Goal: Task Accomplishment & Management: Manage account settings

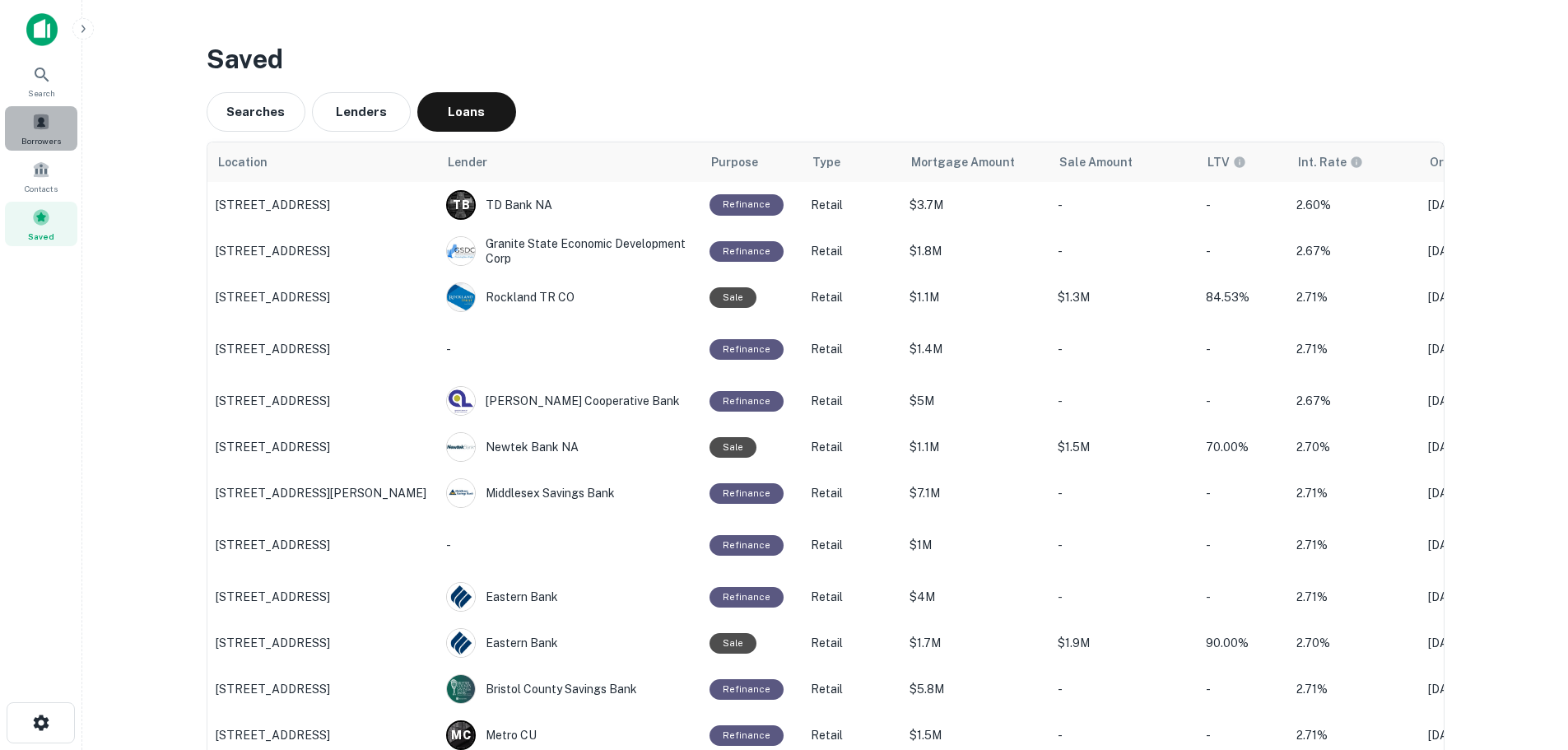
click at [51, 119] on div "Borrowers" at bounding box center [41, 128] width 73 height 45
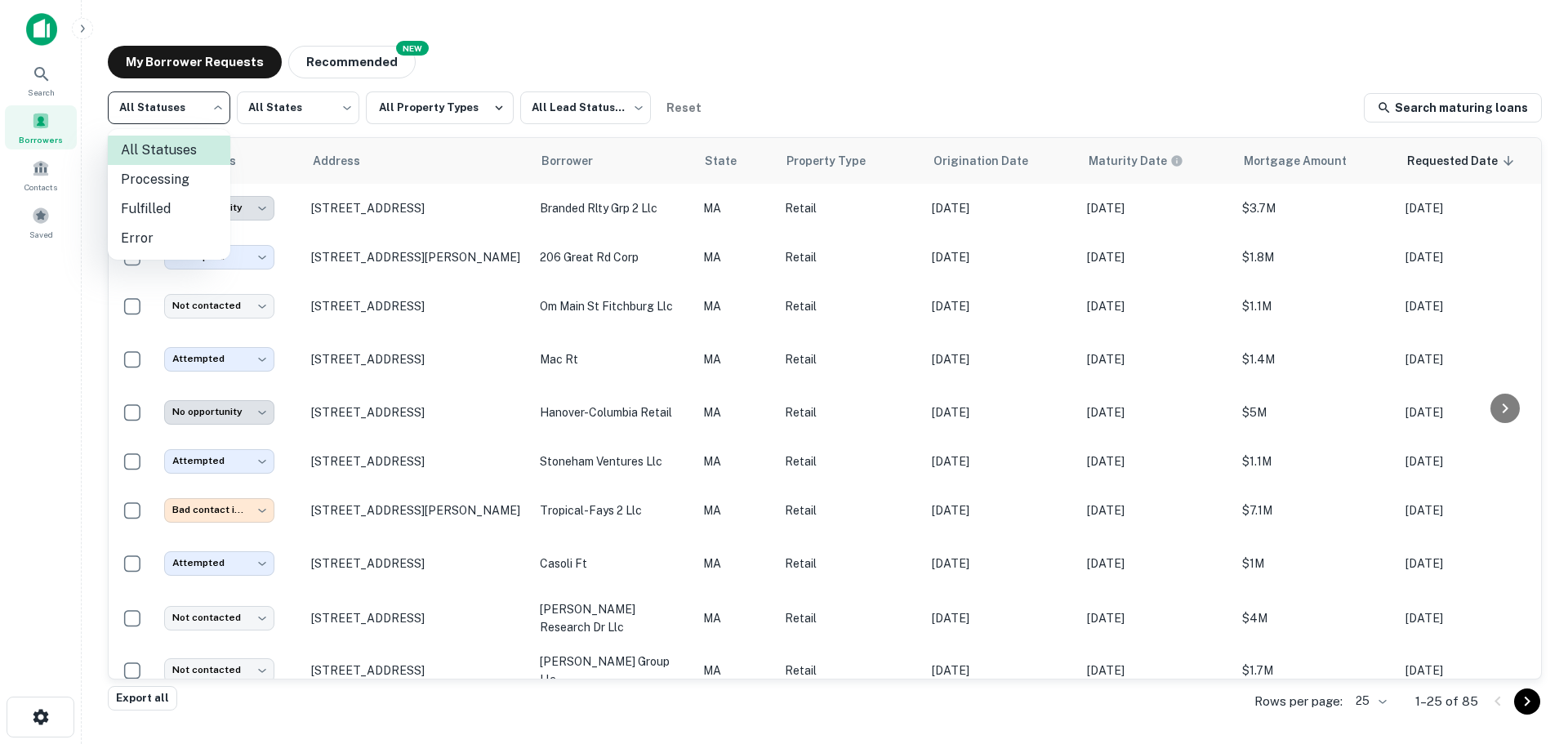
click at [179, 107] on body "**********" at bounding box center [784, 372] width 1568 height 744
click at [179, 212] on li "Fulfilled" at bounding box center [169, 209] width 122 height 29
type input "*********"
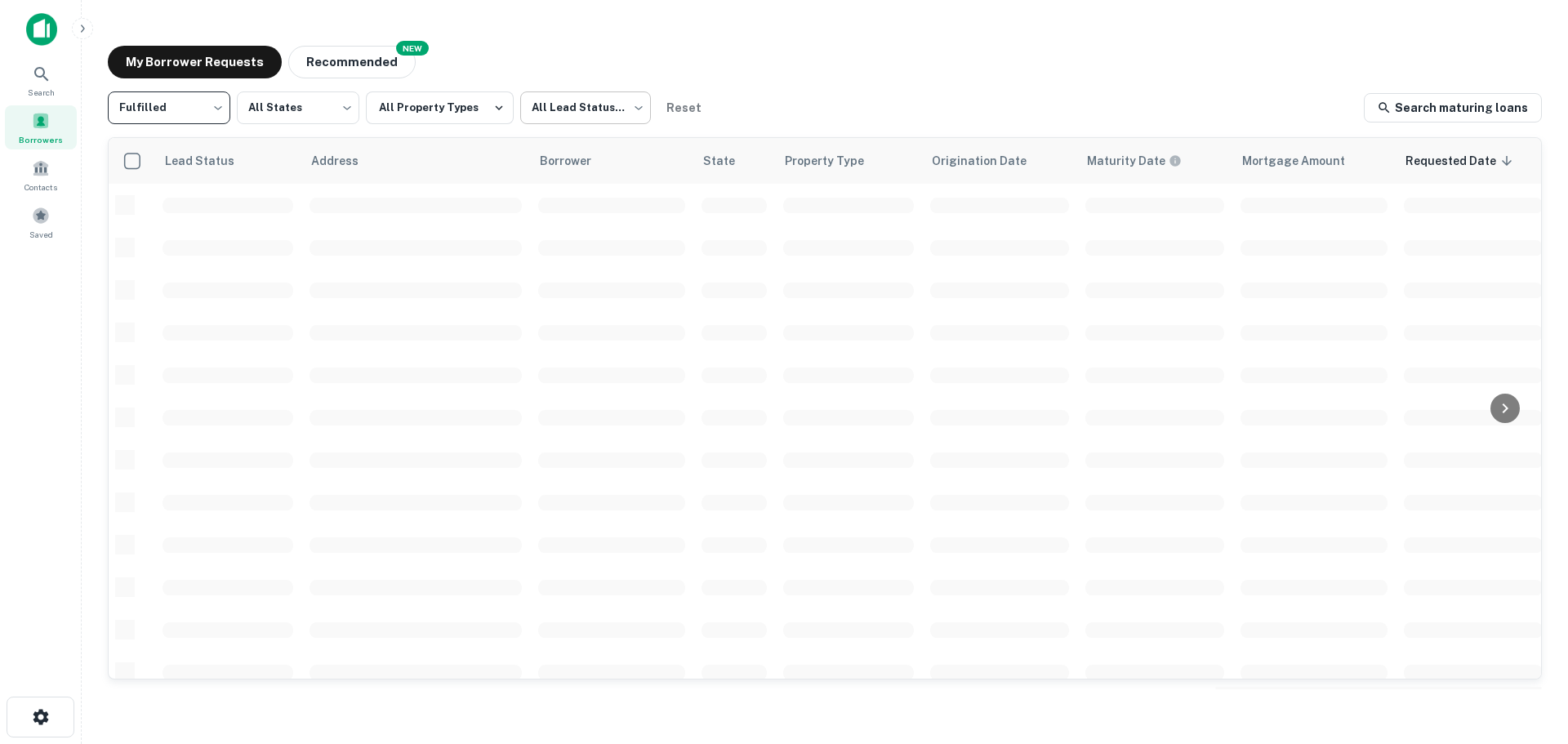
click at [607, 111] on body "Search Borrowers Contacts Saved My Borrower Requests NEW Recommended Fulfilled …" at bounding box center [784, 372] width 1568 height 744
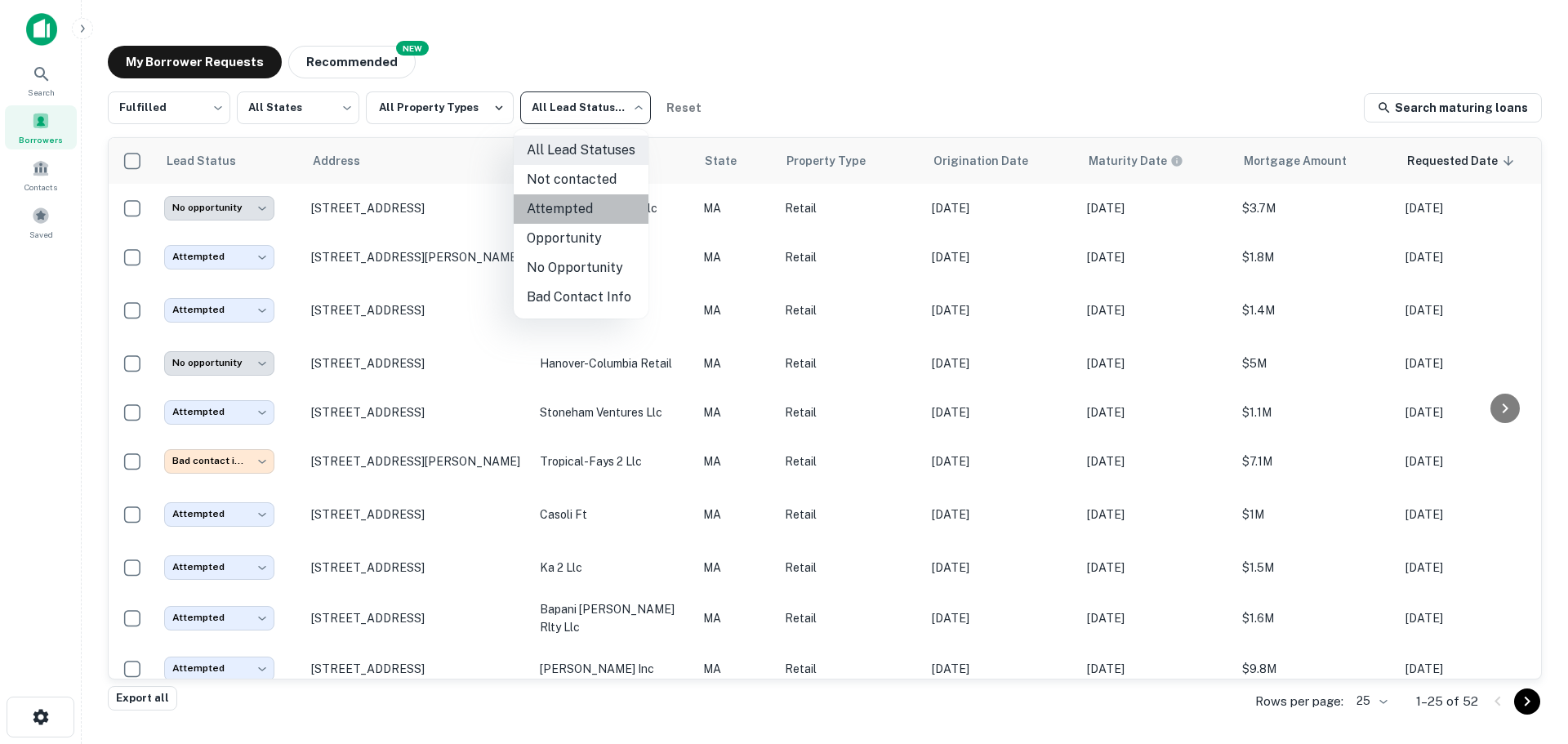
click at [592, 211] on li "Attempted" at bounding box center [581, 209] width 135 height 29
type input "*********"
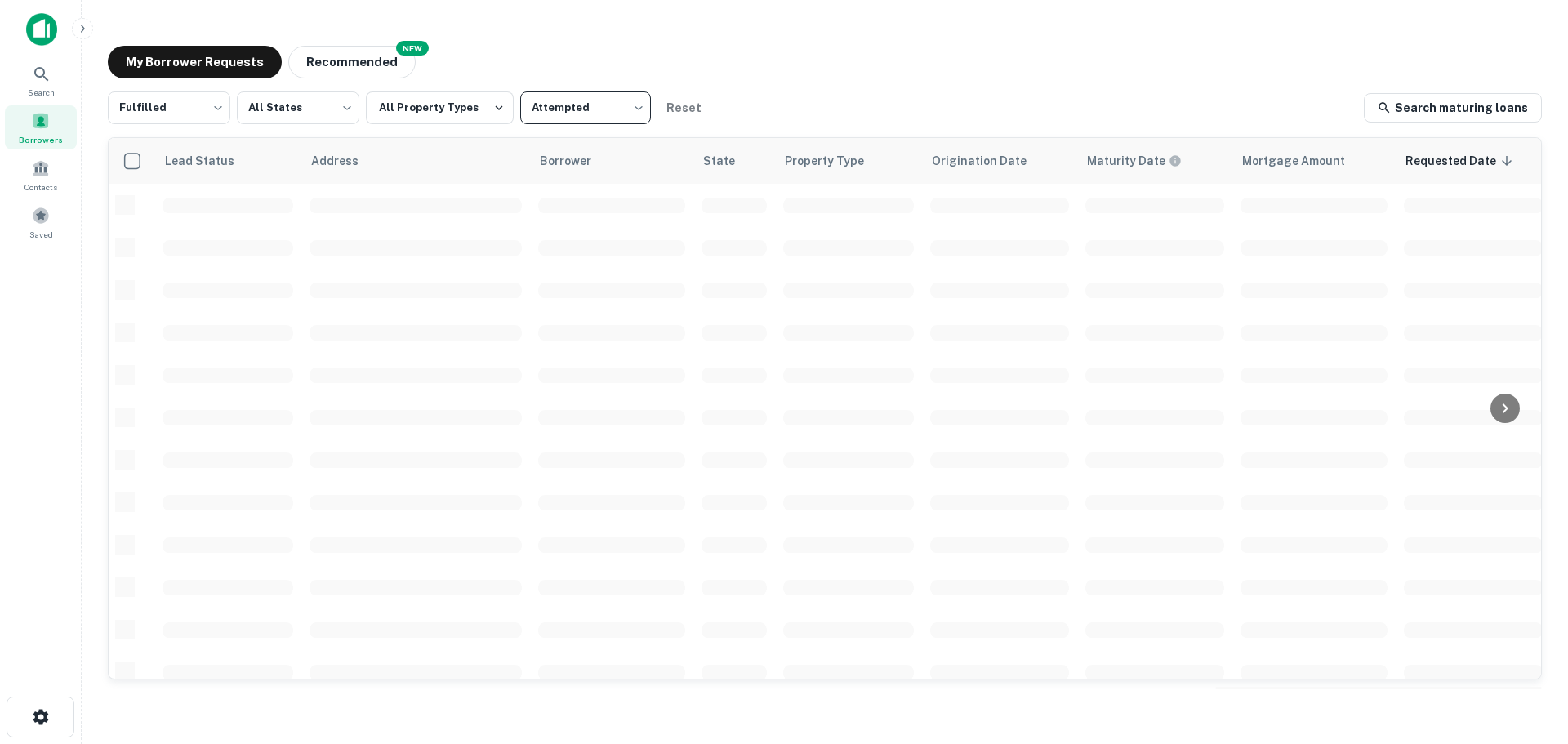
click at [616, 98] on body "Search Borrowers Contacts Saved My Borrower Requests NEW Recommended Fulfilled …" at bounding box center [784, 372] width 1568 height 744
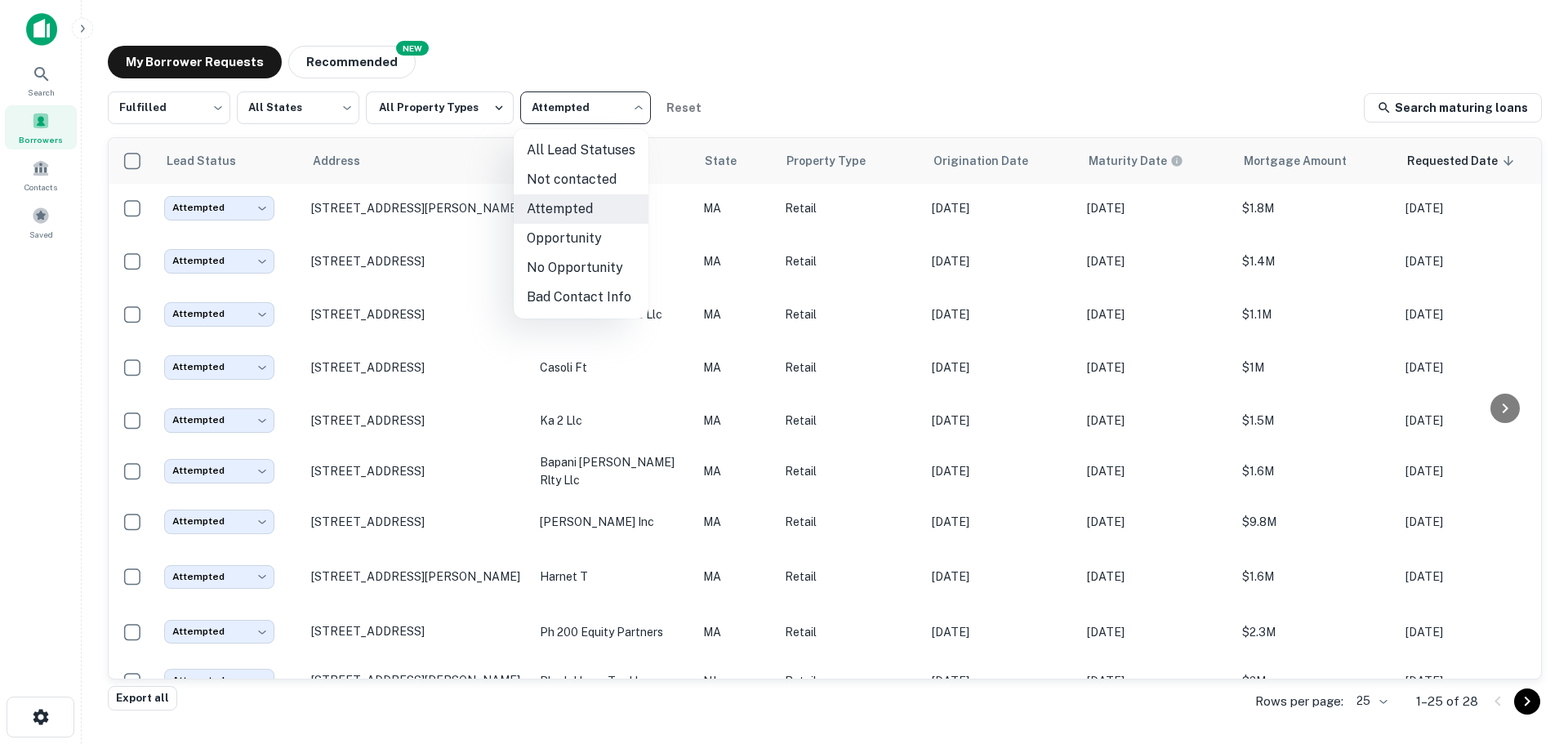
click at [41, 716] on div at bounding box center [784, 372] width 1568 height 744
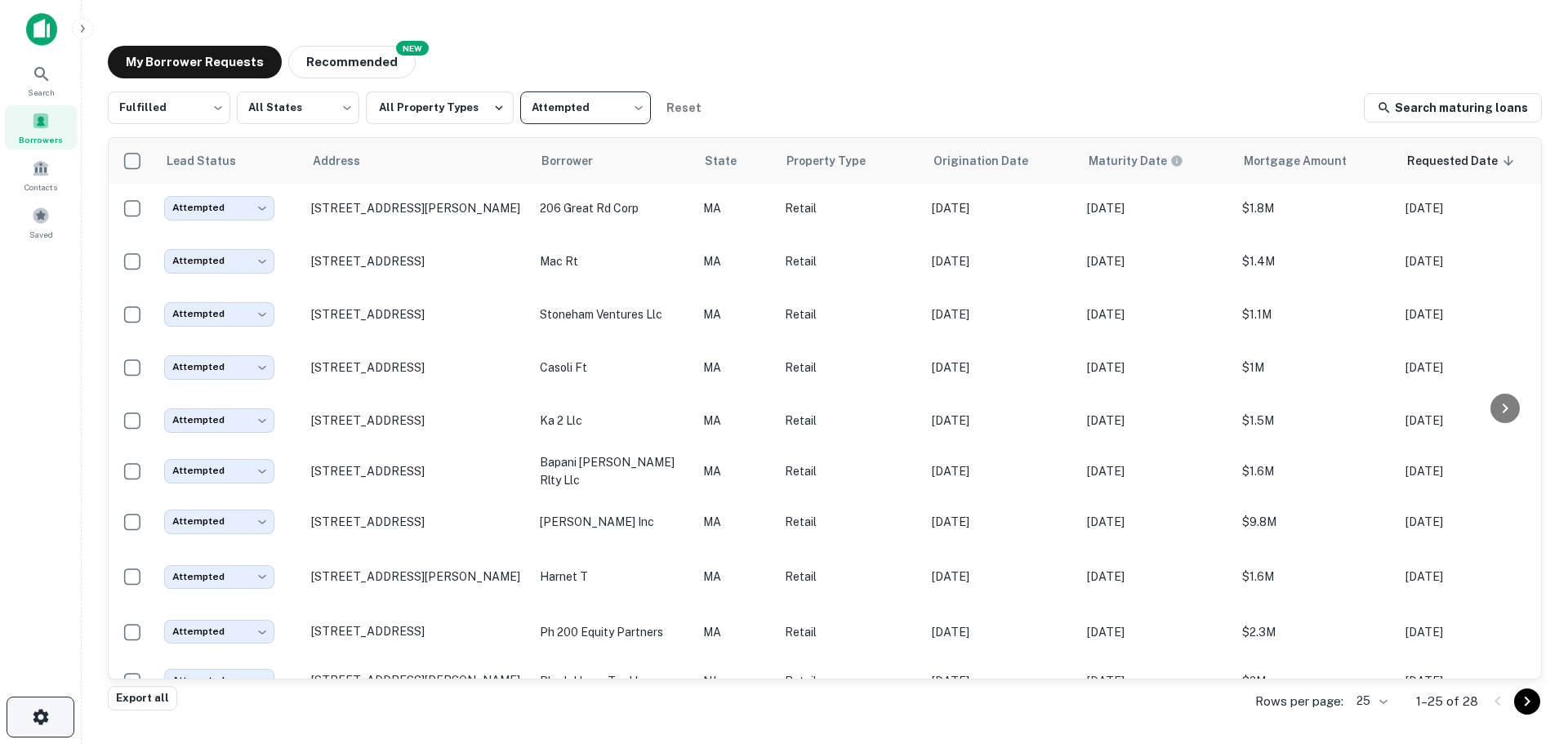
click at [39, 715] on icon "button" at bounding box center [40, 716] width 16 height 16
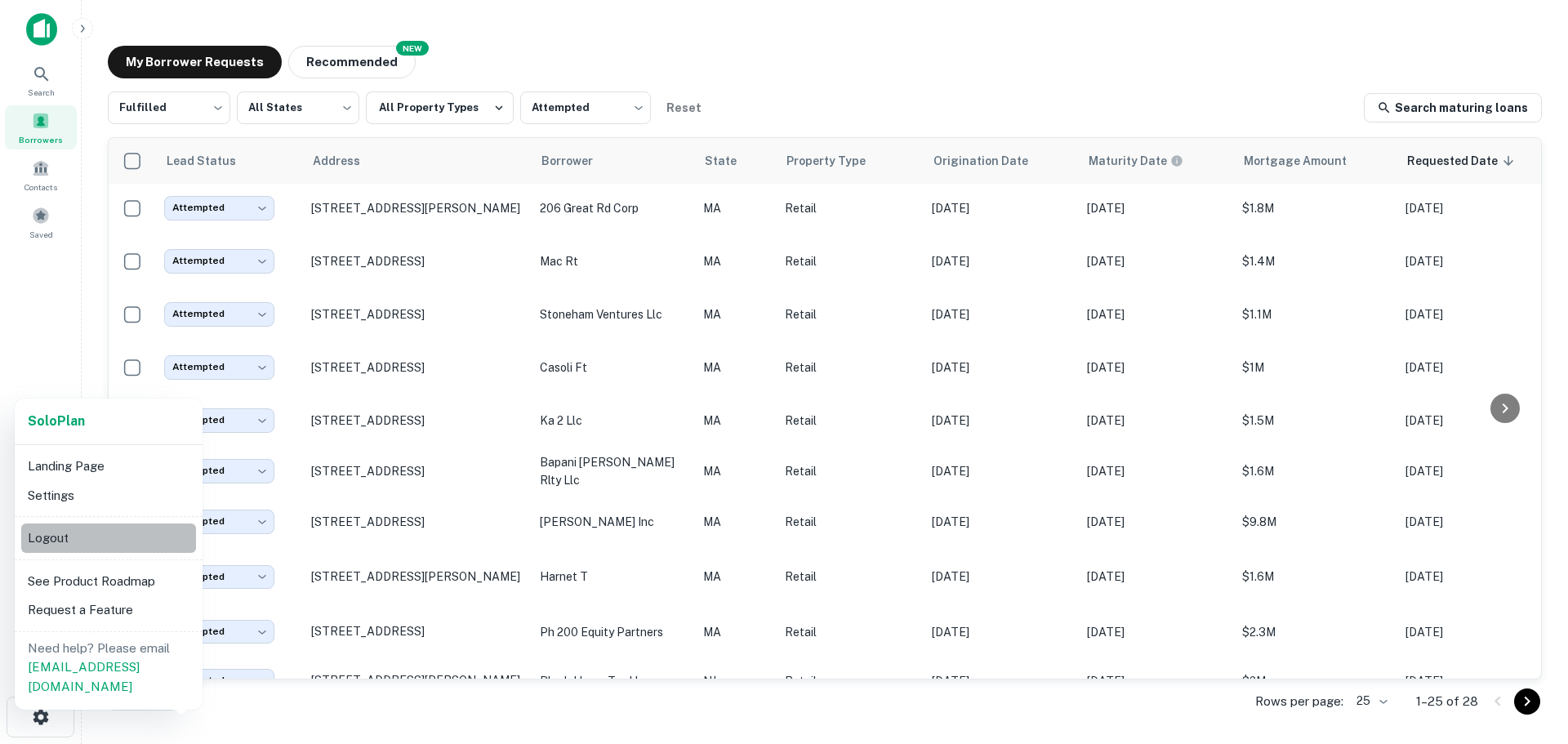
click at [66, 537] on li "Logout" at bounding box center [108, 538] width 175 height 29
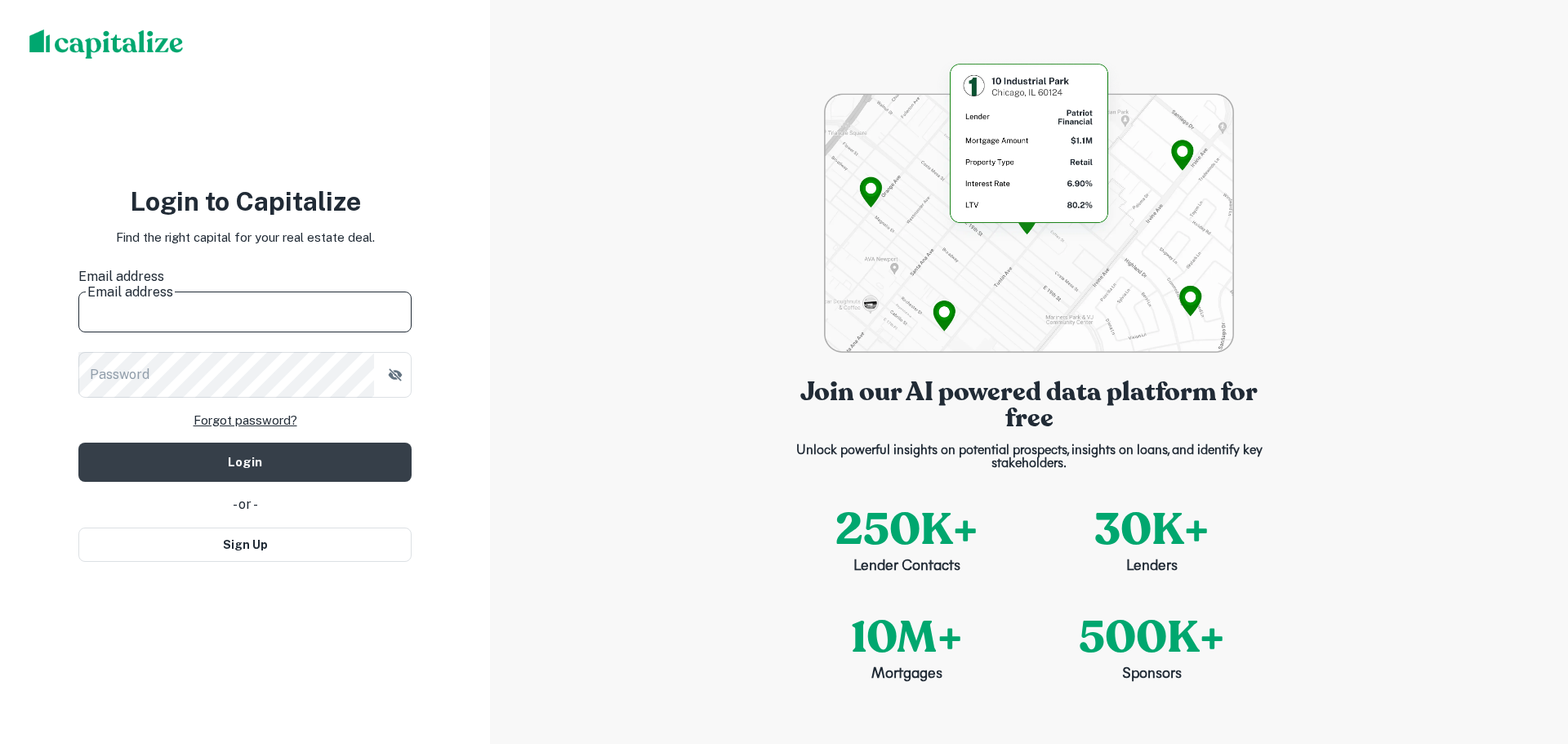
click at [259, 287] on input "Email address" at bounding box center [246, 309] width 334 height 46
type input "**********"
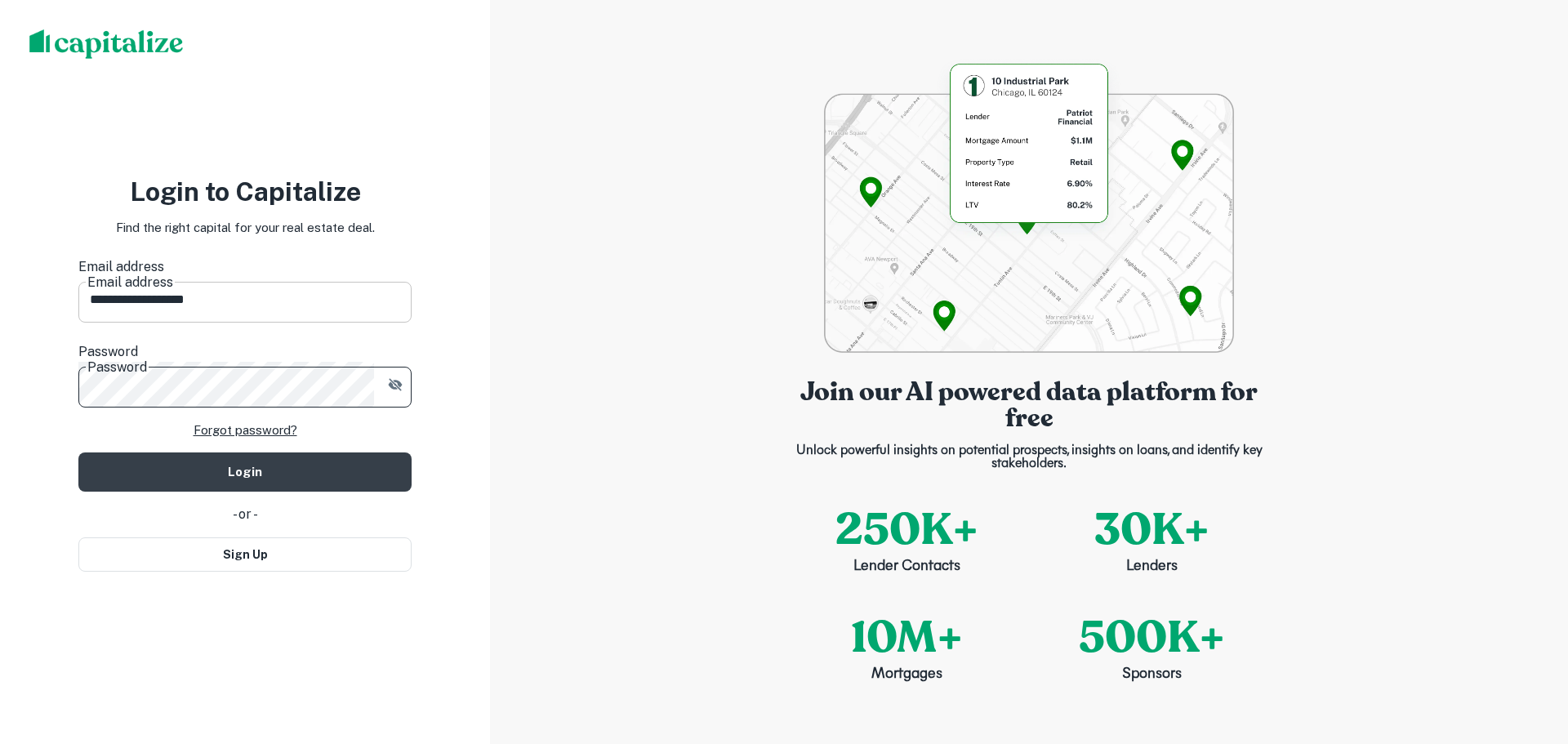
click at [79, 452] on button "Login" at bounding box center [246, 472] width 334 height 39
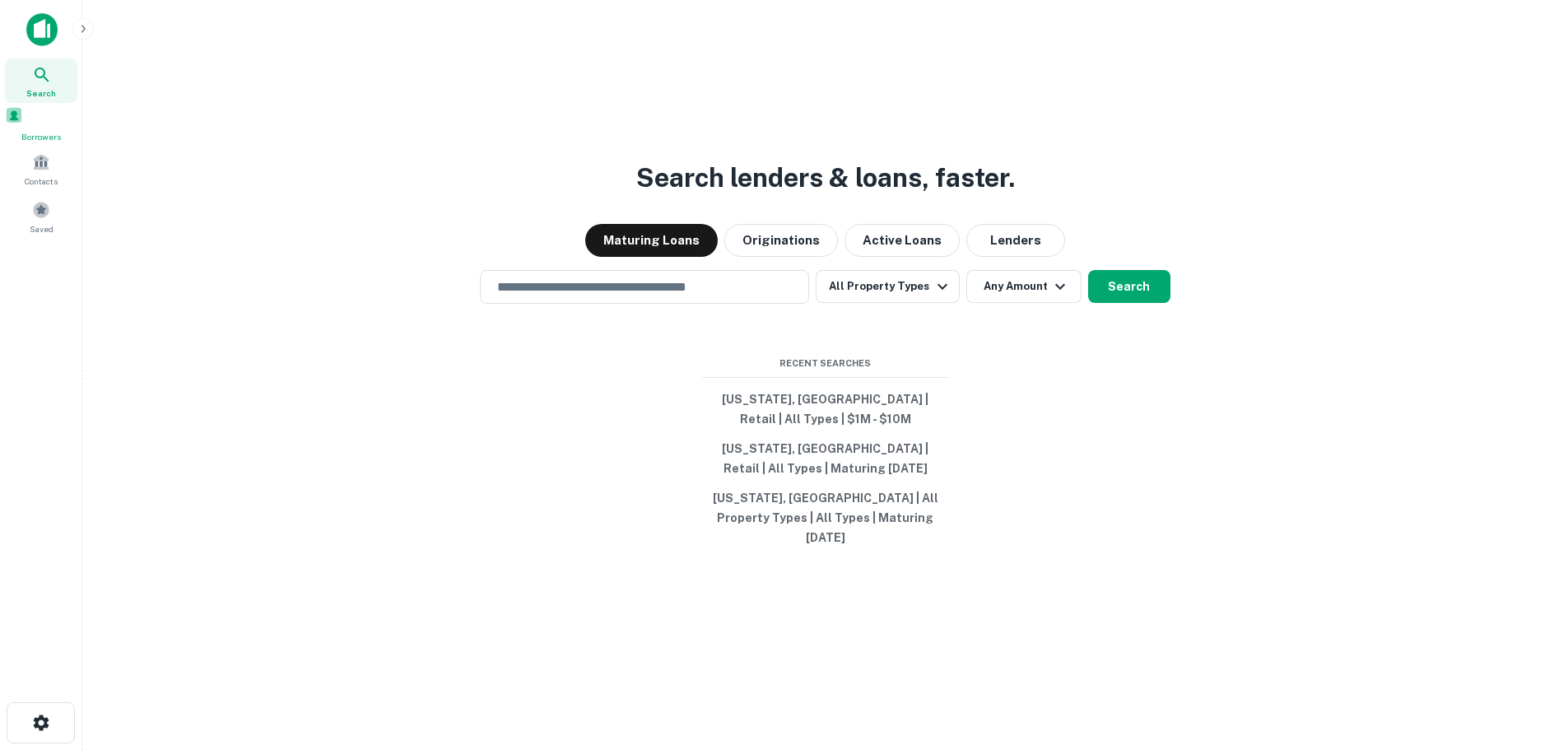
click at [23, 112] on span at bounding box center [14, 115] width 18 height 18
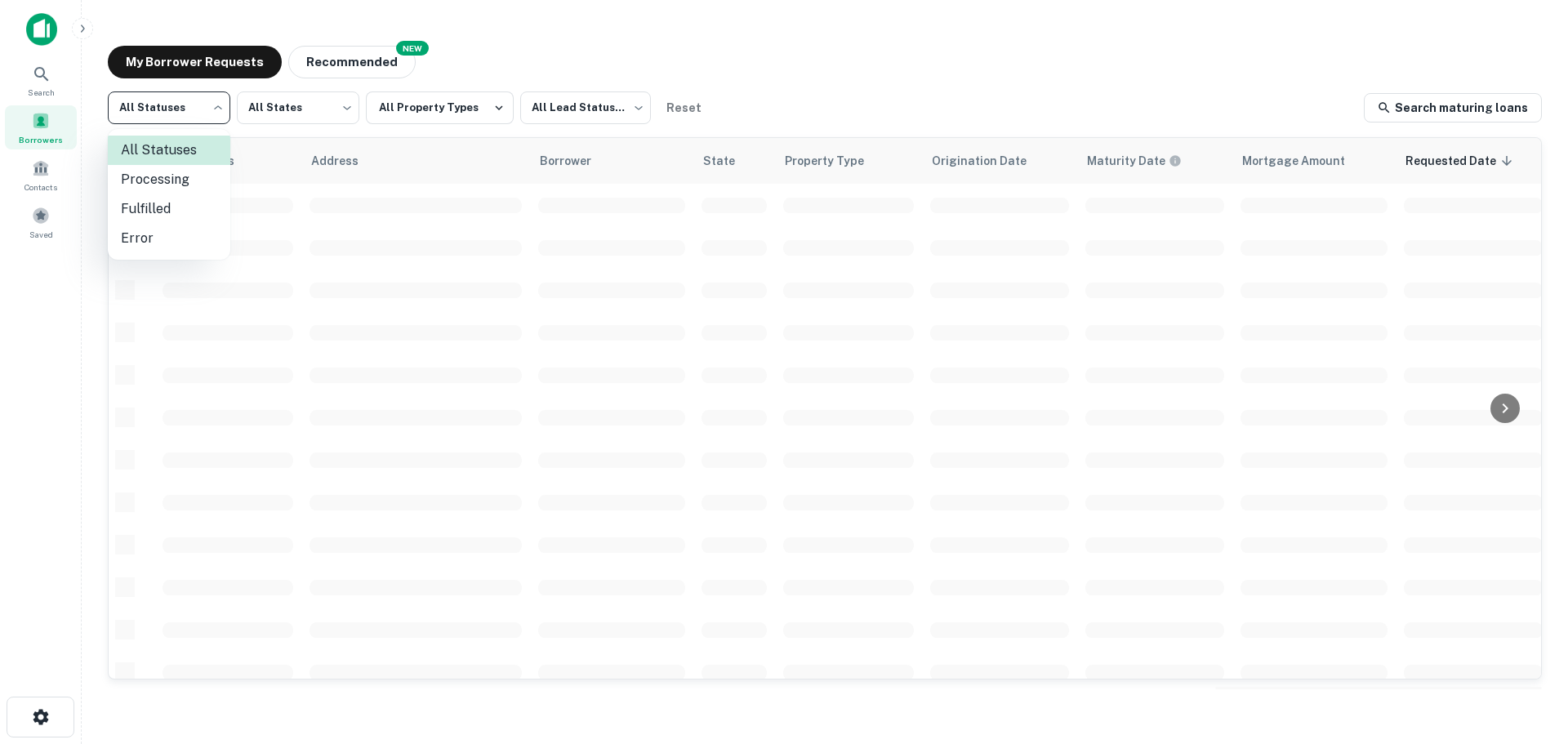
click at [177, 104] on body "Search Borrowers Contacts Saved My Borrower Requests NEW Recommended All Status…" at bounding box center [784, 372] width 1568 height 744
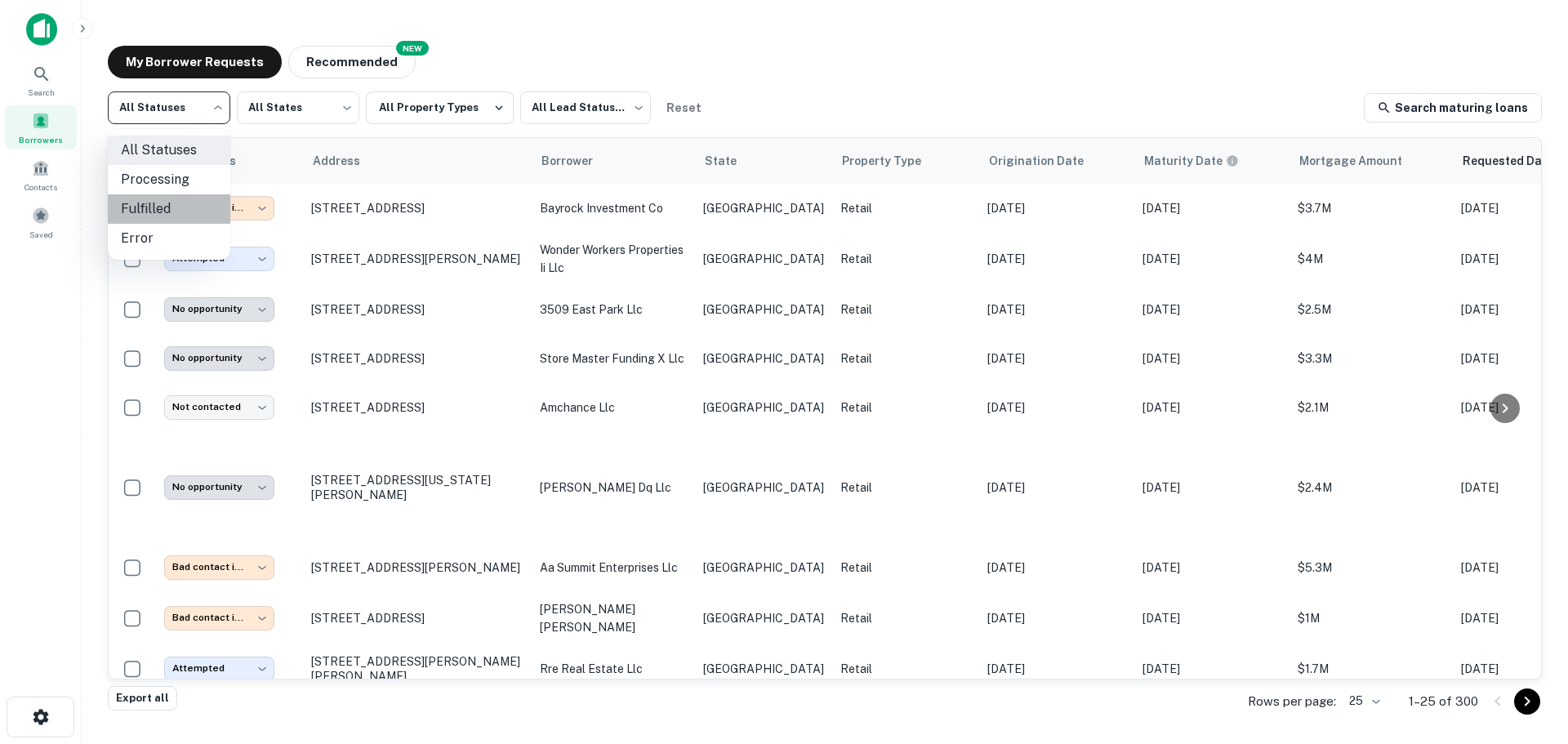
click at [166, 199] on li "Fulfilled" at bounding box center [169, 209] width 122 height 29
type input "*********"
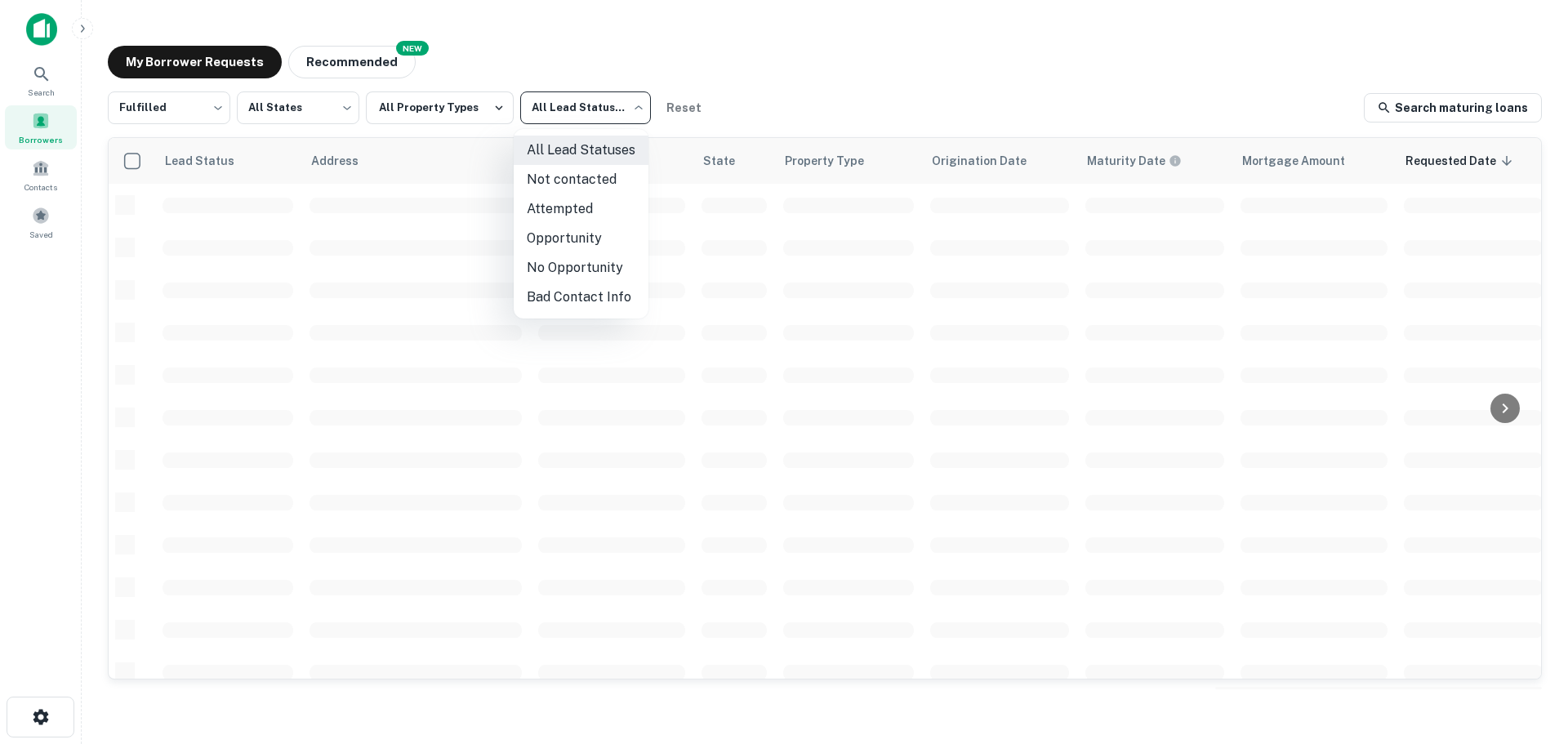
click at [605, 108] on body "Search Borrowers Contacts Saved My Borrower Requests NEW Recommended Fulfilled …" at bounding box center [784, 372] width 1568 height 744
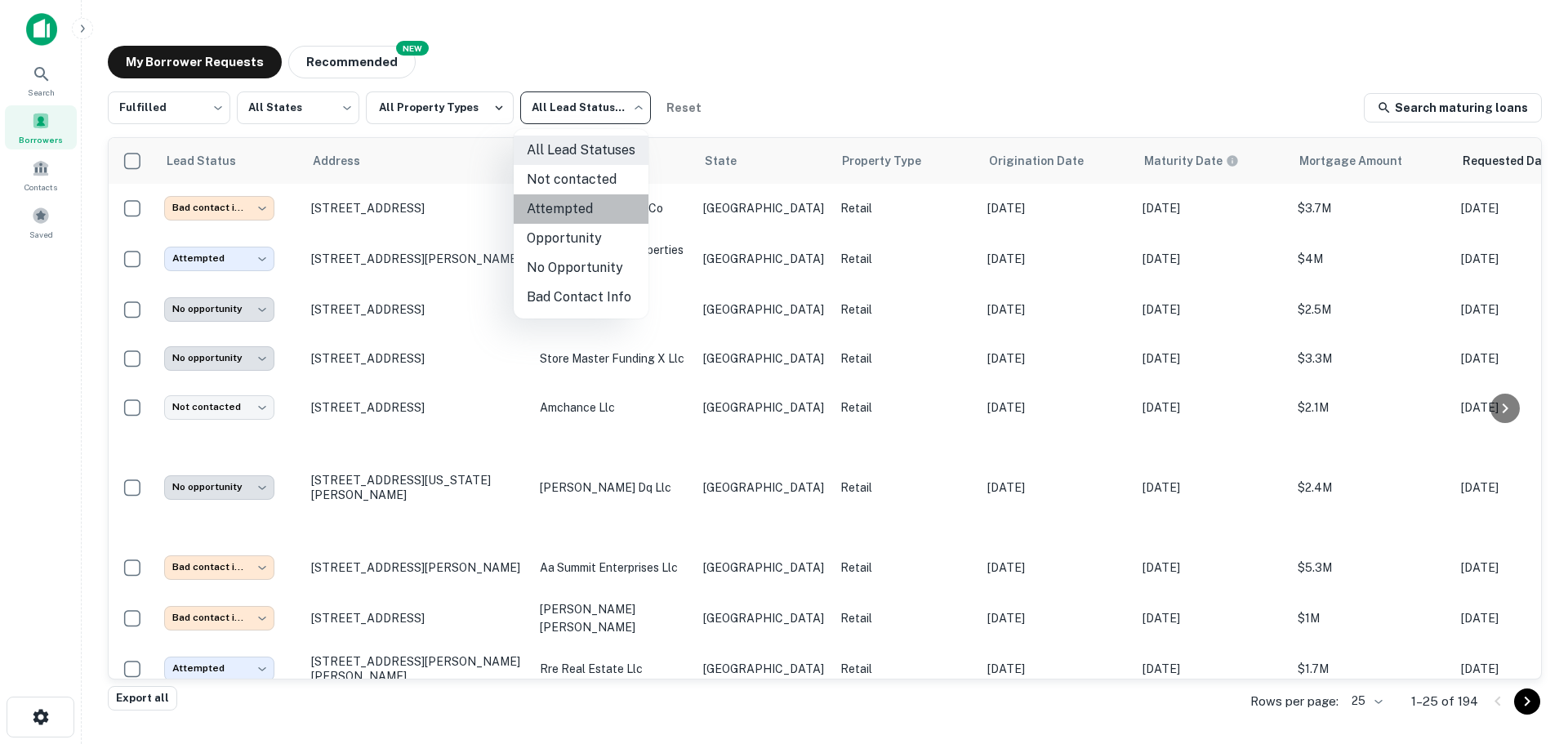
click at [587, 209] on li "Attempted" at bounding box center [581, 209] width 135 height 29
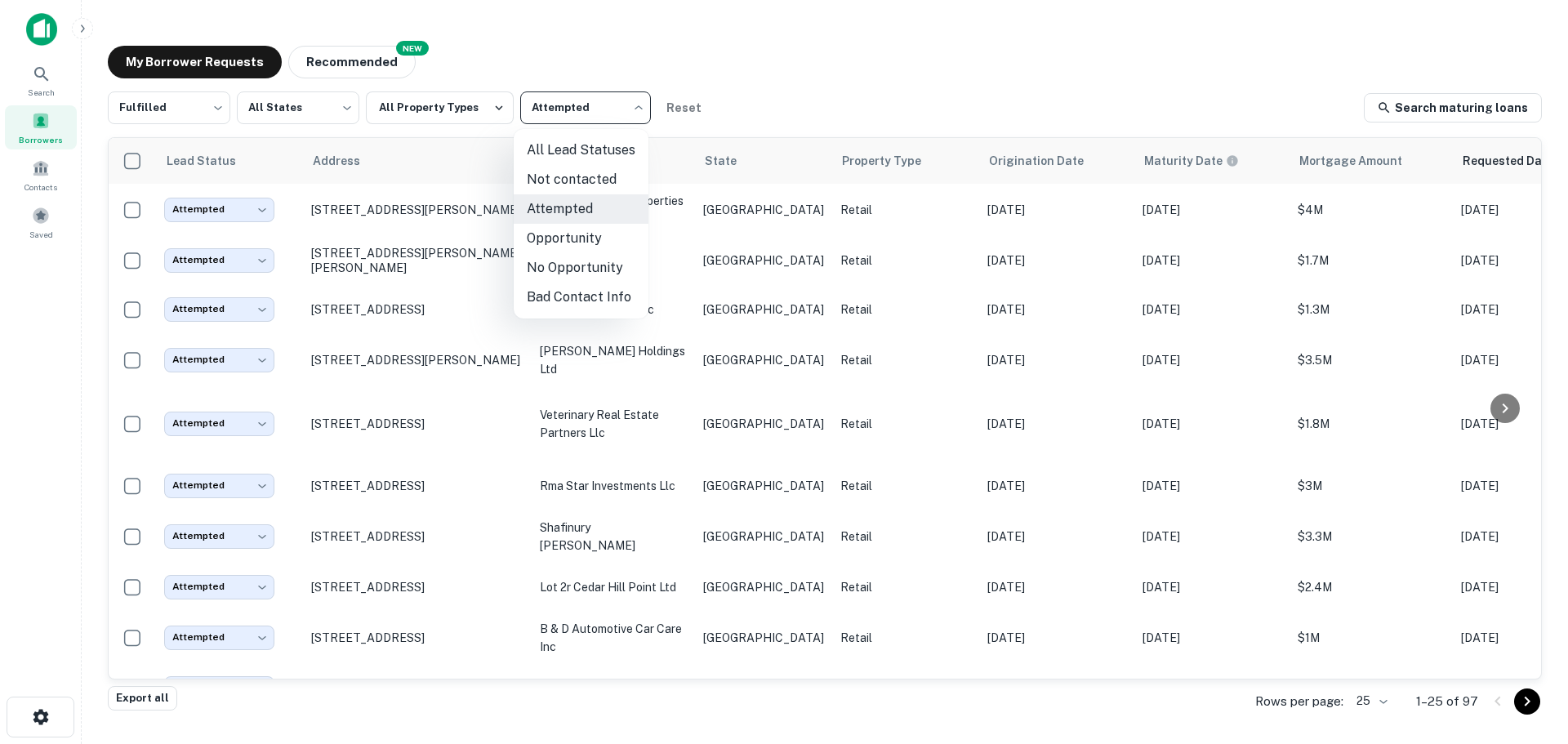
click at [577, 109] on body "Search Borrowers Contacts Saved My Borrower Requests NEW Recommended Fulfilled …" at bounding box center [784, 372] width 1568 height 744
click at [567, 169] on li "Not contacted" at bounding box center [581, 179] width 135 height 29
type input "****"
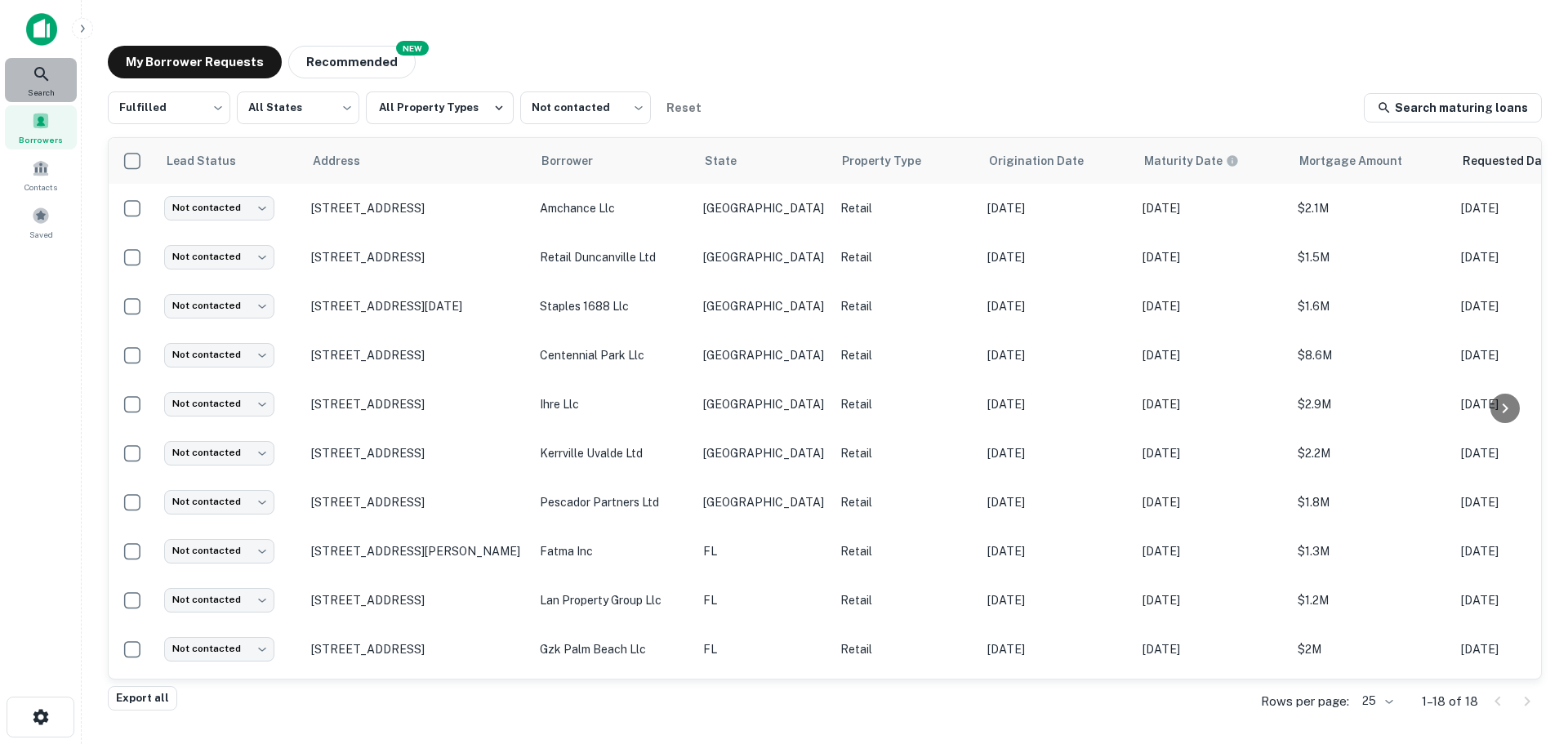
click at [45, 85] on div "Search" at bounding box center [41, 80] width 72 height 44
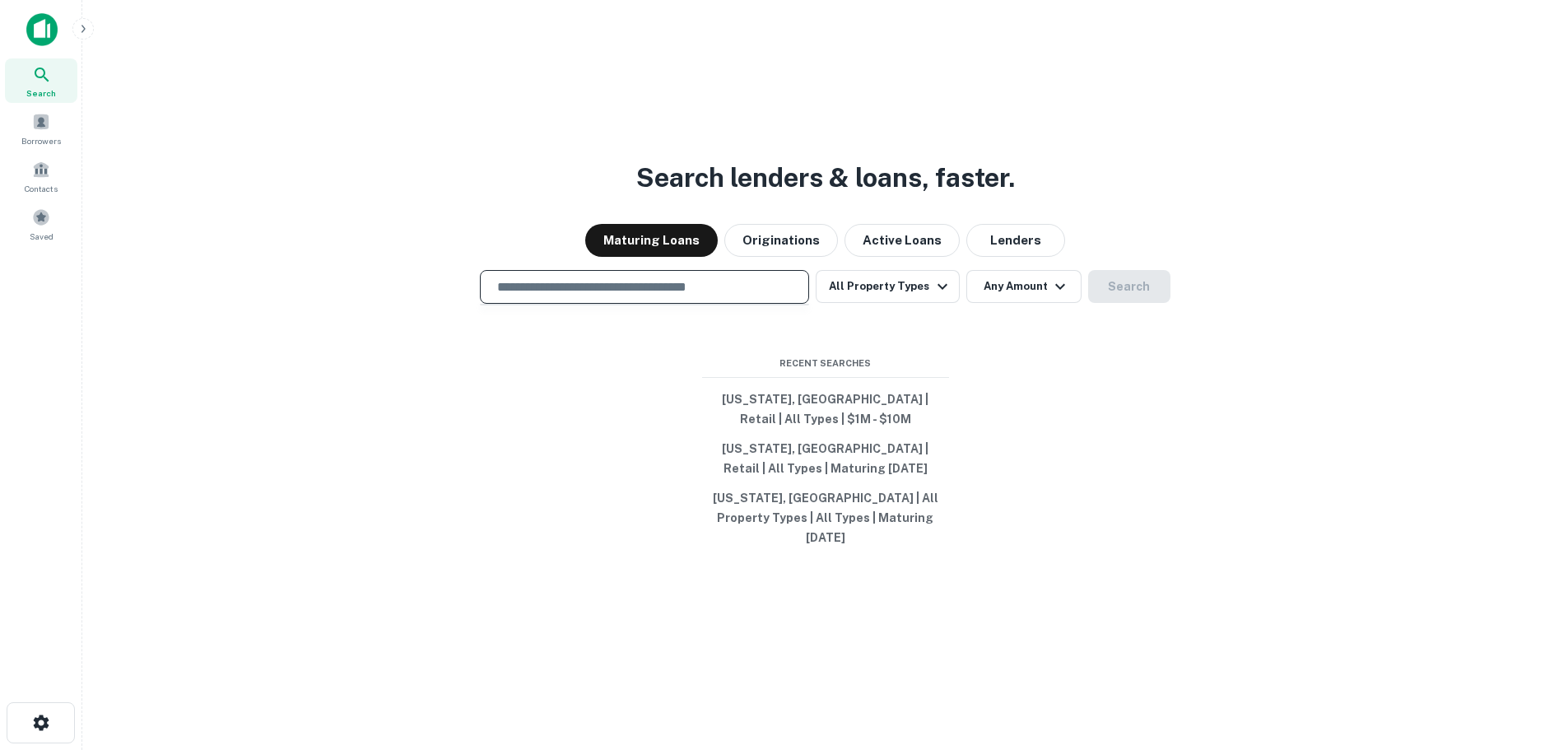
click at [732, 296] on input "text" at bounding box center [645, 286] width 314 height 19
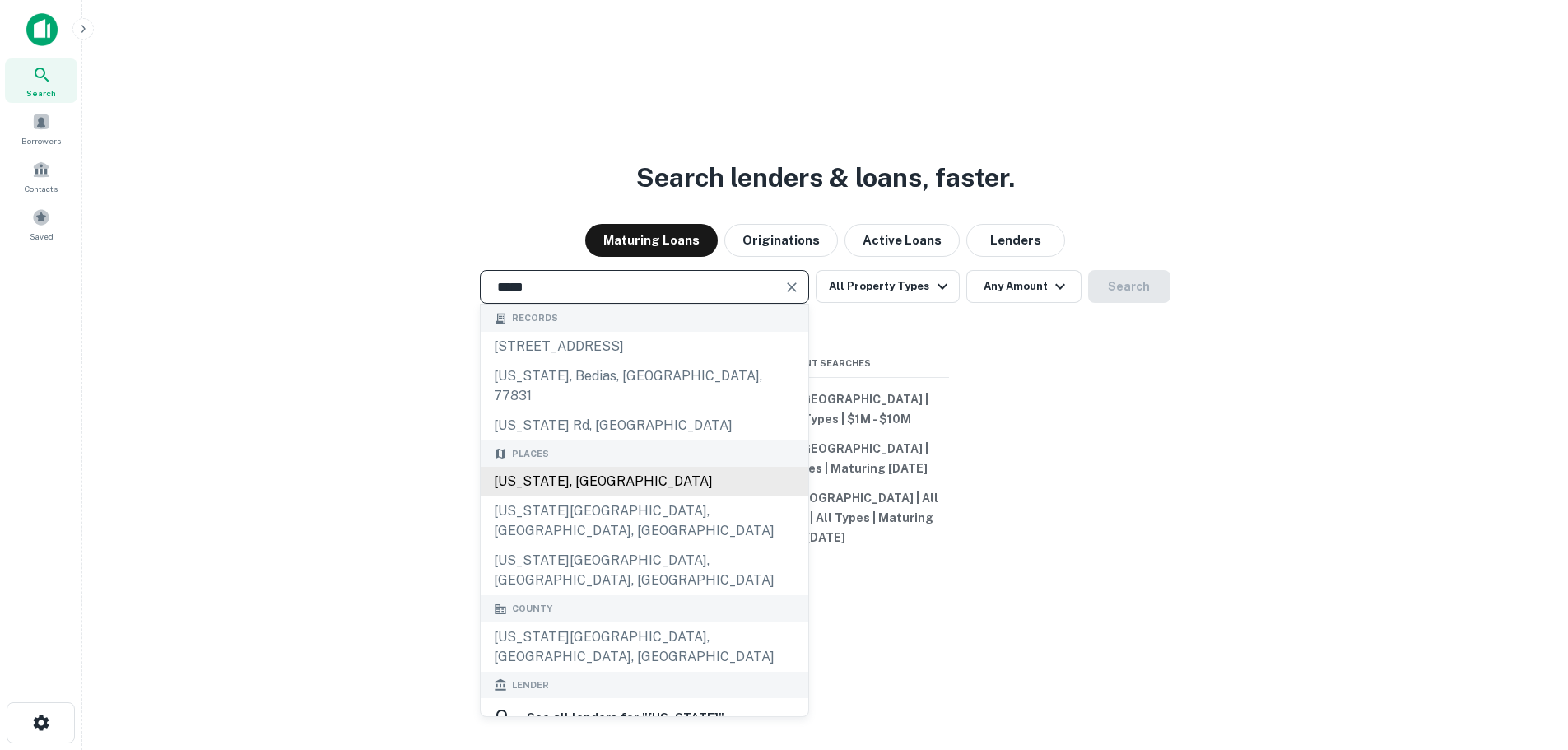
type input "**********"
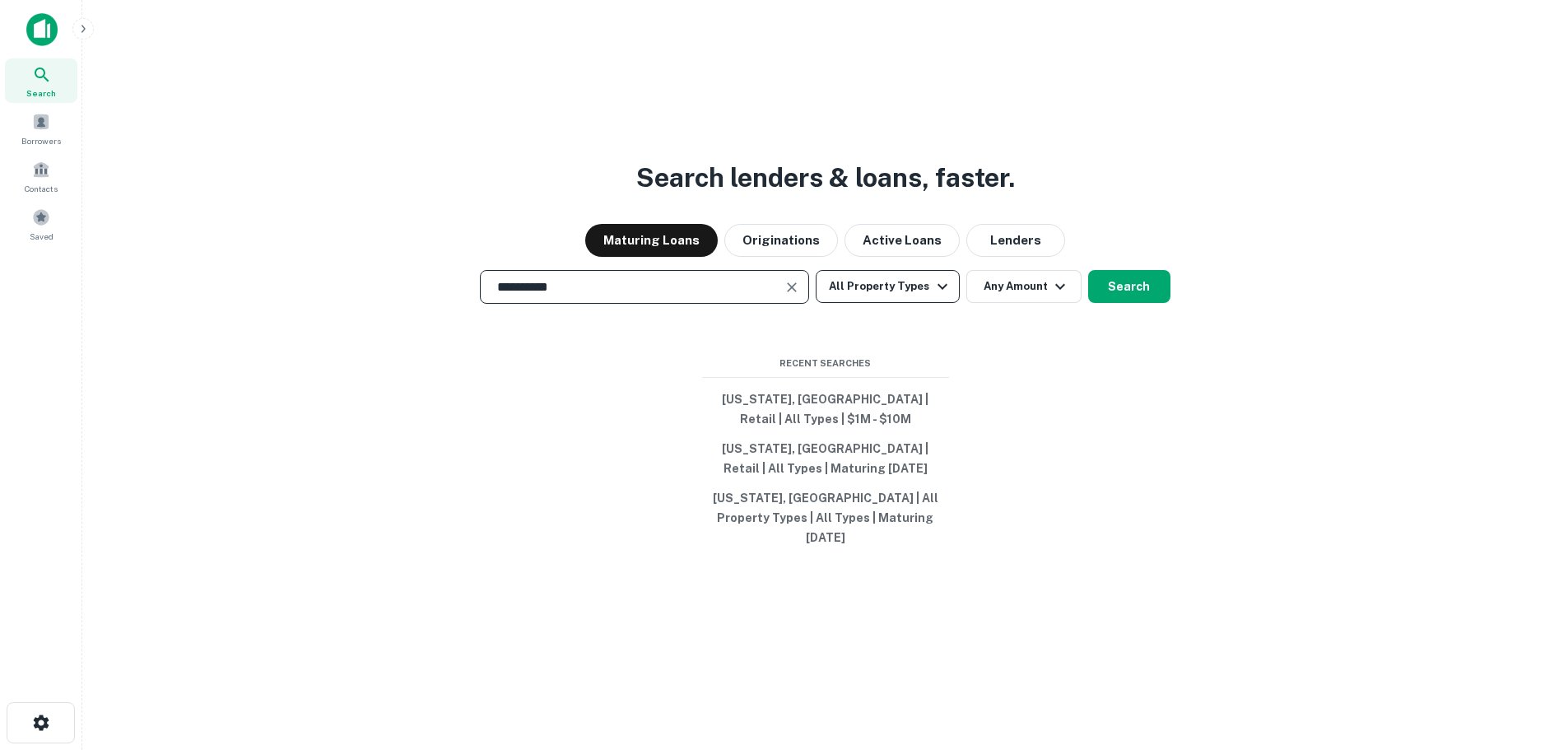
click at [906, 303] on button "All Property Types" at bounding box center [888, 286] width 144 height 33
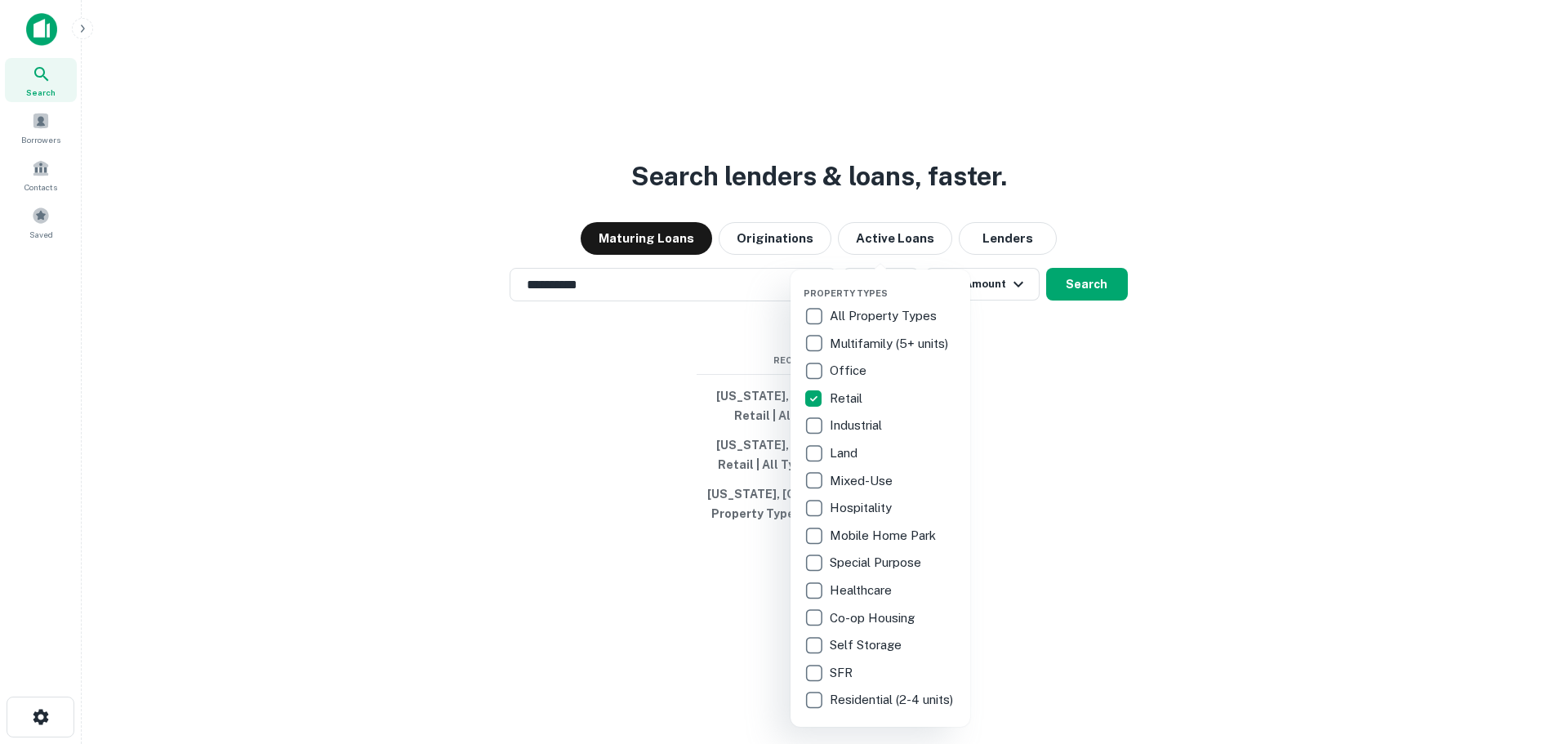
click at [1015, 362] on div at bounding box center [784, 372] width 1568 height 744
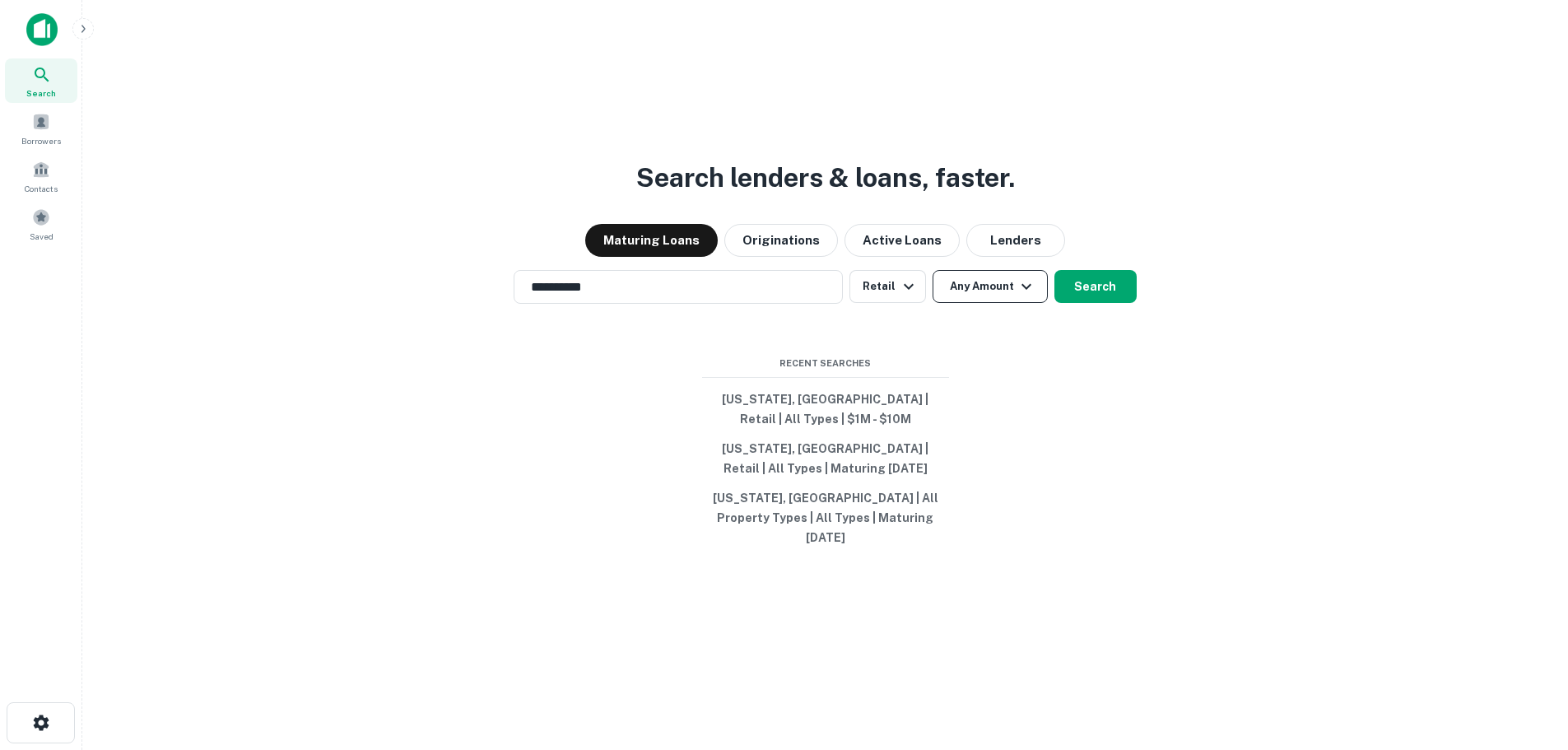
click at [1011, 303] on button "Any Amount" at bounding box center [990, 286] width 115 height 33
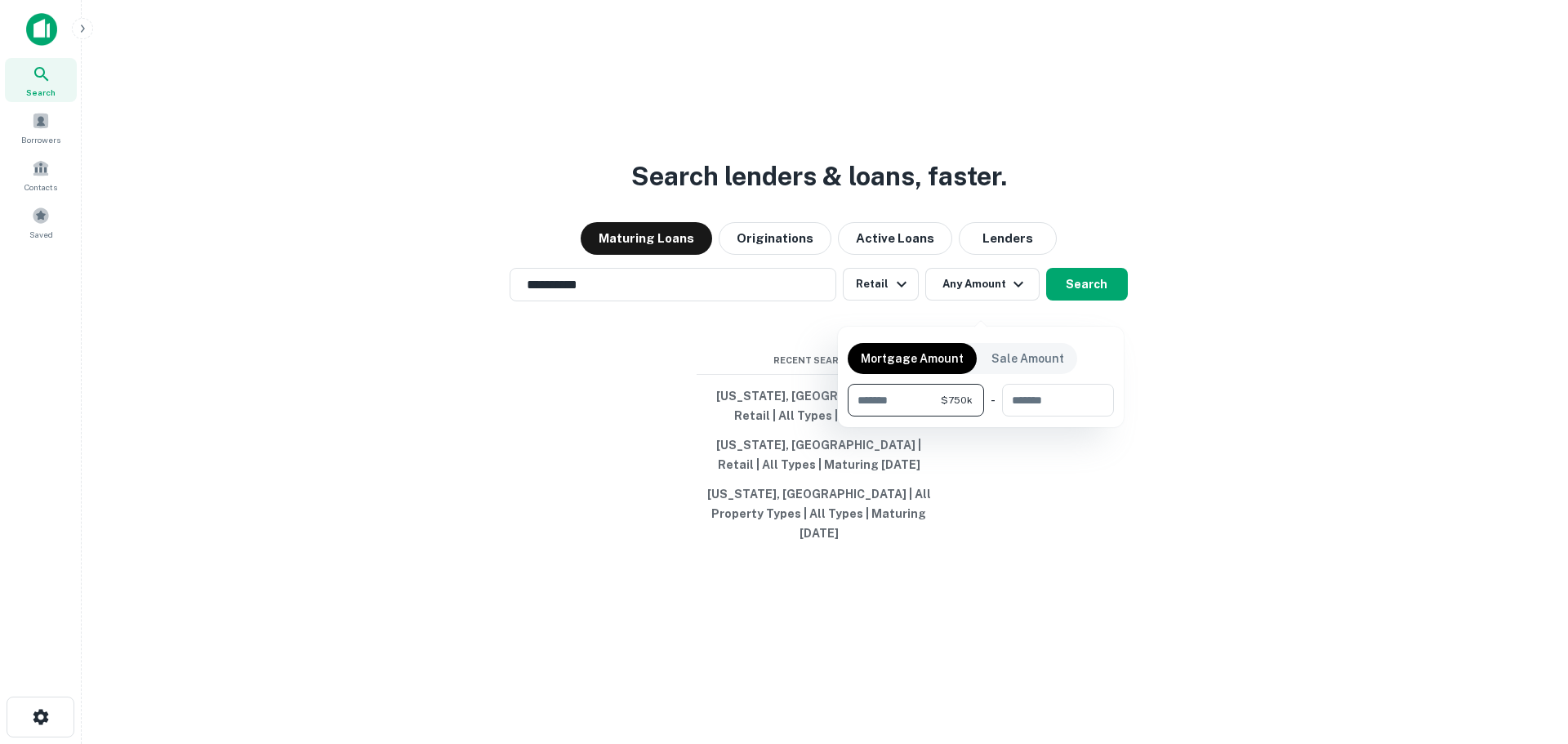
type input "******"
type input "********"
click at [1105, 300] on div at bounding box center [784, 372] width 1568 height 744
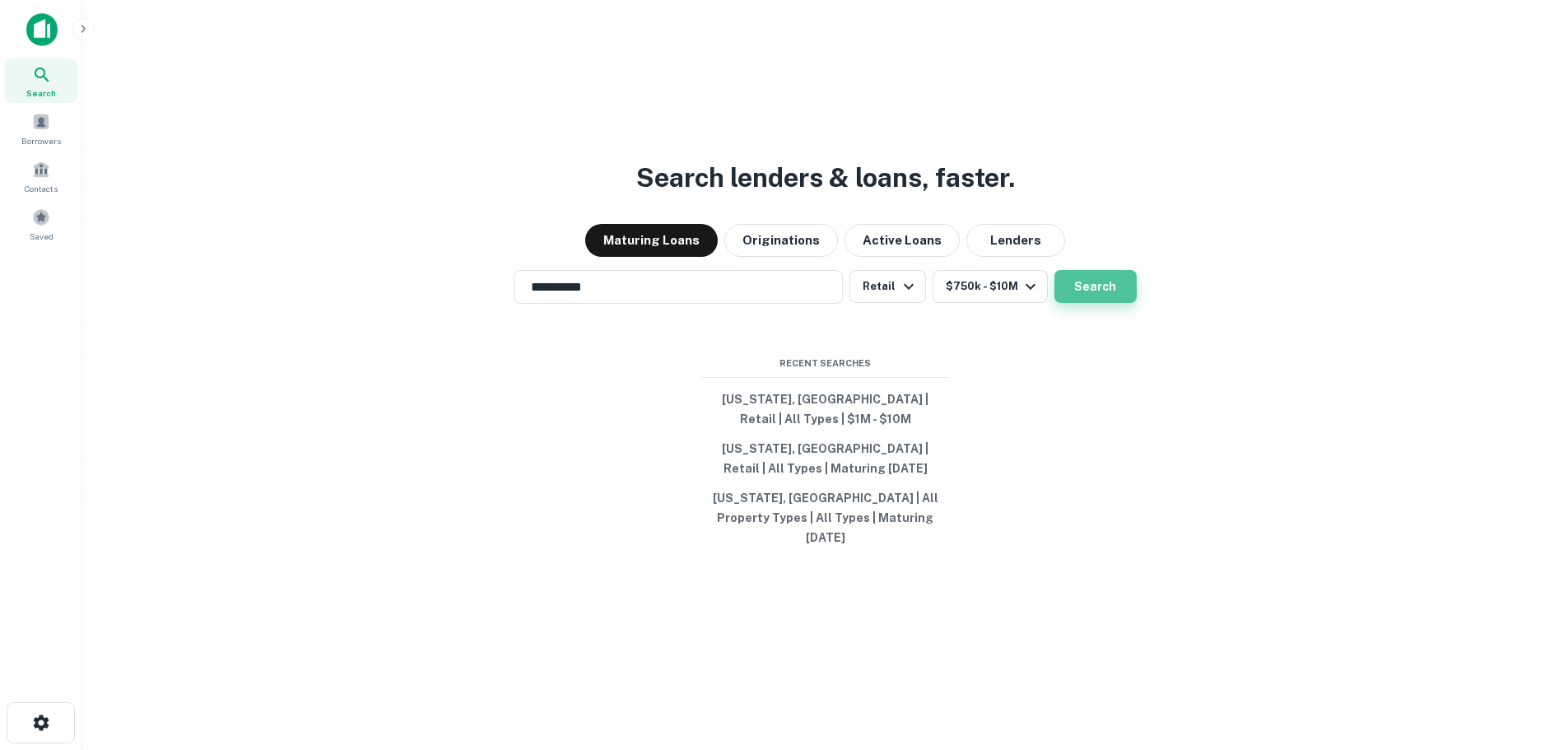
click at [1105, 303] on button "Search" at bounding box center [1095, 286] width 82 height 33
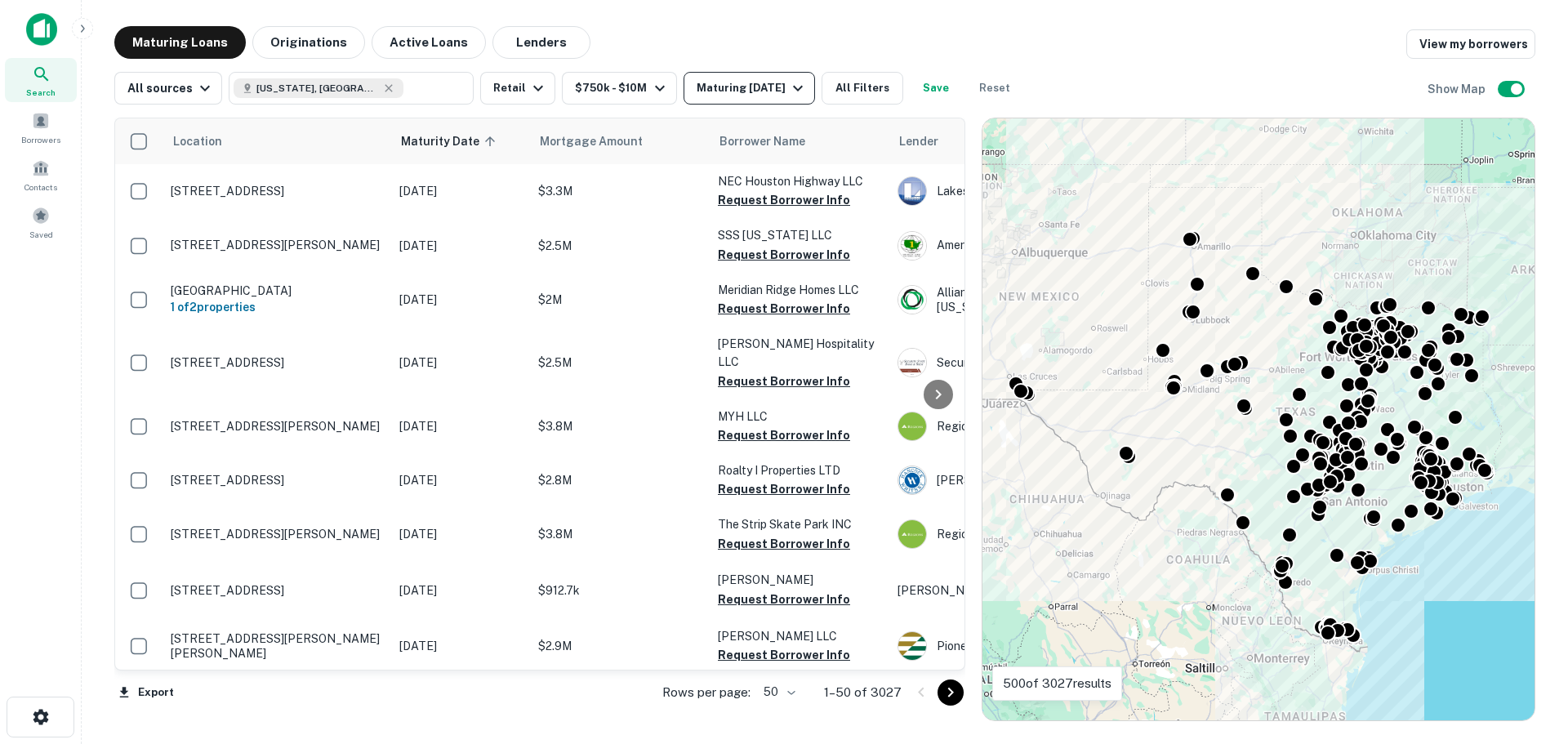
click at [753, 80] on div "Maturing In 1 Year" at bounding box center [752, 88] width 111 height 19
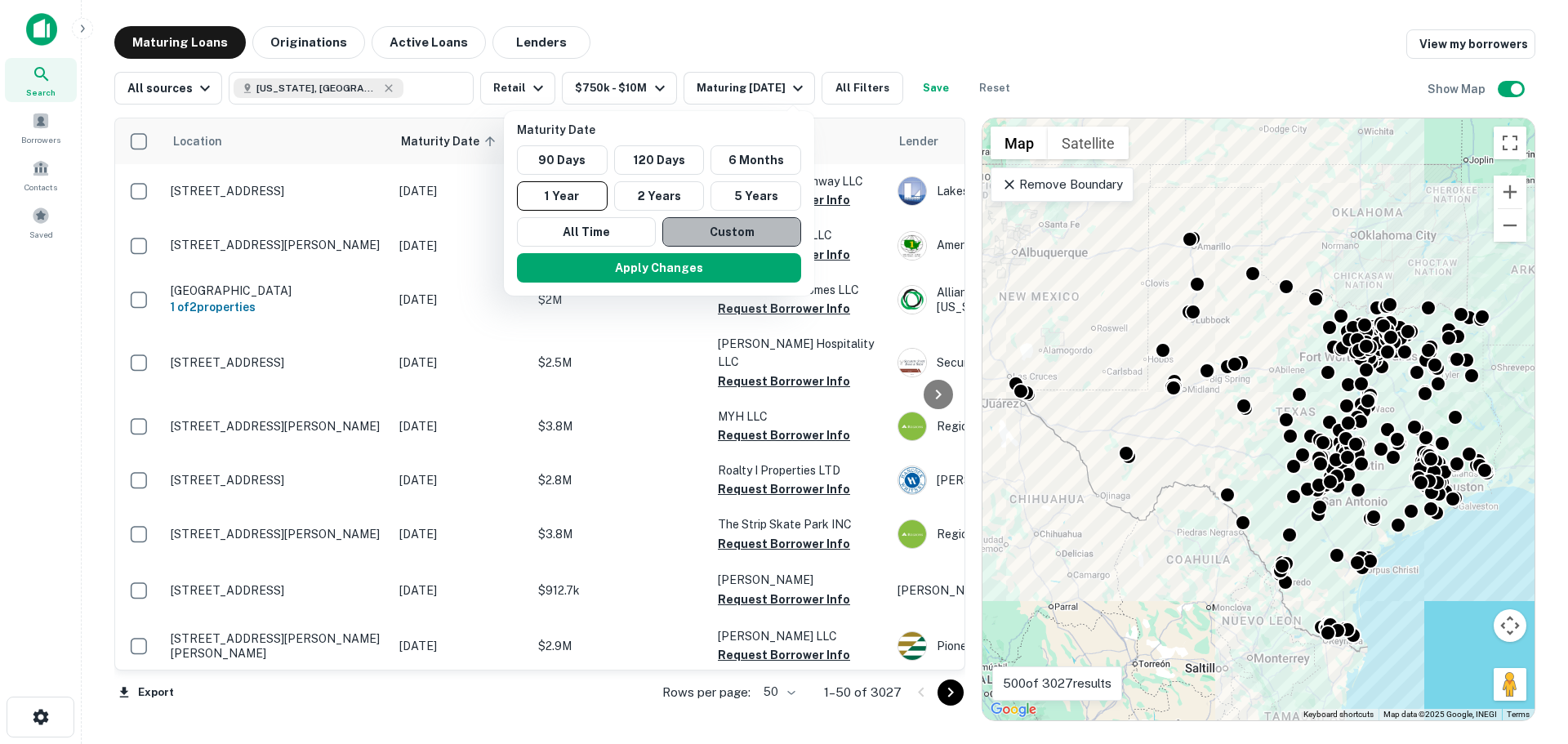
click at [722, 235] on button "Custom" at bounding box center [732, 231] width 139 height 29
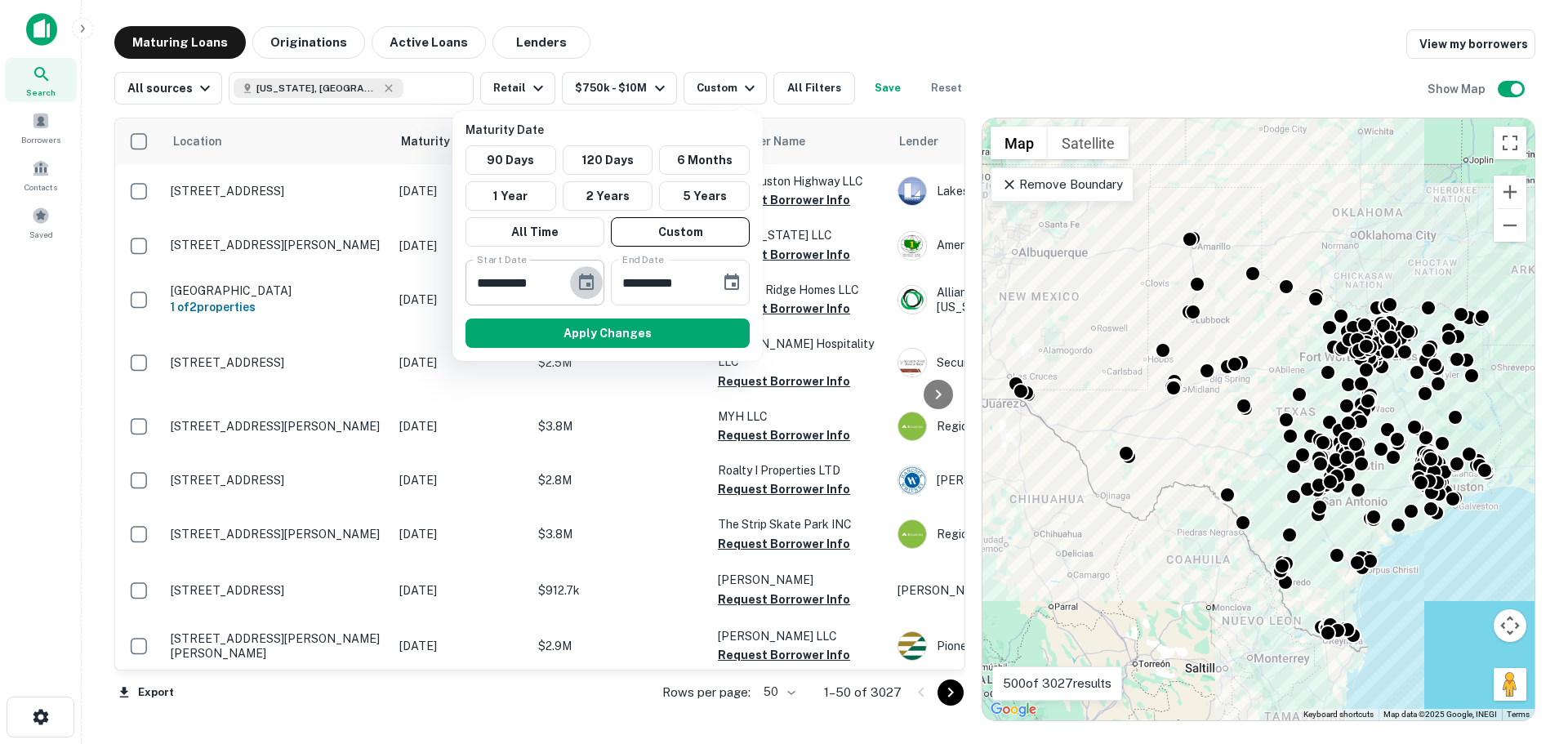
click at [586, 282] on icon "Choose date, selected date is Feb 16, 2025" at bounding box center [586, 282] width 19 height 19
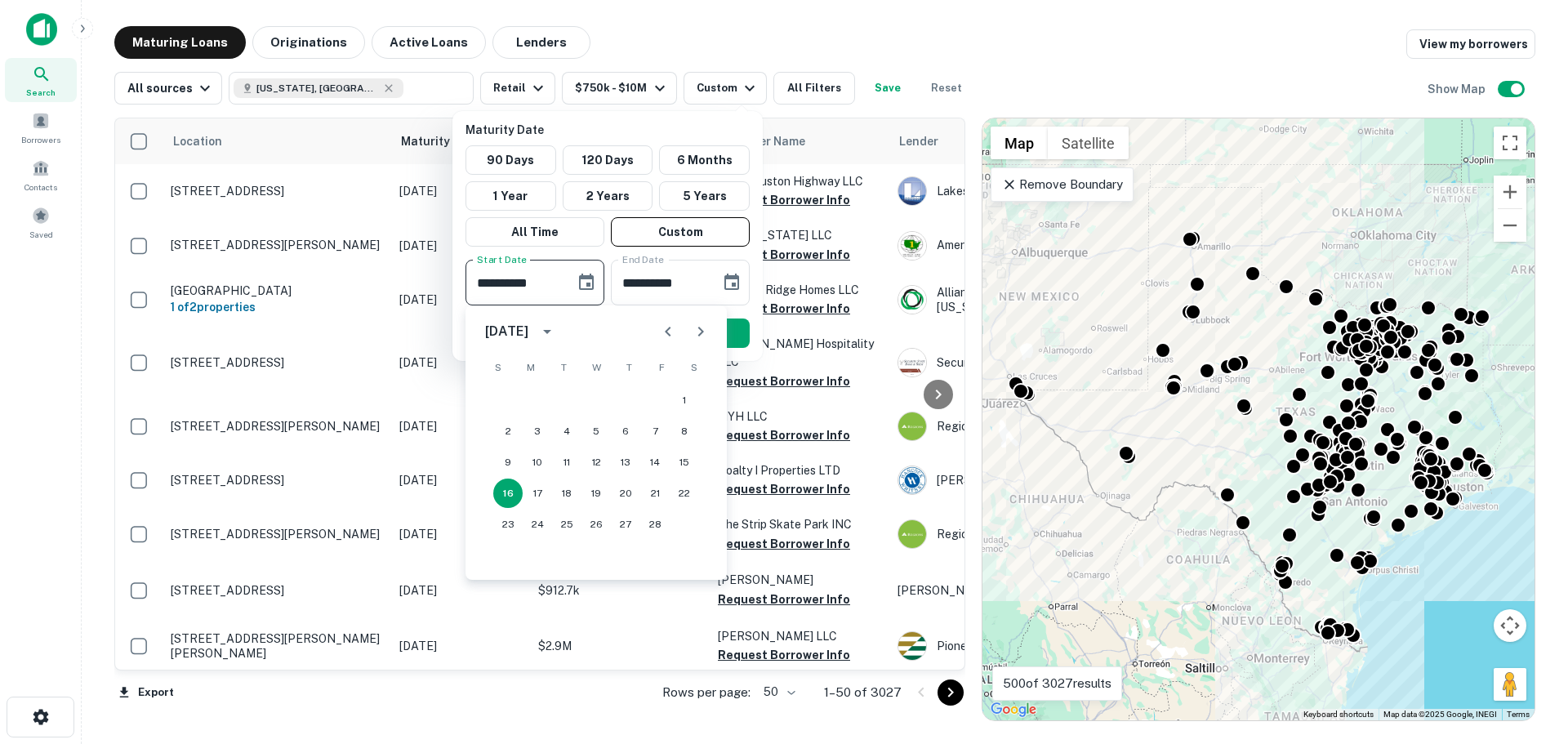
click at [698, 331] on icon "Next month" at bounding box center [700, 331] width 19 height 19
click at [710, 354] on div "S M T W T F S" at bounding box center [596, 367] width 261 height 33
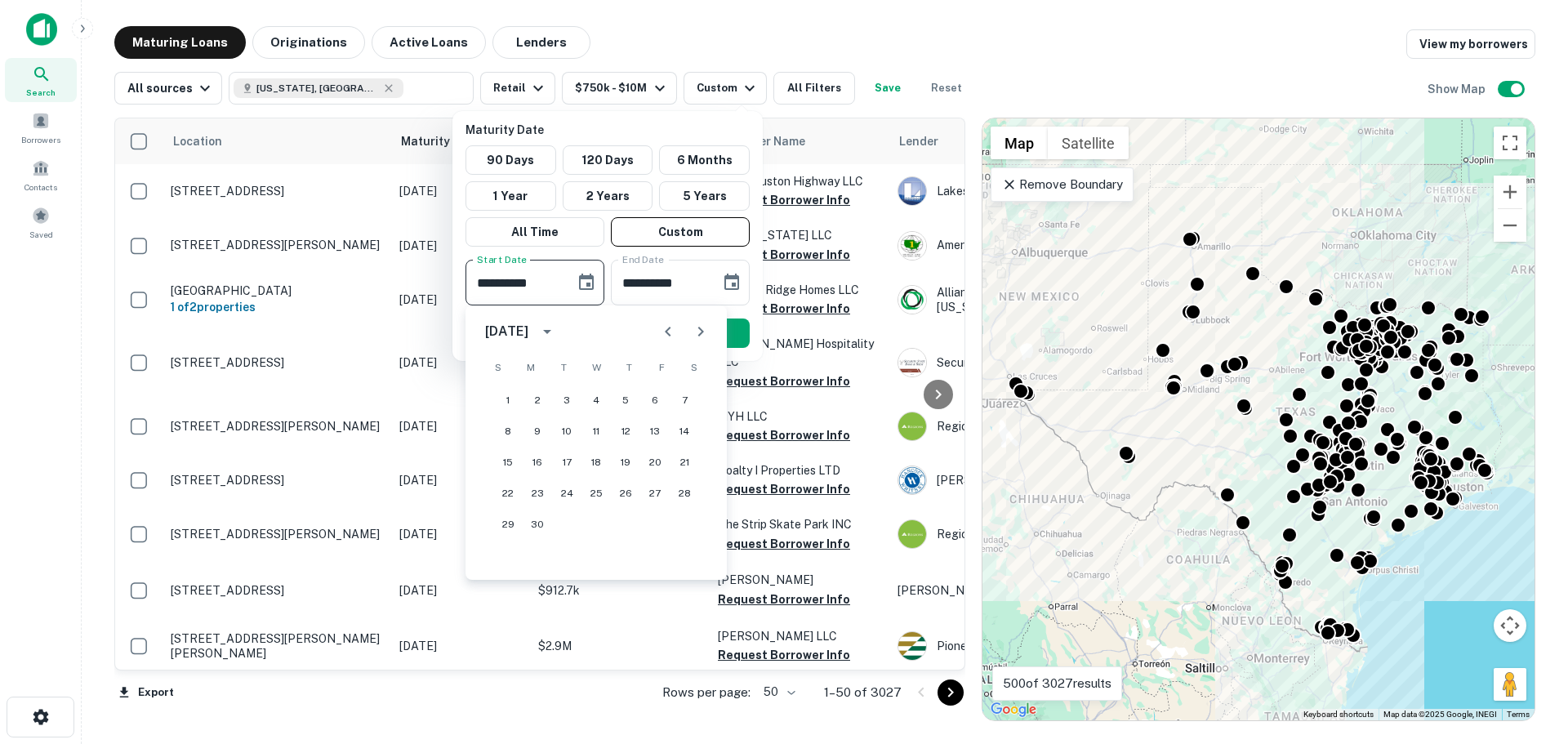
click at [700, 328] on icon "Next month" at bounding box center [701, 332] width 6 height 10
click at [706, 328] on icon "Next month" at bounding box center [700, 331] width 19 height 19
click at [709, 323] on icon "Next month" at bounding box center [700, 331] width 19 height 19
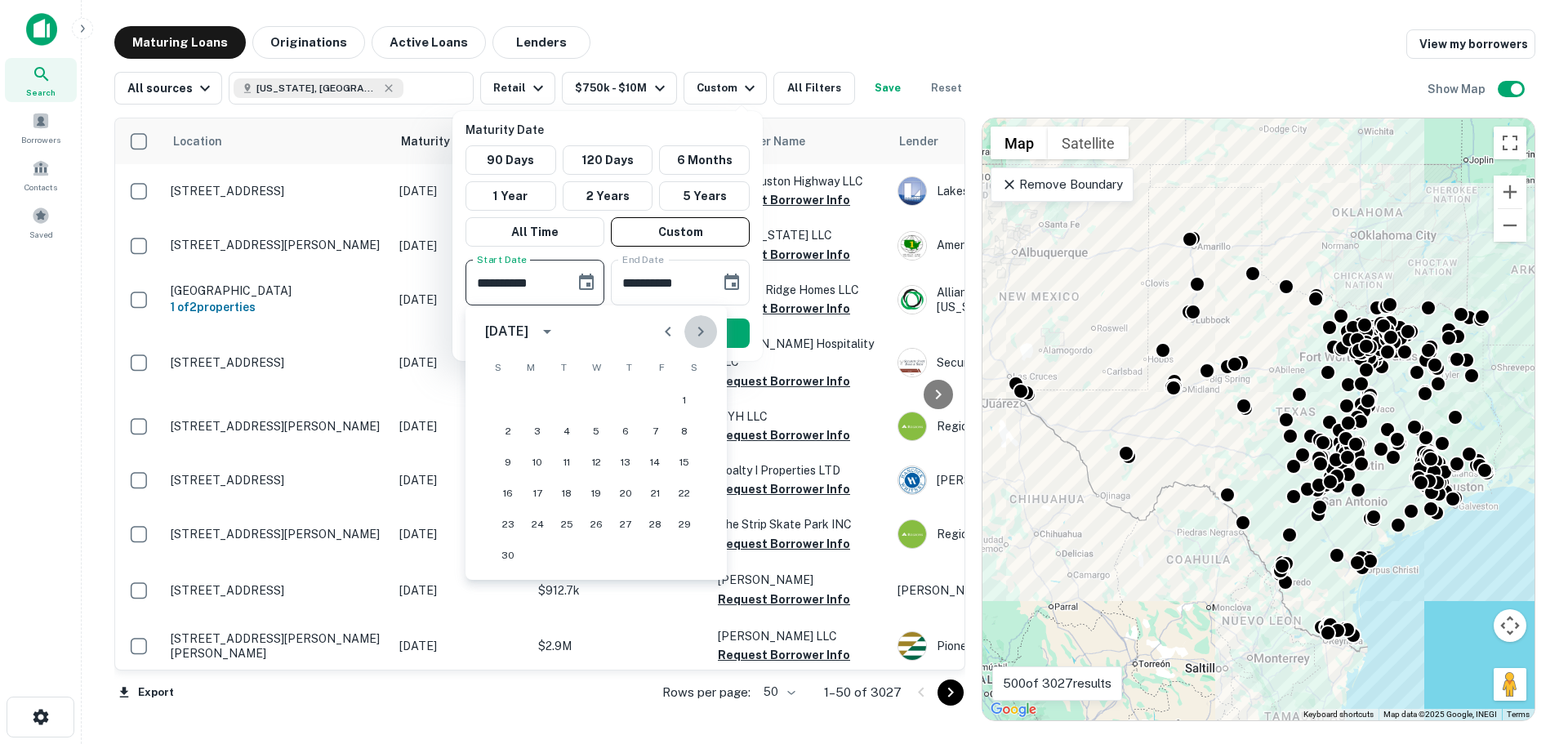
click at [707, 323] on icon "Next month" at bounding box center [700, 331] width 19 height 19
click at [634, 402] on button "1" at bounding box center [625, 400] width 29 height 29
type input "**********"
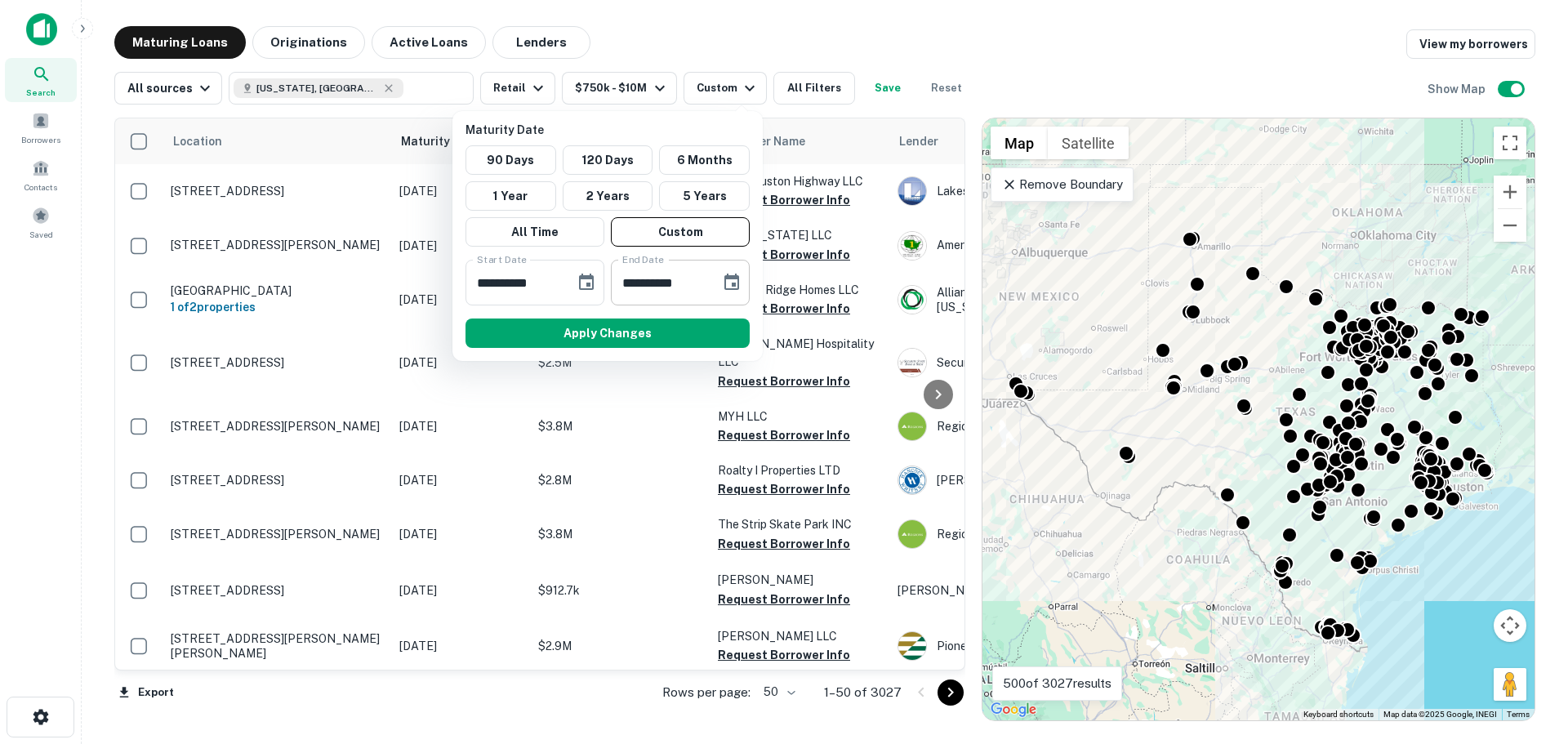
click at [739, 292] on button "Choose date, selected date is Aug 15, 2025" at bounding box center [732, 282] width 33 height 33
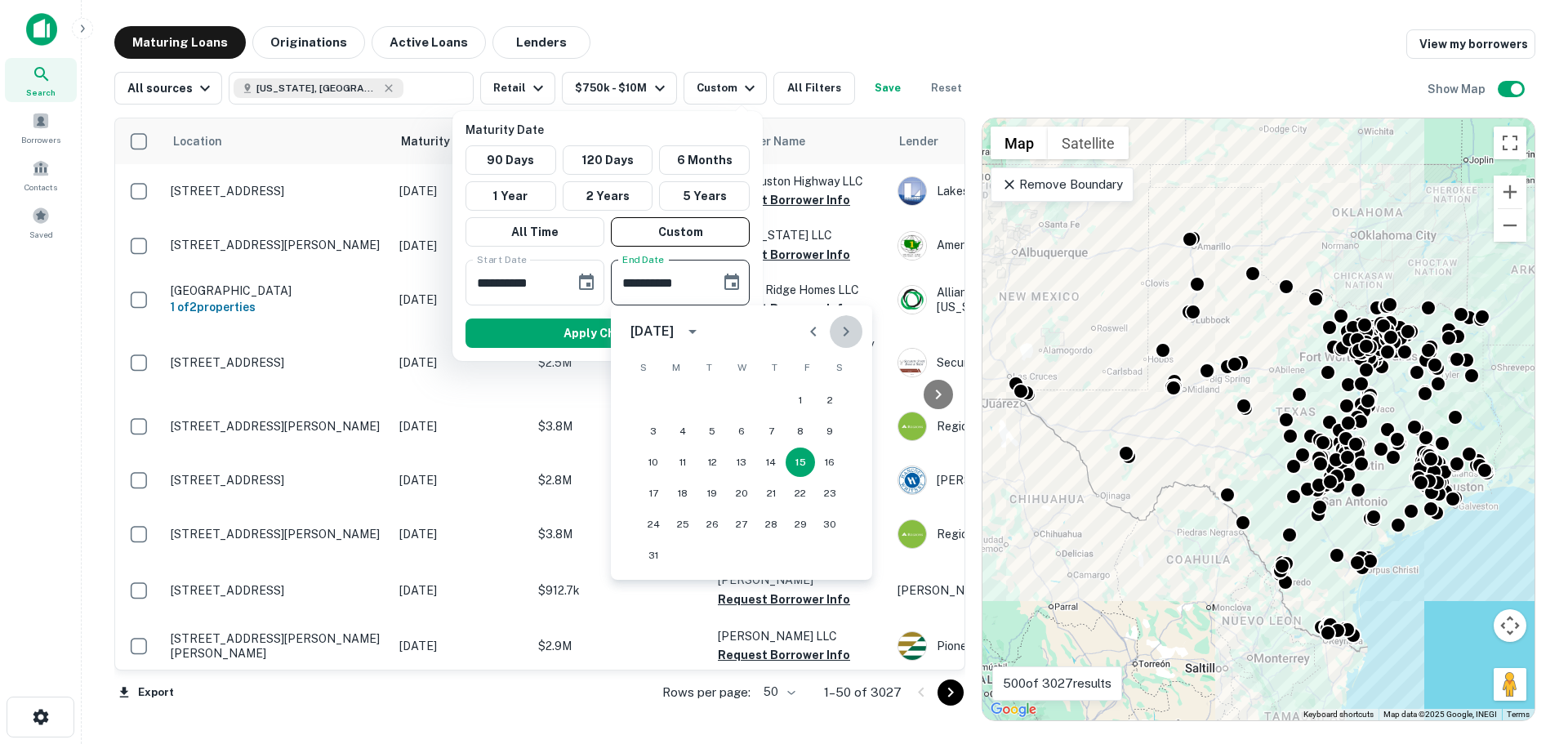
click at [840, 326] on icon "Next month" at bounding box center [846, 331] width 19 height 19
click at [840, 327] on icon "Next month" at bounding box center [846, 331] width 19 height 19
click at [842, 328] on icon "Next month" at bounding box center [846, 331] width 19 height 19
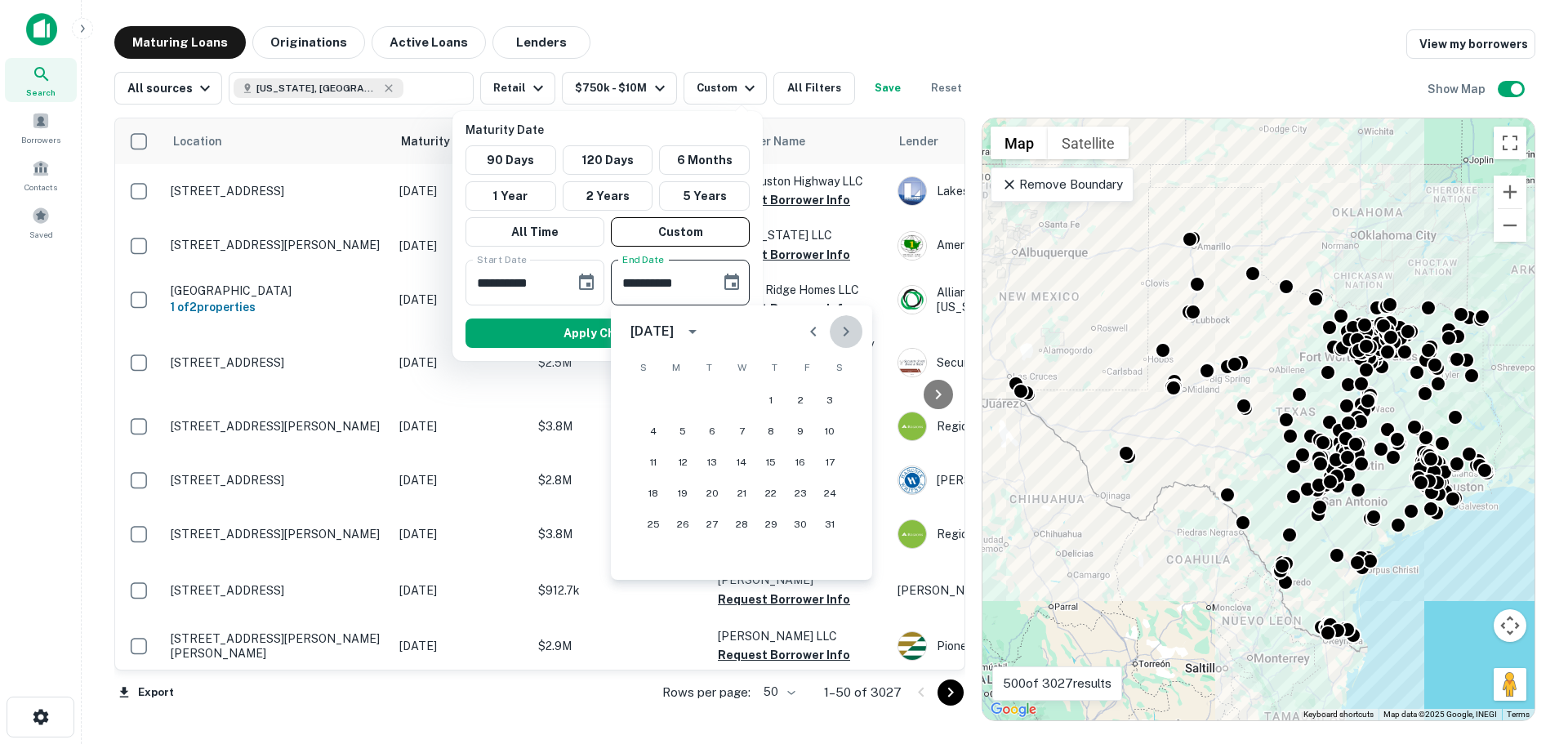
click at [842, 328] on icon "Next month" at bounding box center [846, 331] width 19 height 19
click at [667, 396] on button "1" at bounding box center [653, 400] width 29 height 29
type input "**********"
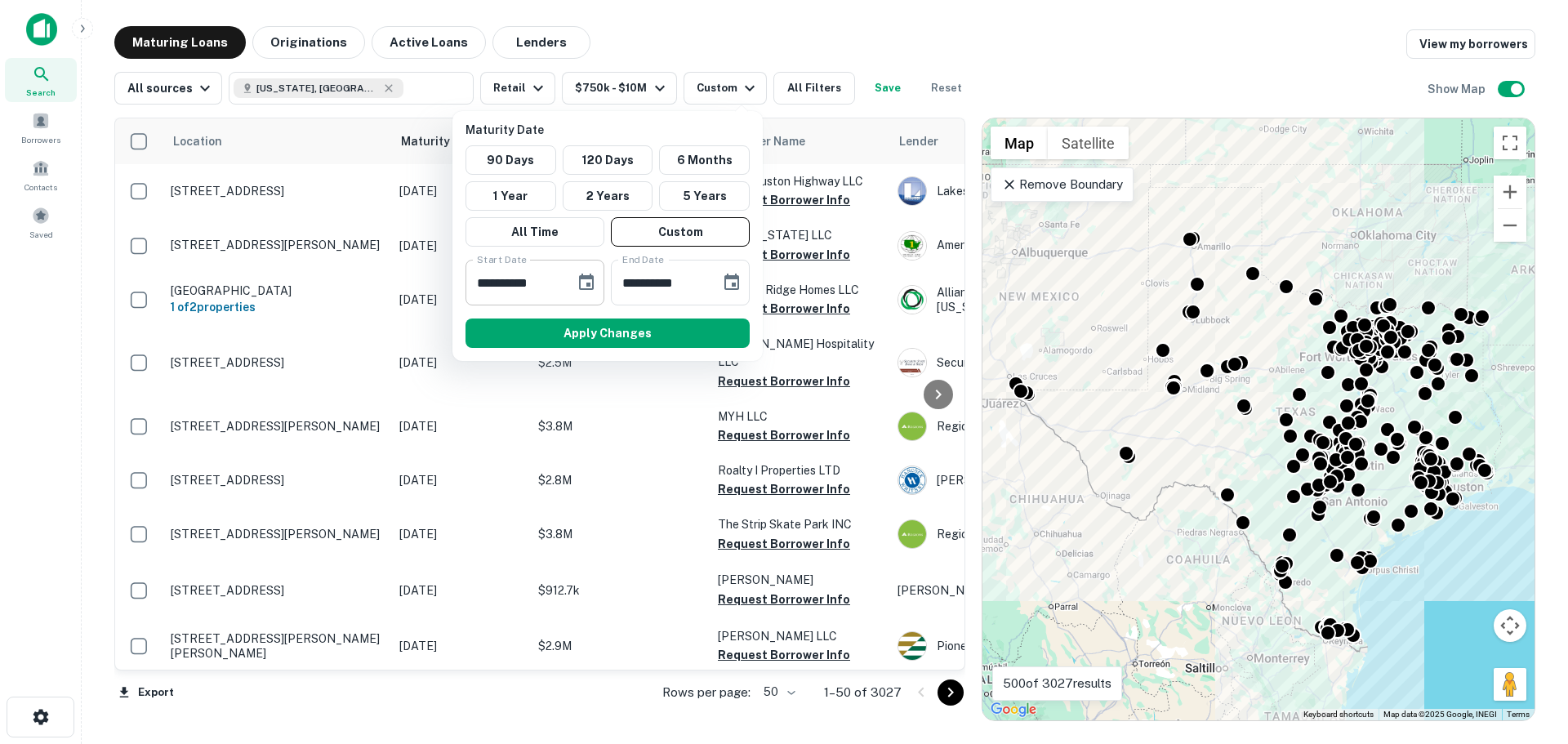
click at [587, 282] on icon "Choose date, selected date is Jan 1, 2026" at bounding box center [587, 281] width 15 height 16
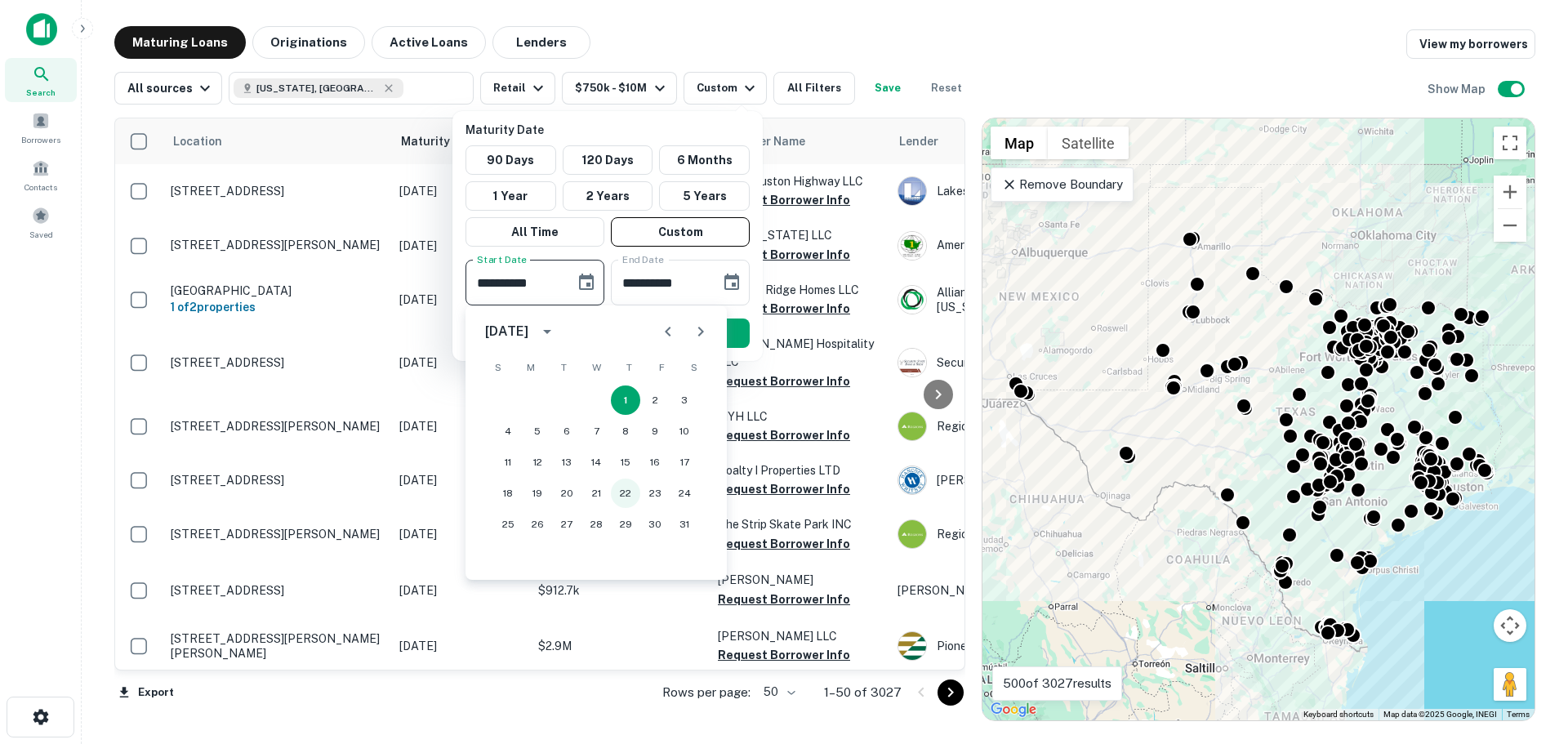
click at [624, 495] on button "22" at bounding box center [625, 493] width 29 height 29
type input "**********"
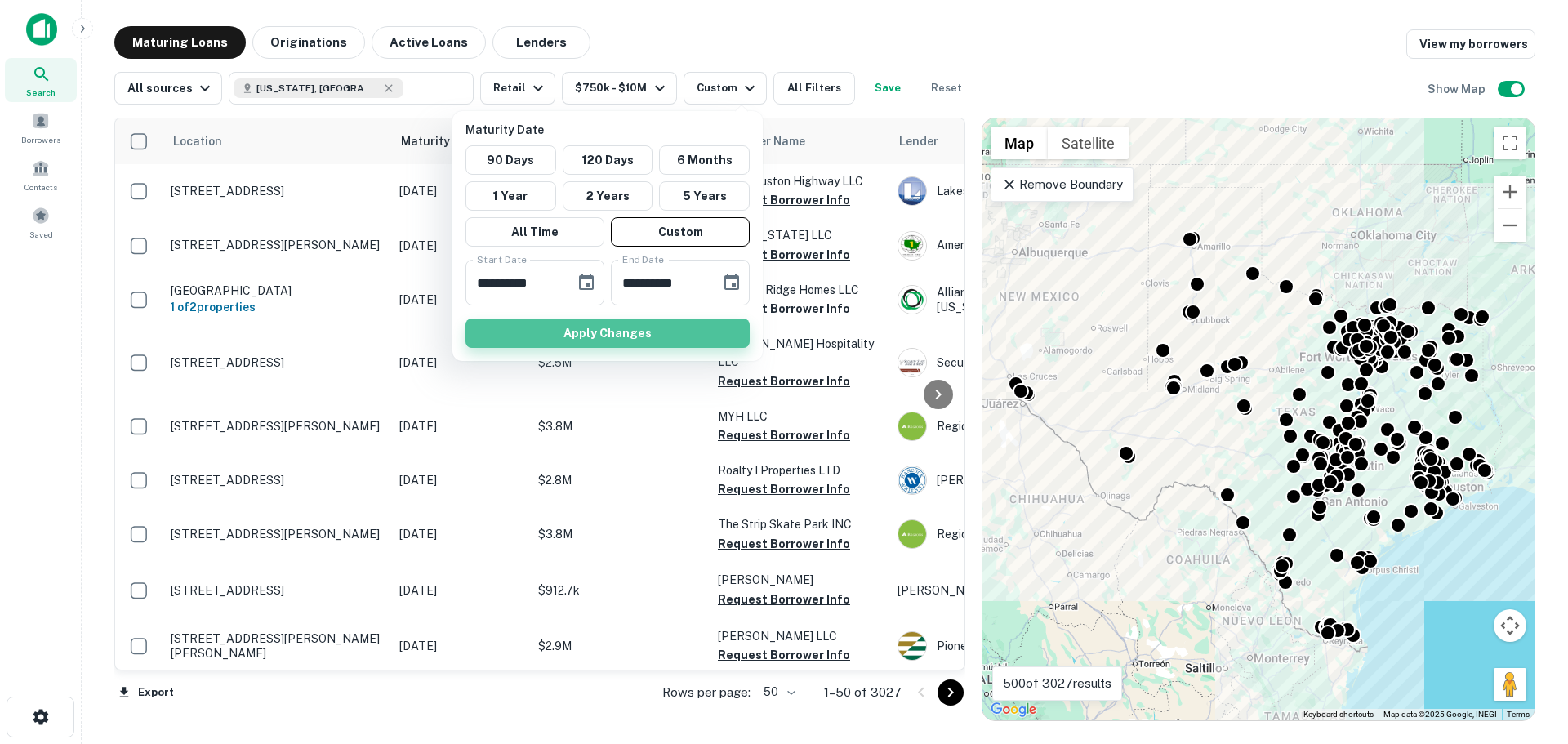
click at [629, 328] on button "Apply Changes" at bounding box center [607, 333] width 284 height 29
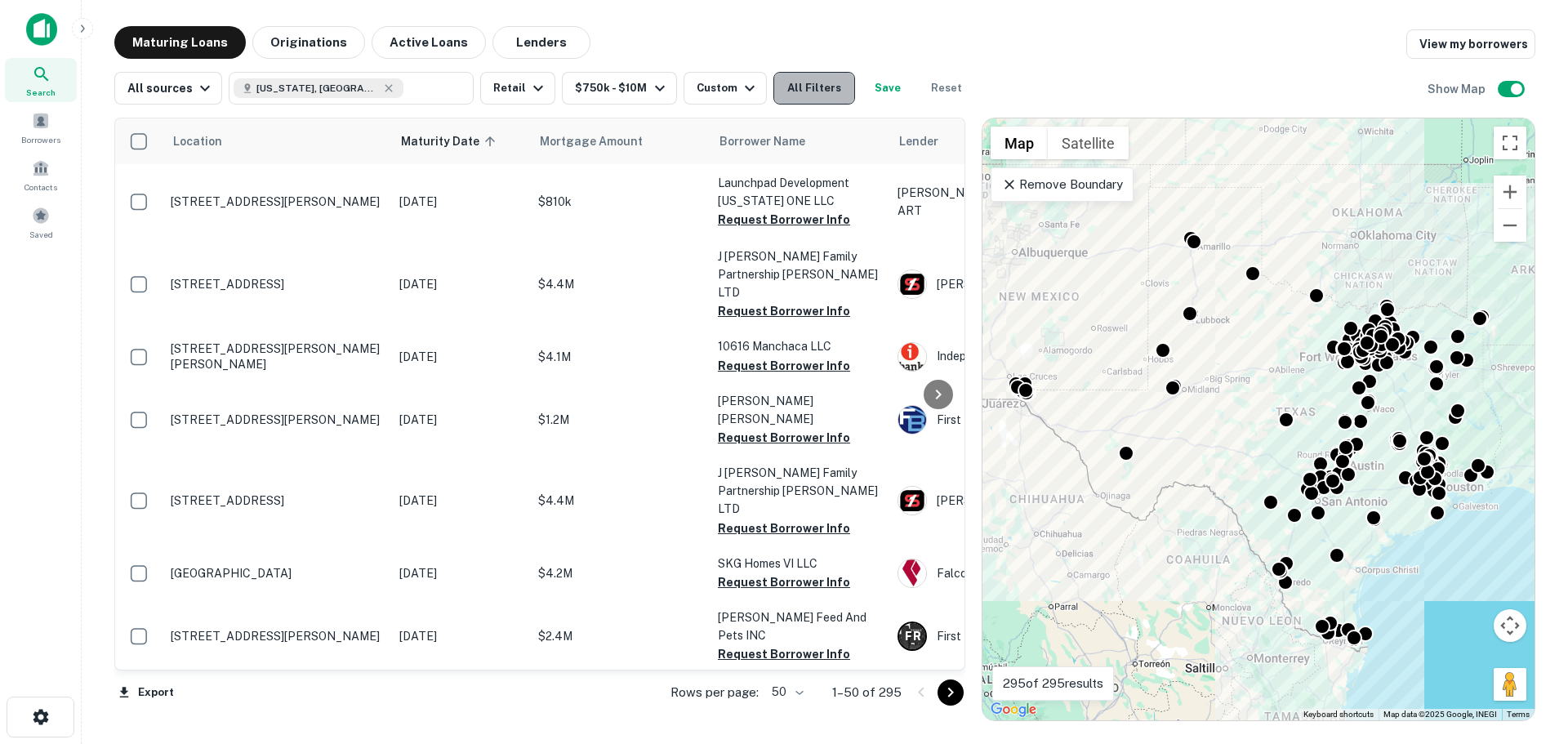
click at [800, 98] on button "All Filters" at bounding box center [814, 88] width 81 height 33
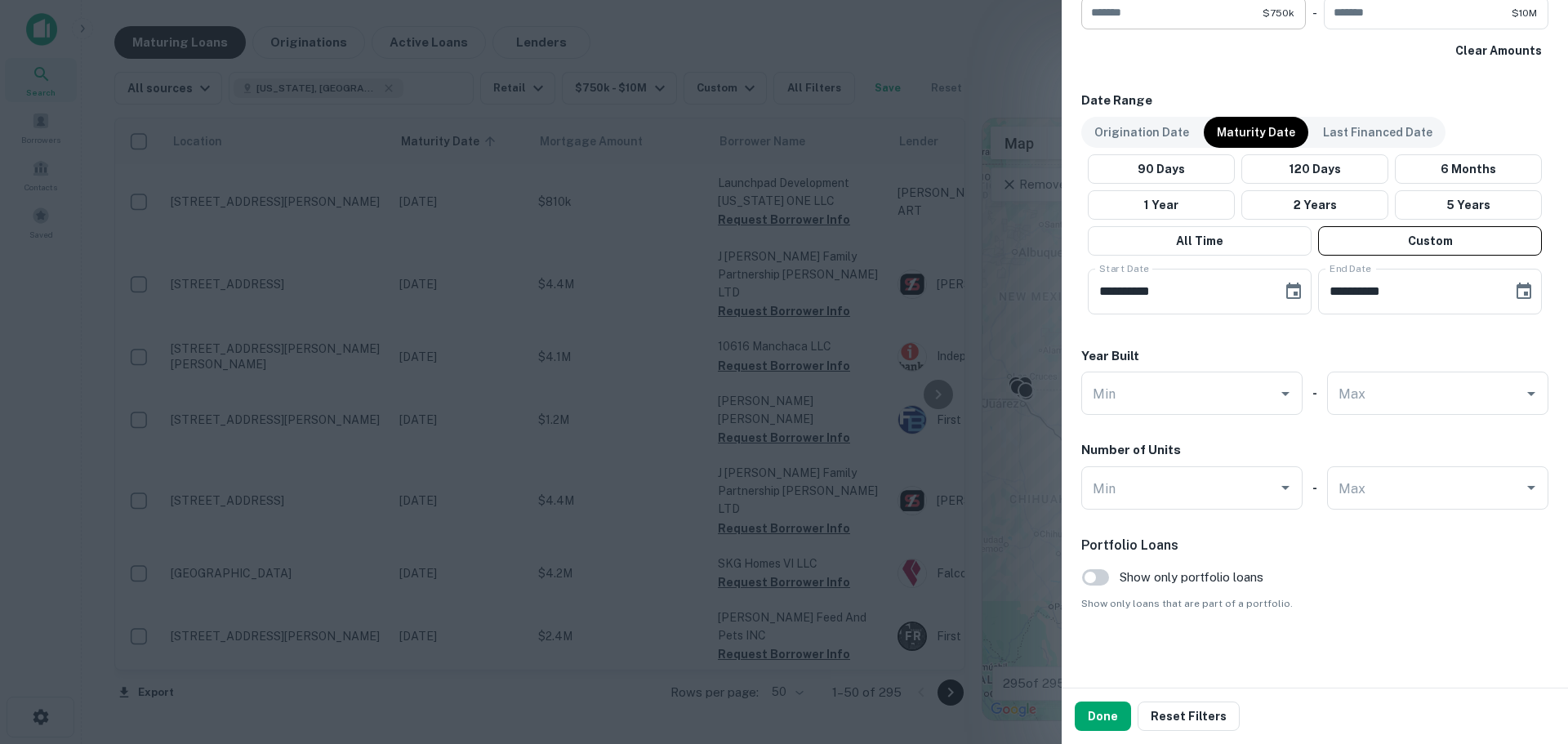
scroll to position [921, 0]
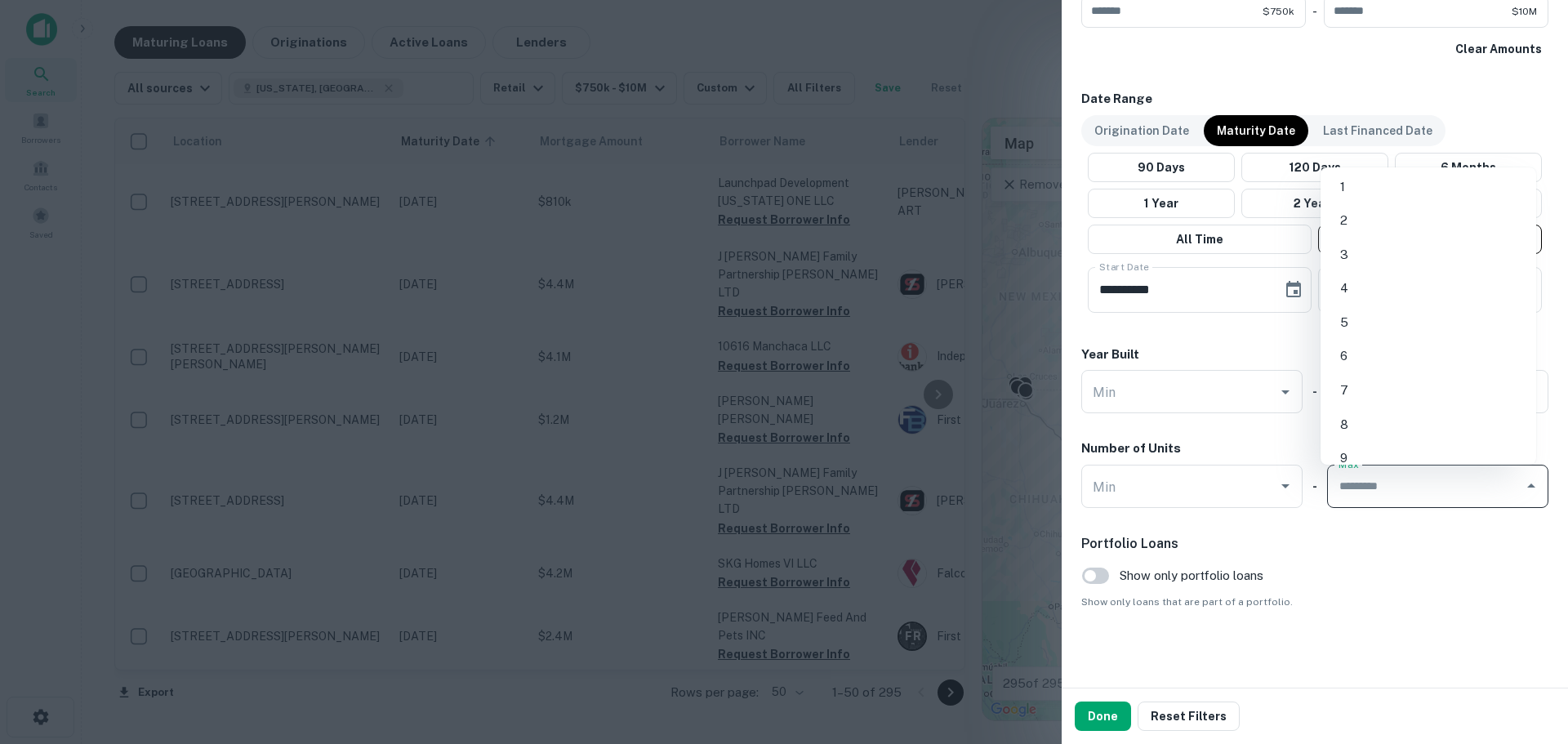
click at [1389, 476] on input "Max" at bounding box center [1425, 486] width 182 height 28
click at [1379, 195] on li "1" at bounding box center [1428, 187] width 203 height 29
type input "*"
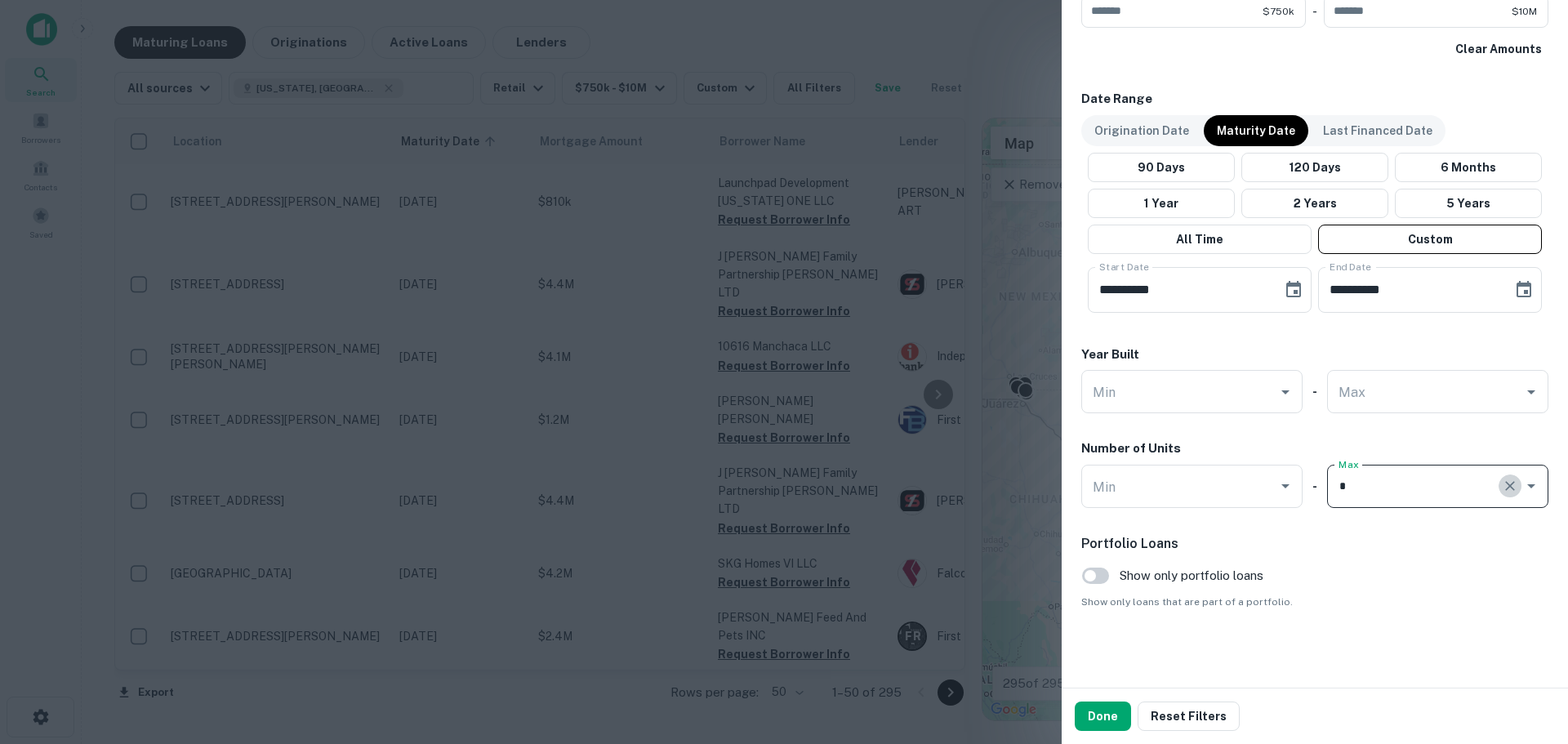
click at [1502, 484] on icon "Clear" at bounding box center [1509, 485] width 16 height 16
click at [1120, 719] on button "Done" at bounding box center [1102, 716] width 56 height 29
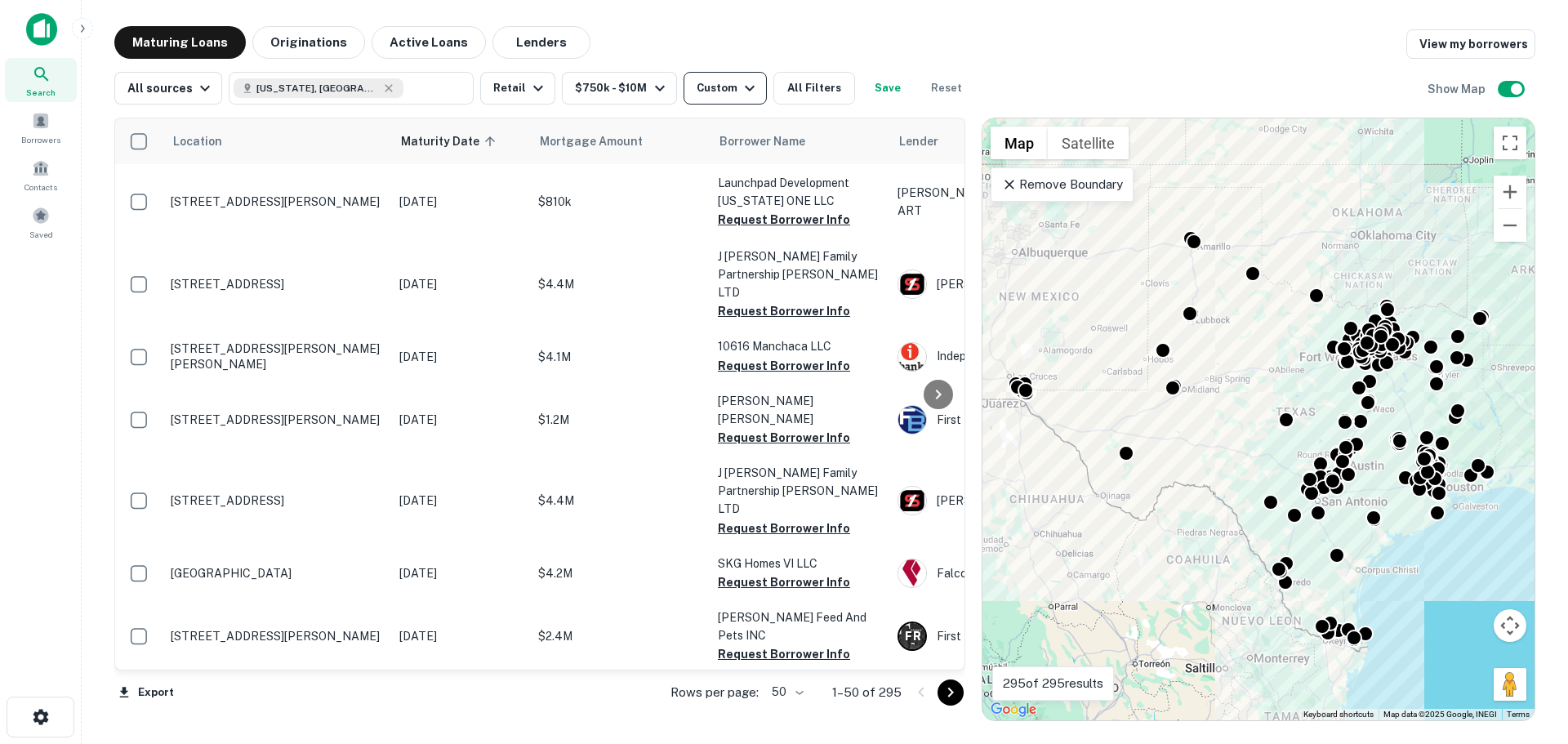
click at [715, 100] on button "Custom" at bounding box center [725, 88] width 83 height 33
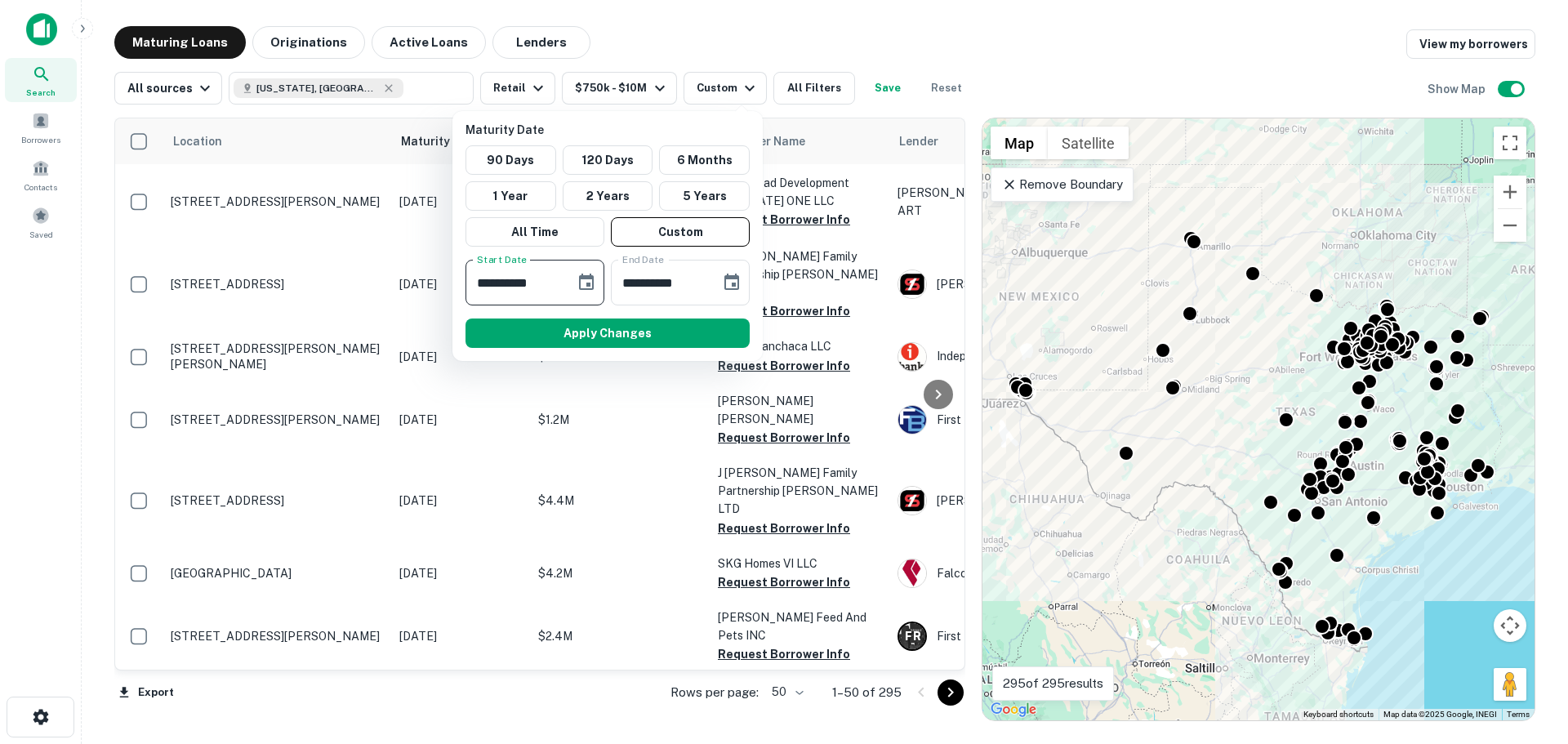
click at [530, 292] on input "**********" at bounding box center [514, 282] width 98 height 46
click at [595, 274] on icon "Choose date, selected date is Jan 22, 2026" at bounding box center [586, 282] width 19 height 19
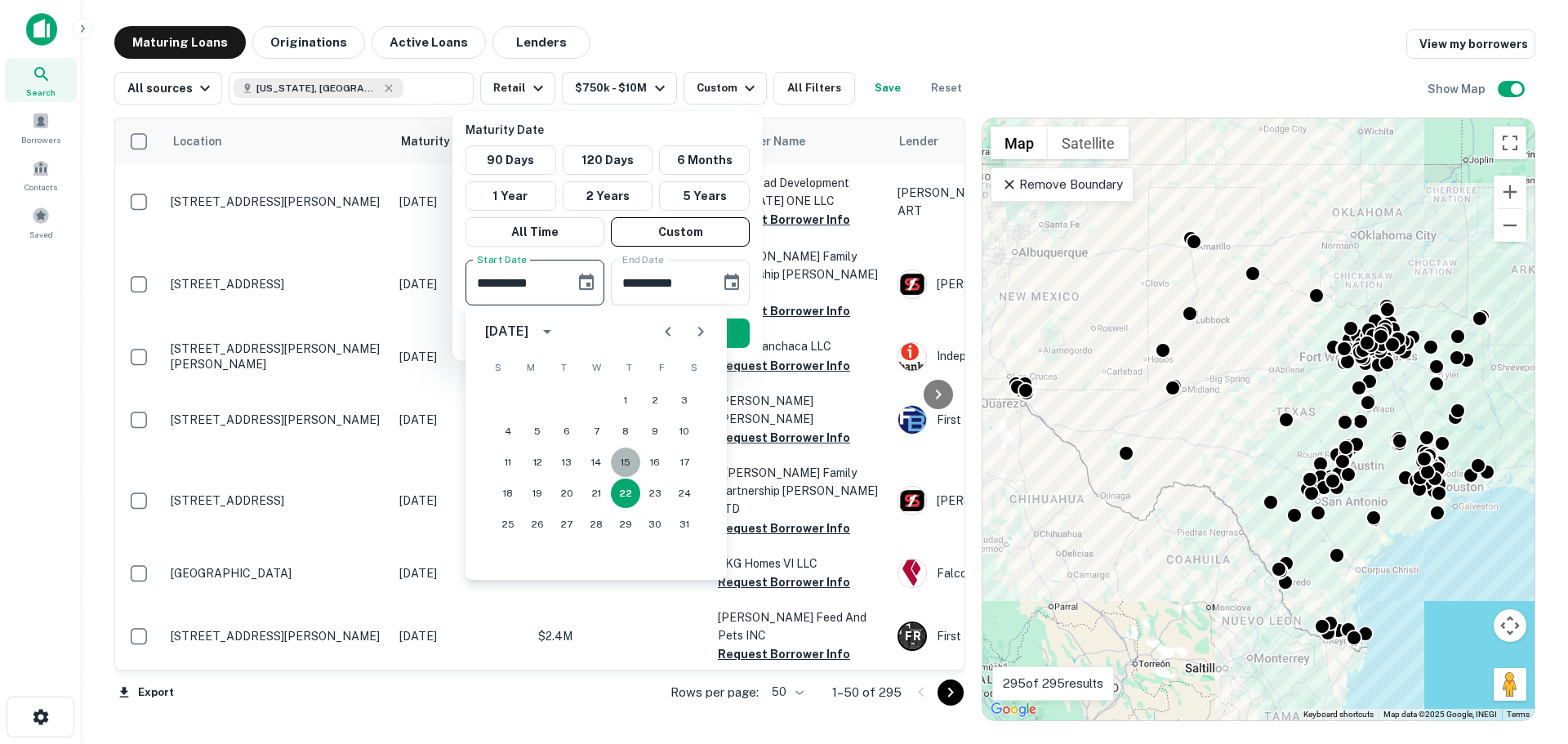
click at [634, 466] on button "15" at bounding box center [625, 462] width 29 height 29
type input "**********"
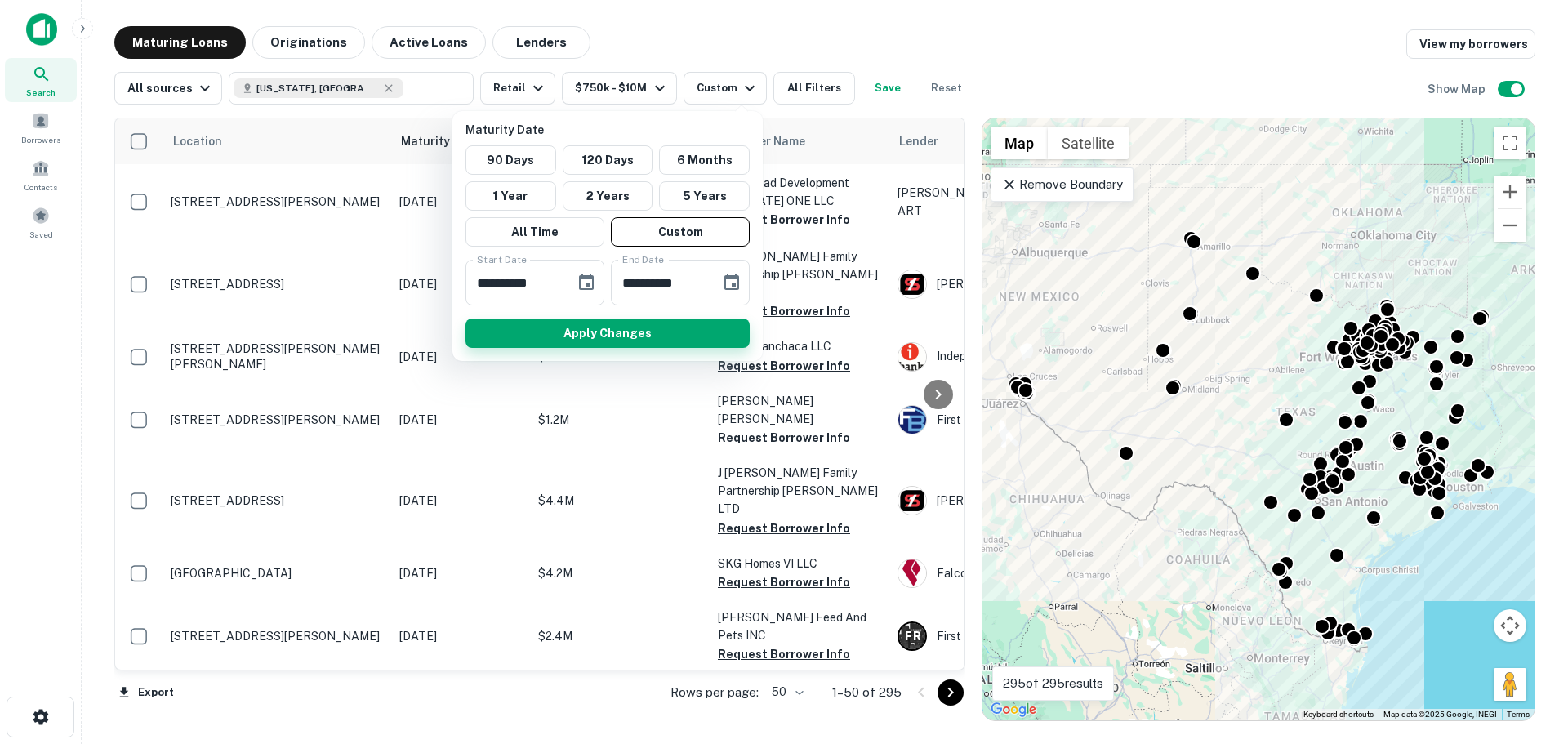
drag, startPoint x: 660, startPoint y: 329, endPoint x: 660, endPoint y: 338, distance: 9.0
click at [662, 329] on button "Apply Changes" at bounding box center [607, 333] width 284 height 29
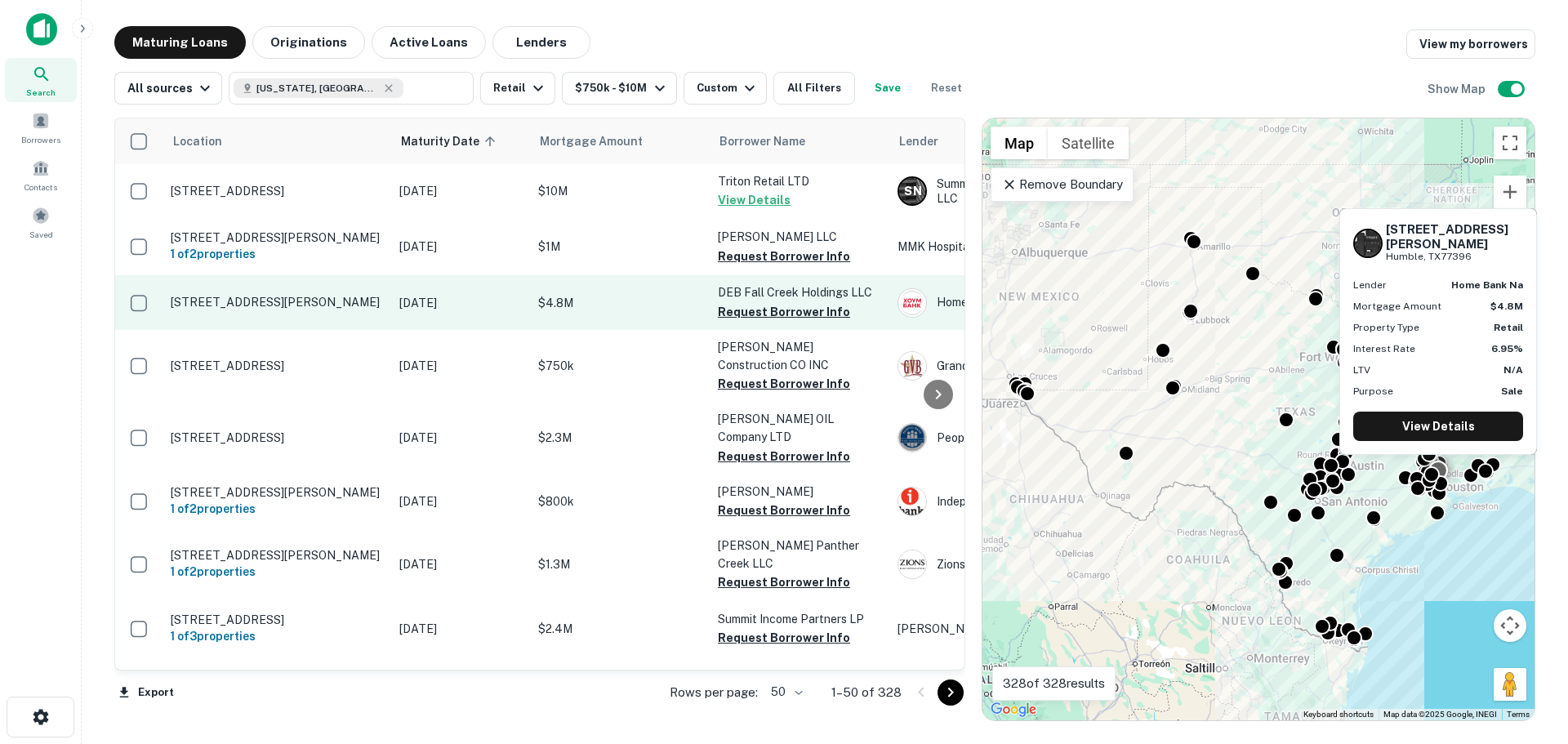
click at [324, 296] on p "[STREET_ADDRESS][PERSON_NAME]" at bounding box center [277, 302] width 212 height 15
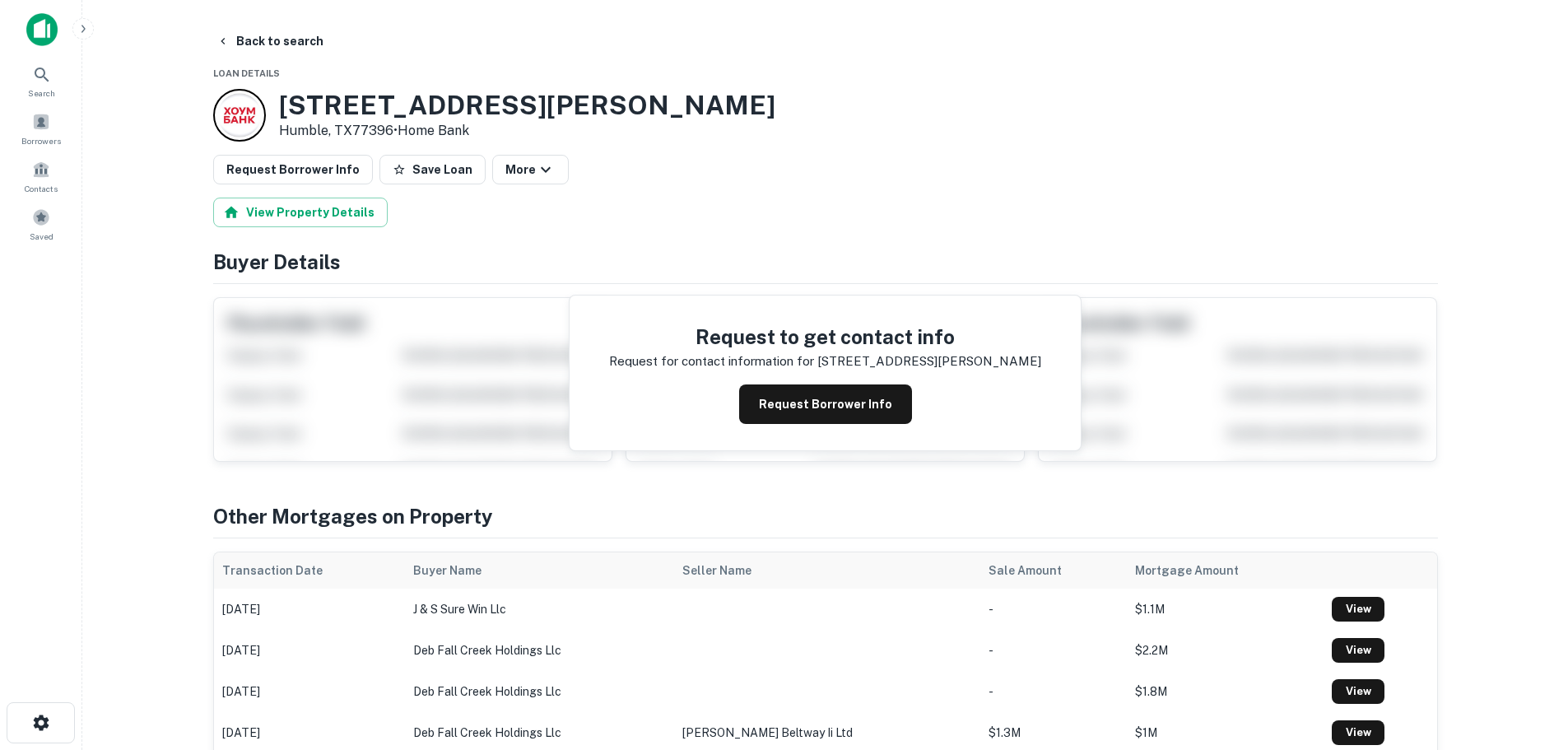
click at [527, 113] on h3 "9630 N SAM HOUSTON PKWY E" at bounding box center [527, 105] width 497 height 31
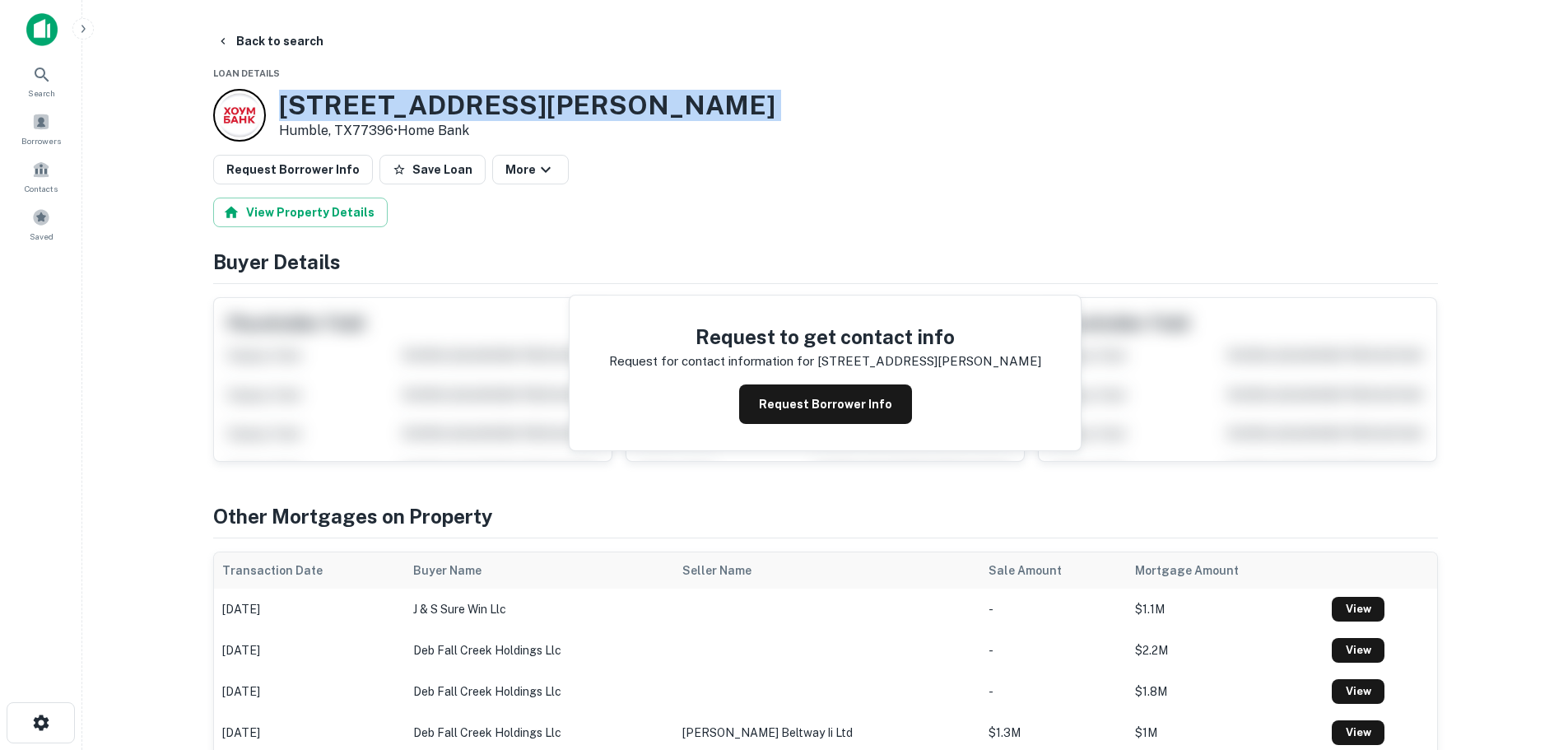
click at [527, 113] on h3 "9630 N SAM HOUSTON PKWY E" at bounding box center [527, 105] width 497 height 31
copy h3 "9630 N SAM HOUSTON PKWY E"
drag, startPoint x: 429, startPoint y: 176, endPoint x: 400, endPoint y: 176, distance: 29.0
click at [430, 176] on button "Save Loan" at bounding box center [433, 169] width 106 height 30
click at [289, 176] on button "Request Borrower Info" at bounding box center [292, 169] width 160 height 30
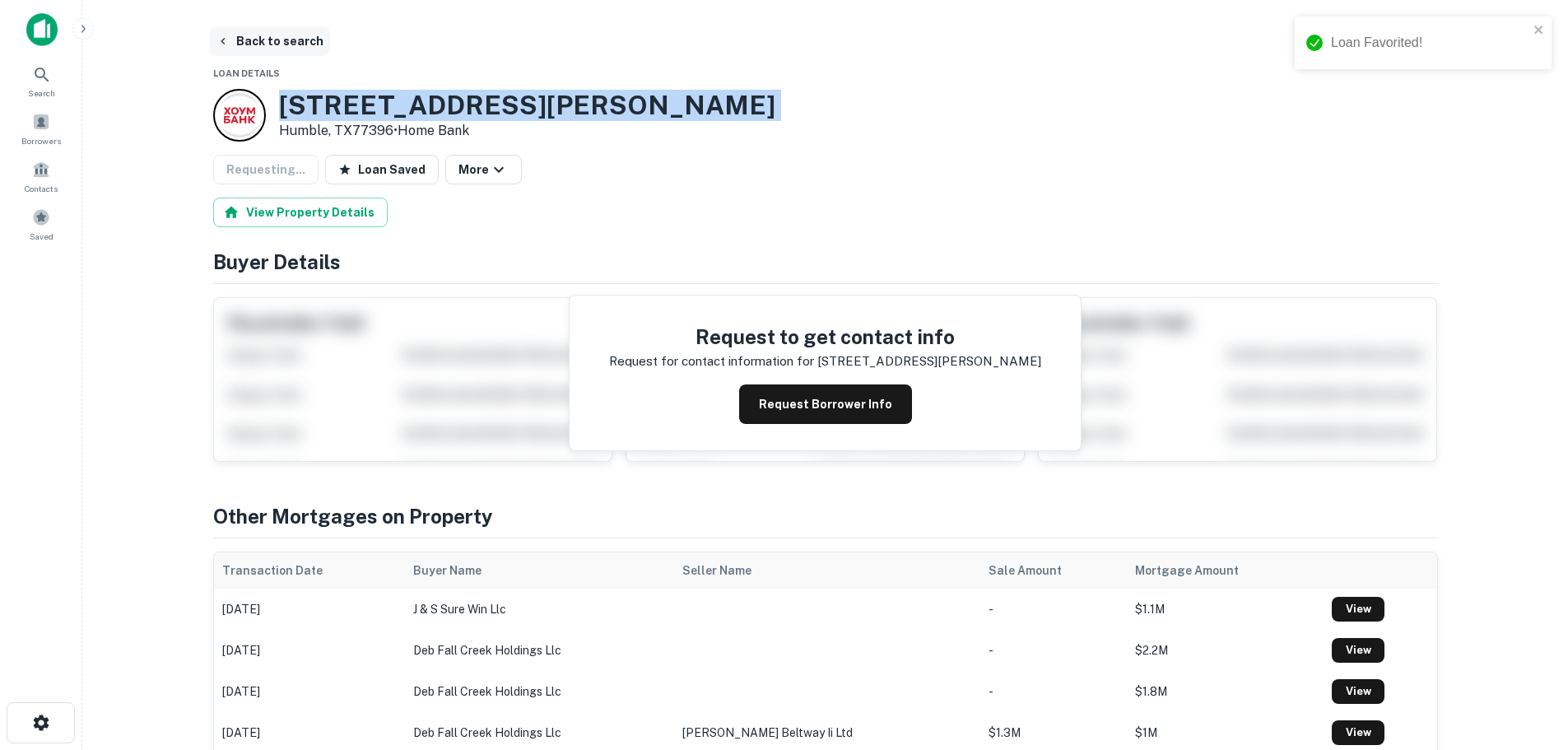
click at [291, 41] on button "Back to search" at bounding box center [270, 41] width 120 height 30
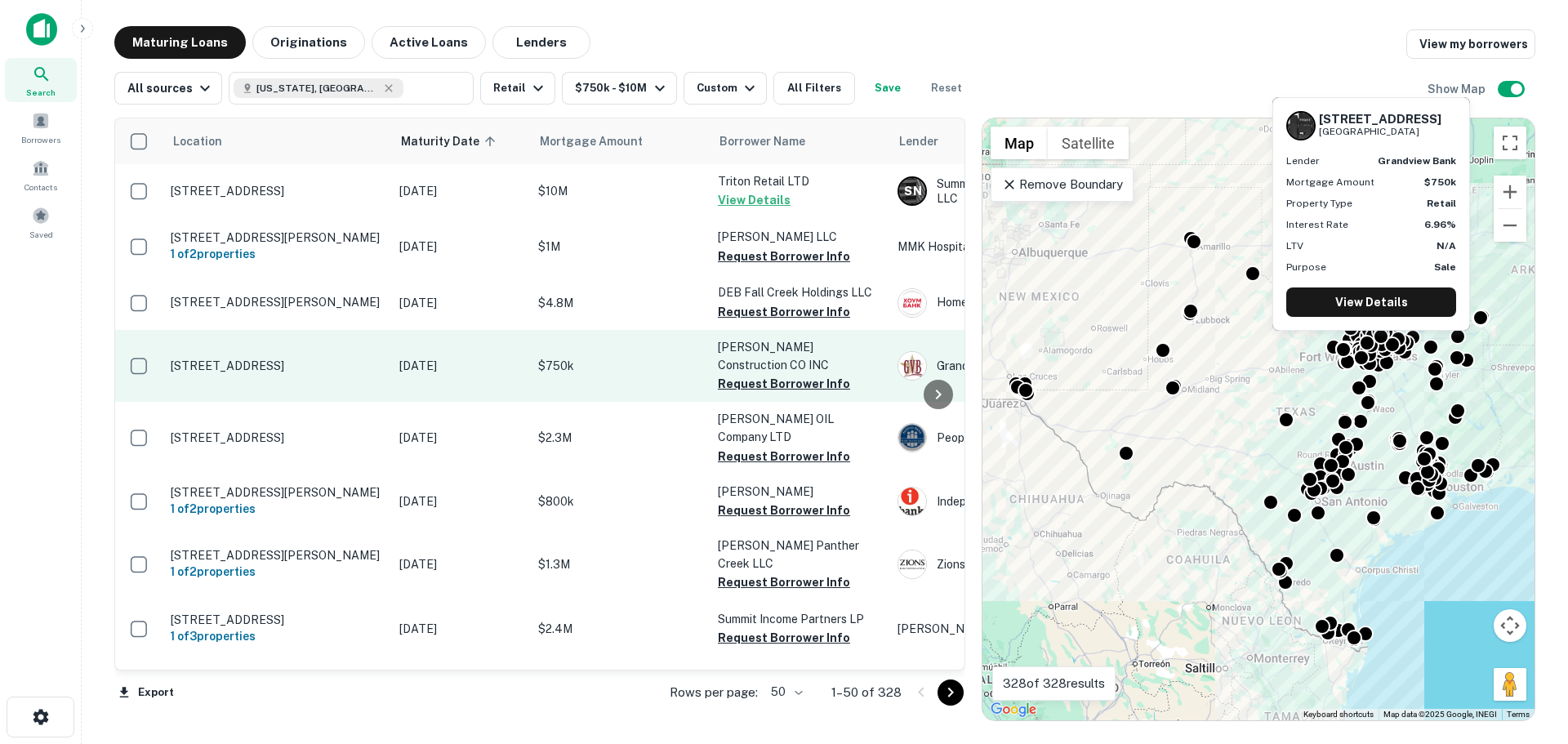
click at [239, 363] on p "[STREET_ADDRESS]" at bounding box center [277, 366] width 212 height 15
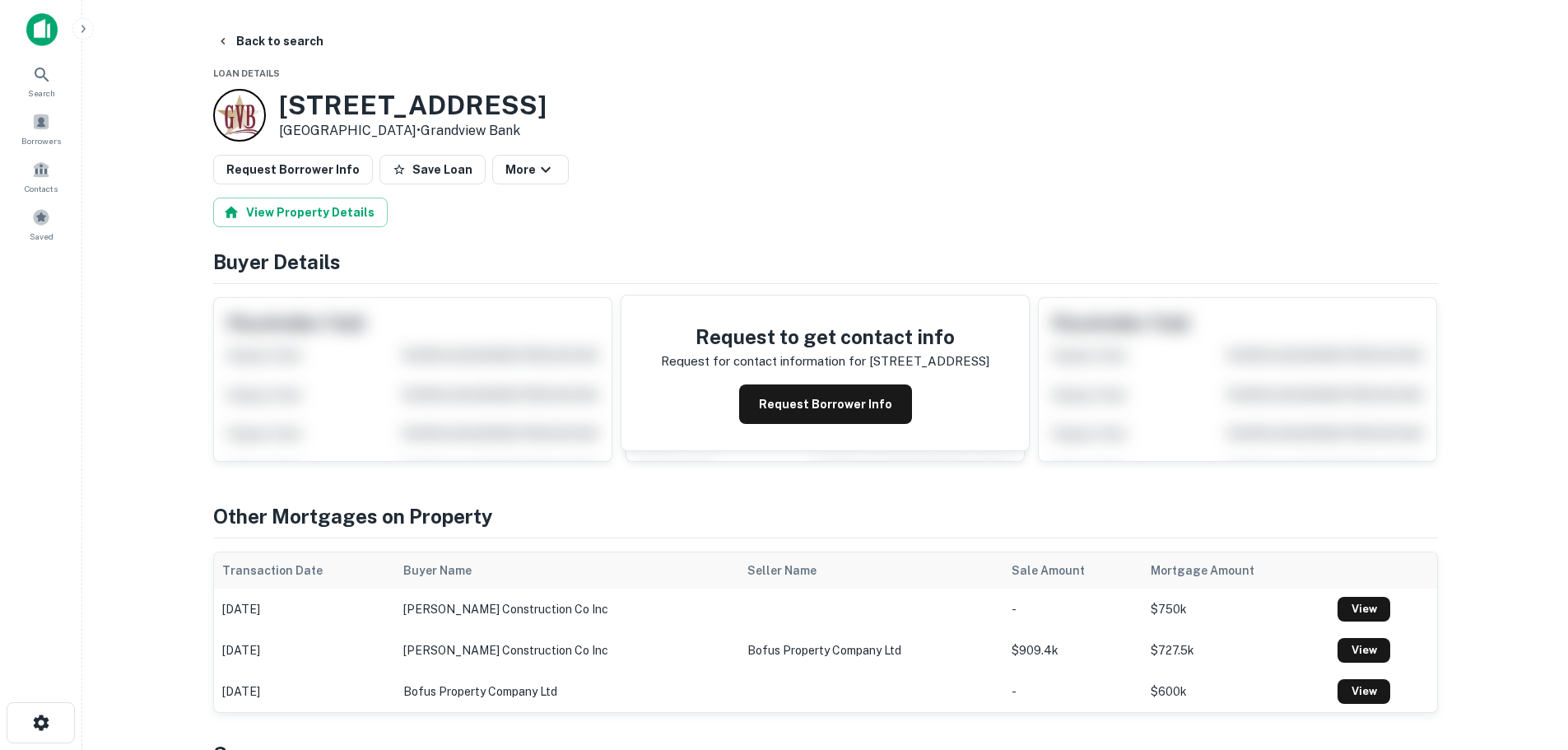
scroll to position [411, 0]
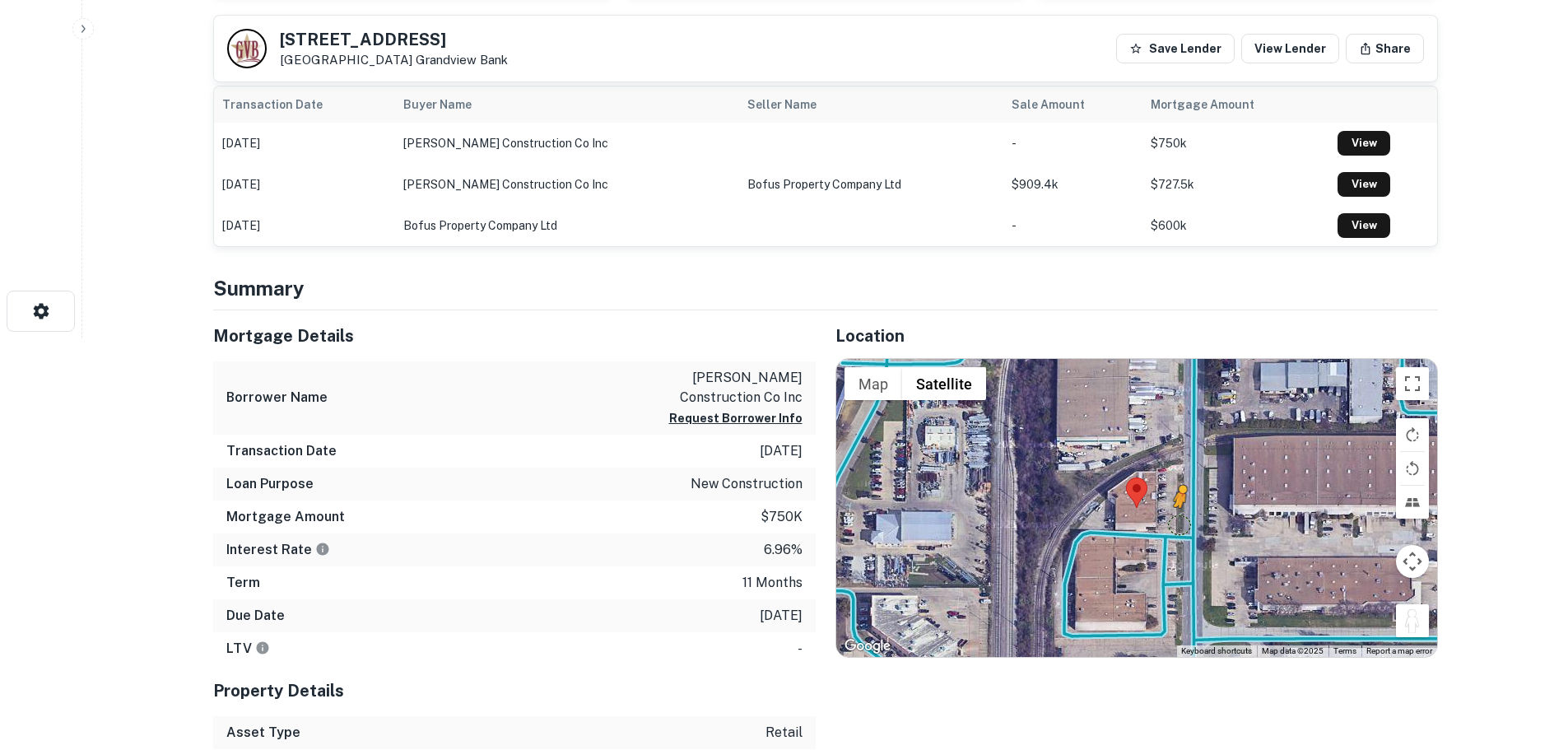
drag, startPoint x: 1405, startPoint y: 625, endPoint x: 1179, endPoint y: 523, distance: 248.0
click at [1179, 523] on div "To activate drag with keyboard, press Alt + Enter. Once in keyboard drag state,…" at bounding box center [1136, 508] width 601 height 298
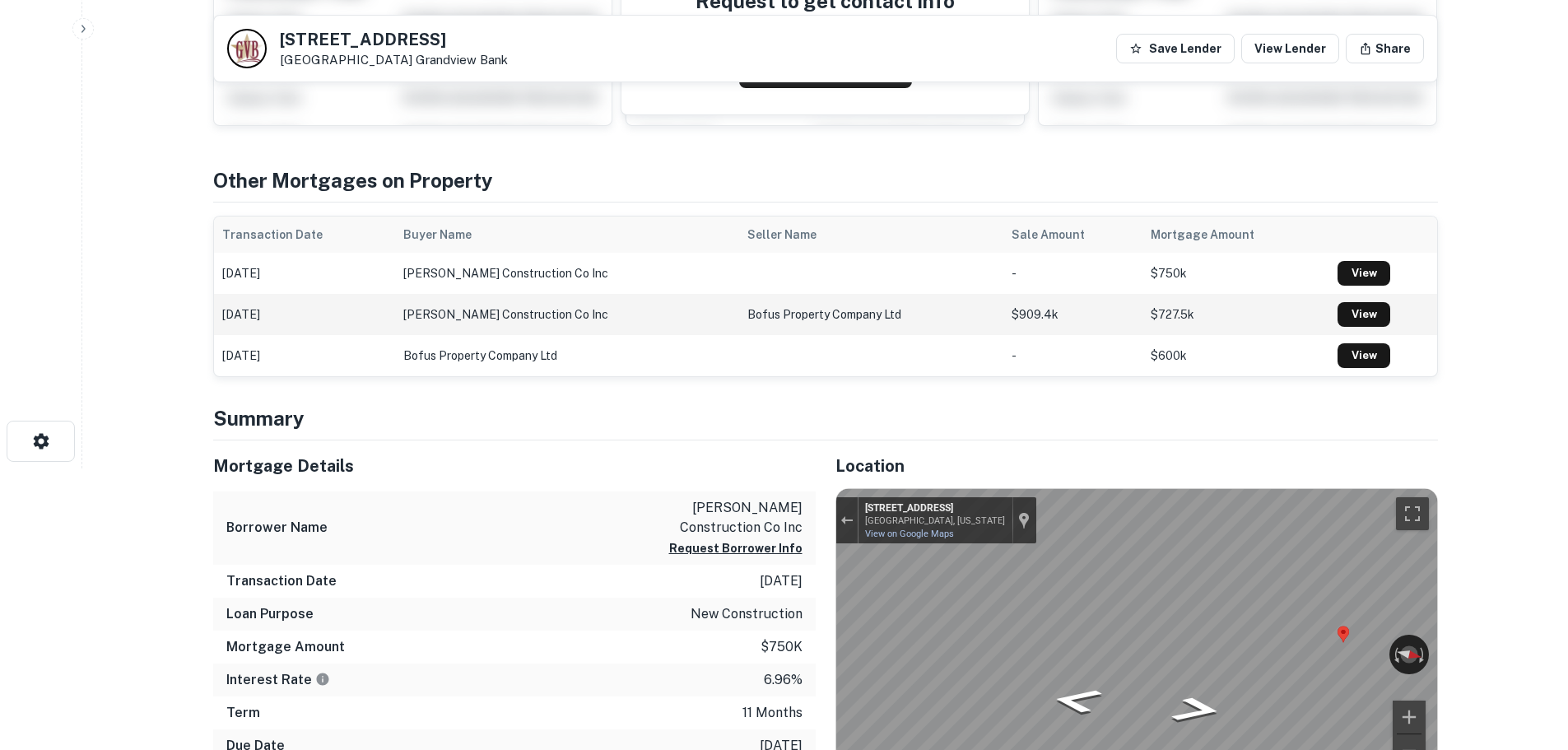
scroll to position [0, 0]
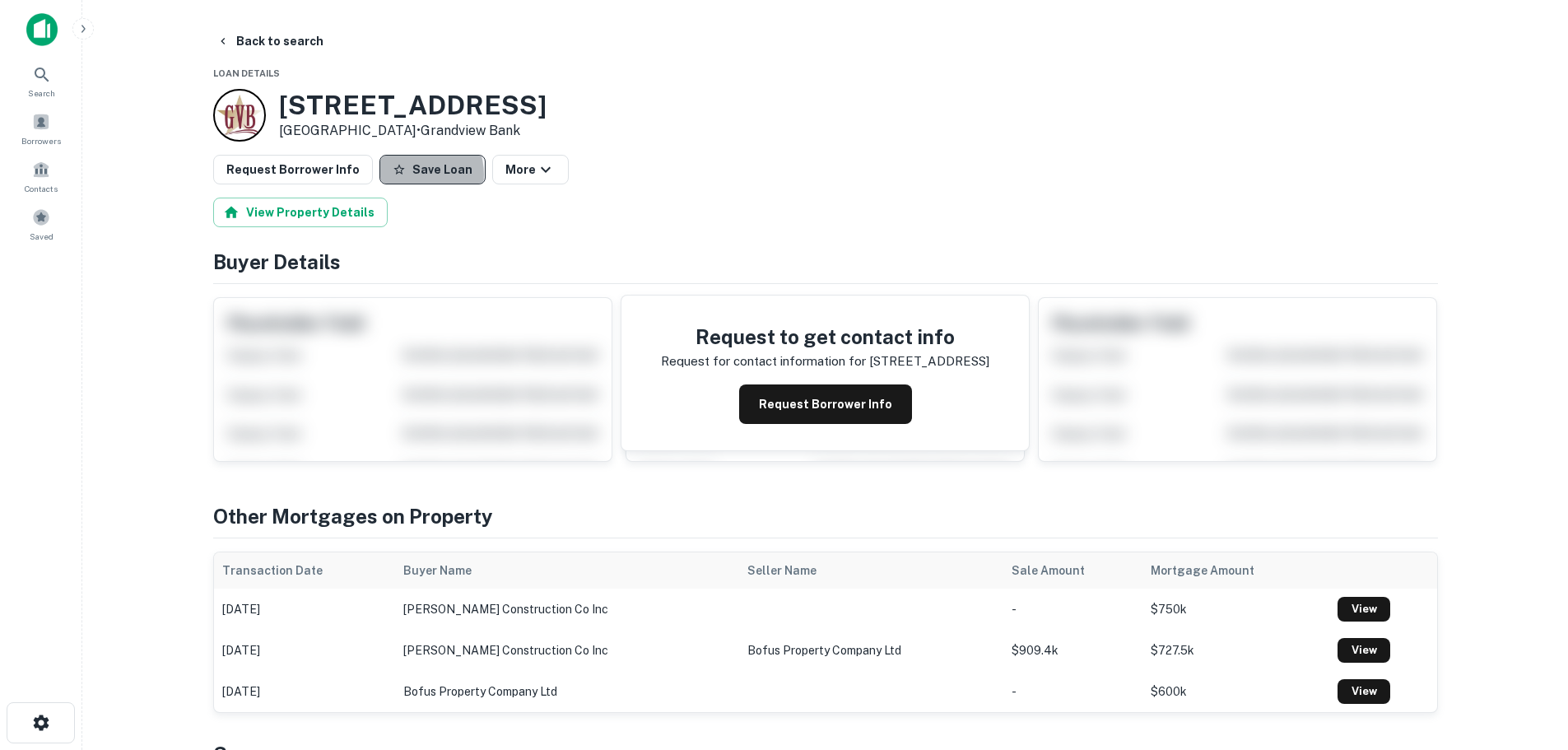
click at [402, 175] on button "Save Loan" at bounding box center [433, 169] width 106 height 30
click at [245, 165] on button "Request Borrower Info" at bounding box center [292, 169] width 160 height 30
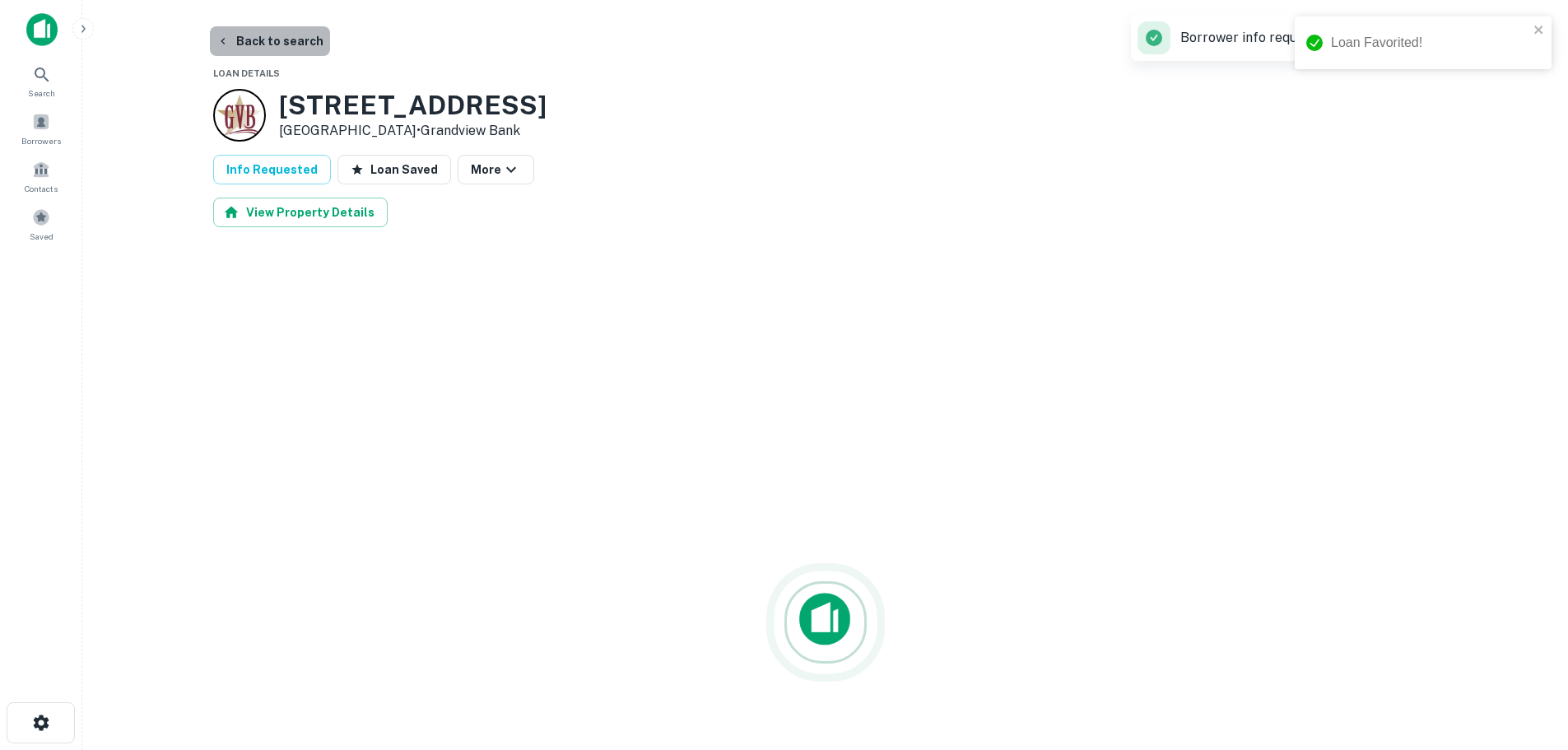
click at [304, 49] on button "Back to search" at bounding box center [270, 41] width 120 height 30
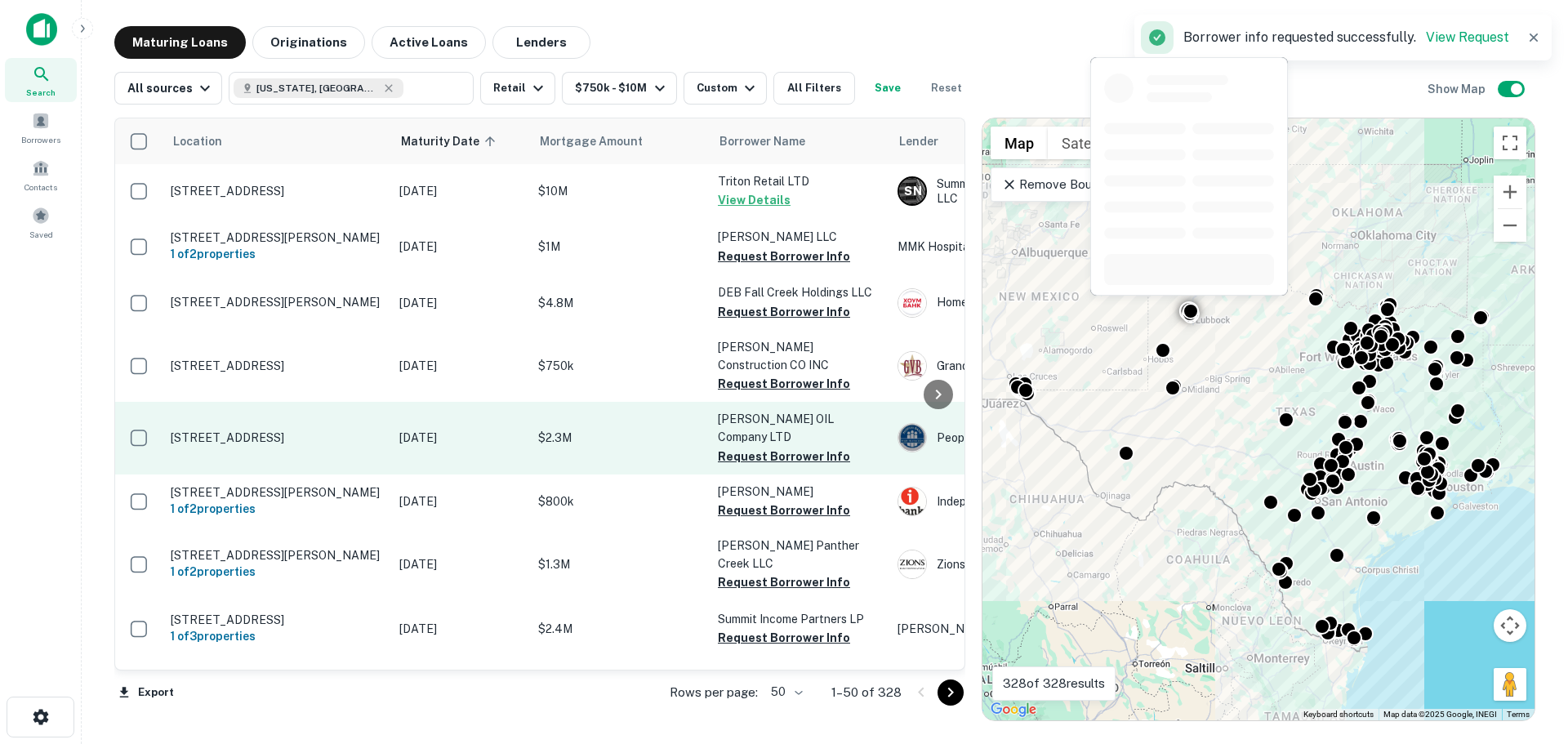
click at [297, 417] on td "[STREET_ADDRESS]" at bounding box center [277, 437] width 229 height 72
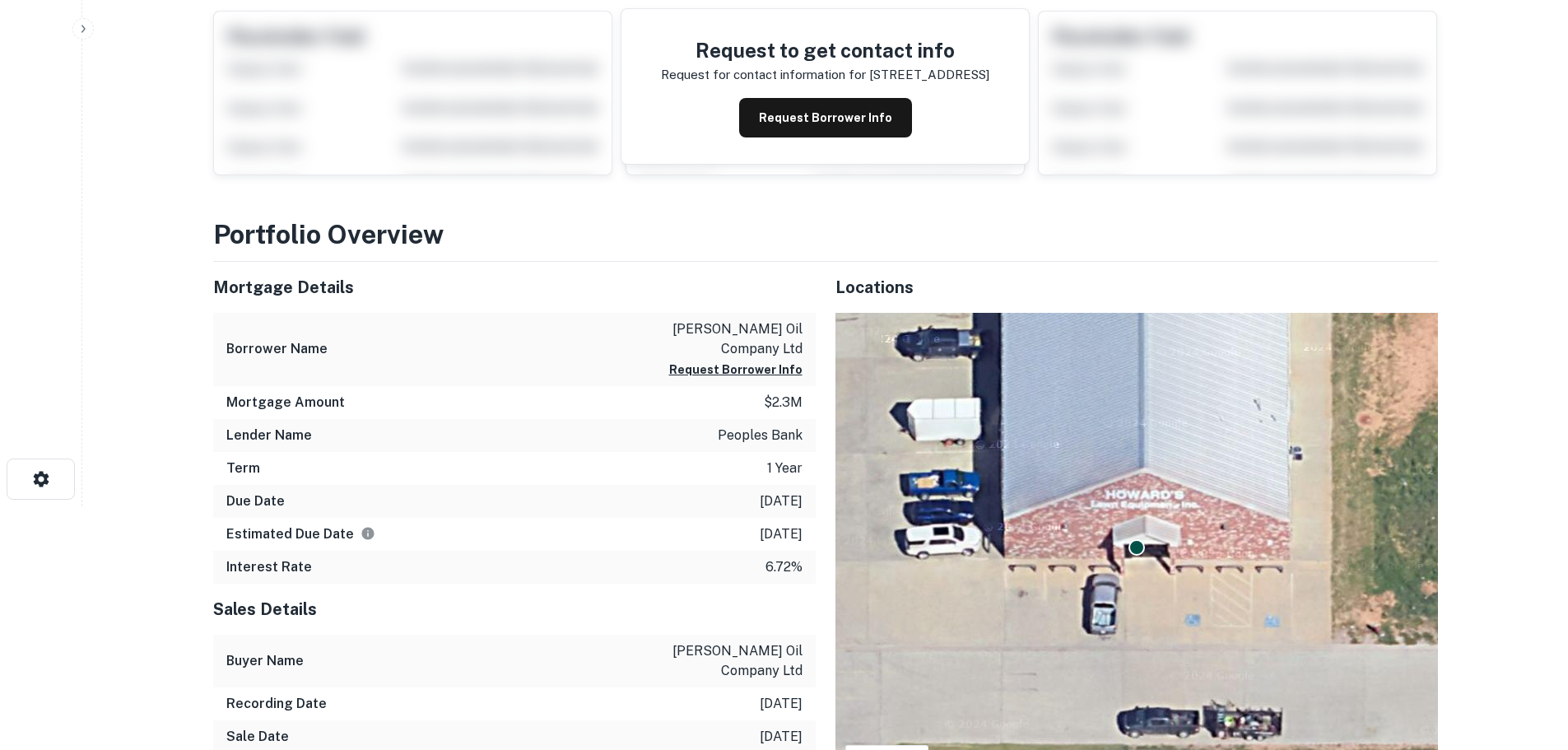
scroll to position [247, 0]
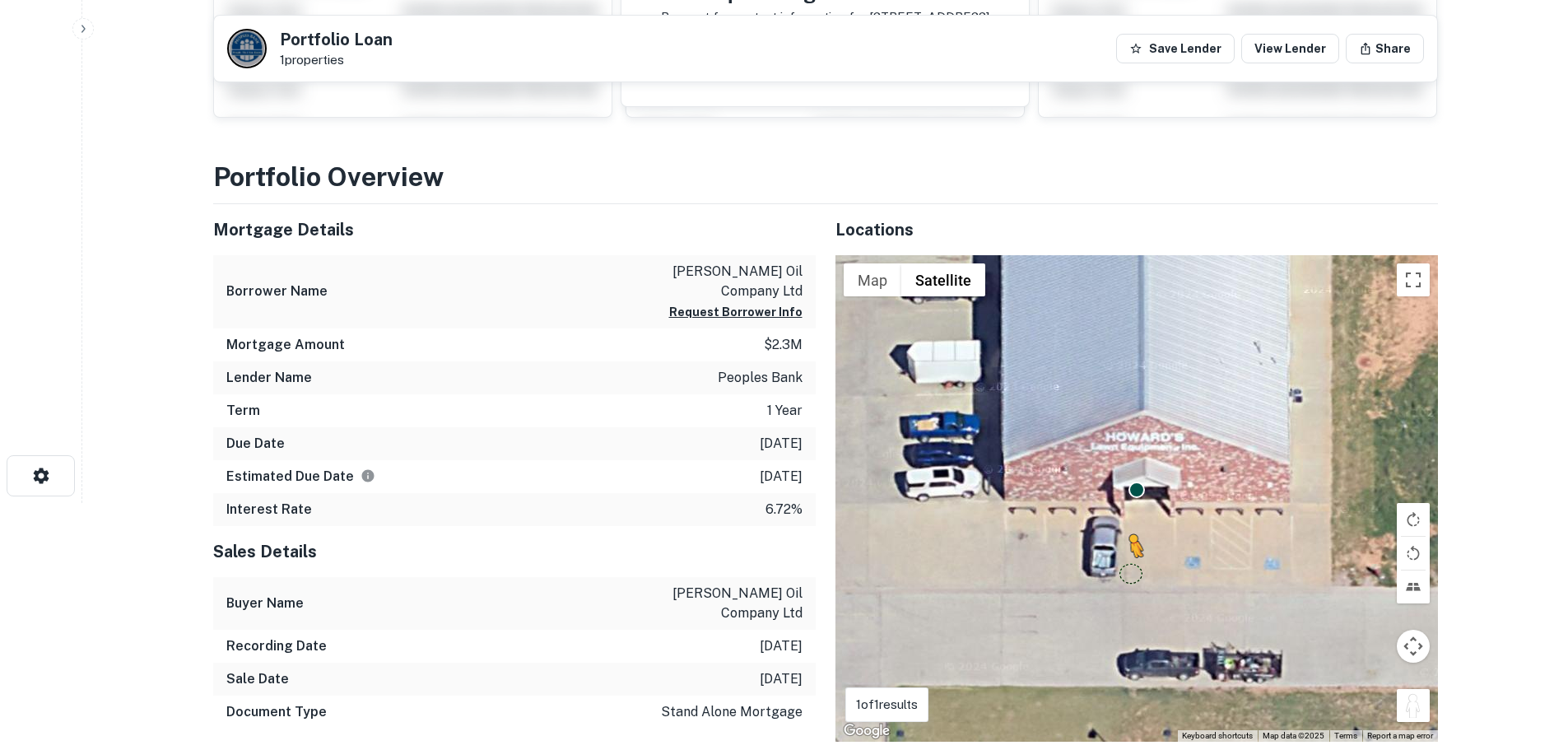
drag, startPoint x: 1408, startPoint y: 671, endPoint x: 1109, endPoint y: 545, distance: 324.5
click at [1109, 545] on div "To activate drag with keyboard, press Alt + Enter. Once in keyboard drag state,…" at bounding box center [1136, 498] width 602 height 486
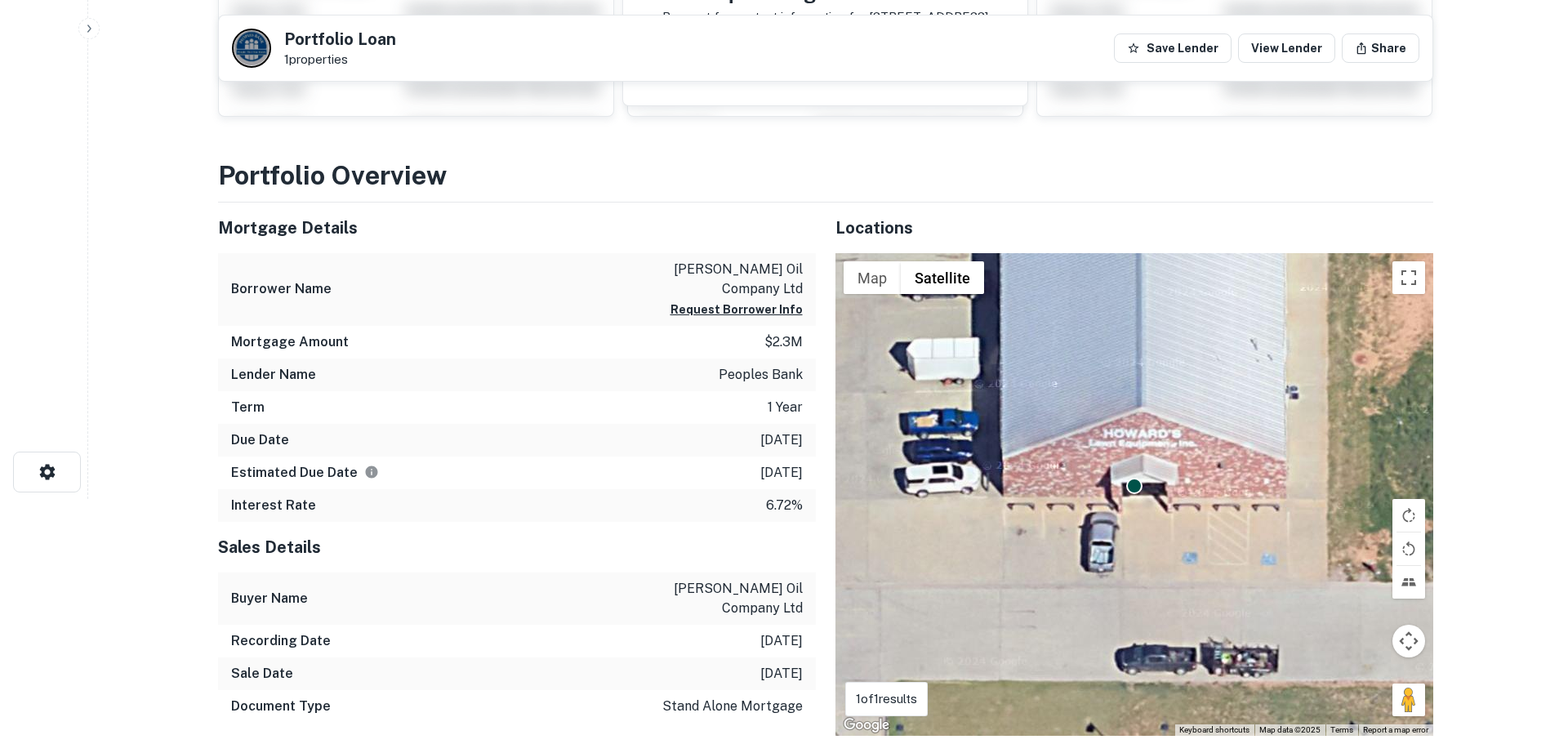
scroll to position [0, 0]
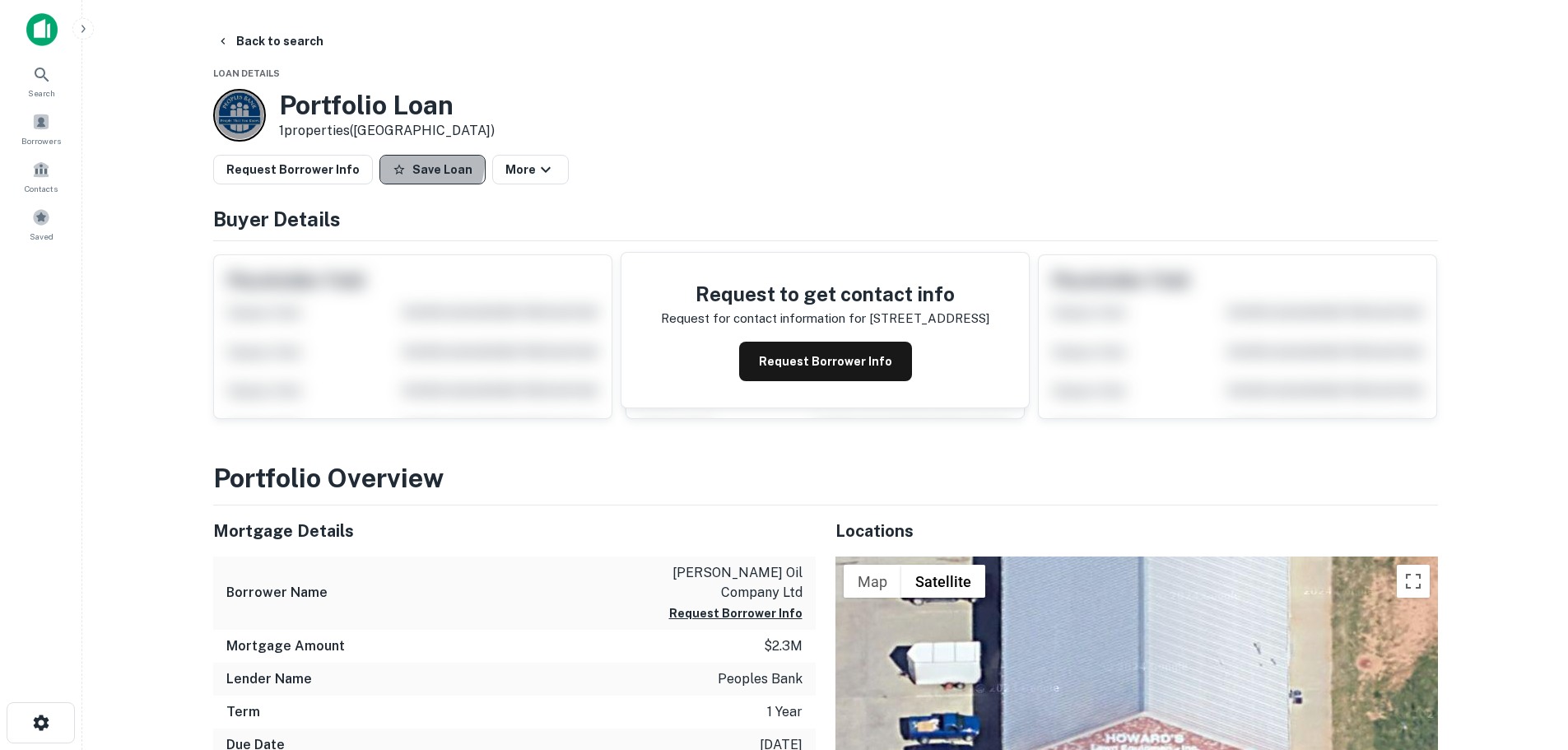
click at [400, 160] on button "Save Loan" at bounding box center [433, 169] width 106 height 30
click at [328, 170] on button "Request Borrower Info" at bounding box center [292, 169] width 160 height 30
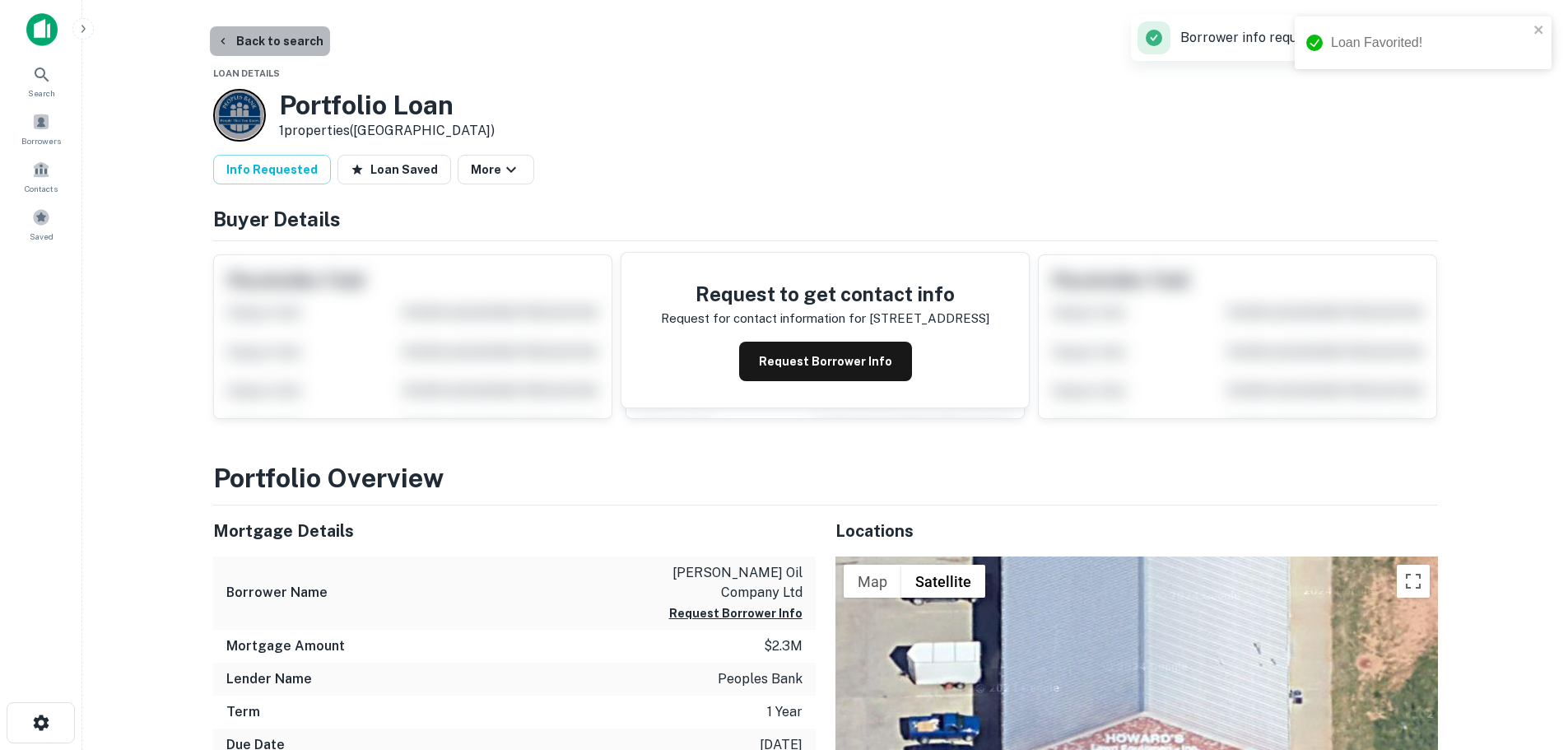
click at [300, 50] on button "Back to search" at bounding box center [270, 41] width 120 height 30
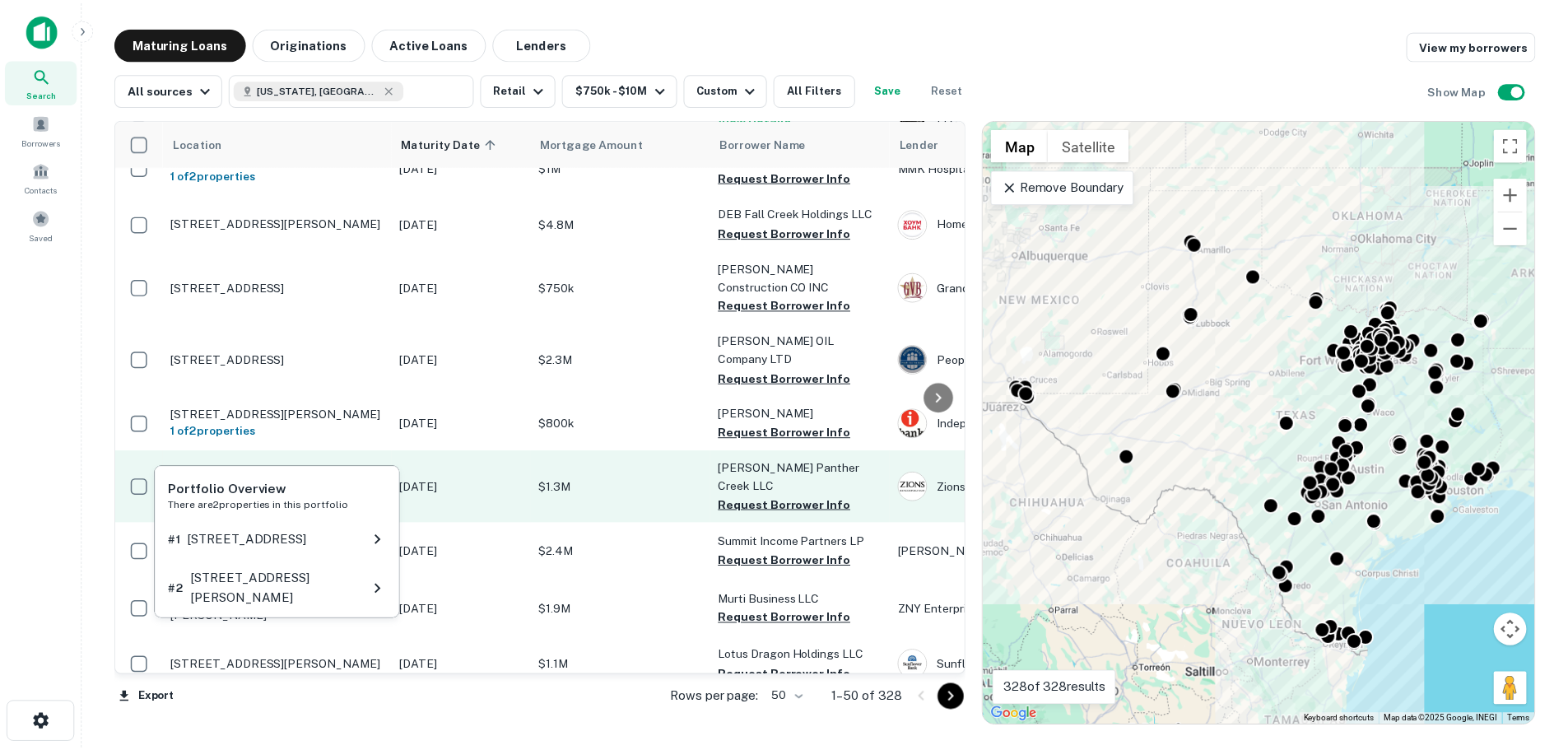
scroll to position [165, 0]
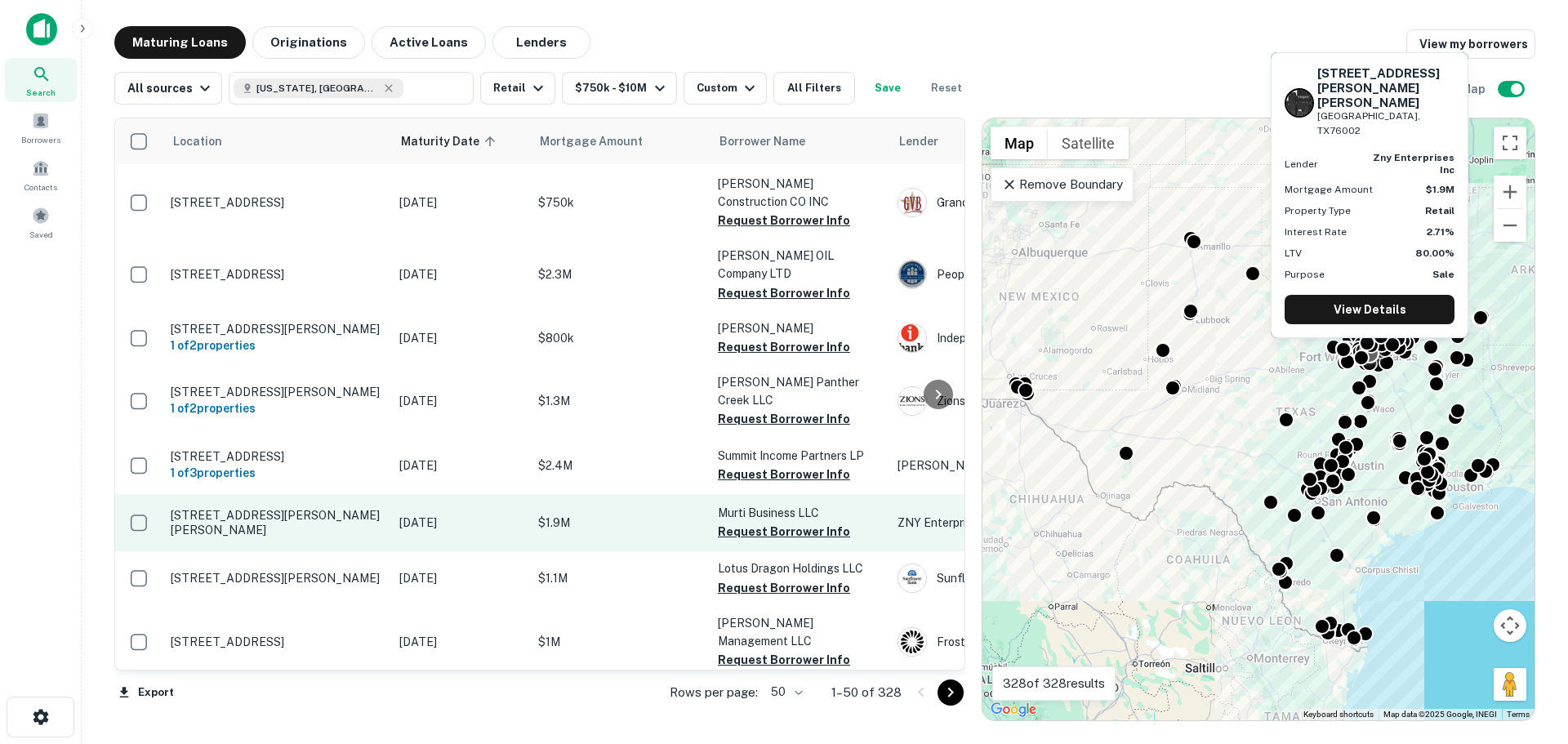
click at [297, 508] on p "[STREET_ADDRESS][PERSON_NAME][PERSON_NAME]" at bounding box center [277, 522] width 212 height 29
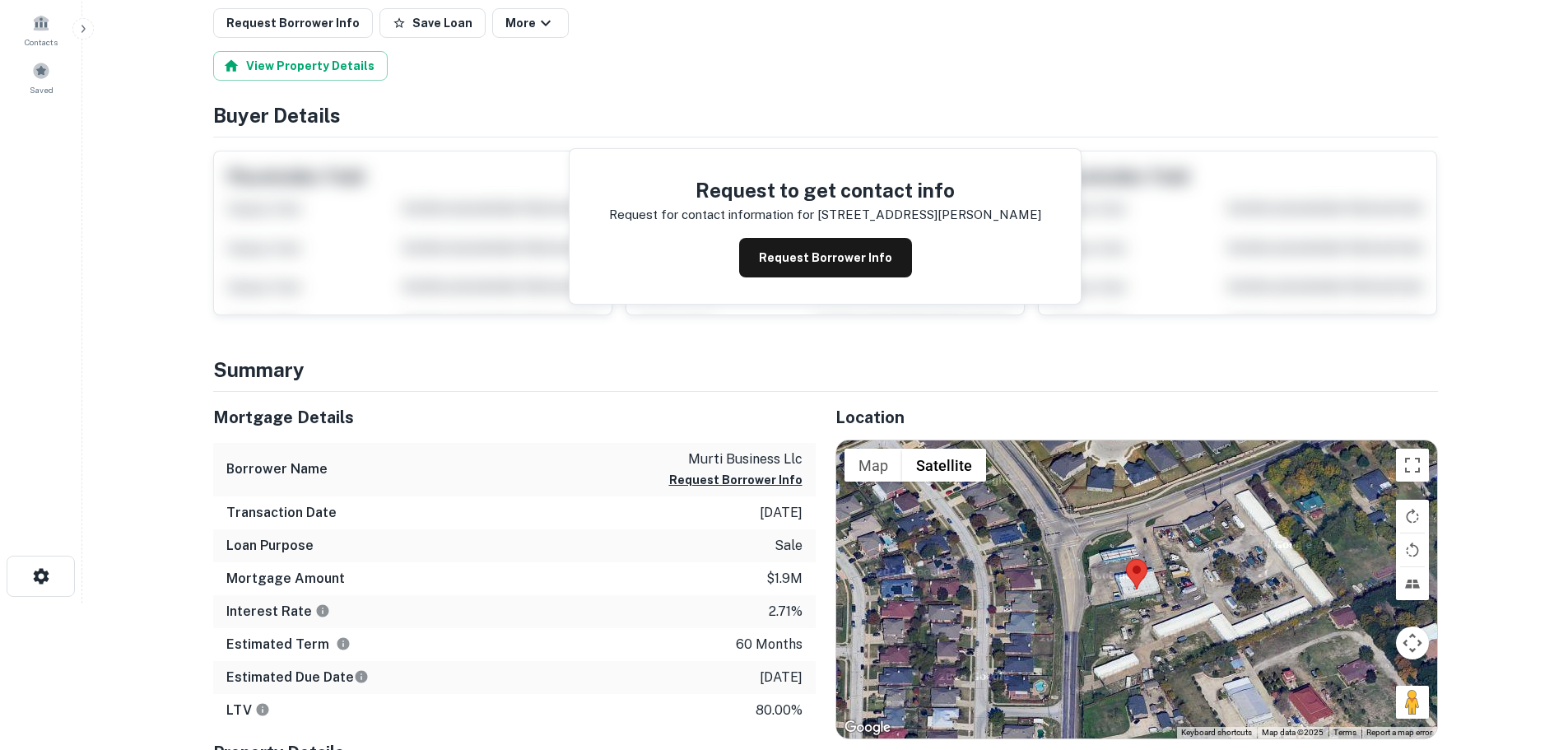
scroll to position [329, 0]
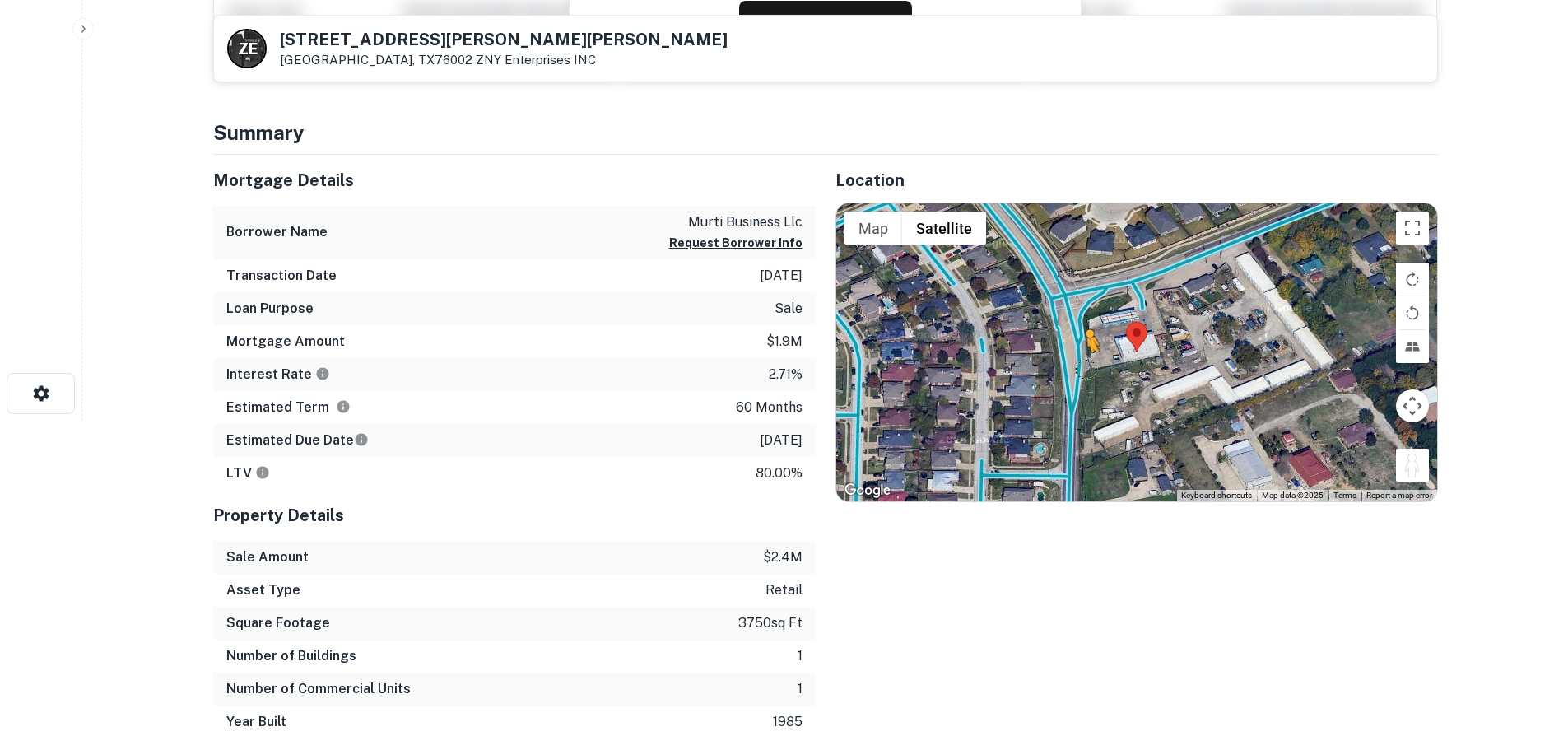
drag, startPoint x: 1358, startPoint y: 459, endPoint x: 1080, endPoint y: 368, distance: 292.5
click at [1080, 368] on div "To activate drag with keyboard, press Alt + Enter. Once in keyboard drag state,…" at bounding box center [1136, 352] width 601 height 298
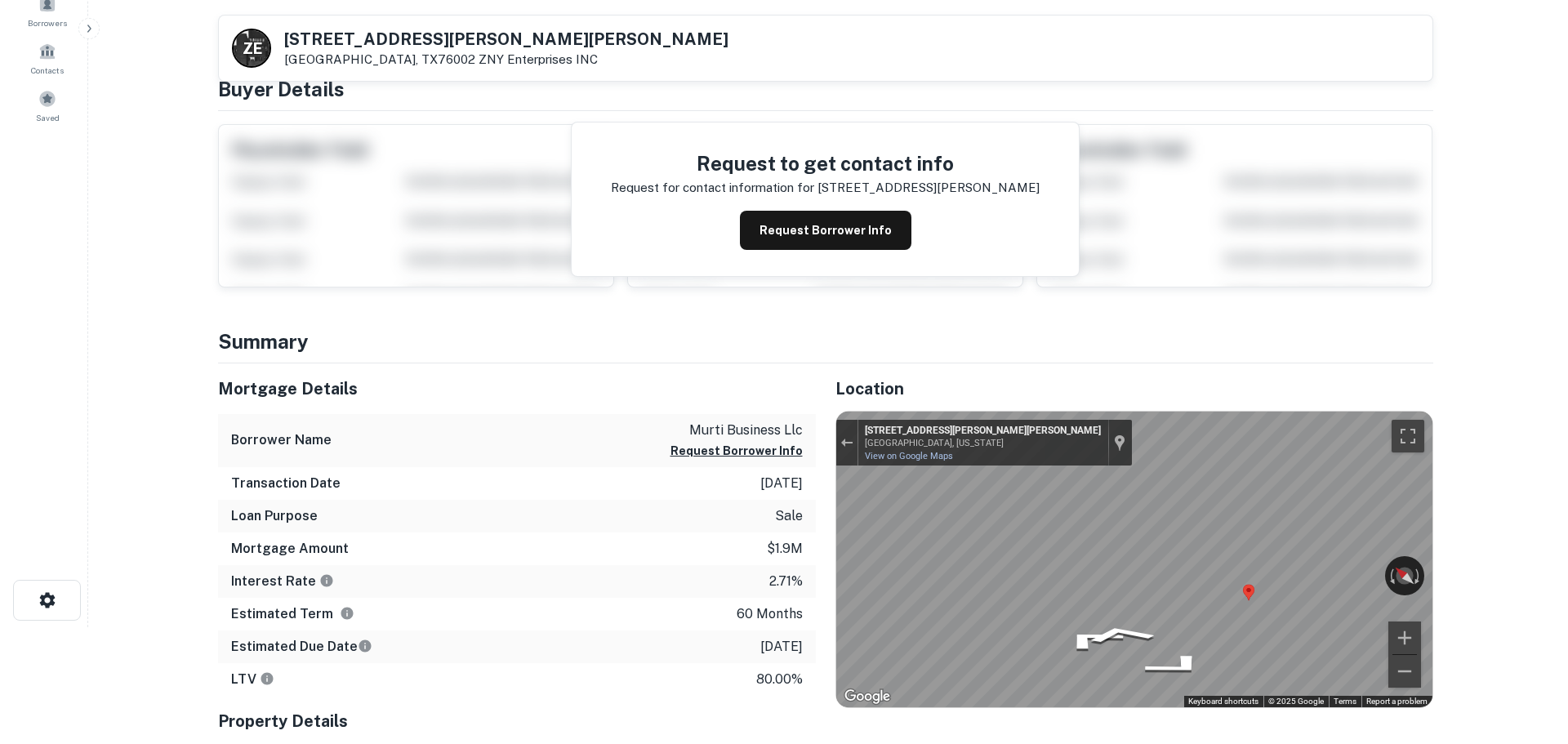
scroll to position [0, 0]
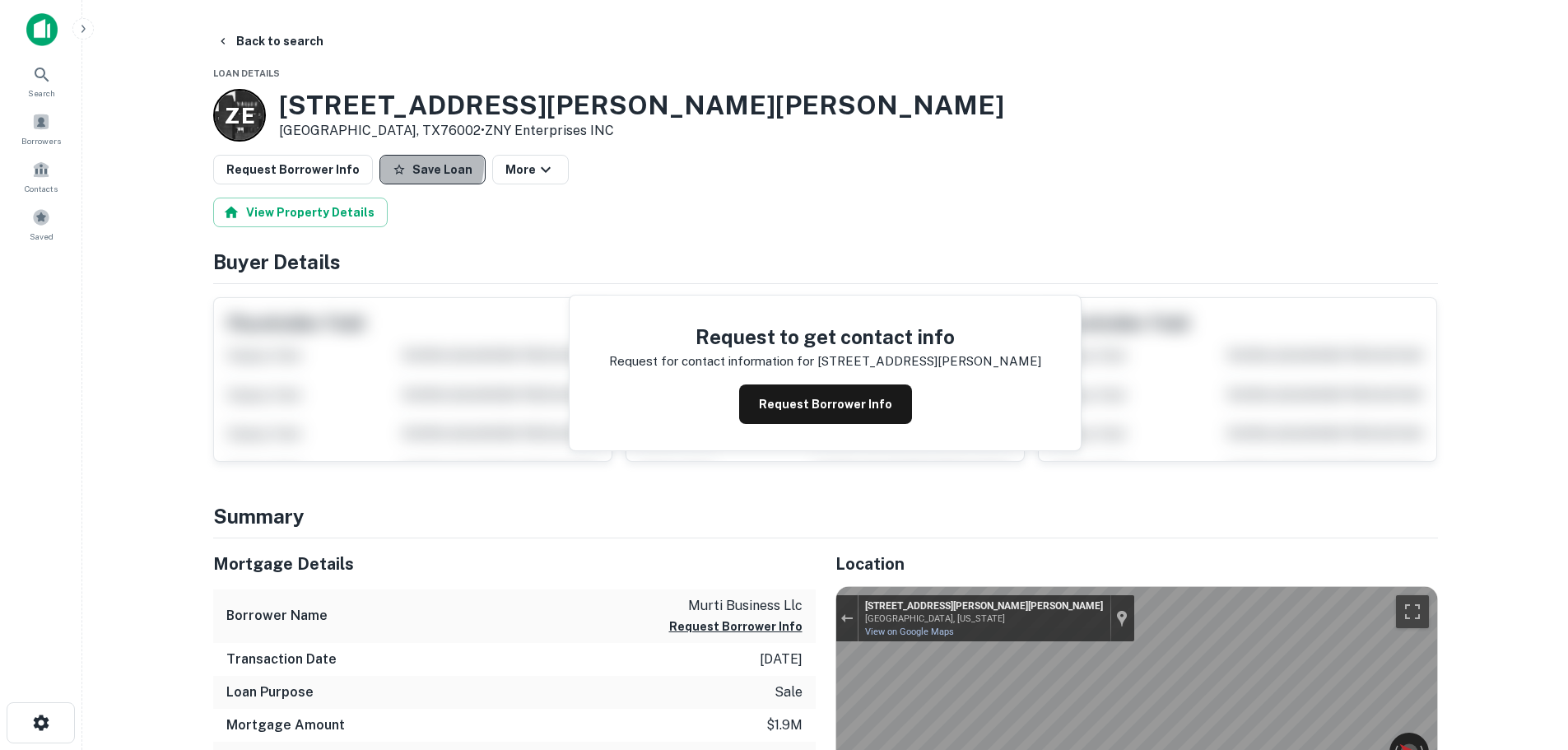
click at [403, 164] on button "Save Loan" at bounding box center [433, 169] width 106 height 30
click at [274, 166] on button "Request Borrower Info" at bounding box center [292, 169] width 160 height 30
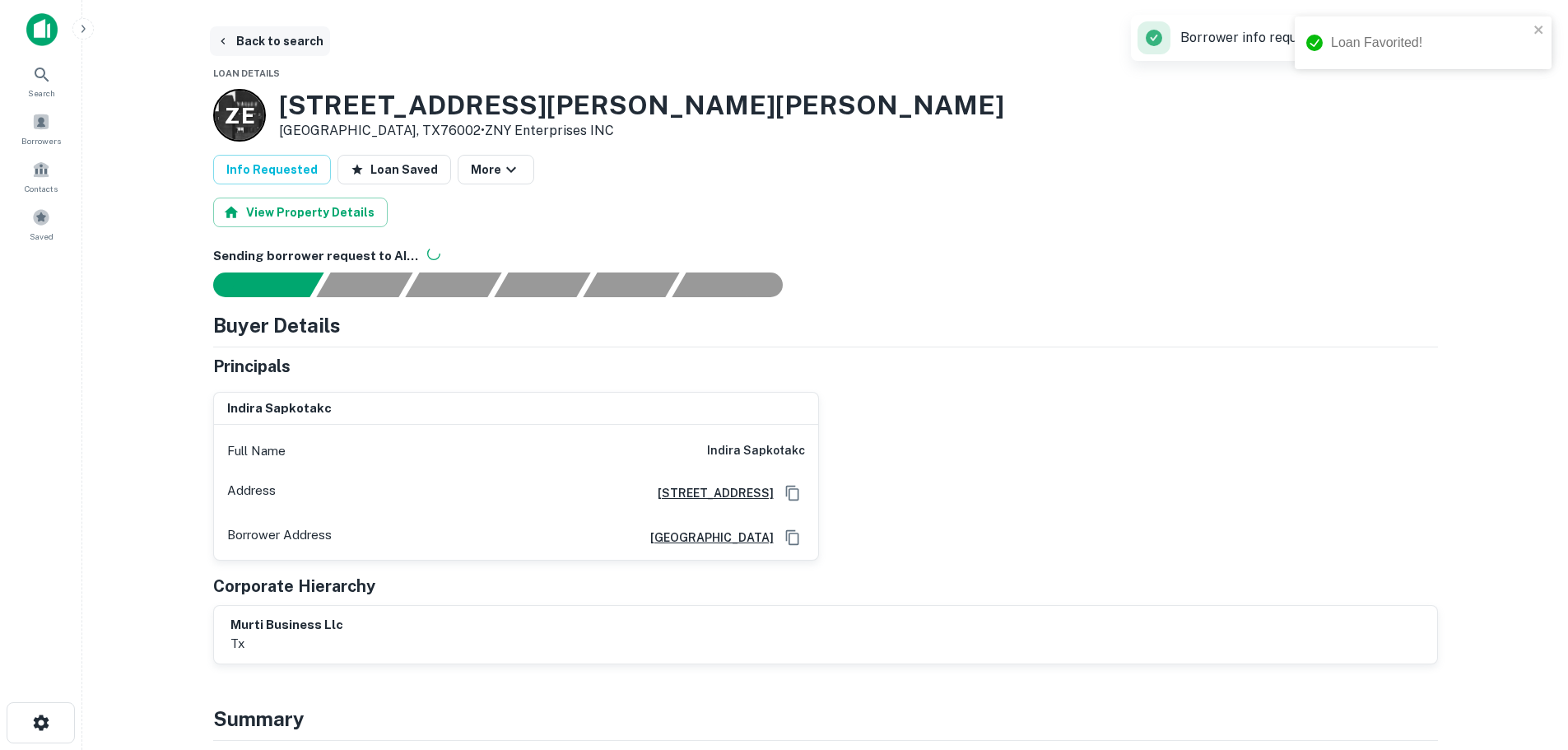
click at [274, 37] on button "Back to search" at bounding box center [270, 41] width 120 height 30
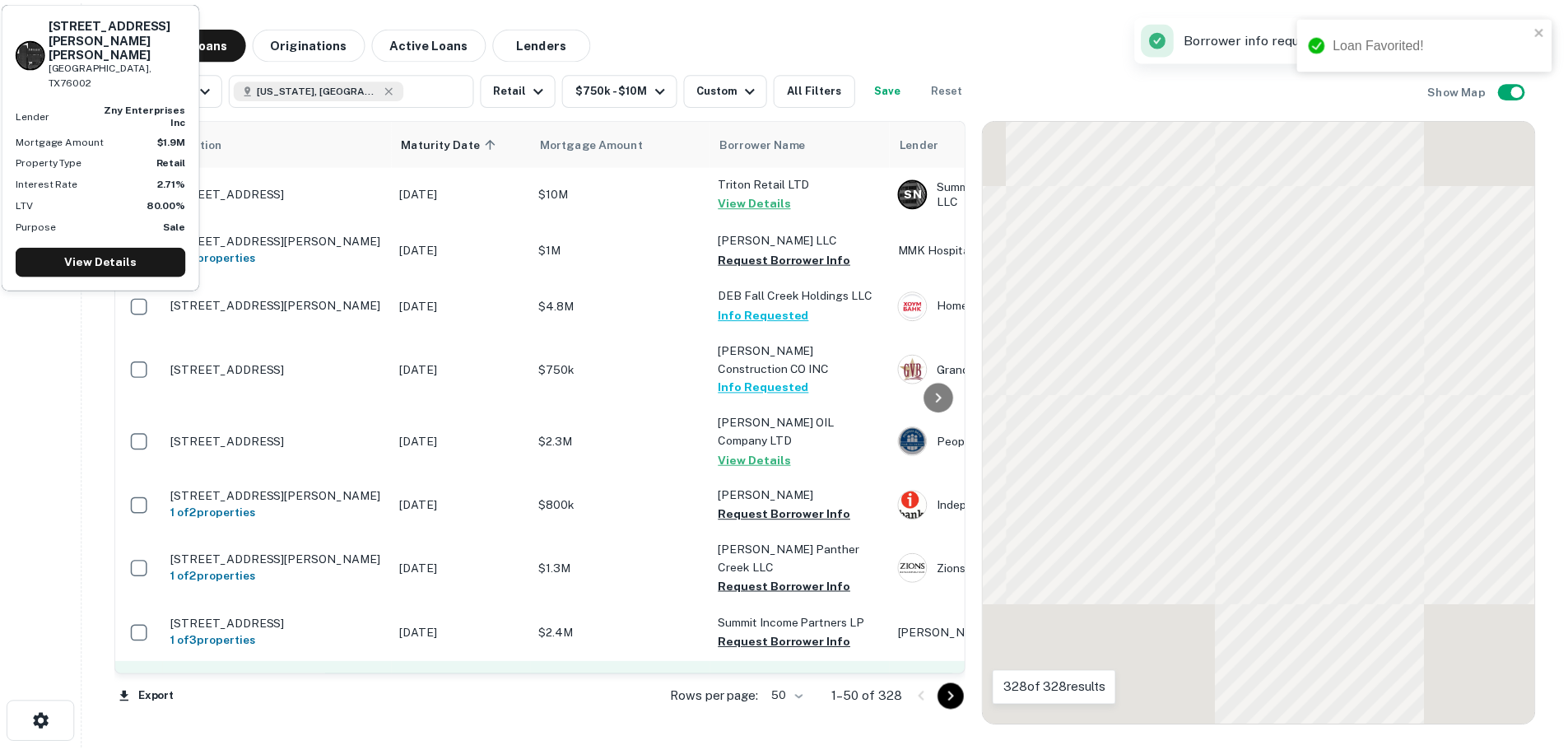
scroll to position [165, 0]
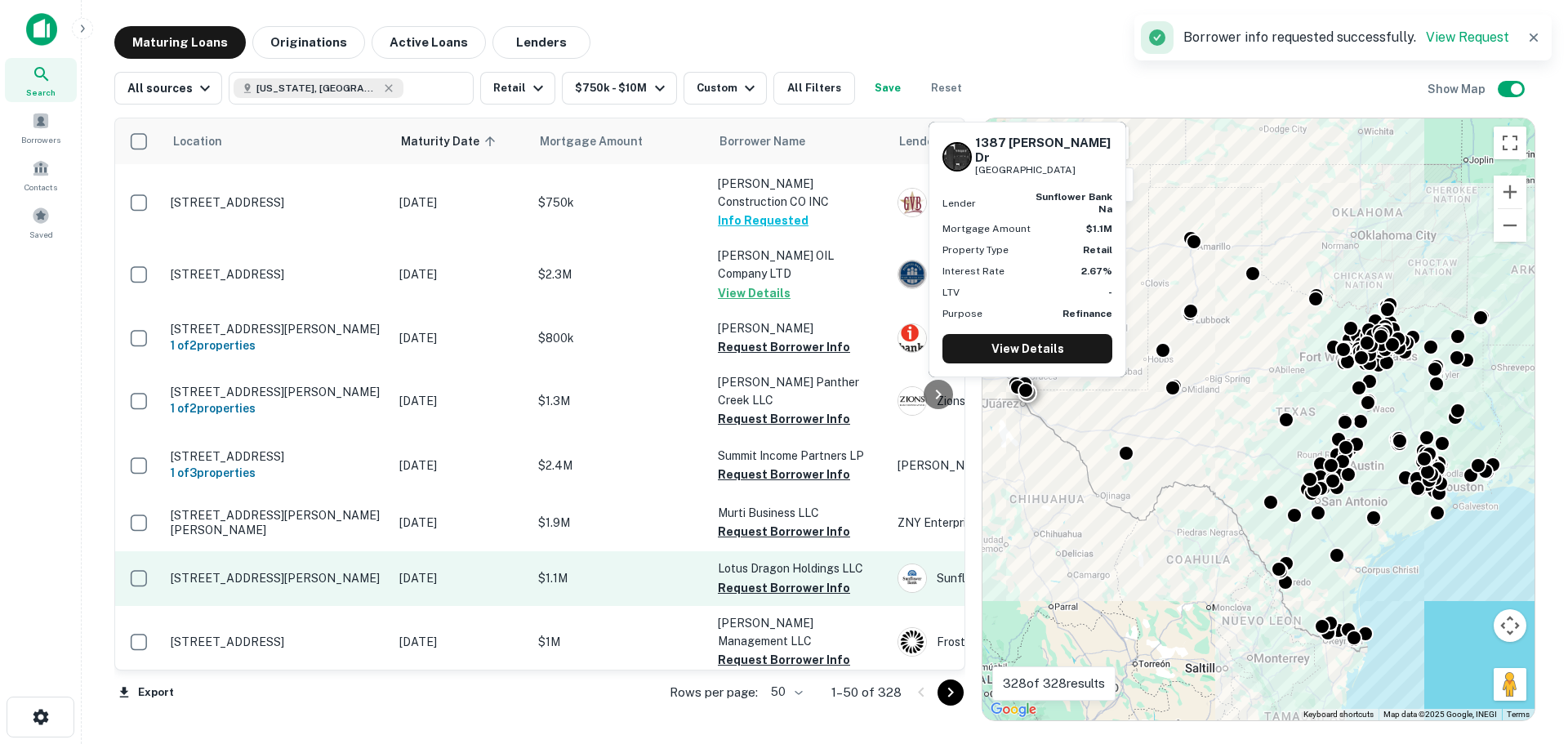
click at [268, 571] on p "[STREET_ADDRESS][PERSON_NAME]" at bounding box center [277, 578] width 212 height 15
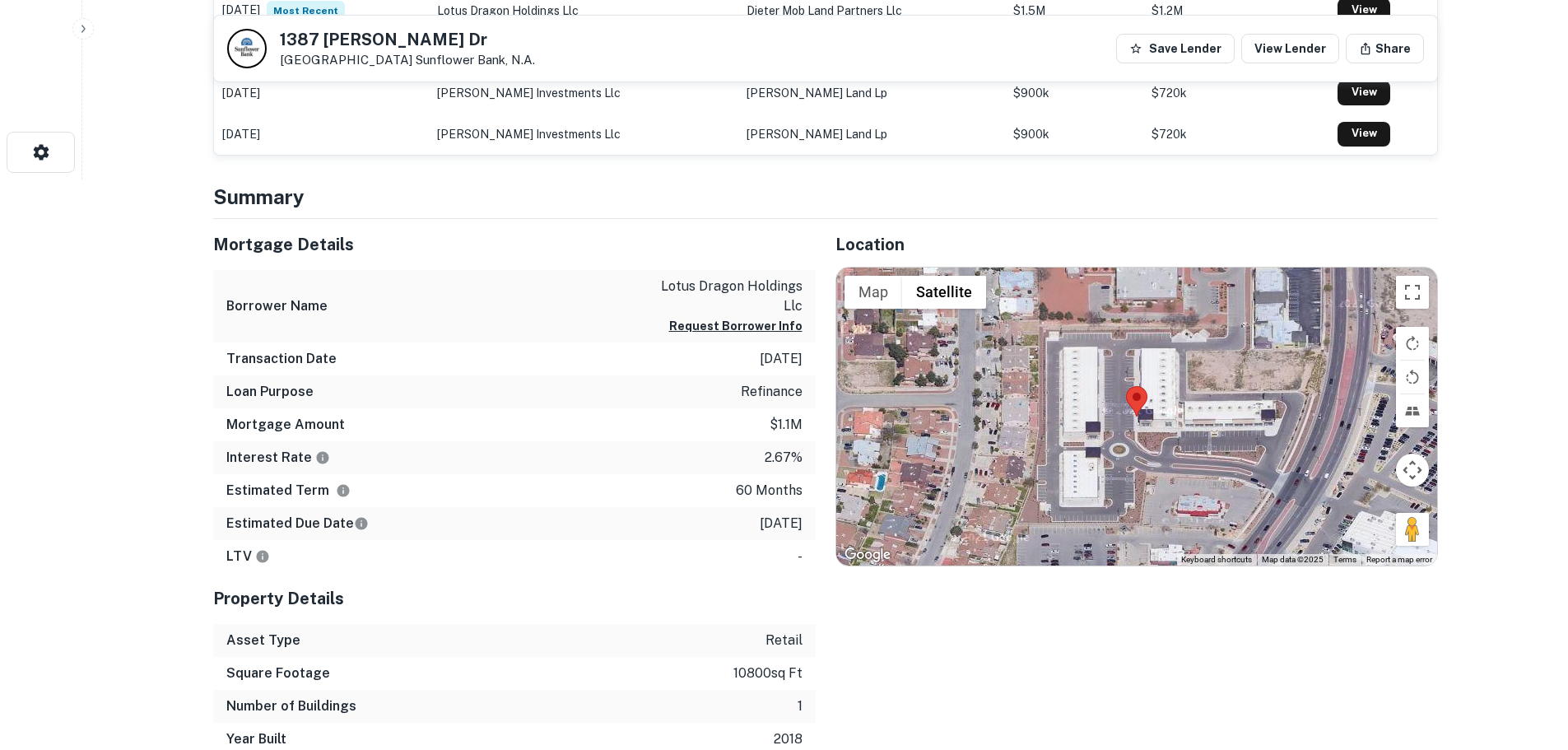
scroll to position [576, 0]
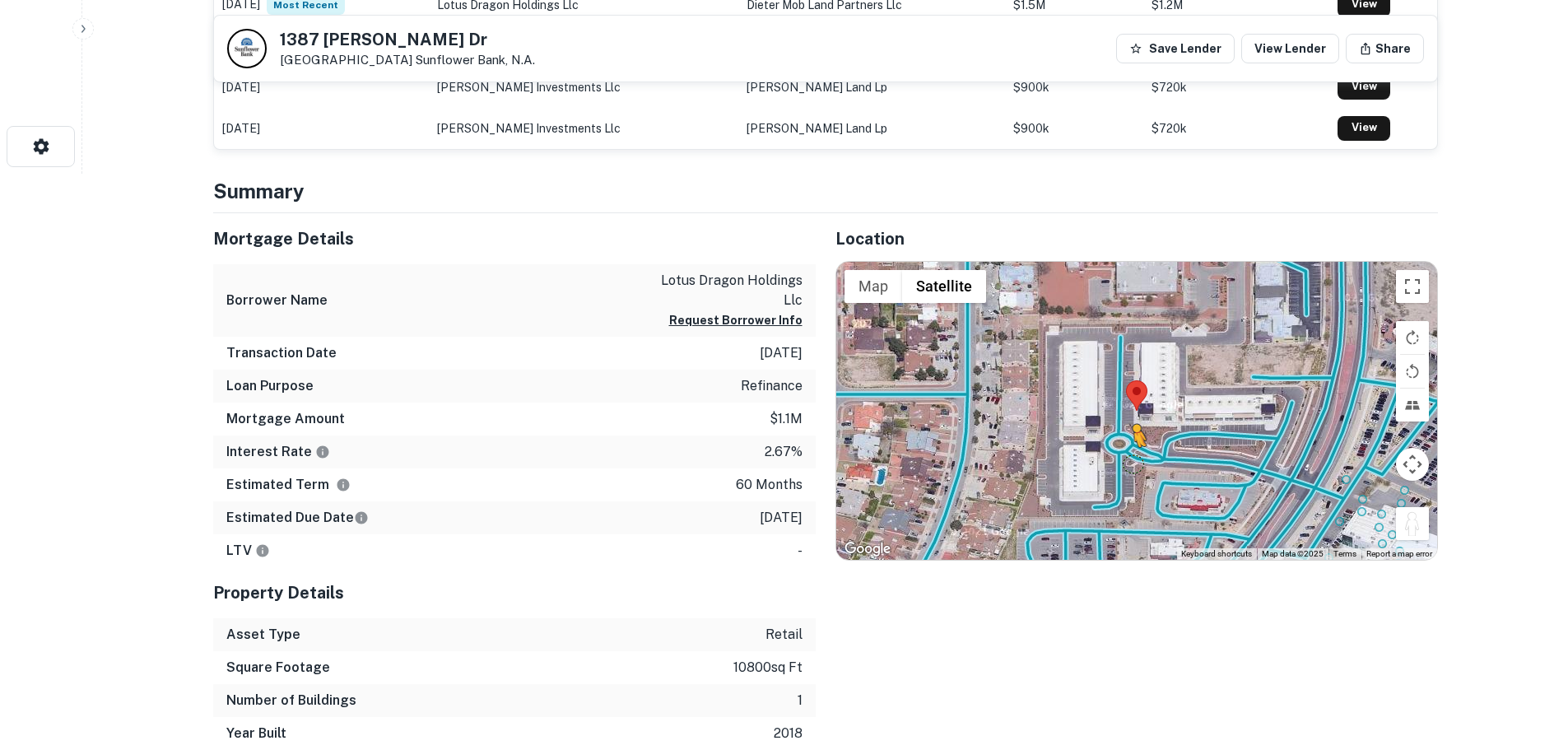
drag, startPoint x: 1403, startPoint y: 526, endPoint x: 1134, endPoint y: 463, distance: 276.3
click at [1134, 463] on div "To activate drag with keyboard, press Alt + Enter. Once in keyboard drag state,…" at bounding box center [1136, 410] width 601 height 298
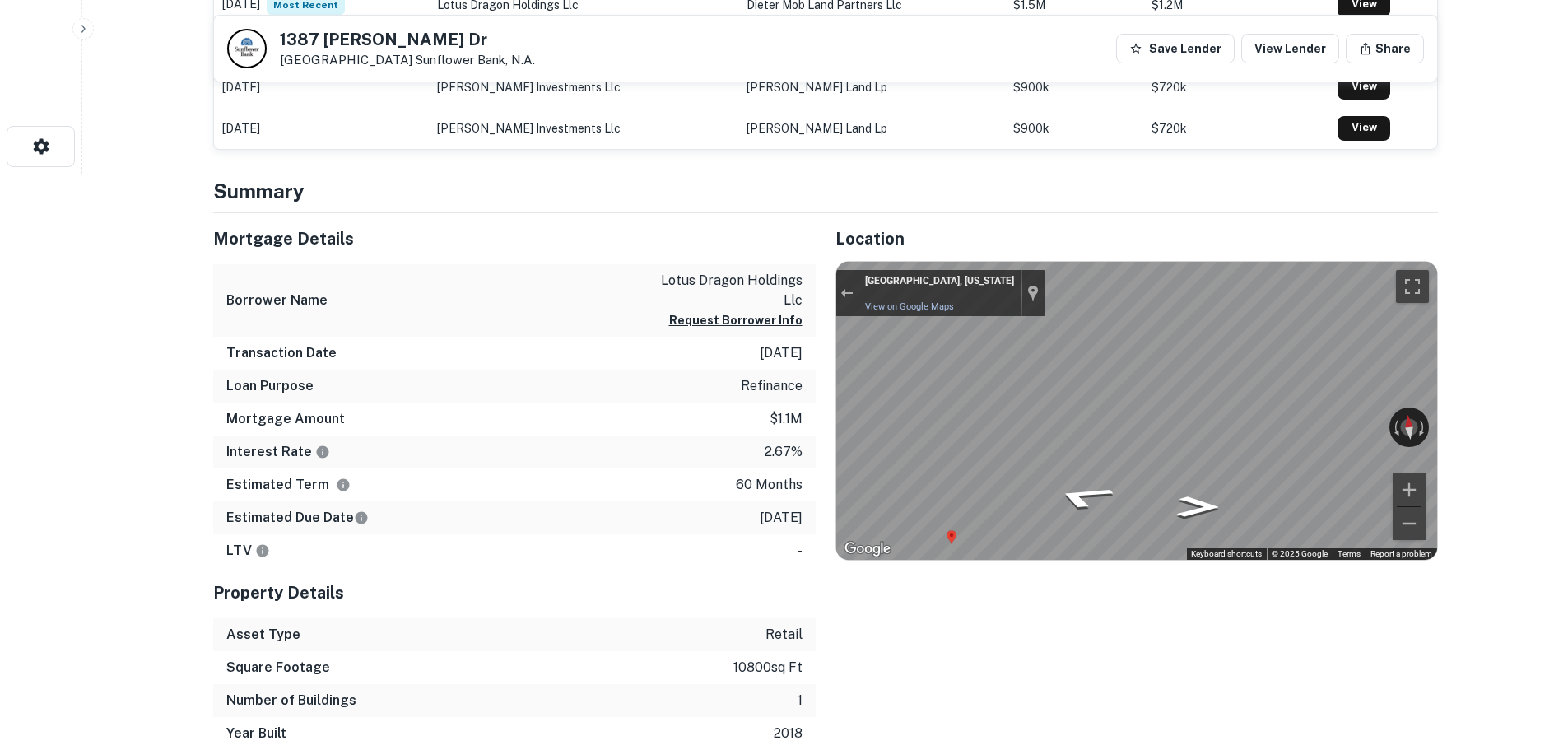
click at [1186, 556] on div "← Move left → Move right ↑ Move up ↓ Move down + Zoom in - Zoom out El Paso, Te…" at bounding box center [1136, 410] width 601 height 298
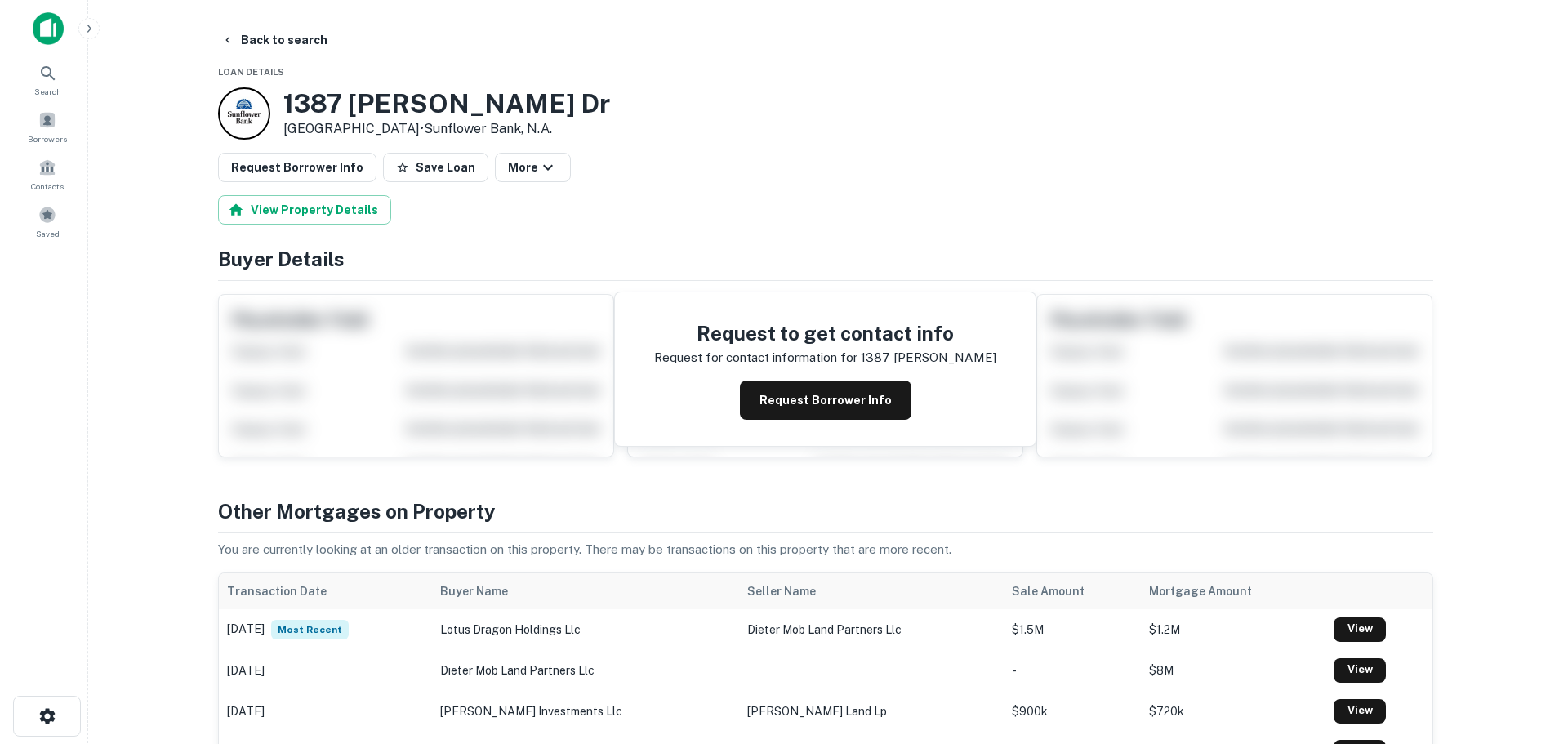
scroll to position [0, 0]
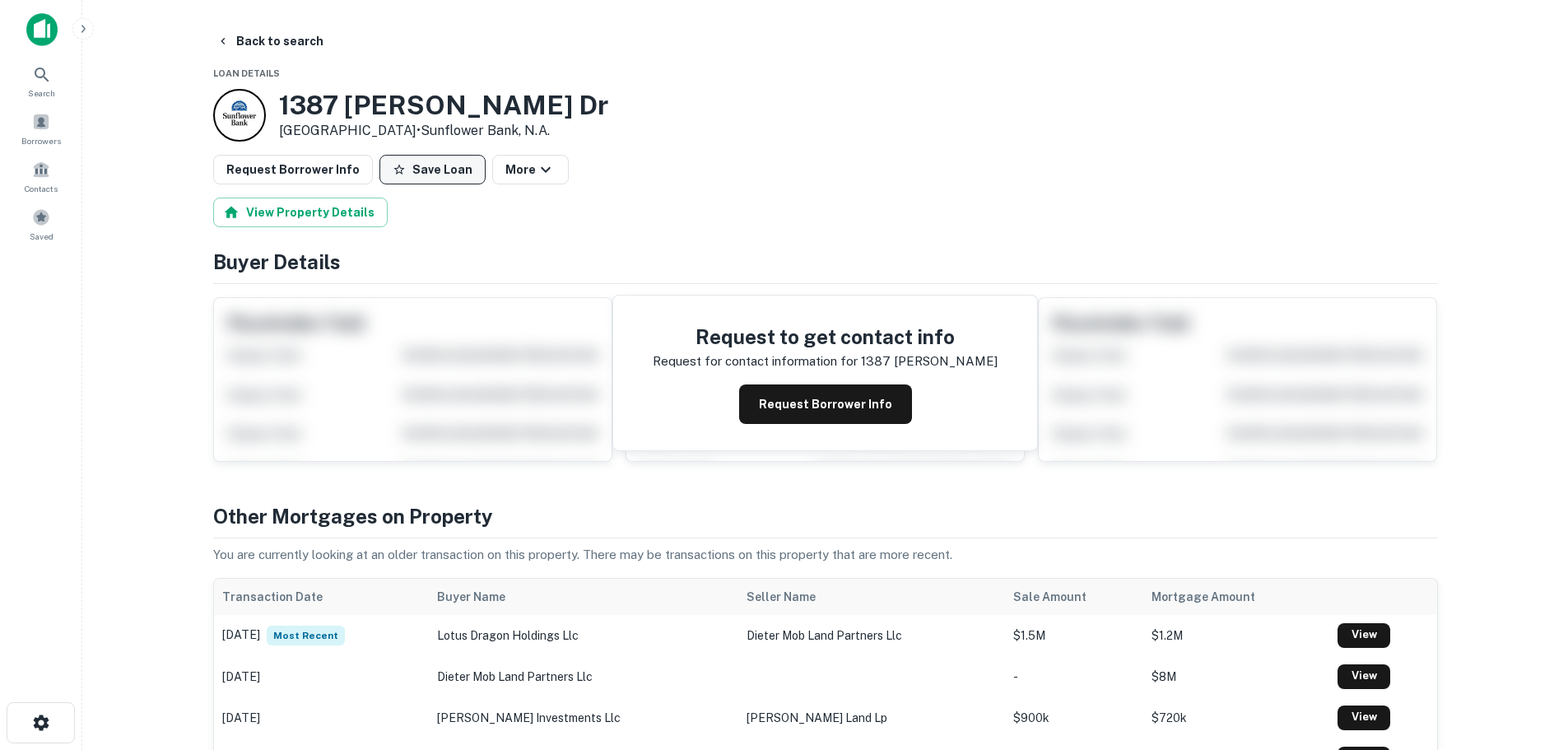
click at [411, 171] on button "Save Loan" at bounding box center [433, 169] width 106 height 30
click at [325, 169] on button "Request Borrower Info" at bounding box center [292, 169] width 160 height 30
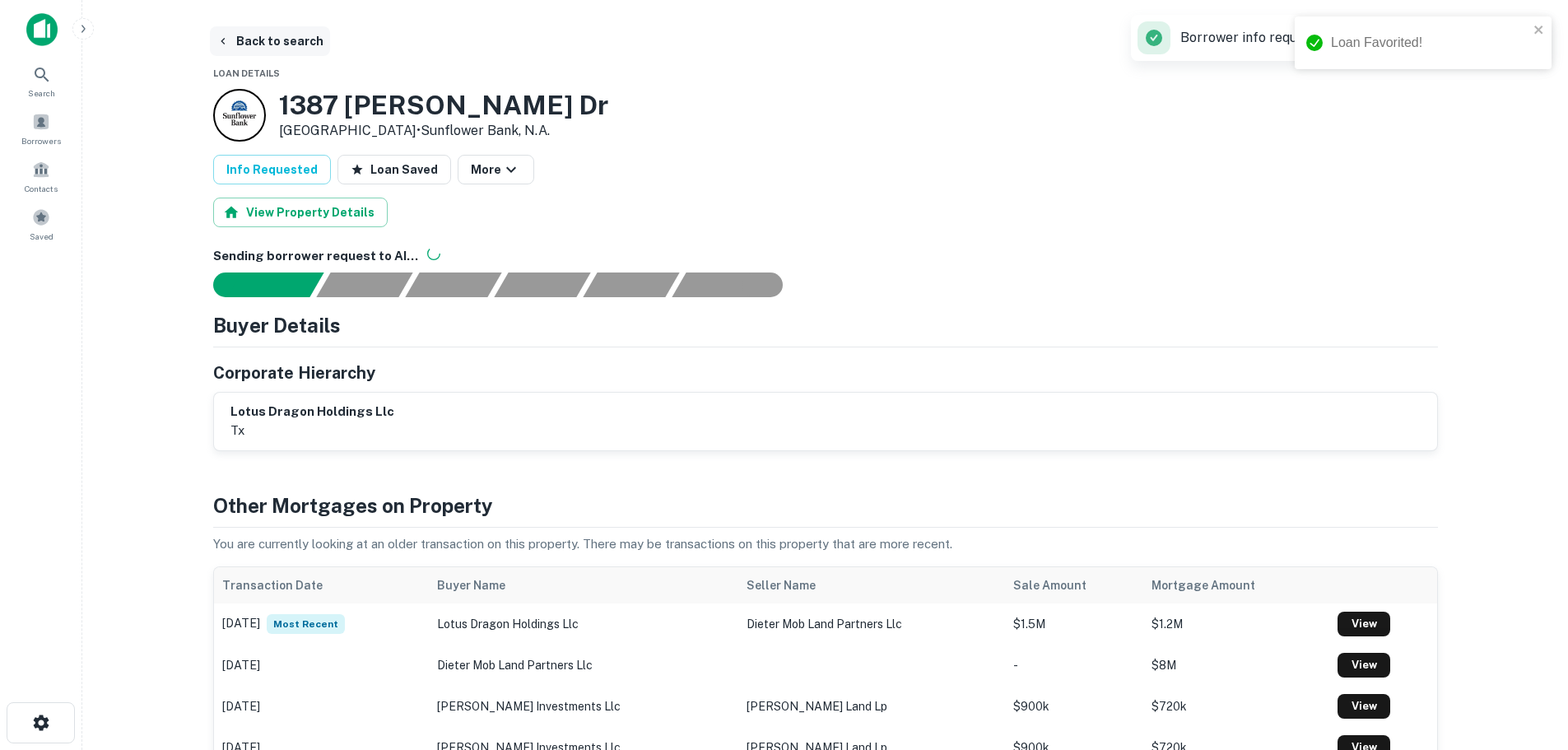
click at [283, 36] on button "Back to search" at bounding box center [270, 41] width 120 height 30
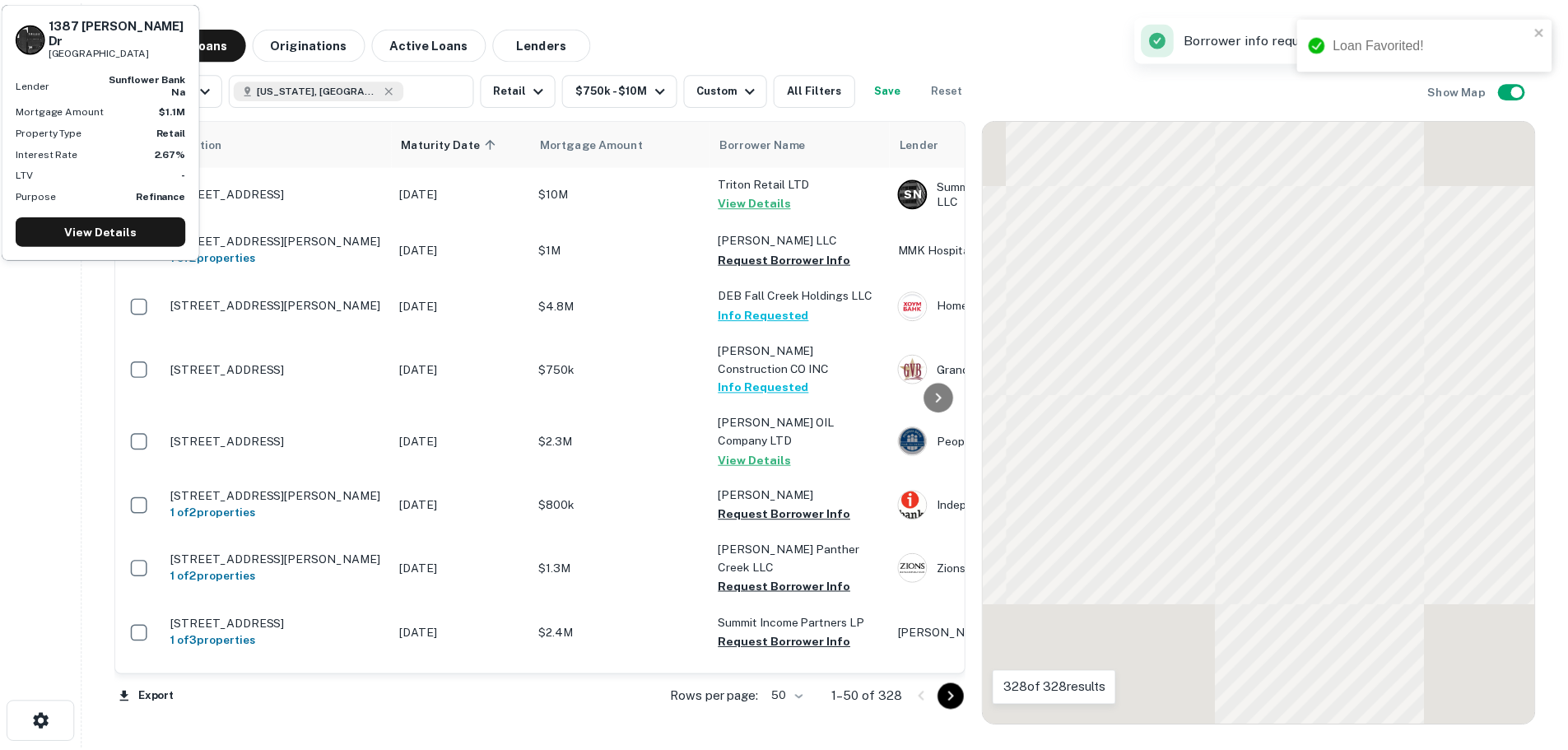
scroll to position [165, 0]
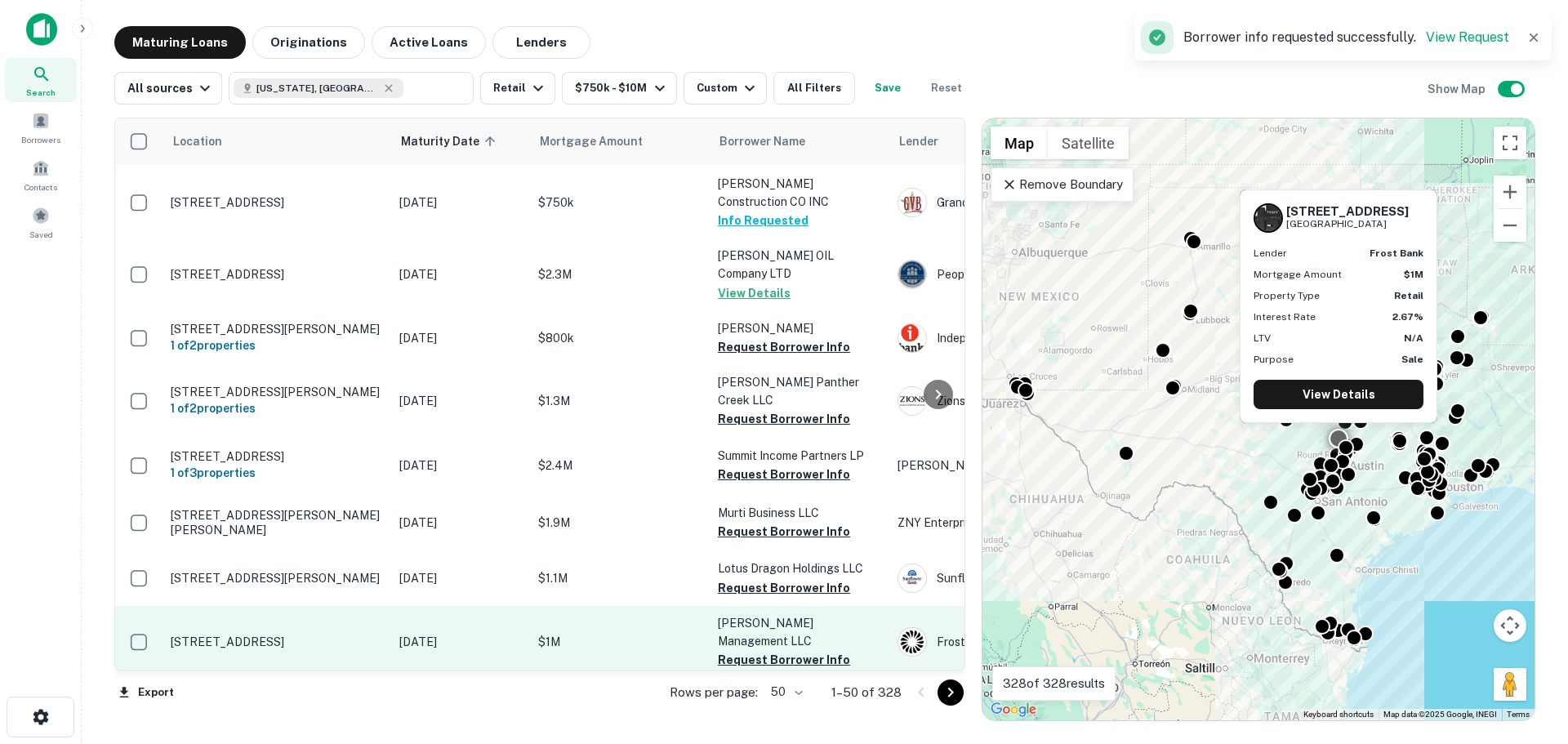
click at [298, 606] on td "[STREET_ADDRESS]" at bounding box center [277, 642] width 229 height 72
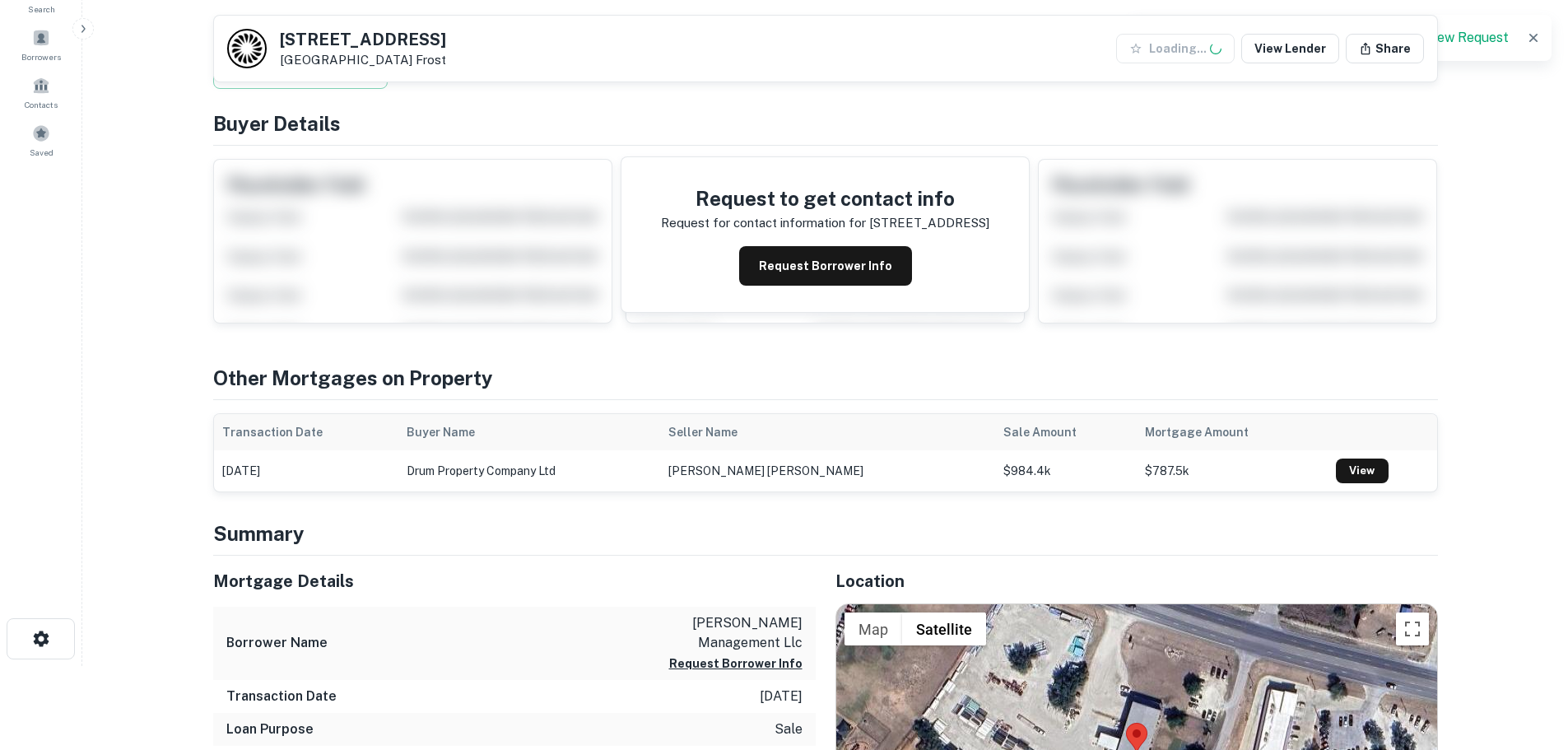
scroll to position [329, 0]
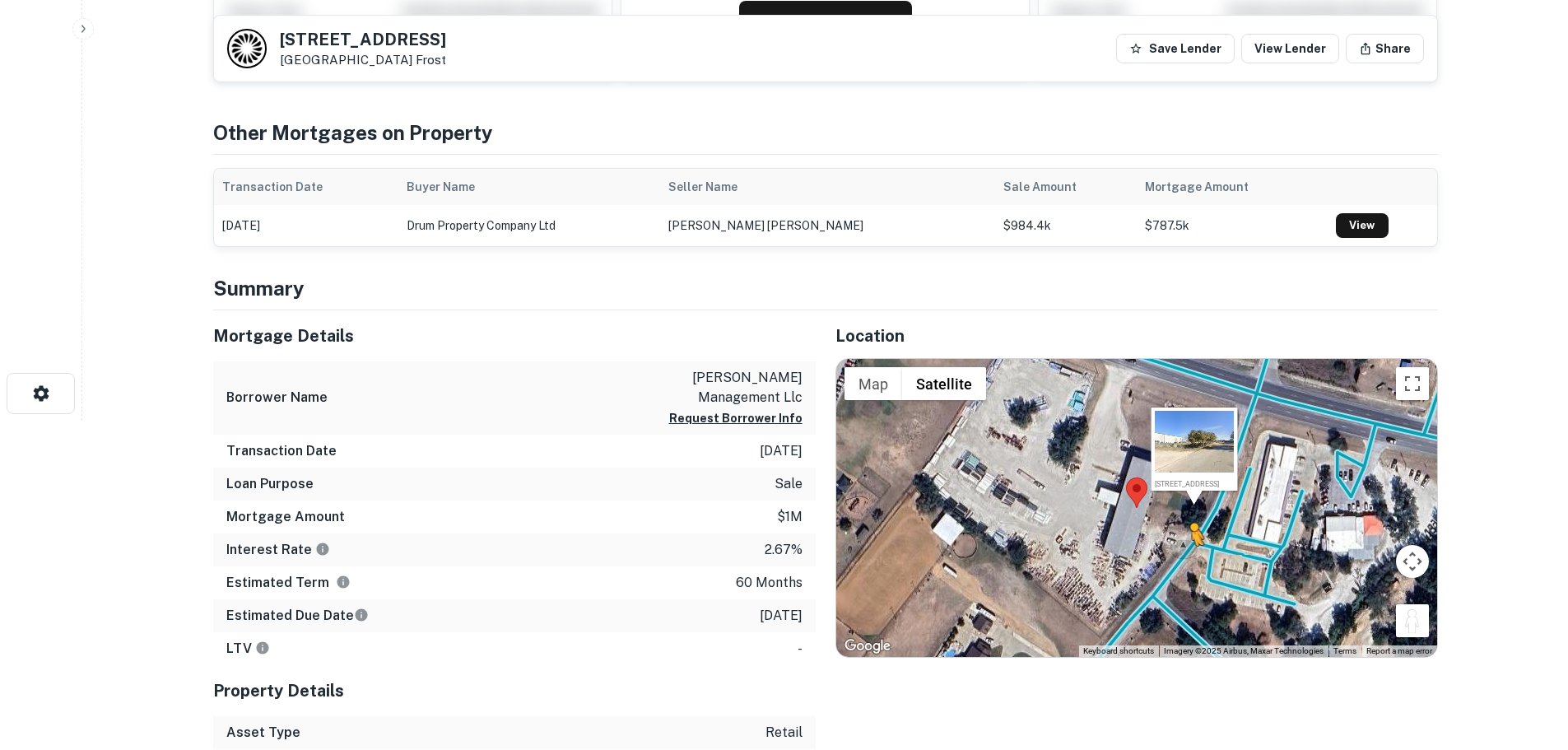
drag, startPoint x: 1407, startPoint y: 626, endPoint x: 1184, endPoint y: 561, distance: 232.3
click at [1184, 561] on div "To activate drag with keyboard, press Alt + Enter. Once in keyboard drag state,…" at bounding box center [1136, 508] width 601 height 298
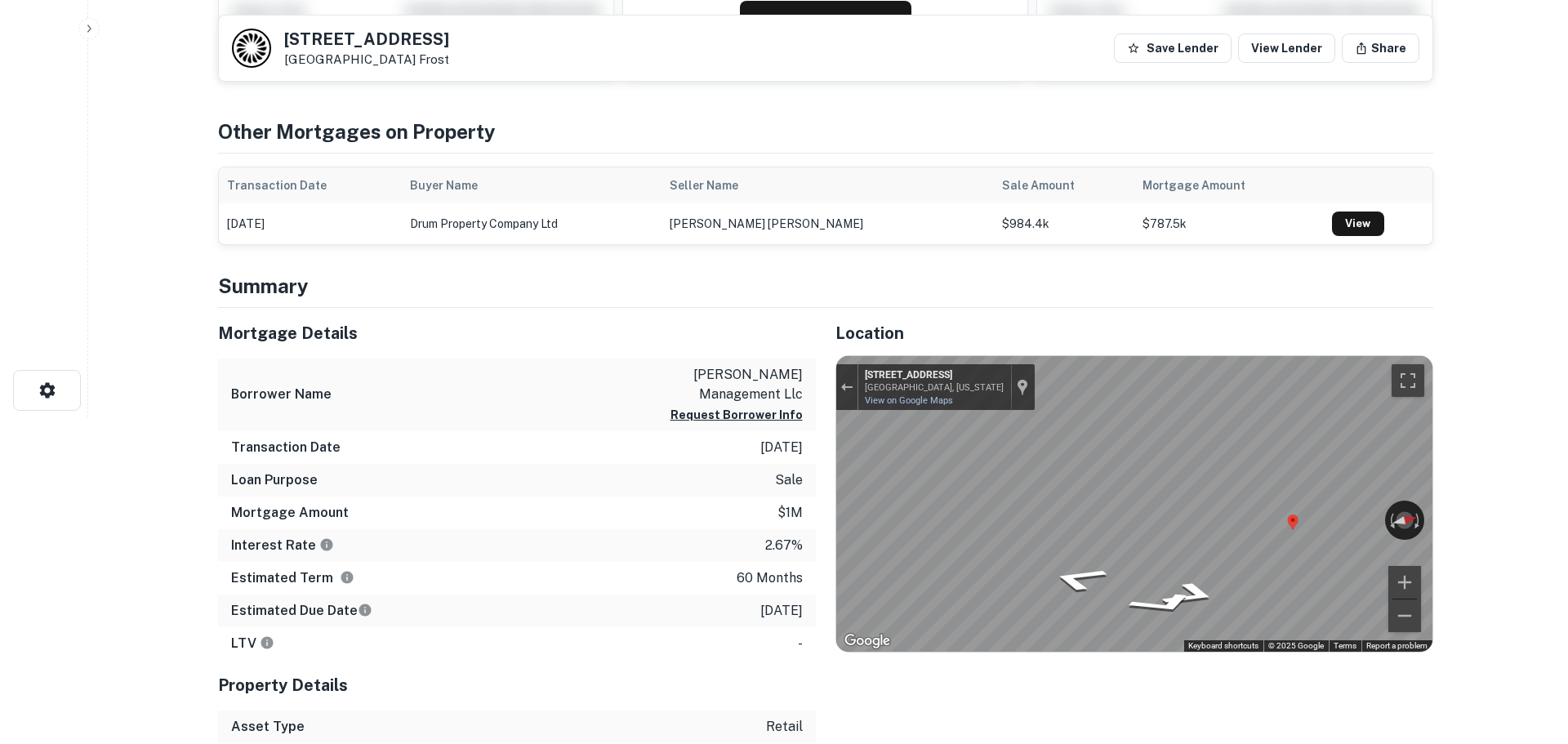
scroll to position [0, 0]
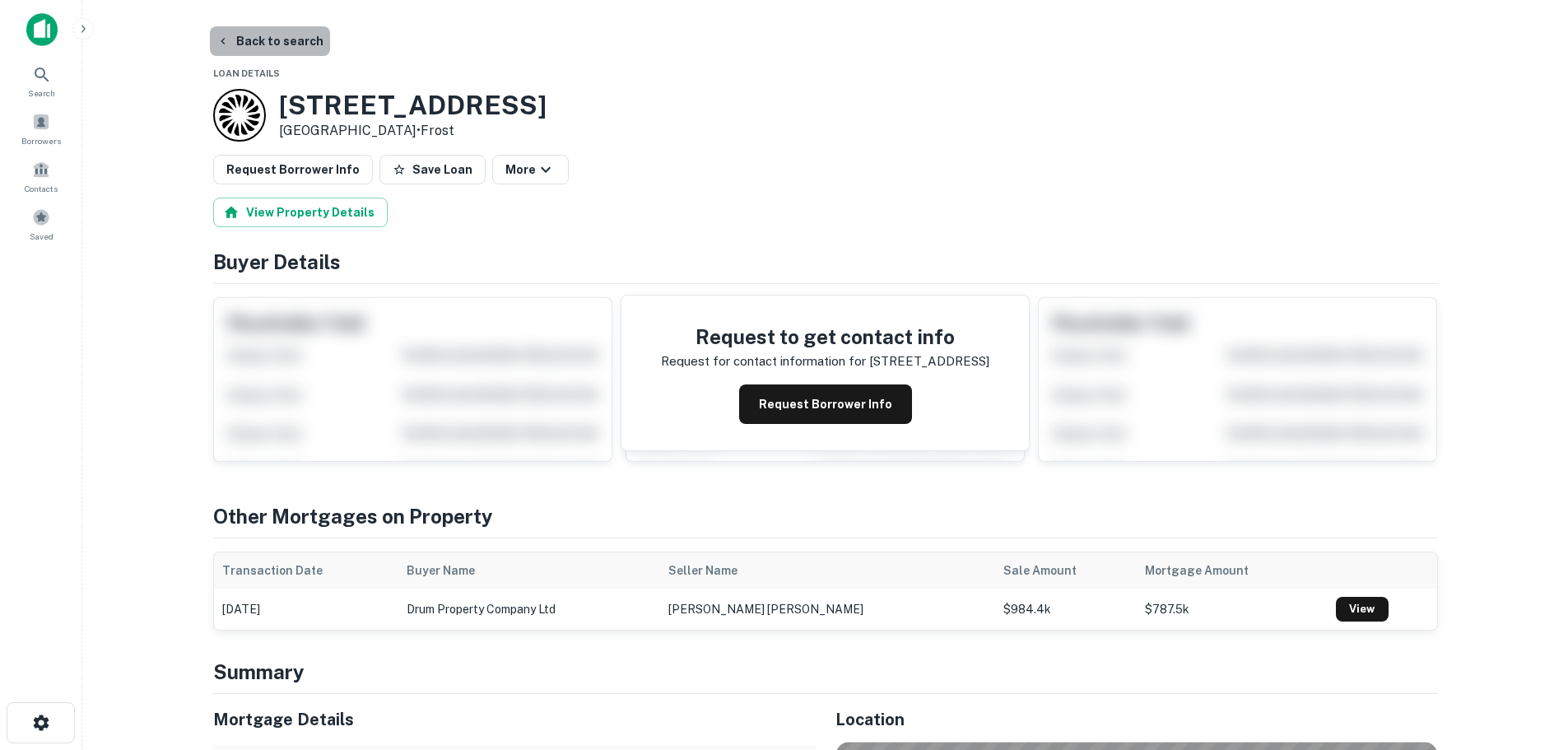
click at [284, 37] on button "Back to search" at bounding box center [270, 41] width 120 height 30
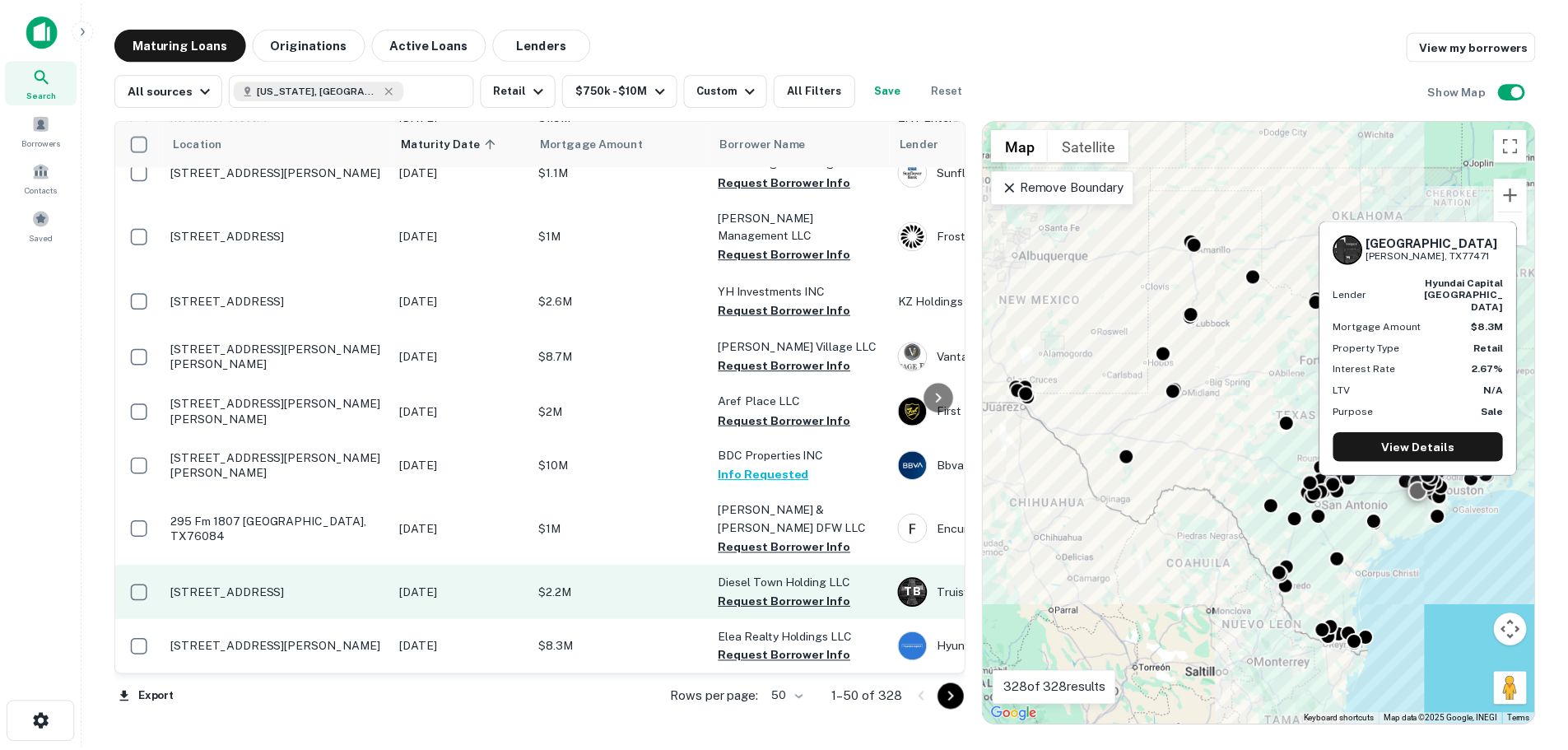
scroll to position [659, 0]
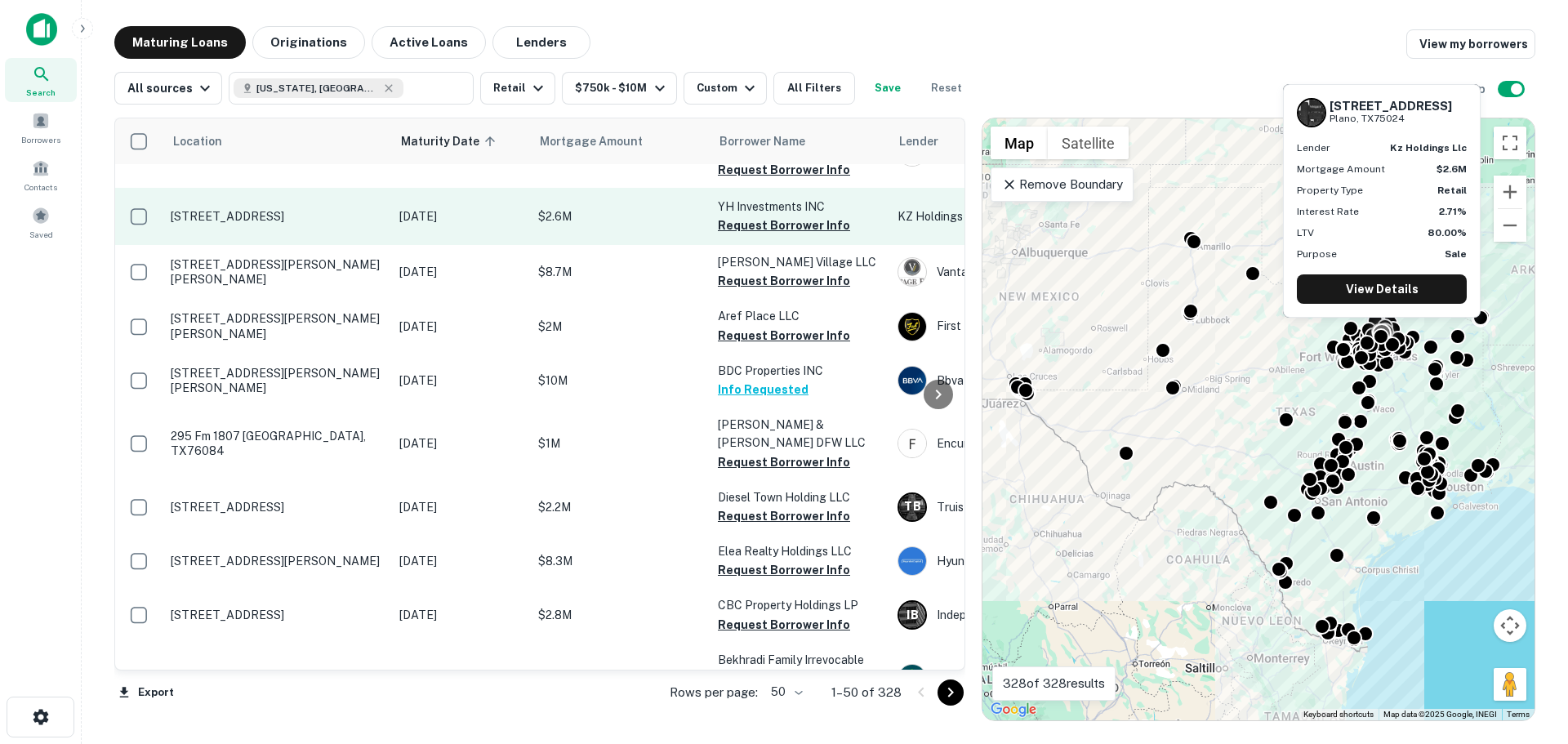
click at [276, 209] on p "[STREET_ADDRESS]" at bounding box center [277, 216] width 212 height 15
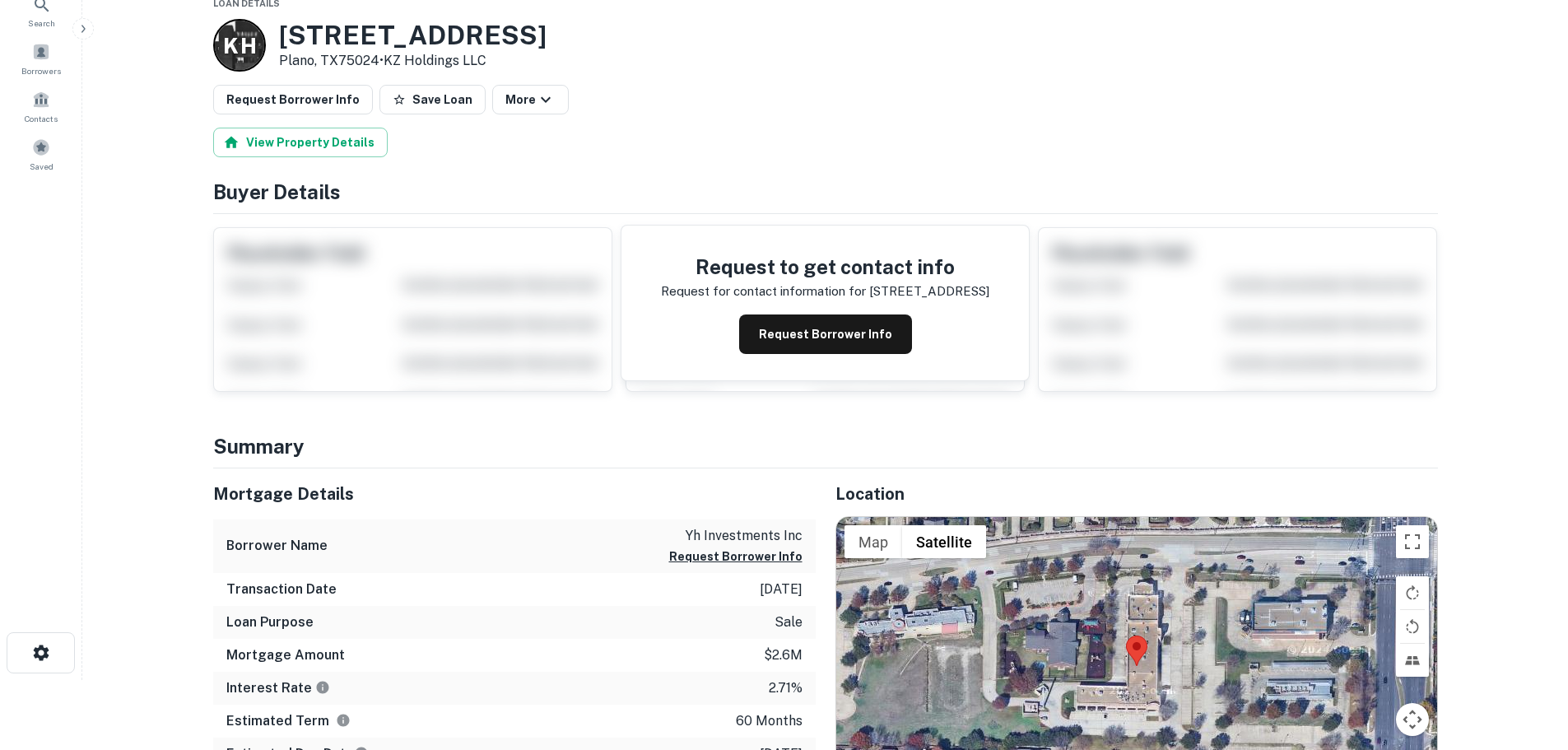
scroll to position [165, 0]
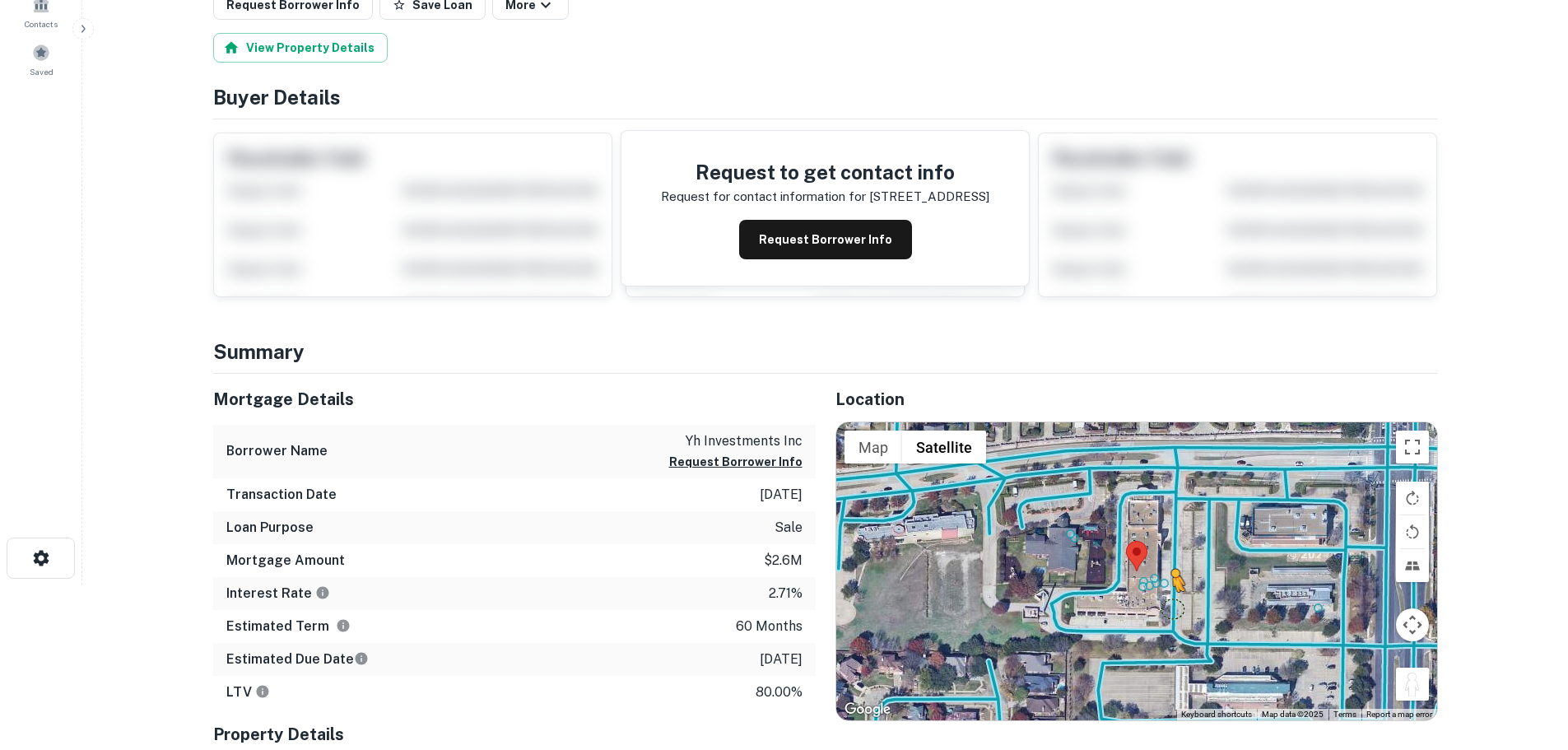
drag, startPoint x: 1413, startPoint y: 688, endPoint x: 1162, endPoint y: 605, distance: 264.4
click at [1162, 605] on div "To activate drag with keyboard, press Alt + Enter. Once in keyboard drag state,…" at bounding box center [1136, 571] width 601 height 298
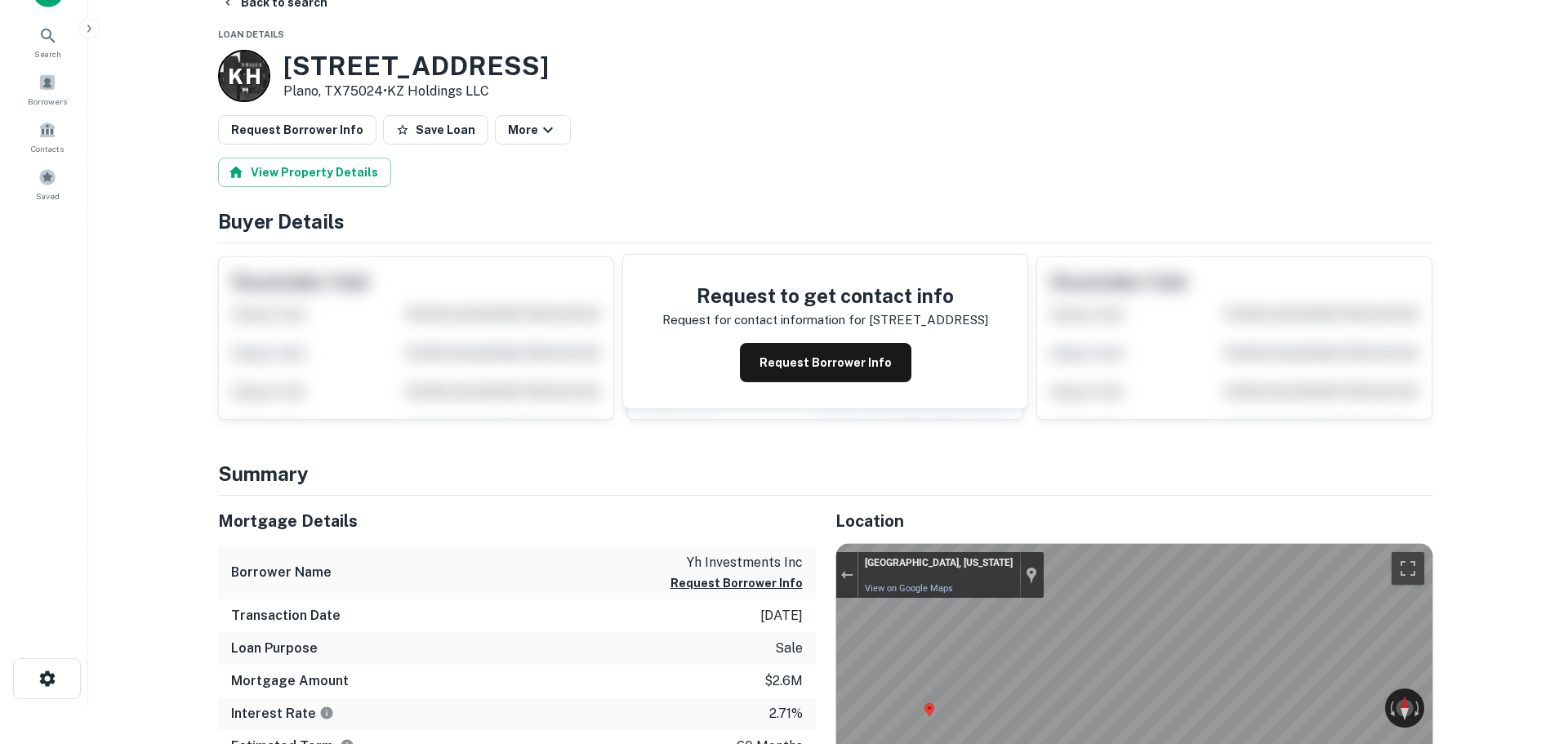
scroll to position [0, 0]
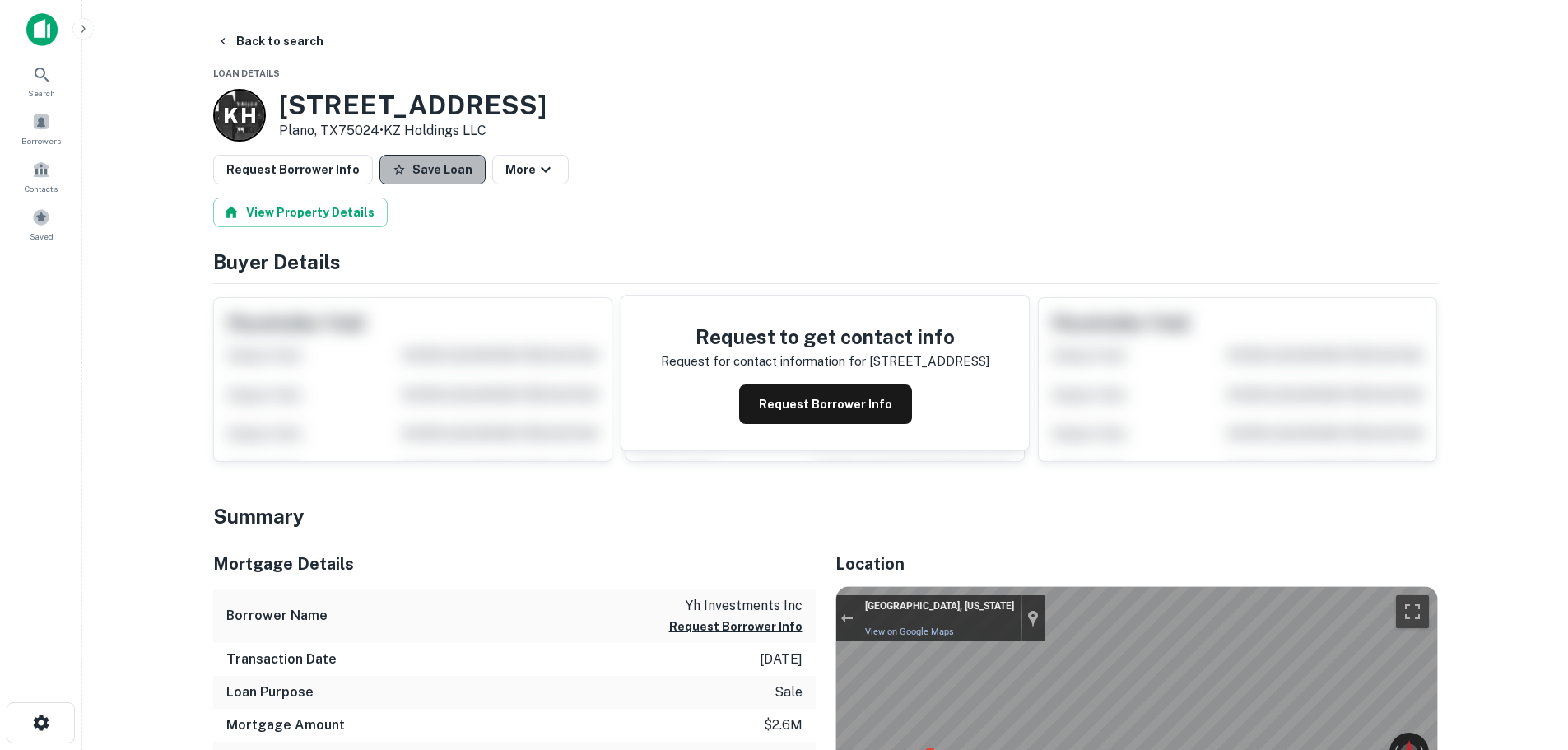
click at [426, 183] on button "Save Loan" at bounding box center [433, 169] width 106 height 30
click at [319, 177] on button "Request Borrower Info" at bounding box center [292, 169] width 160 height 30
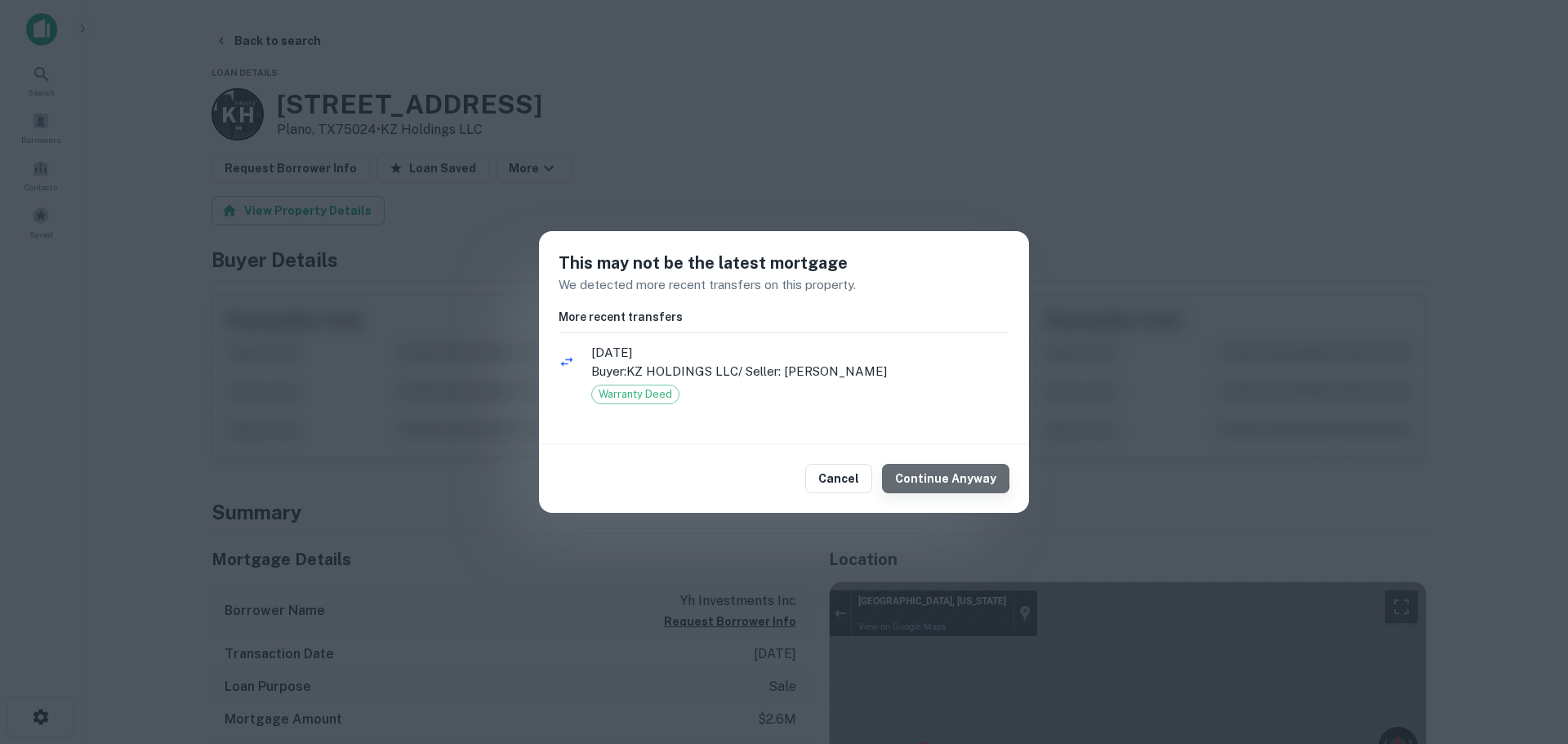
click at [950, 473] on button "Continue Anyway" at bounding box center [945, 478] width 127 height 29
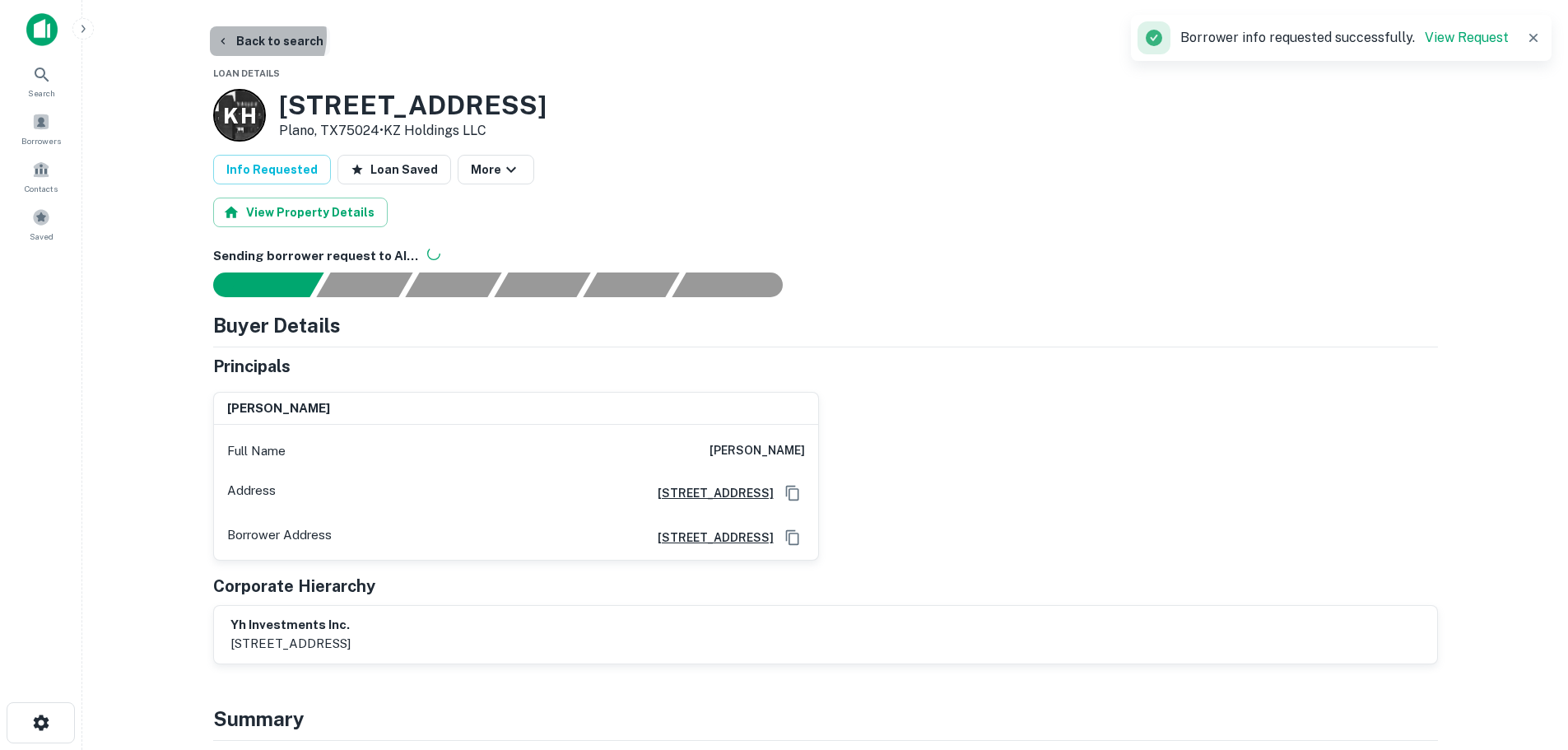
click at [248, 35] on button "Back to search" at bounding box center [270, 41] width 120 height 30
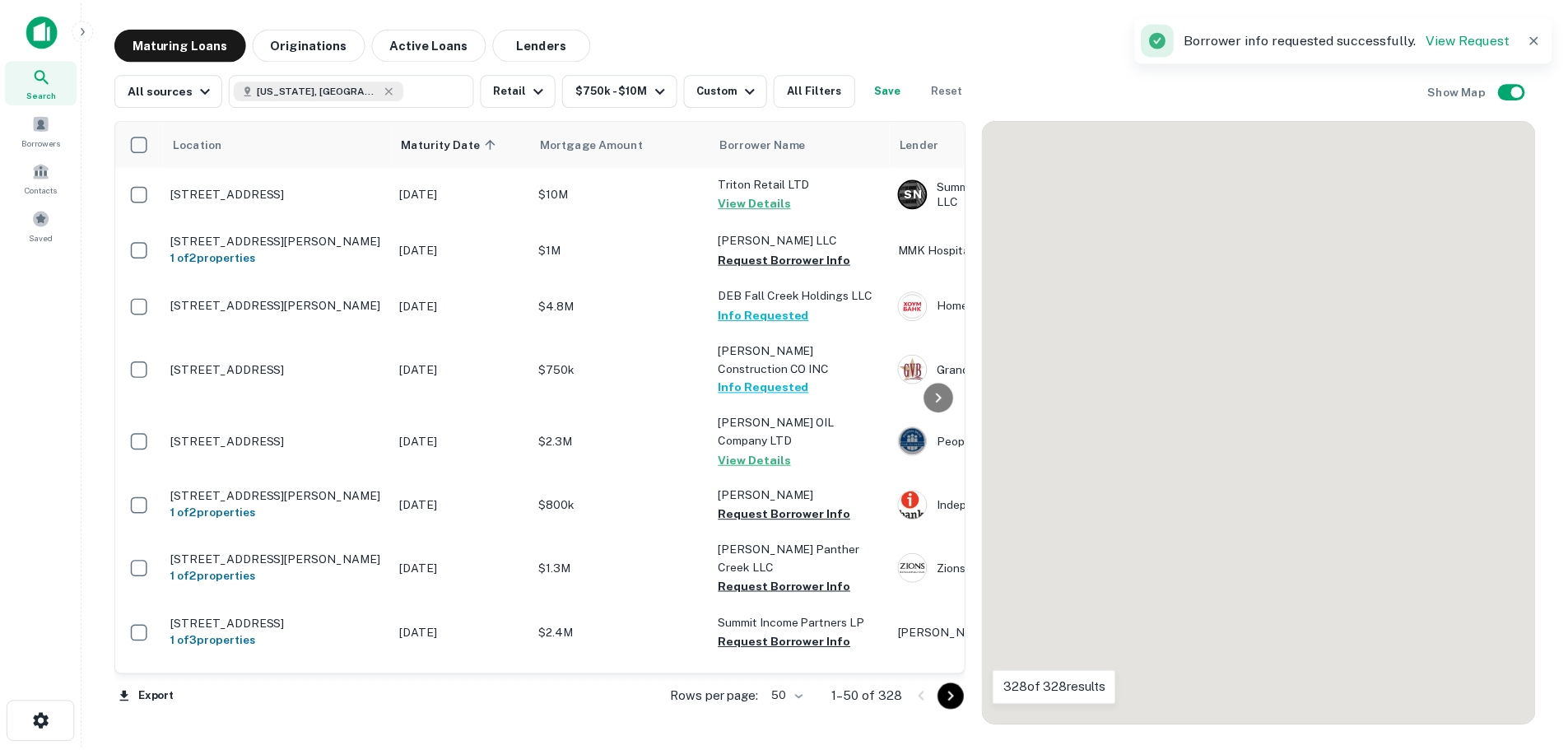
scroll to position [659, 0]
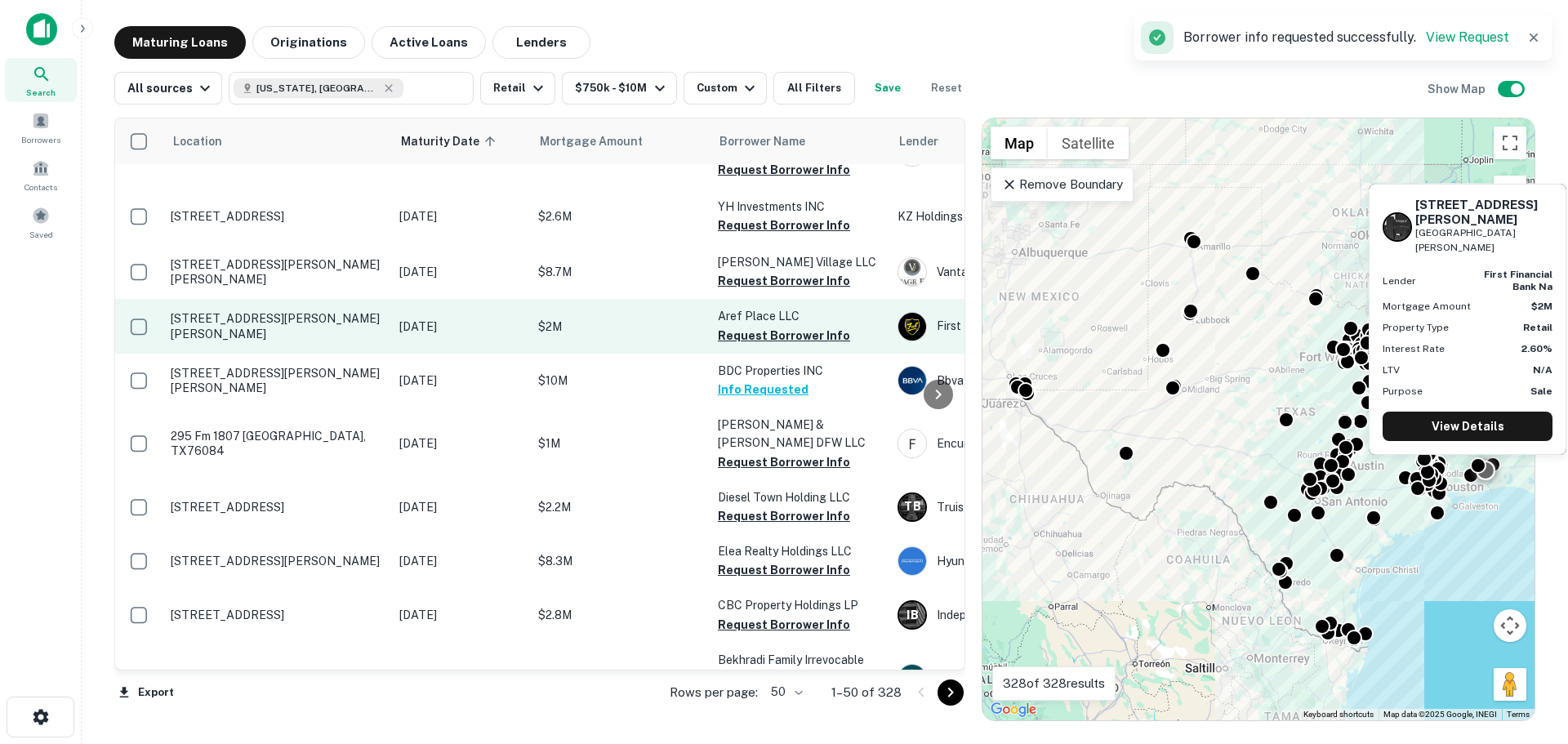
click at [278, 311] on p "[STREET_ADDRESS][PERSON_NAME][PERSON_NAME]" at bounding box center [277, 325] width 212 height 29
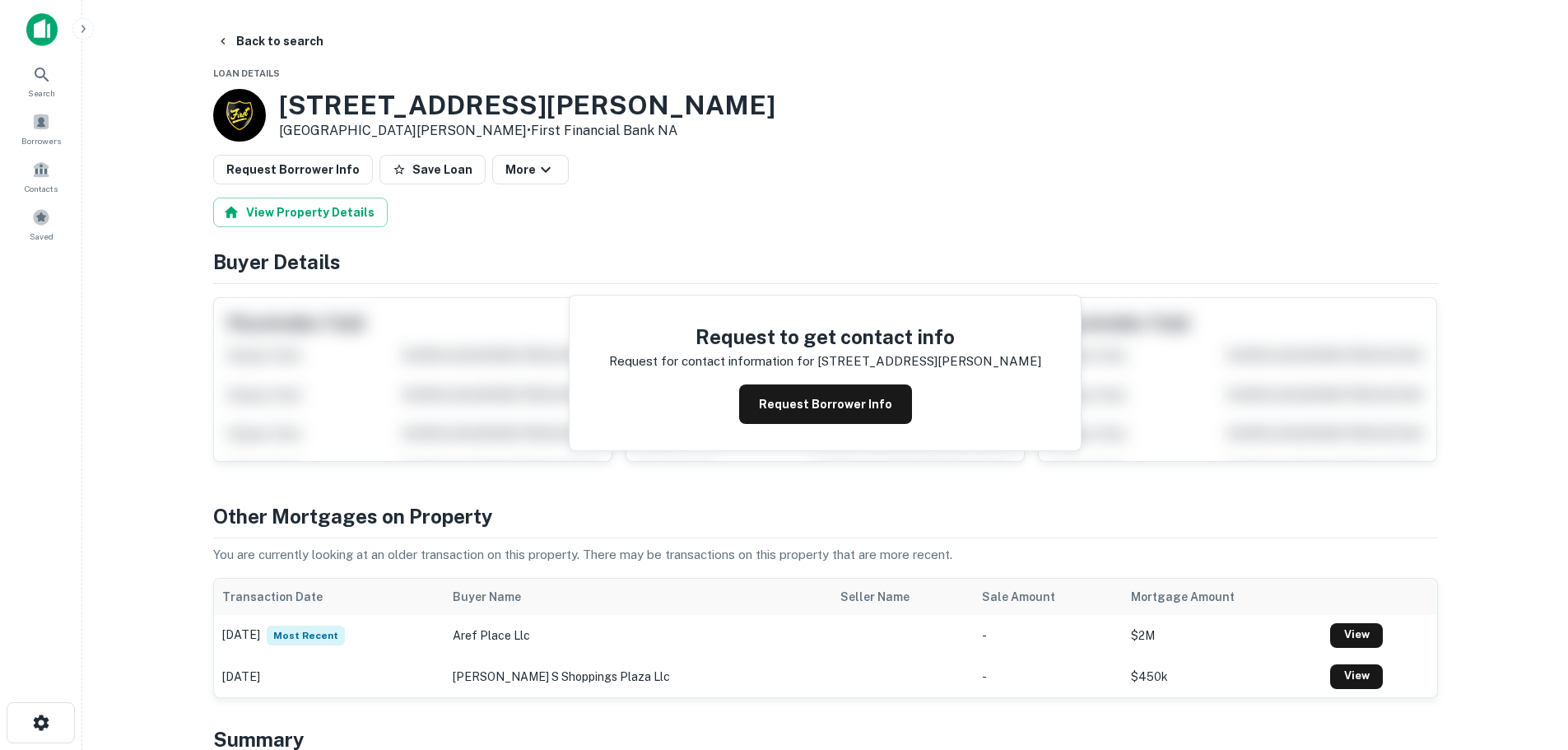
click at [493, 99] on h3 "3400 Jimmy Johnson Blvd" at bounding box center [527, 105] width 497 height 31
click at [492, 101] on h3 "3400 Jimmy Johnson Blvd" at bounding box center [527, 105] width 497 height 31
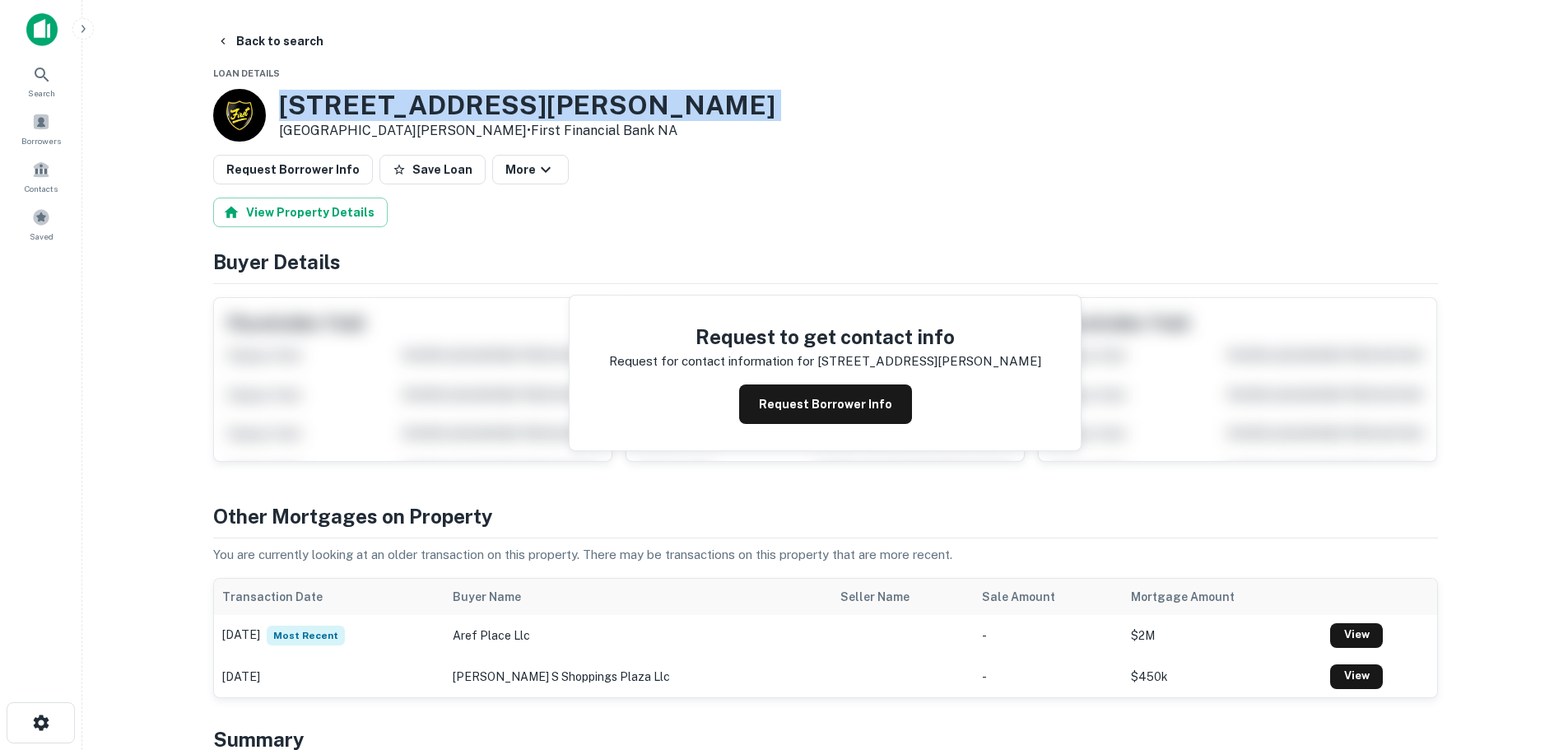
click at [492, 101] on h3 "3400 Jimmy Johnson Blvd" at bounding box center [527, 105] width 497 height 31
copy h3 "3400 Jimmy Johnson Blvd"
click at [448, 103] on h3 "3400 Jimmy Johnson Blvd" at bounding box center [527, 105] width 497 height 31
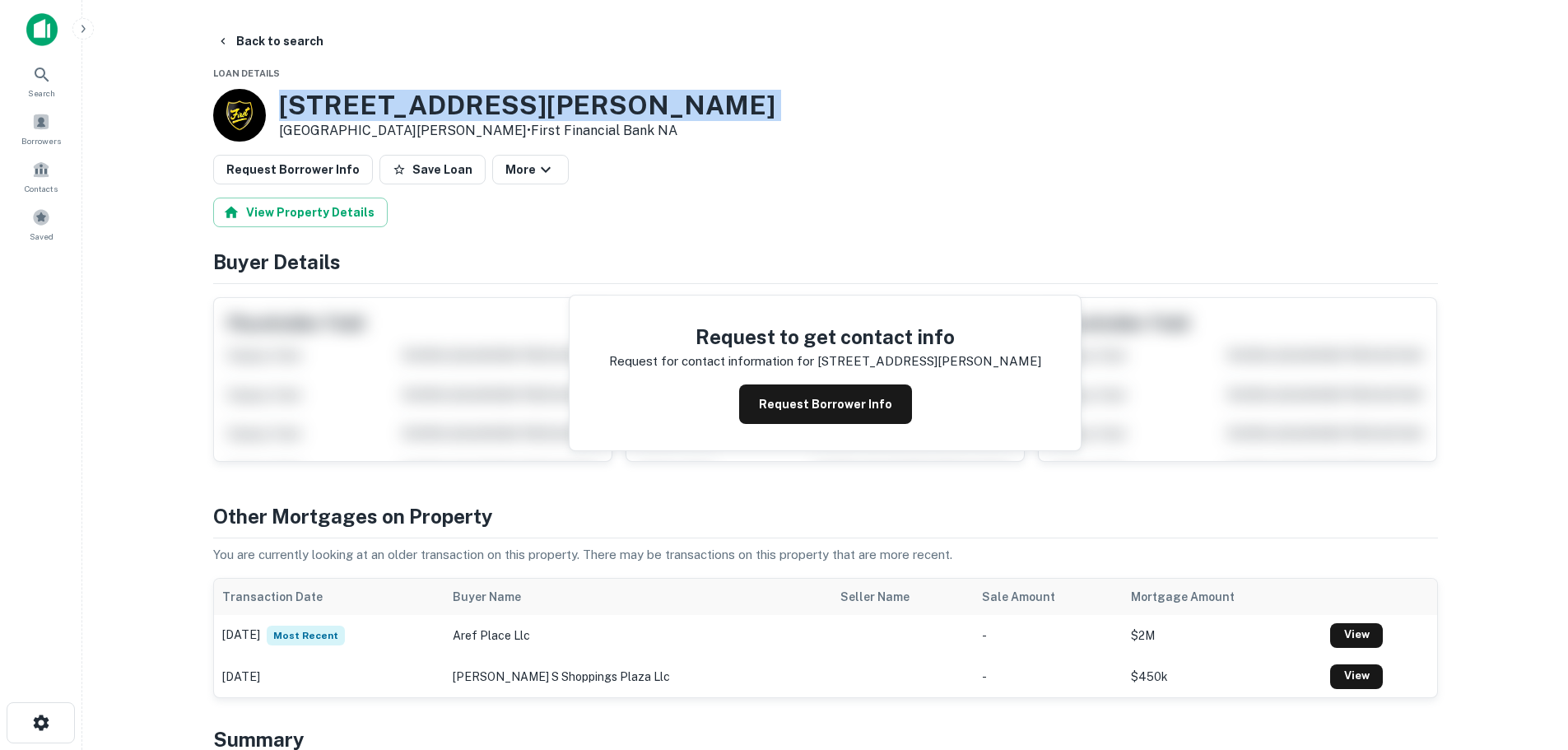
copy h3 "3400 Jimmy Johnson Blvd"
click at [248, 44] on button "Back to search" at bounding box center [270, 41] width 120 height 30
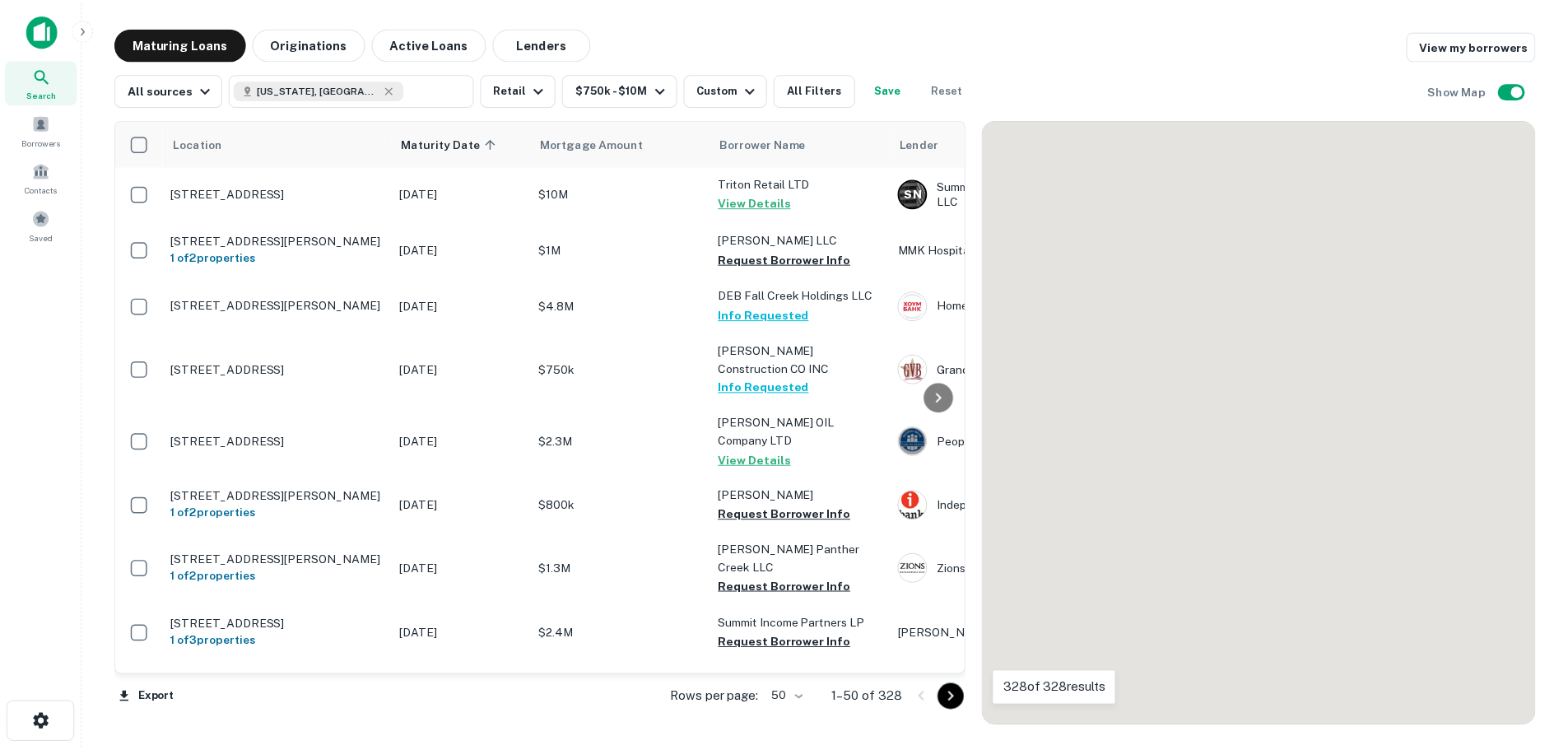
scroll to position [659, 0]
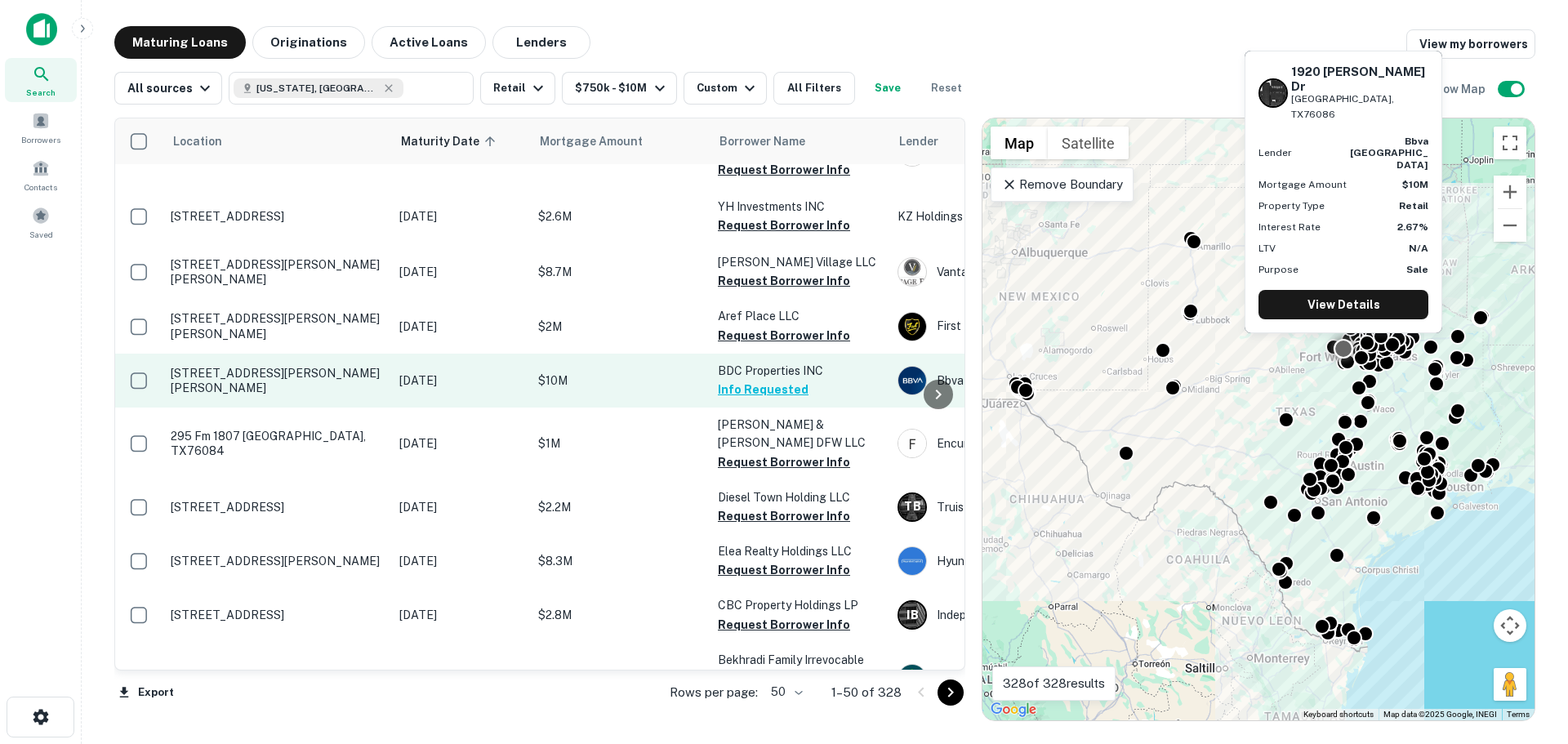
click at [287, 366] on p "1920 Martin Dr Weatherford, TX76086" at bounding box center [277, 380] width 212 height 29
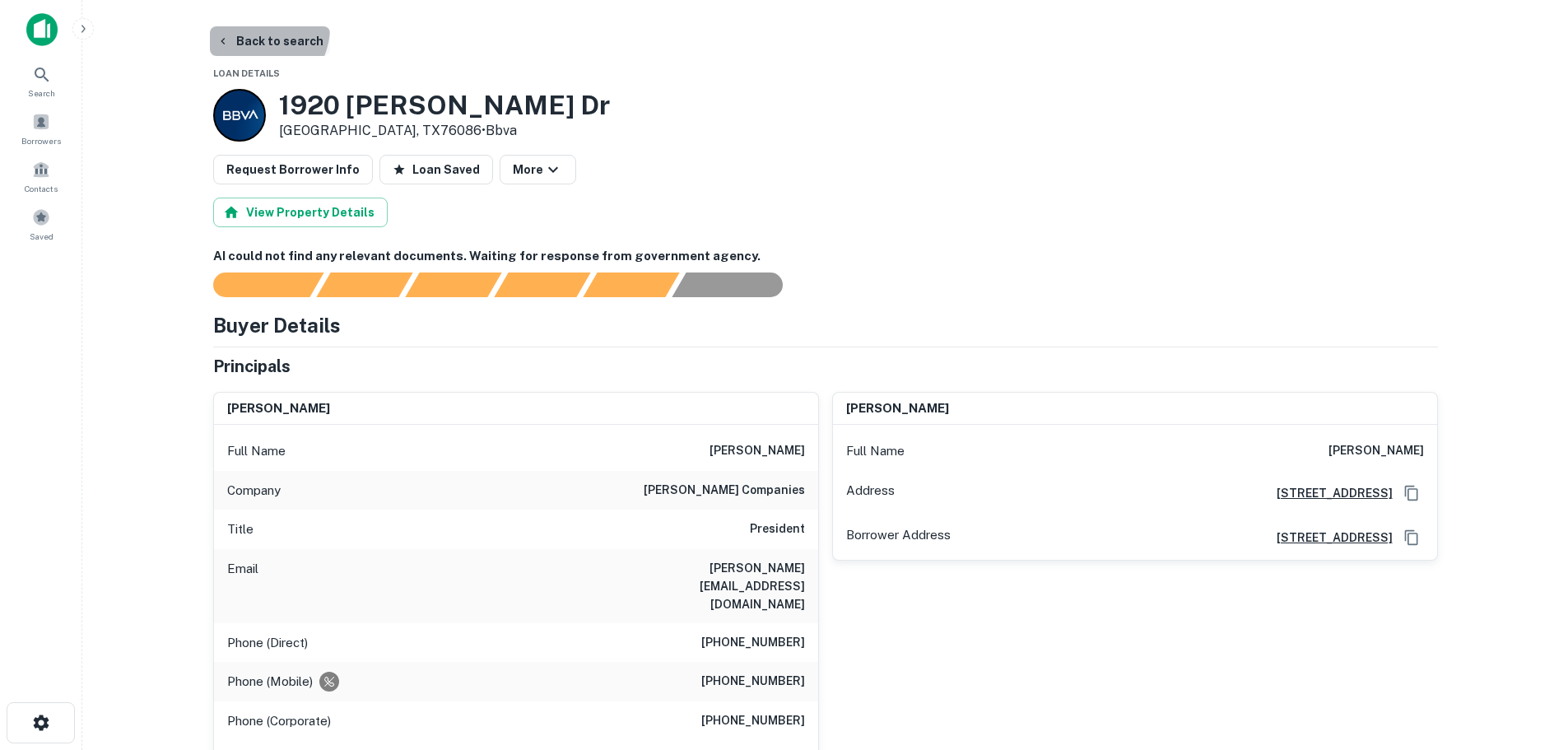
click at [252, 27] on button "Back to search" at bounding box center [270, 41] width 120 height 30
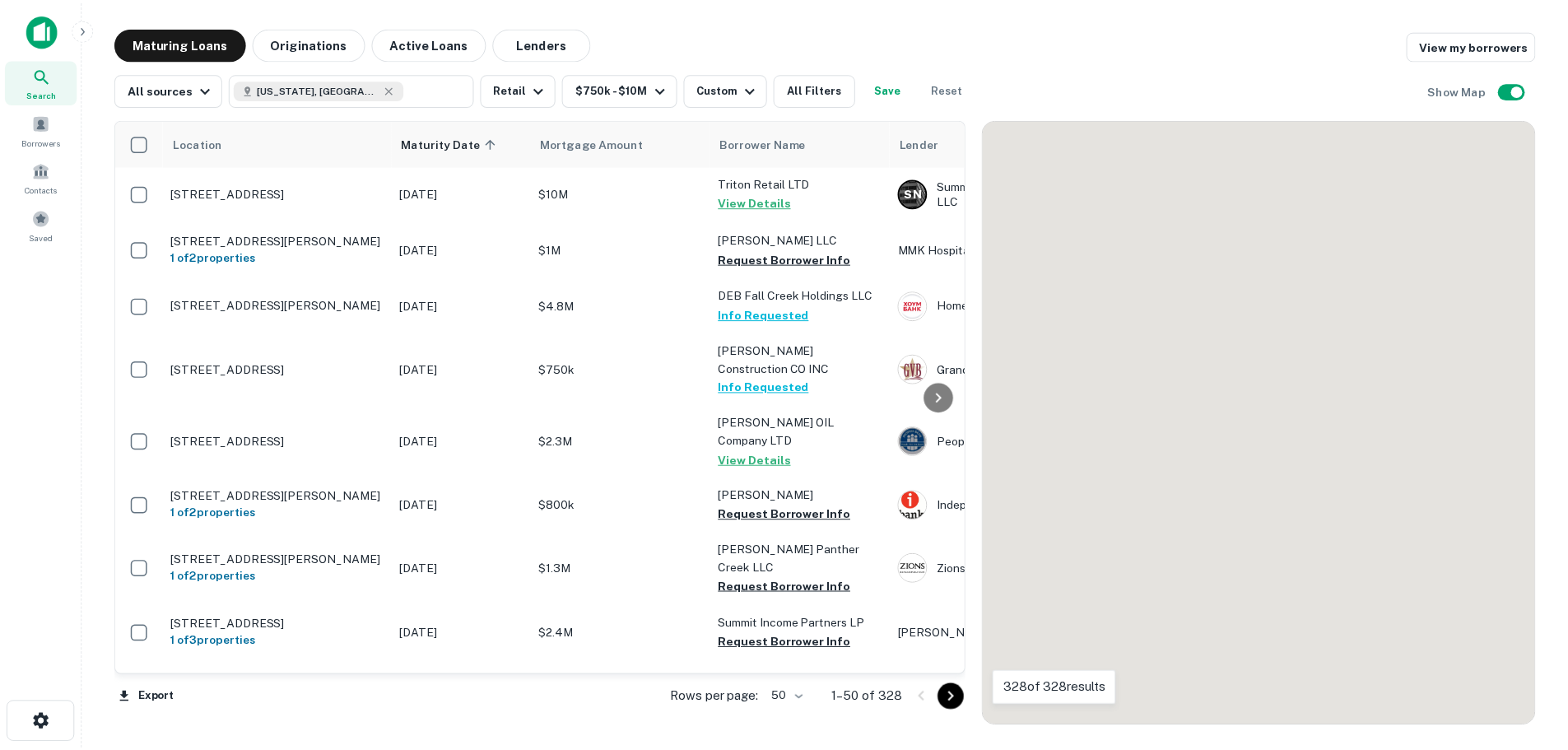
scroll to position [659, 0]
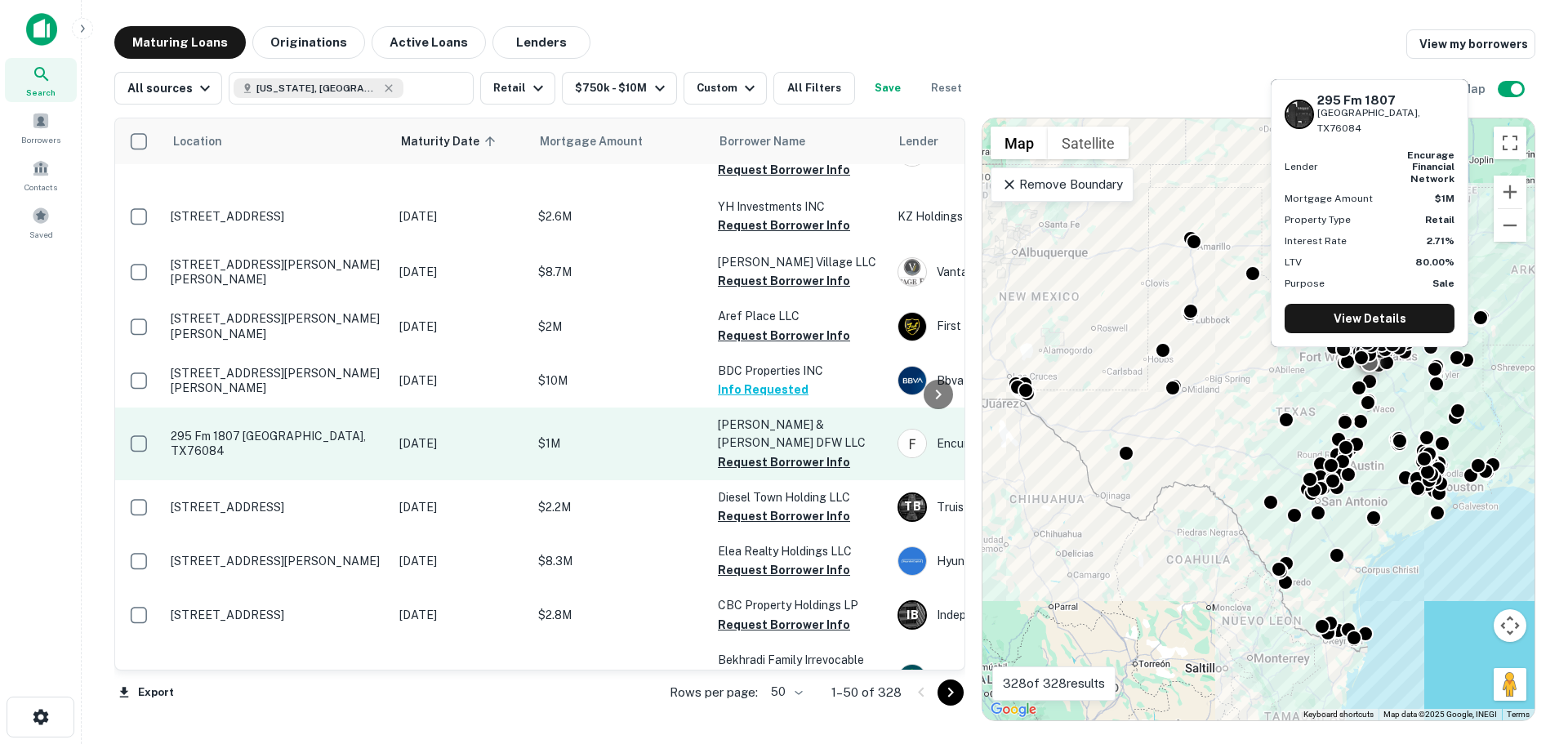
click at [244, 407] on td "295 Fm 1807 Venus, TX76084" at bounding box center [277, 443] width 229 height 72
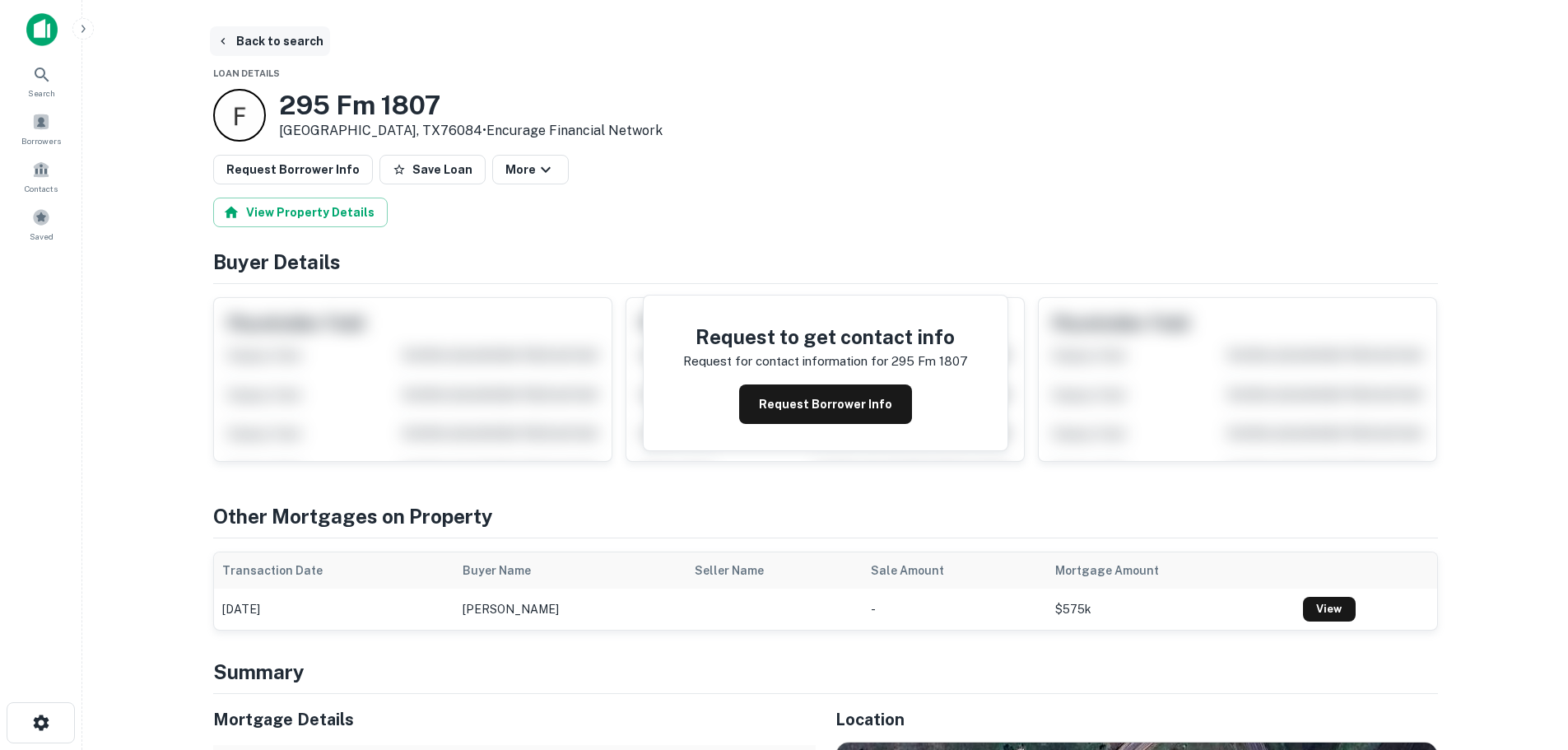
click at [280, 46] on button "Back to search" at bounding box center [270, 41] width 120 height 30
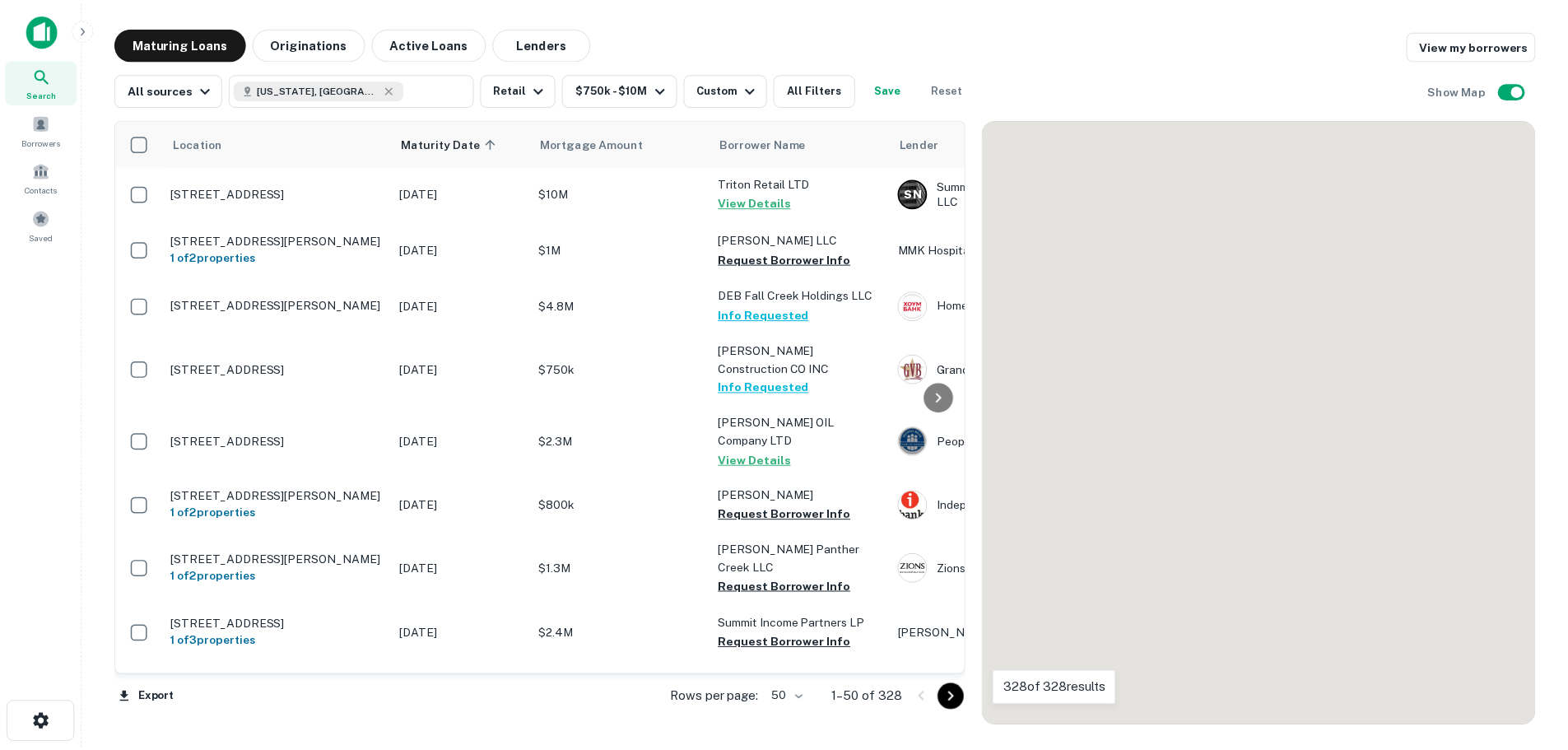
scroll to position [659, 0]
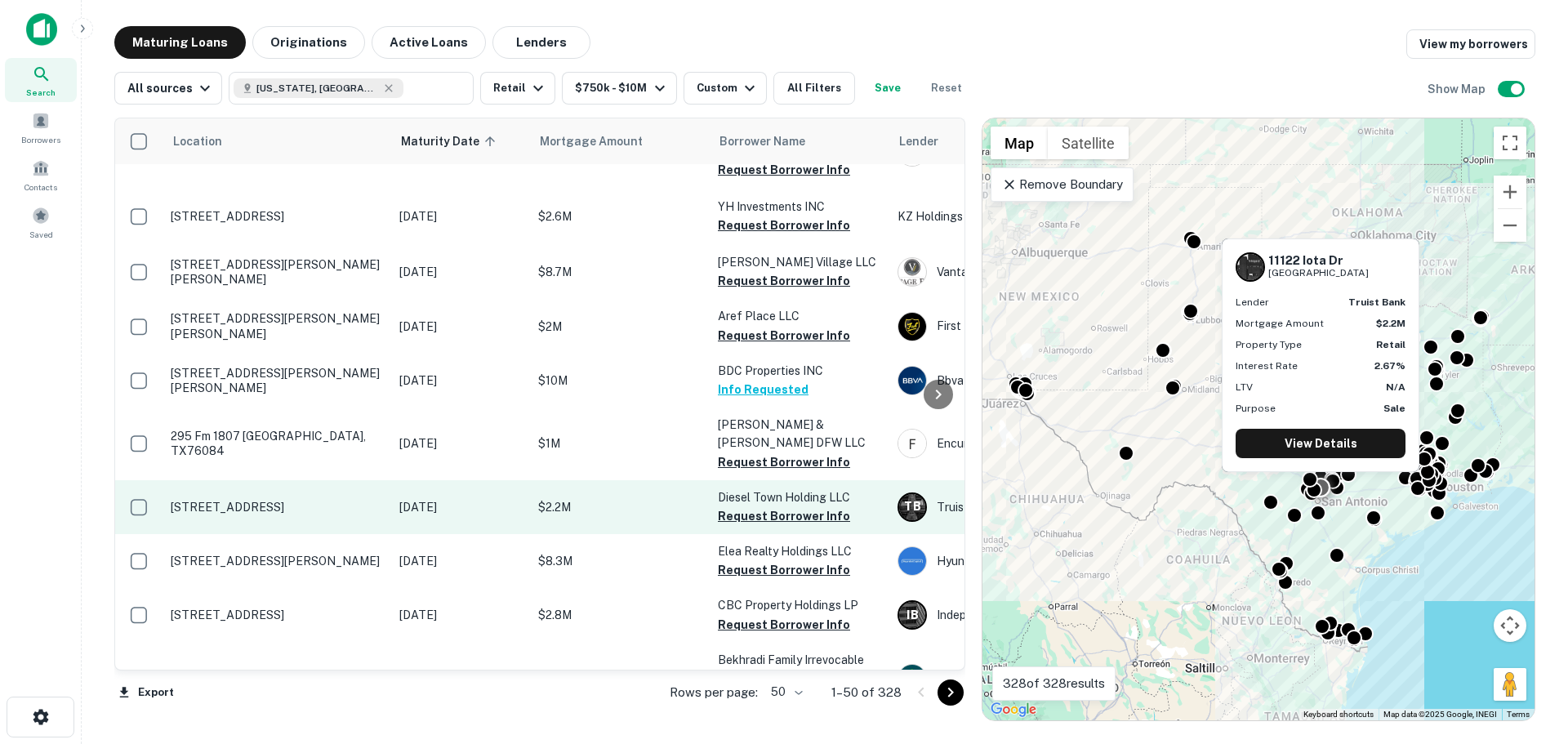
click at [299, 499] on p "[STREET_ADDRESS]" at bounding box center [277, 507] width 212 height 15
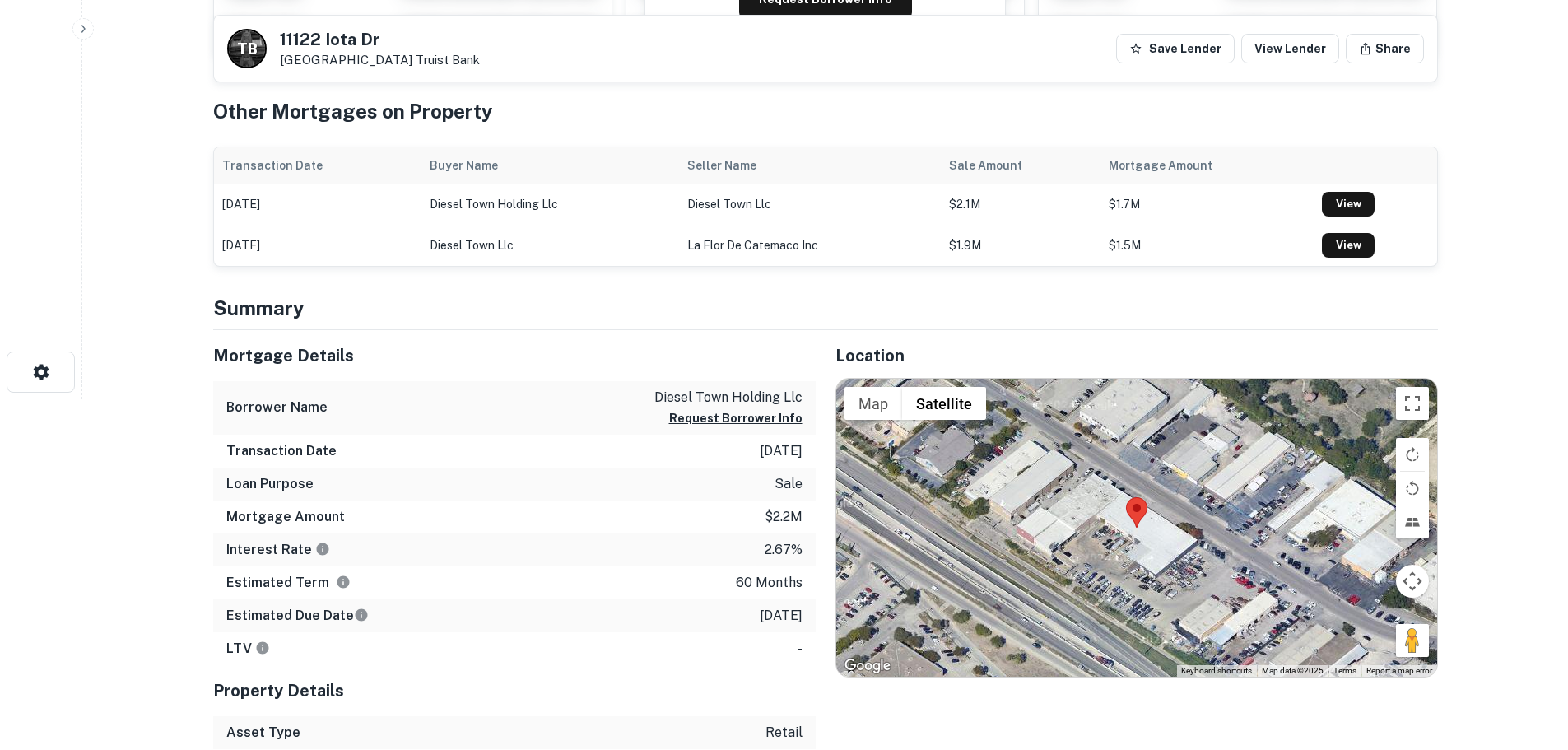
scroll to position [411, 0]
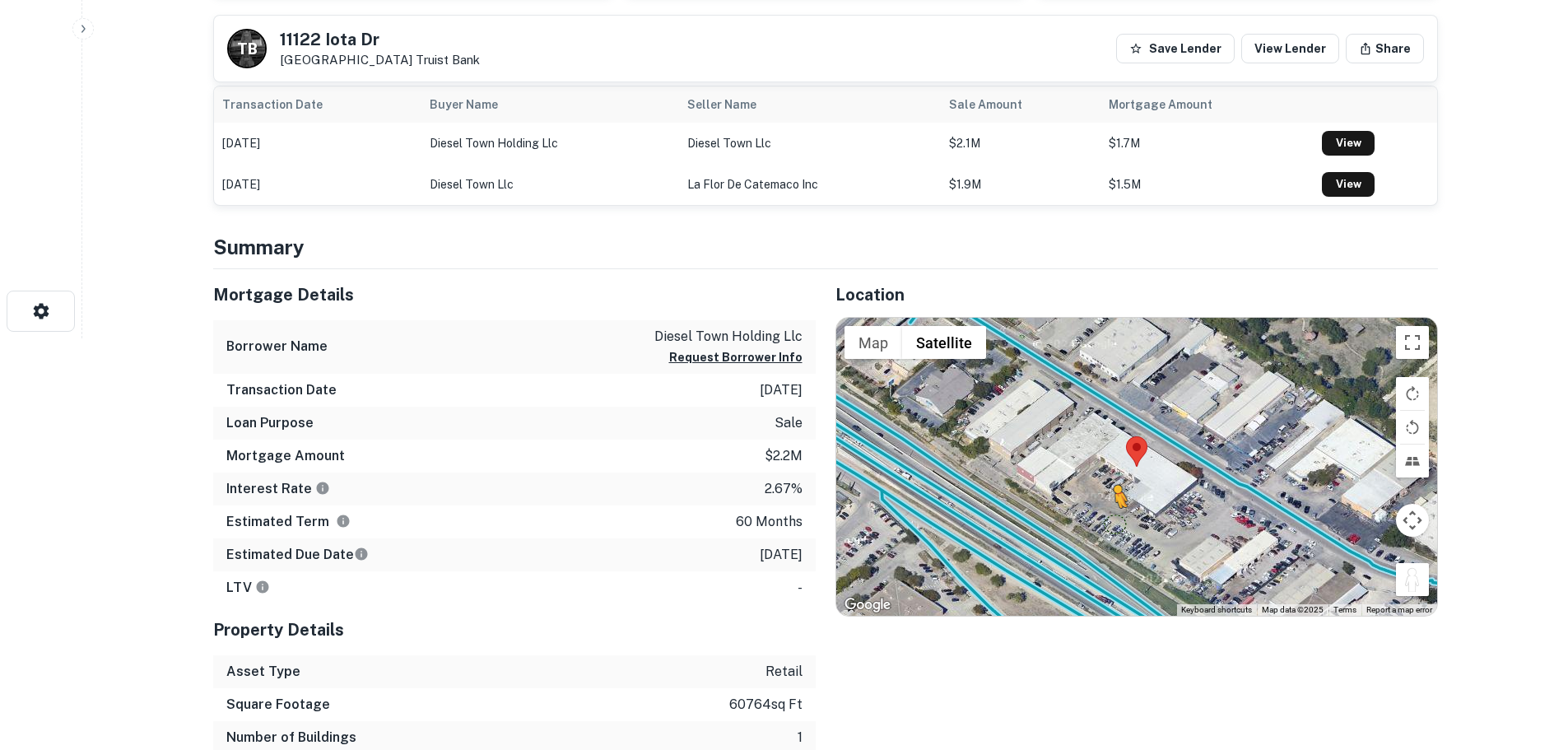
drag, startPoint x: 1408, startPoint y: 584, endPoint x: 1108, endPoint y: 524, distance: 305.9
click at [1108, 524] on div "To activate drag with keyboard, press Alt + Enter. Once in keyboard drag state,…" at bounding box center [1136, 466] width 601 height 298
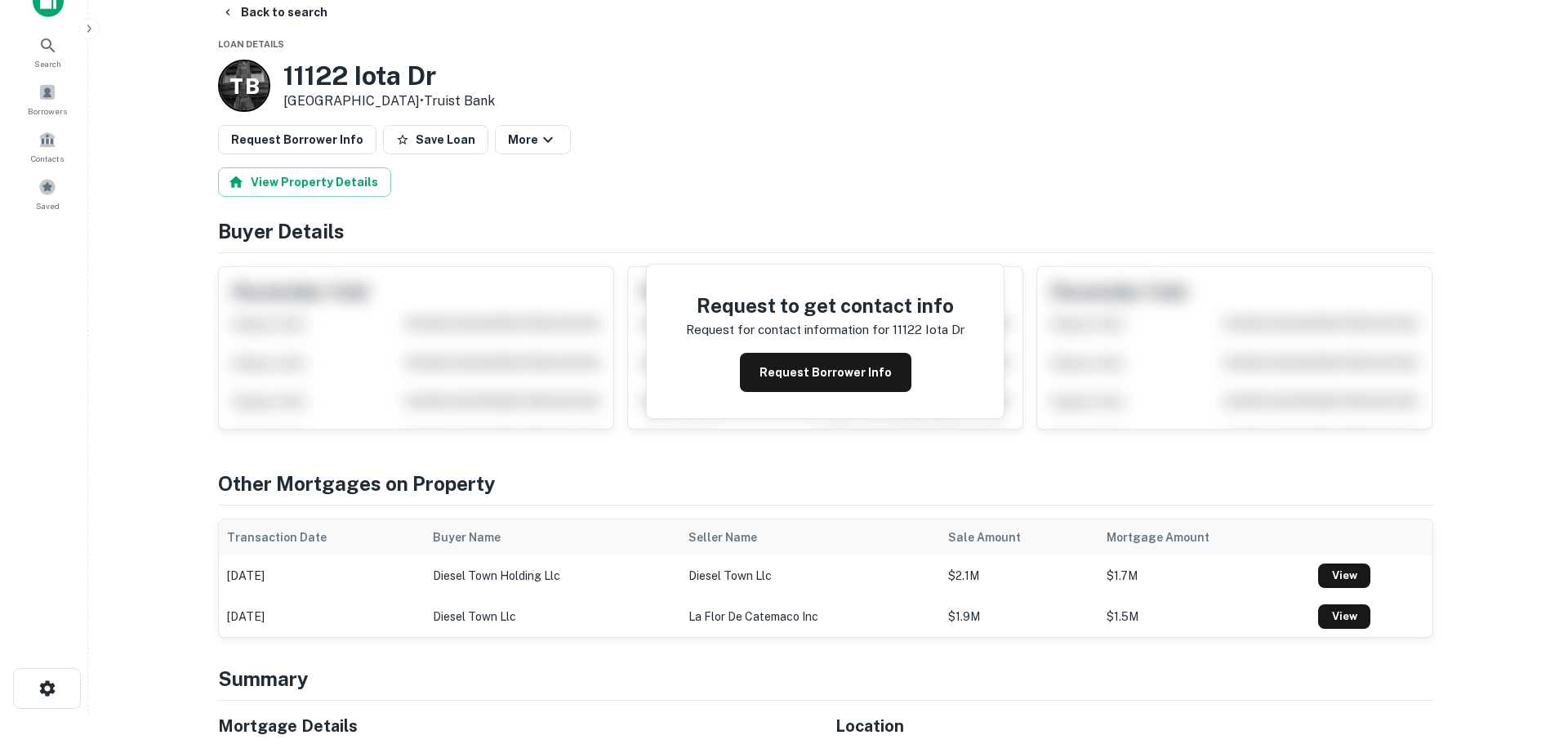
scroll to position [0, 0]
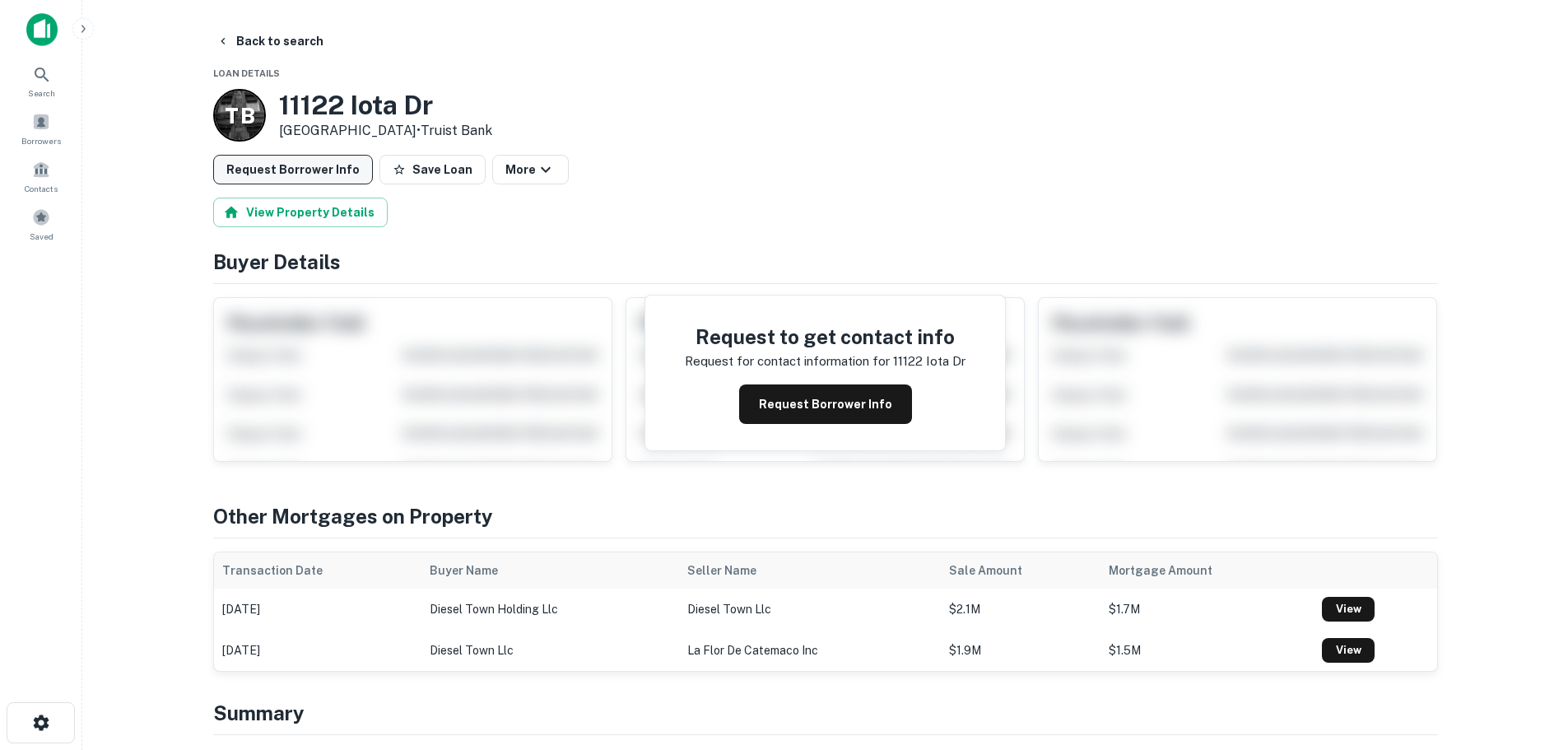
drag, startPoint x: 427, startPoint y: 169, endPoint x: 356, endPoint y: 174, distance: 71.2
click at [399, 172] on button "Save Loan" at bounding box center [433, 169] width 106 height 30
click at [287, 176] on button "Request Borrower Info" at bounding box center [292, 169] width 160 height 30
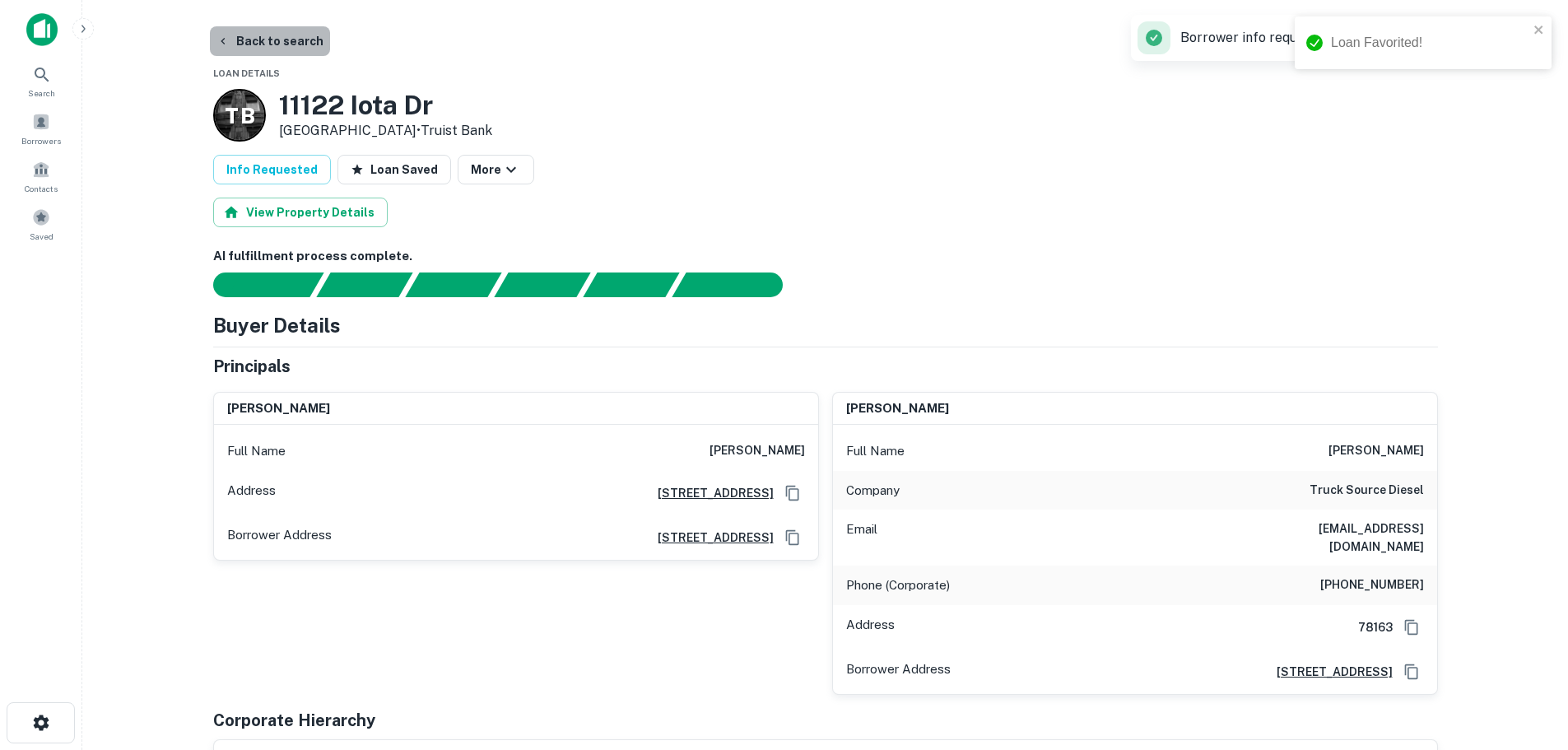
click at [279, 30] on button "Back to search" at bounding box center [270, 41] width 120 height 30
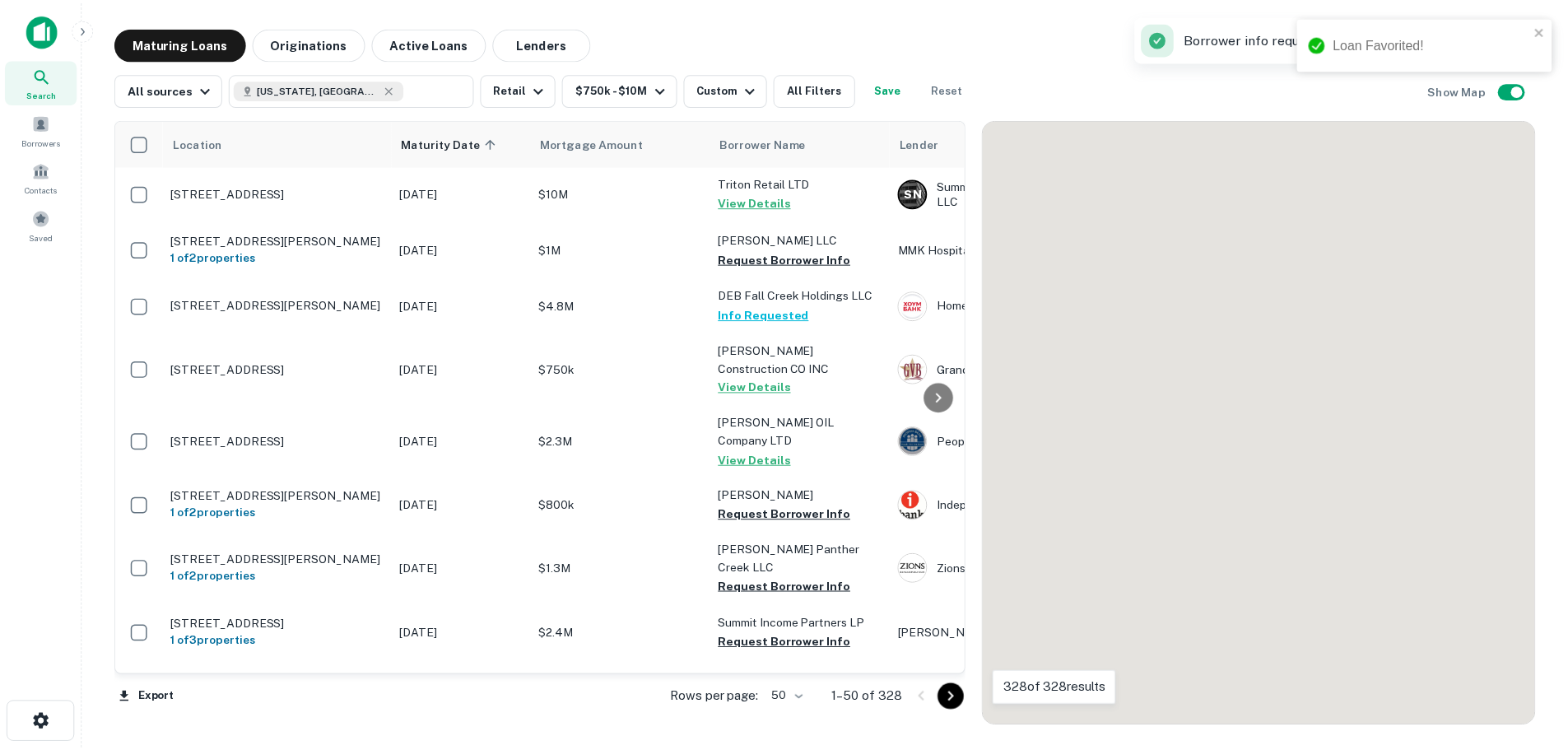
scroll to position [659, 0]
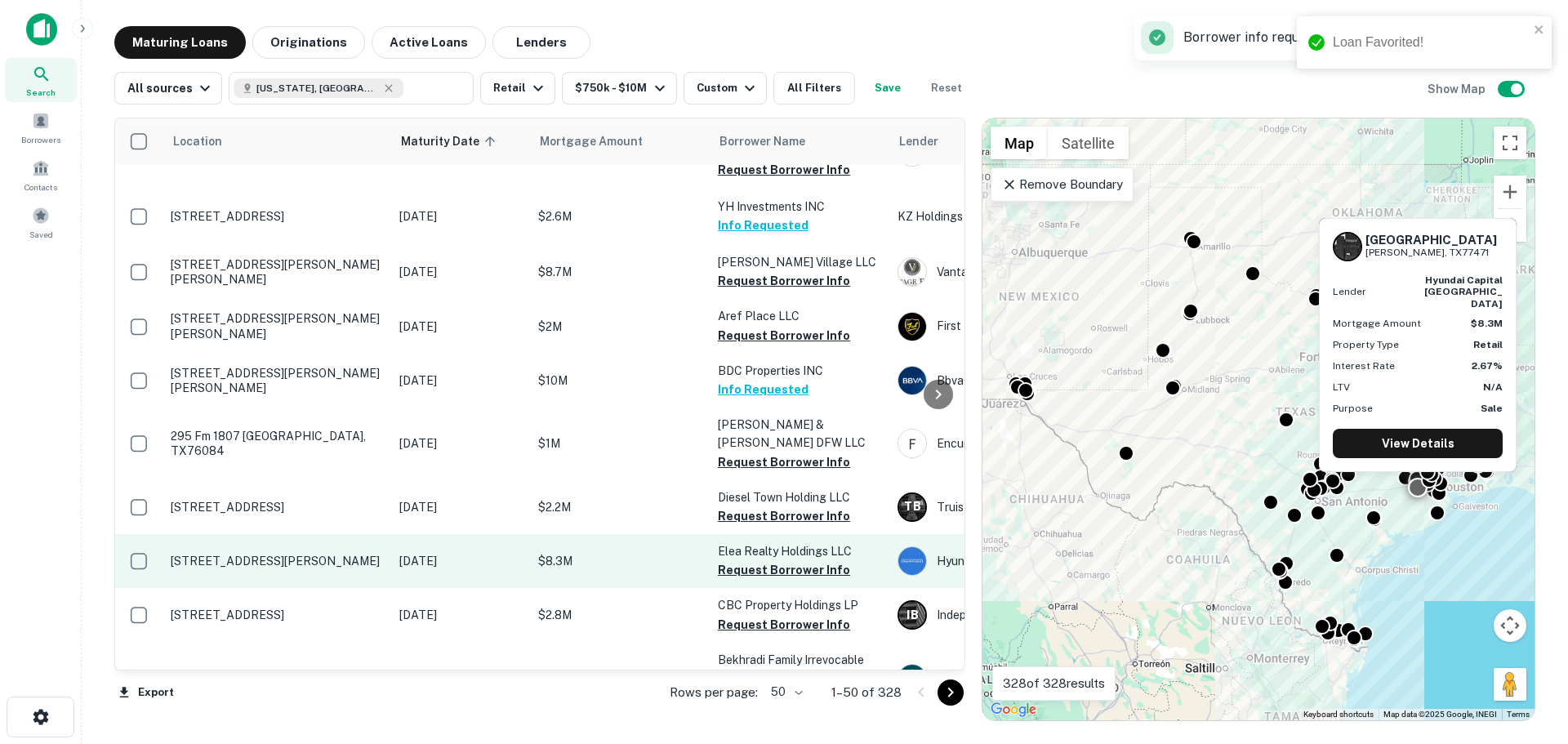
click at [283, 554] on p "[STREET_ADDRESS][PERSON_NAME]" at bounding box center [277, 561] width 212 height 15
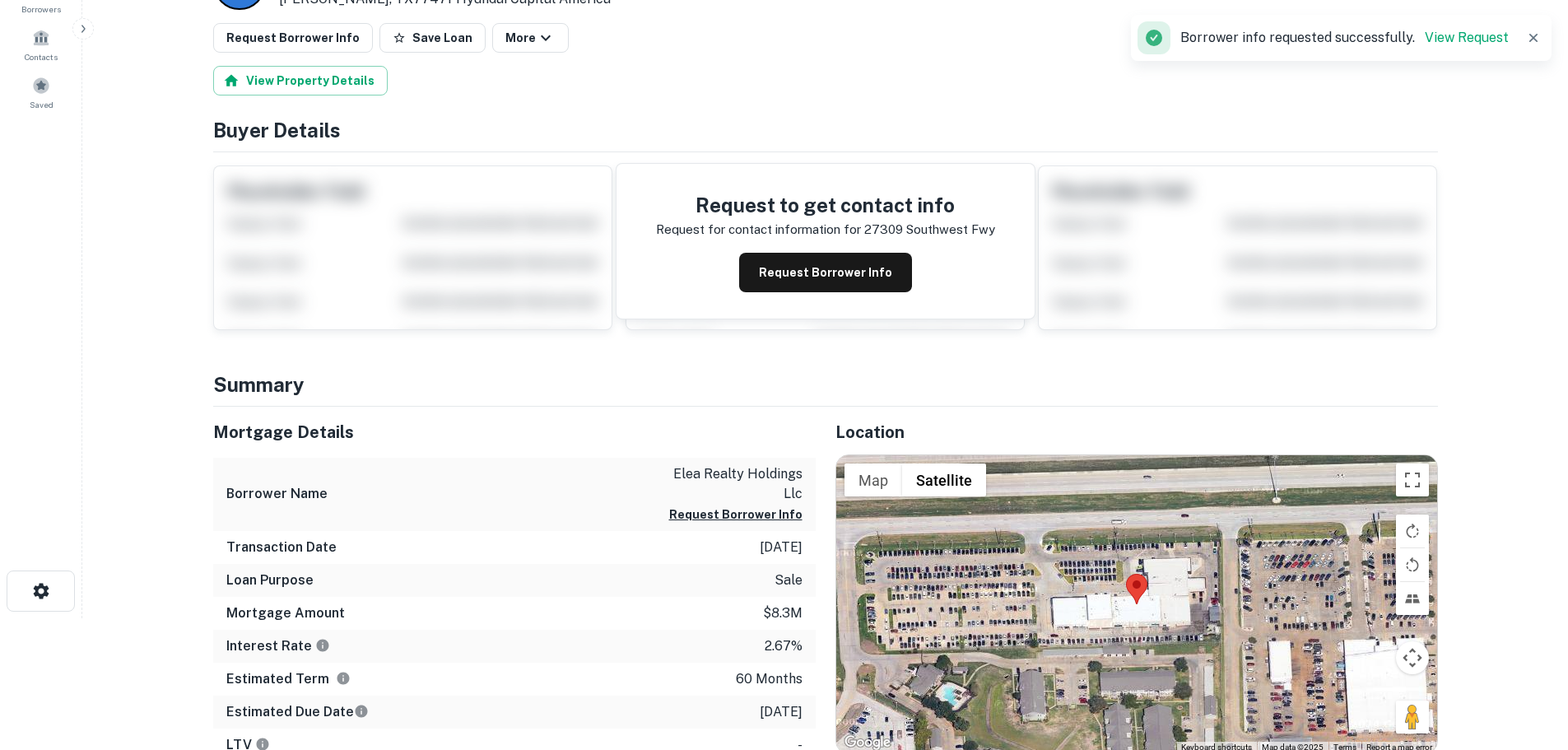
scroll to position [165, 0]
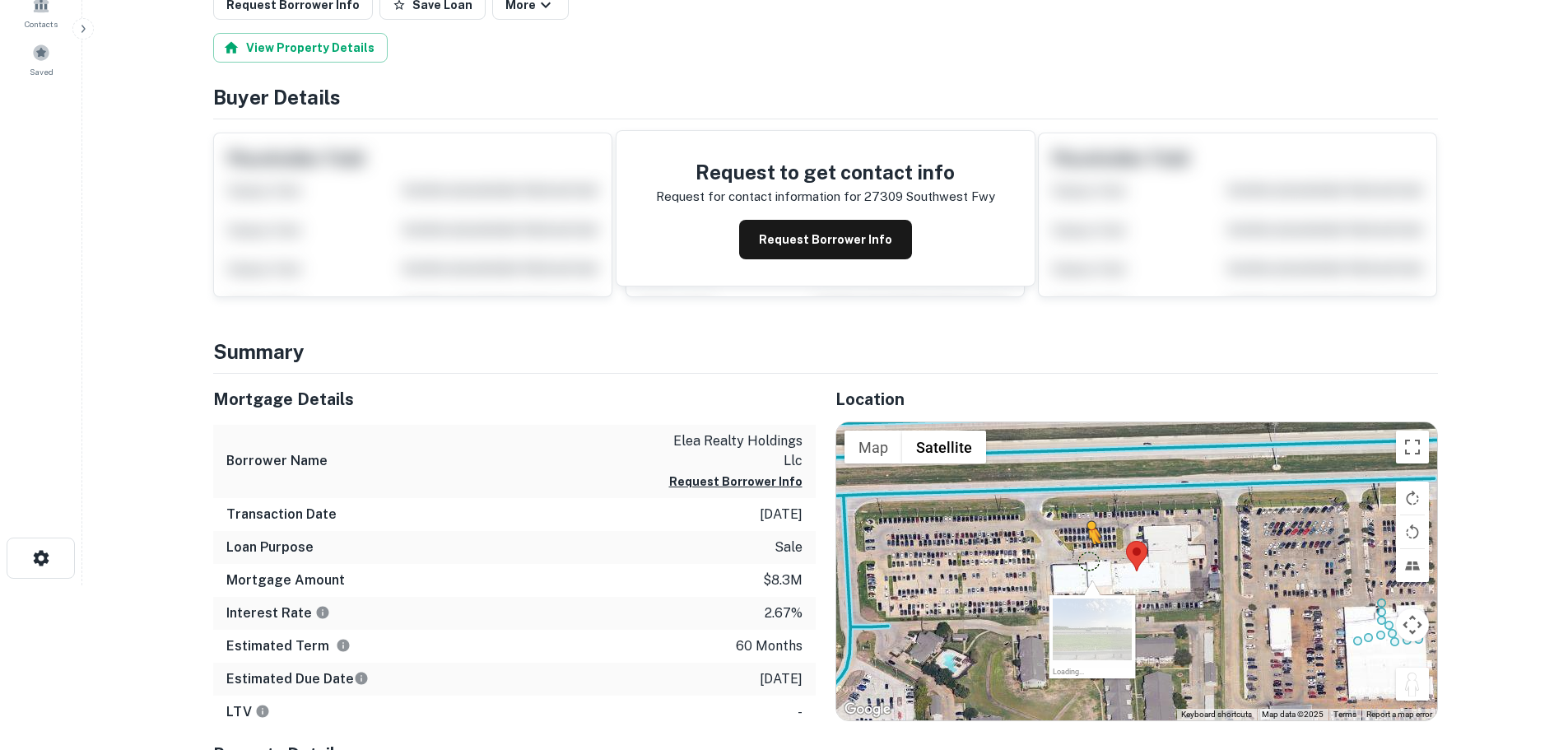
drag, startPoint x: 1427, startPoint y: 686, endPoint x: 1087, endPoint y: 561, distance: 362.2
click at [1087, 561] on div "To activate drag with keyboard, press Alt + Enter. Once in keyboard drag state,…" at bounding box center [1136, 571] width 601 height 298
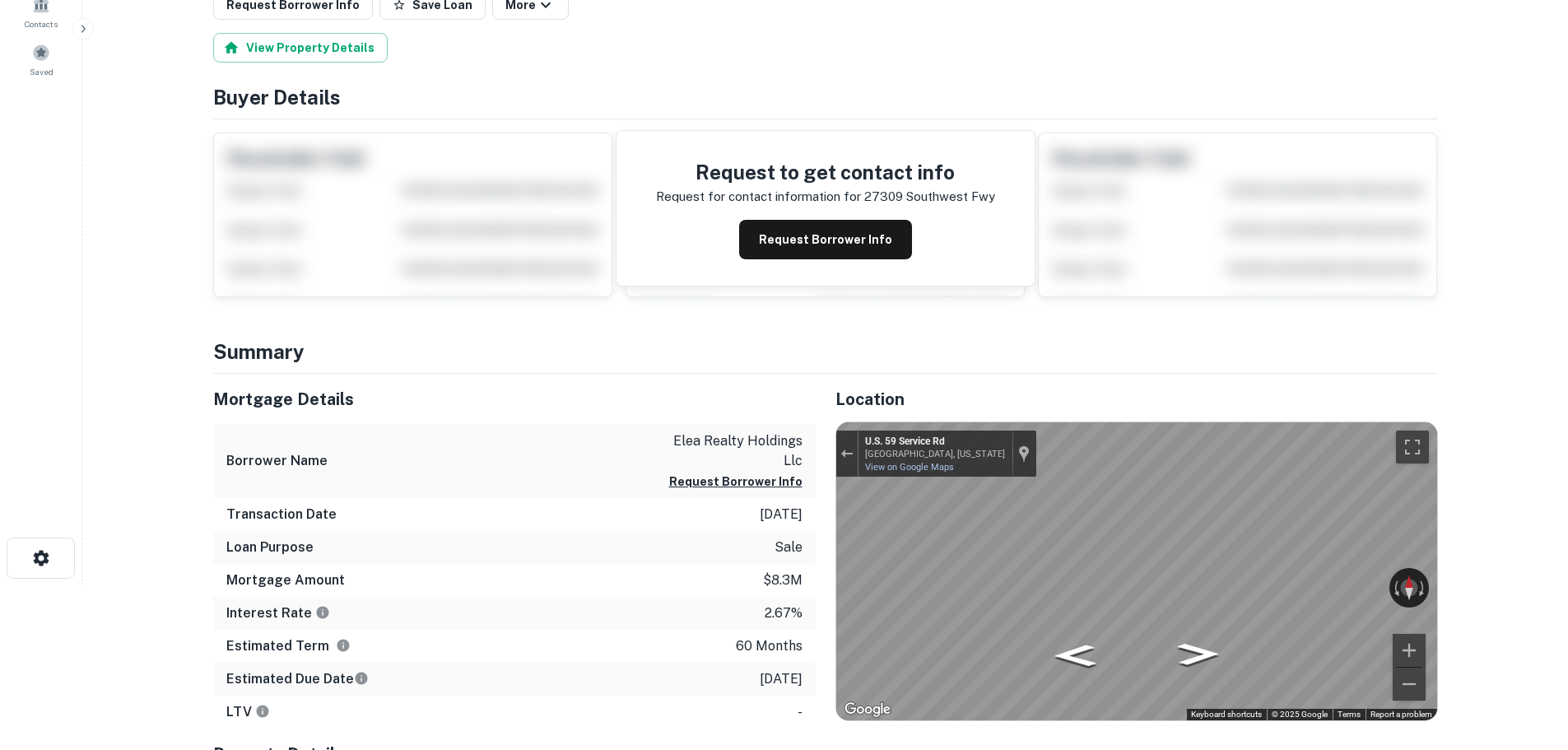
click at [1567, 585] on html "Search Borrowers Contacts Saved Back to search Loan Details 27309 Southwest Fwy…" at bounding box center [784, 210] width 1568 height 750
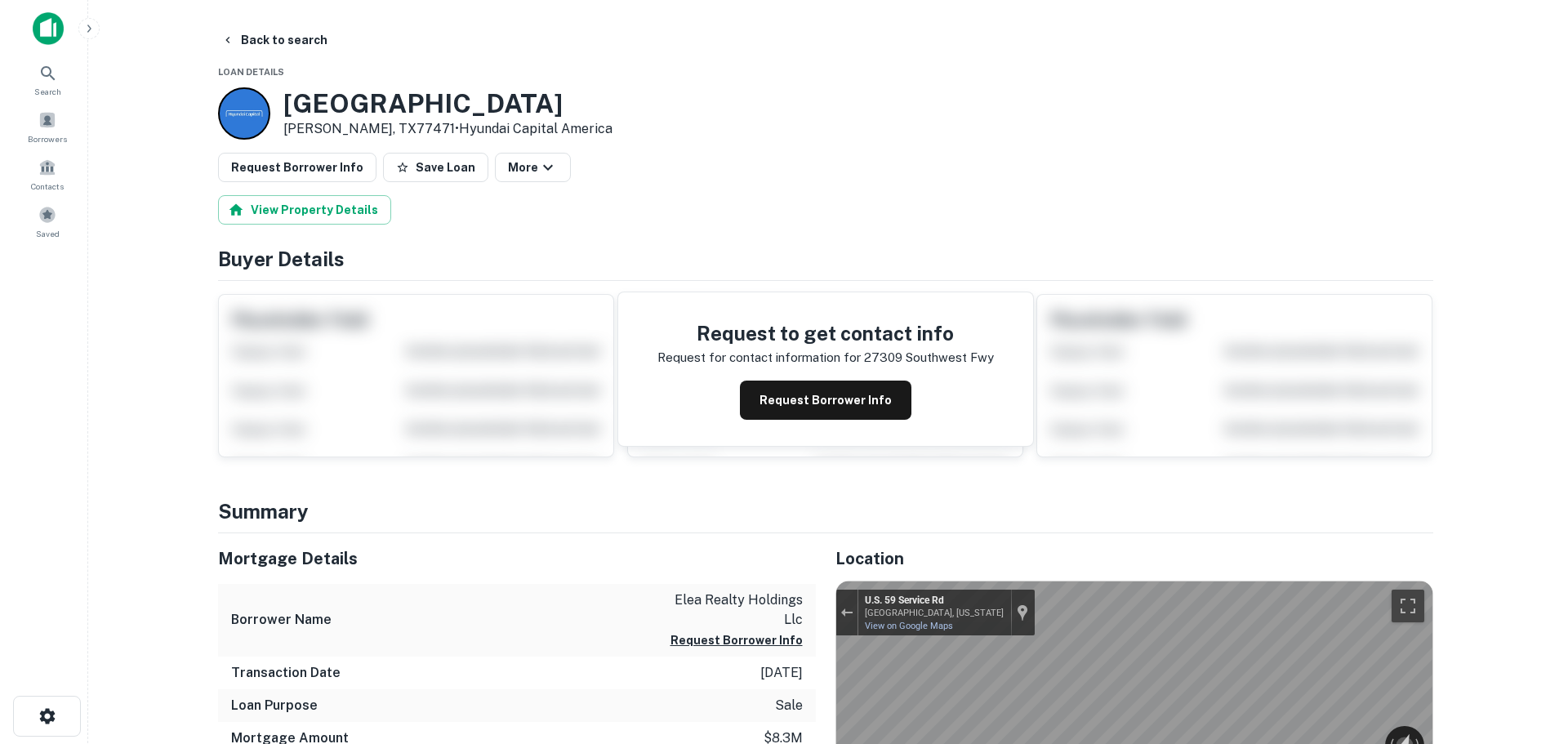
scroll to position [0, 0]
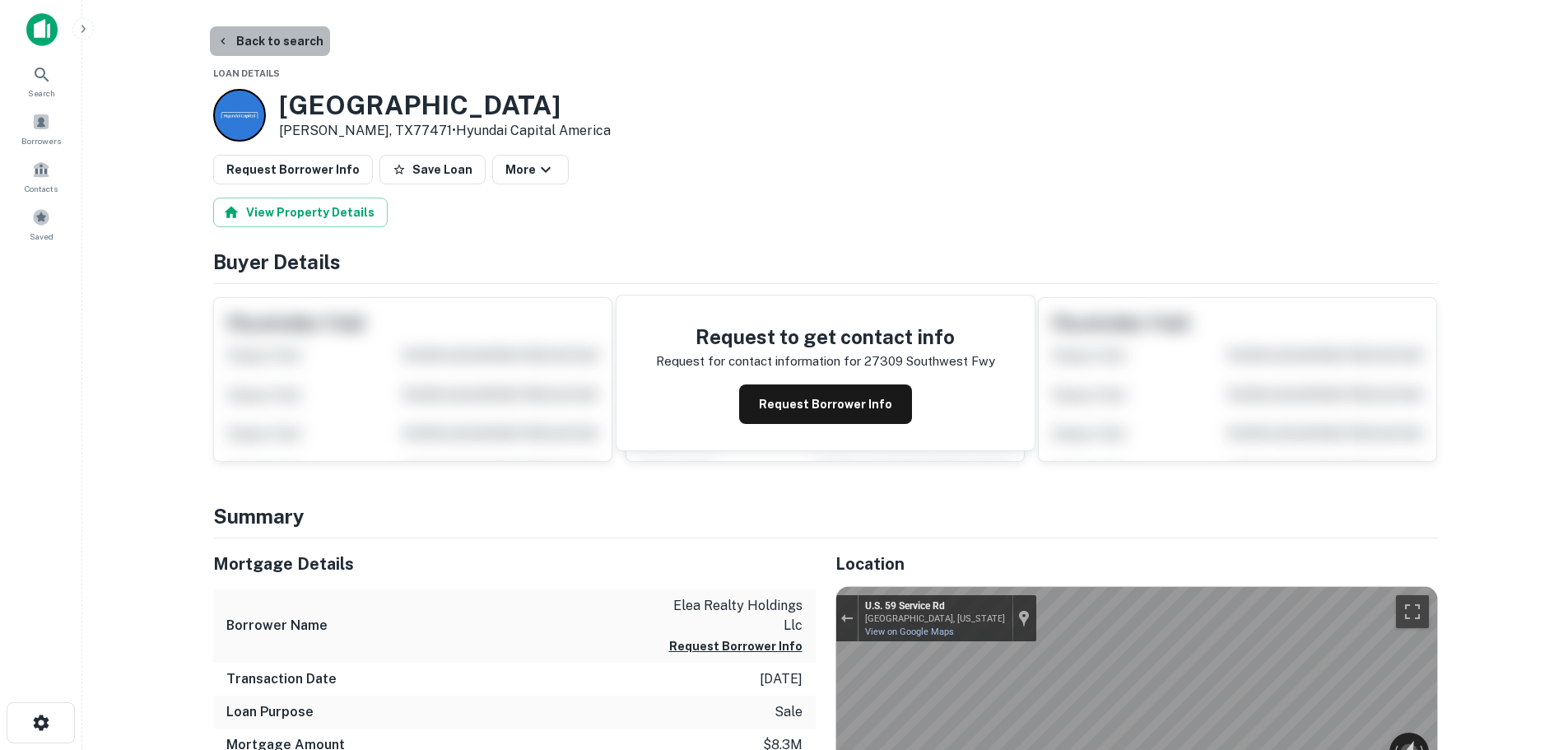
click at [284, 38] on button "Back to search" at bounding box center [270, 41] width 120 height 30
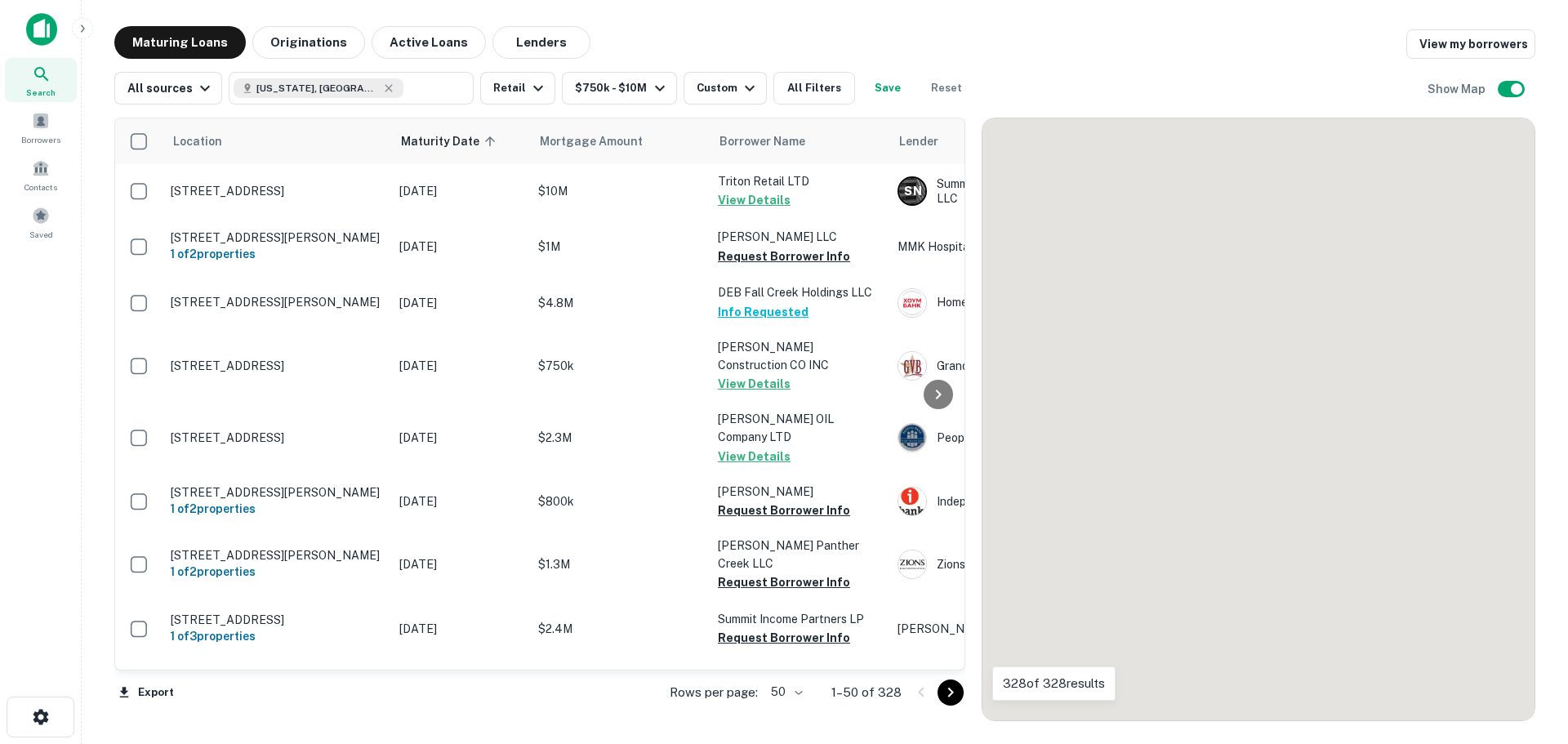
scroll to position [654, 0]
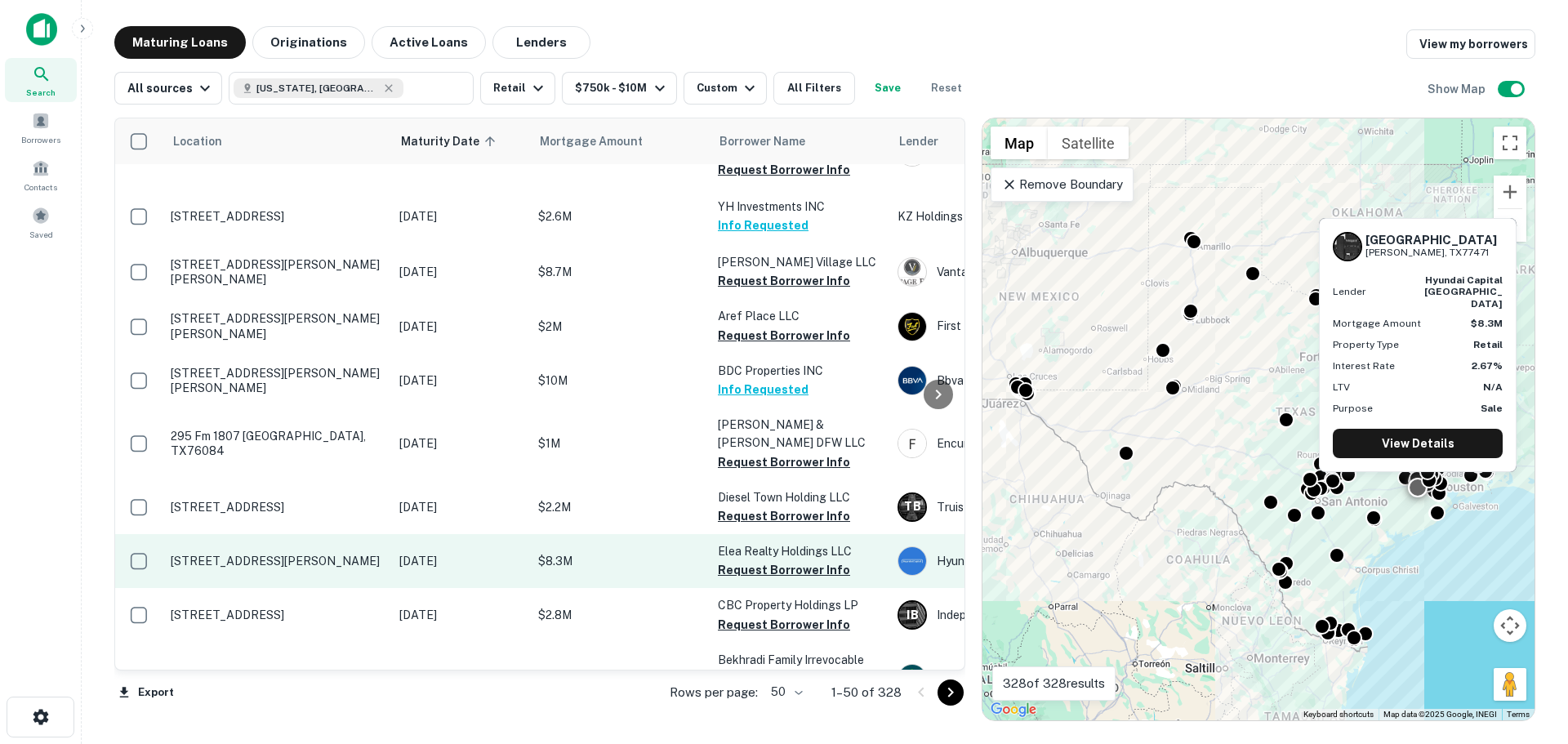
click at [292, 554] on p "[STREET_ADDRESS][PERSON_NAME]" at bounding box center [277, 561] width 212 height 15
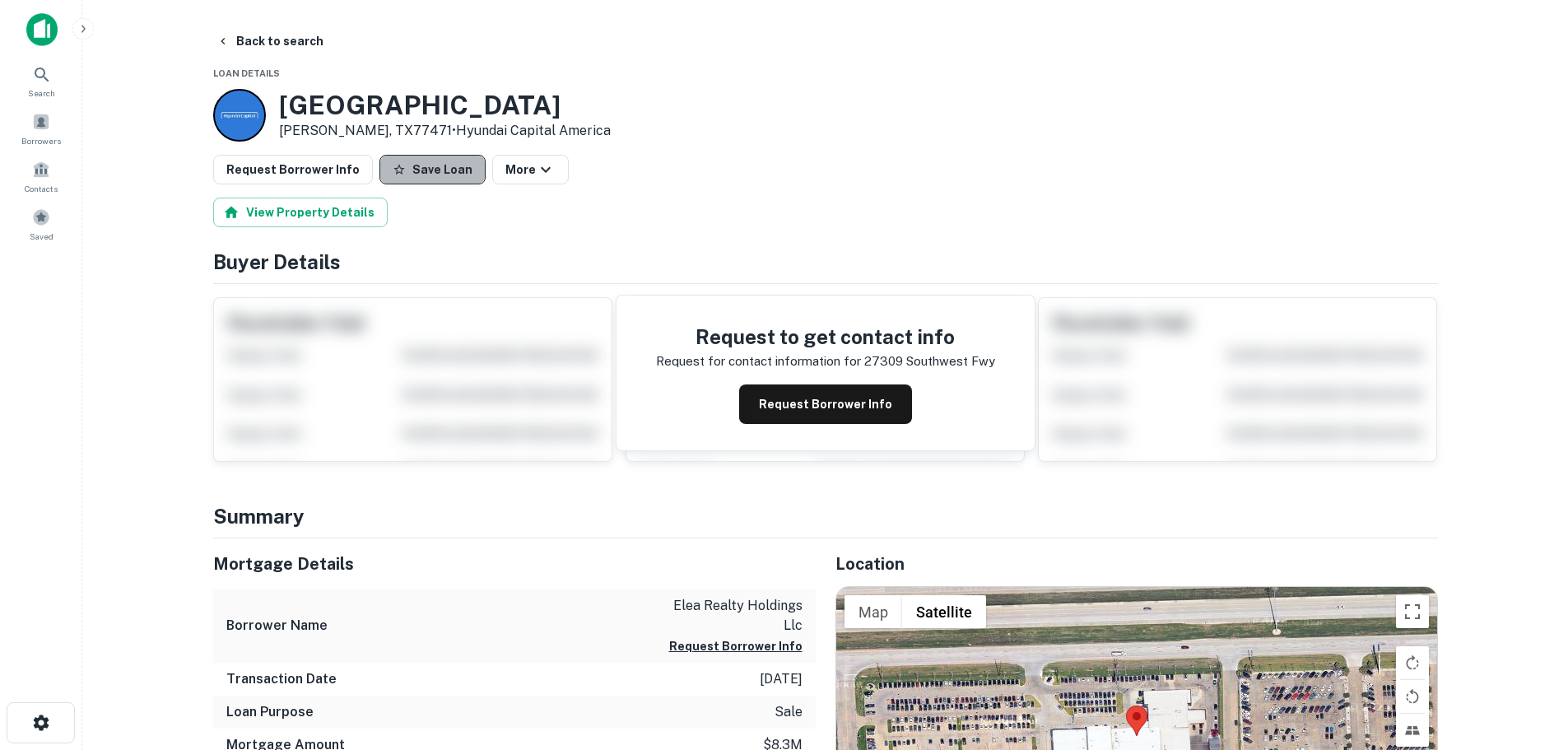
click at [448, 167] on button "Save Loan" at bounding box center [433, 169] width 106 height 30
click at [282, 168] on button "Request Borrower Info" at bounding box center [292, 169] width 160 height 30
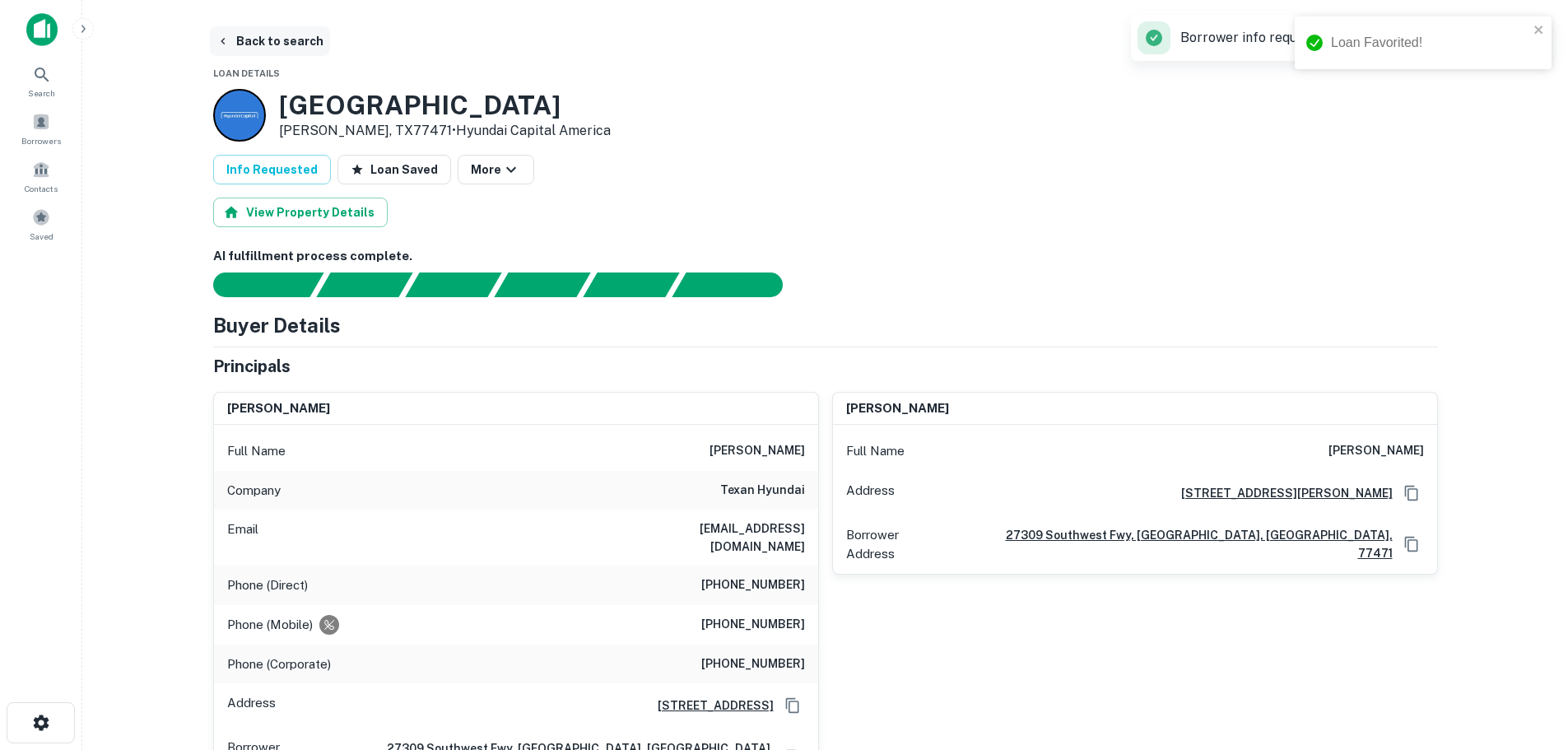
click at [295, 32] on button "Back to search" at bounding box center [270, 41] width 120 height 30
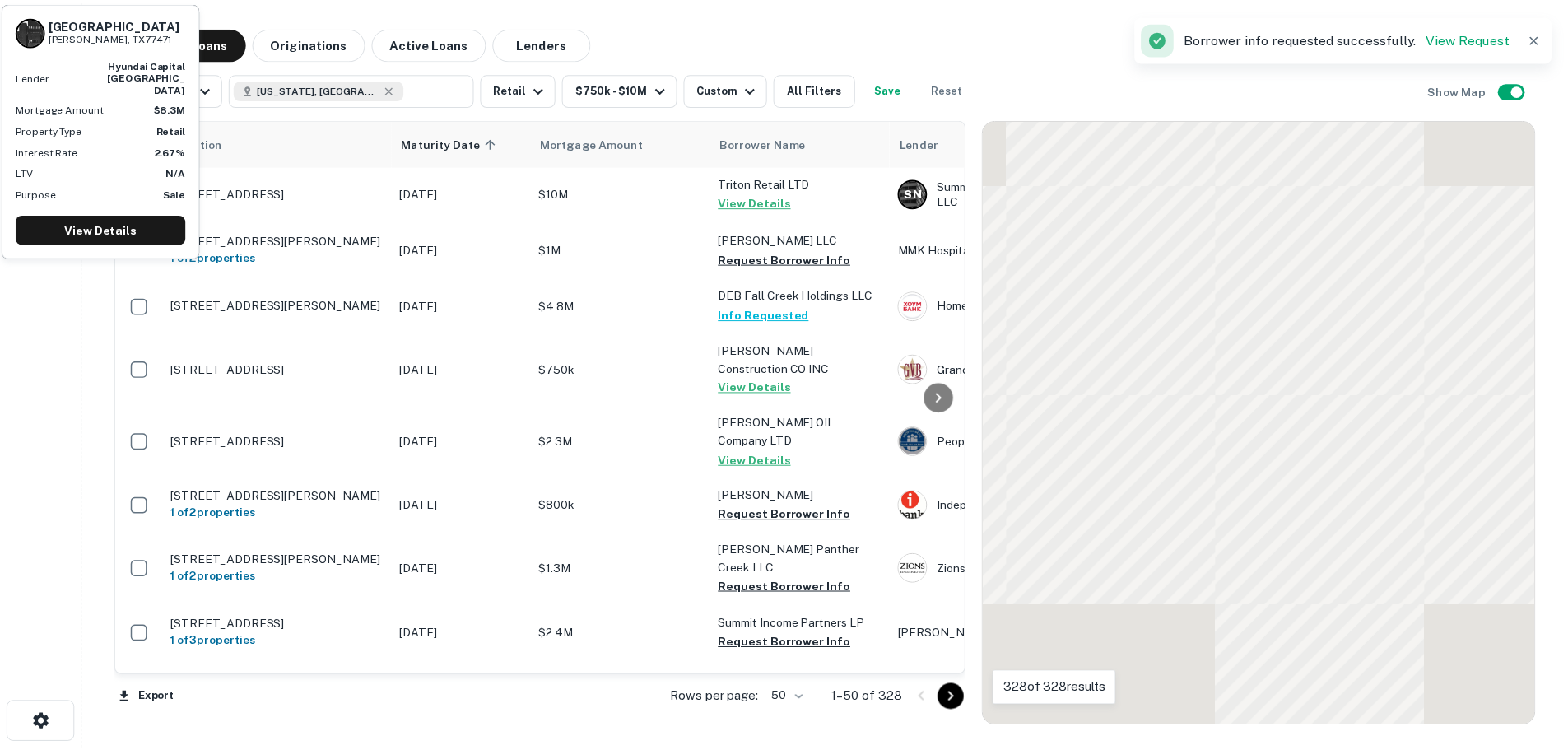
scroll to position [659, 0]
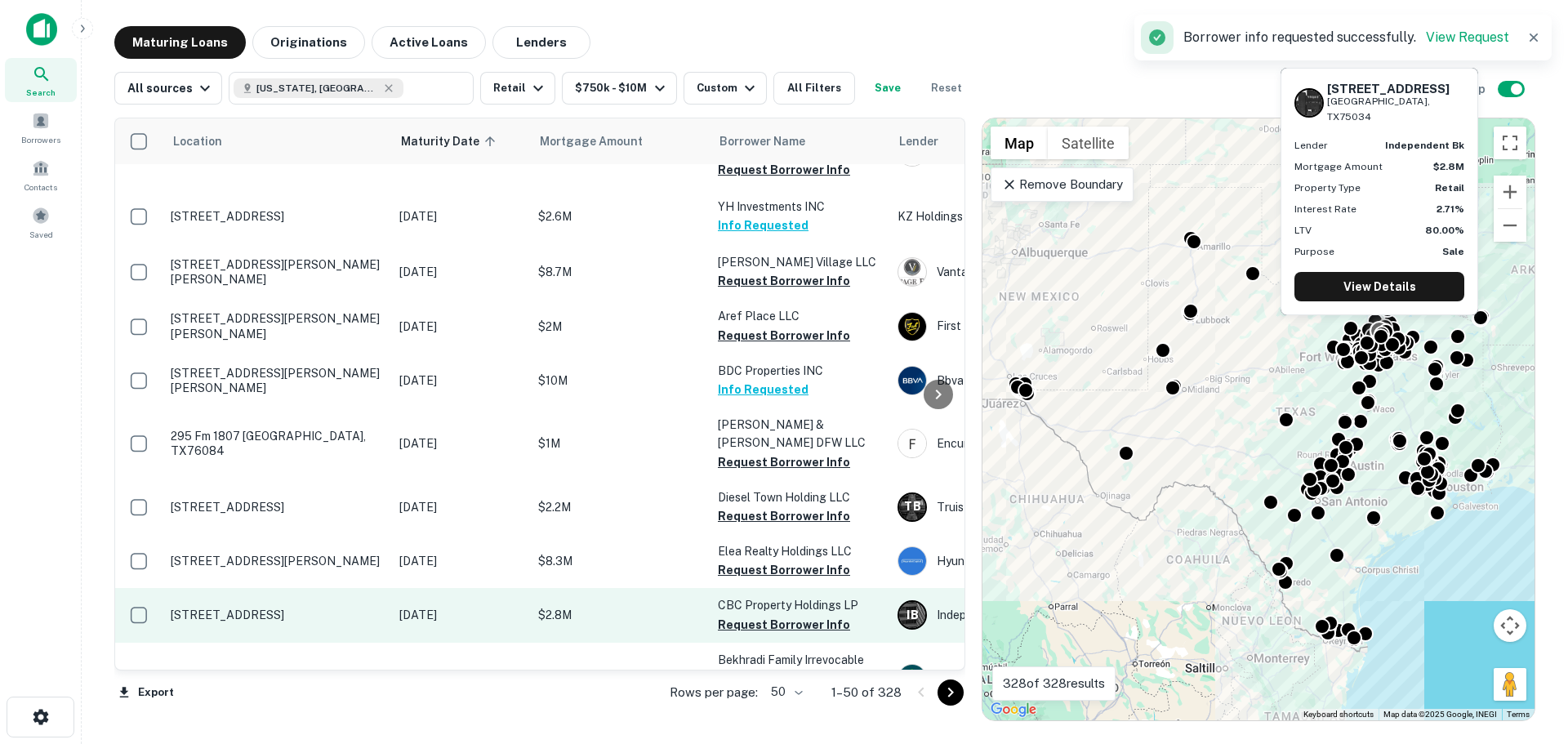
click at [271, 607] on p "[STREET_ADDRESS]" at bounding box center [277, 615] width 212 height 15
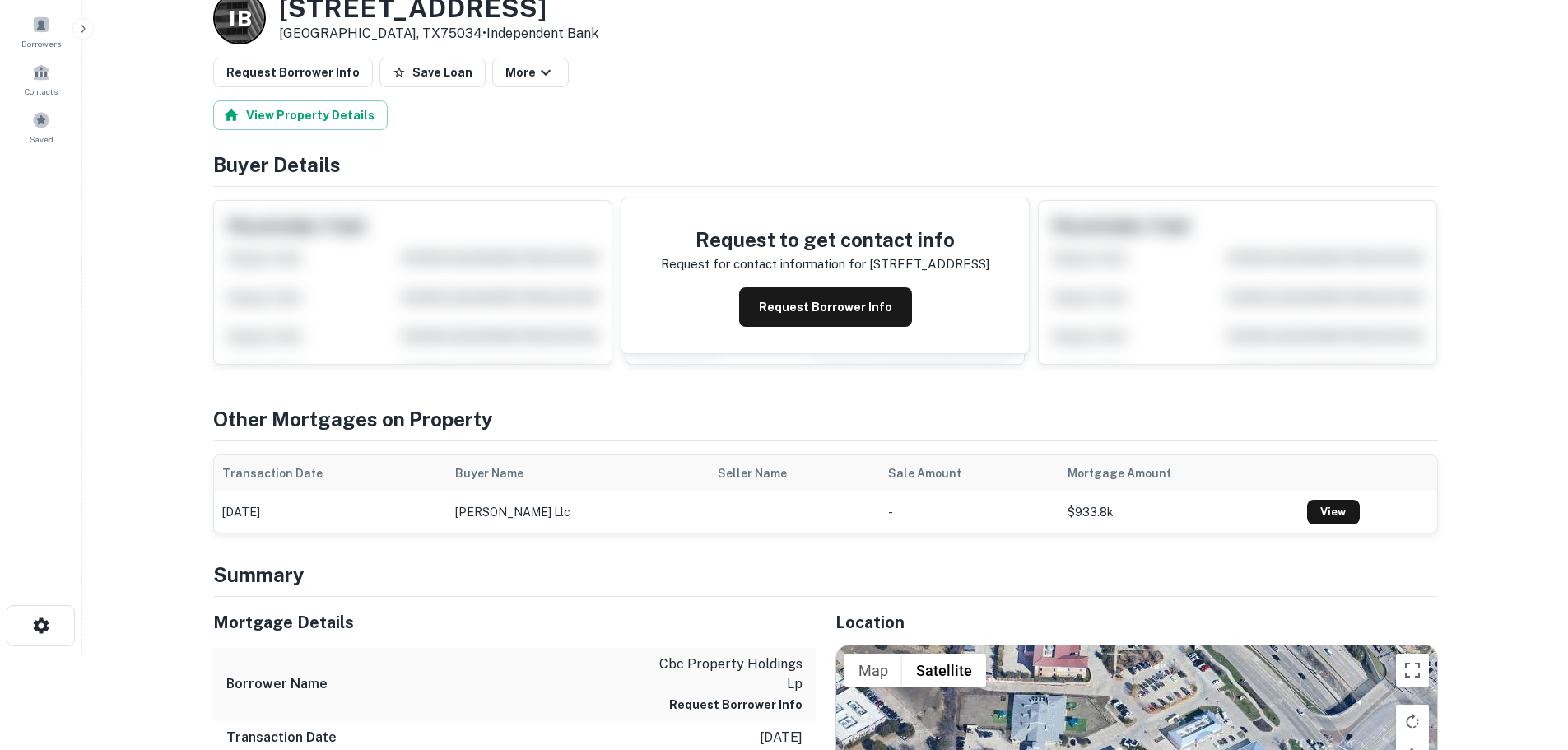
scroll to position [329, 0]
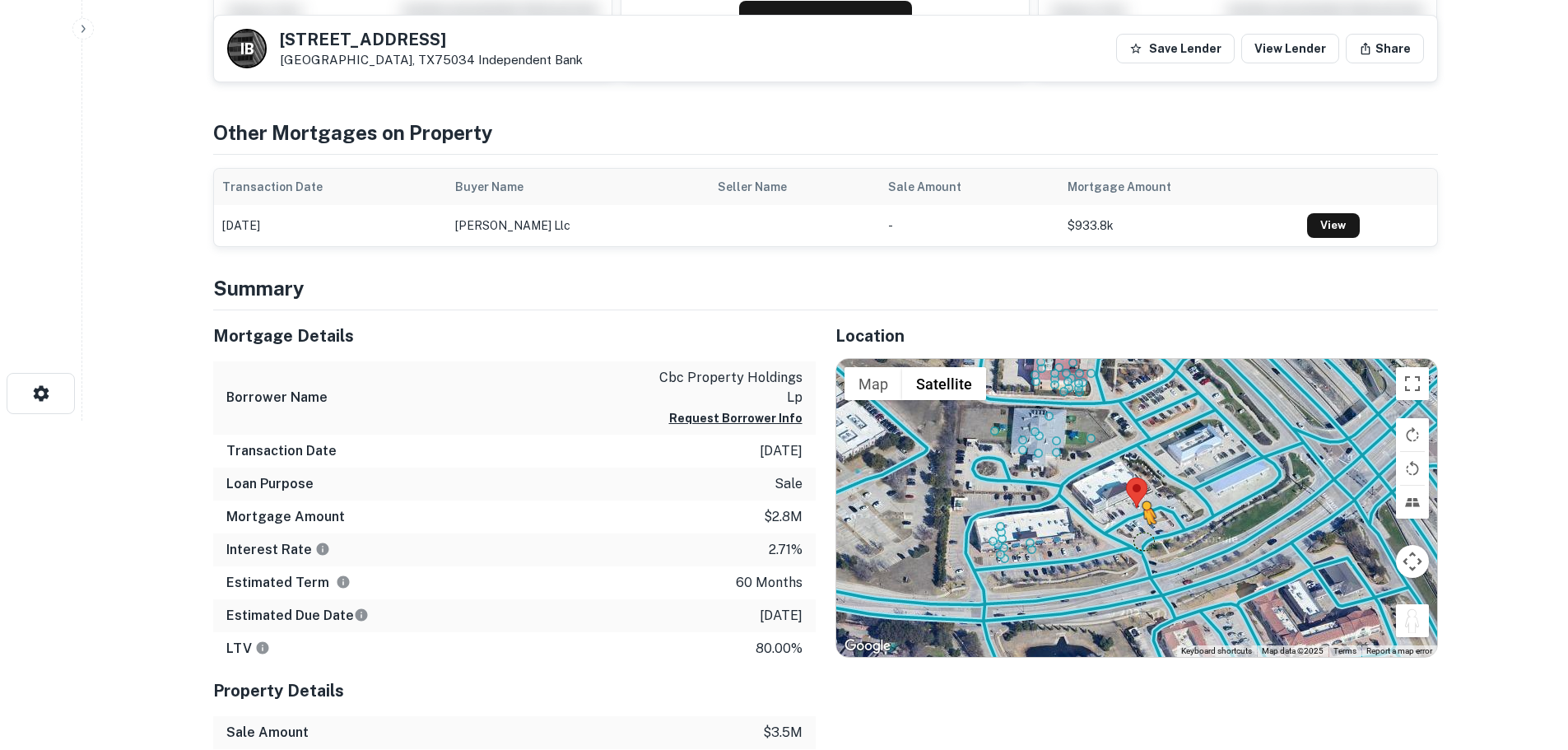
drag, startPoint x: 1413, startPoint y: 627, endPoint x: 1141, endPoint y: 539, distance: 285.9
click at [1141, 539] on div "To activate drag with keyboard, press Alt + Enter. Once in keyboard drag state,…" at bounding box center [1136, 508] width 601 height 298
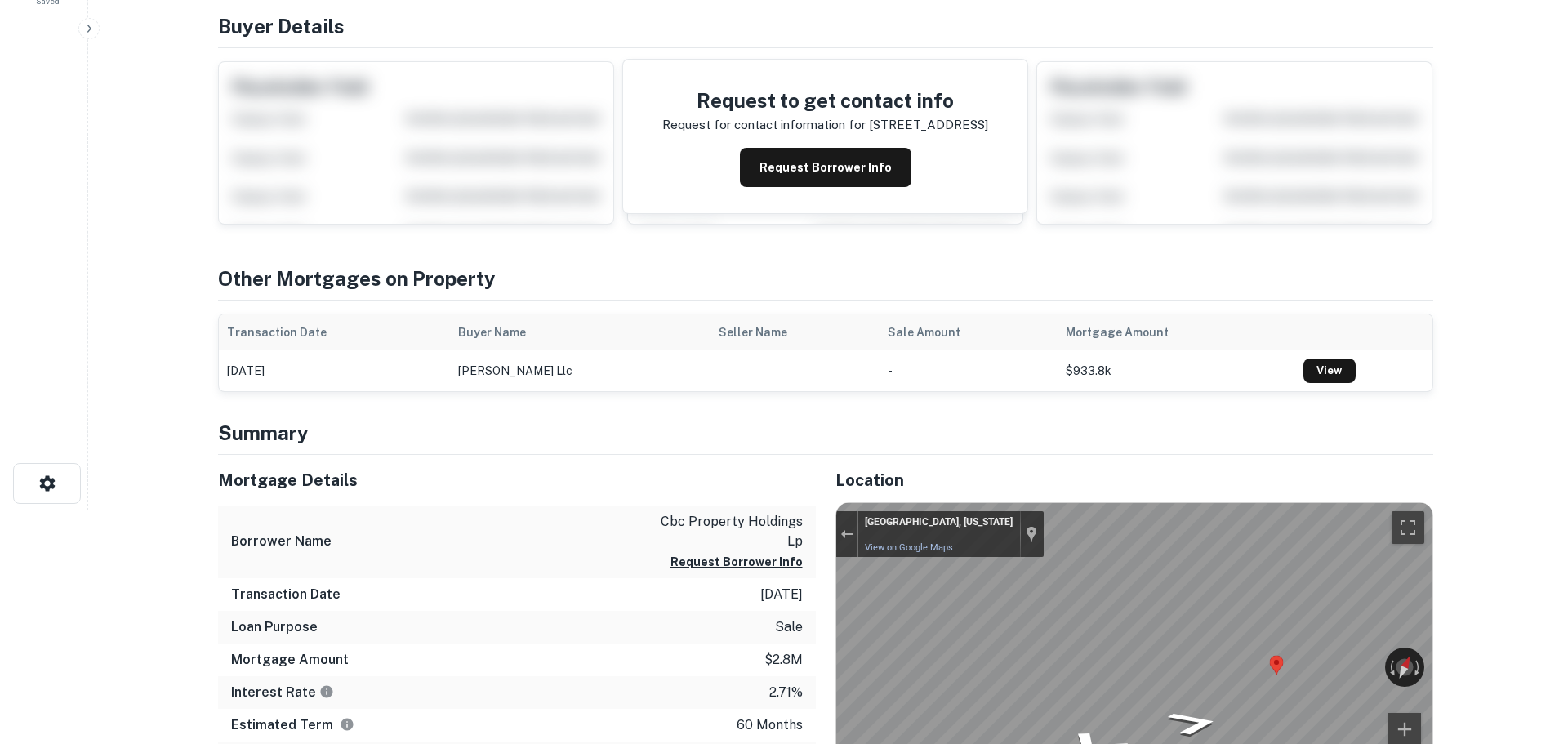
scroll to position [0, 0]
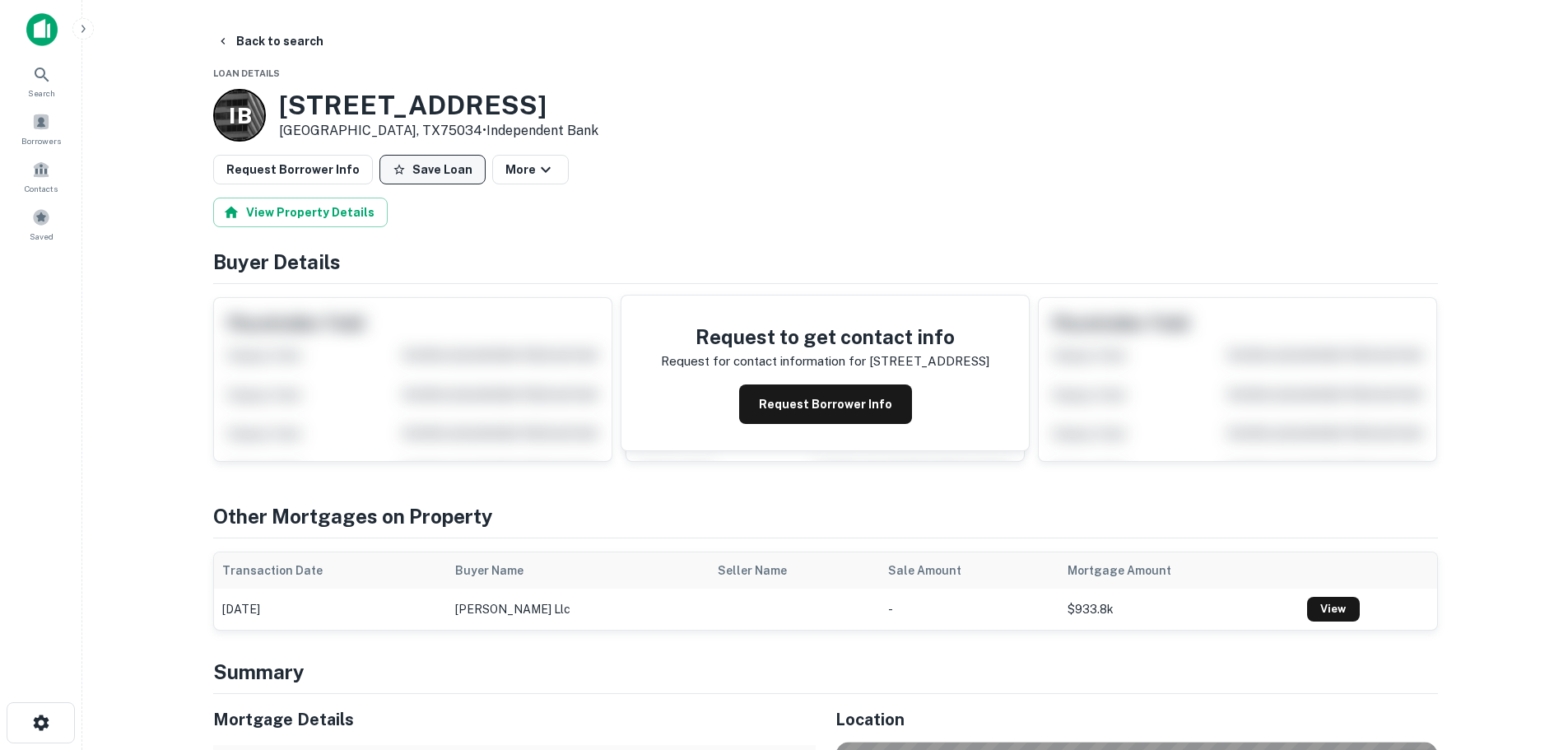
click at [452, 167] on button "Save Loan" at bounding box center [433, 169] width 106 height 30
click at [284, 175] on button "Request Borrower Info" at bounding box center [292, 169] width 160 height 30
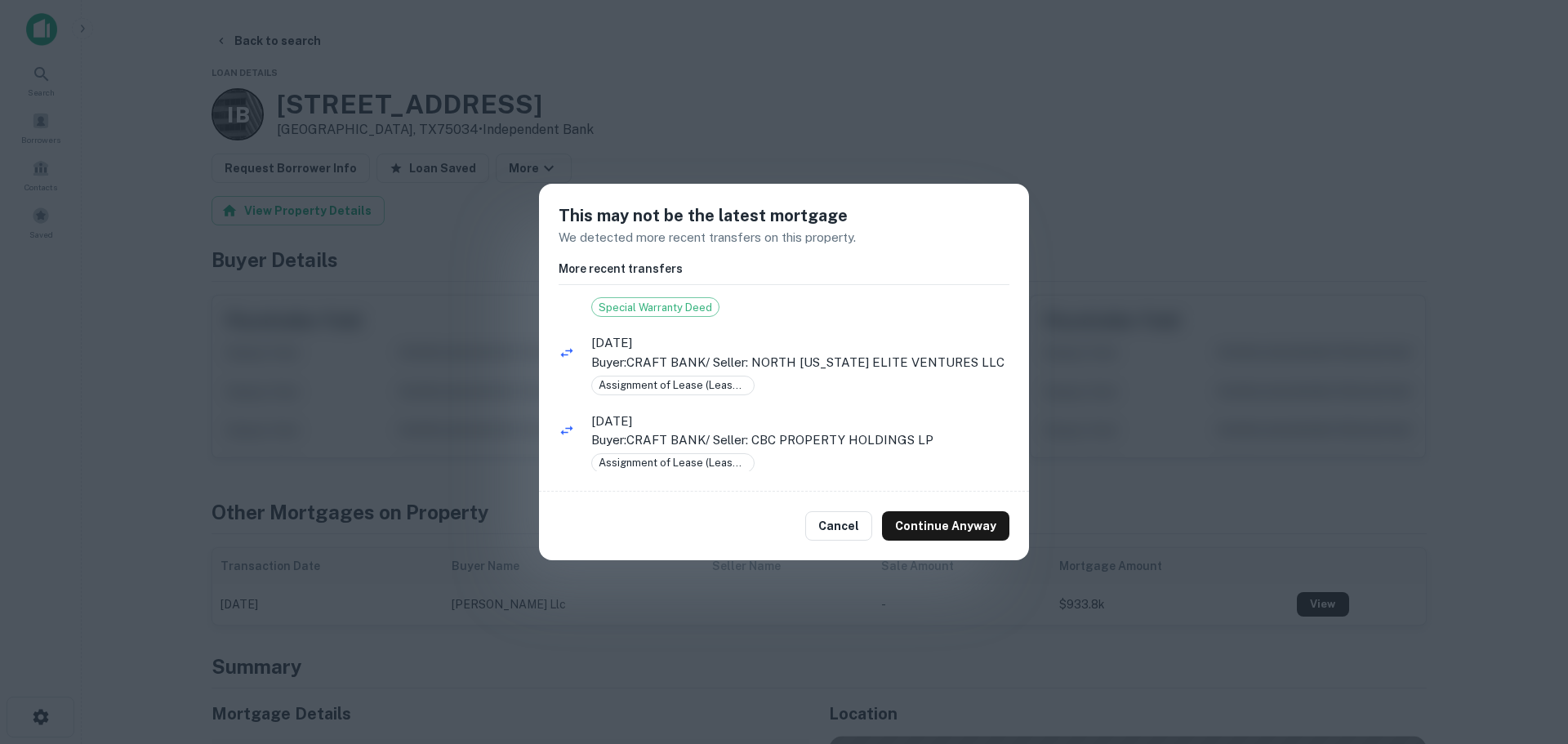
scroll to position [59, 0]
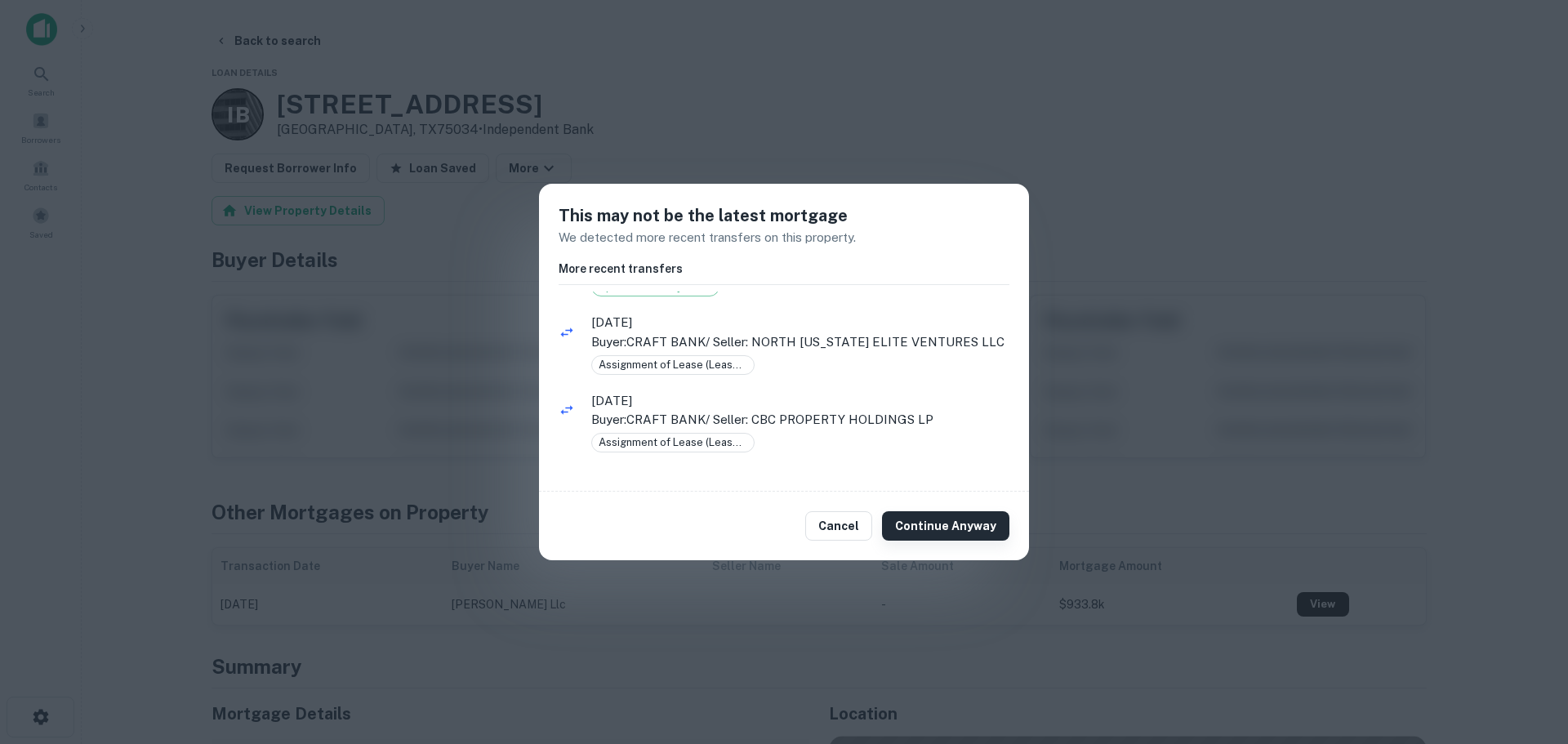
click at [970, 519] on button "Continue Anyway" at bounding box center [945, 525] width 127 height 29
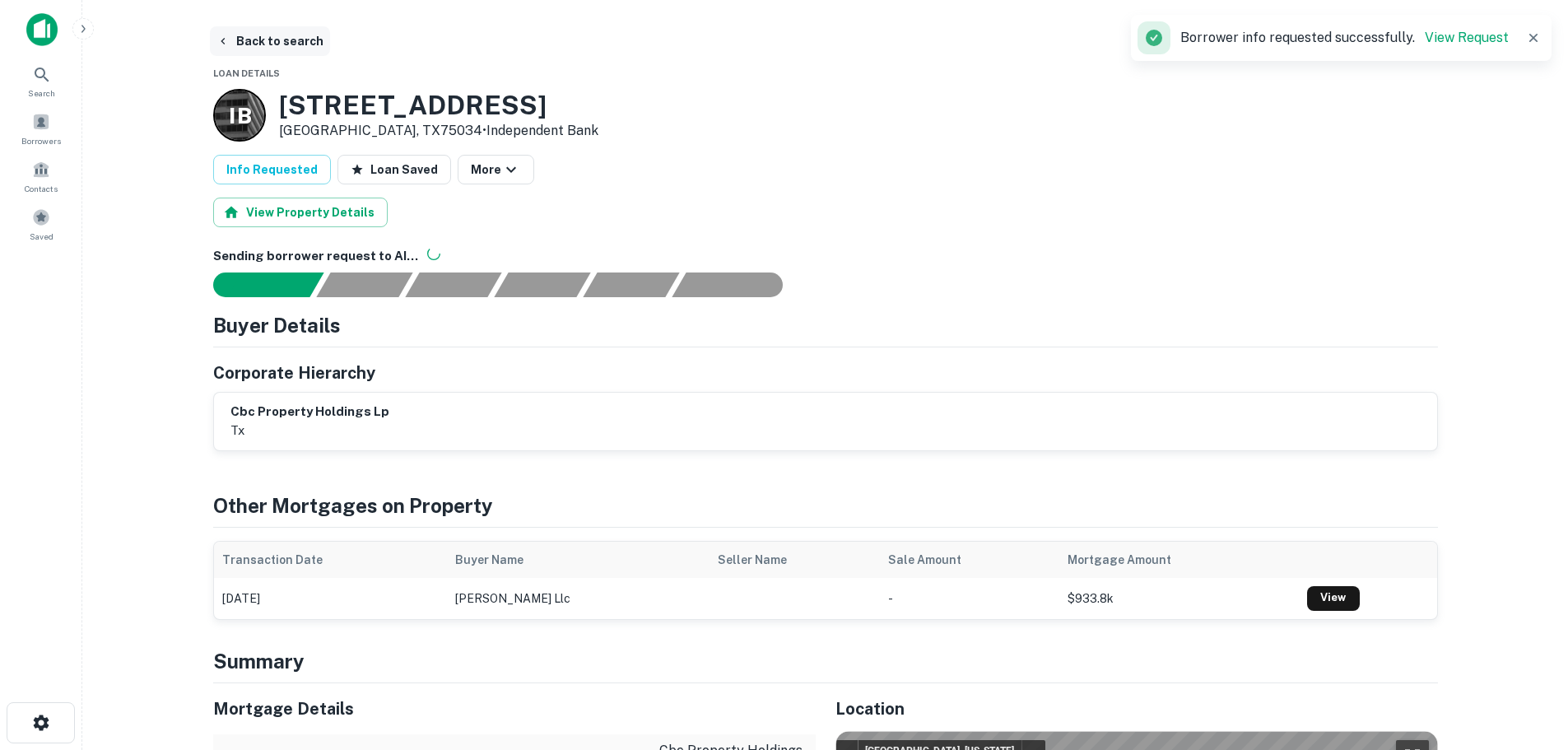
click at [301, 55] on button "Back to search" at bounding box center [270, 41] width 120 height 30
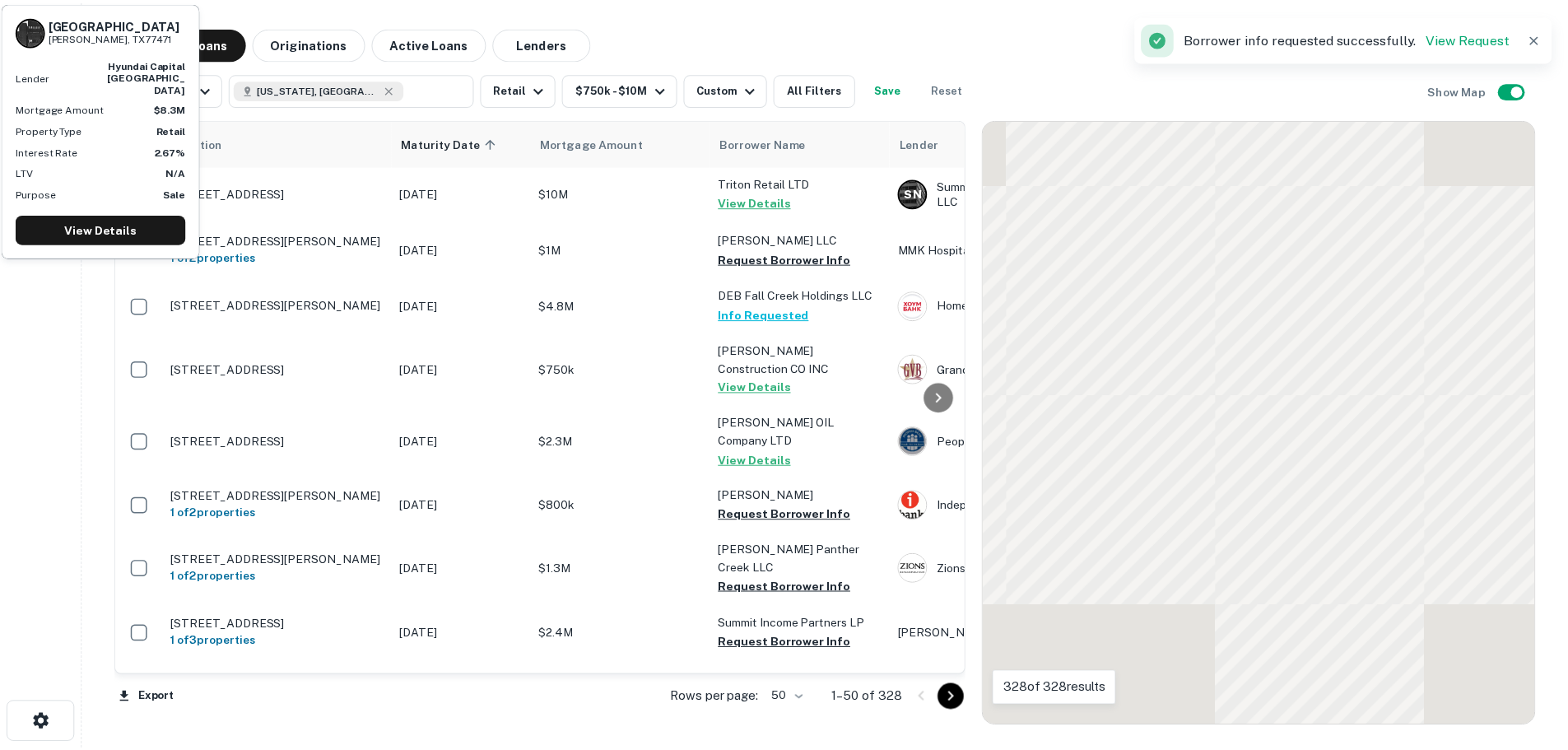
scroll to position [659, 0]
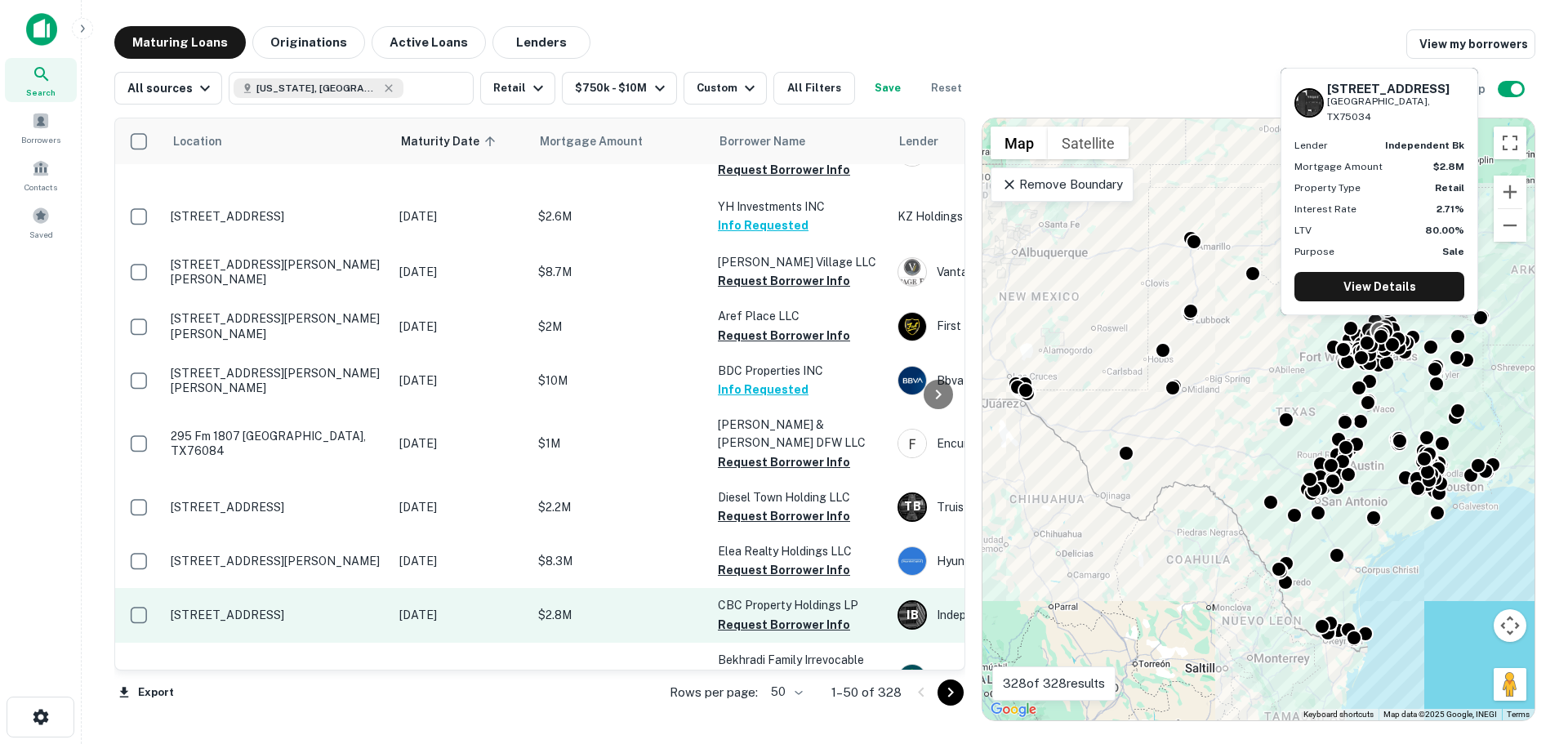
click at [245, 607] on p "[STREET_ADDRESS]" at bounding box center [277, 615] width 212 height 15
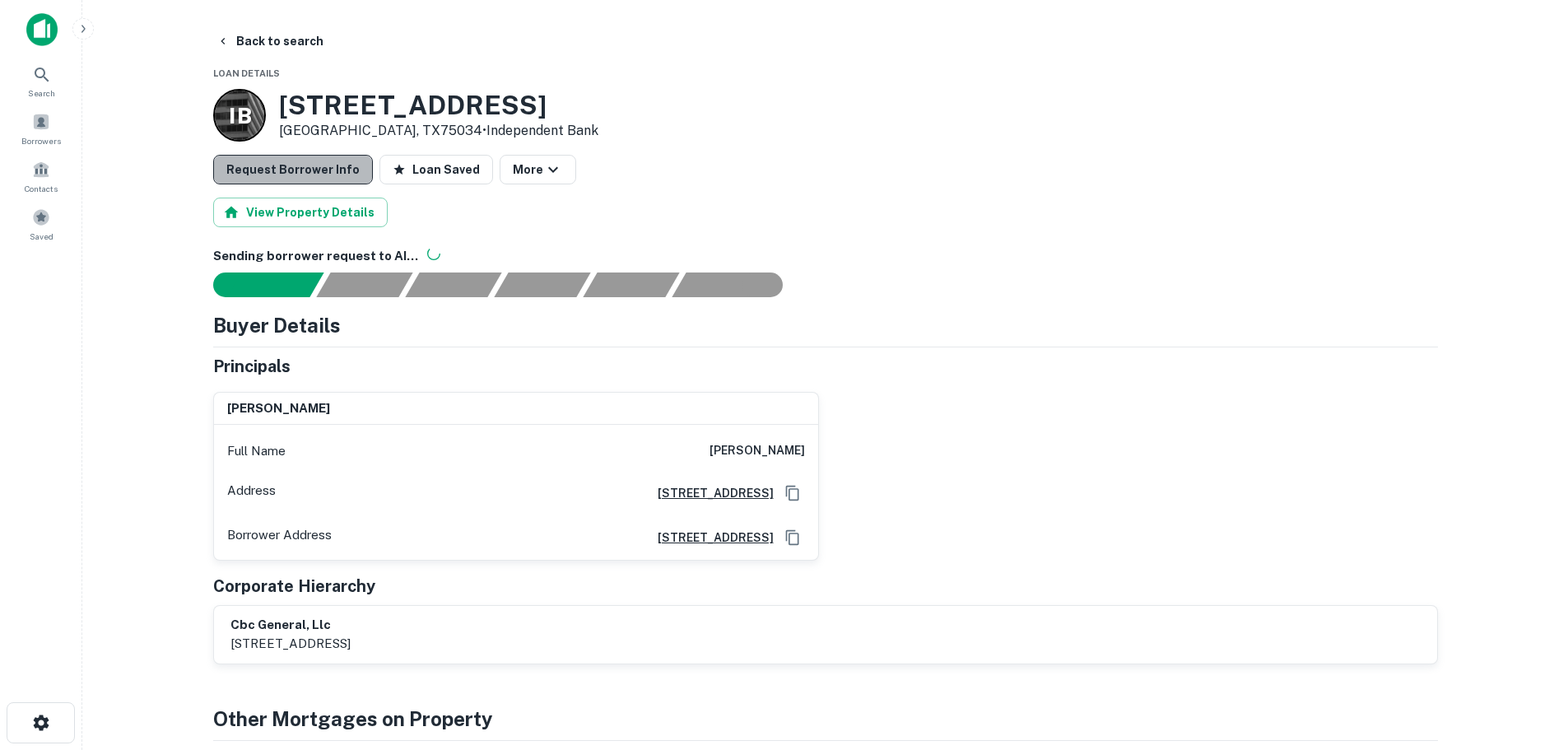
click at [324, 177] on button "Request Borrower Info" at bounding box center [292, 169] width 160 height 30
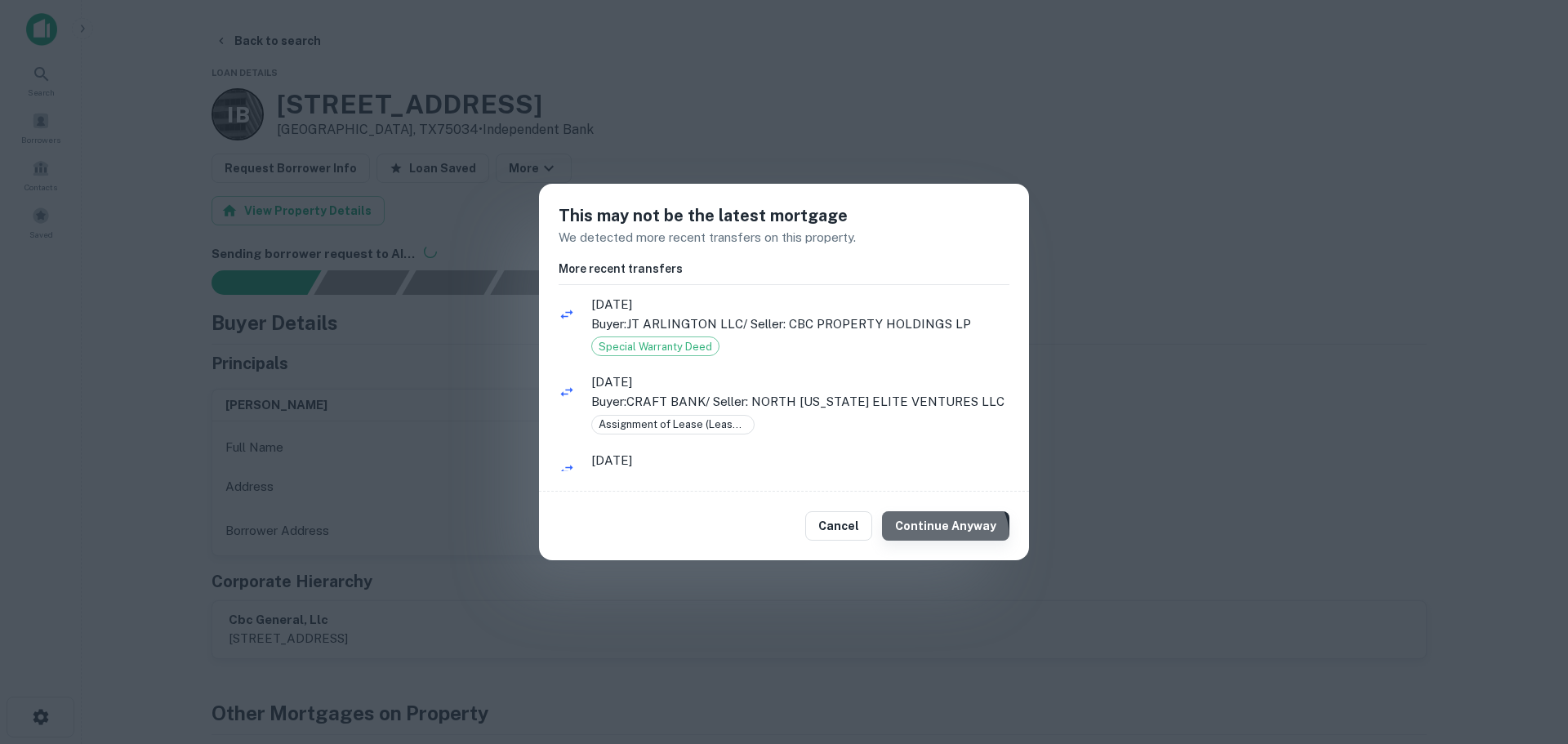
click at [945, 537] on button "Continue Anyway" at bounding box center [945, 525] width 127 height 29
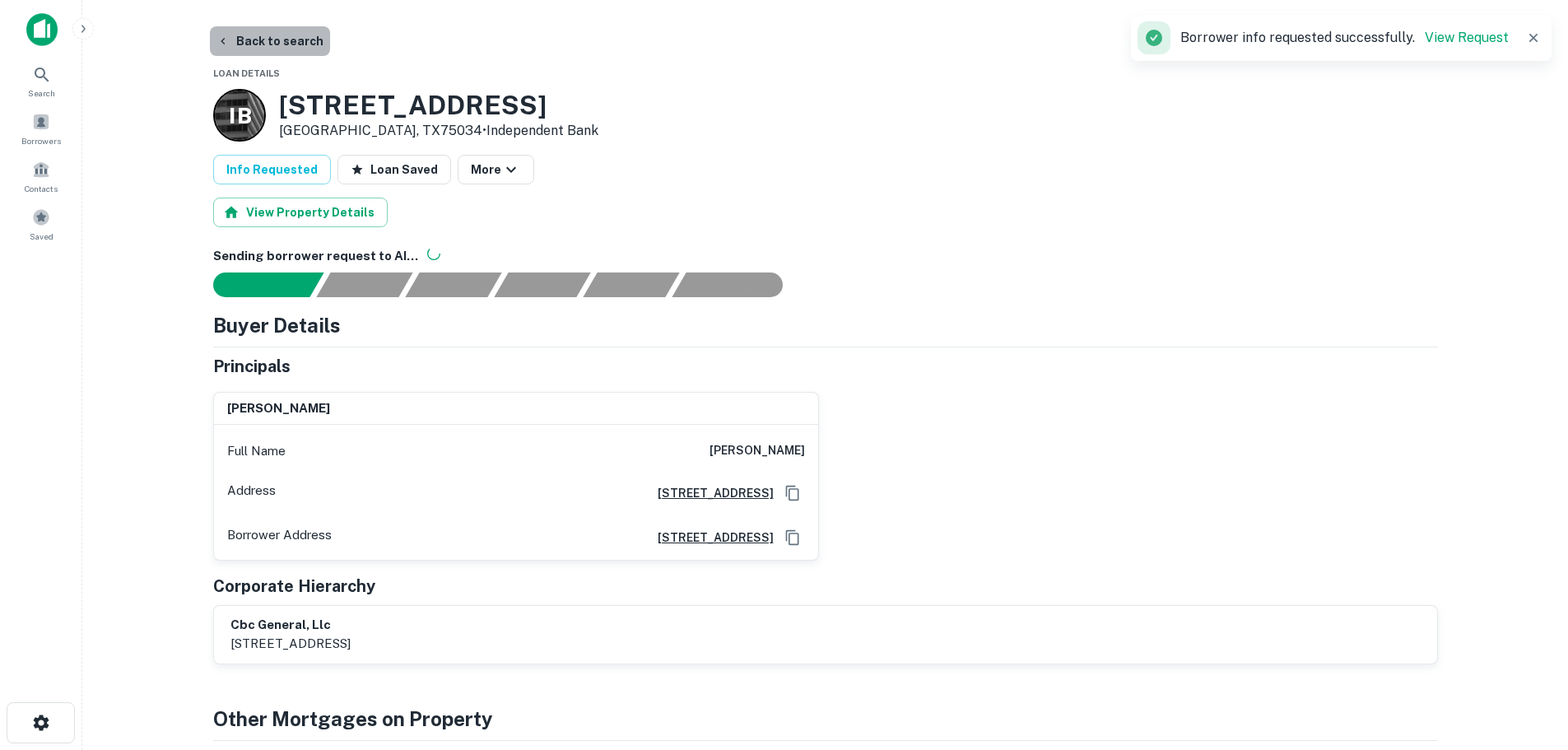
click at [285, 39] on button "Back to search" at bounding box center [270, 41] width 120 height 30
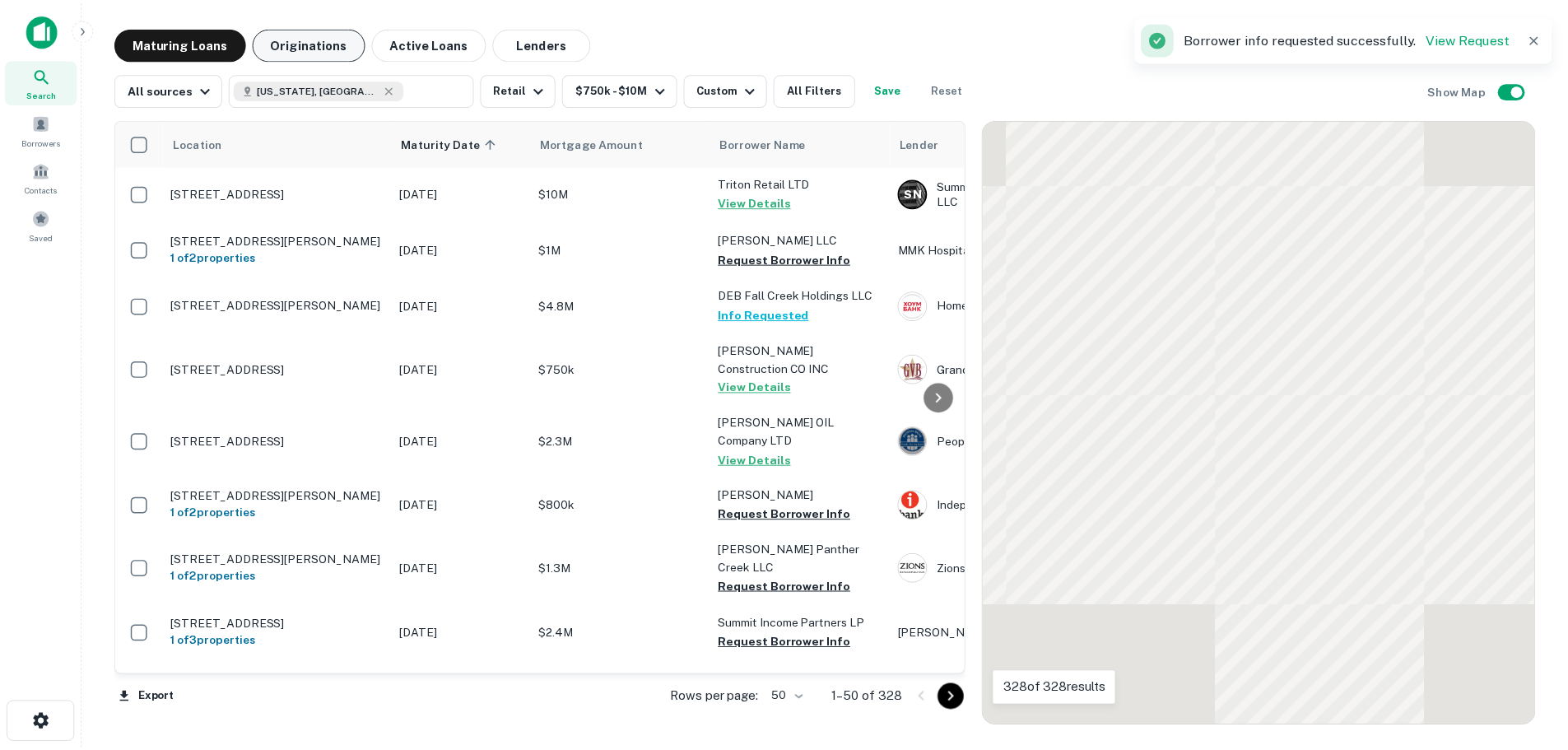
scroll to position [659, 0]
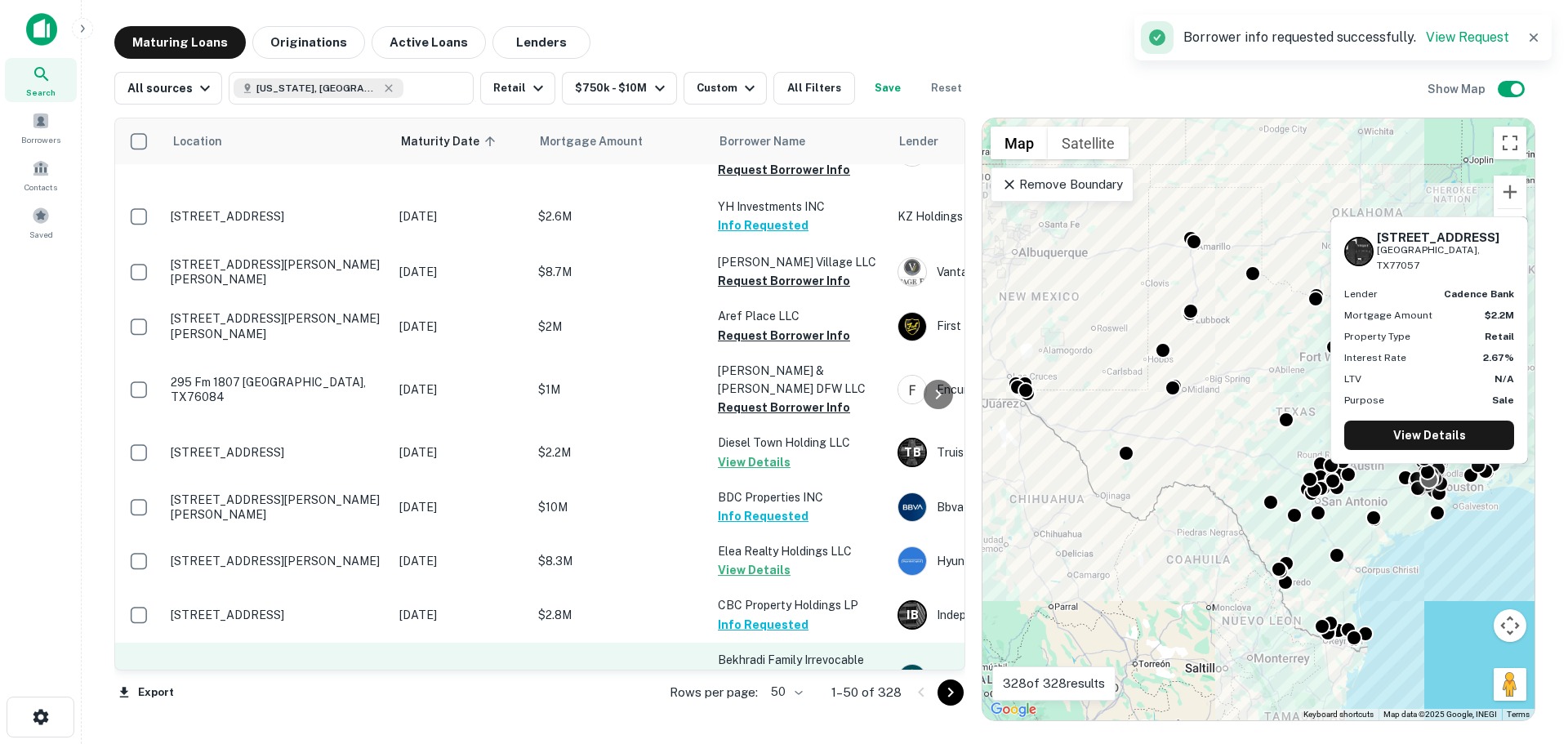
click at [291, 643] on td "6006 Fairdale Ln Houston, TX77057" at bounding box center [277, 679] width 229 height 72
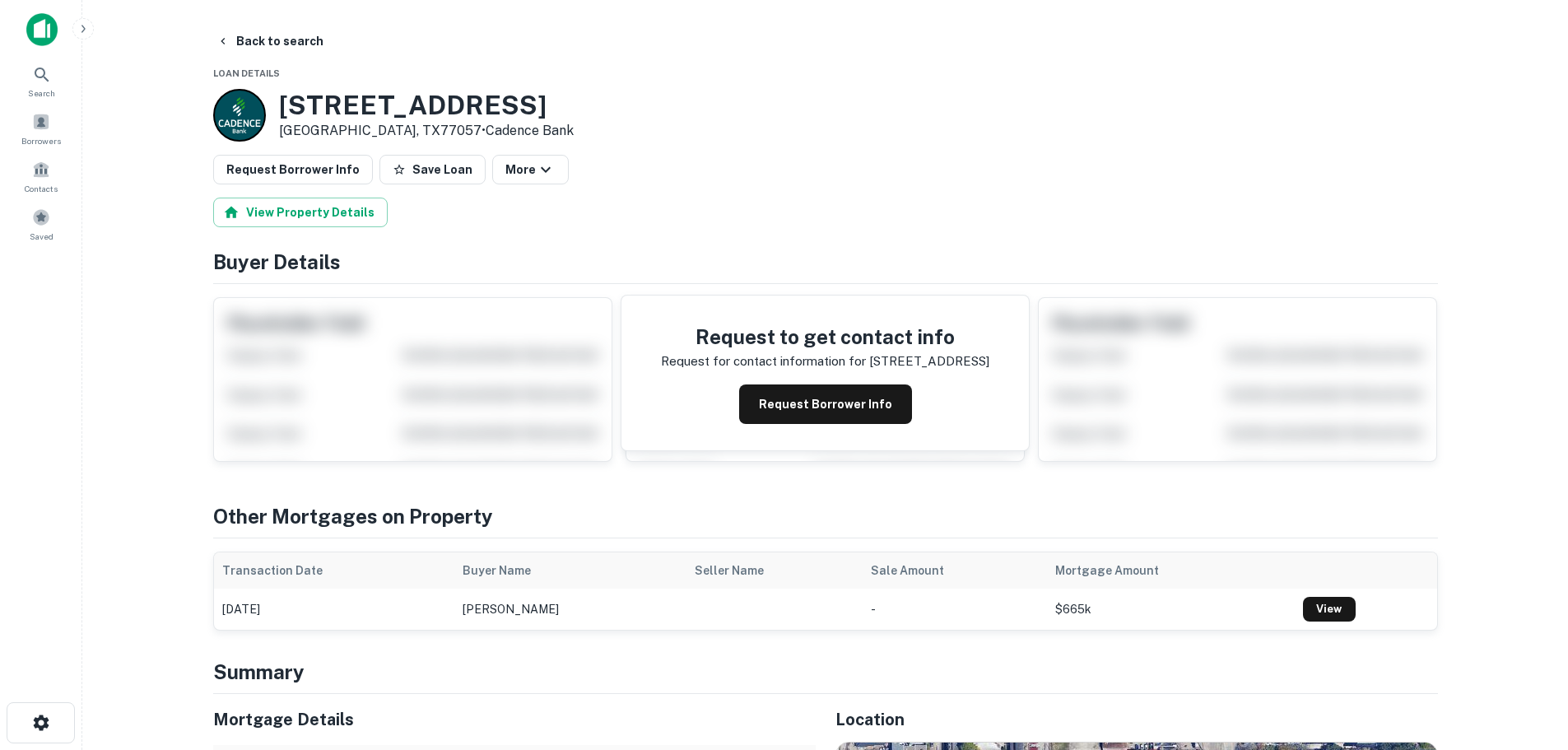
click at [374, 109] on h3 "6006 Fairdale Ln" at bounding box center [426, 105] width 295 height 31
click at [373, 109] on h3 "6006 Fairdale Ln" at bounding box center [426, 105] width 295 height 31
copy h3 "6006 Fairdale Ln"
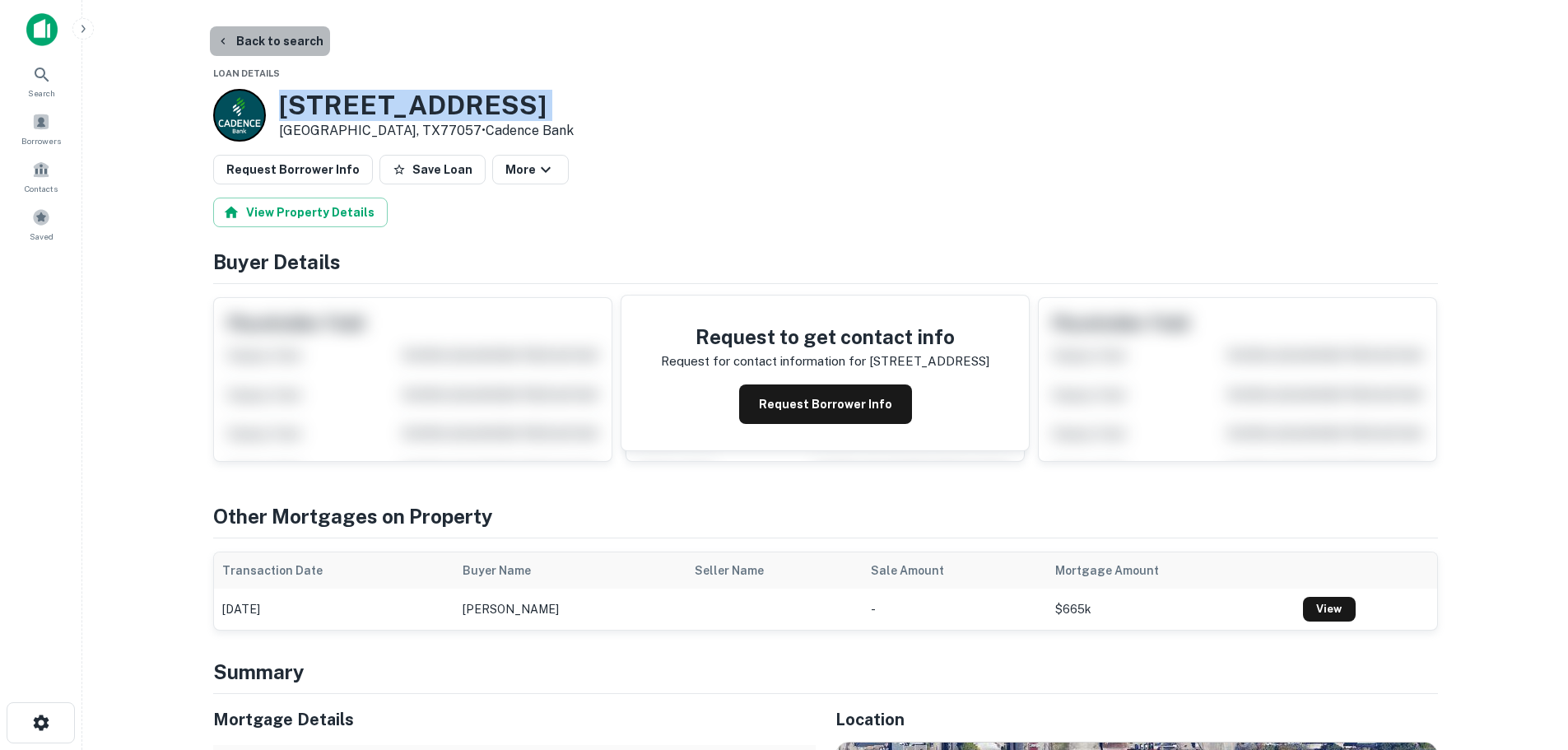
click at [269, 46] on button "Back to search" at bounding box center [270, 41] width 120 height 30
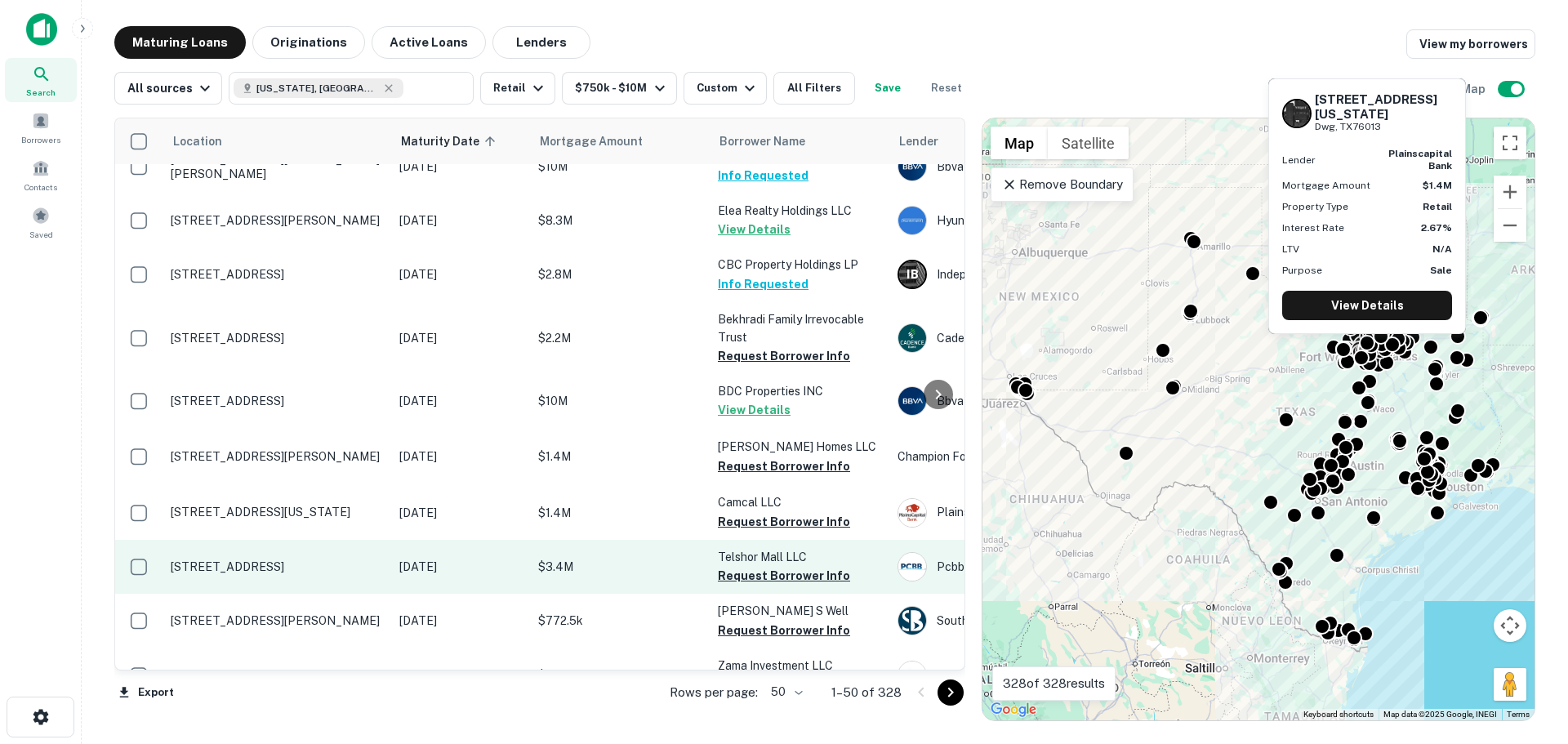
scroll to position [1055, 0]
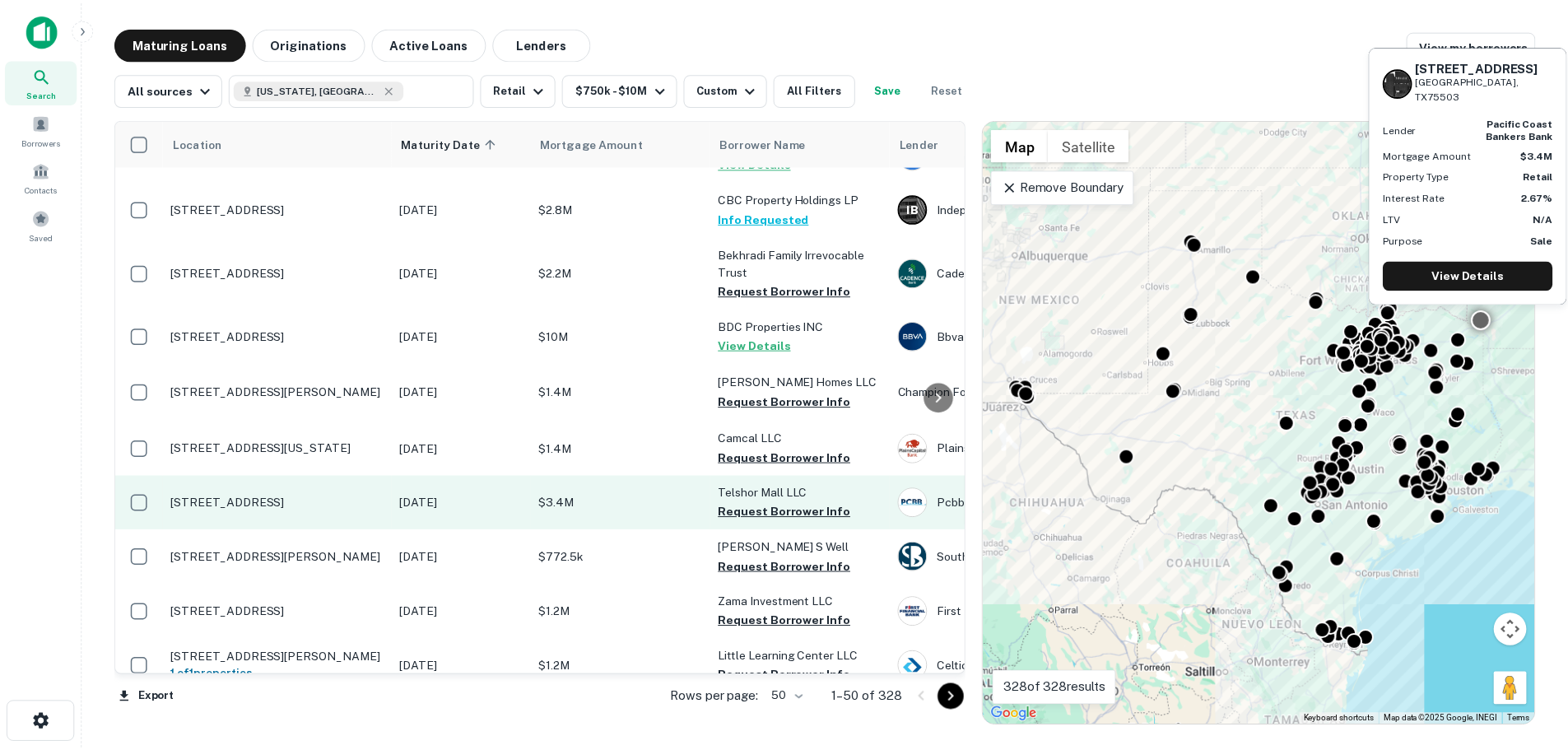
scroll to position [1152, 0]
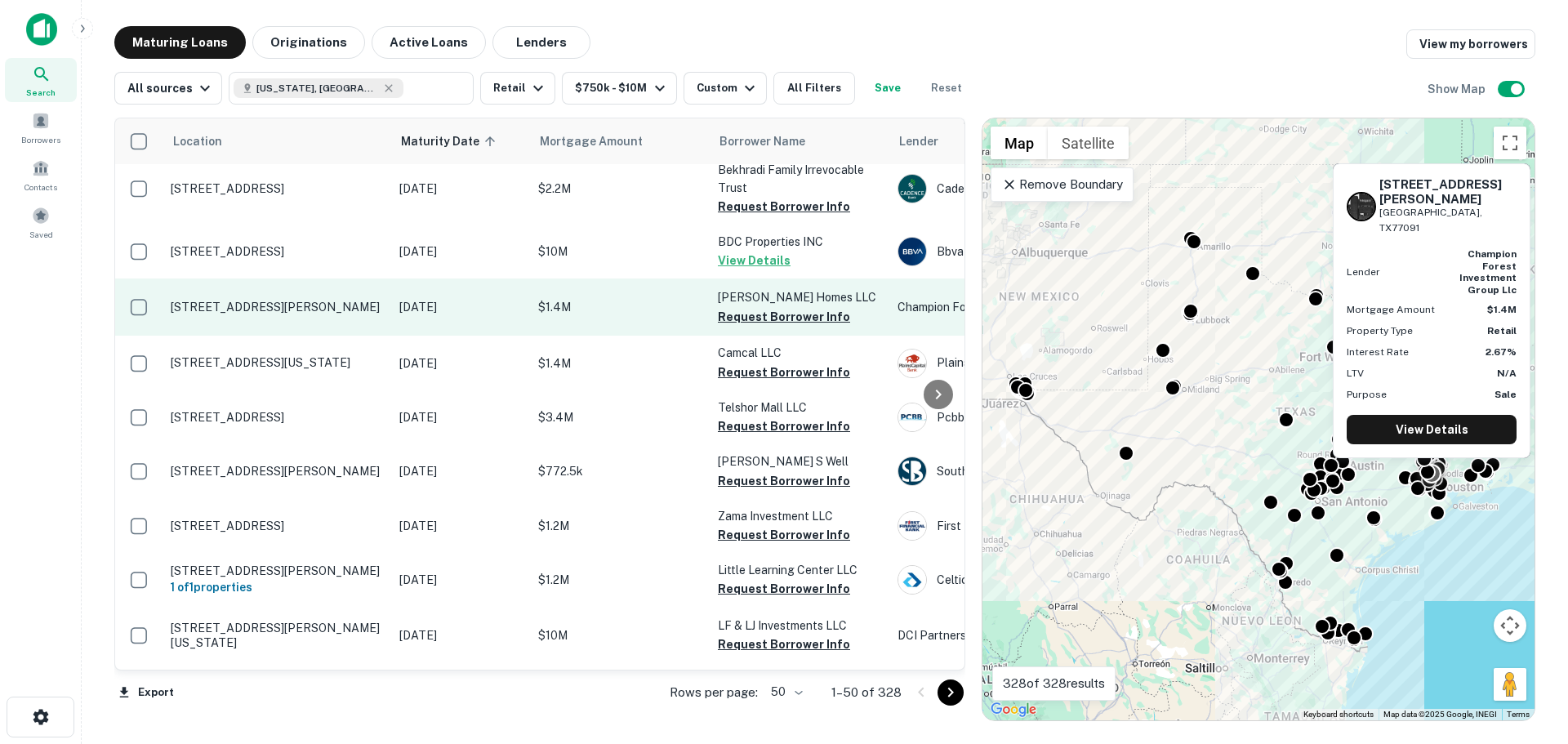
click at [256, 278] on td "[STREET_ADDRESS][PERSON_NAME]" at bounding box center [277, 307] width 229 height 57
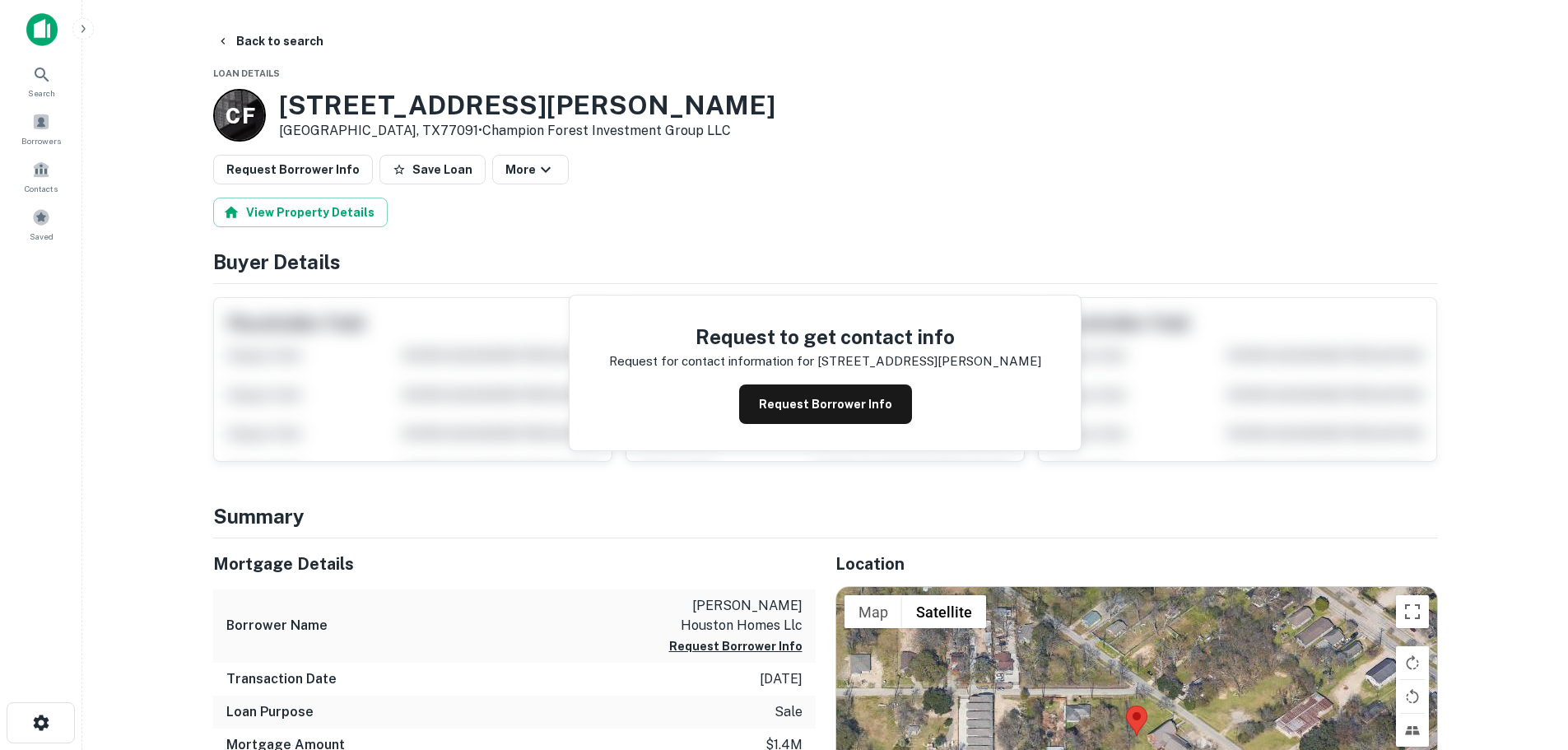
click at [410, 111] on h3 "833 Rachel St" at bounding box center [527, 105] width 497 height 31
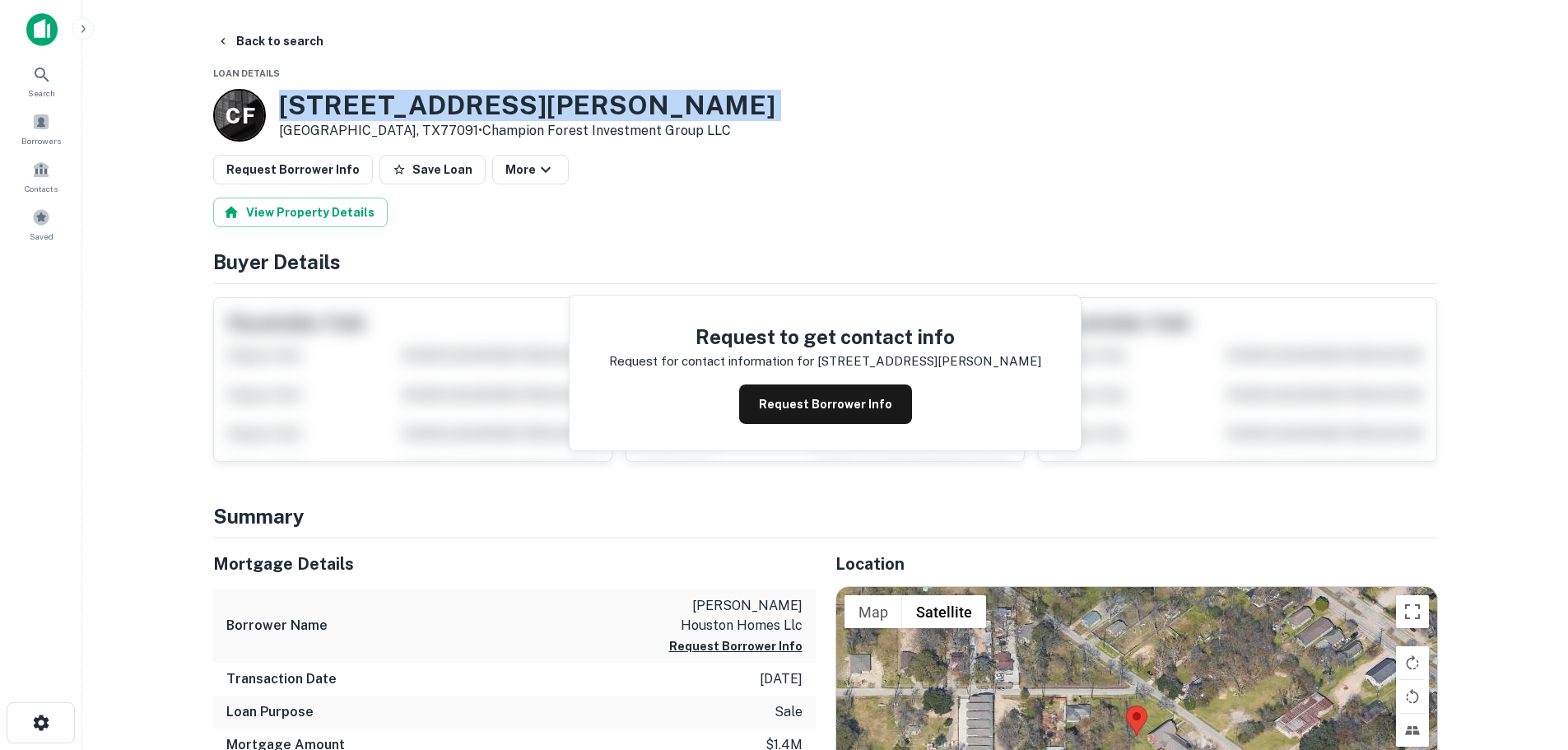
click at [410, 111] on h3 "833 Rachel St" at bounding box center [527, 105] width 497 height 31
copy h3 "833 Rachel St"
click at [250, 36] on button "Back to search" at bounding box center [270, 41] width 120 height 30
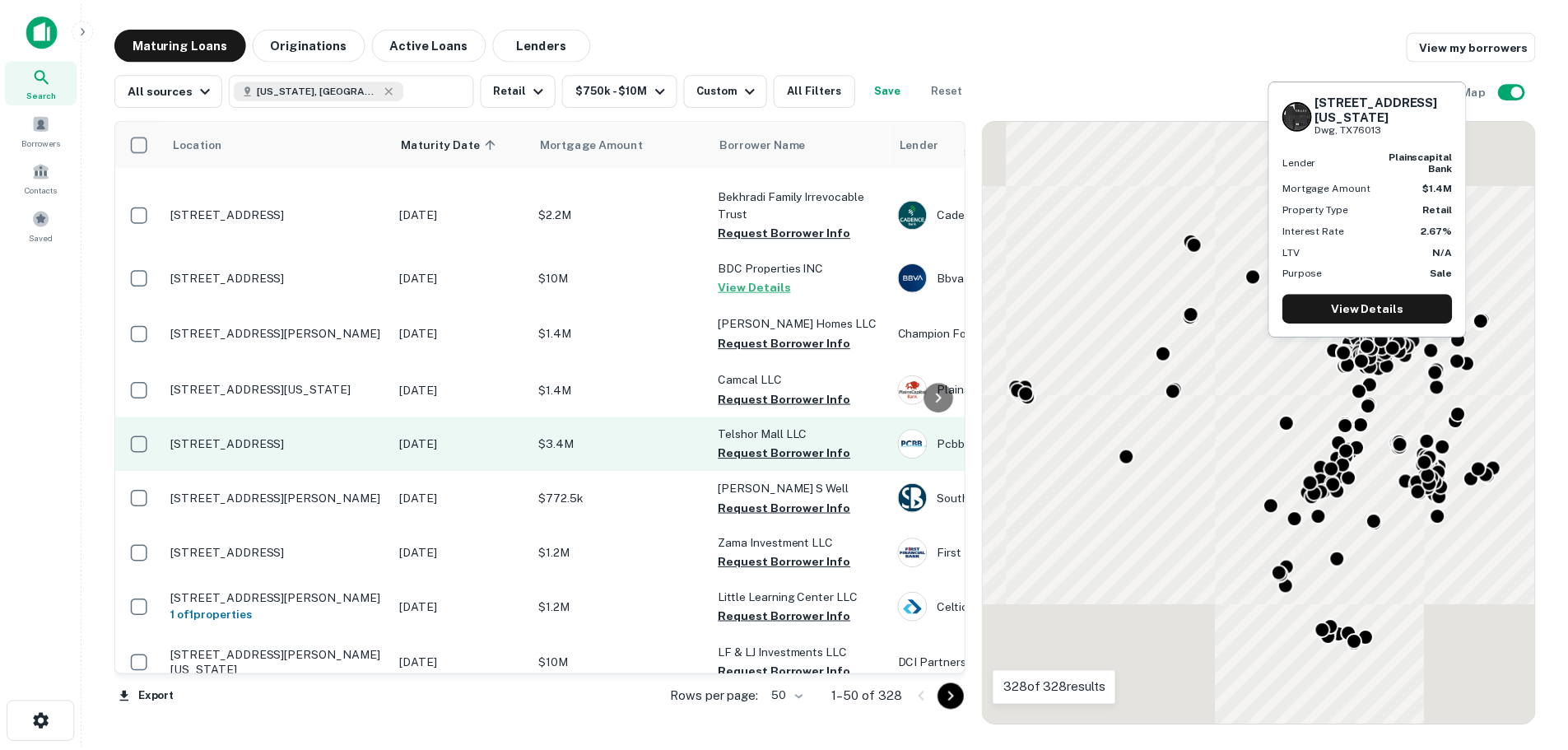
scroll to position [1152, 0]
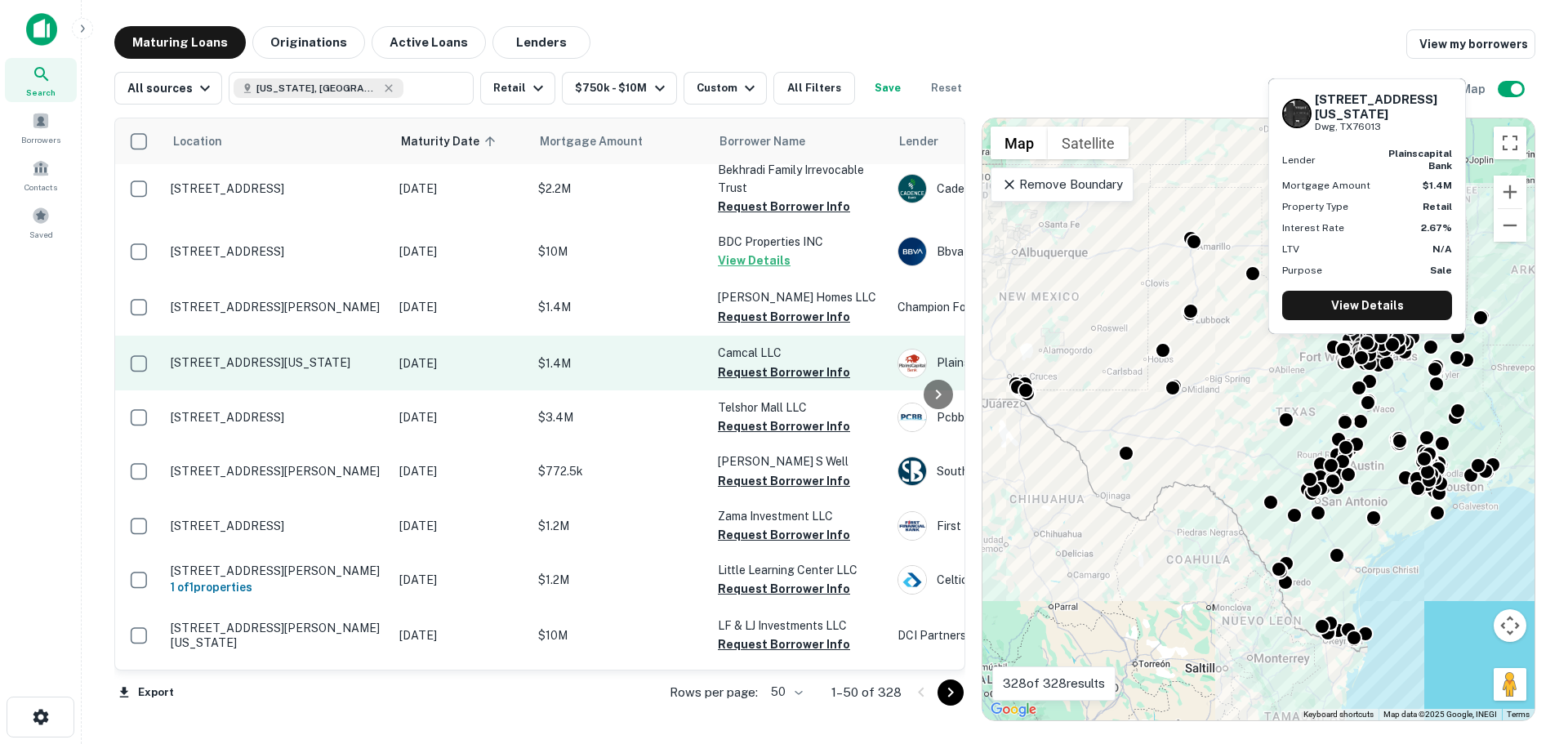
click at [298, 355] on p "[STREET_ADDRESS][US_STATE]" at bounding box center [277, 363] width 212 height 15
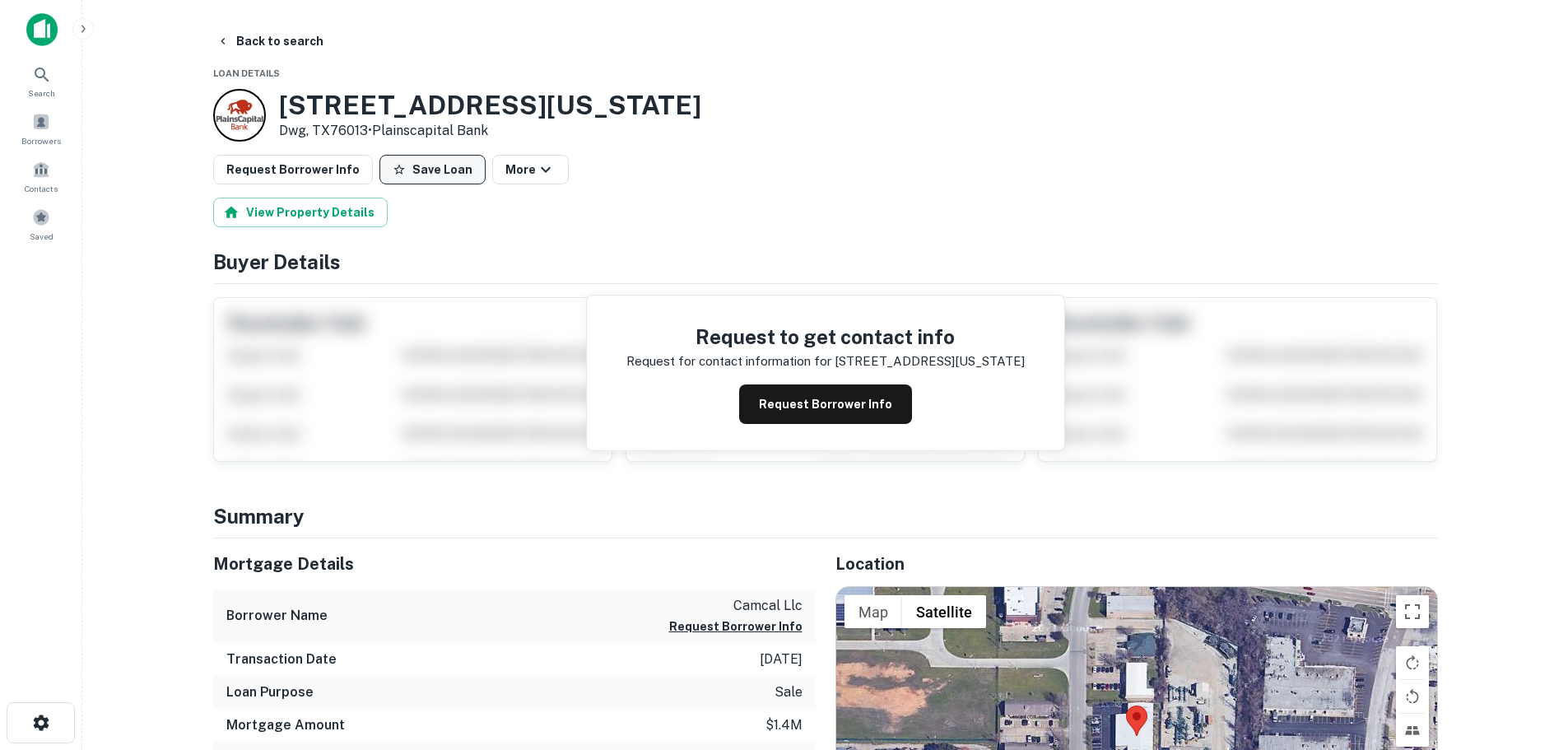
click at [412, 166] on button "Save Loan" at bounding box center [433, 169] width 106 height 30
click at [328, 181] on button "Request Borrower Info" at bounding box center [292, 169] width 160 height 30
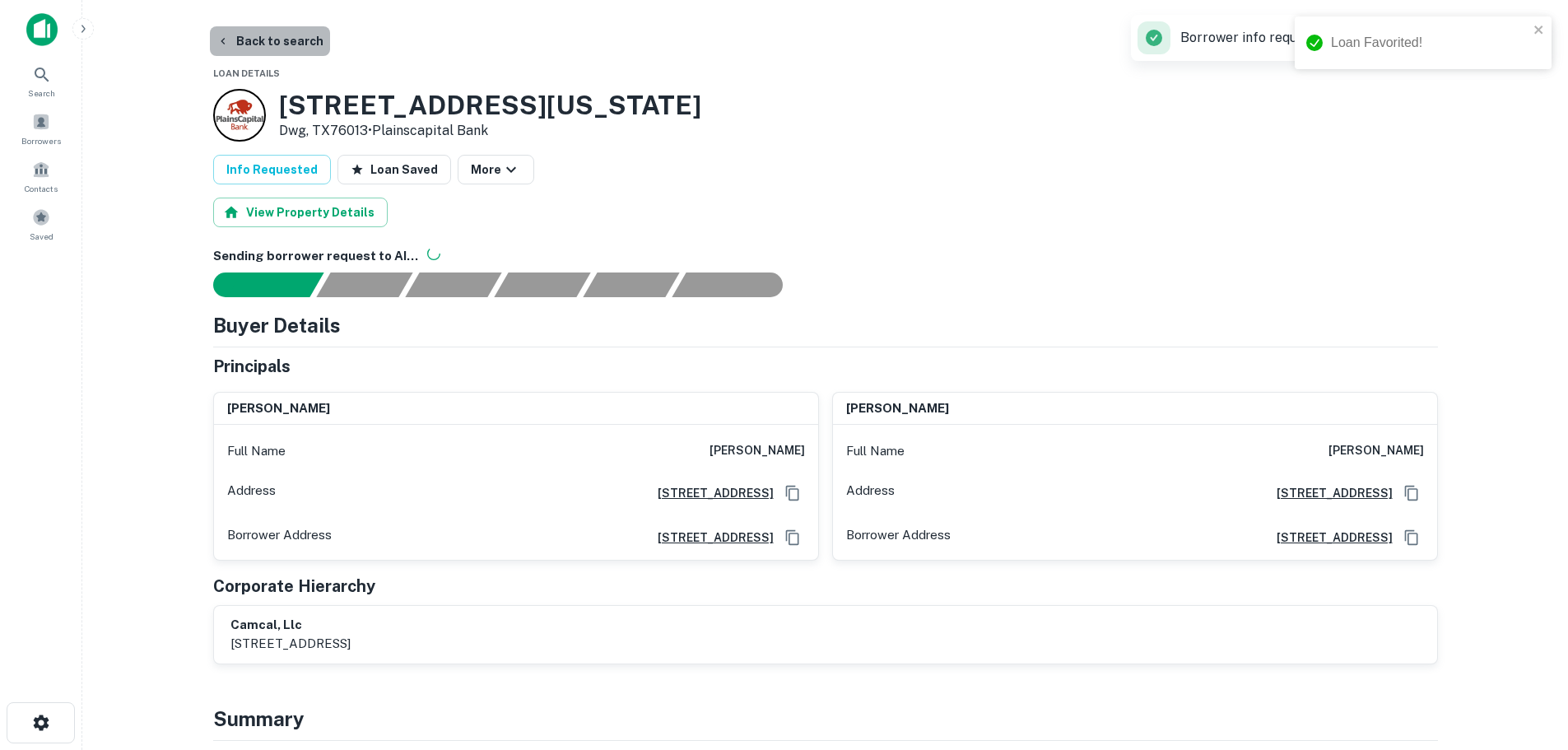
click at [277, 43] on button "Back to search" at bounding box center [270, 41] width 120 height 30
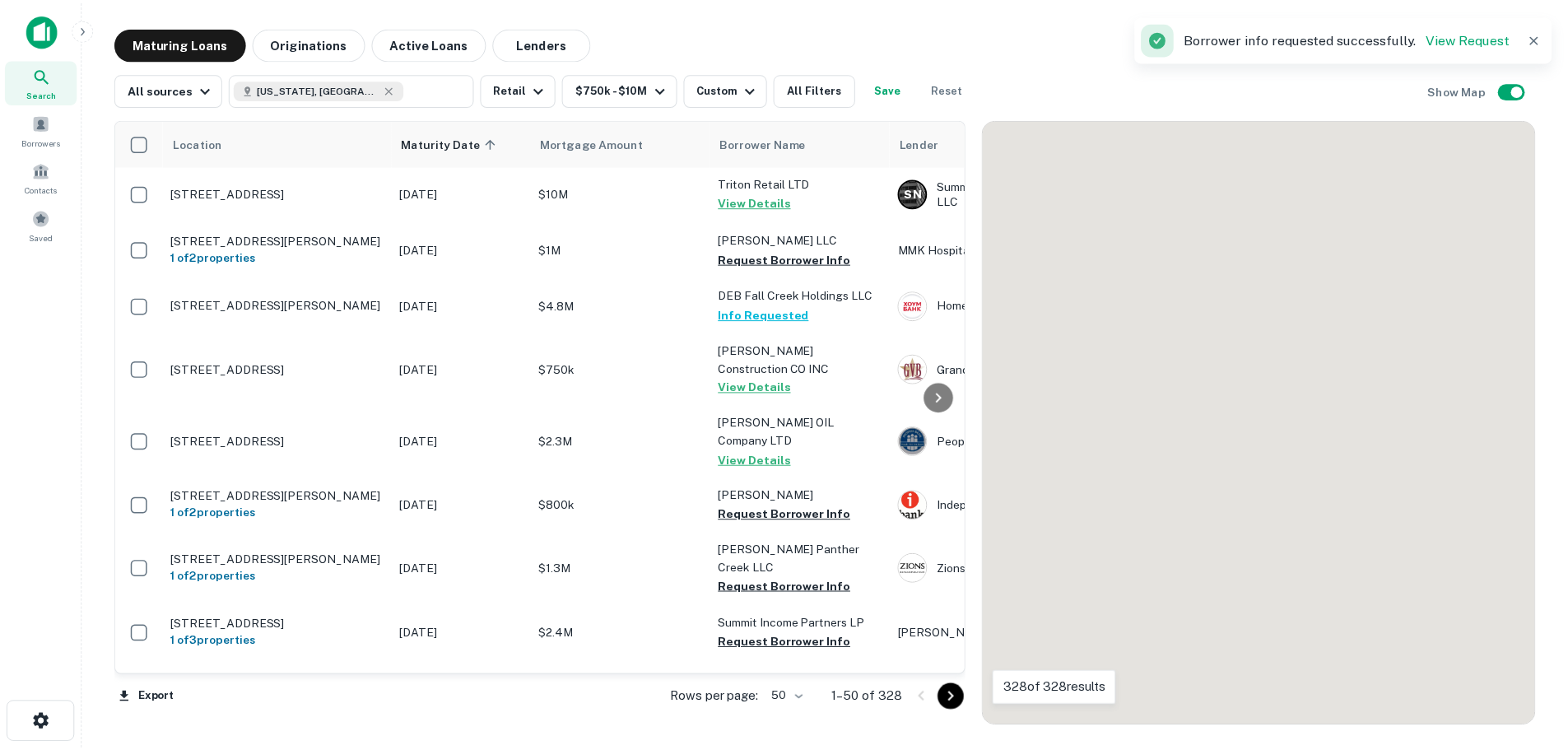
scroll to position [1152, 0]
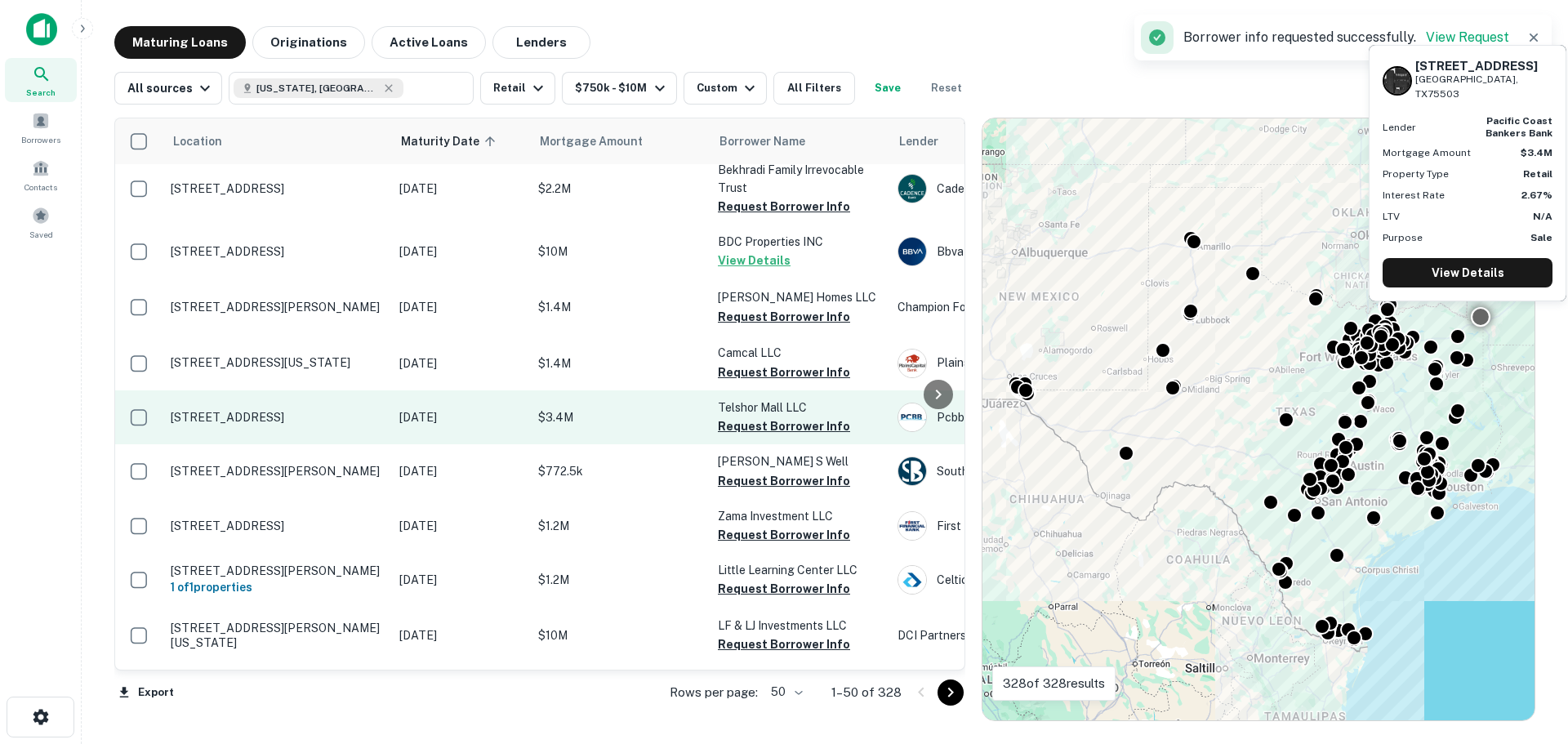
click at [292, 410] on p "[STREET_ADDRESS]" at bounding box center [277, 417] width 212 height 15
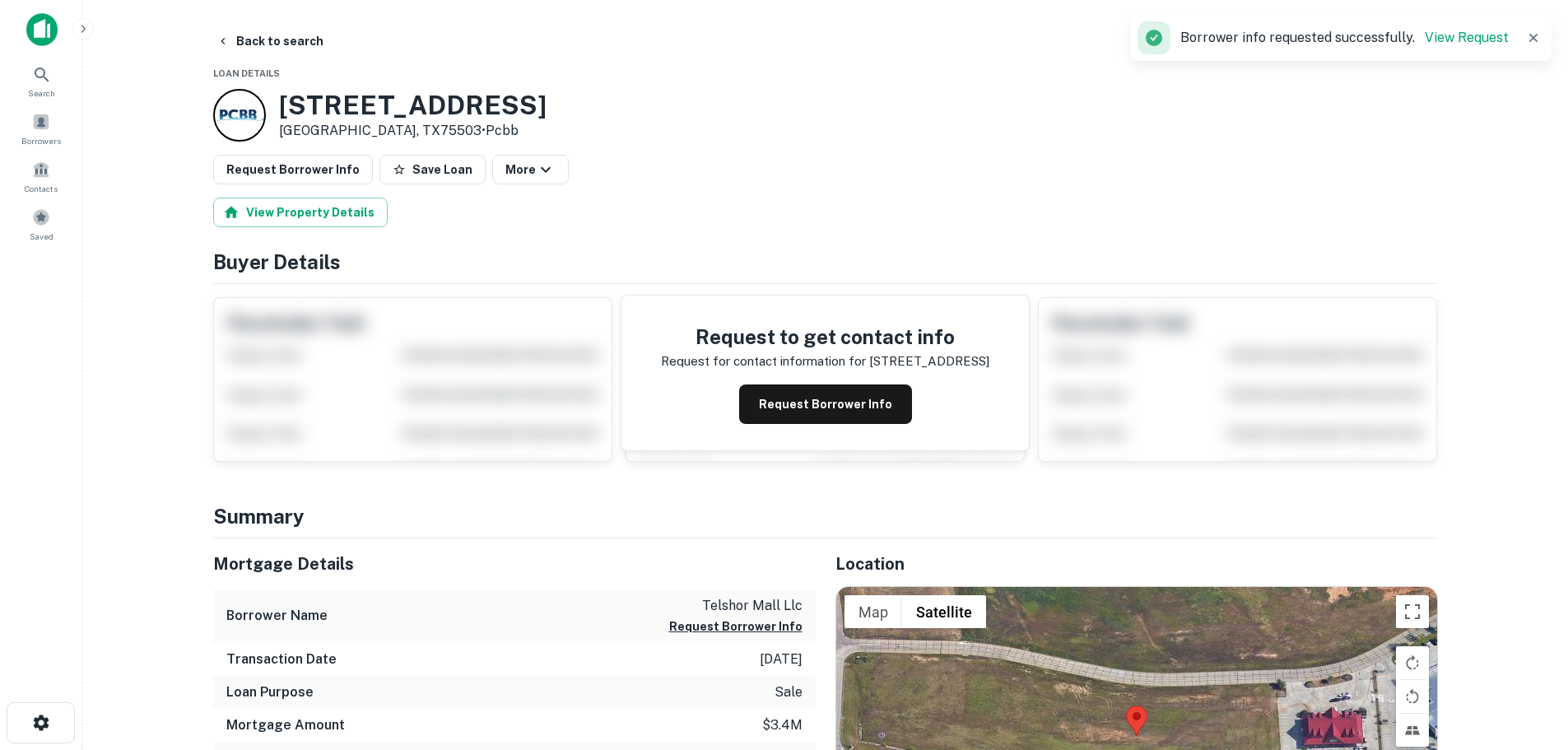
click at [343, 111] on h3 "5209 W Park Blvd" at bounding box center [412, 105] width 268 height 31
copy h3 "5209 W Park Blvd"
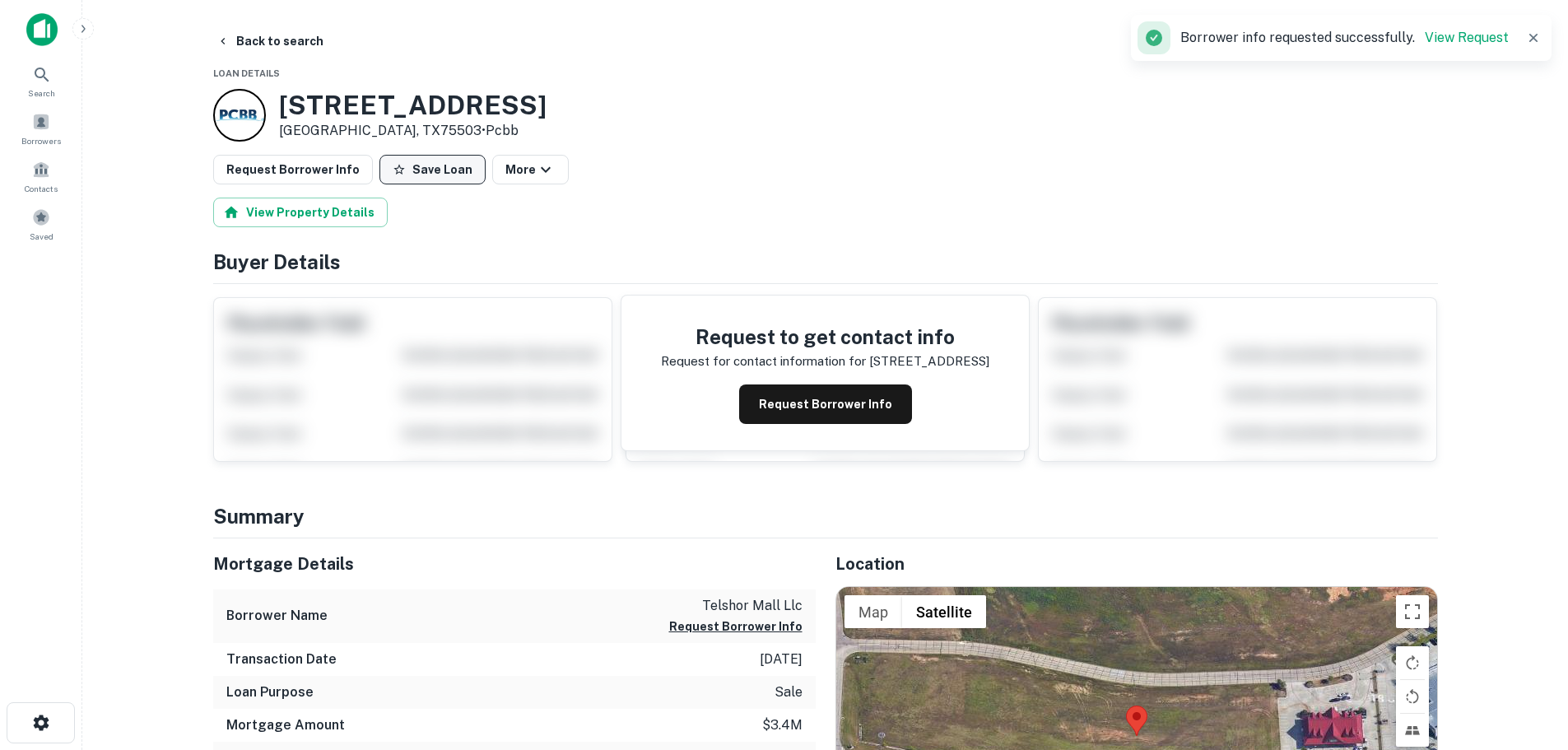
click at [402, 173] on button "Save Loan" at bounding box center [433, 169] width 106 height 30
click at [309, 167] on button "Request Borrower Info" at bounding box center [292, 169] width 160 height 30
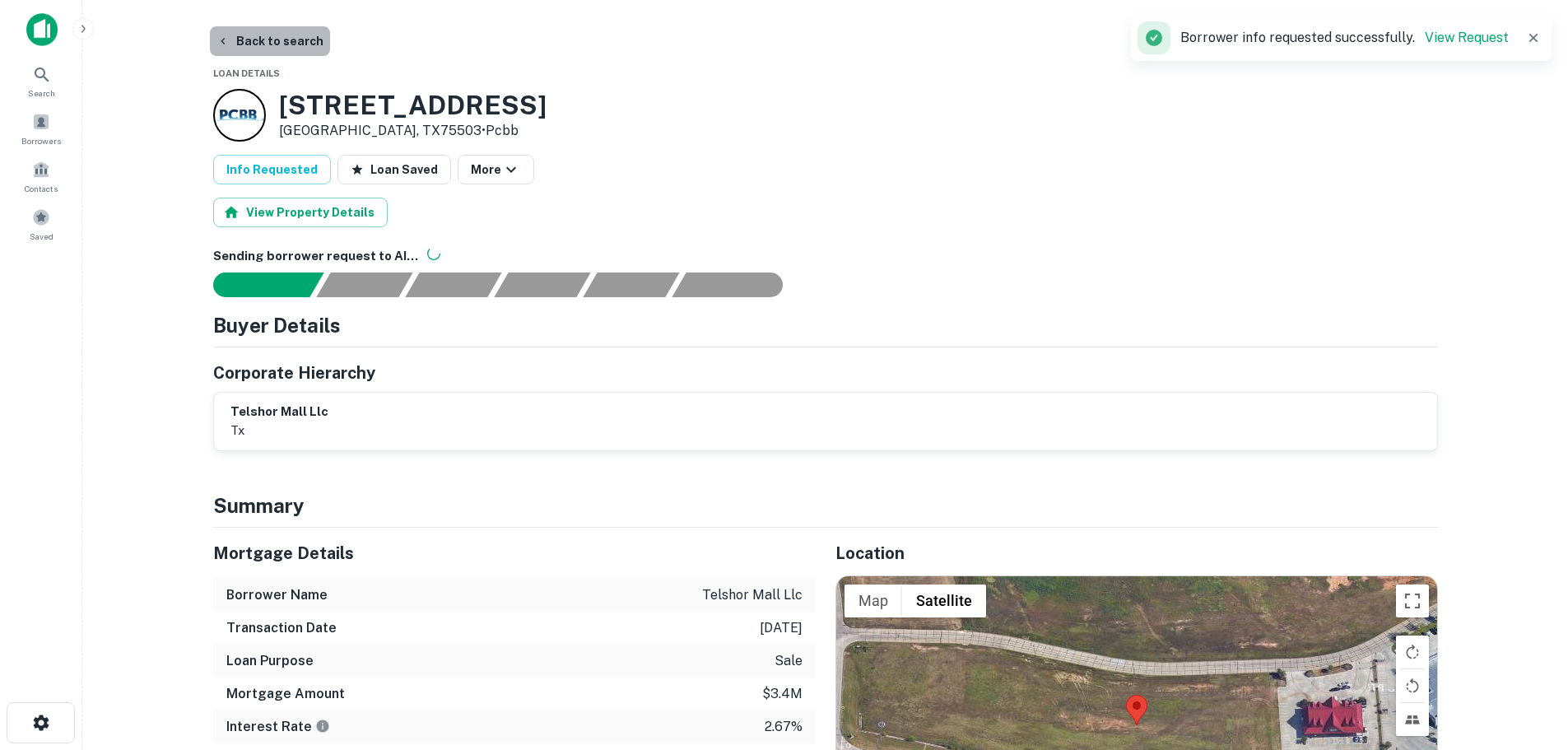
click at [275, 37] on button "Back to search" at bounding box center [270, 41] width 120 height 30
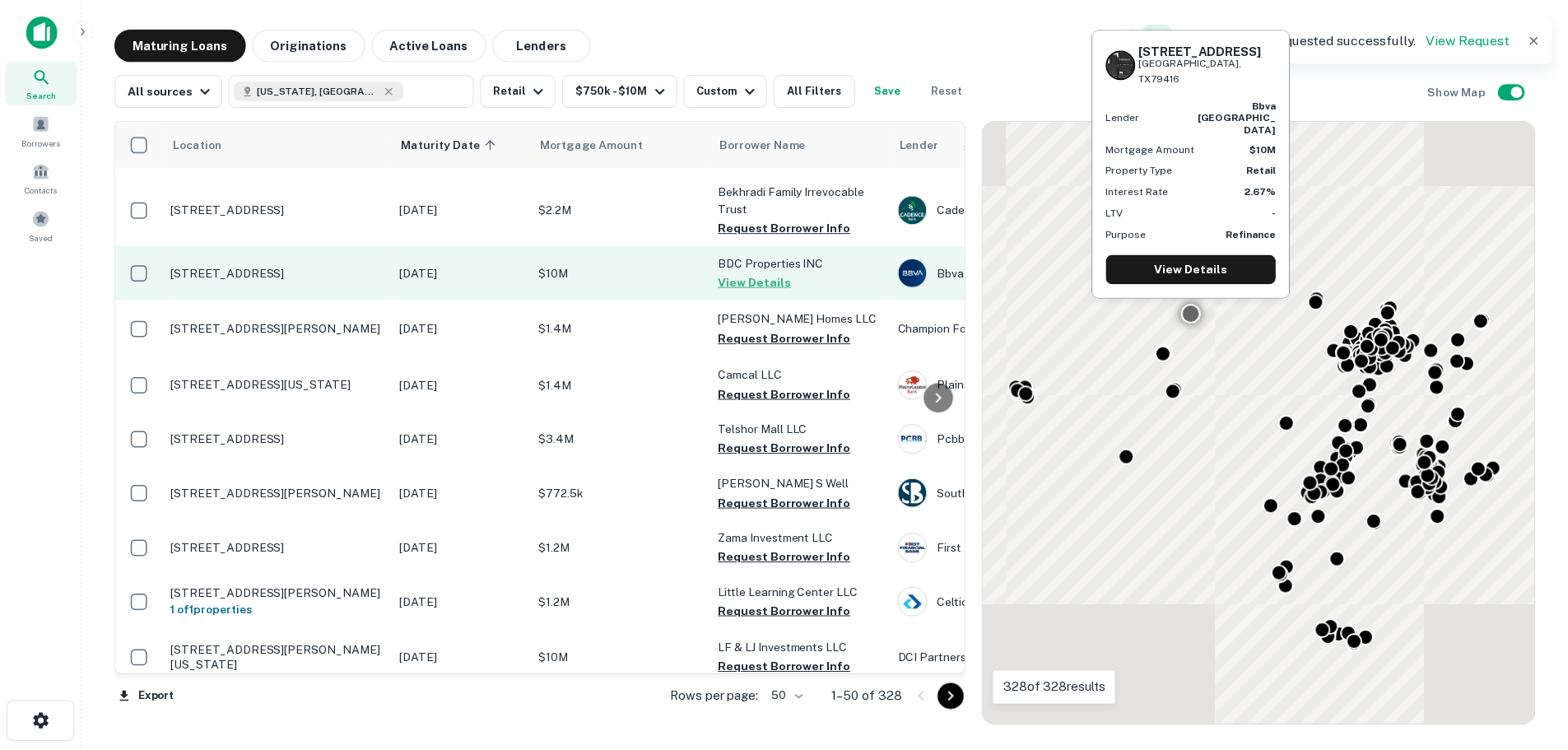
scroll to position [1152, 0]
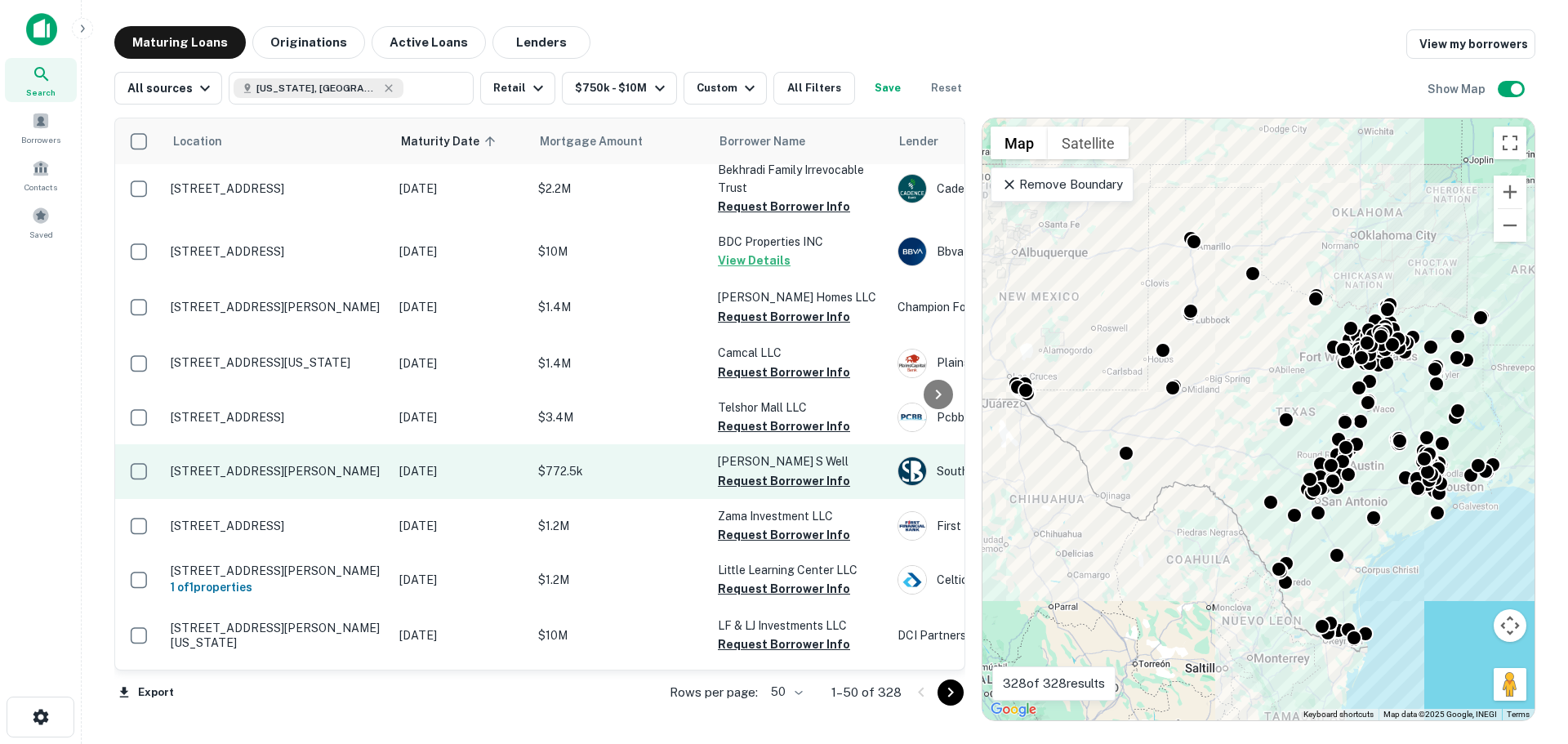
click at [277, 463] on p "[STREET_ADDRESS][PERSON_NAME]" at bounding box center [277, 471] width 212 height 15
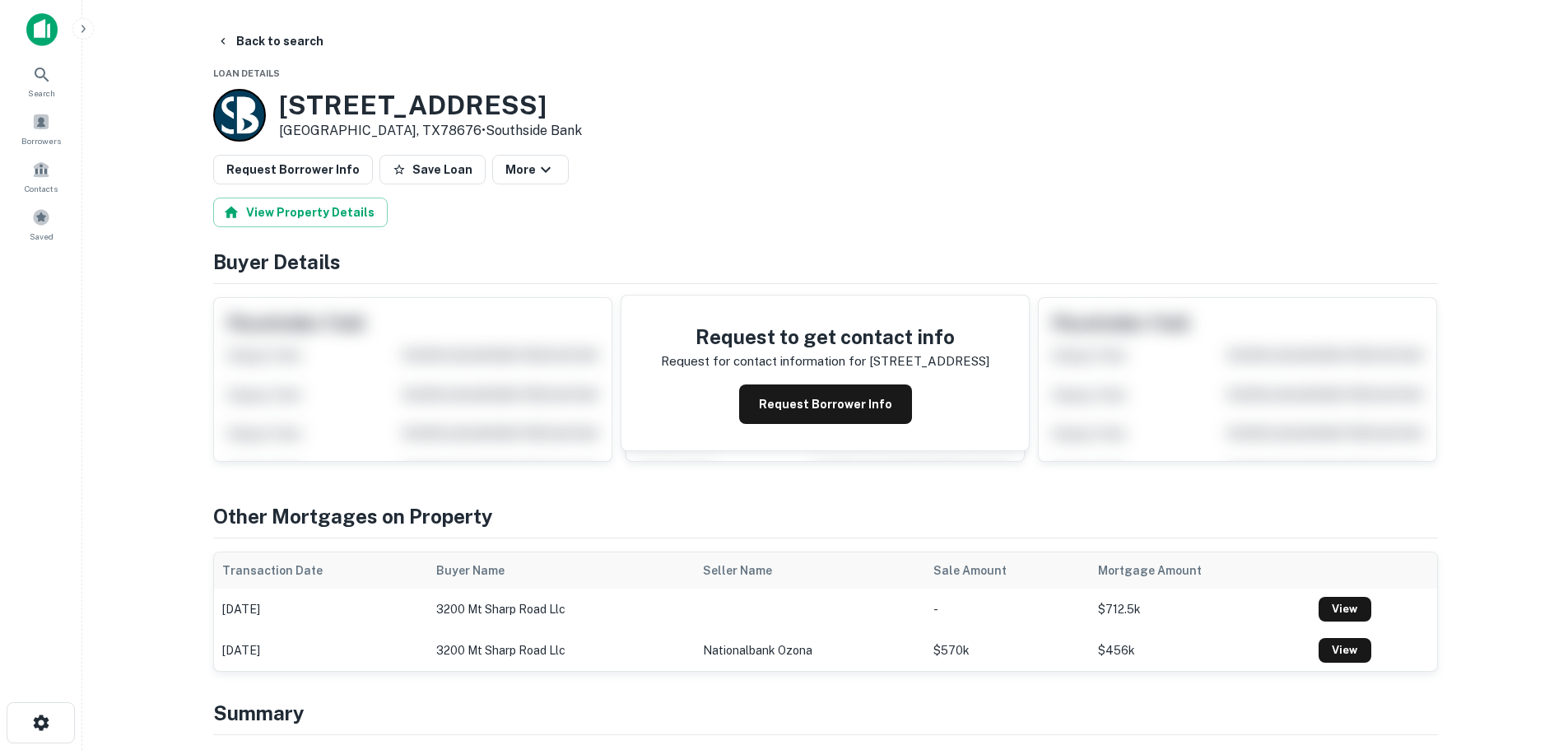
click at [384, 97] on h3 "3200 Mount Sharp Rd" at bounding box center [430, 105] width 303 height 31
copy h3 "3200 Mount Sharp Rd"
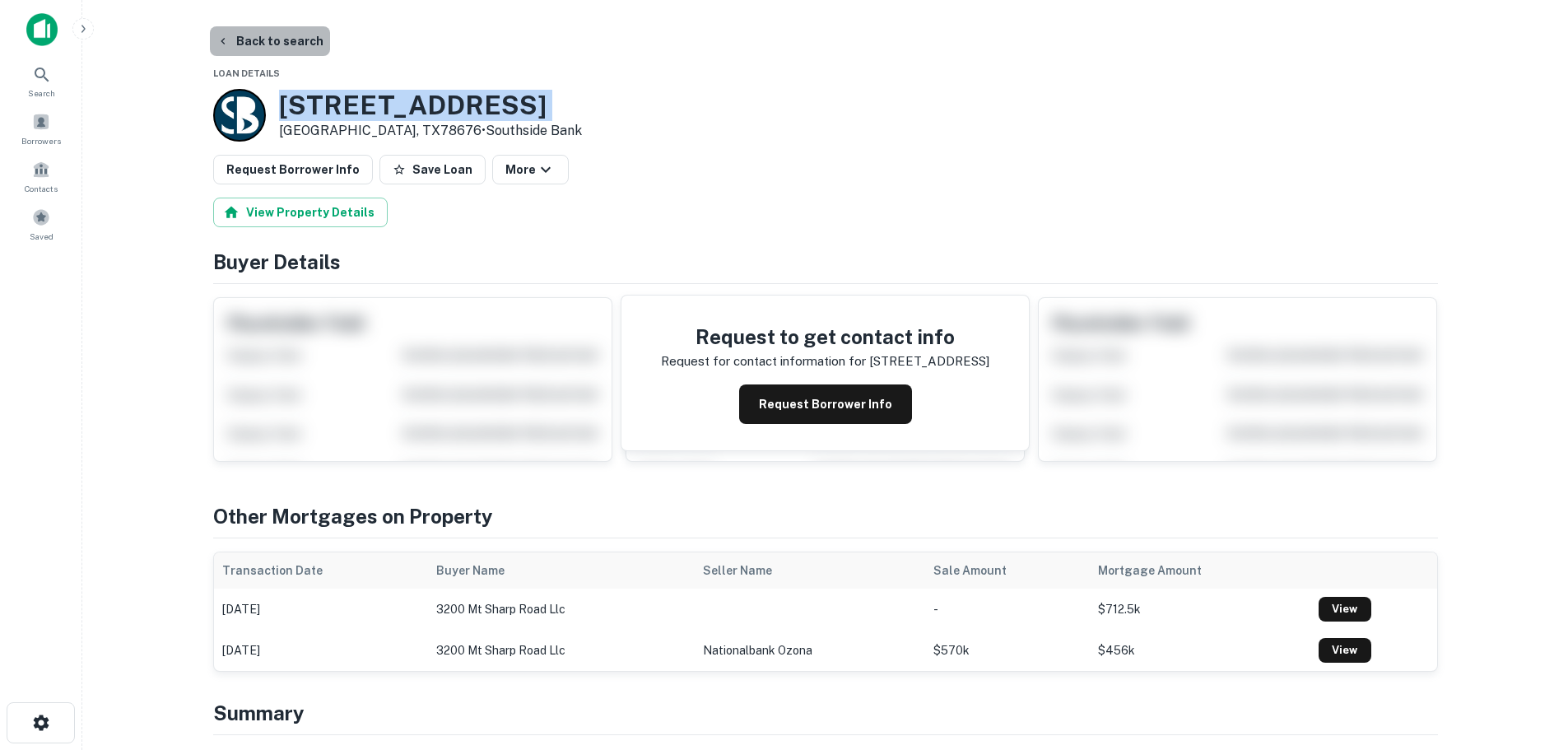
click at [313, 40] on button "Back to search" at bounding box center [270, 41] width 120 height 30
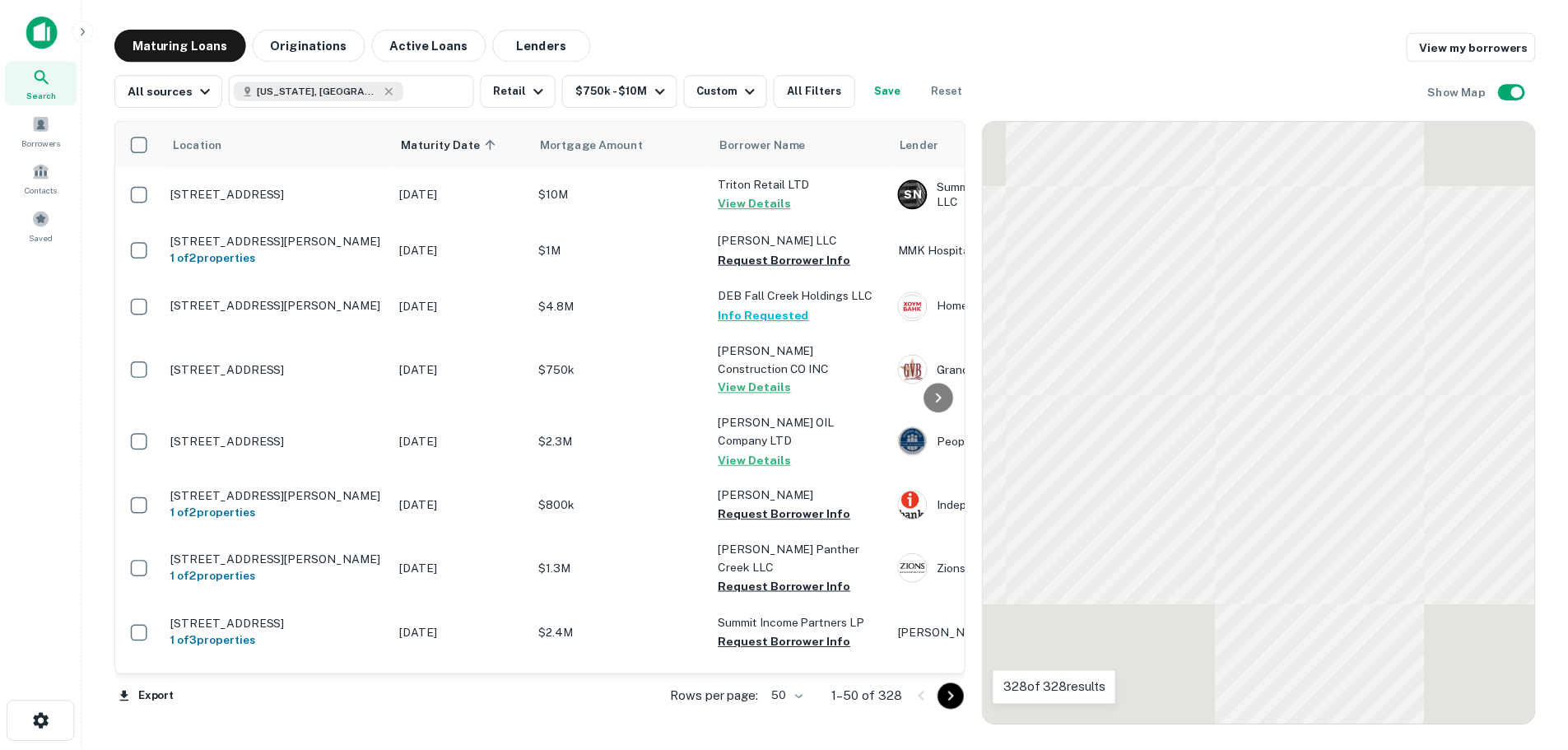
scroll to position [1152, 0]
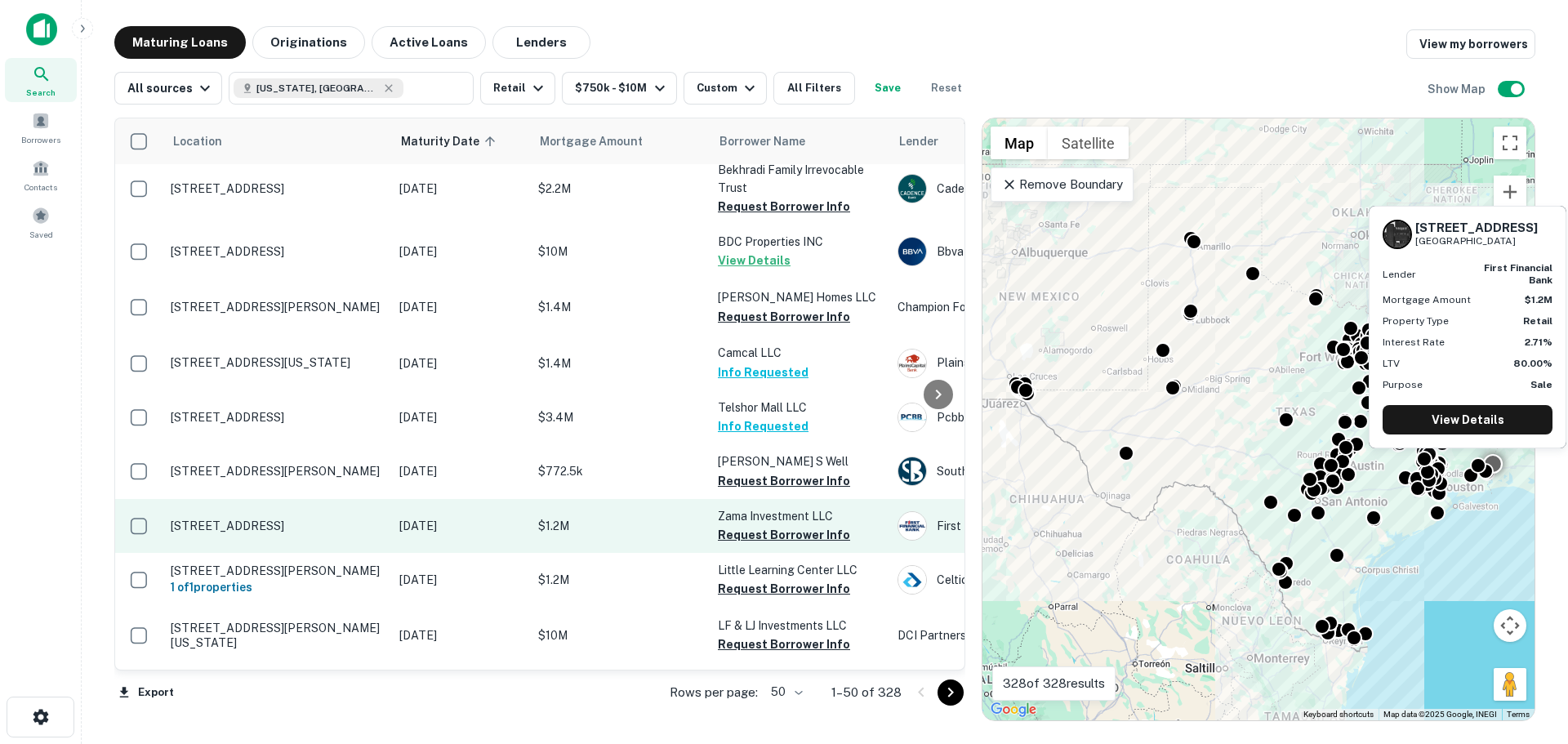
click at [292, 519] on p "[STREET_ADDRESS]" at bounding box center [277, 526] width 212 height 15
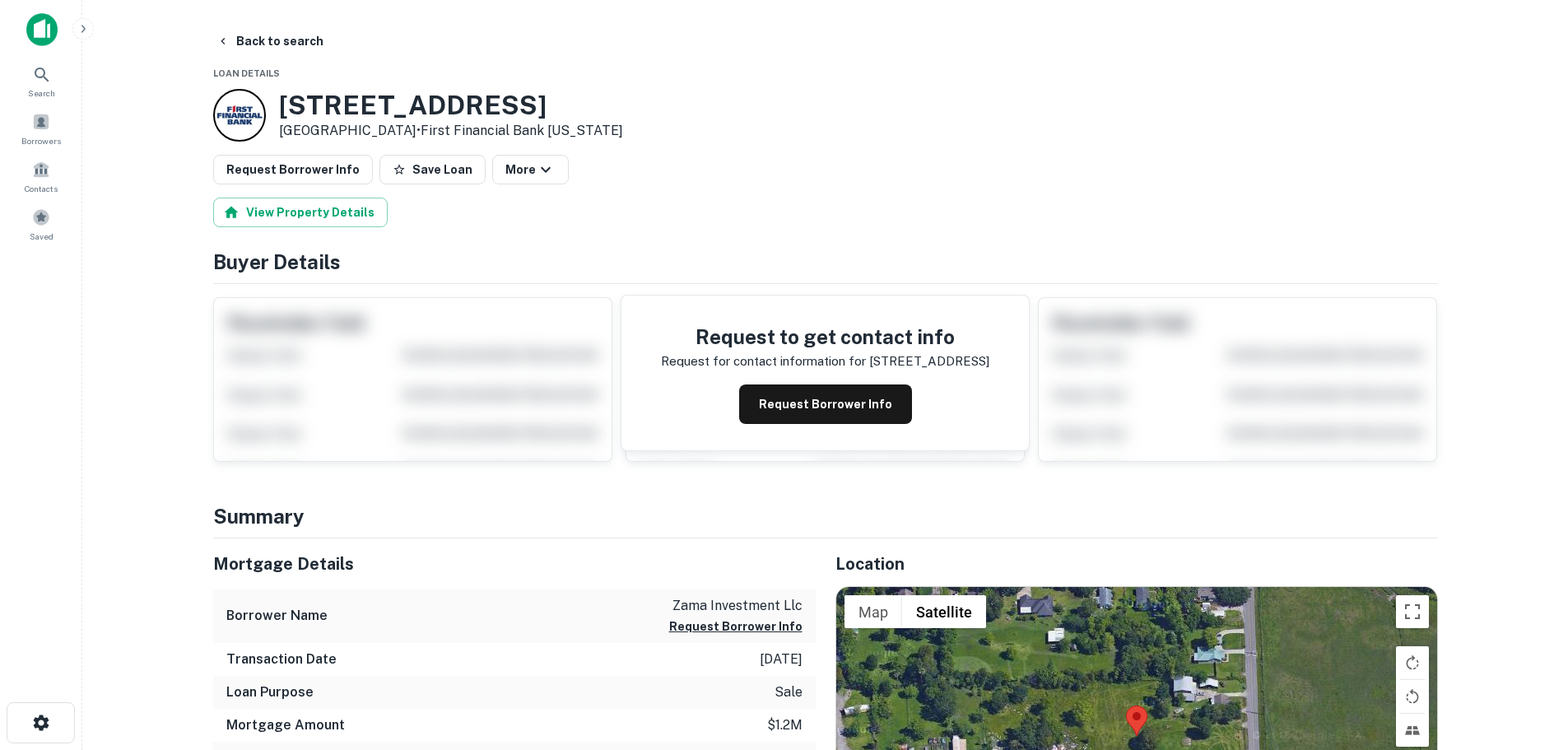
click at [362, 130] on p "West Orange, TX77630 • First Financial Bank Texas" at bounding box center [450, 130] width 344 height 19
click at [362, 101] on h3 "4208 Western Ave" at bounding box center [450, 105] width 344 height 31
copy h3 "4208 Western Ave"
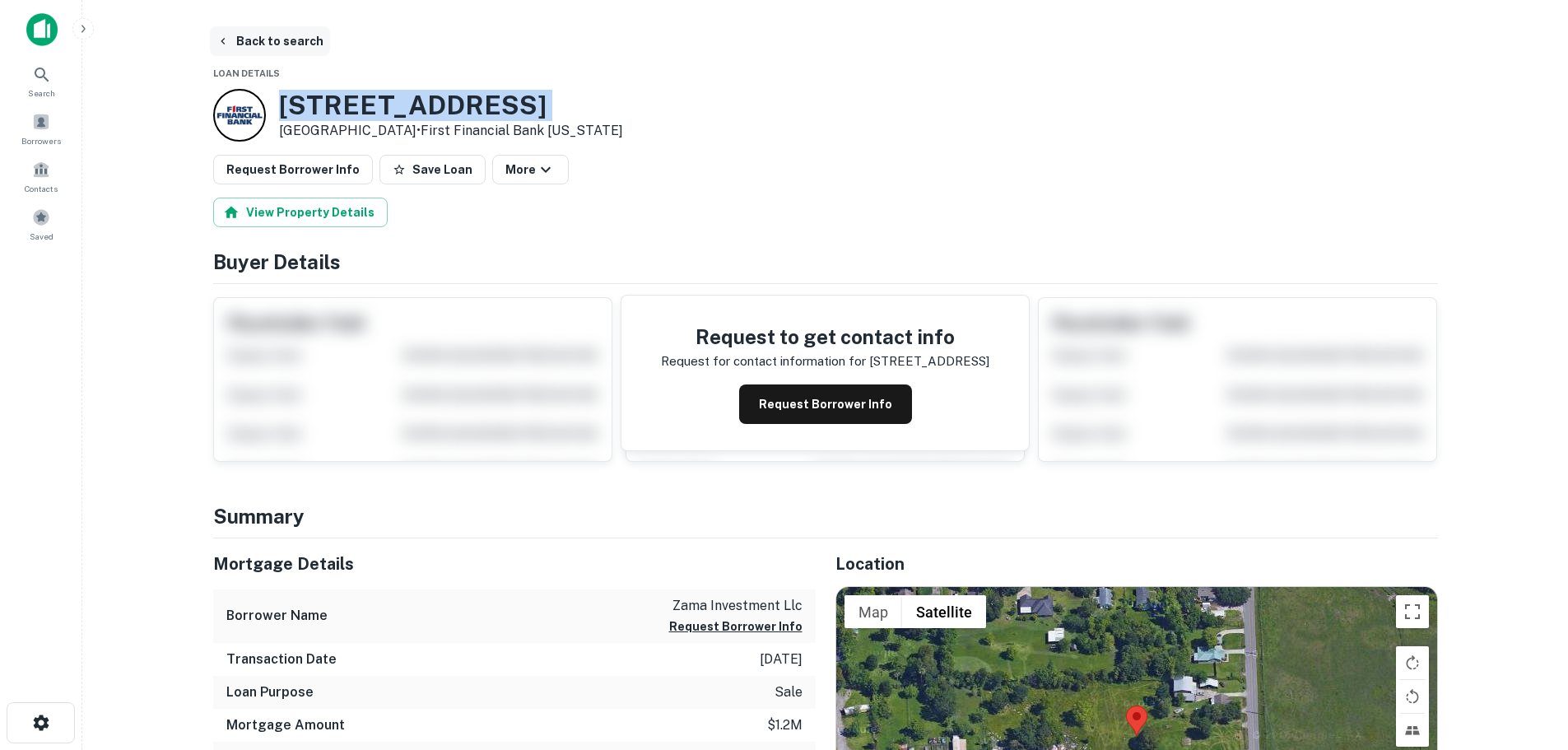
click at [257, 46] on button "Back to search" at bounding box center [270, 41] width 120 height 30
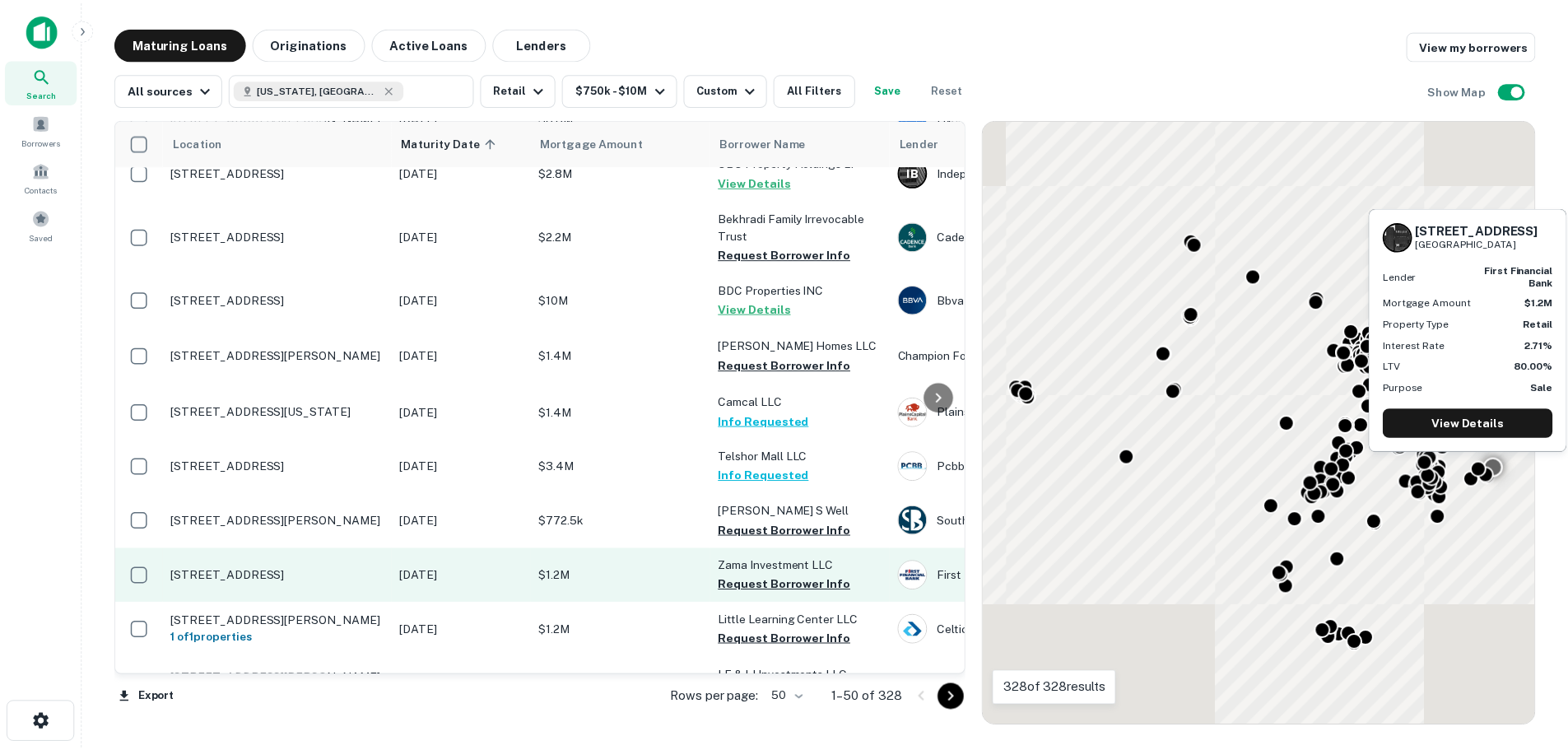
scroll to position [1152, 0]
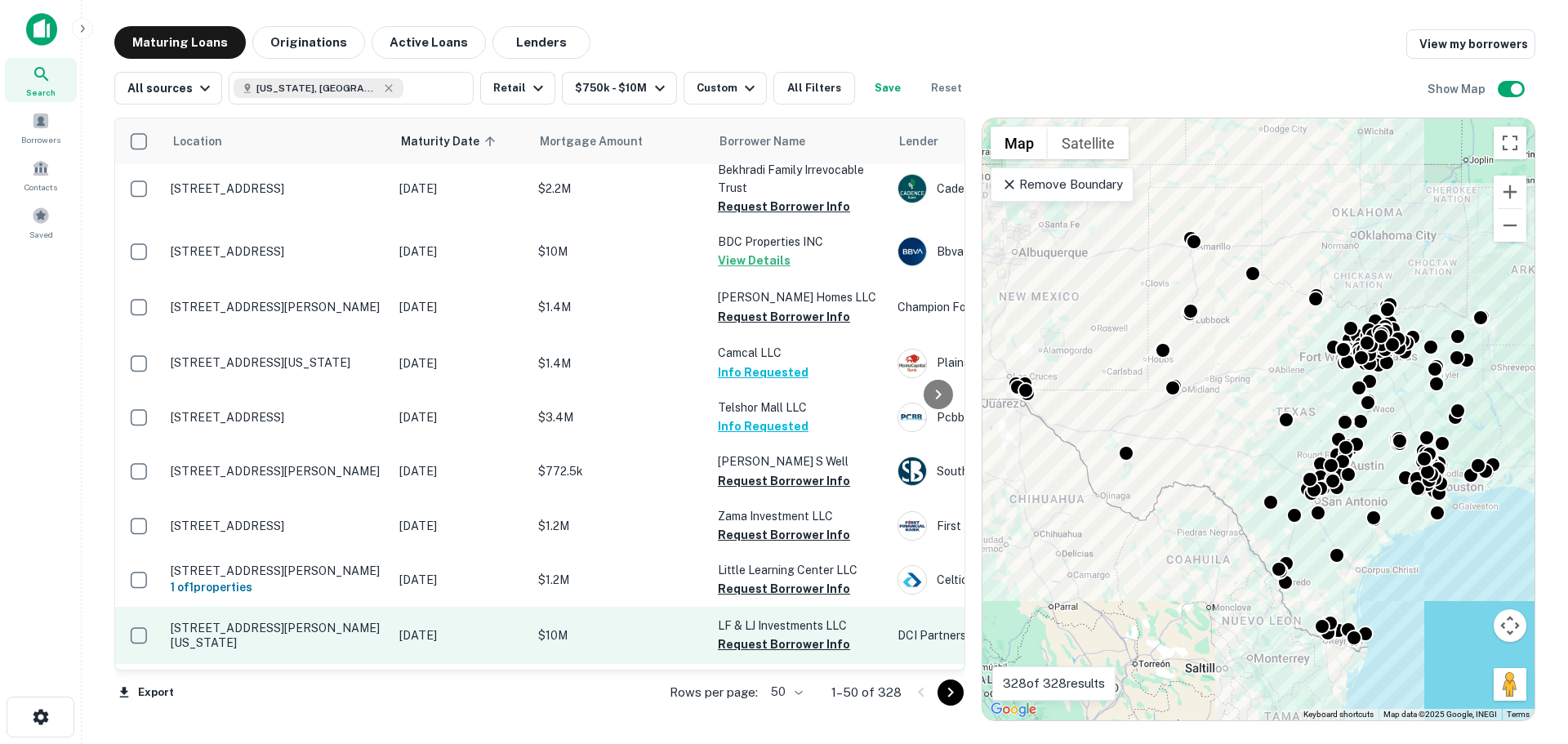
click at [274, 621] on p "[STREET_ADDRESS][PERSON_NAME][US_STATE]" at bounding box center [277, 635] width 212 height 29
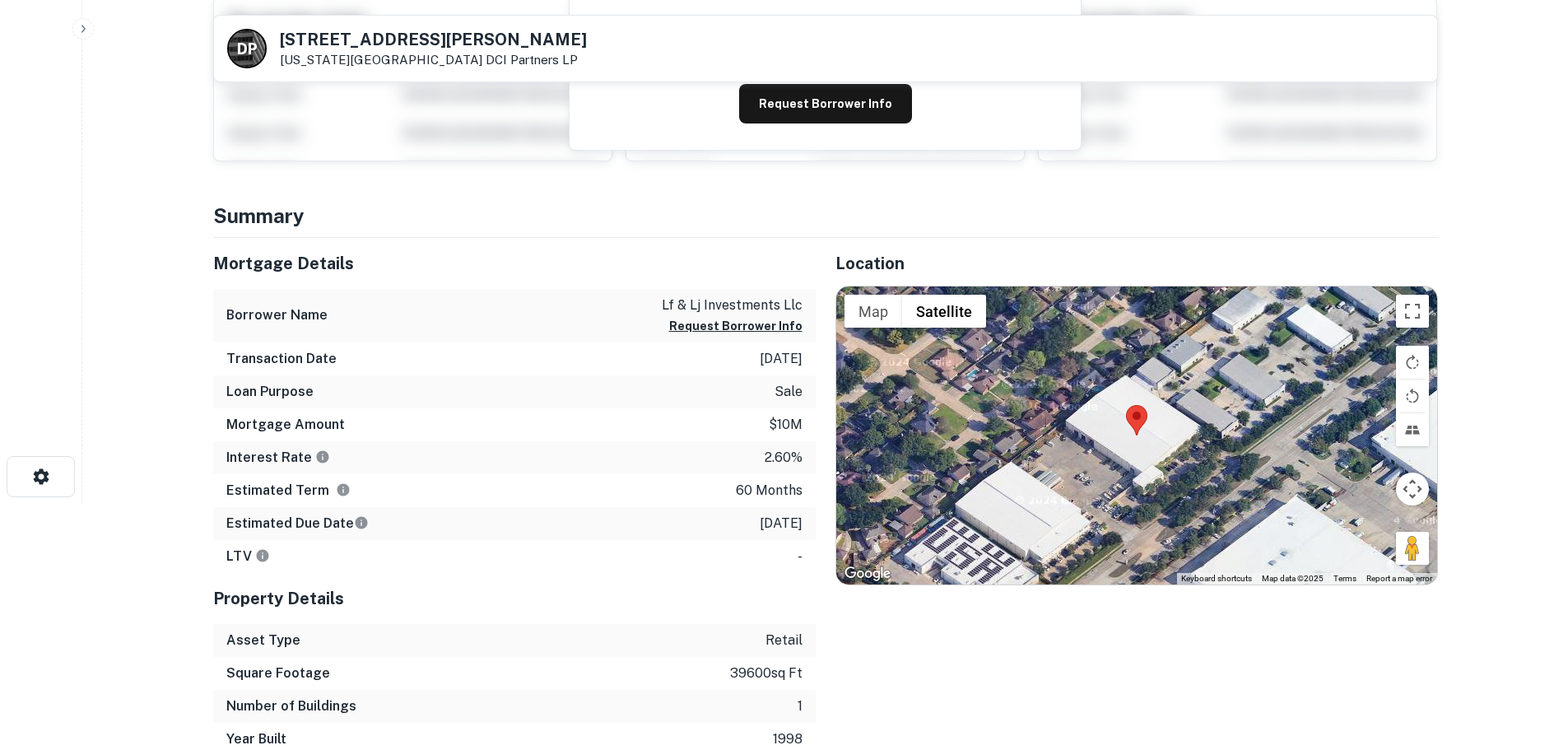
scroll to position [247, 0]
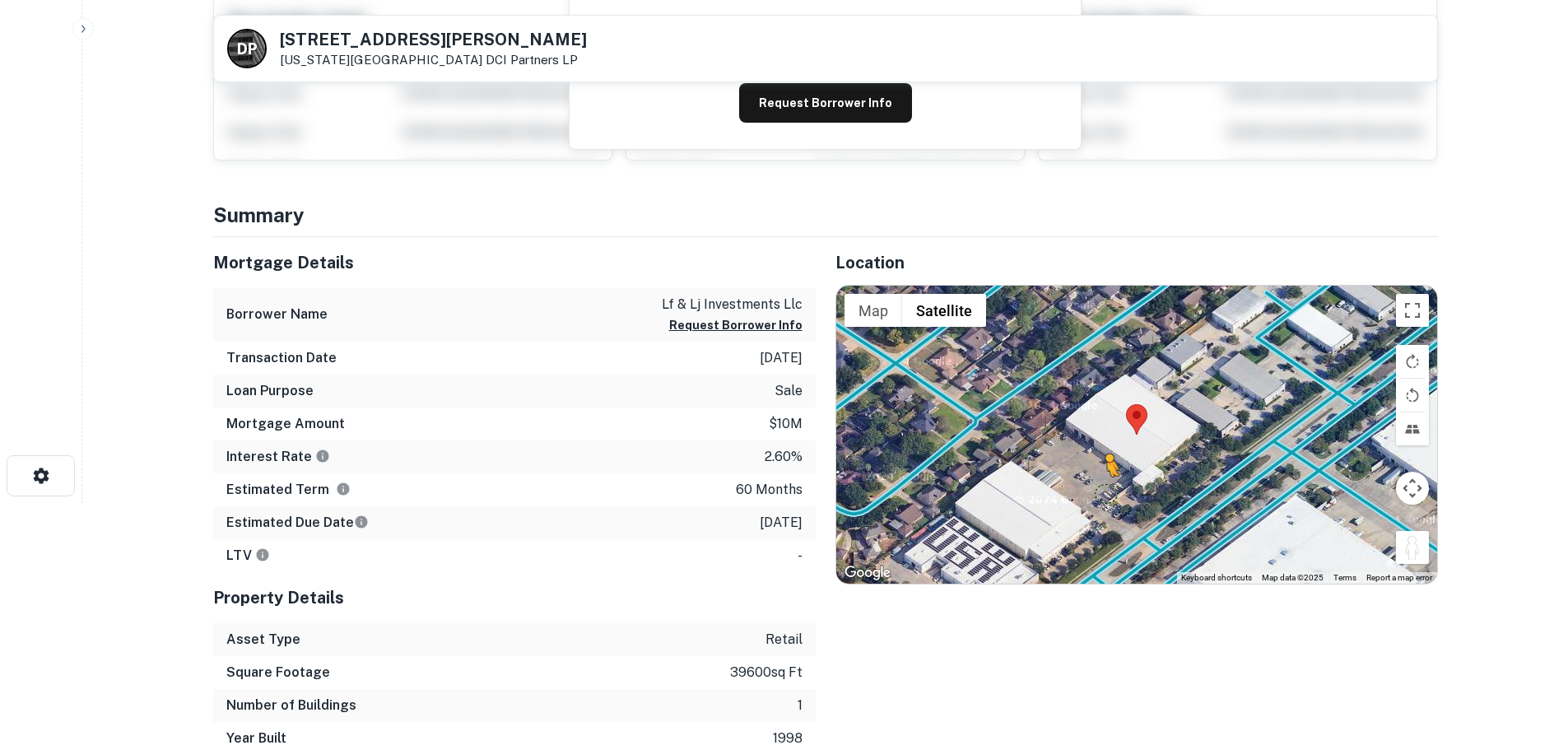
drag, startPoint x: 1427, startPoint y: 557, endPoint x: 1102, endPoint y: 493, distance: 331.2
click at [1102, 493] on div "To activate drag with keyboard, press Alt + Enter. Once in keyboard drag state,…" at bounding box center [1136, 434] width 601 height 298
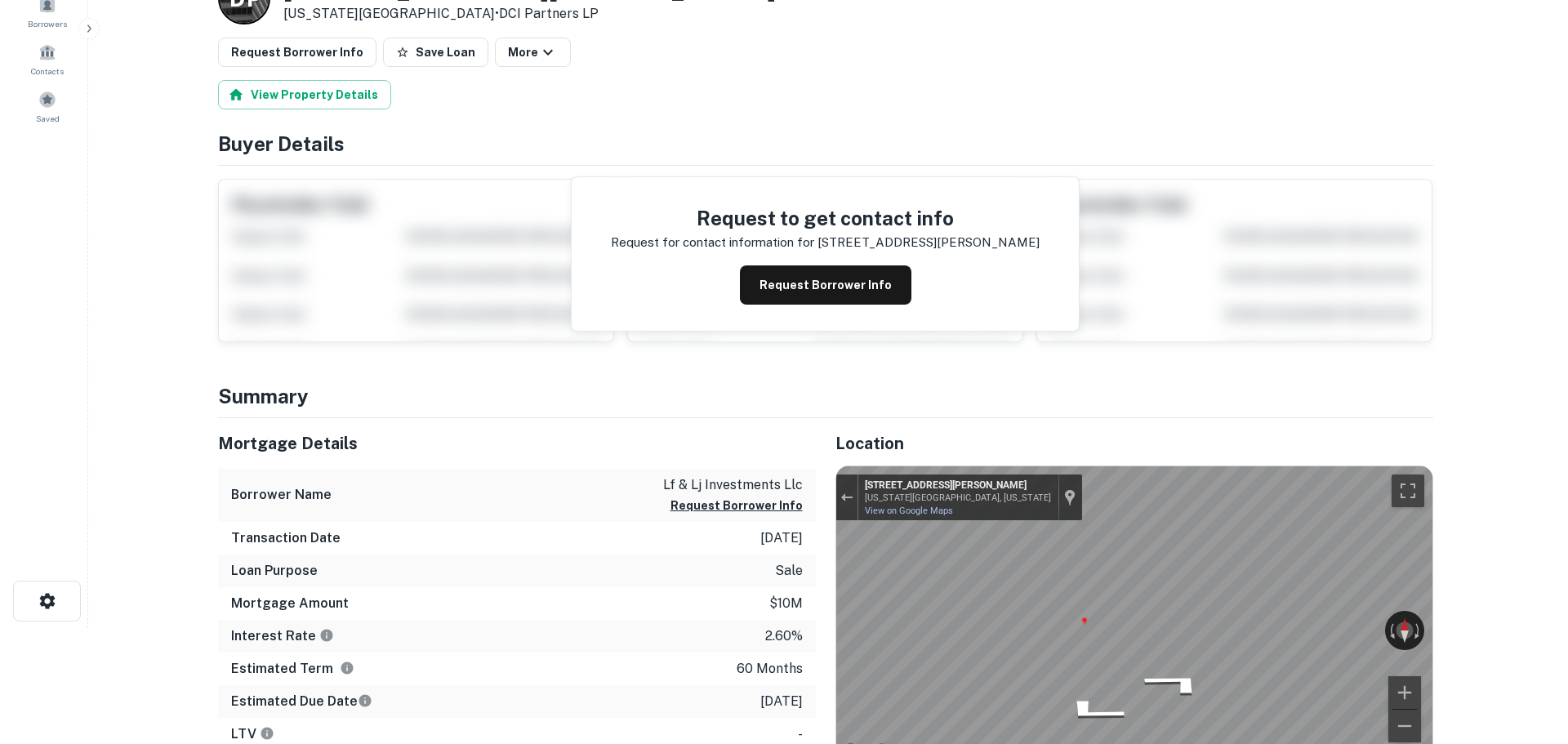
scroll to position [0, 0]
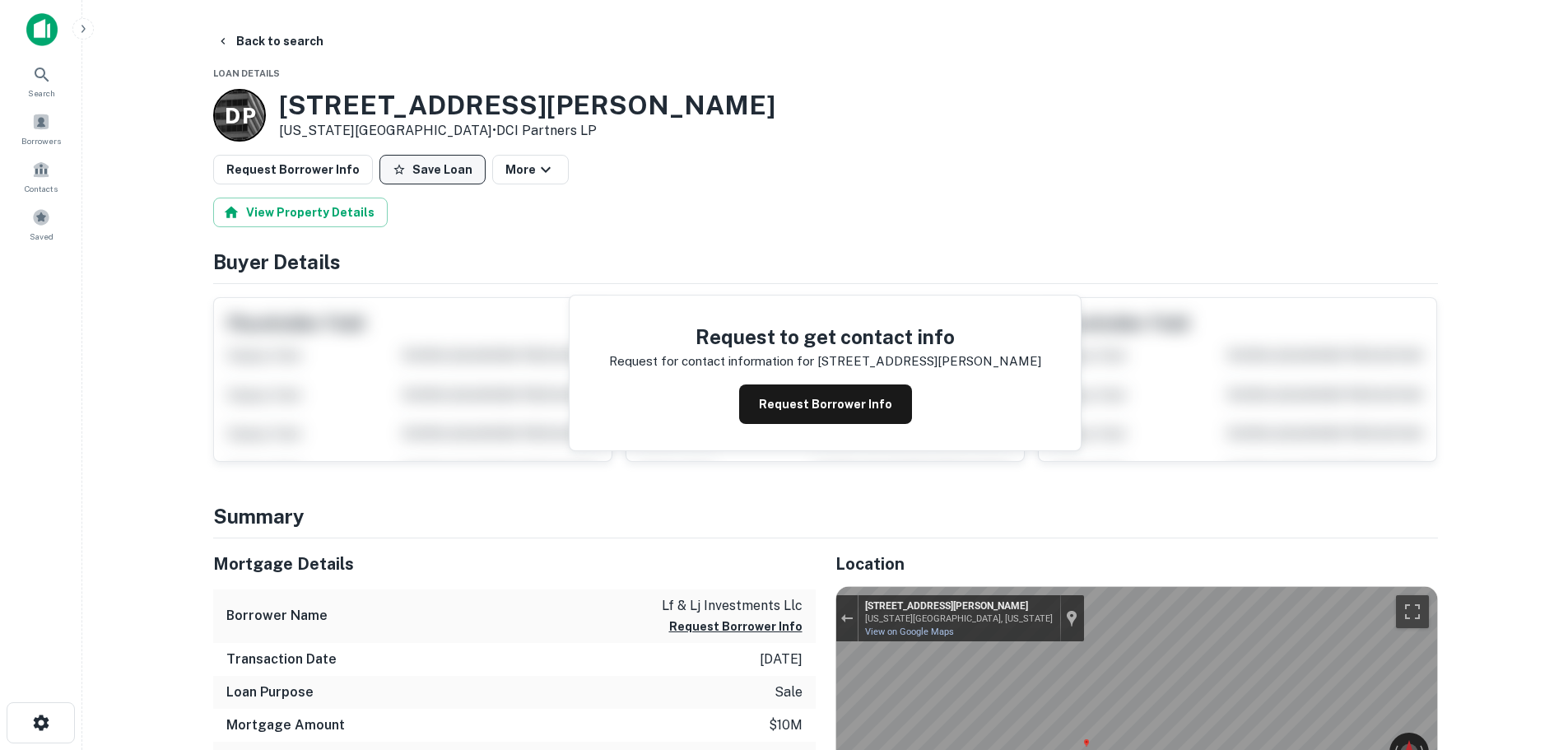
click at [418, 169] on button "Save Loan" at bounding box center [433, 169] width 106 height 30
click at [267, 163] on button "Request Borrower Info" at bounding box center [292, 169] width 160 height 30
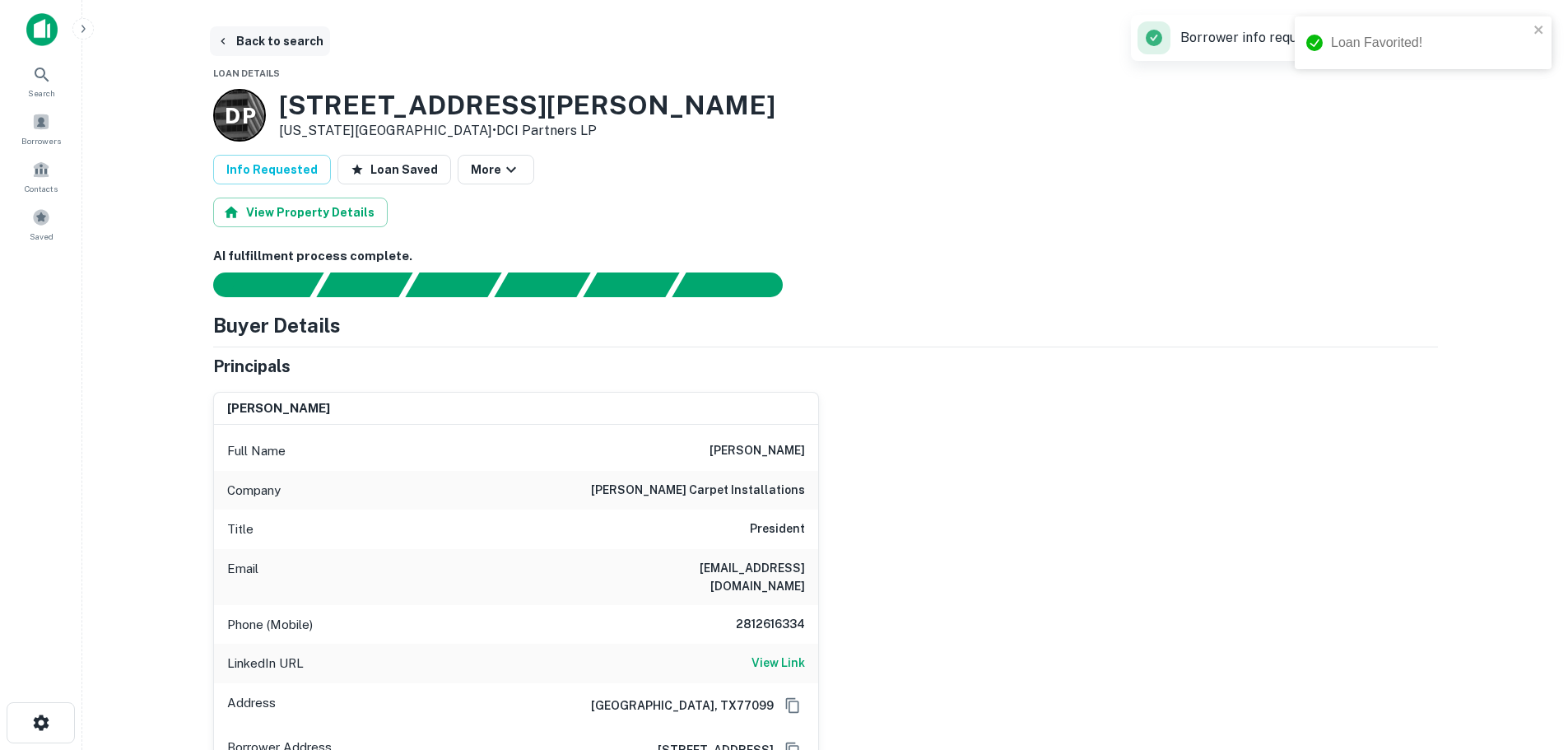
click at [284, 41] on button "Back to search" at bounding box center [270, 41] width 120 height 30
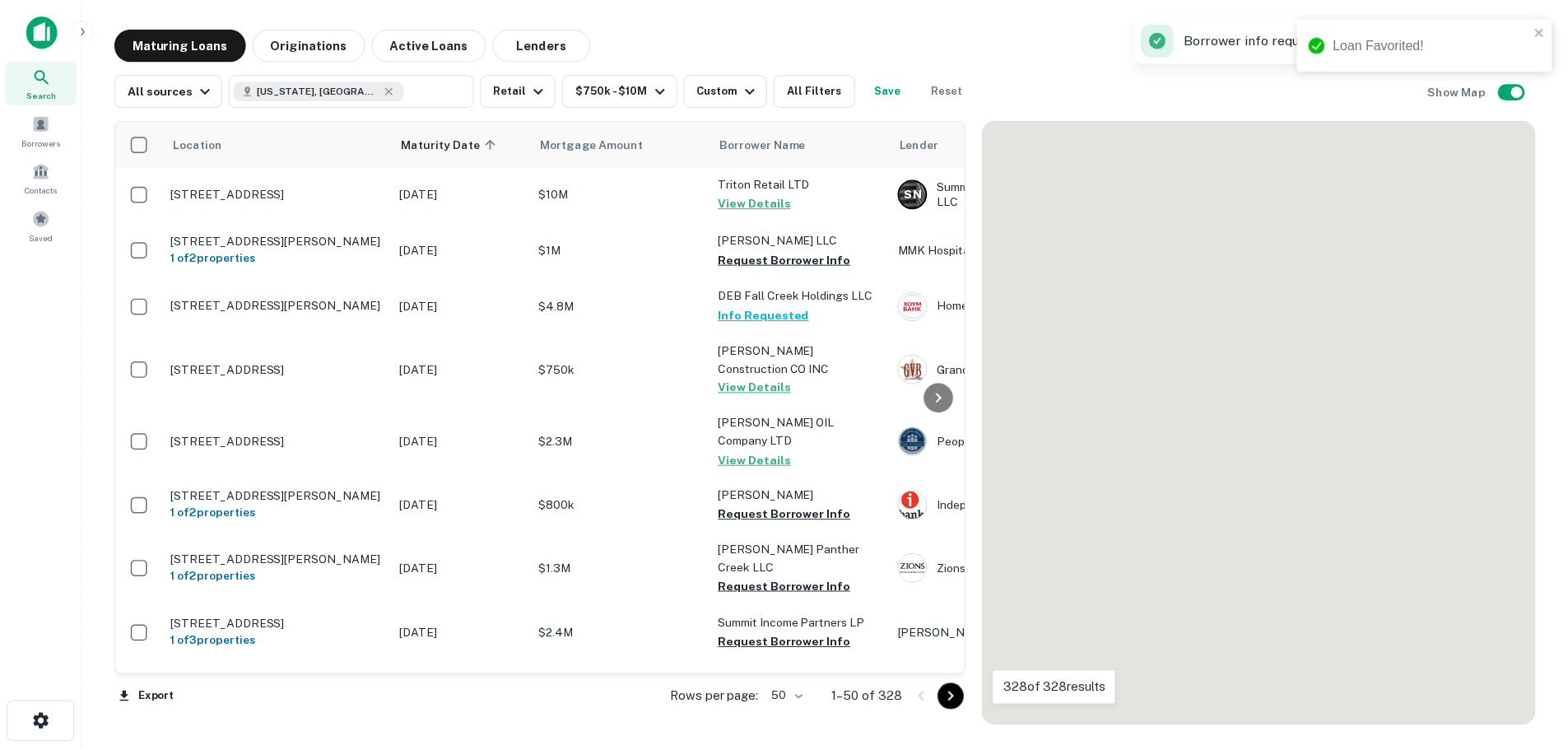
scroll to position [1152, 0]
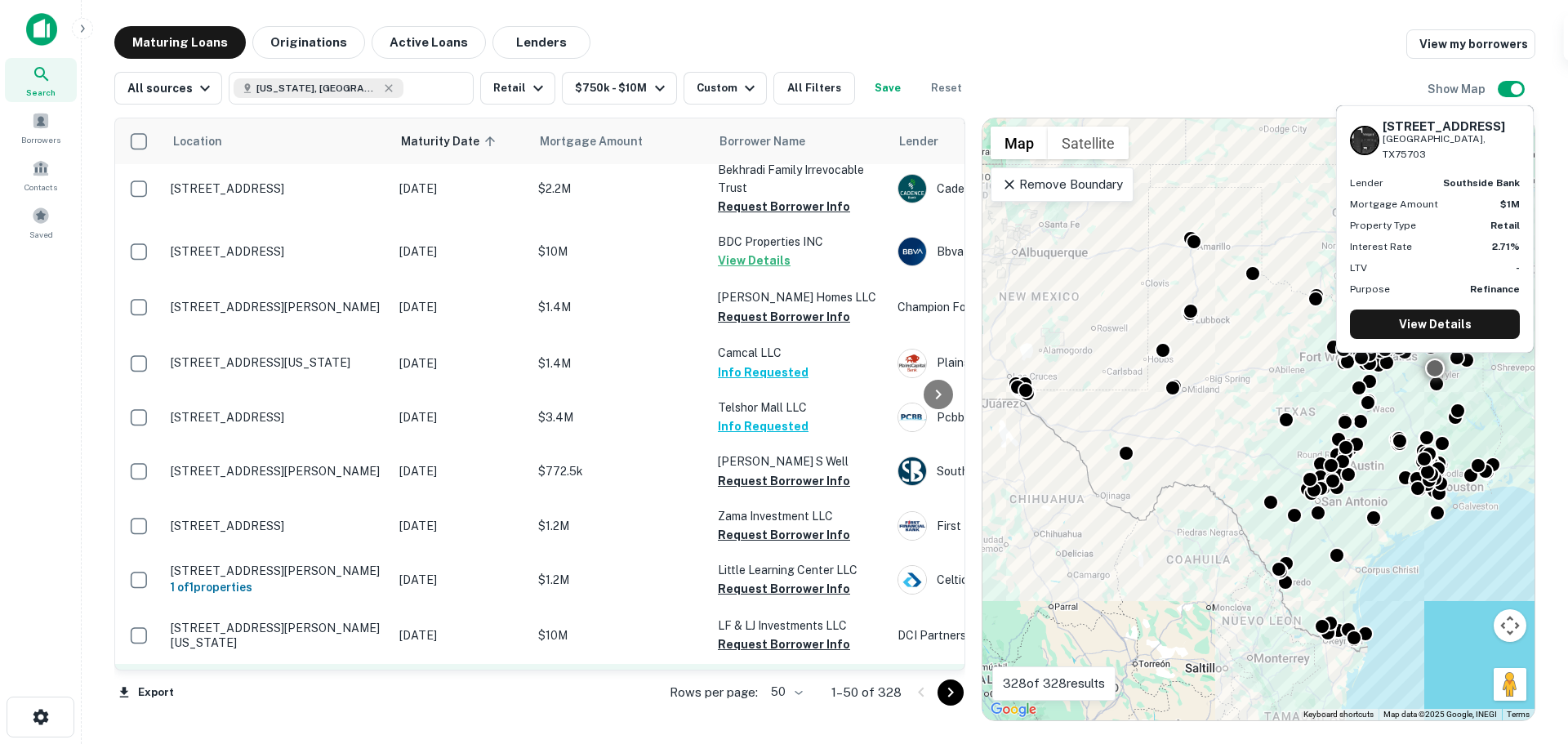
click at [261, 664] on td "[STREET_ADDRESS]" at bounding box center [277, 690] width 229 height 54
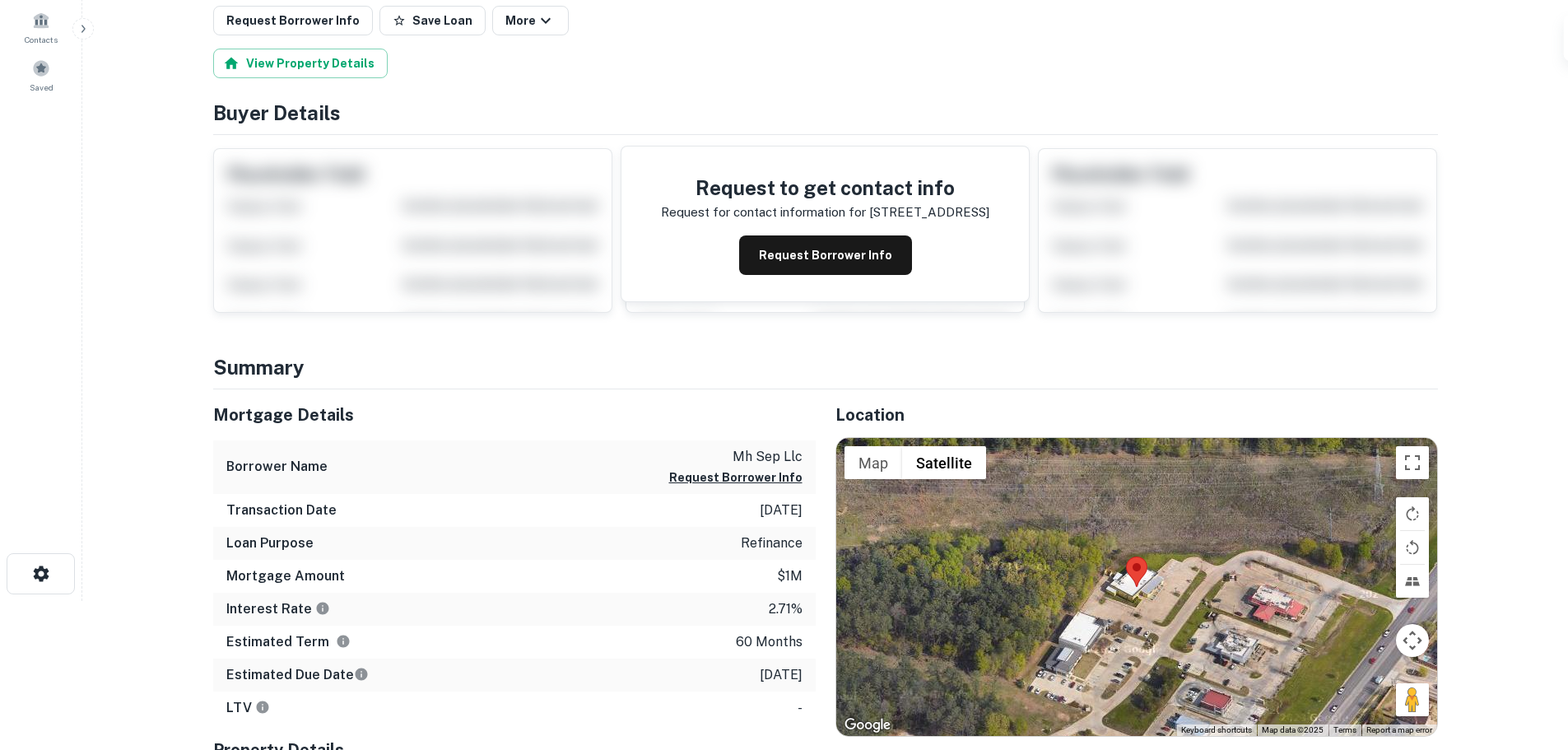
scroll to position [165, 0]
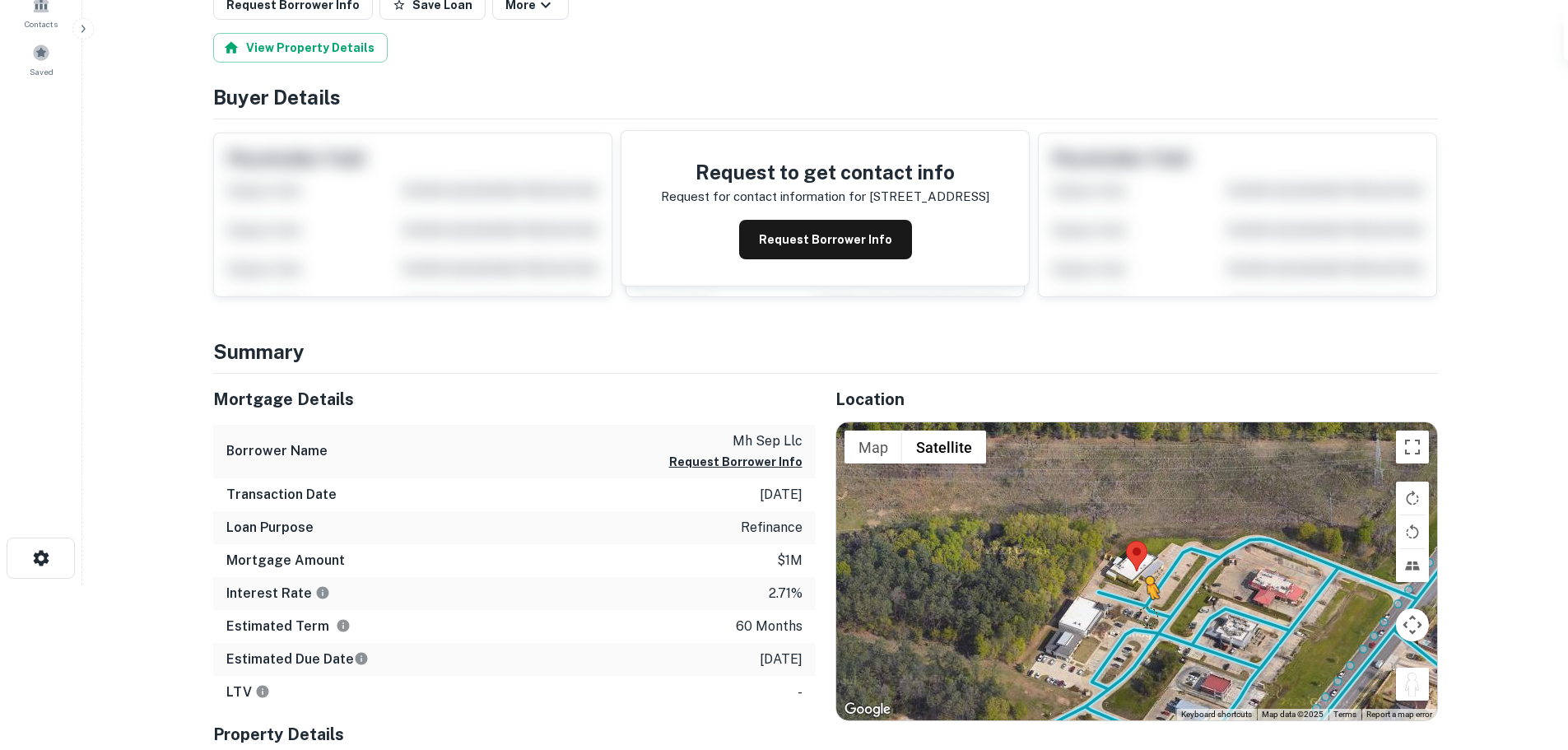
drag, startPoint x: 1427, startPoint y: 693, endPoint x: 1130, endPoint y: 612, distance: 307.8
click at [1130, 612] on div "To activate drag with keyboard, press Alt + Enter. Once in keyboard drag state,…" at bounding box center [1136, 571] width 601 height 298
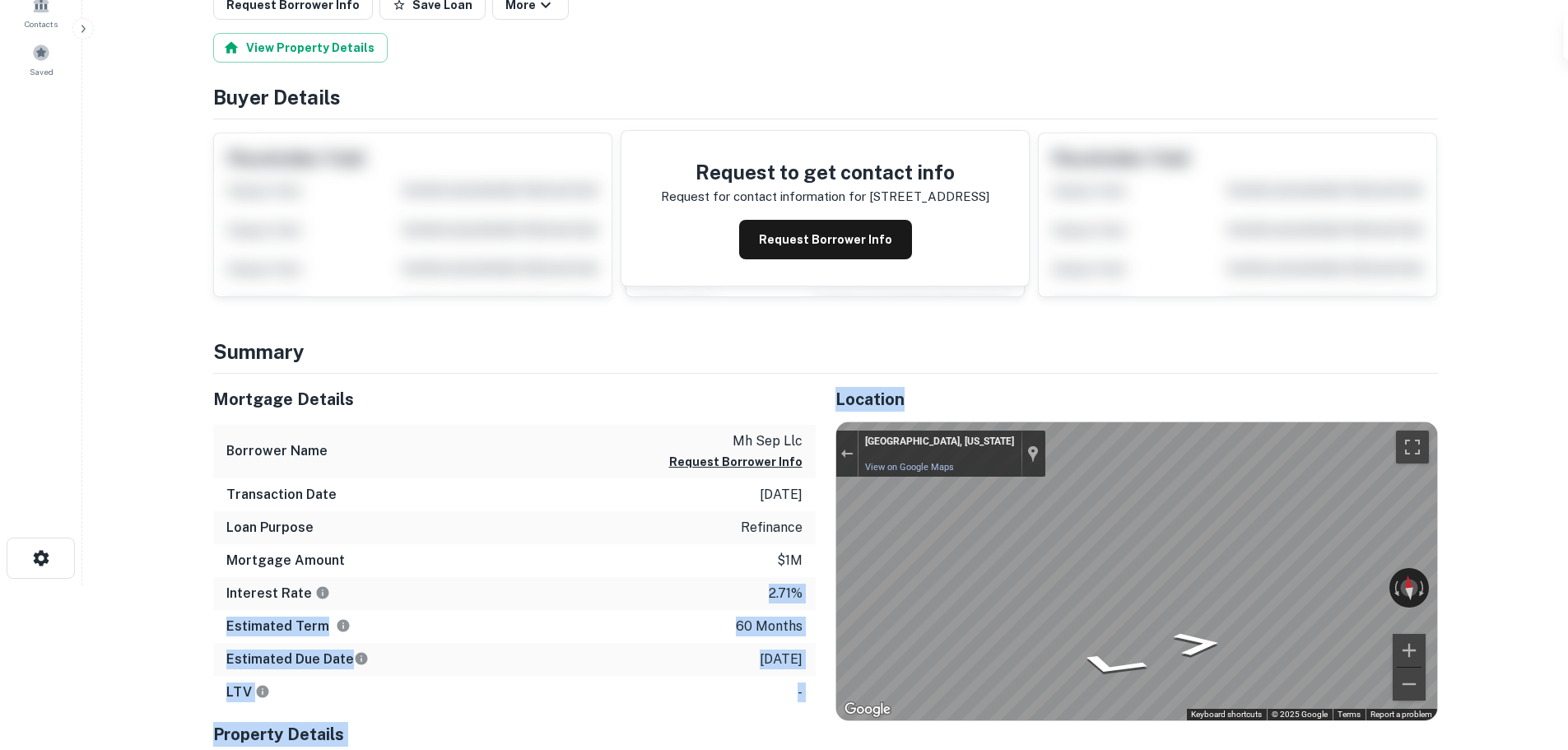
click at [1089, 612] on div "Mortgage Details Borrower Name mh sep llc Request Borrower Info Transaction Dat…" at bounding box center [815, 632] width 1244 height 518
drag, startPoint x: 711, startPoint y: 601, endPoint x: 1116, endPoint y: 629, distance: 406.0
click at [1116, 629] on div "Map" at bounding box center [1136, 571] width 601 height 298
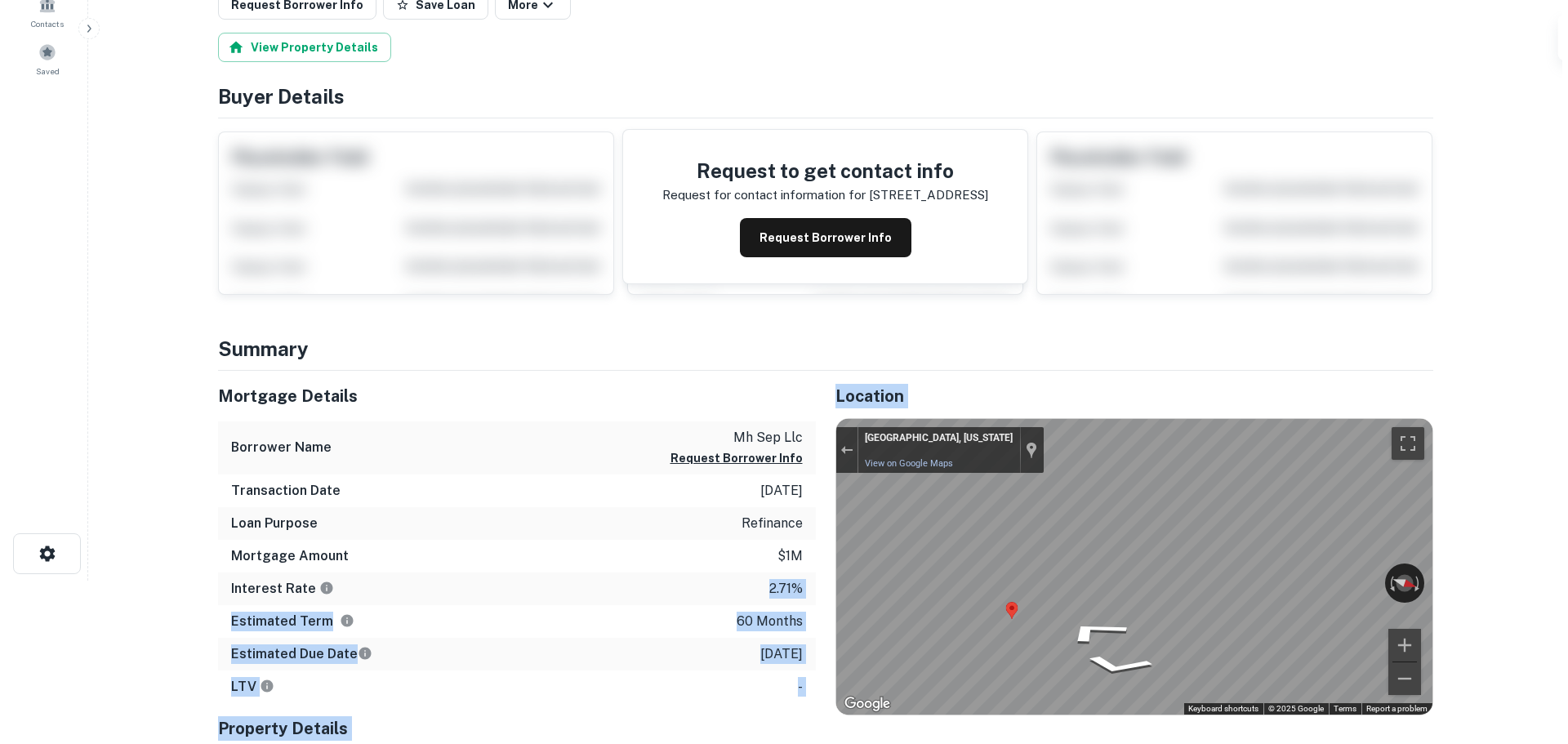
scroll to position [0, 0]
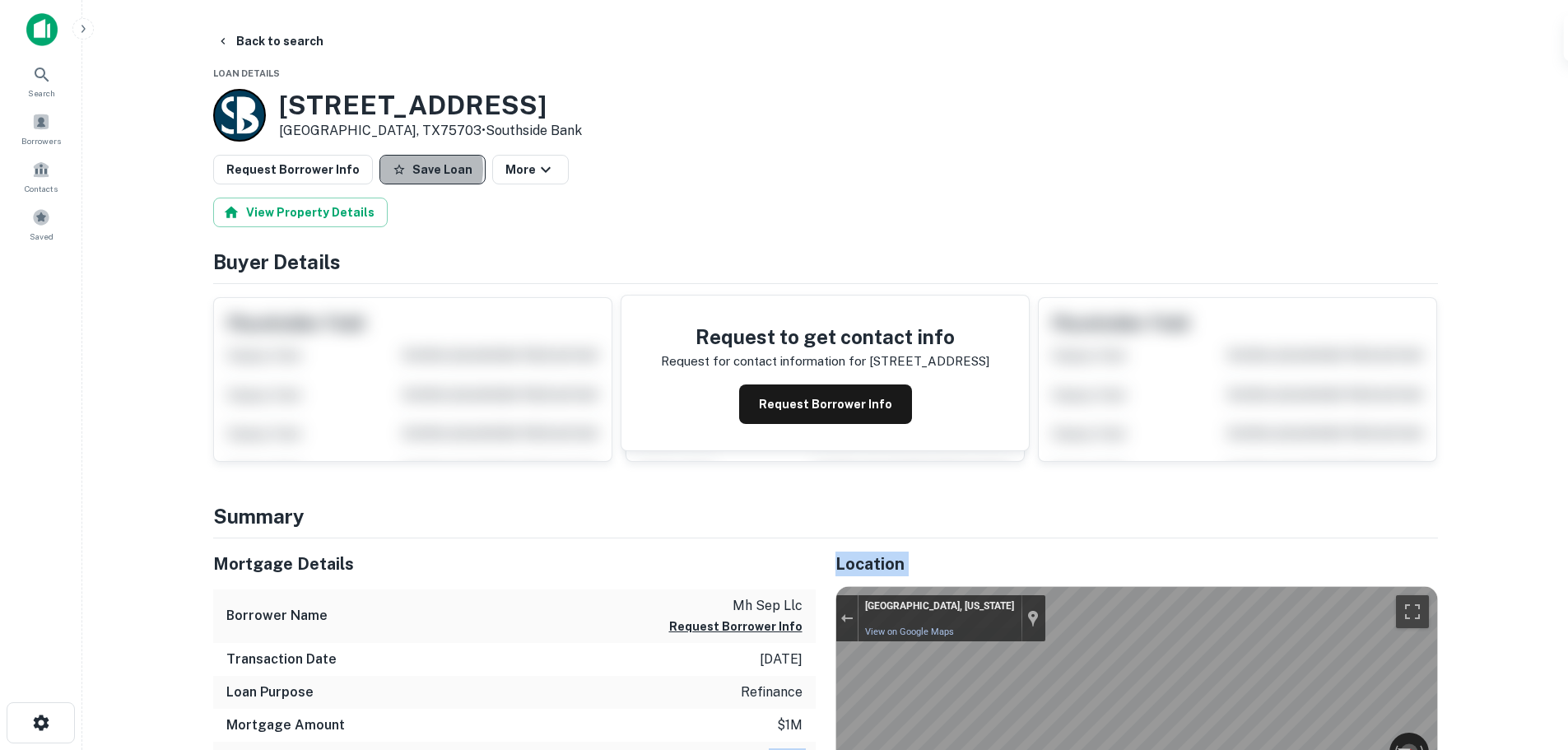
click at [408, 169] on button "Save Loan" at bounding box center [433, 169] width 106 height 30
click at [328, 167] on button "Request Borrower Info" at bounding box center [292, 169] width 160 height 30
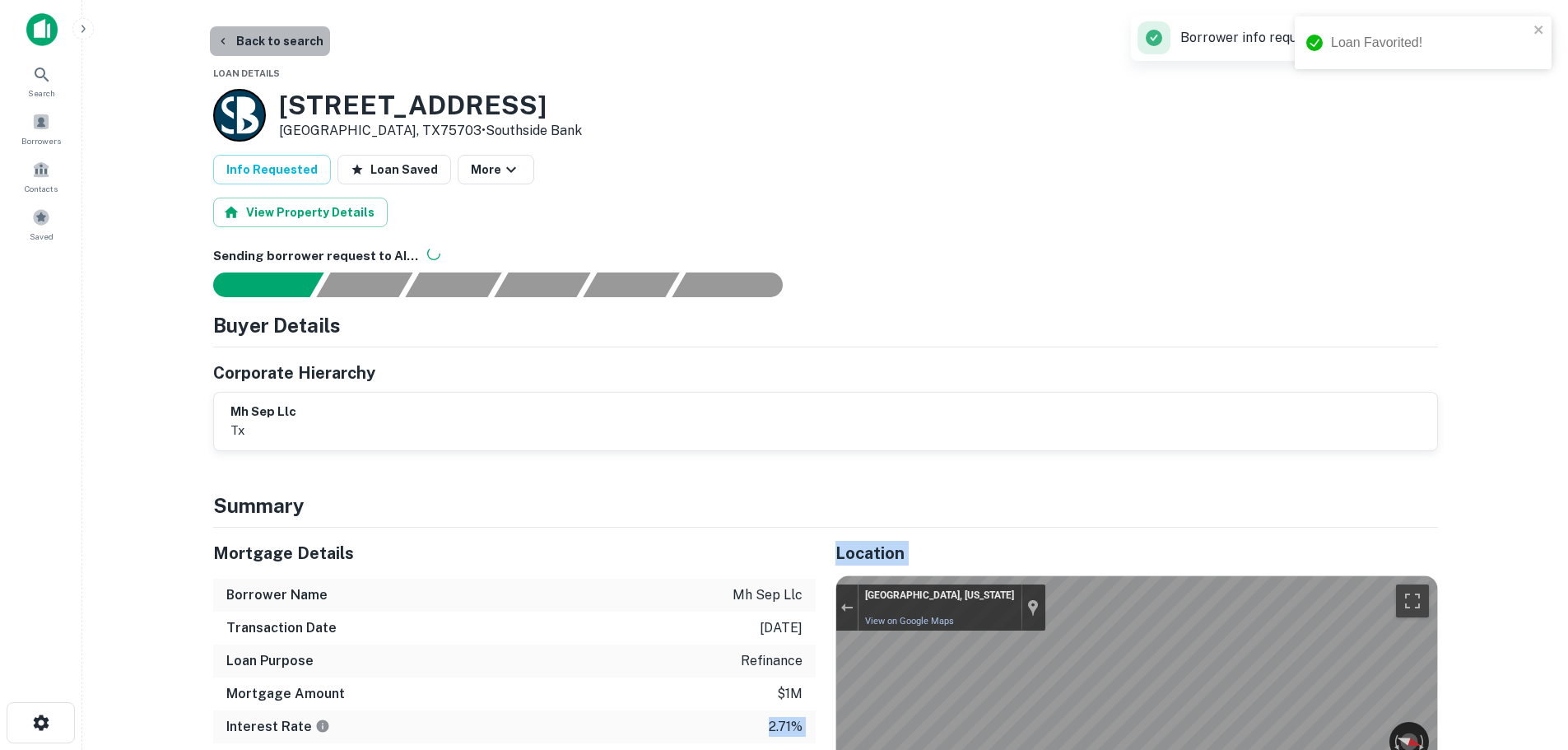
click at [271, 35] on button "Back to search" at bounding box center [270, 41] width 120 height 30
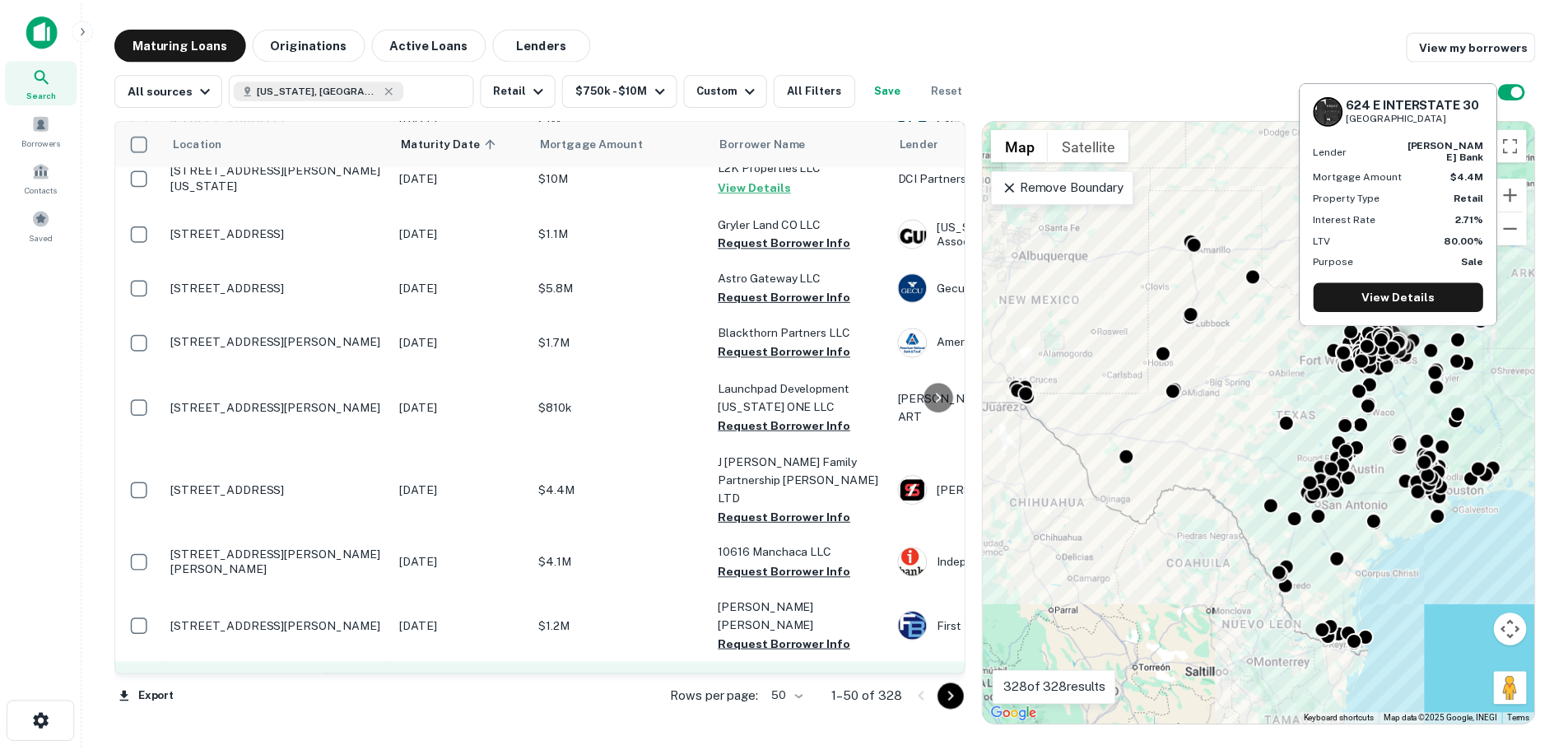
scroll to position [1646, 0]
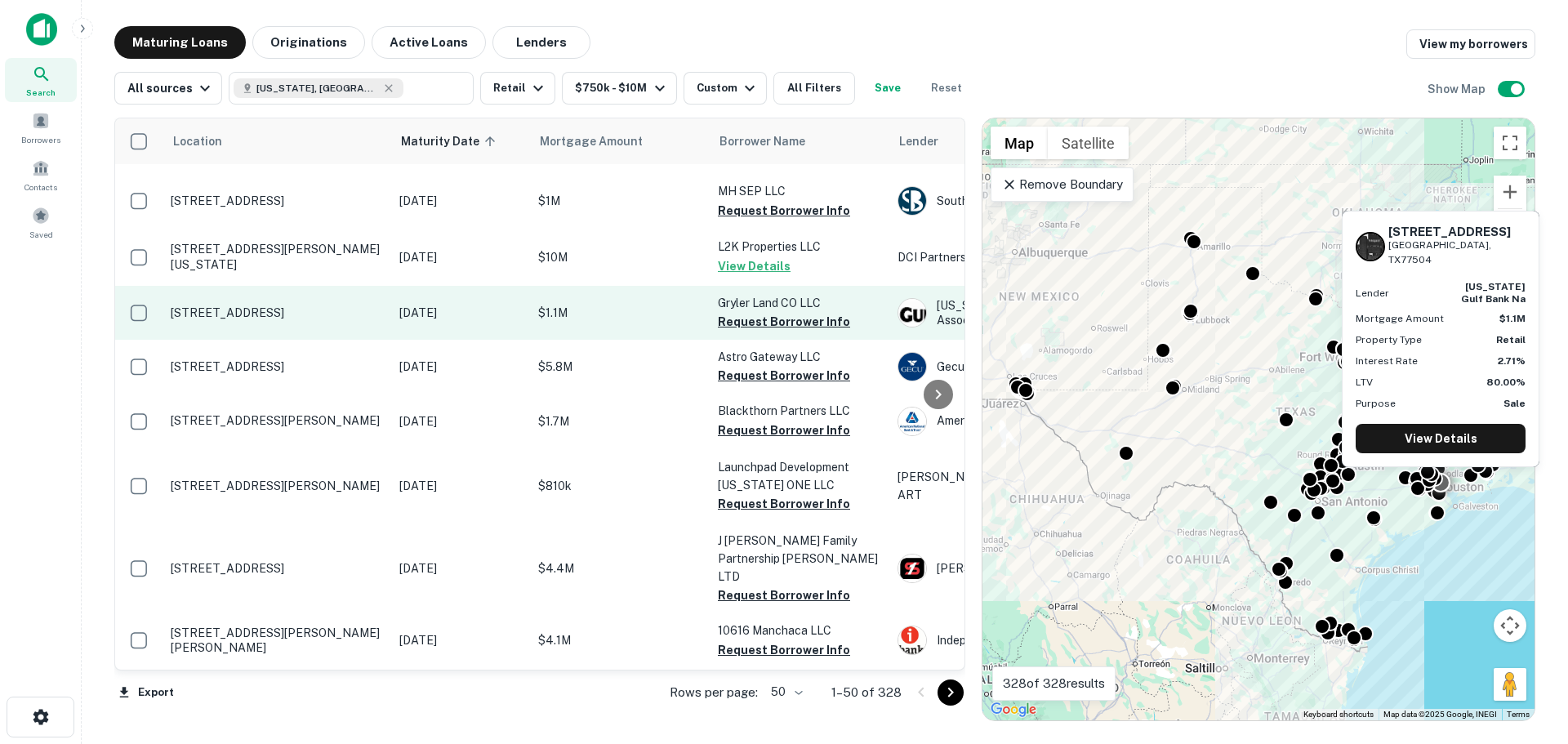
click at [302, 286] on td "[STREET_ADDRESS]" at bounding box center [277, 313] width 229 height 54
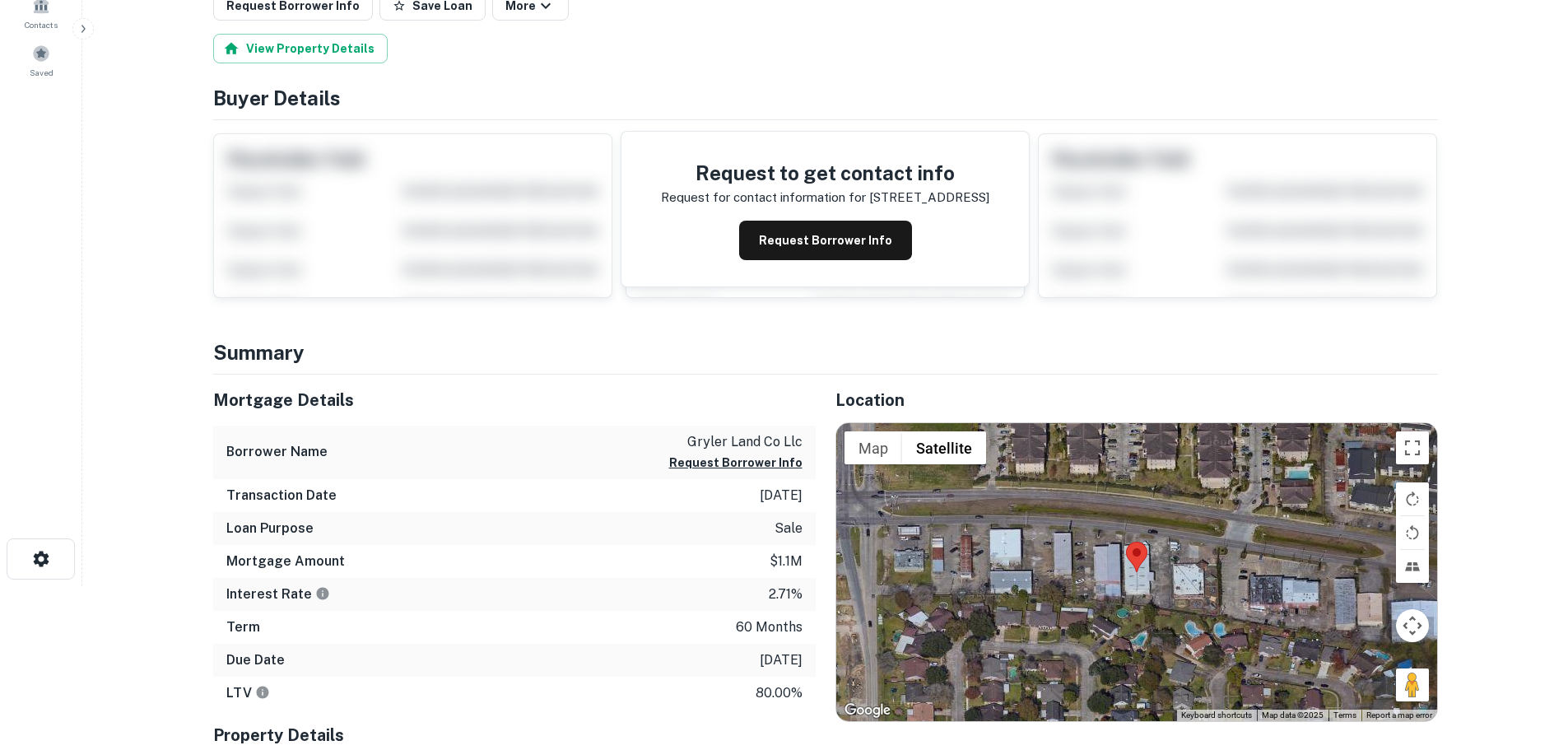
scroll to position [165, 0]
drag, startPoint x: 1401, startPoint y: 693, endPoint x: 1193, endPoint y: 570, distance: 241.6
click at [1193, 570] on div "Map Terrain Satellite Labels Keyboard shortcuts Map Data Map data ©2025 Map dat…" at bounding box center [1136, 571] width 601 height 298
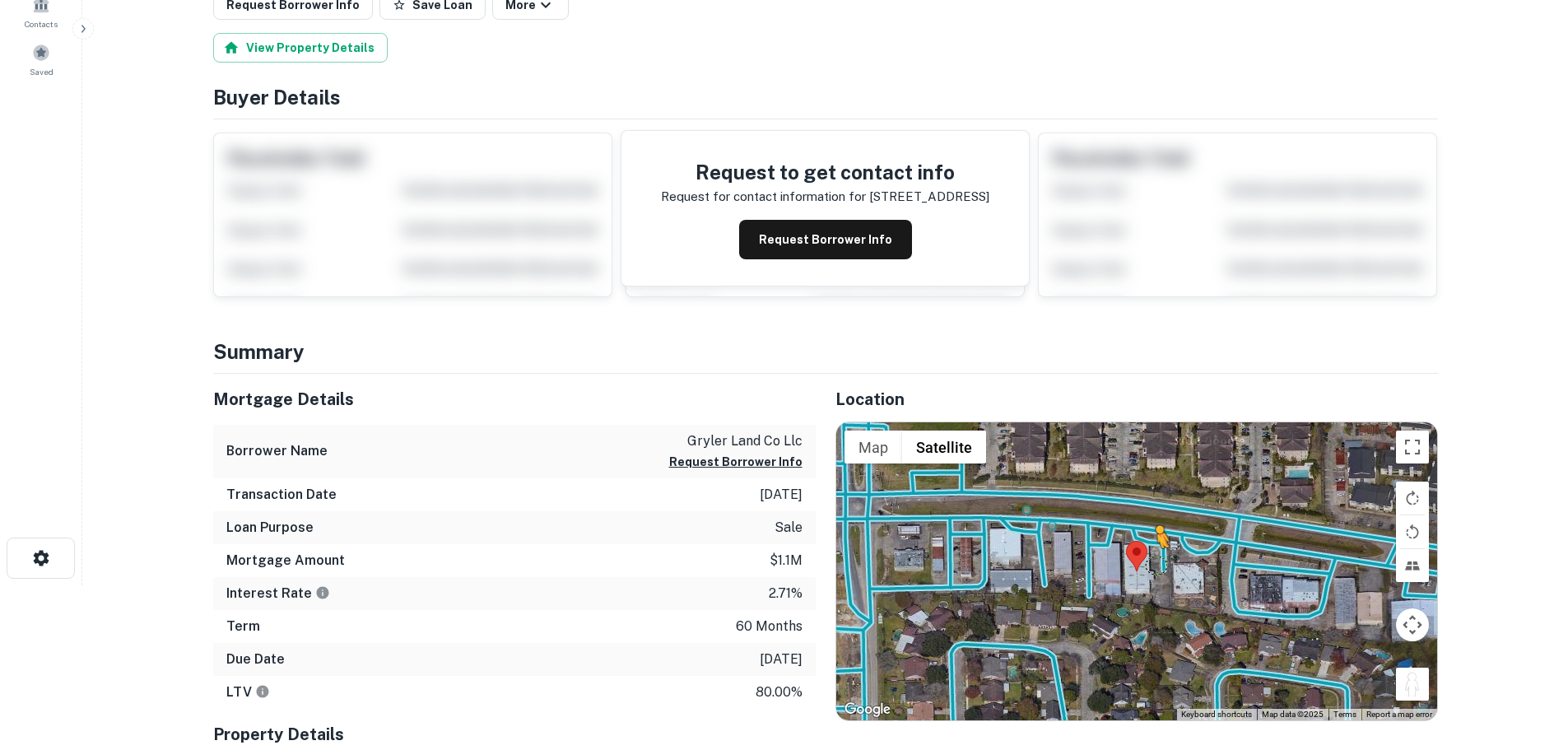
drag, startPoint x: 1407, startPoint y: 689, endPoint x: 1155, endPoint y: 563, distance: 281.7
click at [1155, 563] on div "To activate drag with keyboard, press Alt + Enter. Once in keyboard drag state,…" at bounding box center [1136, 571] width 601 height 298
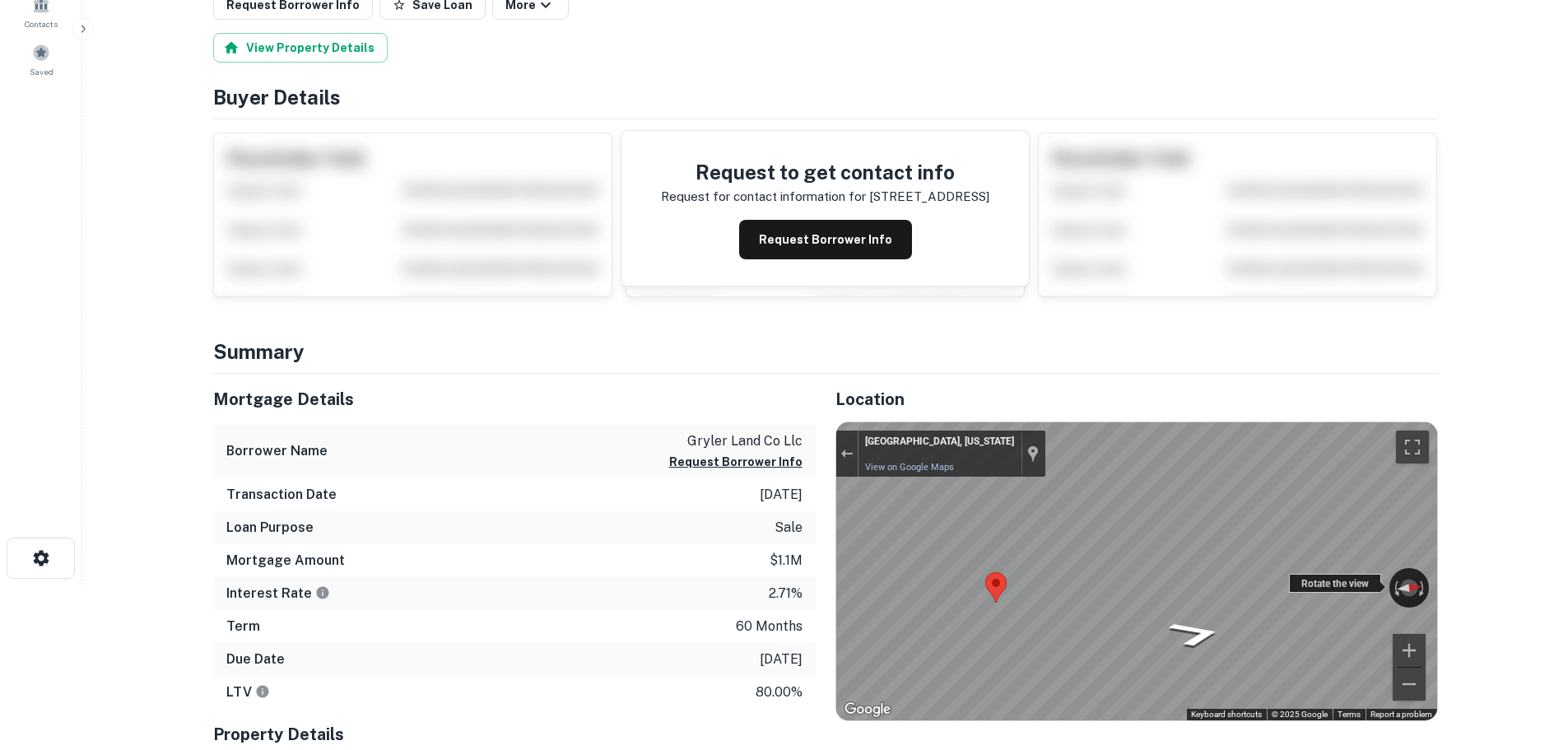
click at [885, 615] on div "← Move left → Move right ↑ Move up ↓ Move down + Zoom in - Zoom out Pasadena, T…" at bounding box center [1136, 571] width 601 height 298
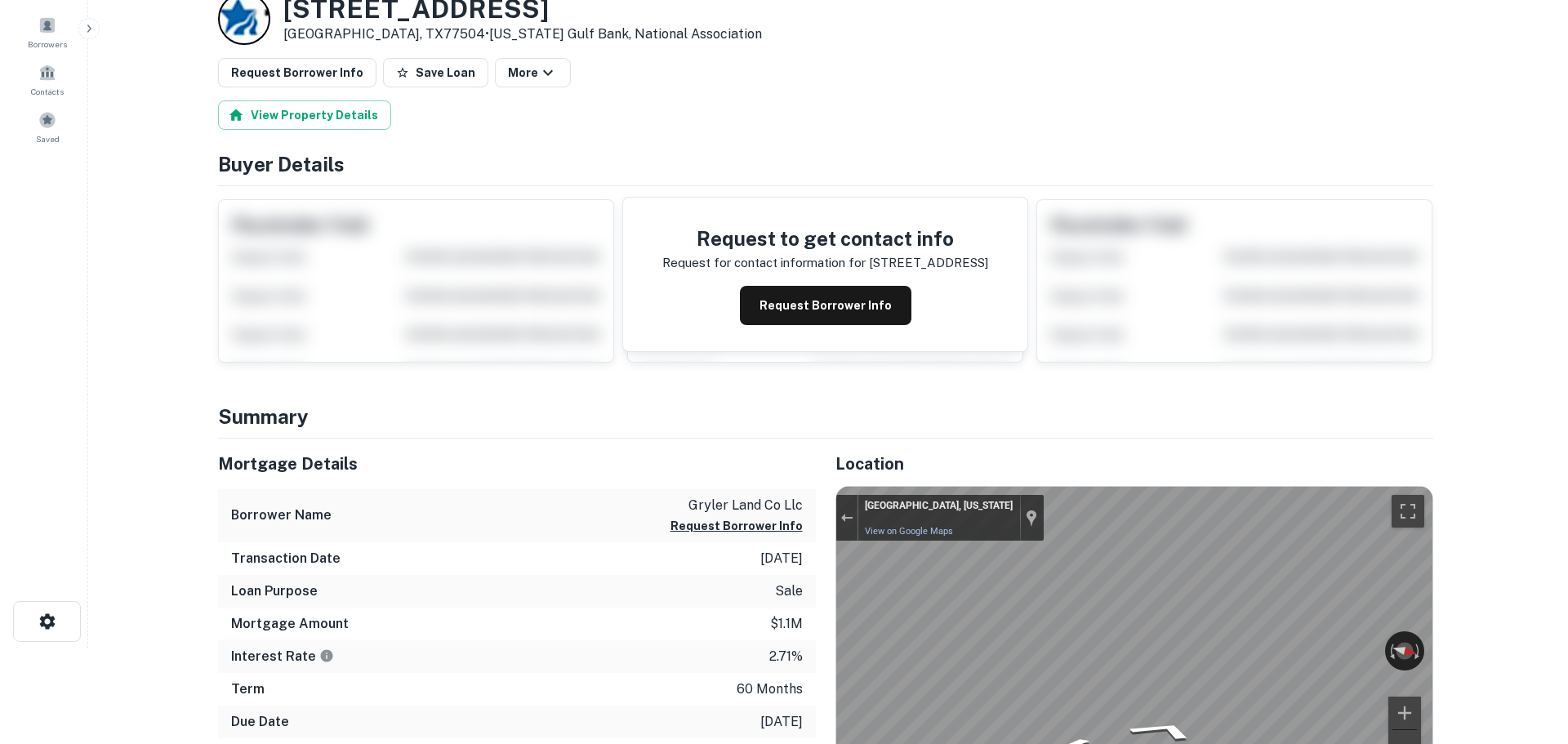
scroll to position [0, 0]
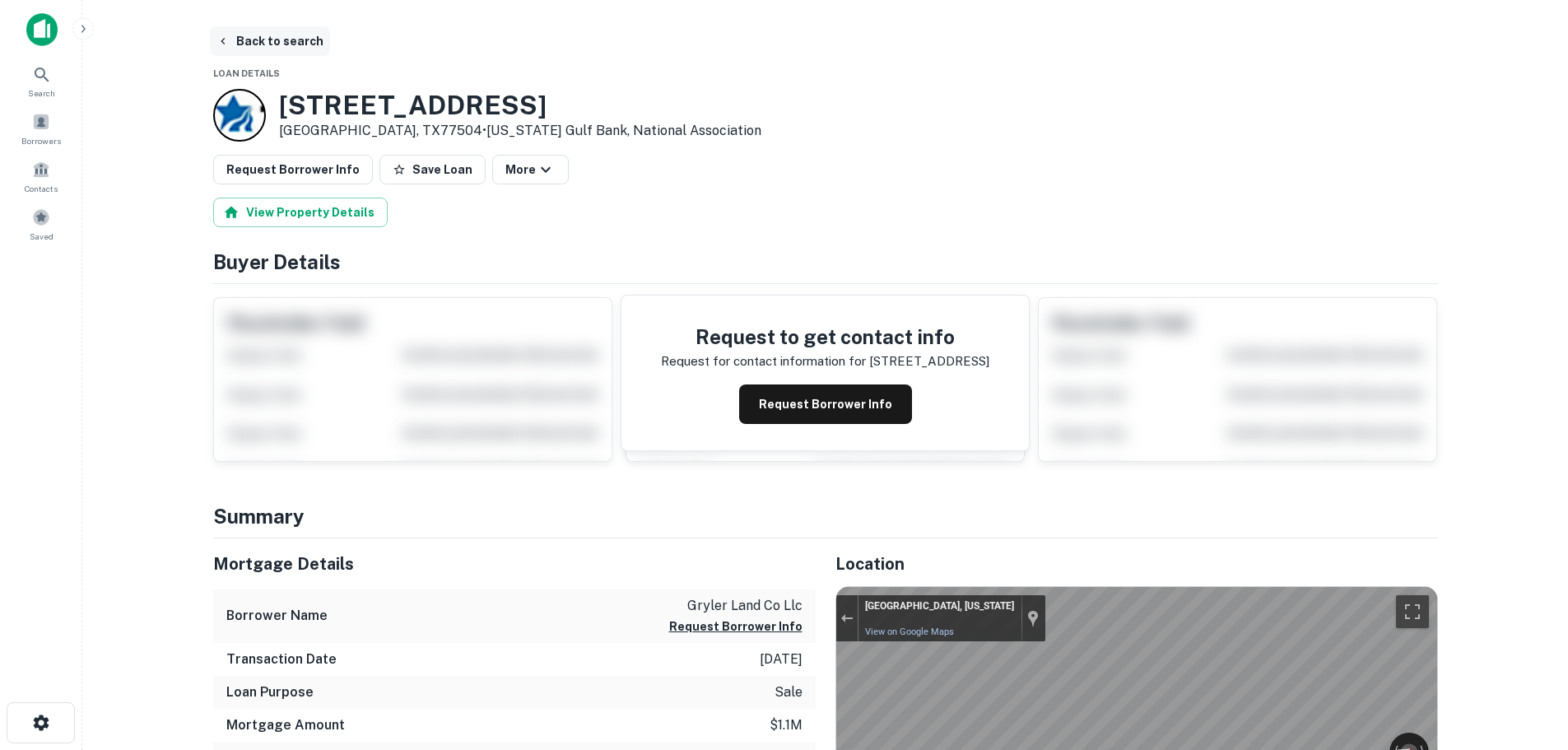
click at [291, 37] on button "Back to search" at bounding box center [270, 41] width 120 height 30
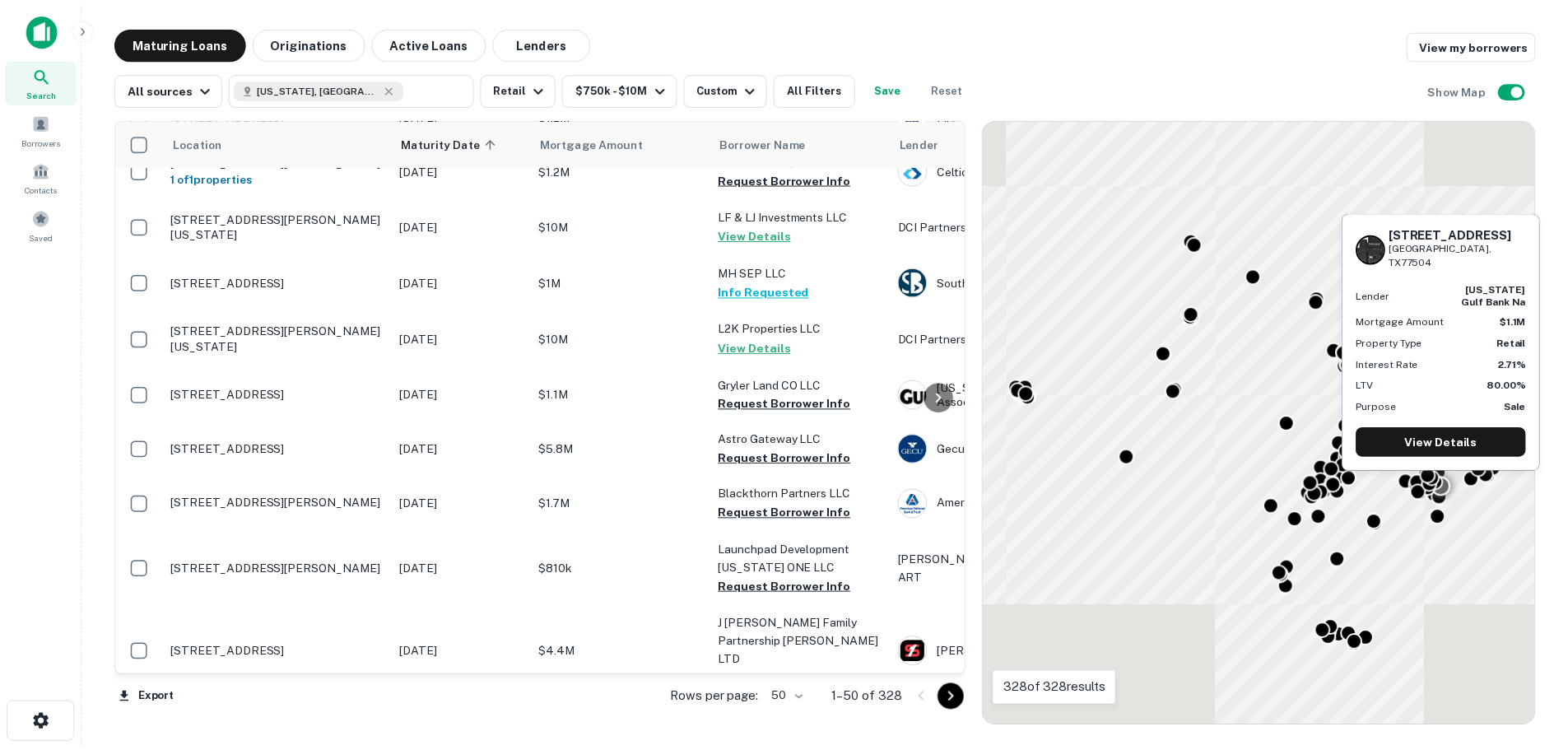
scroll to position [1646, 0]
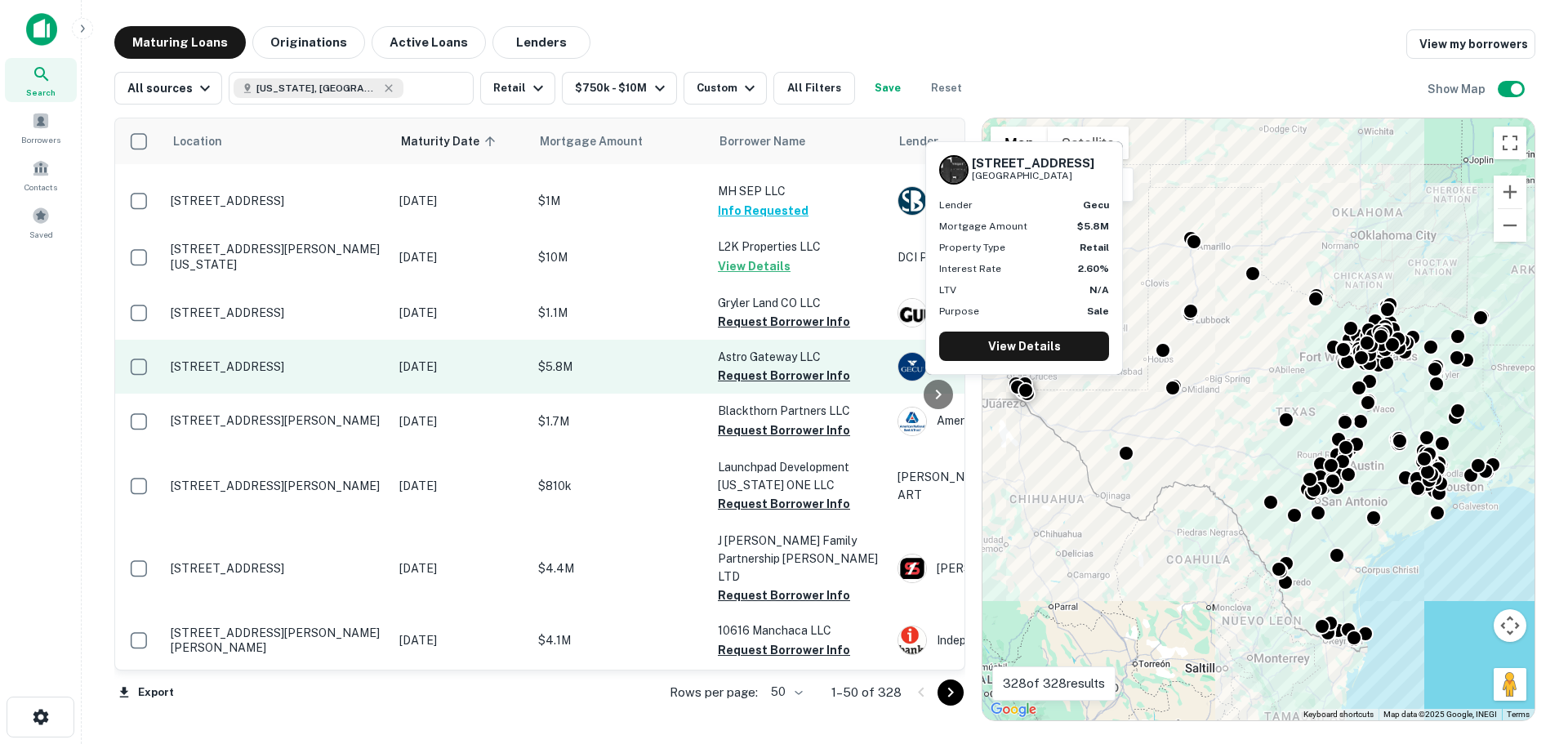
click at [251, 359] on p "[STREET_ADDRESS]" at bounding box center [277, 367] width 212 height 15
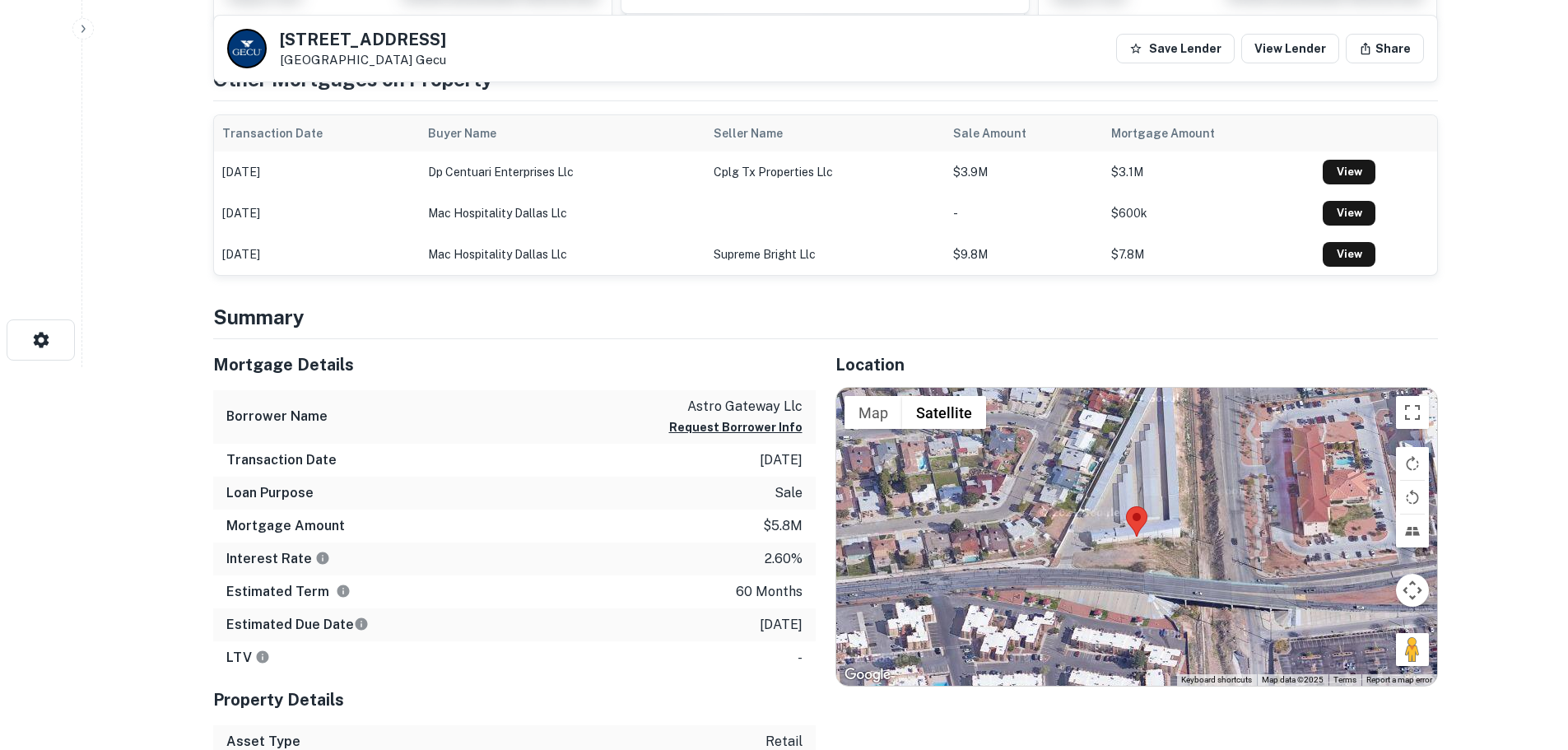
scroll to position [411, 0]
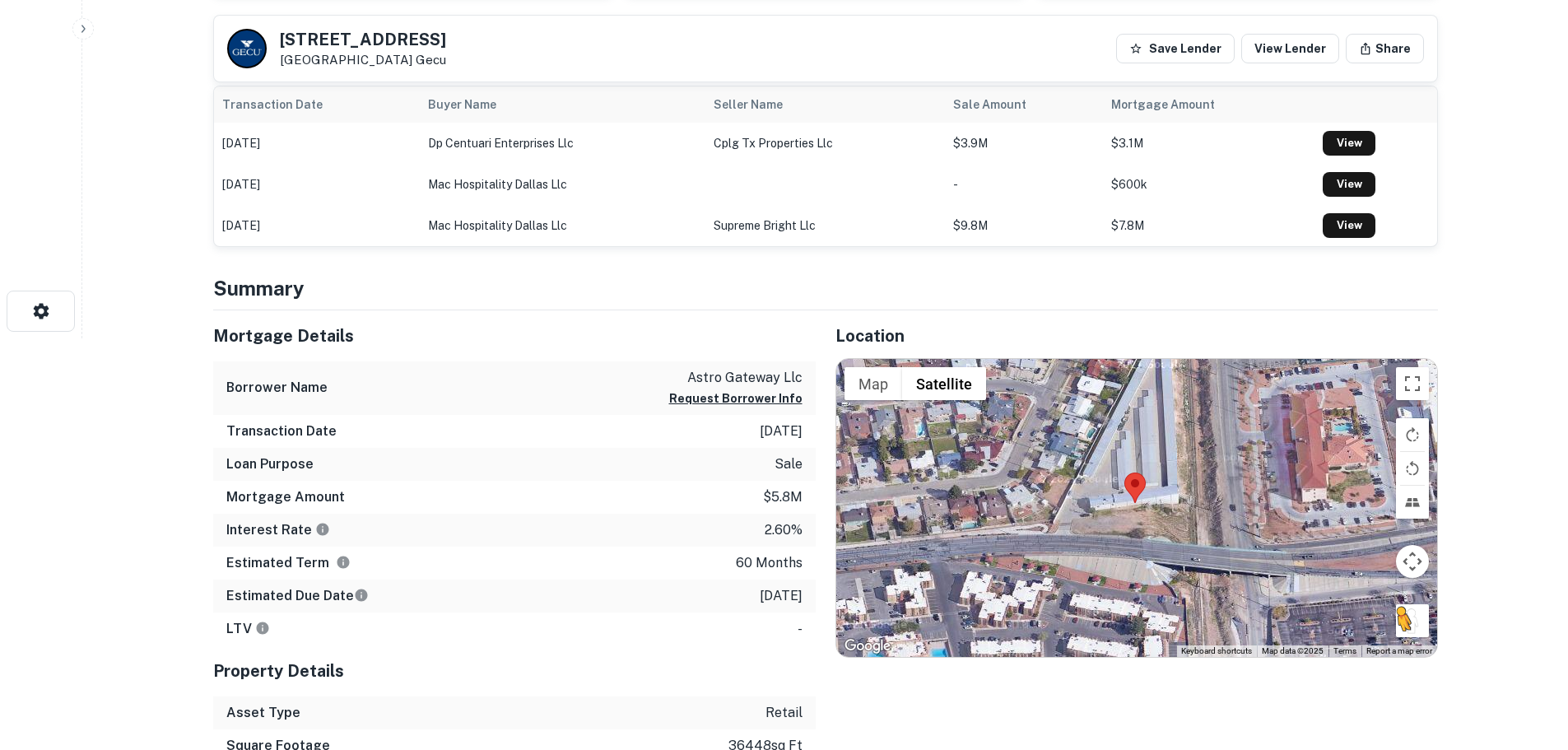
drag, startPoint x: 1420, startPoint y: 639, endPoint x: 1415, endPoint y: 628, distance: 12.1
click at [1415, 628] on div "To activate drag with keyboard, press Alt + Enter. Once in keyboard drag state,…" at bounding box center [1136, 508] width 601 height 298
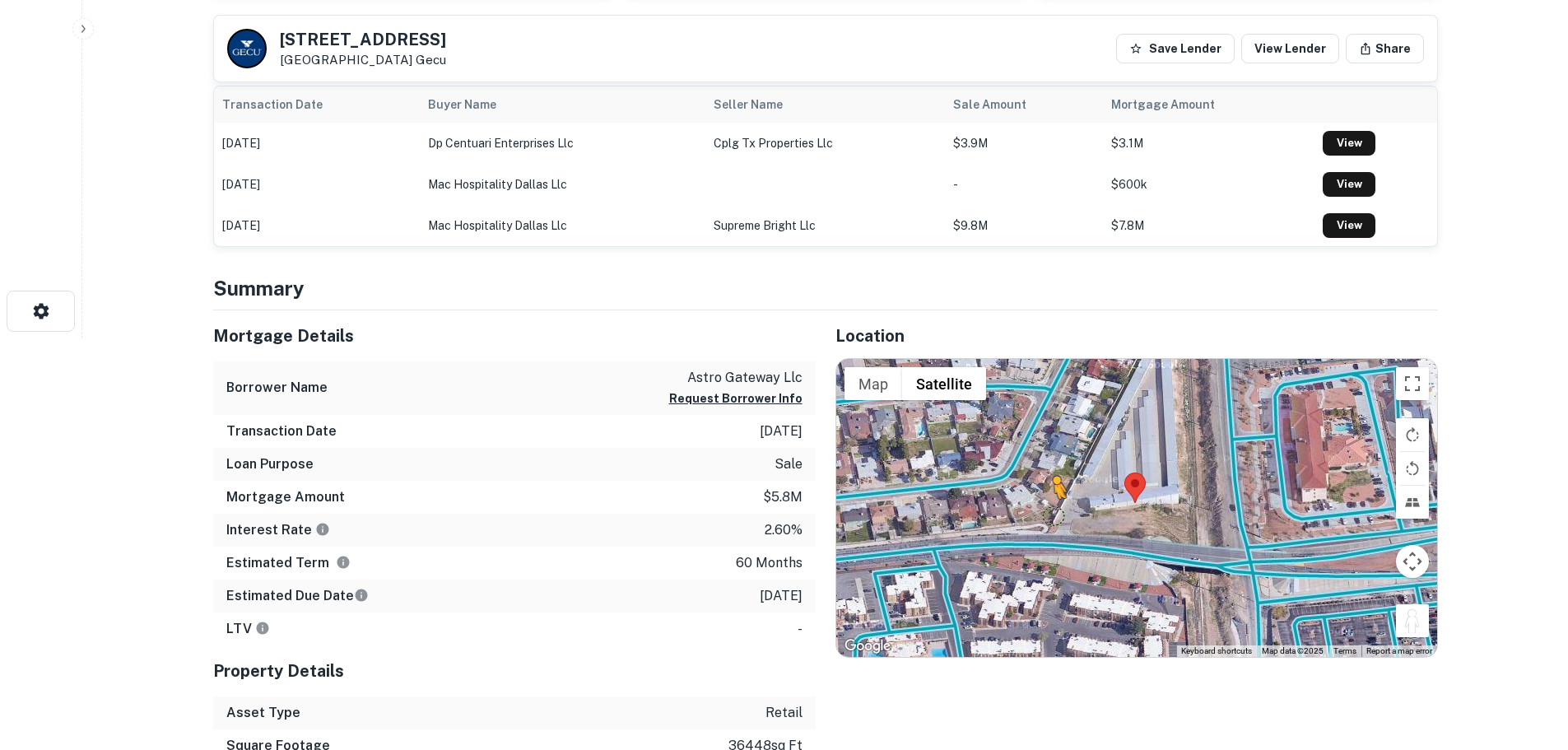
drag, startPoint x: 1415, startPoint y: 628, endPoint x: 1037, endPoint y: 509, distance: 396.3
click at [1037, 509] on div "To activate drag with keyboard, press Alt + Enter. Once in keyboard drag state,…" at bounding box center [1136, 508] width 601 height 298
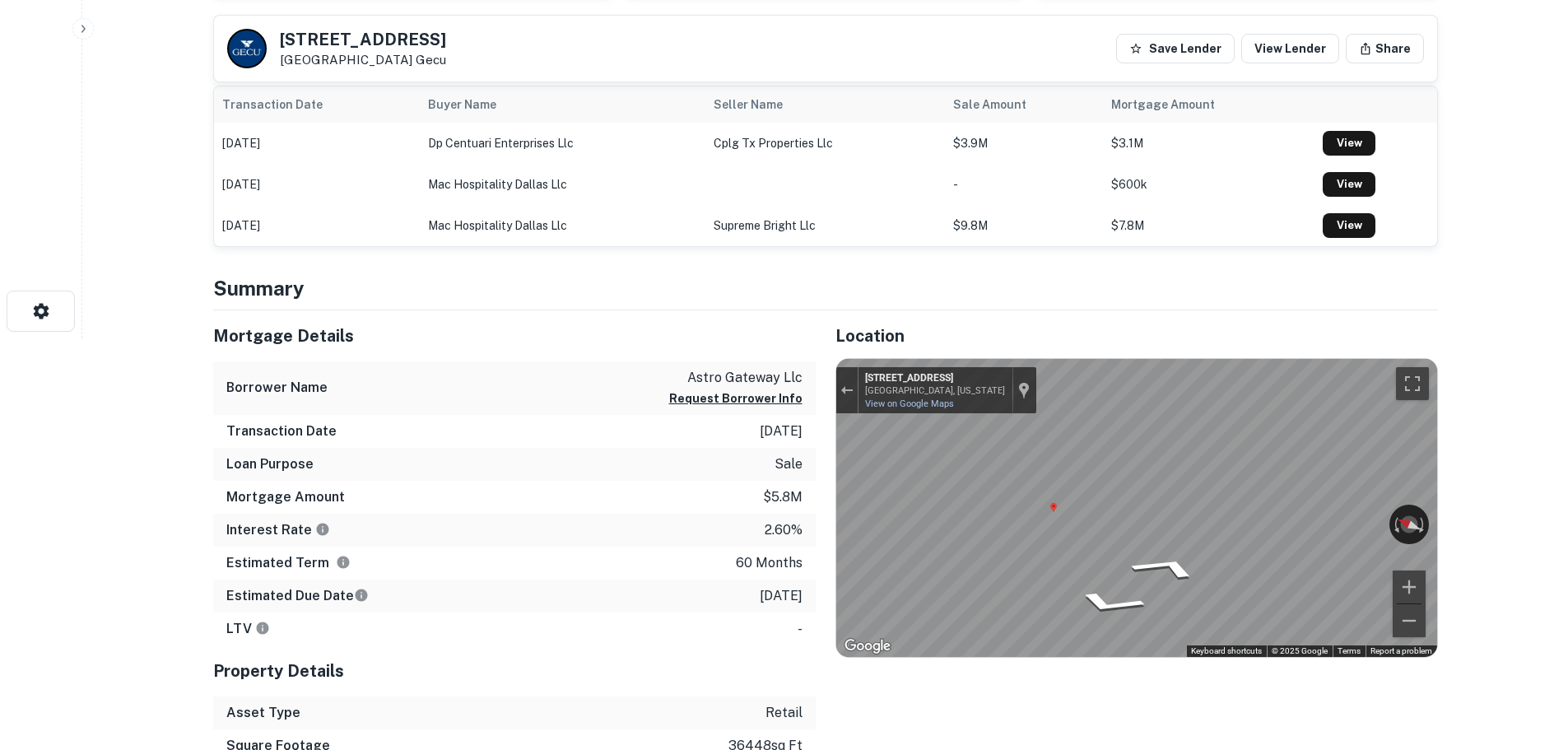
click at [808, 584] on div "Mortgage Details Borrower Name astro gateway llc Request Borrower Info Transact…" at bounding box center [815, 568] width 1244 height 518
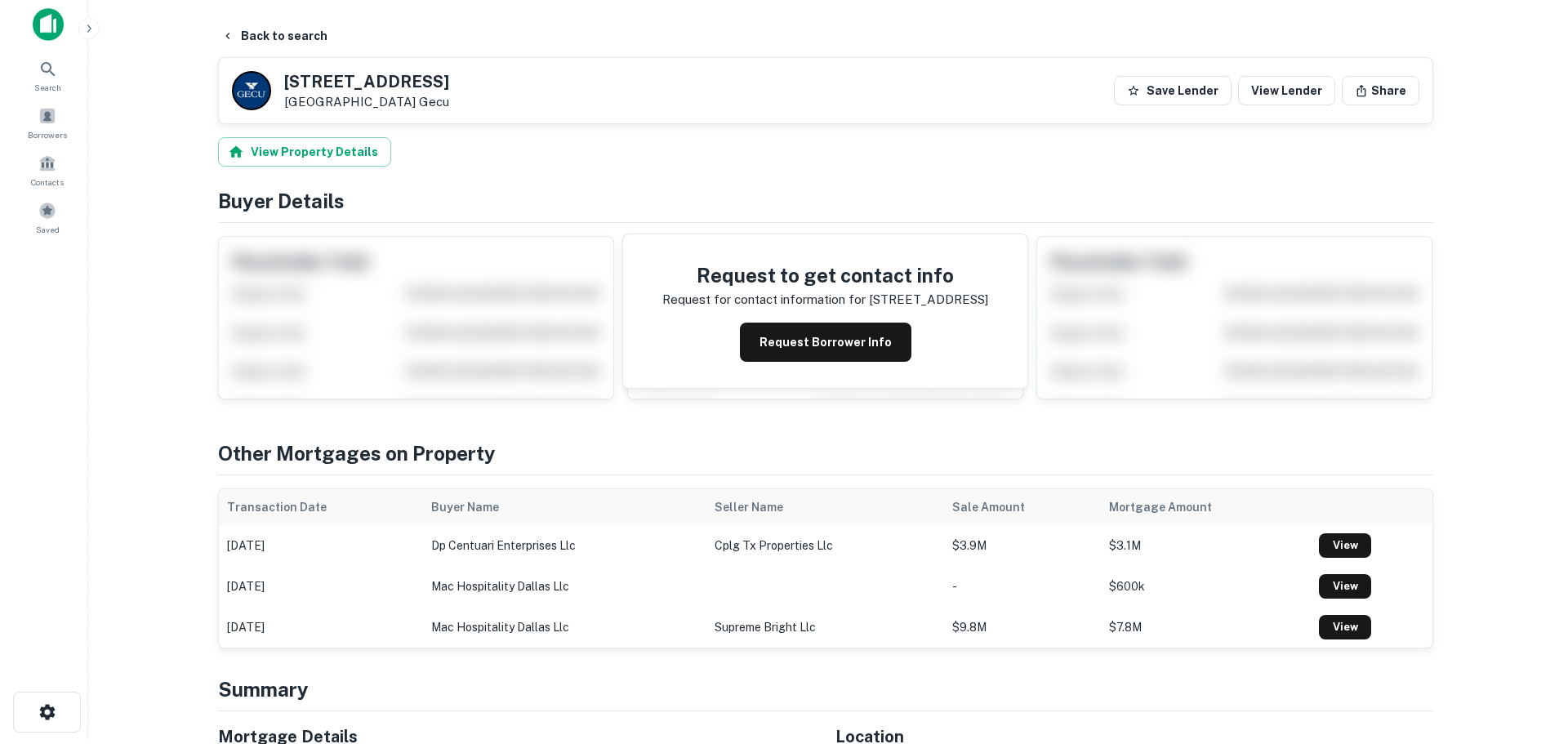
scroll to position [0, 0]
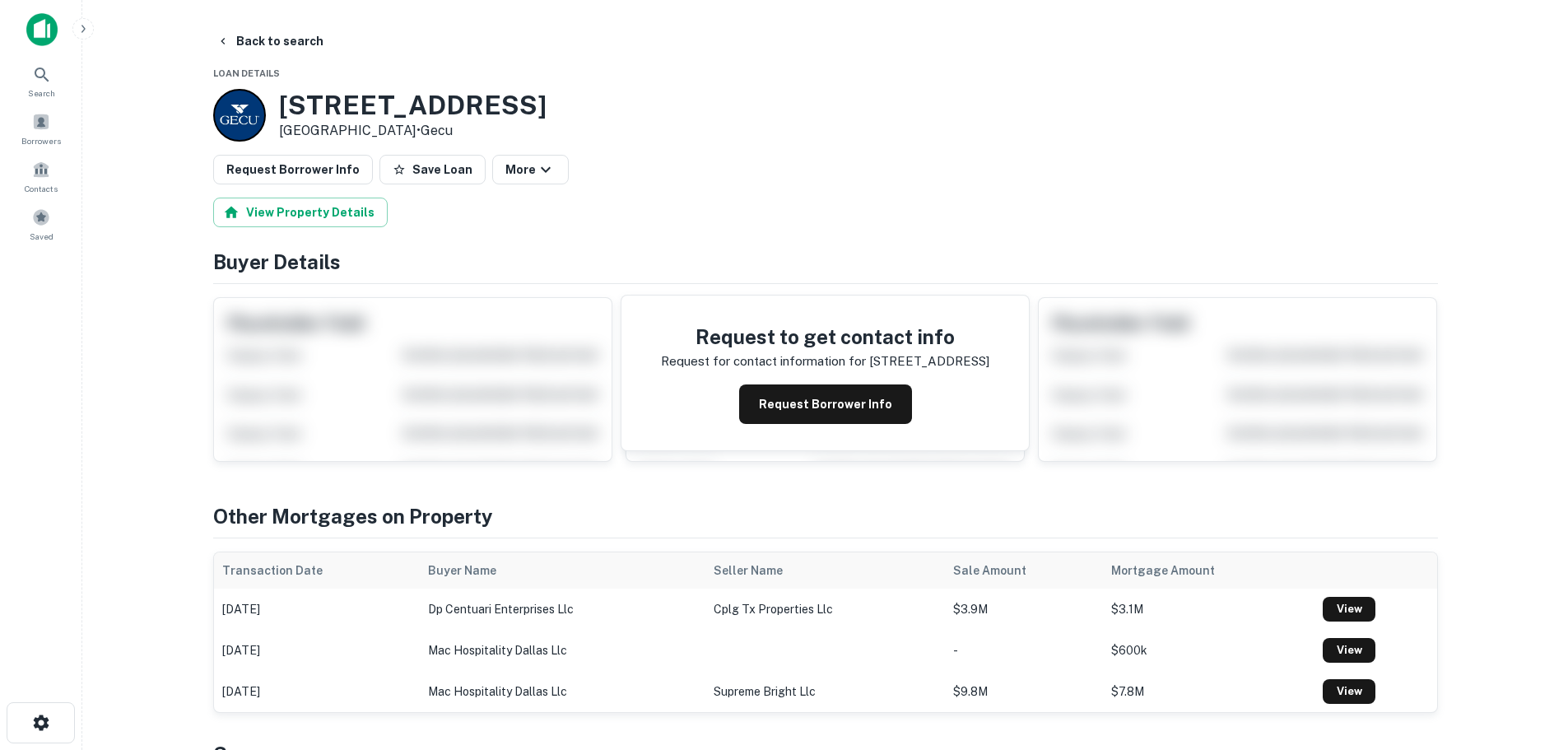
click at [426, 106] on h3 "6565 Edgemere Blvd" at bounding box center [412, 105] width 268 height 31
copy h3 "6565 Edgemere Blvd"
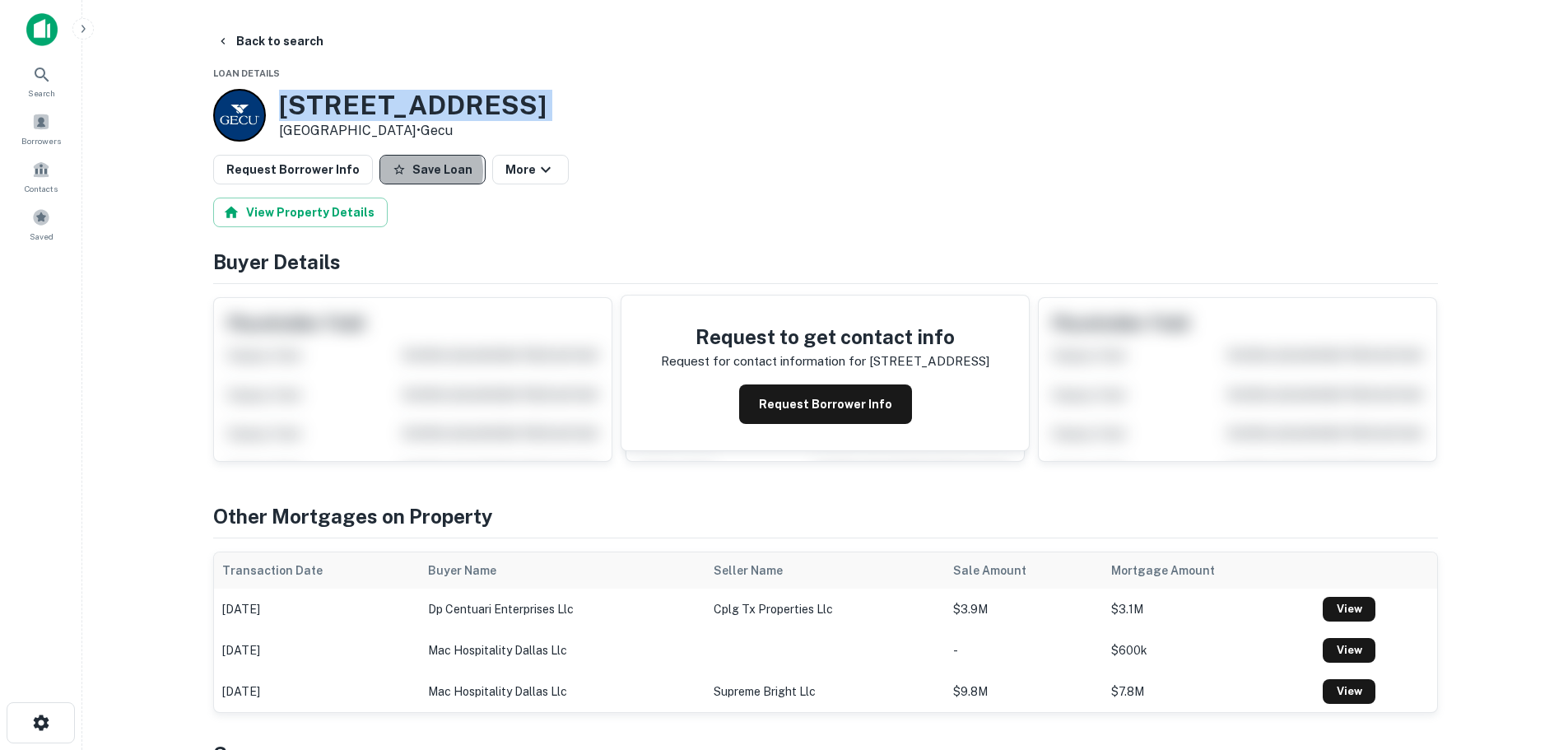
click at [416, 171] on button "Save Loan" at bounding box center [433, 169] width 106 height 30
click at [347, 175] on button "Request Borrower Info" at bounding box center [292, 169] width 160 height 30
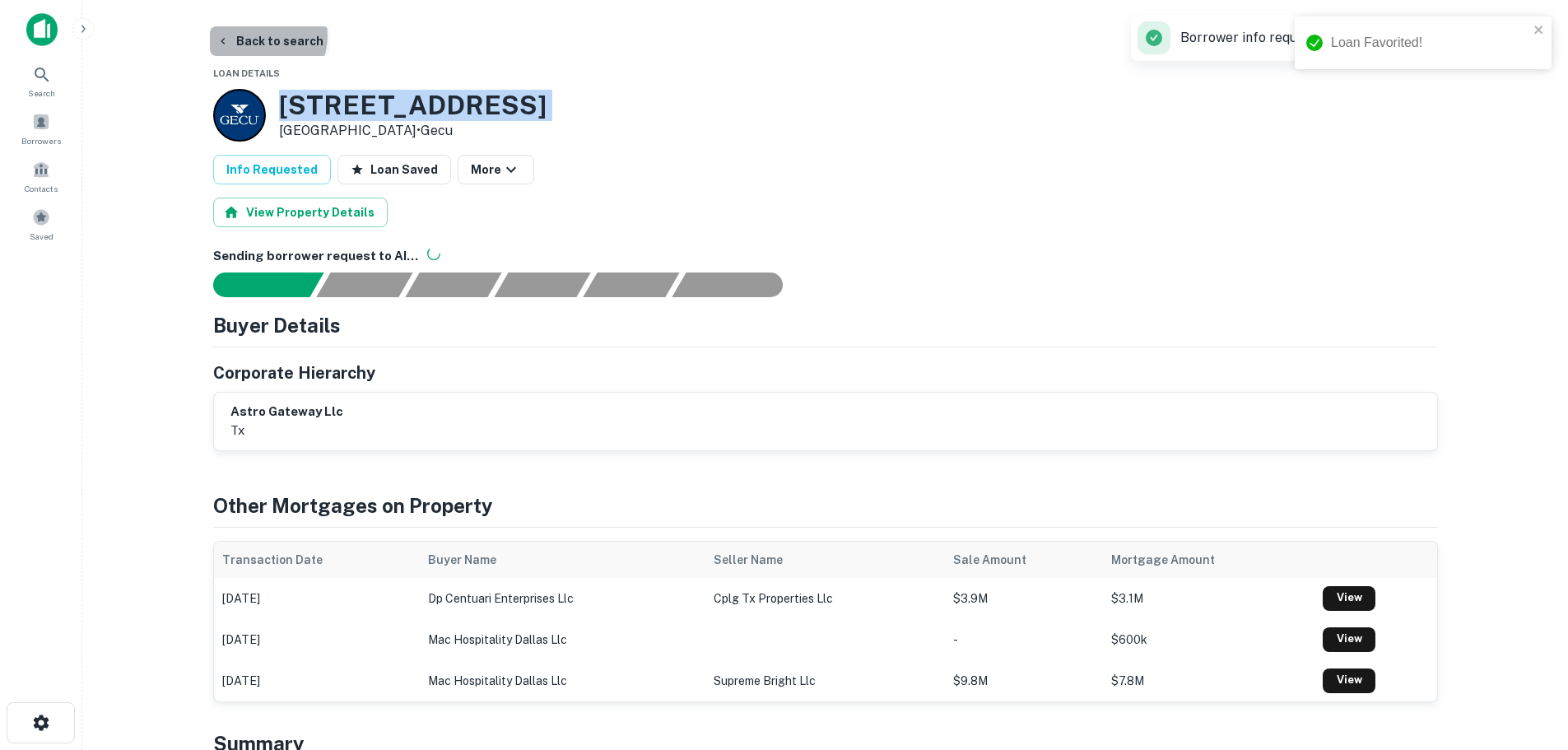
click at [262, 36] on button "Back to search" at bounding box center [270, 41] width 120 height 30
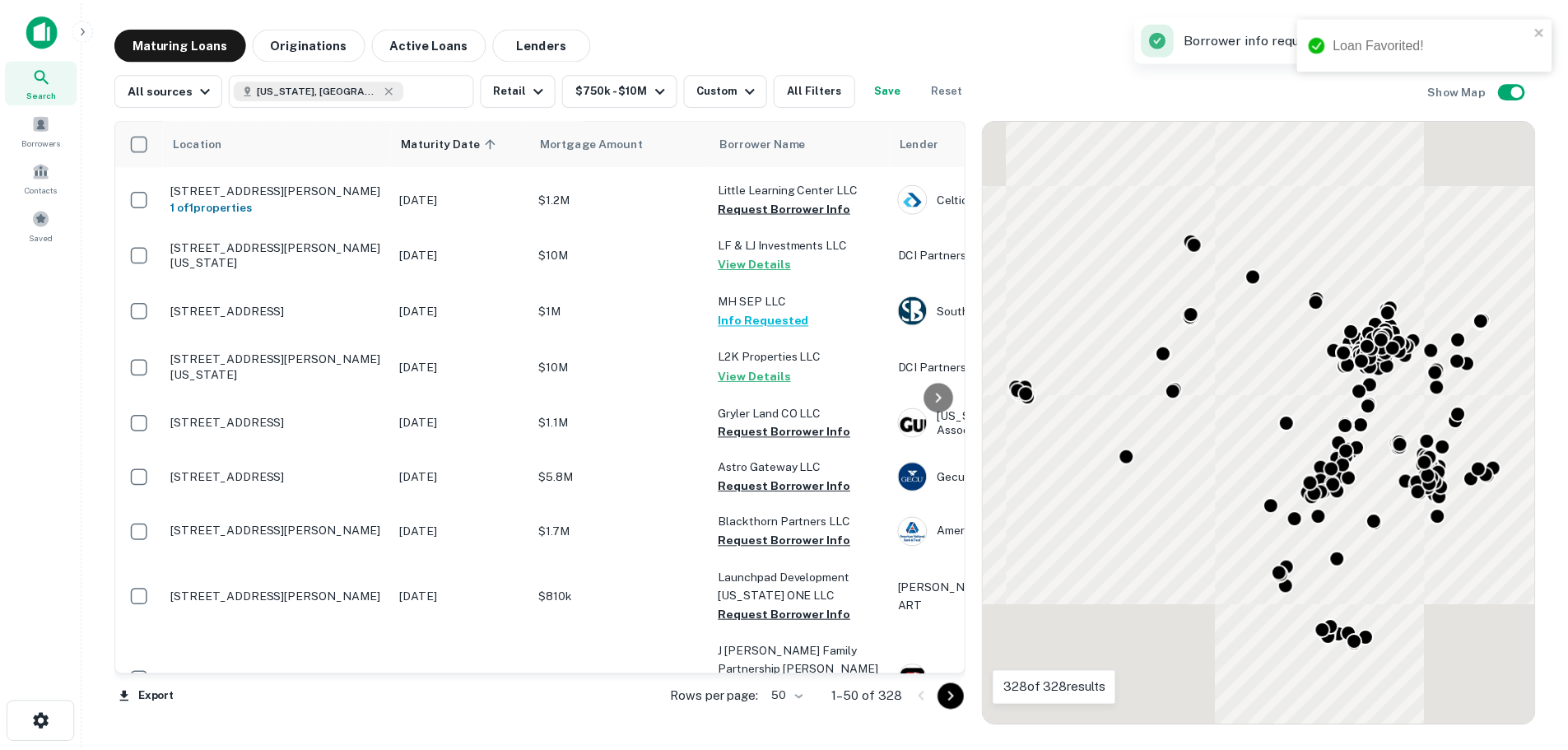
scroll to position [1646, 0]
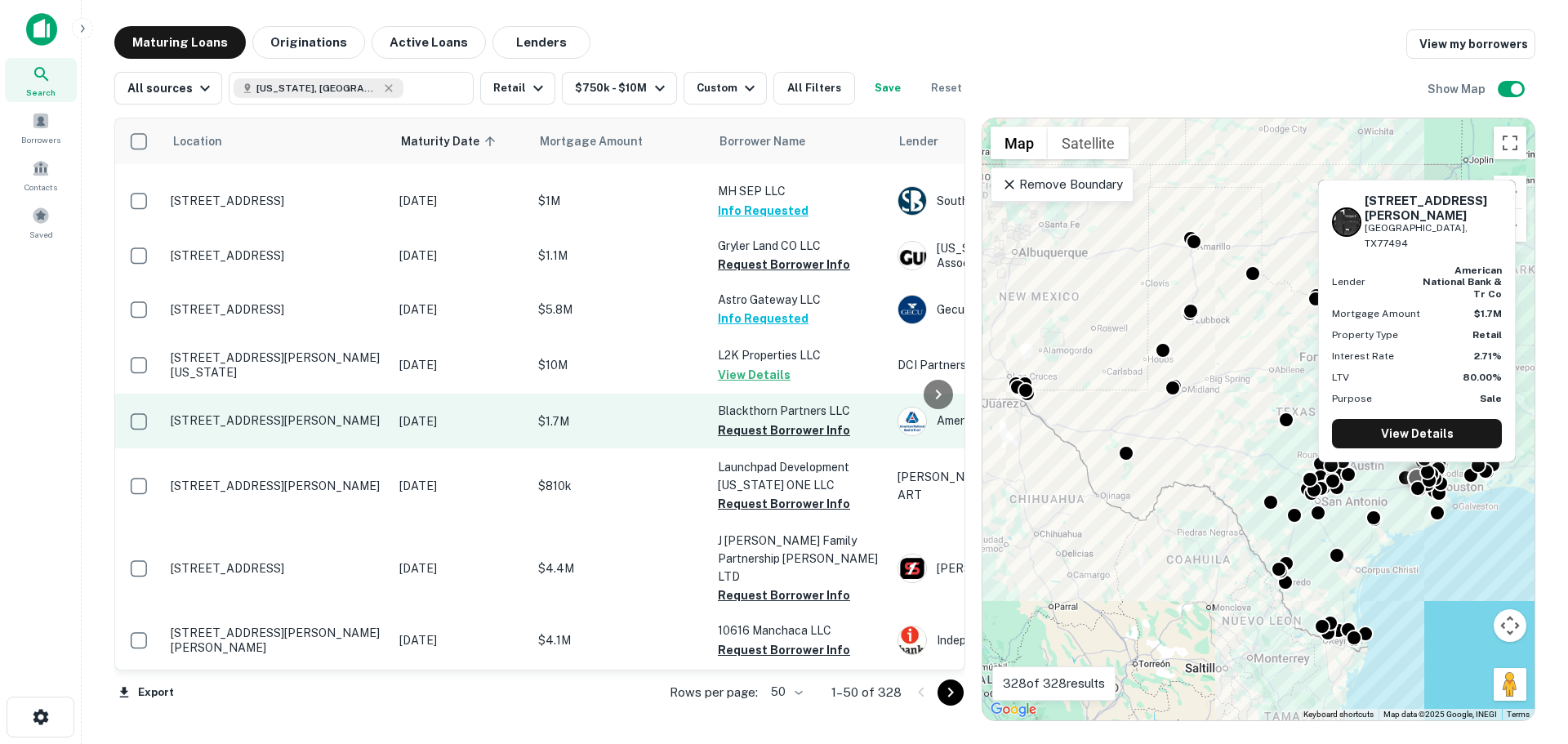
click at [269, 394] on td "[STREET_ADDRESS][PERSON_NAME]" at bounding box center [277, 421] width 229 height 54
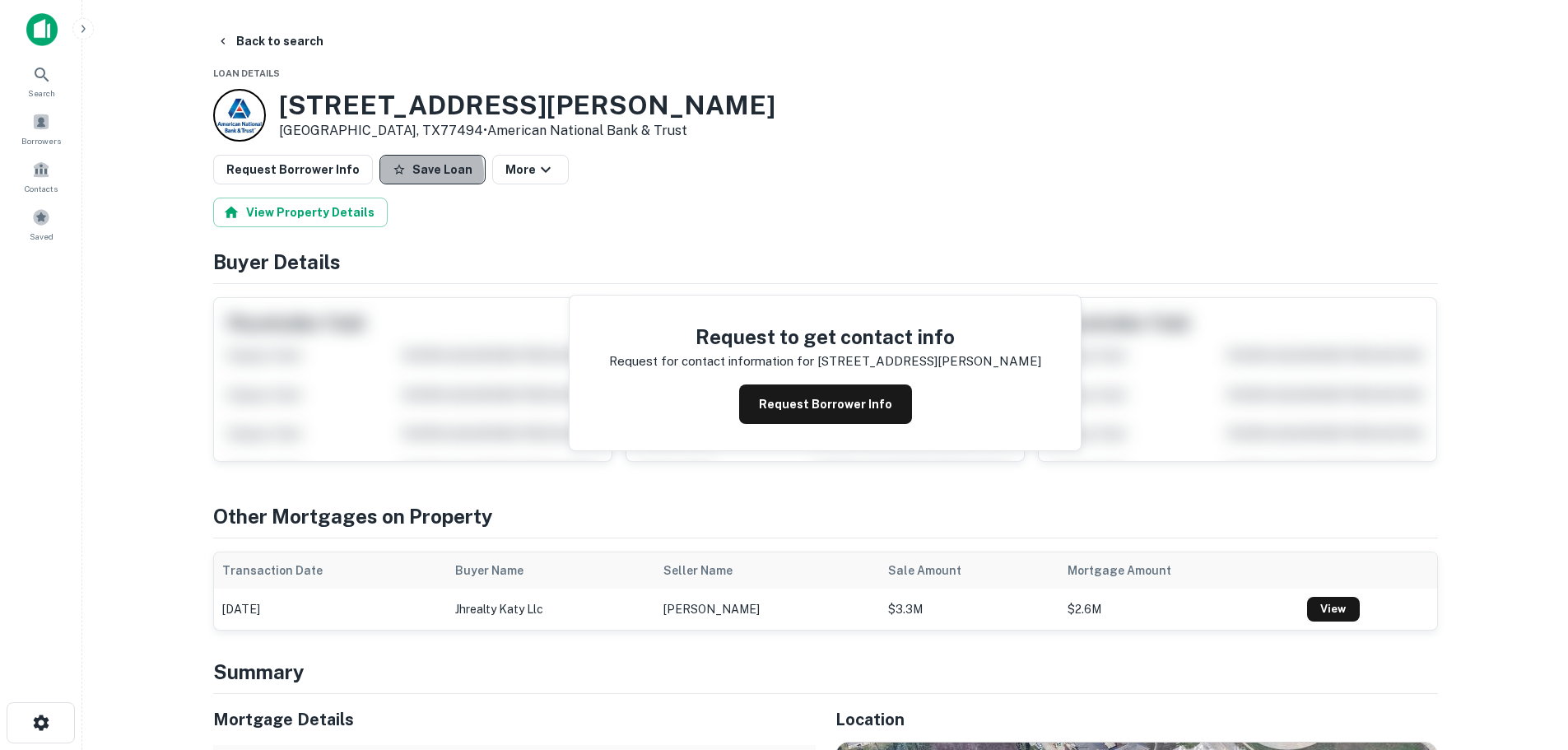
click at [410, 174] on button "Save Loan" at bounding box center [433, 169] width 106 height 30
click at [356, 173] on button "Request Borrower Info" at bounding box center [292, 169] width 160 height 30
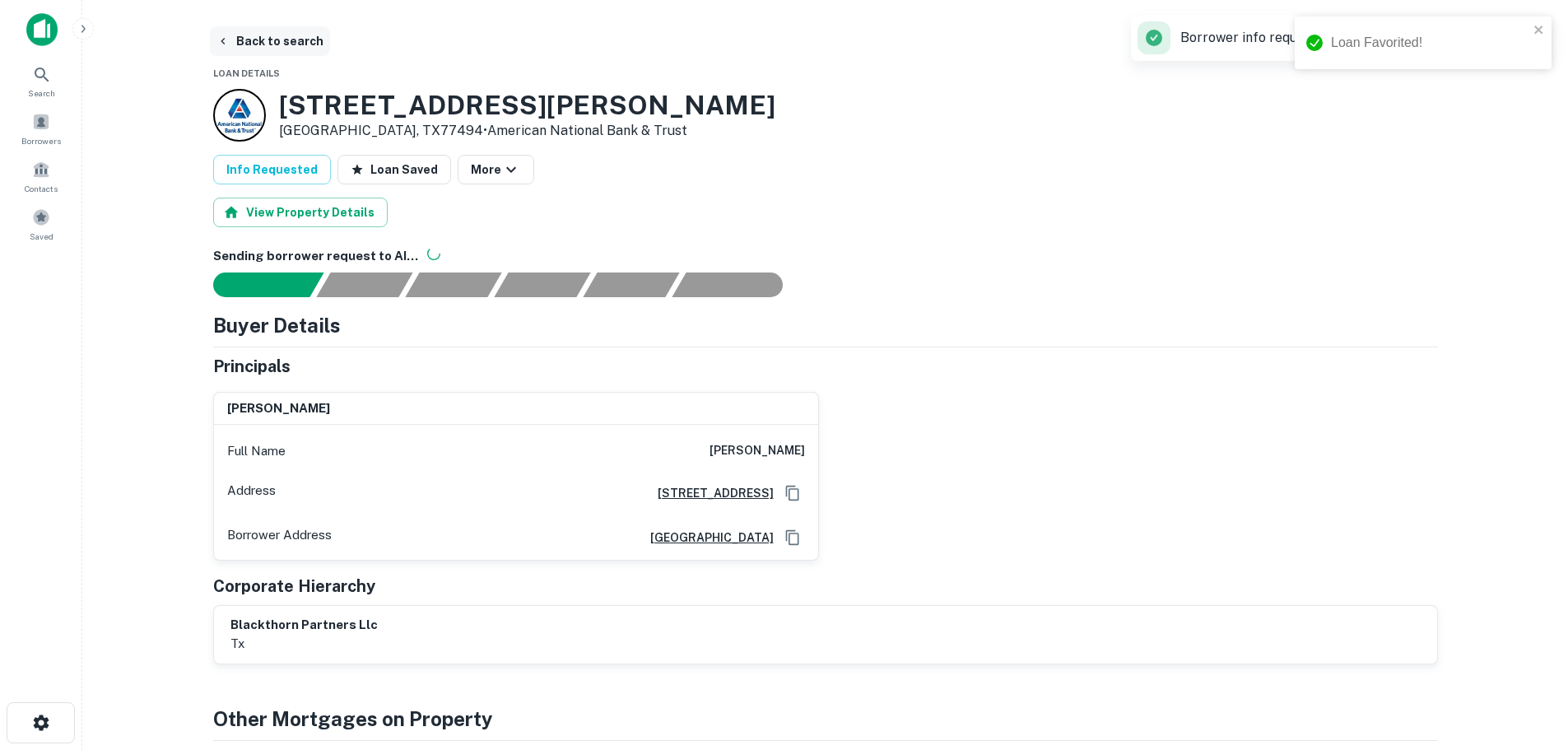
click at [270, 39] on button "Back to search" at bounding box center [270, 41] width 120 height 30
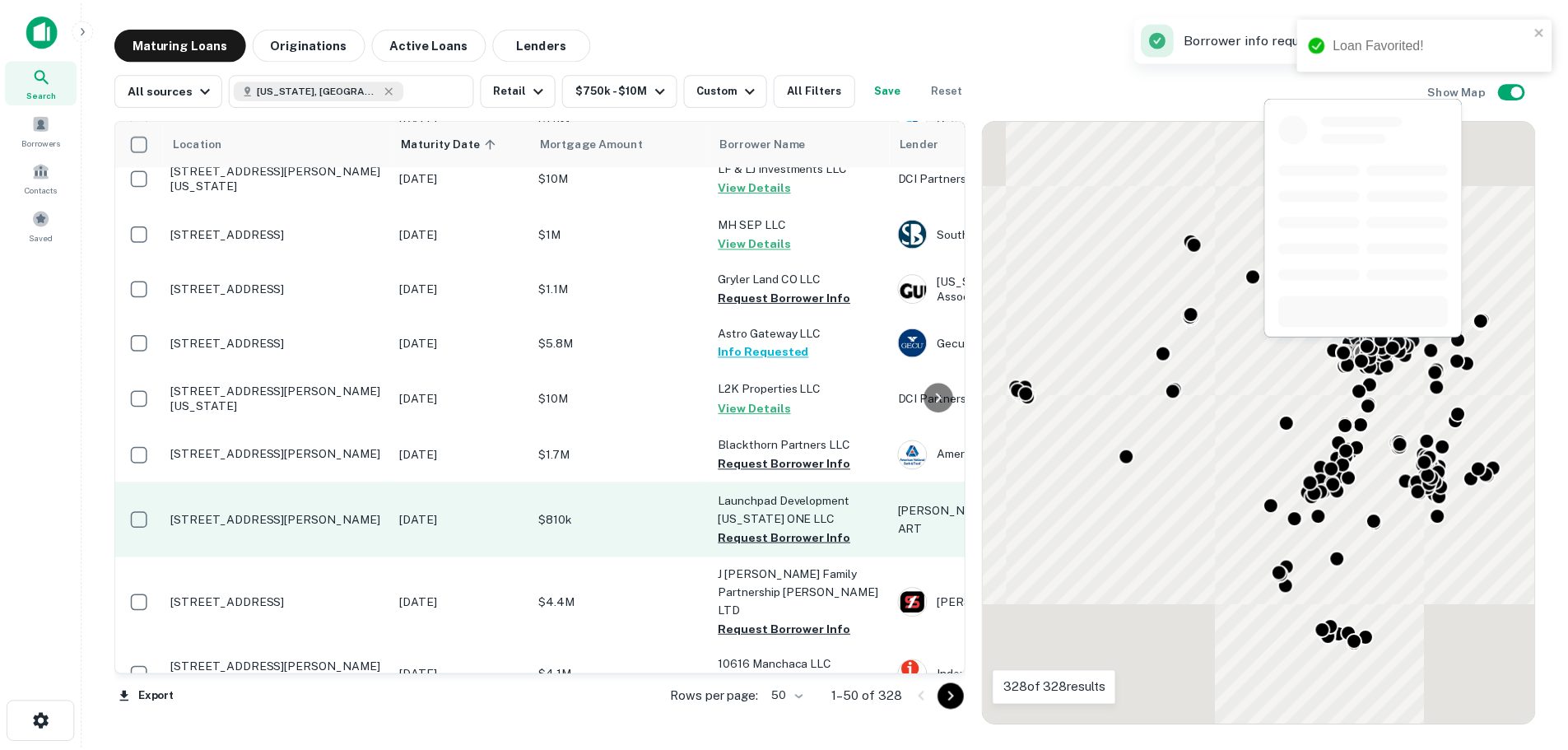
scroll to position [1646, 0]
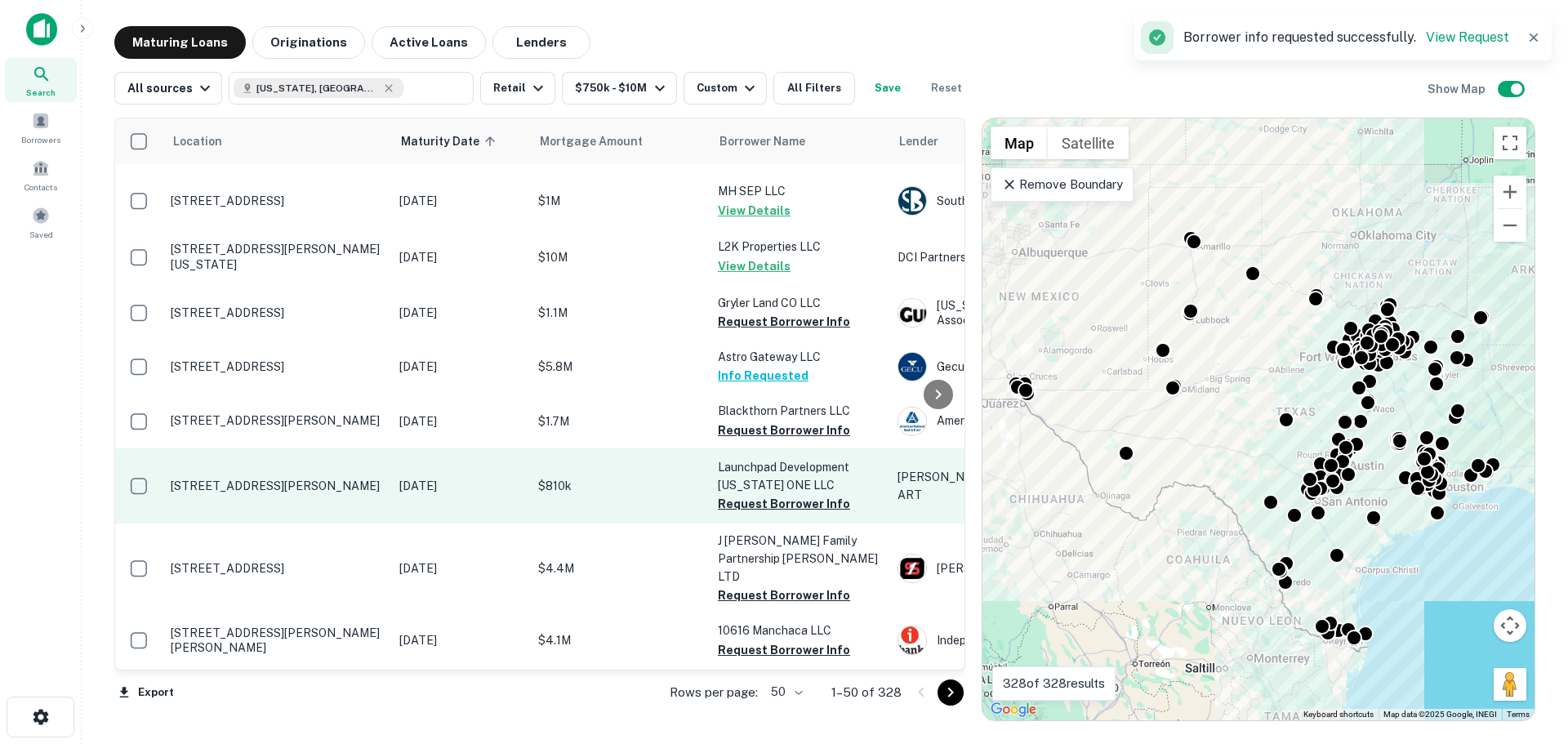
click at [308, 478] on p "[STREET_ADDRESS][PERSON_NAME]" at bounding box center [277, 486] width 212 height 15
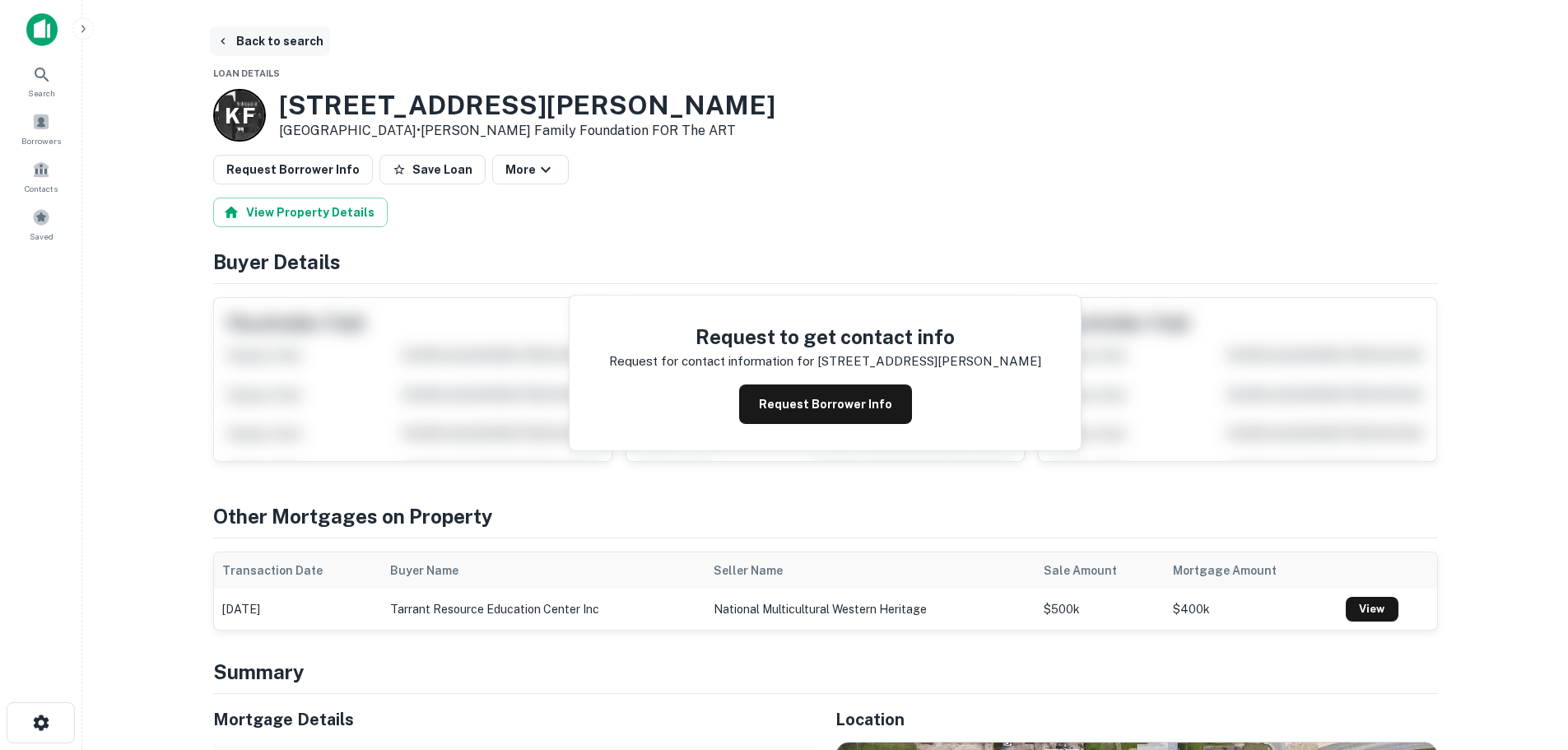
click at [280, 38] on button "Back to search" at bounding box center [270, 41] width 120 height 30
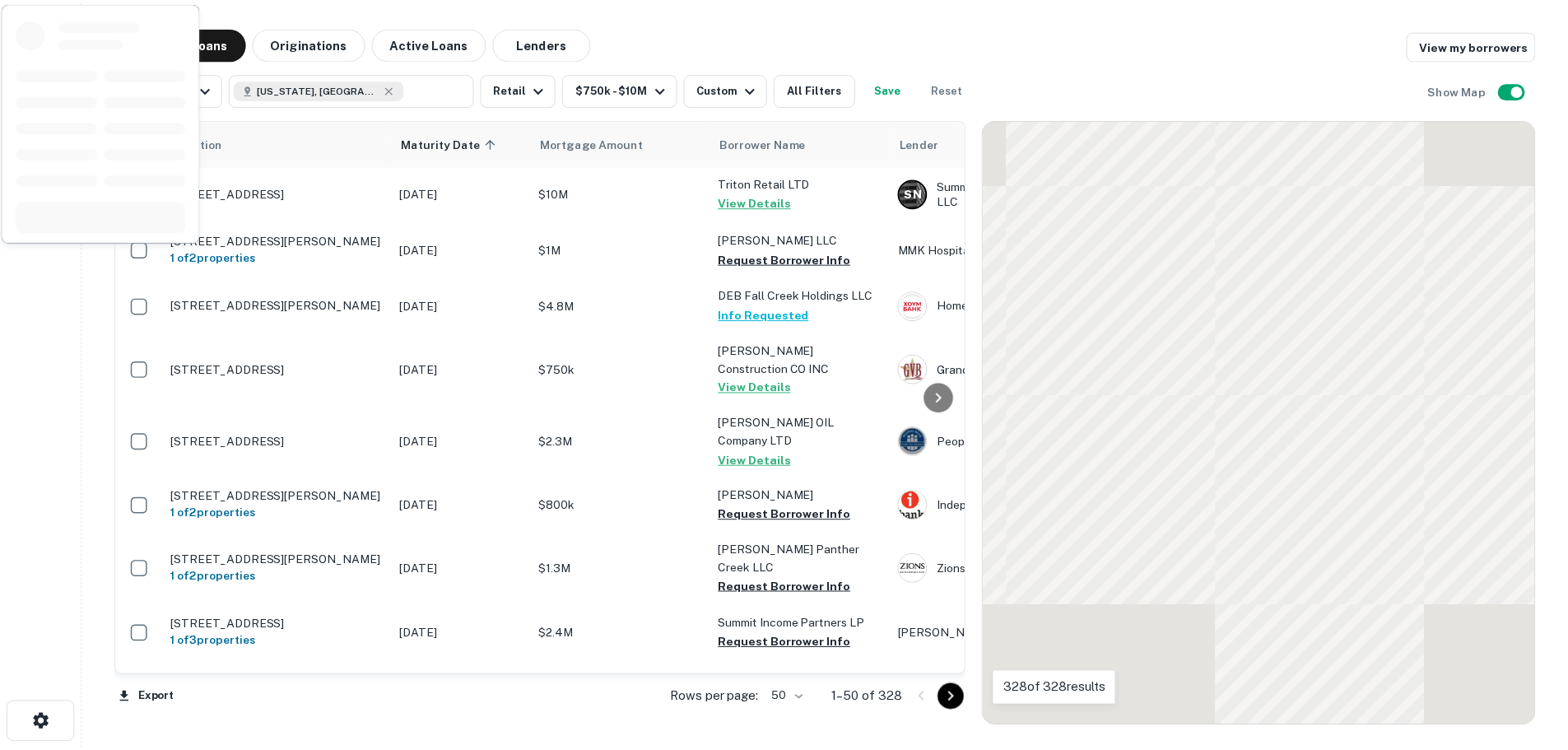
scroll to position [1646, 0]
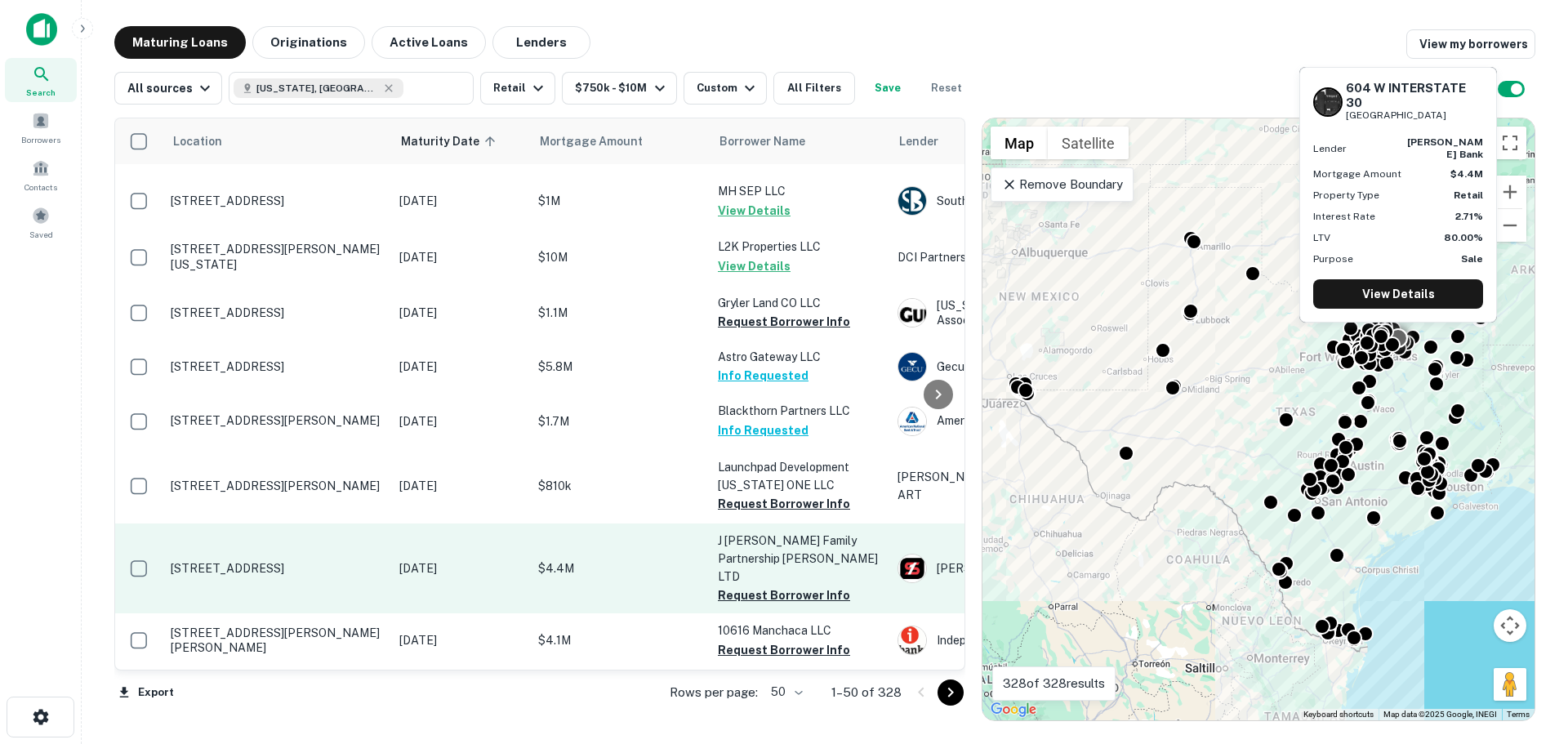
click at [267, 561] on p "[STREET_ADDRESS]" at bounding box center [277, 568] width 212 height 15
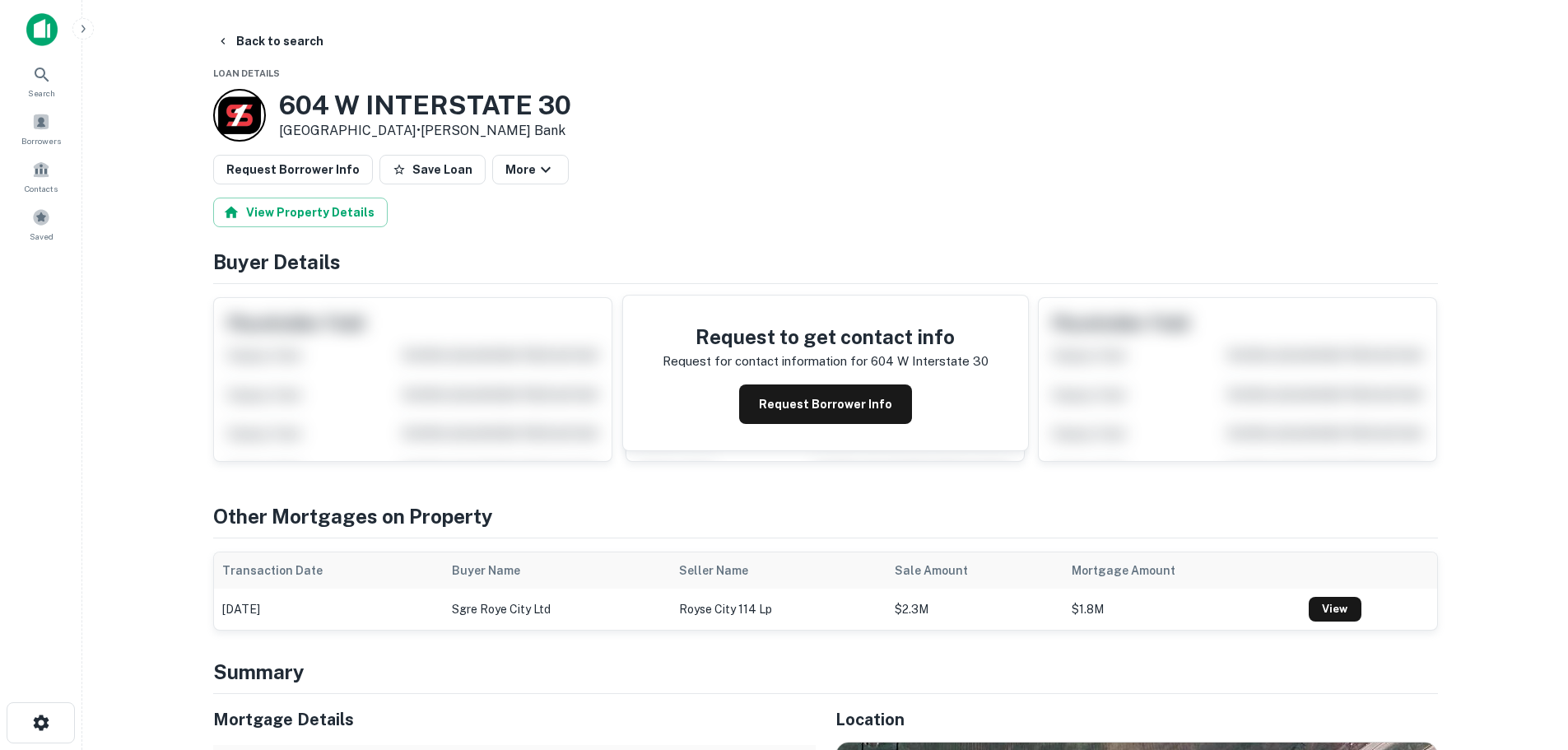
click at [476, 95] on h3 "604 W INTERSTATE 30" at bounding box center [425, 105] width 292 height 31
copy h3 "604 W INTERSTATE 30"
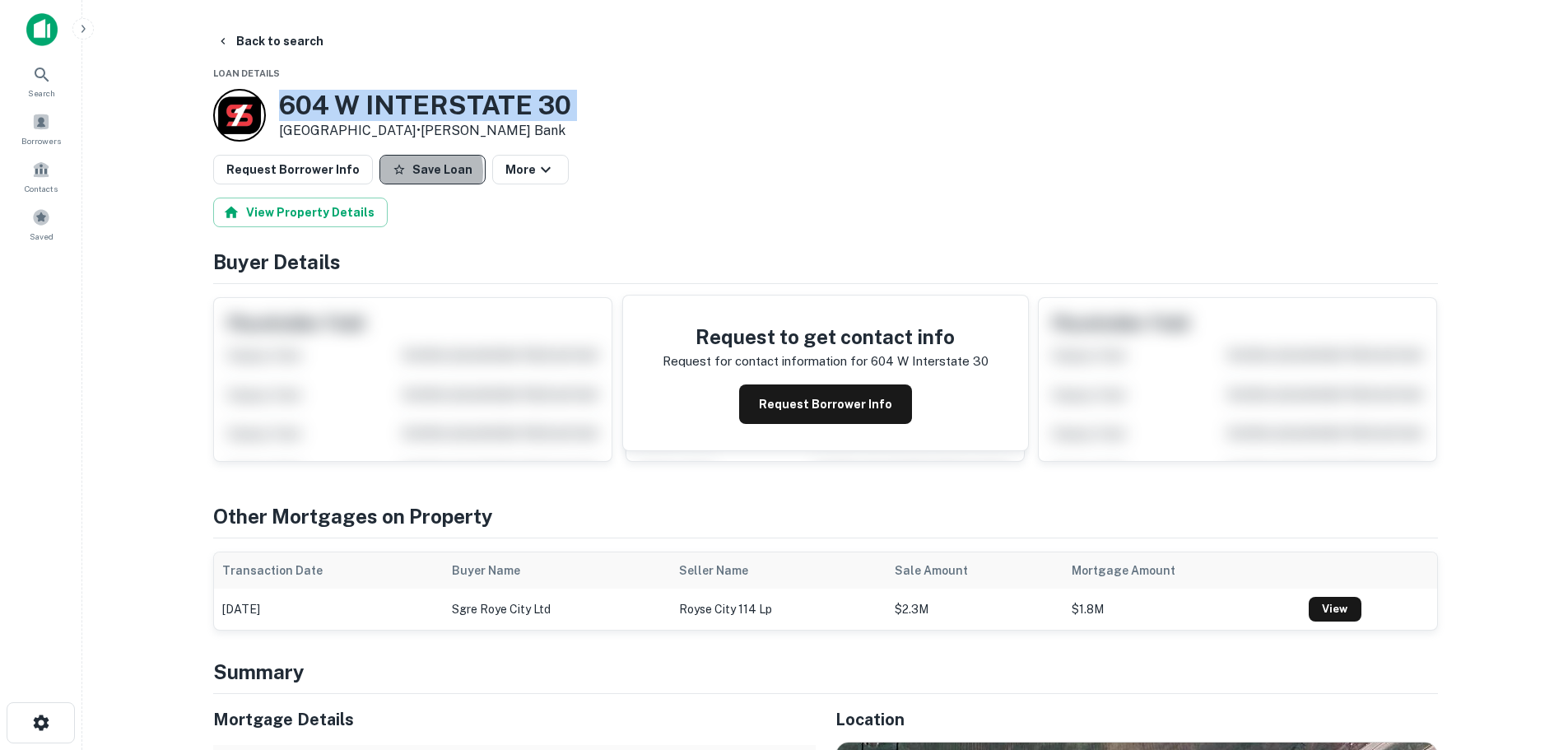
click at [406, 171] on button "Save Loan" at bounding box center [433, 169] width 106 height 30
click at [295, 173] on button "Request Borrower Info" at bounding box center [292, 169] width 160 height 30
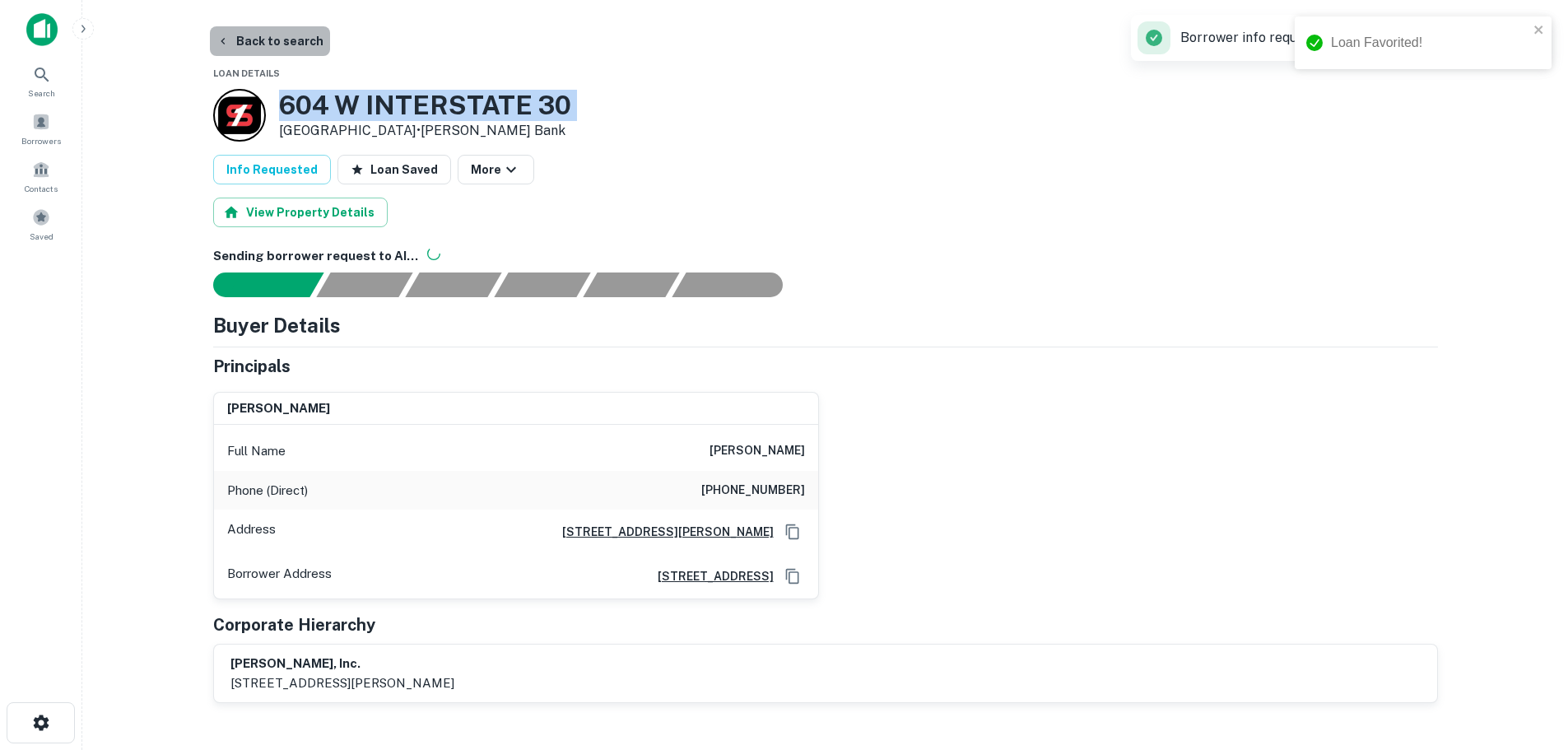
click at [286, 46] on button "Back to search" at bounding box center [270, 41] width 120 height 30
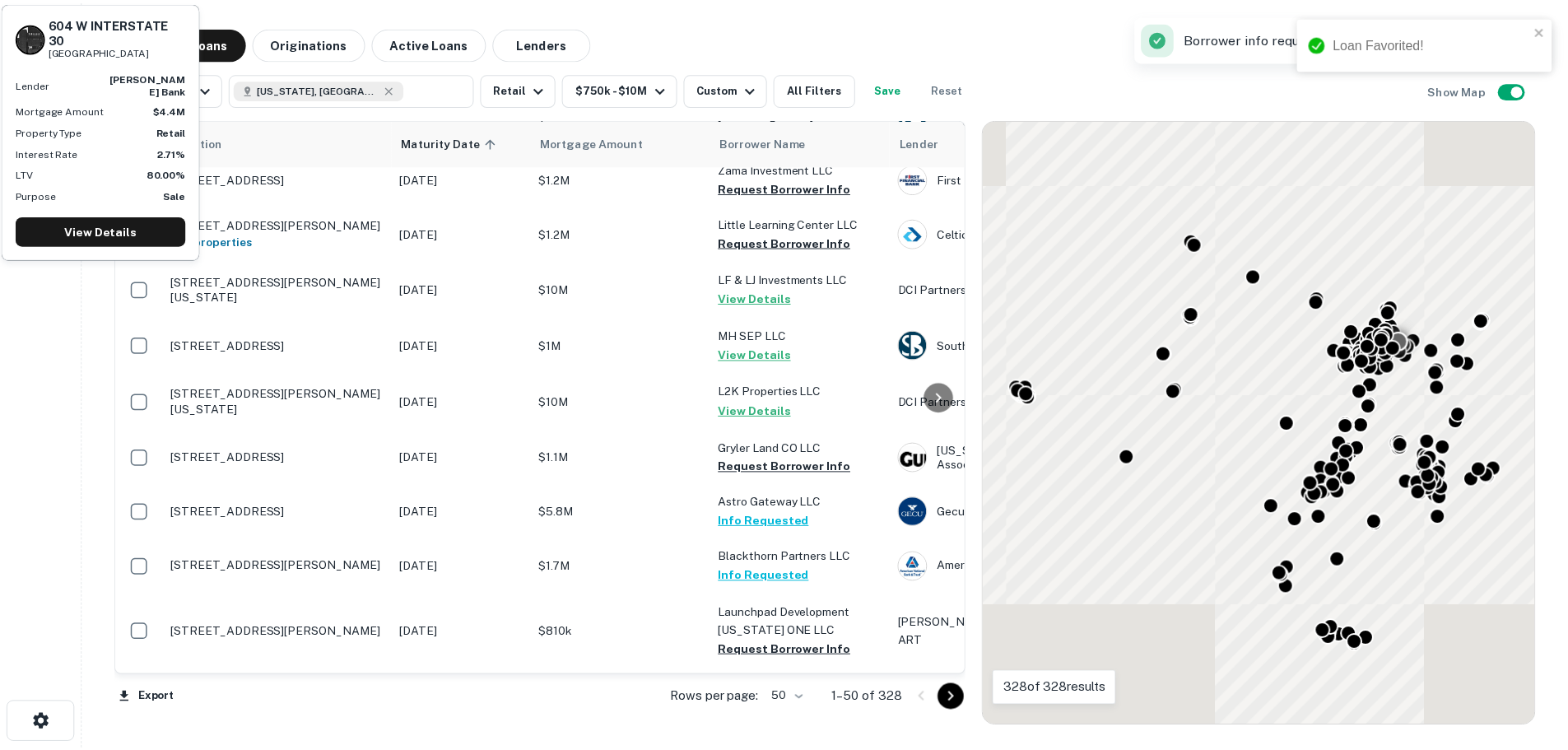
scroll to position [1646, 0]
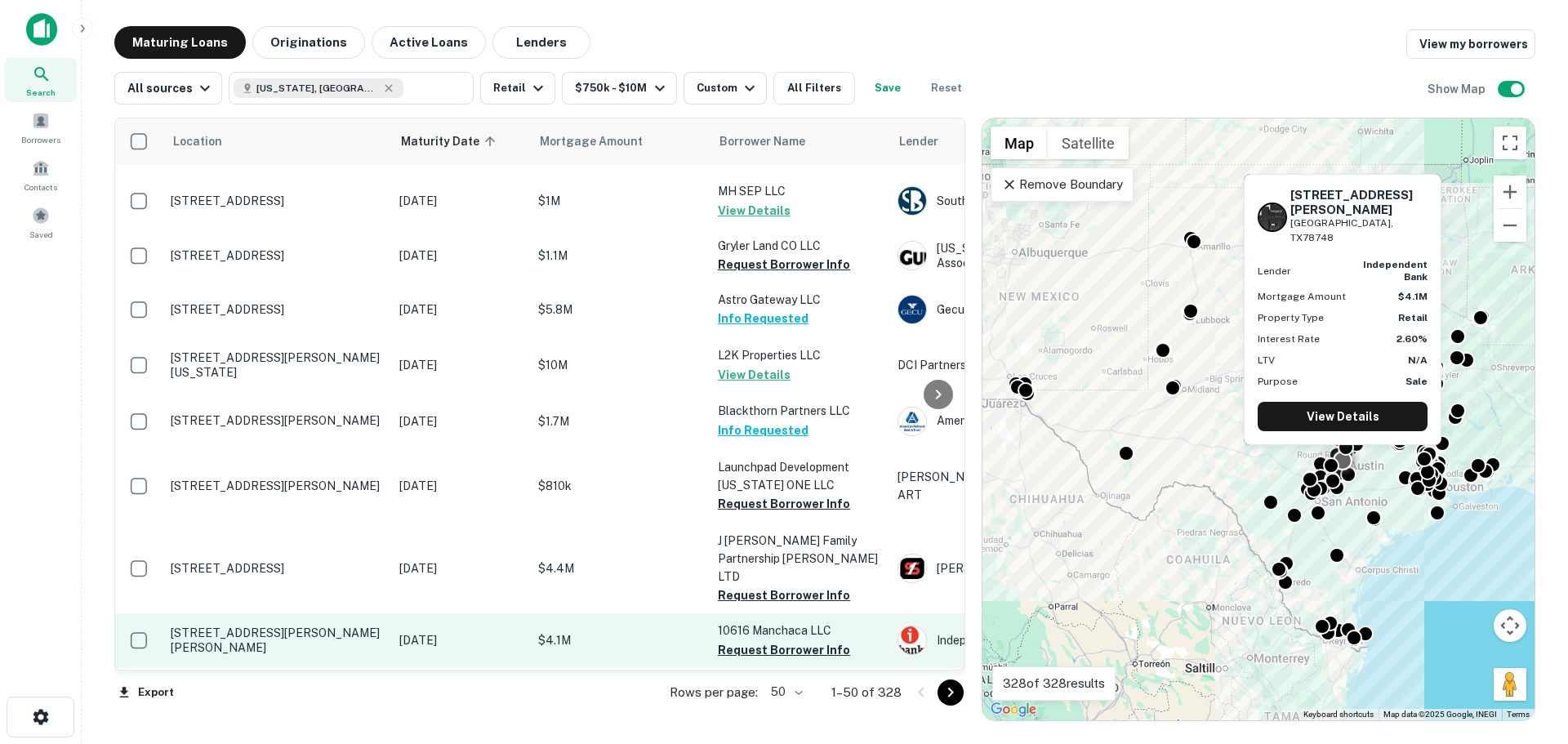
click at [272, 625] on p "[STREET_ADDRESS][PERSON_NAME][PERSON_NAME]" at bounding box center [277, 639] width 212 height 29
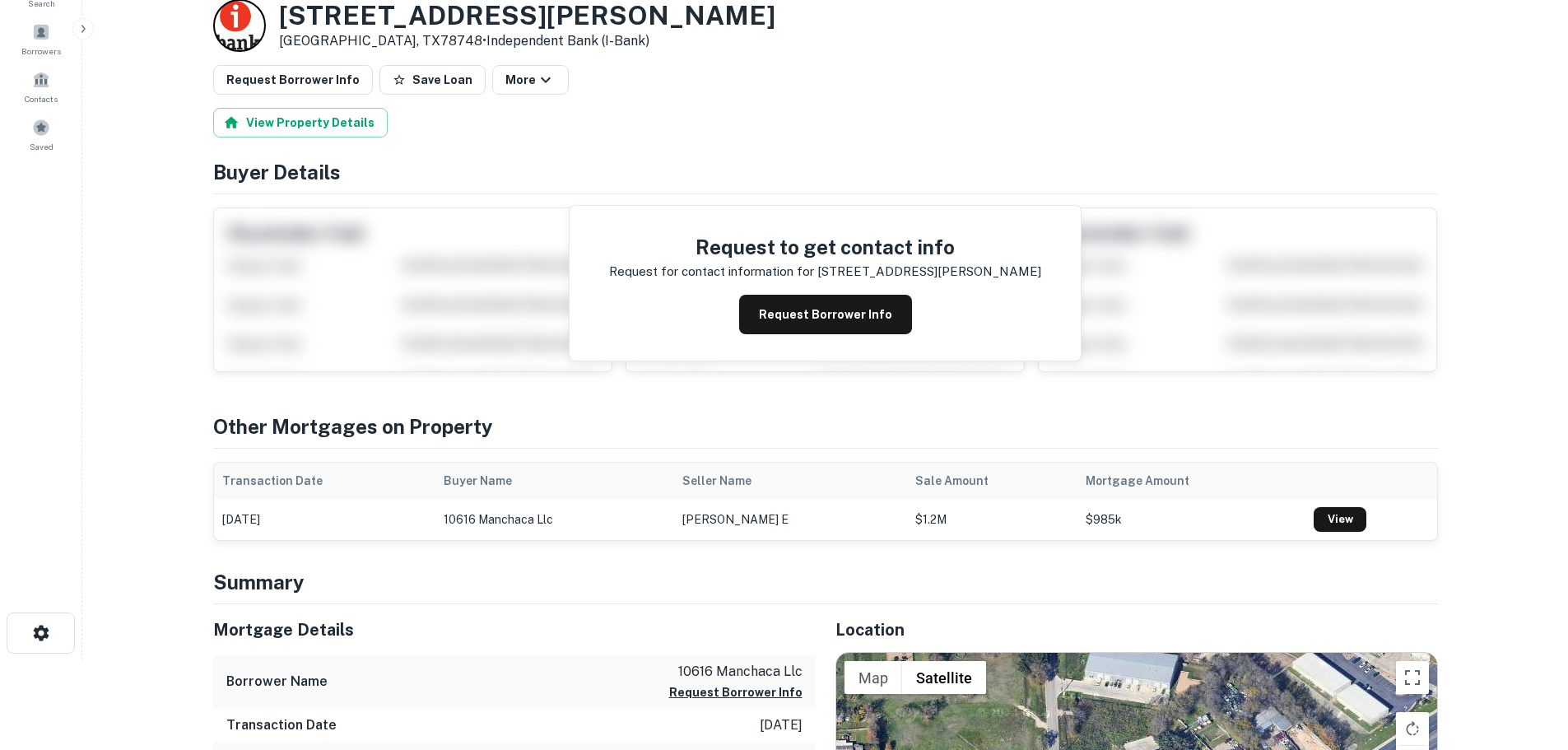
scroll to position [247, 0]
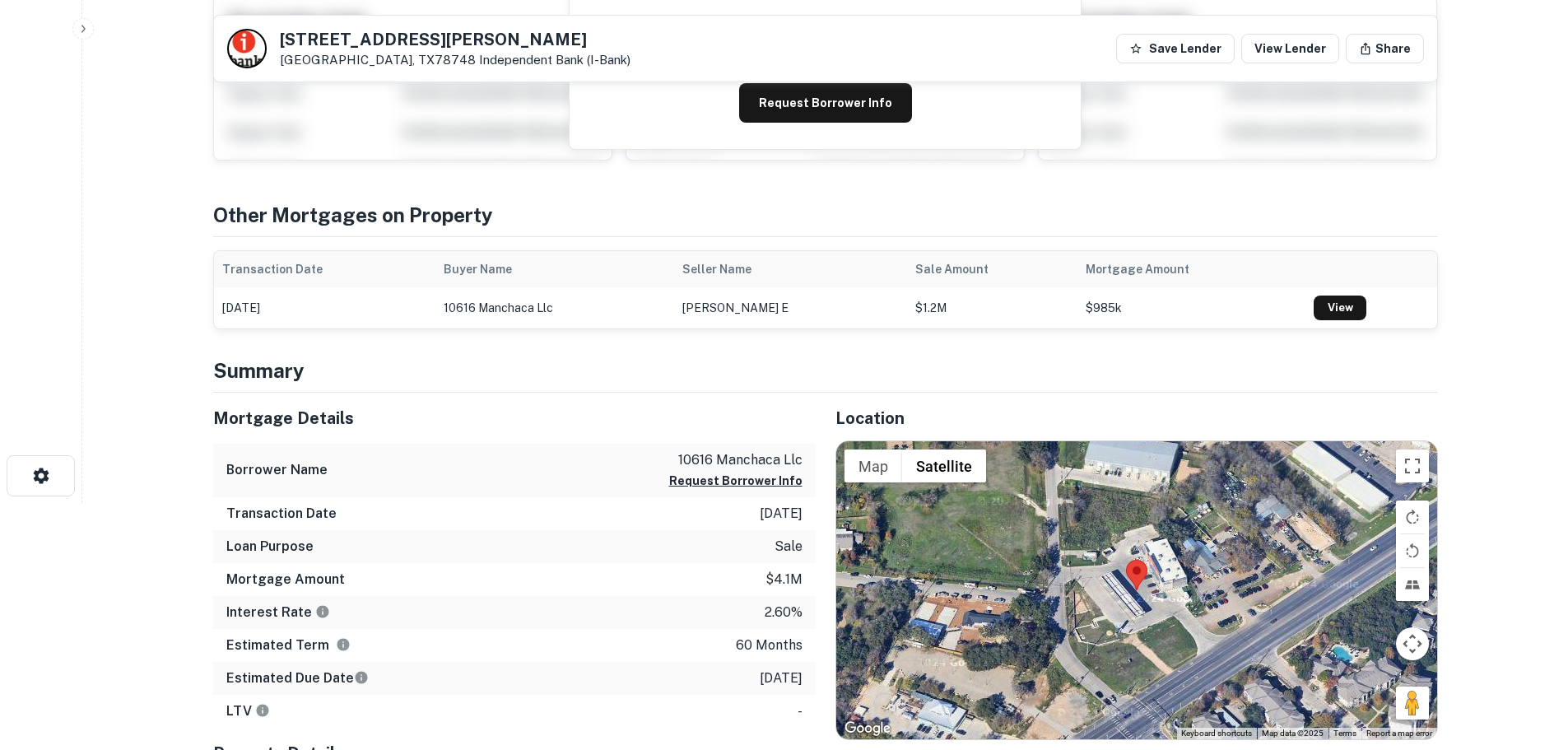
drag, startPoint x: 1410, startPoint y: 706, endPoint x: 1189, endPoint y: 627, distance: 234.7
click at [1189, 627] on div "Map Terrain Satellite Labels Keyboard shortcuts Map Data Map data ©2025 Map dat…" at bounding box center [1136, 590] width 601 height 298
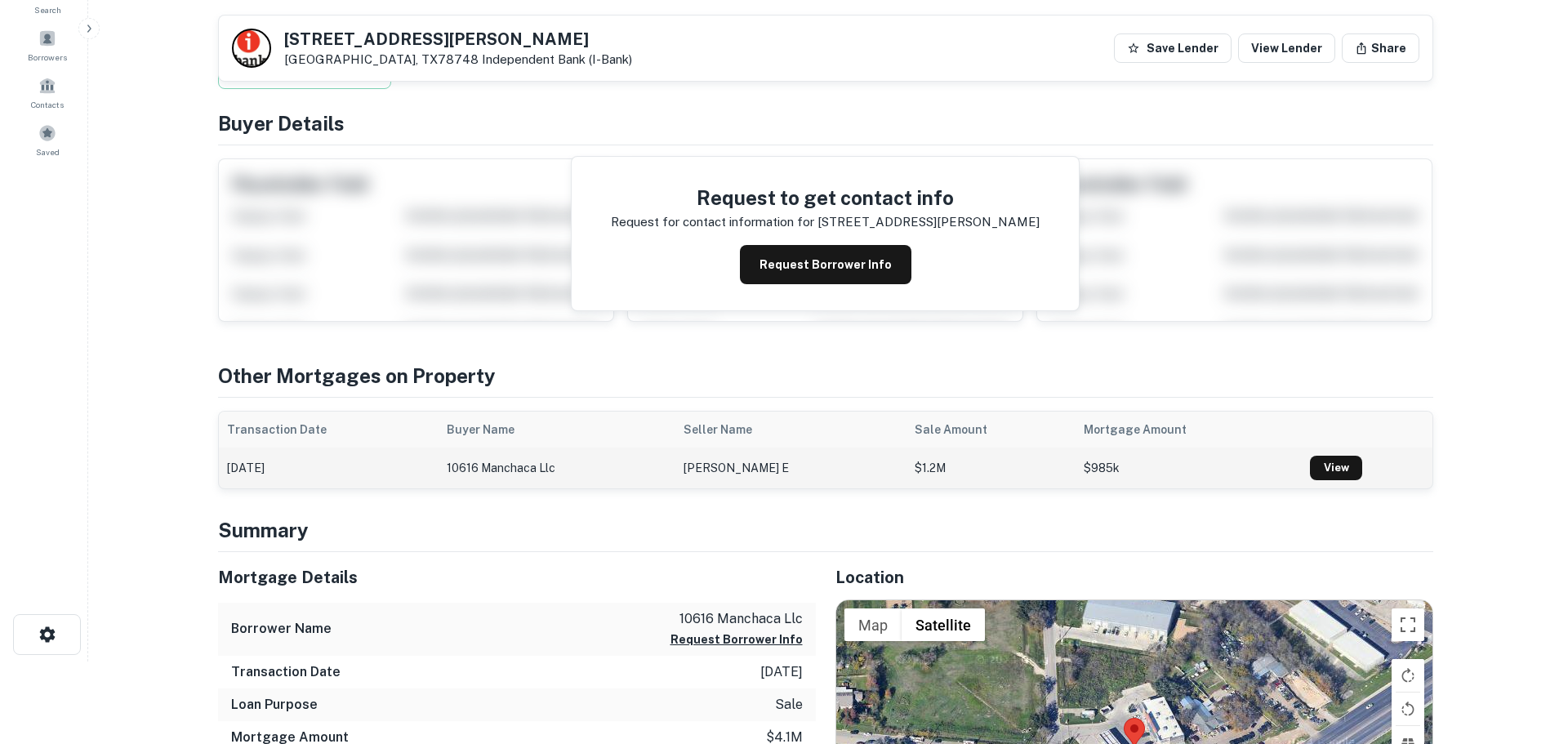
scroll to position [0, 0]
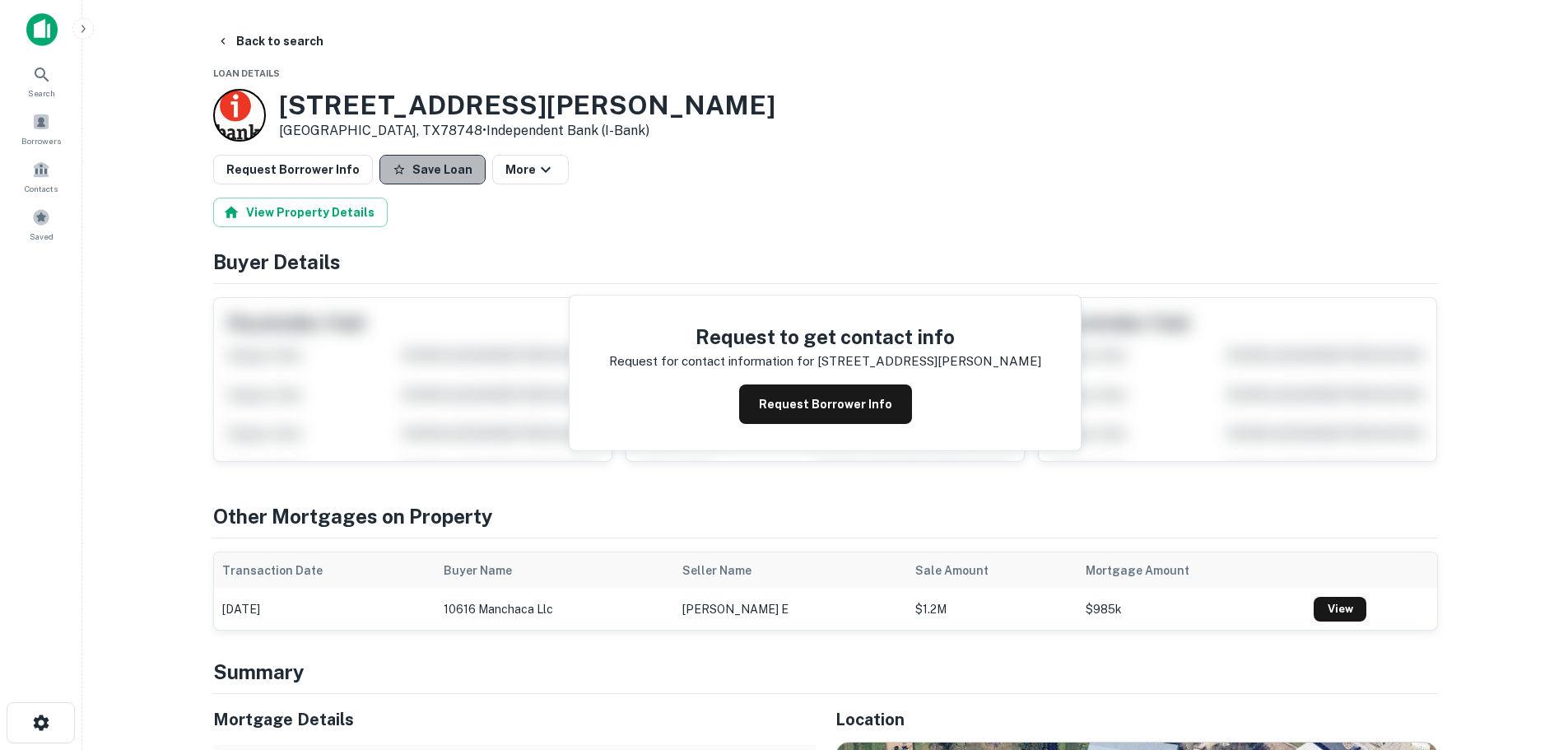
click at [429, 157] on button "Save Loan" at bounding box center [433, 169] width 106 height 30
click at [326, 166] on button "Request Borrower Info" at bounding box center [292, 169] width 160 height 30
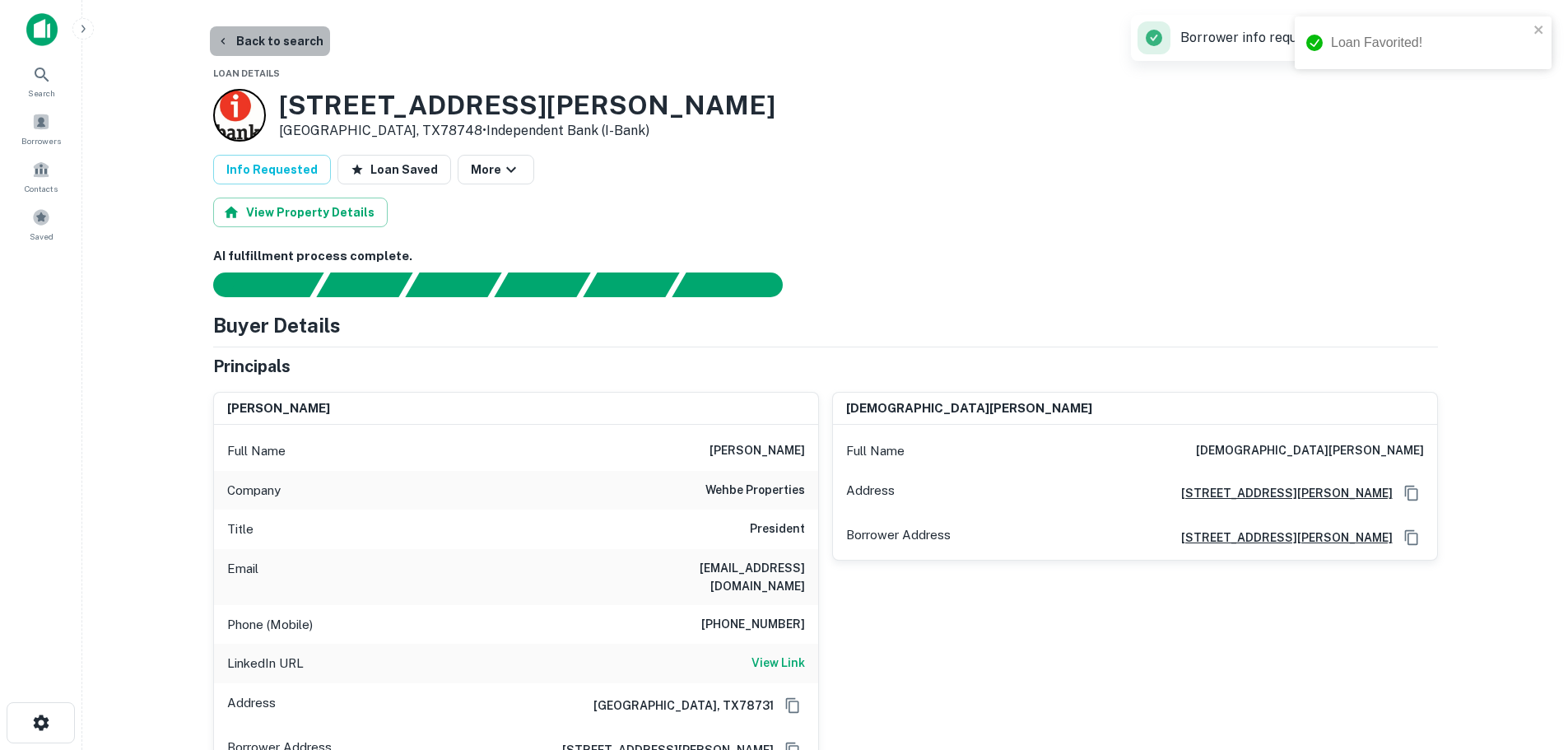
click at [289, 46] on button "Back to search" at bounding box center [270, 41] width 120 height 30
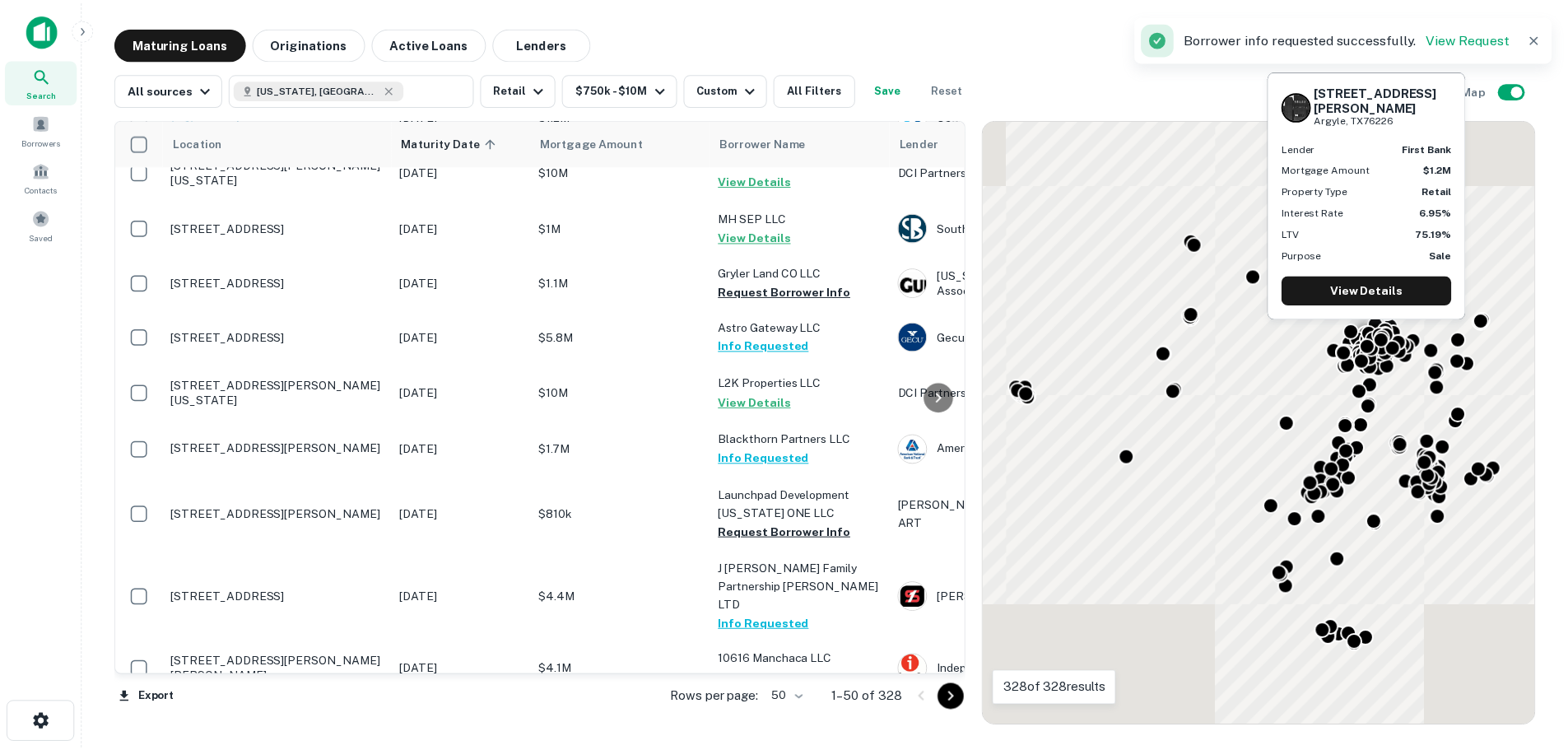
scroll to position [1646, 0]
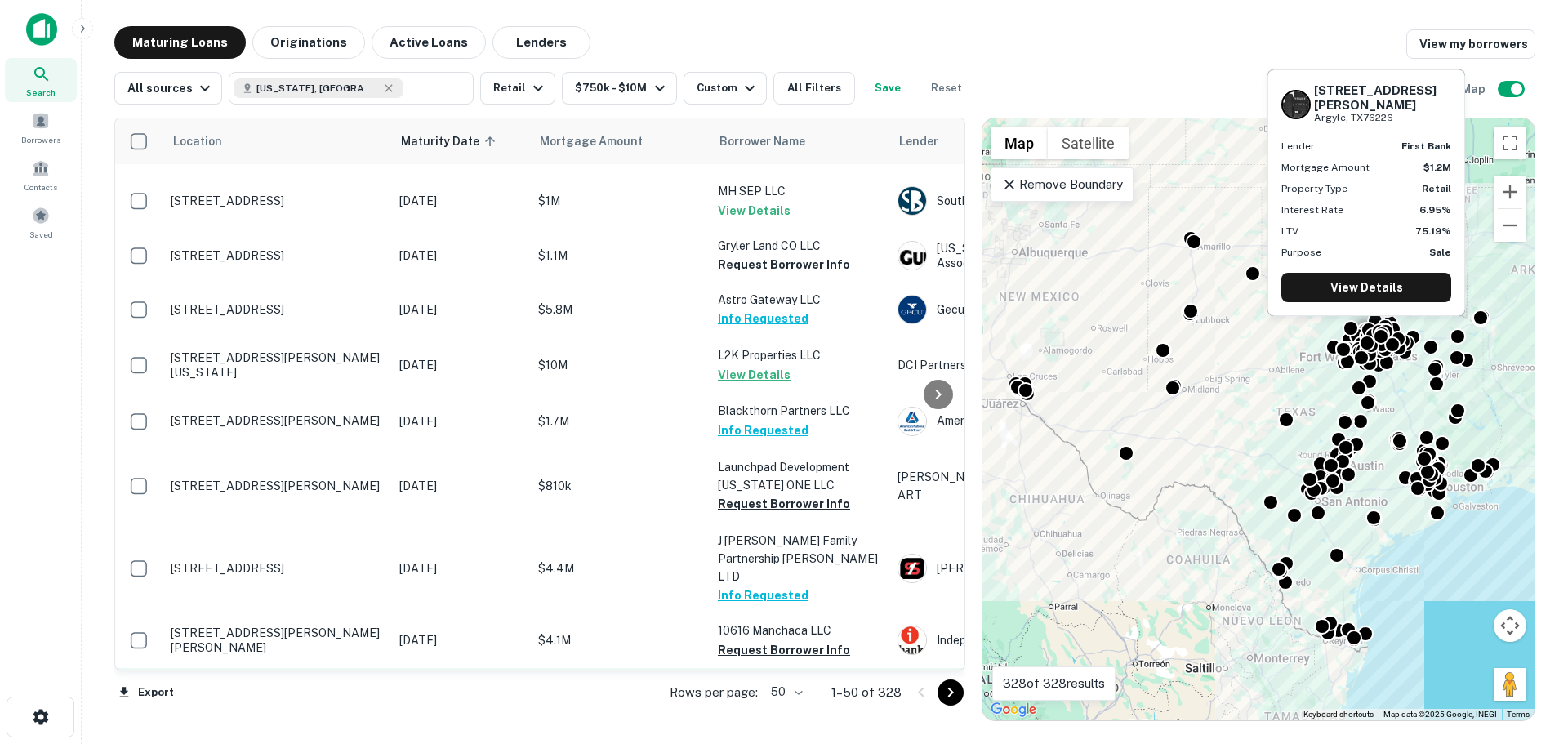
click at [263, 668] on td "[STREET_ADDRESS][PERSON_NAME]" at bounding box center [277, 704] width 229 height 72
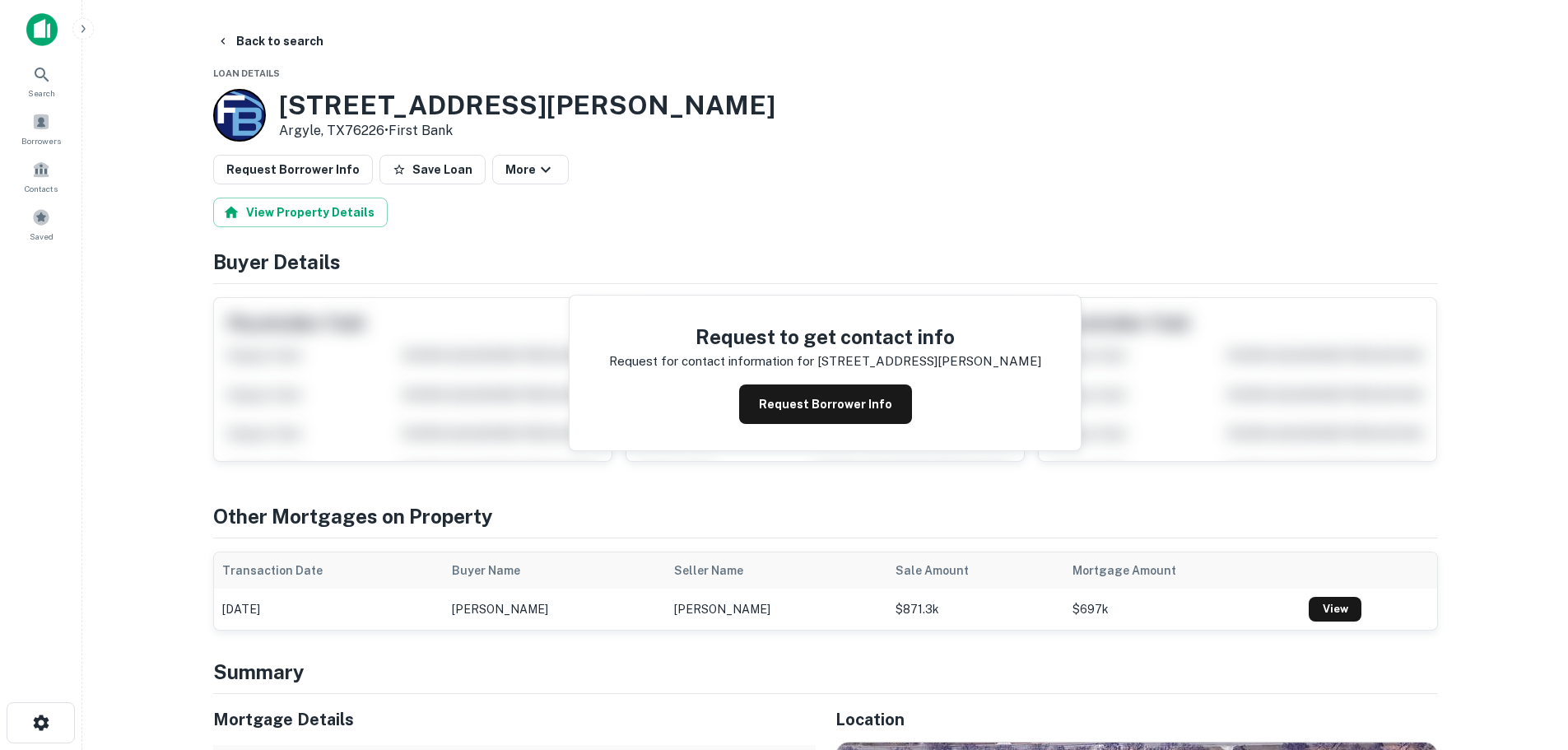
click at [341, 101] on h3 "550 E Hickory Hill Rd" at bounding box center [527, 105] width 497 height 31
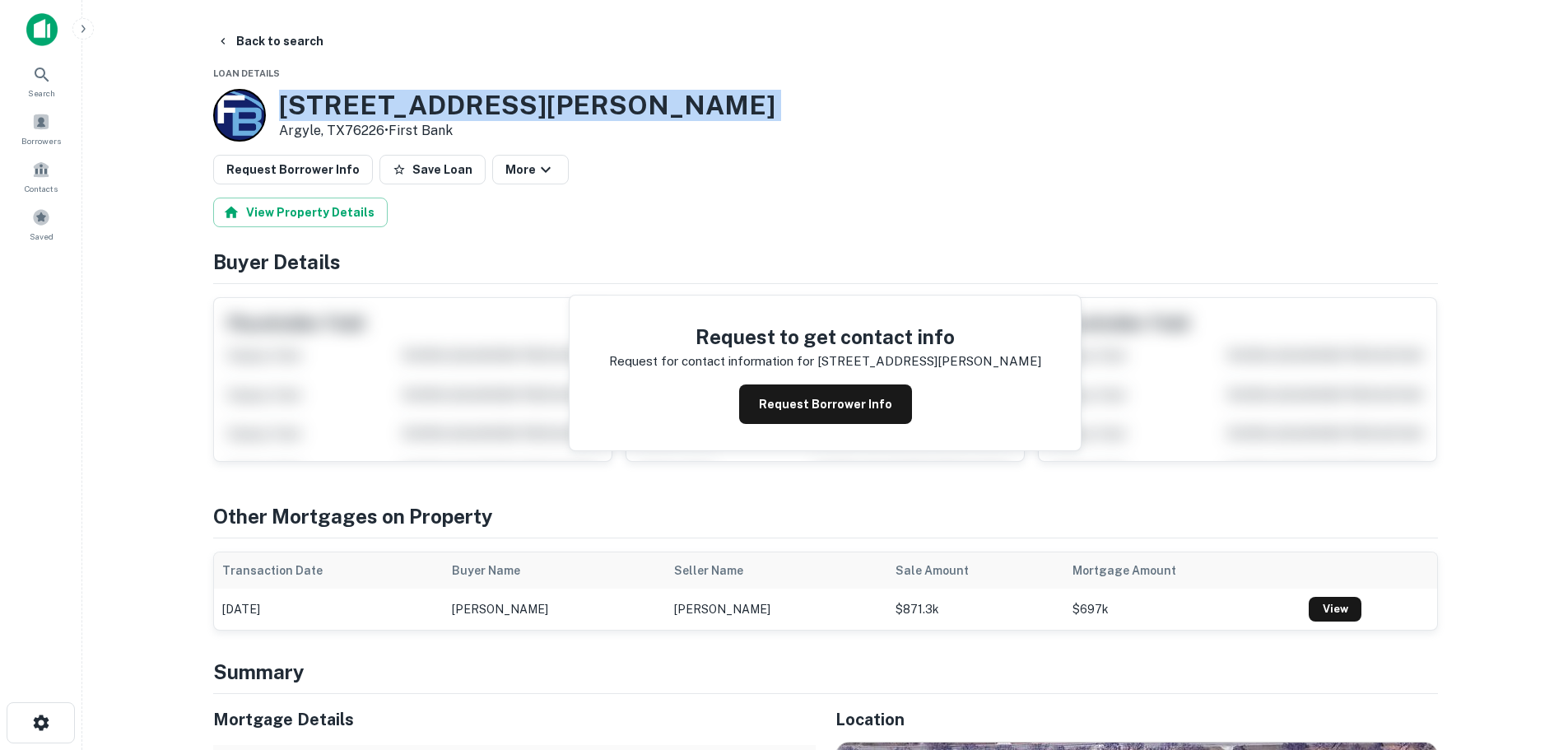
click at [341, 101] on h3 "550 E Hickory Hill Rd" at bounding box center [527, 105] width 497 height 31
copy h3 "550 E Hickory Hill Rd"
click at [280, 42] on button "Back to search" at bounding box center [270, 41] width 120 height 30
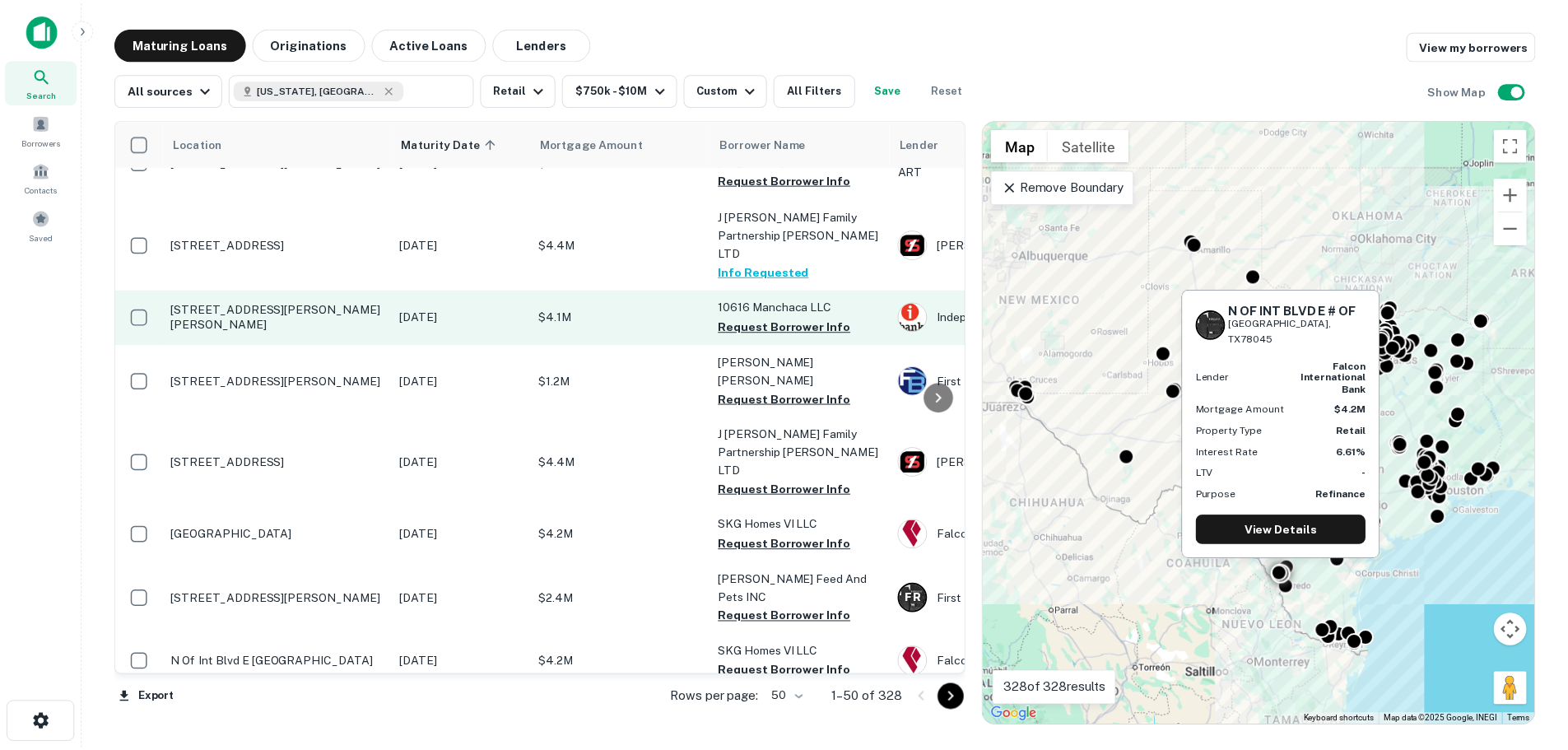
scroll to position [2057, 0]
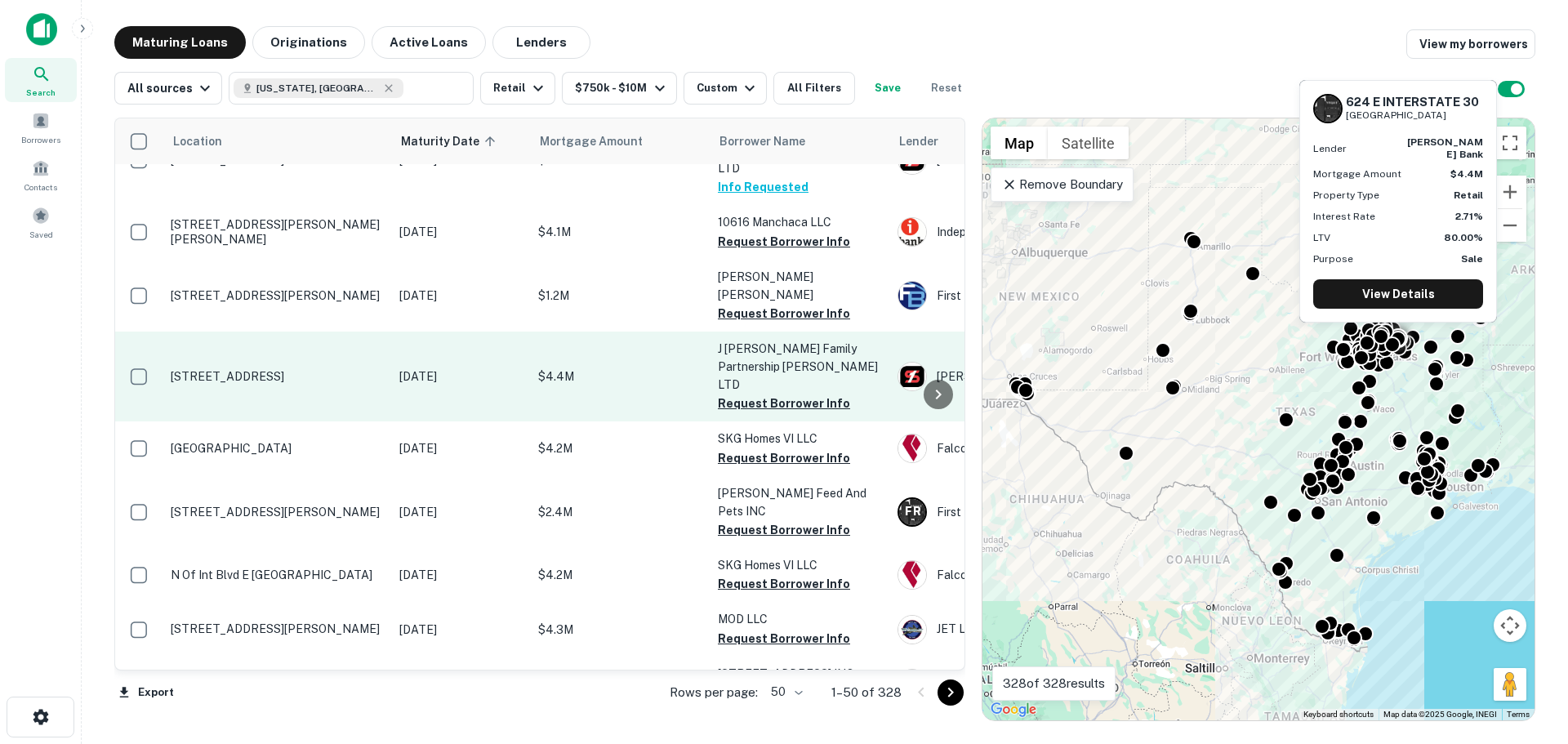
click at [253, 369] on p "[STREET_ADDRESS]" at bounding box center [277, 376] width 212 height 15
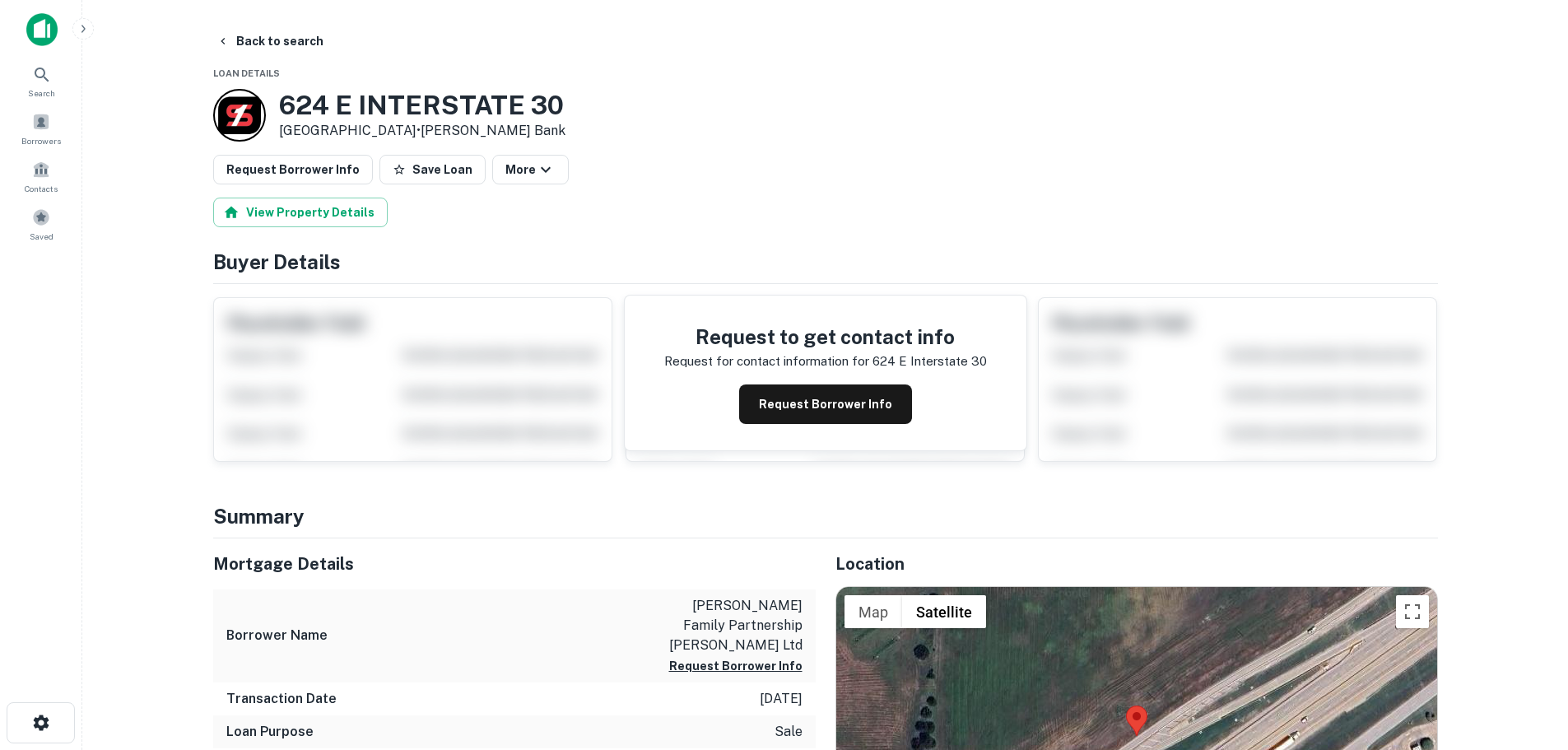
click at [499, 108] on h3 "624 E INTERSTATE 30" at bounding box center [422, 105] width 286 height 31
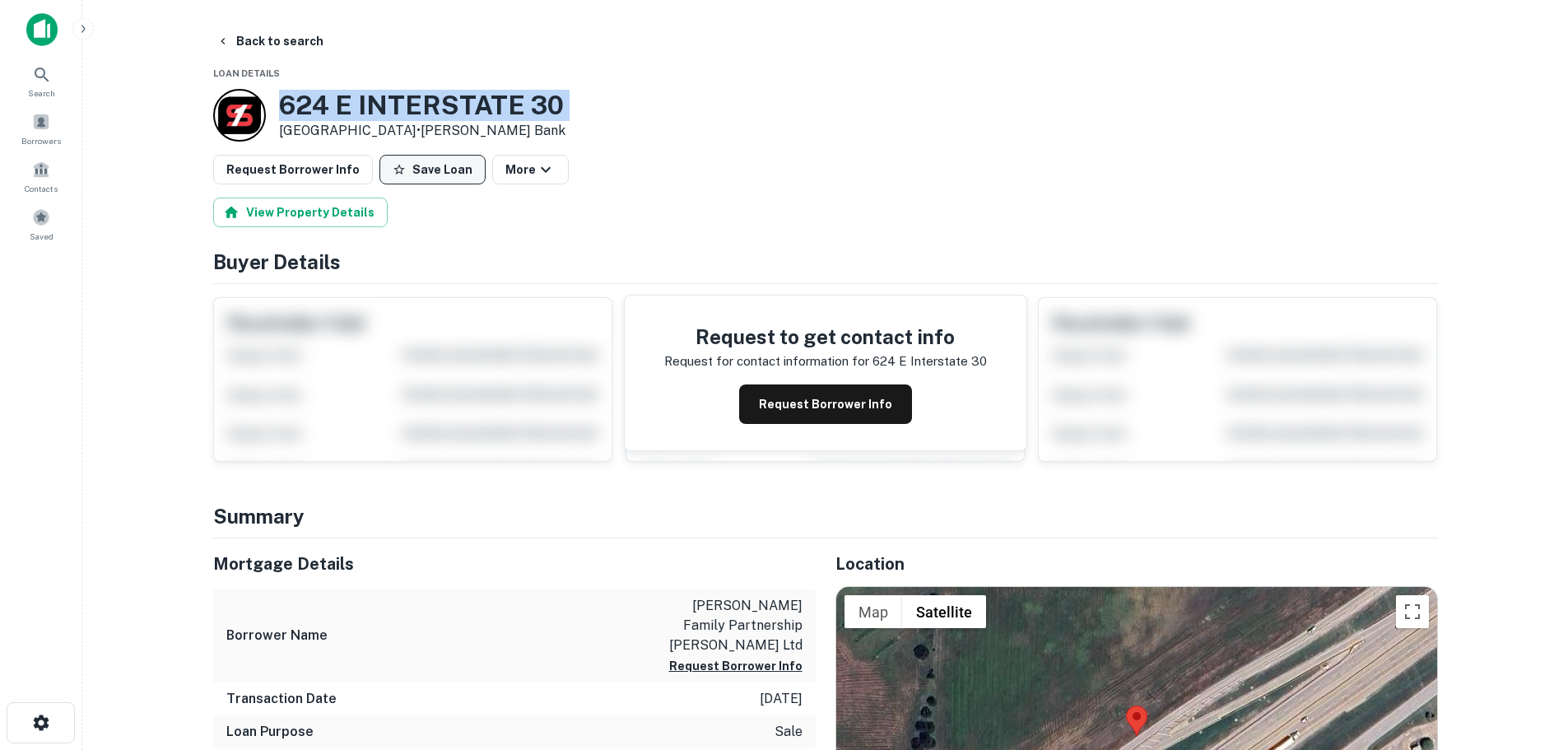
click at [435, 163] on button "Save Loan" at bounding box center [433, 169] width 106 height 30
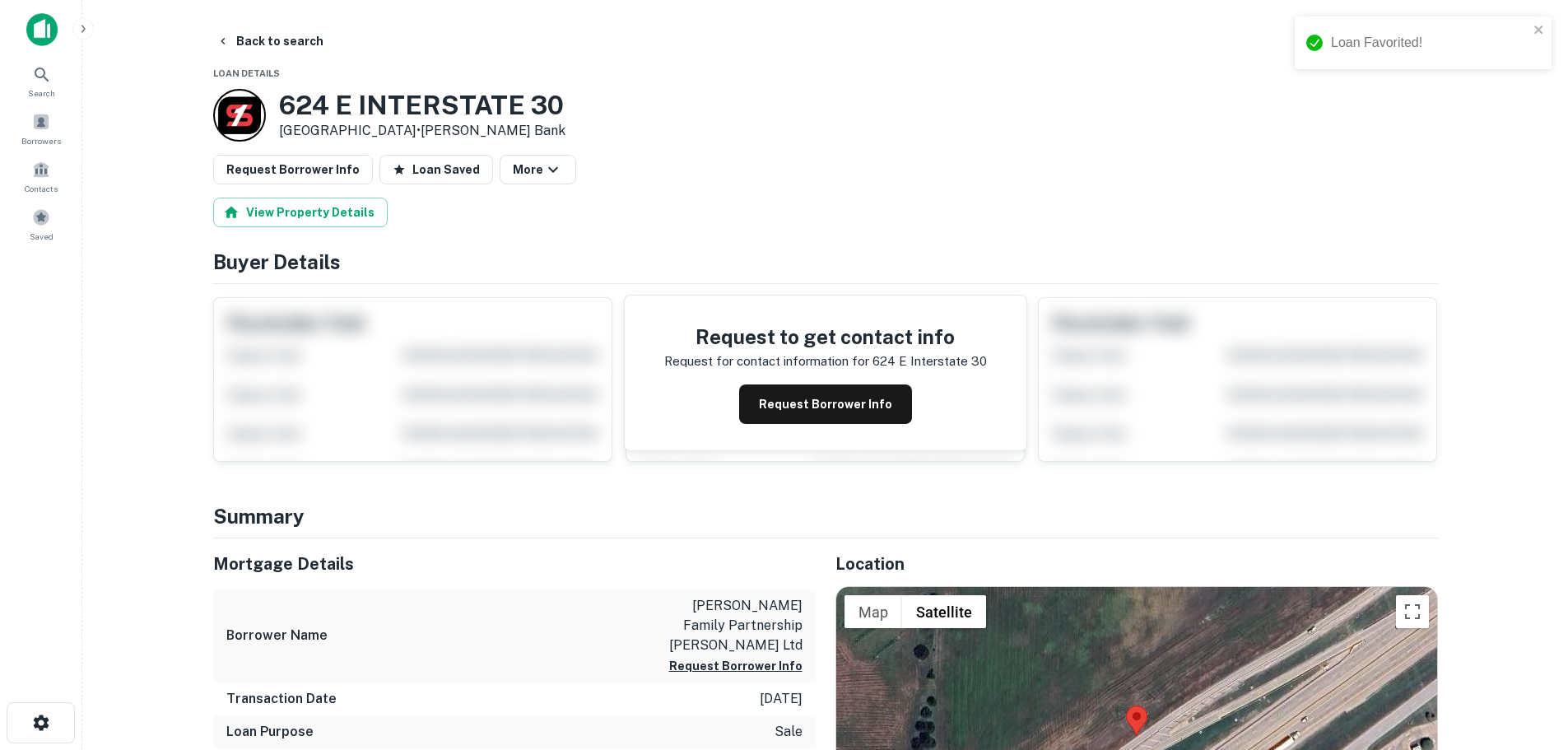
click at [183, 180] on main "Back to search Loan Details [STREET_ADDRESS] • [PERSON_NAME] Bank Request Borro…" at bounding box center [825, 375] width 1486 height 750
click at [253, 161] on button "Request Borrower Info" at bounding box center [292, 169] width 160 height 30
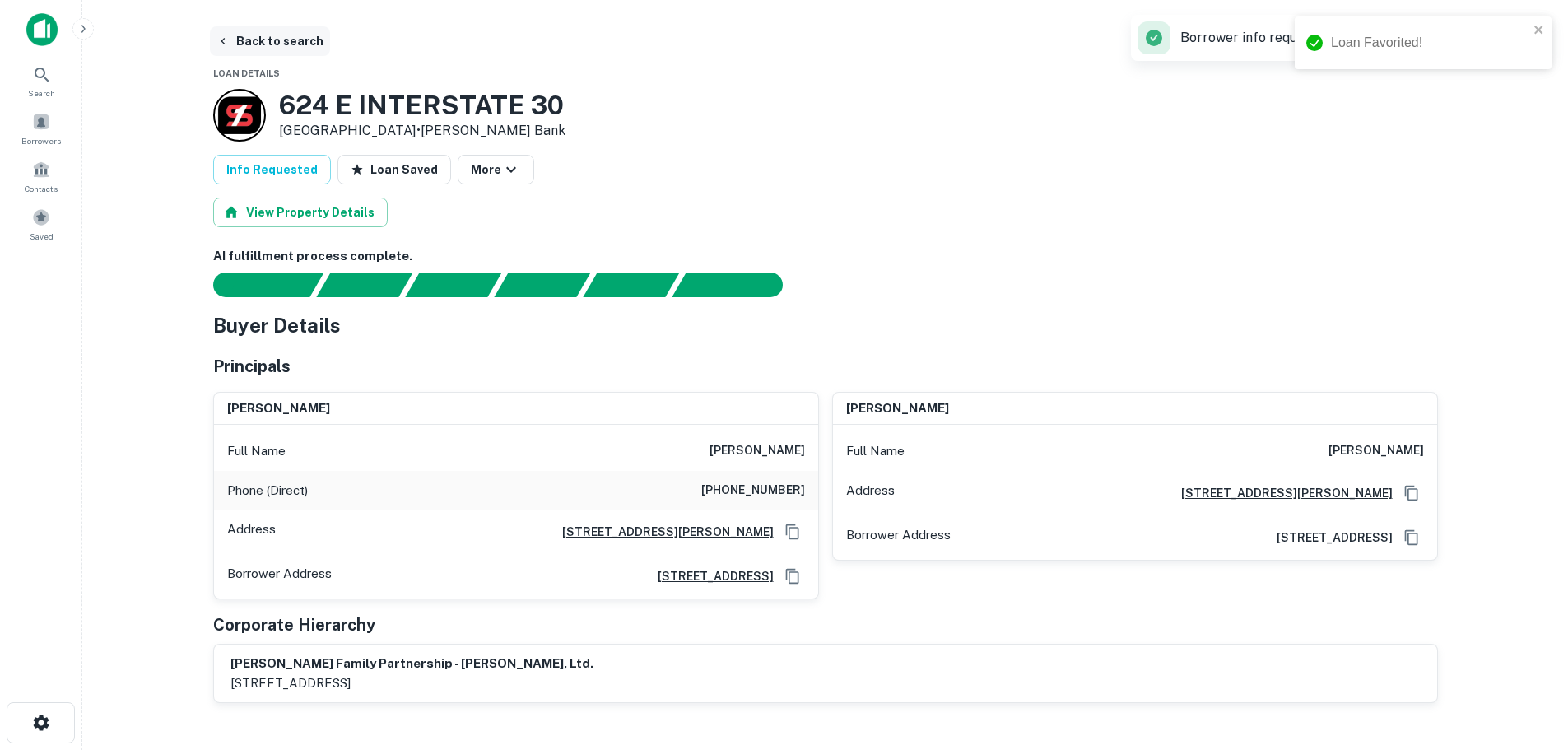
click at [275, 37] on button "Back to search" at bounding box center [270, 41] width 120 height 30
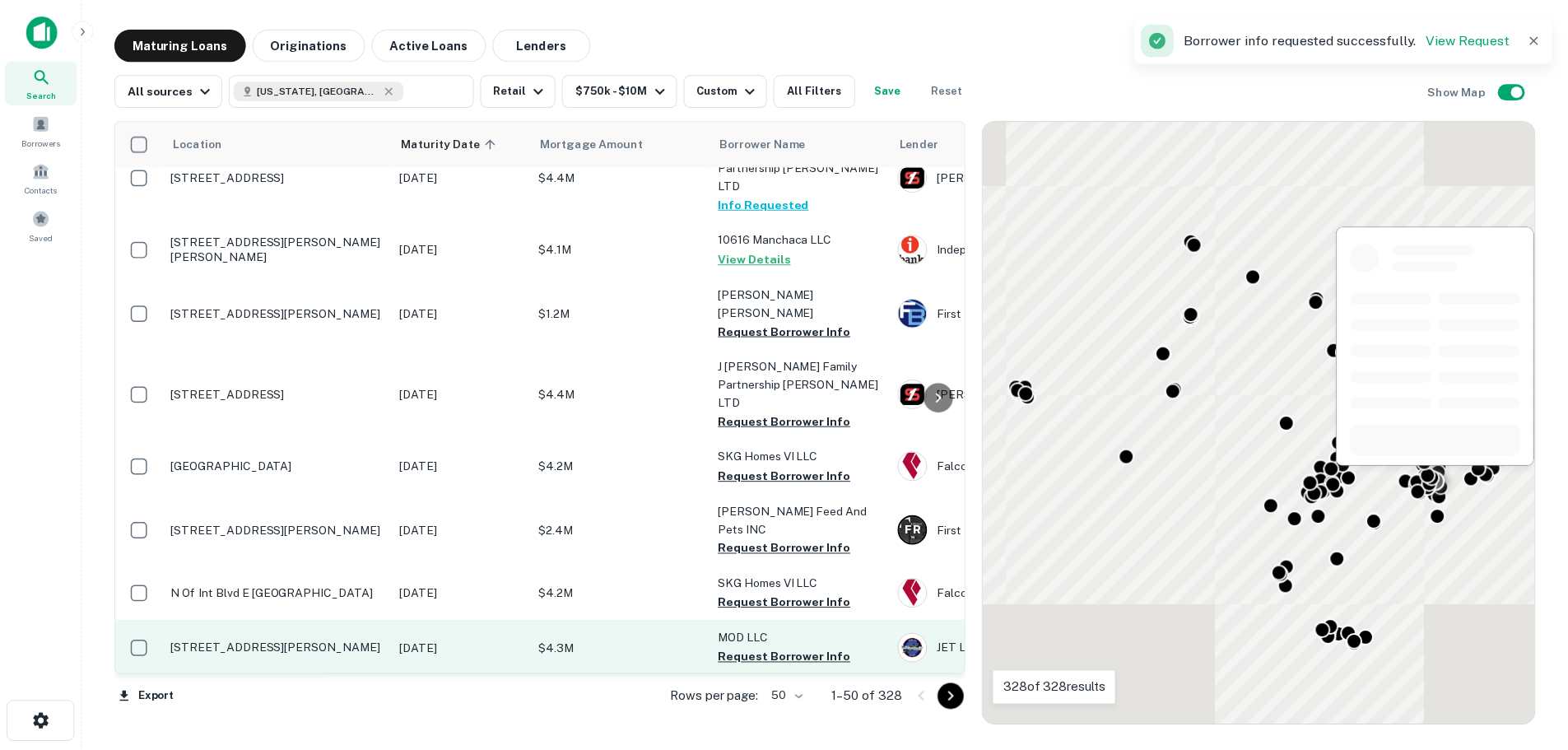
scroll to position [2057, 0]
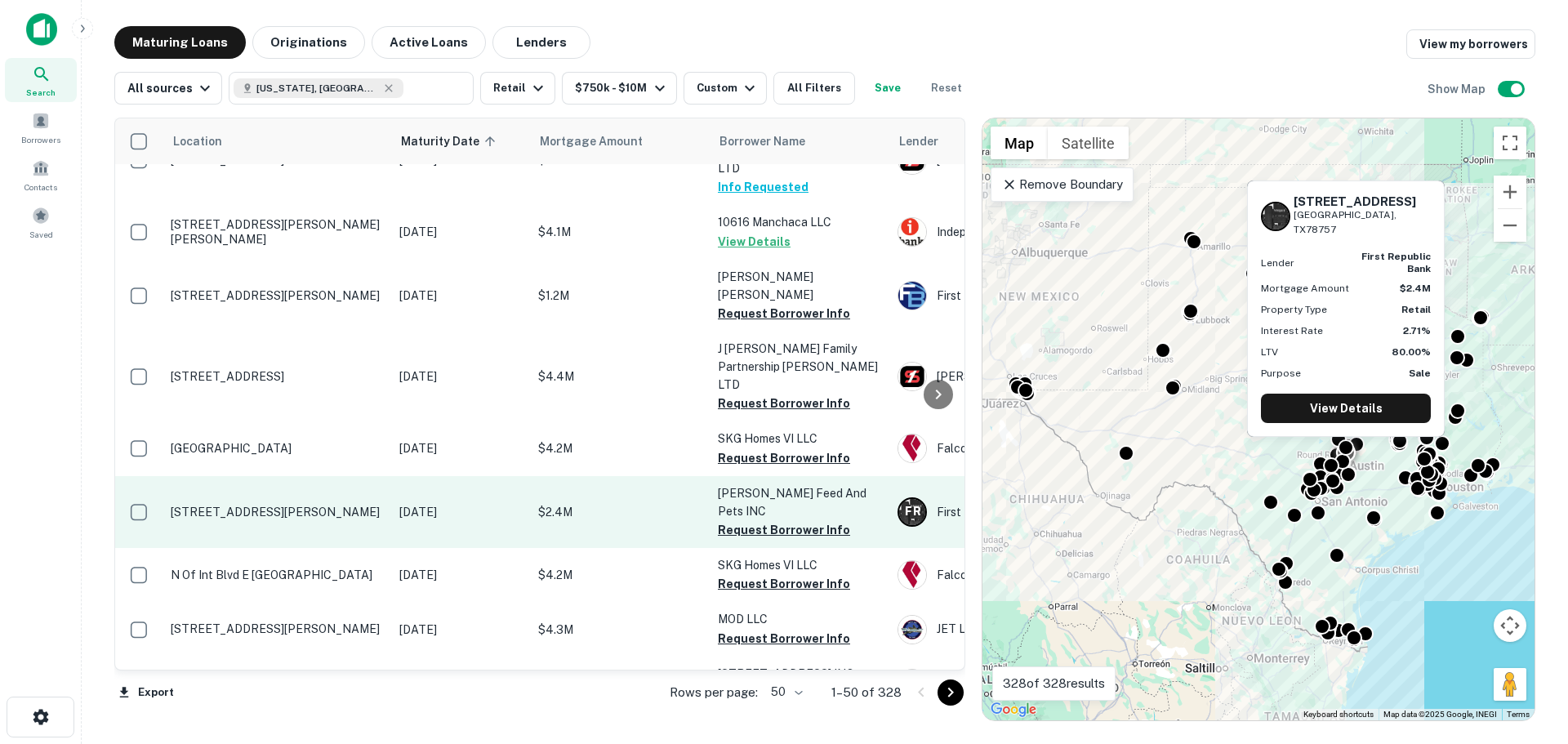
click at [298, 504] on p "[STREET_ADDRESS][PERSON_NAME]" at bounding box center [277, 512] width 212 height 15
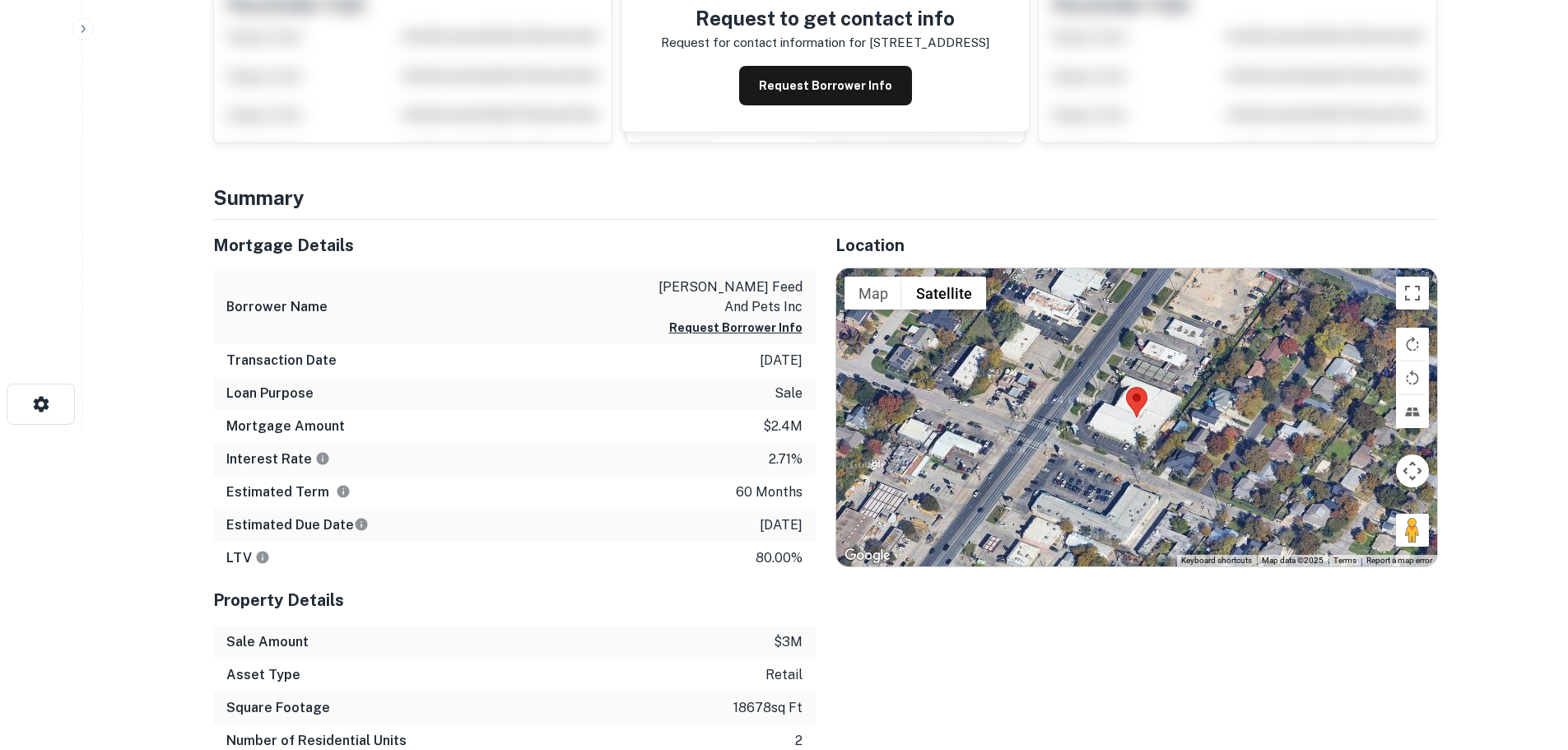
scroll to position [329, 0]
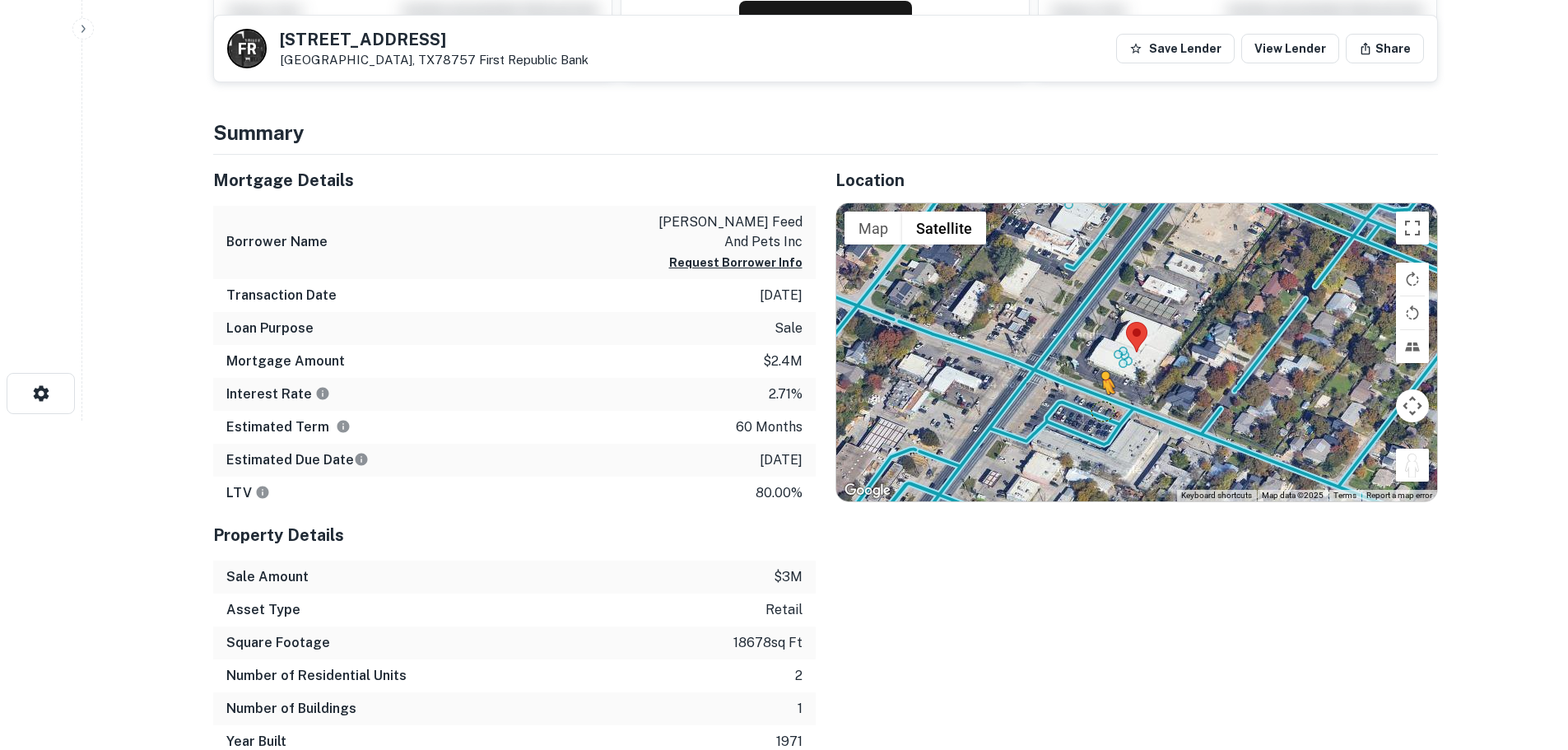
drag, startPoint x: 1427, startPoint y: 465, endPoint x: 1088, endPoint y: 406, distance: 344.1
click at [1088, 406] on div "To activate drag with keyboard, press Alt + Enter. Once in keyboard drag state,…" at bounding box center [1136, 352] width 601 height 298
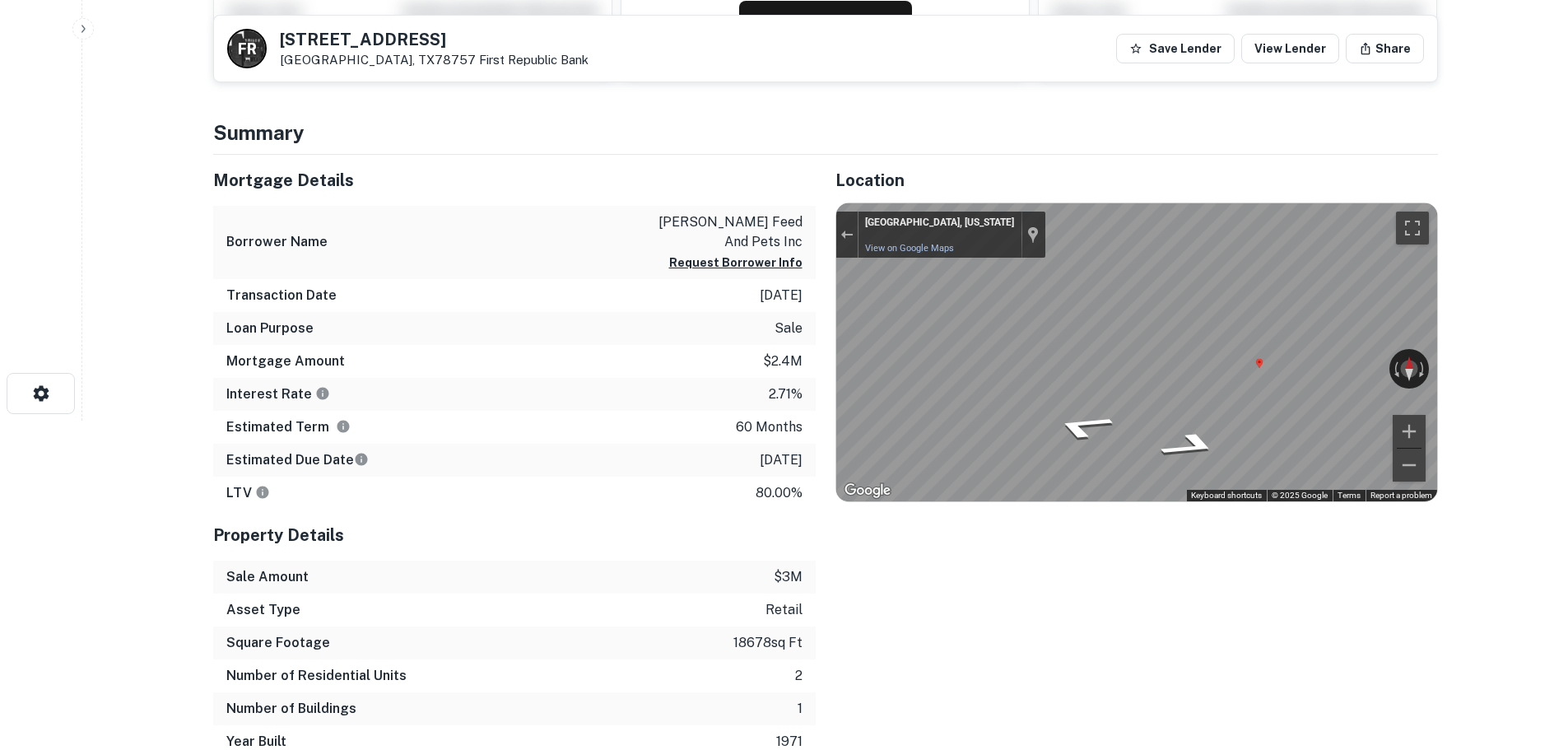
click at [1482, 361] on main "Back to search F R [STREET_ADDRESS][GEOGRAPHIC_DATA][PERSON_NAME] Bank Save Len…" at bounding box center [825, 46] width 1486 height 750
click at [1353, 370] on div "← Move left → Move right ↑ Move up ↓ Move down + Zoom in - Zoom out [GEOGRAPHIC…" at bounding box center [1136, 352] width 601 height 298
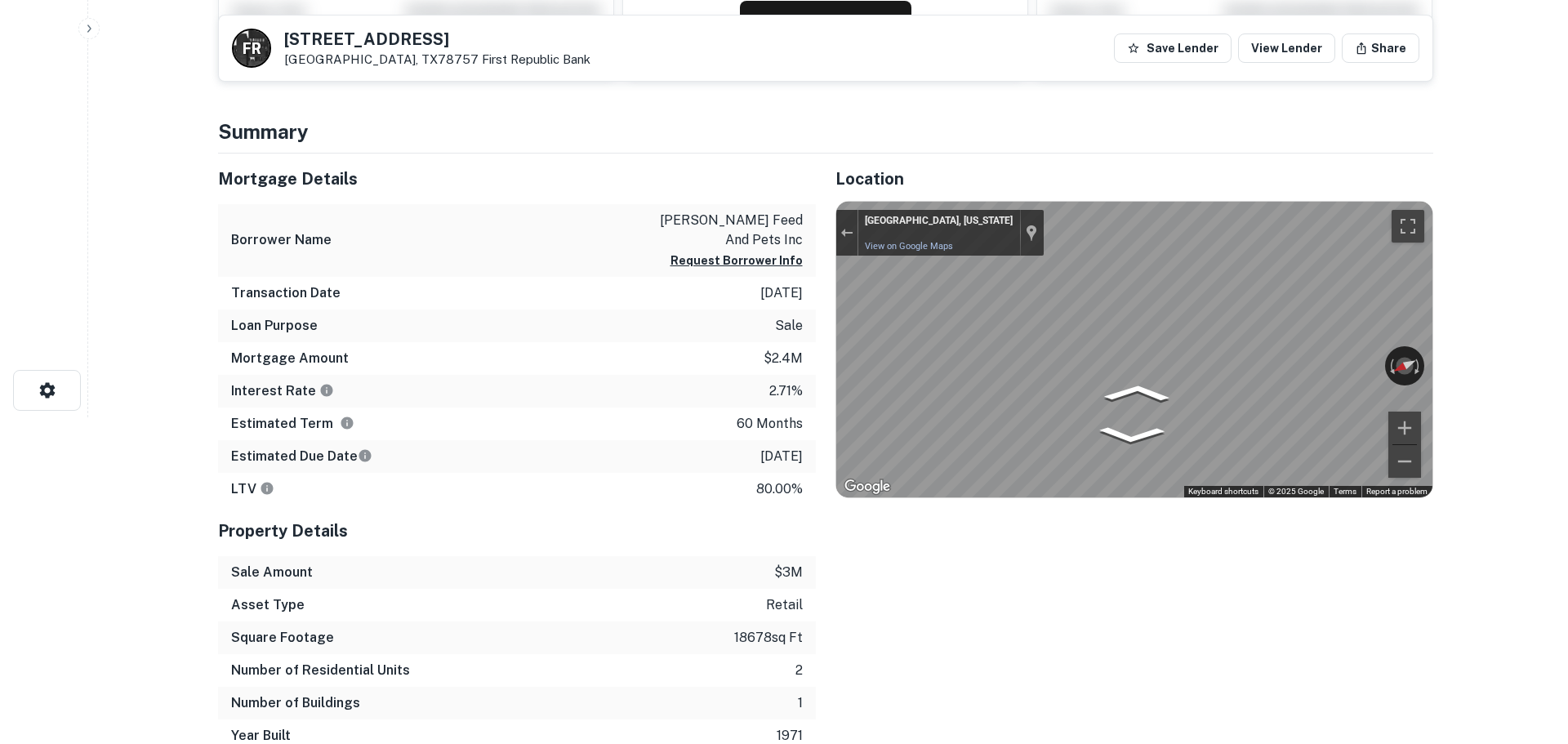
scroll to position [0, 0]
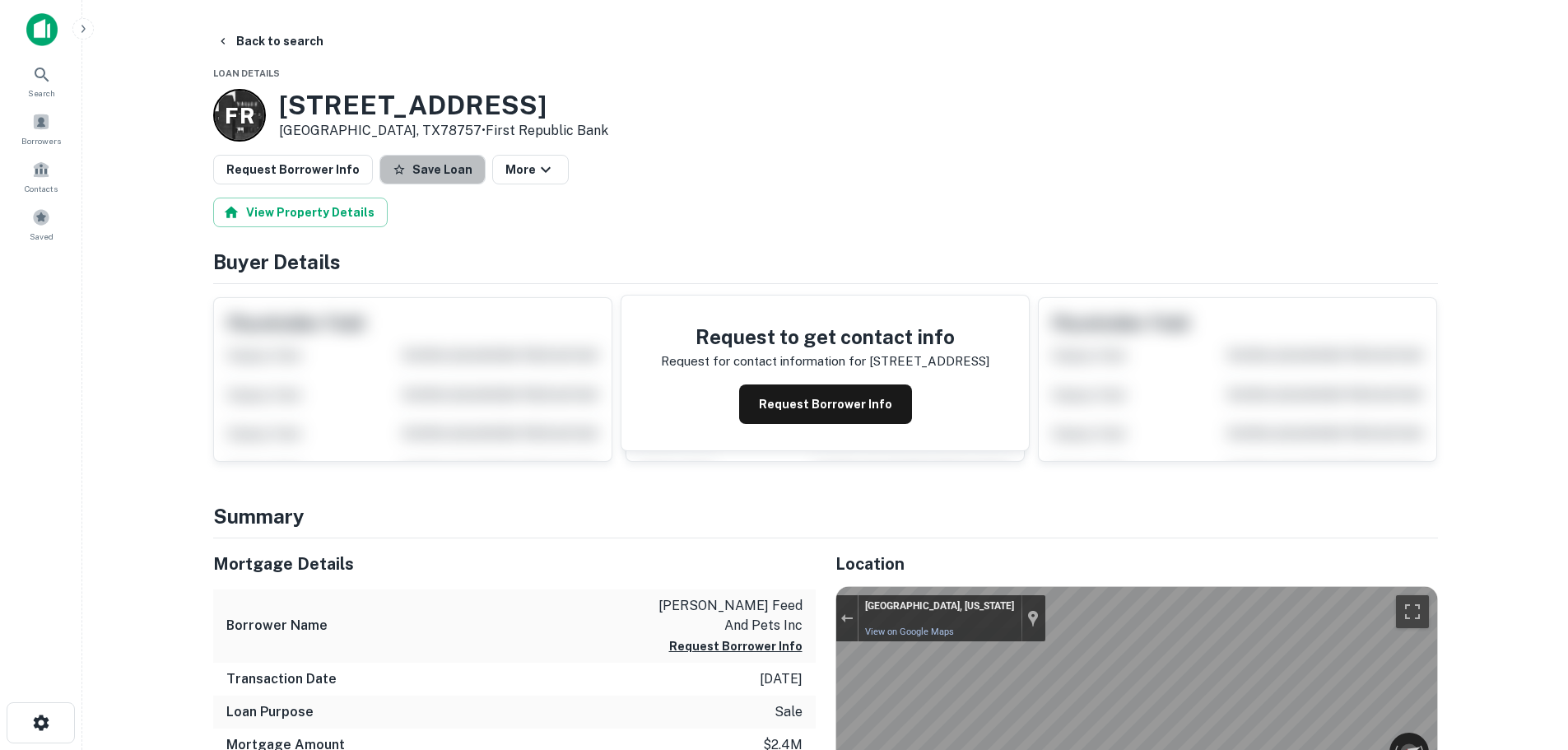
drag, startPoint x: 445, startPoint y: 171, endPoint x: 427, endPoint y: 176, distance: 18.7
click at [444, 172] on button "Save Loan" at bounding box center [433, 169] width 106 height 30
click at [289, 182] on button "Request Borrower Info" at bounding box center [292, 169] width 160 height 30
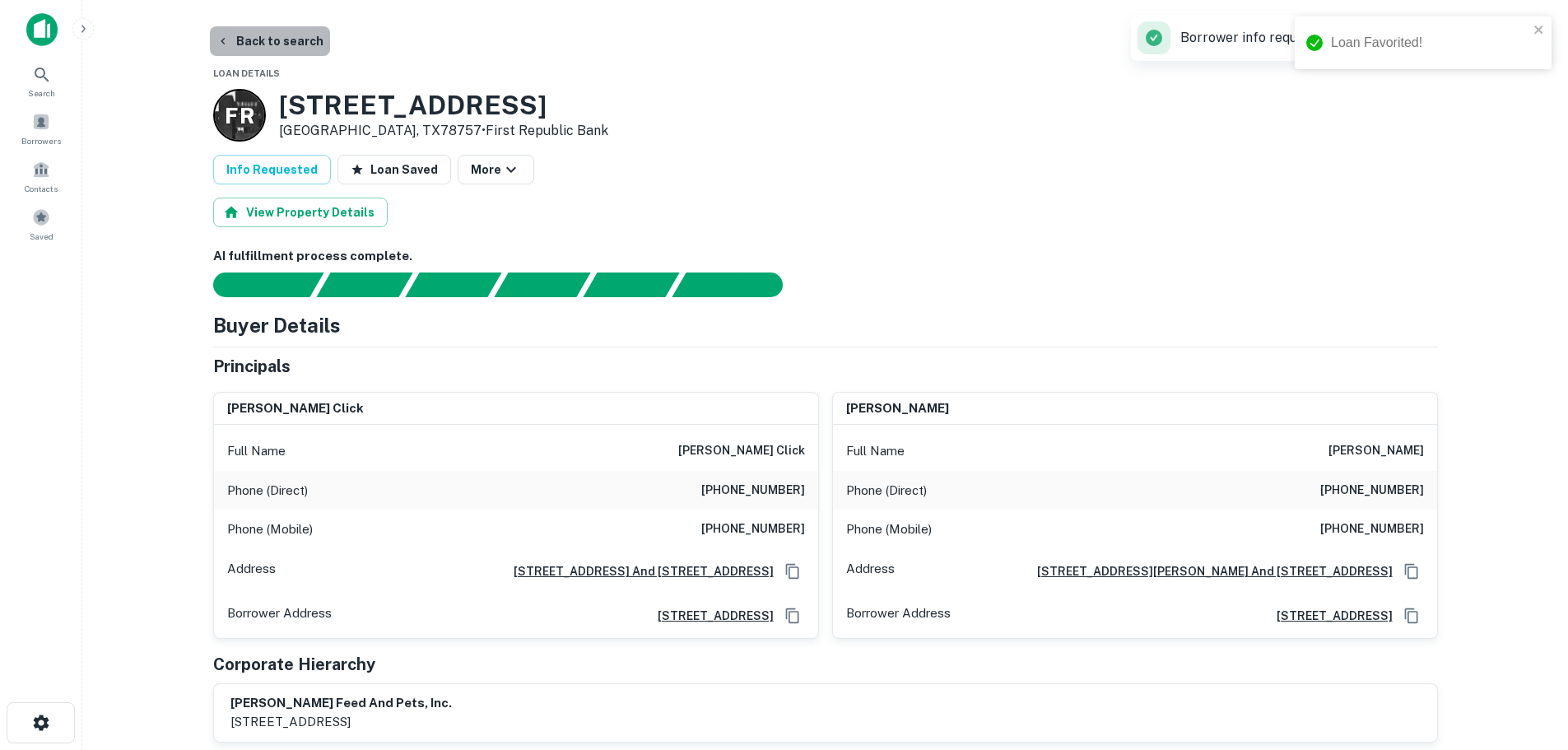
click at [292, 40] on button "Back to search" at bounding box center [270, 41] width 120 height 30
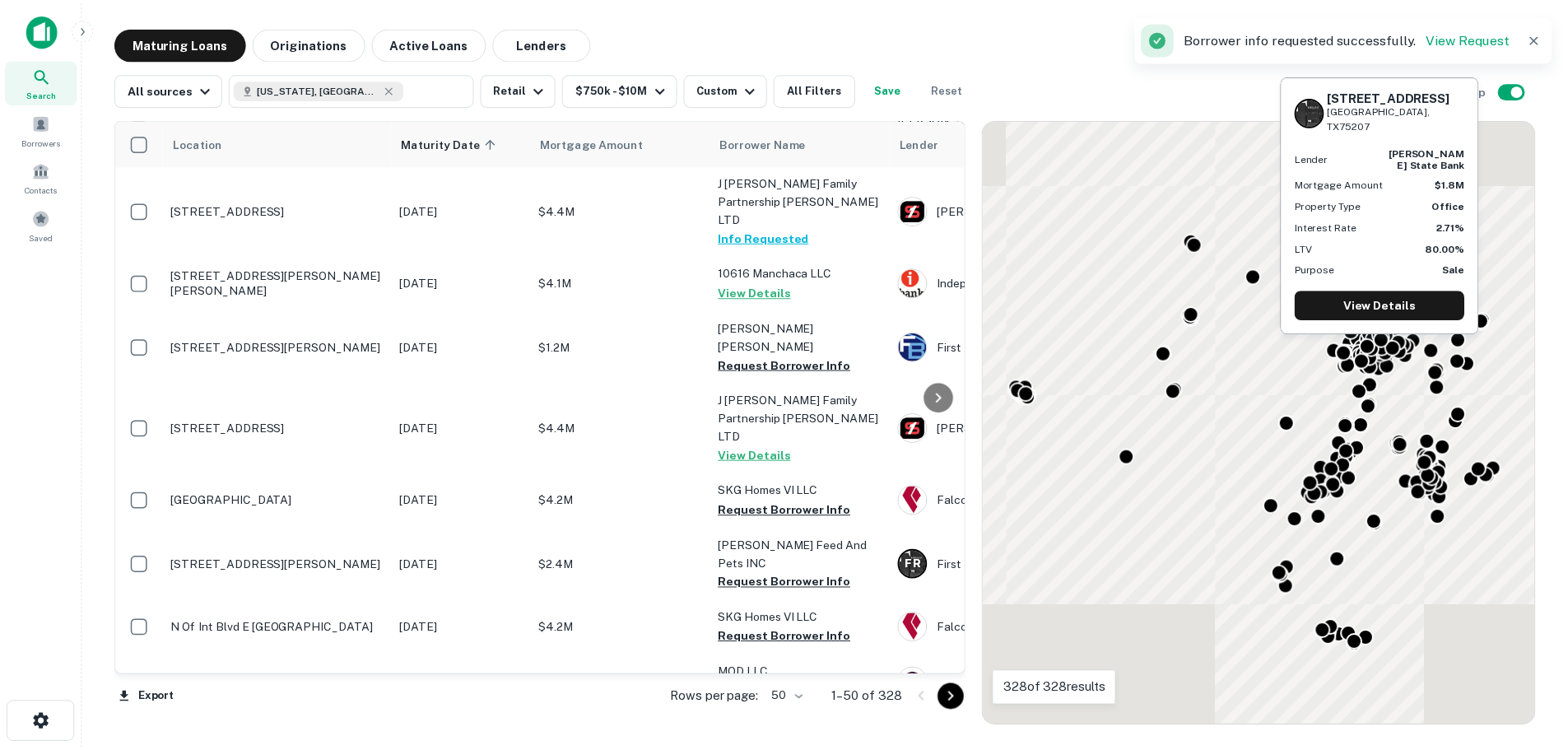
scroll to position [2057, 0]
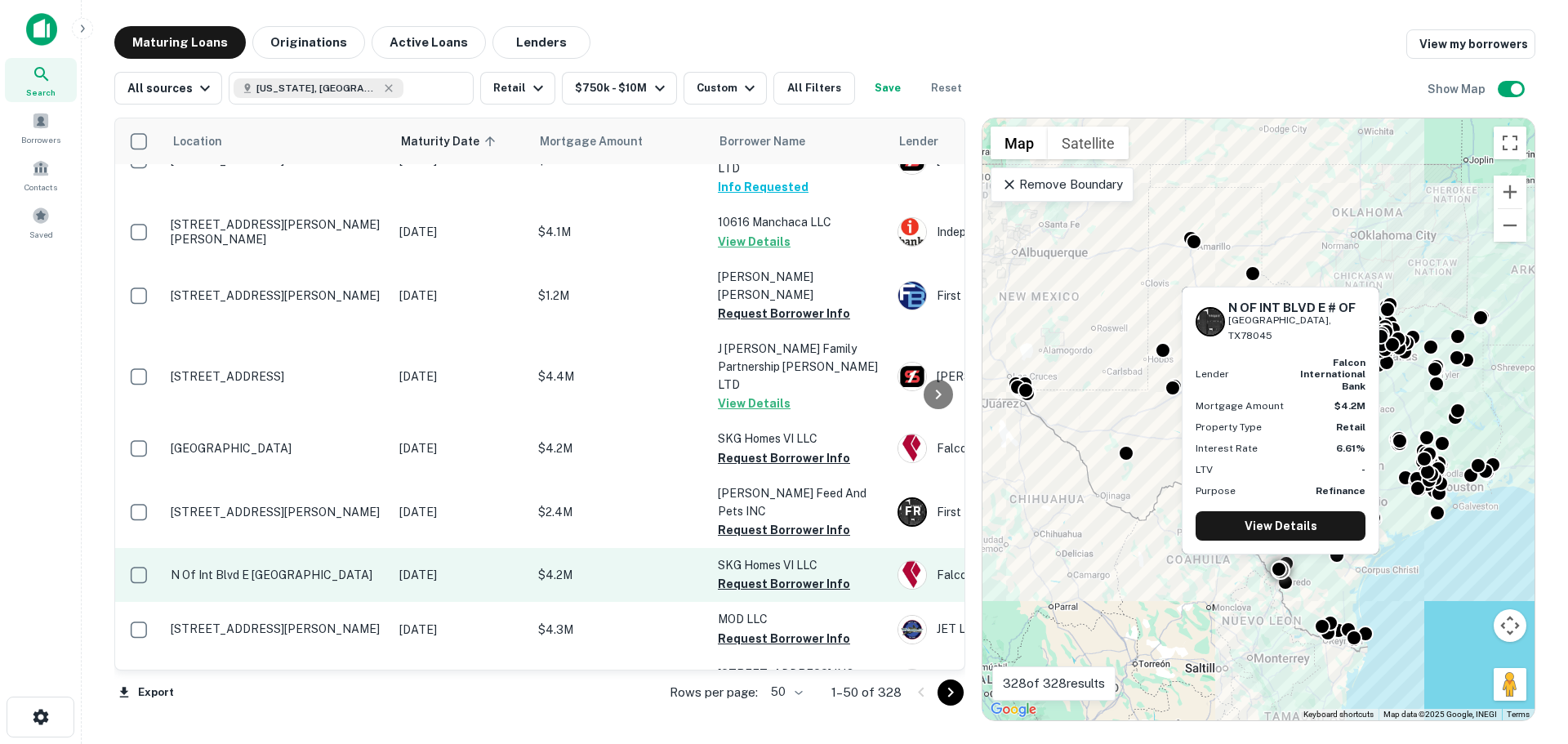
click at [310, 567] on p "N Of Int Blvd E [GEOGRAPHIC_DATA]" at bounding box center [277, 575] width 212 height 15
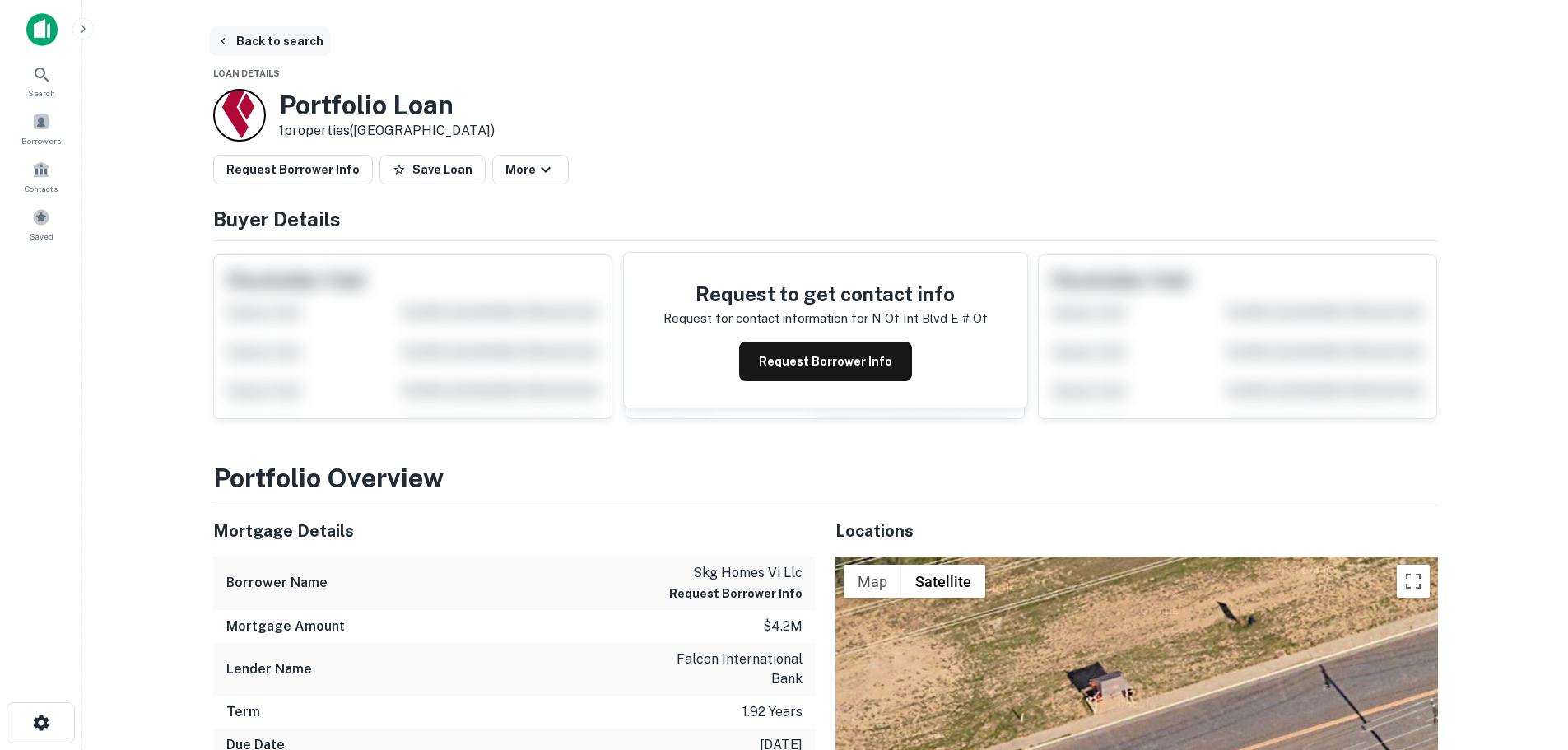
click at [272, 42] on button "Back to search" at bounding box center [270, 41] width 120 height 30
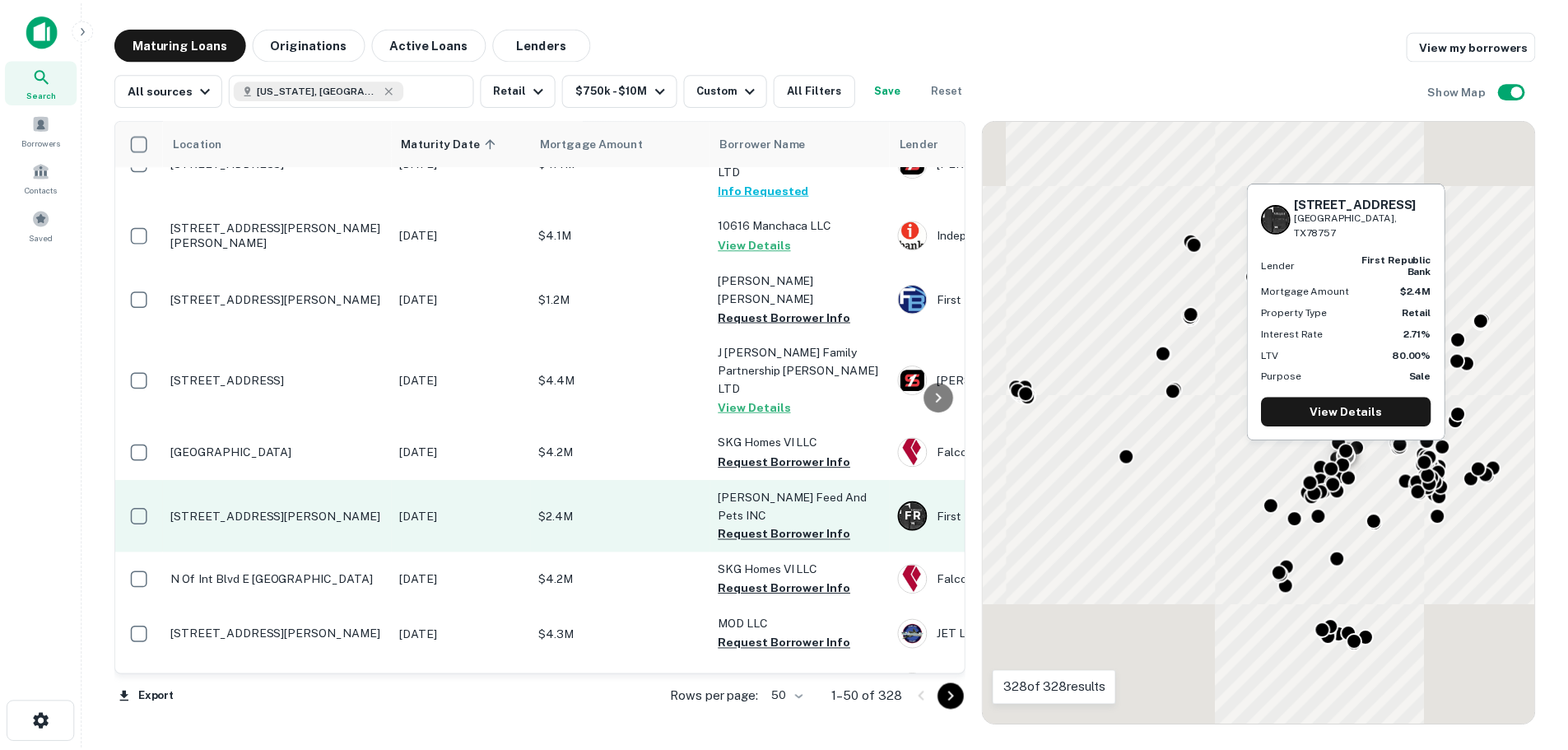
scroll to position [2057, 0]
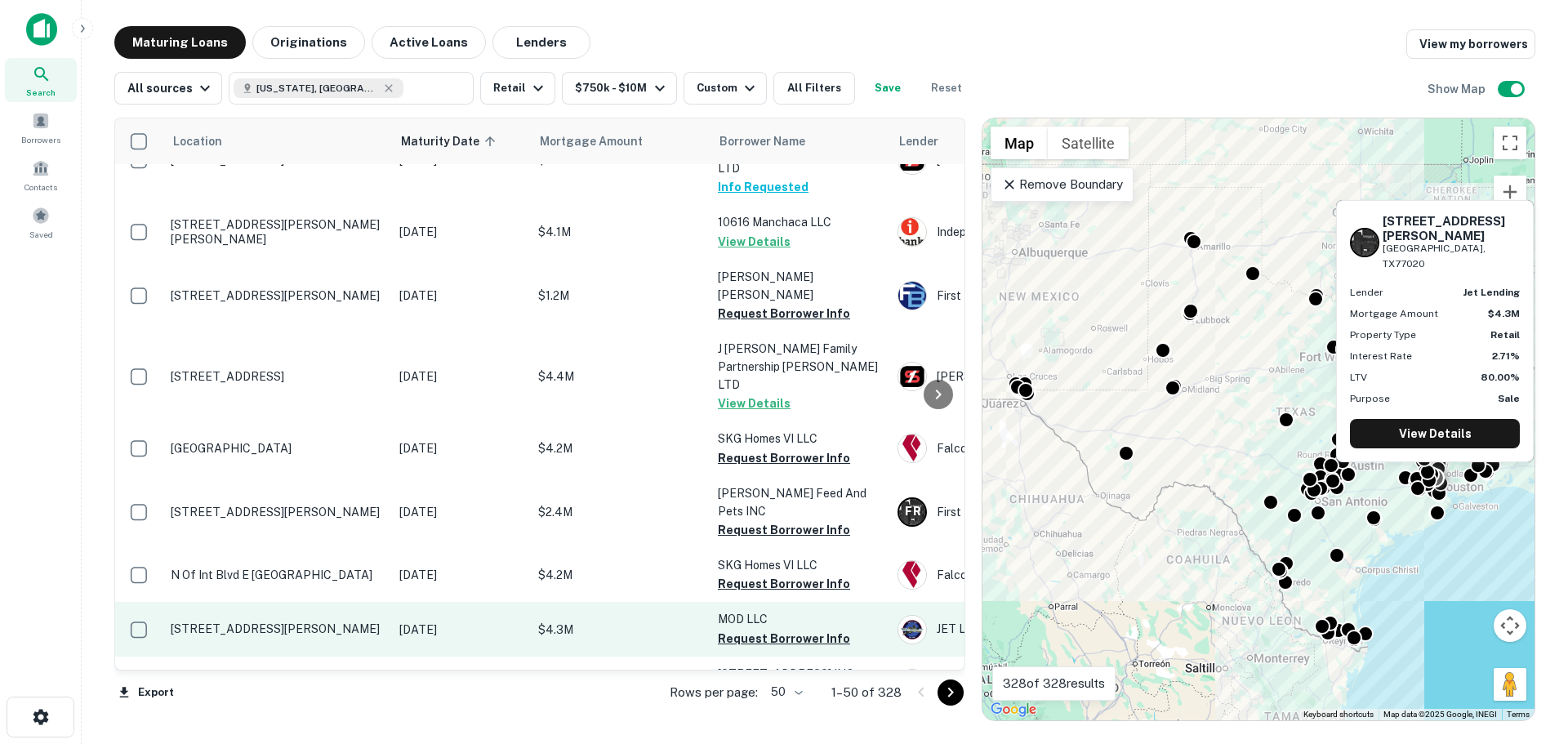
click at [308, 602] on td "[STREET_ADDRESS][PERSON_NAME]" at bounding box center [277, 628] width 229 height 54
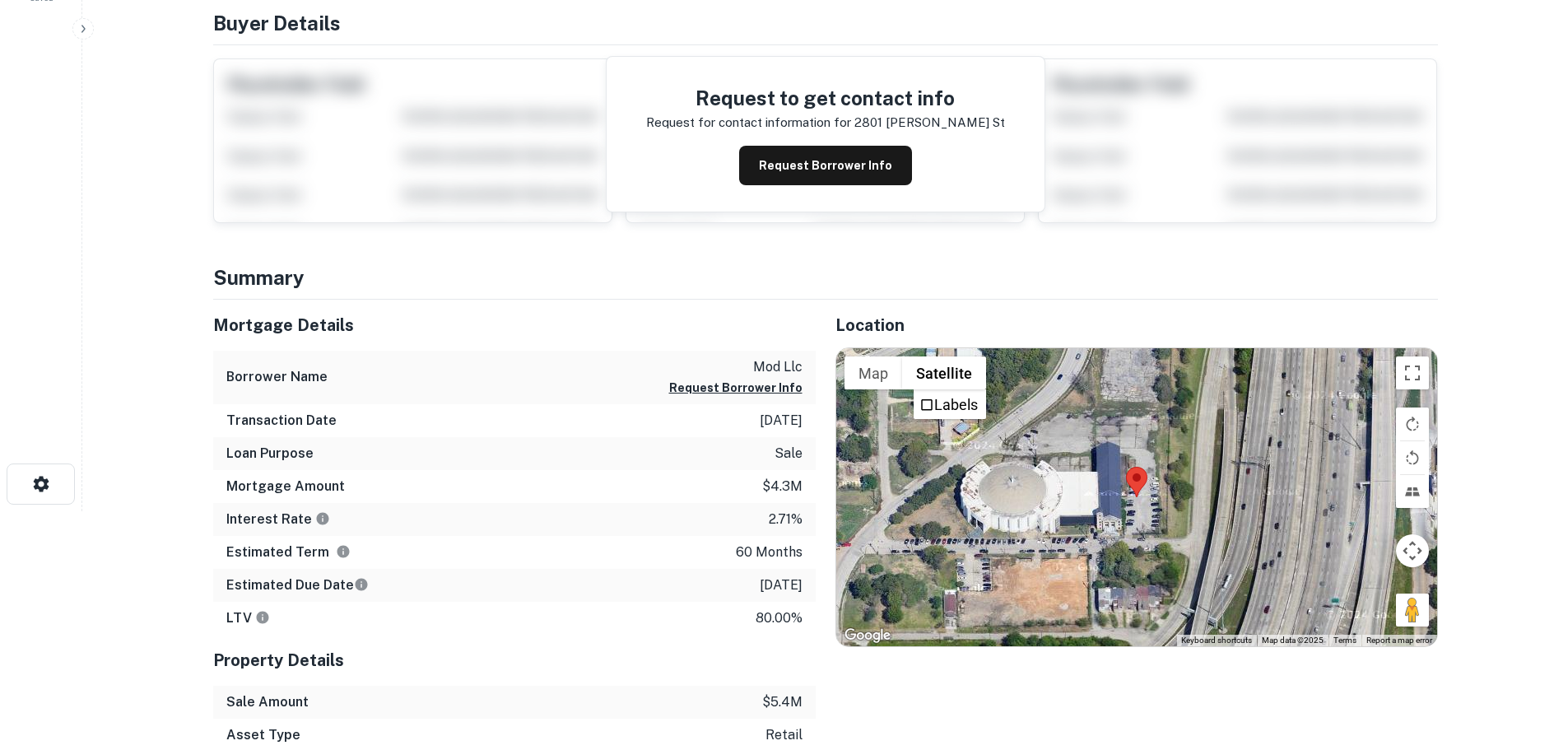
scroll to position [247, 0]
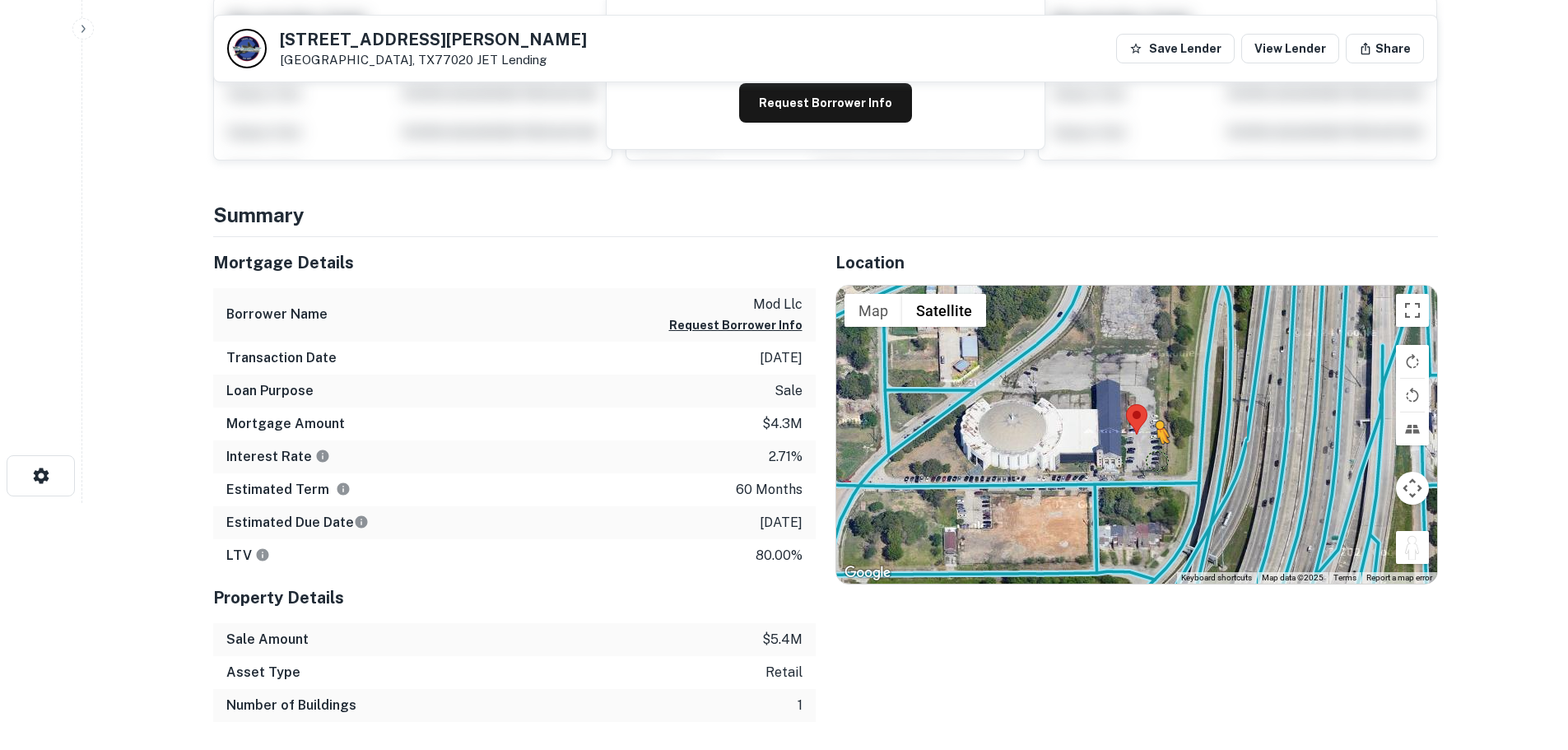
drag, startPoint x: 1413, startPoint y: 554, endPoint x: 1156, endPoint y: 459, distance: 274.0
click at [1156, 459] on div "To activate drag with keyboard, press Alt + Enter. Once in keyboard drag state,…" at bounding box center [1136, 434] width 601 height 298
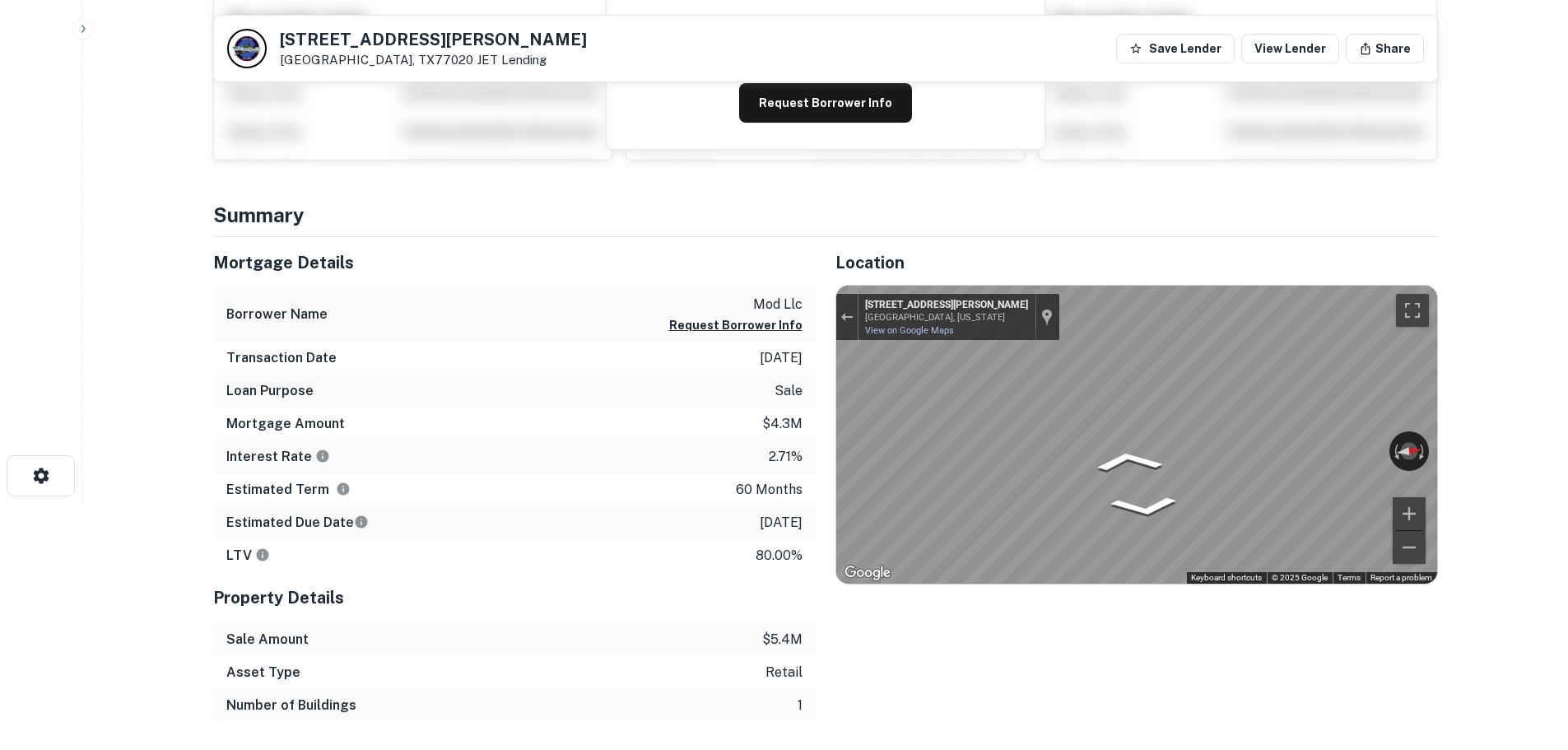
click at [1504, 429] on main "Back to search [STREET_ADDRESS][PERSON_NAME] JET Lending Save Lender View Lende…" at bounding box center [825, 128] width 1486 height 750
click at [828, 410] on div "Location ← Move left → Move right ↑ Move up ↓ Move down + Zoom in - Zoom out Ho…" at bounding box center [1127, 480] width 623 height 485
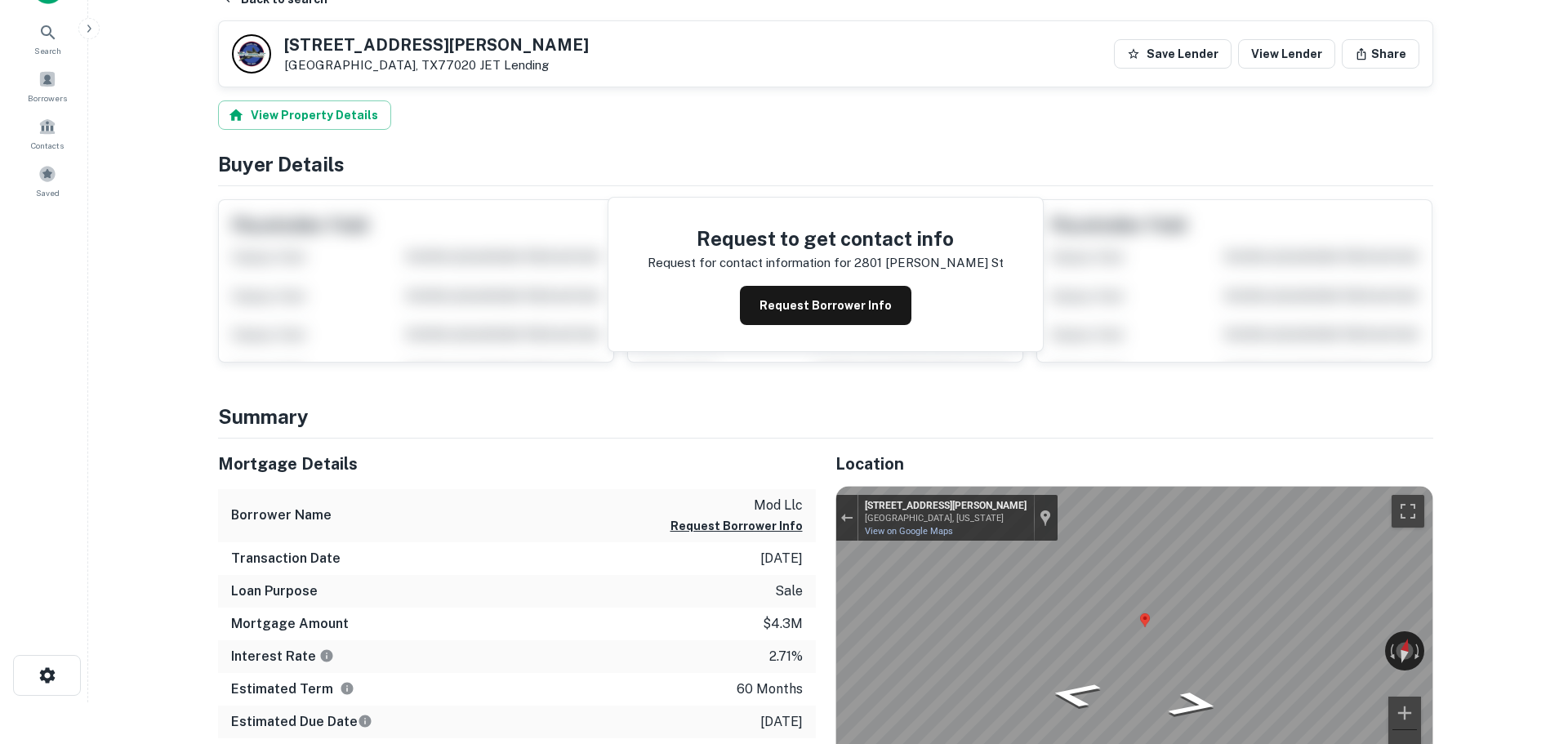
scroll to position [0, 0]
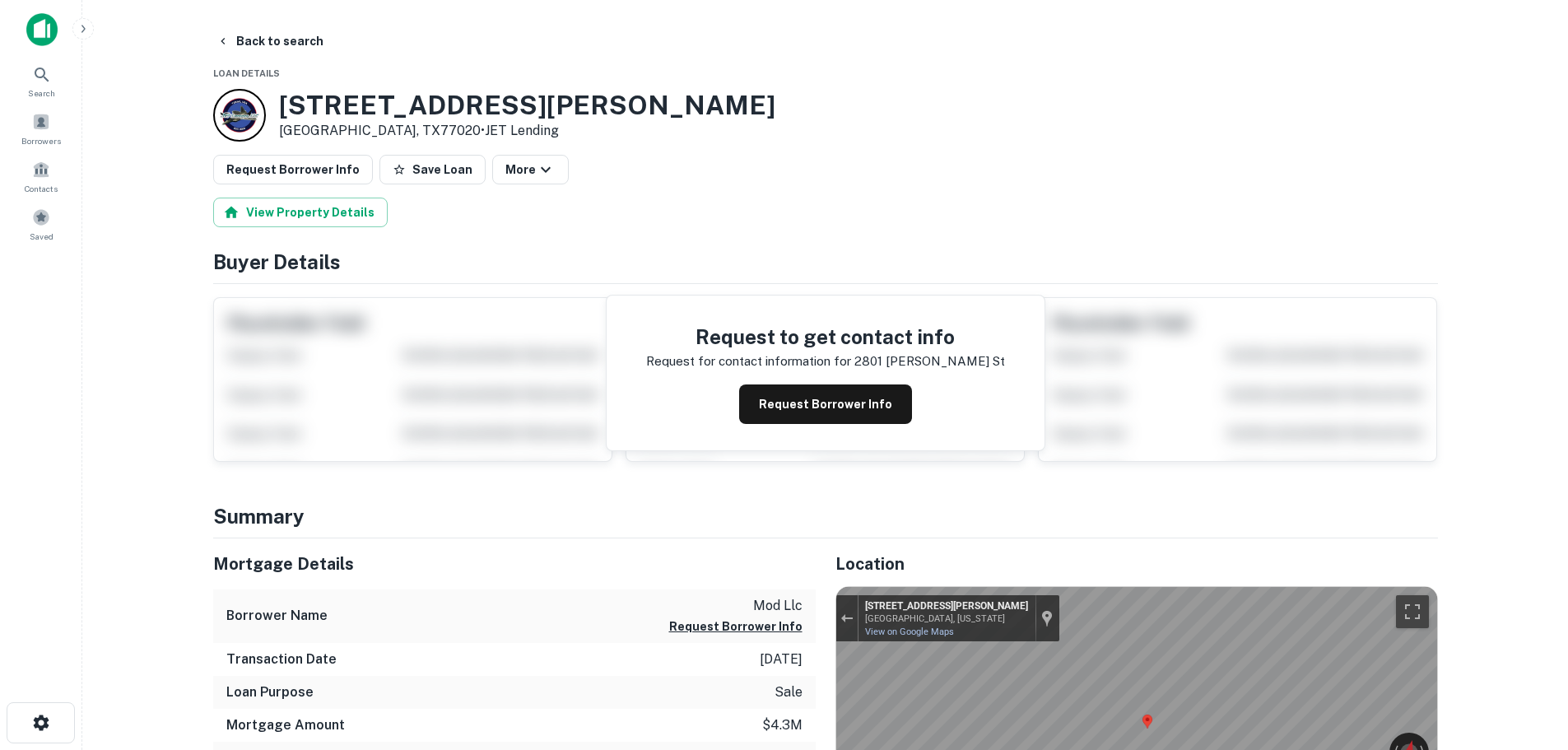
click at [395, 112] on h3 "[STREET_ADDRESS][PERSON_NAME]" at bounding box center [527, 105] width 497 height 31
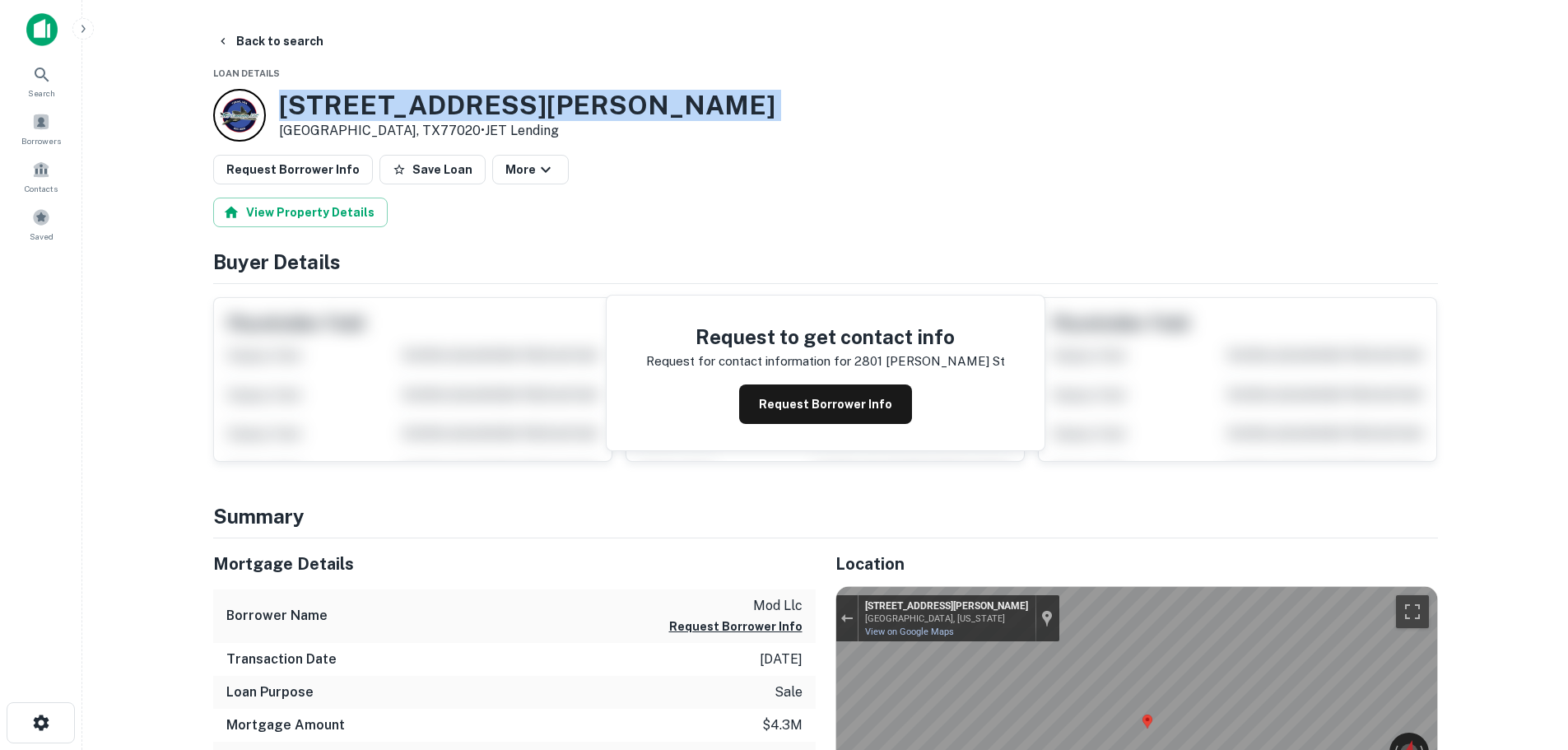
click at [395, 112] on h3 "[STREET_ADDRESS][PERSON_NAME]" at bounding box center [527, 105] width 497 height 31
copy h3 "[STREET_ADDRESS][PERSON_NAME]"
click at [285, 53] on button "Back to search" at bounding box center [270, 41] width 120 height 30
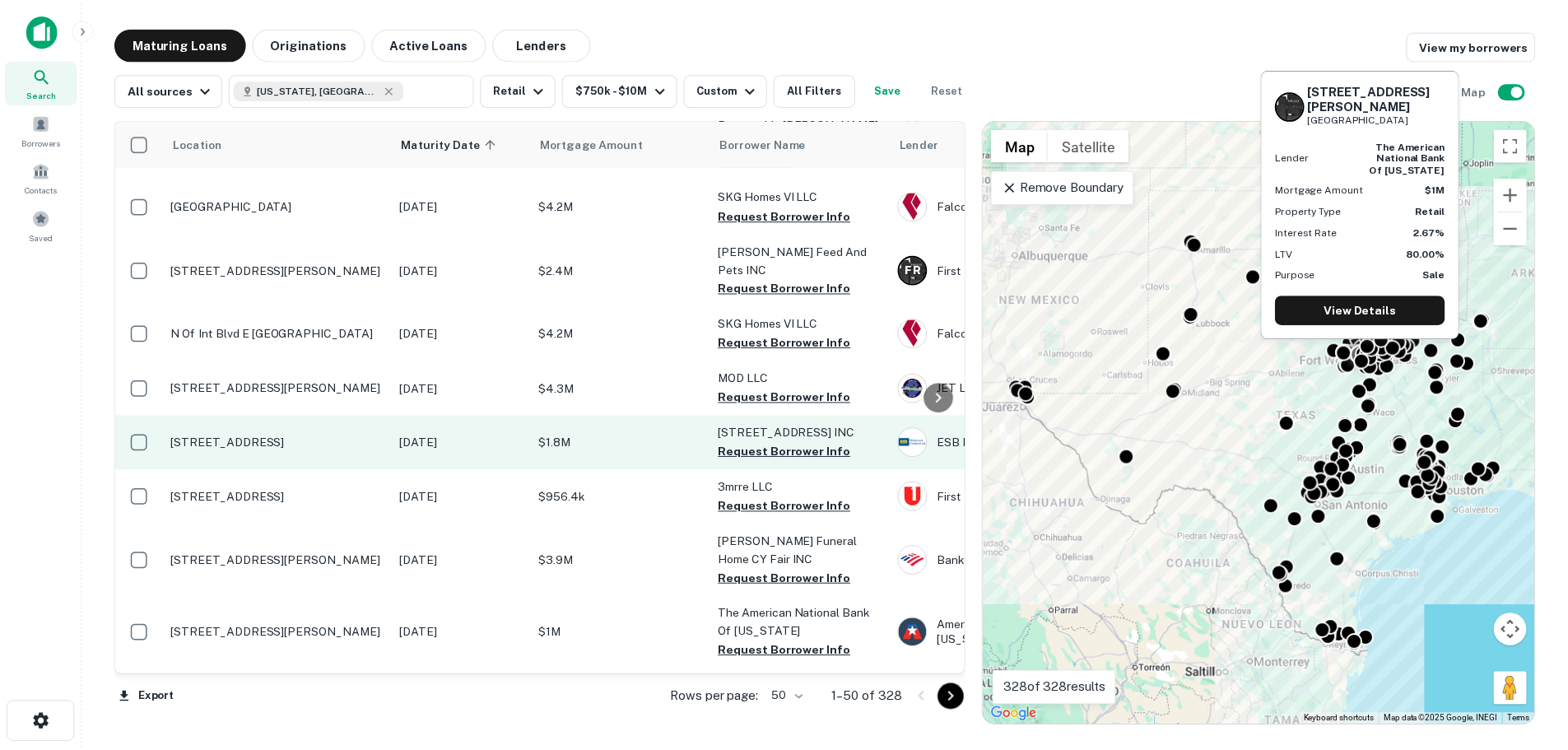
scroll to position [2387, 0]
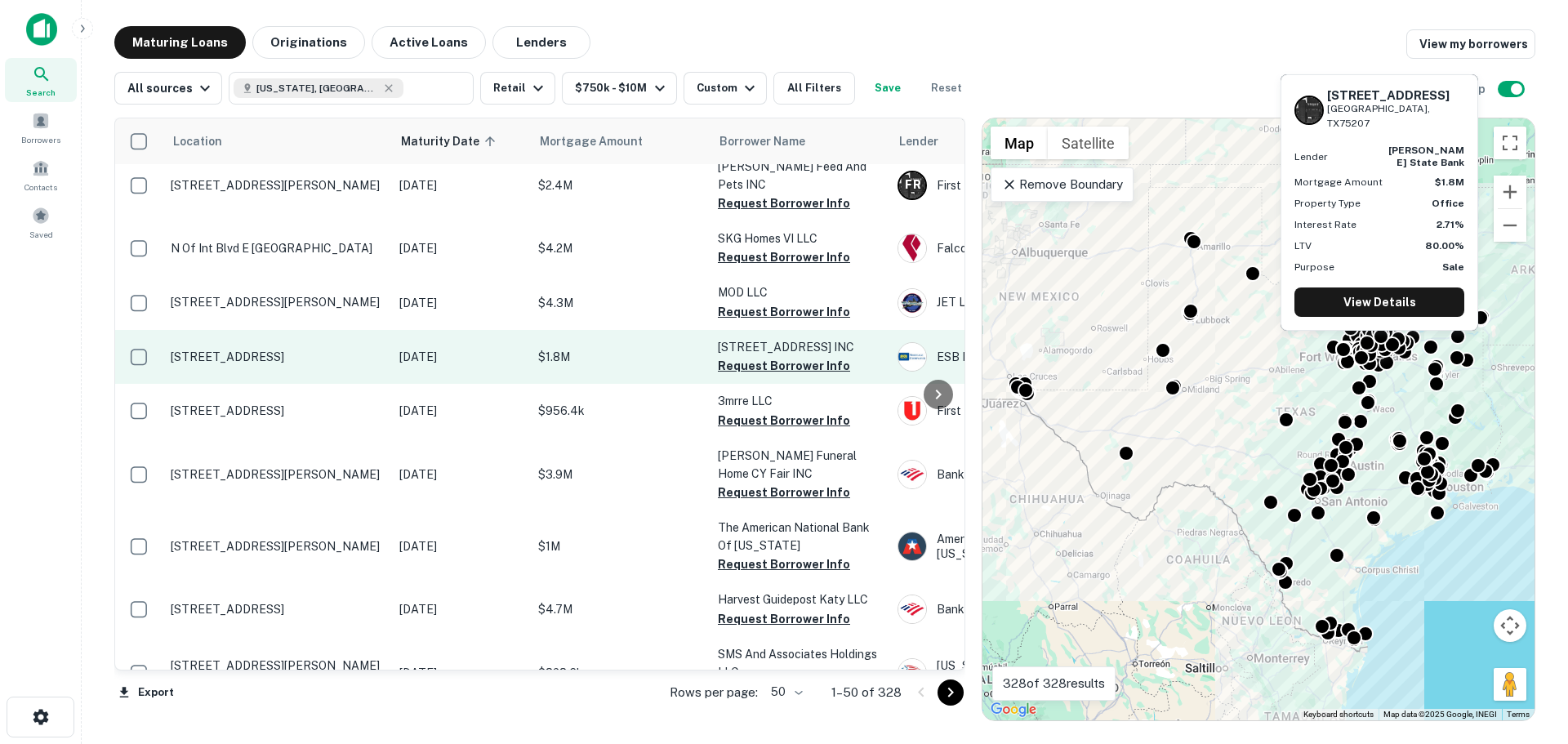
click at [312, 349] on p "[STREET_ADDRESS]" at bounding box center [277, 357] width 212 height 15
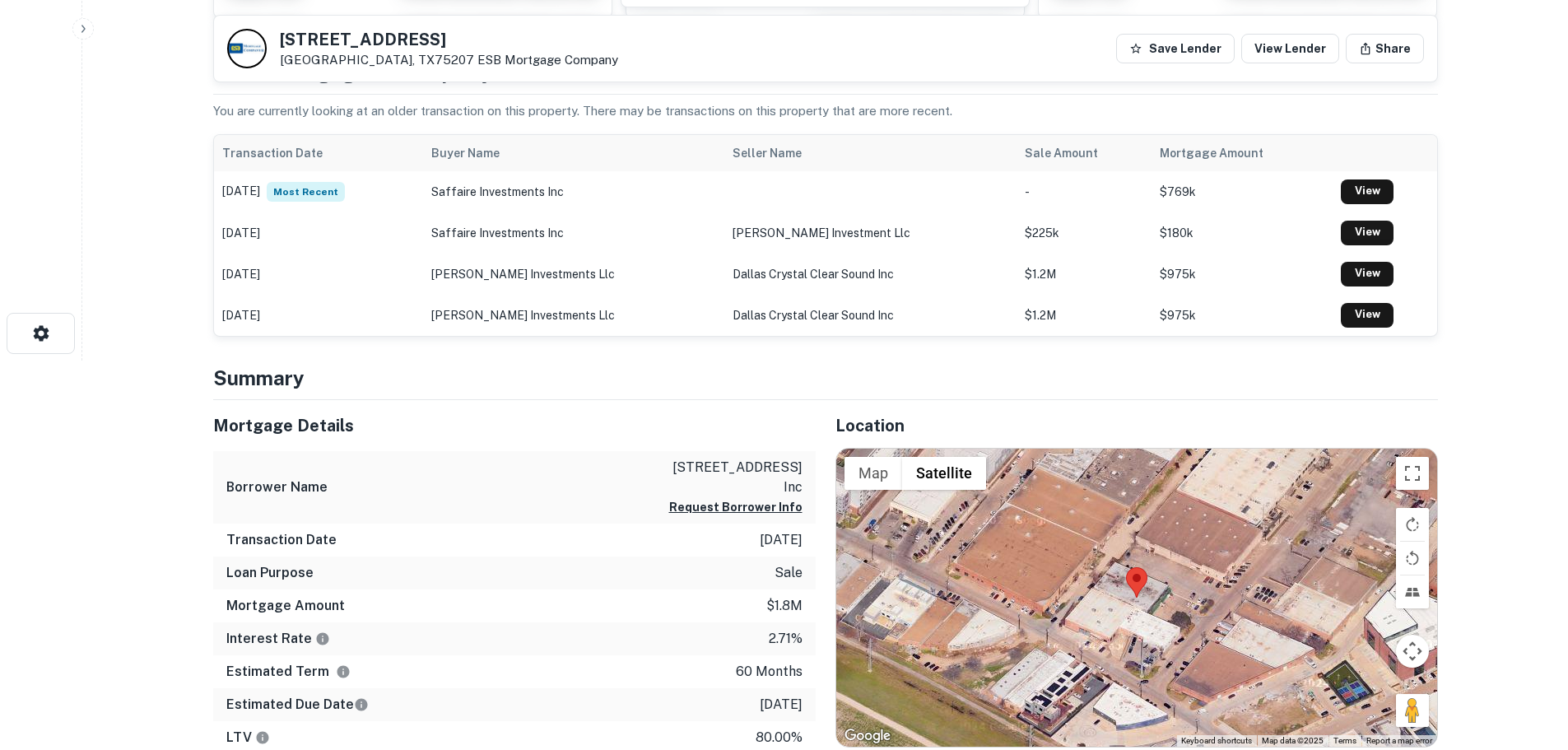
scroll to position [494, 0]
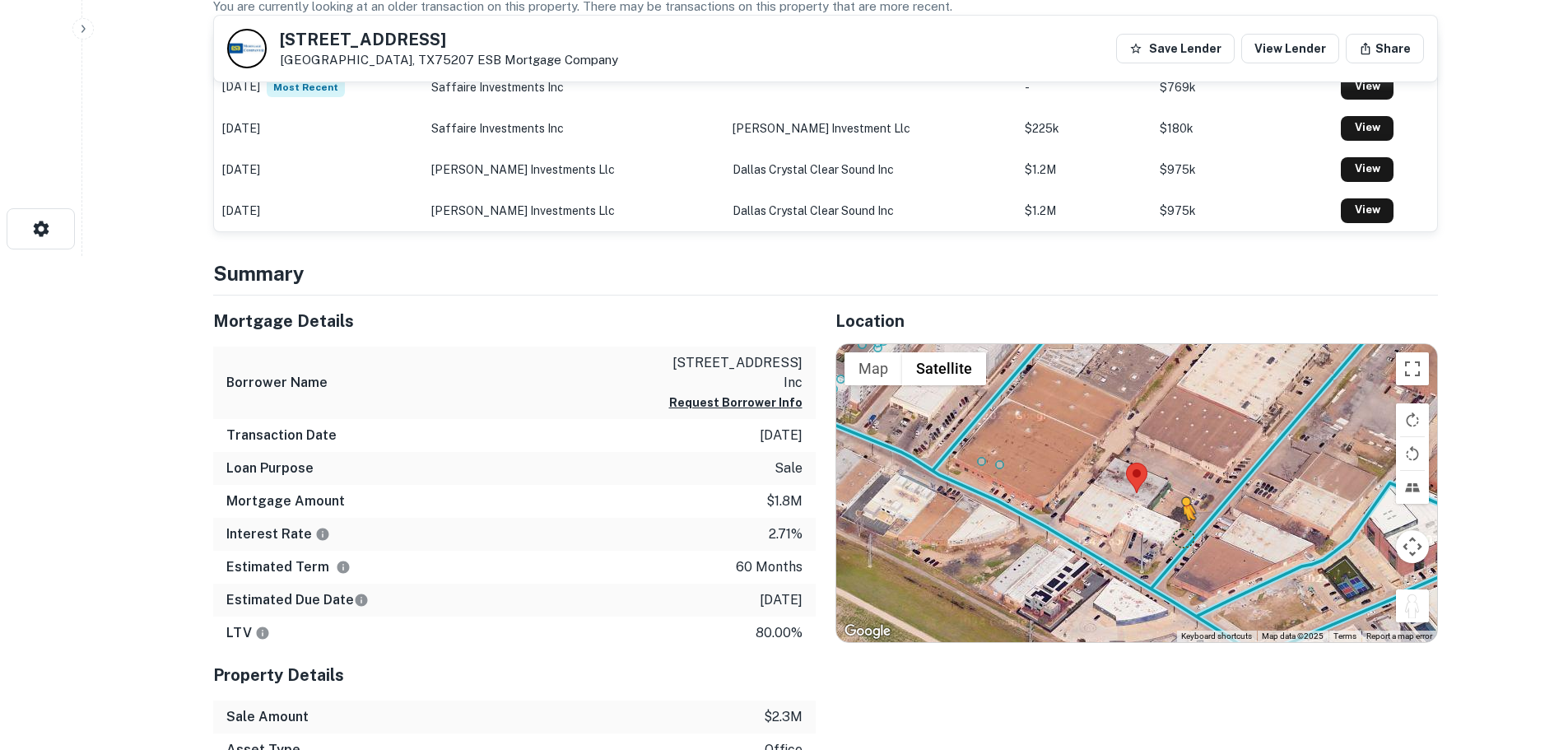
drag, startPoint x: 1412, startPoint y: 611, endPoint x: 1177, endPoint y: 534, distance: 247.3
click at [1177, 534] on div "To activate drag with keyboard, press Alt + Enter. Once in keyboard drag state,…" at bounding box center [1136, 492] width 601 height 298
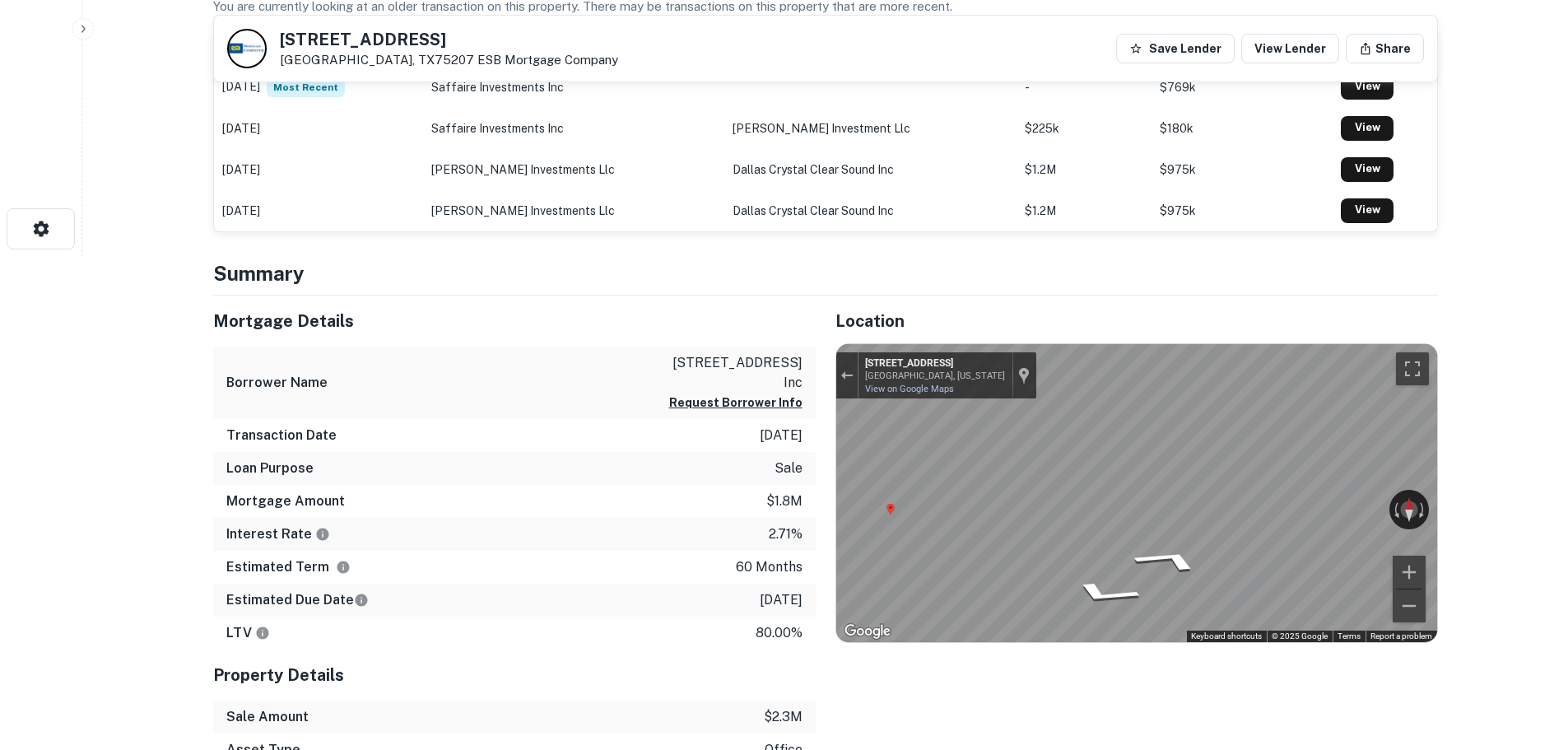
click at [1330, 504] on div "← Move left → Move right ↑ Move up ↓ Move down + Zoom in - Zoom out 107 Oak Law…" at bounding box center [1136, 492] width 601 height 298
click at [1075, 479] on div "← Move left → Move right ↑ Move up ↓ Move down + Zoom in - Zoom out 107 Oak Law…" at bounding box center [1136, 492] width 601 height 298
drag, startPoint x: 1309, startPoint y: 505, endPoint x: 476, endPoint y: 483, distance: 833.3
click at [466, 484] on div "Mortgage Details Borrower Name 111 oak lawn avenue inc Request Borrower Info Tr…" at bounding box center [815, 597] width 1244 height 603
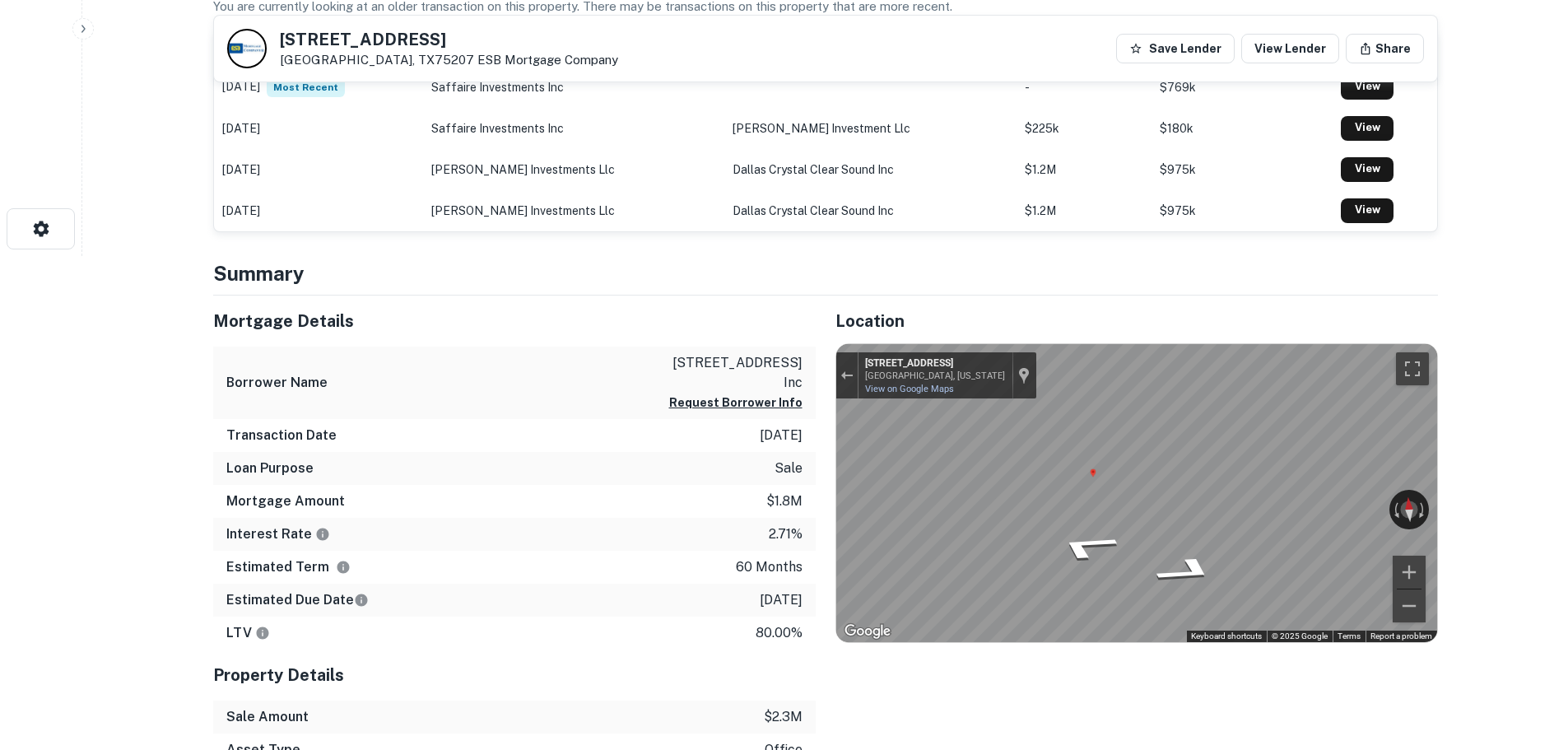
click at [823, 481] on div "Location ← Move left → Move right ↑ Move up ↓ Move down + Zoom in - Zoom out Ho…" at bounding box center [1127, 597] width 623 height 603
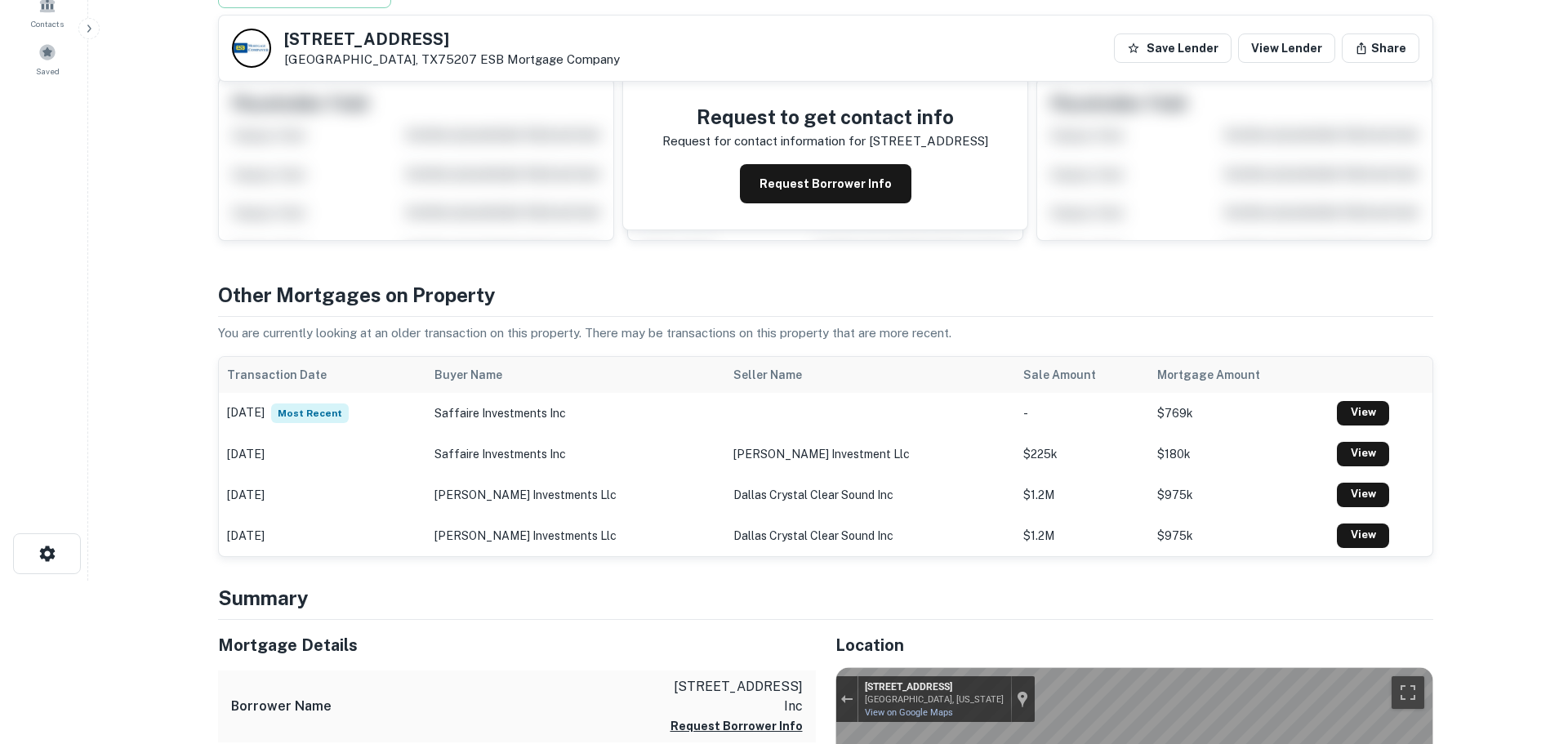
scroll to position [0, 0]
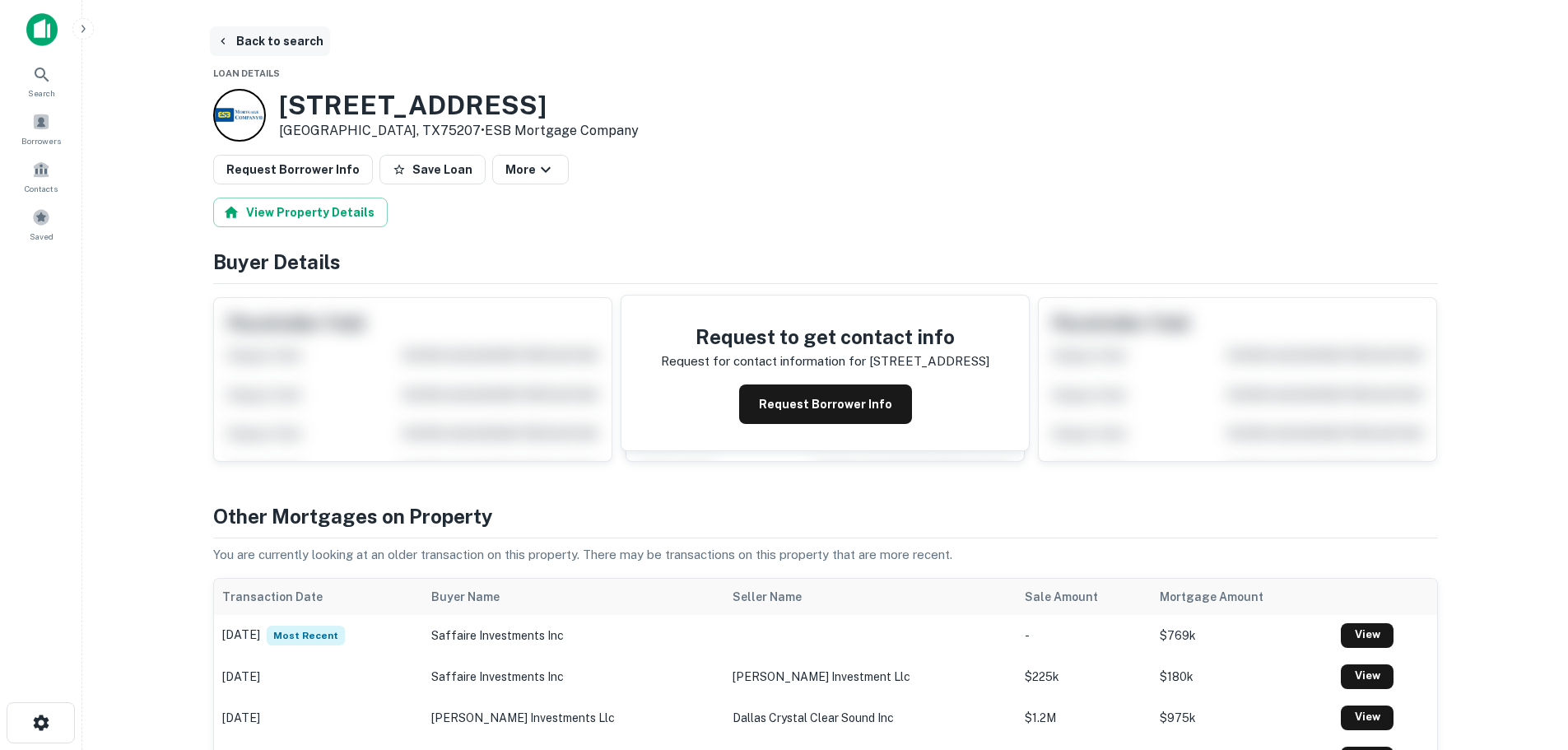
click at [264, 36] on button "Back to search" at bounding box center [270, 41] width 120 height 30
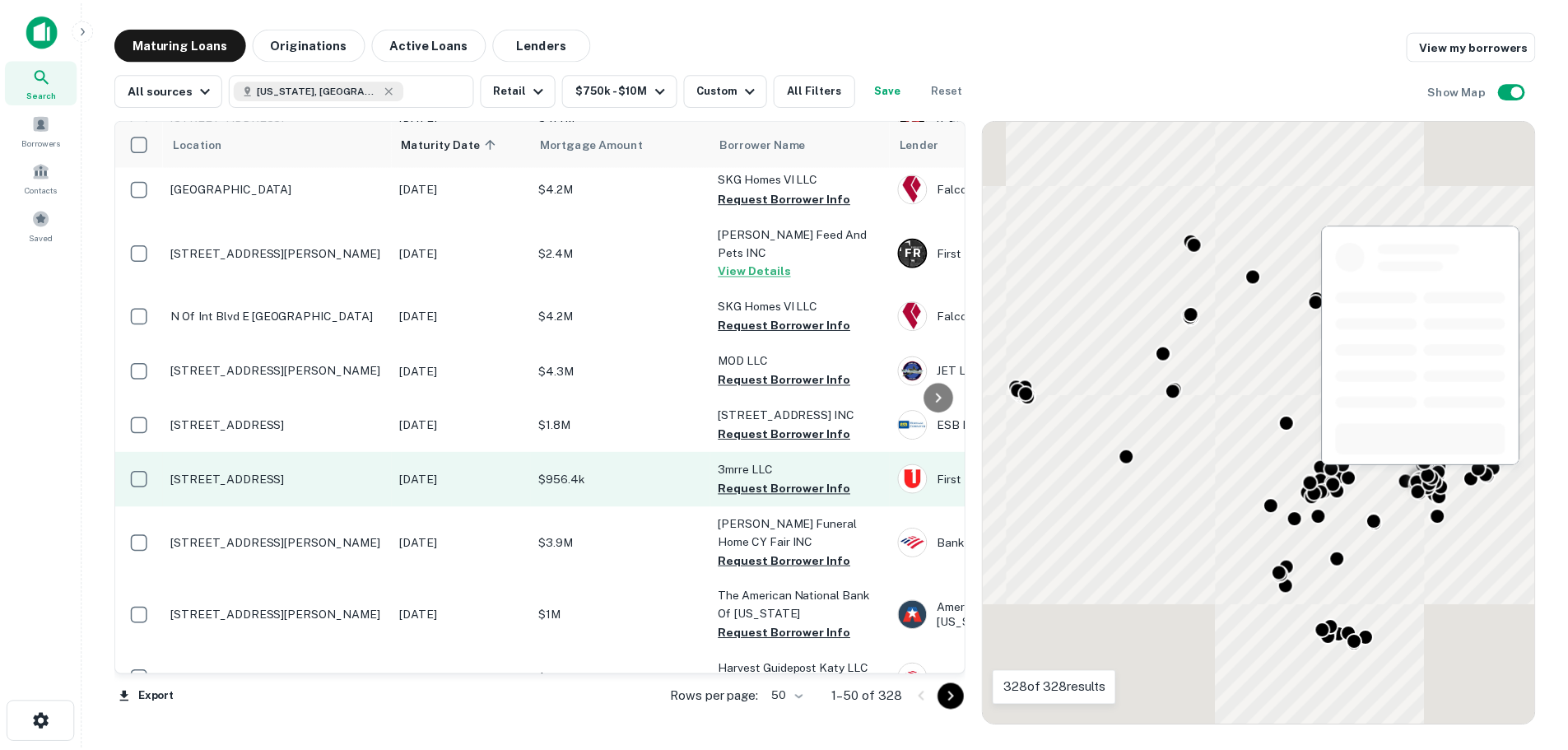
scroll to position [2387, 0]
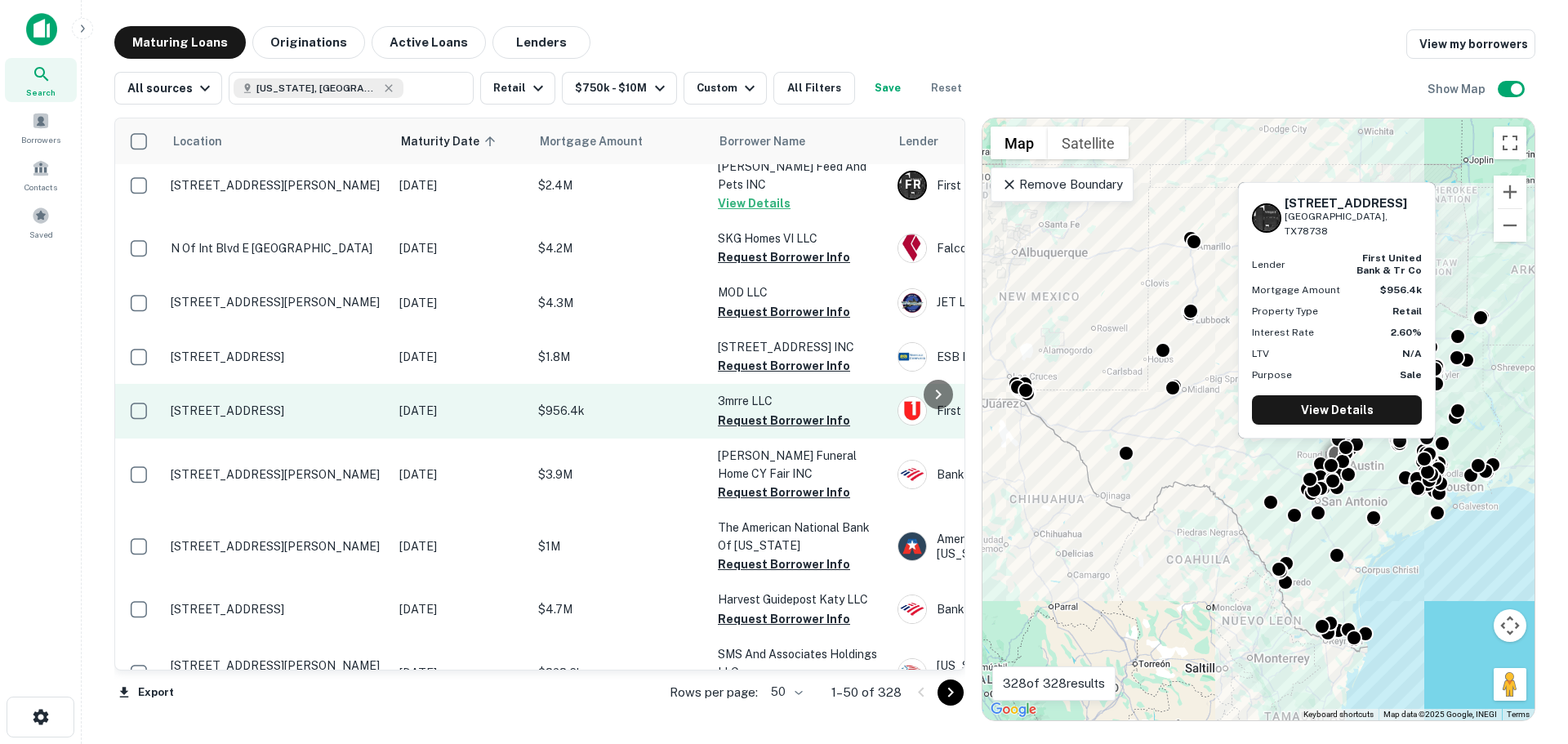
click at [287, 403] on p "[STREET_ADDRESS]" at bounding box center [277, 411] width 212 height 15
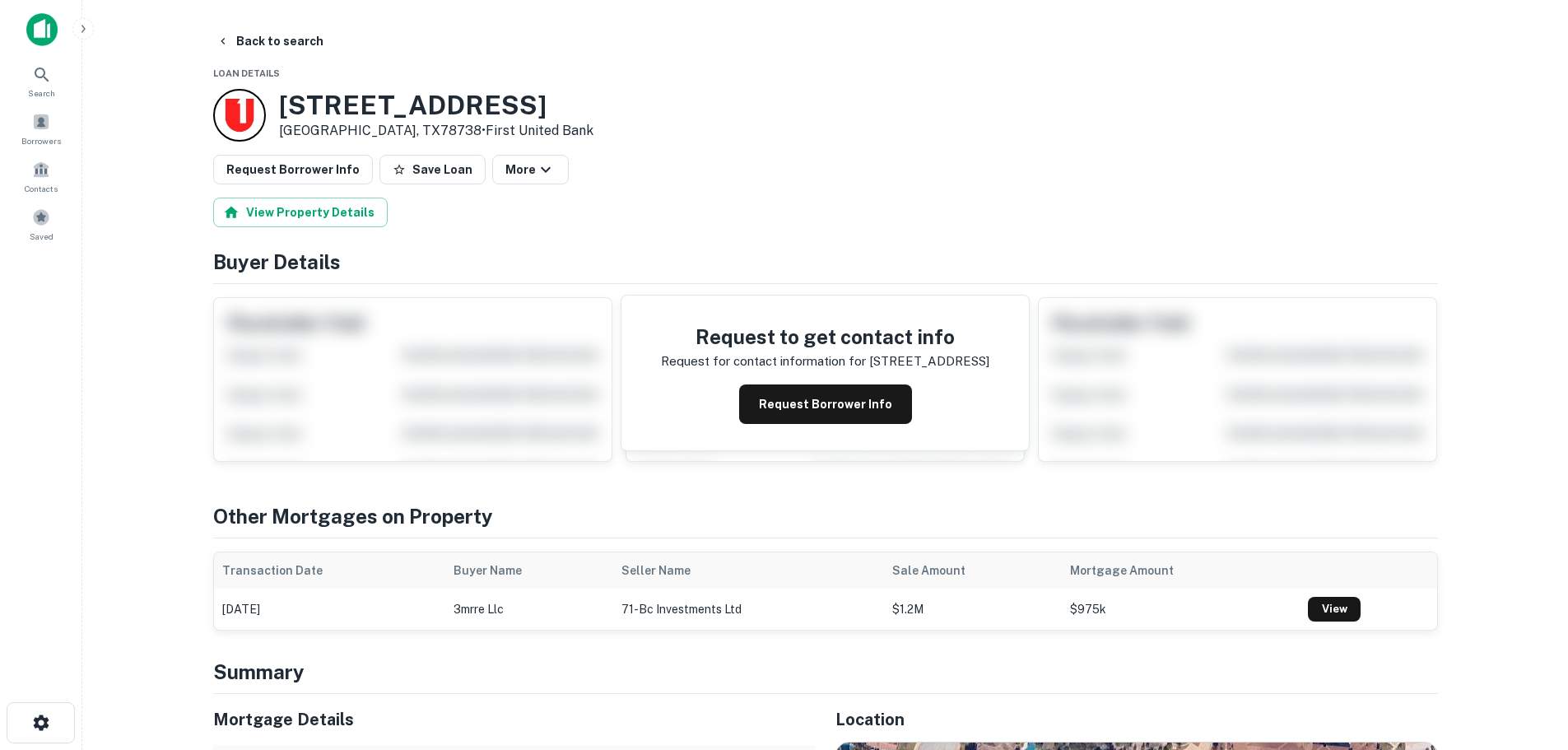
click at [334, 104] on h3 "14058 Bee Cave Pkwy" at bounding box center [436, 105] width 314 height 31
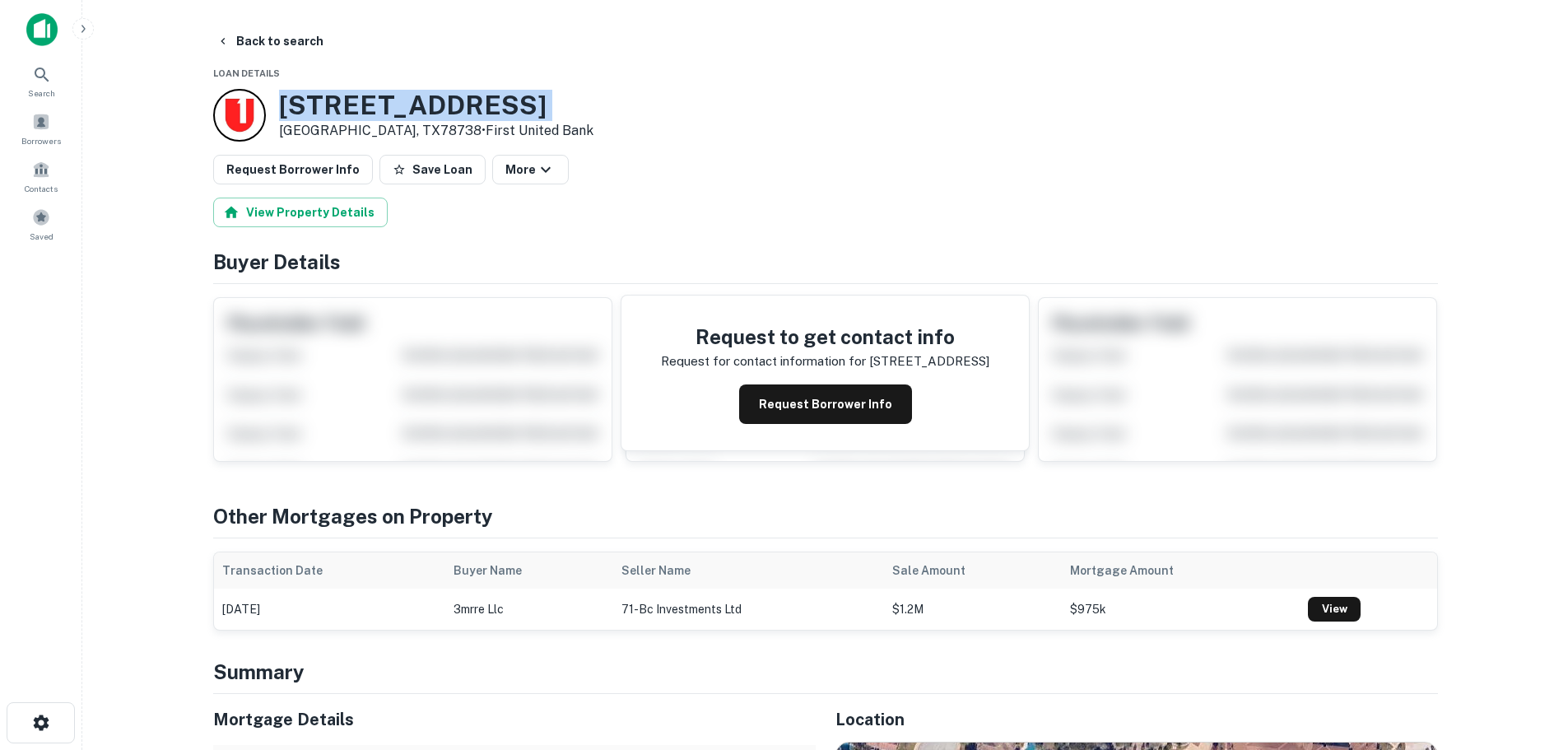
copy h3 "14058 Bee Cave Pkwy"
click at [438, 183] on button "Save Loan" at bounding box center [433, 169] width 106 height 30
click at [307, 164] on button "Request Borrower Info" at bounding box center [292, 169] width 160 height 30
click at [251, 37] on button "Back to search" at bounding box center [270, 41] width 120 height 30
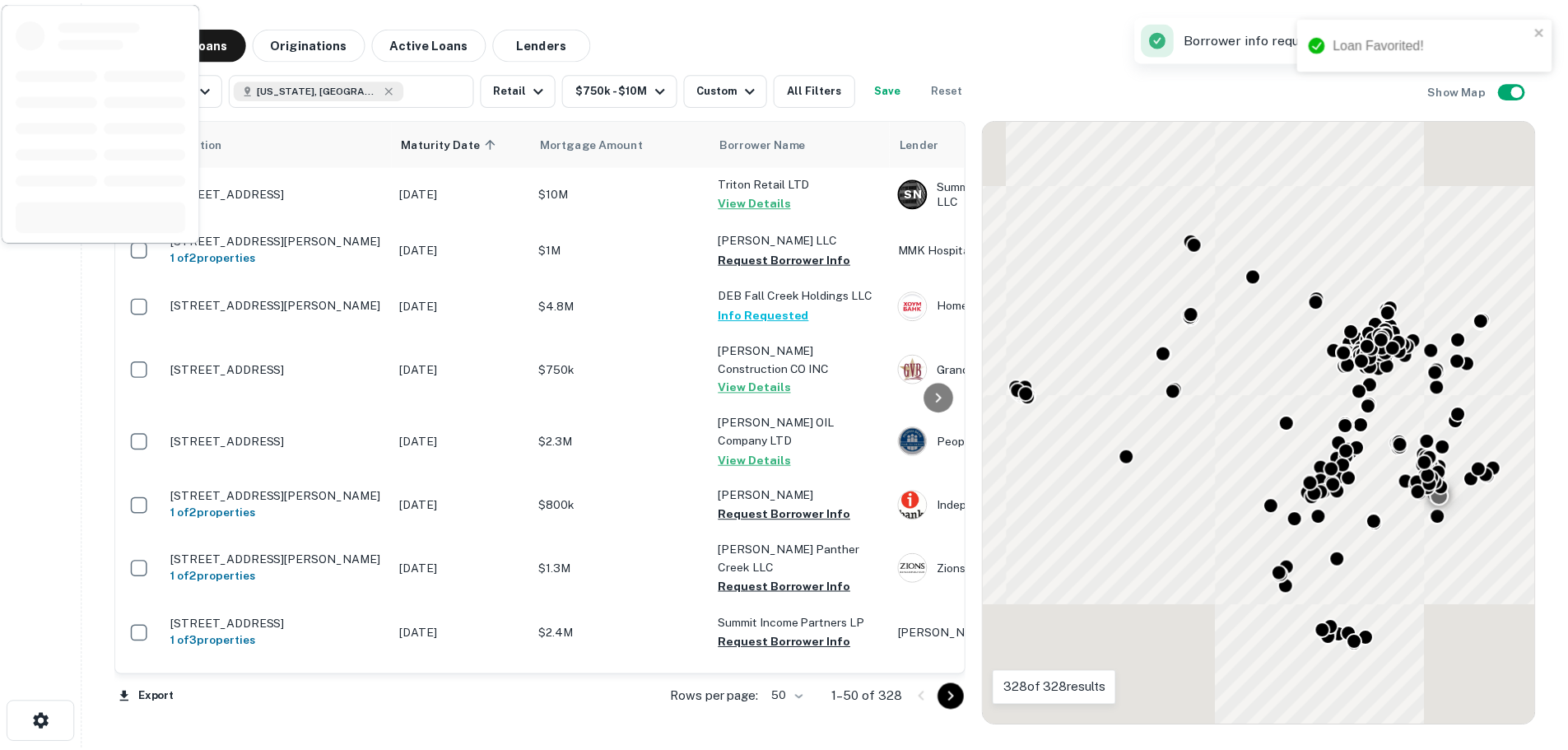
scroll to position [2387, 0]
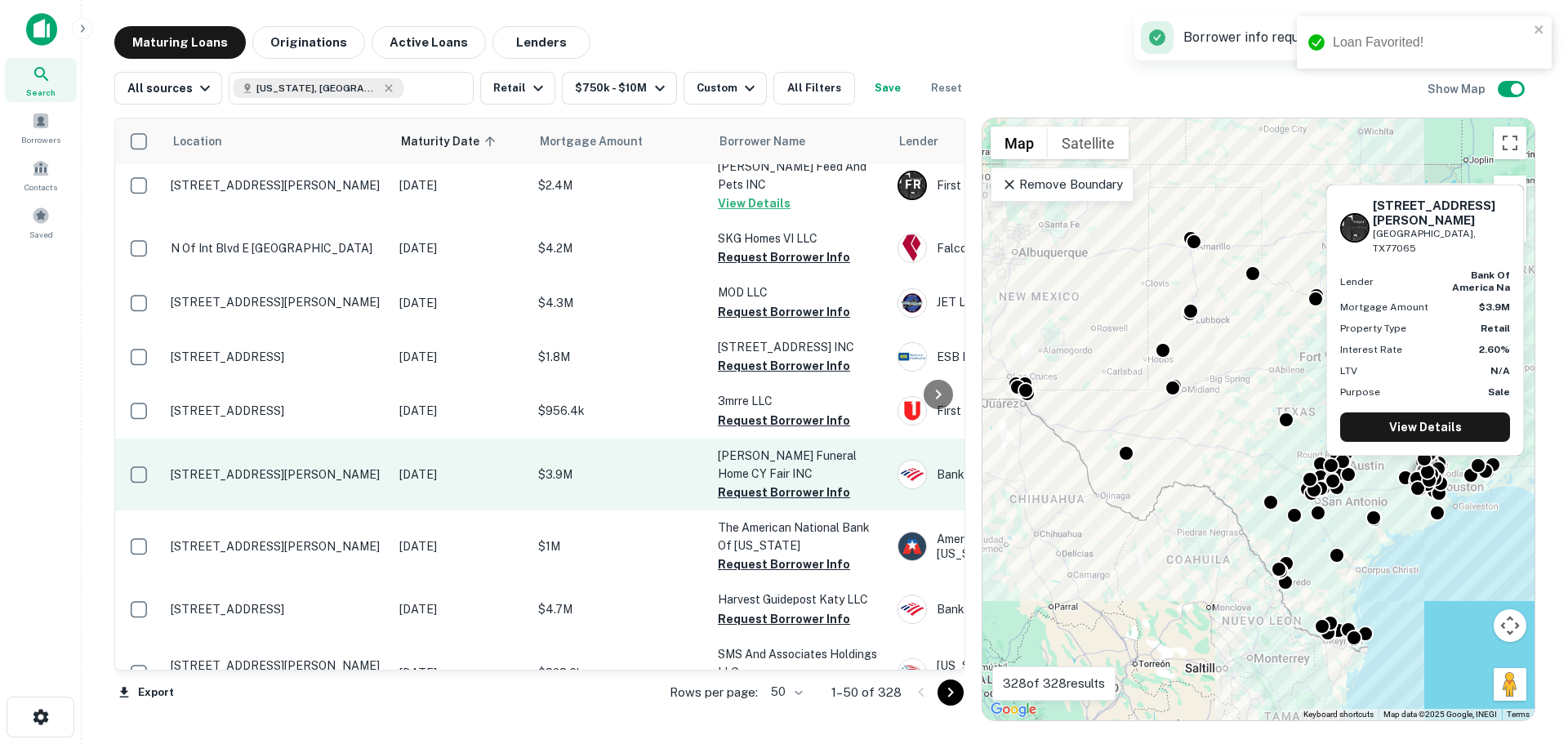
click at [302, 467] on p "[STREET_ADDRESS][PERSON_NAME]" at bounding box center [277, 474] width 212 height 15
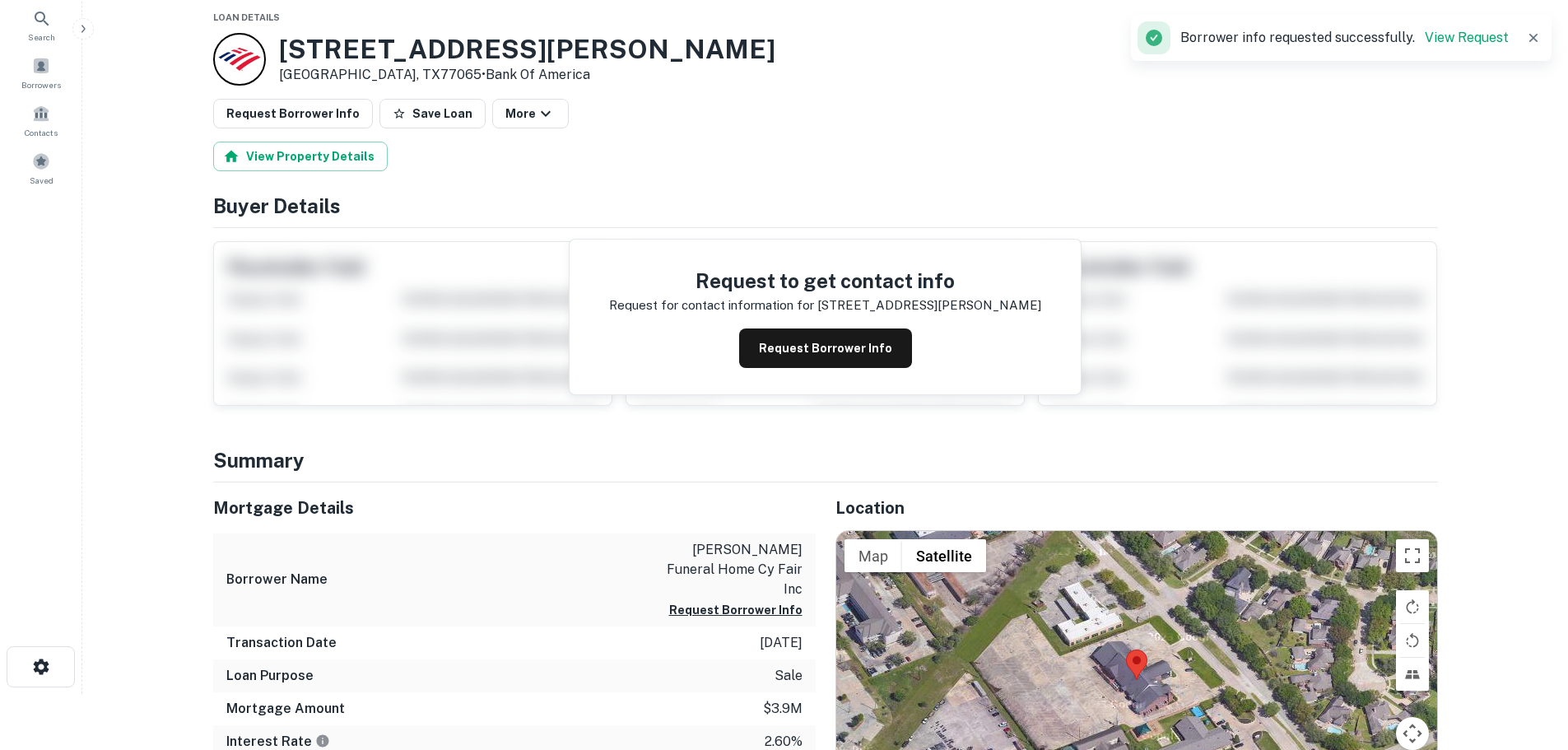
scroll to position [165, 0]
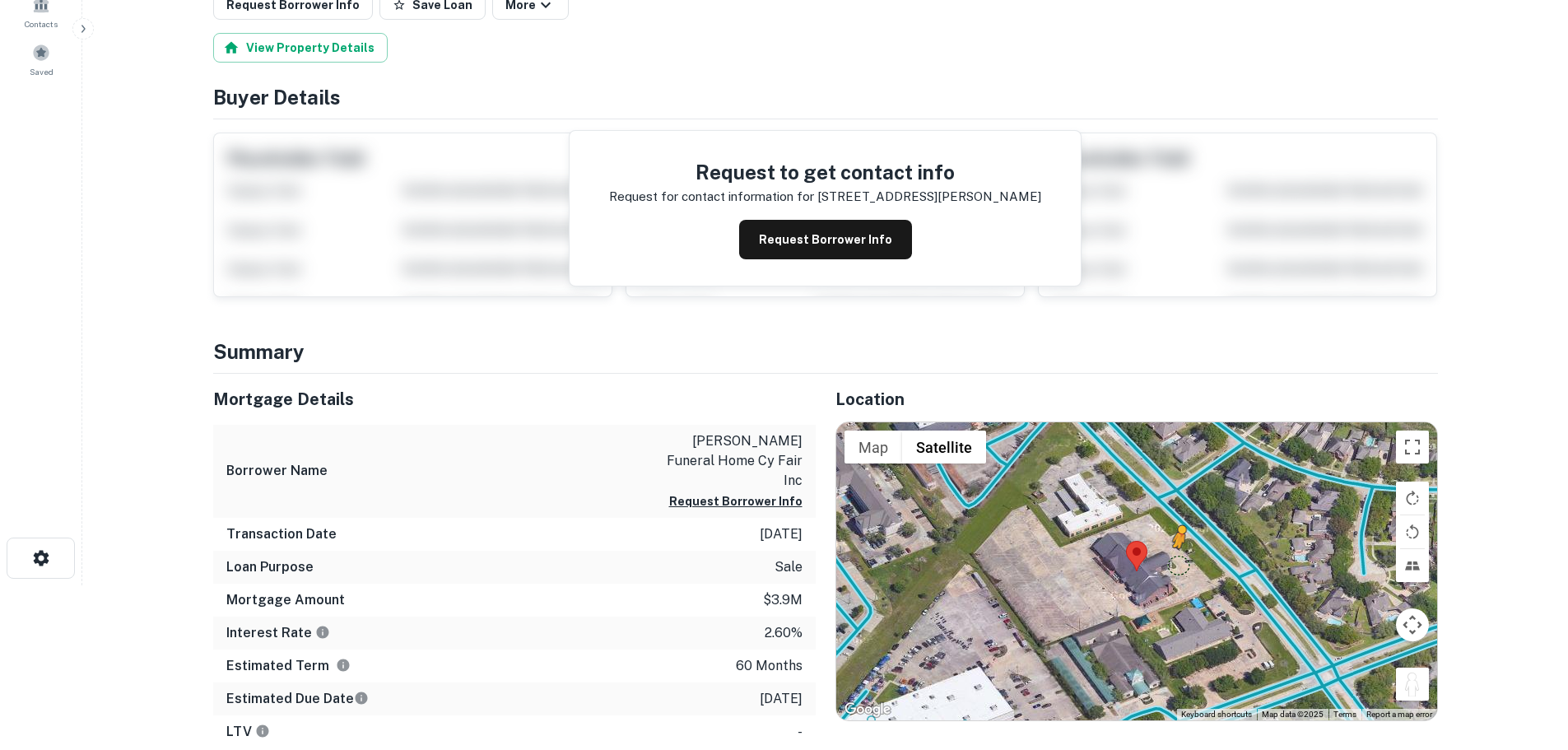
drag, startPoint x: 1419, startPoint y: 695, endPoint x: 1178, endPoint y: 558, distance: 277.2
click at [1178, 559] on div "To activate drag with keyboard, press Alt + Enter. Once in keyboard drag state,…" at bounding box center [1136, 571] width 601 height 298
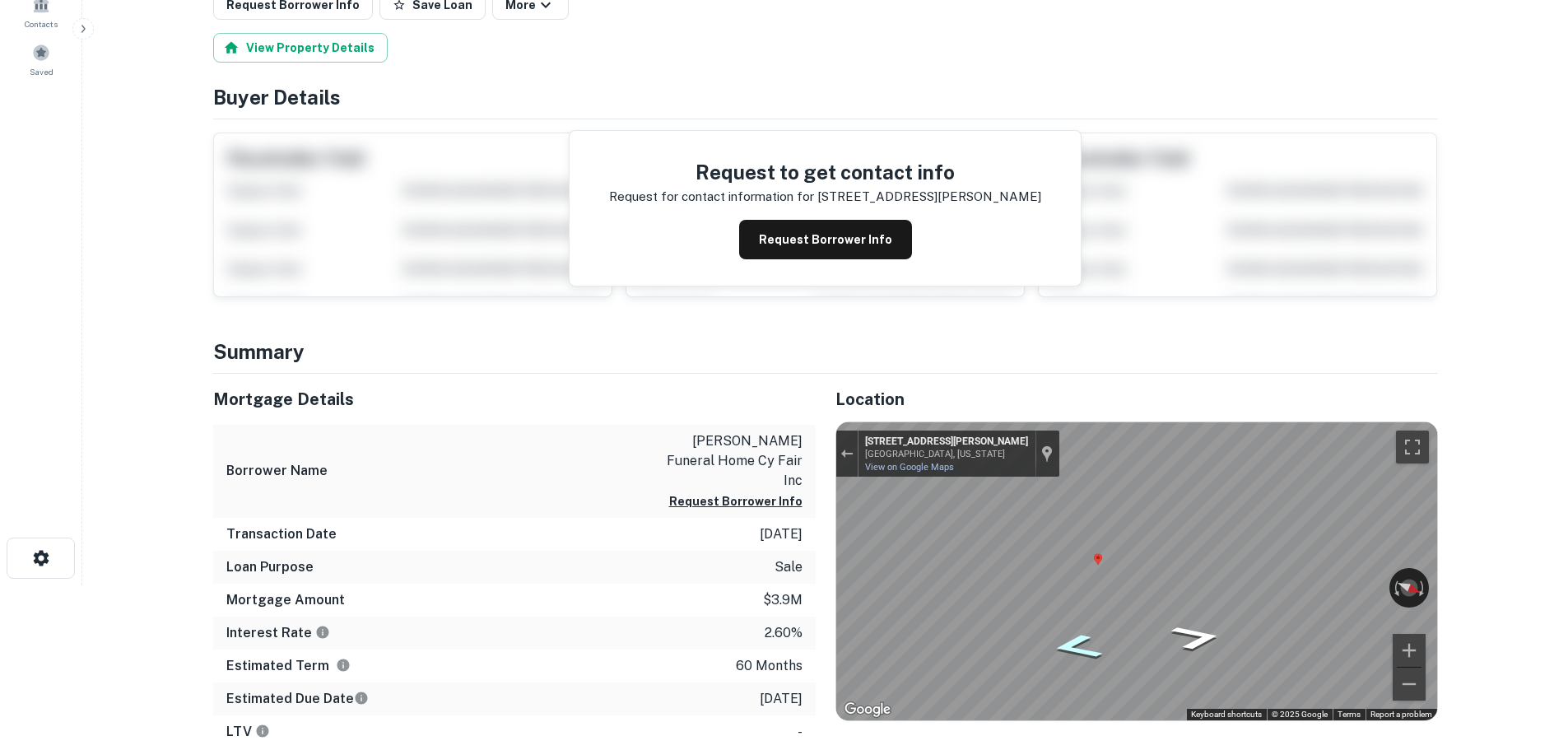
click at [1082, 645] on icon "Go Southeast, Wortham Blvd" at bounding box center [1076, 646] width 95 height 38
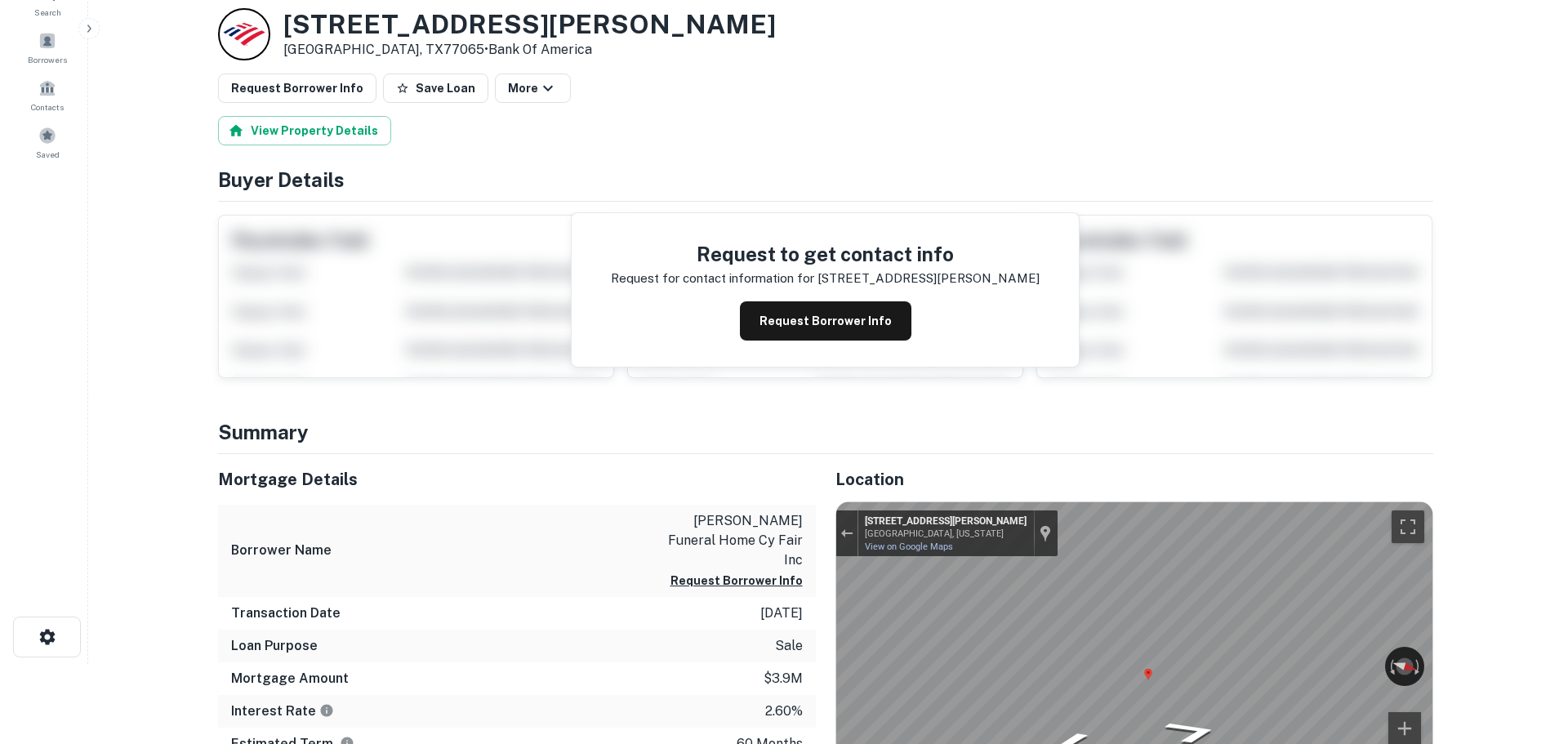
scroll to position [0, 0]
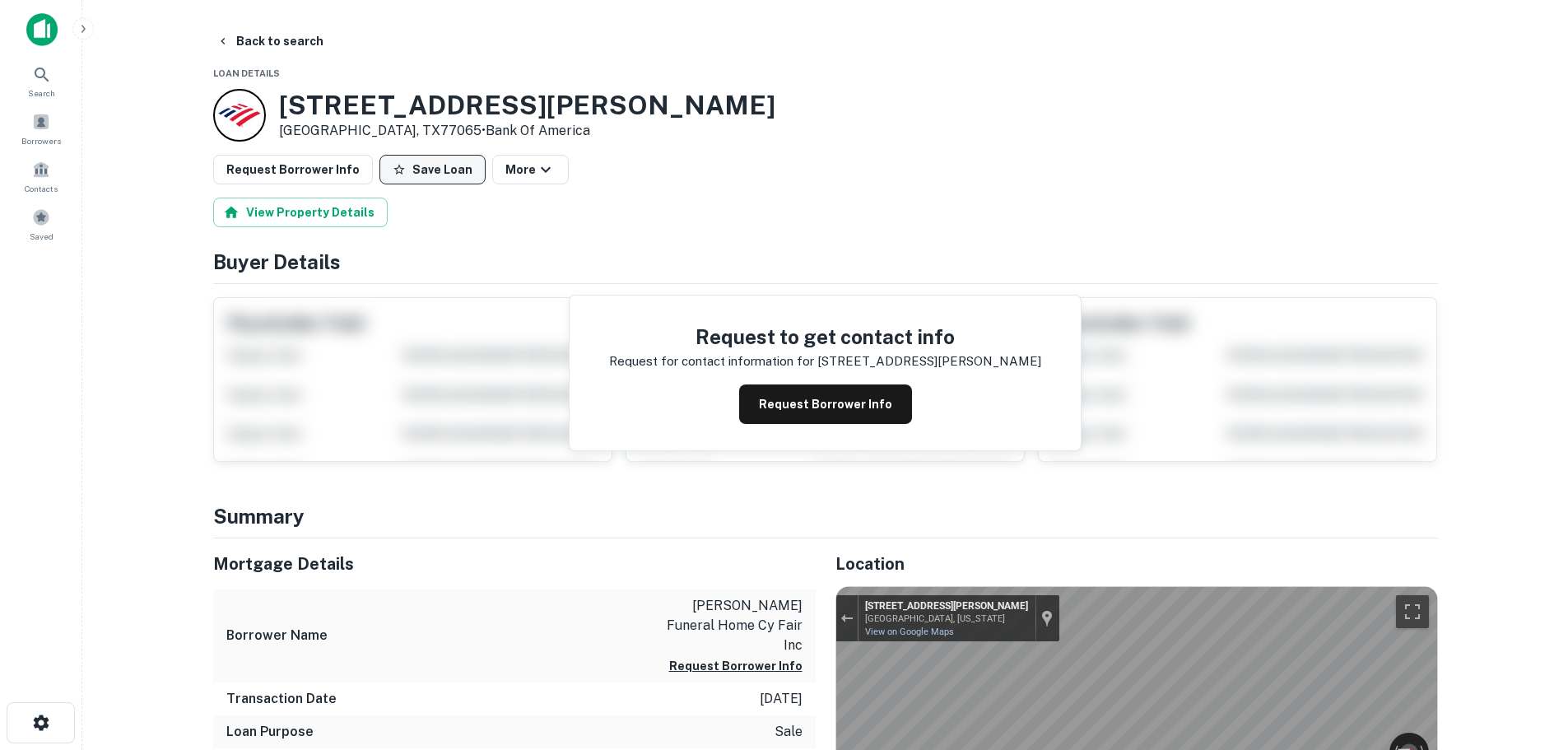
click at [417, 155] on button "Save Loan" at bounding box center [433, 169] width 106 height 30
drag, startPoint x: 330, startPoint y: 176, endPoint x: 324, endPoint y: 162, distance: 15.2
click at [329, 173] on button "Request Borrower Info" at bounding box center [292, 169] width 160 height 30
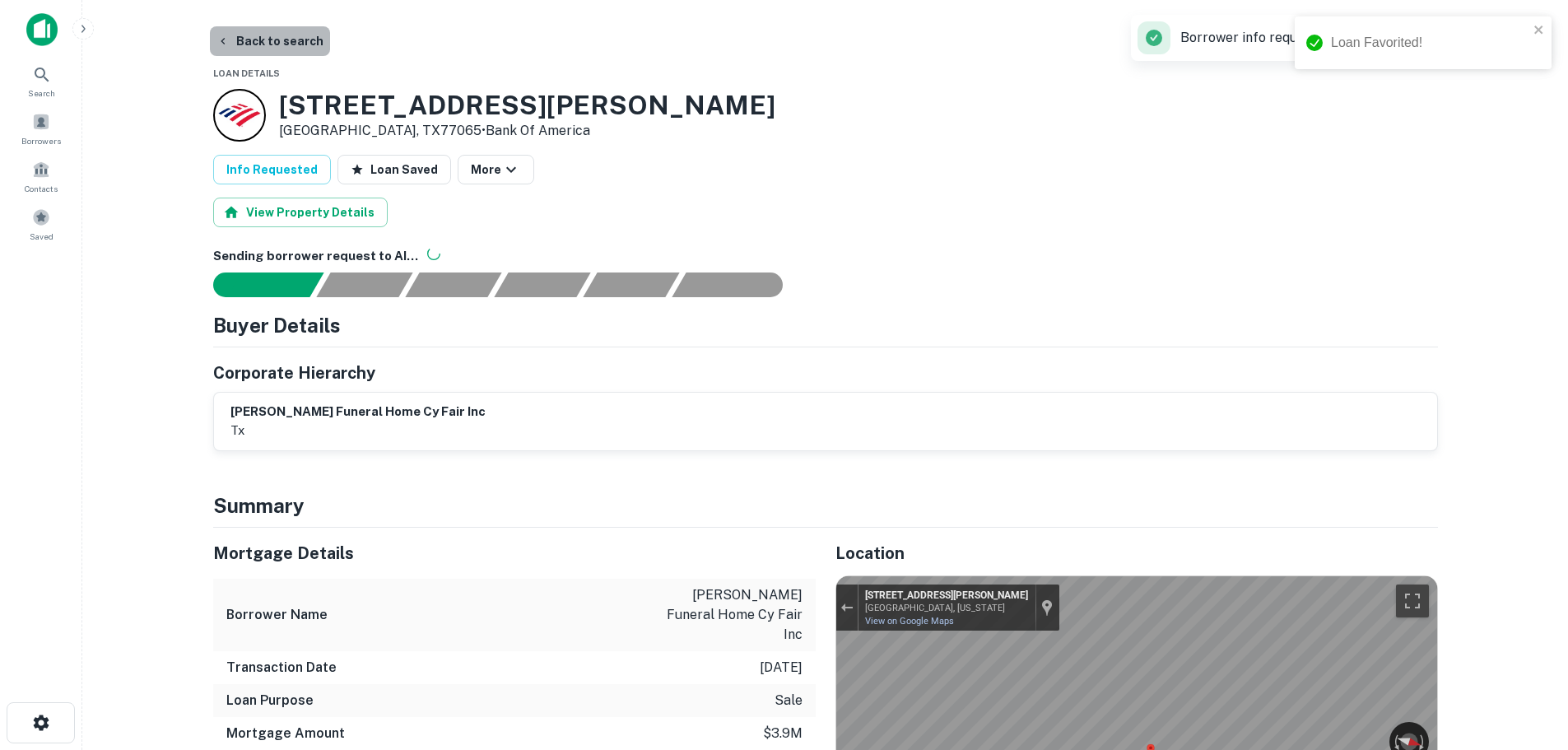
click at [311, 47] on button "Back to search" at bounding box center [270, 41] width 120 height 30
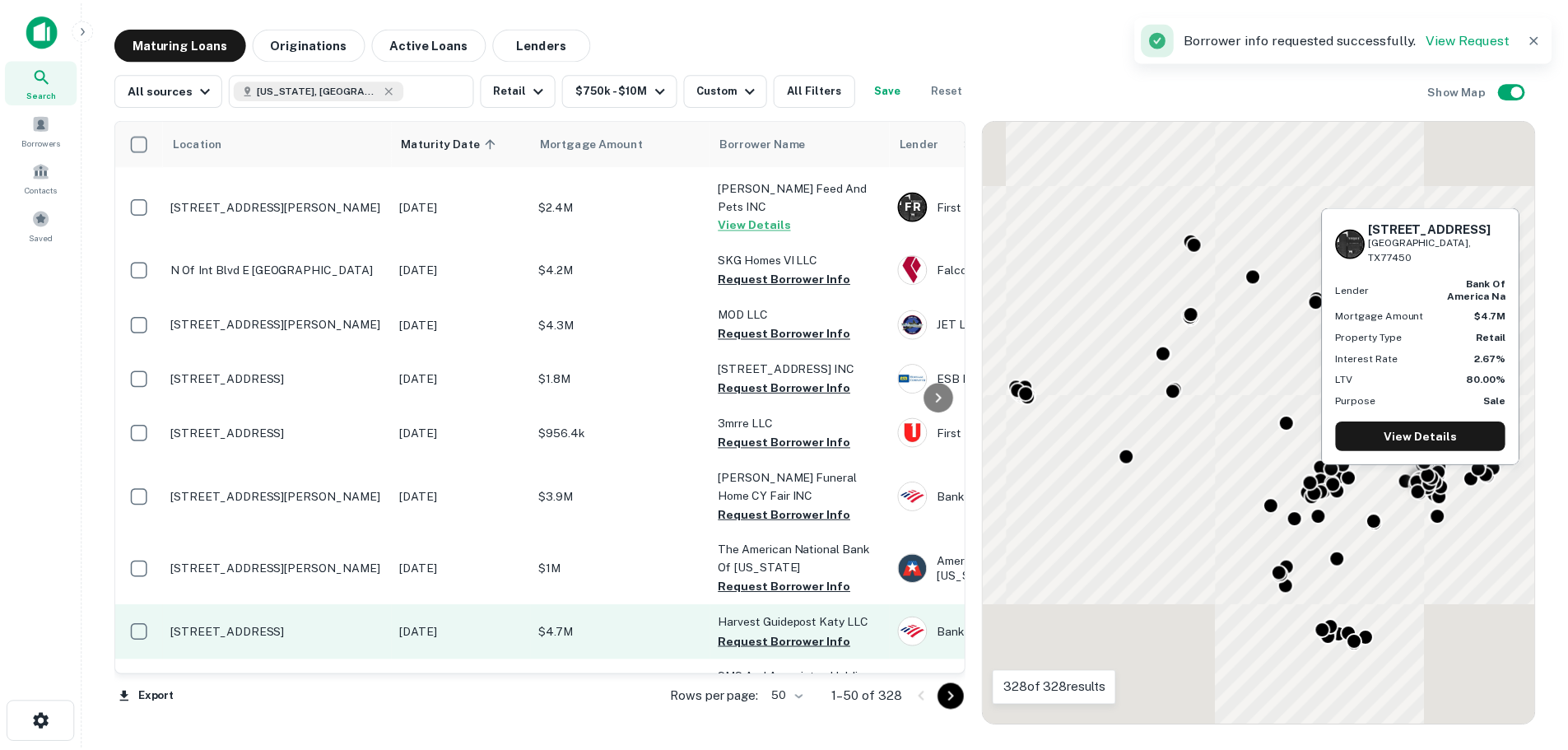
scroll to position [2387, 0]
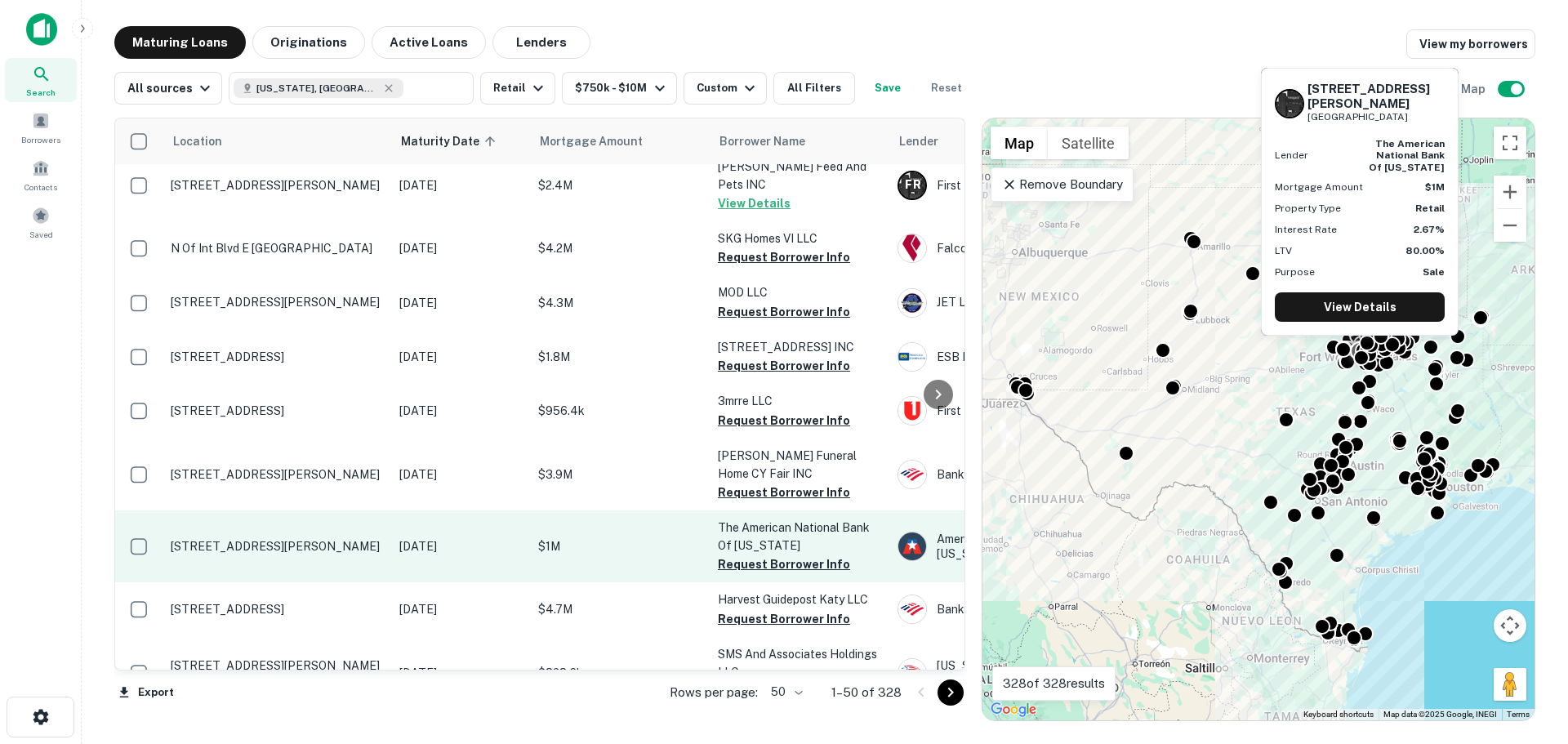
click at [279, 539] on p "[STREET_ADDRESS][PERSON_NAME]" at bounding box center [277, 546] width 212 height 15
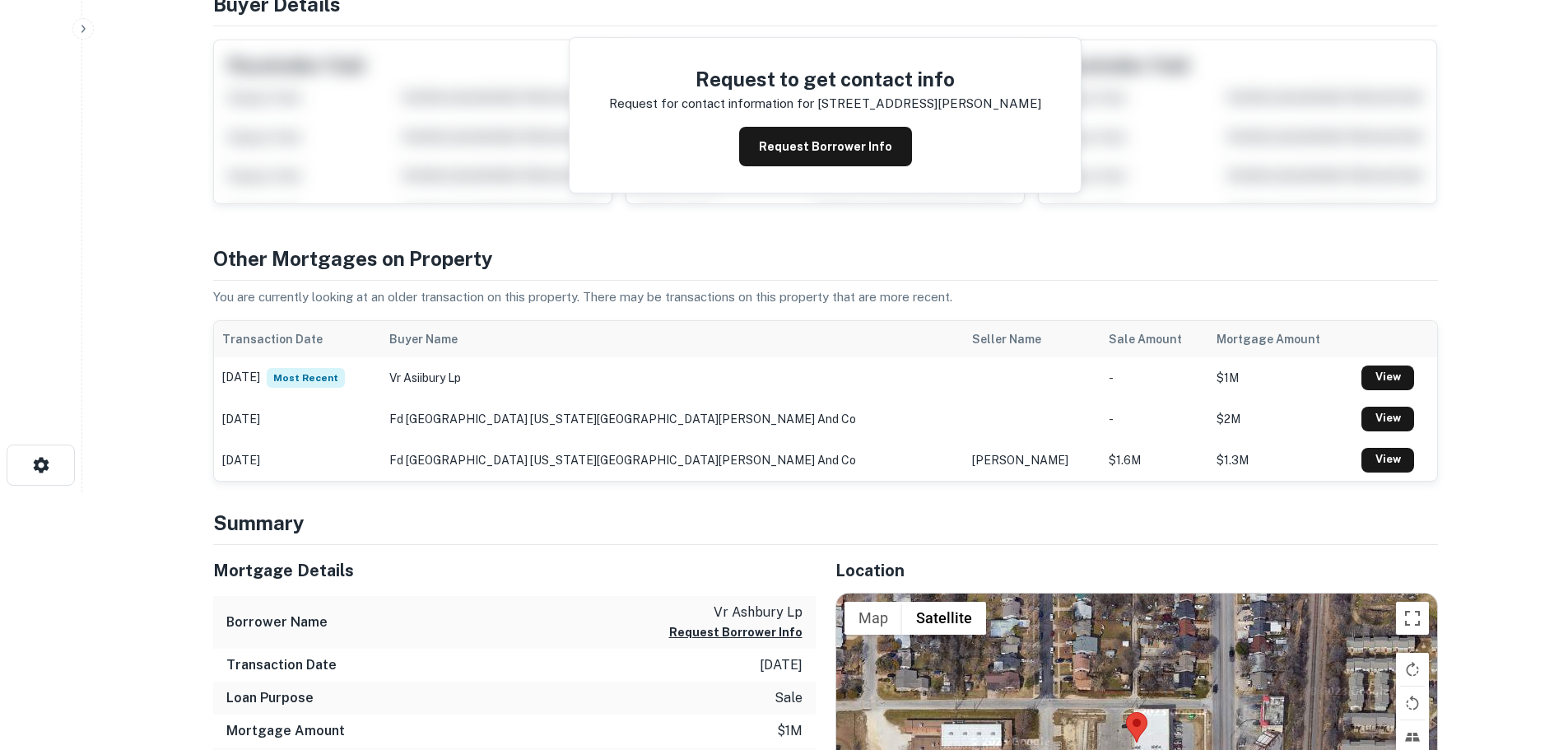
scroll to position [329, 0]
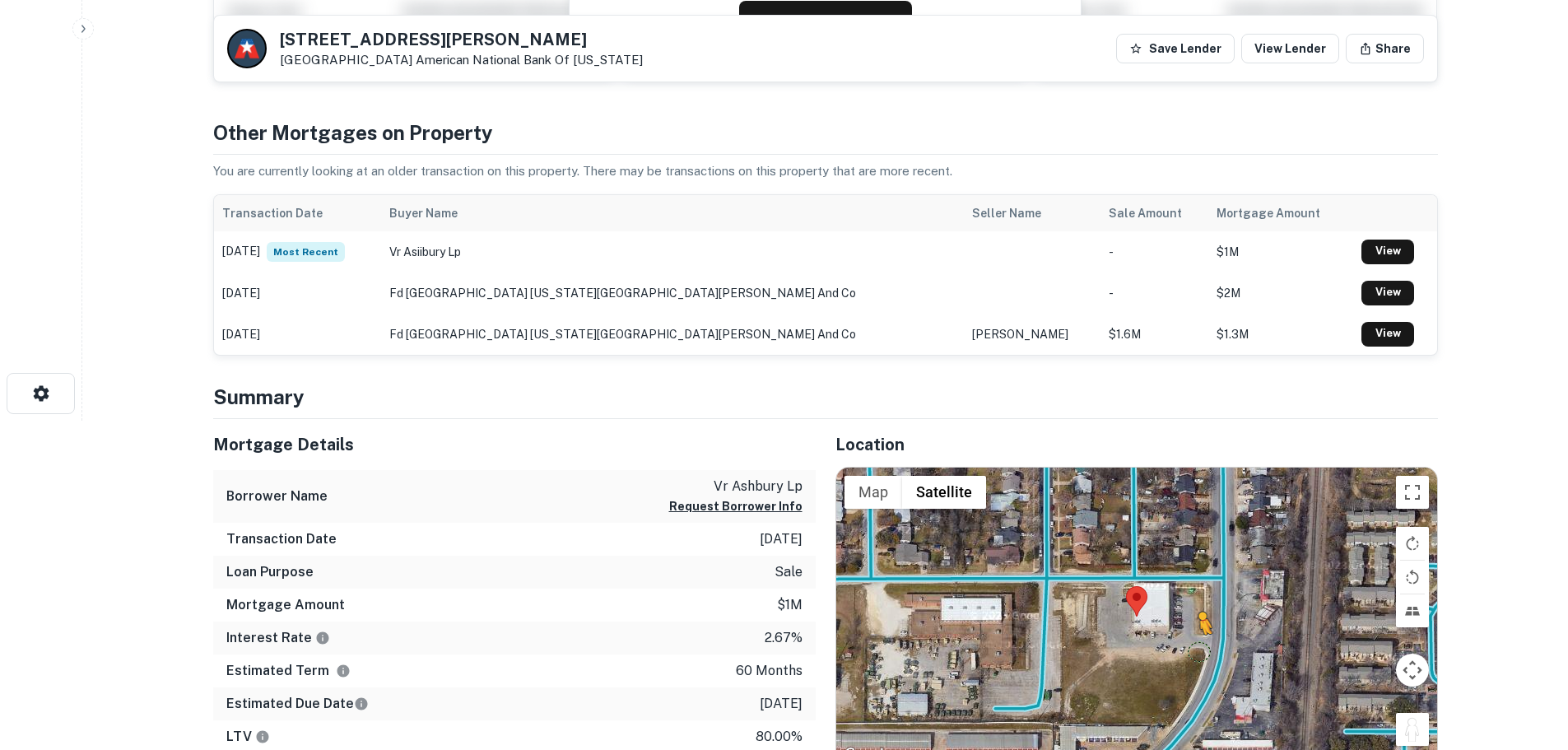
drag, startPoint x: 1421, startPoint y: 733, endPoint x: 1181, endPoint y: 637, distance: 258.5
click at [1181, 637] on div "To activate drag with keyboard, press Alt + Enter. Once in keyboard drag state,…" at bounding box center [1136, 616] width 601 height 298
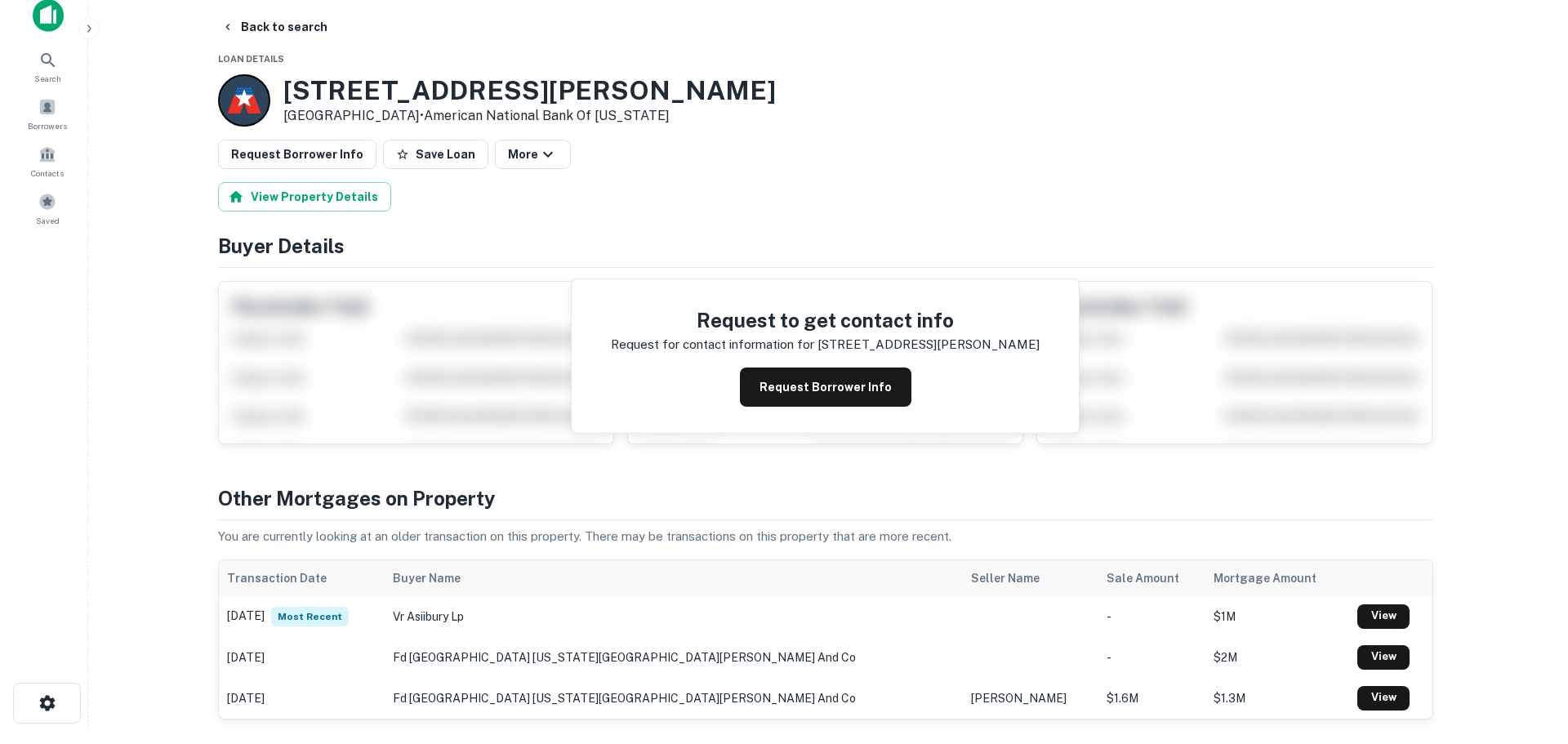
scroll to position [0, 0]
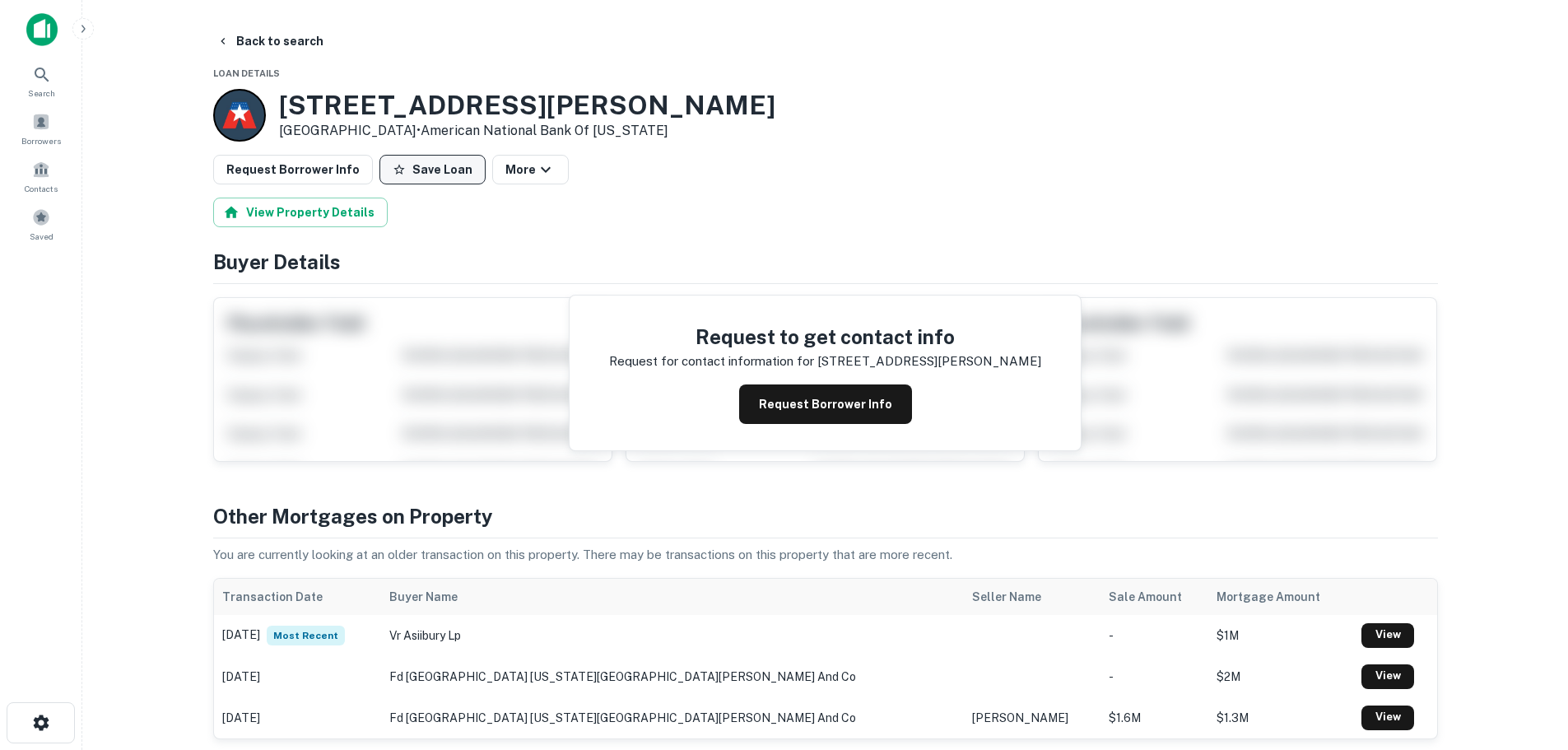
click at [421, 172] on button "Save Loan" at bounding box center [433, 169] width 106 height 30
click at [317, 160] on button "Request Borrower Info" at bounding box center [292, 169] width 160 height 30
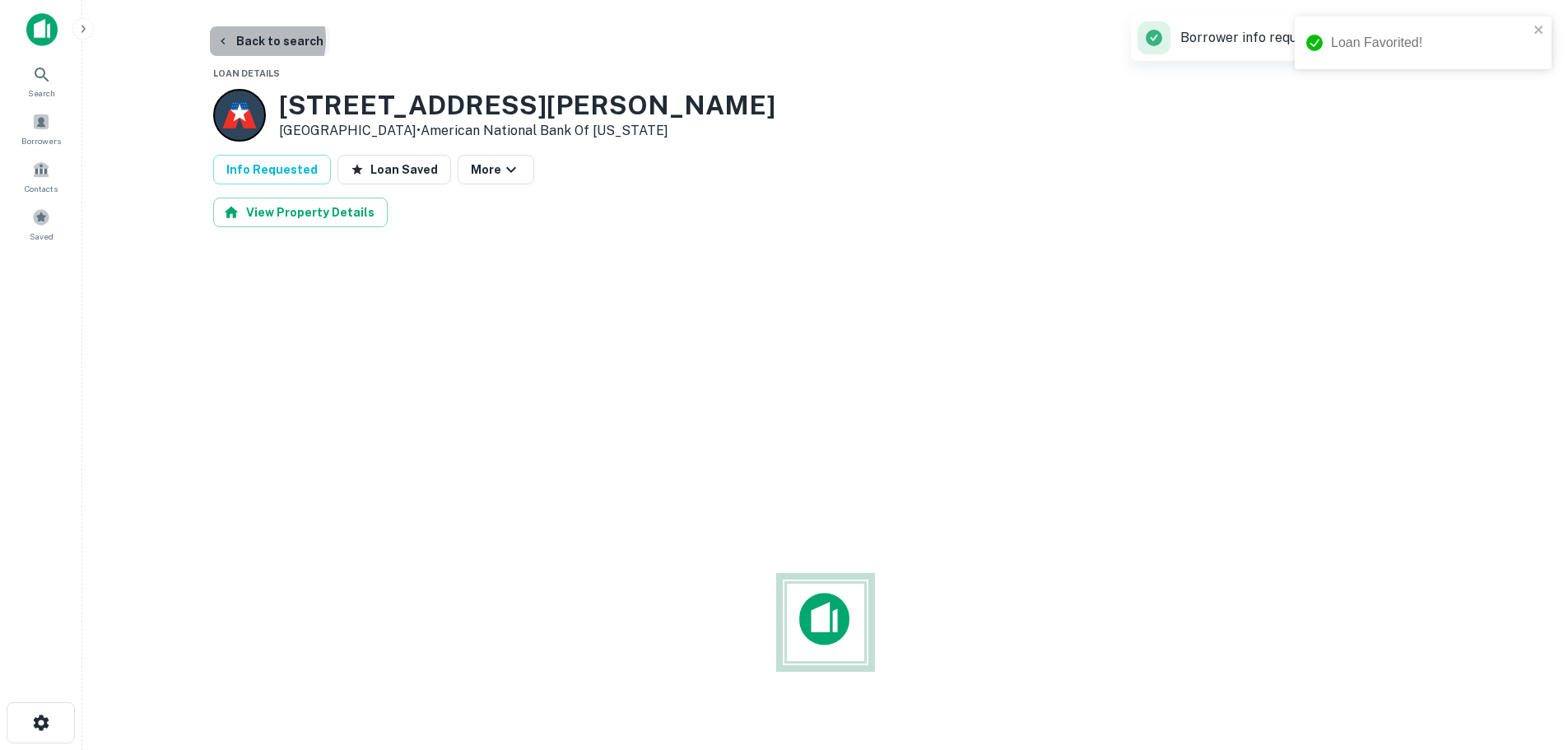
click at [253, 40] on button "Back to search" at bounding box center [270, 41] width 120 height 30
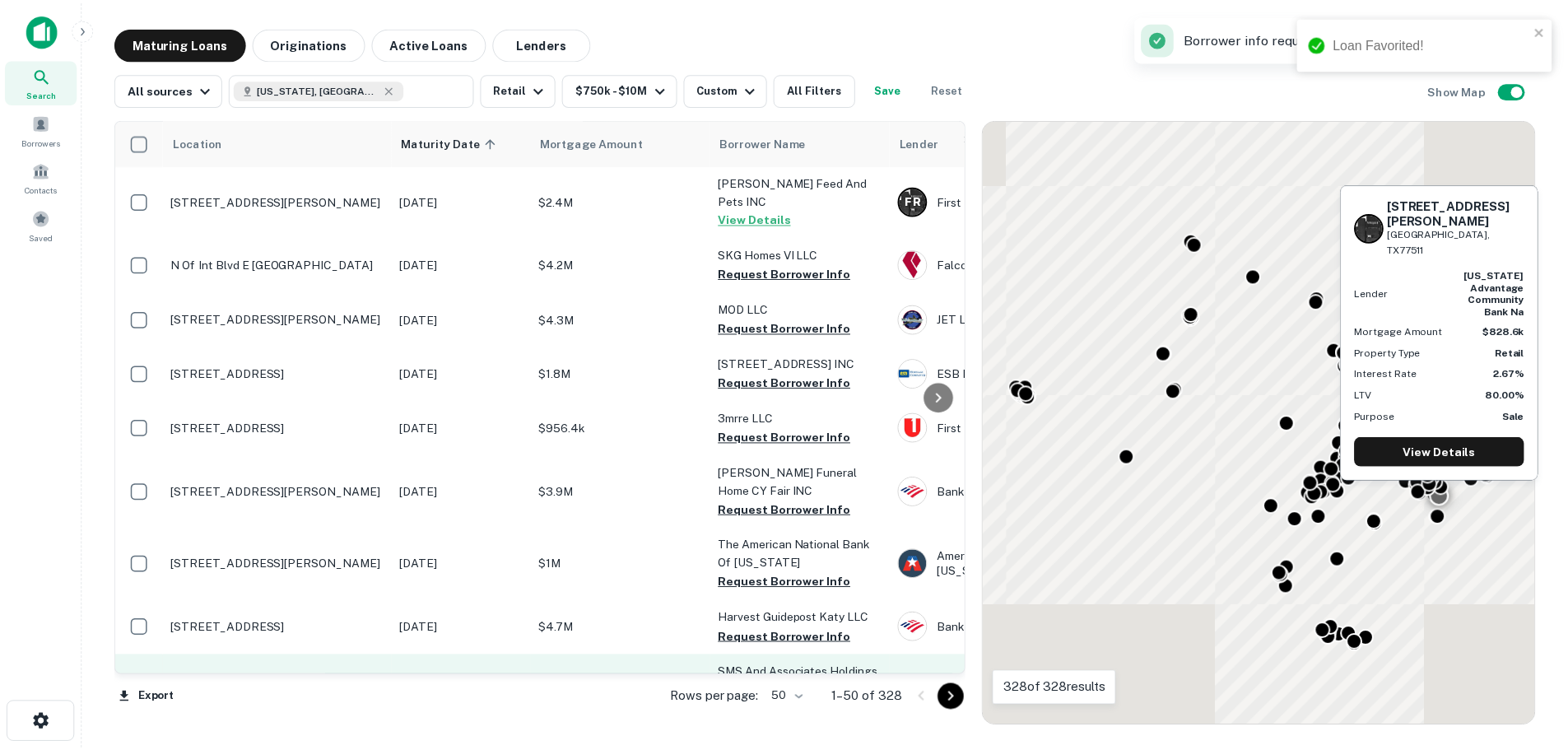
scroll to position [2387, 0]
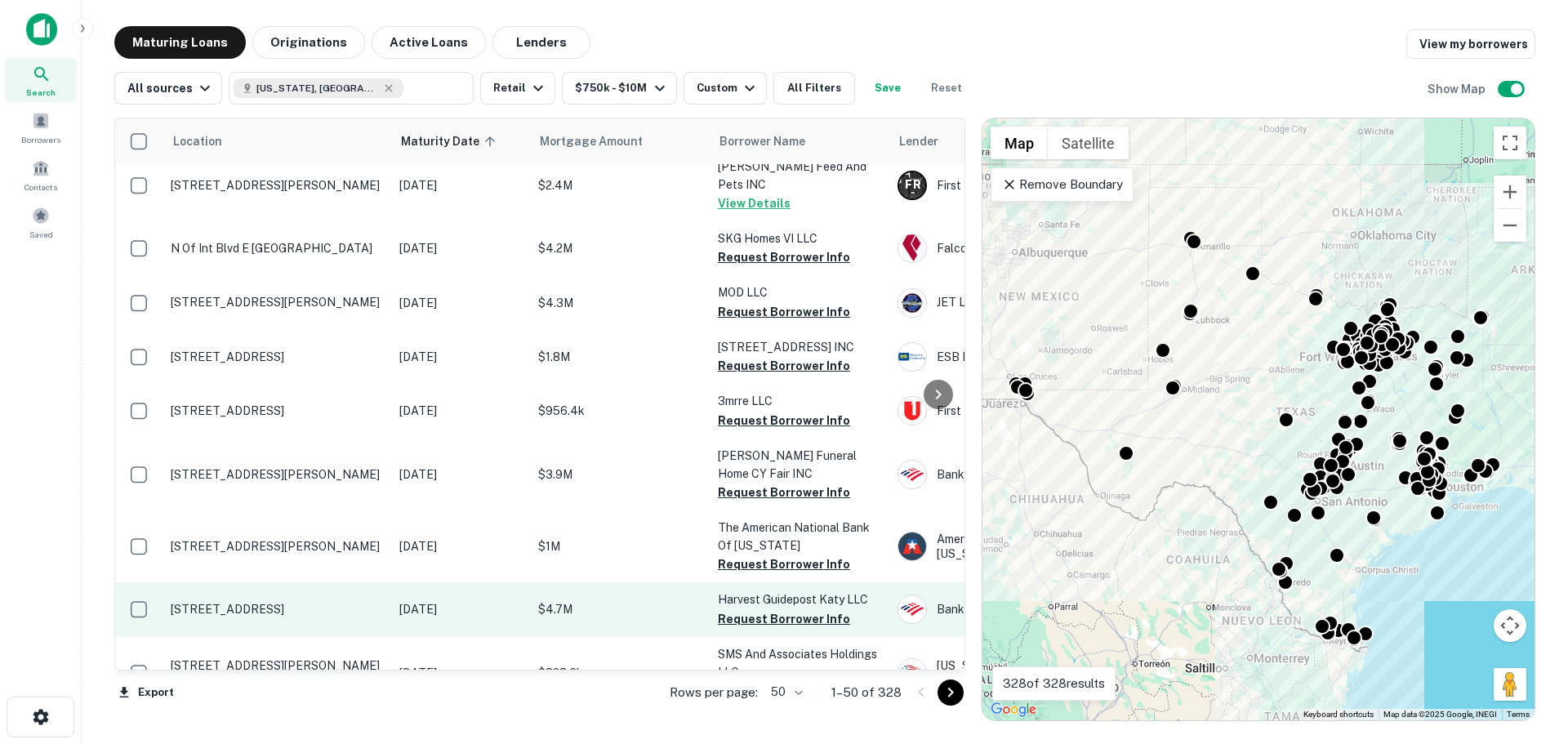
click at [315, 602] on p "[STREET_ADDRESS]" at bounding box center [277, 609] width 212 height 15
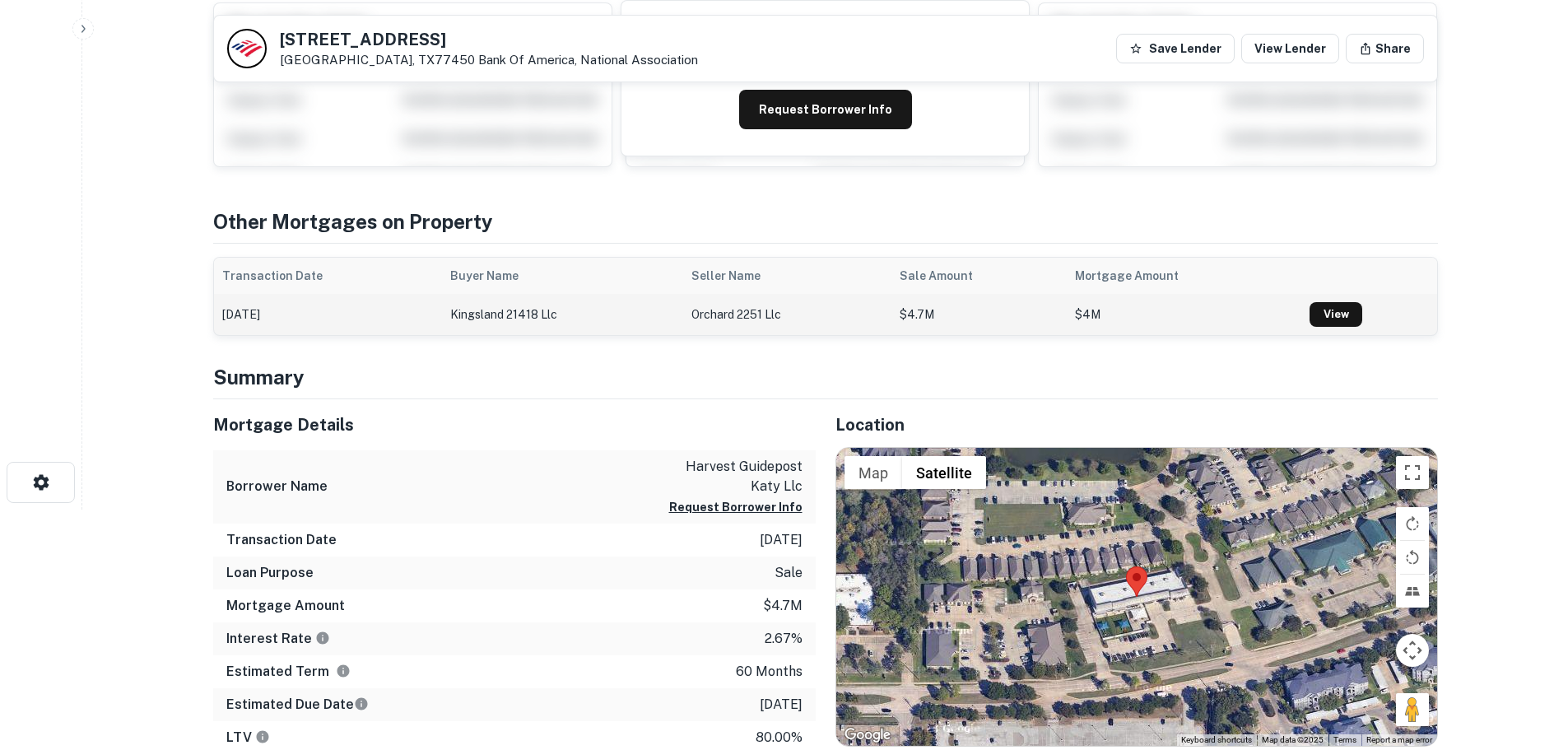
scroll to position [82, 0]
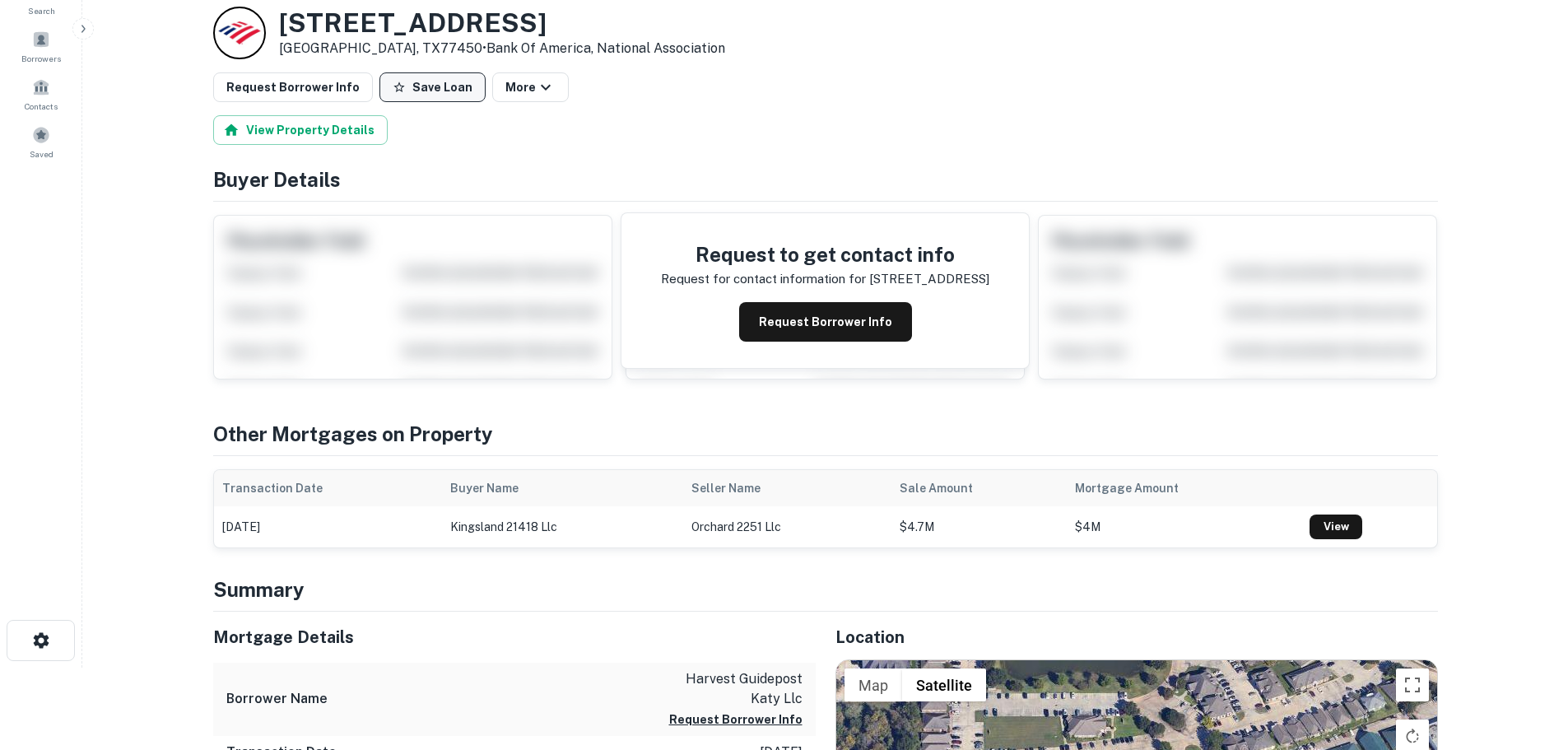
click at [402, 82] on button "Save Loan" at bounding box center [433, 87] width 106 height 30
click at [356, 95] on button "Request Borrower Info" at bounding box center [292, 87] width 160 height 30
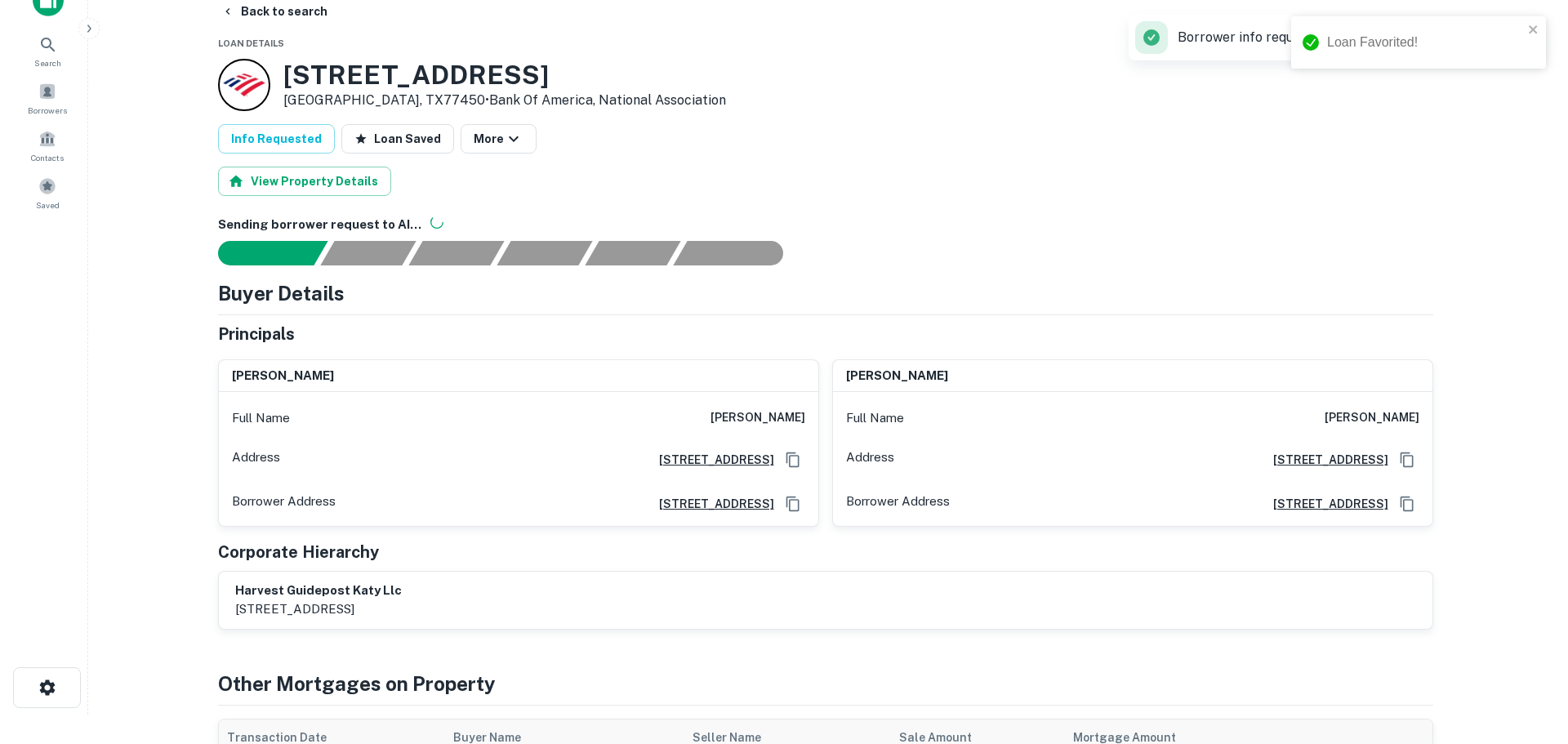
scroll to position [0, 0]
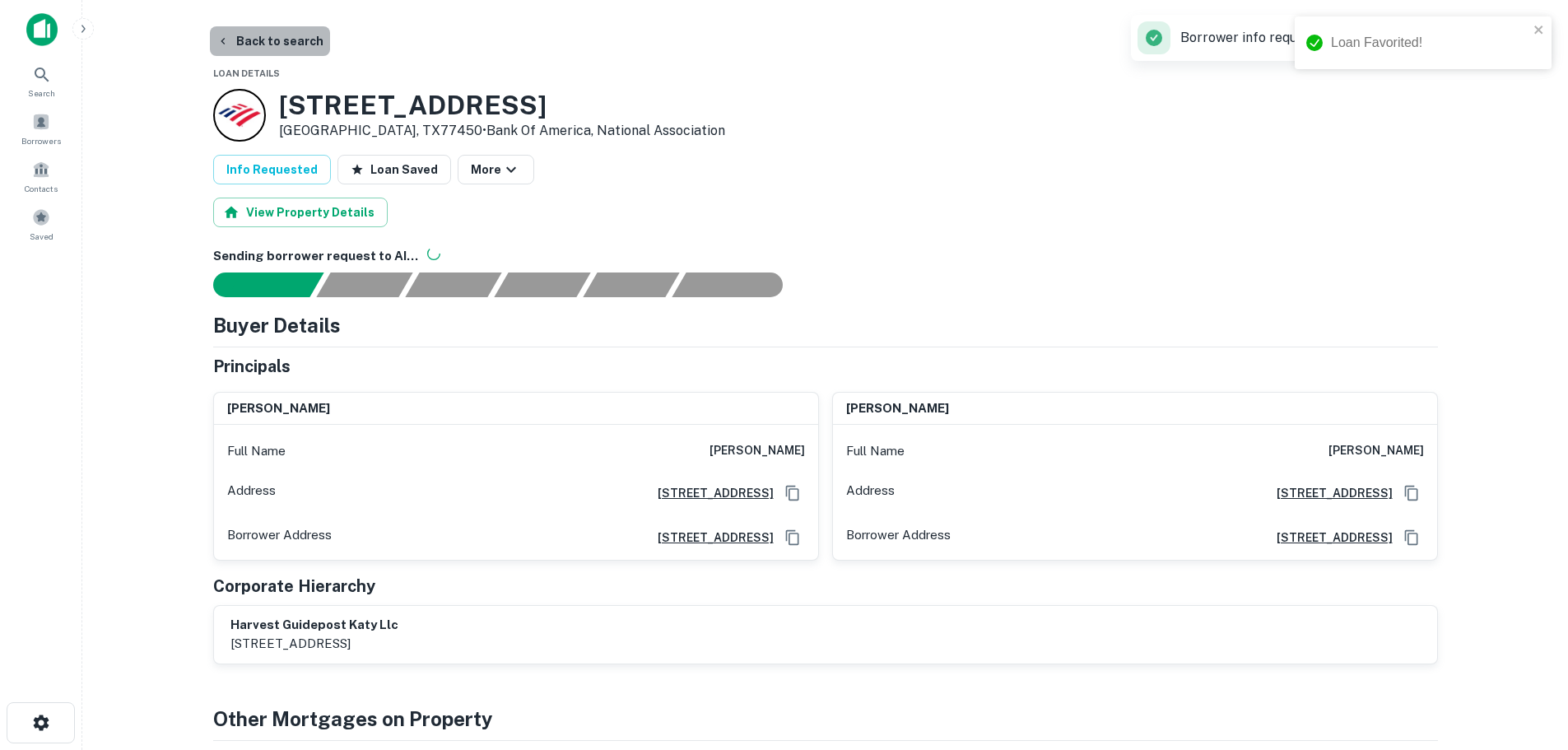
click at [303, 42] on button "Back to search" at bounding box center [270, 41] width 120 height 30
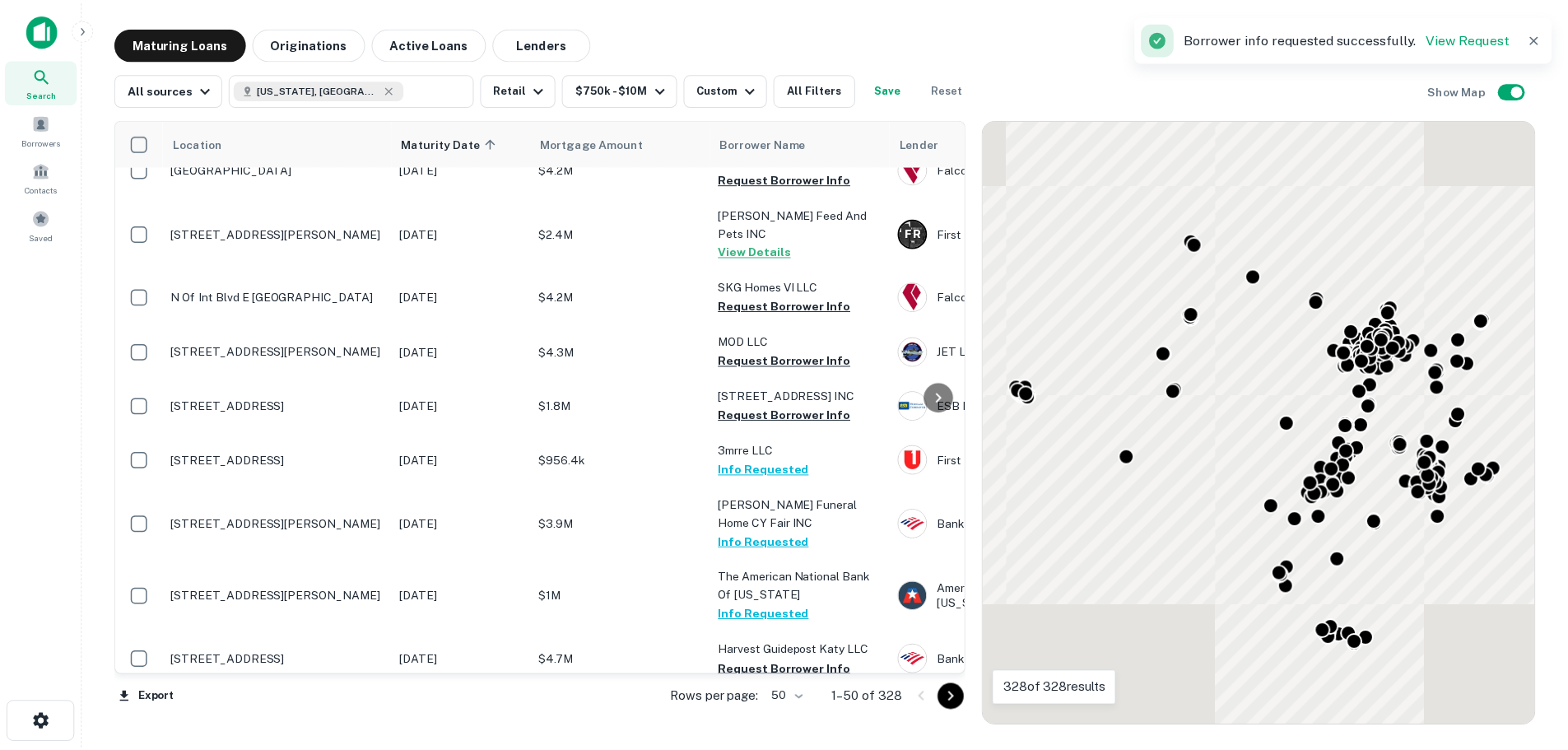
scroll to position [2387, 0]
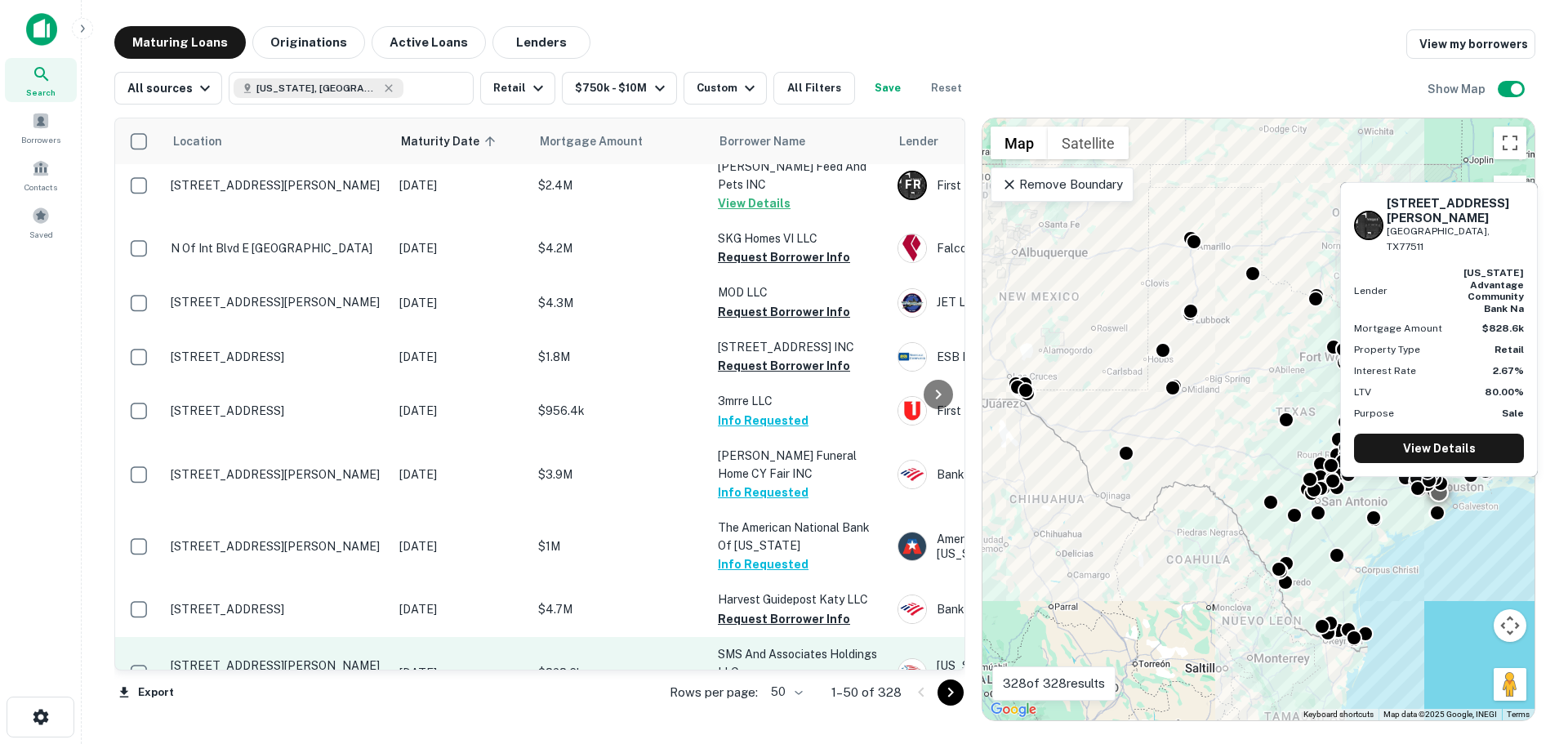
click at [266, 658] on p "[STREET_ADDRESS][PERSON_NAME][PERSON_NAME]" at bounding box center [277, 672] width 212 height 29
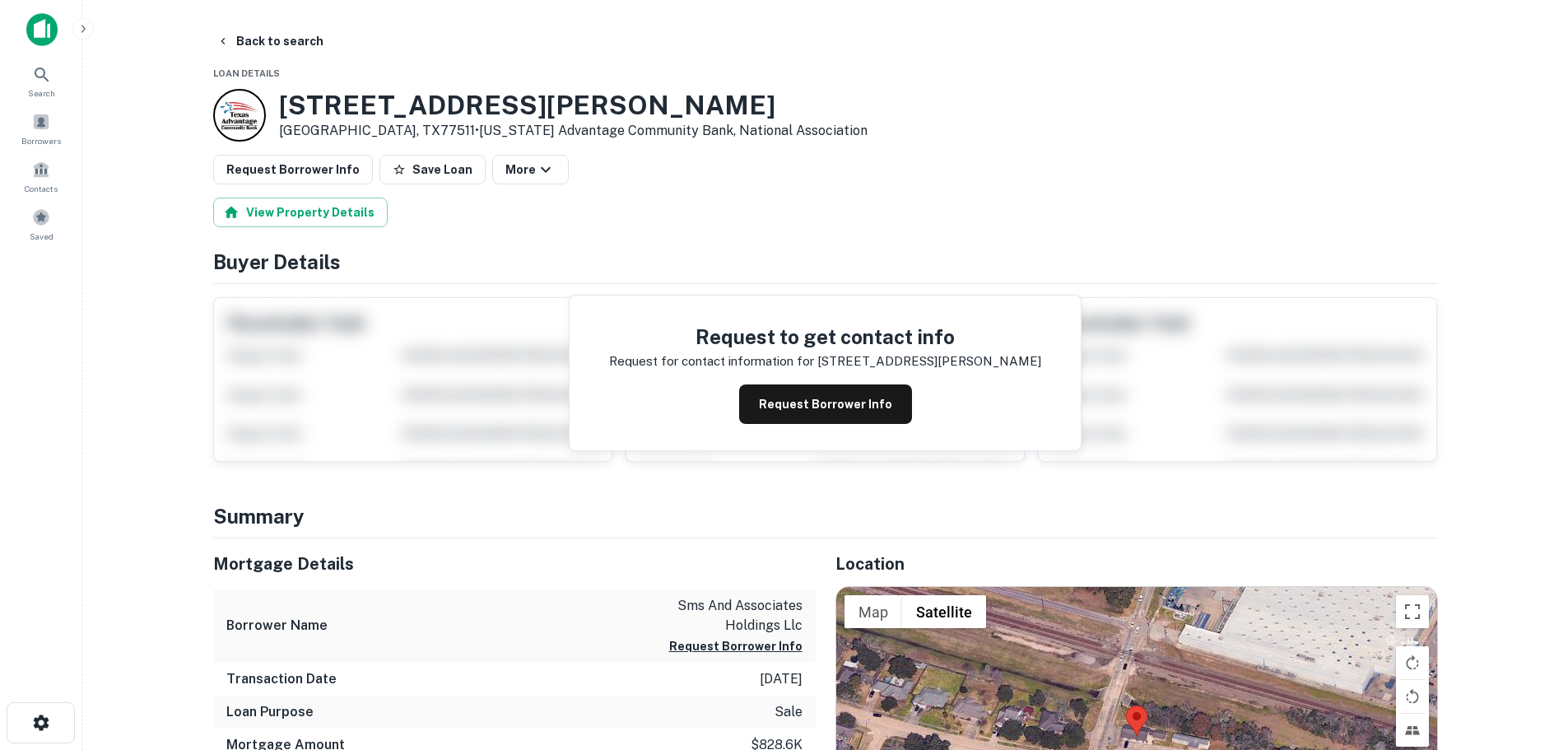
scroll to position [165, 0]
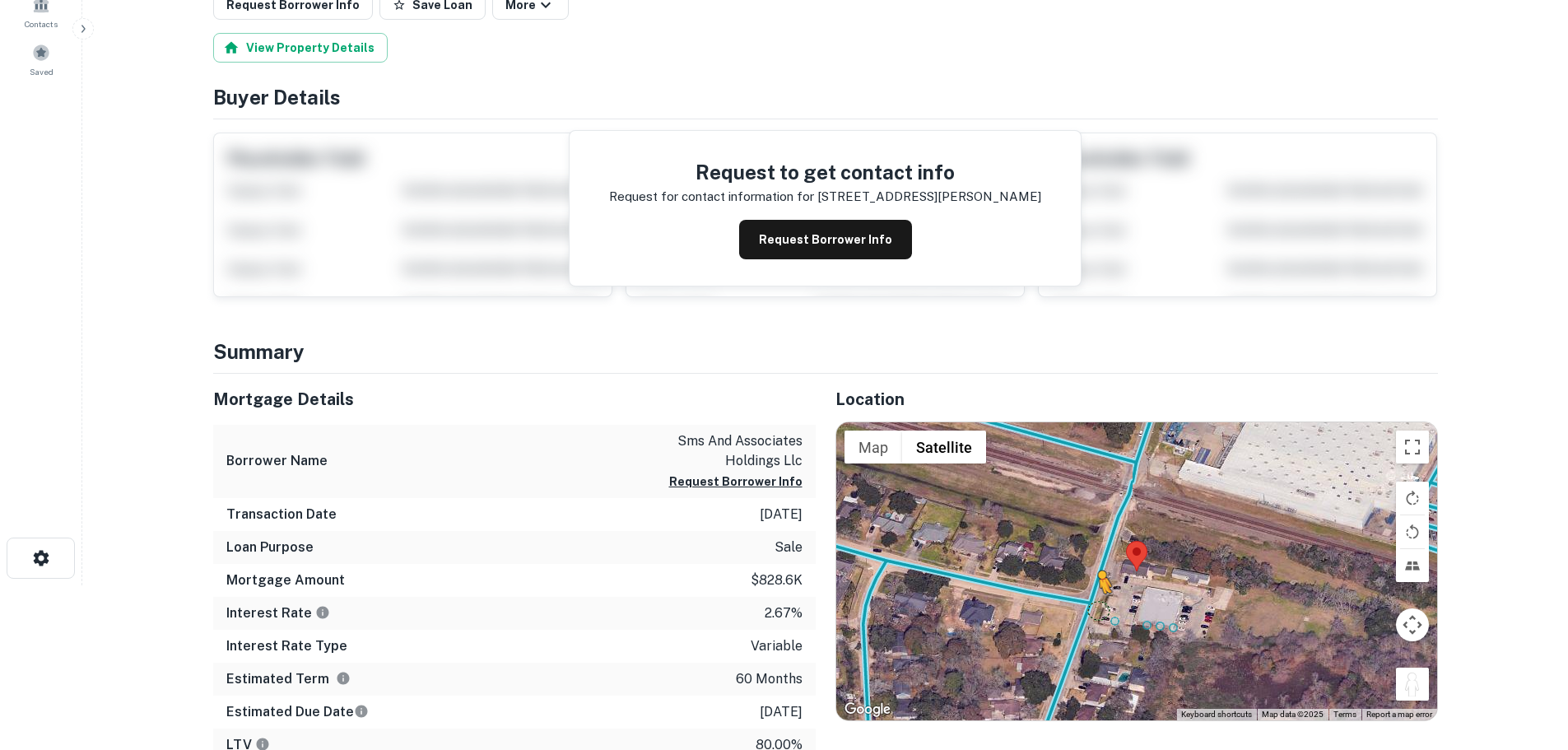
drag, startPoint x: 1414, startPoint y: 694, endPoint x: 1094, endPoint y: 610, distance: 330.8
click at [1094, 610] on div "To activate drag with keyboard, press Alt + Enter. Once in keyboard drag state,…" at bounding box center [1136, 571] width 601 height 298
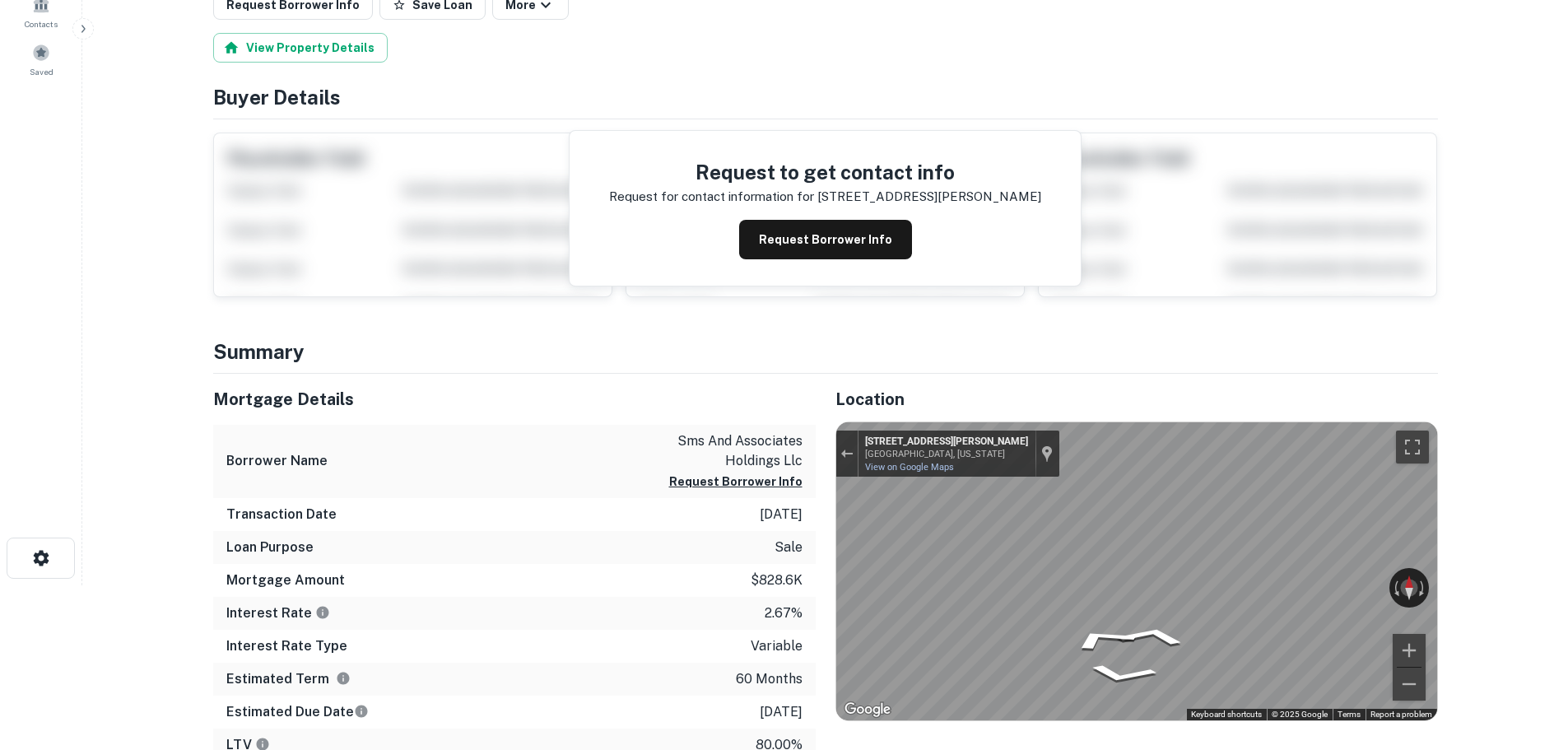
click at [821, 648] on div "Location ← Move left → Move right ↑ Move up ↓ Move down + Zoom in - Zoom out Ho…" at bounding box center [1127, 675] width 623 height 603
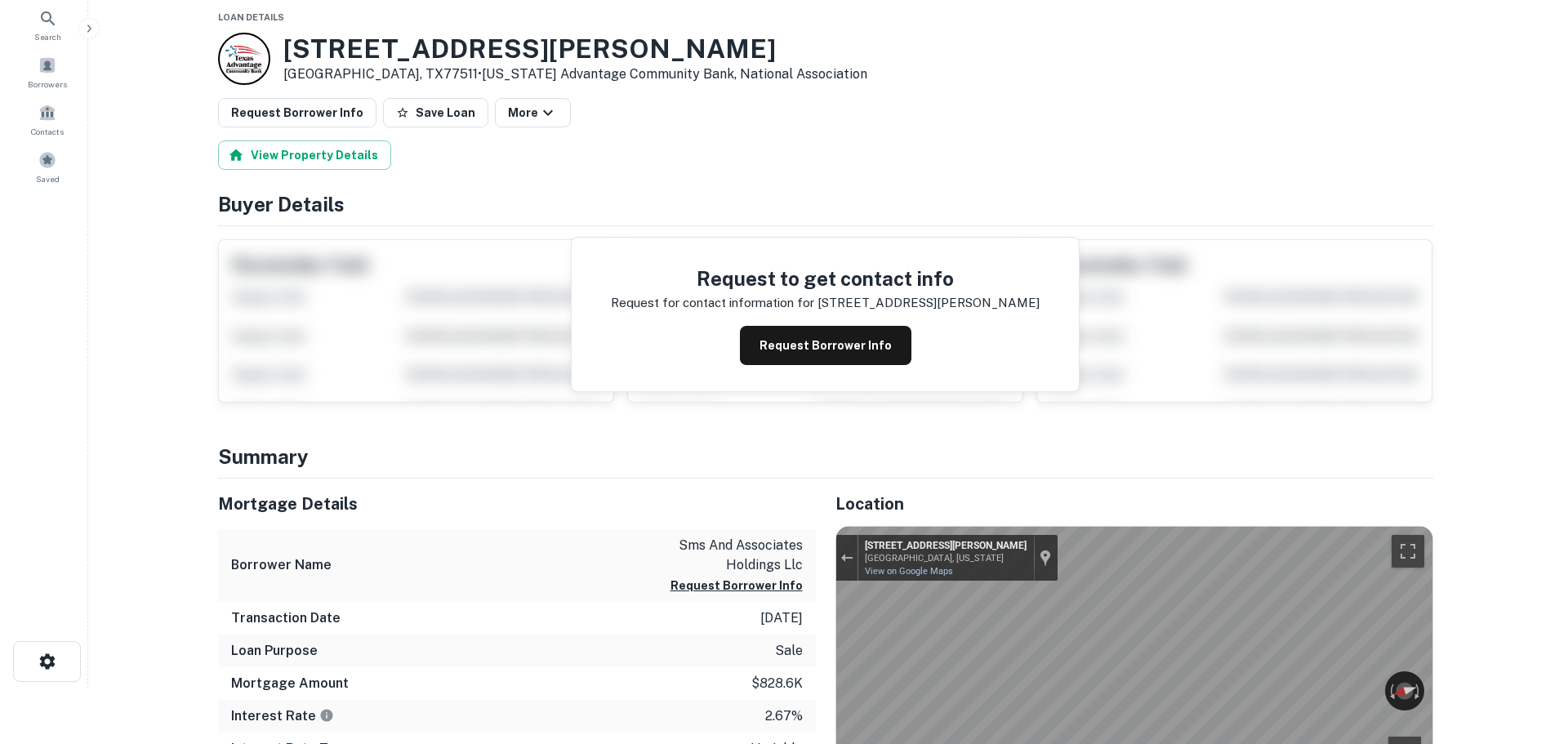
scroll to position [0, 0]
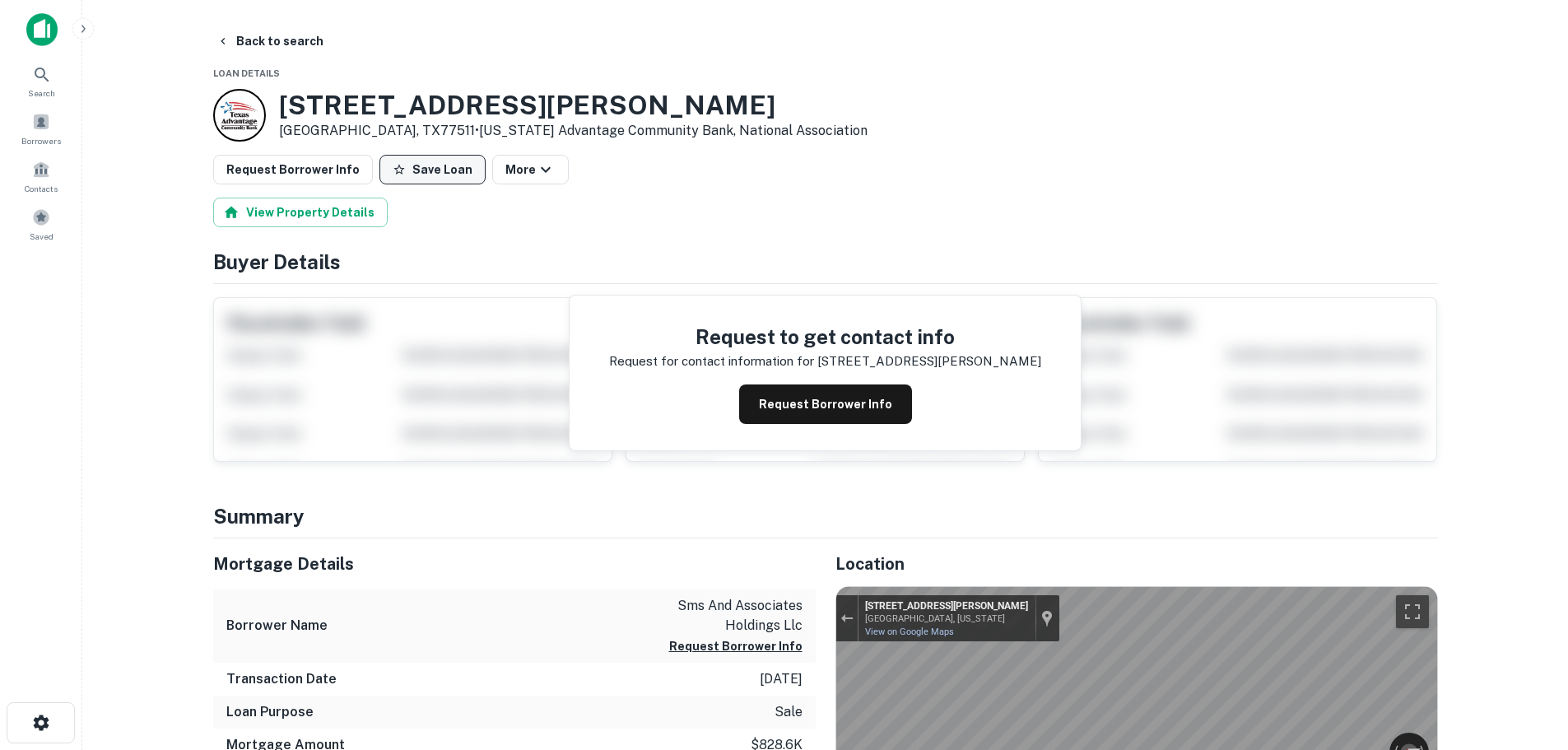
click at [444, 165] on button "Save Loan" at bounding box center [433, 169] width 106 height 30
click at [290, 177] on button "Request Borrower Info" at bounding box center [292, 169] width 160 height 30
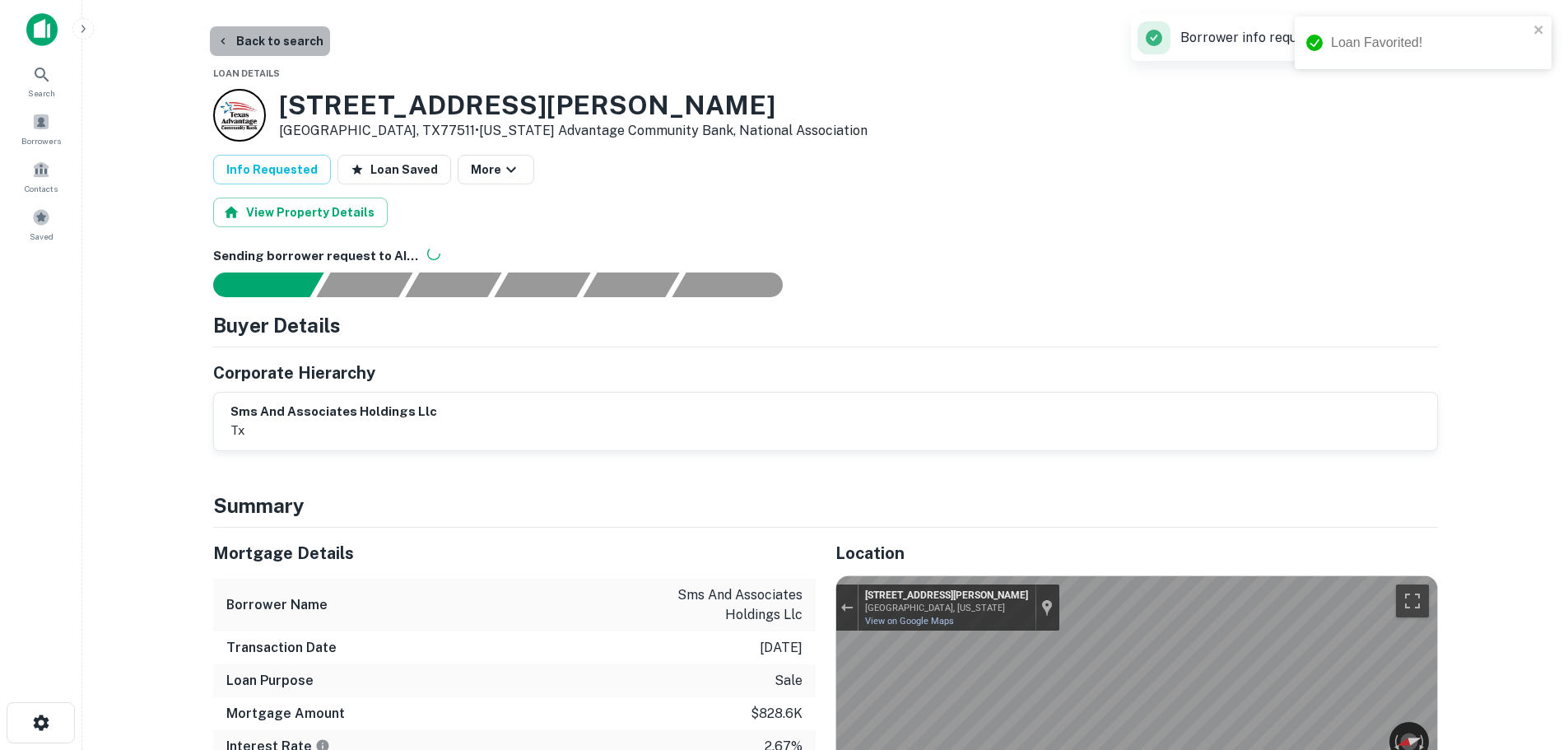
click at [305, 43] on button "Back to search" at bounding box center [270, 41] width 120 height 30
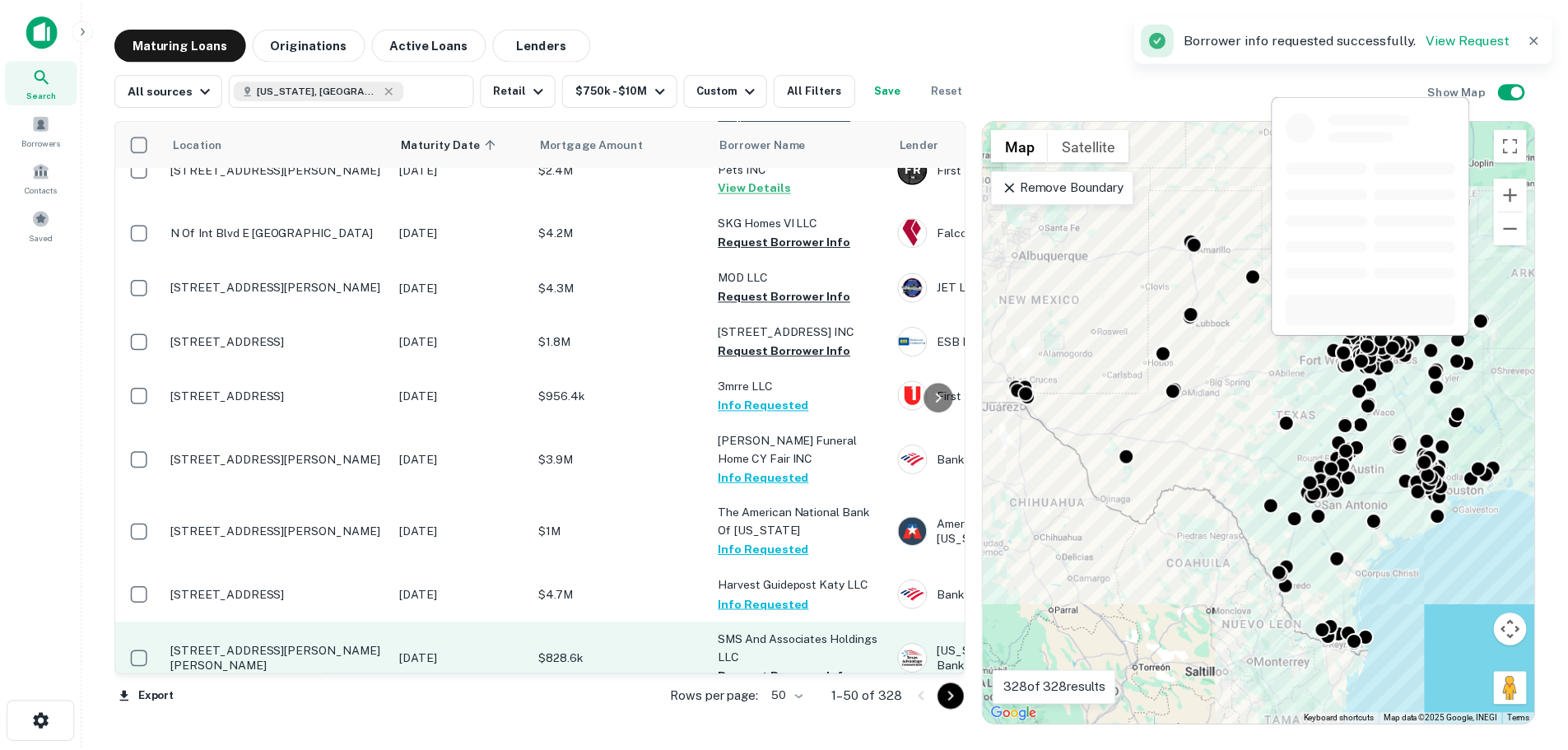
scroll to position [2410, 0]
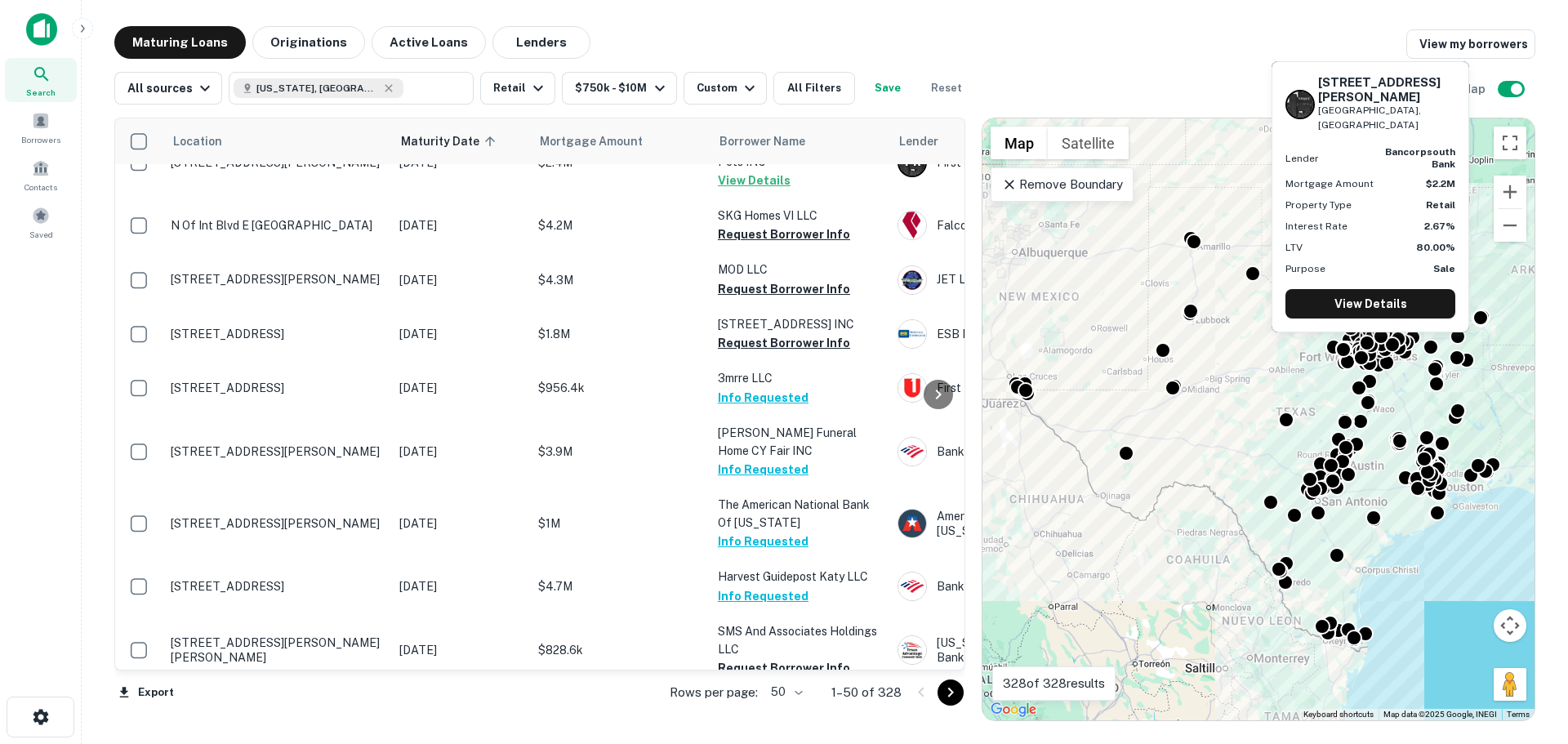
click at [322, 705] on p "[STREET_ADDRESS][PERSON_NAME]" at bounding box center [277, 713] width 212 height 15
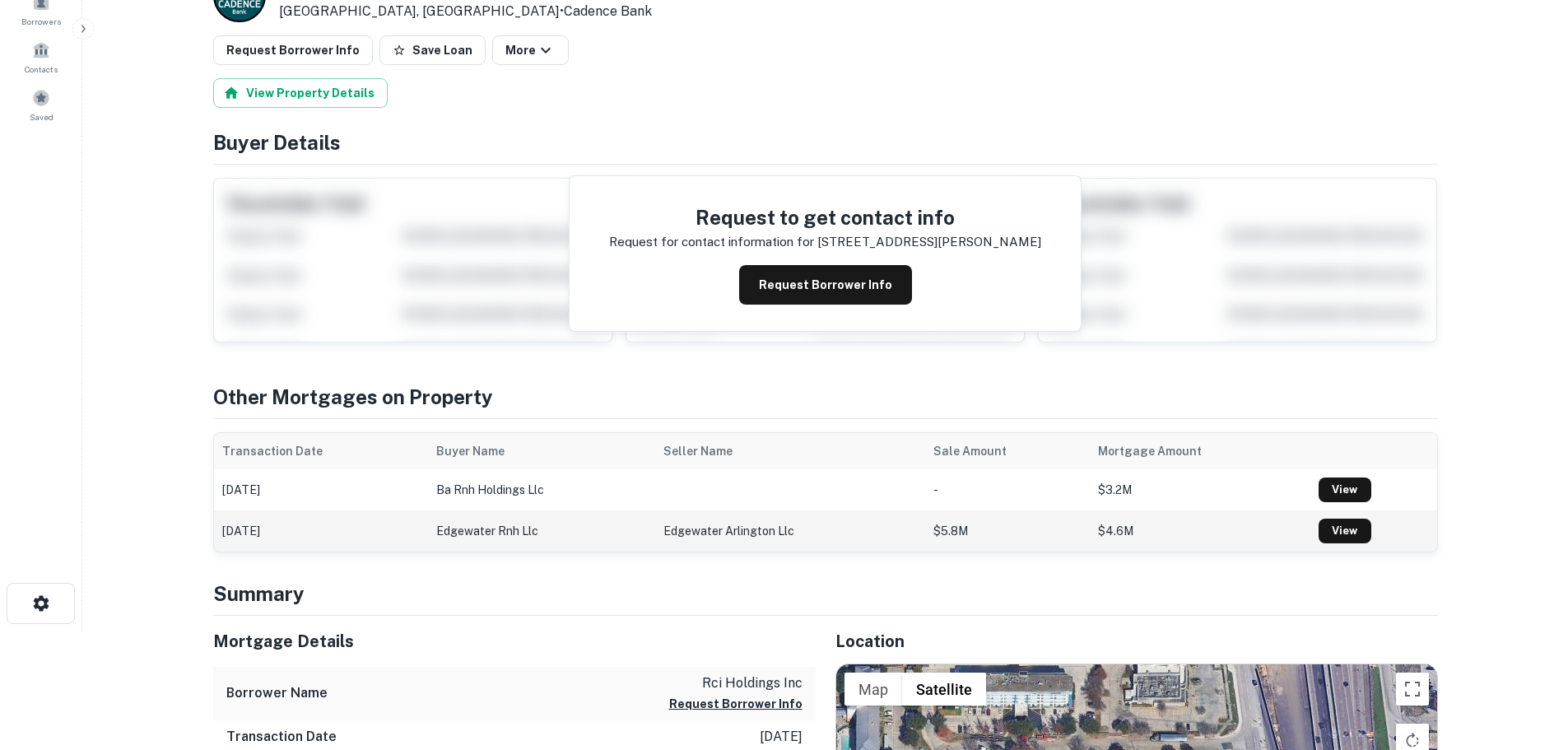
scroll to position [329, 0]
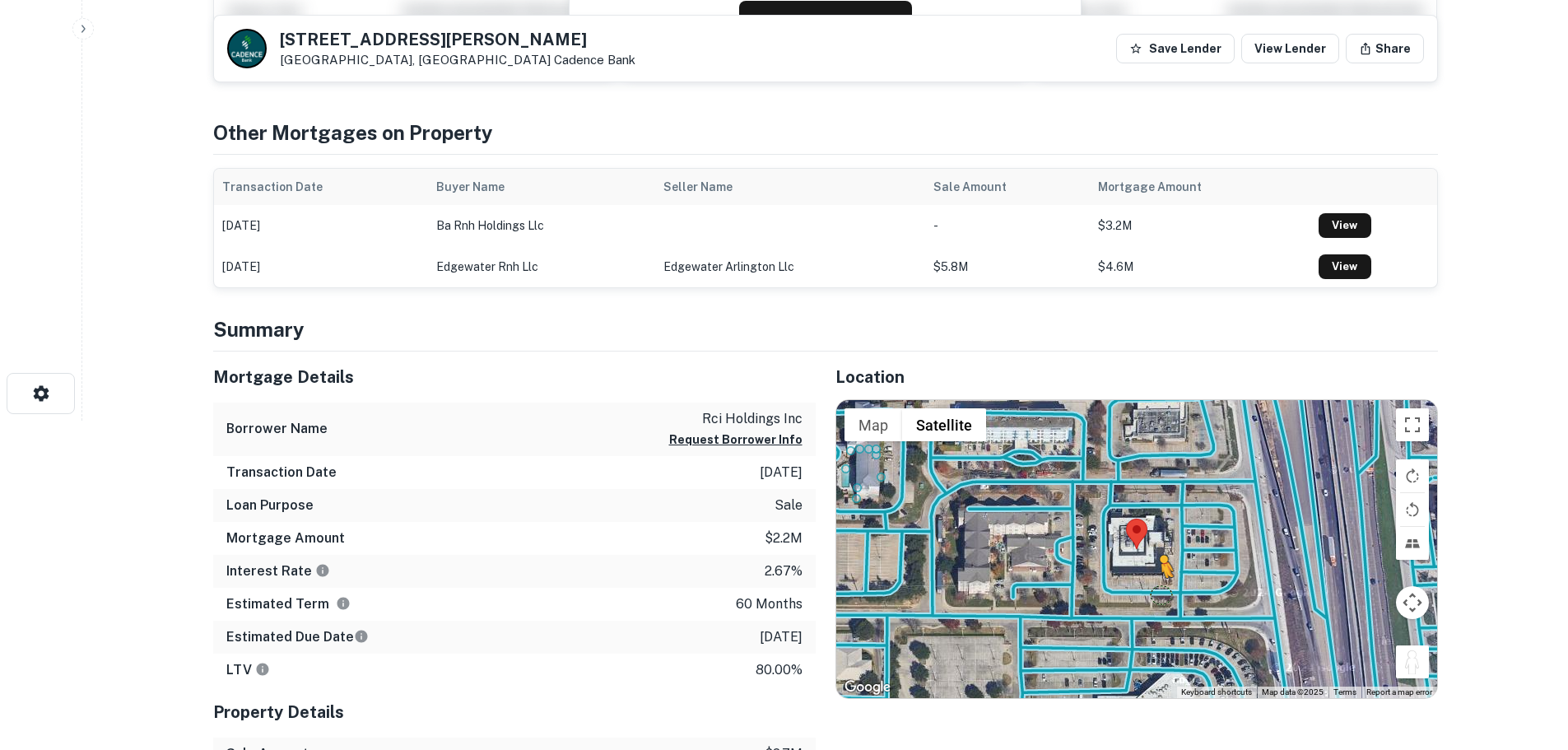
drag, startPoint x: 1410, startPoint y: 659, endPoint x: 1160, endPoint y: 595, distance: 258.1
click at [1160, 595] on div "To activate drag with keyboard, press Alt + Enter. Once in keyboard drag state,…" at bounding box center [1136, 549] width 601 height 298
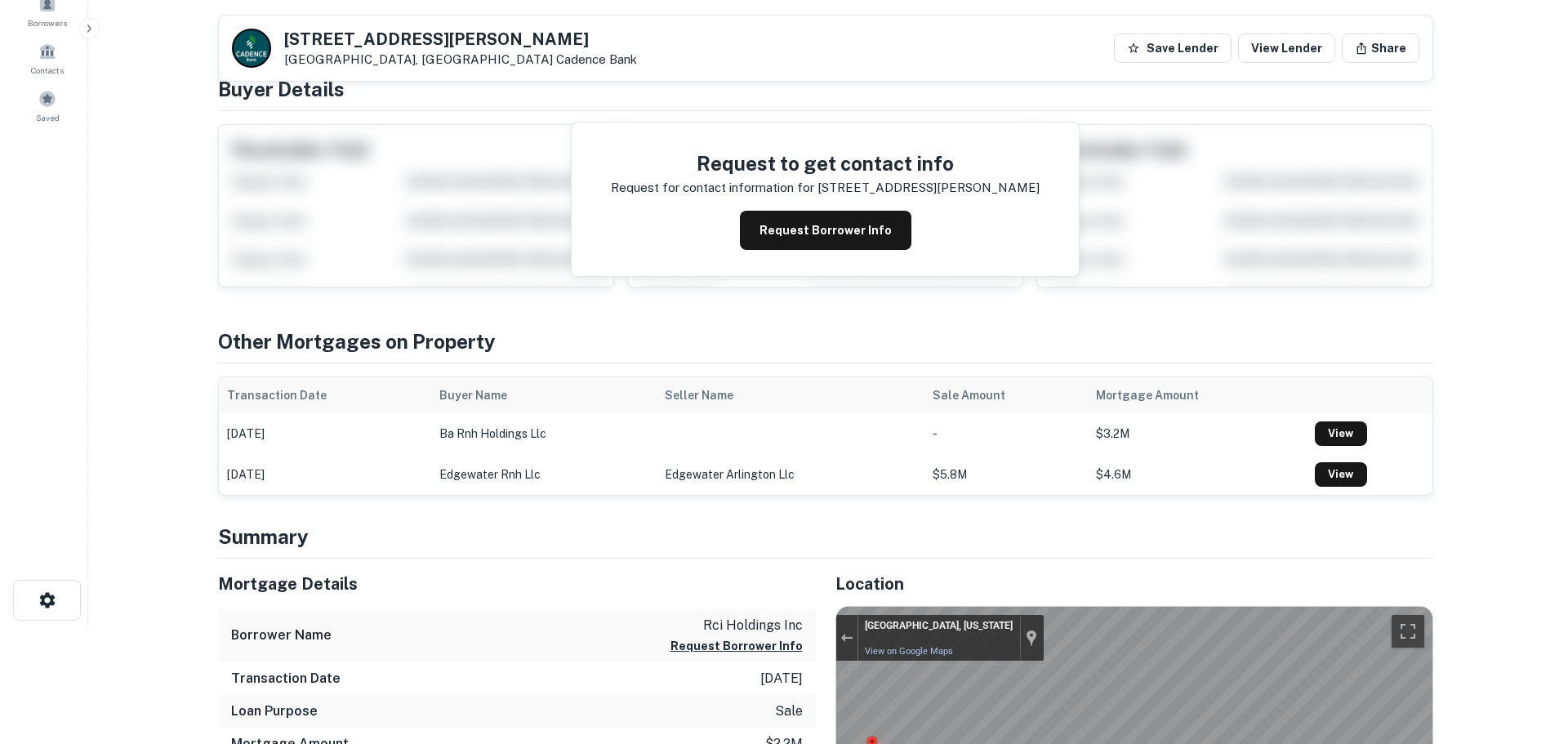
scroll to position [0, 0]
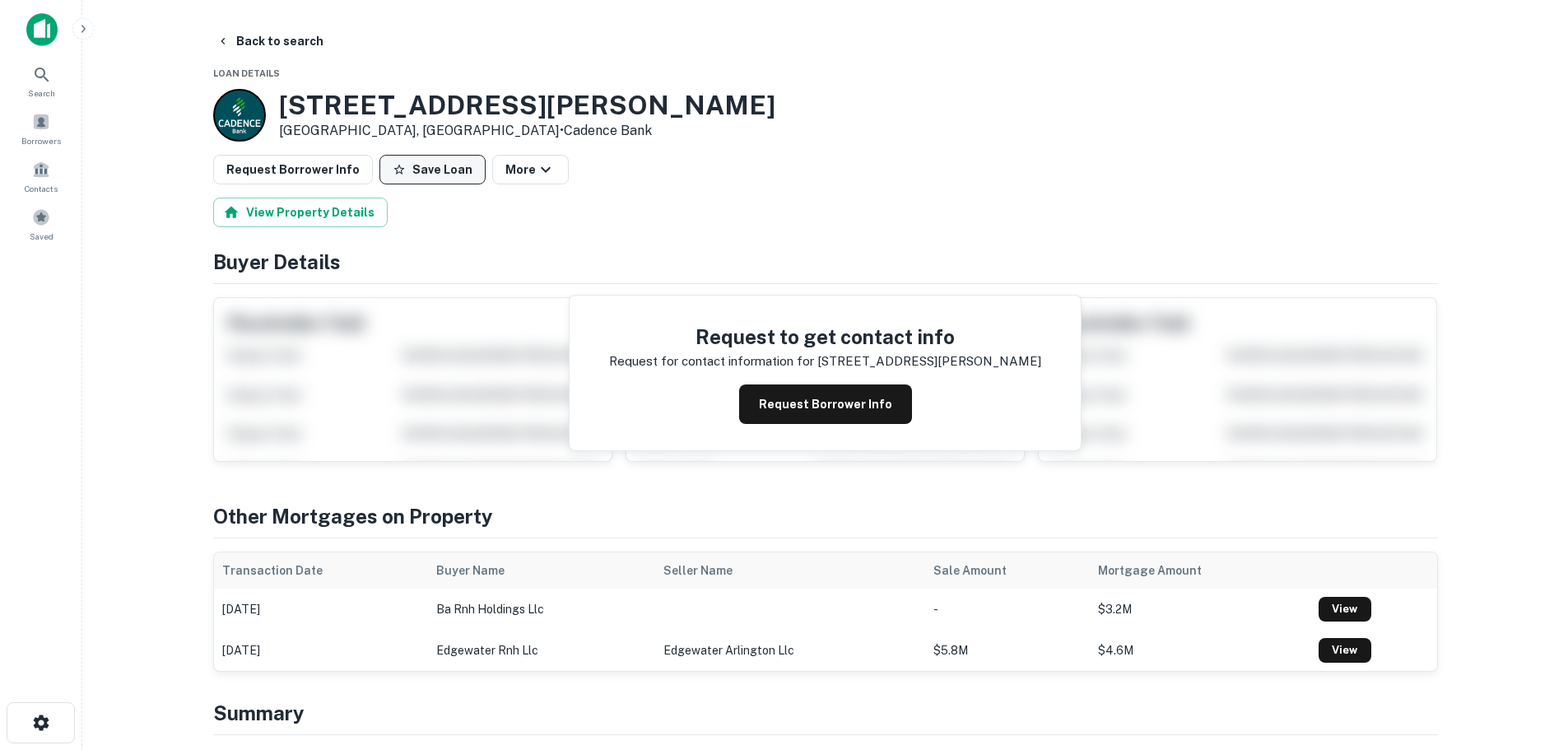
click at [423, 170] on button "Save Loan" at bounding box center [433, 169] width 106 height 30
click at [338, 170] on button "Request Borrower Info" at bounding box center [292, 169] width 160 height 30
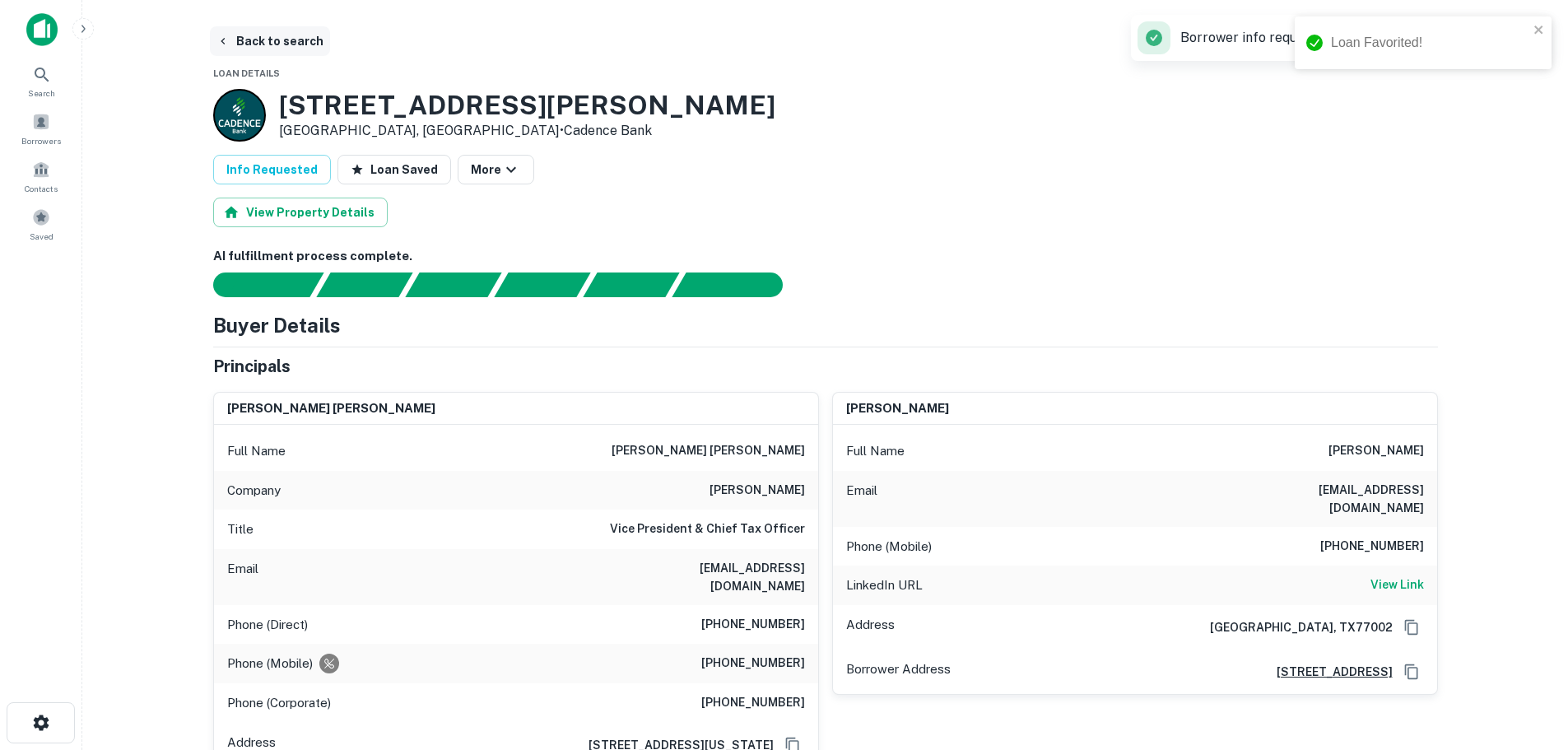
click at [298, 43] on button "Back to search" at bounding box center [270, 41] width 120 height 30
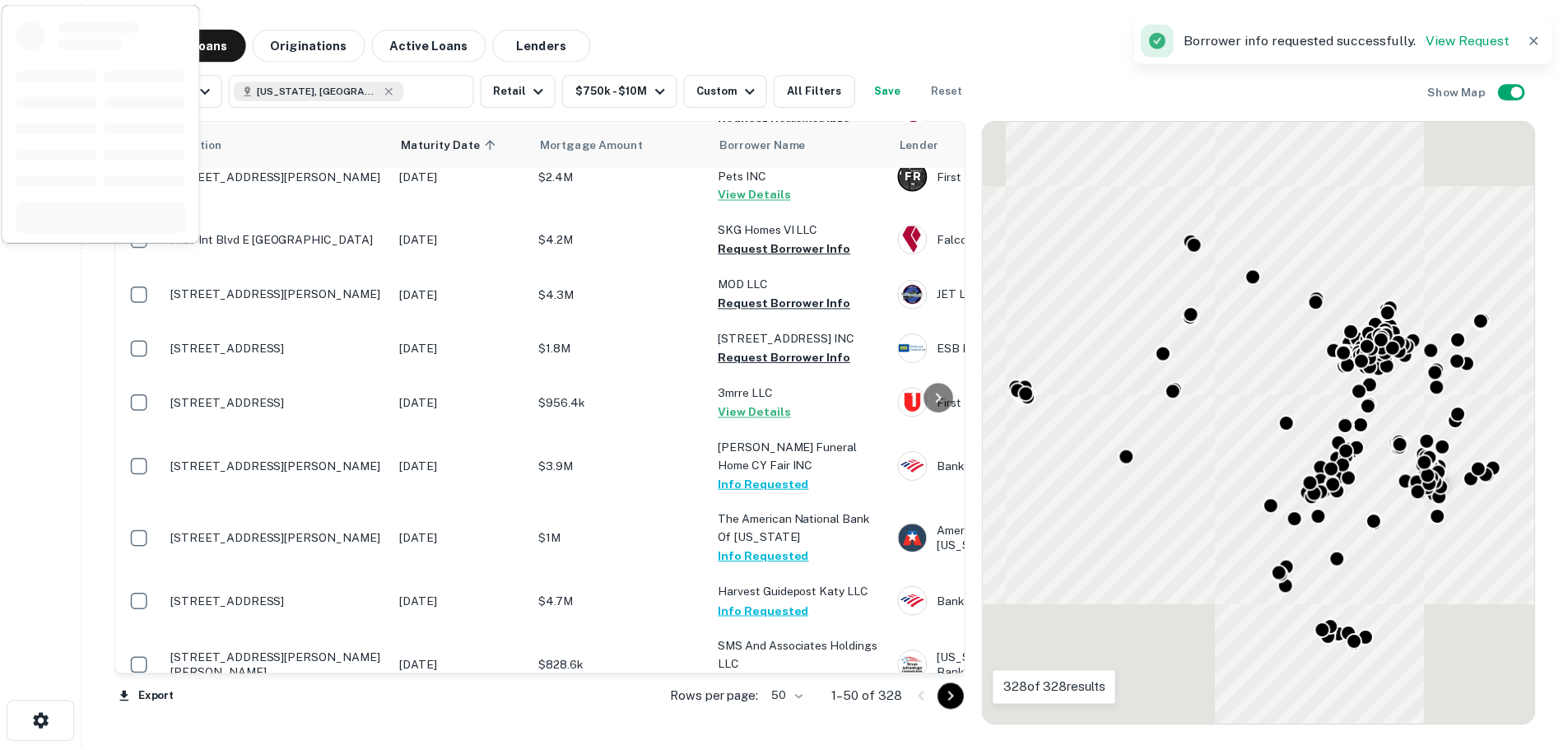
scroll to position [2410, 0]
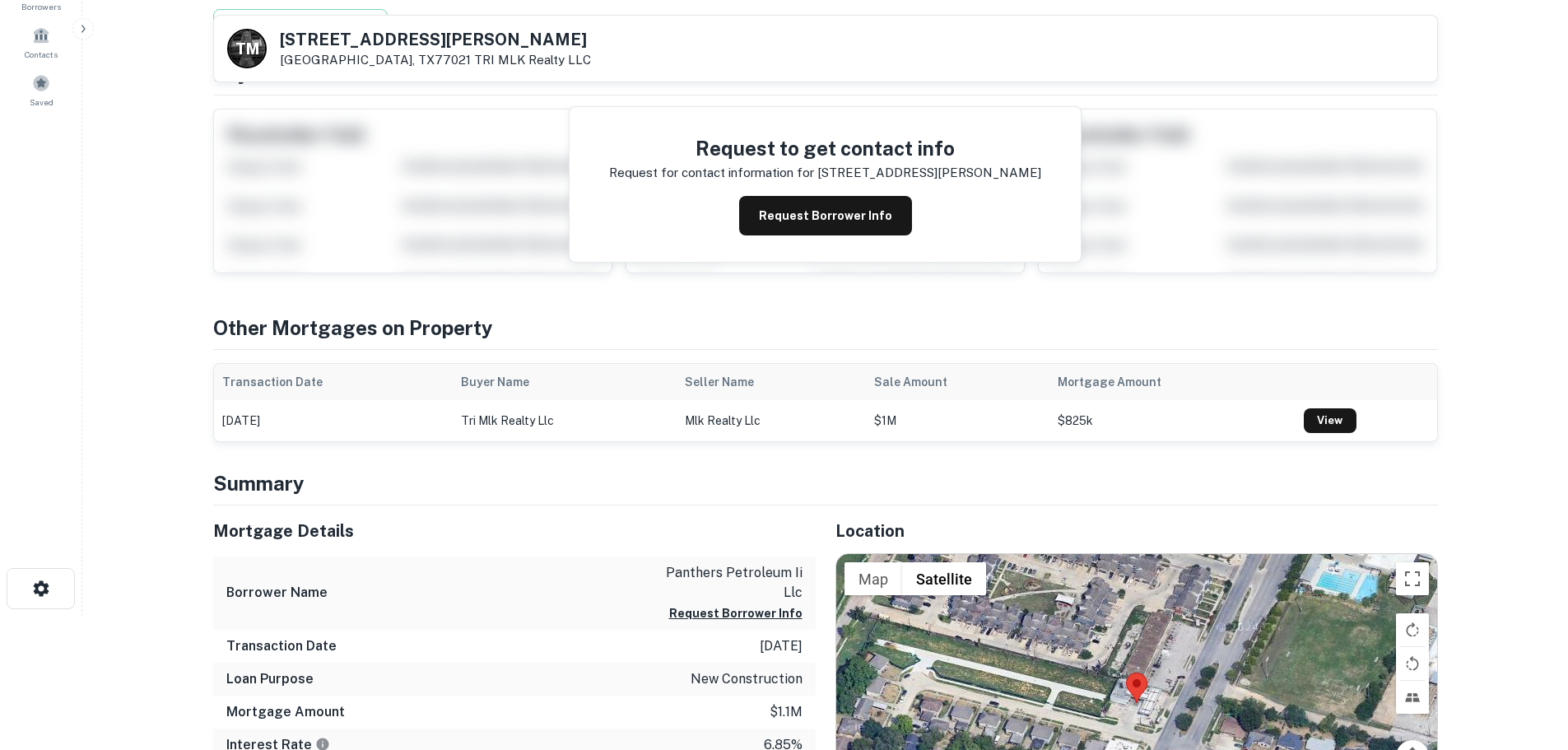
scroll to position [247, 0]
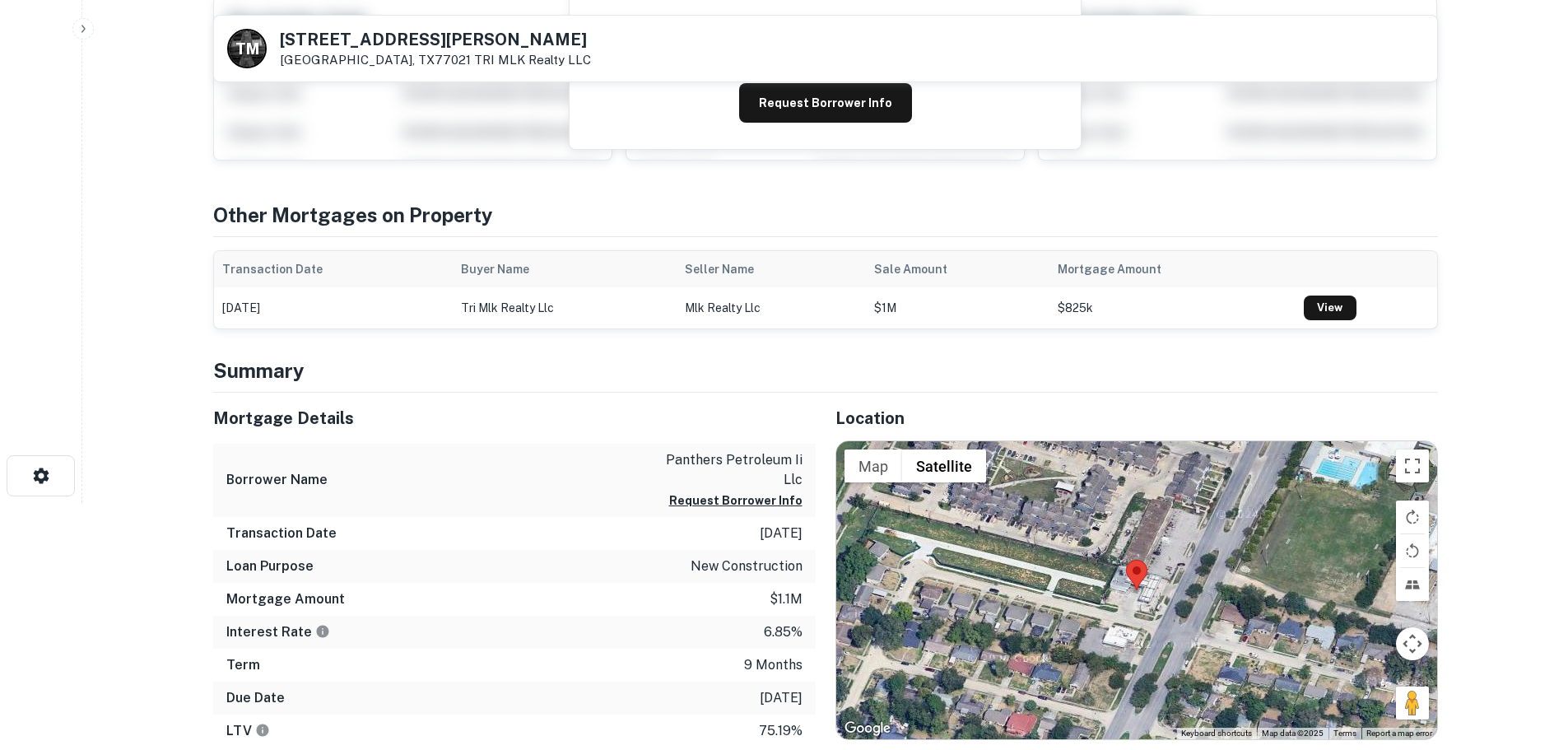
drag, startPoint x: 1402, startPoint y: 700, endPoint x: 1141, endPoint y: 631, distance: 270.0
click at [1141, 631] on div "Map Terrain Satellite Labels Keyboard shortcuts Map Data Map data ©2025 Map dat…" at bounding box center [1136, 590] width 601 height 298
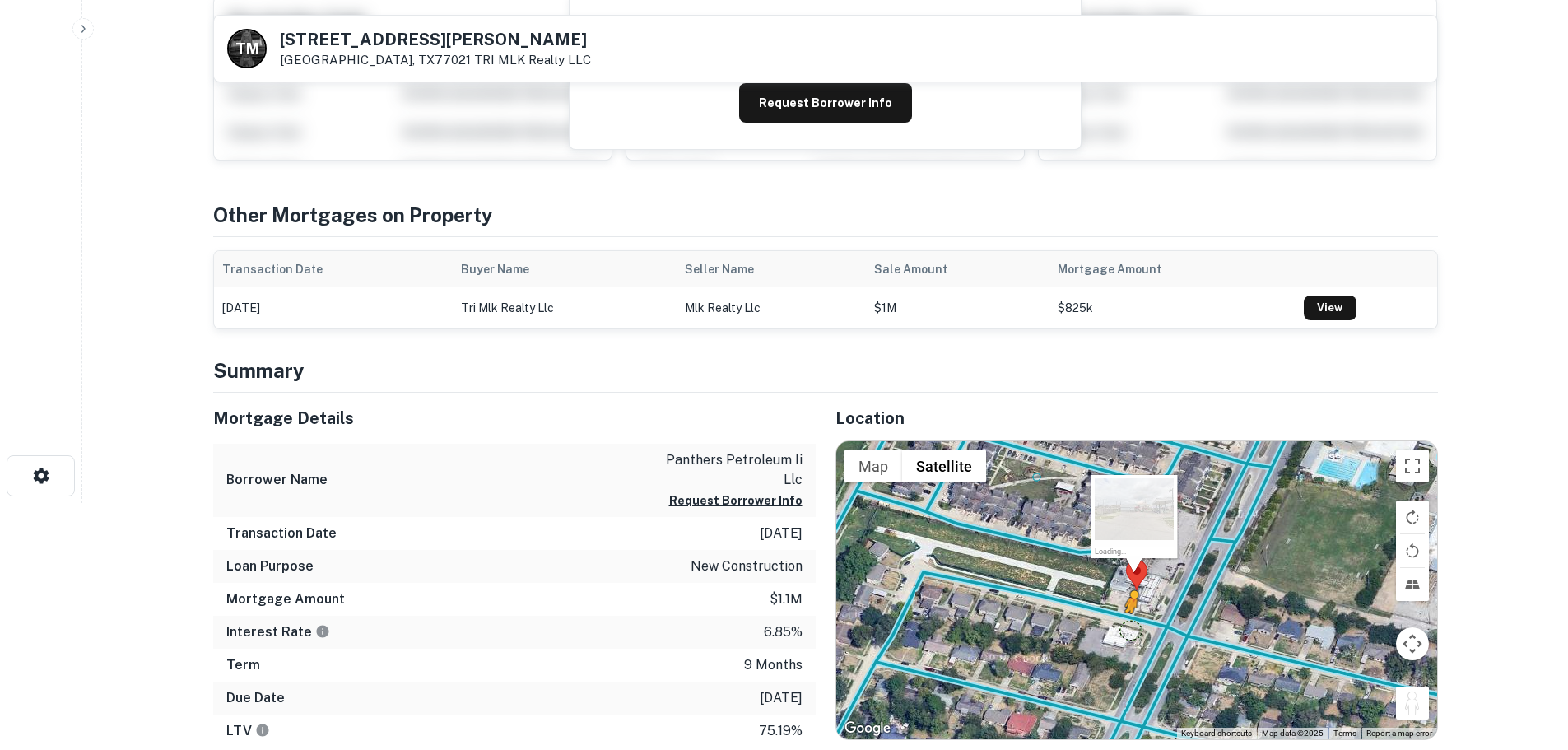
drag, startPoint x: 1408, startPoint y: 708, endPoint x: 1127, endPoint y: 628, distance: 292.2
click at [1127, 628] on div "To activate drag with keyboard, press Alt + Enter. Once in keyboard drag state,…" at bounding box center [1136, 590] width 601 height 298
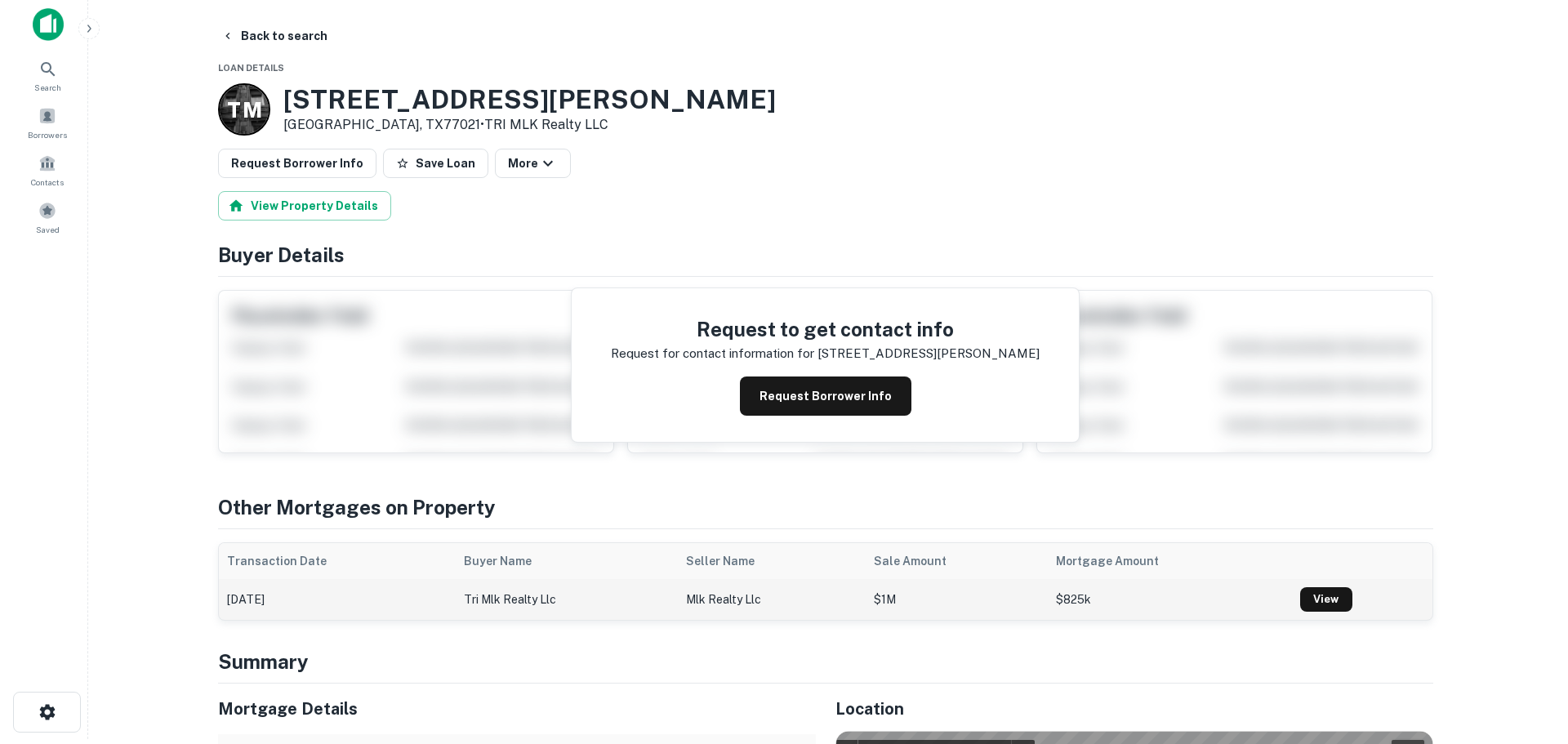
scroll to position [0, 0]
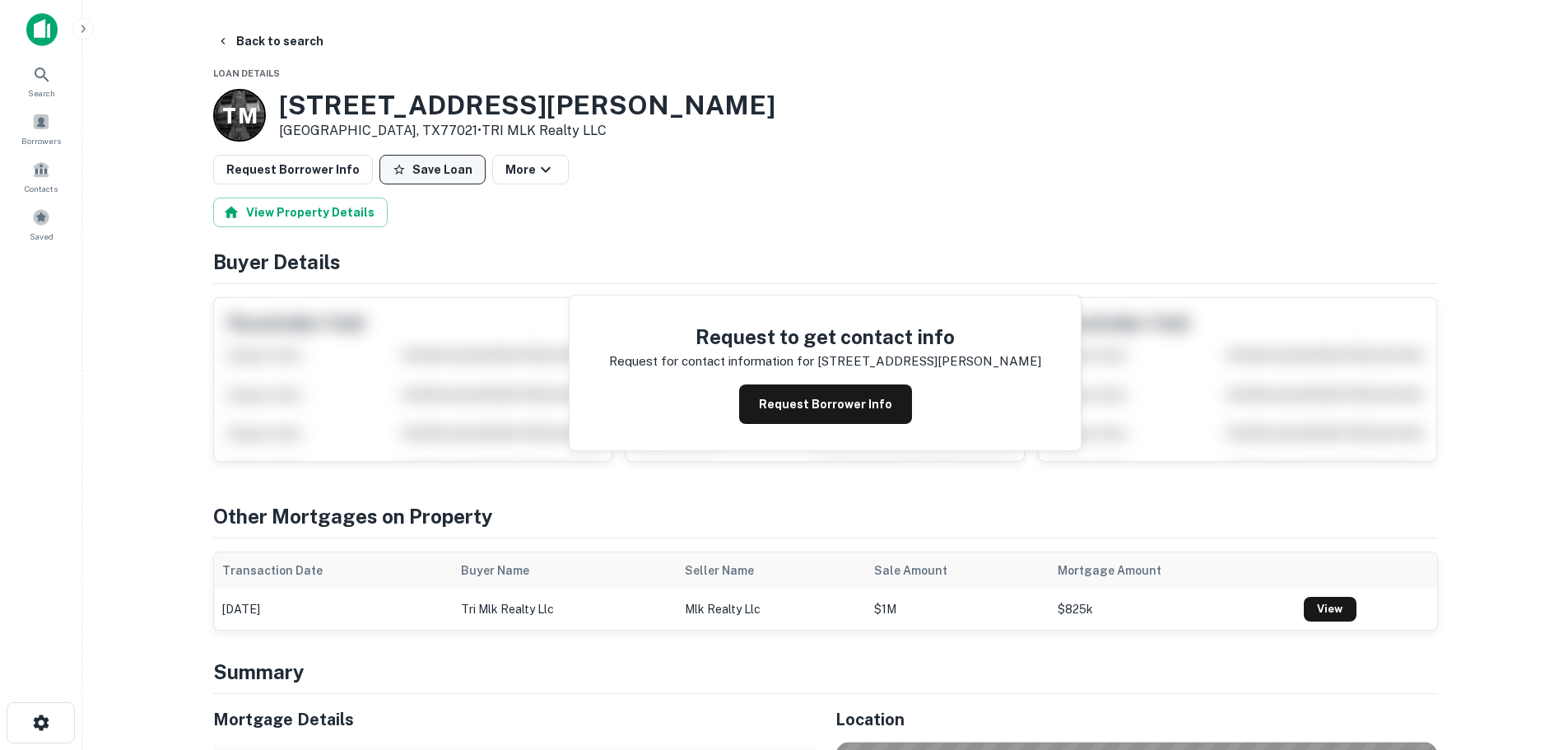
click at [448, 157] on button "Save Loan" at bounding box center [433, 169] width 106 height 30
click at [328, 172] on button "Request Borrower Info" at bounding box center [292, 169] width 160 height 30
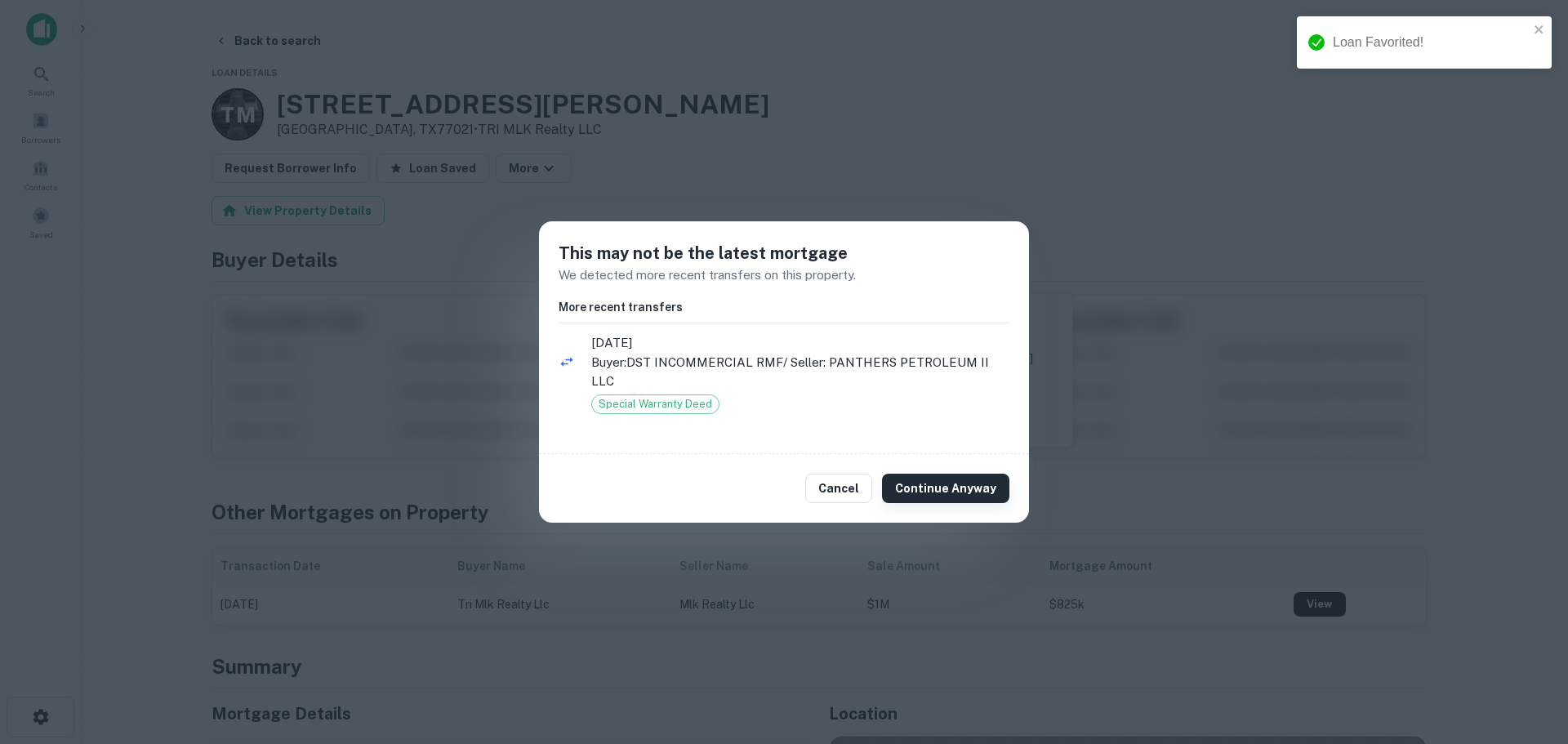
drag, startPoint x: 954, startPoint y: 492, endPoint x: 943, endPoint y: 483, distance: 14.2
click at [955, 491] on button "Continue Anyway" at bounding box center [945, 488] width 127 height 29
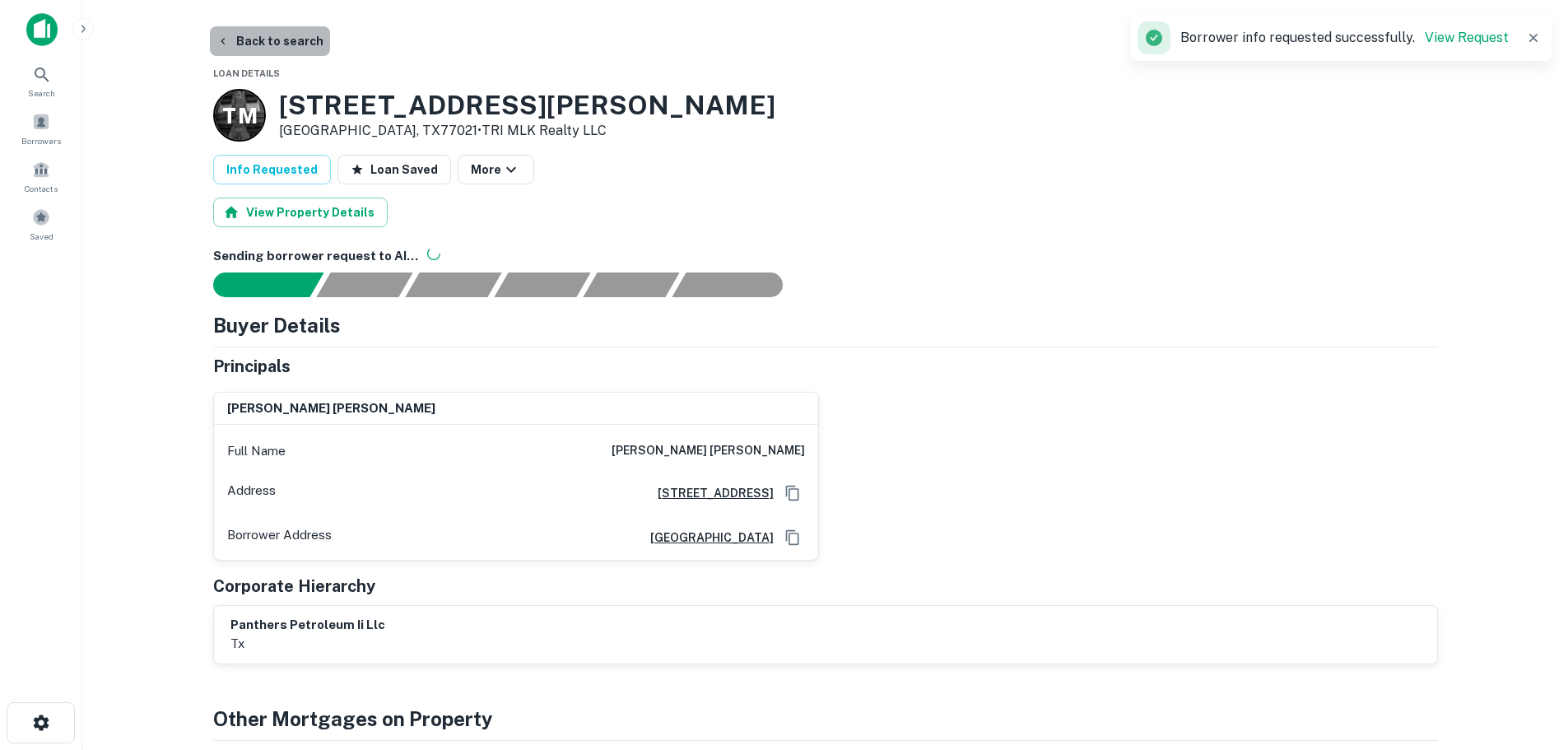
click at [284, 45] on button "Back to search" at bounding box center [270, 41] width 120 height 30
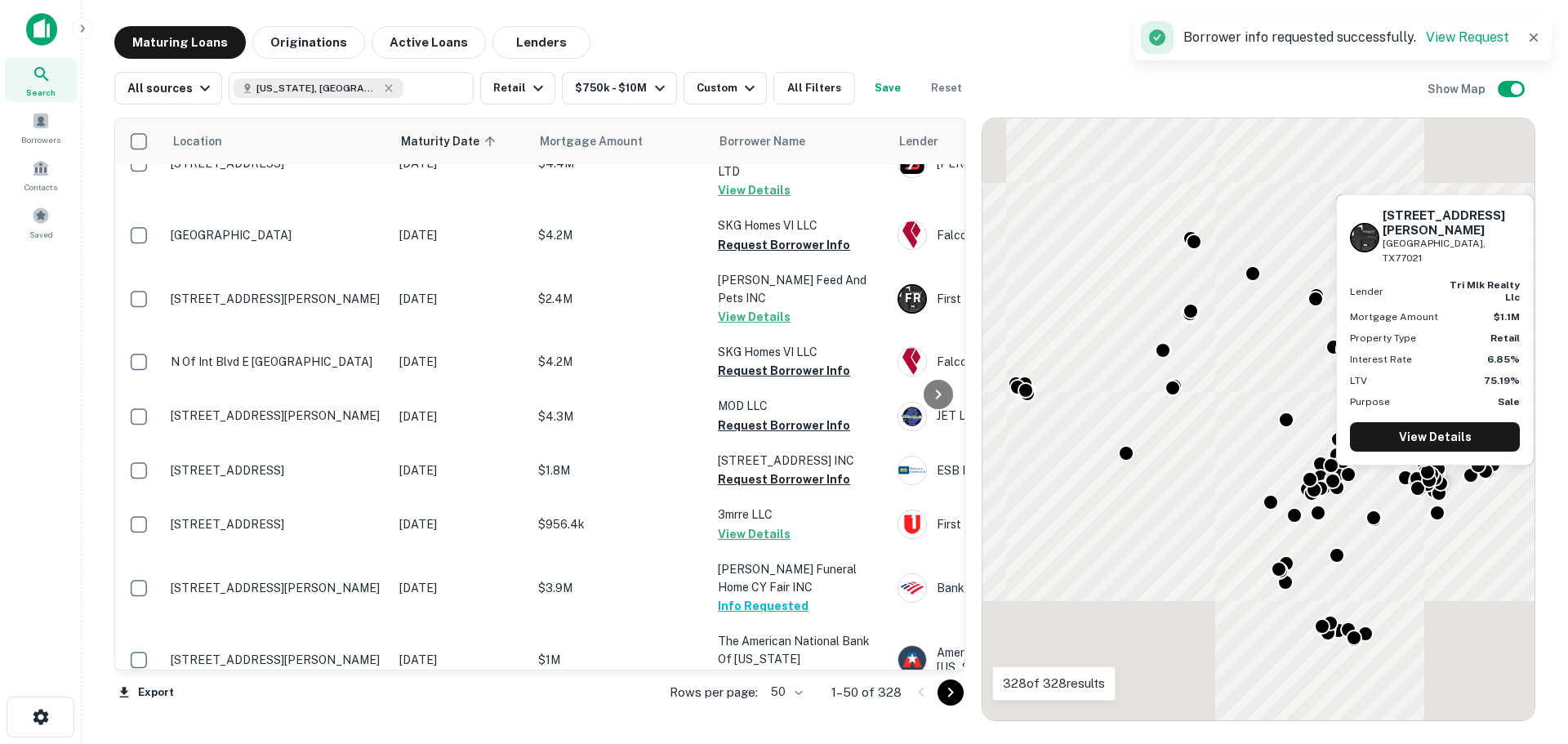
scroll to position [2390, 0]
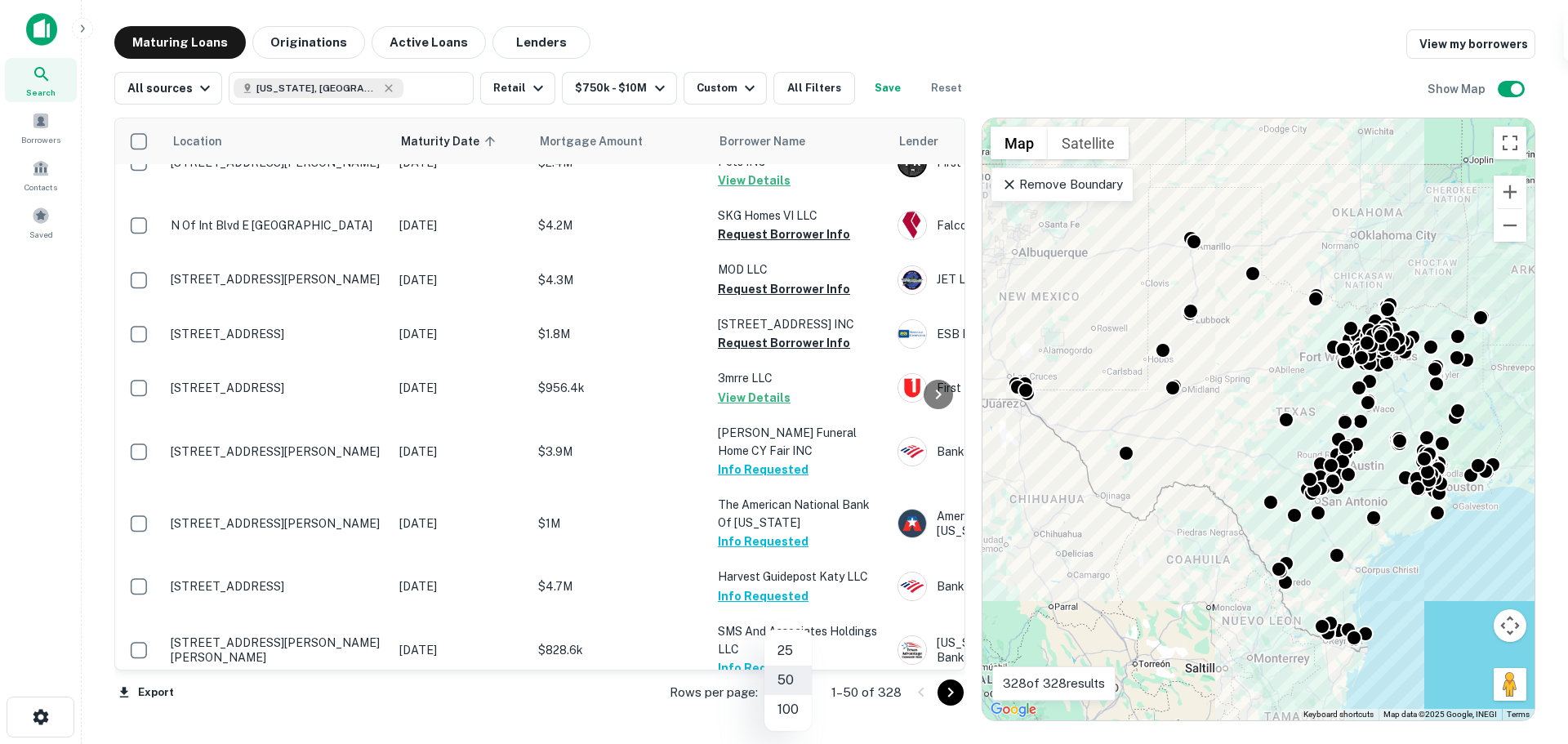
click at [797, 694] on body "Search Borrowers Contacts Saved Maturing Loans Originations Active Loans Lender…" at bounding box center [784, 372] width 1568 height 744
click at [791, 716] on li "100" at bounding box center [788, 709] width 48 height 29
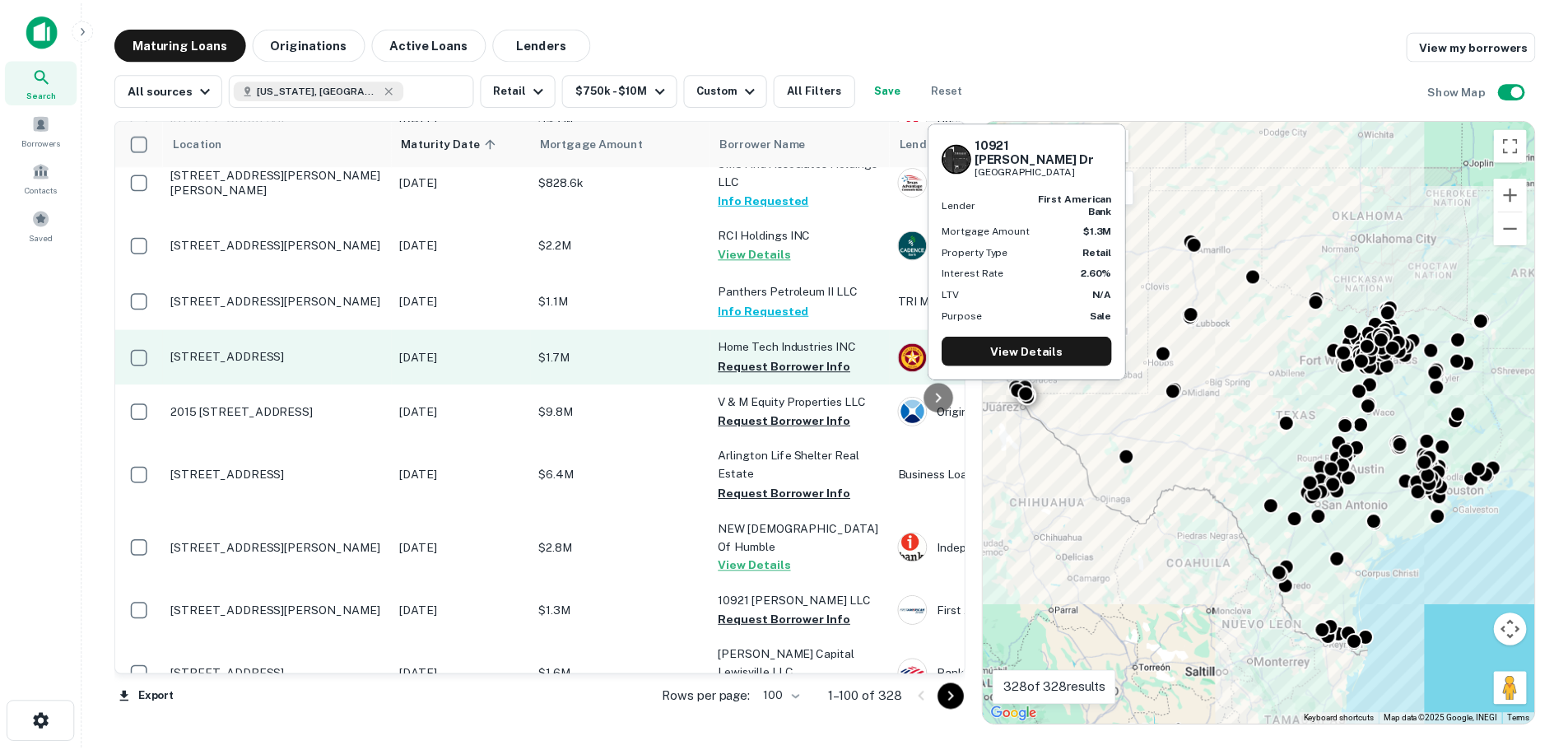
scroll to position [2904, 0]
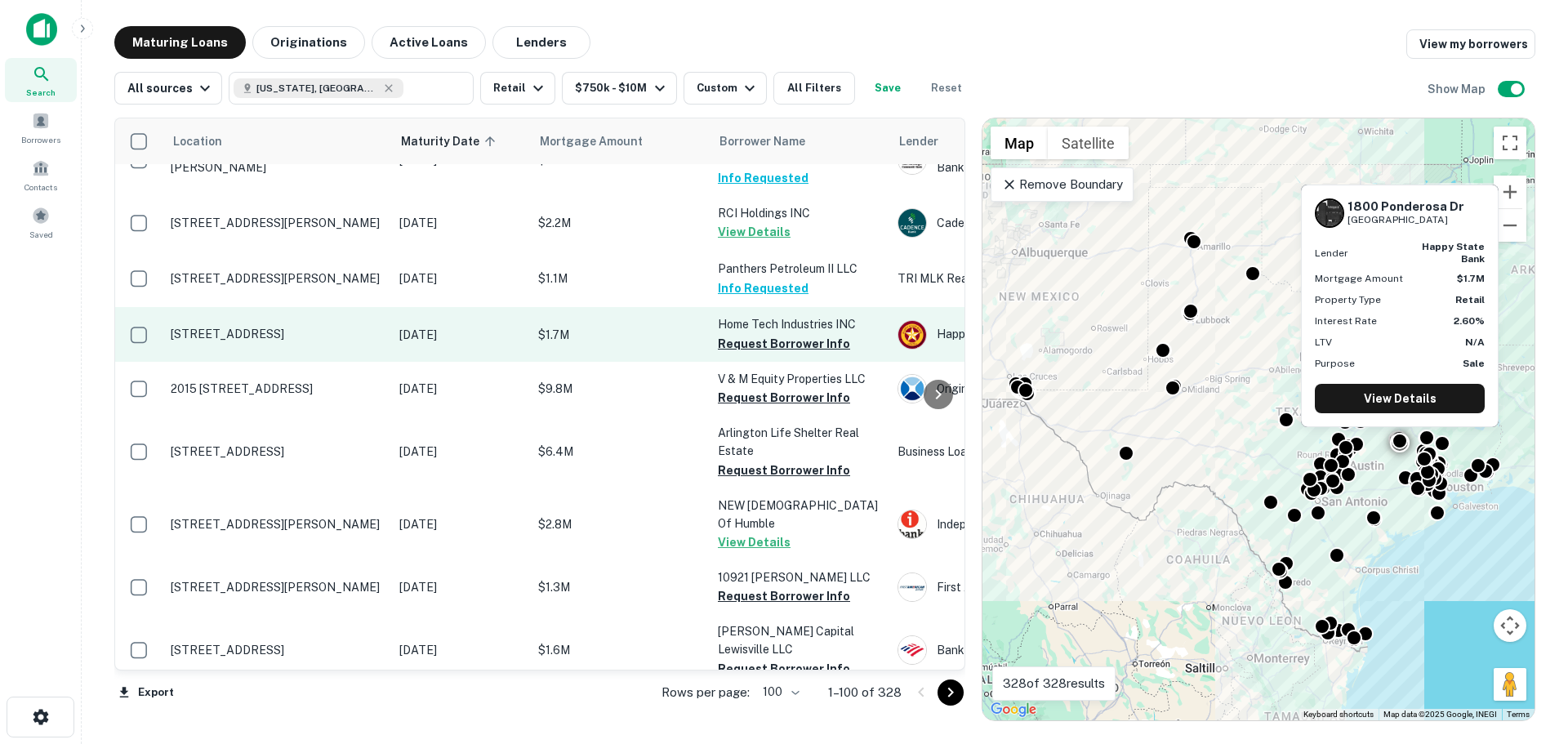
click at [303, 327] on p "[STREET_ADDRESS]" at bounding box center [277, 334] width 212 height 15
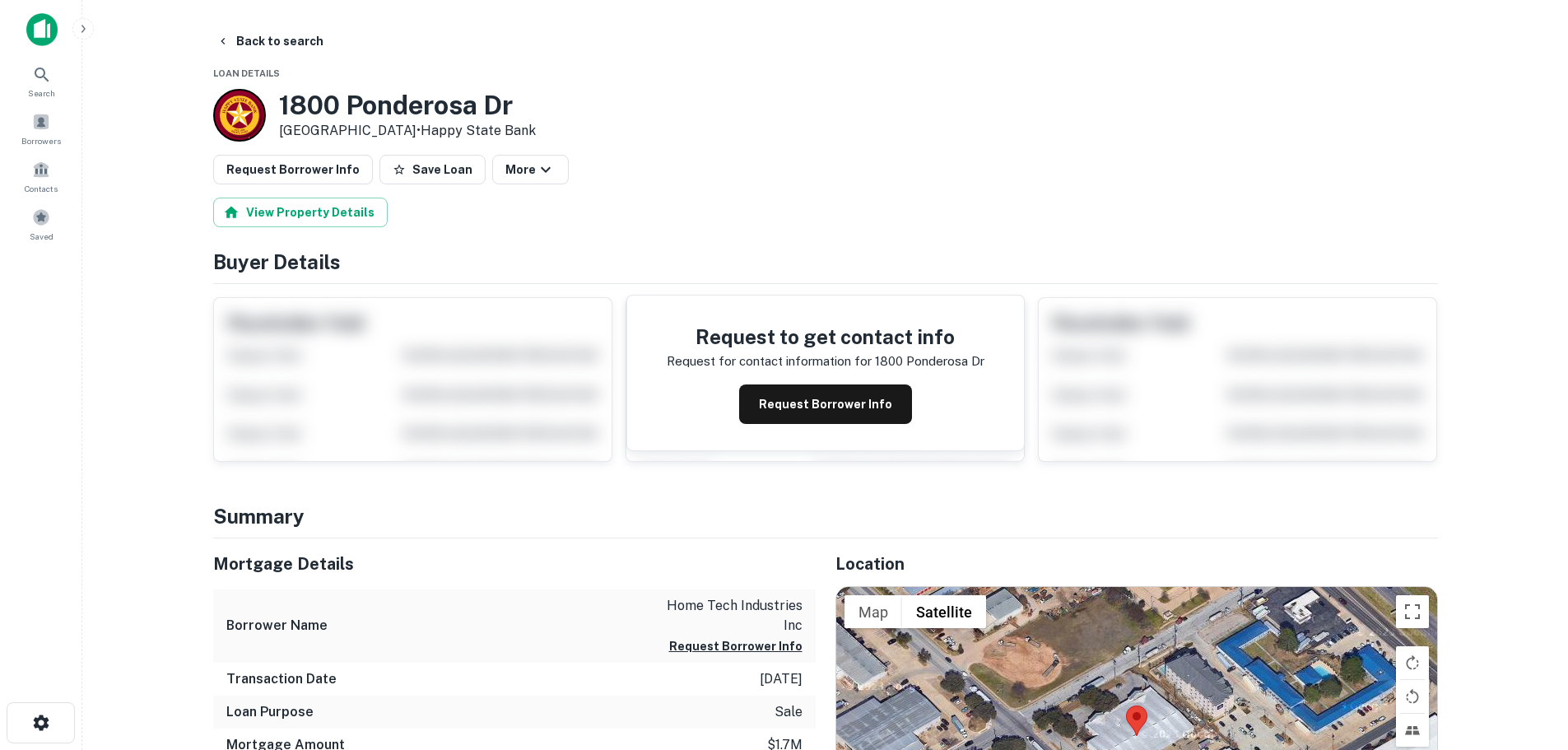
click at [280, 25] on main "Back to search Loan Details 1800 Ponderosa Dr College Station, TX77845 • Happy …" at bounding box center [825, 375] width 1486 height 750
click at [279, 41] on button "Back to search" at bounding box center [270, 41] width 120 height 30
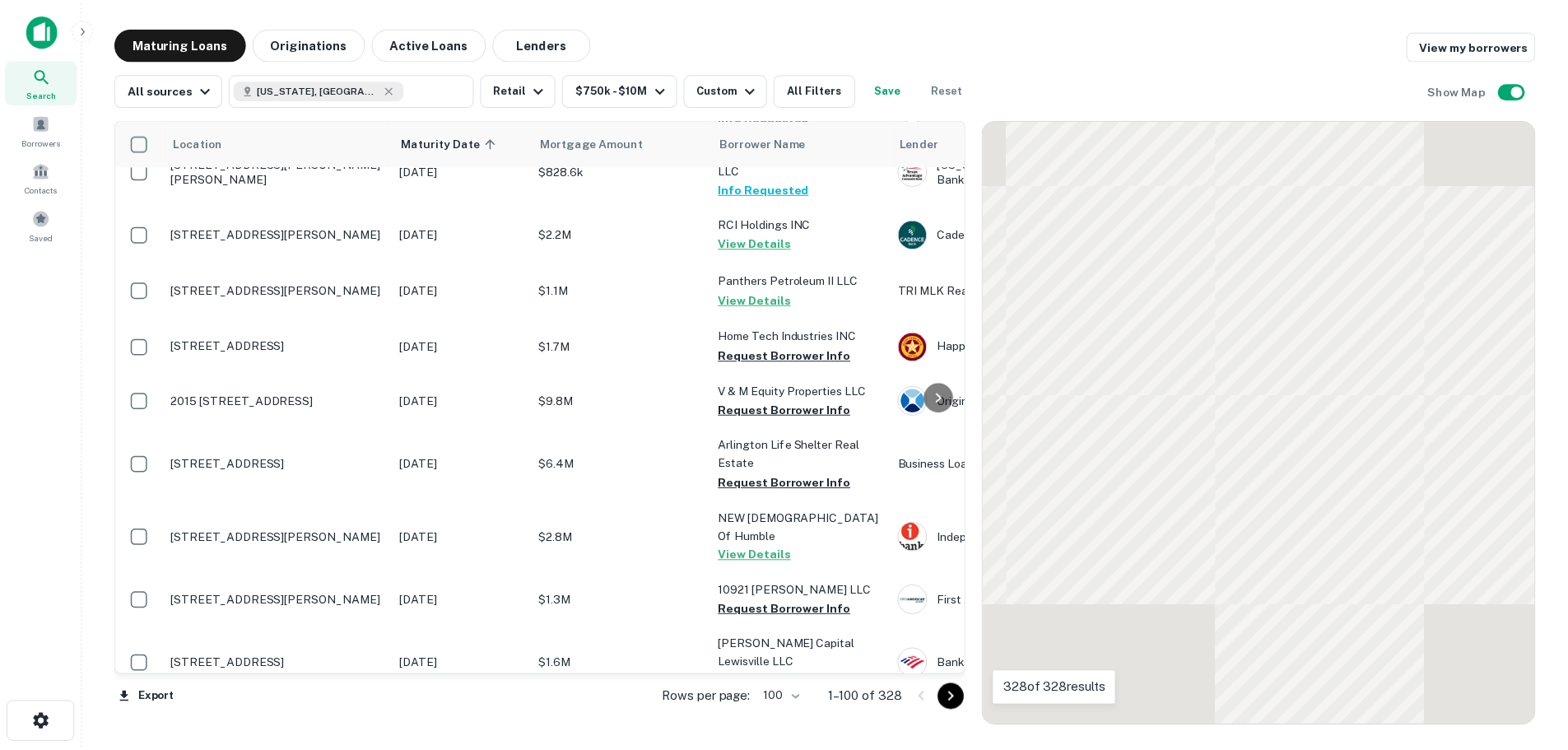
scroll to position [2904, 0]
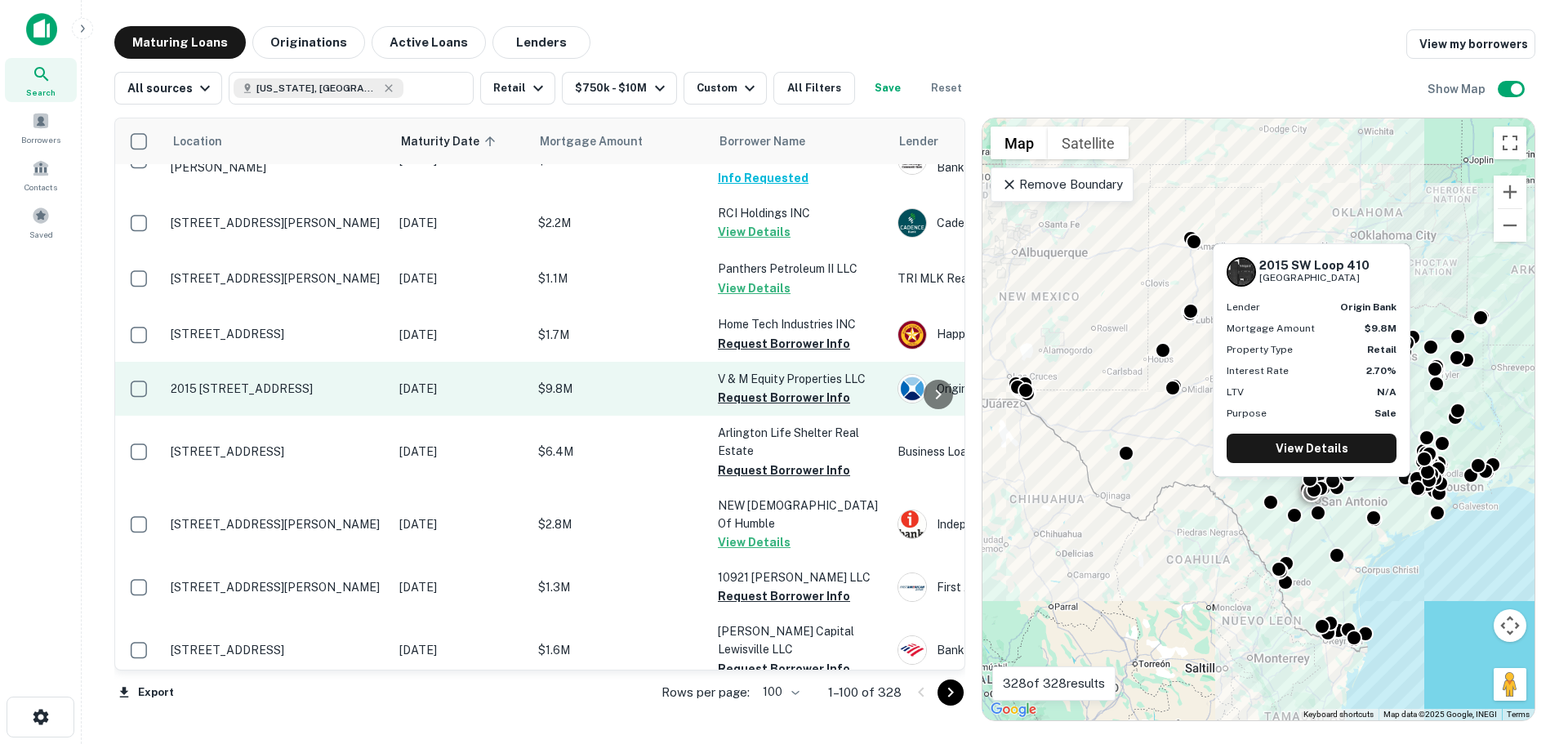
click at [271, 381] on p "2015 [STREET_ADDRESS]" at bounding box center [277, 389] width 212 height 15
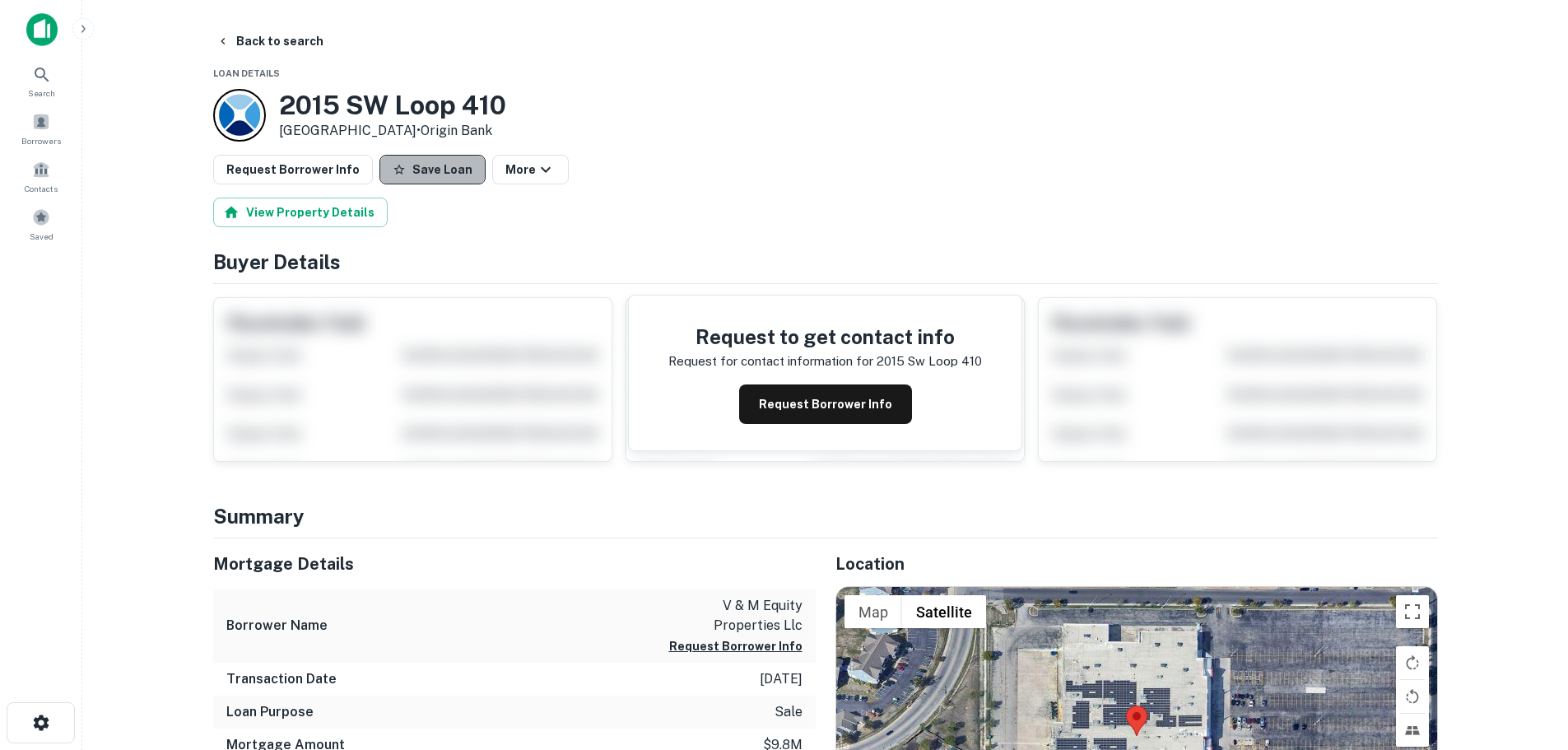
click at [422, 183] on button "Save Loan" at bounding box center [433, 169] width 106 height 30
click at [304, 165] on button "Request Borrower Info" at bounding box center [292, 169] width 160 height 30
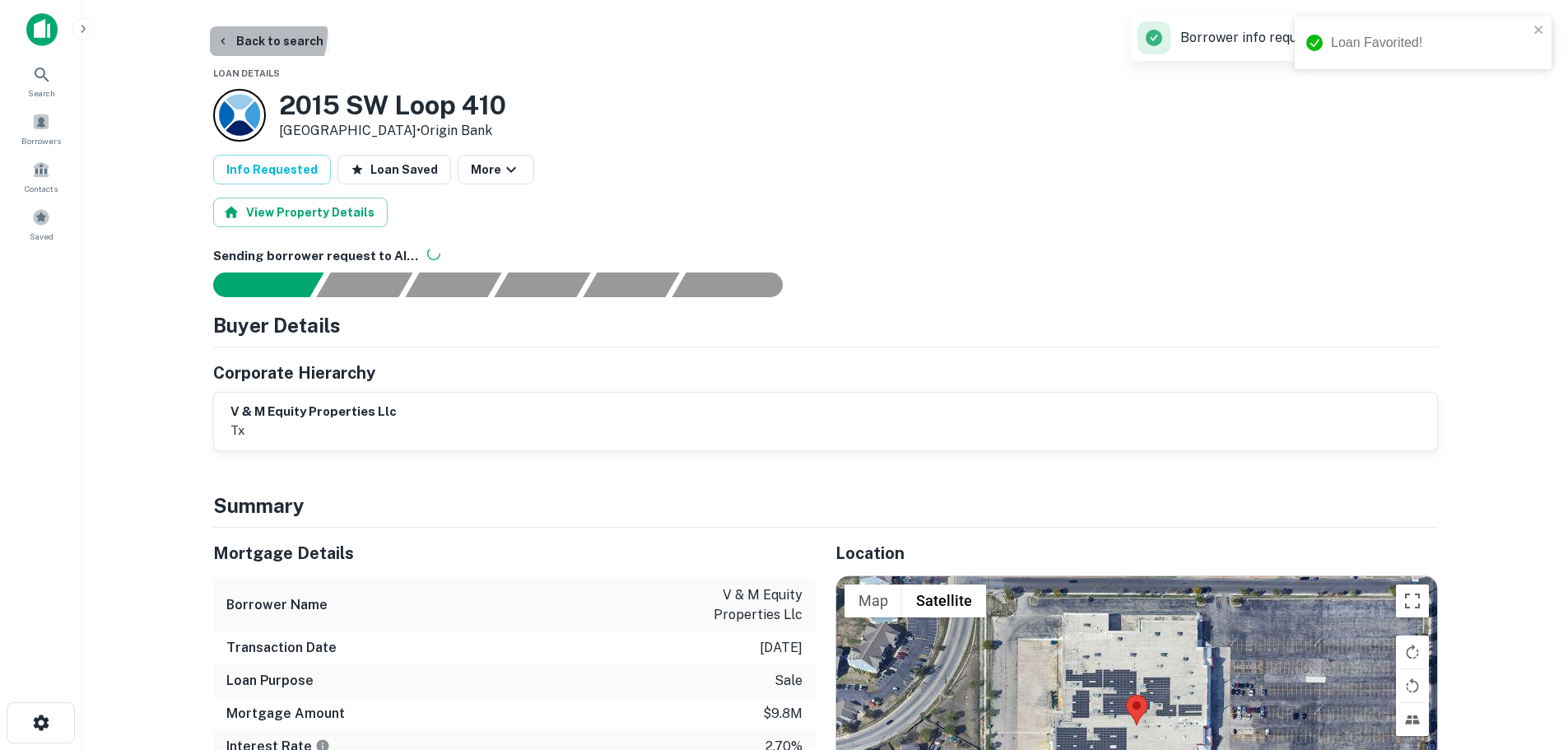
click at [251, 33] on button "Back to search" at bounding box center [270, 41] width 120 height 30
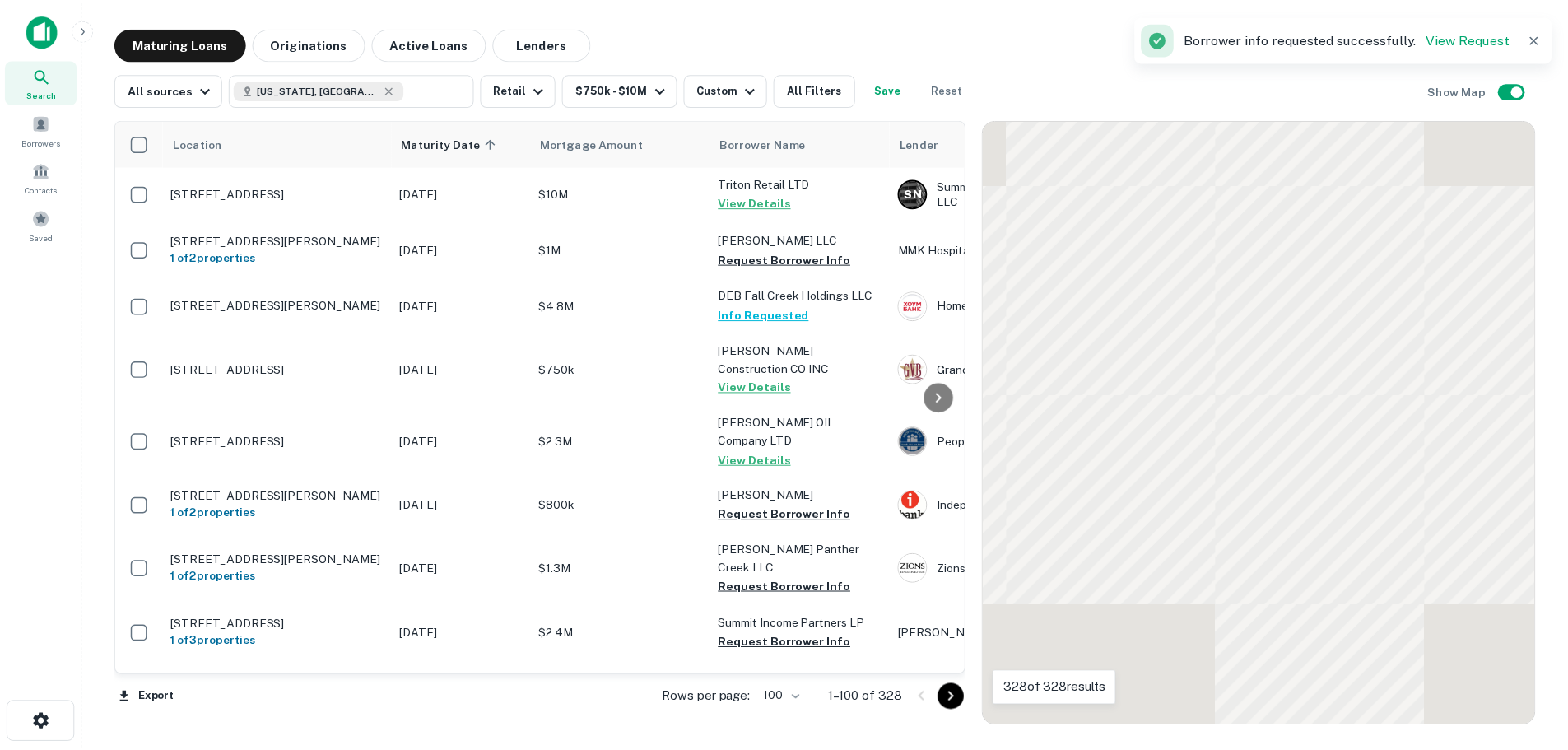
scroll to position [2904, 0]
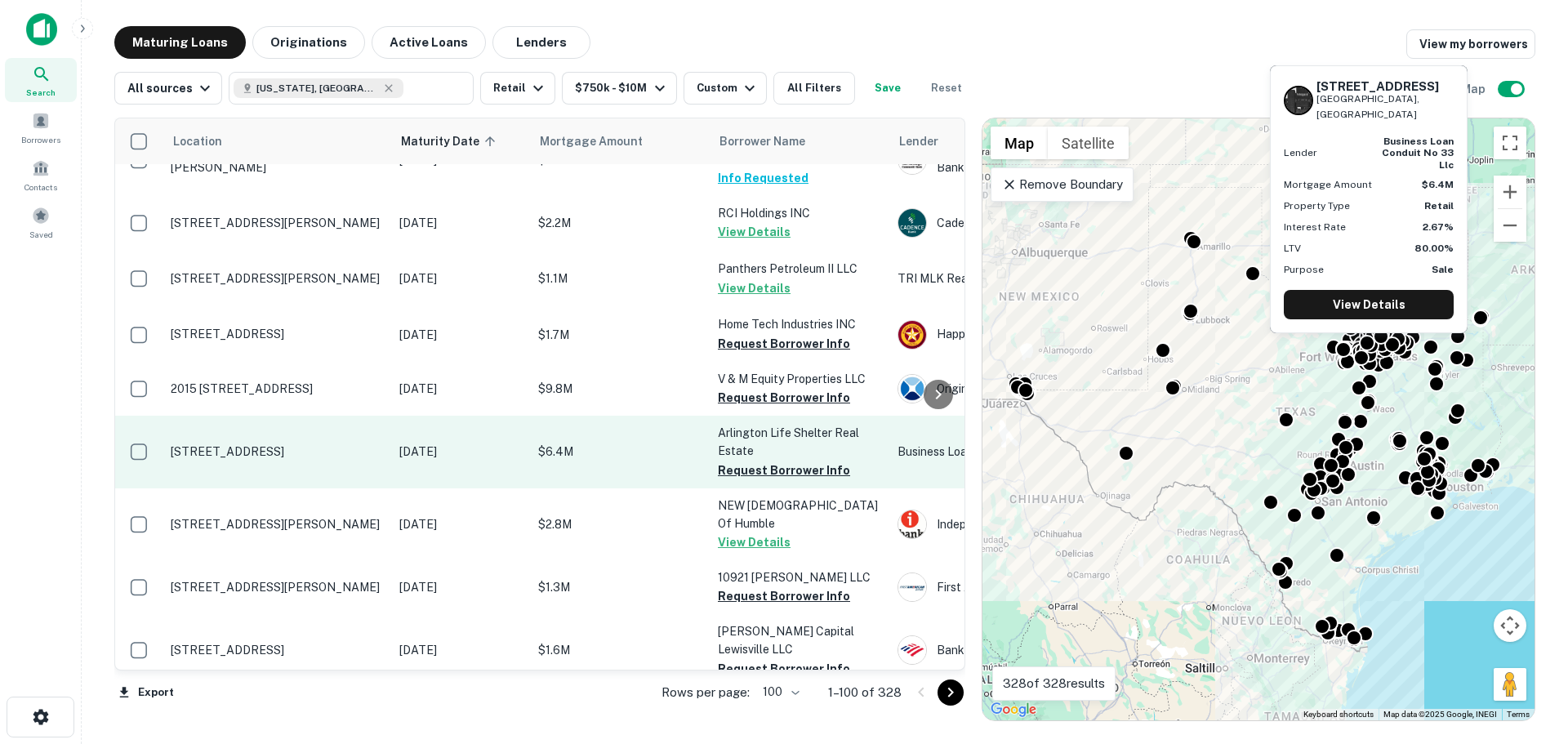
click at [264, 444] on p "[STREET_ADDRESS]" at bounding box center [277, 452] width 212 height 15
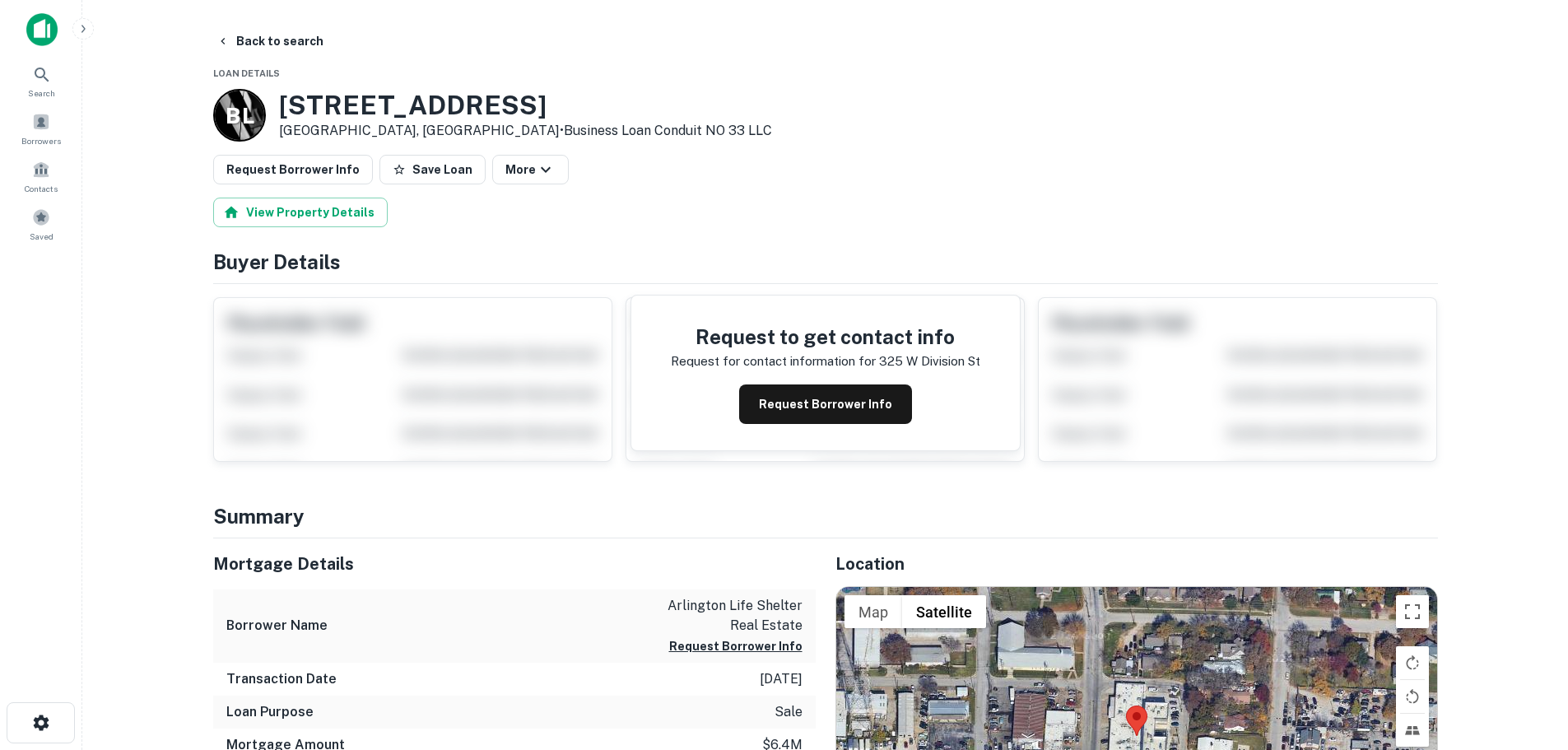
drag, startPoint x: 415, startPoint y: 175, endPoint x: 362, endPoint y: 182, distance: 53.5
click at [412, 175] on button "Save Loan" at bounding box center [433, 169] width 106 height 30
click at [318, 182] on button "Request Borrower Info" at bounding box center [292, 169] width 160 height 30
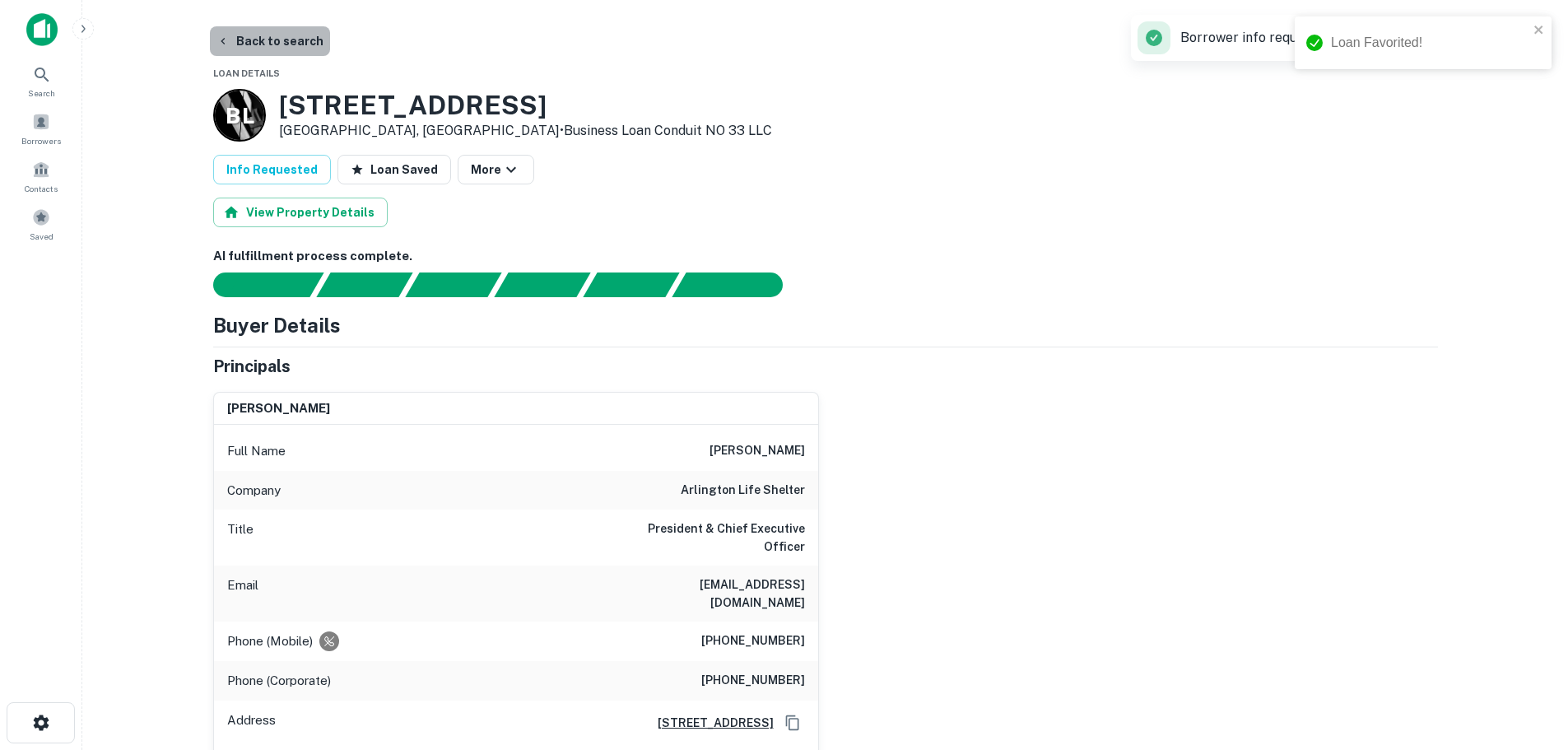
click at [276, 41] on button "Back to search" at bounding box center [270, 41] width 120 height 30
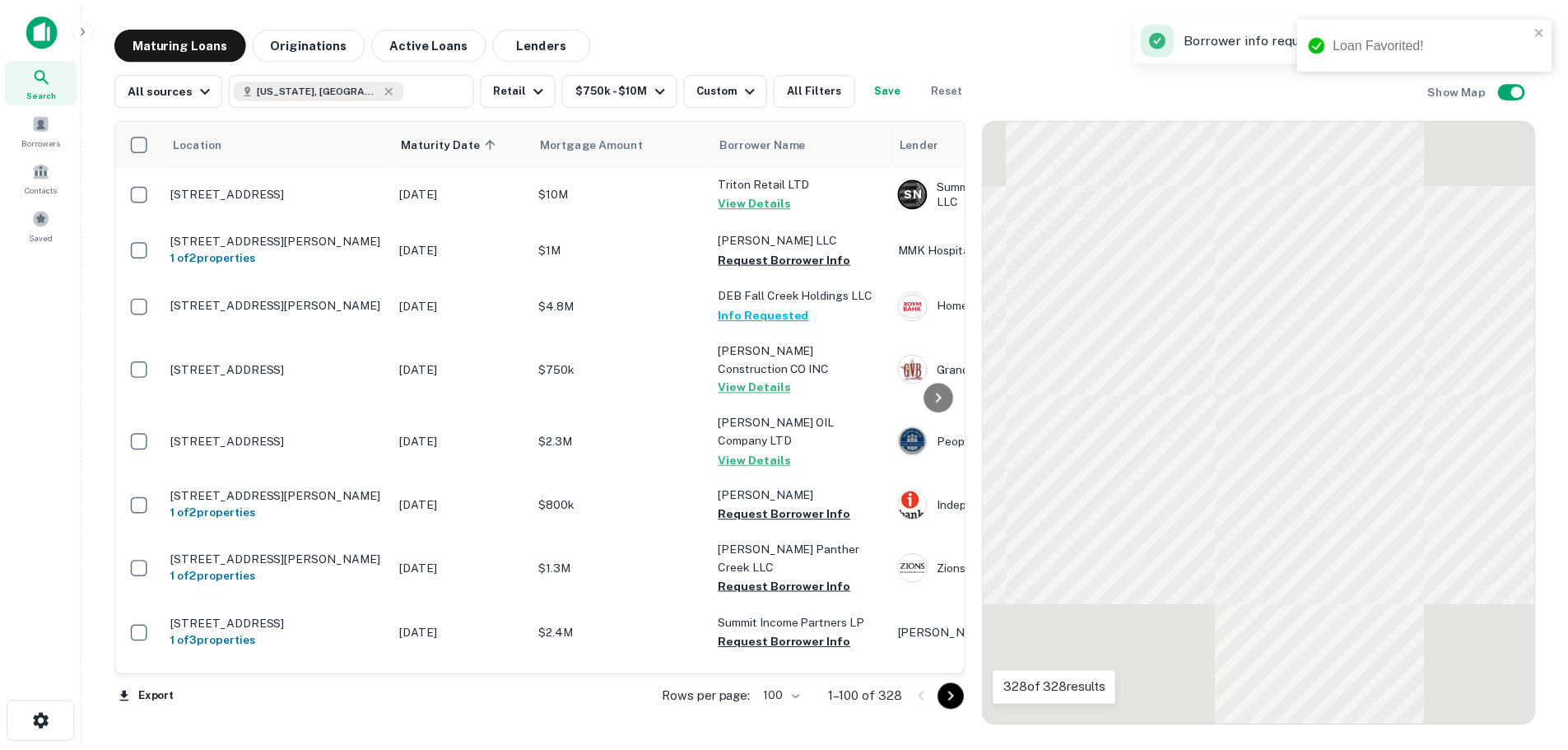
scroll to position [2904, 0]
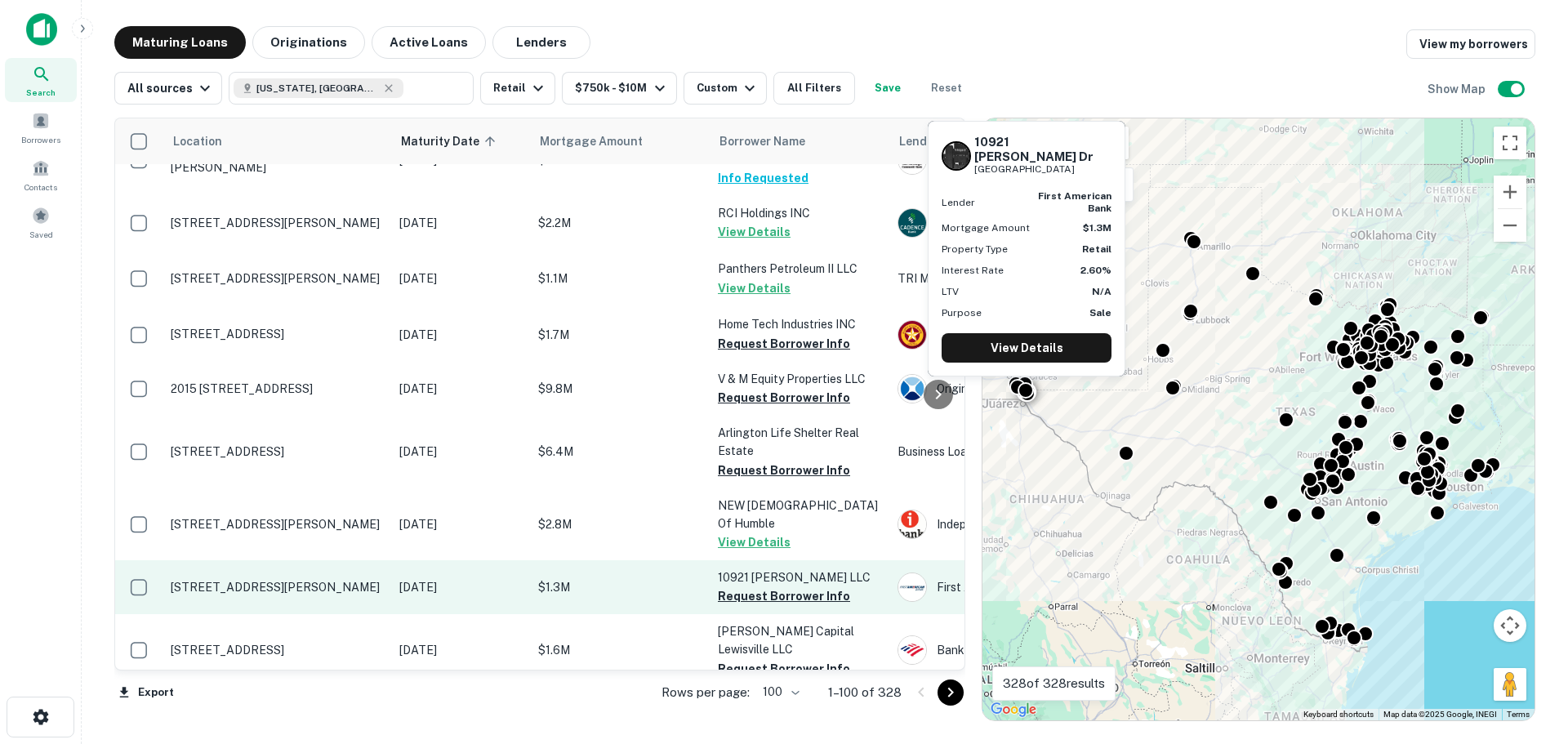
click at [235, 580] on p "[STREET_ADDRESS][PERSON_NAME]" at bounding box center [277, 587] width 212 height 15
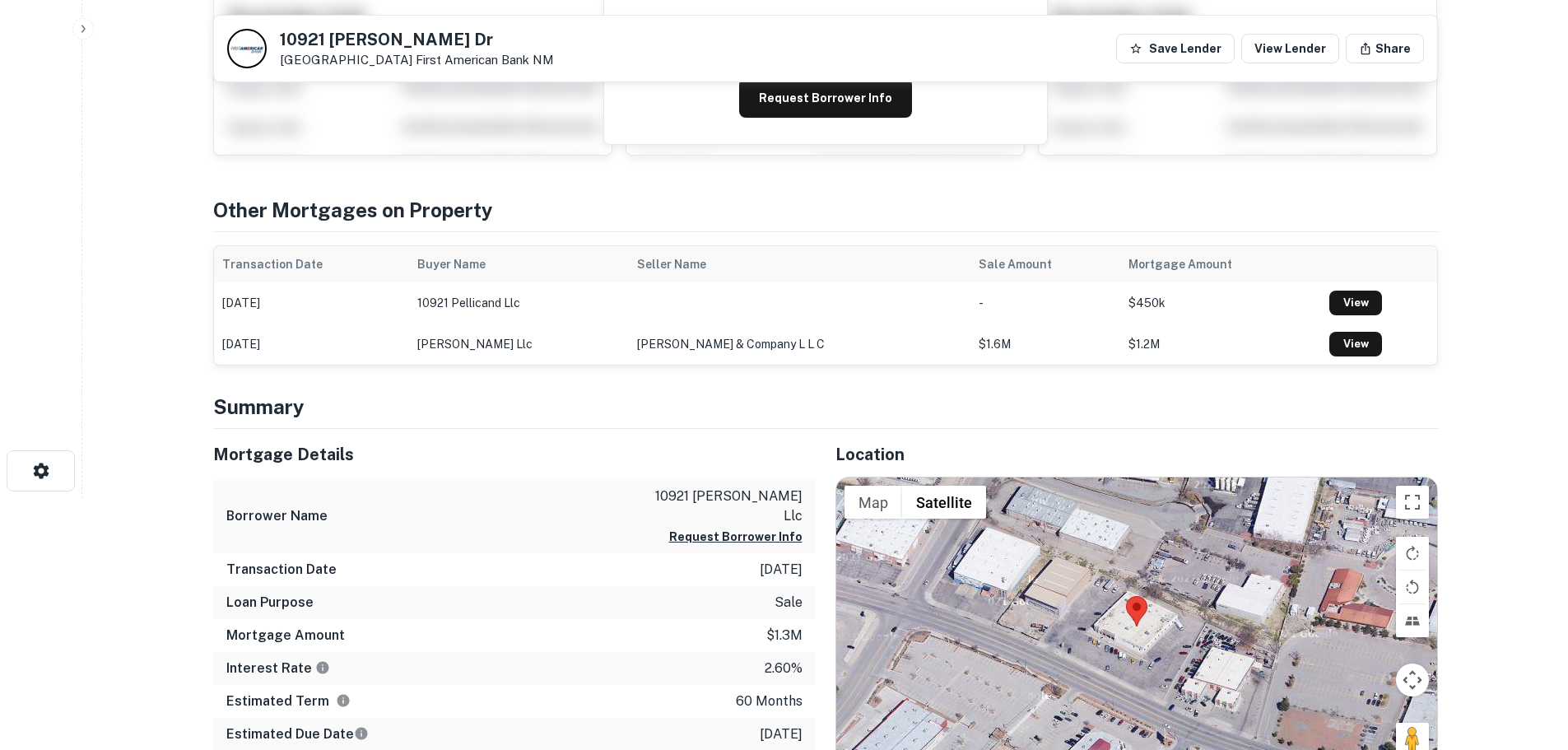
scroll to position [411, 0]
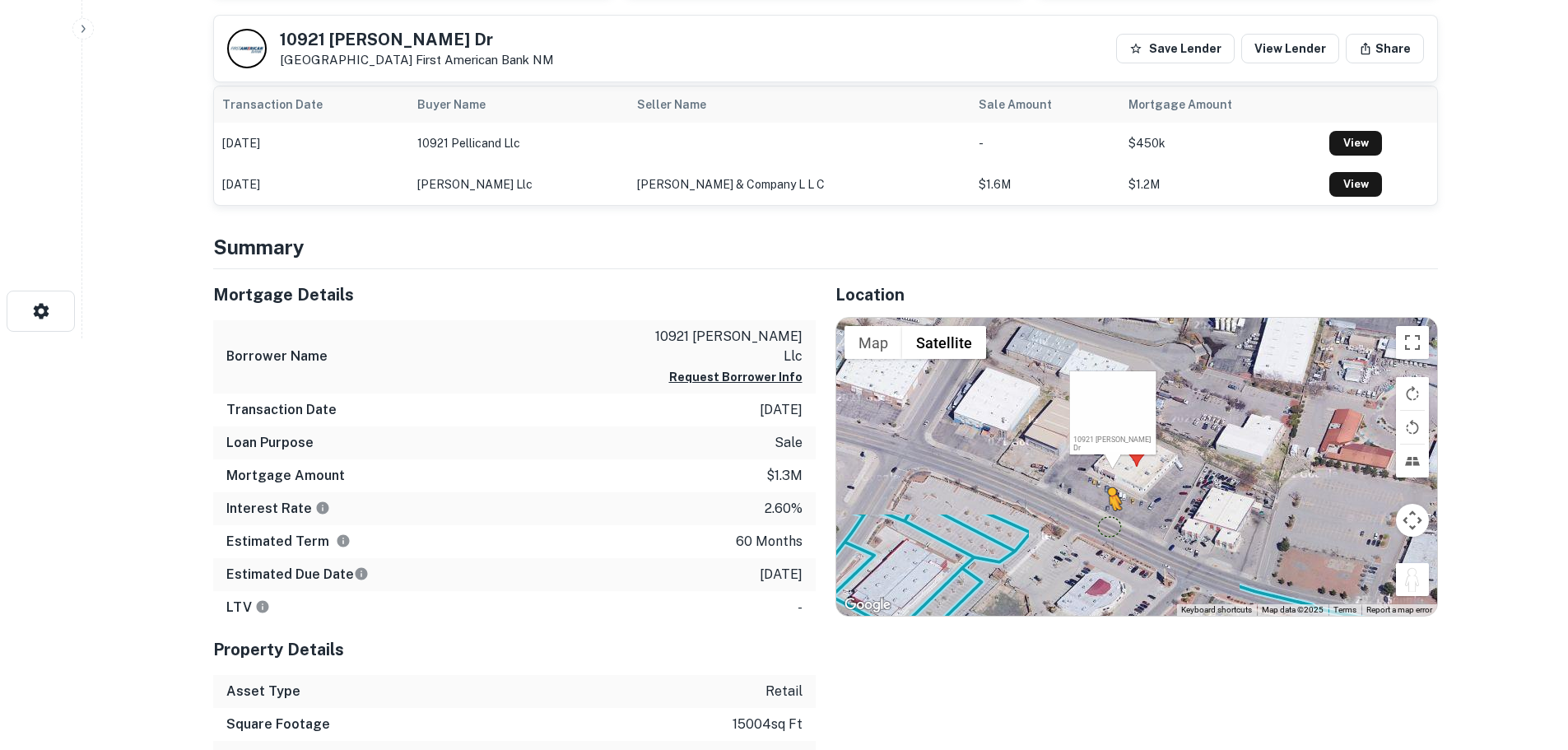
drag, startPoint x: 1411, startPoint y: 586, endPoint x: 1110, endPoint y: 527, distance: 306.7
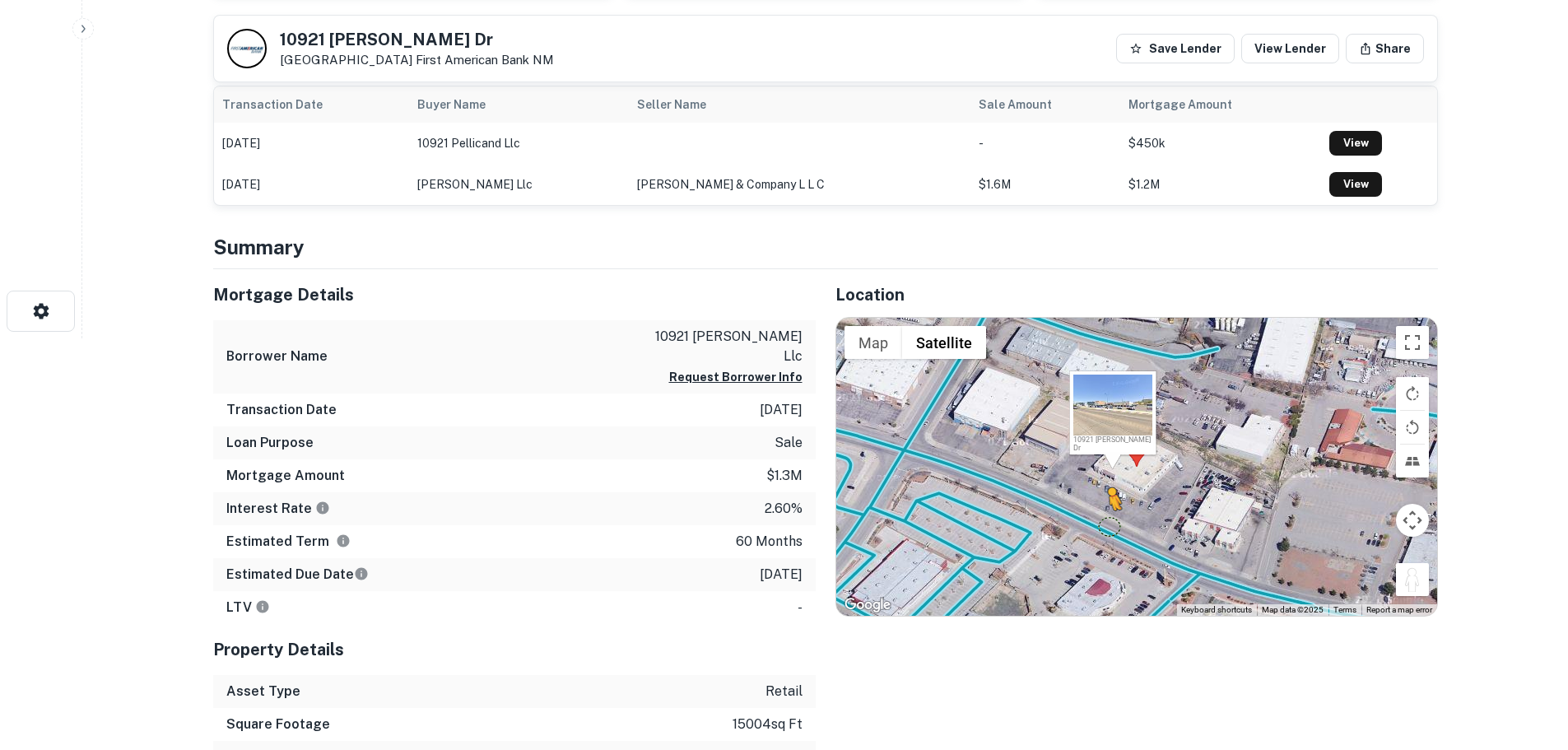
click at [1110, 527] on div "To activate drag with keyboard, press Alt + Enter. Once in keyboard drag state,…" at bounding box center [1136, 466] width 601 height 298
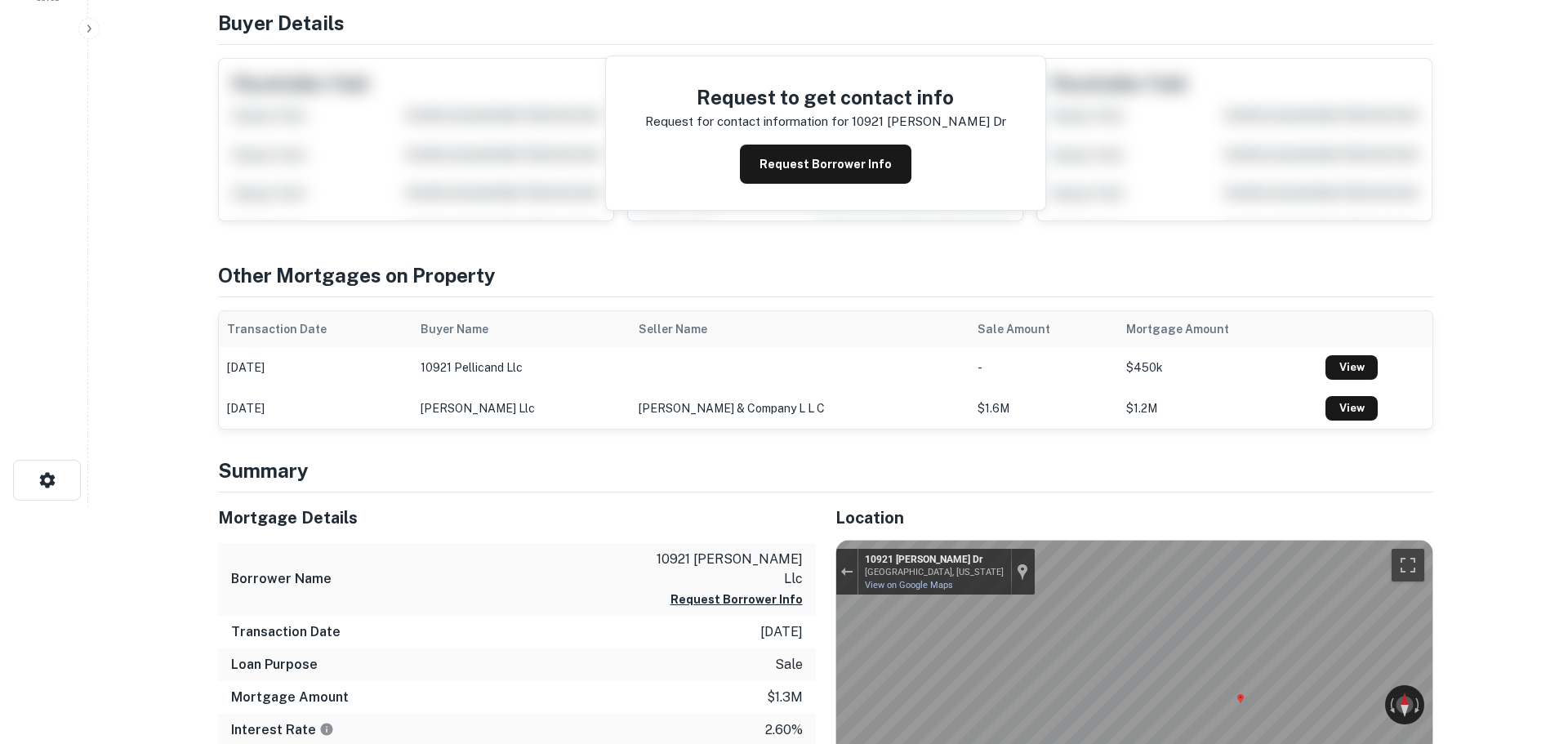
scroll to position [0, 0]
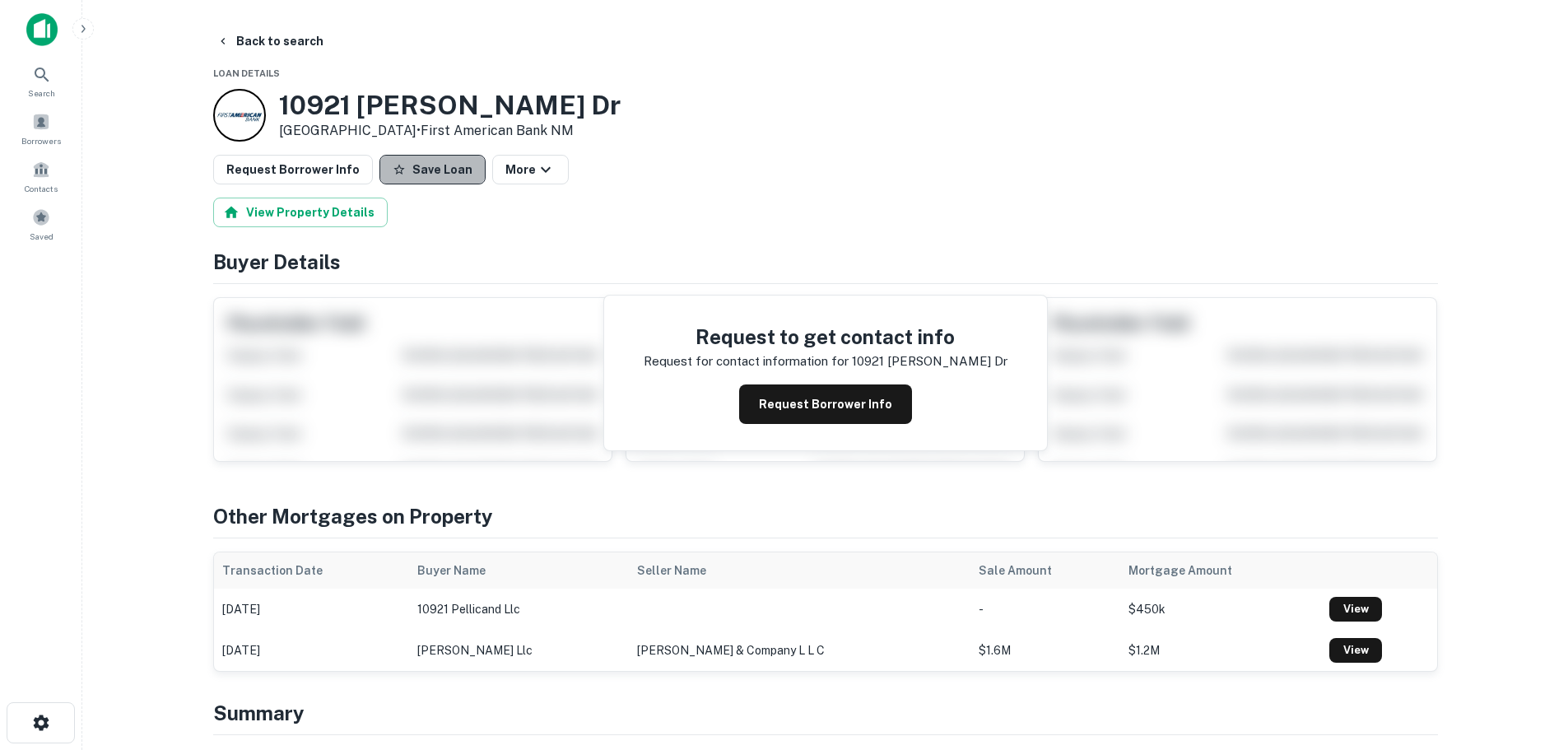
click at [424, 177] on button "Save Loan" at bounding box center [433, 169] width 106 height 30
click at [327, 173] on button "Request Borrower Info" at bounding box center [292, 169] width 160 height 30
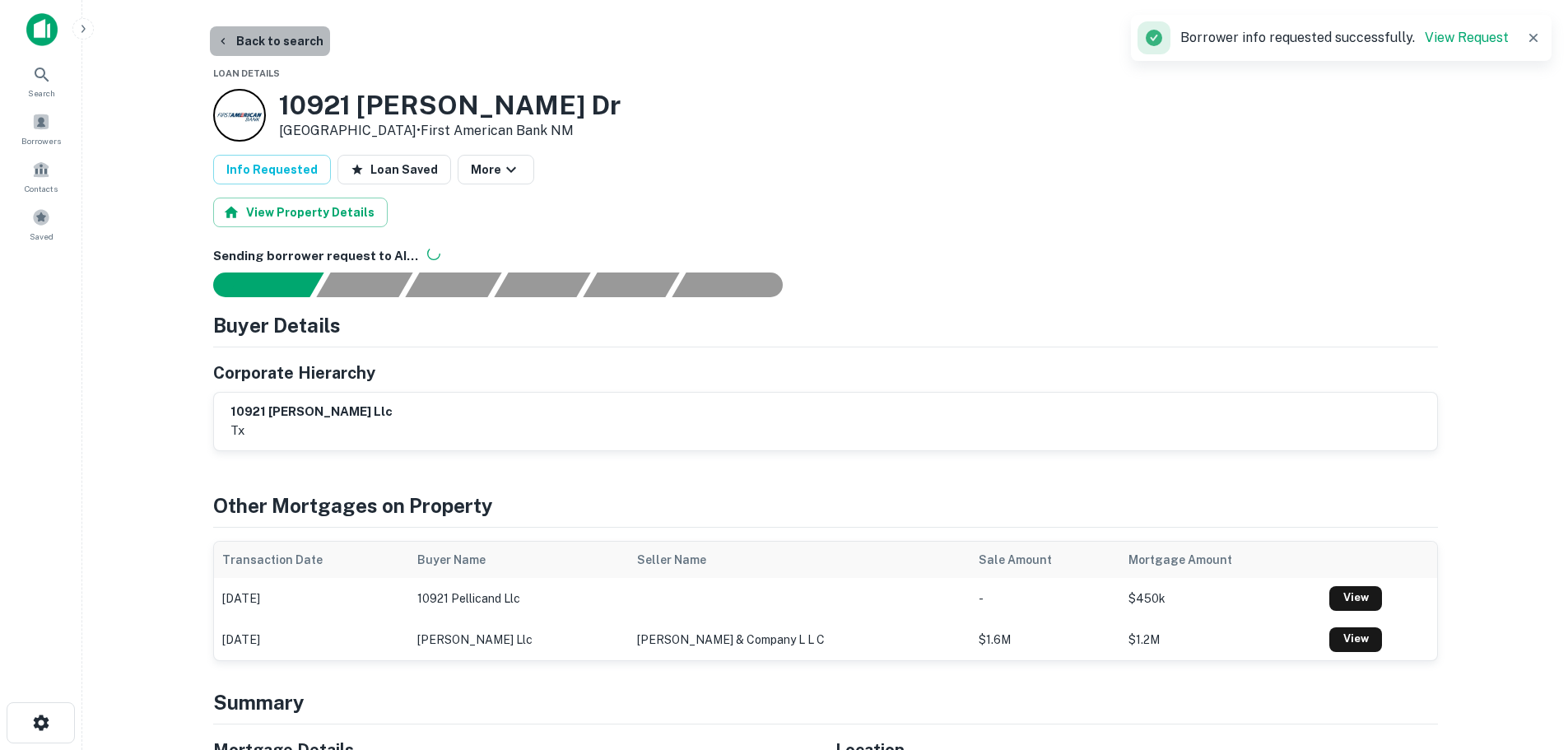
click at [290, 42] on button "Back to search" at bounding box center [270, 41] width 120 height 30
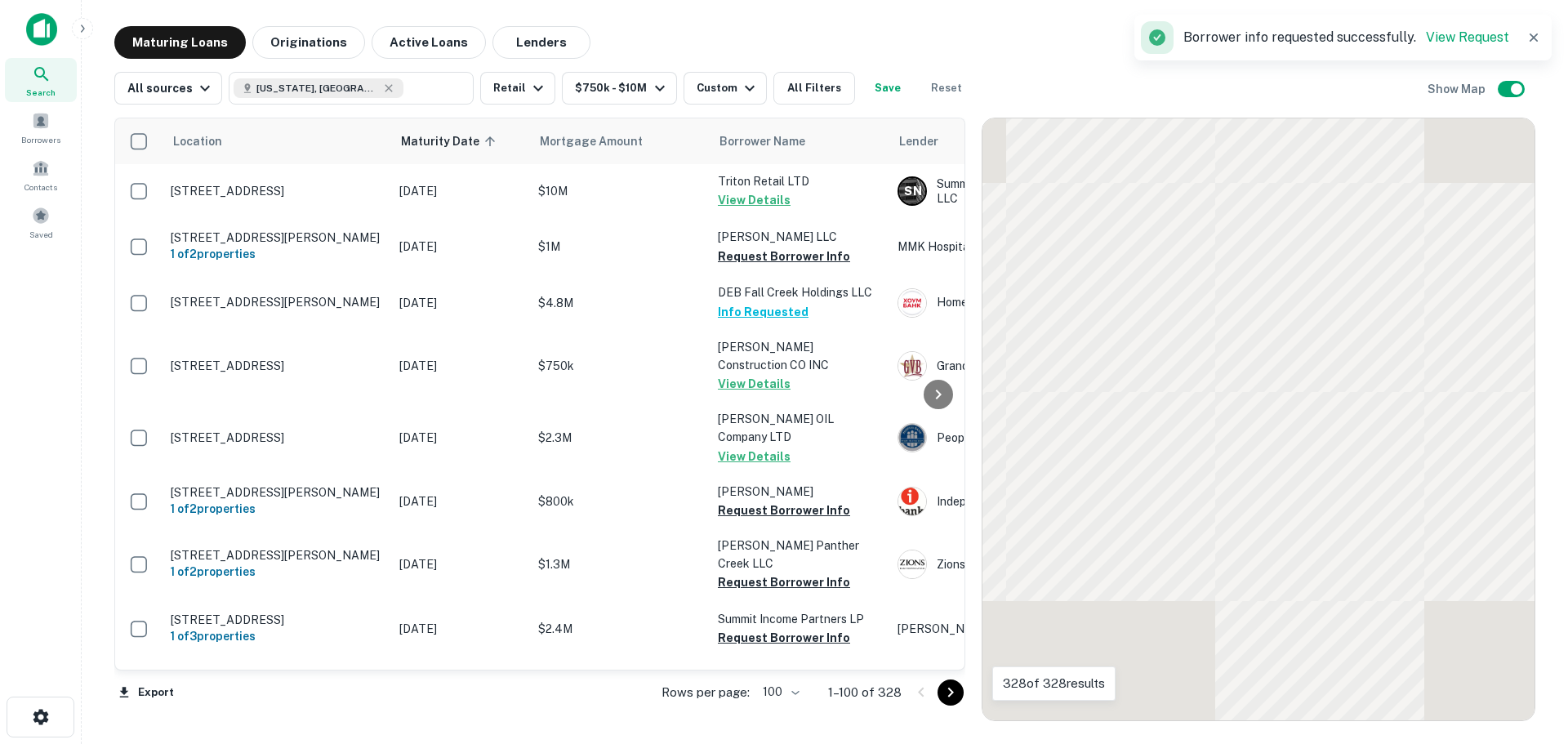
scroll to position [2880, 0]
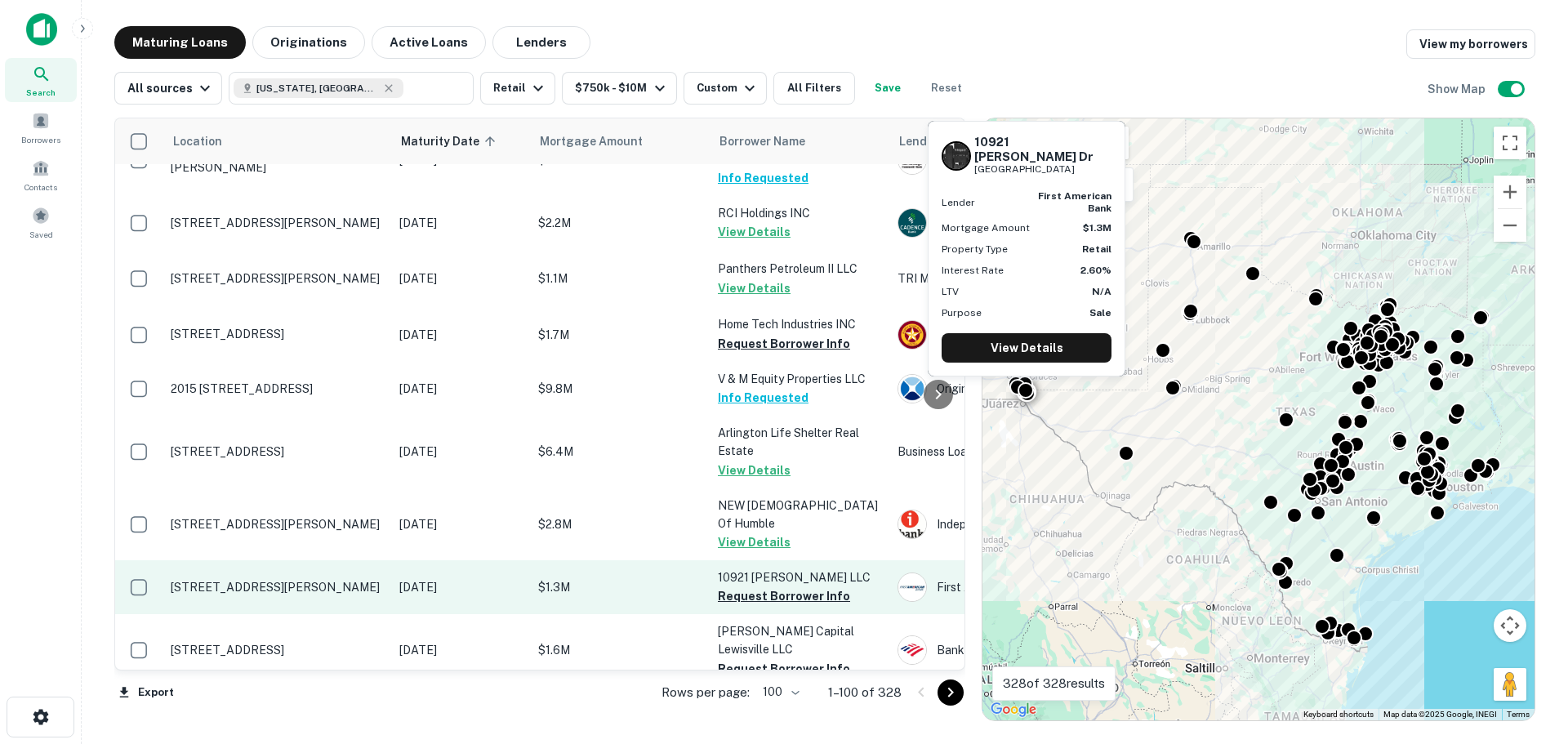
click at [217, 560] on td "[STREET_ADDRESS][PERSON_NAME]" at bounding box center [277, 586] width 229 height 54
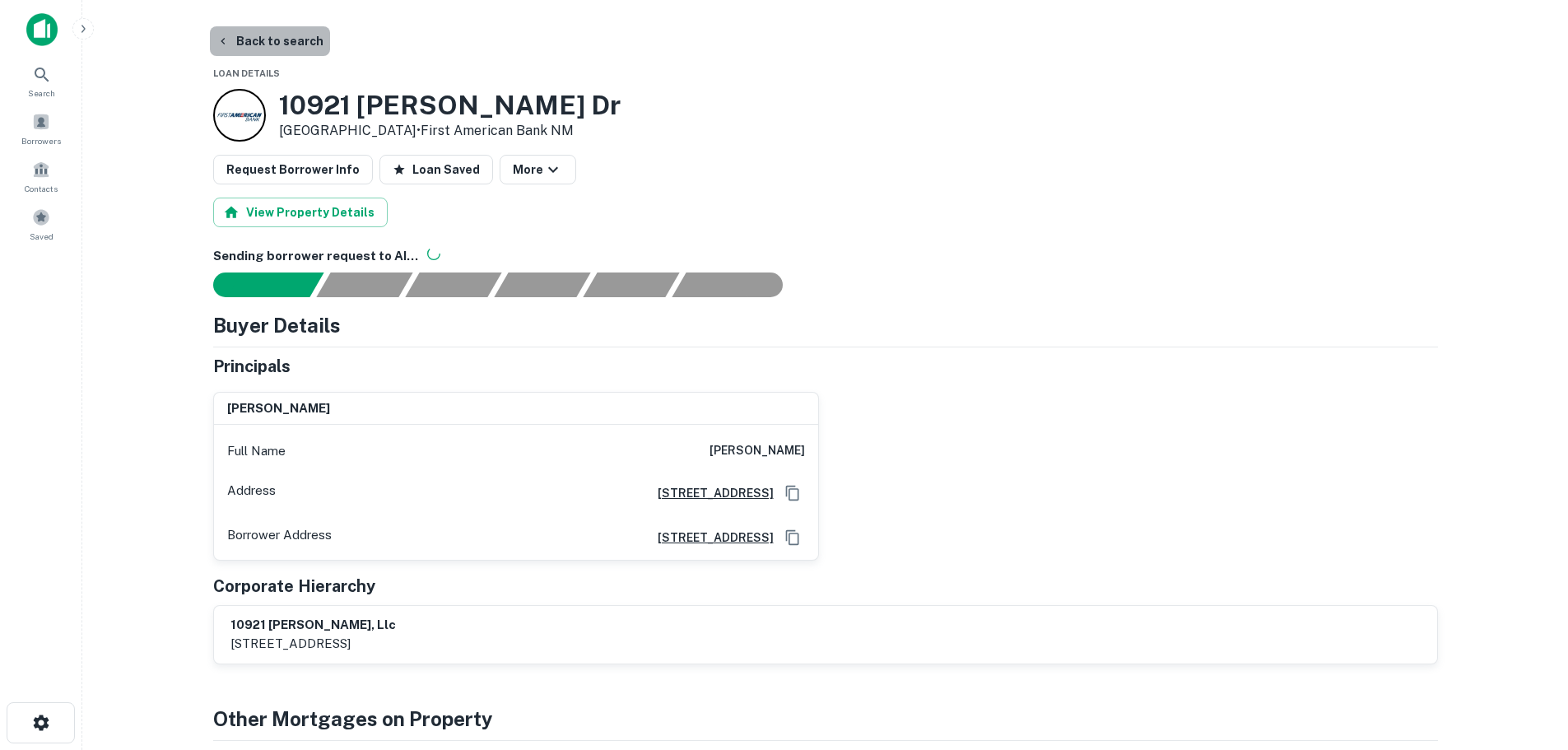
click at [297, 41] on button "Back to search" at bounding box center [270, 41] width 120 height 30
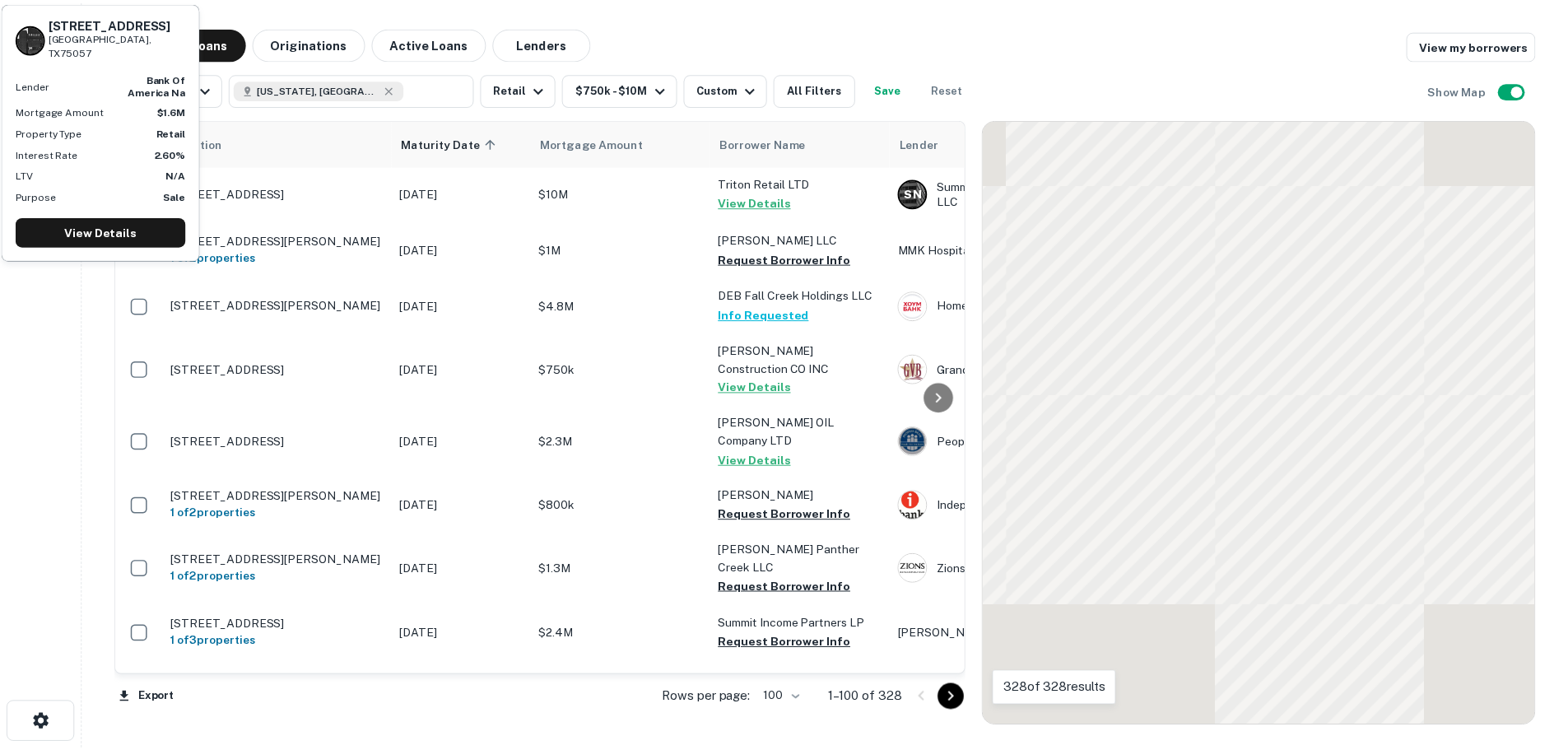
scroll to position [2904, 0]
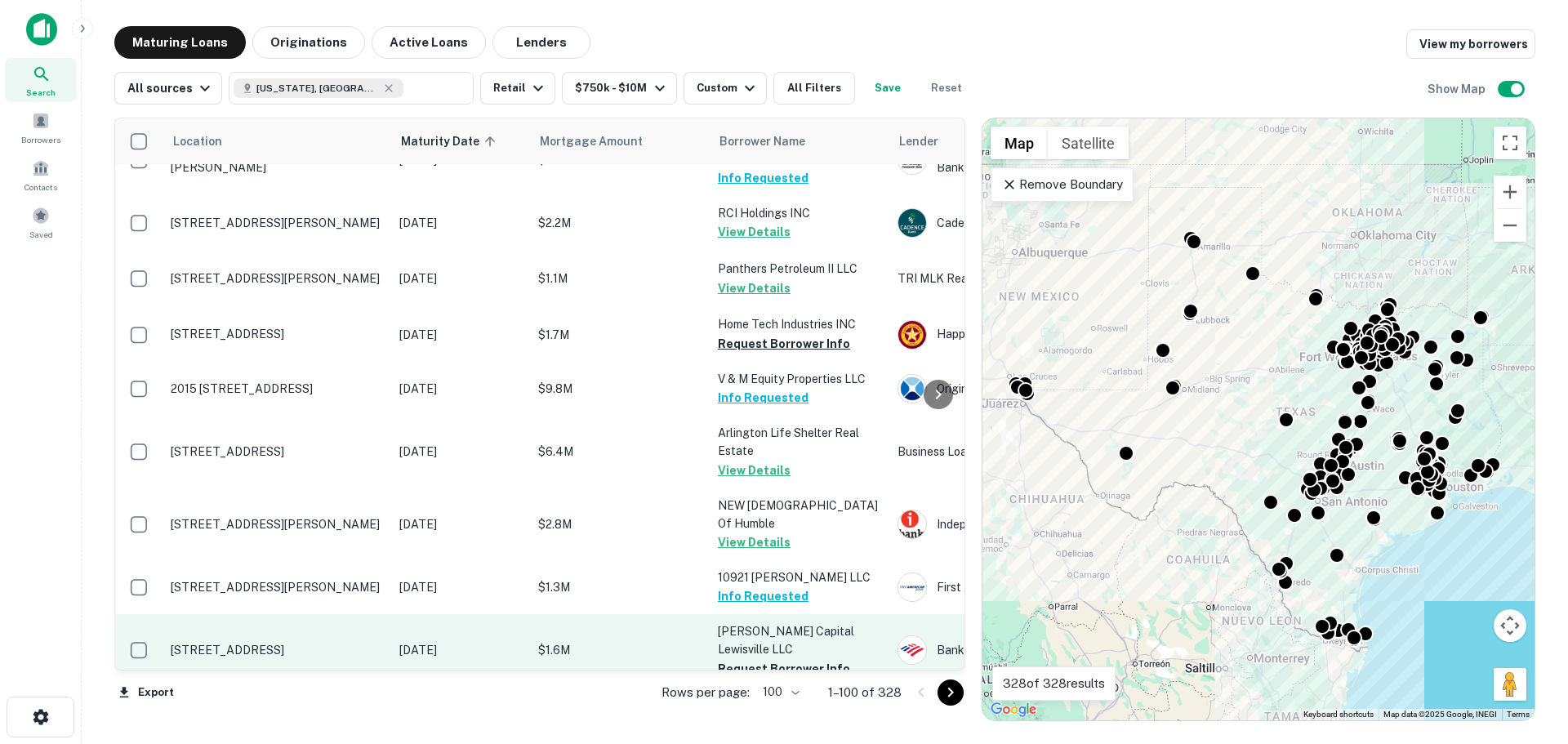
click at [241, 643] on p "[STREET_ADDRESS]" at bounding box center [277, 650] width 212 height 15
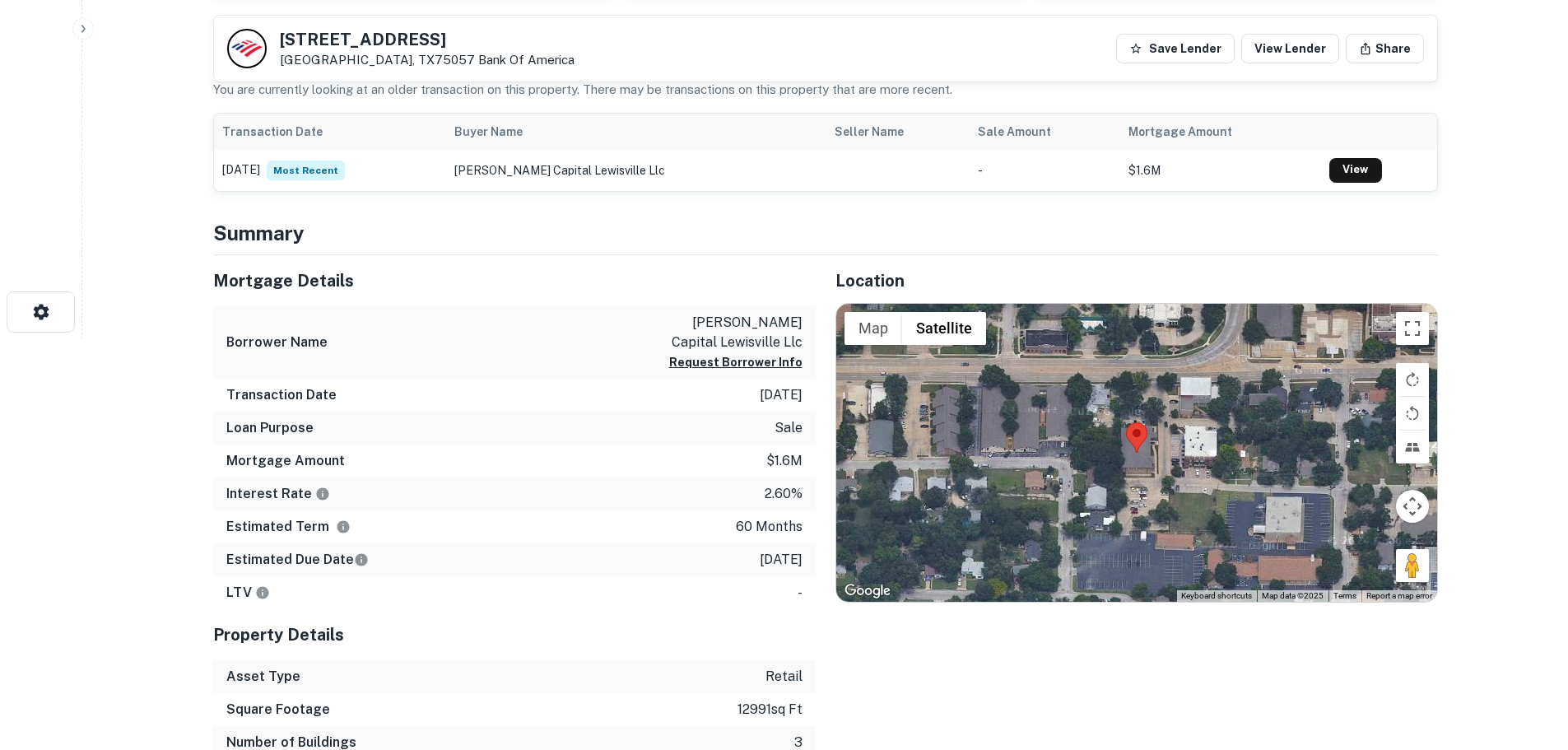
scroll to position [411, 0]
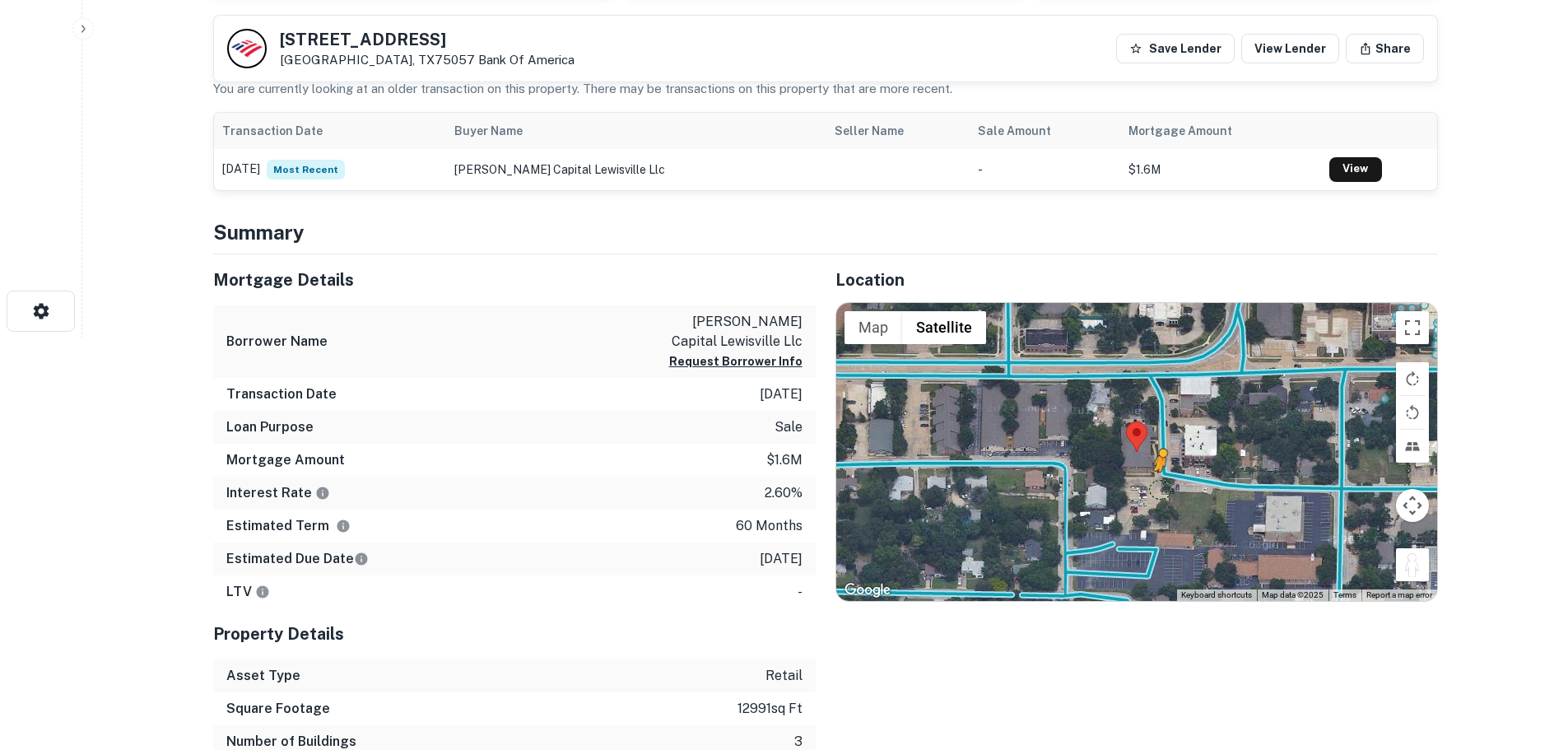
drag, startPoint x: 1402, startPoint y: 562, endPoint x: 1154, endPoint y: 487, distance: 259.1
click at [1154, 487] on div "To activate drag with keyboard, press Alt + Enter. Once in keyboard drag state,…" at bounding box center [1136, 452] width 601 height 298
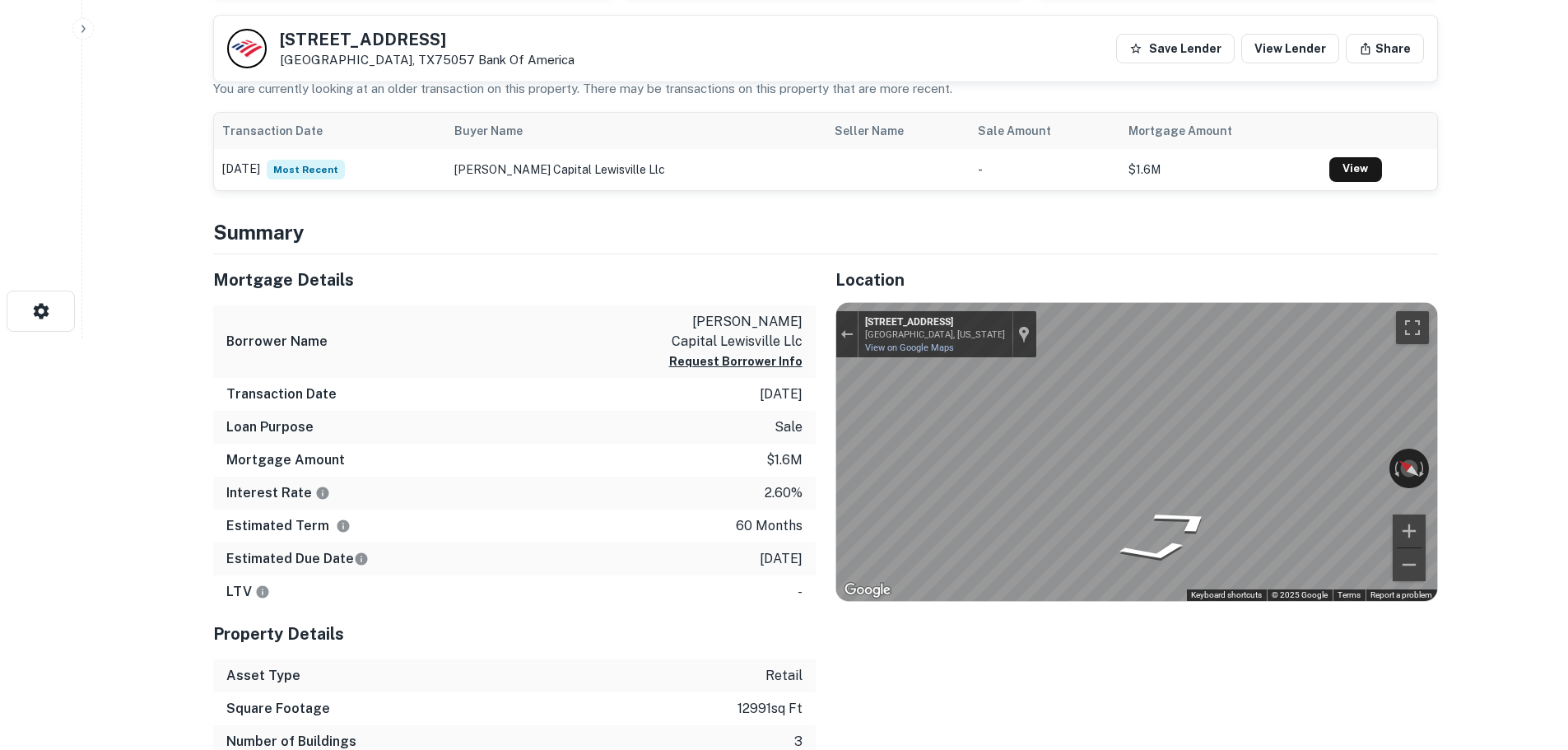
click at [371, 32] on h5 "328 W Main St" at bounding box center [427, 39] width 295 height 16
copy h5 "328 W Main St"
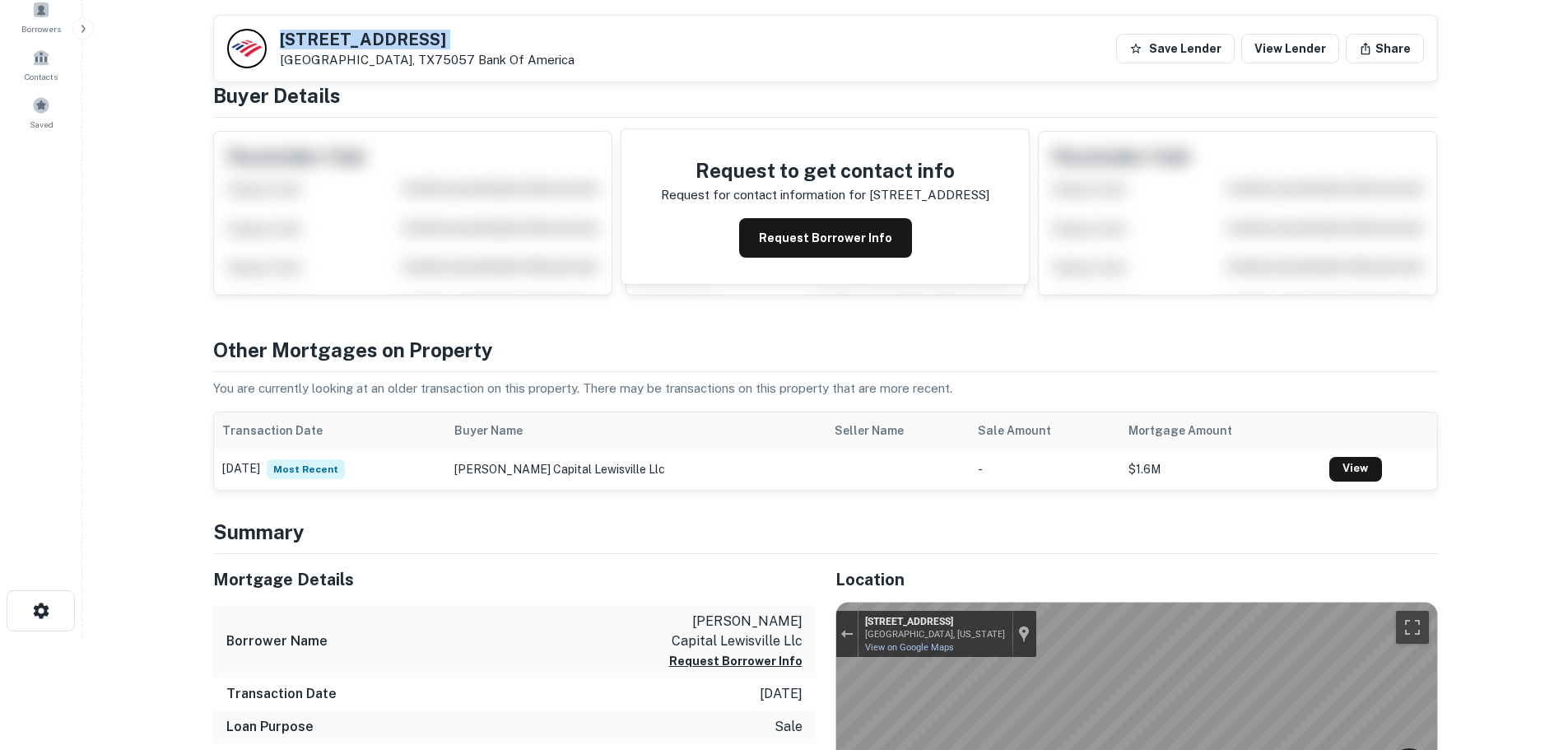
scroll to position [82, 0]
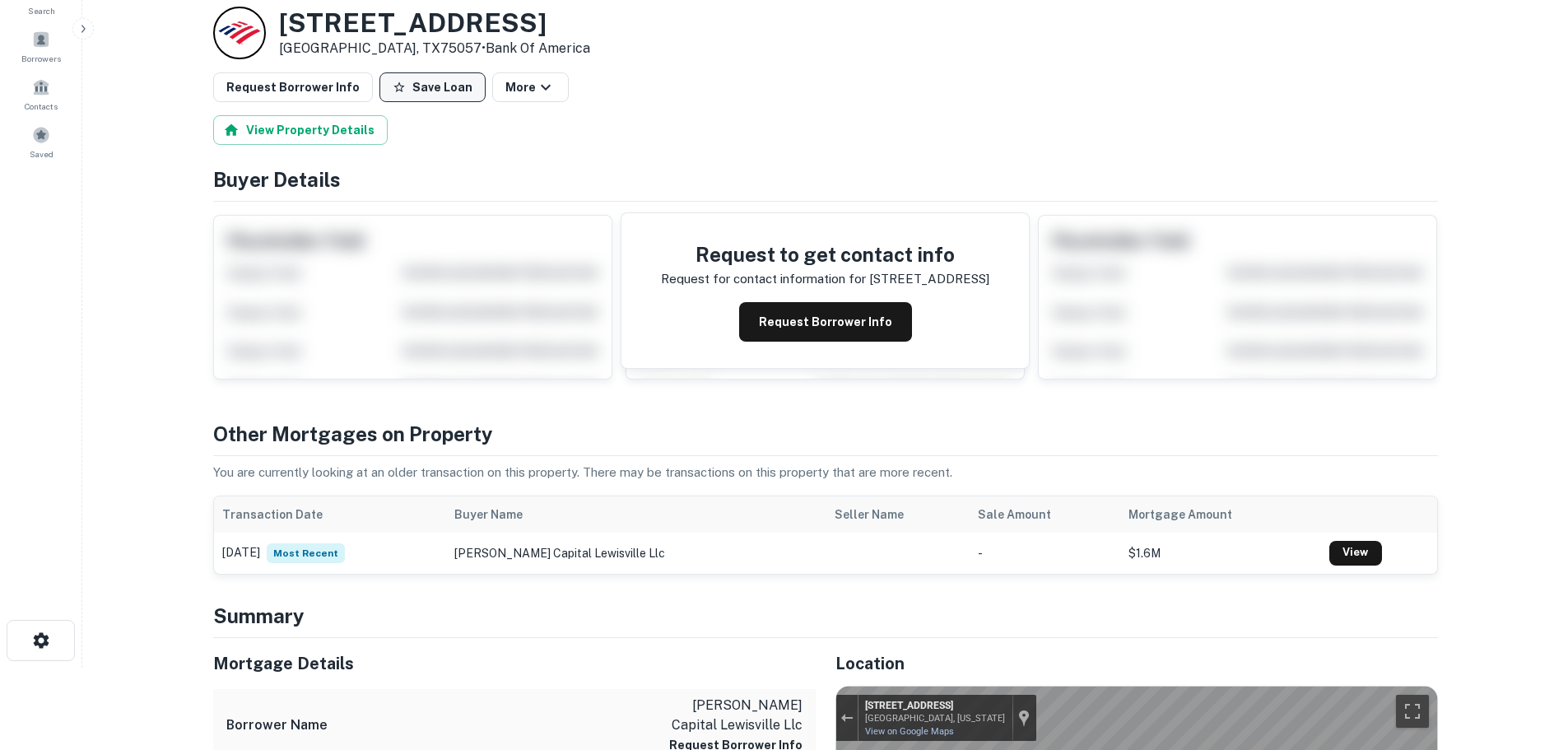
click at [402, 87] on button "Save Loan" at bounding box center [433, 87] width 106 height 30
click at [321, 88] on button "Request Borrower Info" at bounding box center [292, 87] width 160 height 30
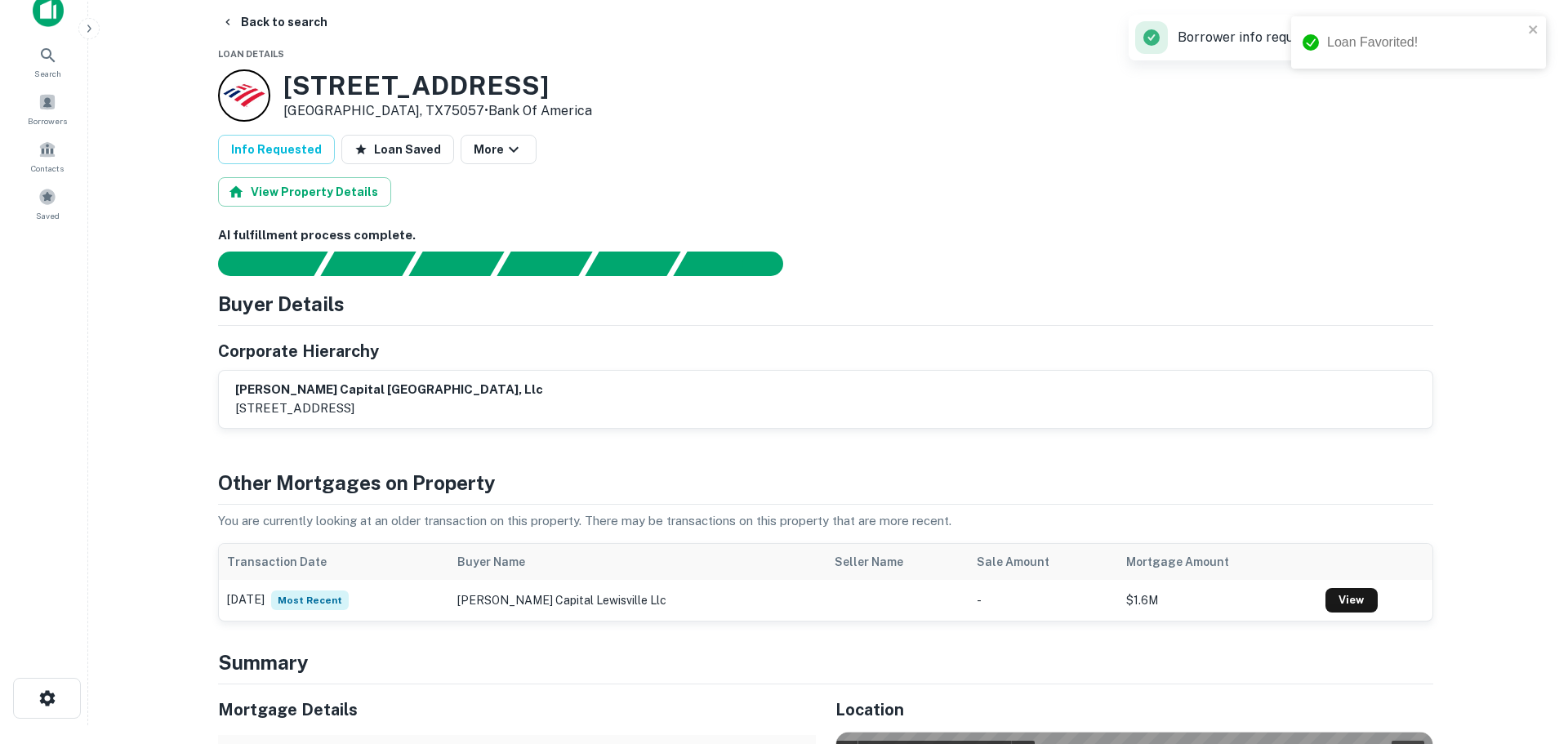
scroll to position [0, 0]
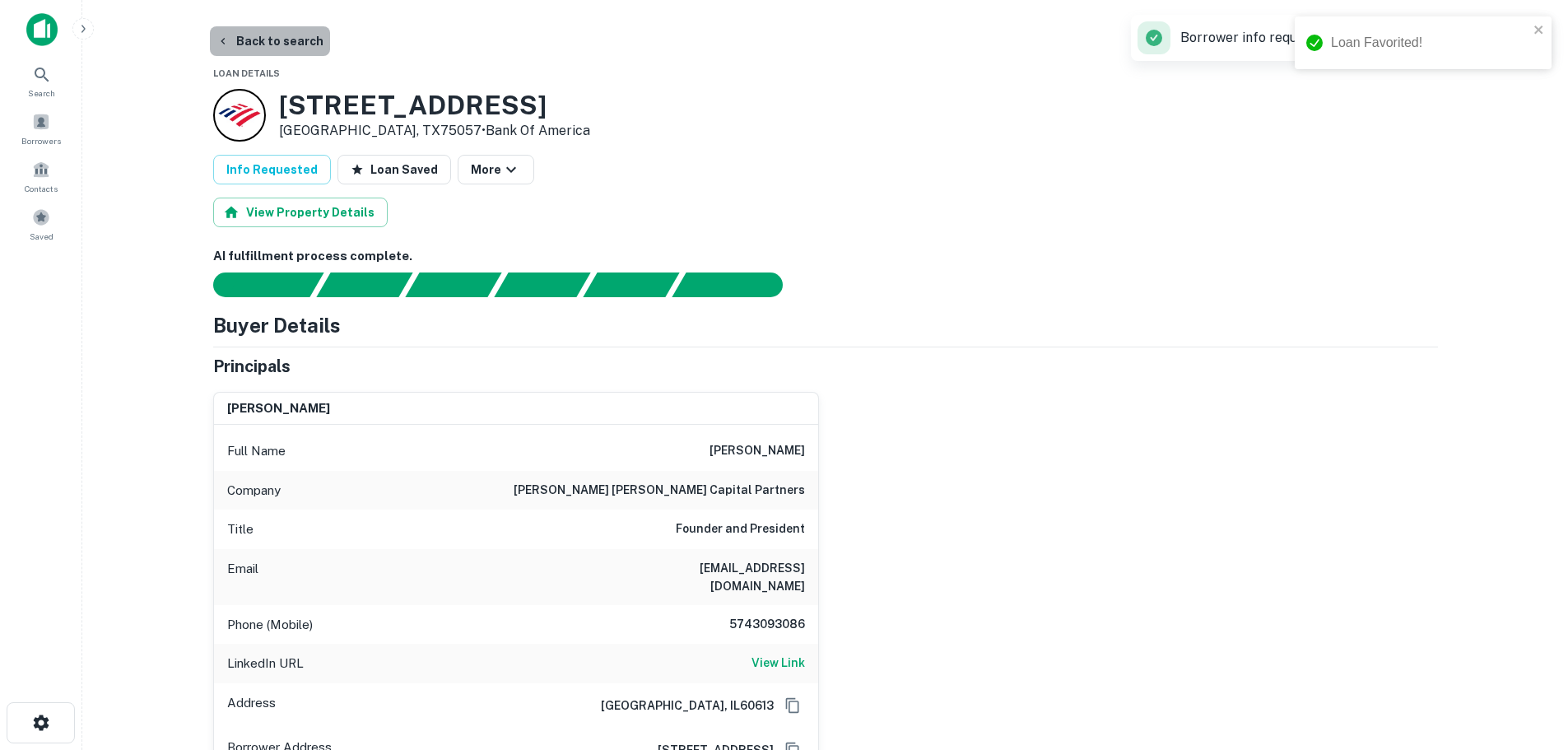
click at [286, 55] on button "Back to search" at bounding box center [270, 41] width 120 height 30
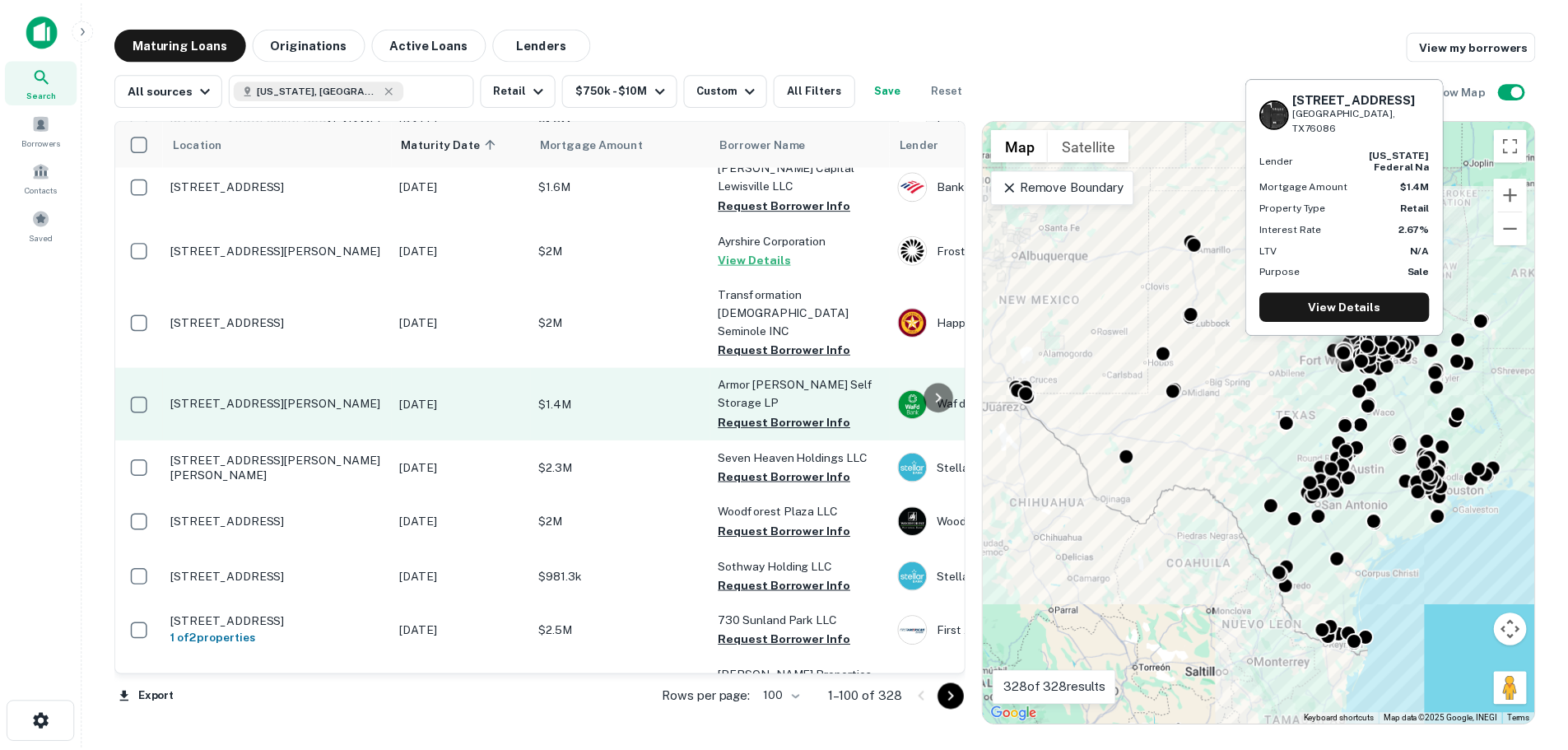
scroll to position [3397, 0]
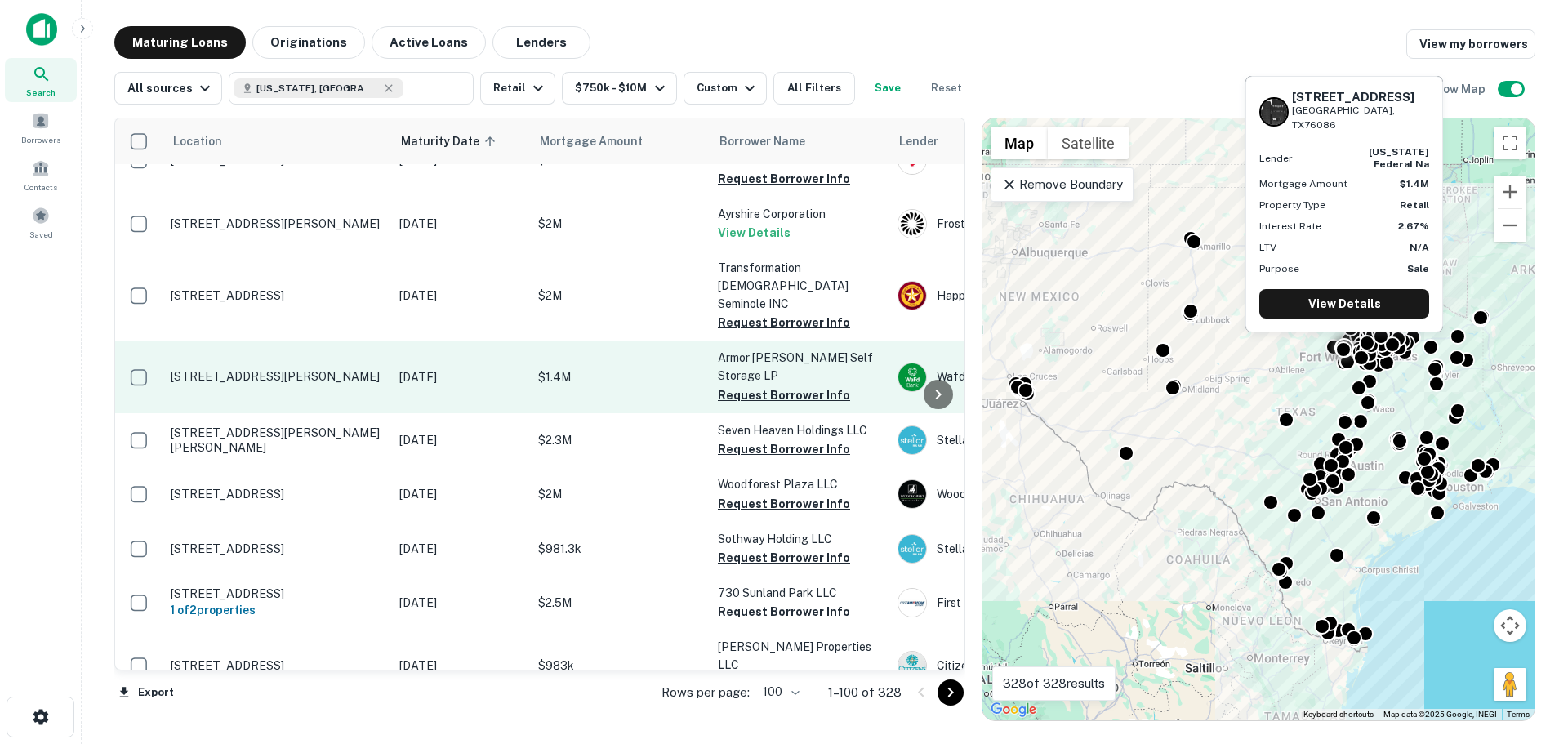
click at [273, 369] on p "[STREET_ADDRESS][PERSON_NAME]" at bounding box center [277, 376] width 212 height 15
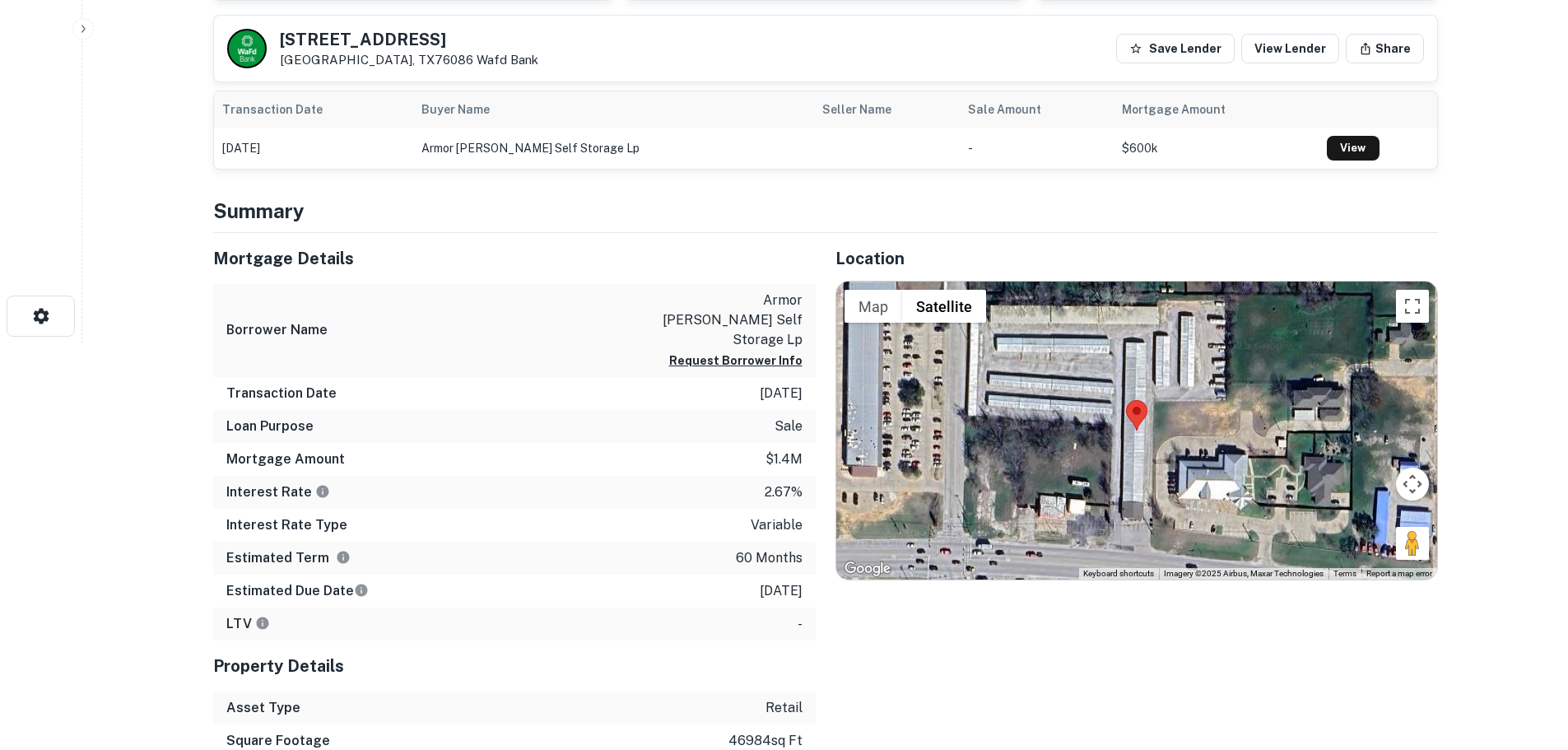
scroll to position [411, 0]
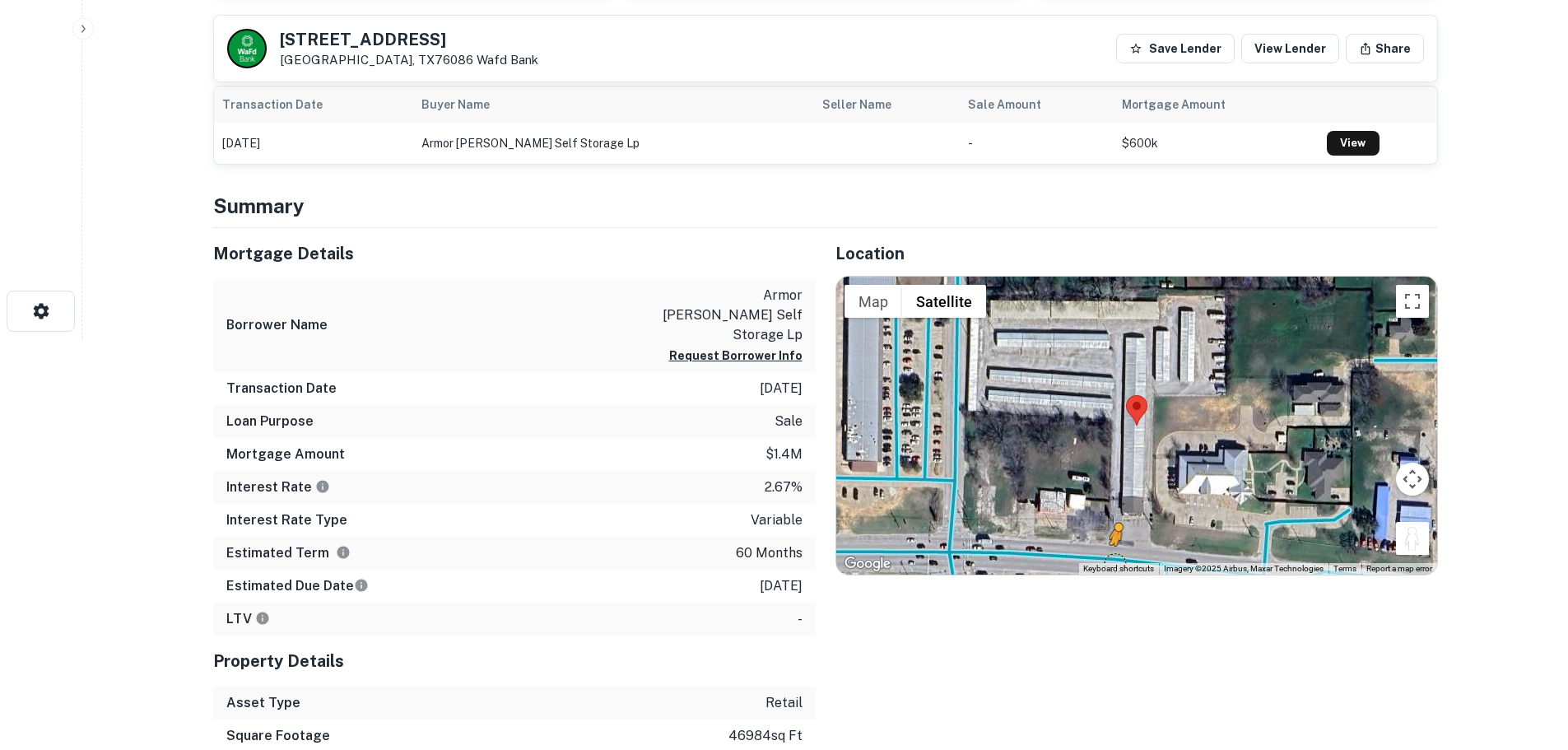
drag, startPoint x: 1422, startPoint y: 538, endPoint x: 1091, endPoint y: 557, distance: 331.5
click at [1091, 557] on div "To activate drag with keyboard, press Alt + Enter. Once in keyboard drag state,…" at bounding box center [1136, 425] width 601 height 298
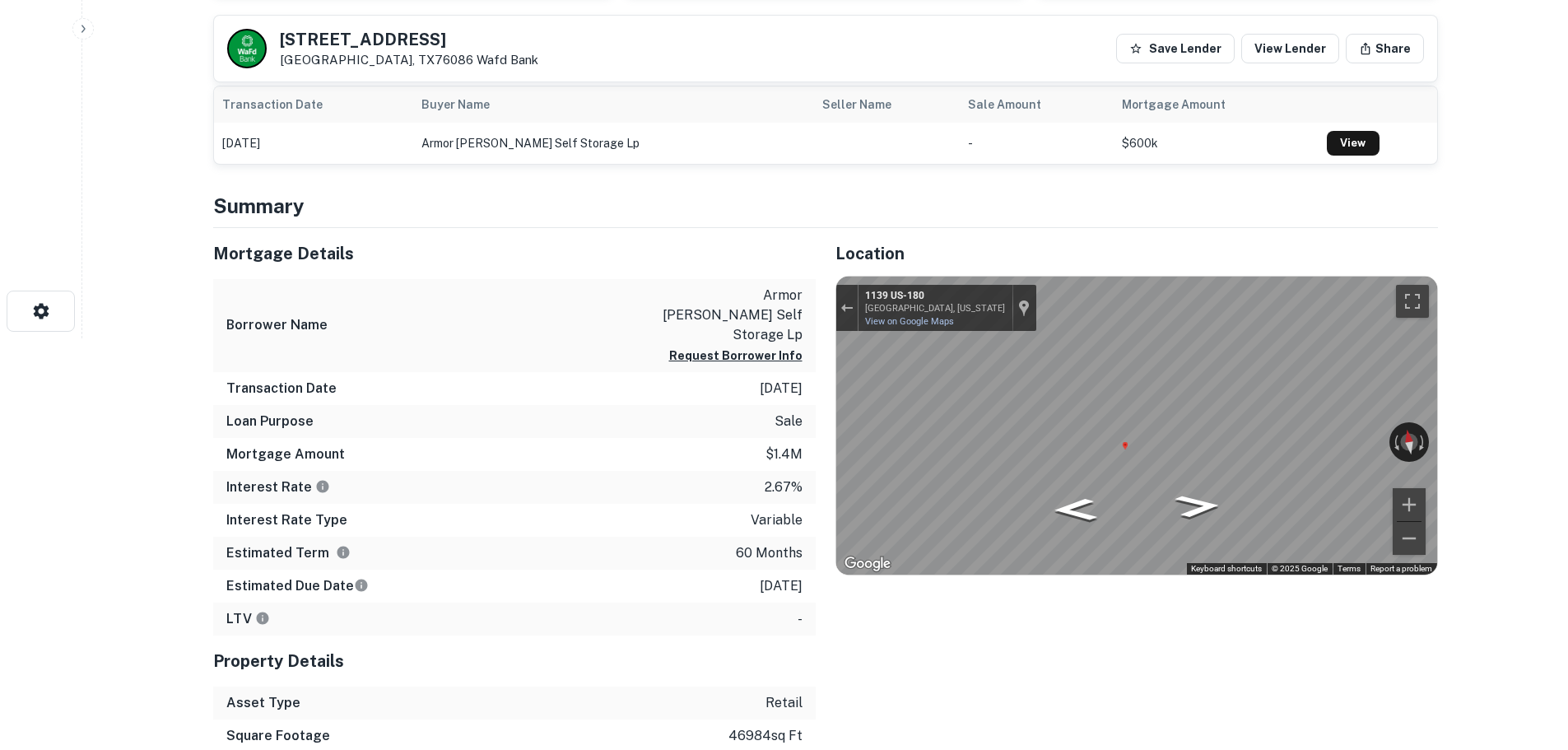
scroll to position [82, 0]
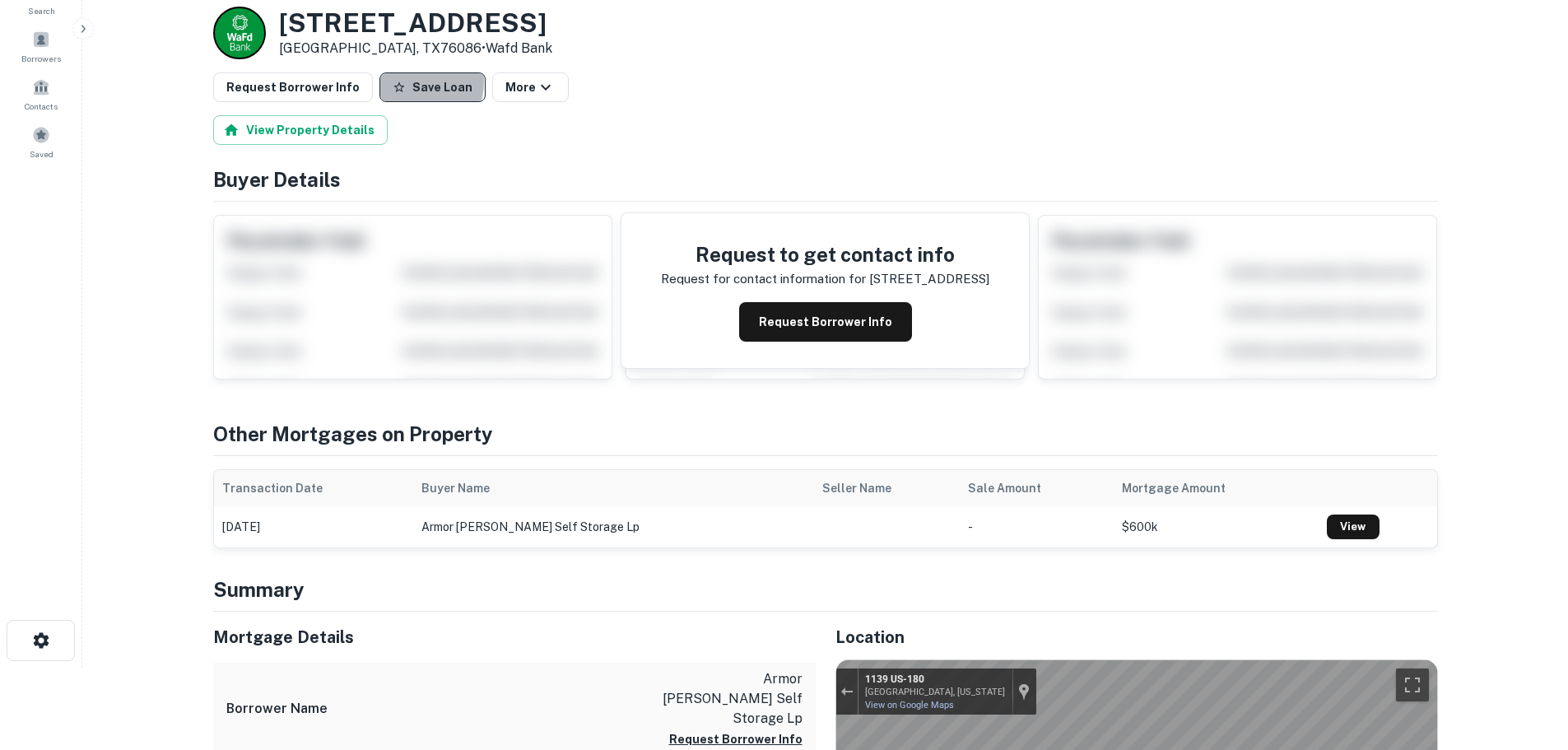
click at [392, 80] on button "Save Loan" at bounding box center [433, 87] width 106 height 30
click at [352, 83] on button "Request Borrower Info" at bounding box center [292, 87] width 160 height 30
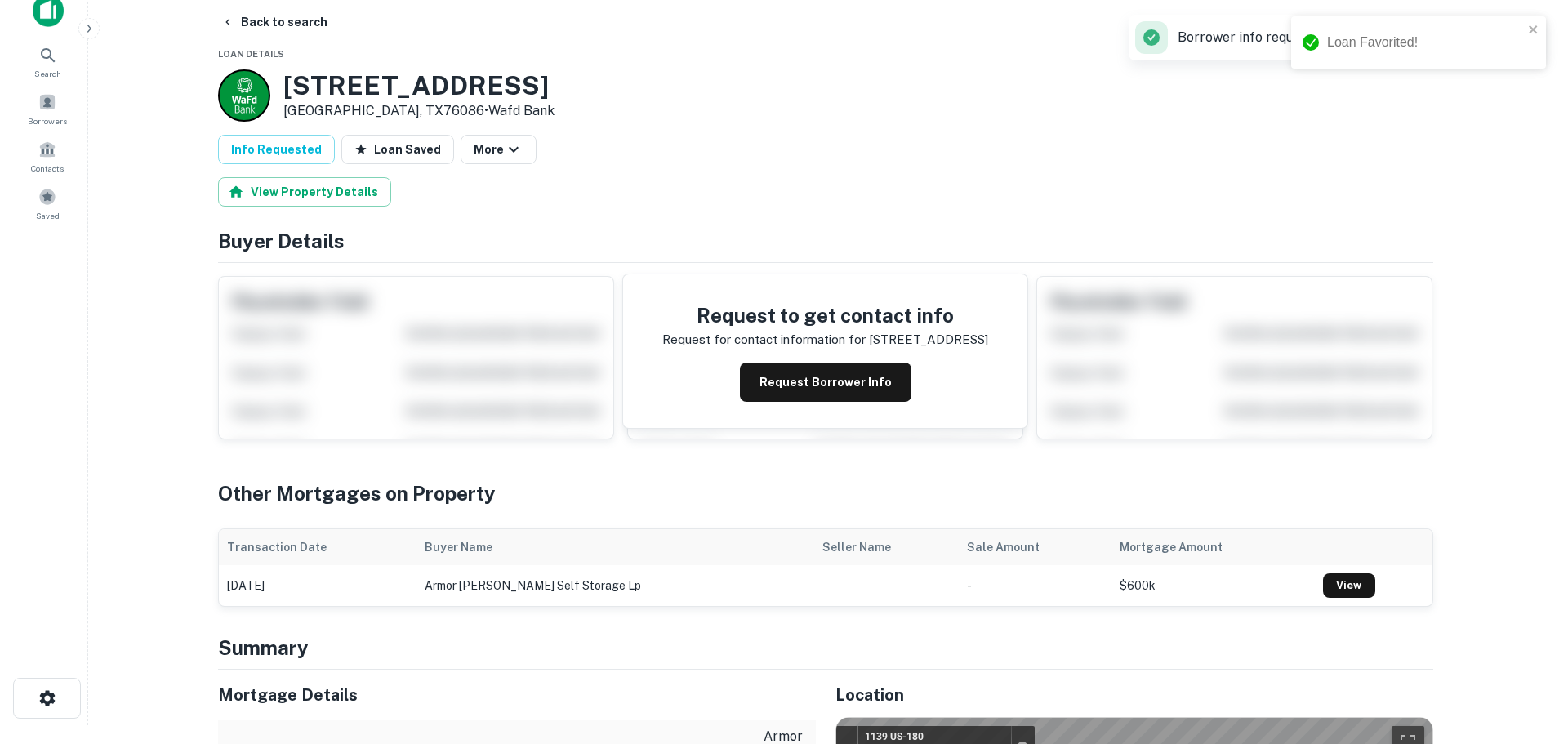
scroll to position [0, 0]
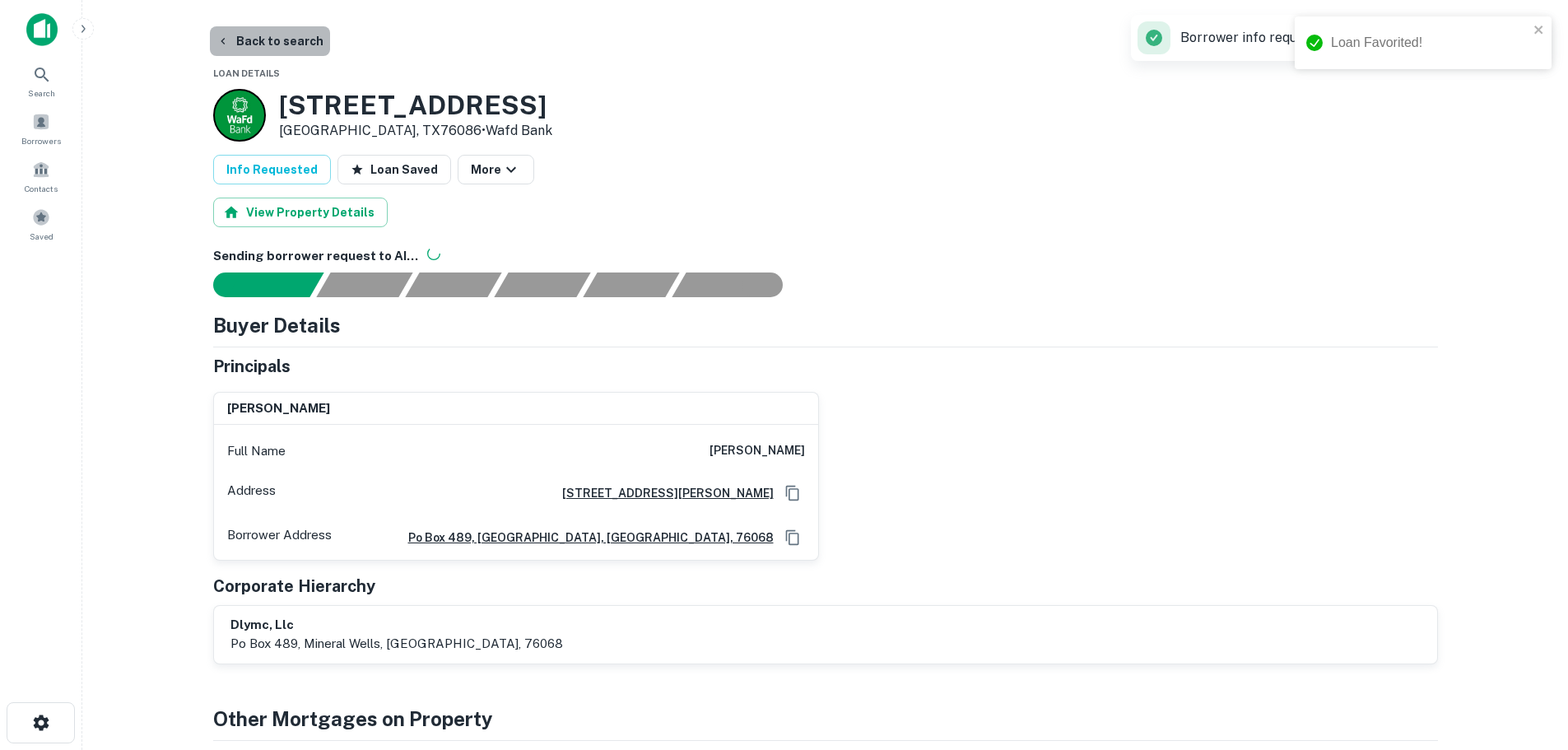
click at [294, 46] on button "Back to search" at bounding box center [270, 41] width 120 height 30
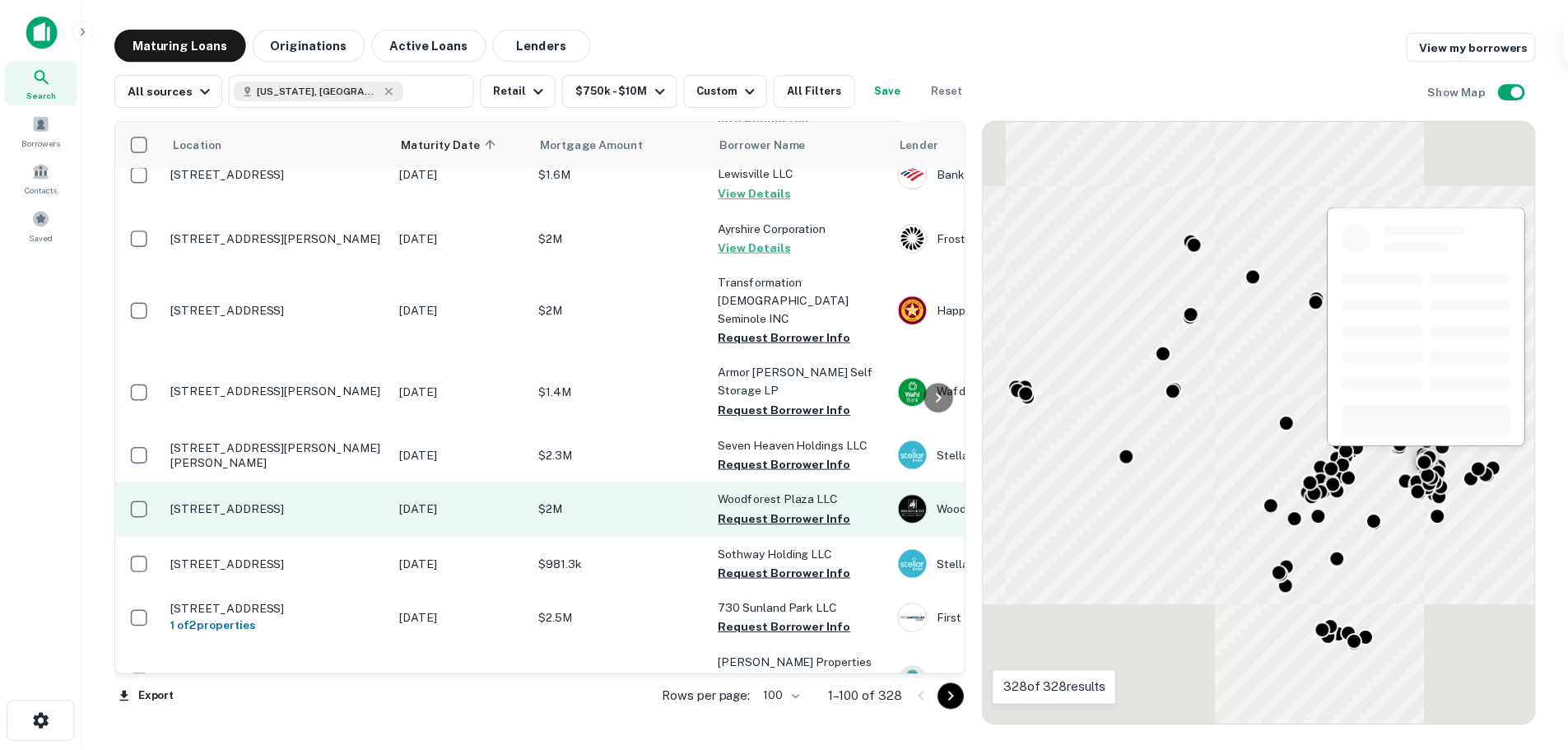
scroll to position [3397, 0]
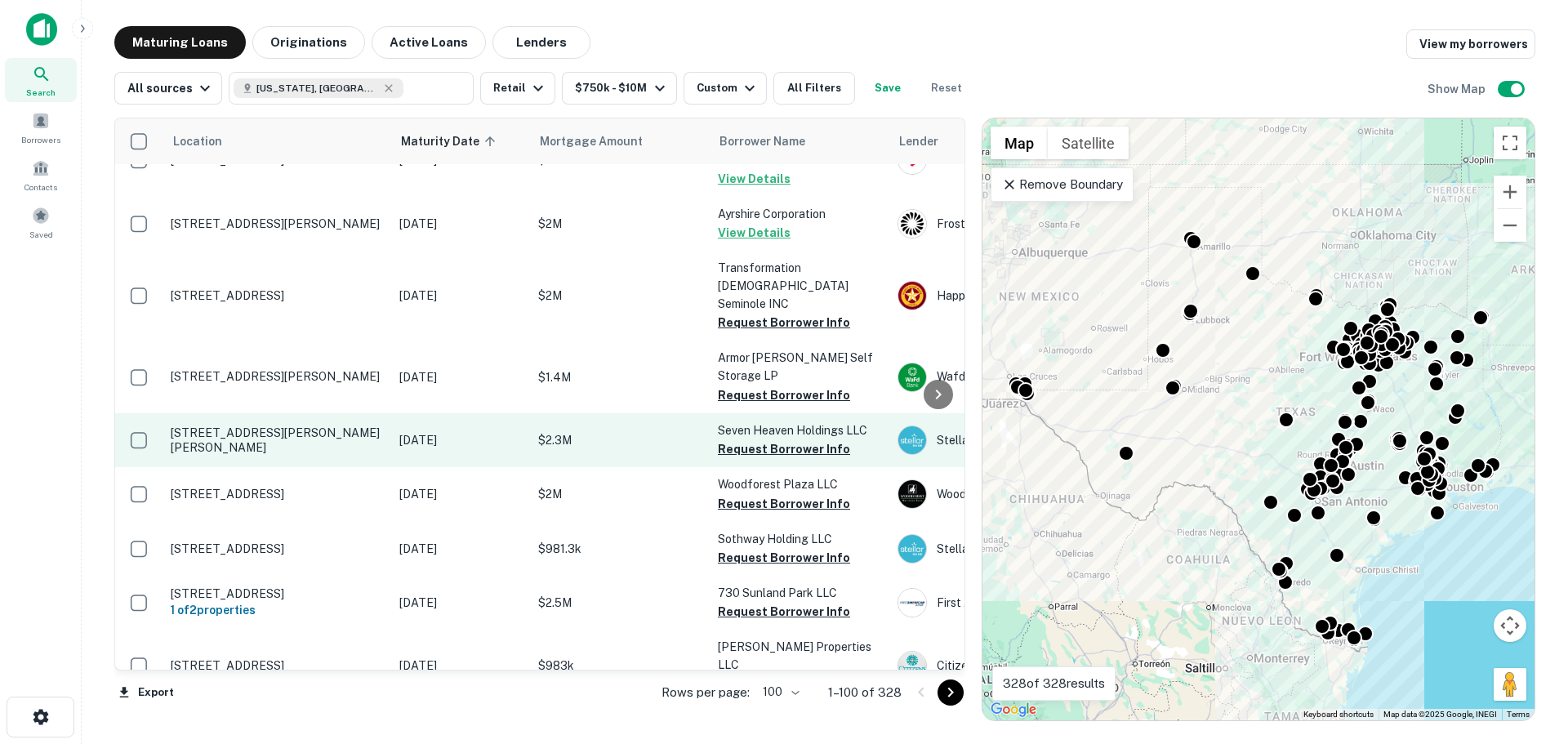
click at [325, 426] on p "[STREET_ADDRESS][PERSON_NAME][PERSON_NAME]" at bounding box center [277, 440] width 212 height 29
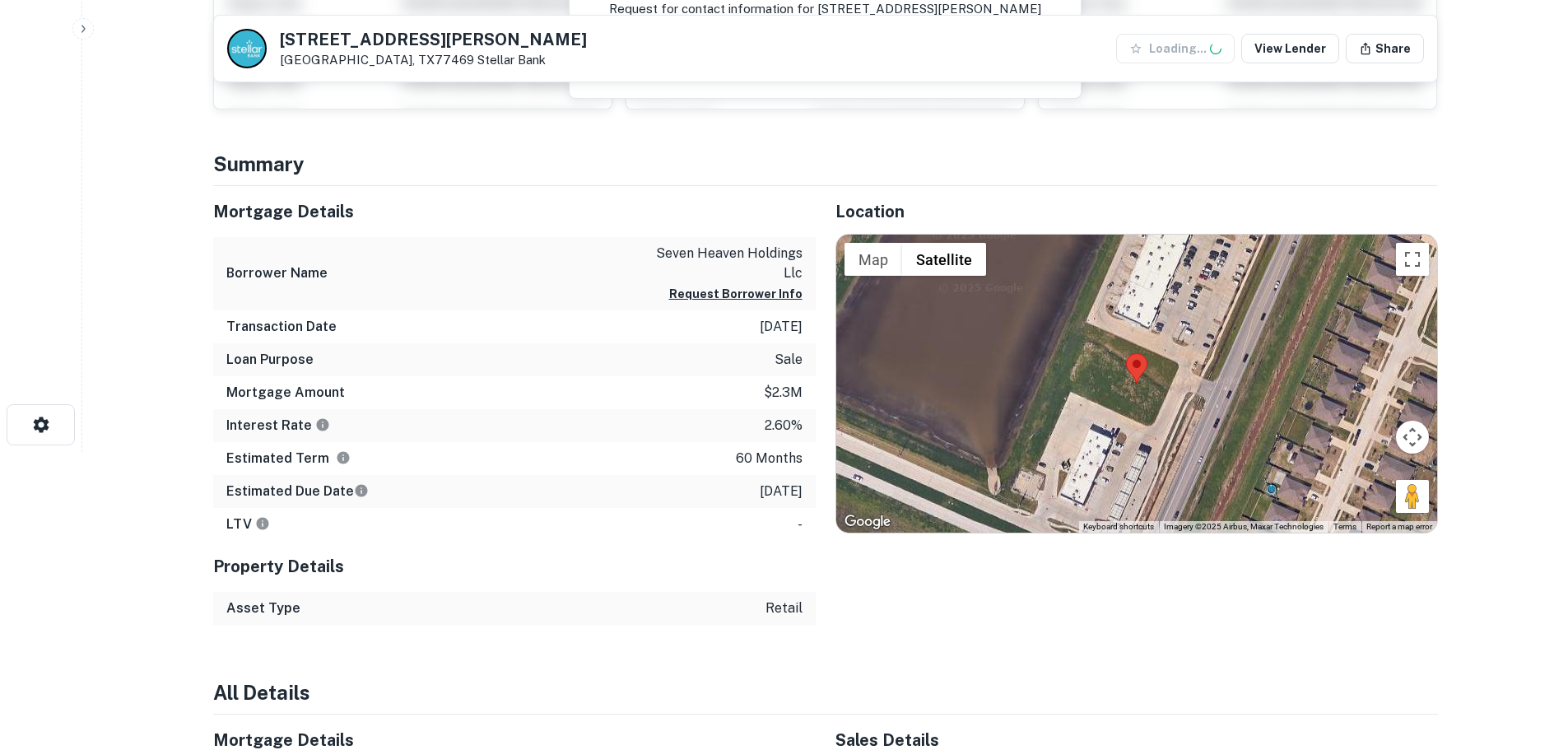
scroll to position [411, 0]
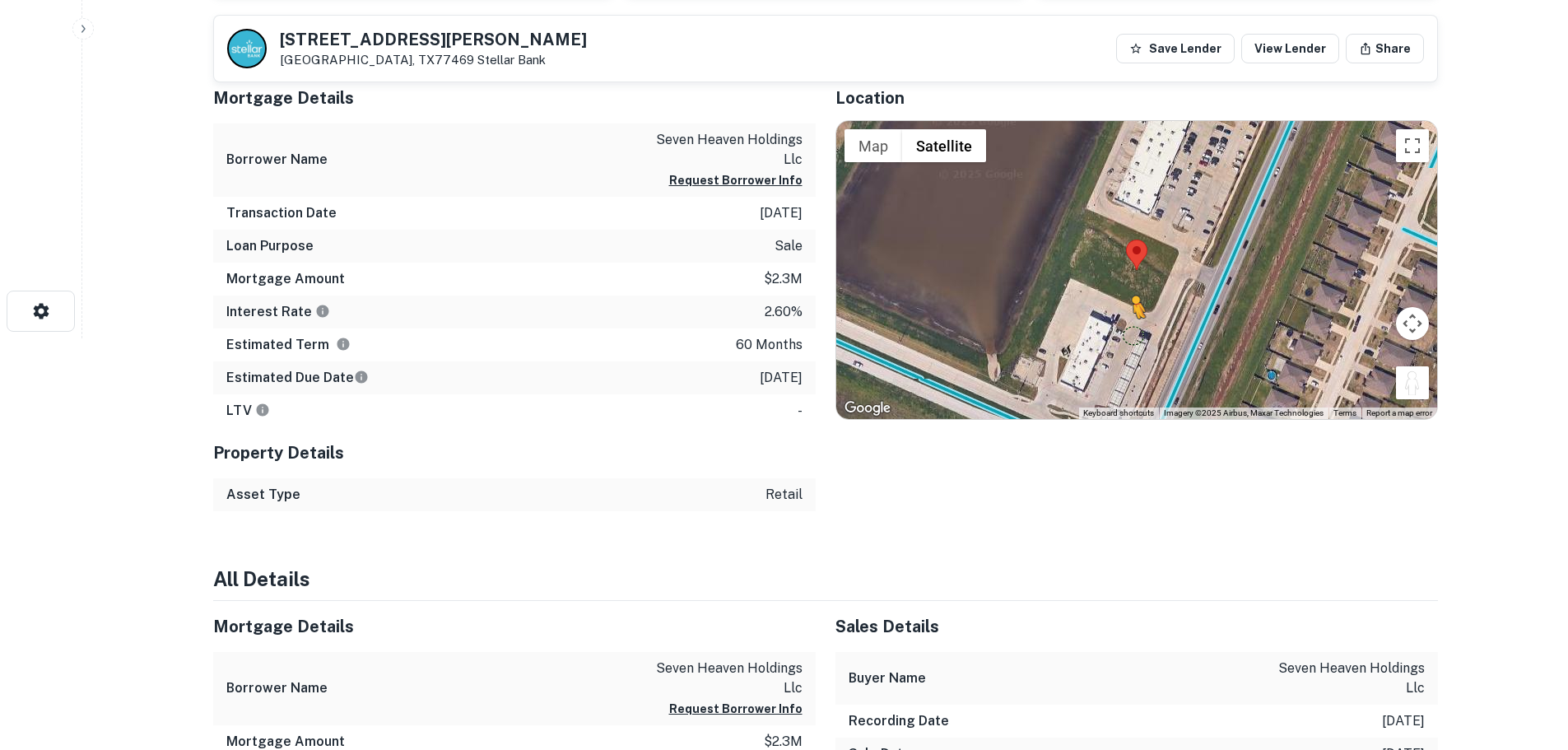
drag, startPoint x: 1414, startPoint y: 386, endPoint x: 1133, endPoint y: 337, distance: 285.2
click at [1133, 337] on div "To activate drag with keyboard, press Alt + Enter. Once in keyboard drag state,…" at bounding box center [1136, 269] width 601 height 298
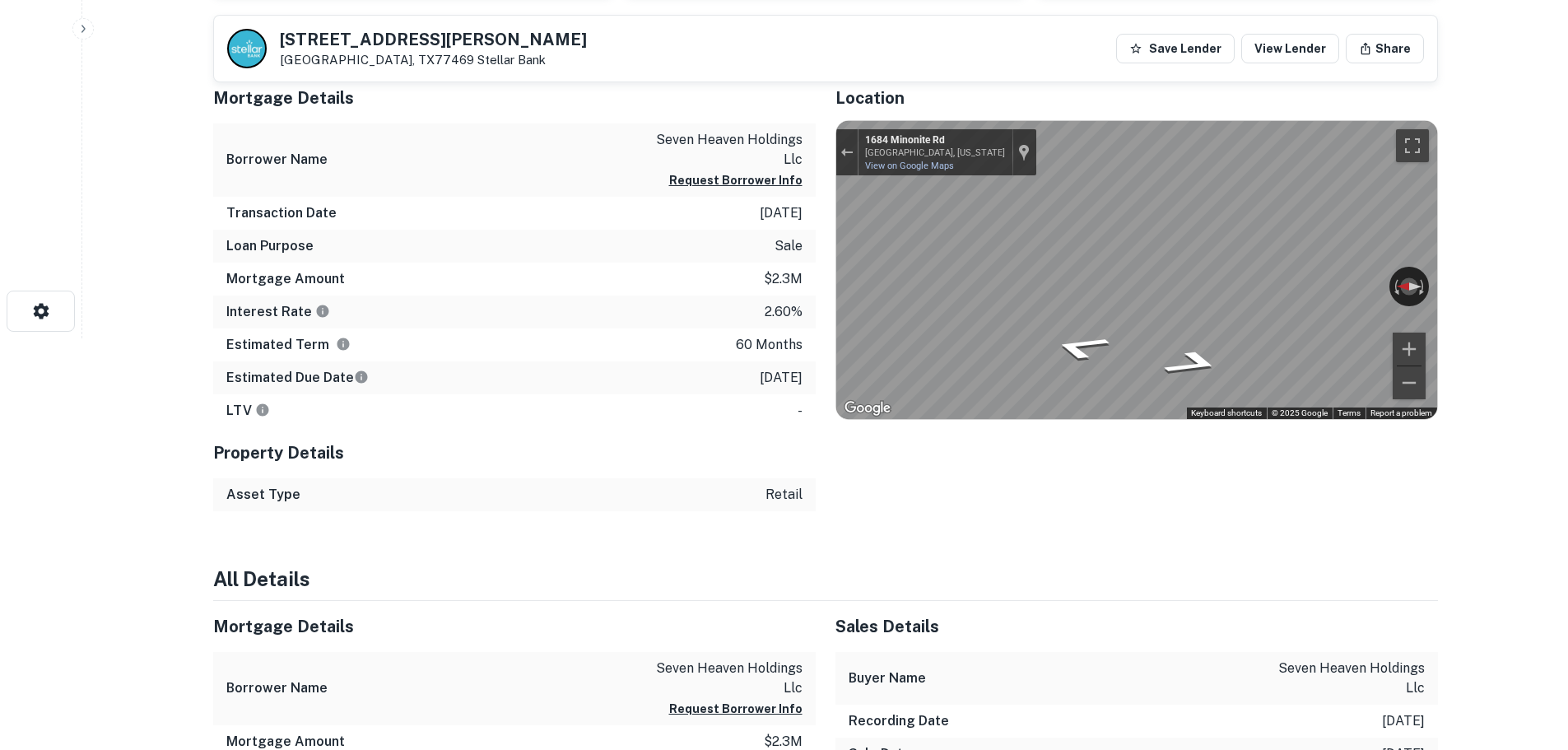
click at [675, 319] on div "Mortgage Details Borrower Name seven heaven holdings llc Request Borrower Info …" at bounding box center [815, 291] width 1244 height 438
click at [585, 288] on div "Mortgage Details Borrower Name seven heaven holdings llc Request Borrower Info …" at bounding box center [815, 291] width 1244 height 438
click at [781, 301] on div "Mortgage Details Borrower Name seven heaven holdings llc Request Borrower Info …" at bounding box center [815, 291] width 1244 height 438
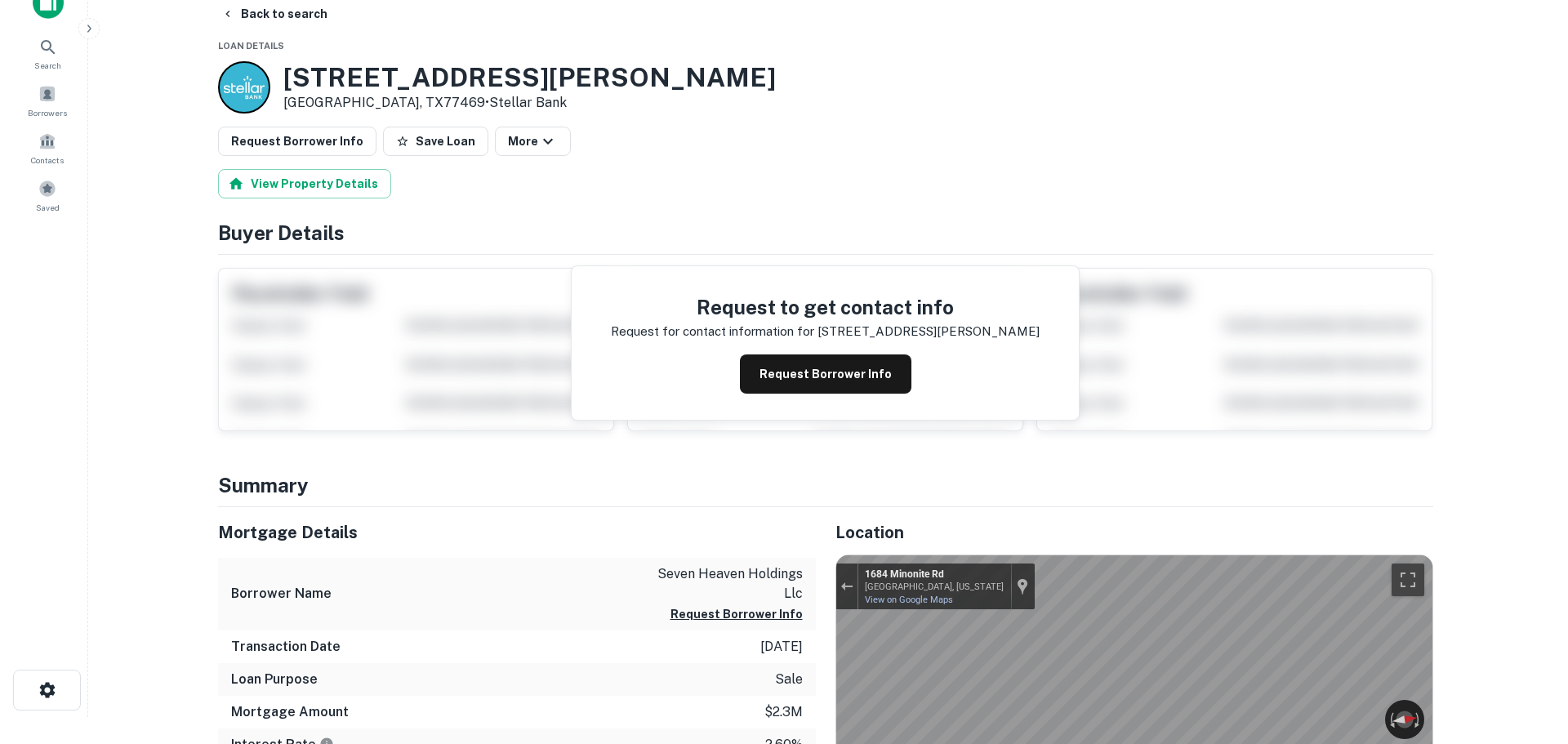
scroll to position [0, 0]
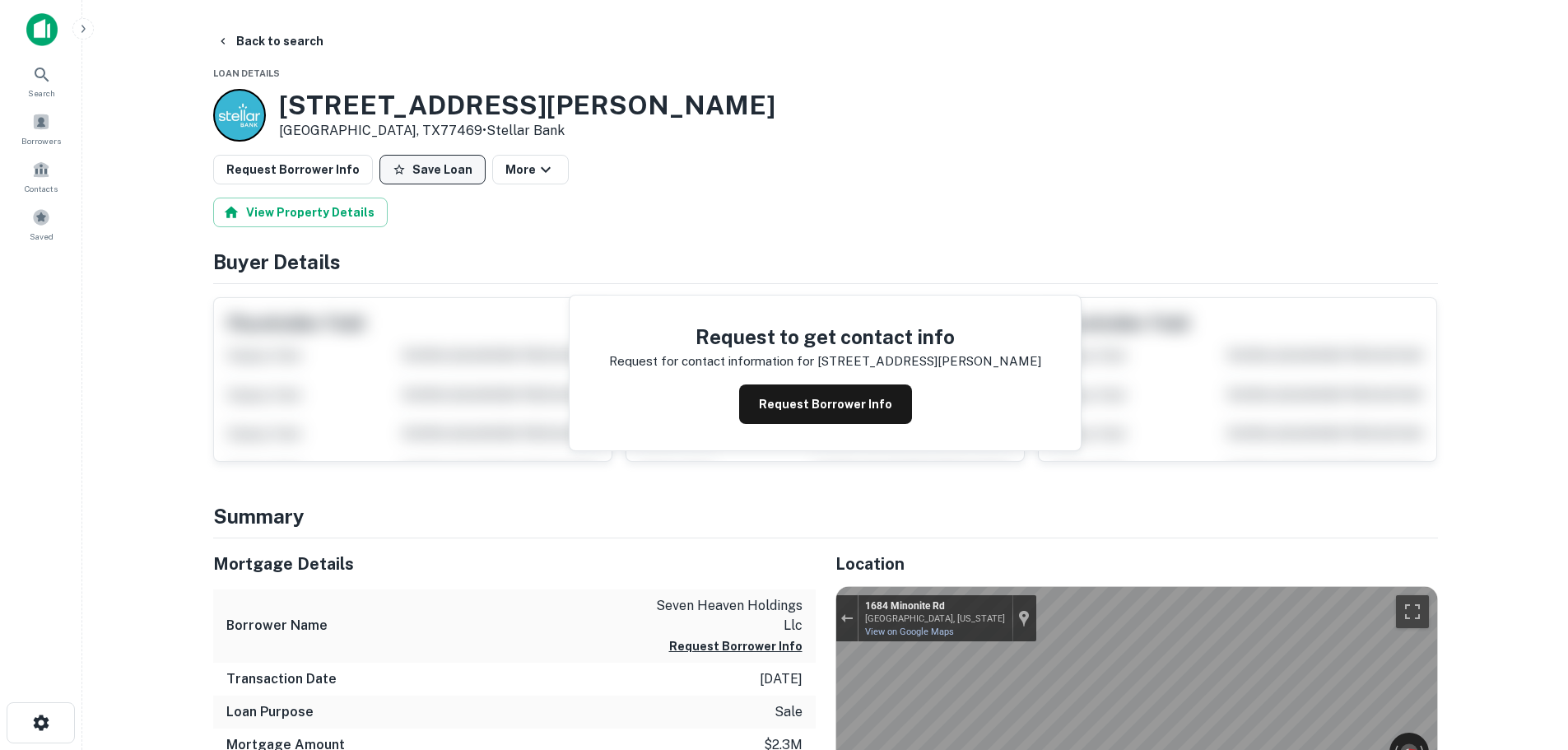
click at [409, 171] on button "Save Loan" at bounding box center [433, 169] width 106 height 30
click at [301, 177] on button "Request Borrower Info" at bounding box center [292, 169] width 160 height 30
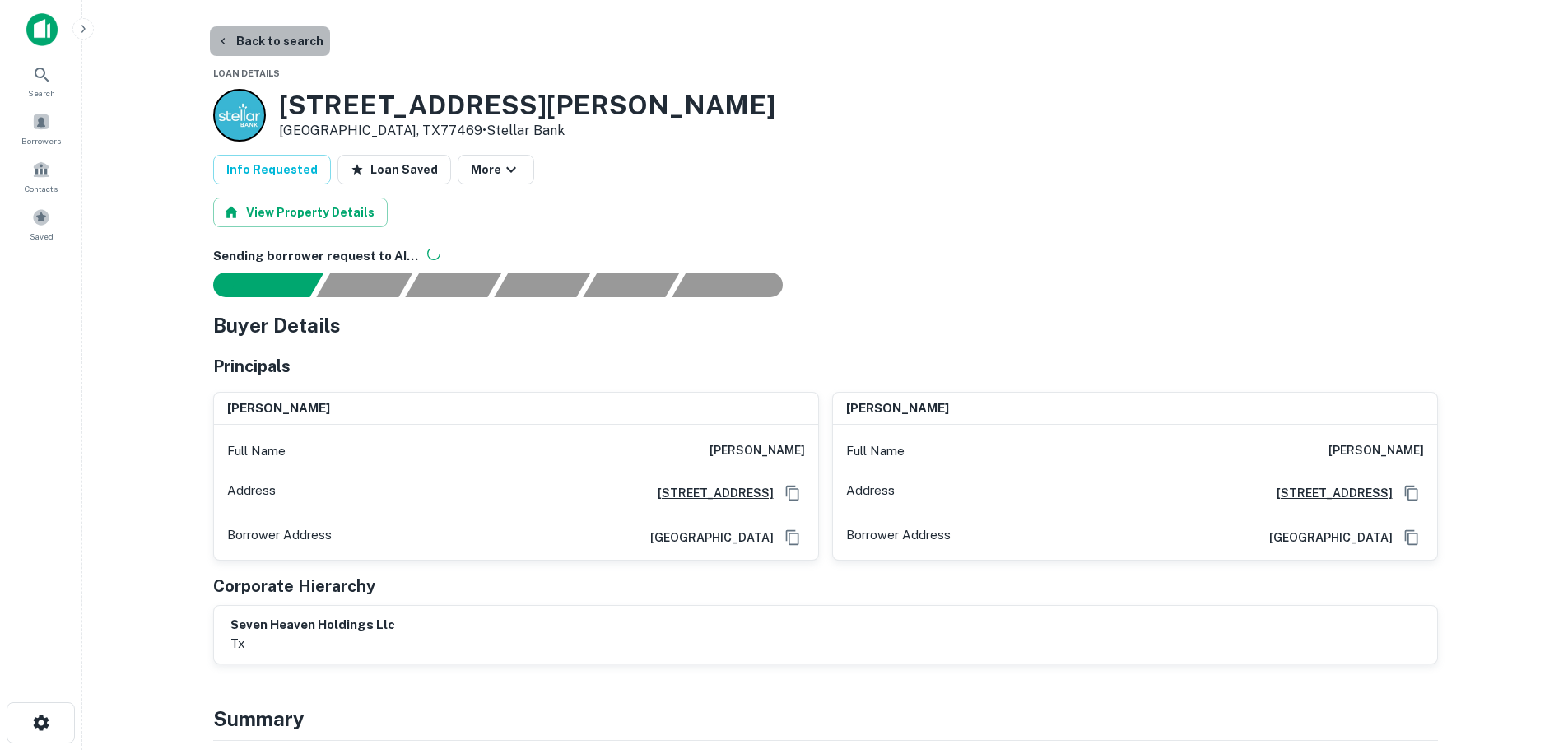
click at [303, 38] on button "Back to search" at bounding box center [270, 41] width 120 height 30
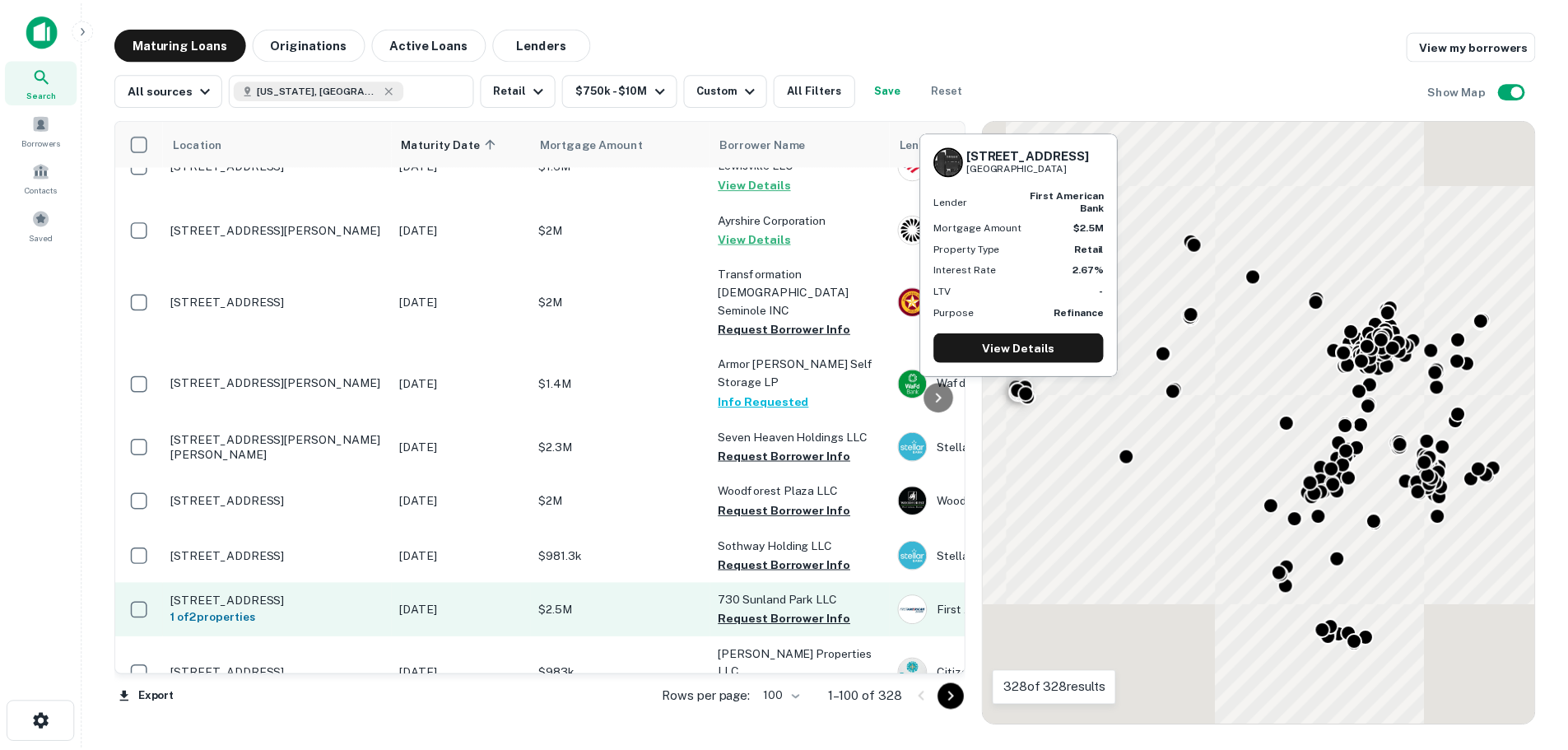
scroll to position [3397, 0]
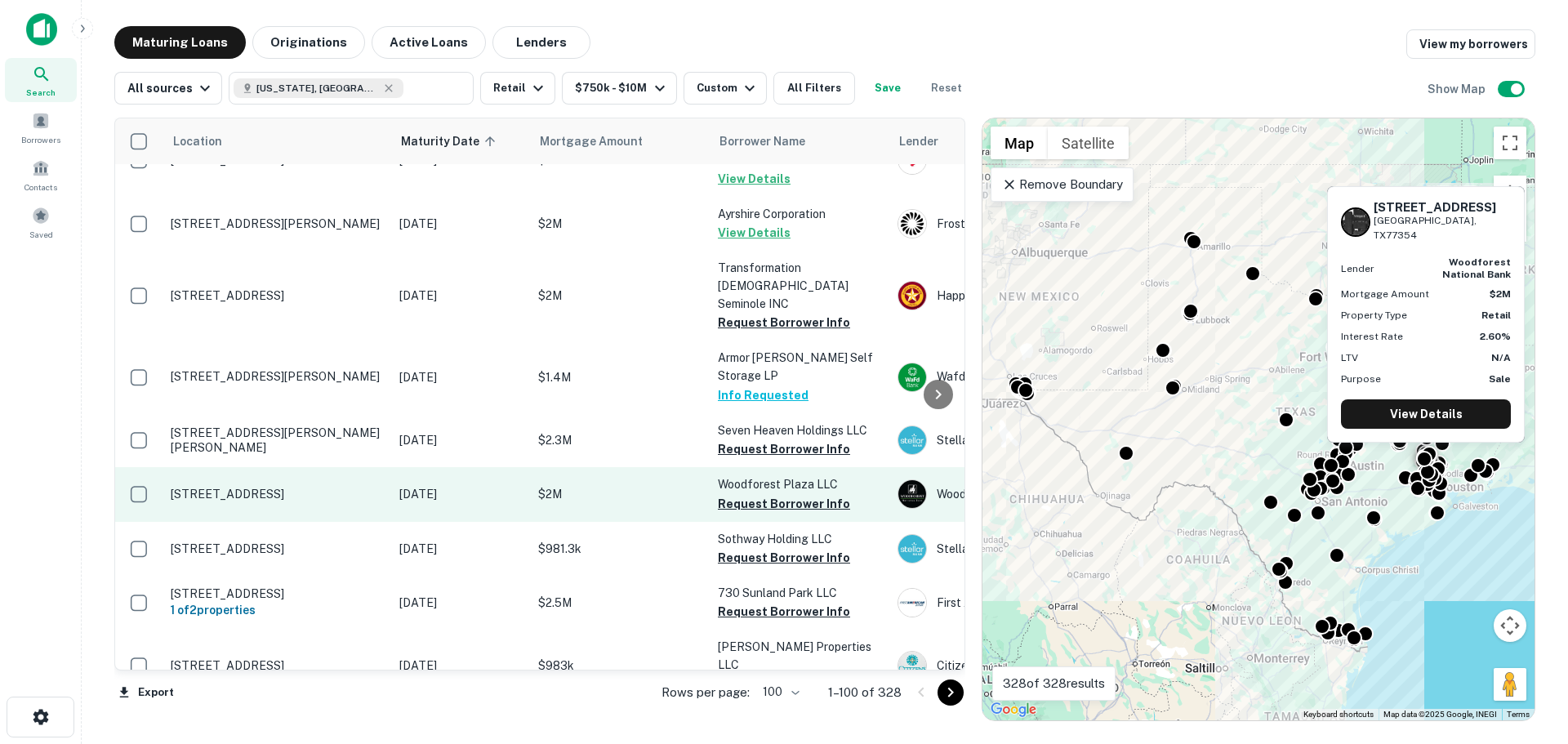
click at [262, 487] on p "[STREET_ADDRESS]" at bounding box center [277, 494] width 212 height 15
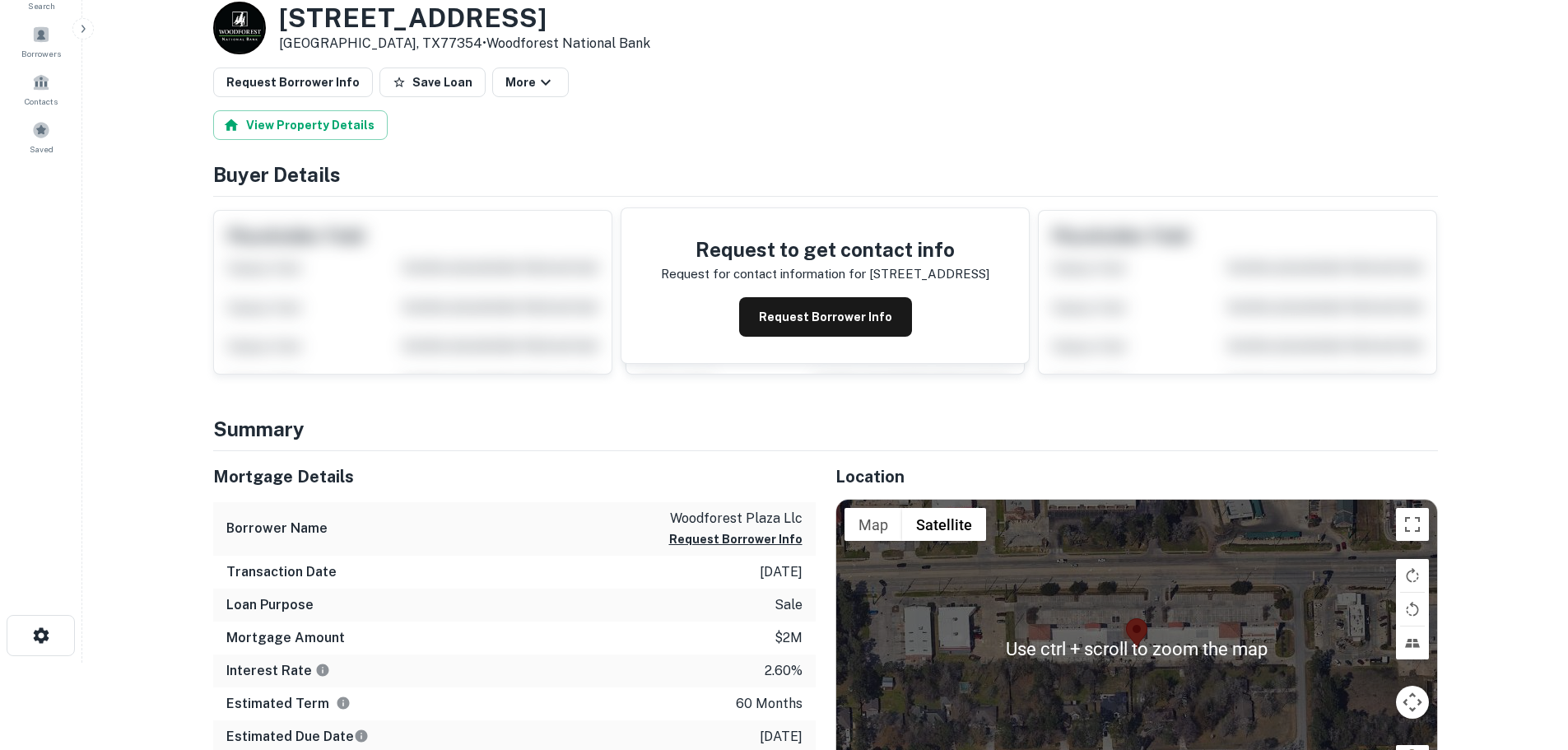
scroll to position [165, 0]
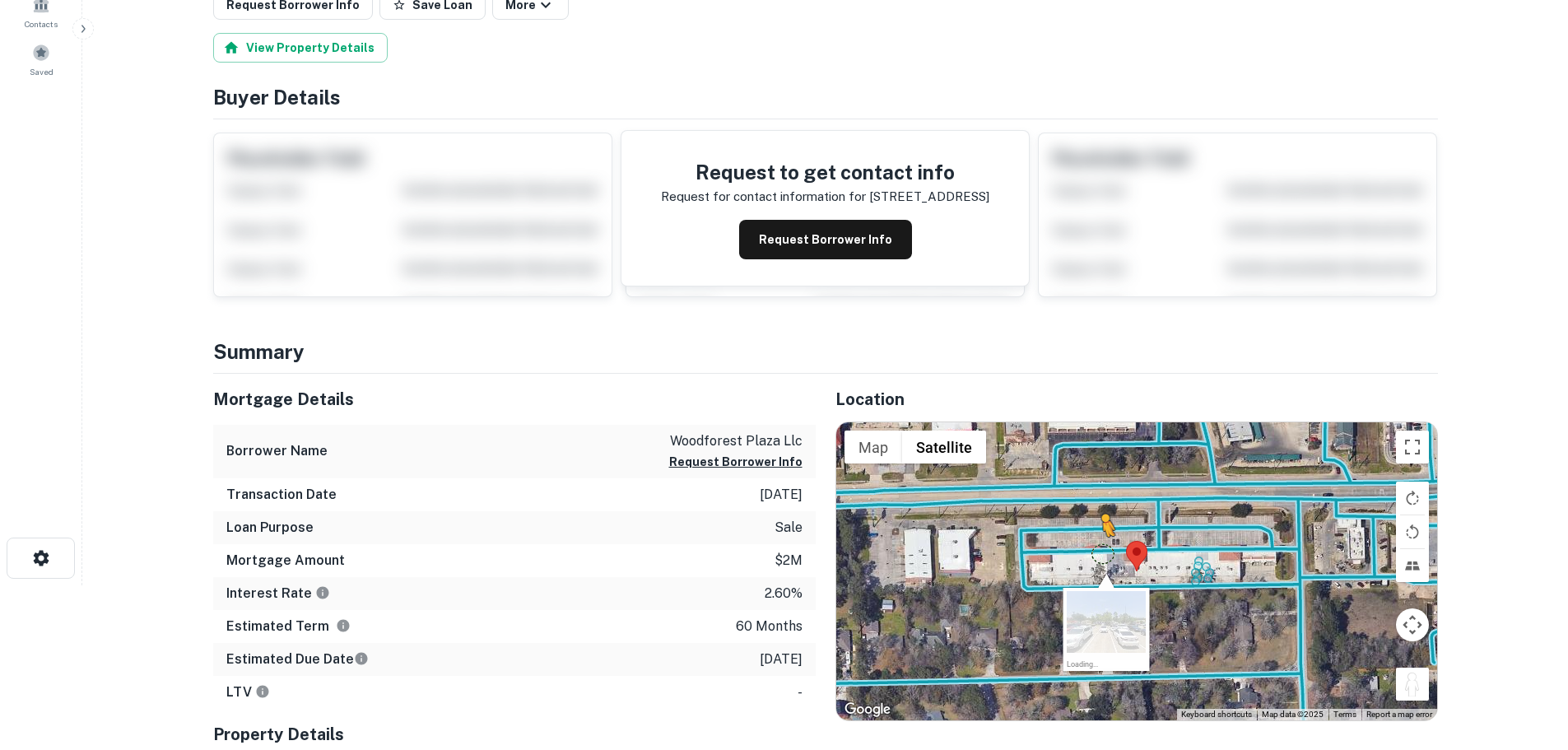
drag, startPoint x: 1426, startPoint y: 697, endPoint x: 1101, endPoint y: 553, distance: 355.5
click at [1101, 553] on div "To activate drag with keyboard, press Alt + Enter. Once in keyboard drag state,…" at bounding box center [1136, 571] width 601 height 298
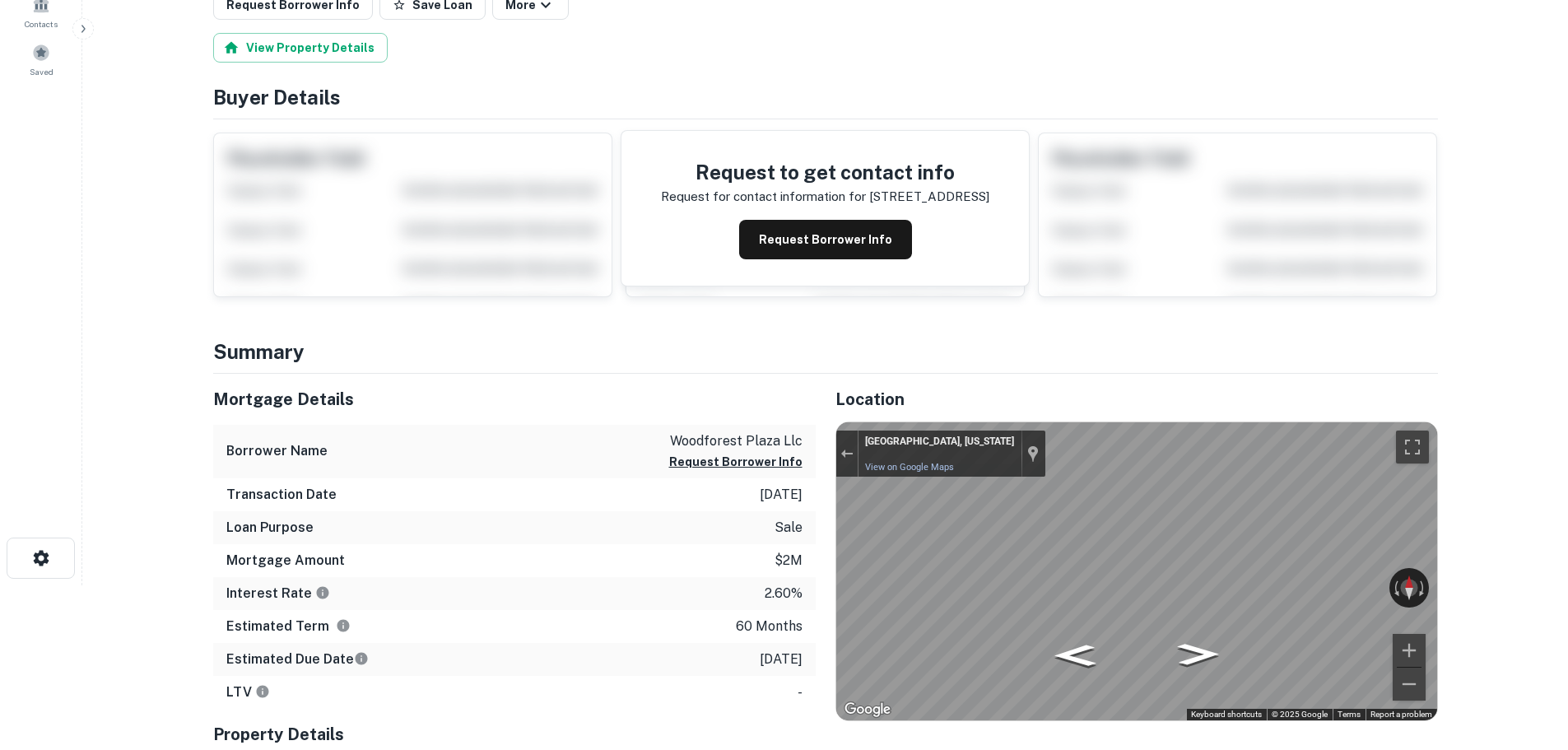
click at [698, 499] on div "Mortgage Details Borrower Name woodforest plaza llc Request Borrower Info Trans…" at bounding box center [815, 649] width 1244 height 551
click at [1121, 595] on icon "Go East" at bounding box center [1114, 588] width 117 height 41
click at [1121, 595] on icon "Go East" at bounding box center [1115, 588] width 118 height 41
click at [1119, 584] on icon "Go East" at bounding box center [1114, 588] width 117 height 41
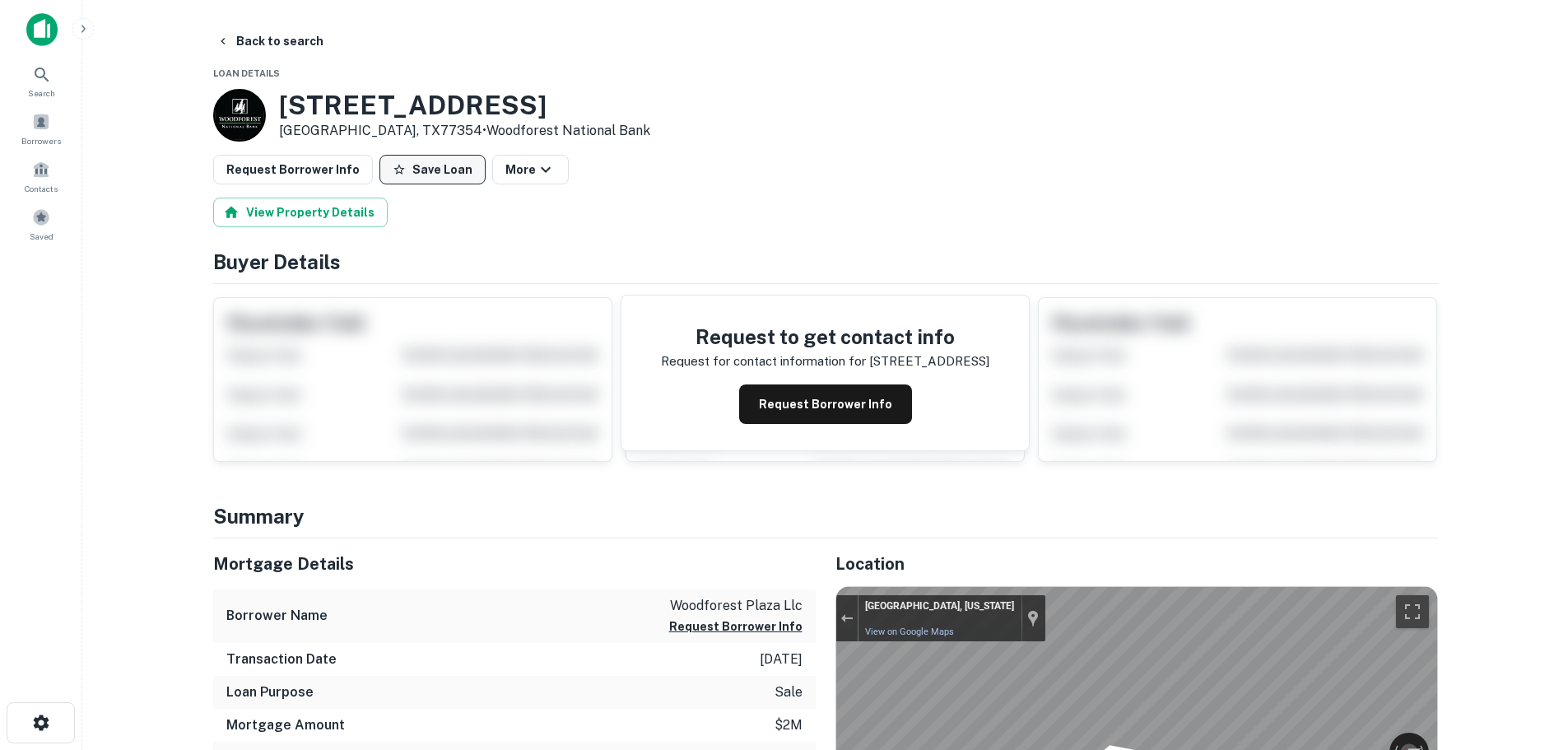
click at [438, 163] on button "Save Loan" at bounding box center [433, 169] width 106 height 30
click at [250, 169] on button "Request Borrower Info" at bounding box center [292, 169] width 160 height 30
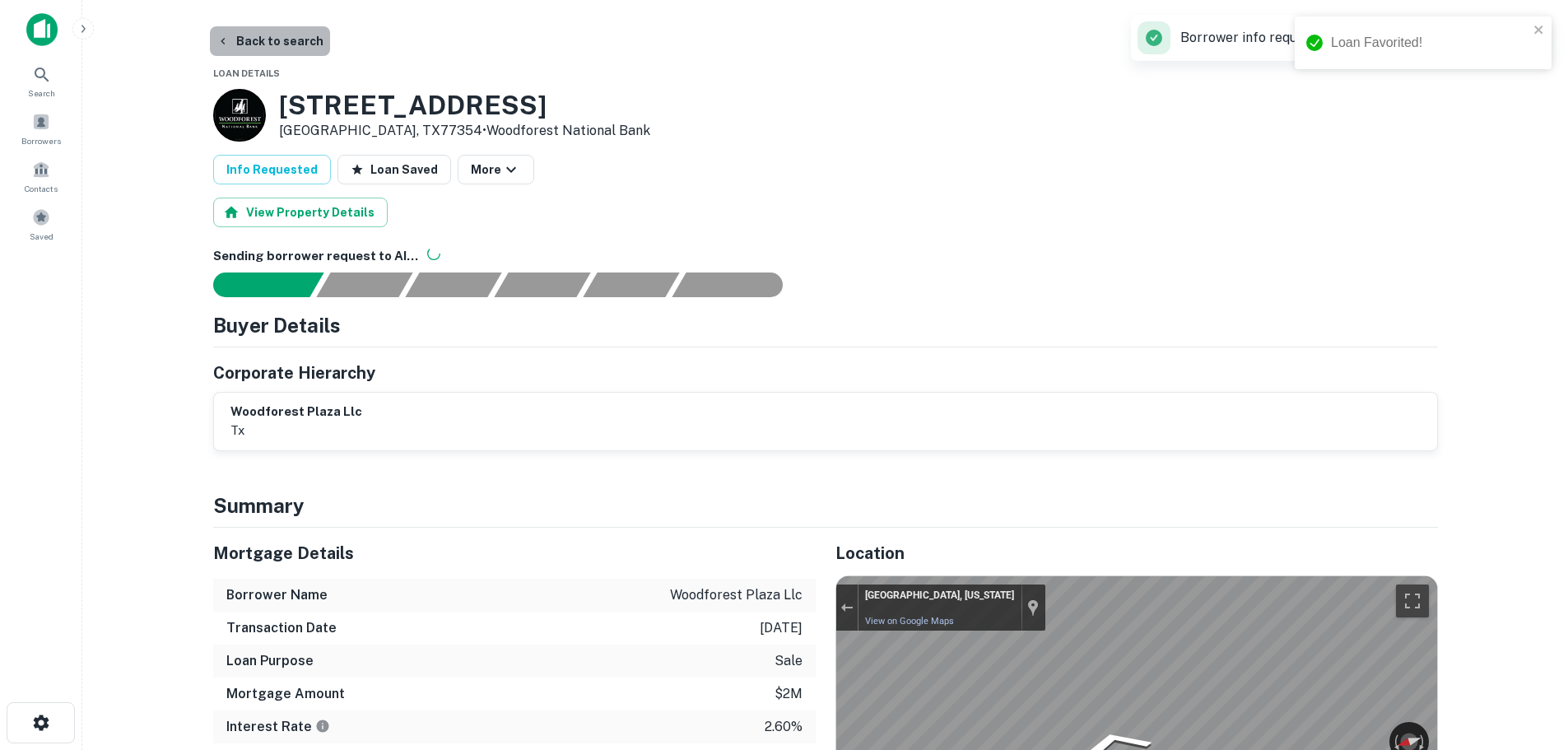
click at [286, 38] on button "Back to search" at bounding box center [270, 41] width 120 height 30
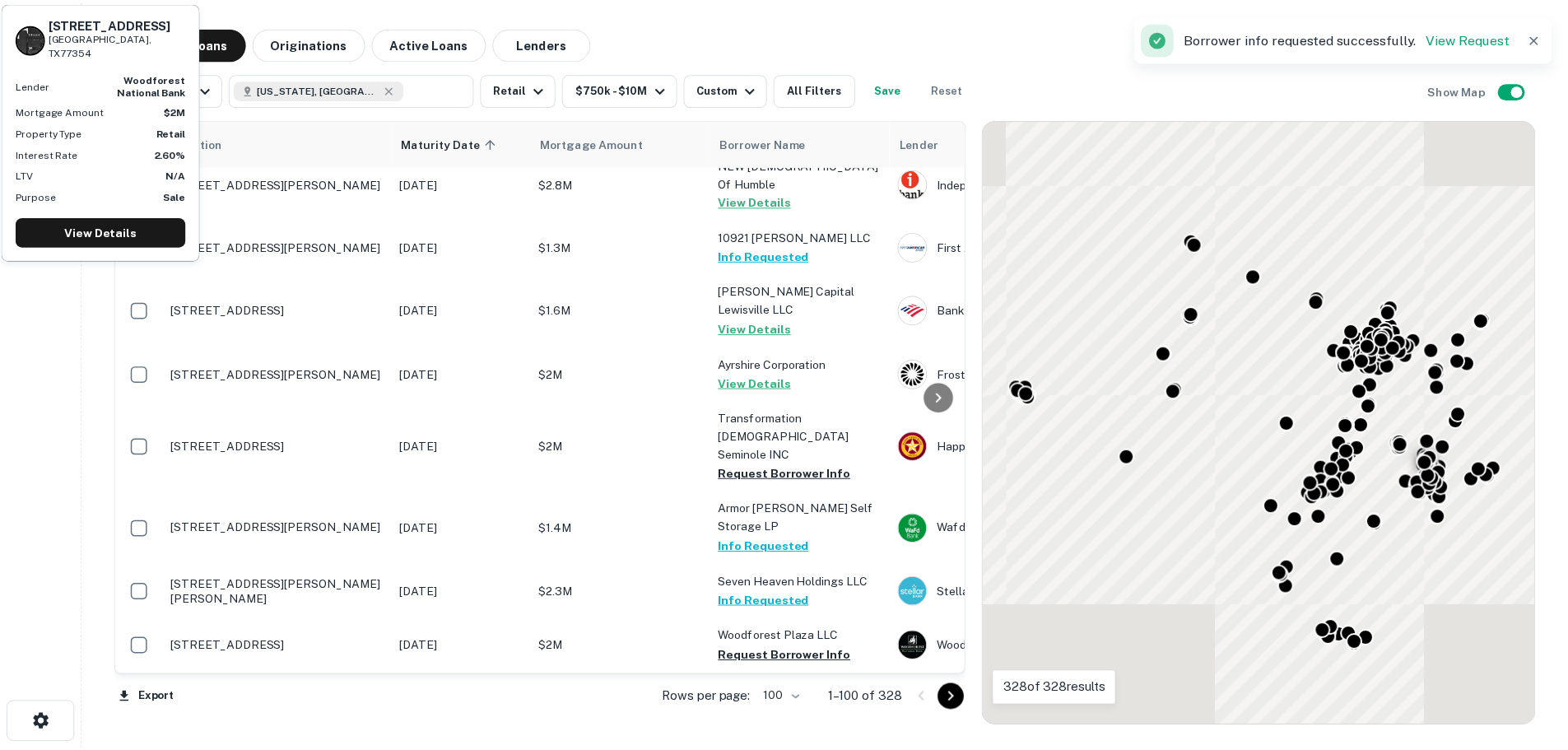
scroll to position [3397, 0]
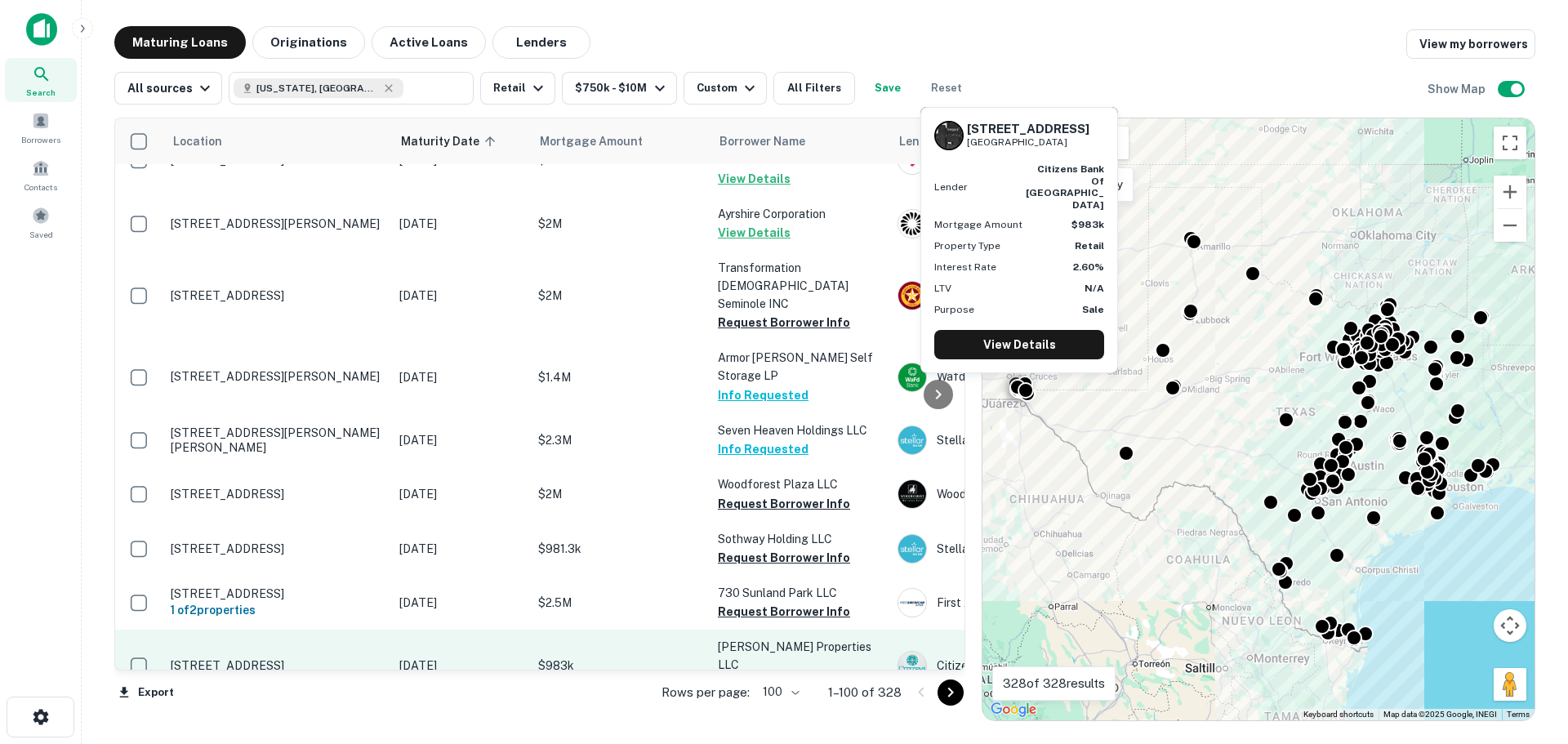
click at [292, 658] on p "[STREET_ADDRESS]" at bounding box center [277, 665] width 212 height 15
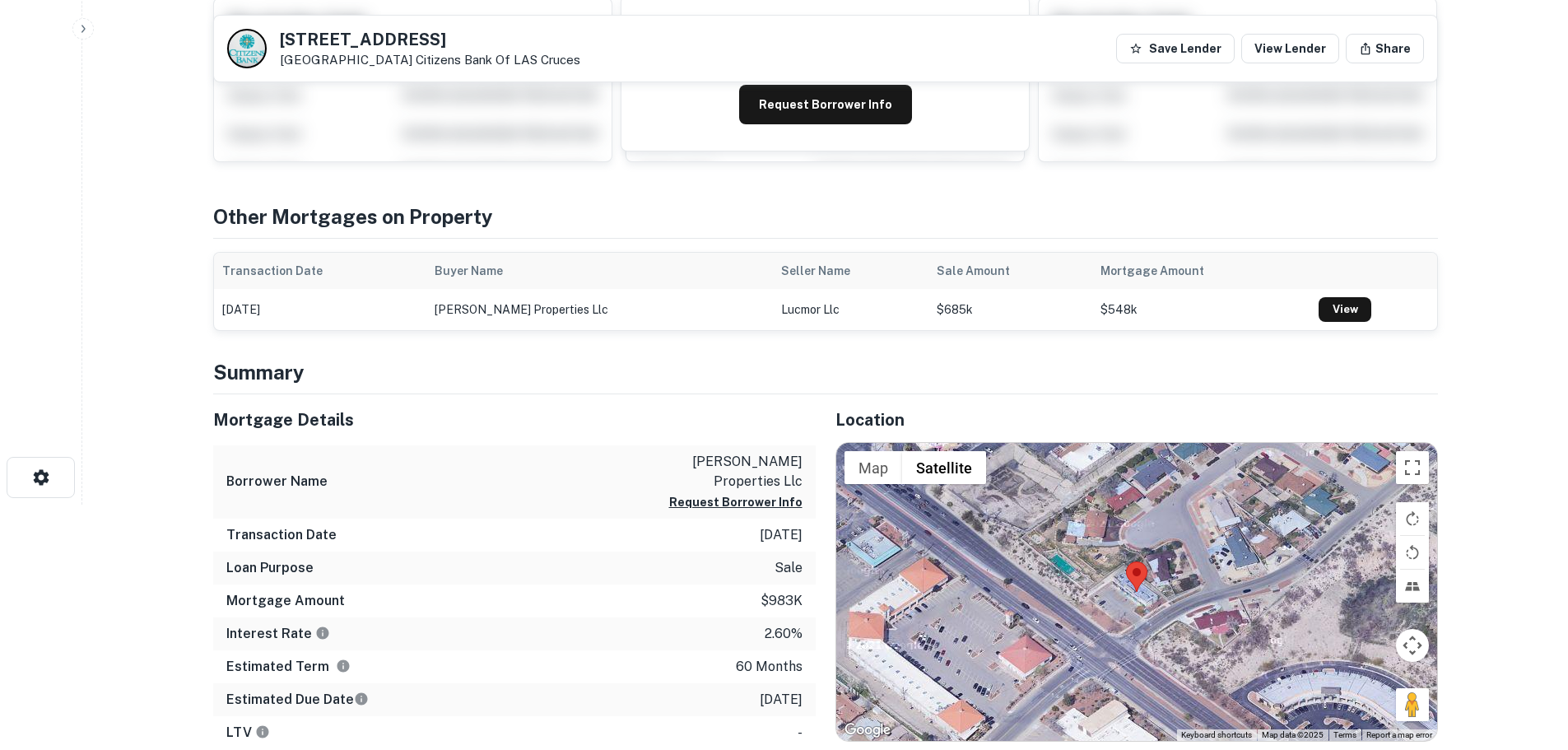
scroll to position [247, 0]
drag, startPoint x: 1427, startPoint y: 704, endPoint x: 1092, endPoint y: 628, distance: 343.5
click at [1092, 628] on div "Map Terrain Satellite Labels Keyboard shortcuts Map Data Map data ©2025 Map dat…" at bounding box center [1136, 590] width 601 height 298
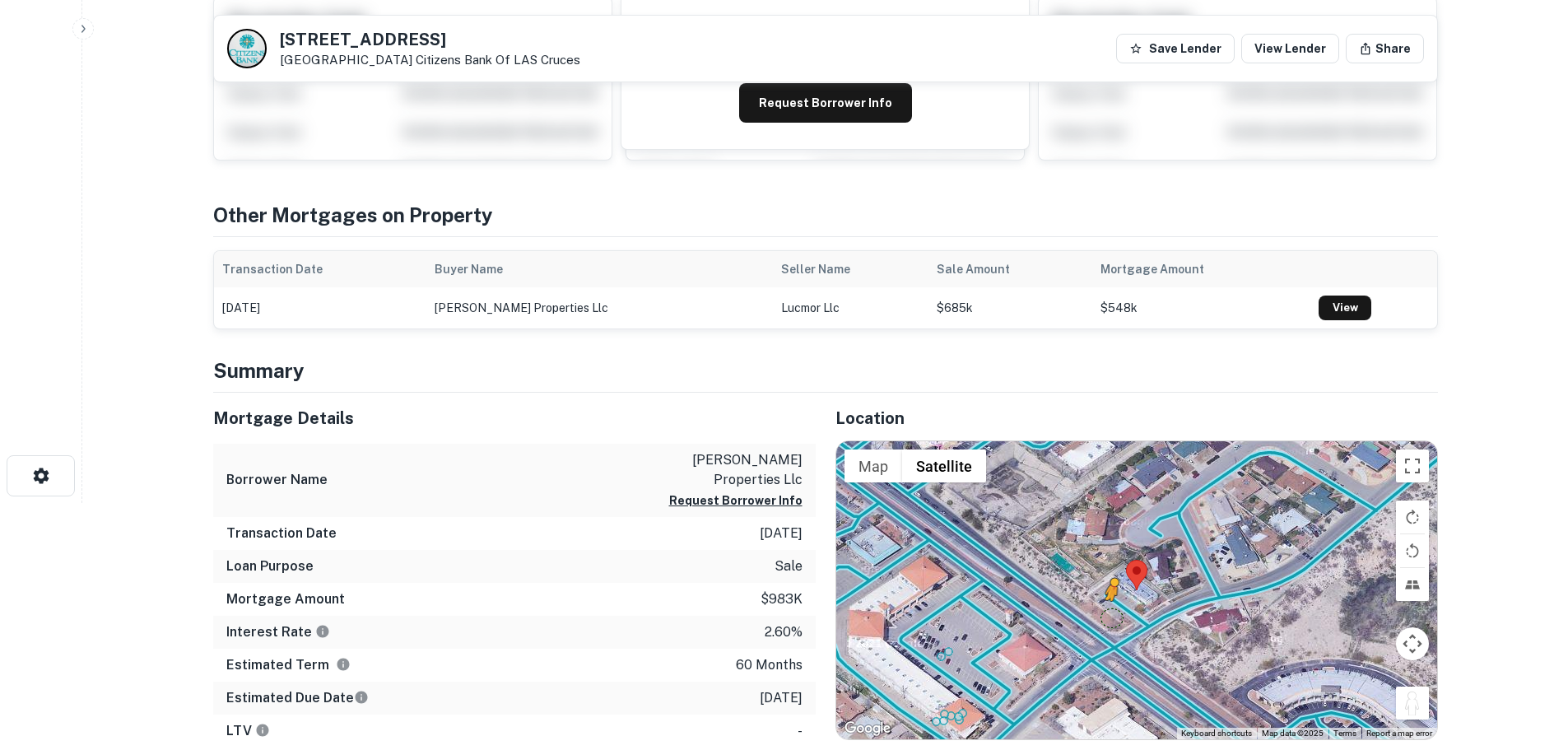
drag, startPoint x: 1419, startPoint y: 704, endPoint x: 1114, endPoint y: 617, distance: 317.2
click at [1114, 617] on div "To activate drag with keyboard, press Alt + Enter. Once in keyboard drag state,…" at bounding box center [1136, 590] width 601 height 298
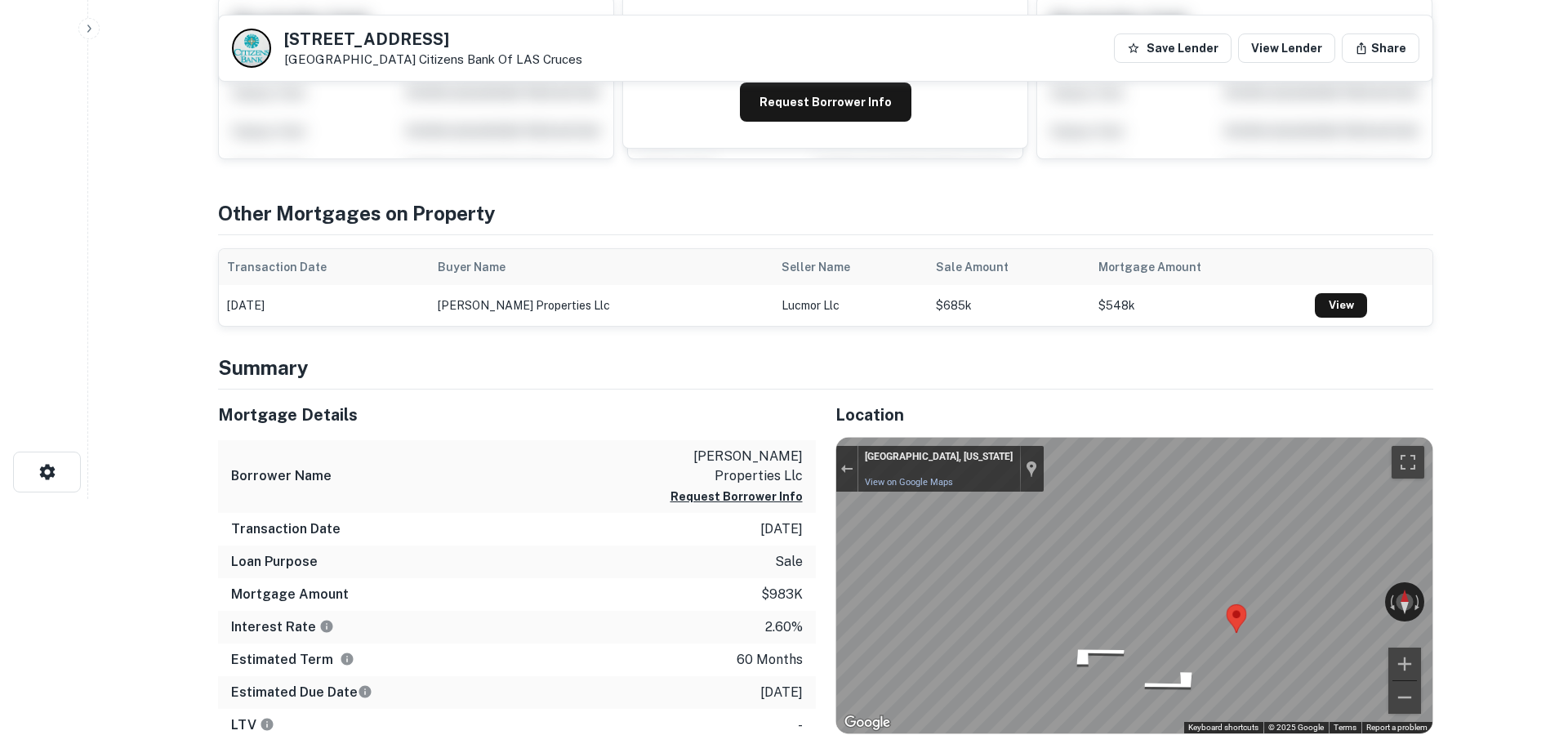
scroll to position [0, 0]
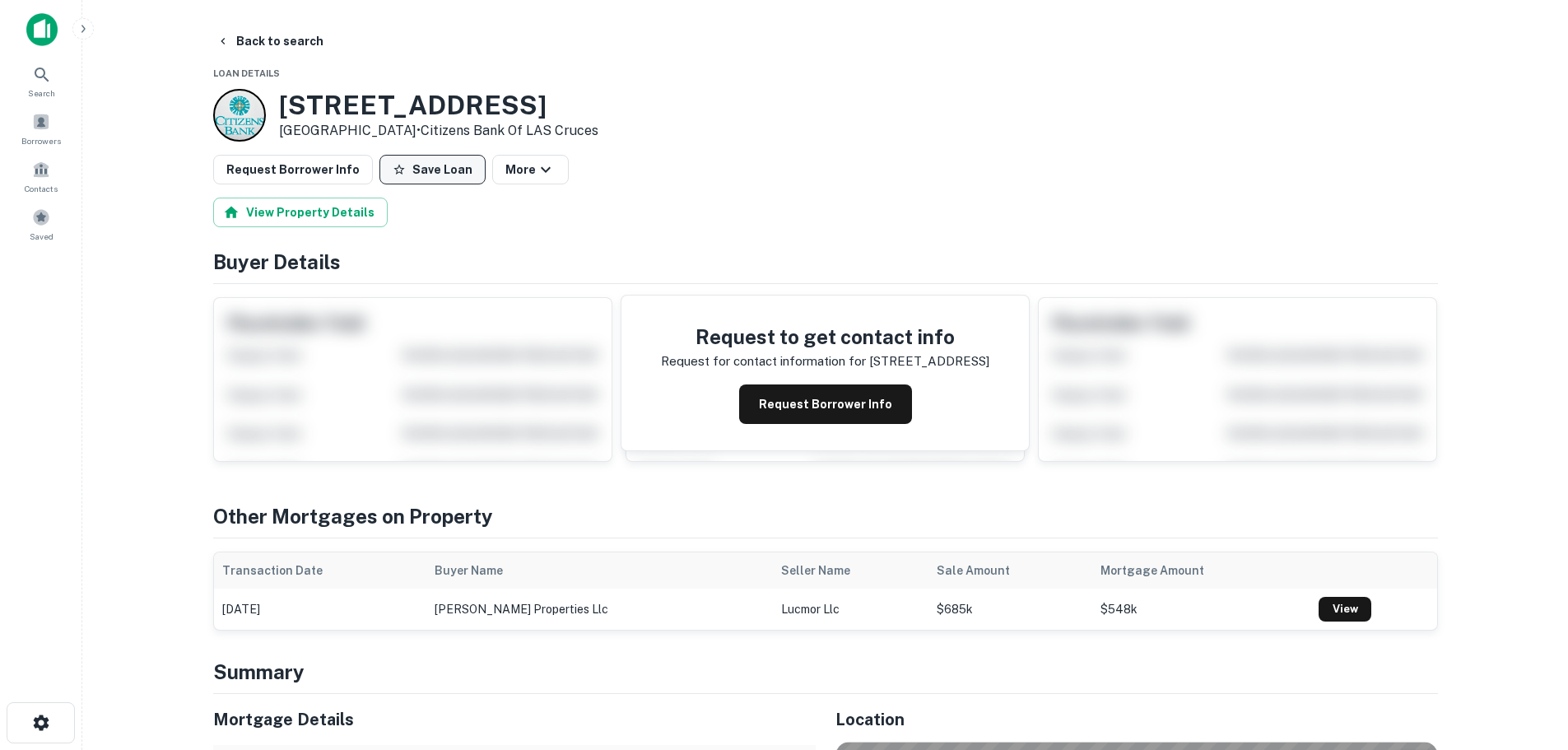
click at [419, 156] on button "Save Loan" at bounding box center [433, 169] width 106 height 30
click at [294, 178] on button "Request Borrower Info" at bounding box center [292, 169] width 160 height 30
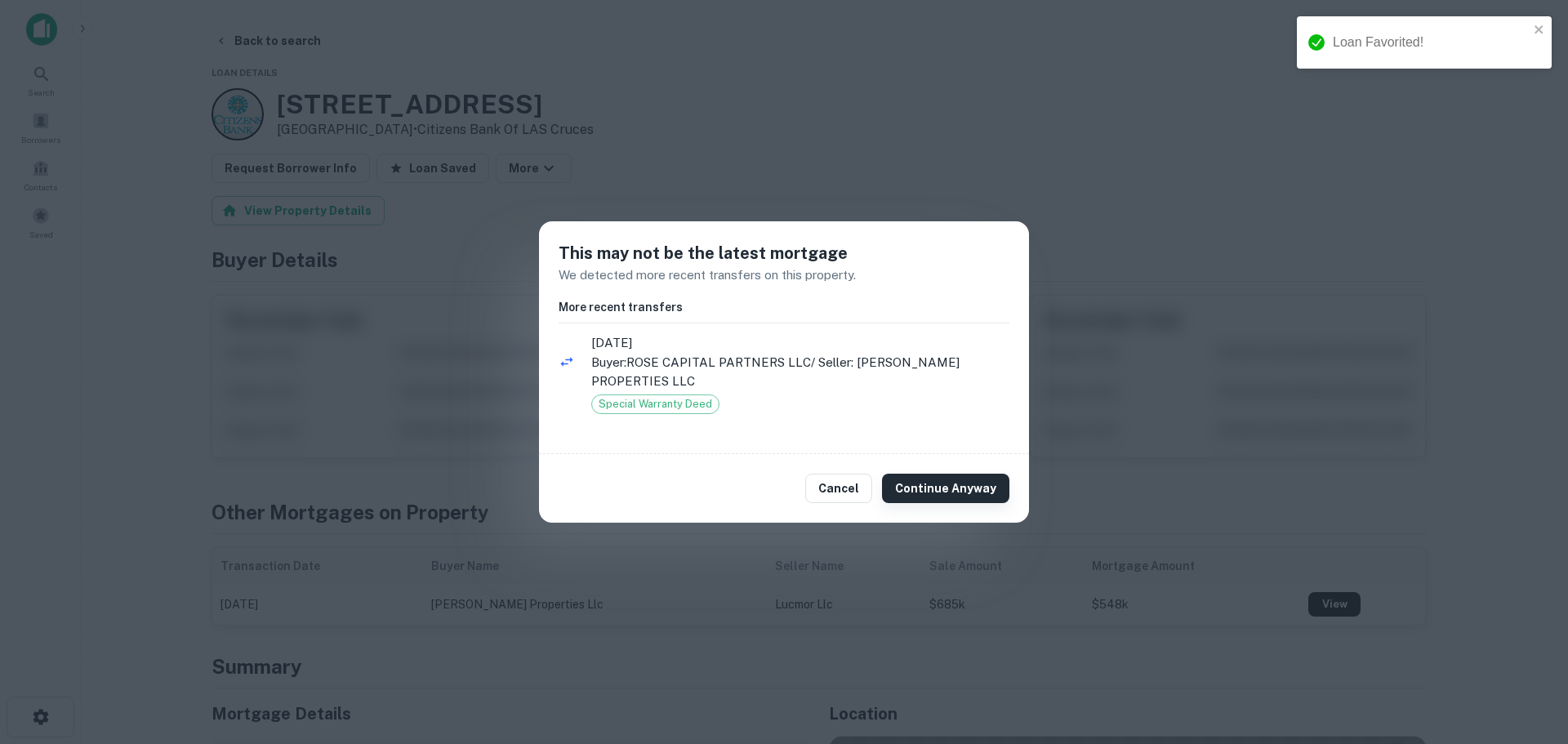
click at [955, 478] on button "Continue Anyway" at bounding box center [945, 488] width 127 height 29
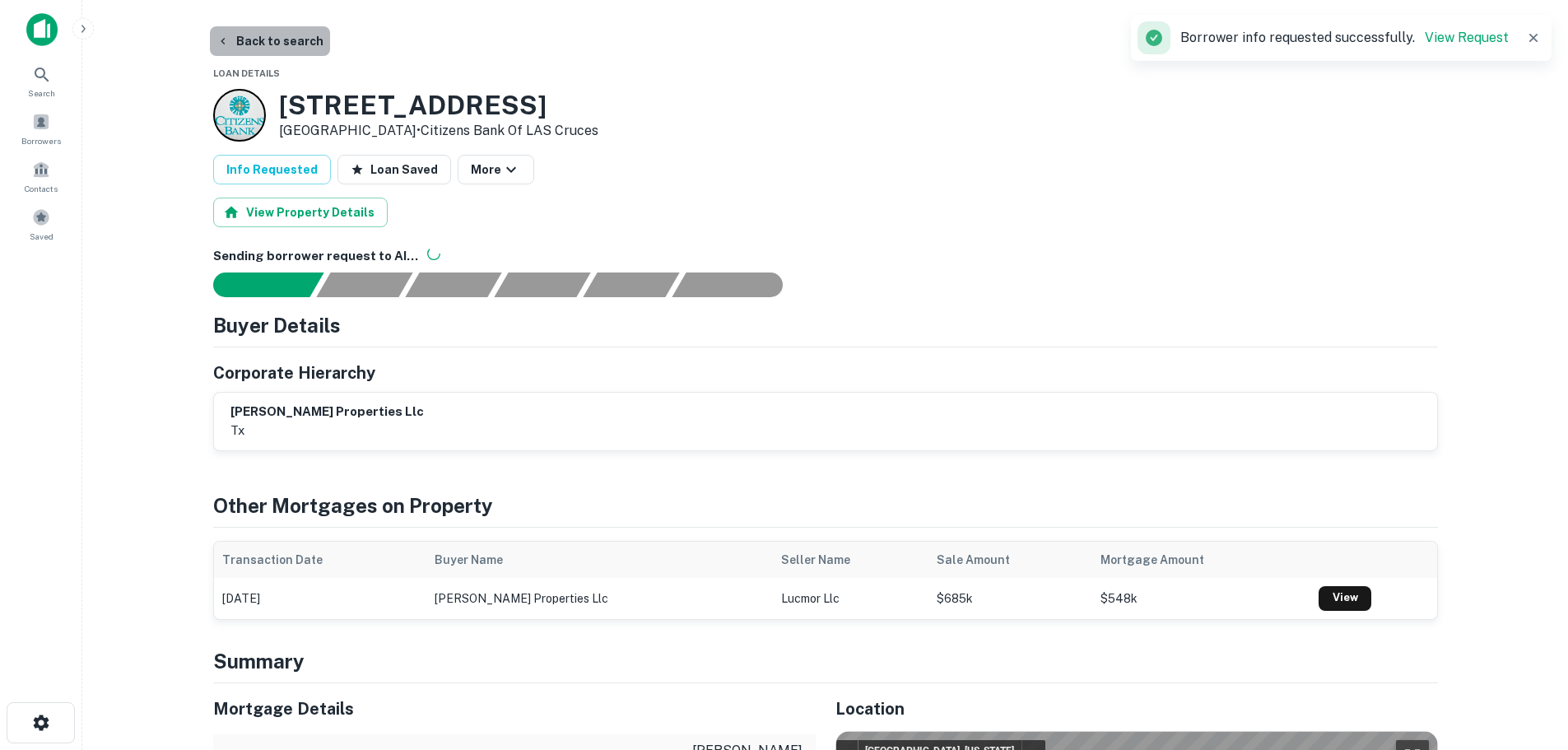
click at [286, 36] on button "Back to search" at bounding box center [270, 41] width 120 height 30
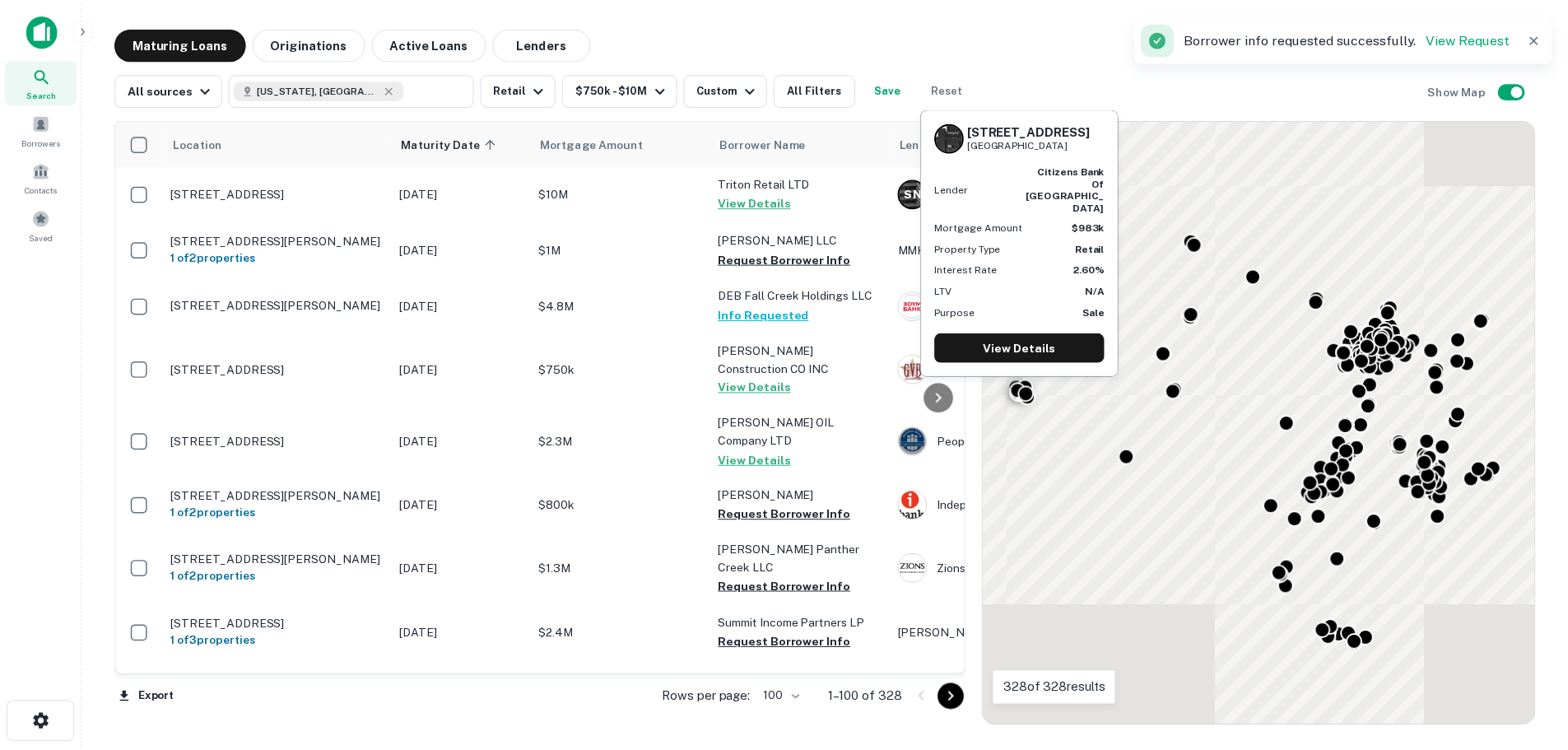
scroll to position [3397, 0]
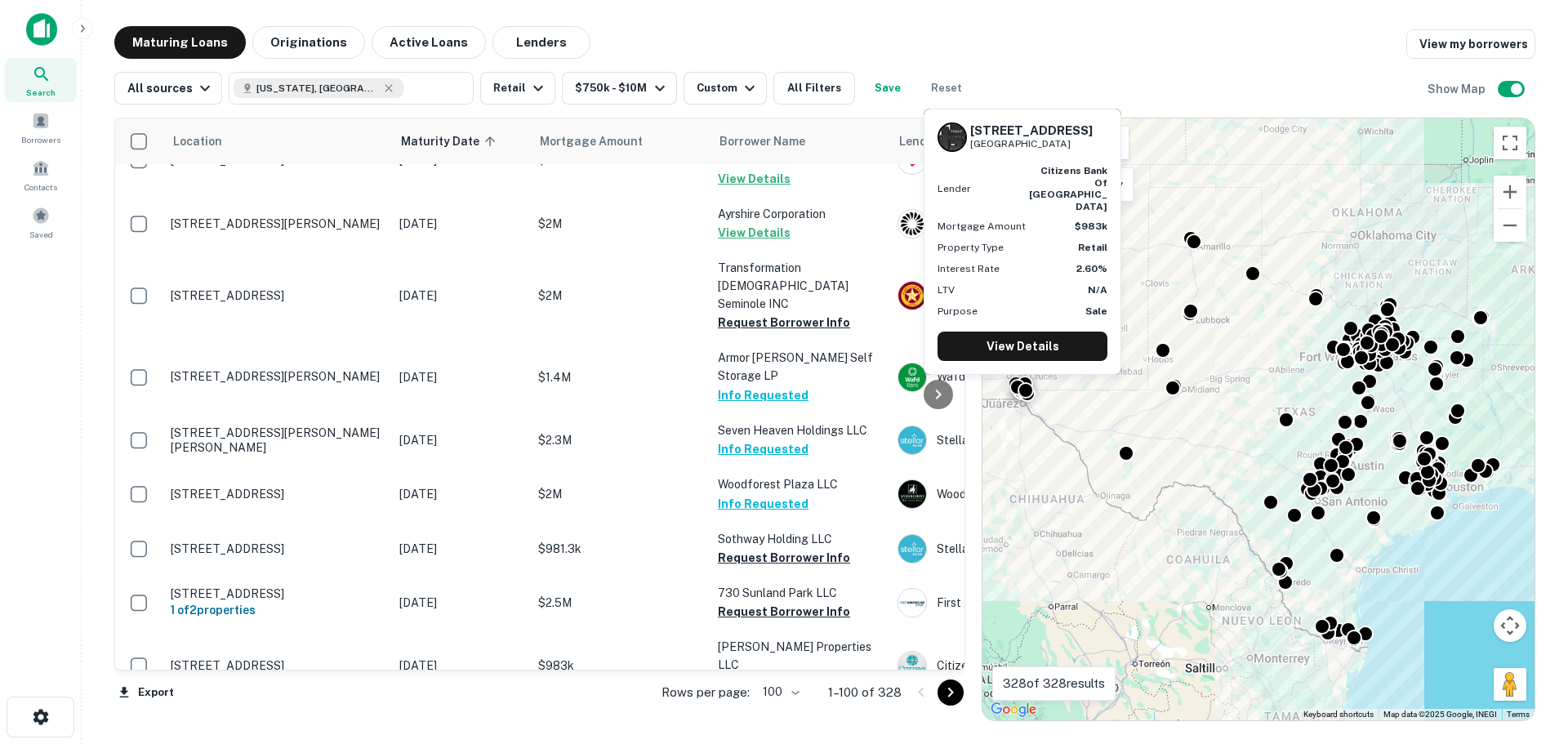
click at [273, 731] on p "405 Chelsea St El Paso, TX79905" at bounding box center [277, 738] width 212 height 15
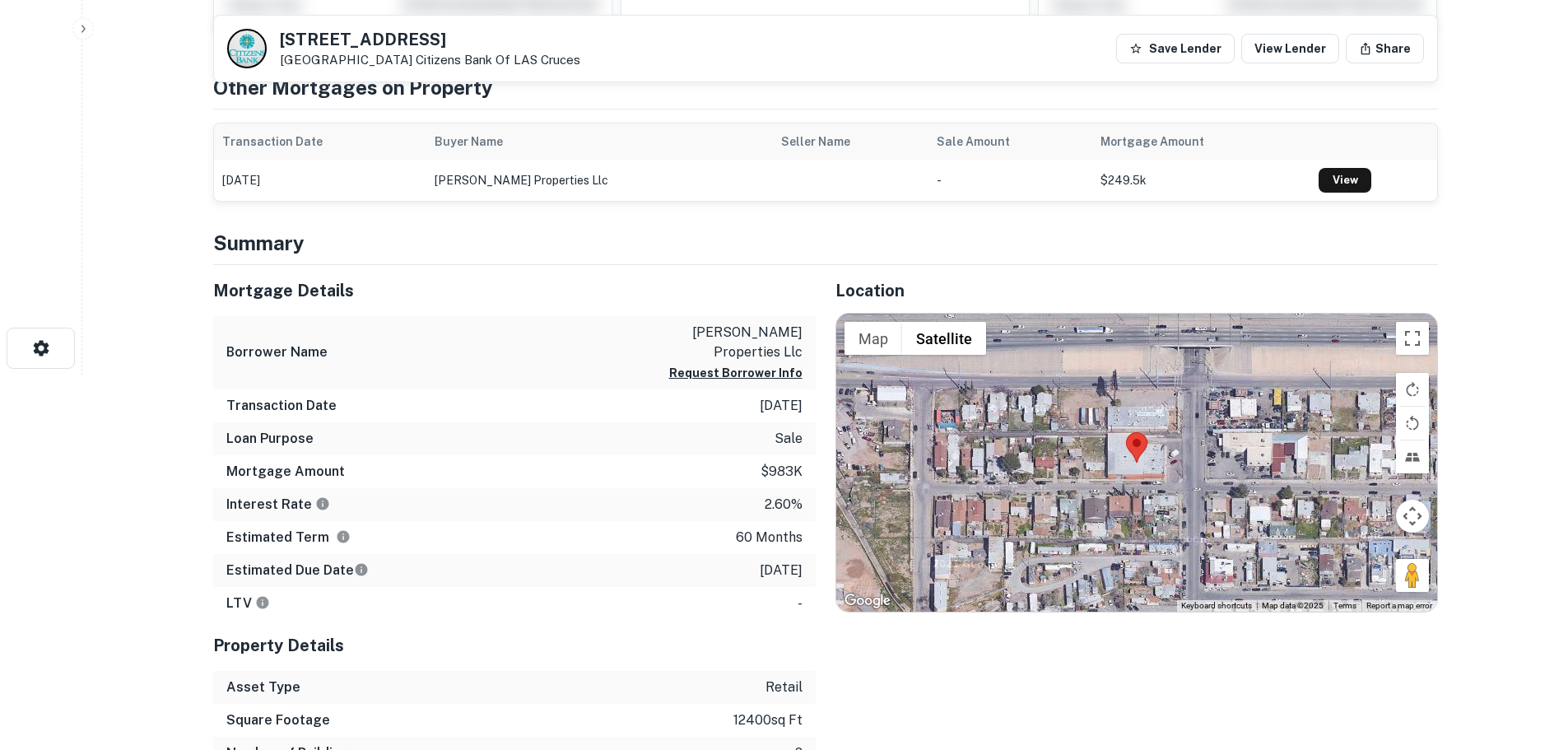
scroll to position [411, 0]
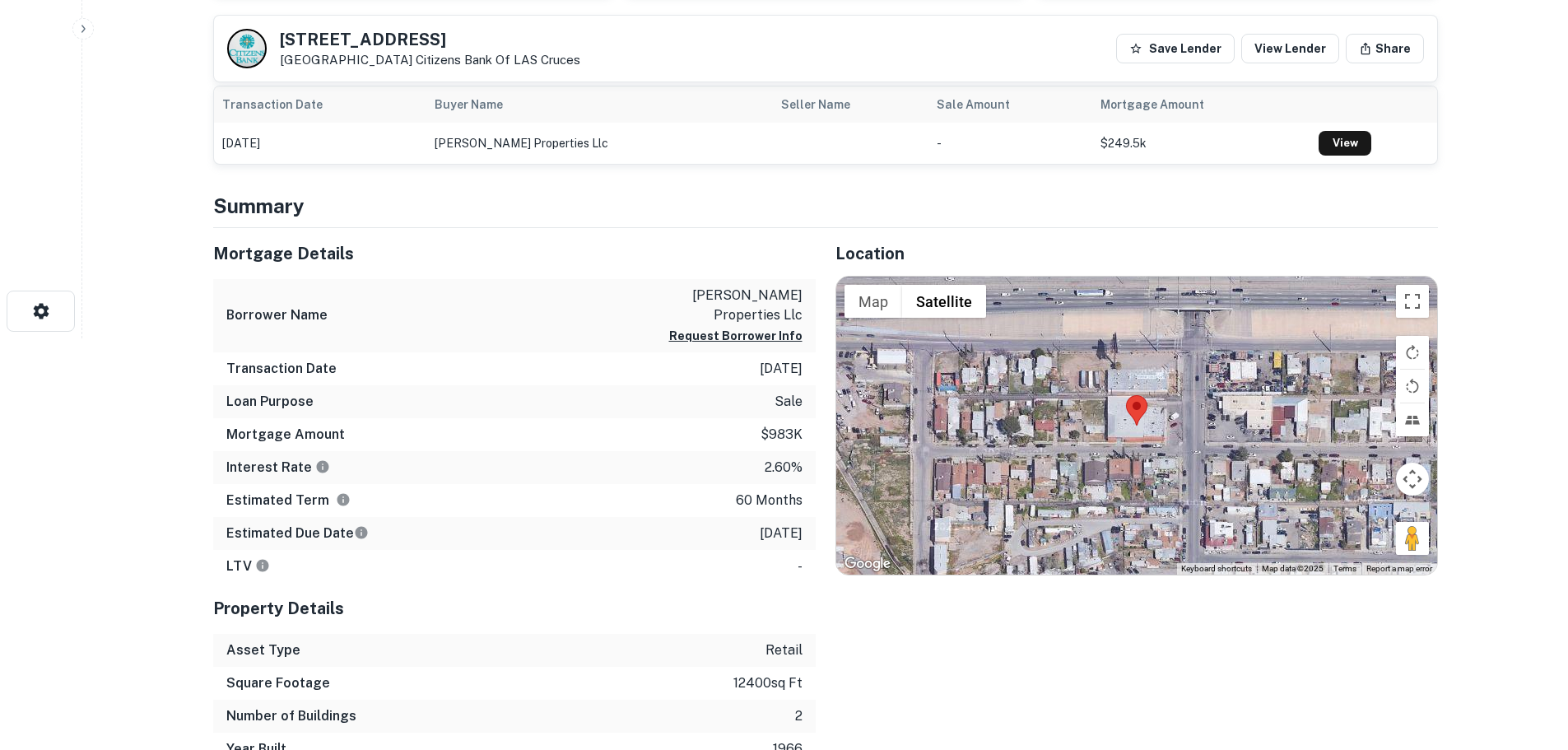
drag, startPoint x: 1429, startPoint y: 533, endPoint x: 1213, endPoint y: 481, distance: 222.2
click at [1213, 481] on div "Map Terrain Satellite Labels Keyboard shortcuts Map Data Map data ©2025 Map dat…" at bounding box center [1136, 425] width 601 height 298
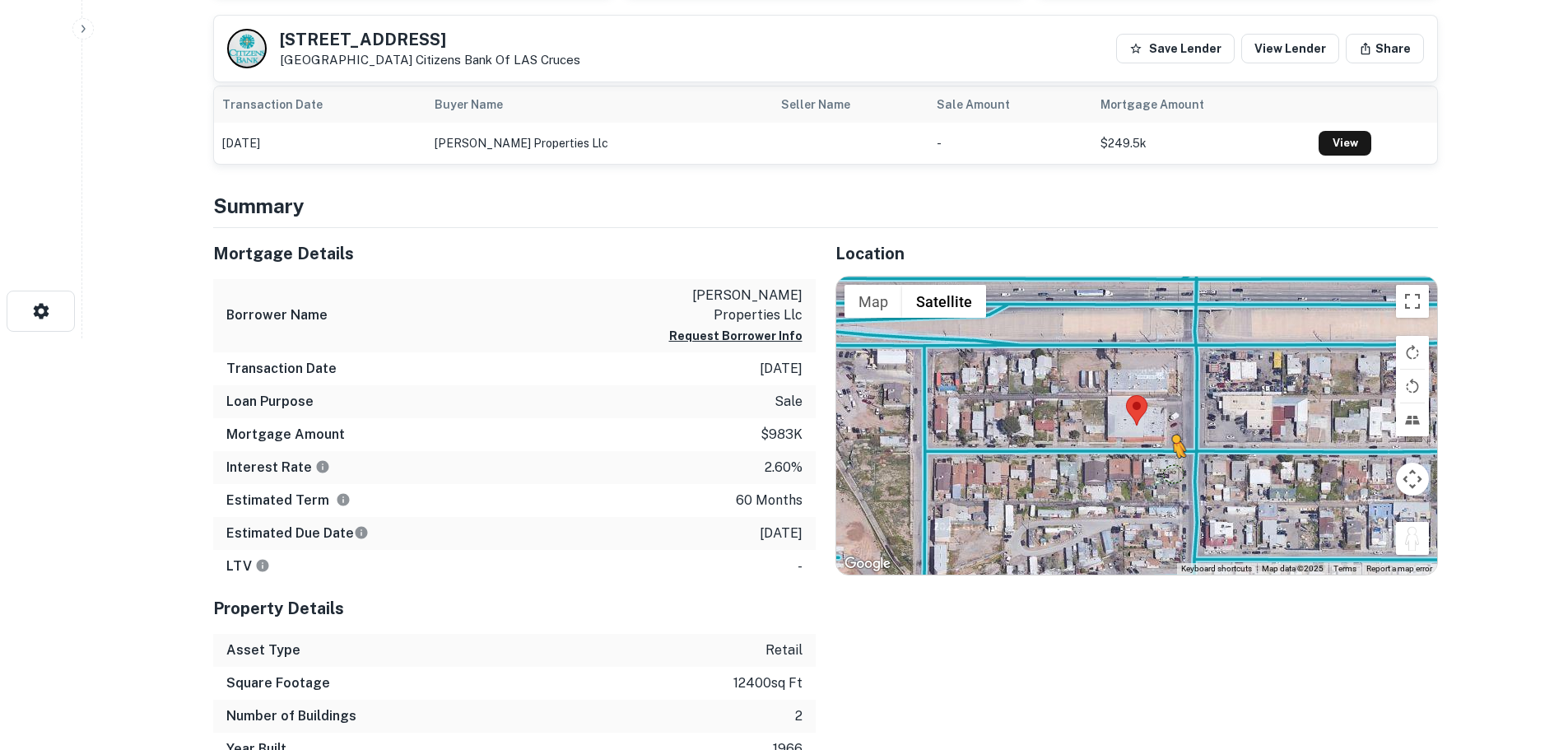
drag, startPoint x: 1401, startPoint y: 531, endPoint x: 1171, endPoint y: 473, distance: 237.2
click at [1171, 473] on div "To activate drag with keyboard, press Alt + Enter. Once in keyboard drag state,…" at bounding box center [1136, 425] width 601 height 298
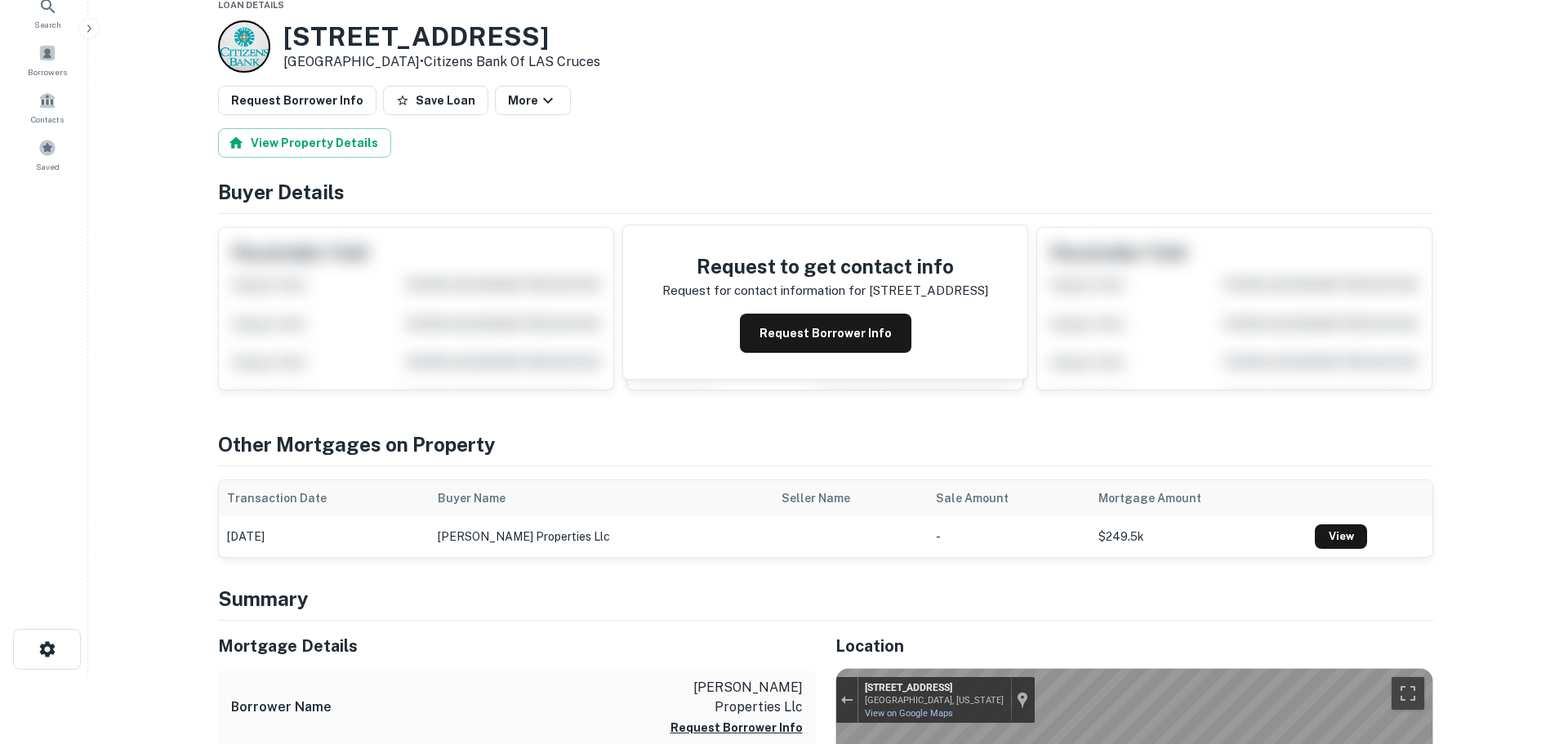
scroll to position [0, 0]
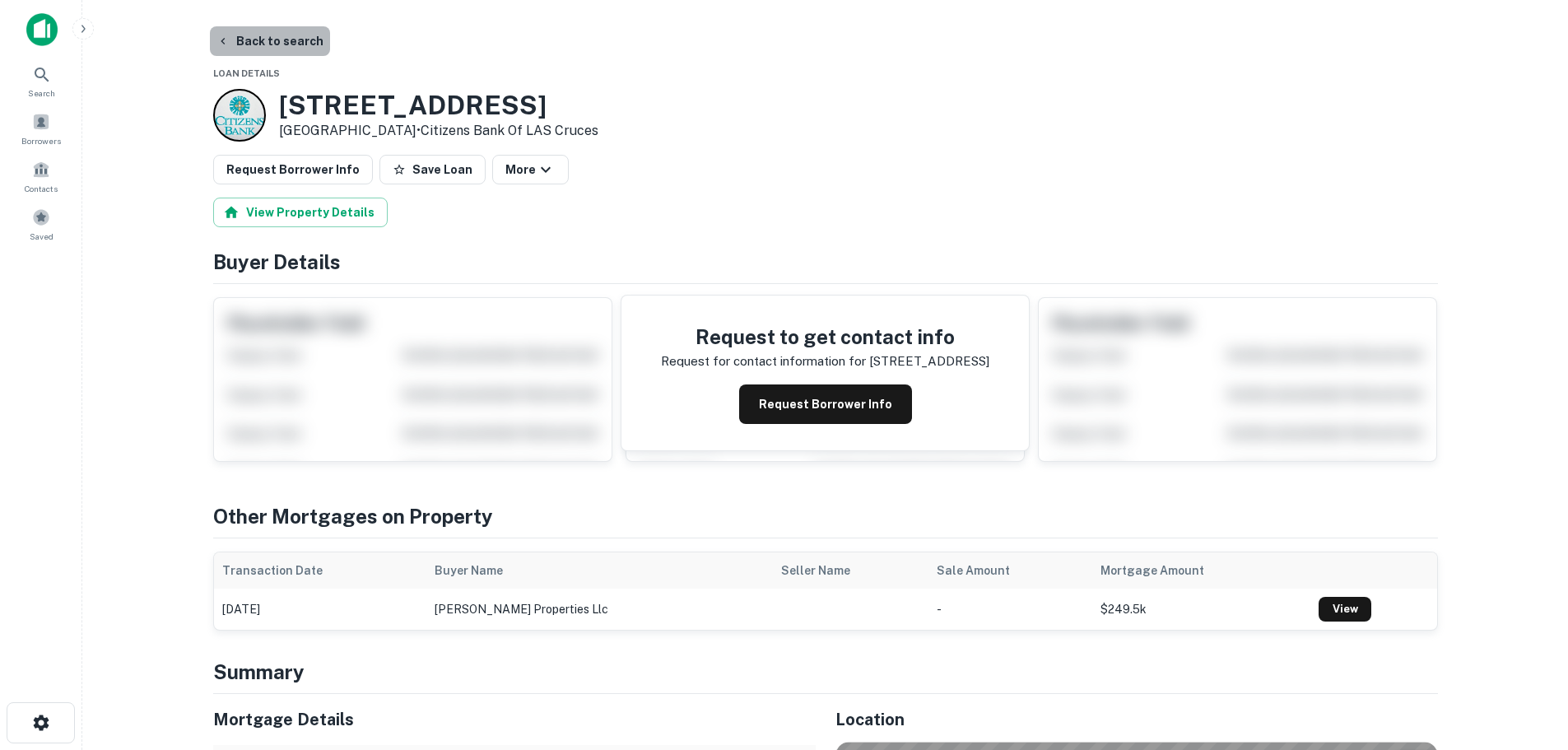
click at [274, 44] on button "Back to search" at bounding box center [270, 41] width 120 height 30
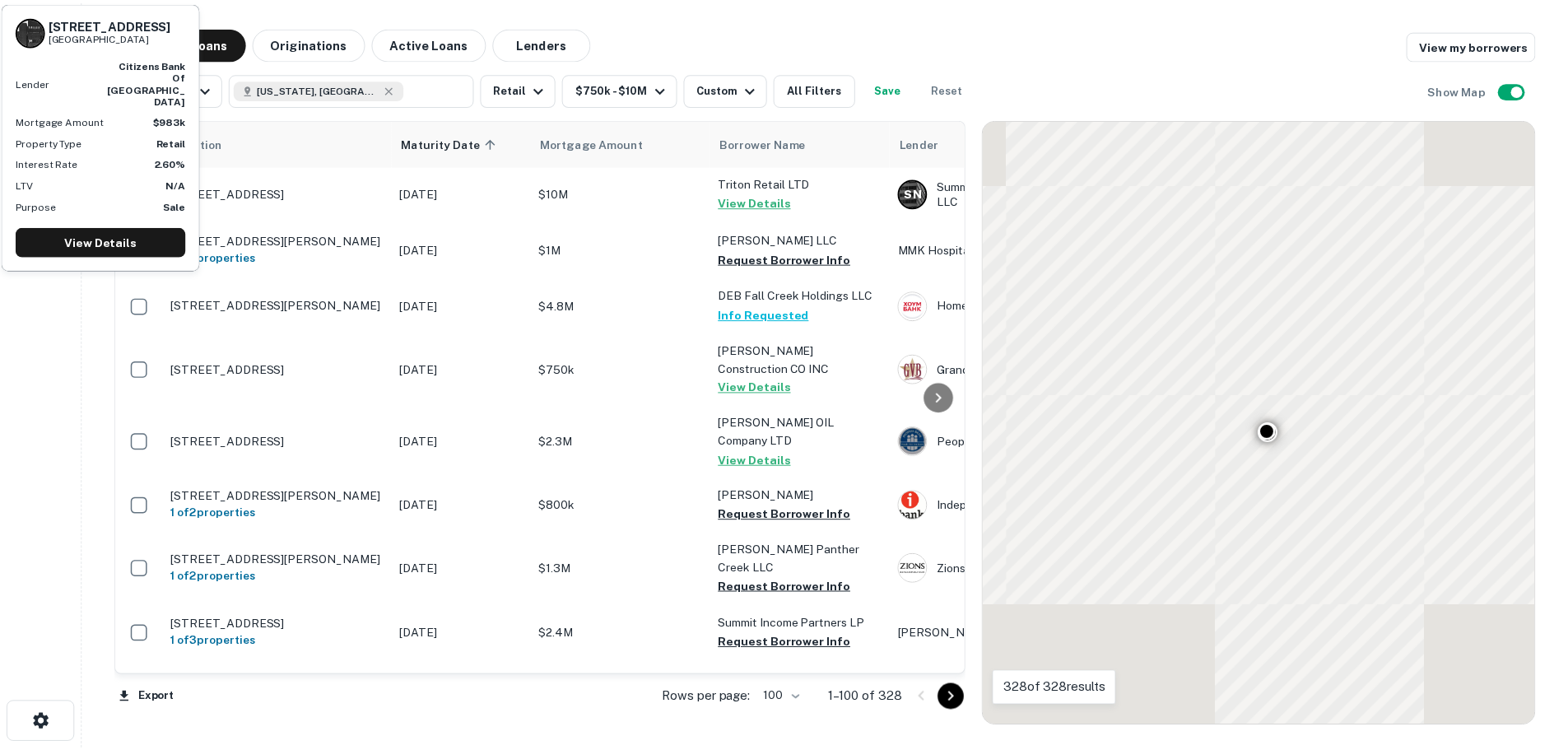
scroll to position [3397, 0]
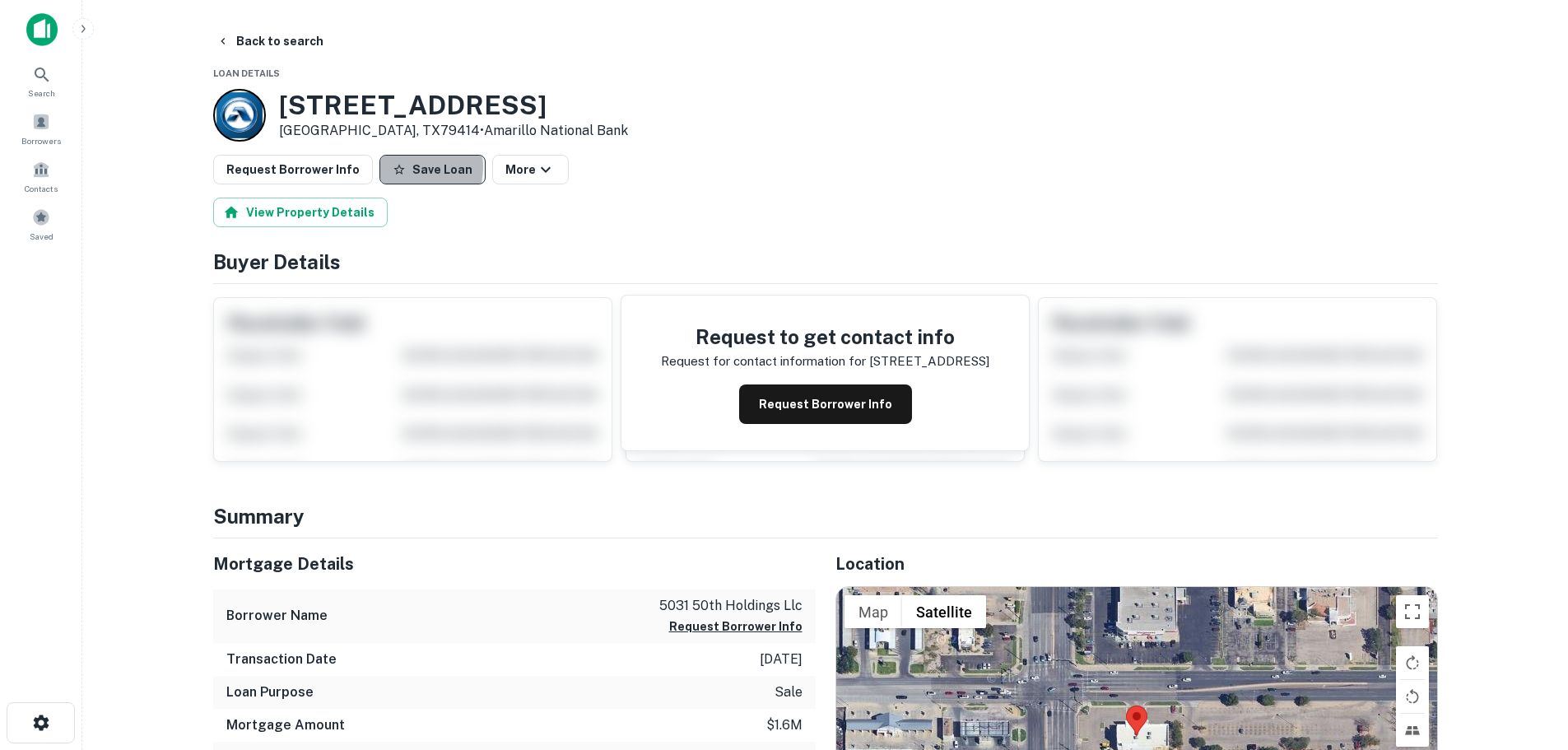
click at [395, 167] on icon "button" at bounding box center [400, 170] width 14 height 14
click at [317, 167] on button "Request Borrower Info" at bounding box center [292, 169] width 160 height 30
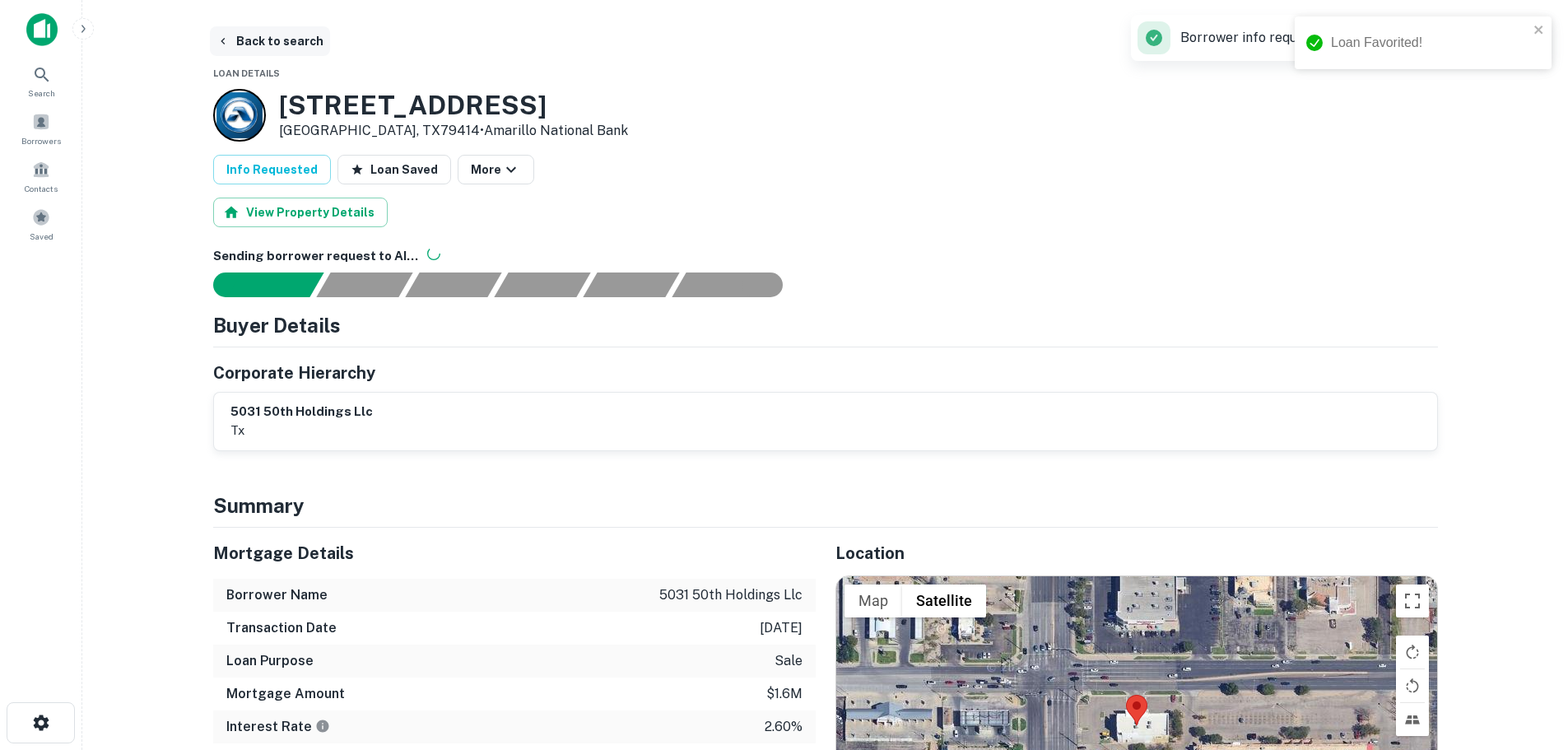
click at [261, 41] on button "Back to search" at bounding box center [270, 41] width 120 height 30
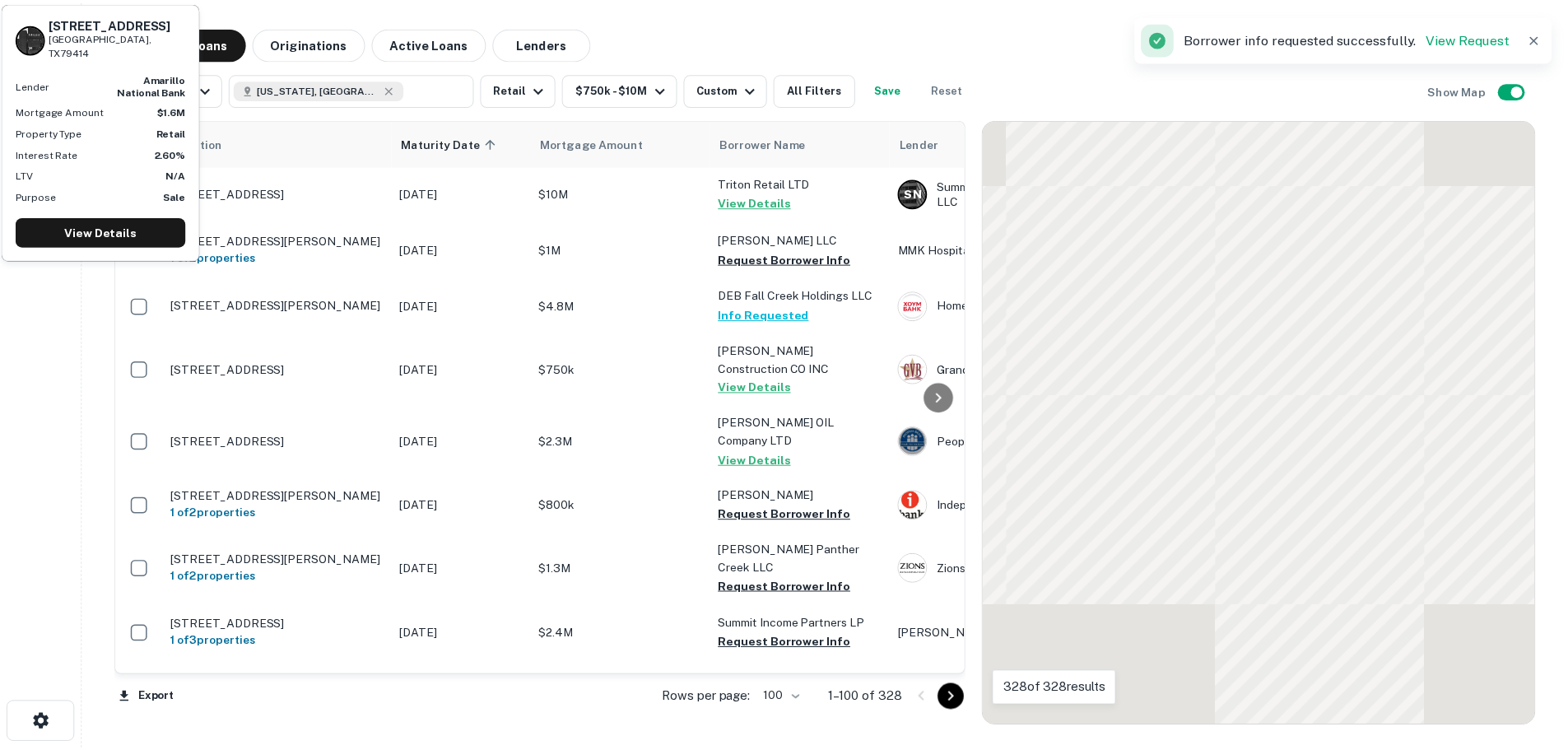
scroll to position [3397, 0]
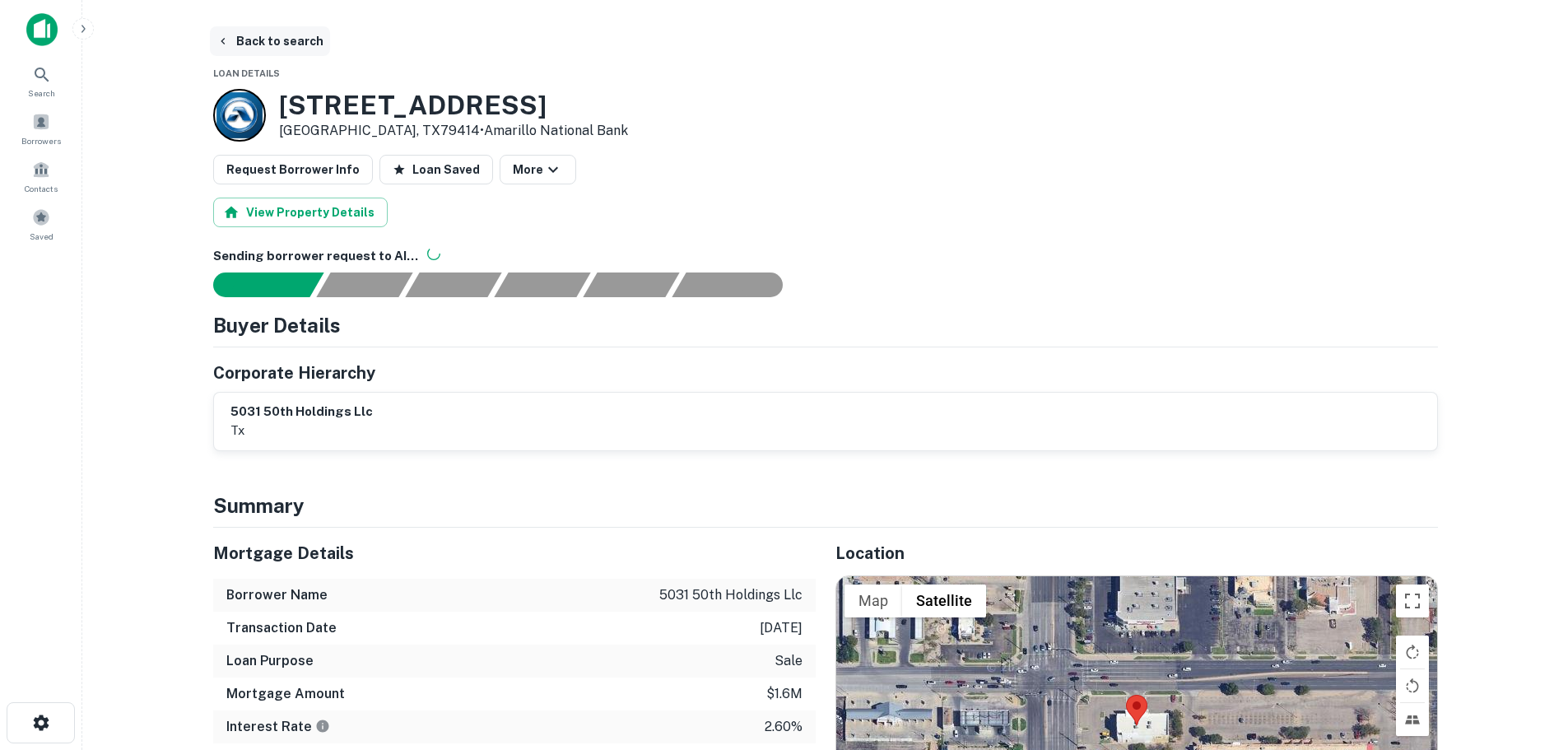
click at [296, 48] on button "Back to search" at bounding box center [270, 41] width 120 height 30
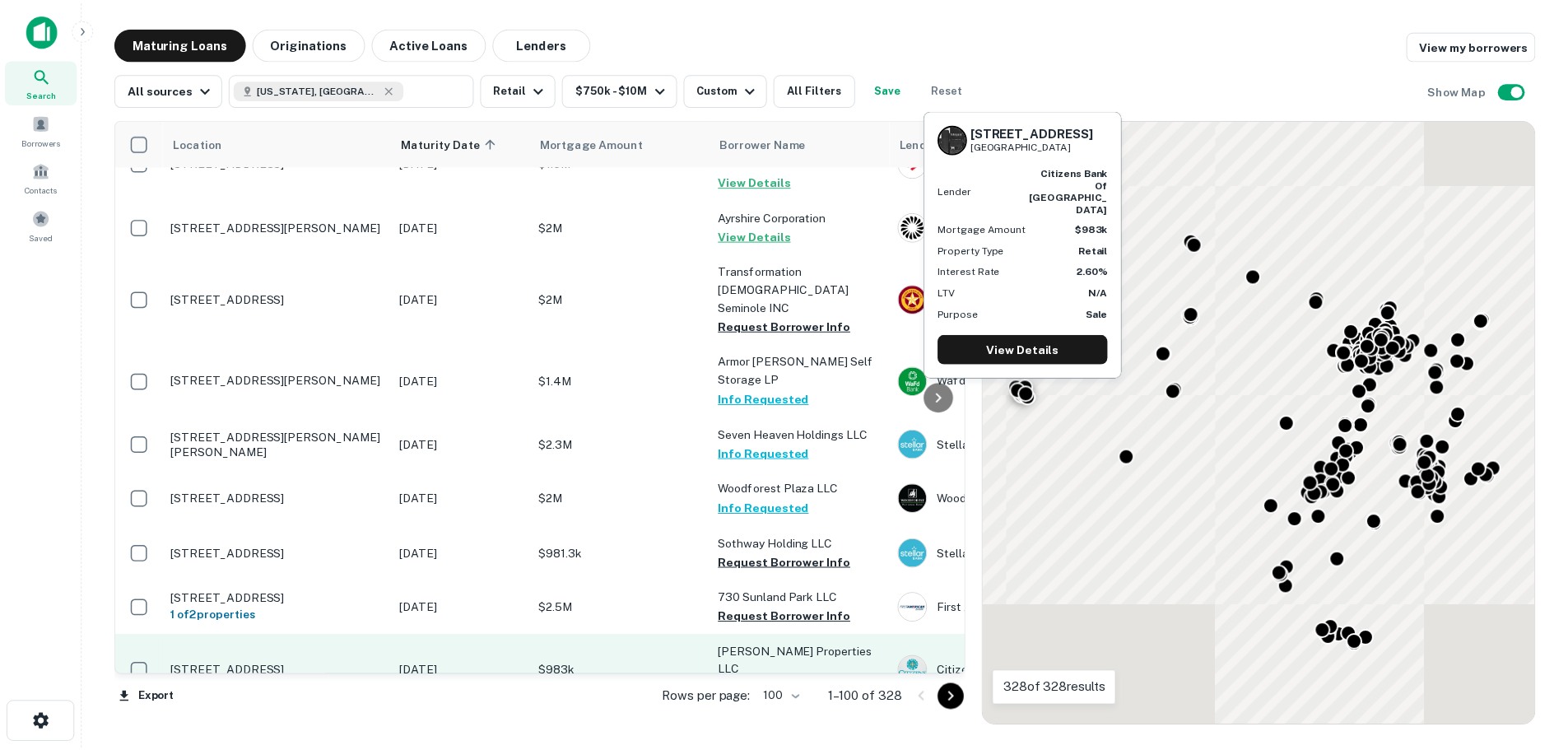
scroll to position [3397, 0]
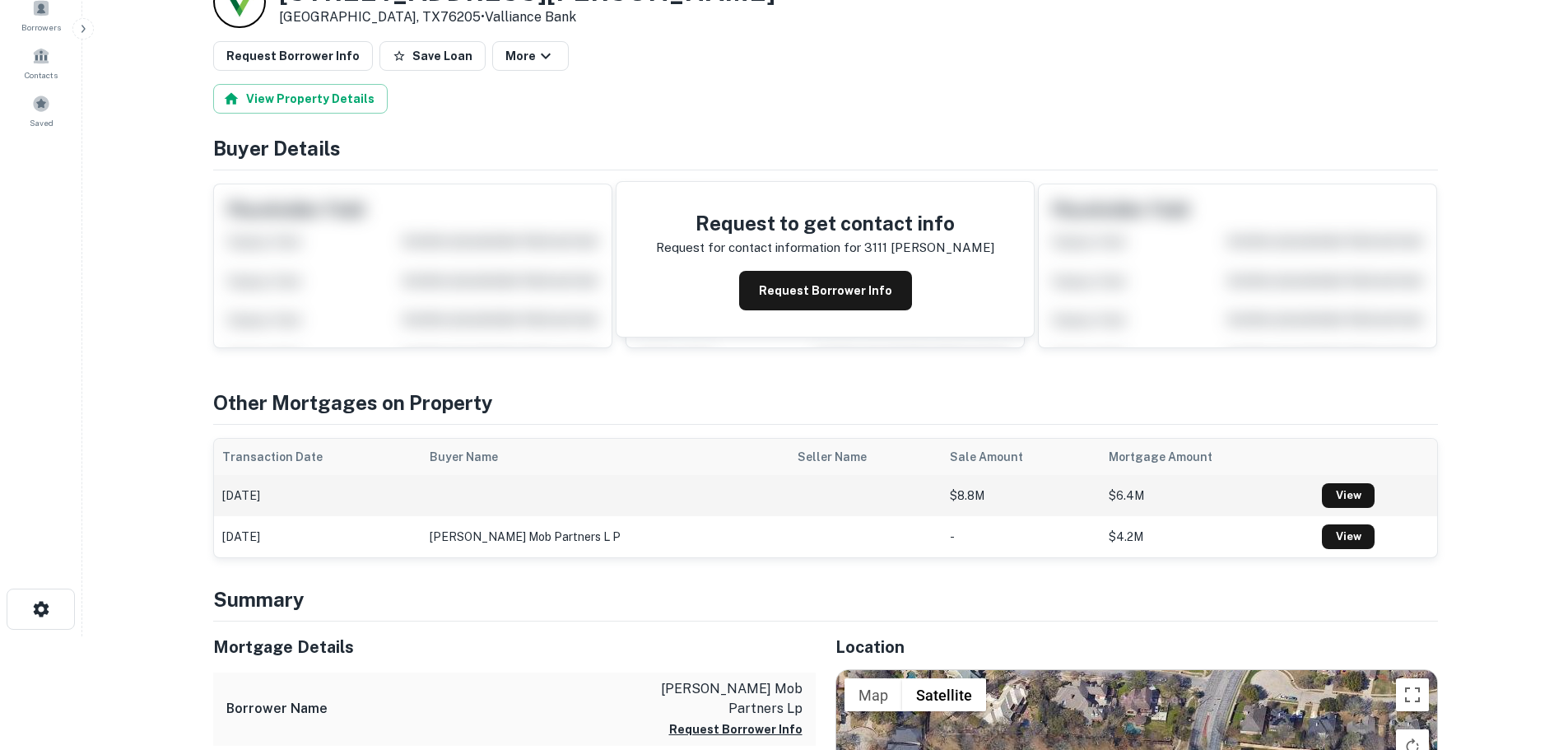
scroll to position [329, 0]
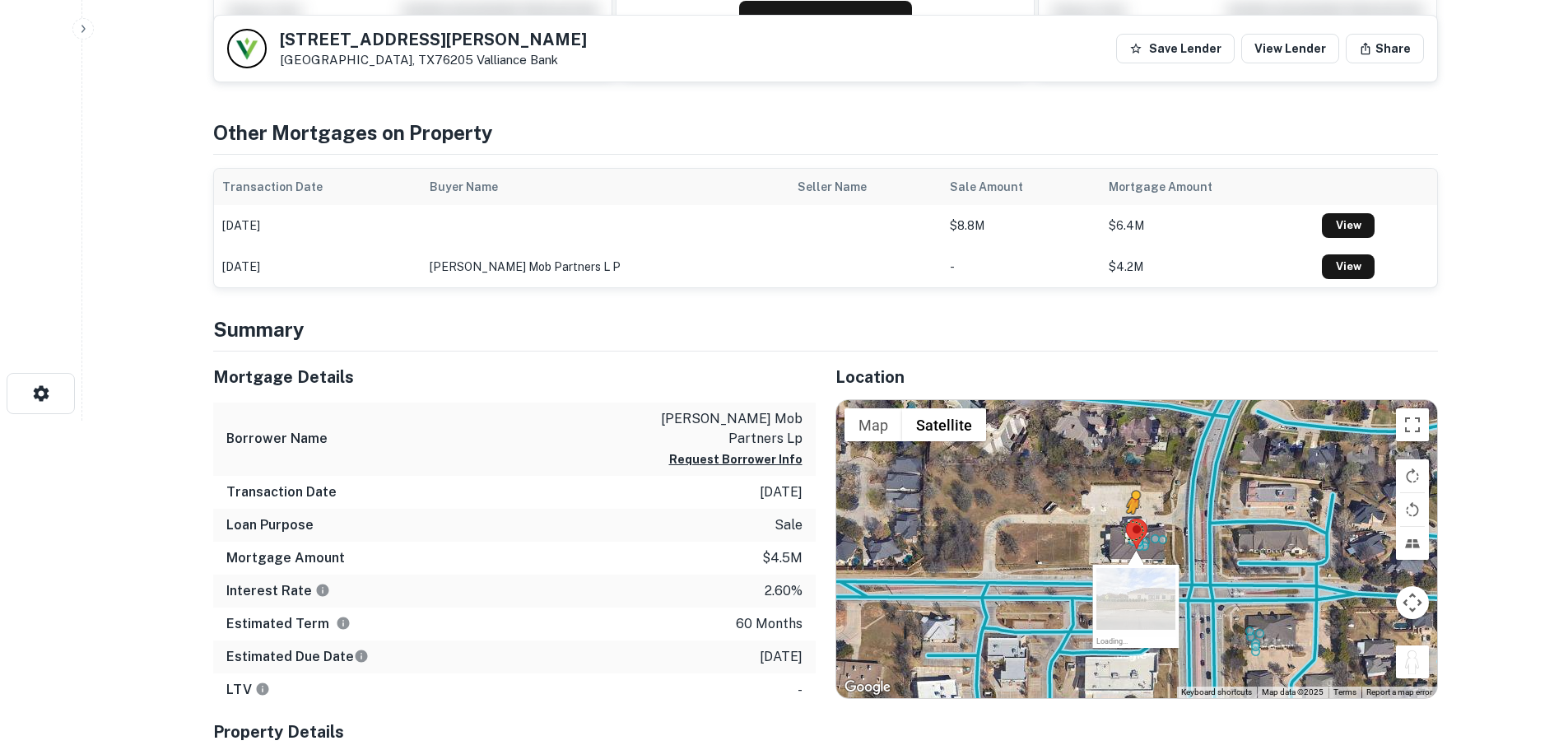
drag, startPoint x: 1416, startPoint y: 671, endPoint x: 1129, endPoint y: 530, distance: 319.8
click at [1129, 530] on div "To activate drag with keyboard, press Alt + Enter. Once in keyboard drag state,…" at bounding box center [1136, 549] width 601 height 298
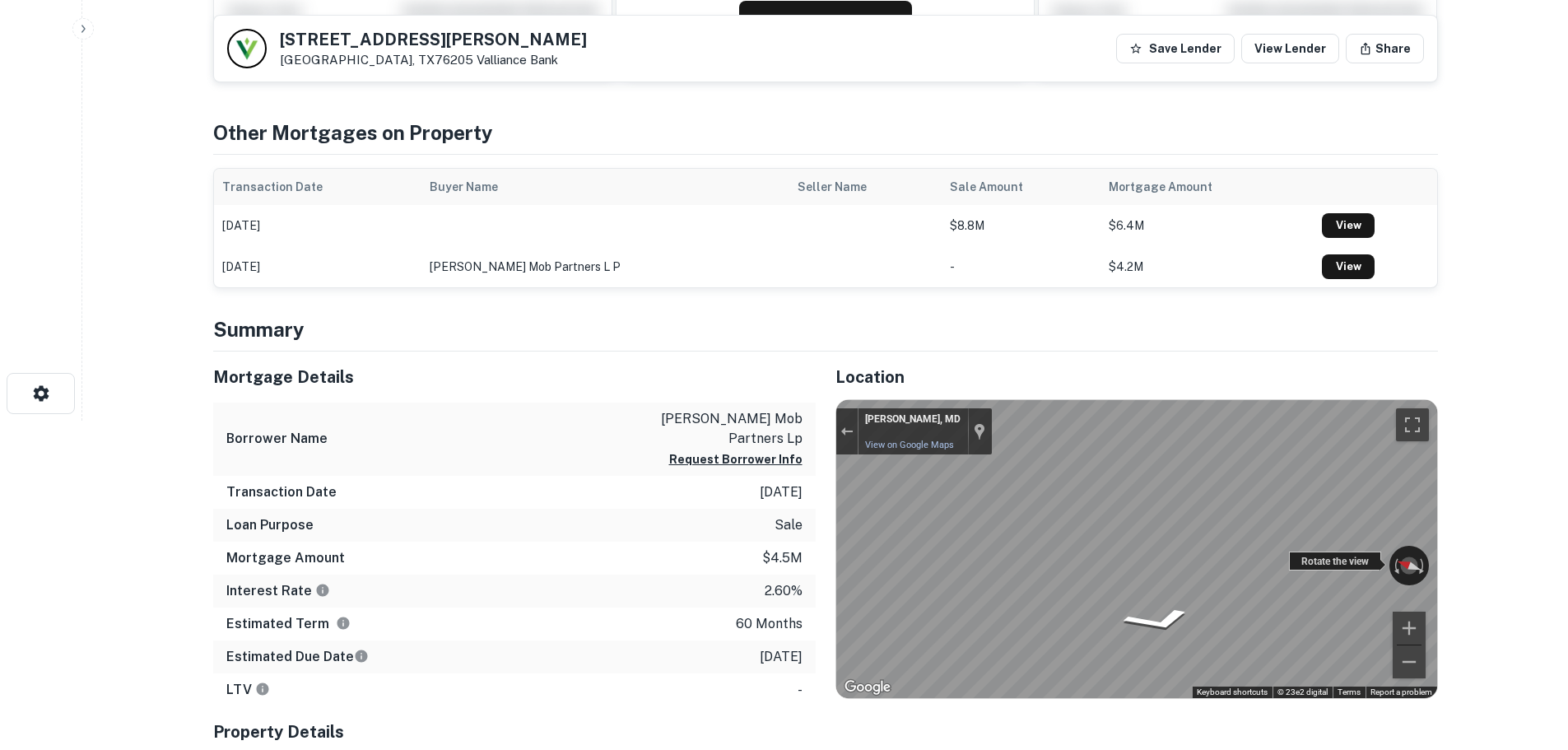
click at [1065, 575] on div "← Move left → Move right ↑ Move up ↓ Move down + Zoom in - Zoom out Angela Stra…" at bounding box center [1136, 549] width 601 height 298
click at [981, 562] on div "← Move left → Move right ↑ Move up ↓ Move down + Zoom in - Zoom out Angela Stra…" at bounding box center [1136, 549] width 601 height 298
drag, startPoint x: 1307, startPoint y: 563, endPoint x: 1563, endPoint y: 597, distance: 258.2
click at [1567, 421] on html "Search Borrowers Contacts Saved Back to search 3111 Teasley Ln Denton, TX76205 …" at bounding box center [784, 46] width 1568 height 750
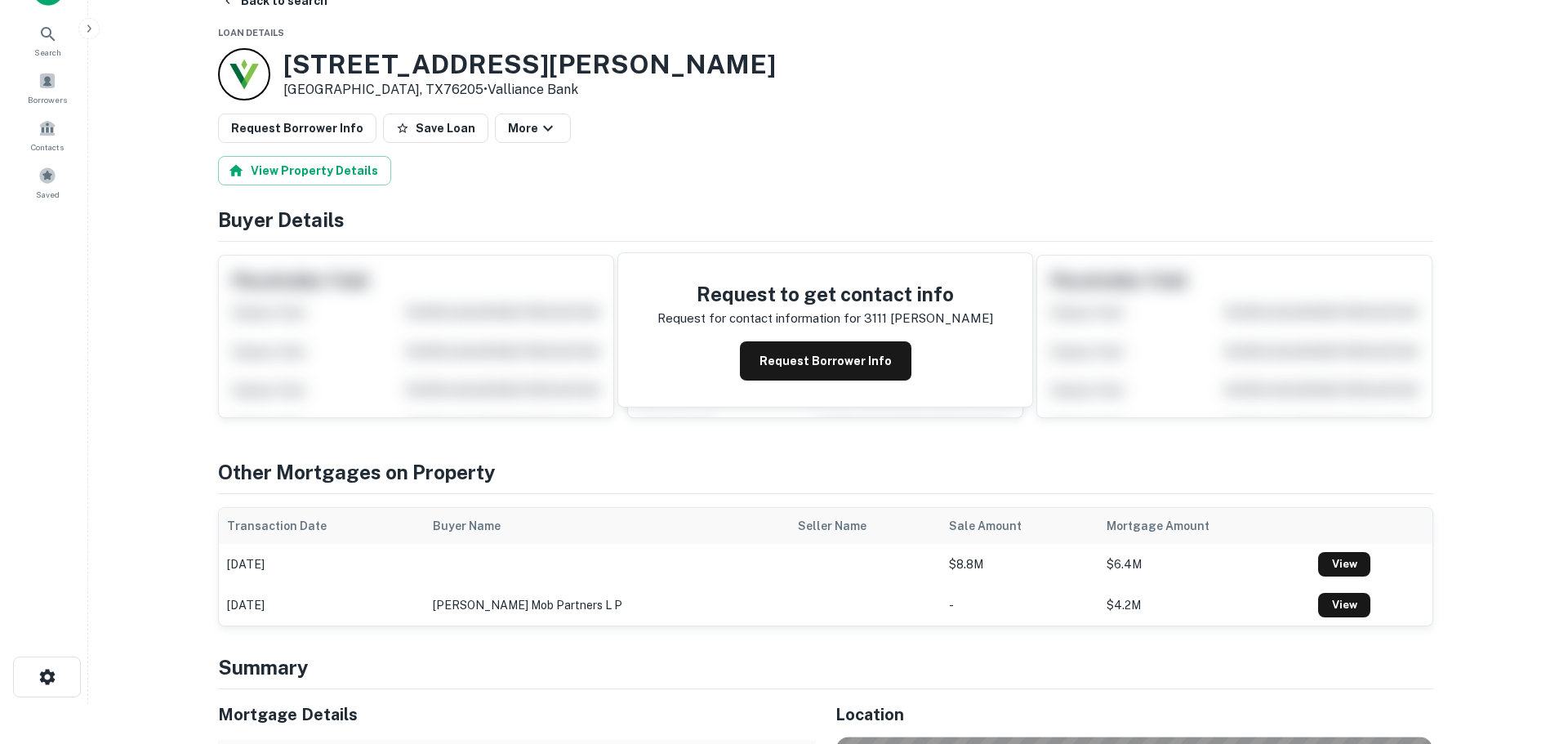
scroll to position [0, 0]
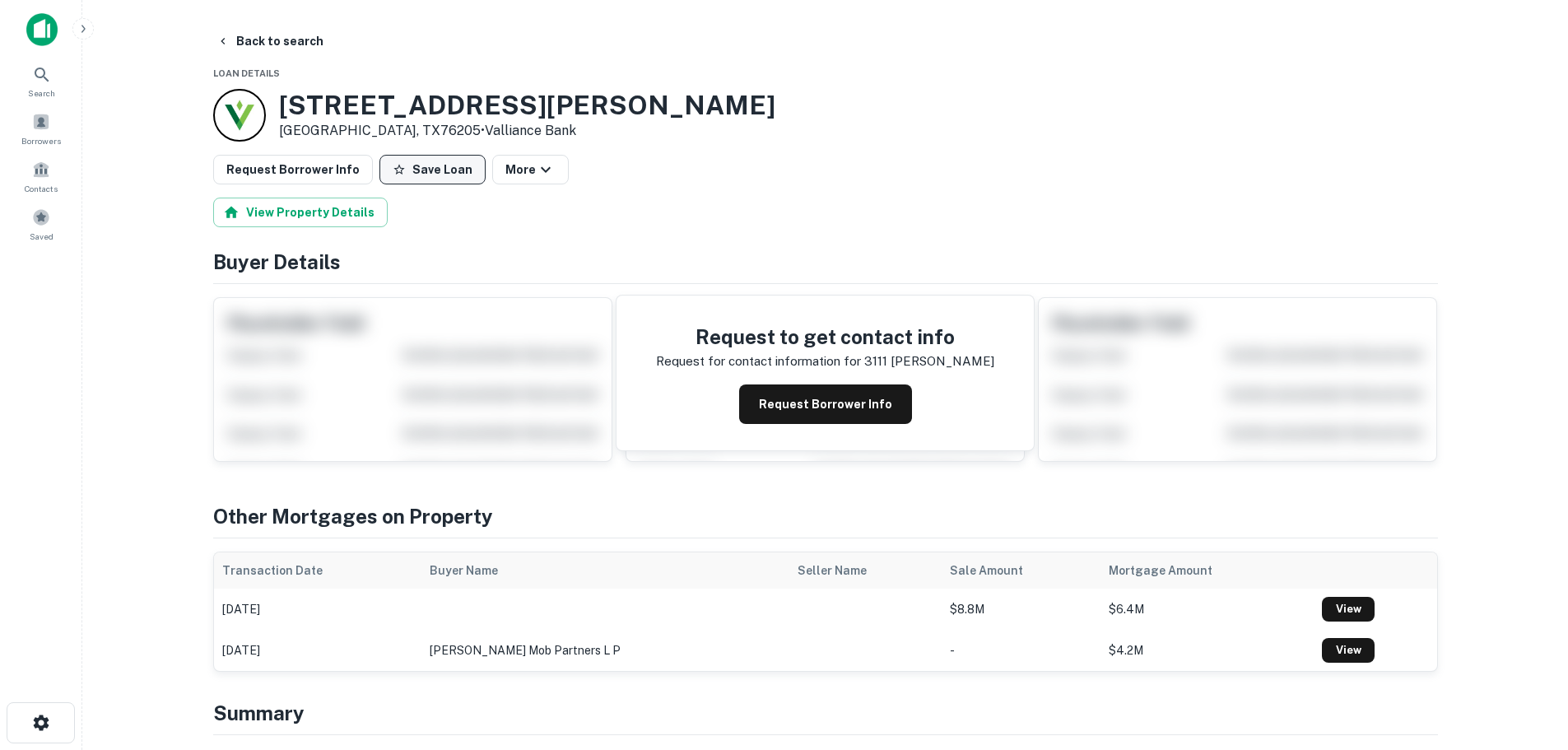
click at [416, 175] on button "Save Loan" at bounding box center [433, 169] width 106 height 30
click at [334, 171] on button "Request Borrower Info" at bounding box center [292, 169] width 160 height 30
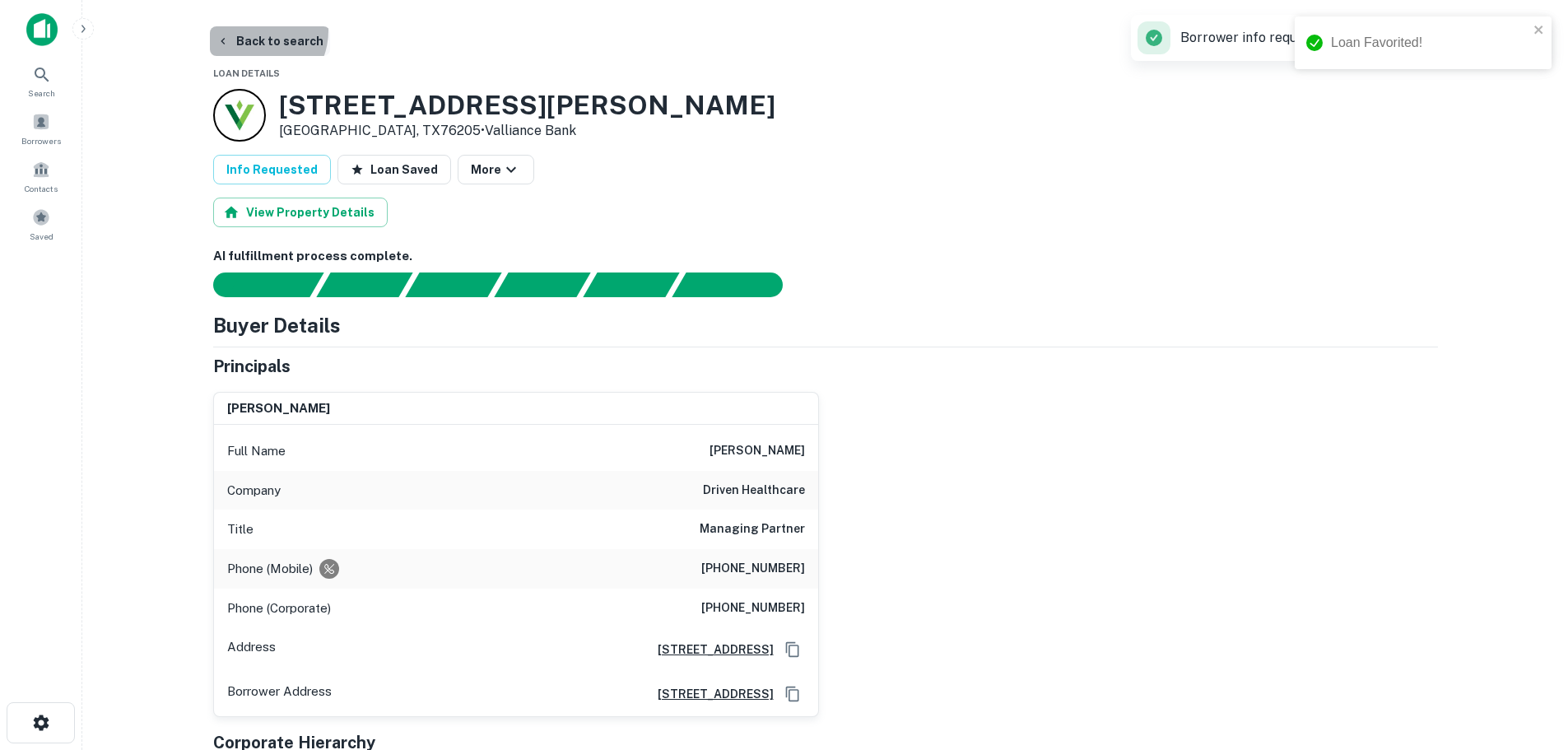
click at [253, 30] on button "Back to search" at bounding box center [270, 41] width 120 height 30
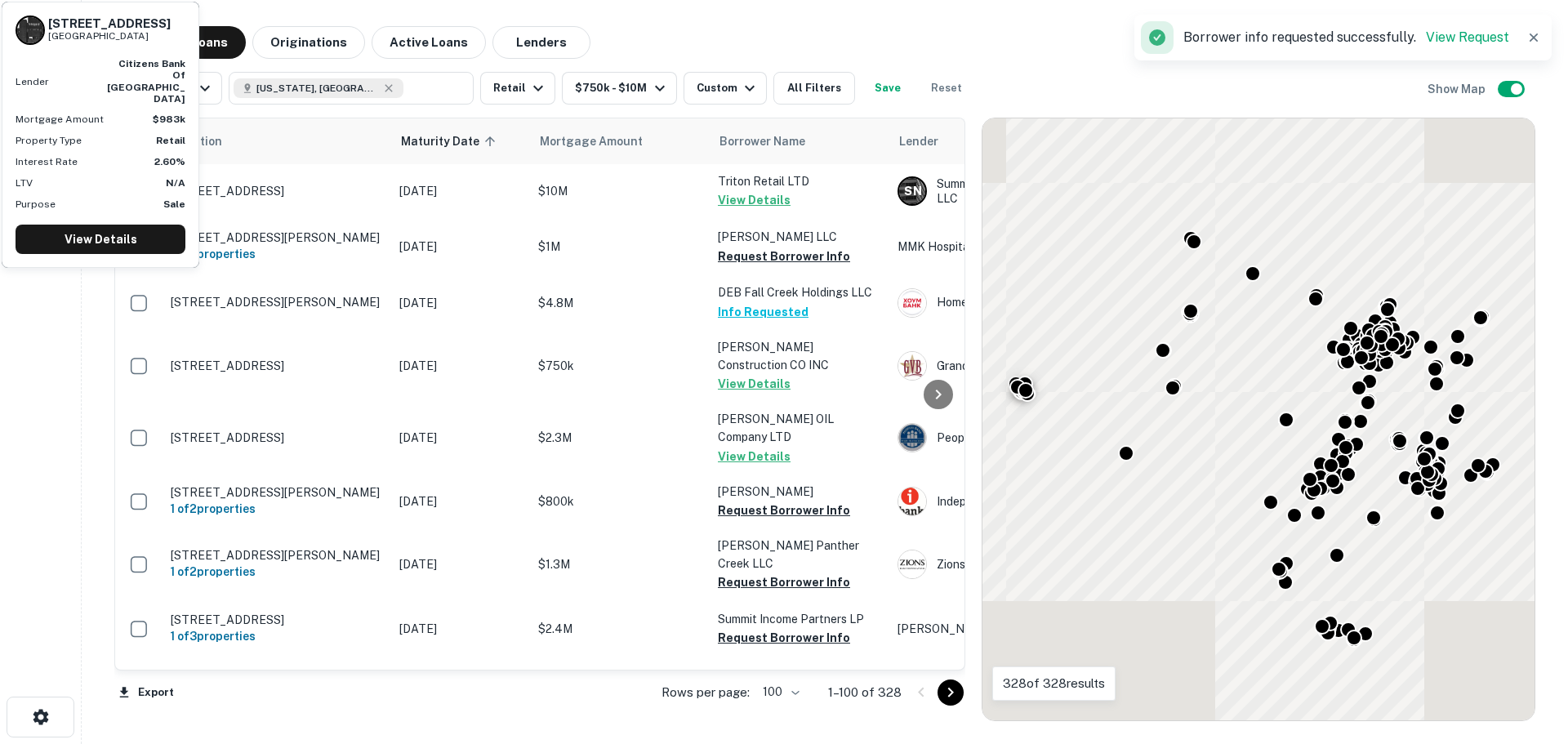
scroll to position [3370, 0]
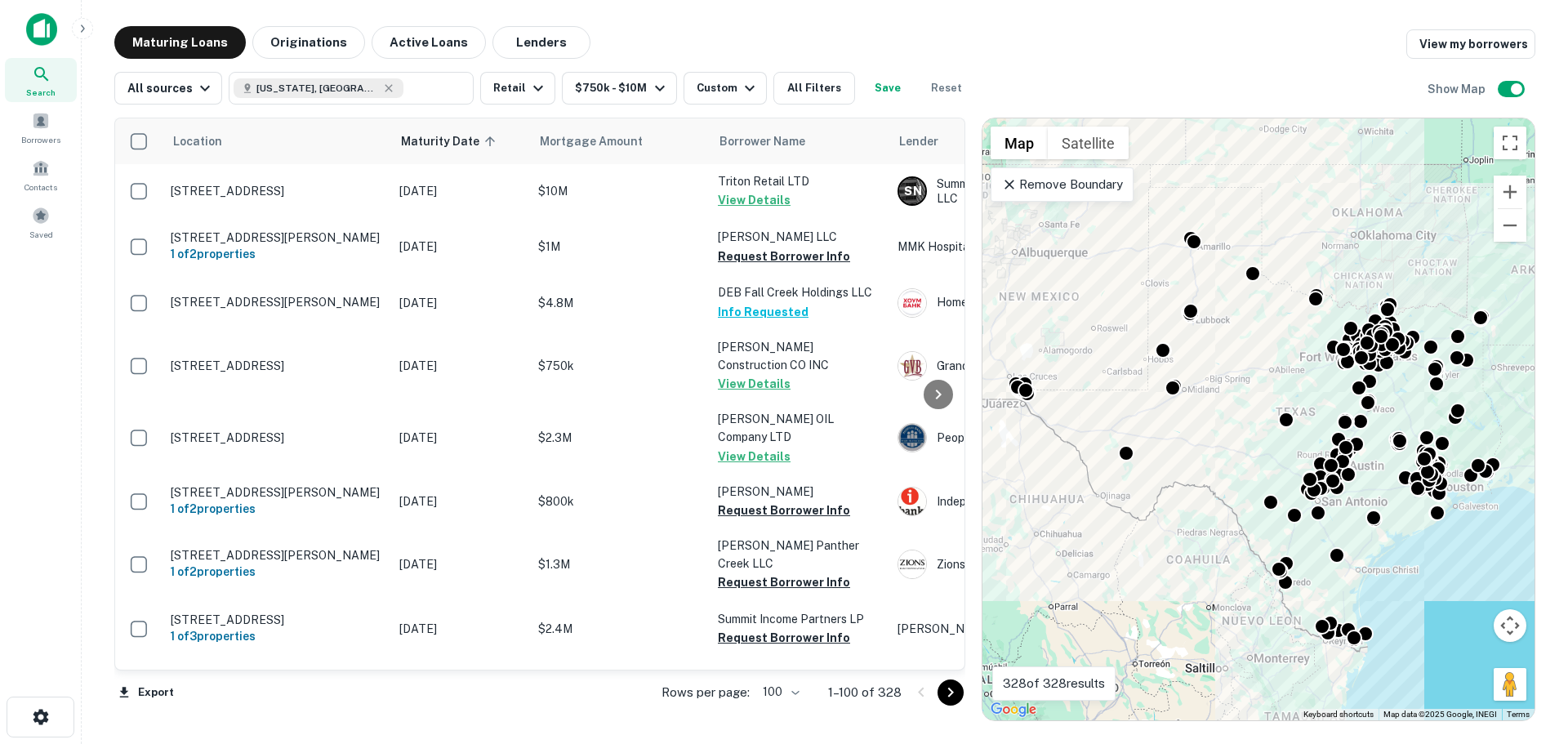
scroll to position [3697, 0]
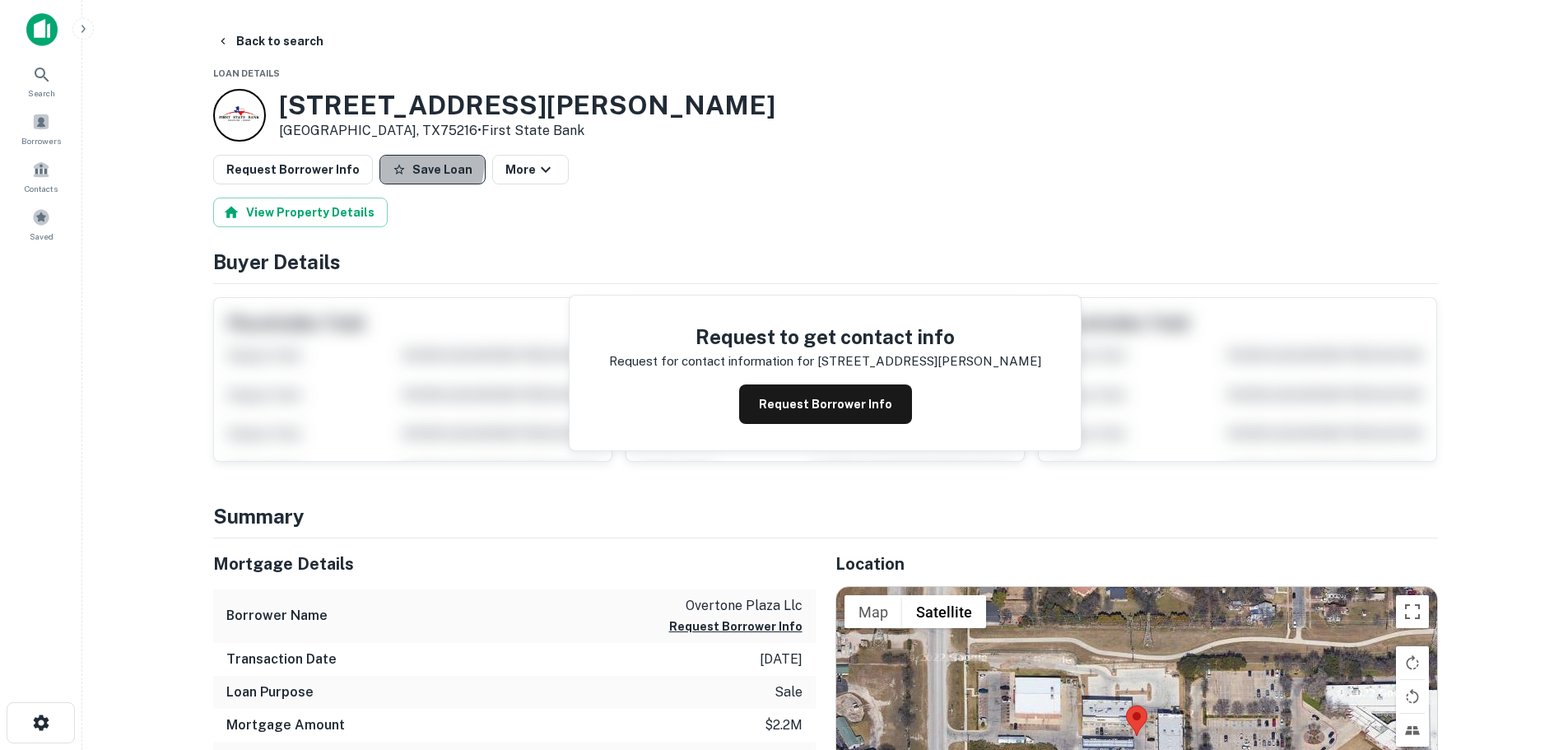
click at [385, 159] on button "Save Loan" at bounding box center [433, 169] width 106 height 30
click at [296, 171] on button "Request Borrower Info" at bounding box center [292, 169] width 160 height 30
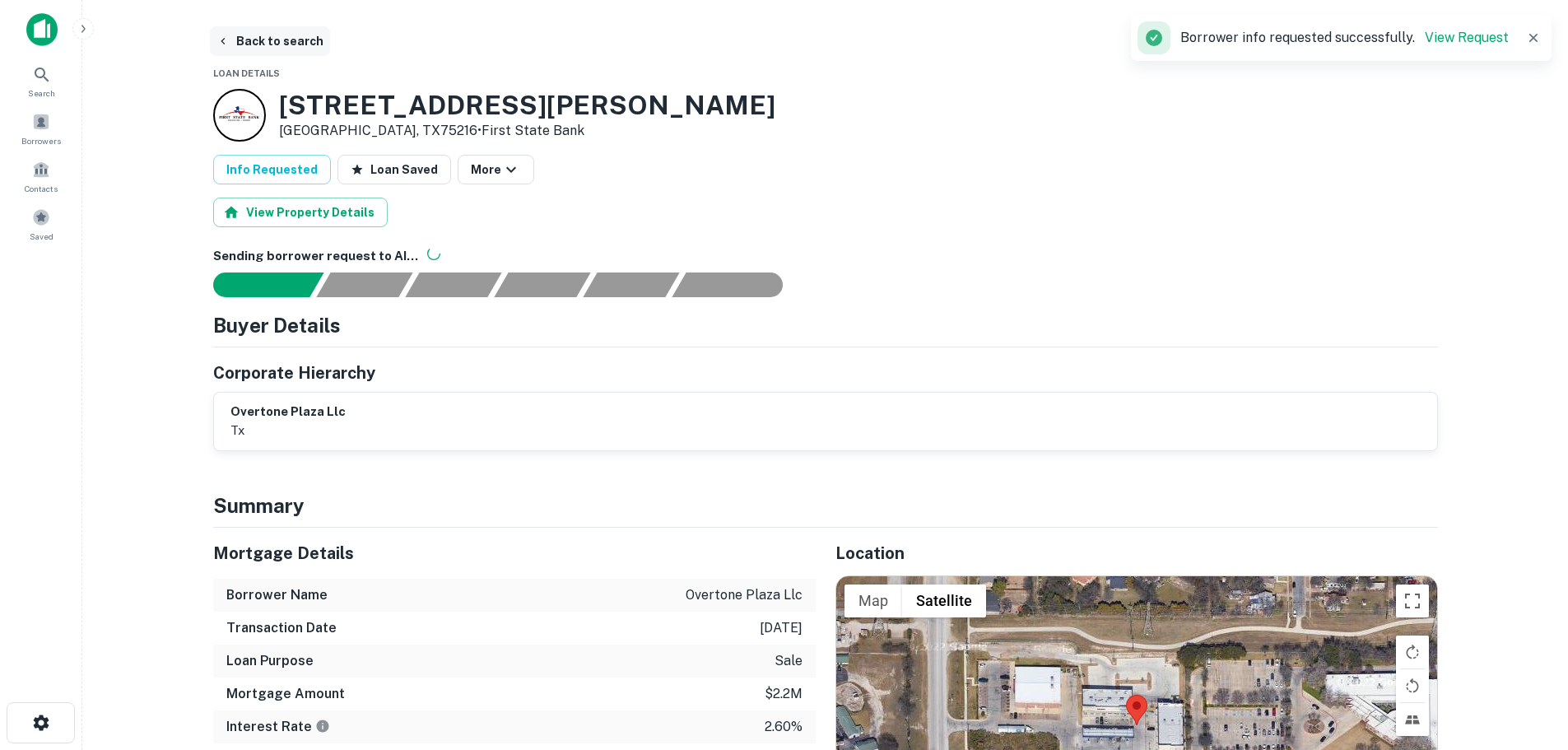
click at [263, 48] on button "Back to search" at bounding box center [270, 41] width 120 height 30
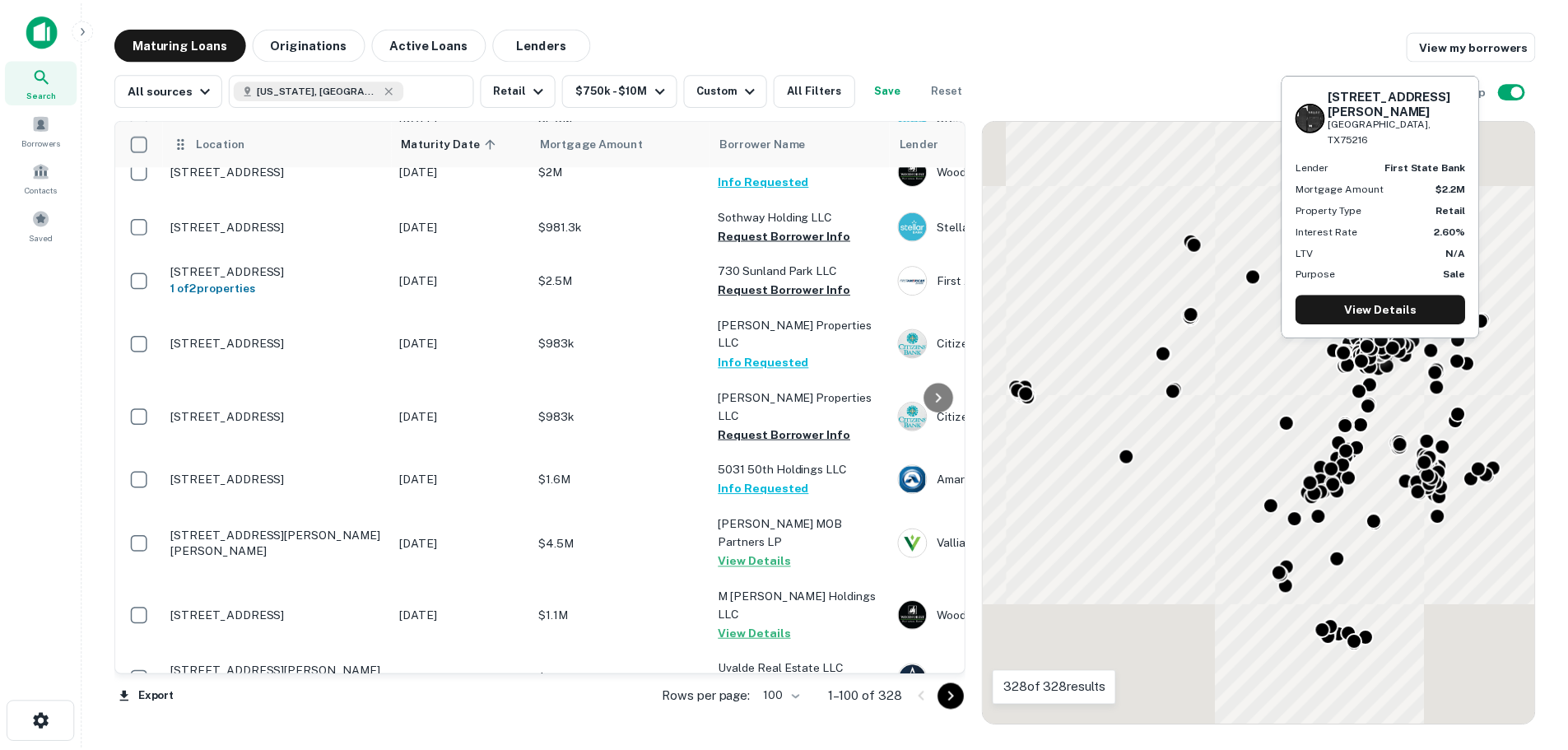
scroll to position [3726, 0]
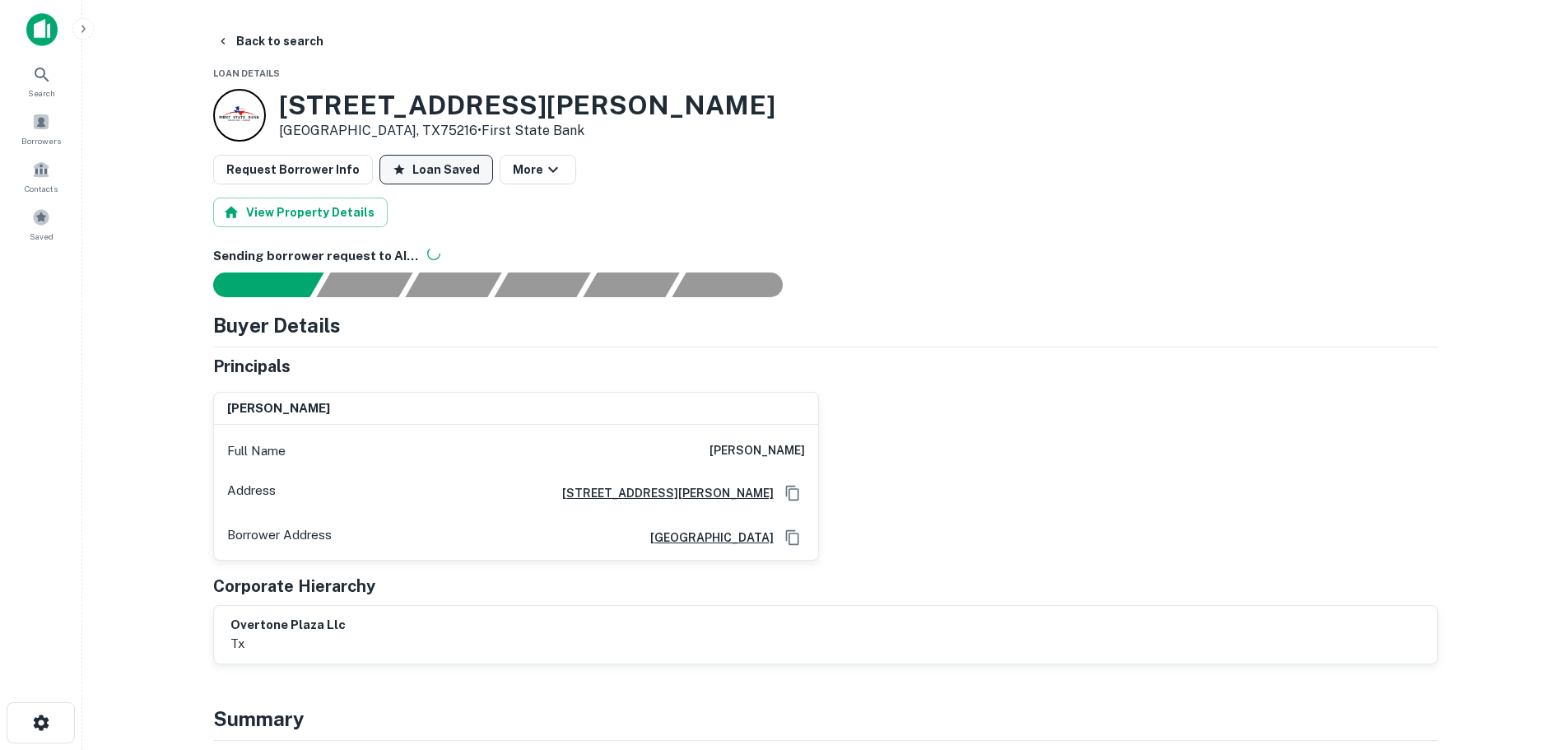
click at [393, 167] on icon "button" at bounding box center [400, 170] width 14 height 14
click at [393, 171] on icon "button" at bounding box center [400, 170] width 14 height 14
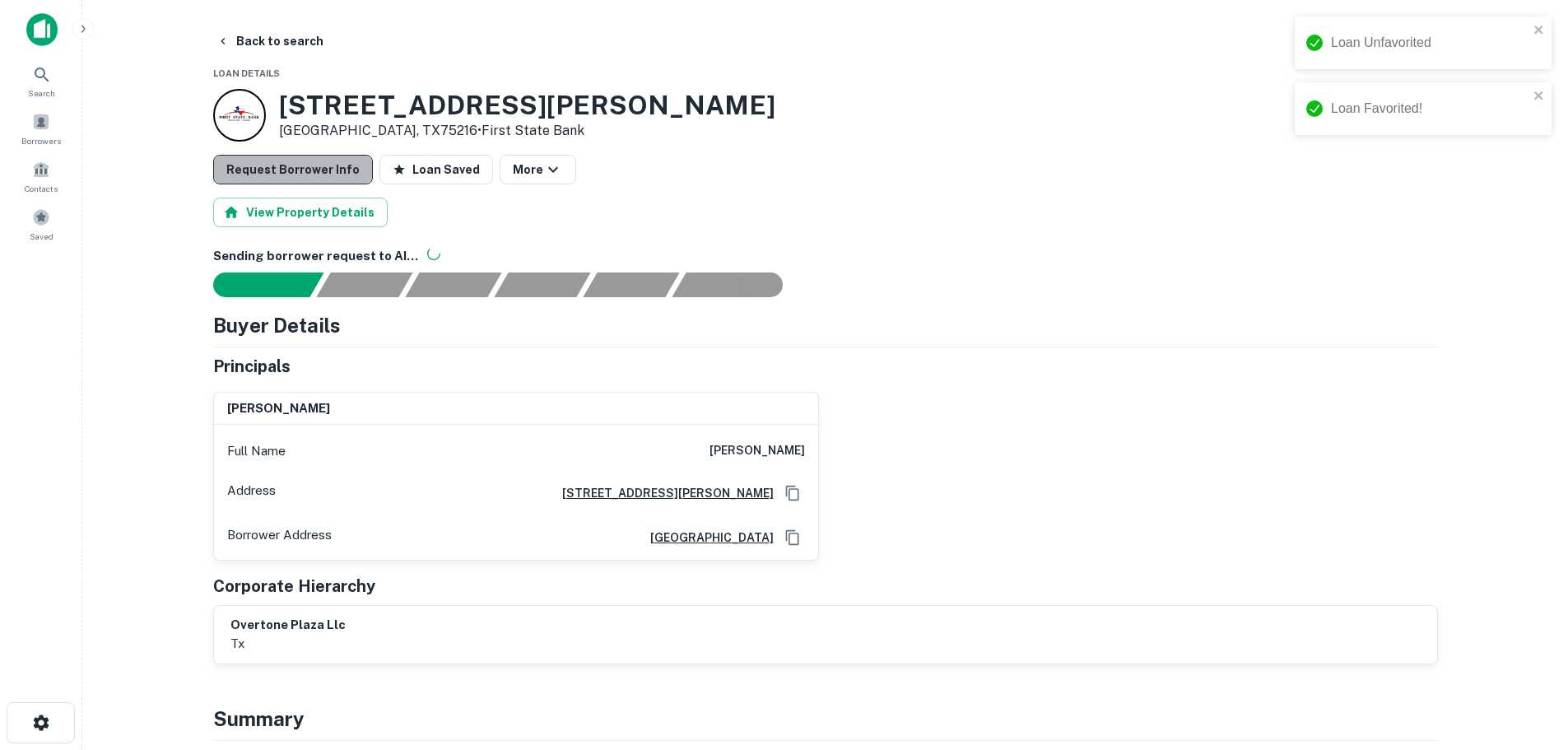
click at [305, 171] on button "Request Borrower Info" at bounding box center [292, 169] width 160 height 30
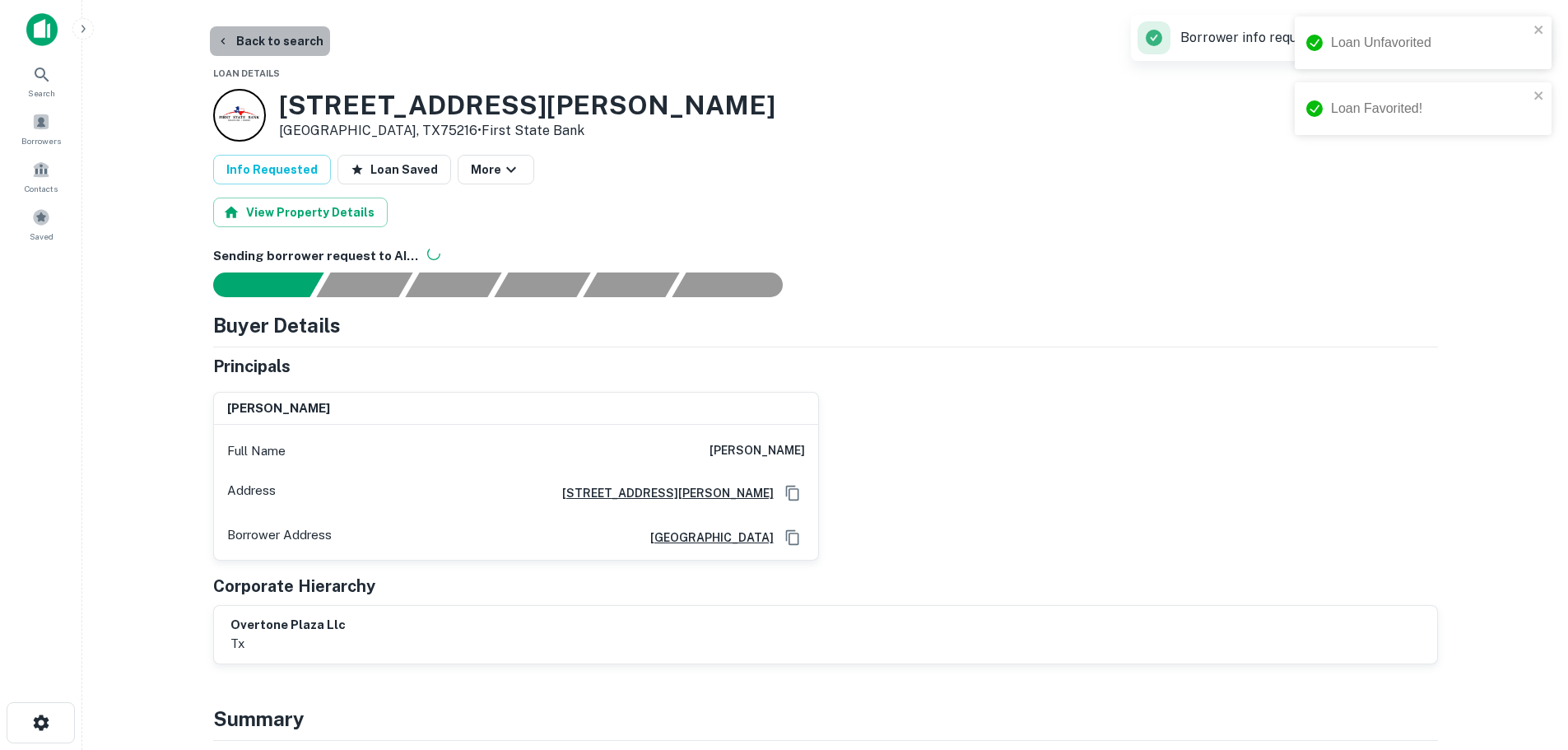
click at [284, 47] on button "Back to search" at bounding box center [270, 41] width 120 height 30
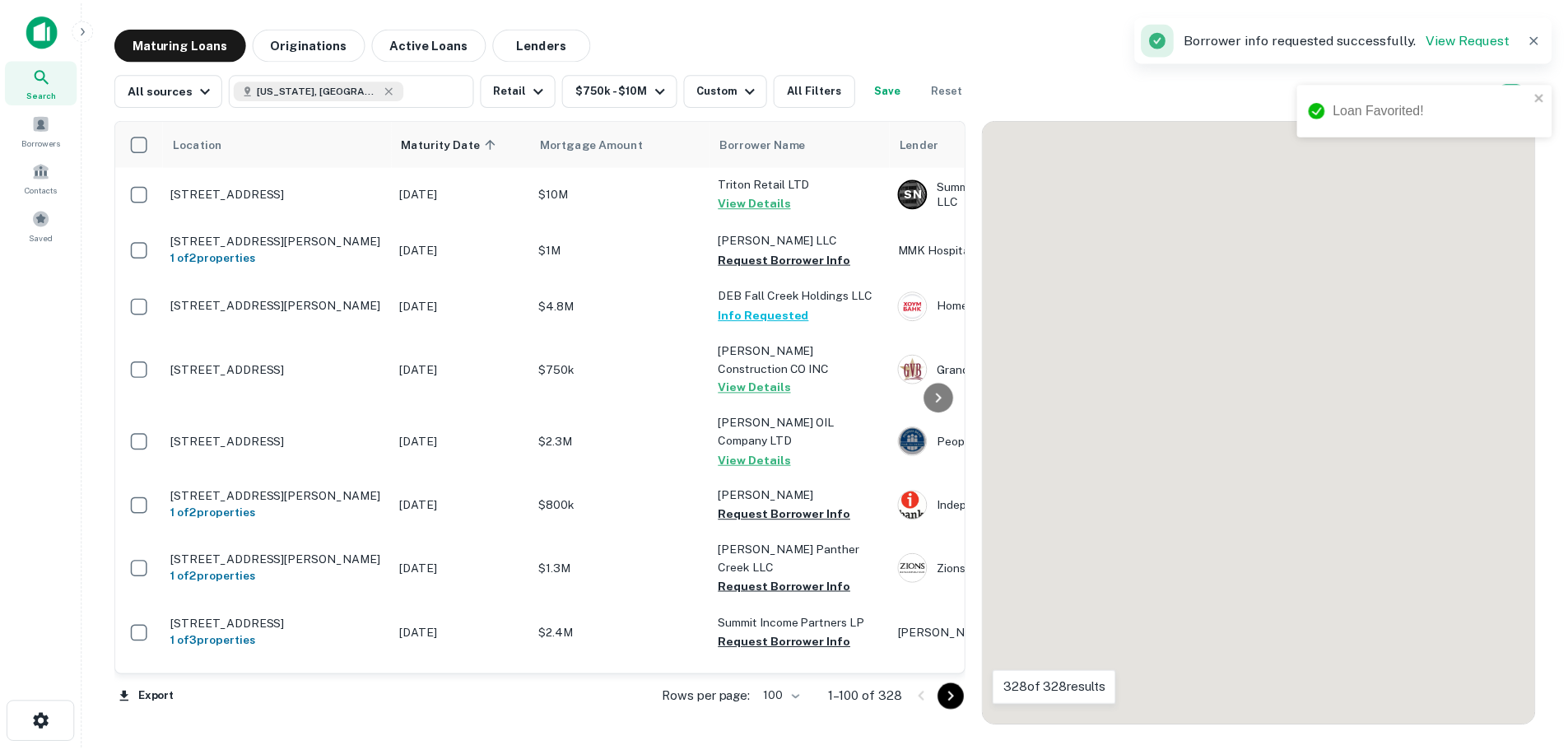
scroll to position [3726, 0]
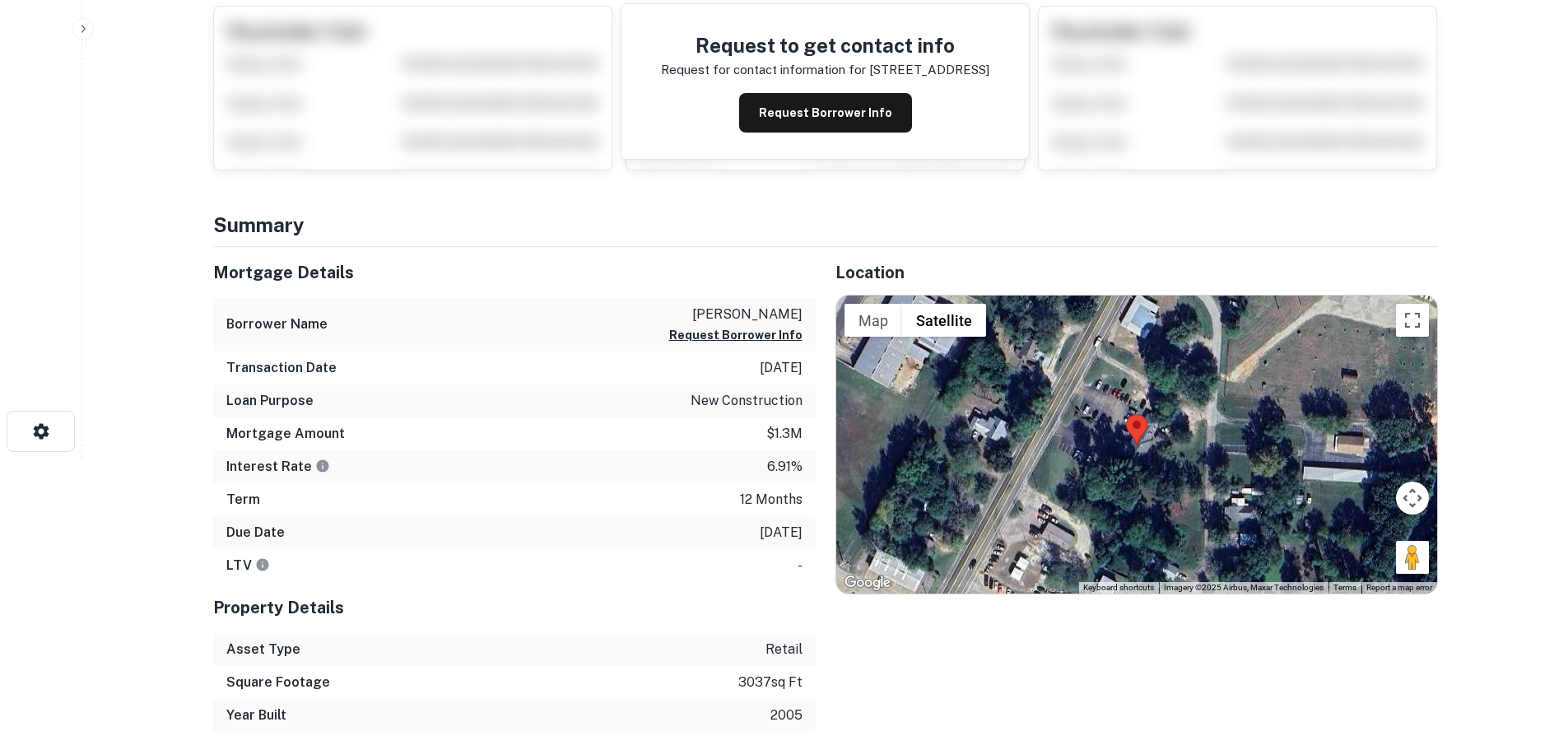
scroll to position [329, 0]
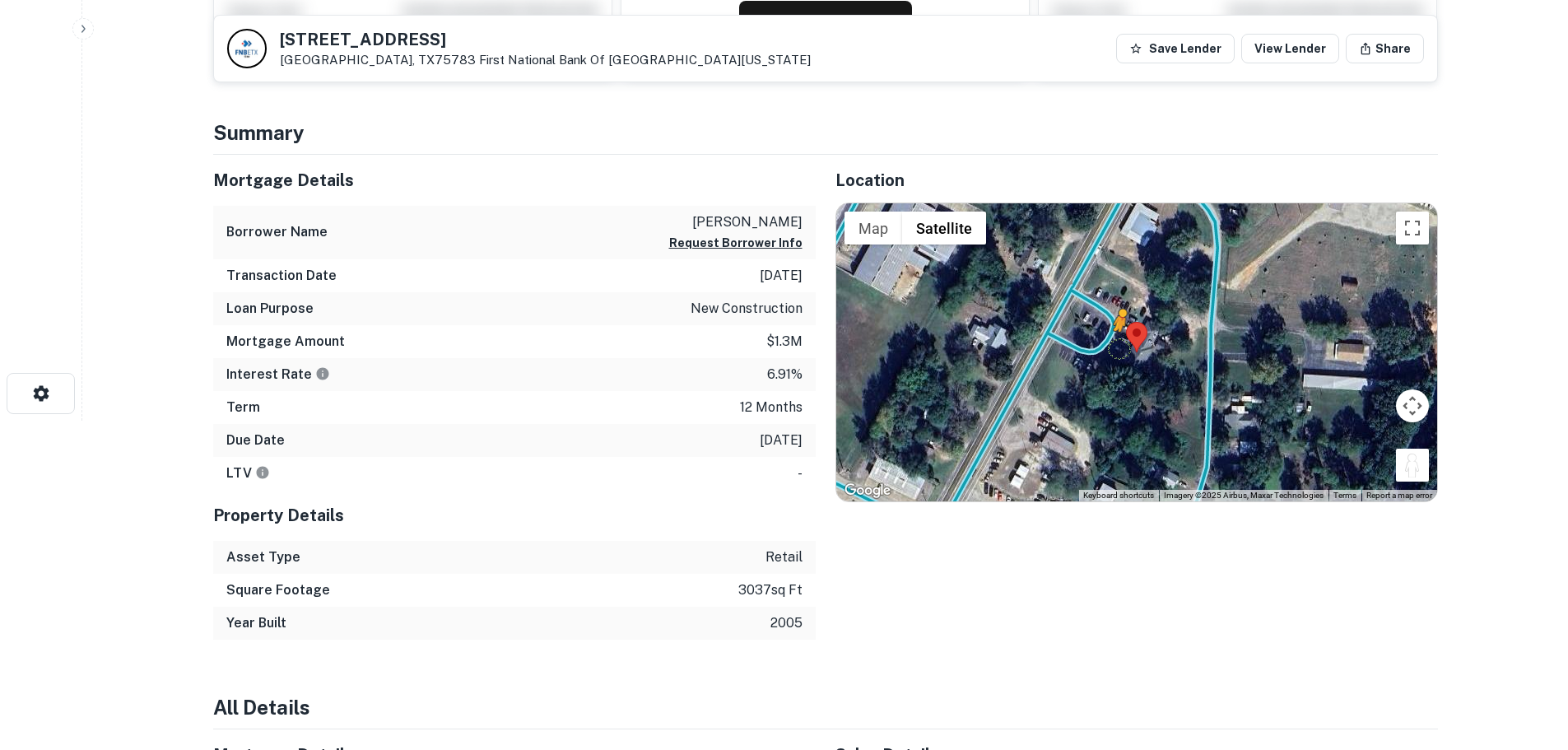
drag, startPoint x: 1419, startPoint y: 470, endPoint x: 1109, endPoint y: 345, distance: 334.3
click at [1109, 345] on div "To activate drag with keyboard, press Alt + Enter. Once in keyboard drag state,…" at bounding box center [1136, 352] width 601 height 298
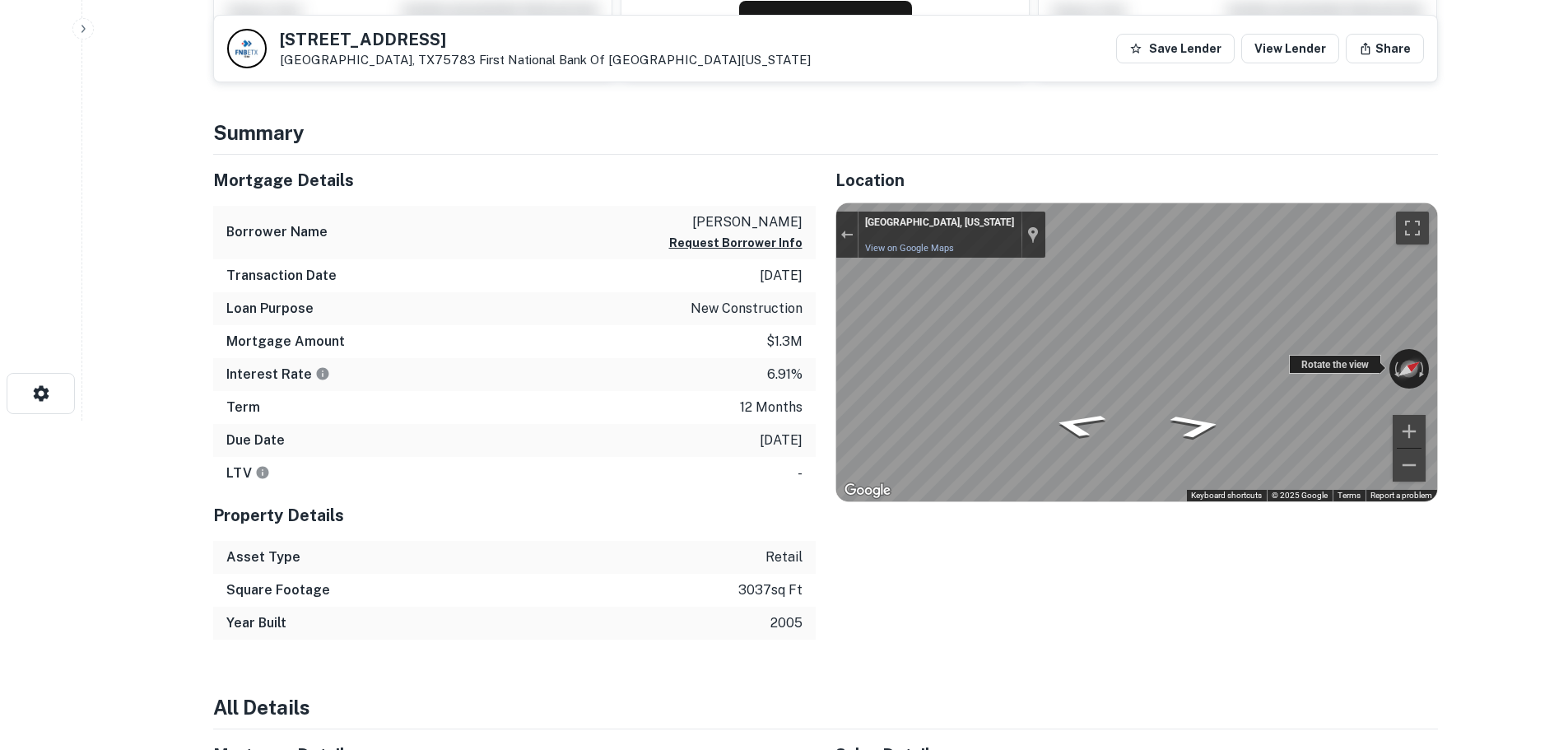
click at [1414, 372] on div "← Move left → Move right ↑ Move up ↓ Move down + Zoom in - Zoom out [GEOGRAPHIC…" at bounding box center [1136, 352] width 601 height 298
click at [1568, 356] on html "Search Borrowers Contacts Saved Back to search [STREET_ADDRESS] First National …" at bounding box center [784, 46] width 1568 height 750
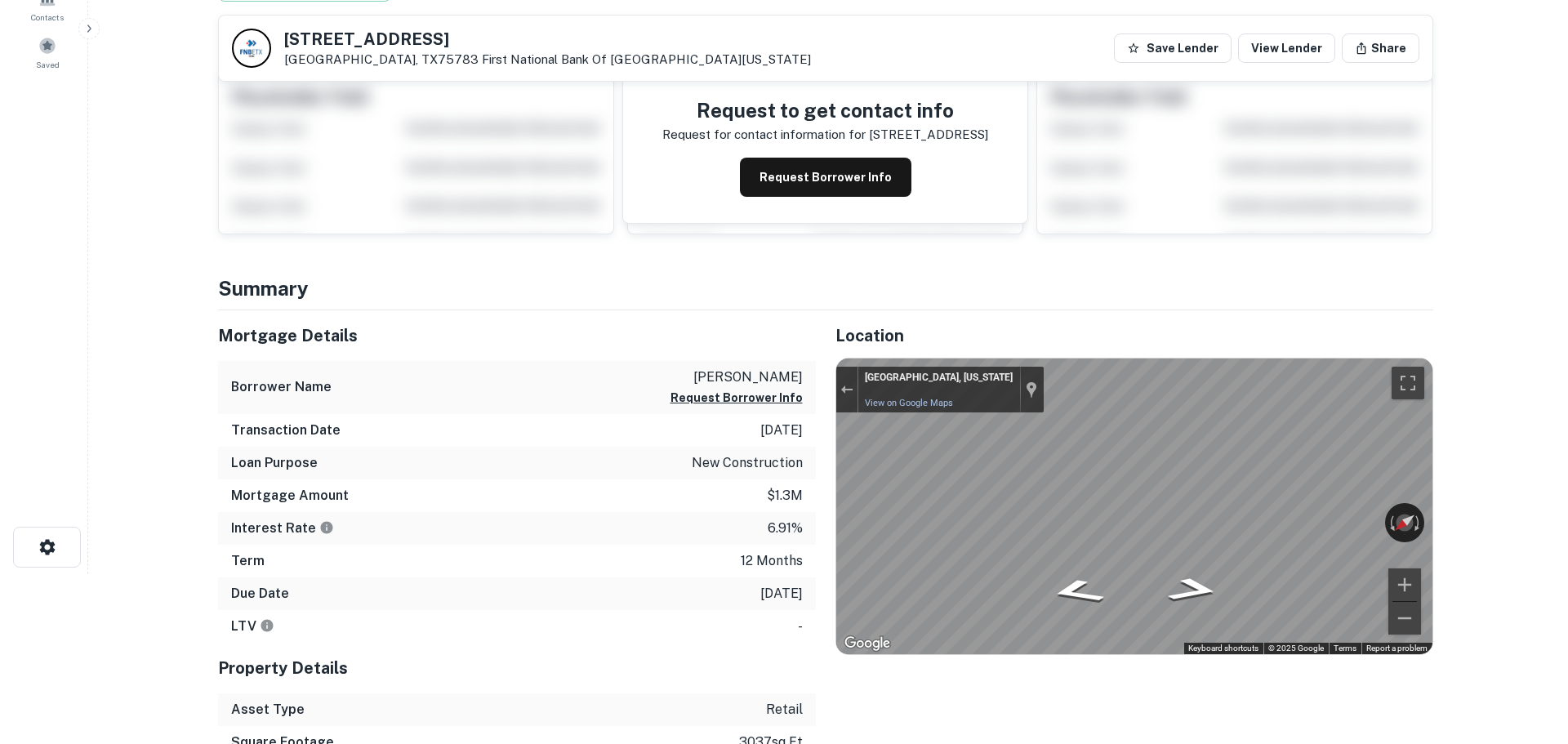
scroll to position [0, 0]
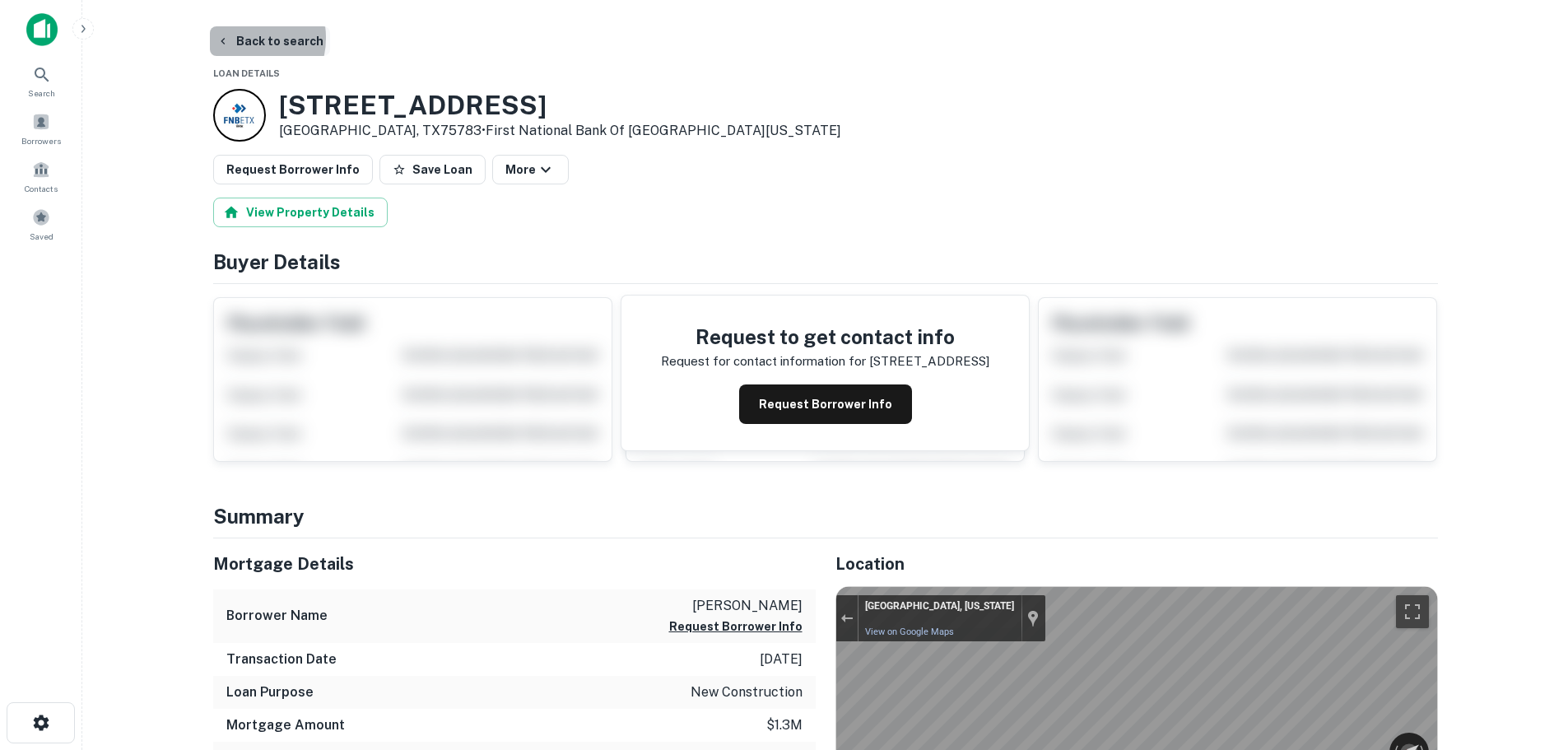
click at [242, 38] on button "Back to search" at bounding box center [270, 41] width 120 height 30
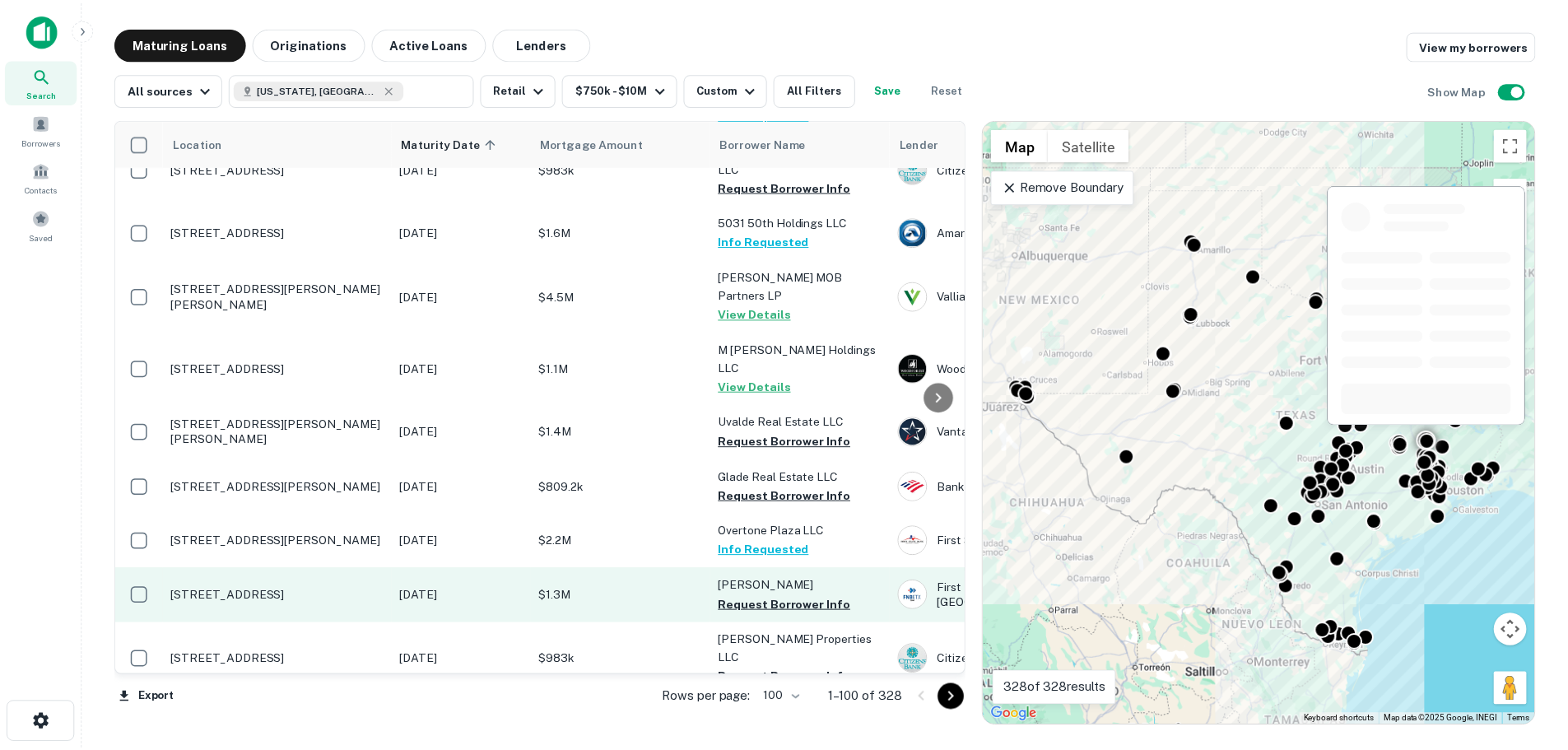
scroll to position [4056, 0]
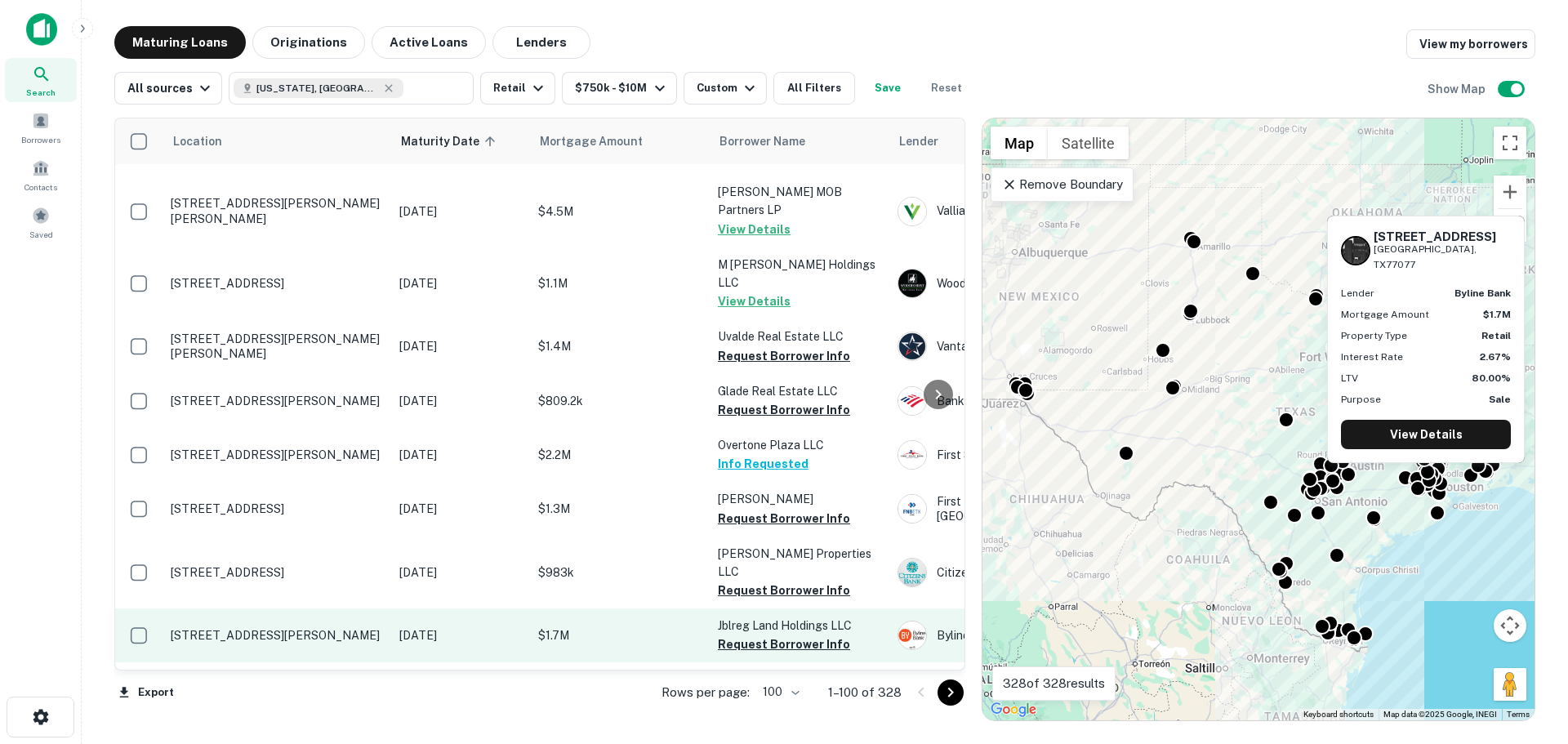
click at [295, 628] on p "[STREET_ADDRESS][PERSON_NAME]" at bounding box center [277, 635] width 212 height 15
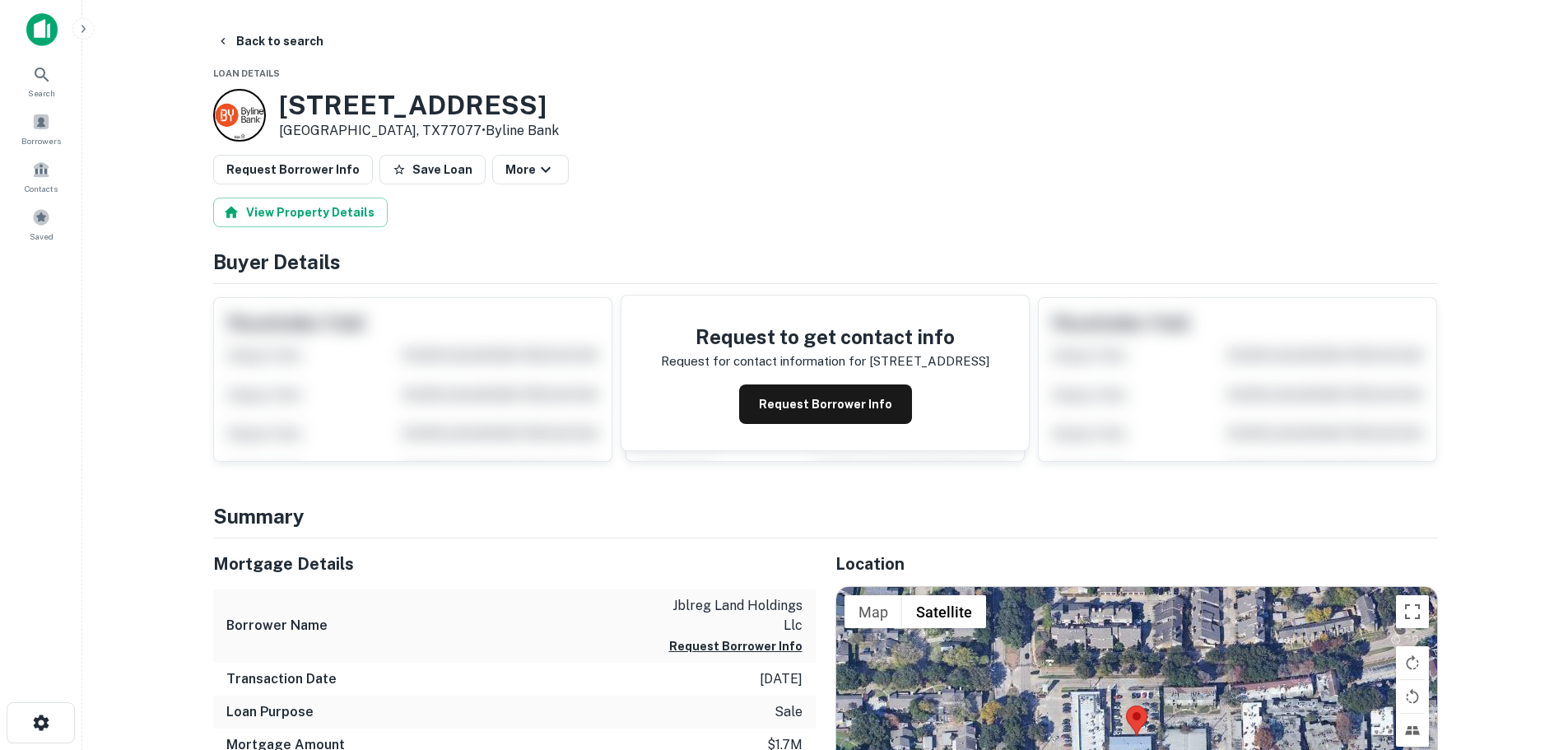
click at [427, 177] on button "Save Loan" at bounding box center [433, 169] width 106 height 30
click at [270, 178] on button "Request Borrower Info" at bounding box center [292, 169] width 160 height 30
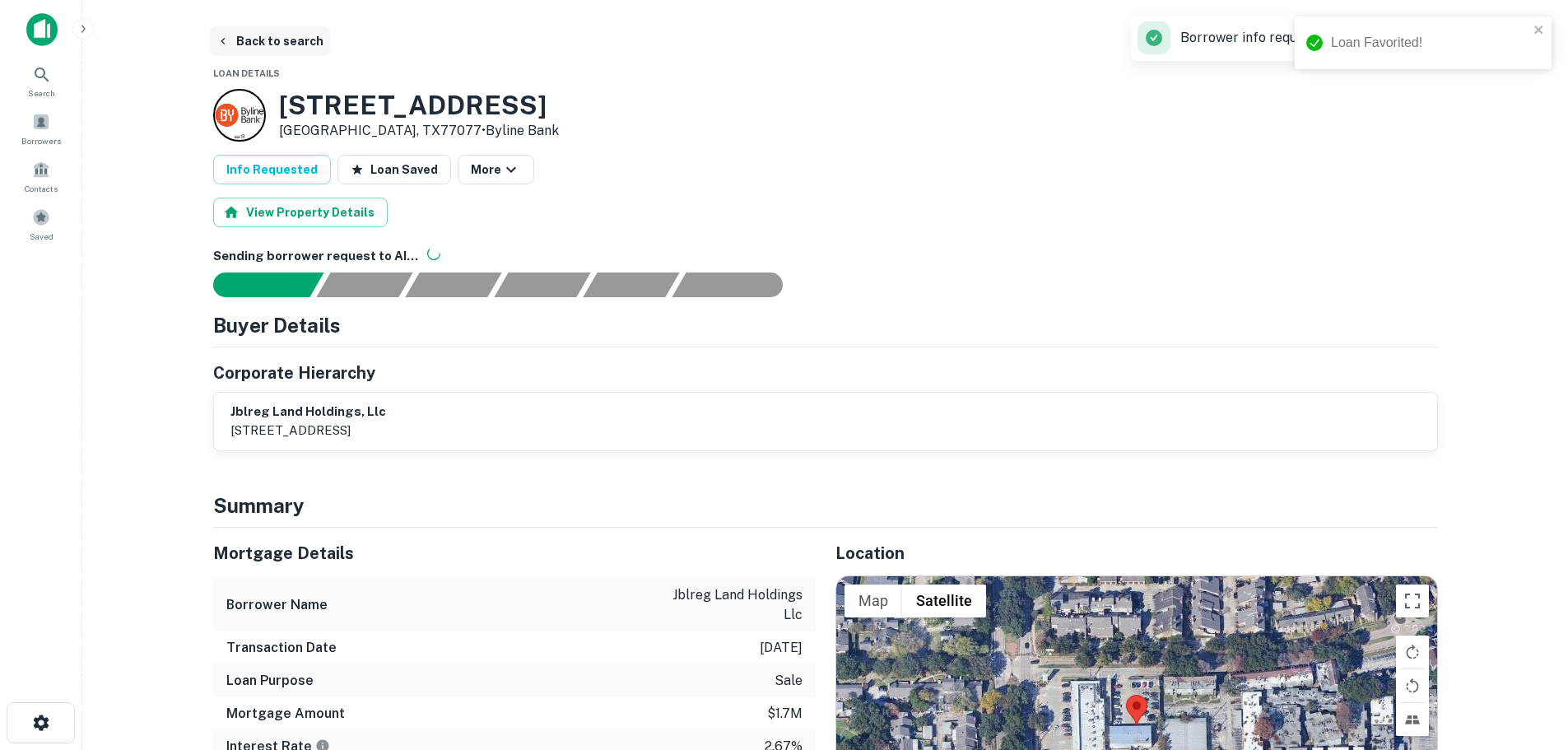
click at [277, 37] on button "Back to search" at bounding box center [270, 41] width 120 height 30
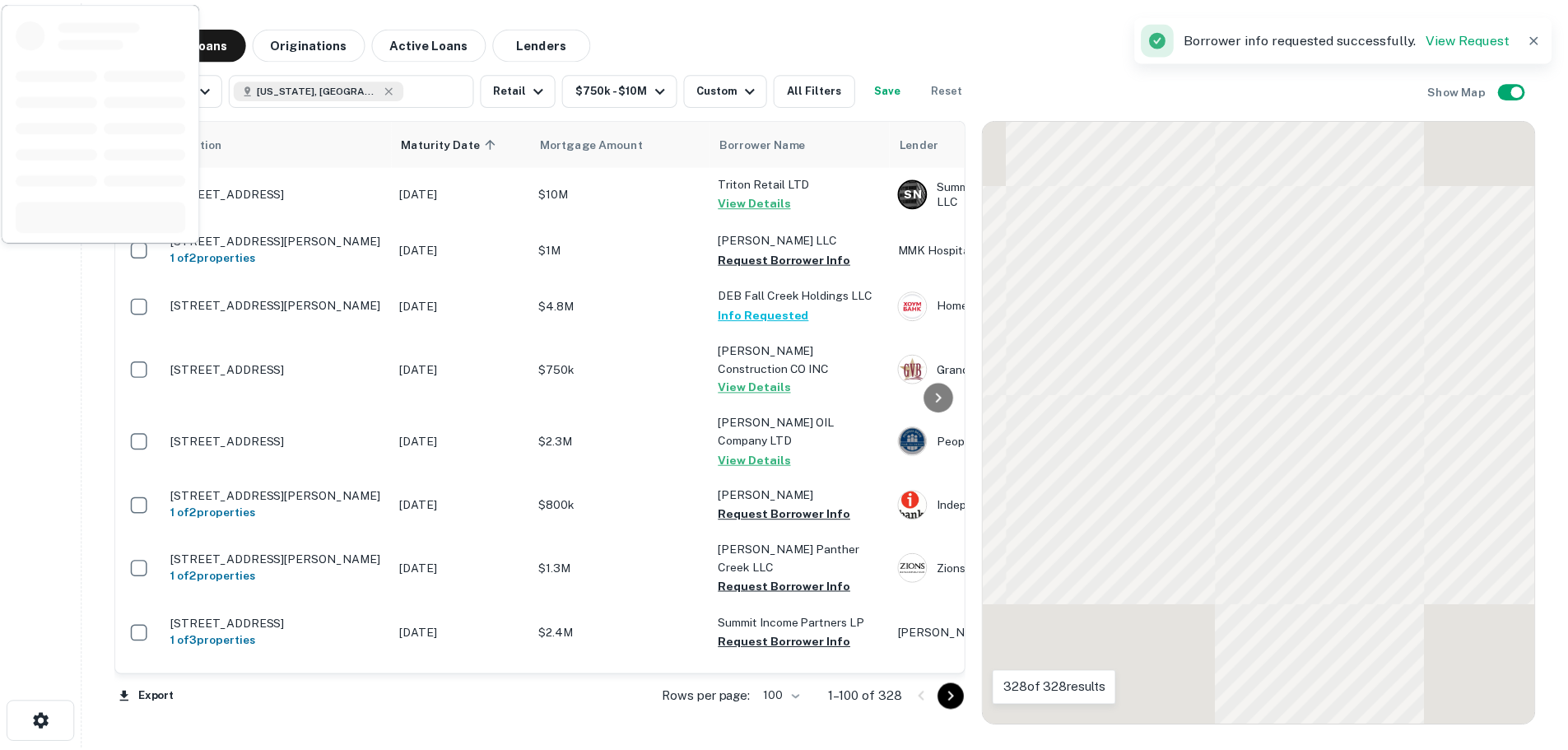
scroll to position [4056, 0]
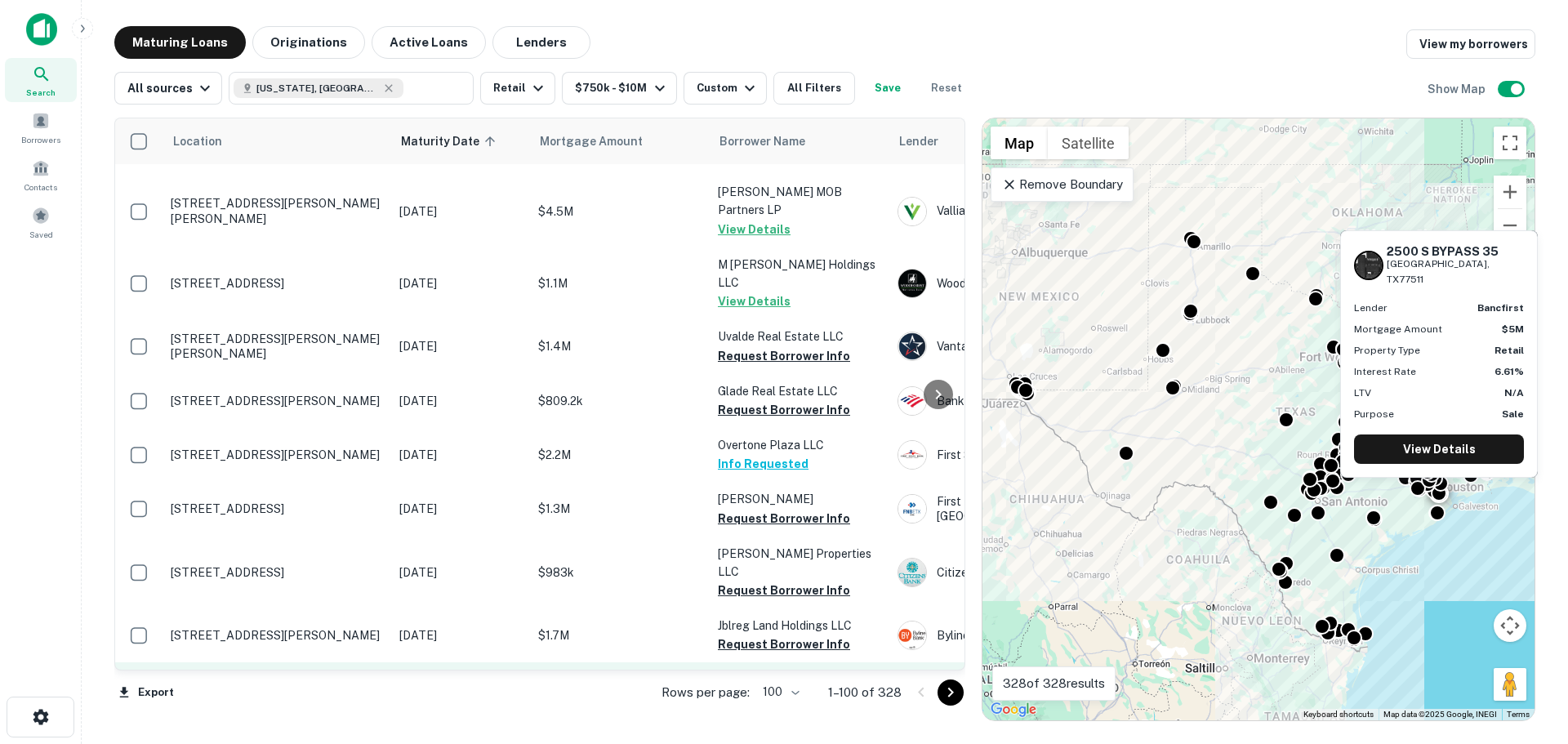
click at [298, 682] on p "[STREET_ADDRESS][PERSON_NAME]" at bounding box center [277, 690] width 212 height 15
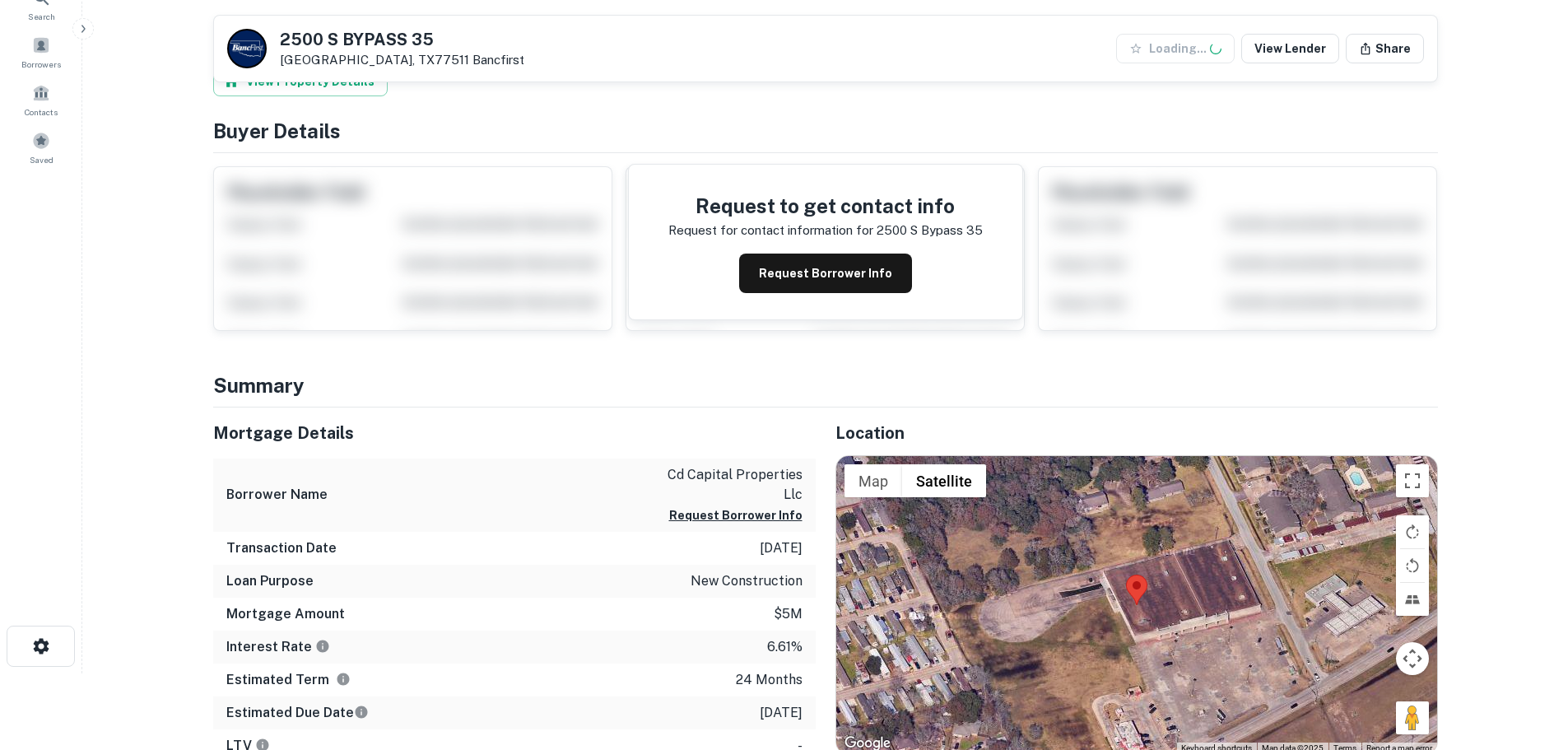
scroll to position [247, 0]
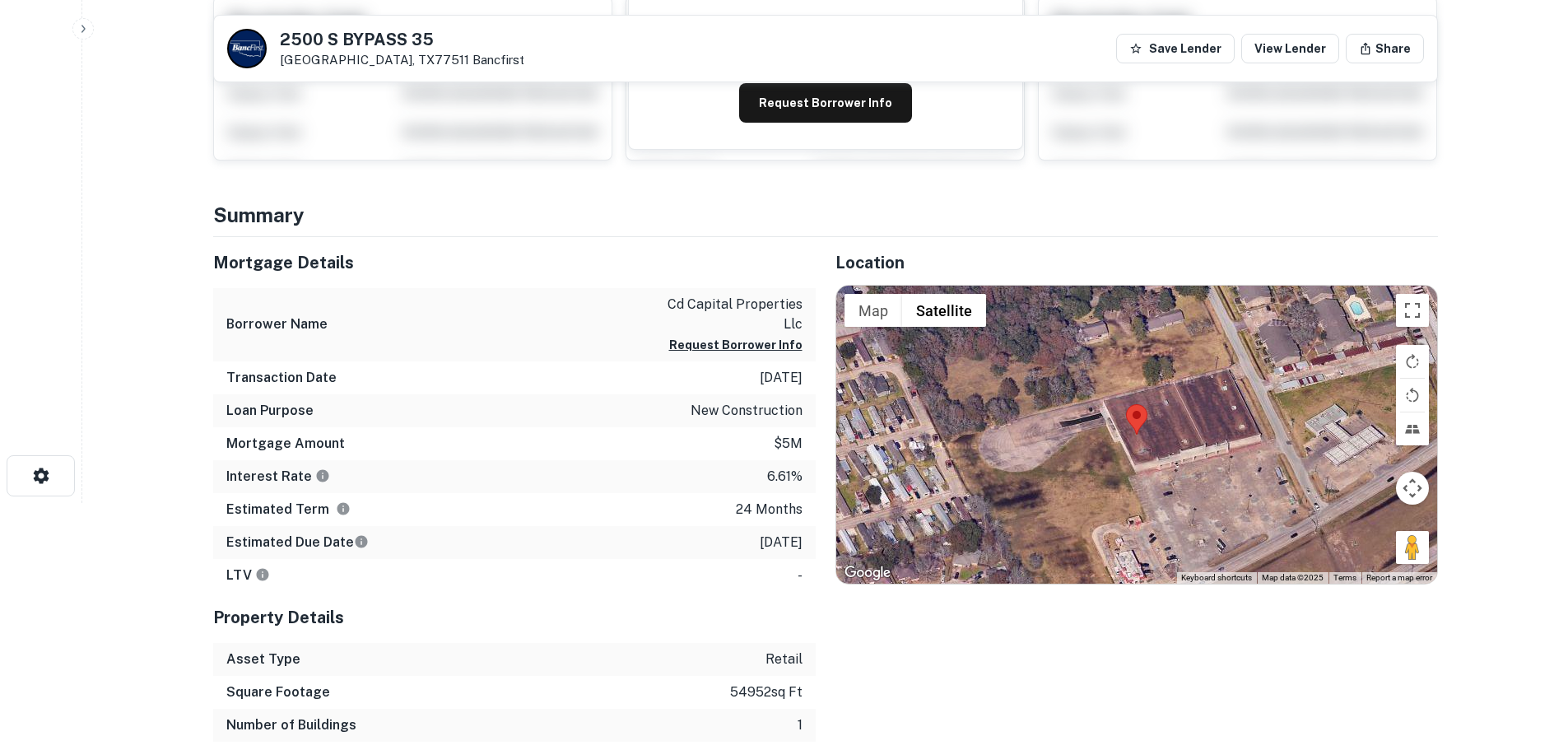
click at [368, 39] on h5 "2500 S BYPASS 35" at bounding box center [401, 39] width 244 height 16
copy h5 "2500 S BYPASS 35"
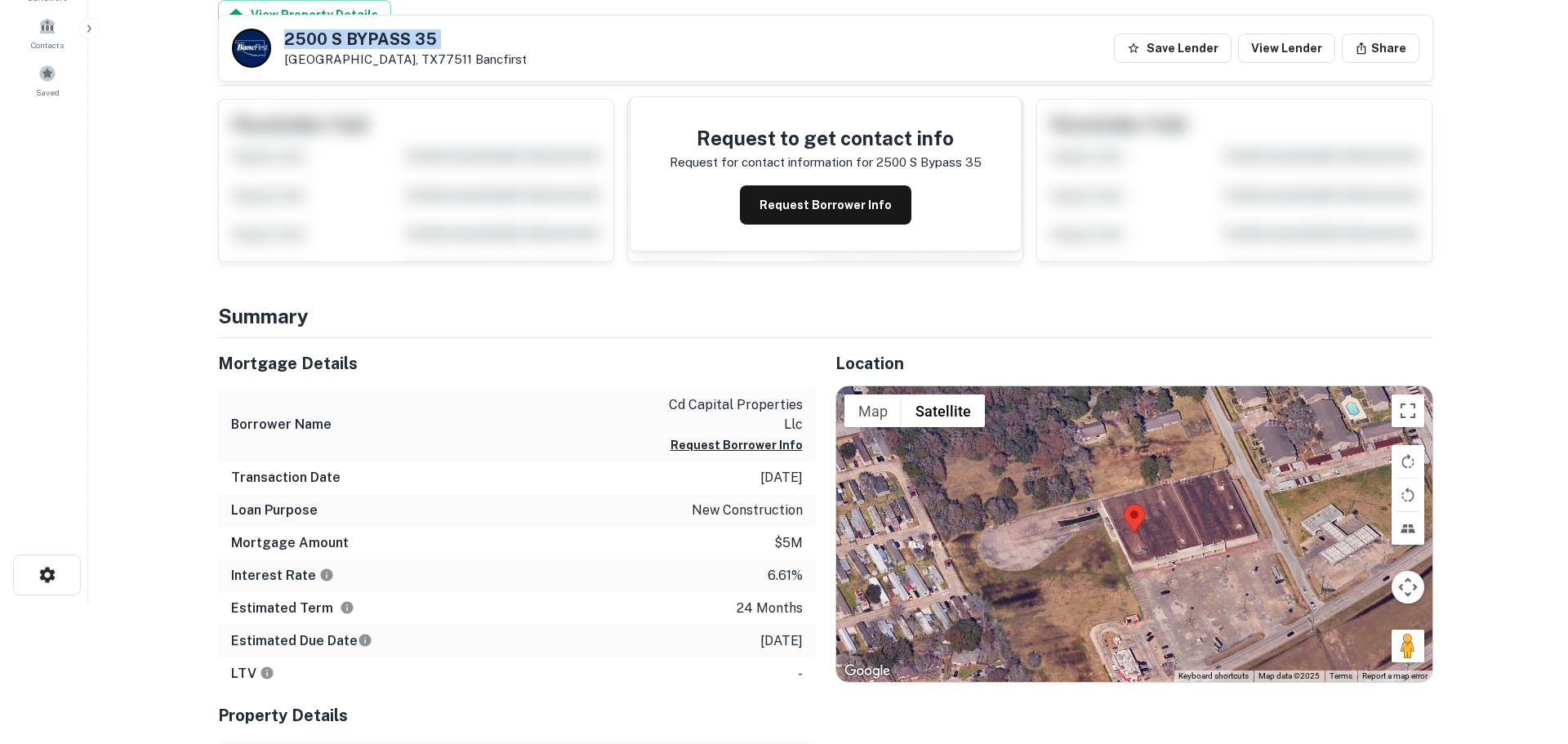
scroll to position [0, 0]
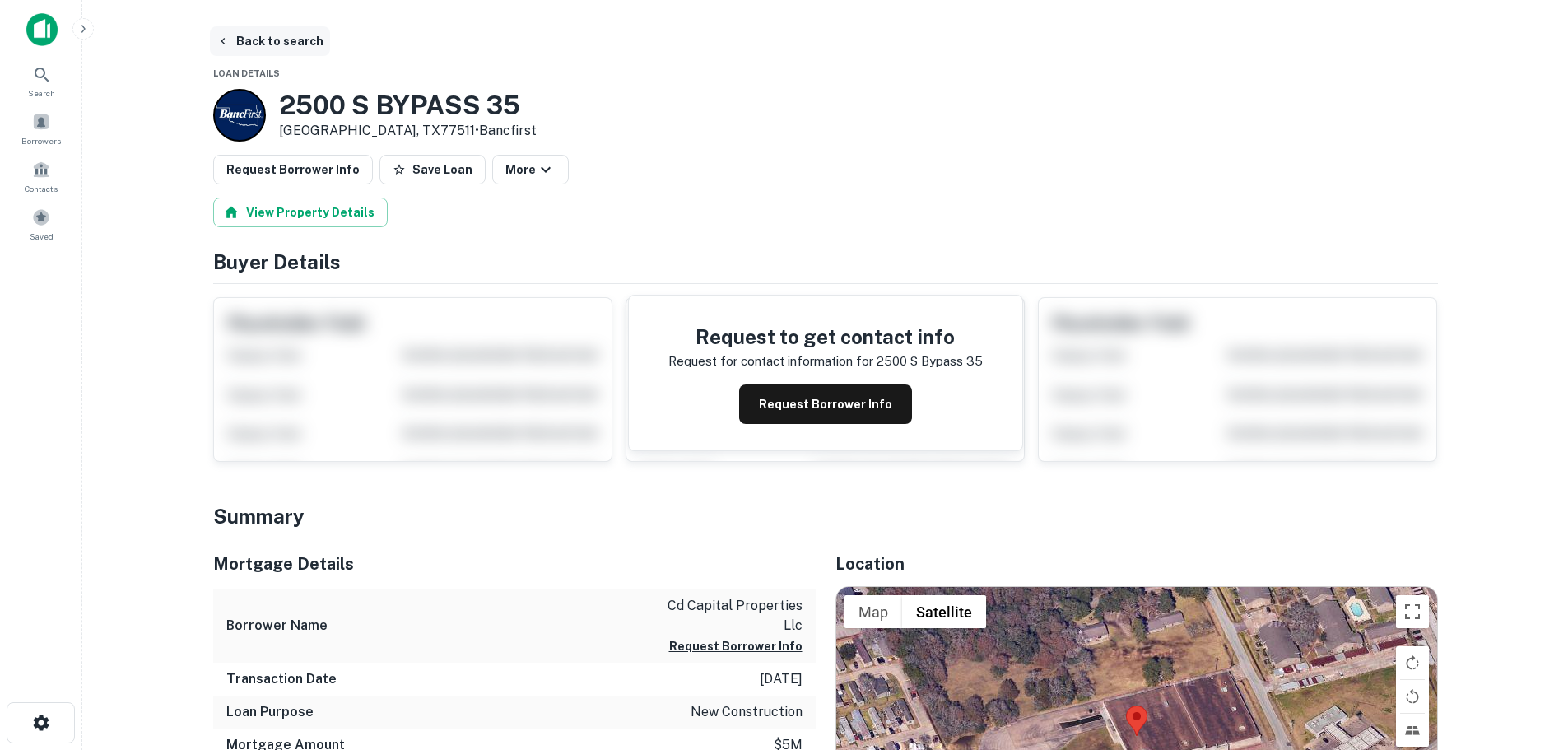
click at [293, 46] on button "Back to search" at bounding box center [270, 41] width 120 height 30
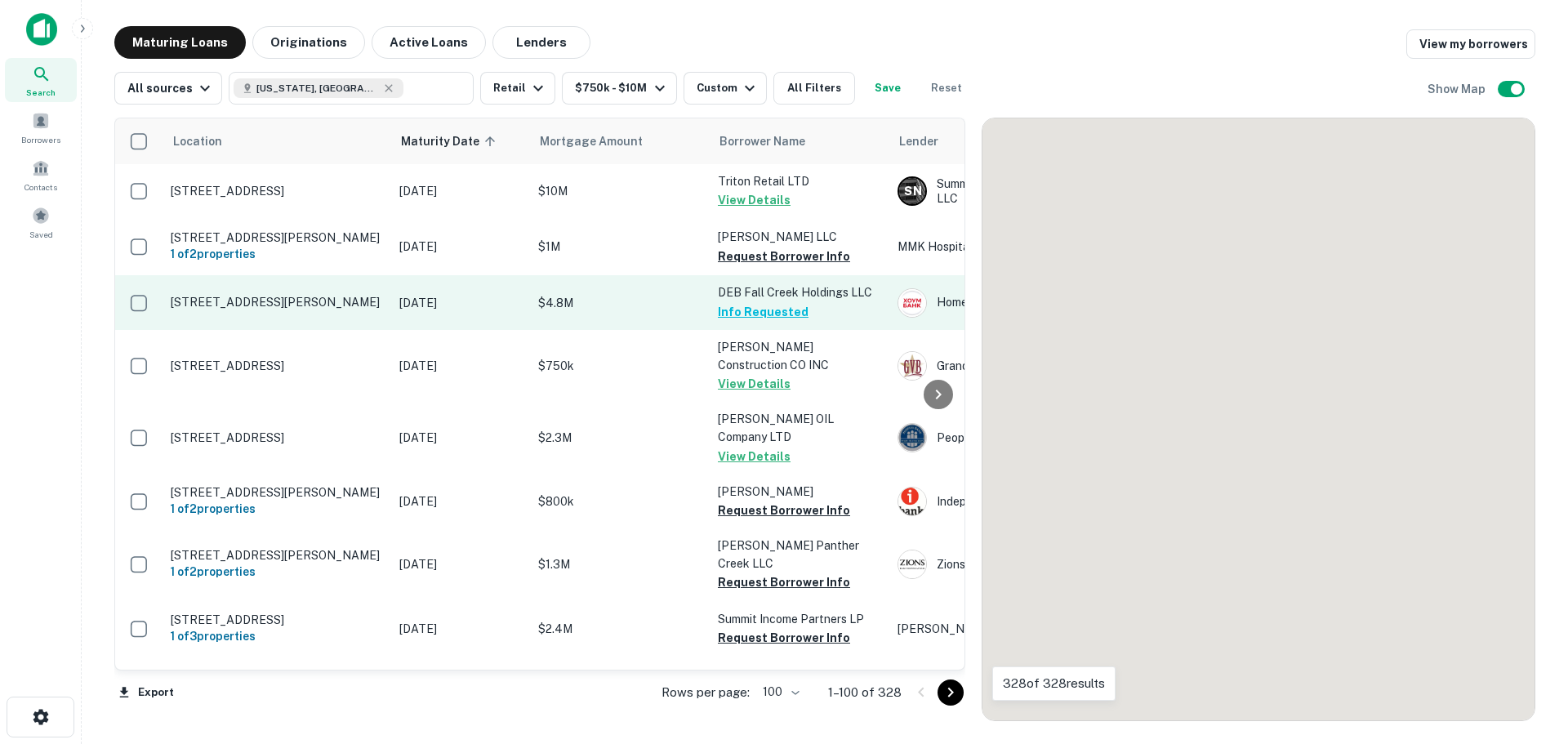
scroll to position [4023, 0]
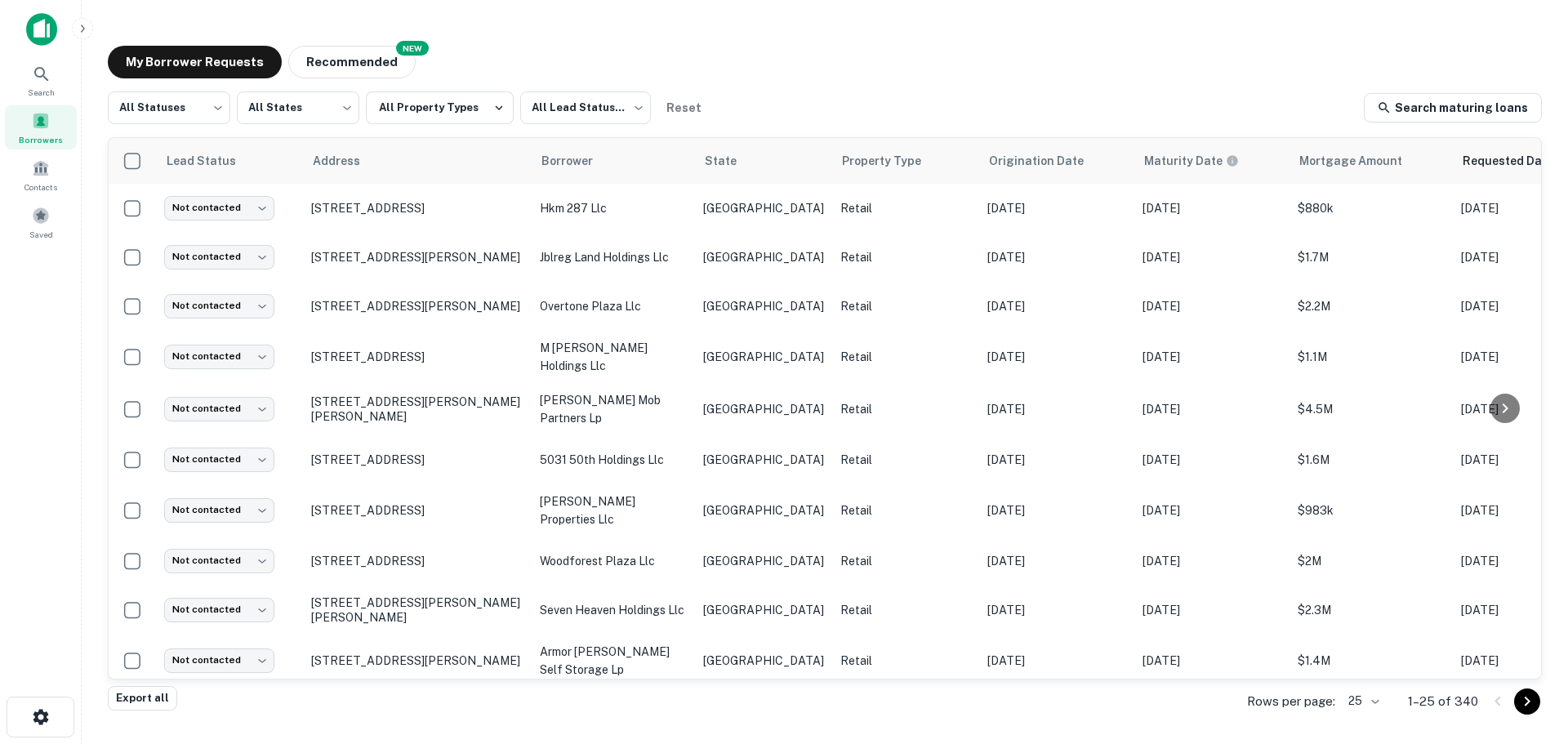
scroll to position [579, 0]
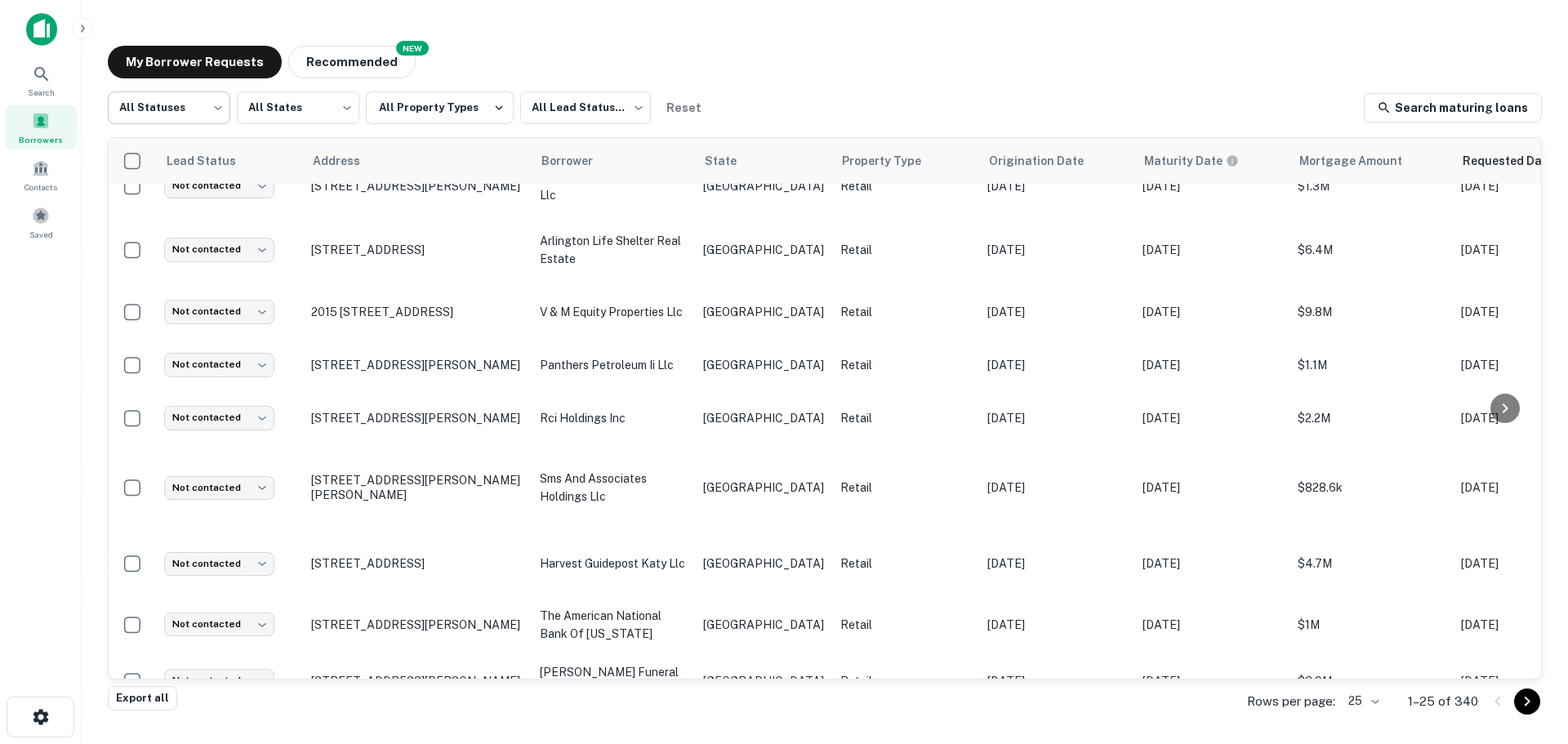
click at [199, 115] on body "Search Borrowers Contacts Saved My Borrower Requests NEW Recommended All Status…" at bounding box center [784, 372] width 1568 height 744
click at [191, 212] on li "Fulfilled" at bounding box center [169, 209] width 122 height 29
type input "*********"
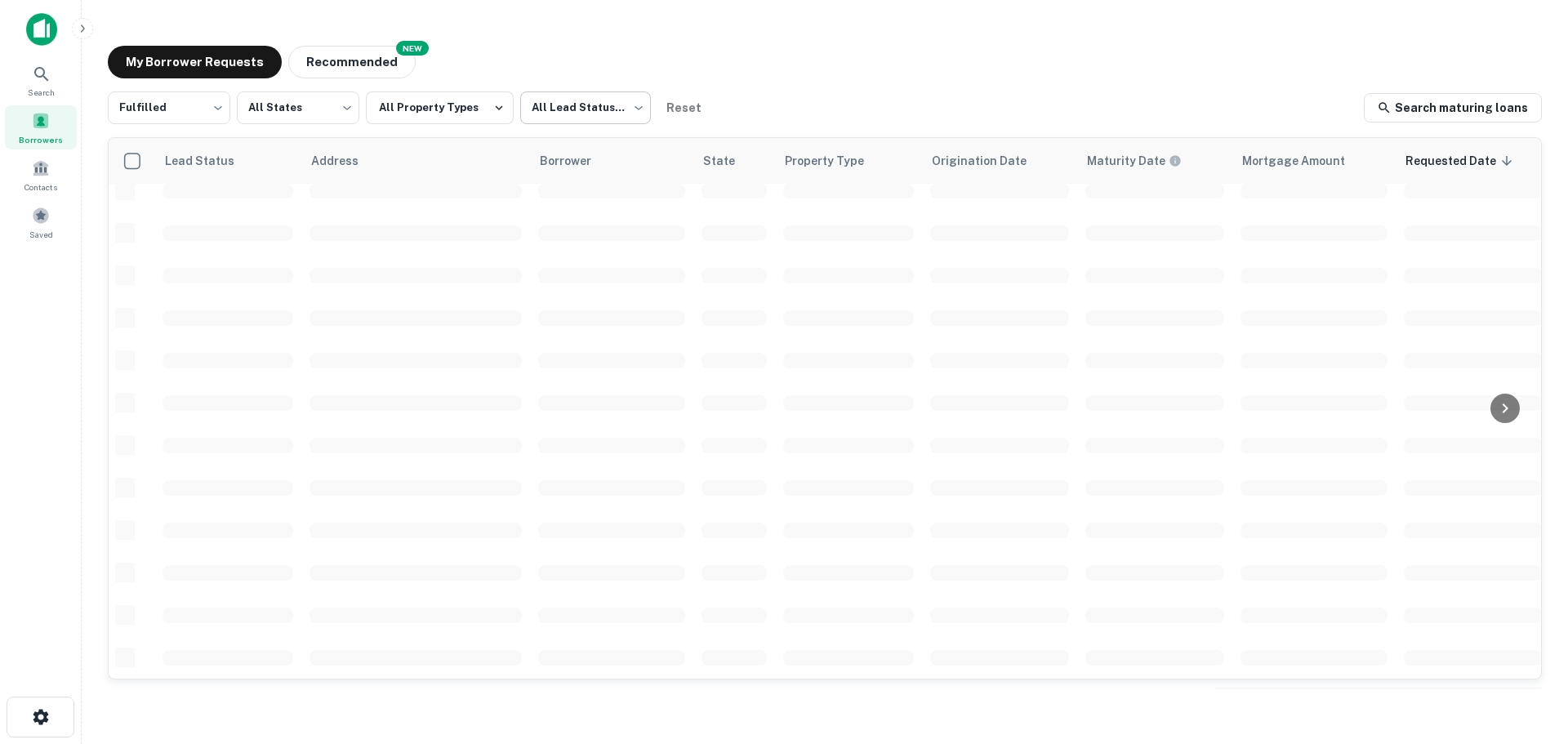
click at [610, 114] on body "Search Borrowers Contacts Saved My Borrower Requests NEW Recommended Fulfilled …" at bounding box center [784, 372] width 1568 height 744
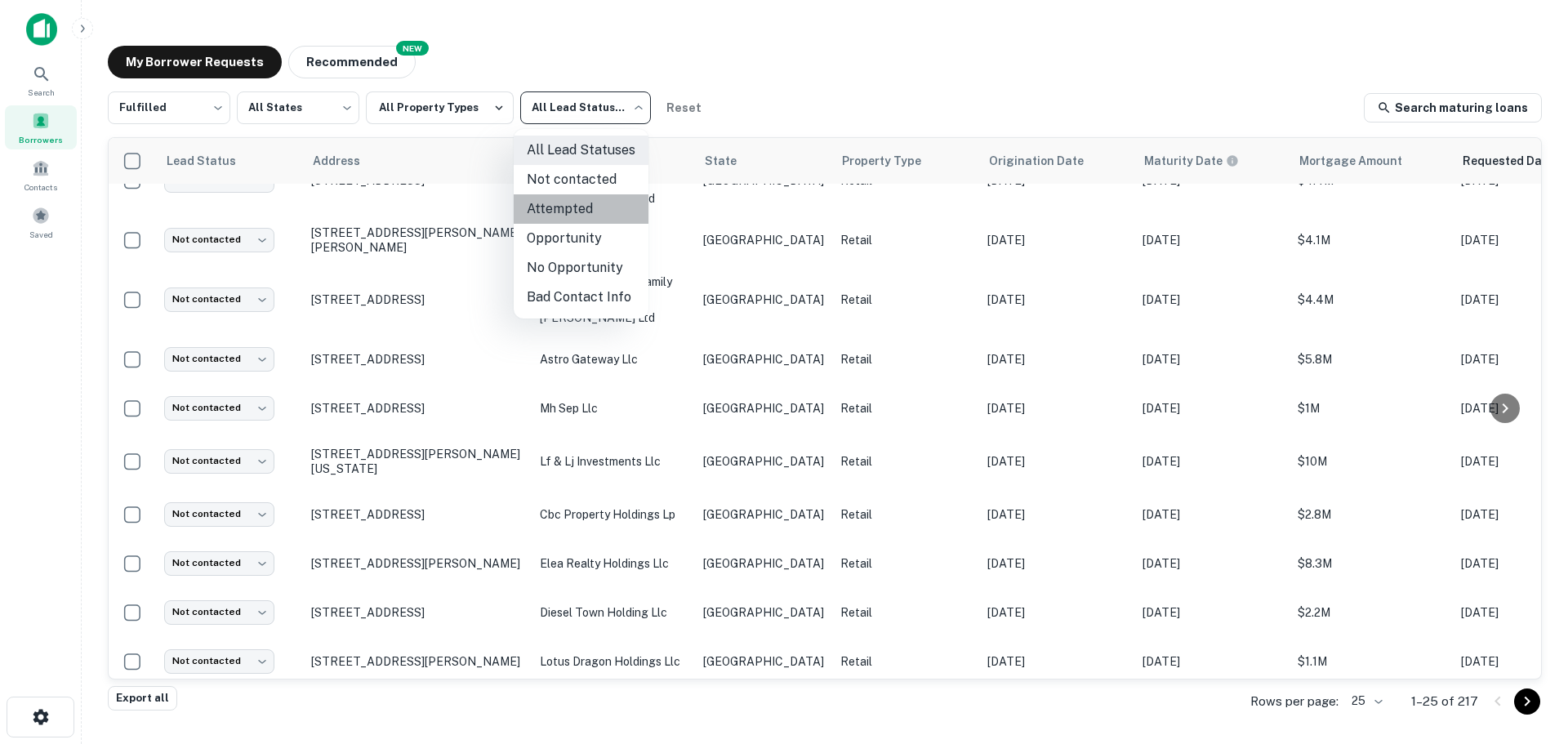
click at [608, 195] on li "Attempted" at bounding box center [581, 209] width 135 height 29
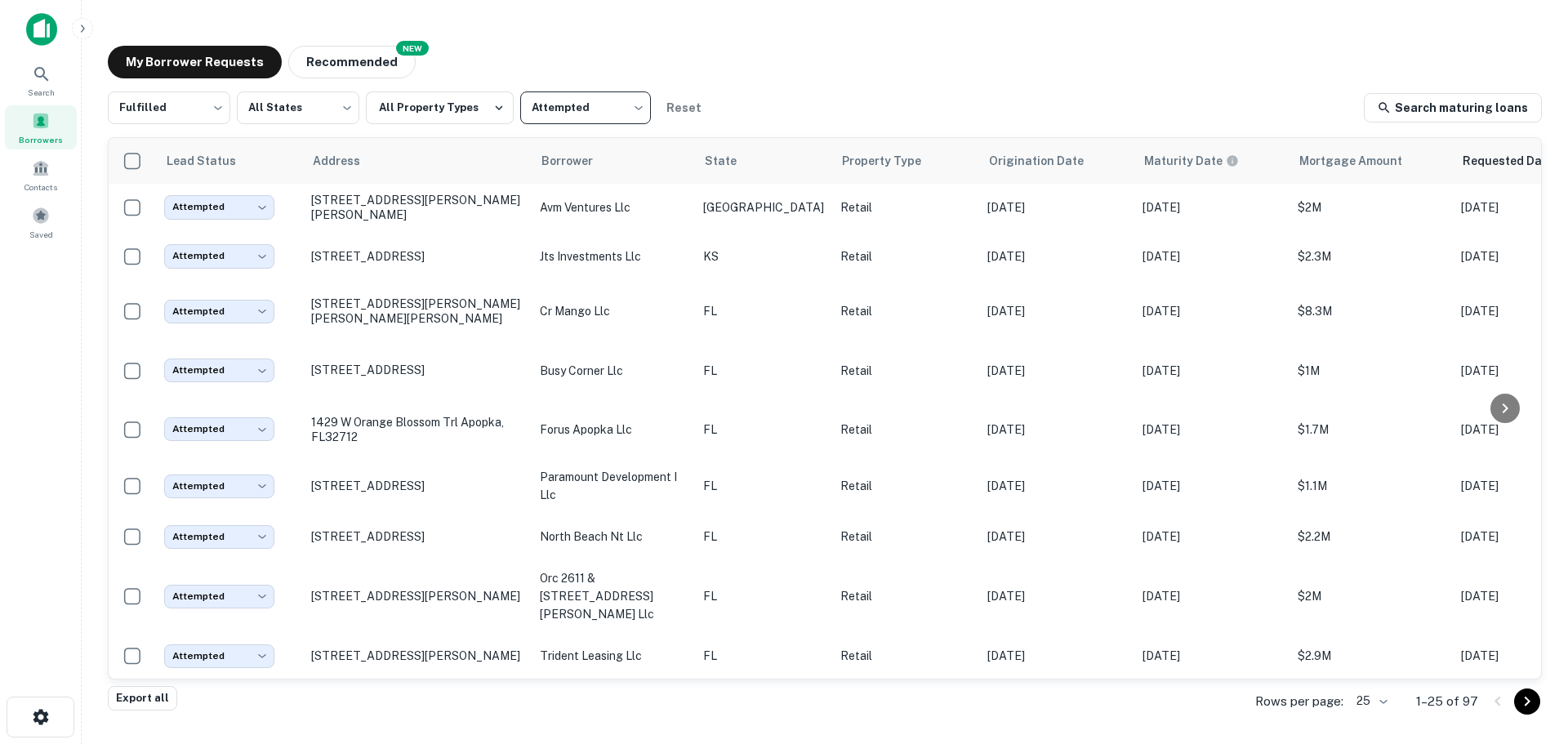
click at [589, 96] on body "Search Borrowers Contacts Saved My Borrower Requests NEW Recommended Fulfilled …" at bounding box center [784, 372] width 1568 height 744
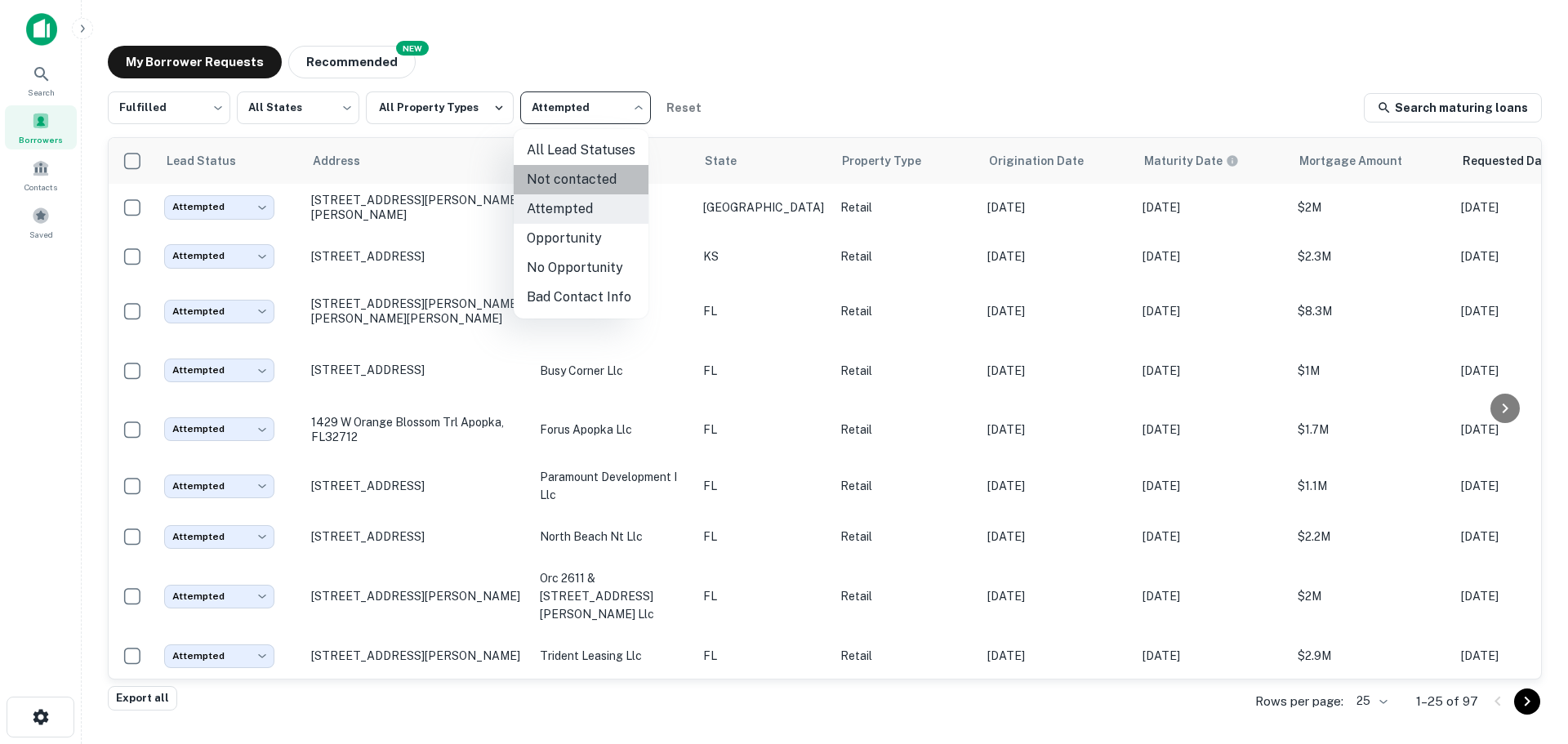
click at [602, 178] on li "Not contacted" at bounding box center [581, 179] width 135 height 29
type input "****"
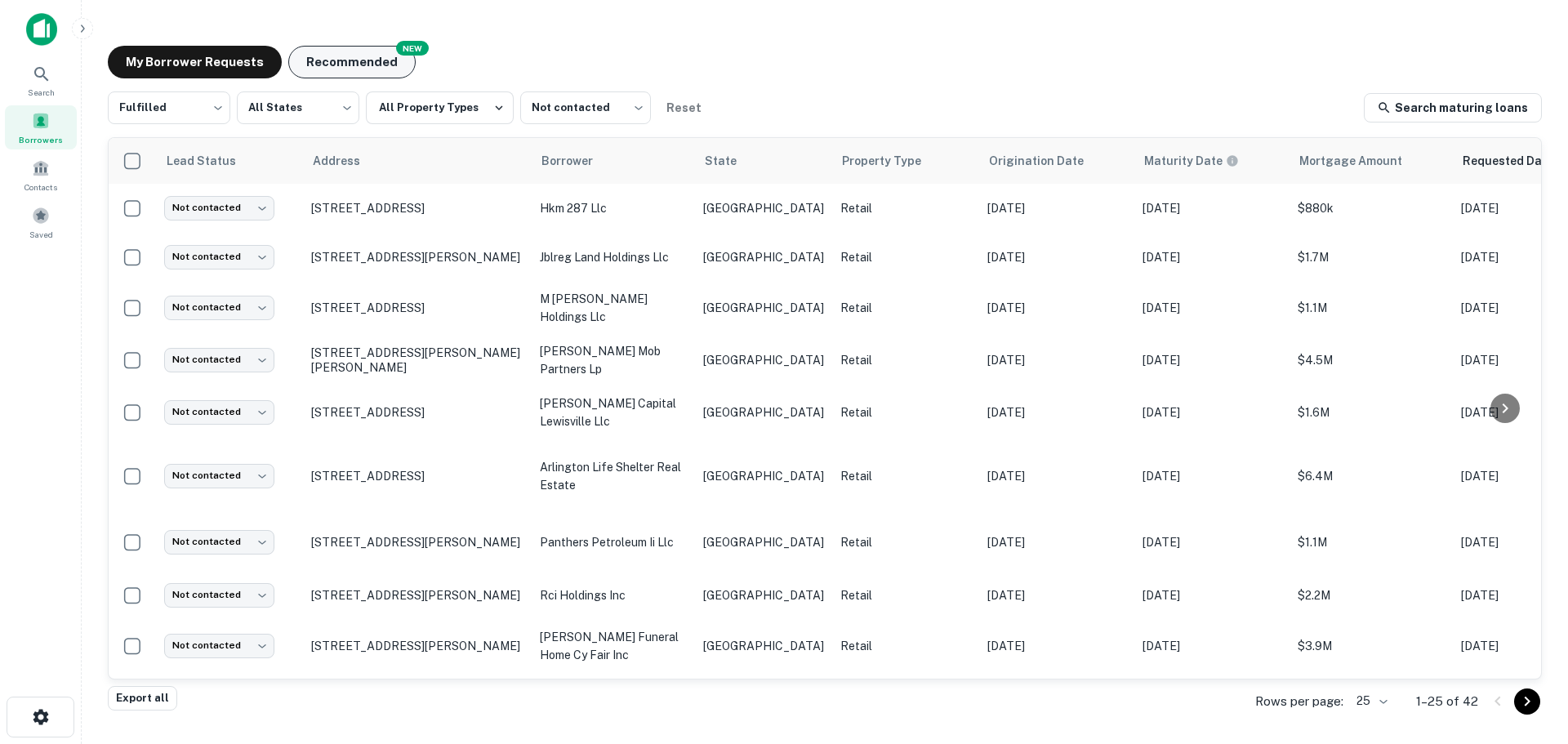
click at [314, 69] on button "Recommended" at bounding box center [352, 62] width 127 height 33
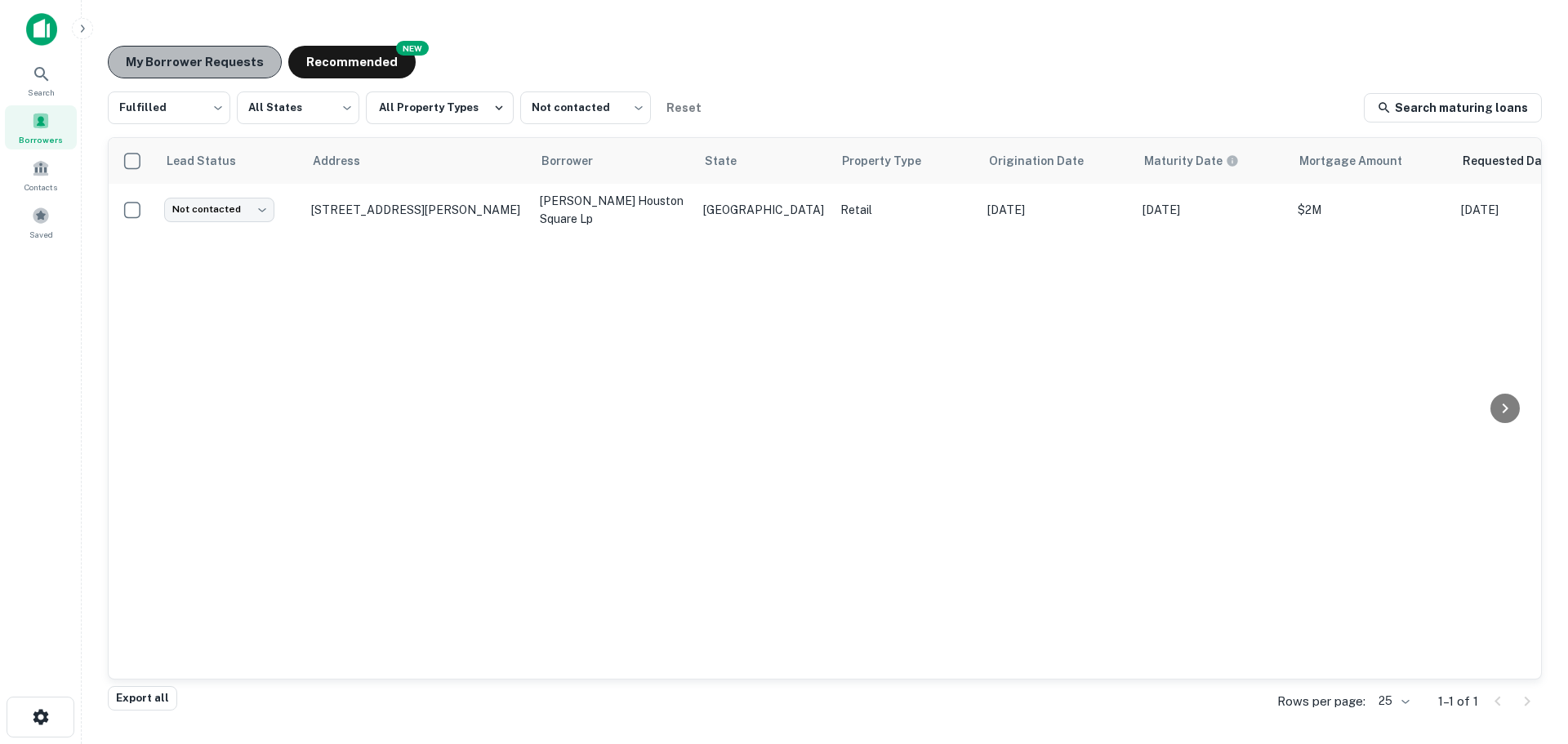
click at [238, 66] on button "My Borrower Requests" at bounding box center [195, 62] width 174 height 33
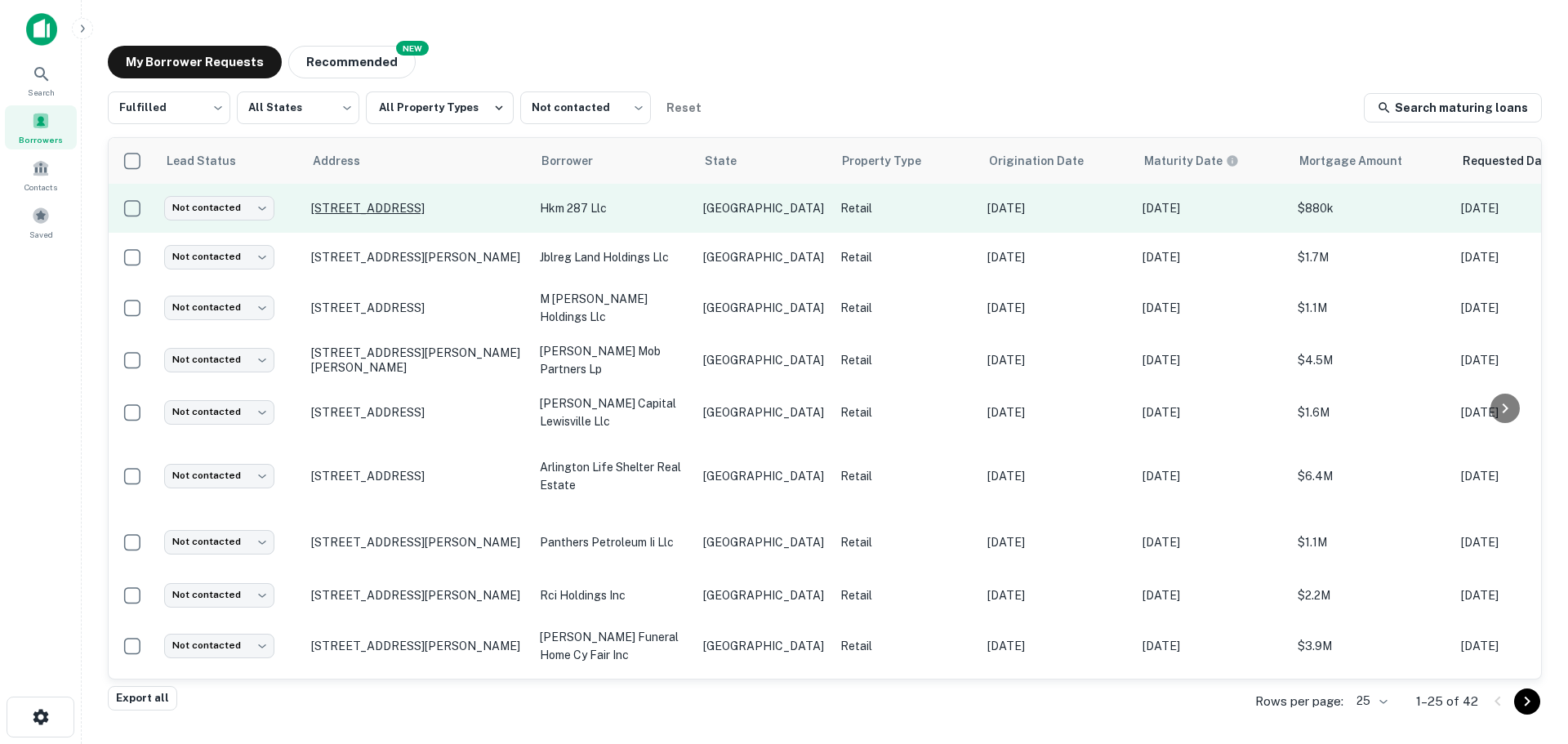
click at [382, 205] on p "[STREET_ADDRESS]" at bounding box center [417, 209] width 212 height 15
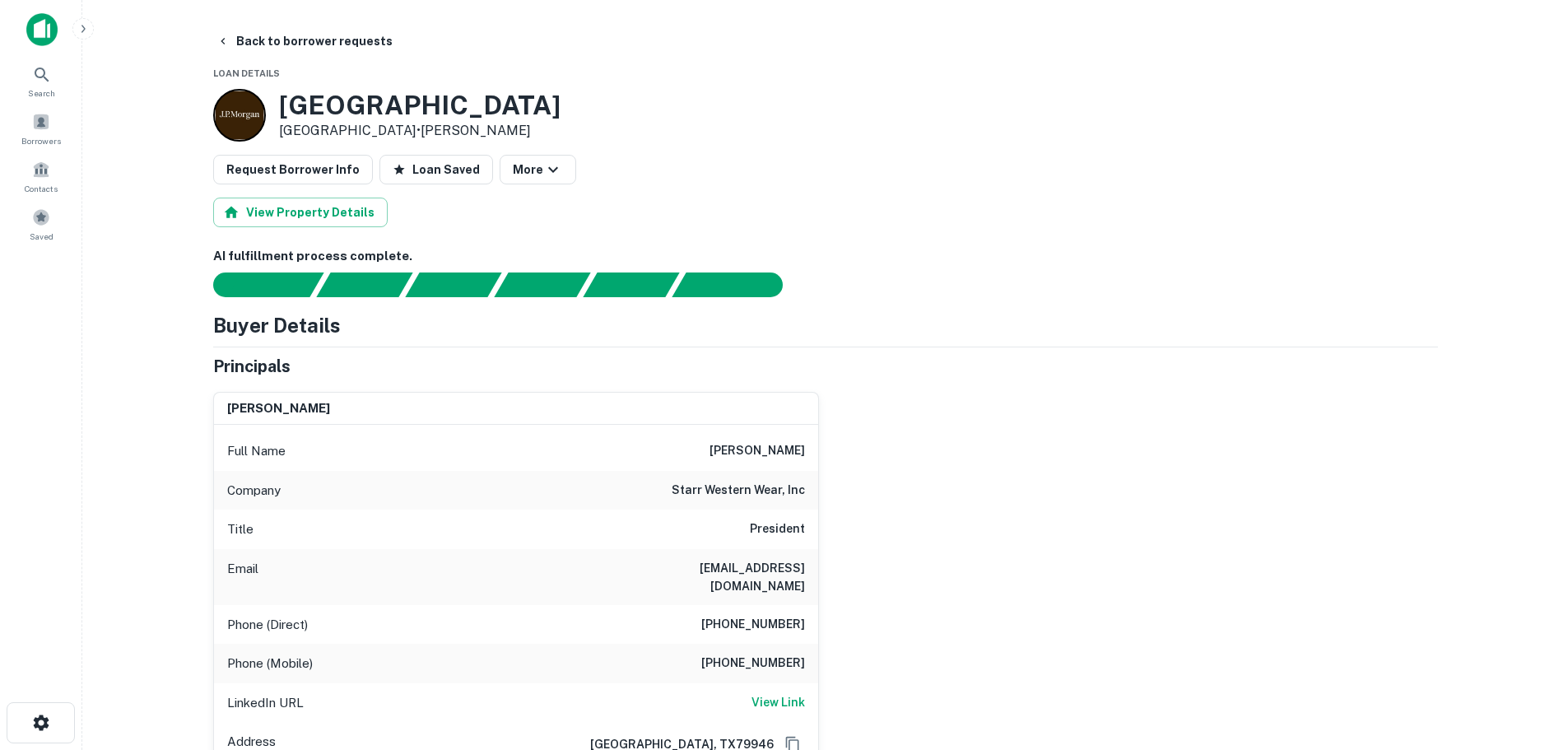
click at [429, 107] on h3 "[GEOGRAPHIC_DATA]" at bounding box center [419, 105] width 281 height 31
copy h3 "[GEOGRAPHIC_DATA]"
click at [749, 615] on h6 "[PHONE_NUMBER]" at bounding box center [753, 624] width 104 height 19
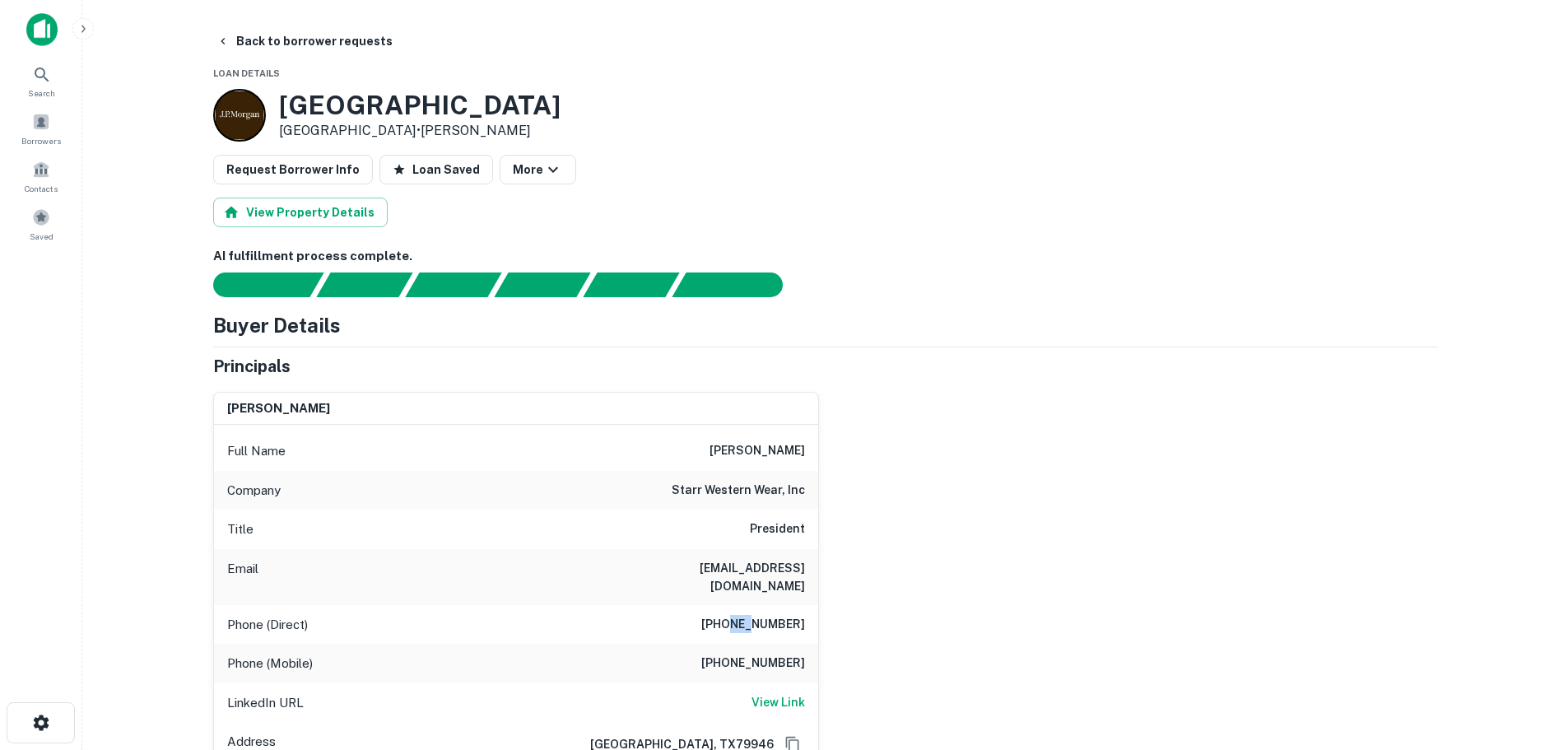
click at [751, 615] on h6 "[PHONE_NUMBER]" at bounding box center [753, 624] width 104 height 19
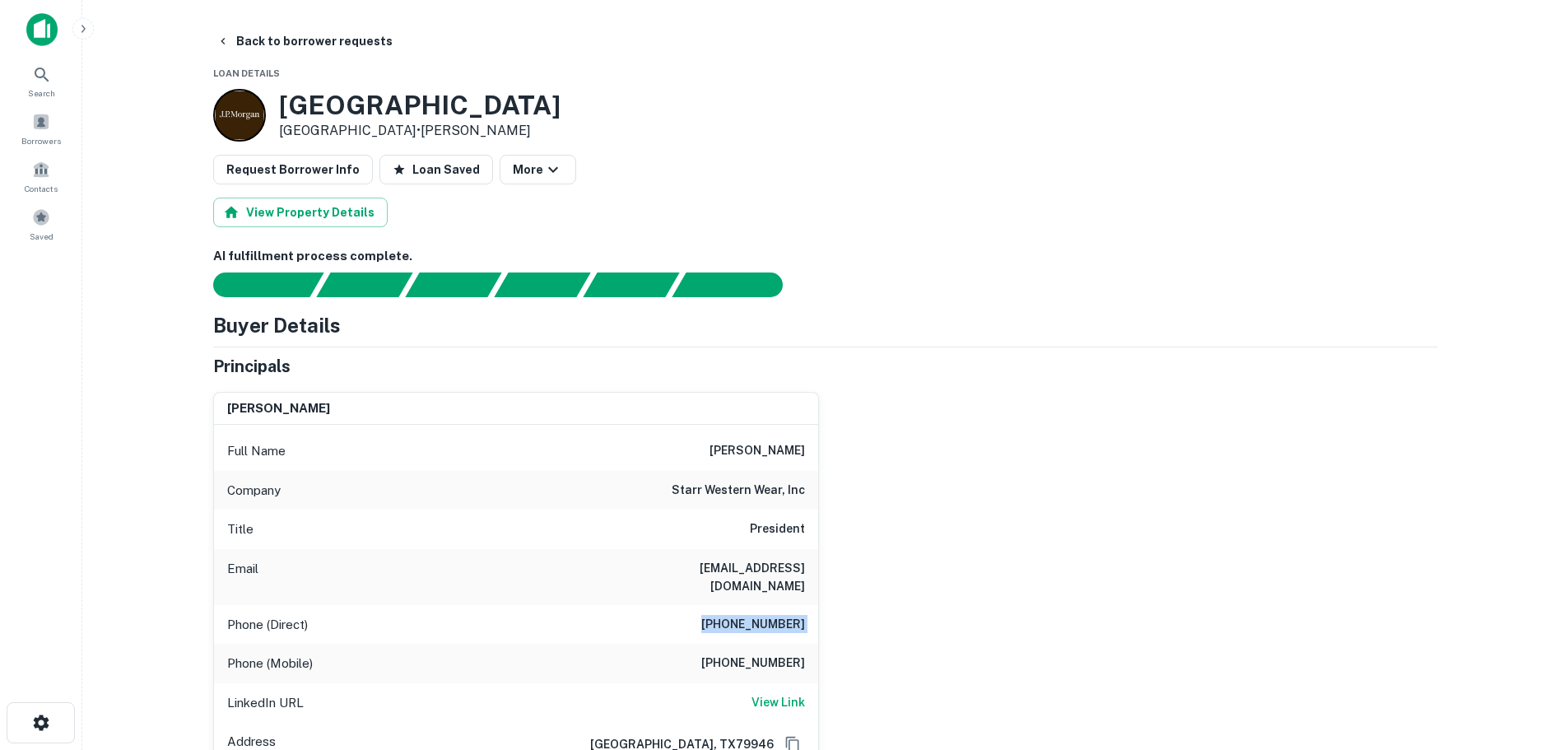
copy h6 "[PHONE_NUMBER]"
click at [762, 615] on h6 "[PHONE_NUMBER]" at bounding box center [753, 624] width 104 height 19
click at [784, 654] on h6 "[PHONE_NUMBER]" at bounding box center [753, 663] width 104 height 19
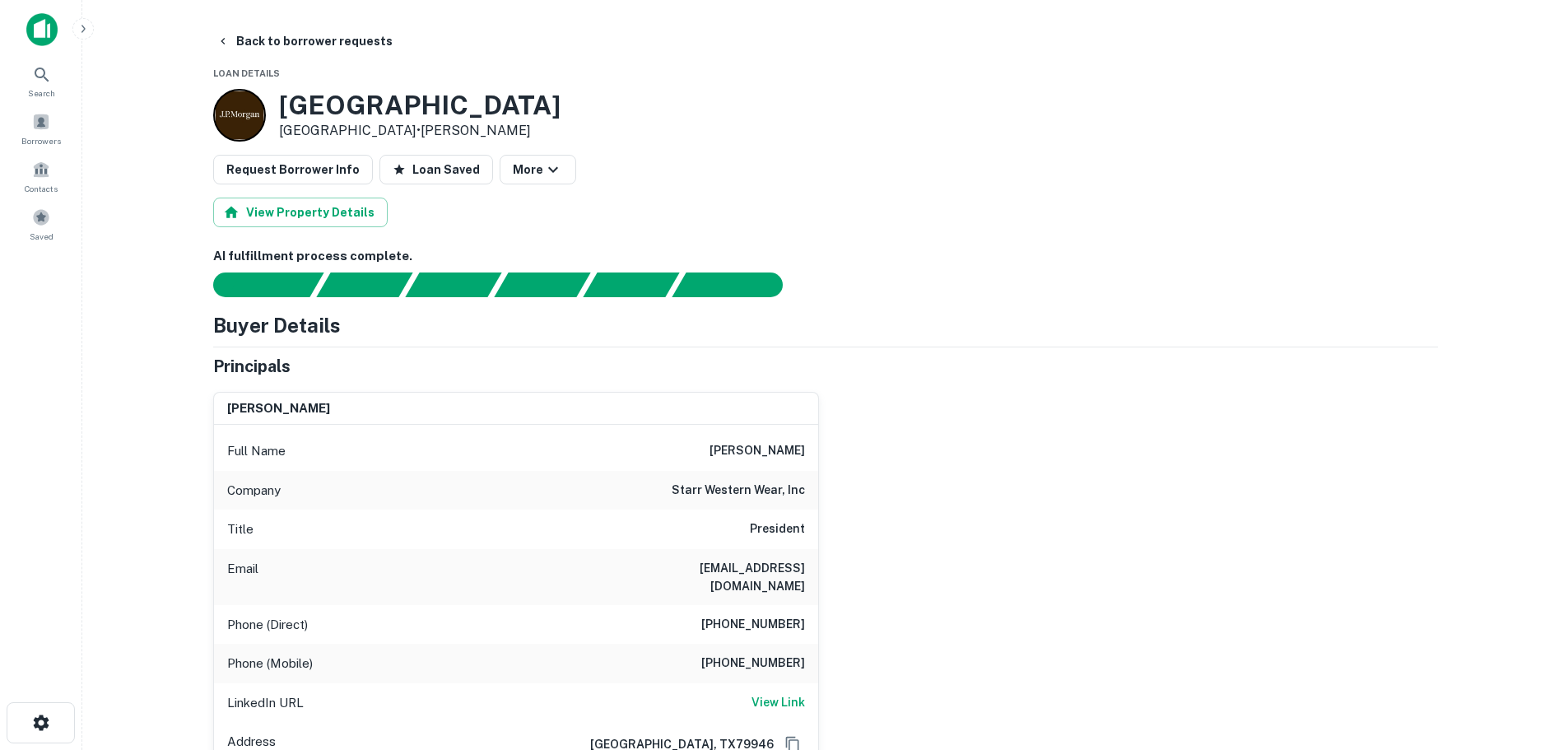
click at [780, 654] on h6 "[PHONE_NUMBER]" at bounding box center [753, 663] width 104 height 19
copy h6 "[PHONE_NUMBER]"
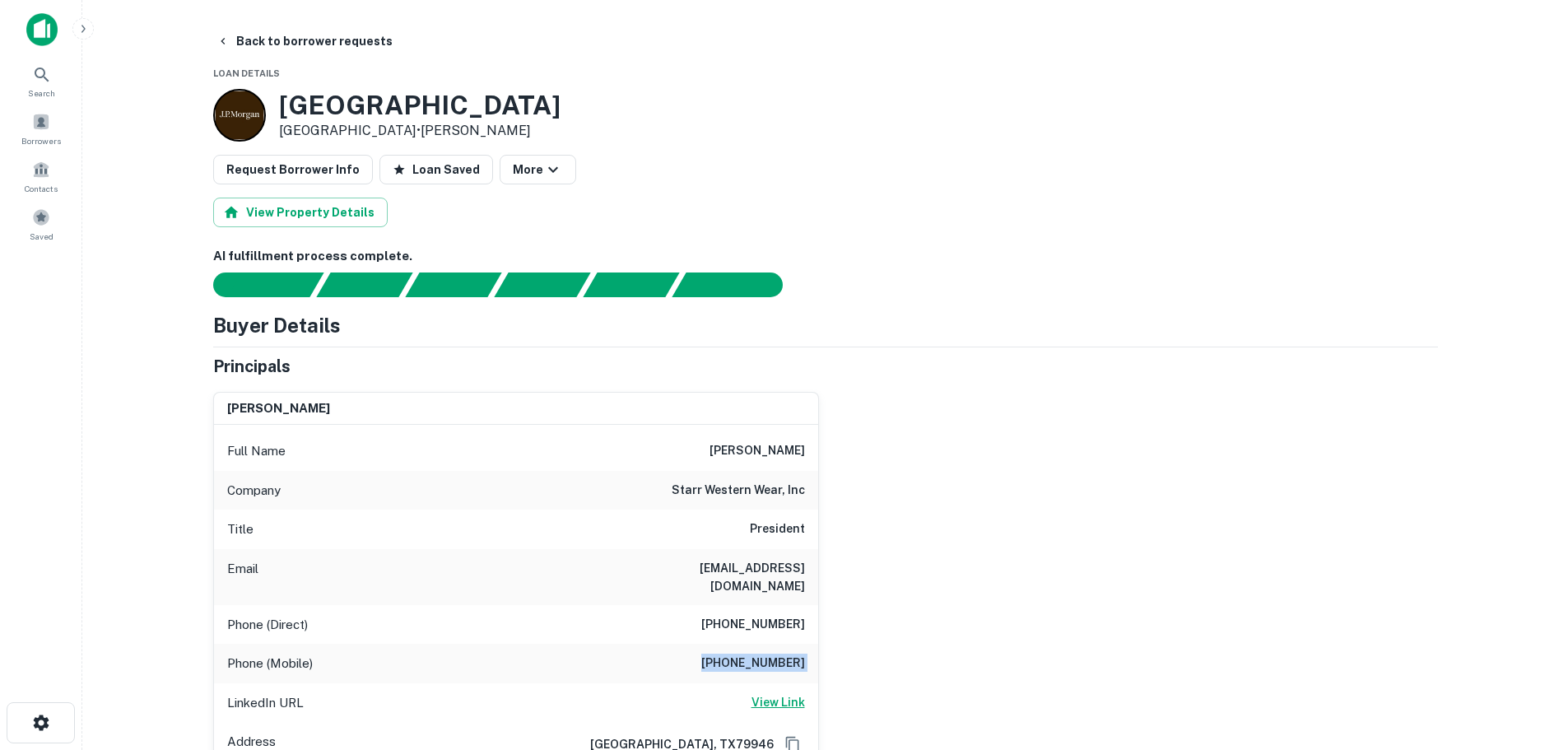
click at [781, 693] on h6 "View Link" at bounding box center [778, 701] width 53 height 18
click at [301, 33] on button "Back to borrower requests" at bounding box center [304, 41] width 189 height 30
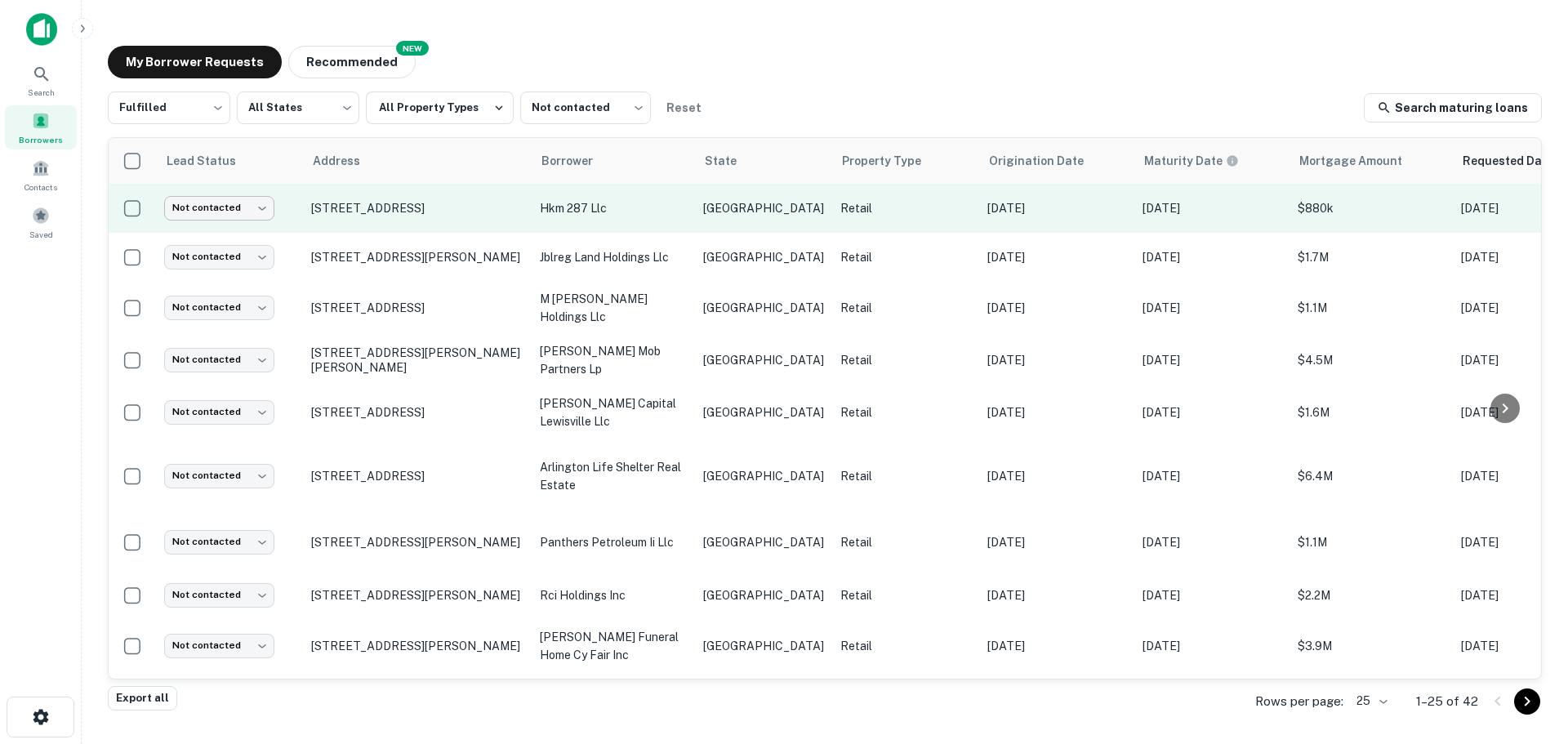
click at [240, 210] on body "Search Borrowers Contacts Saved My Borrower Requests NEW Recommended Fulfilled …" at bounding box center [784, 372] width 1568 height 744
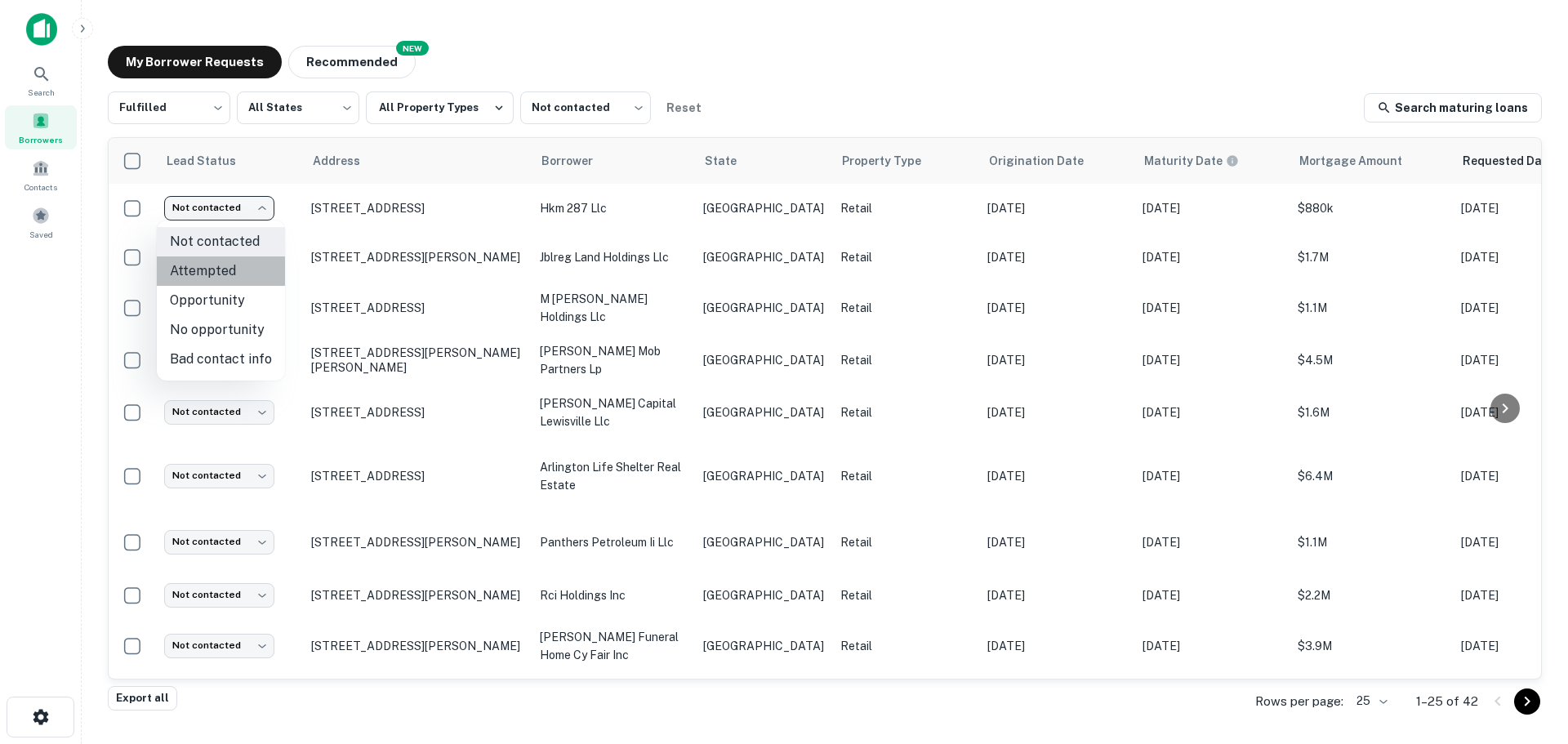
click at [254, 282] on li "Attempted" at bounding box center [220, 271] width 128 height 29
type input "*********"
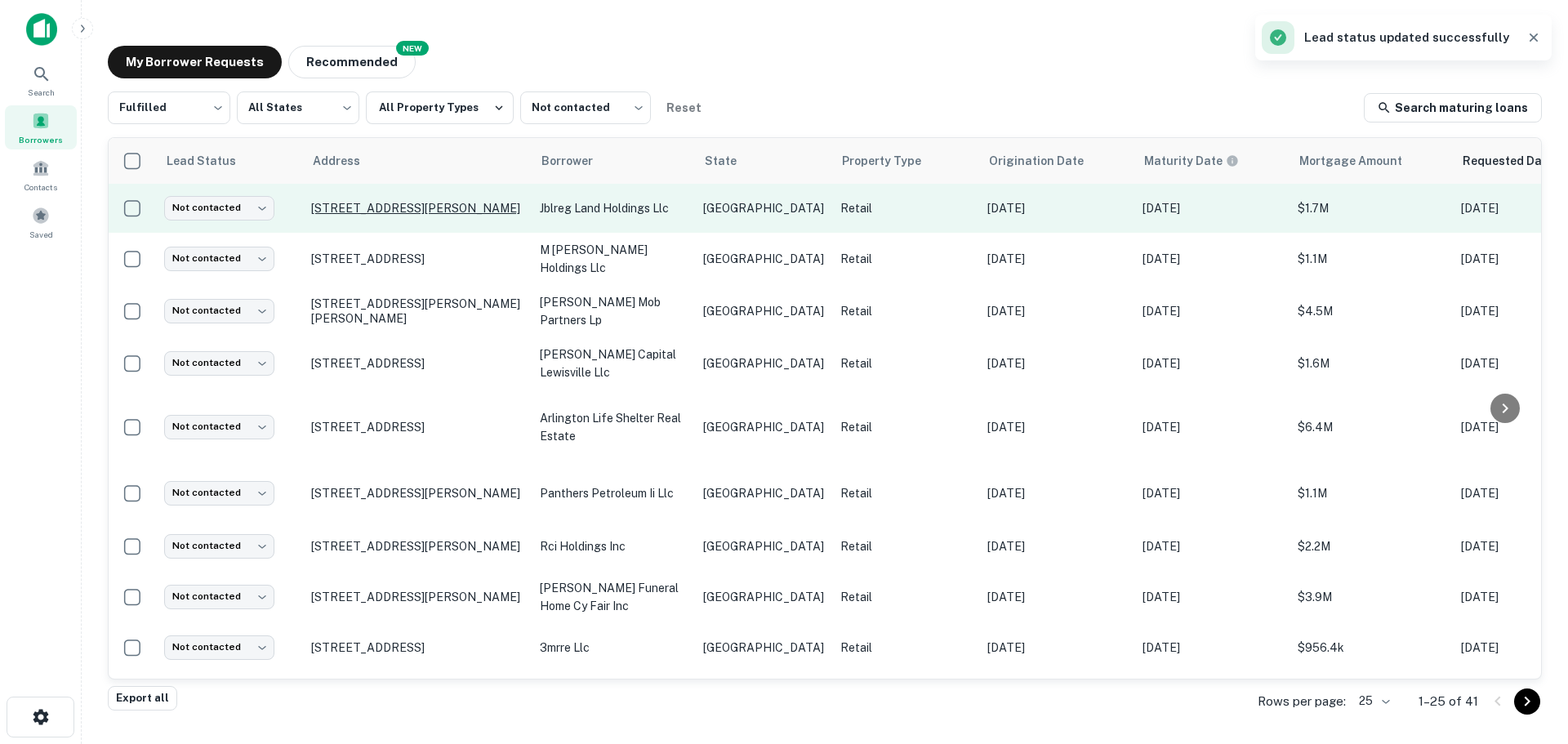
click at [404, 210] on p "[STREET_ADDRESS][PERSON_NAME]" at bounding box center [417, 209] width 212 height 15
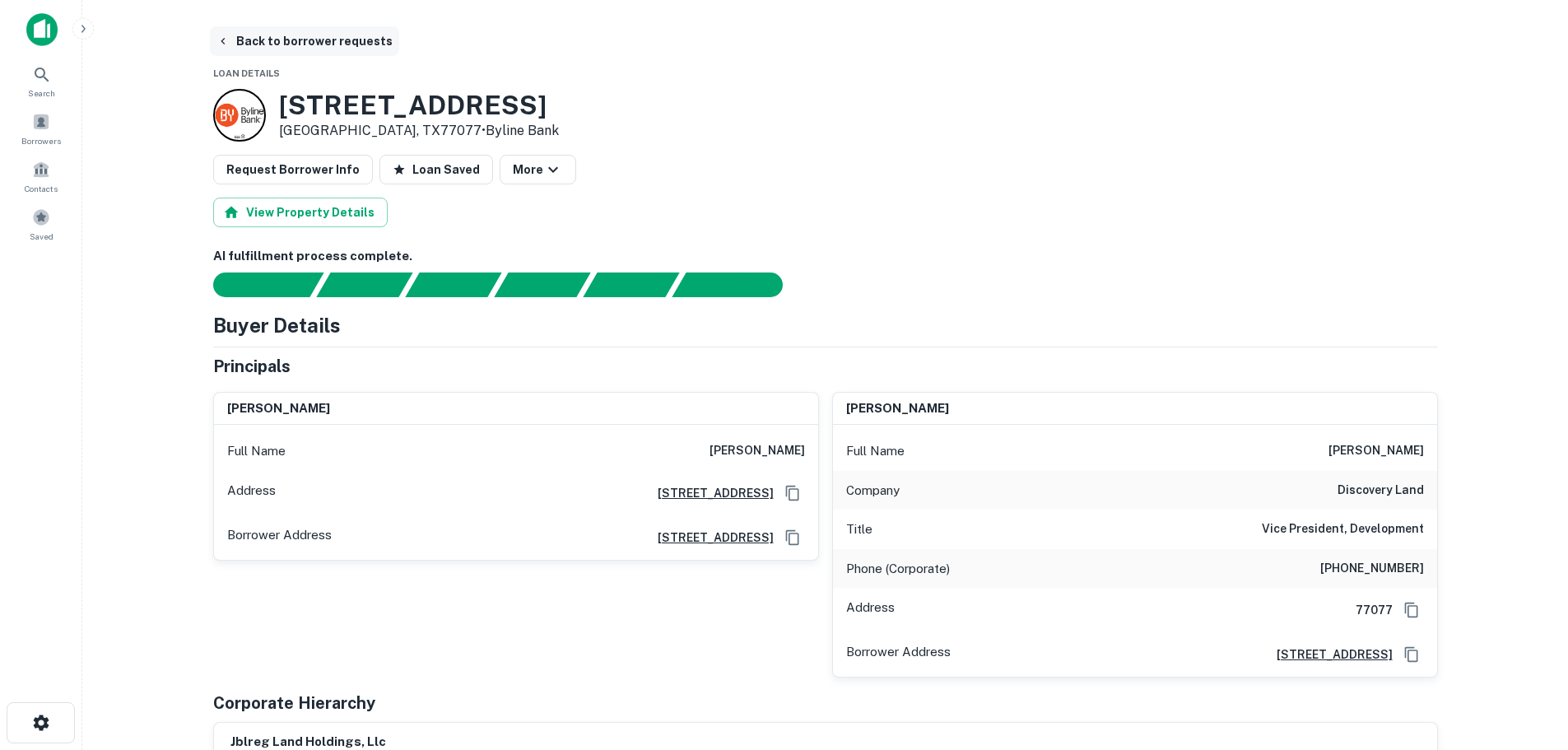
click at [362, 46] on button "Back to borrower requests" at bounding box center [304, 41] width 189 height 30
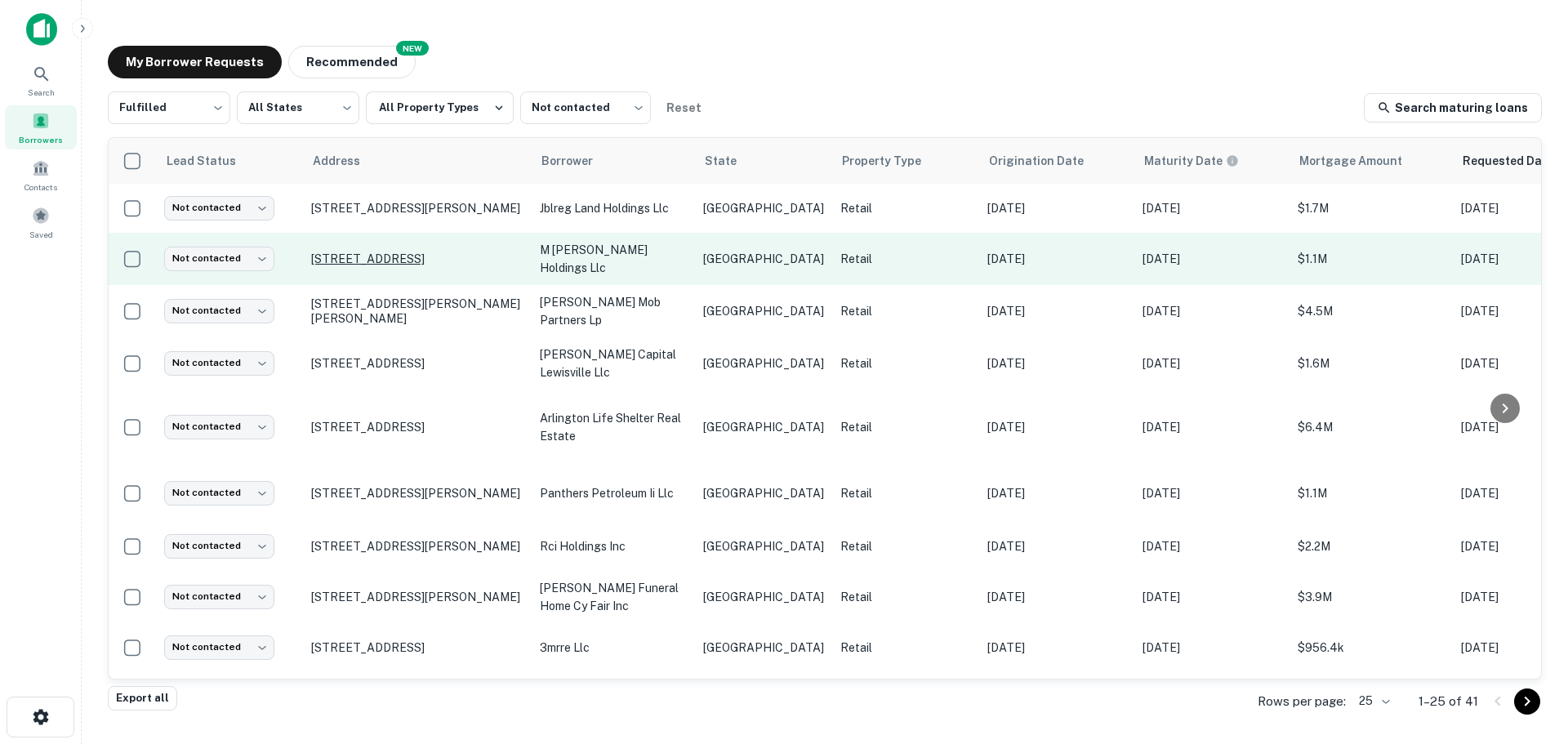
click at [427, 260] on p "[STREET_ADDRESS]" at bounding box center [417, 259] width 212 height 15
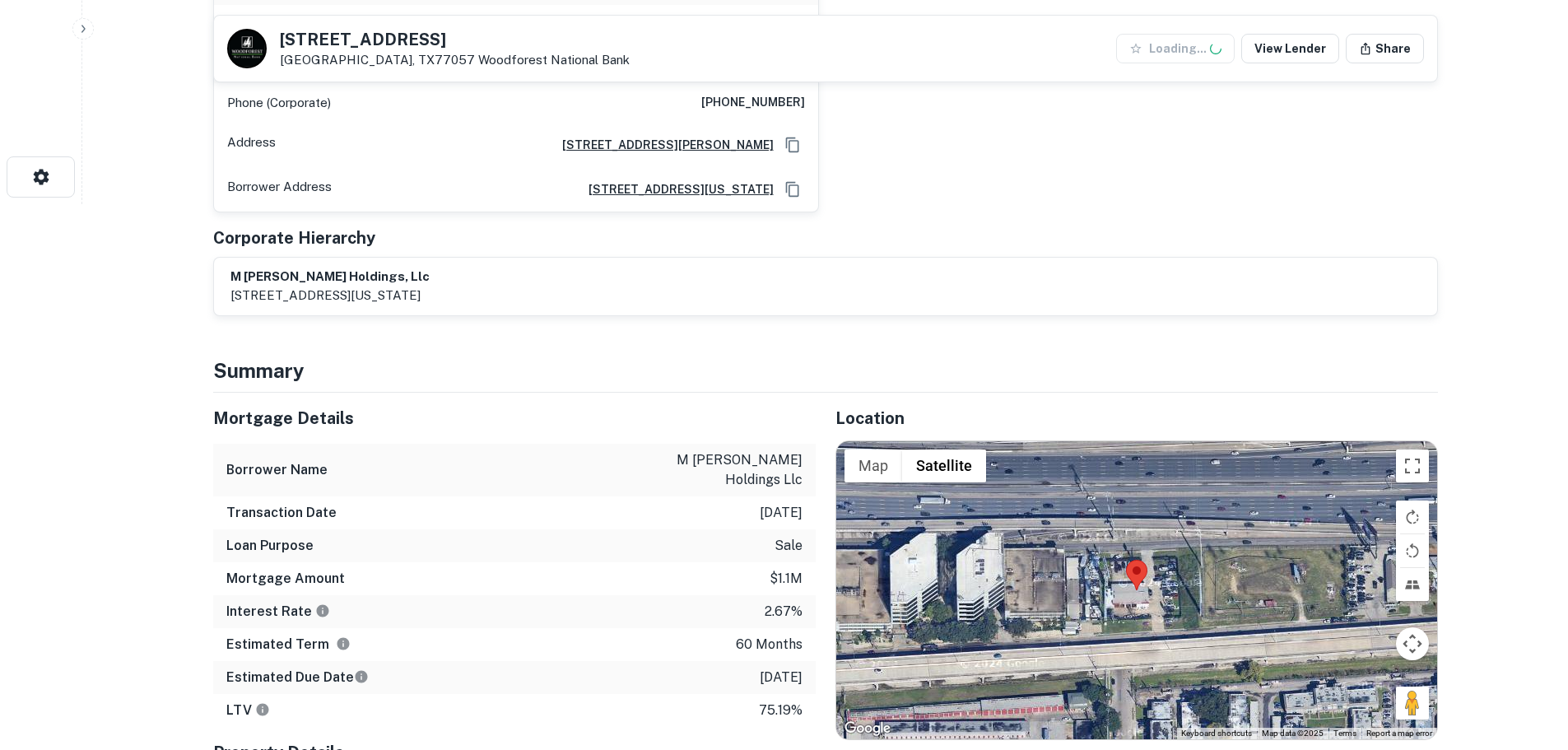
scroll to position [247, 0]
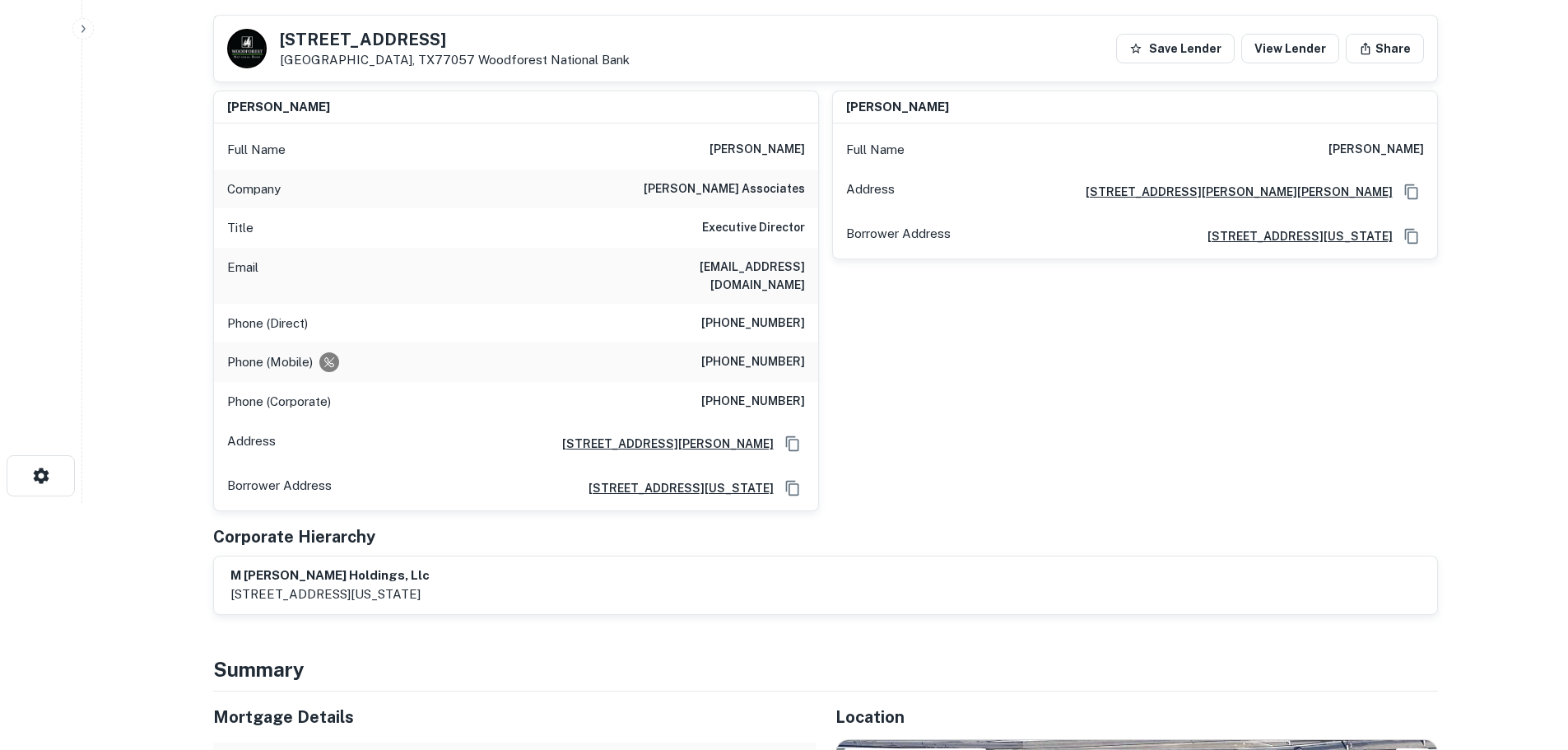
click at [402, 41] on h5 "5809 Southwest Fwy" at bounding box center [455, 39] width 350 height 16
copy h5 "5809 Southwest Fwy"
click at [751, 313] on h6 "(610) 725-8691" at bounding box center [753, 323] width 104 height 19
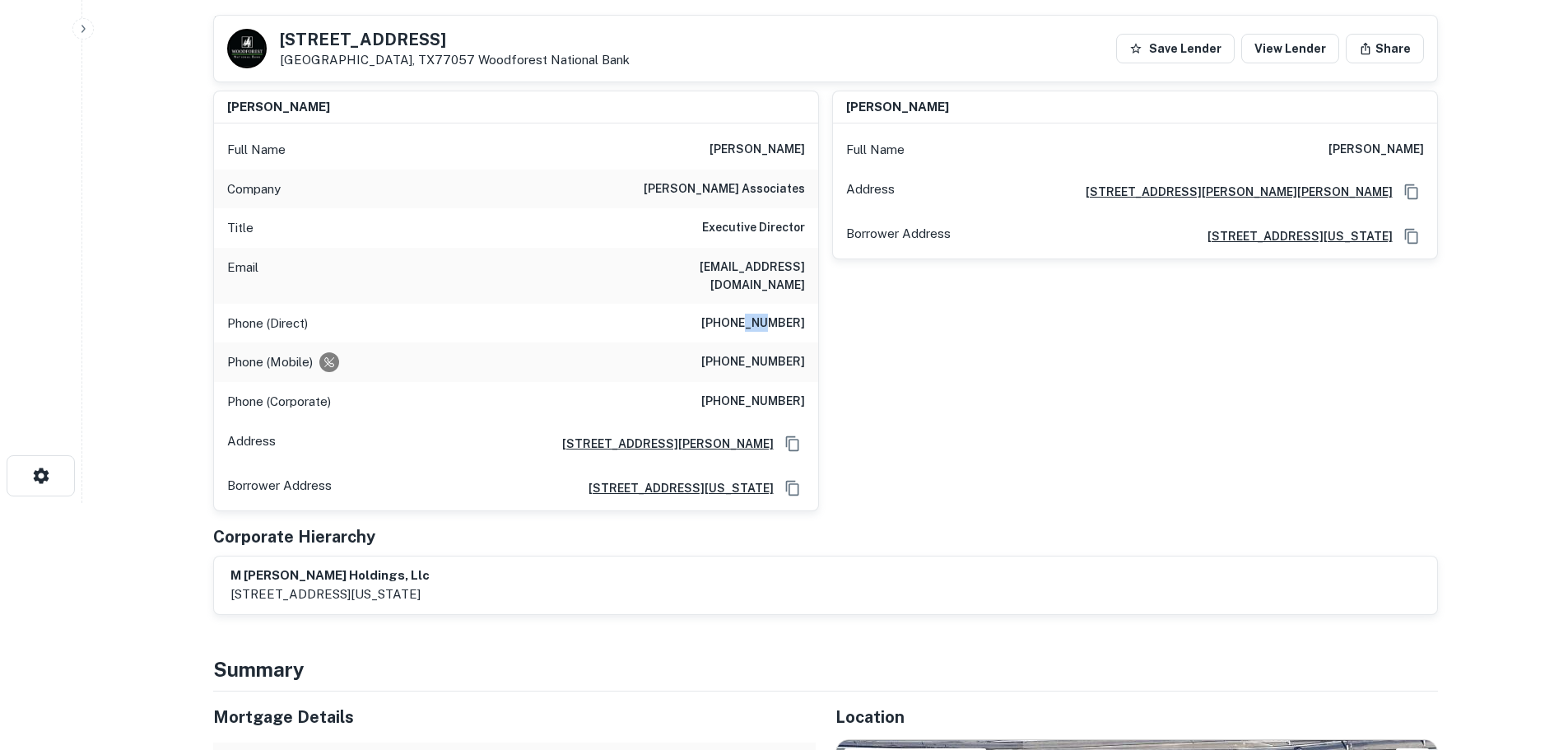
click at [751, 313] on h6 "(610) 725-8691" at bounding box center [753, 323] width 104 height 19
copy h6 "(610) 725-8691"
click at [776, 352] on h6 "(610) 585-5159" at bounding box center [753, 361] width 104 height 19
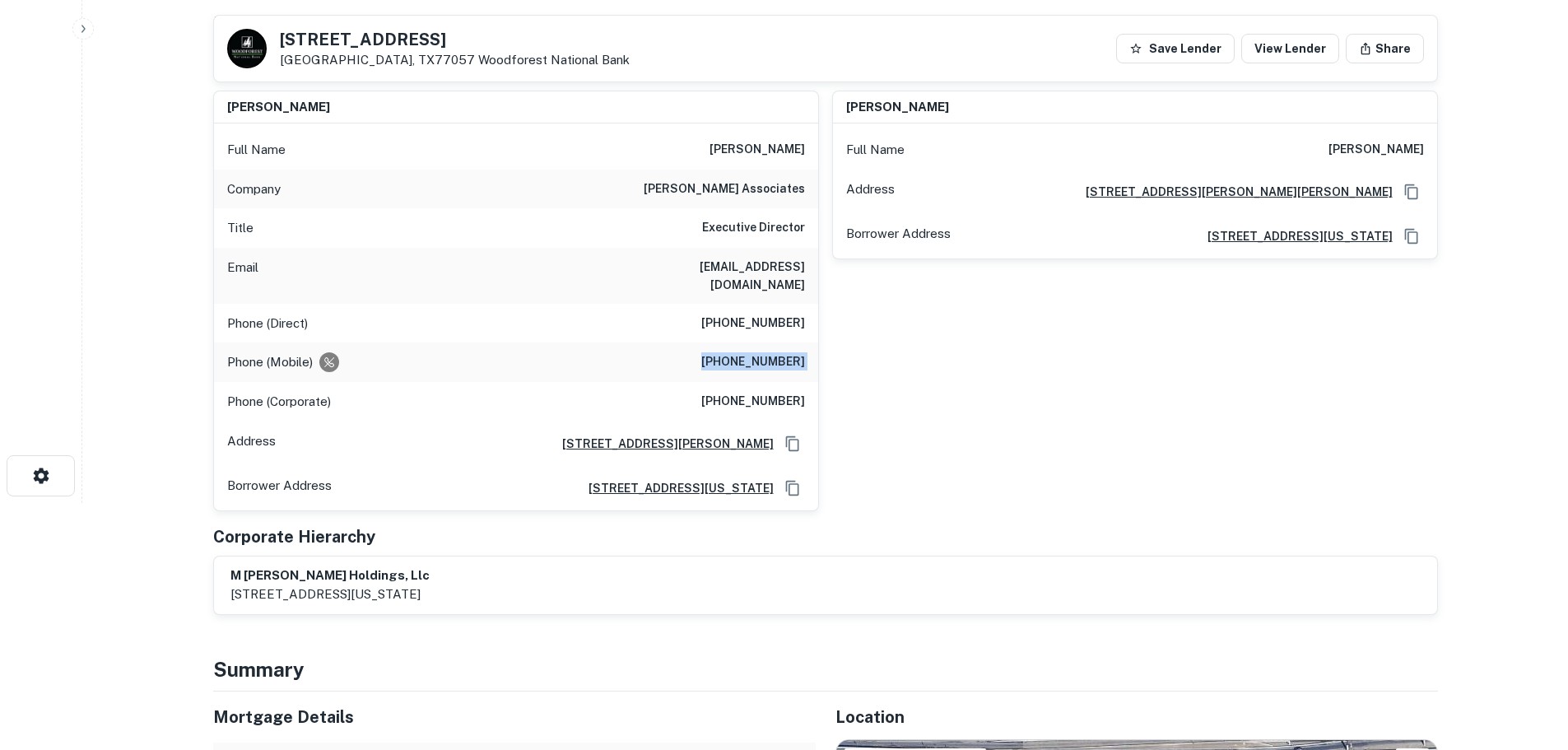
click at [776, 352] on h6 "(610) 585-5159" at bounding box center [753, 361] width 104 height 19
copy h6 "(610) 585-5159"
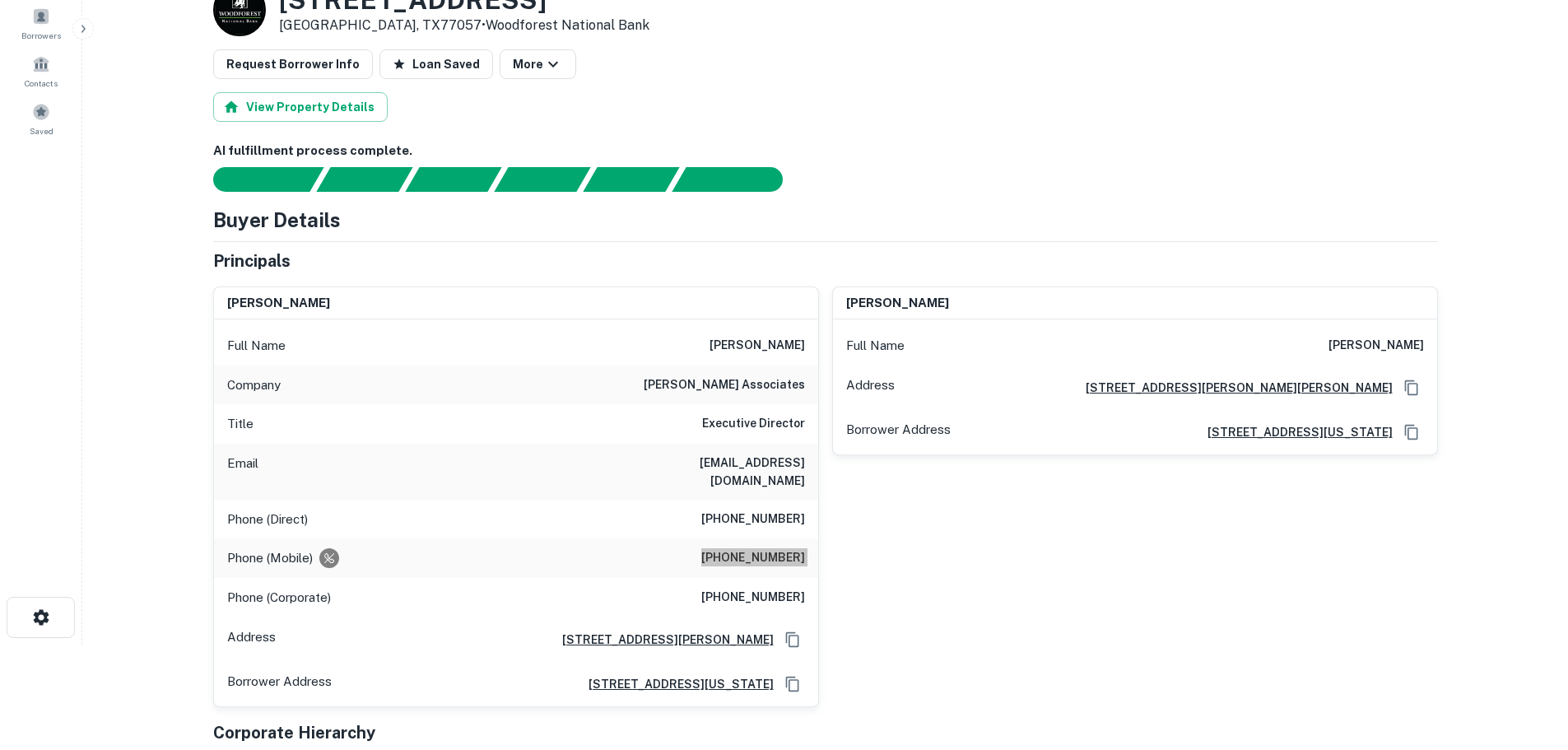
scroll to position [0, 0]
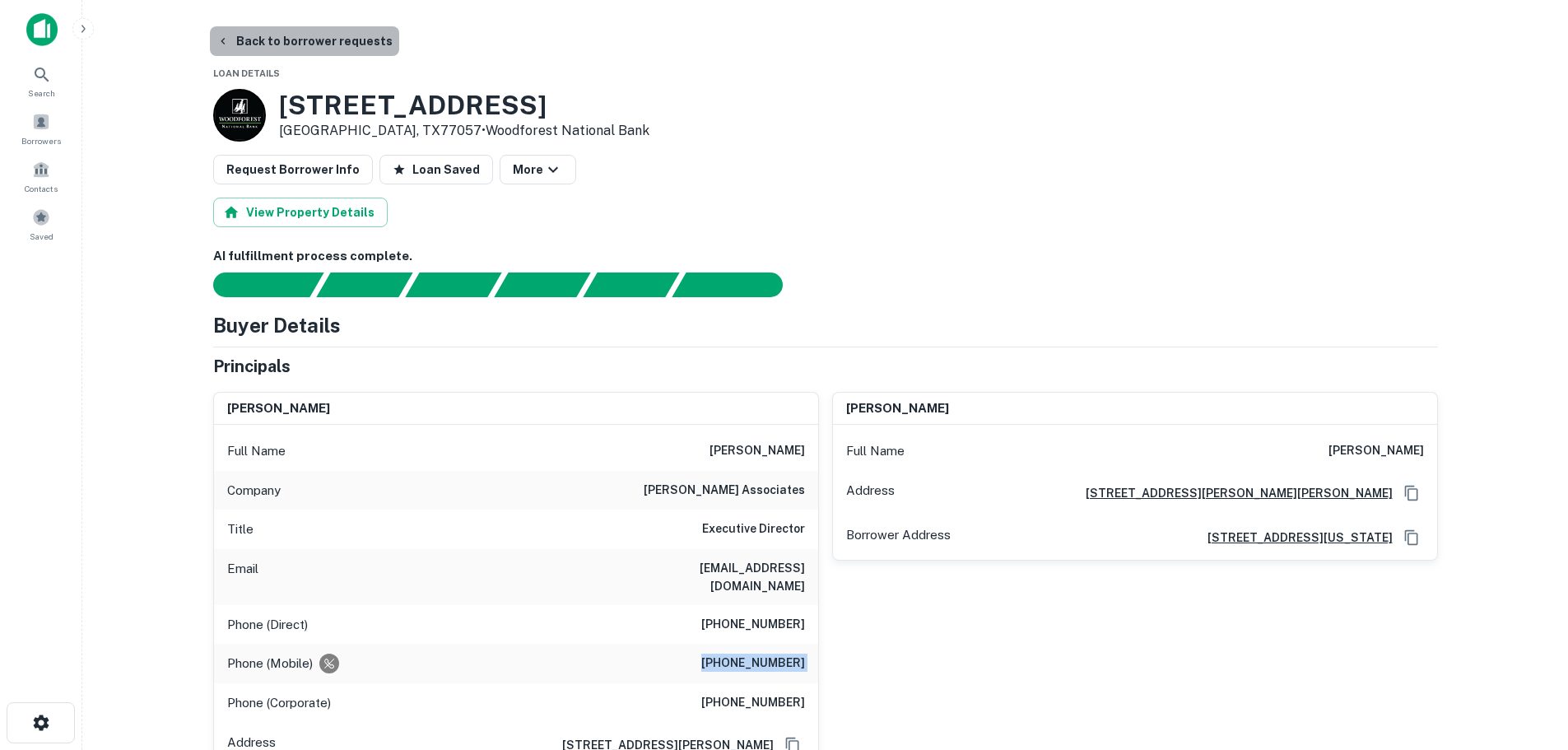
click at [333, 28] on button "Back to borrower requests" at bounding box center [304, 41] width 189 height 30
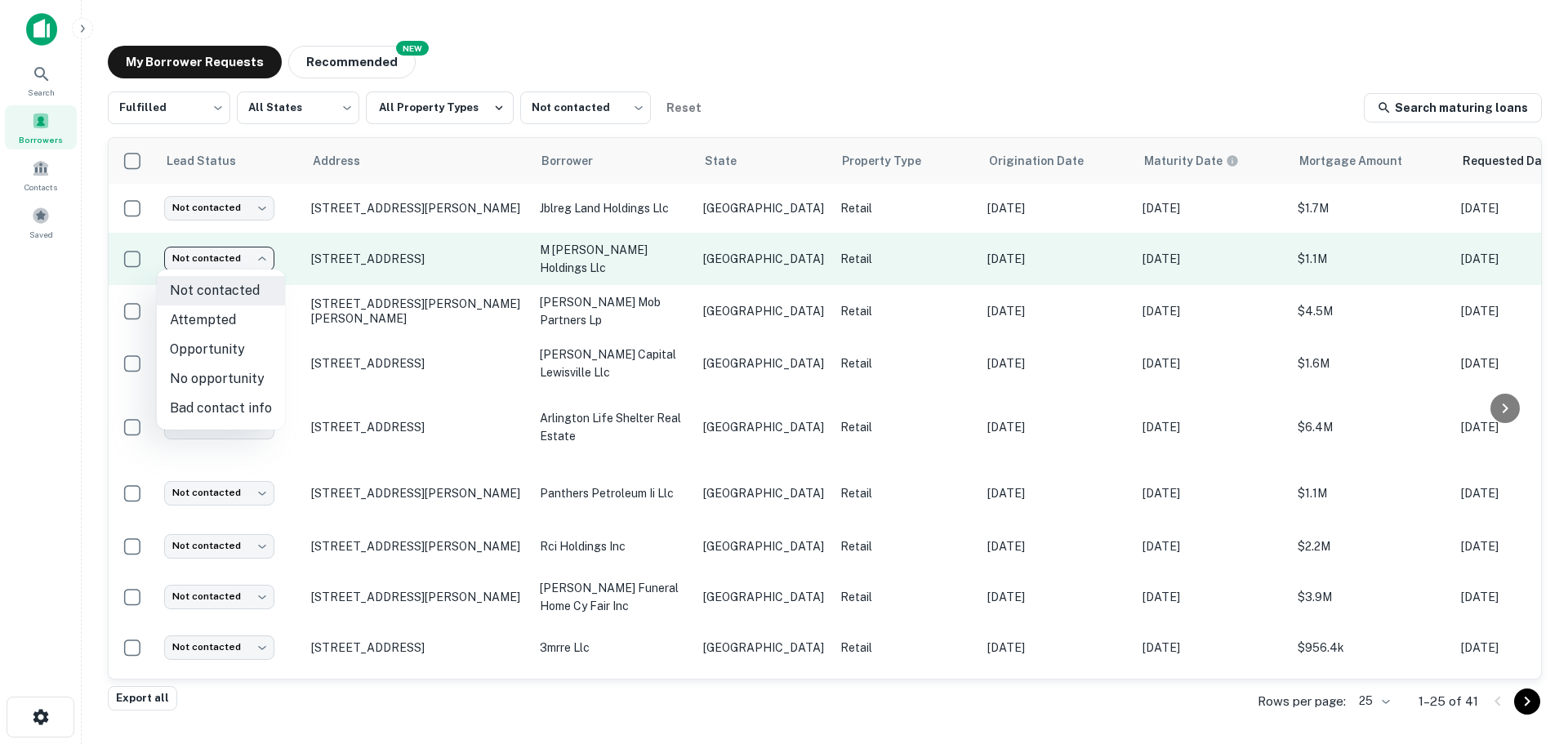
click at [246, 245] on body "Search Borrowers Contacts Saved My Borrower Requests NEW Recommended Fulfilled …" at bounding box center [784, 372] width 1568 height 744
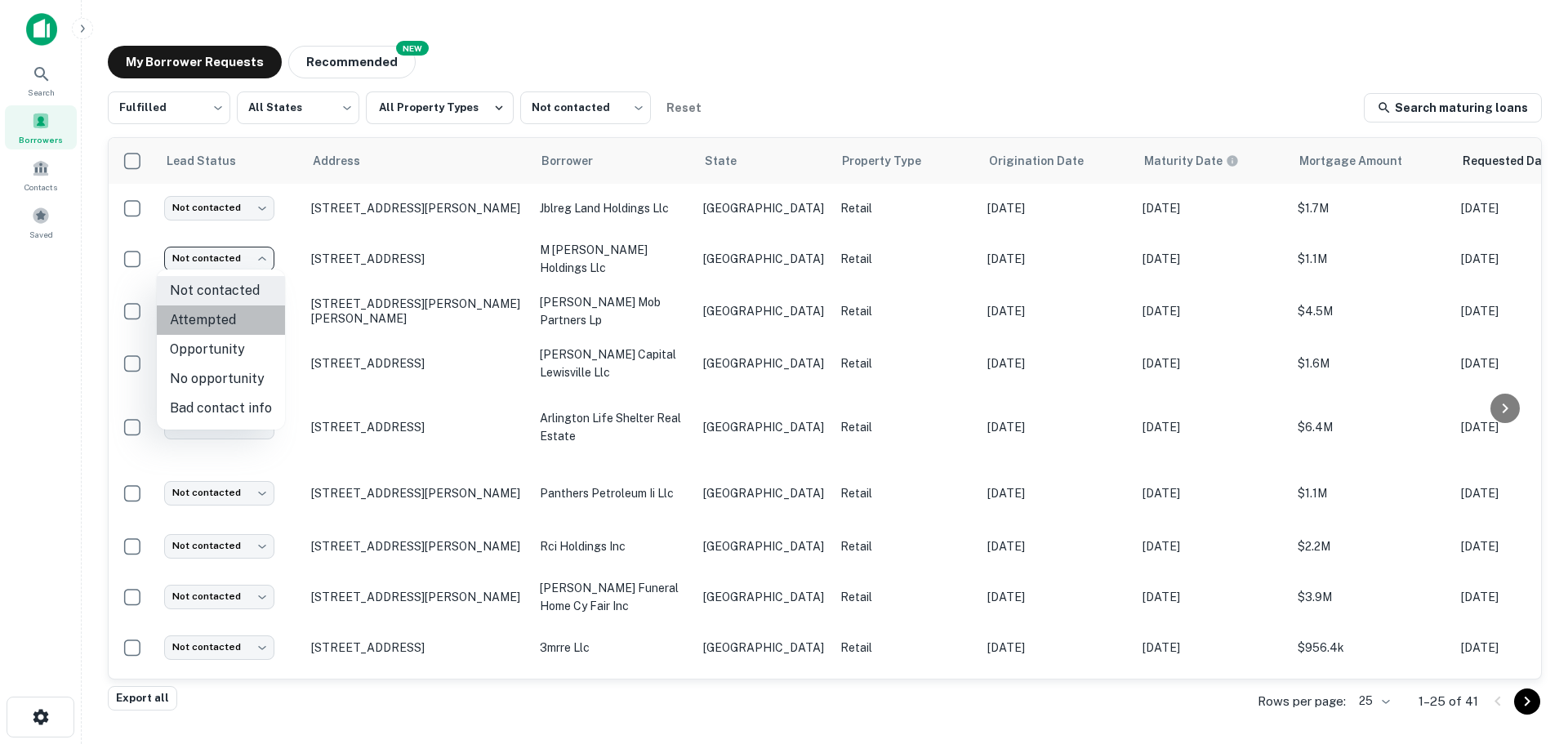
click at [244, 327] on li "Attempted" at bounding box center [220, 319] width 128 height 29
type input "*********"
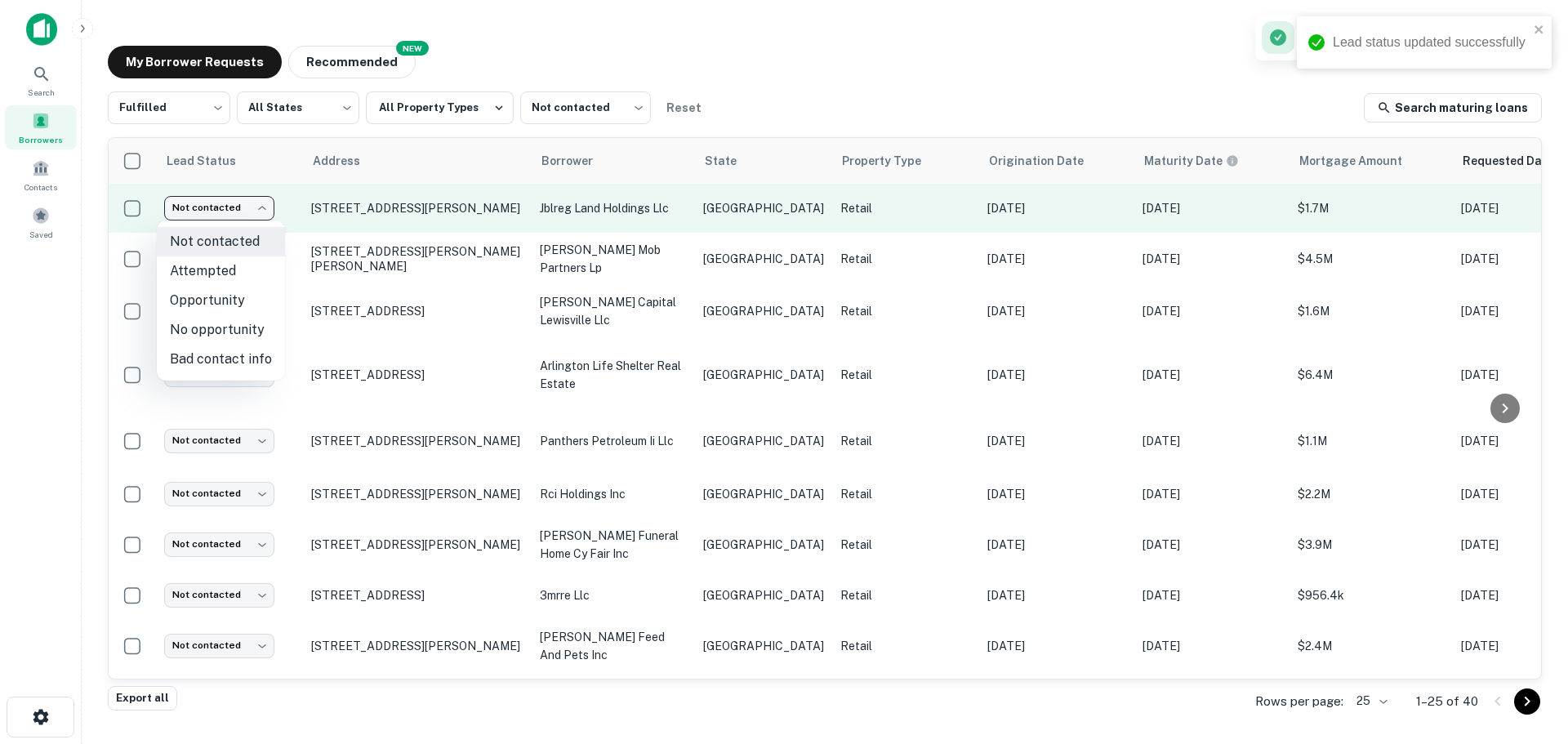
click at [250, 208] on body "Lead status updated successfully Search Borrowers Contacts Saved My Borrower Re…" at bounding box center [784, 372] width 1568 height 744
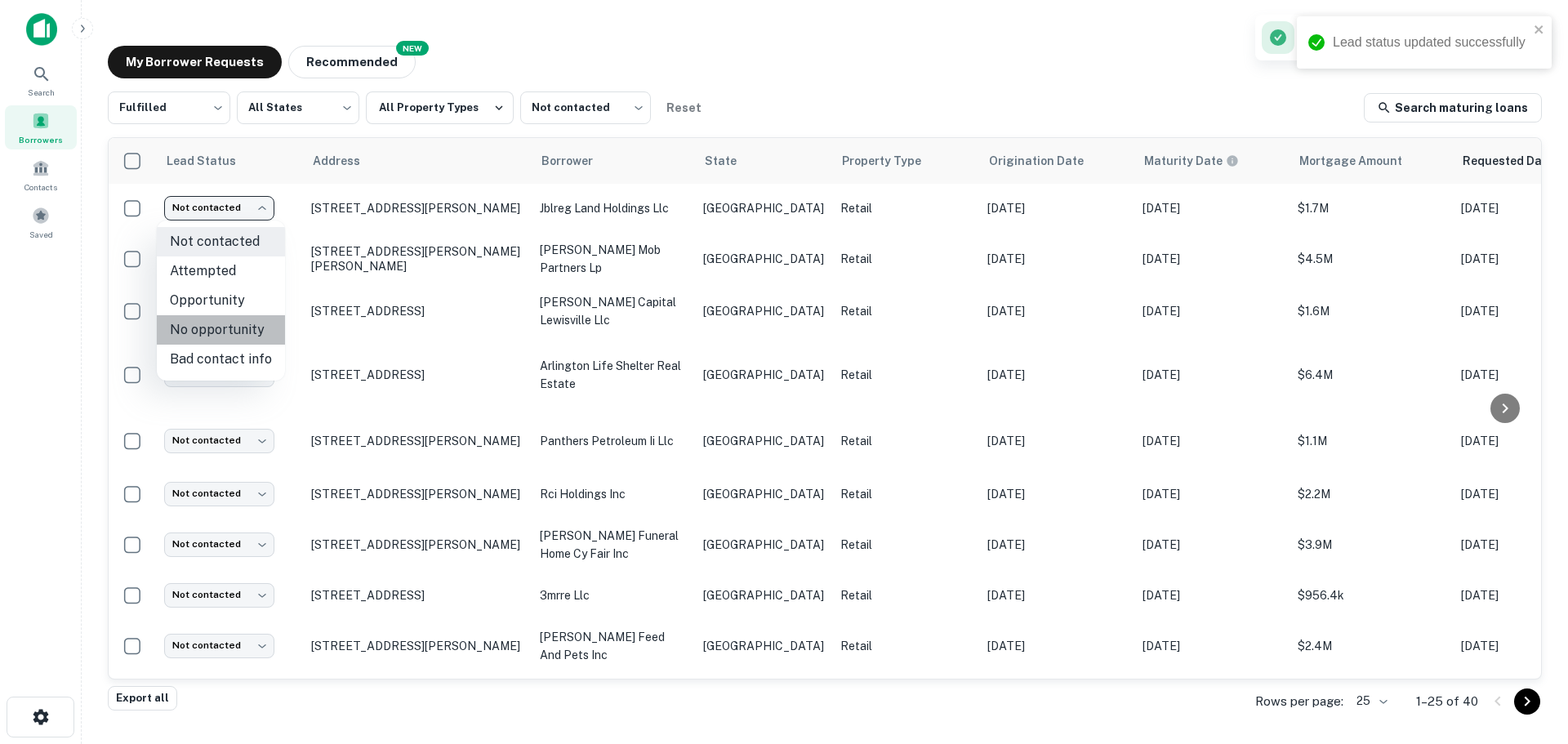
click at [242, 335] on li "No opportunity" at bounding box center [220, 329] width 128 height 29
type input "**********"
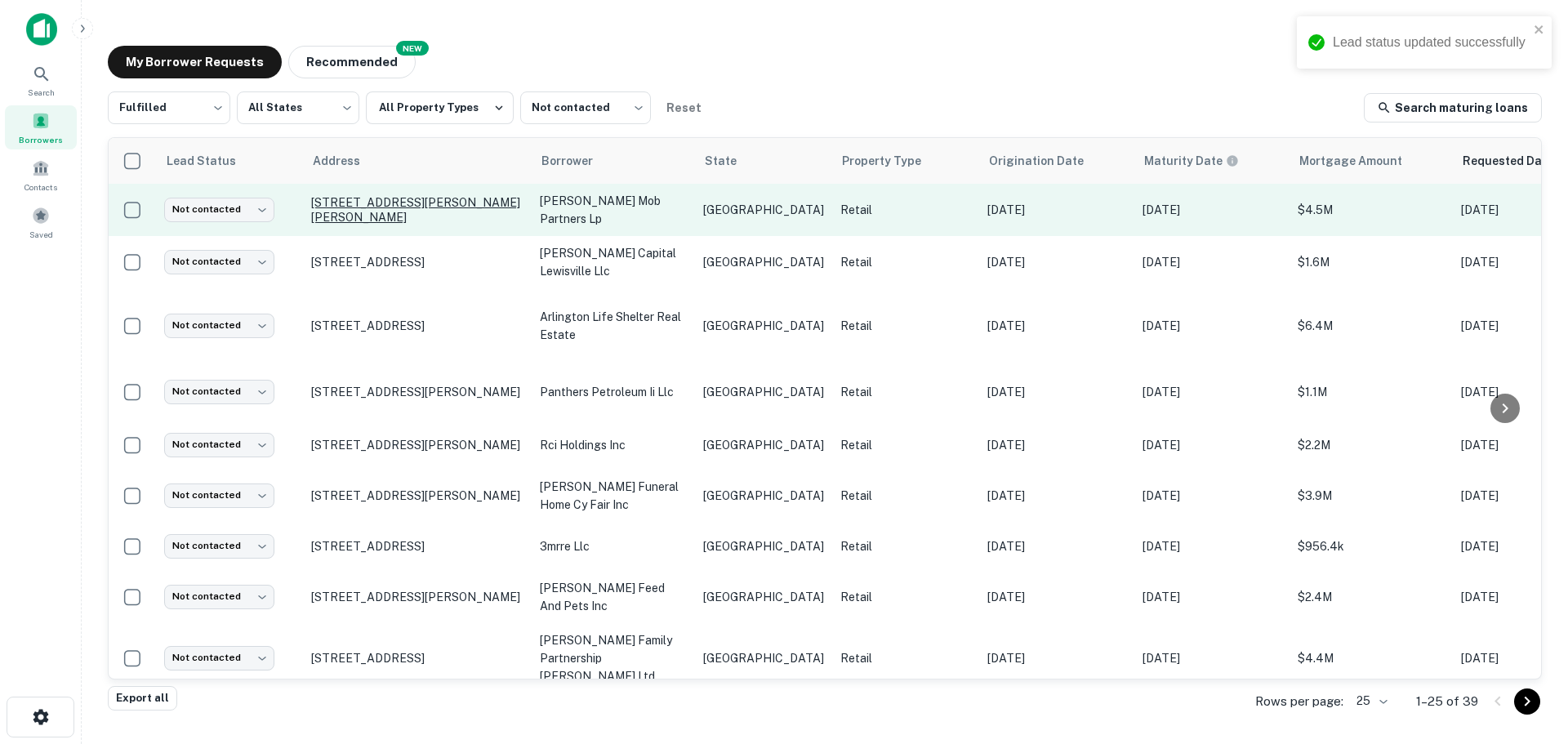
click at [411, 214] on p "[STREET_ADDRESS][PERSON_NAME][PERSON_NAME]" at bounding box center [417, 209] width 212 height 29
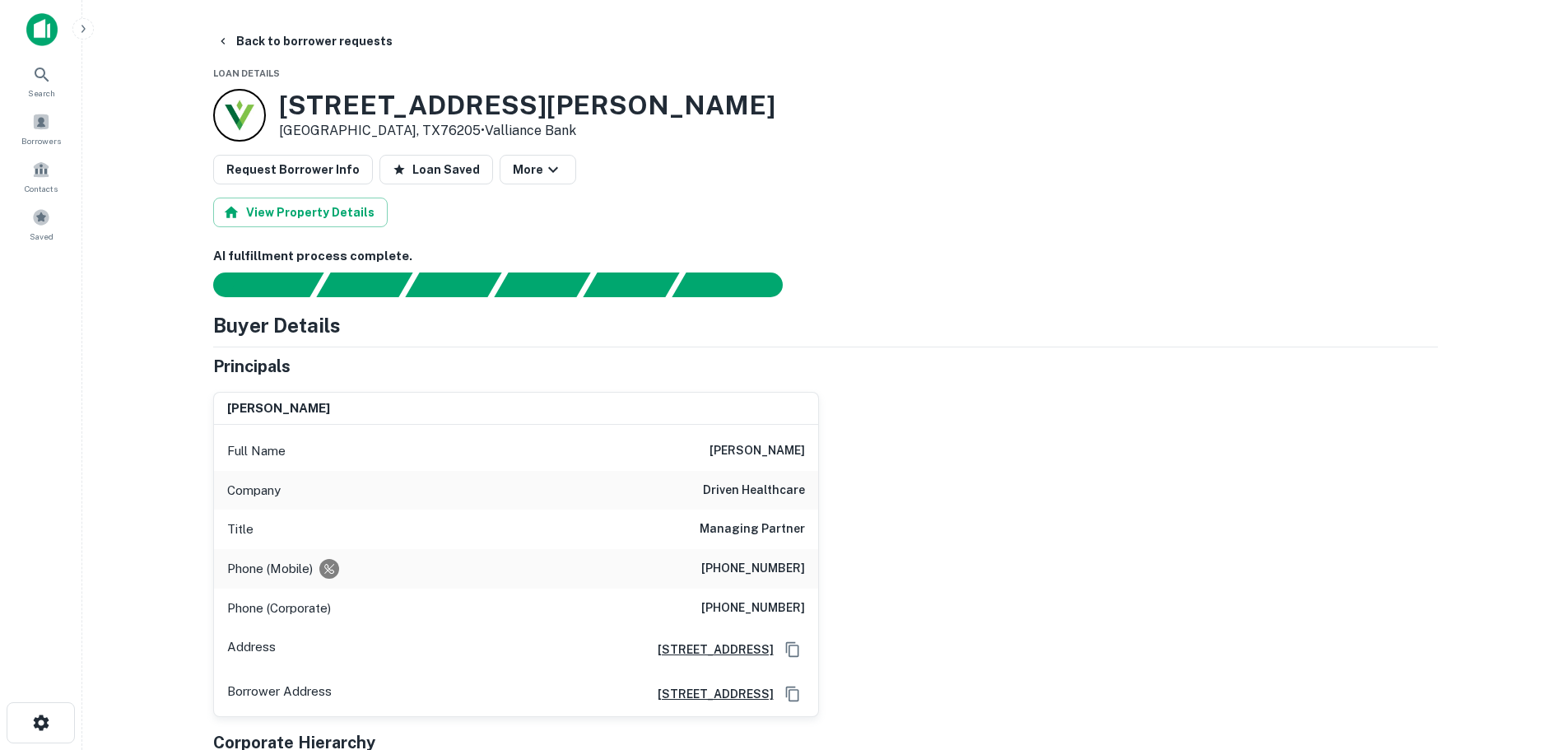
click at [382, 106] on h3 "3111 Teasley Ln" at bounding box center [527, 105] width 497 height 31
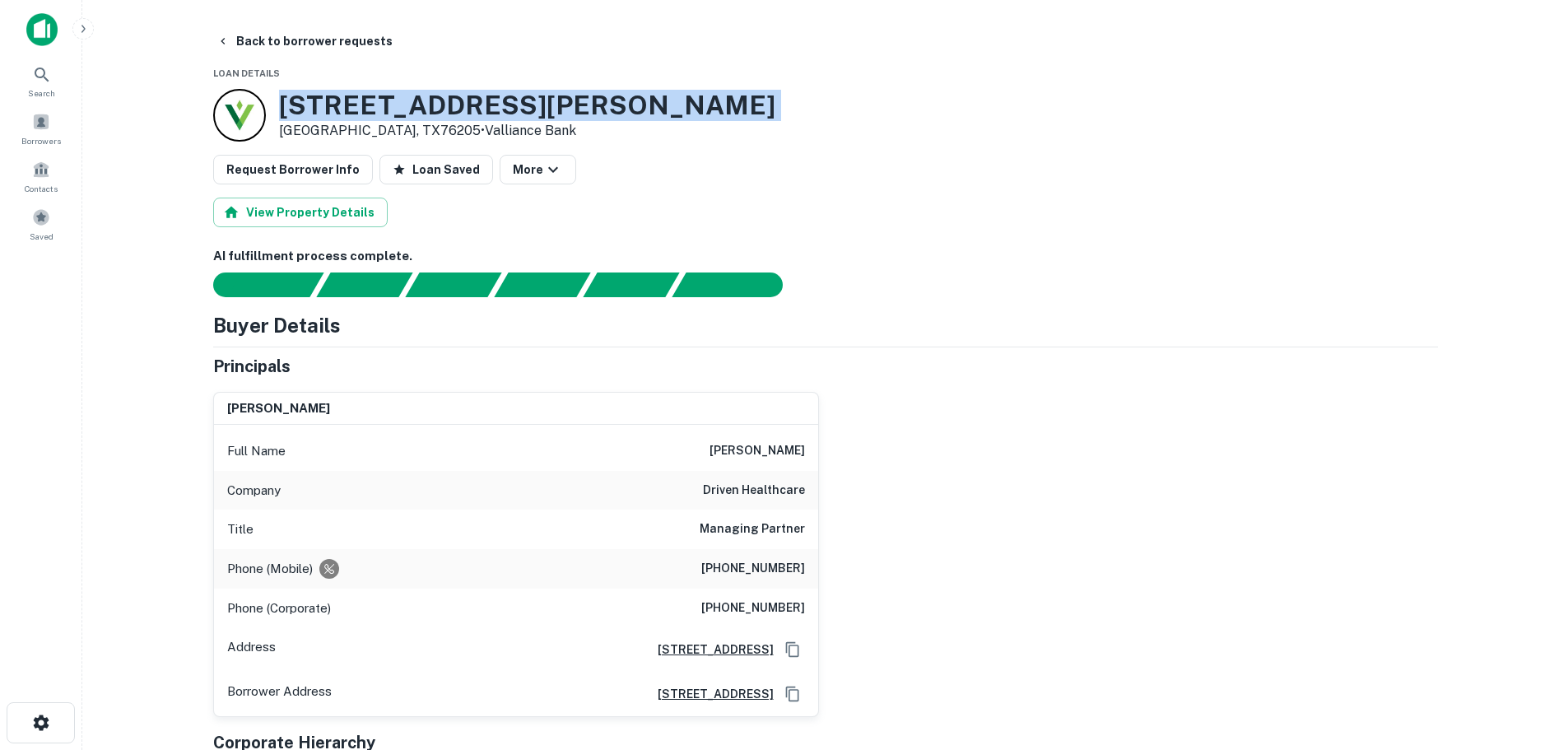
click at [382, 106] on h3 "3111 Teasley Ln" at bounding box center [527, 105] width 497 height 31
copy h3 "3111 Teasley Ln"
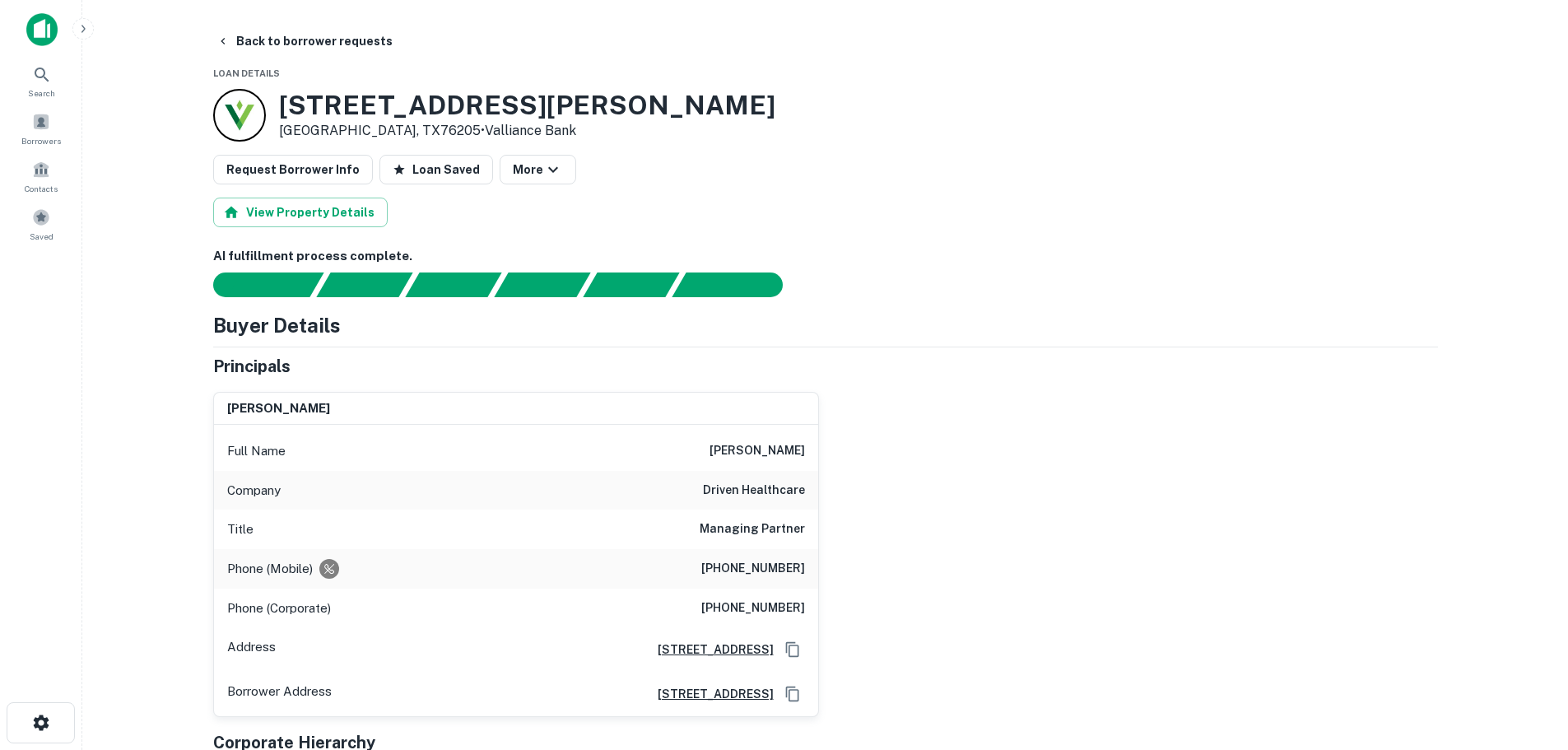
click at [760, 450] on h6 "carrie de moor" at bounding box center [757, 450] width 95 height 19
click at [761, 450] on h6 "carrie de moor" at bounding box center [757, 450] width 95 height 19
copy h6 "carrie de moor"
click at [754, 563] on h6 "(469) 815-4142" at bounding box center [753, 568] width 104 height 19
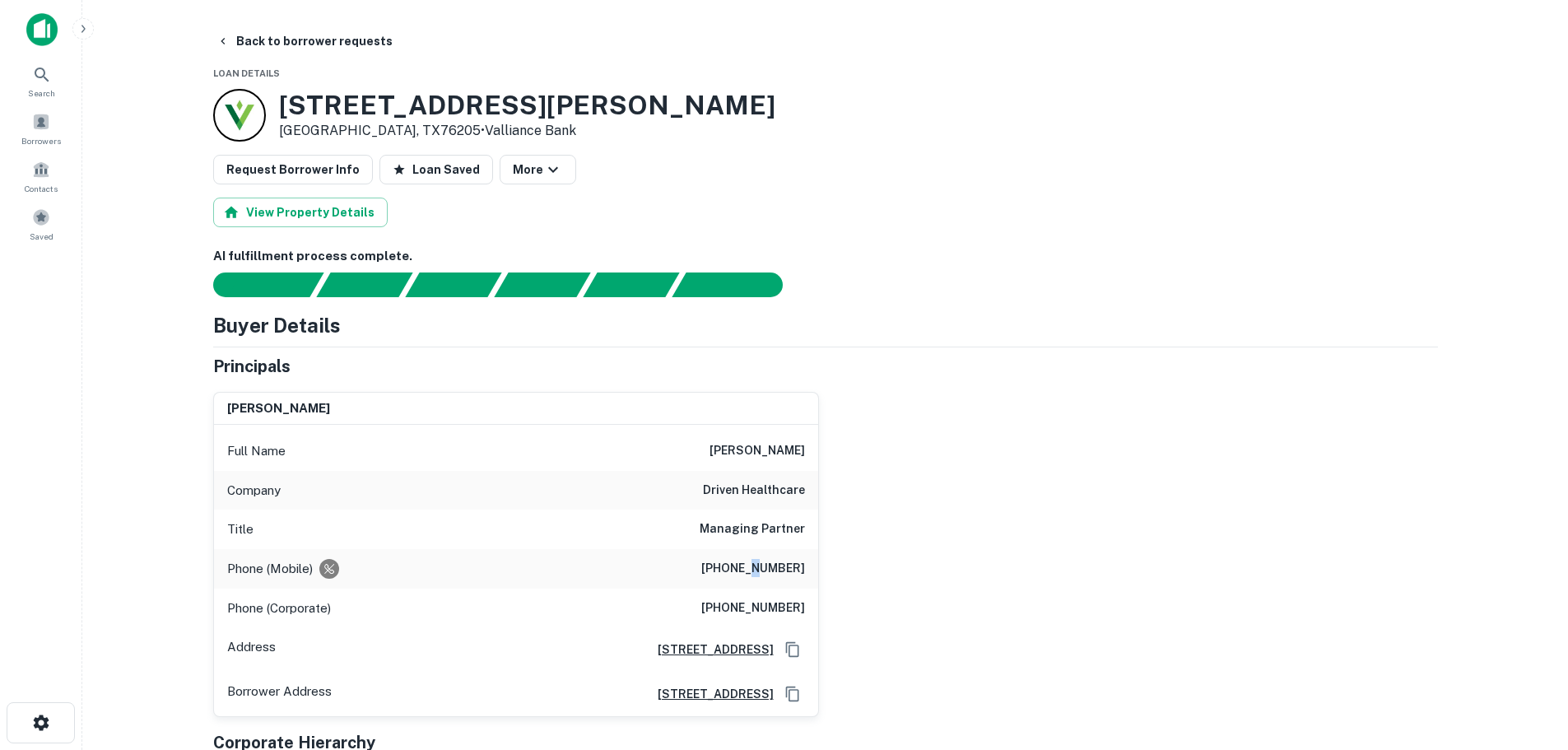
click at [764, 565] on h6 "(469) 815-4142" at bounding box center [753, 568] width 104 height 19
copy h6 "(469) 815-4142"
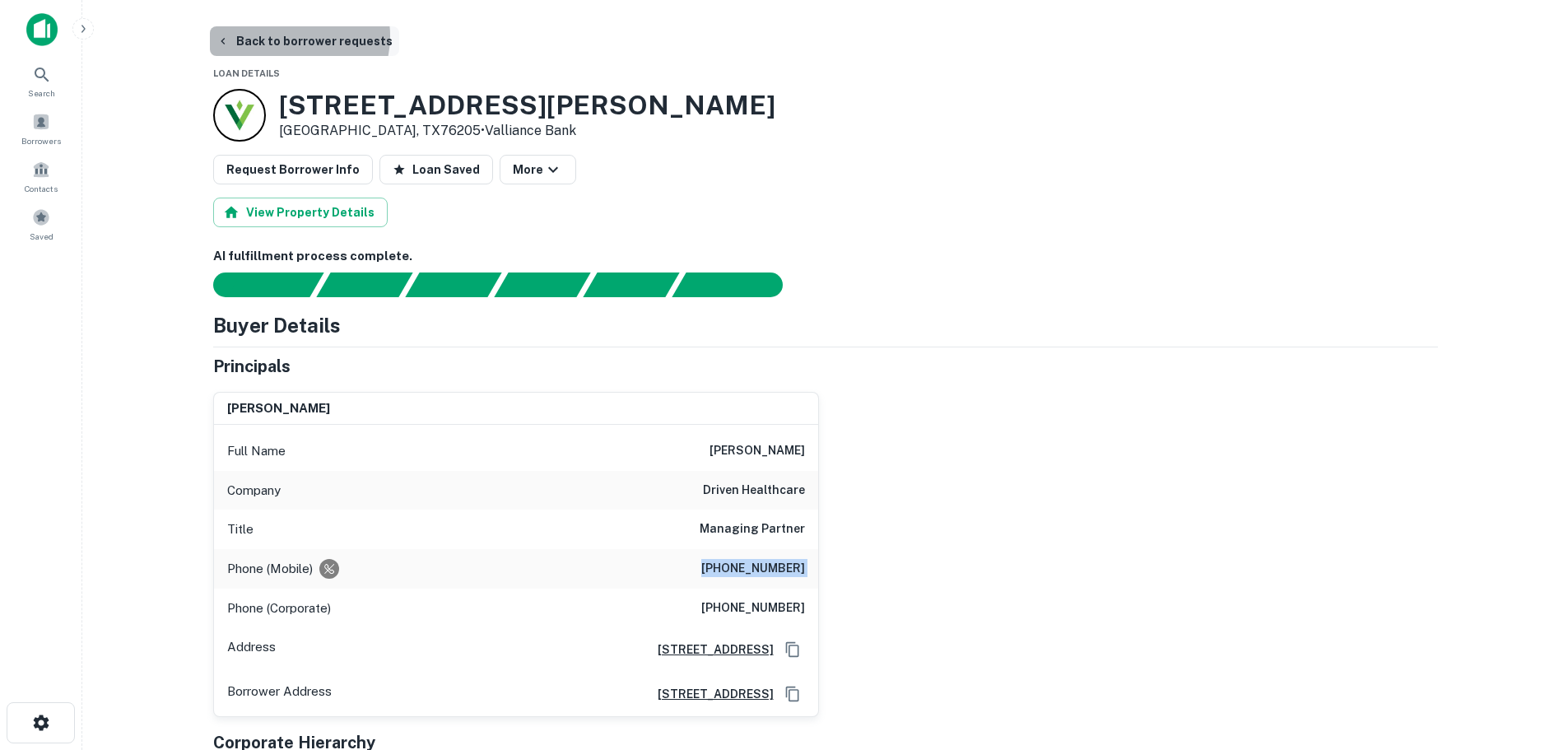
click at [291, 36] on button "Back to borrower requests" at bounding box center [304, 41] width 189 height 30
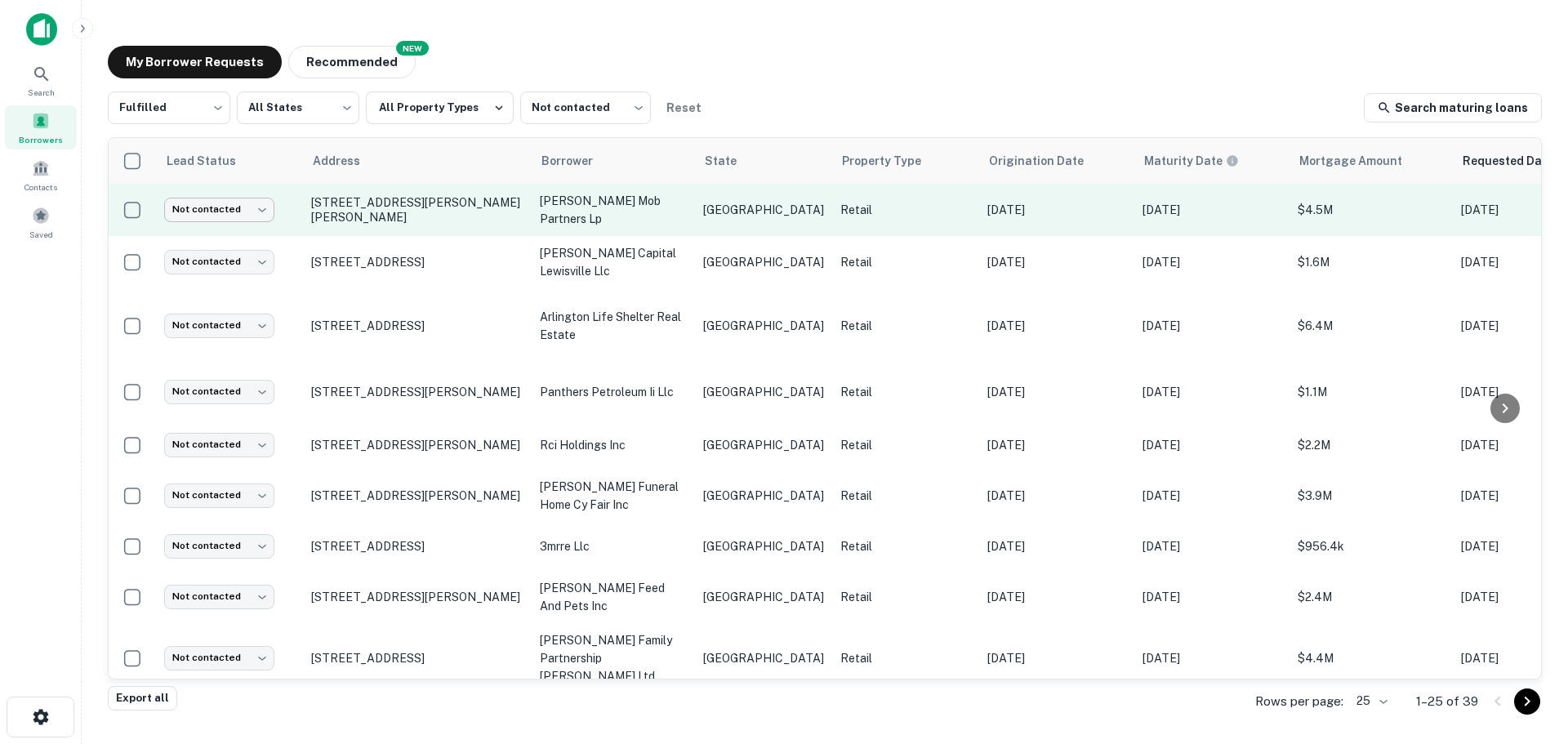
click at [254, 205] on body "Search Borrowers Contacts Saved My Borrower Requests NEW Recommended Fulfilled …" at bounding box center [784, 372] width 1568 height 744
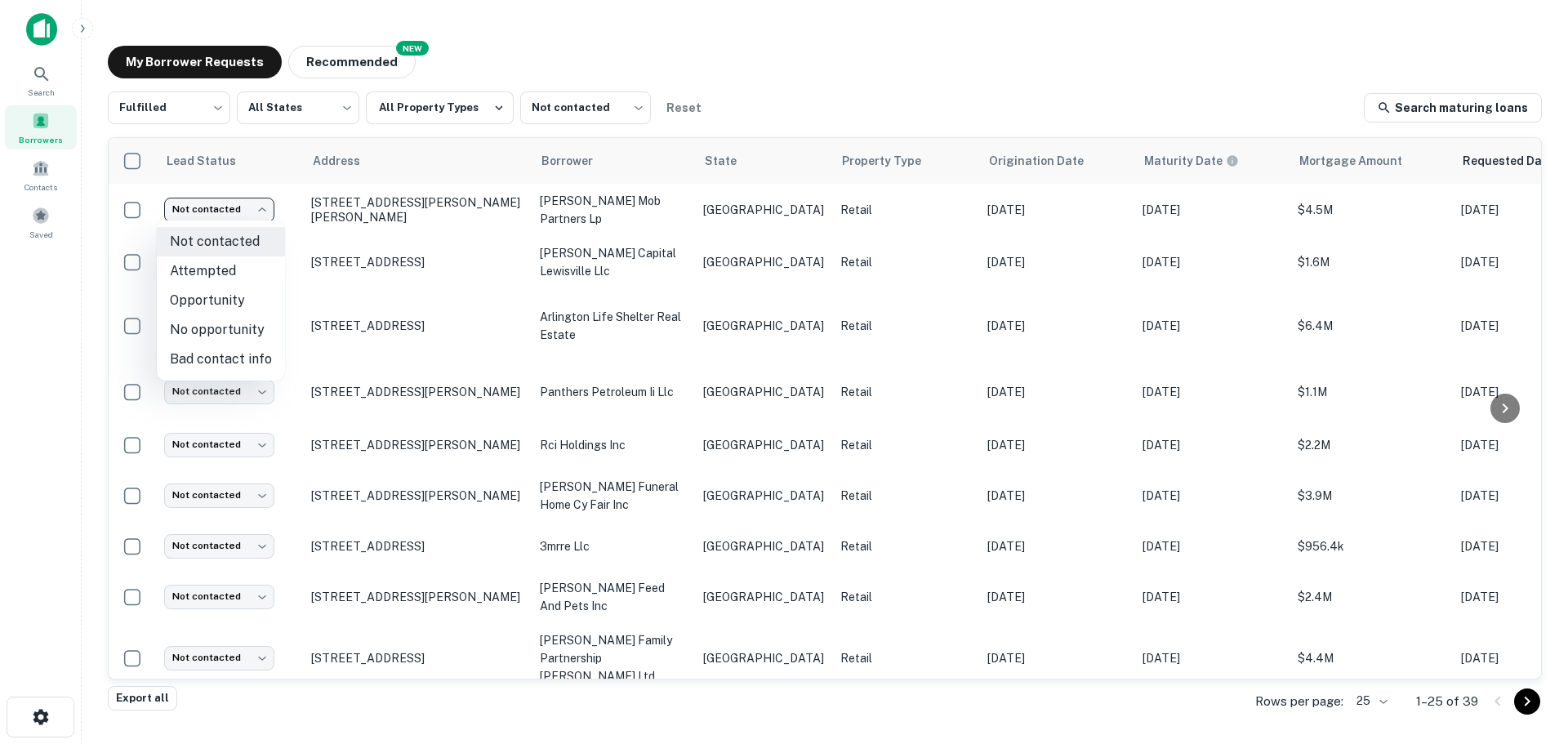
click at [230, 271] on li "Attempted" at bounding box center [220, 271] width 128 height 29
type input "*********"
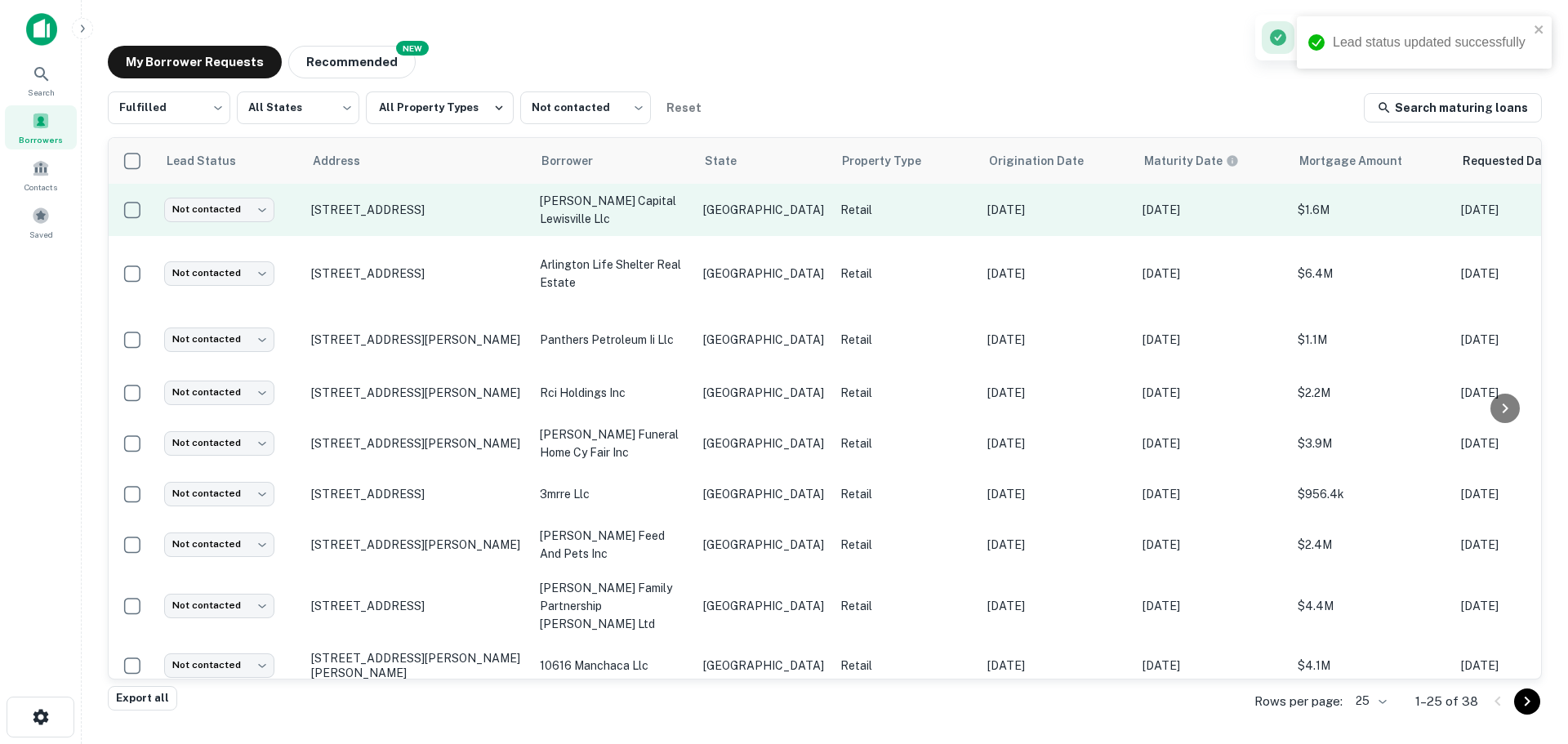
click at [400, 218] on td "[STREET_ADDRESS]" at bounding box center [417, 209] width 229 height 52
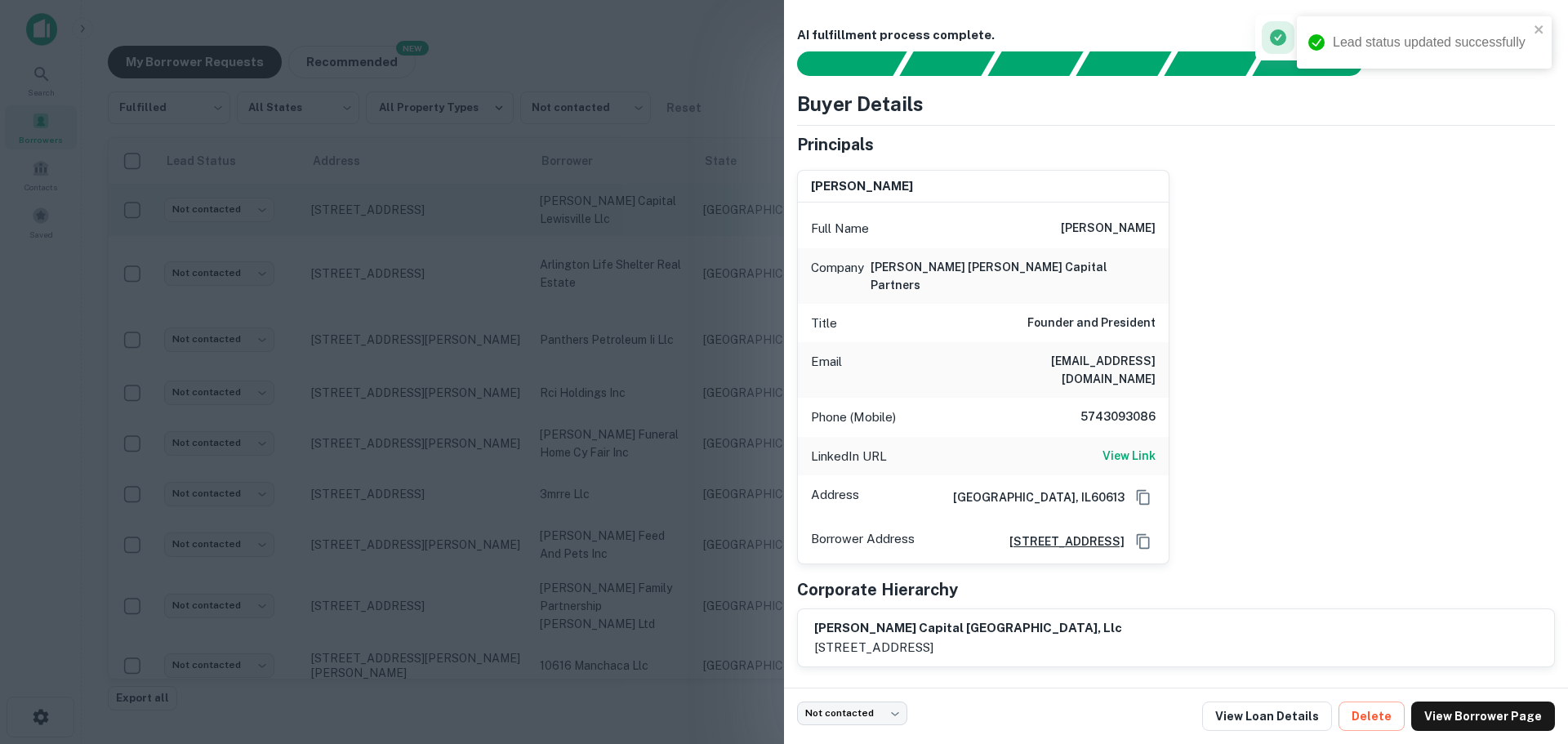
click at [400, 218] on div at bounding box center [784, 372] width 1568 height 744
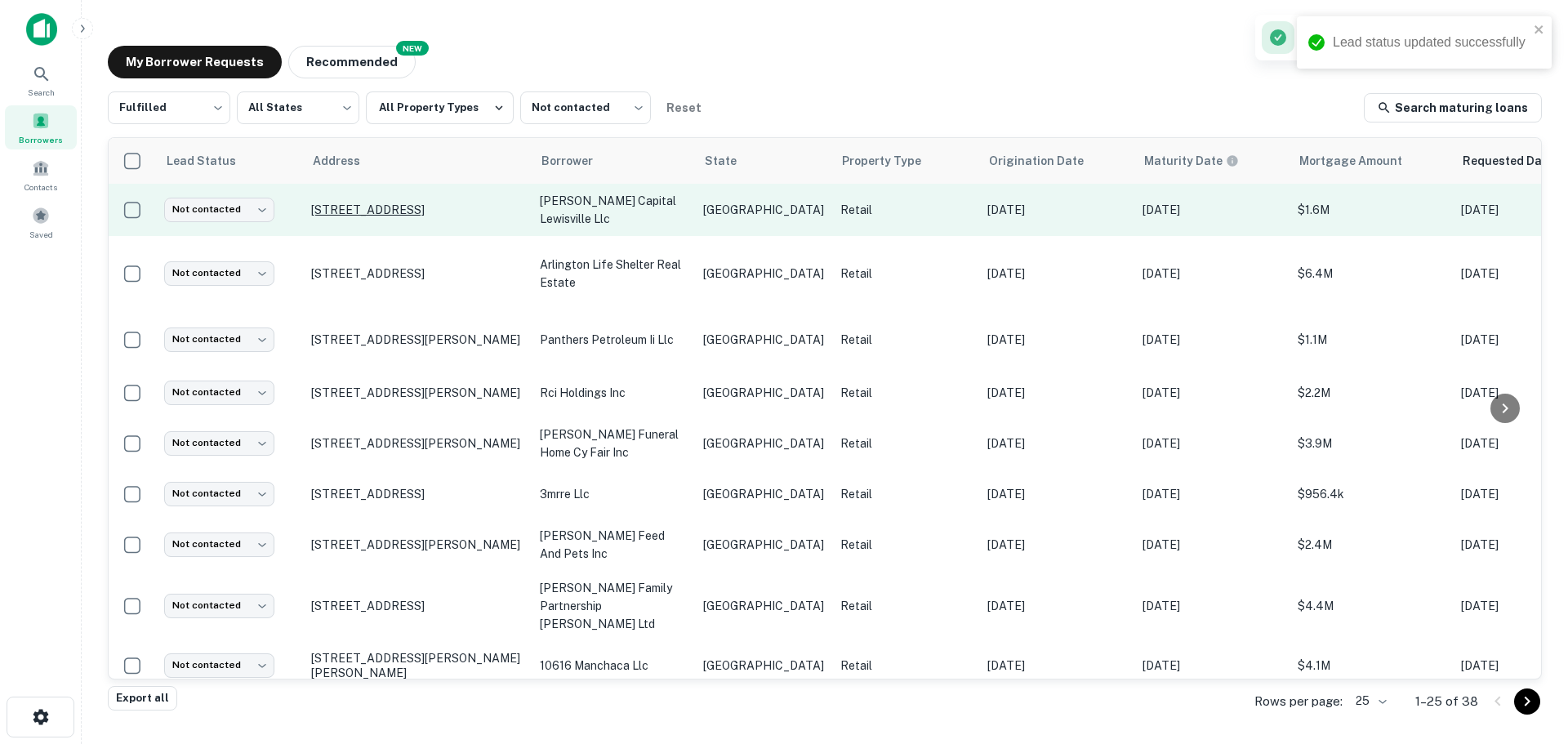
click at [400, 208] on p "[STREET_ADDRESS]" at bounding box center [417, 210] width 212 height 15
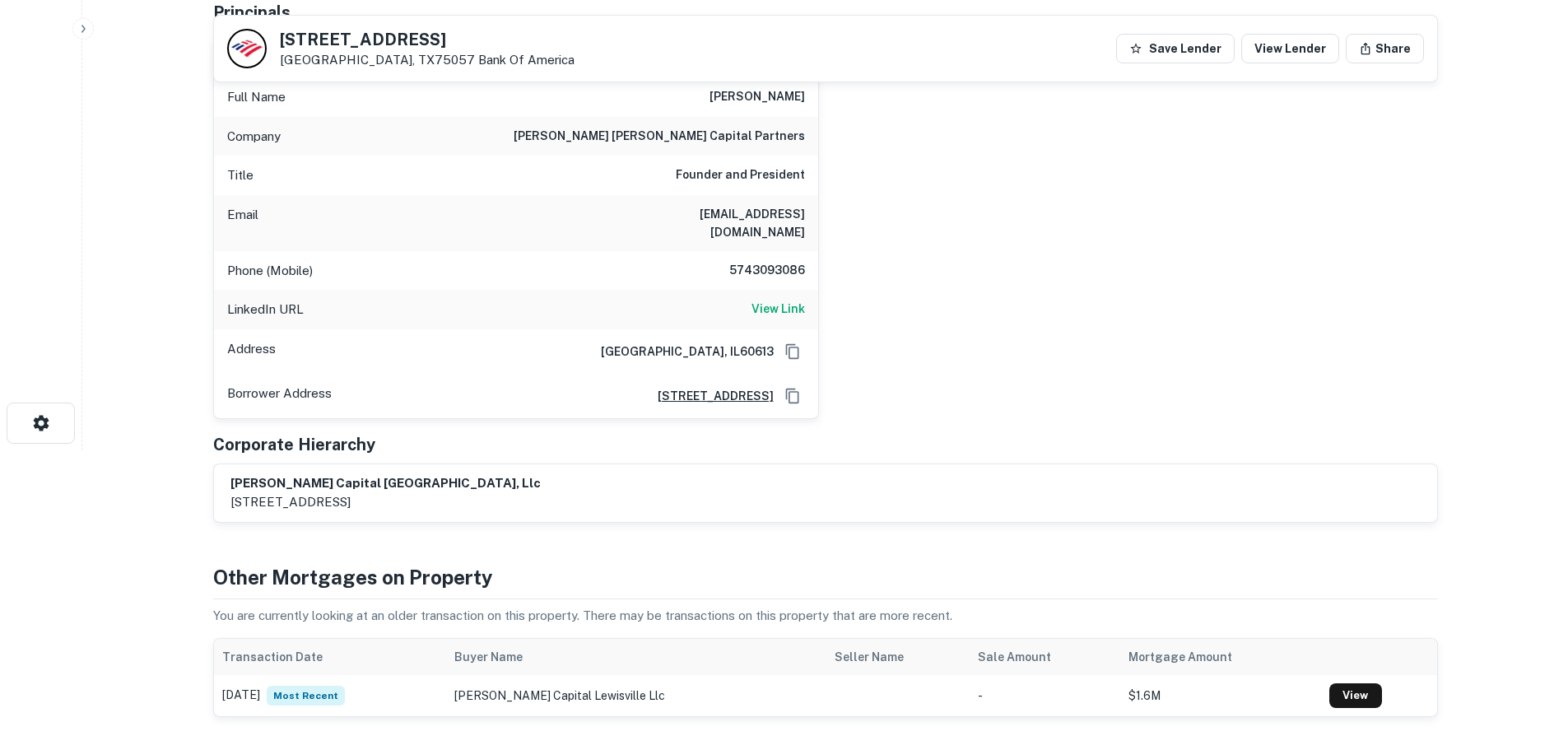
scroll to position [329, 0]
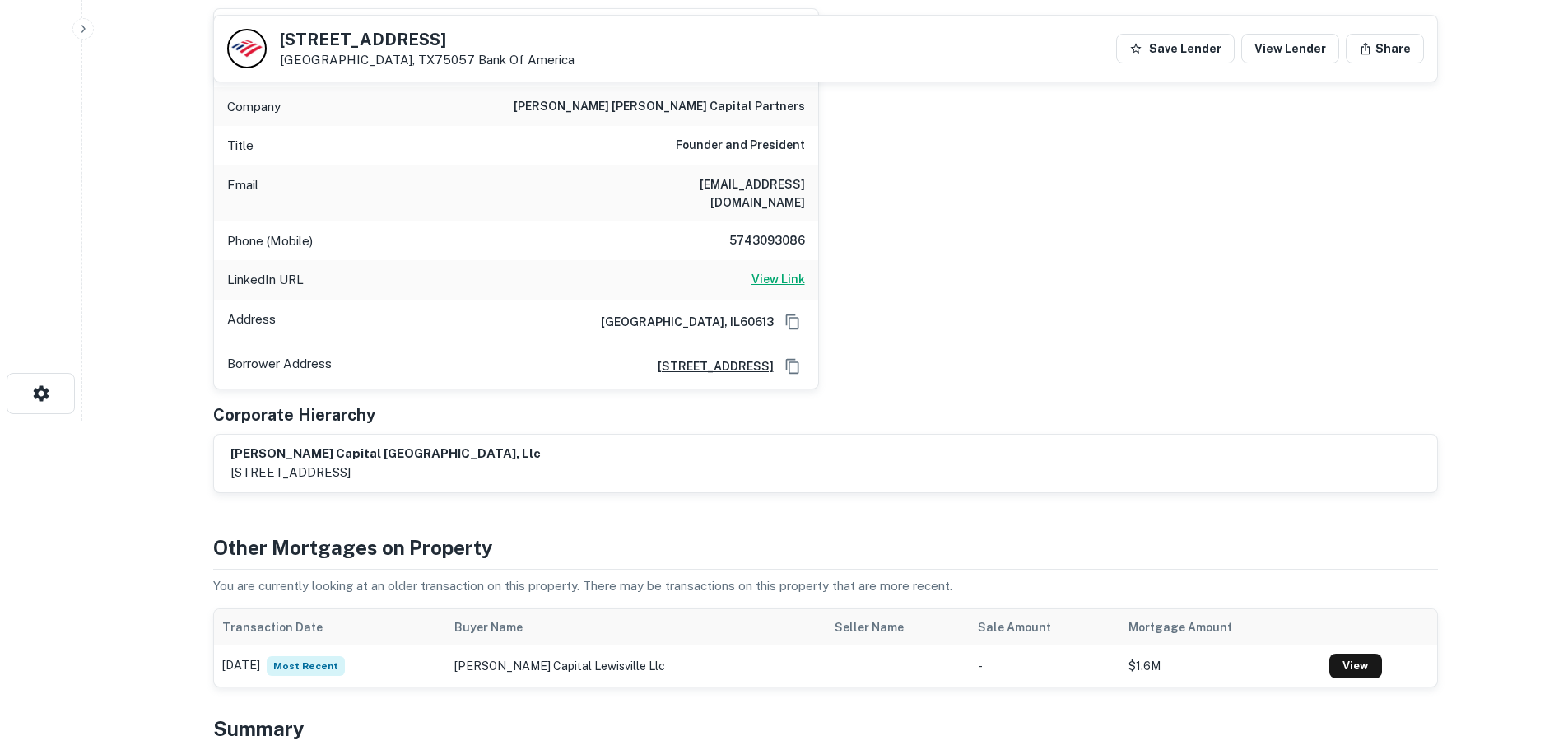
click at [758, 270] on h6 "View Link" at bounding box center [778, 279] width 53 height 18
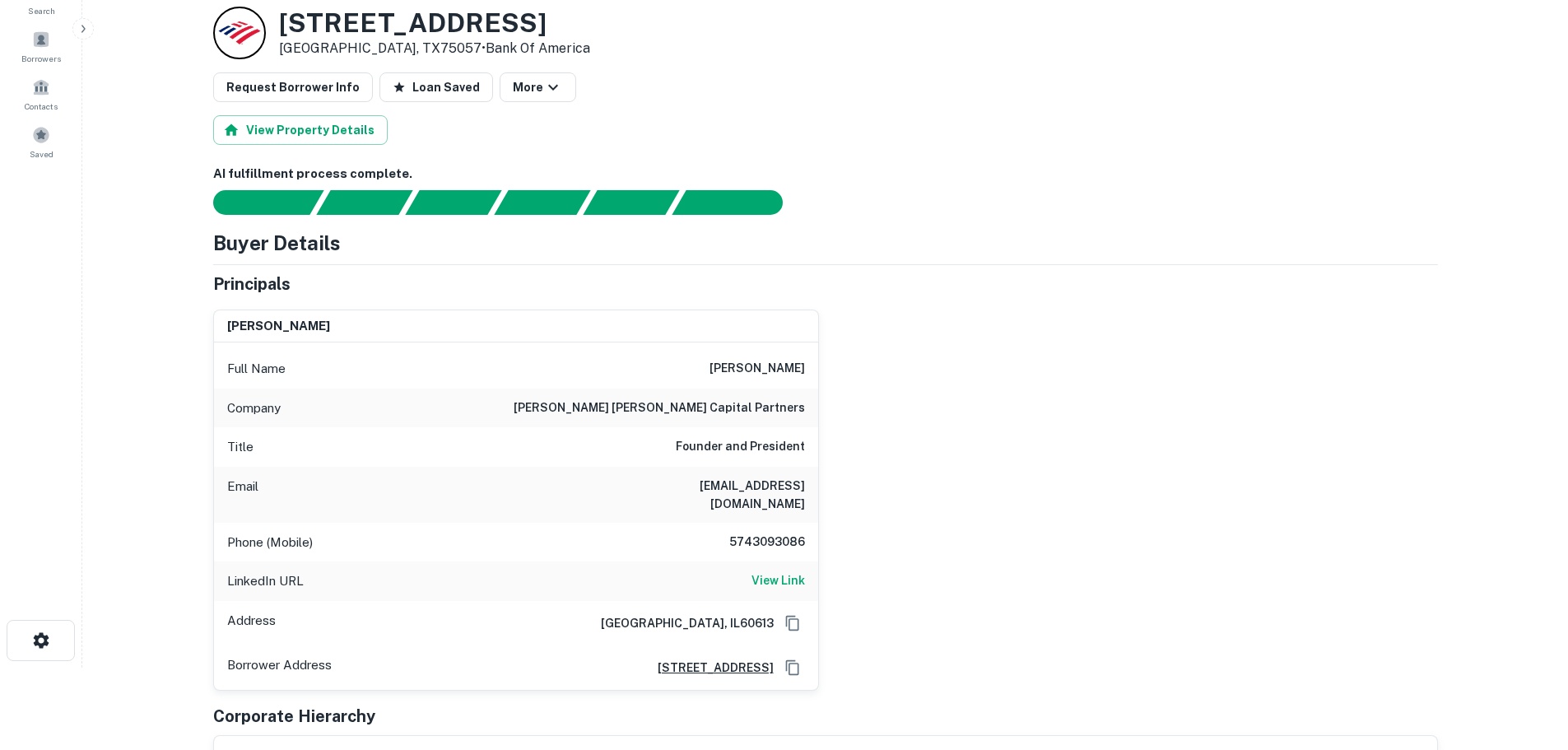
scroll to position [0, 0]
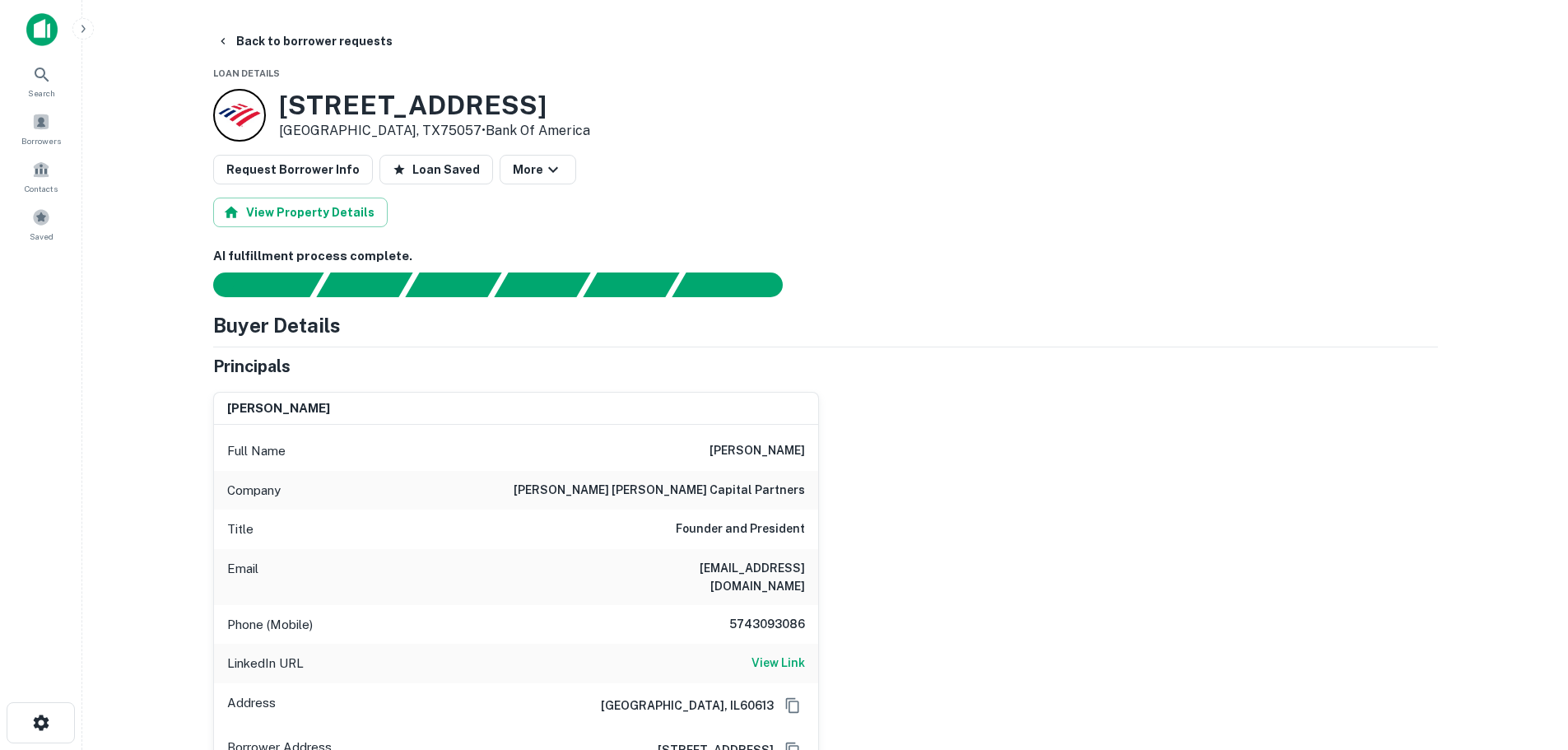
click at [390, 115] on h3 "328 W Main St" at bounding box center [434, 105] width 311 height 31
click at [390, 112] on h3 "328 W Main St" at bounding box center [434, 105] width 311 height 31
copy h3 "328 W Main St"
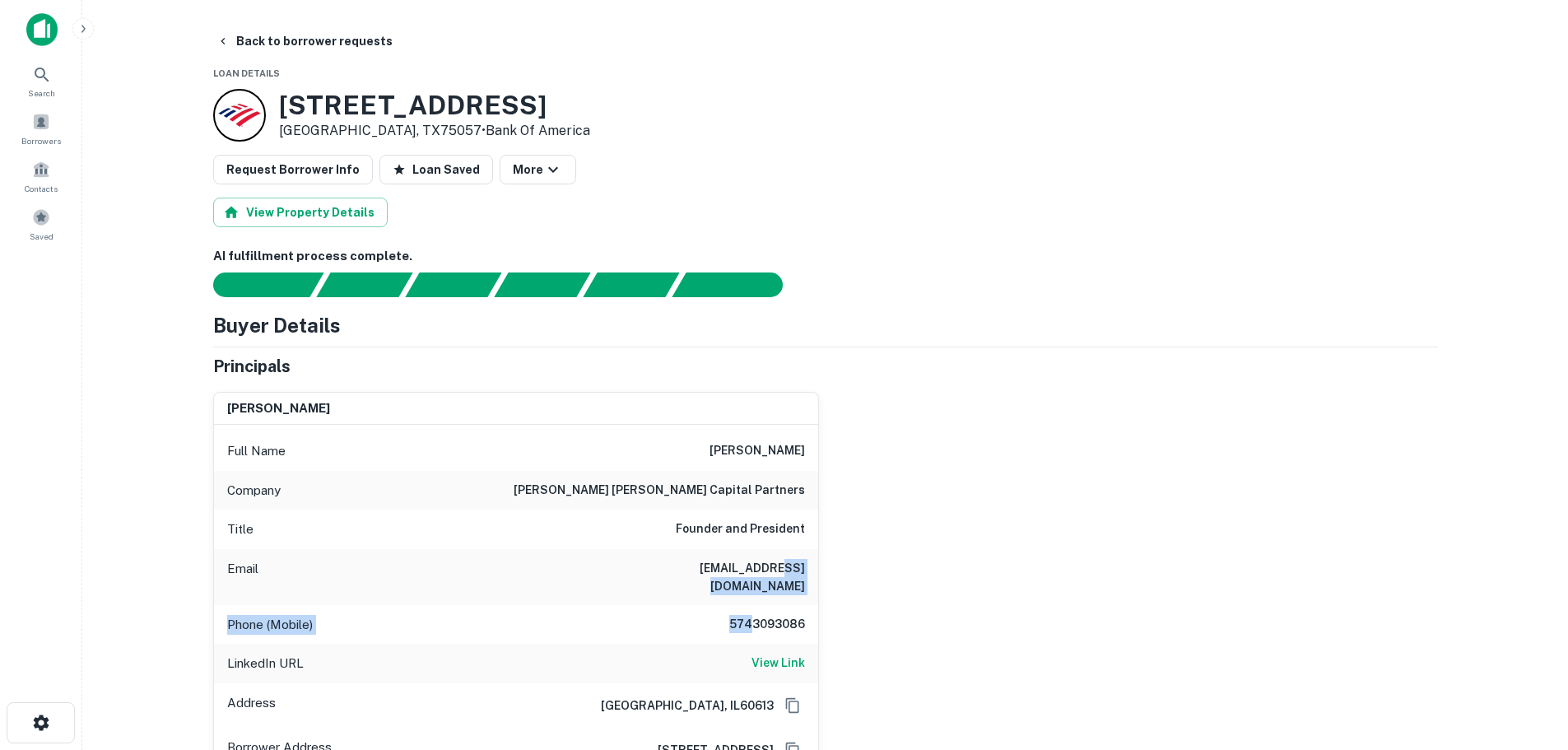
click at [754, 594] on div "Full Name corey walz Company walz kraft capital partners Title Founder and Pres…" at bounding box center [515, 598] width 604 height 347
click at [770, 615] on h6 "5743093086" at bounding box center [755, 624] width 99 height 19
click at [770, 615] on h6 "5743093086" at bounding box center [755, 624] width 99 height 19
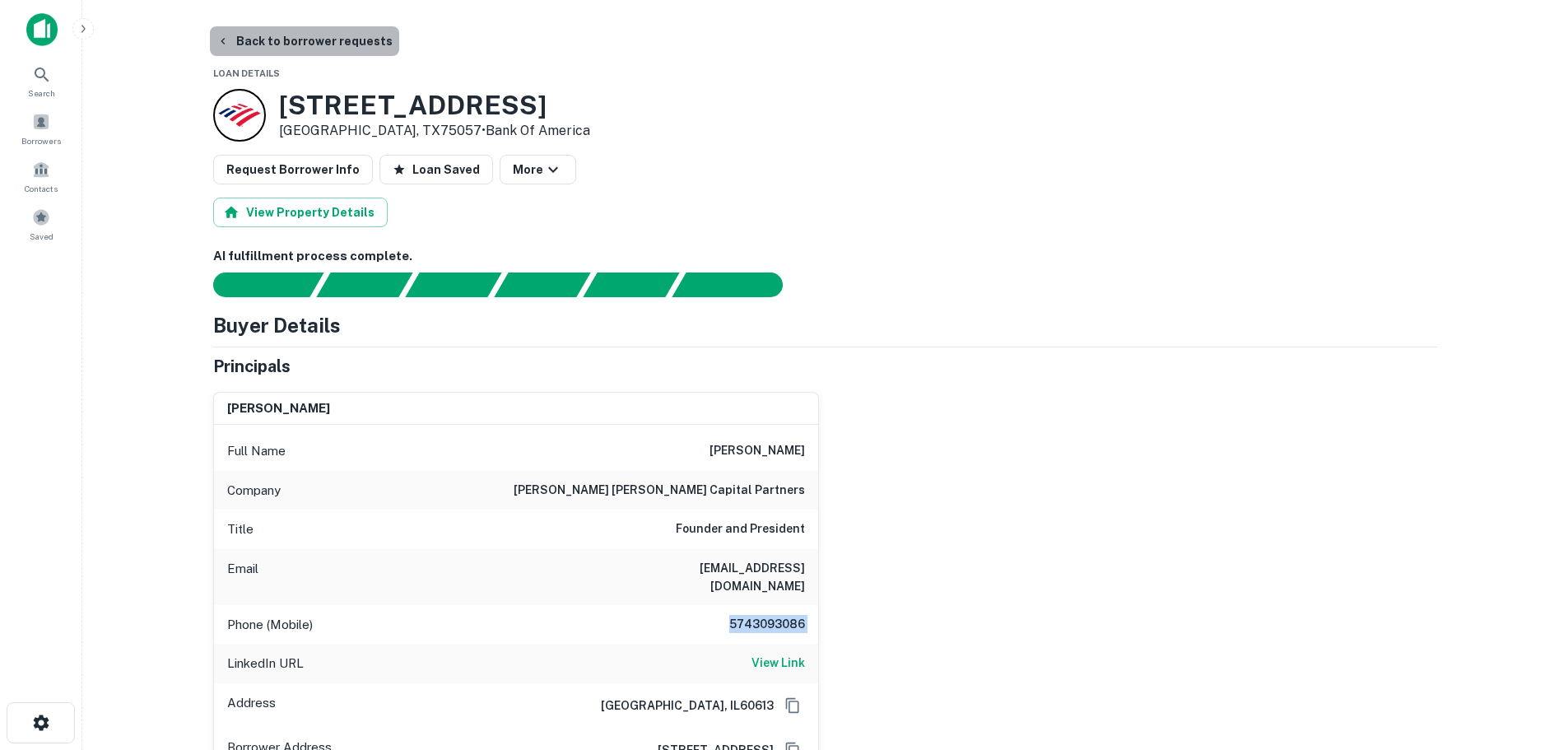
click at [338, 41] on button "Back to borrower requests" at bounding box center [304, 41] width 189 height 30
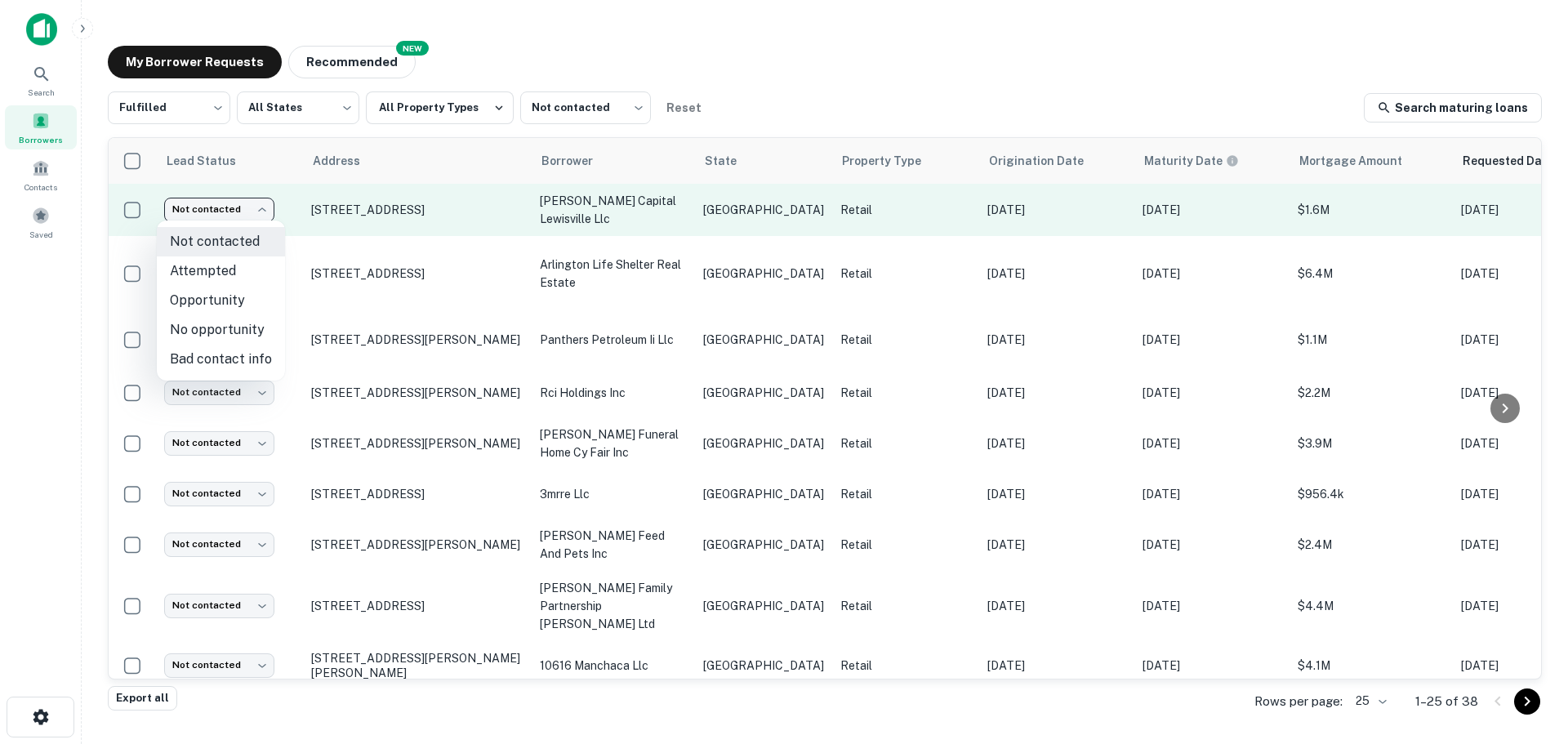
click at [238, 217] on body "Search Borrowers Contacts Saved My Borrower Requests NEW Recommended Fulfilled …" at bounding box center [784, 372] width 1568 height 744
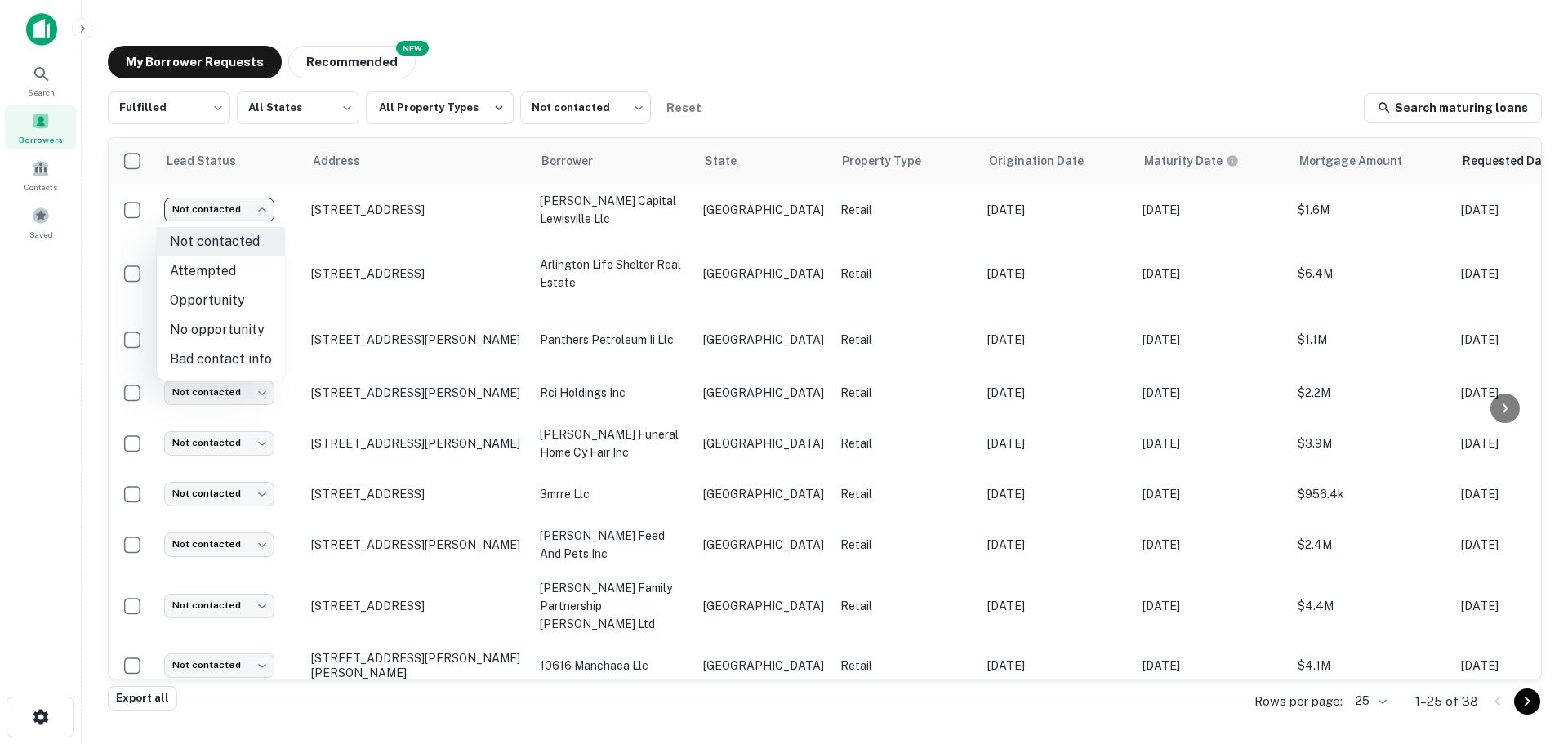
click at [238, 278] on li "Attempted" at bounding box center [220, 271] width 128 height 29
type input "*********"
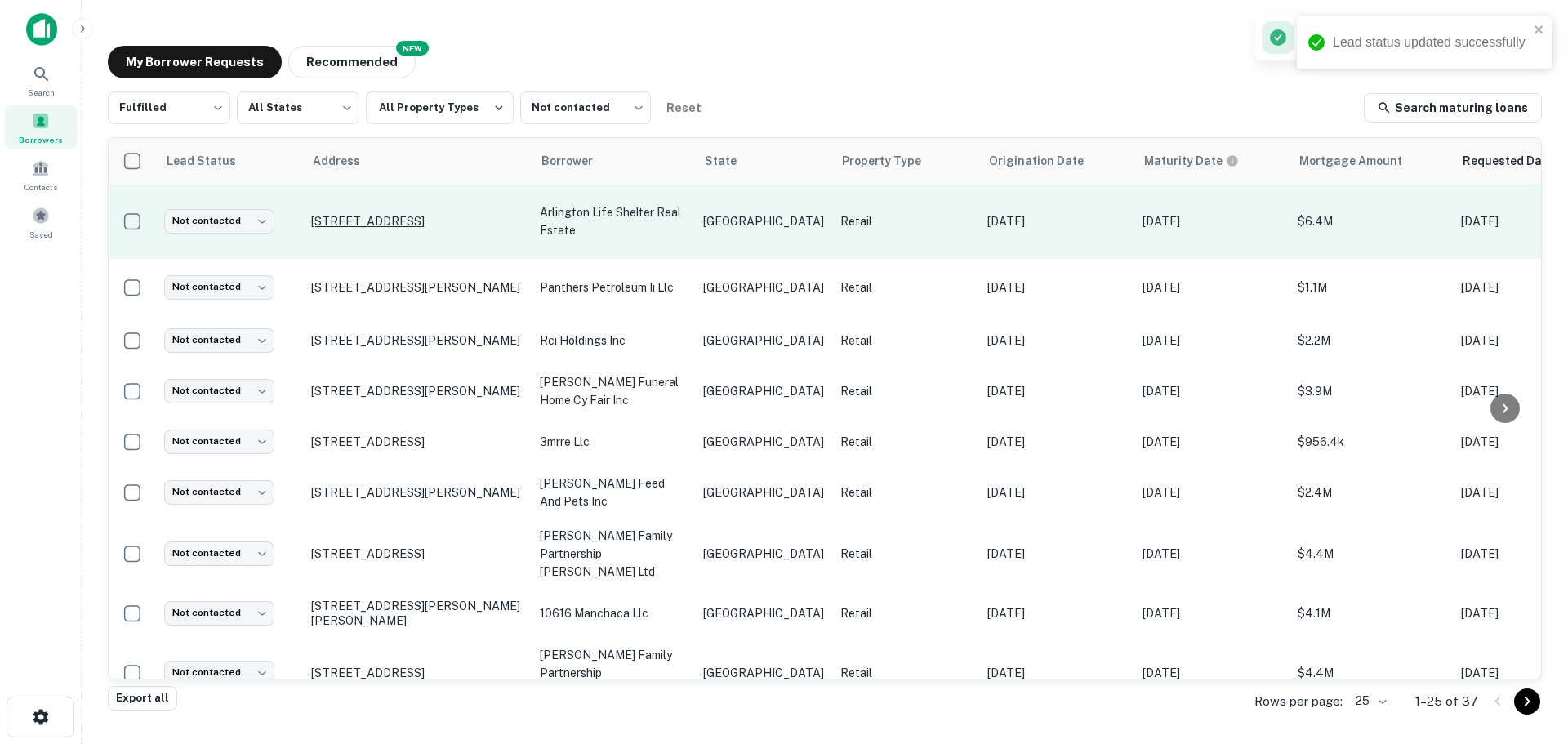
click at [412, 218] on p "[STREET_ADDRESS]" at bounding box center [417, 221] width 212 height 15
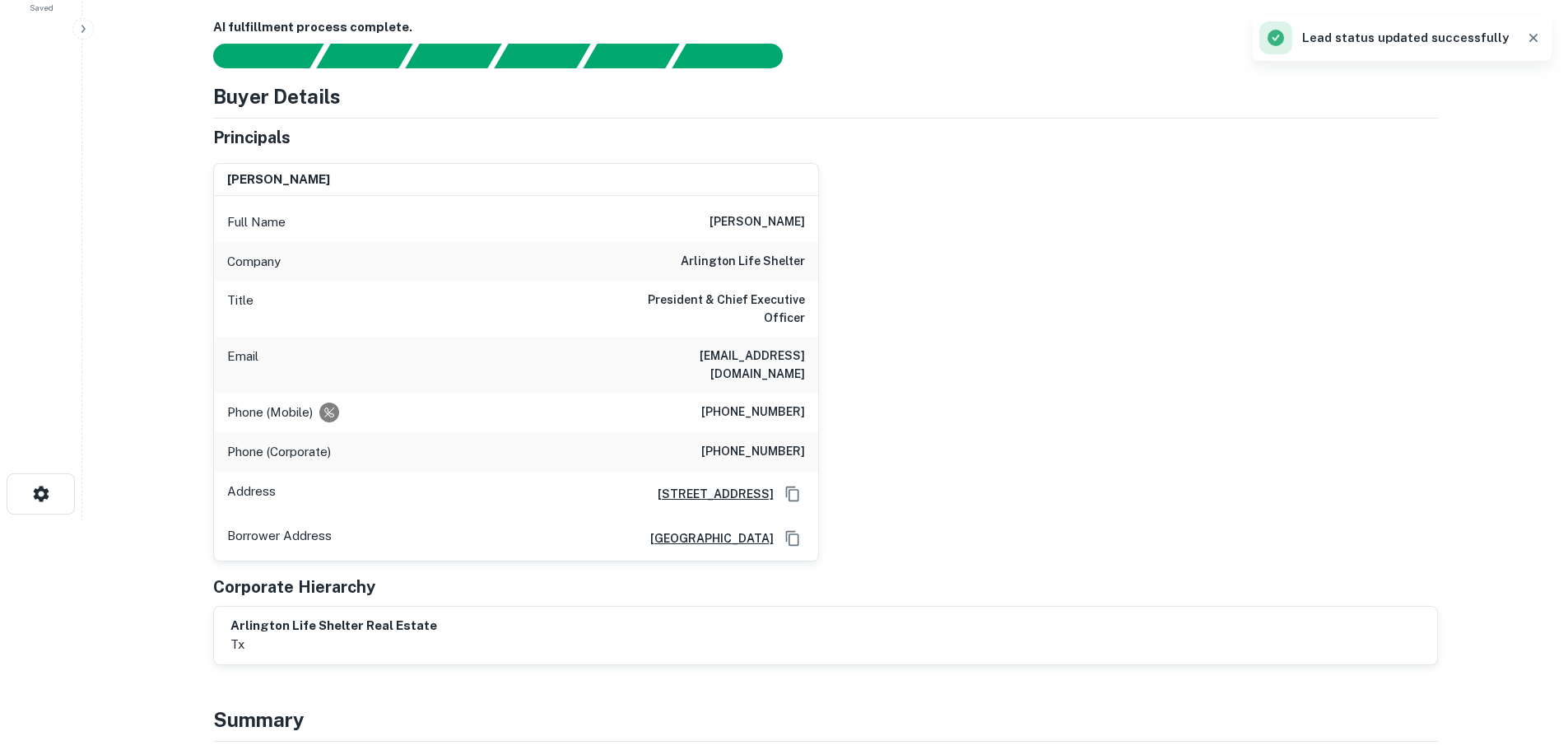
scroll to position [247, 0]
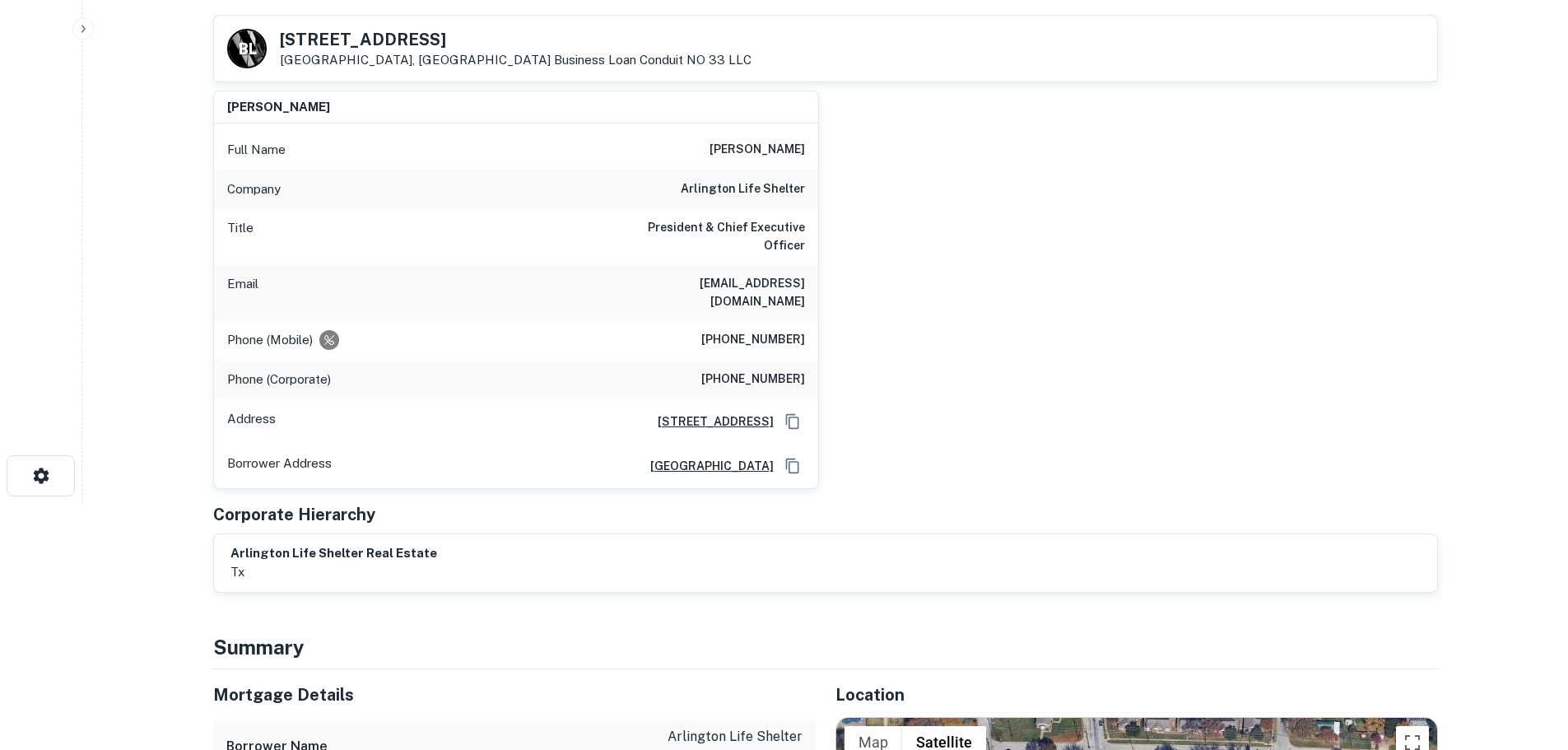
click at [331, 51] on div "325 W Division St Arlington, TX76011 Business Loan Conduit NO 33 LLC" at bounding box center [515, 49] width 471 height 36
click at [338, 41] on h5 "325 W Division St" at bounding box center [515, 39] width 471 height 16
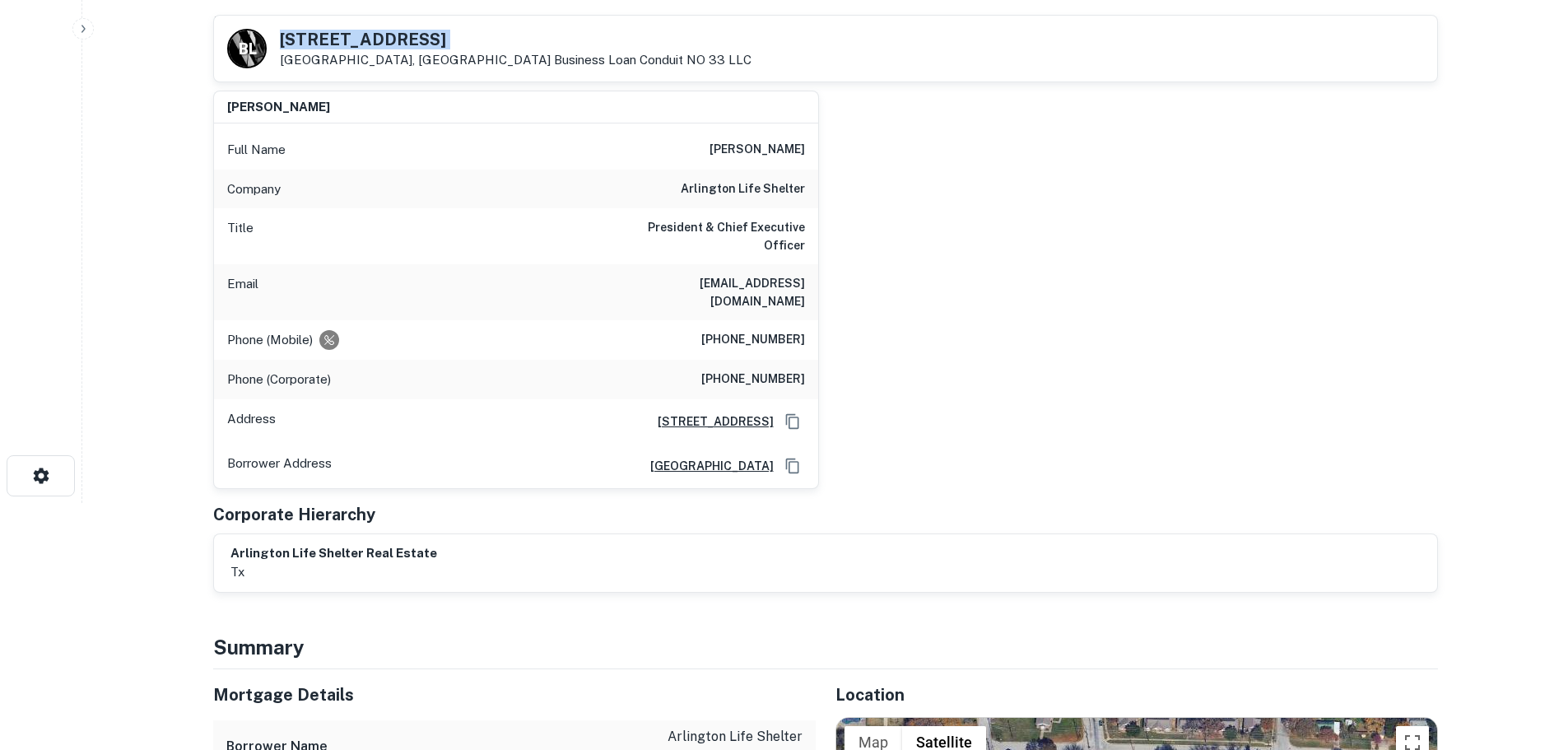
click at [338, 41] on h5 "325 W Division St" at bounding box center [515, 39] width 471 height 16
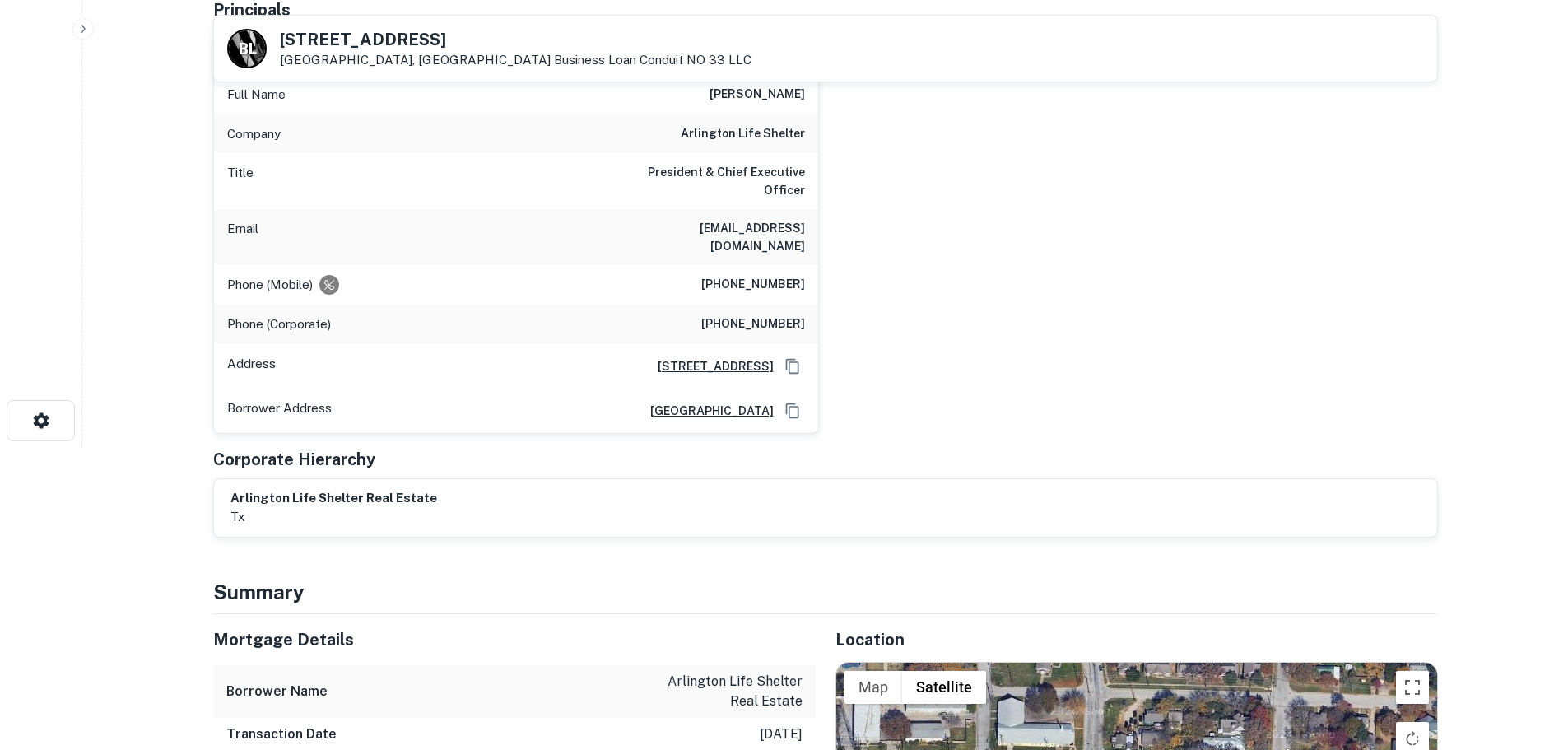
scroll to position [82, 0]
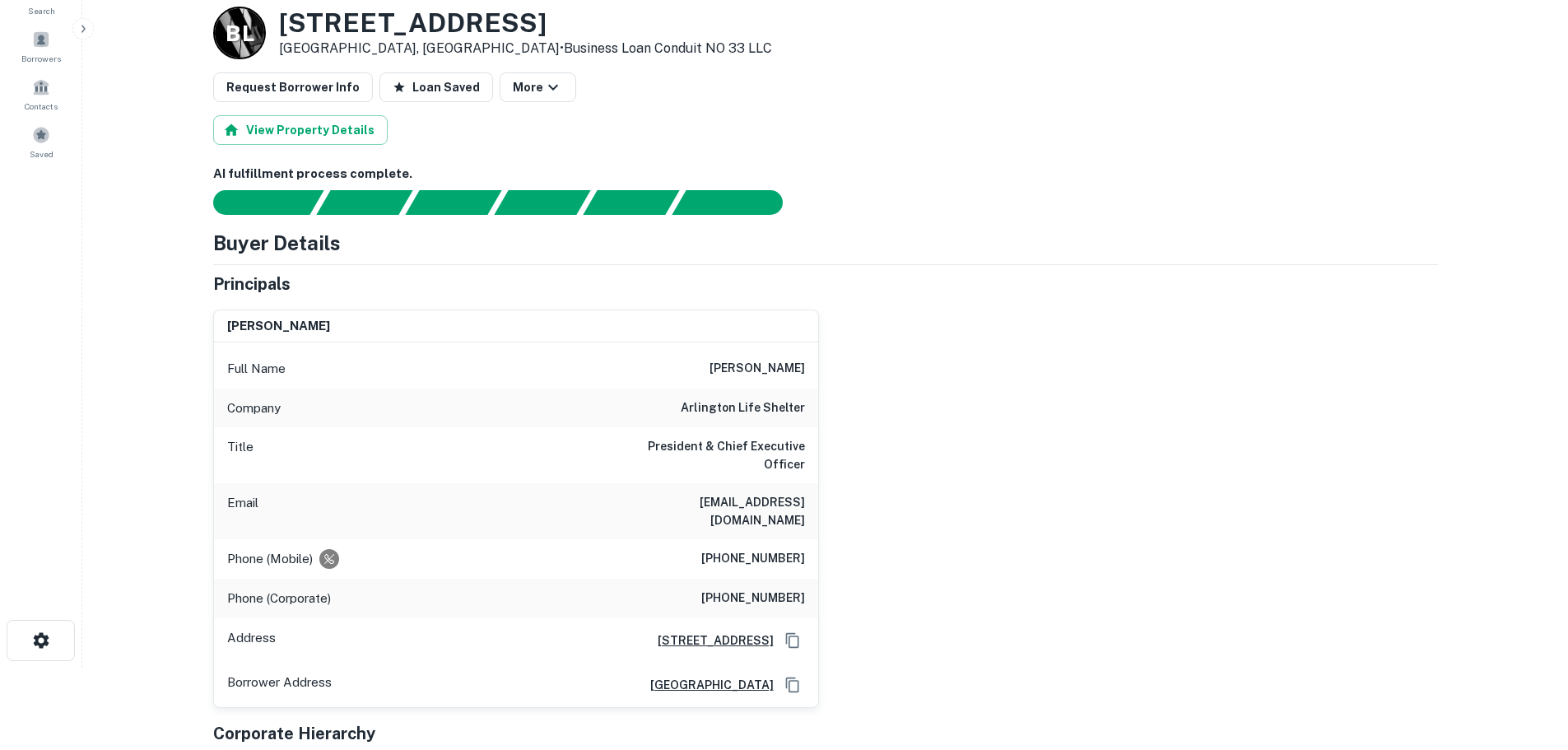
click at [758, 549] on h6 "(817) 709-5406" at bounding box center [753, 558] width 104 height 19
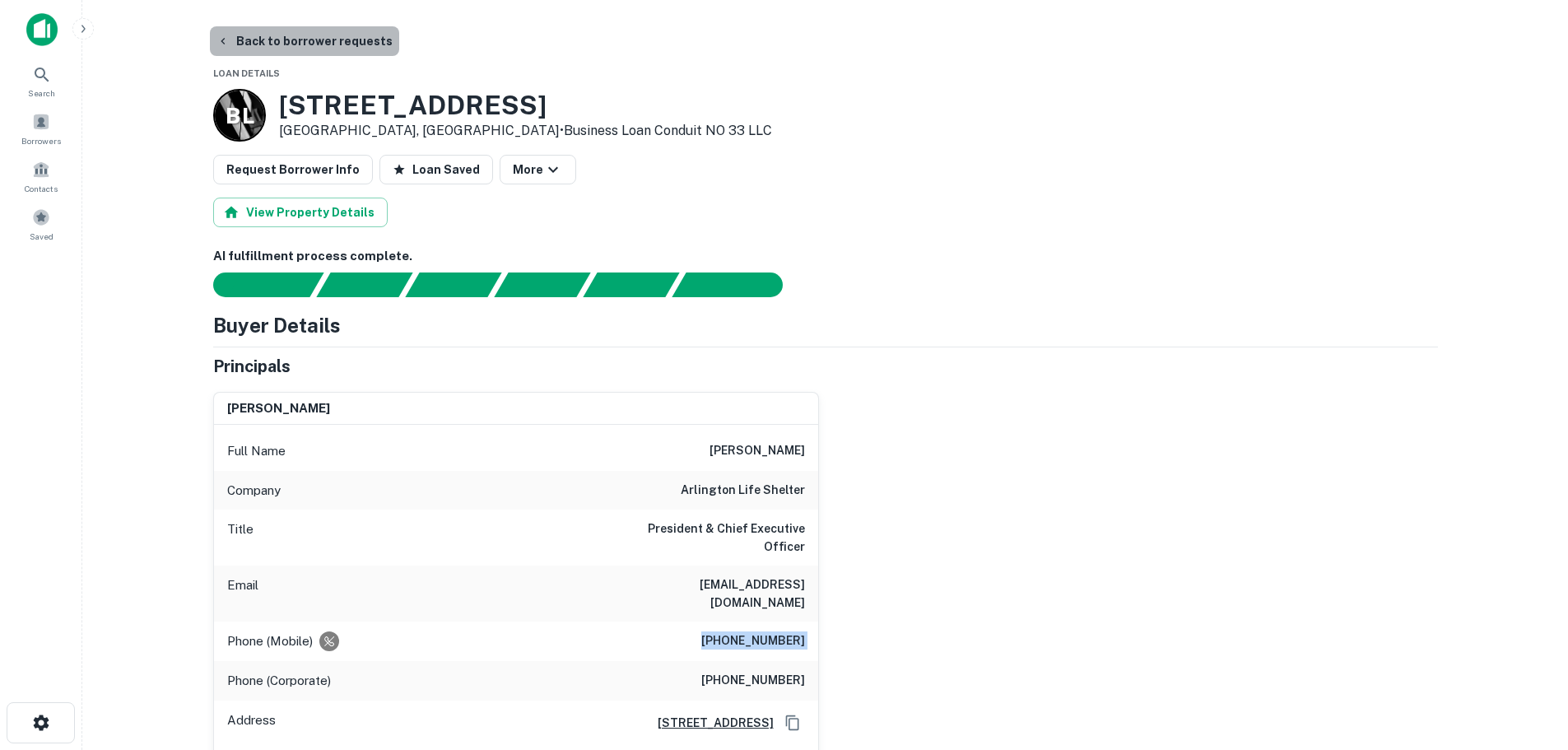
click at [335, 41] on button "Back to borrower requests" at bounding box center [304, 41] width 189 height 30
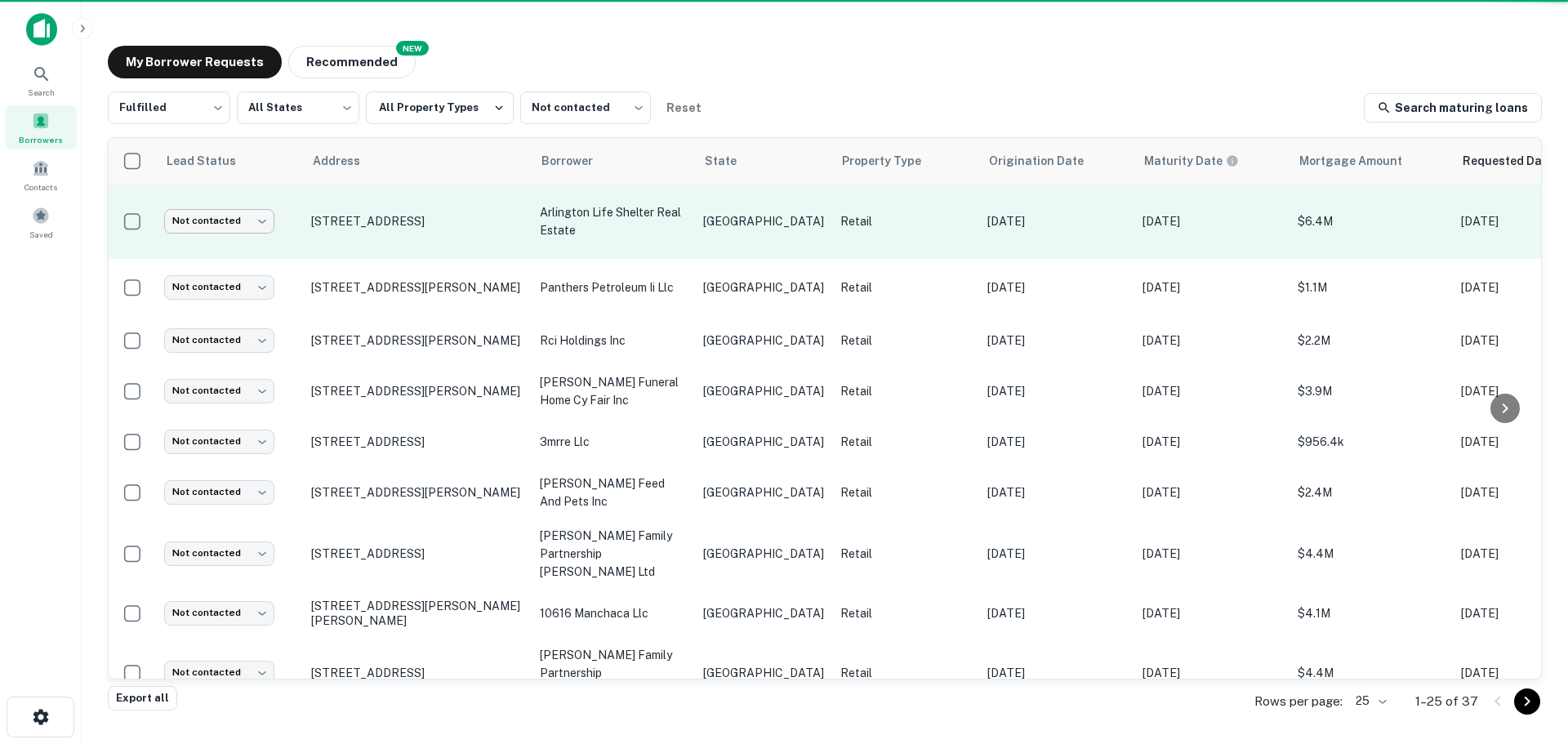
click at [228, 228] on body "Search Borrowers Contacts Saved My Borrower Requests NEW Recommended Fulfilled …" at bounding box center [784, 372] width 1568 height 744
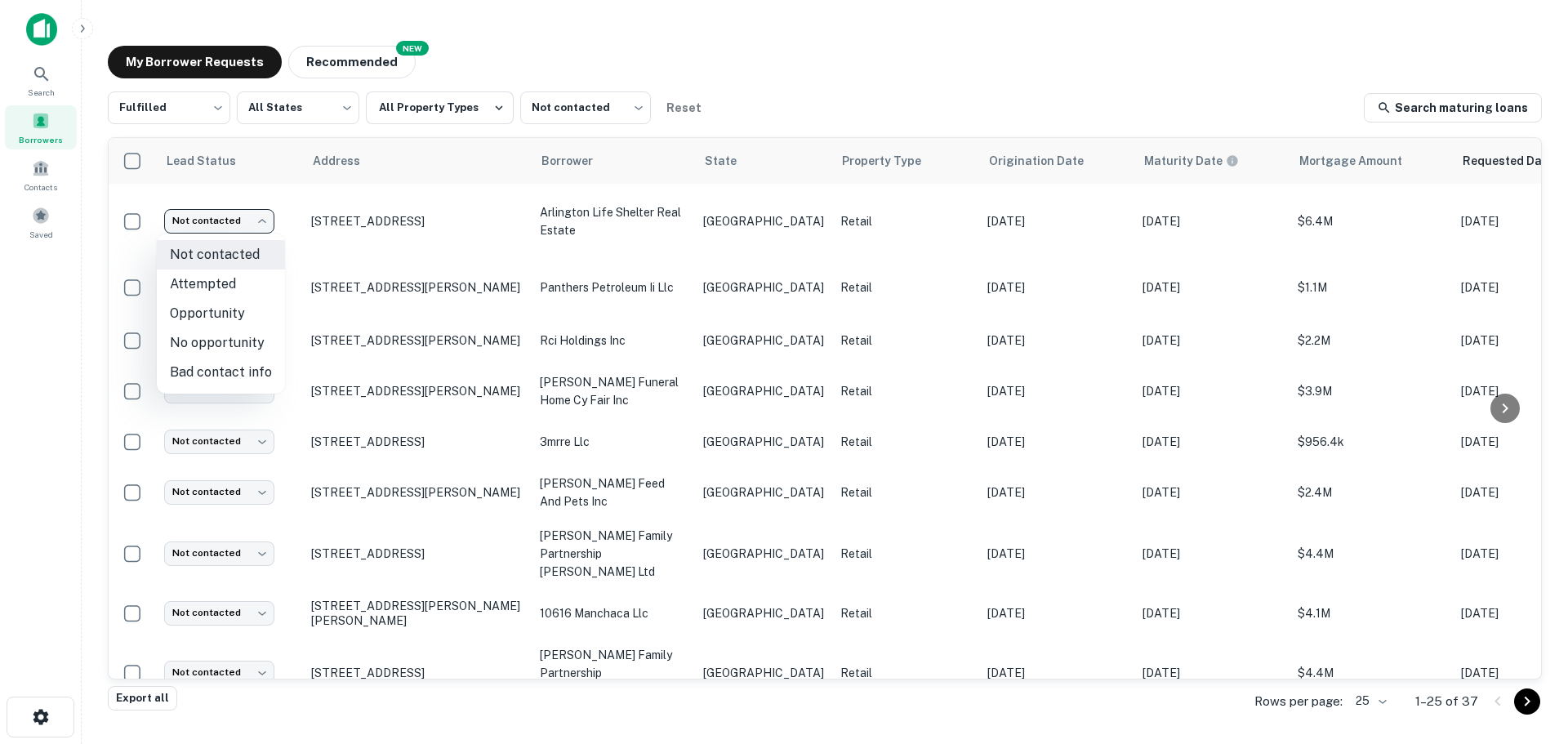
click at [235, 297] on li "Attempted" at bounding box center [220, 284] width 128 height 29
type input "*********"
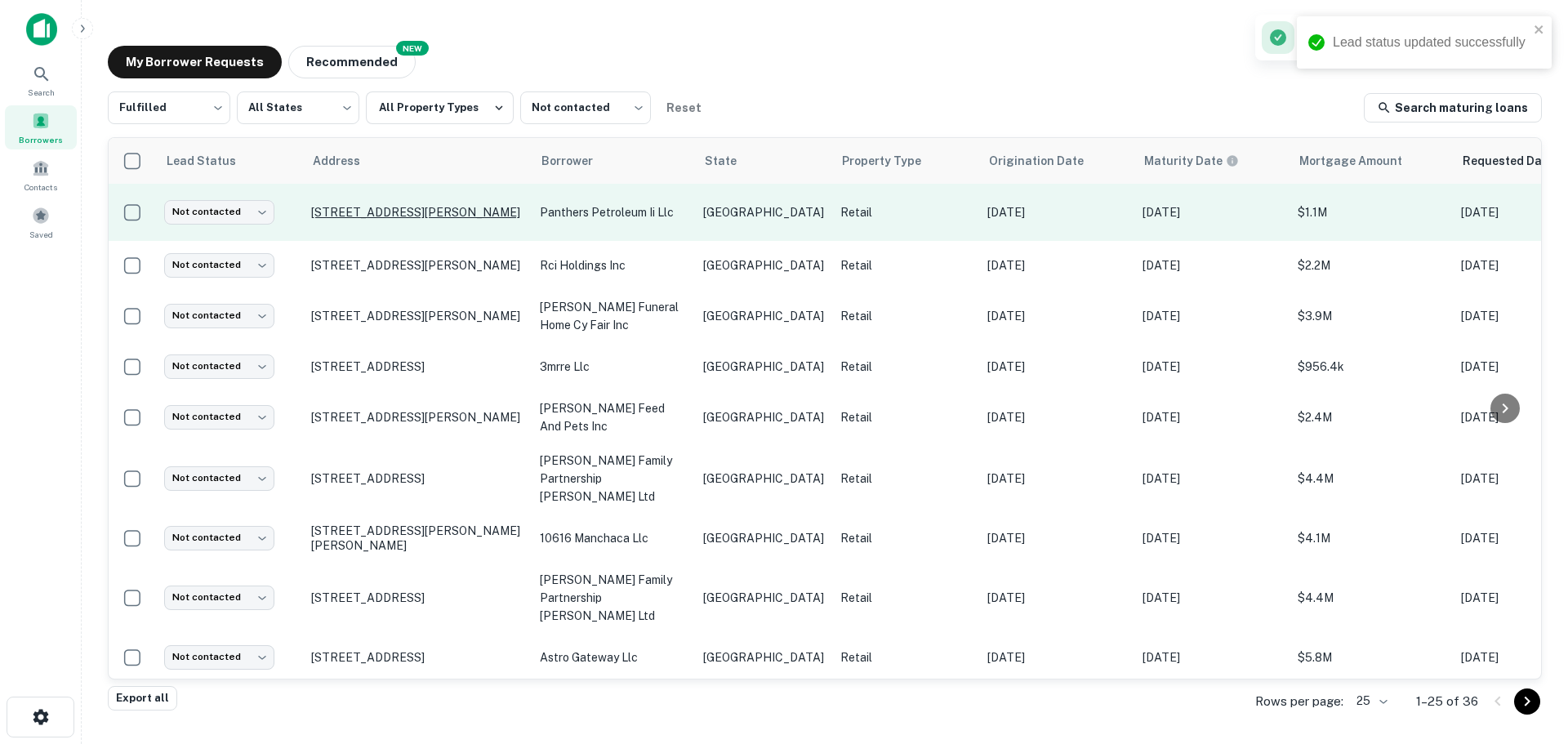
click at [445, 209] on p "[STREET_ADDRESS][PERSON_NAME]" at bounding box center [417, 213] width 212 height 15
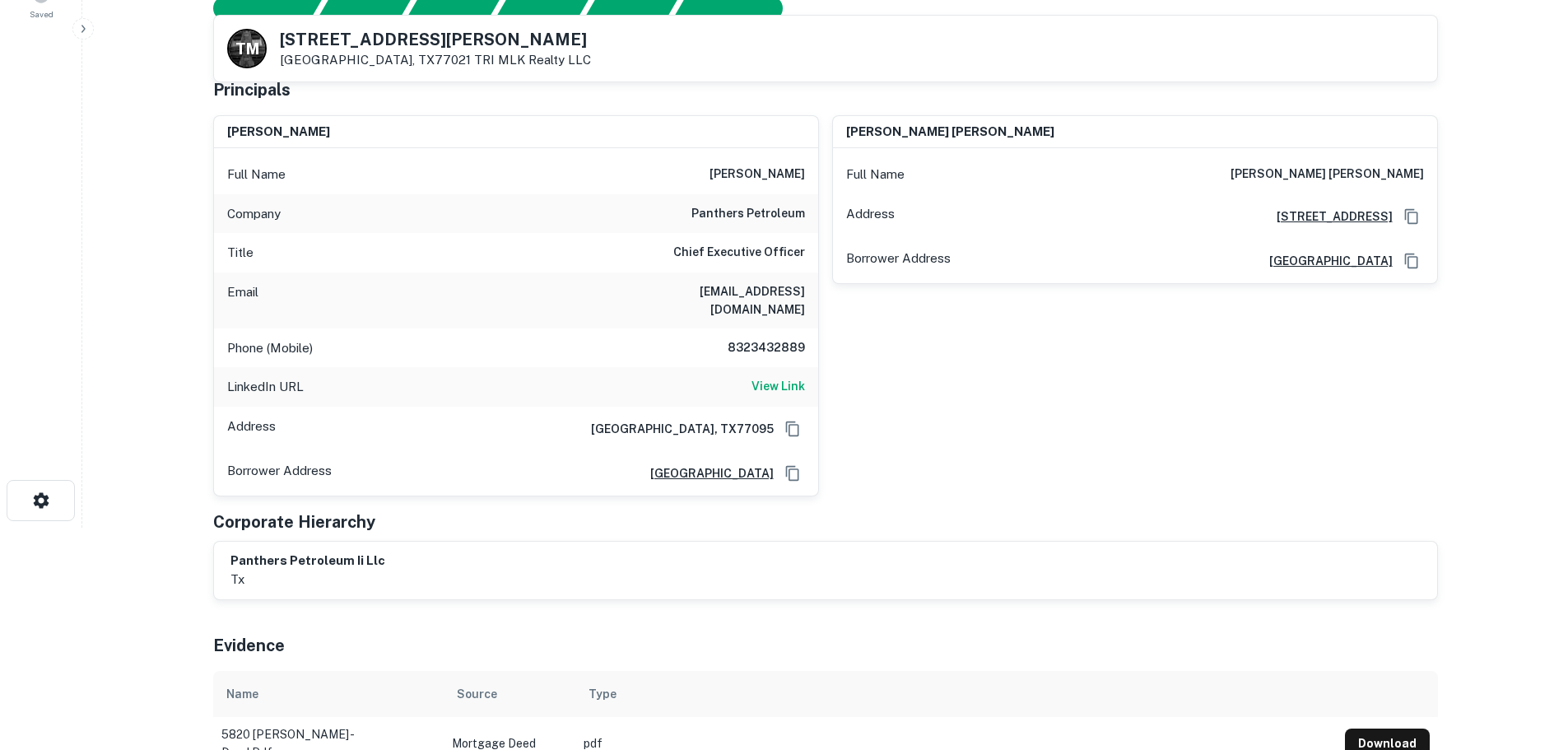
scroll to position [247, 0]
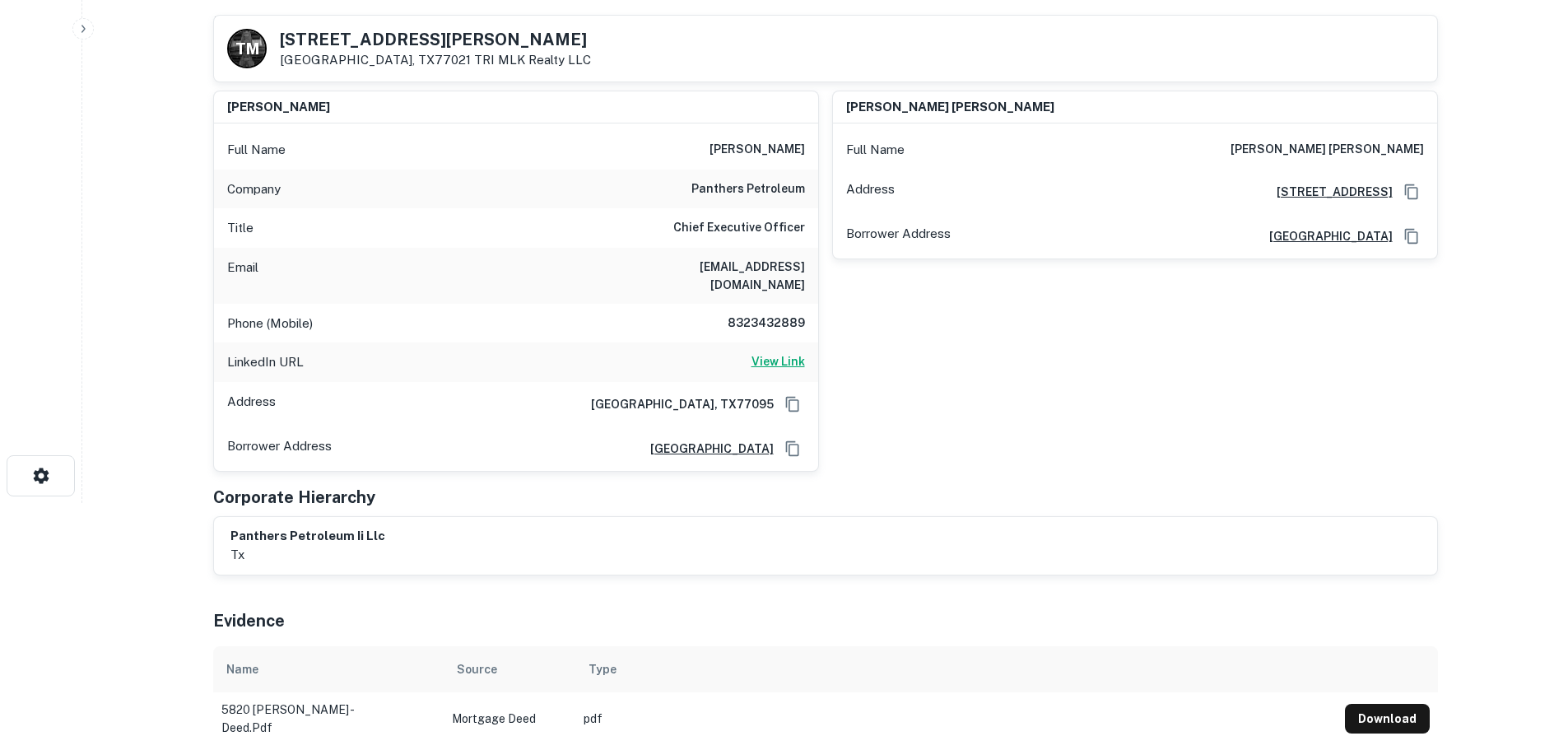
click at [774, 352] on h6 "View Link" at bounding box center [778, 361] width 53 height 18
click at [783, 313] on h6 "8323432889" at bounding box center [755, 323] width 99 height 19
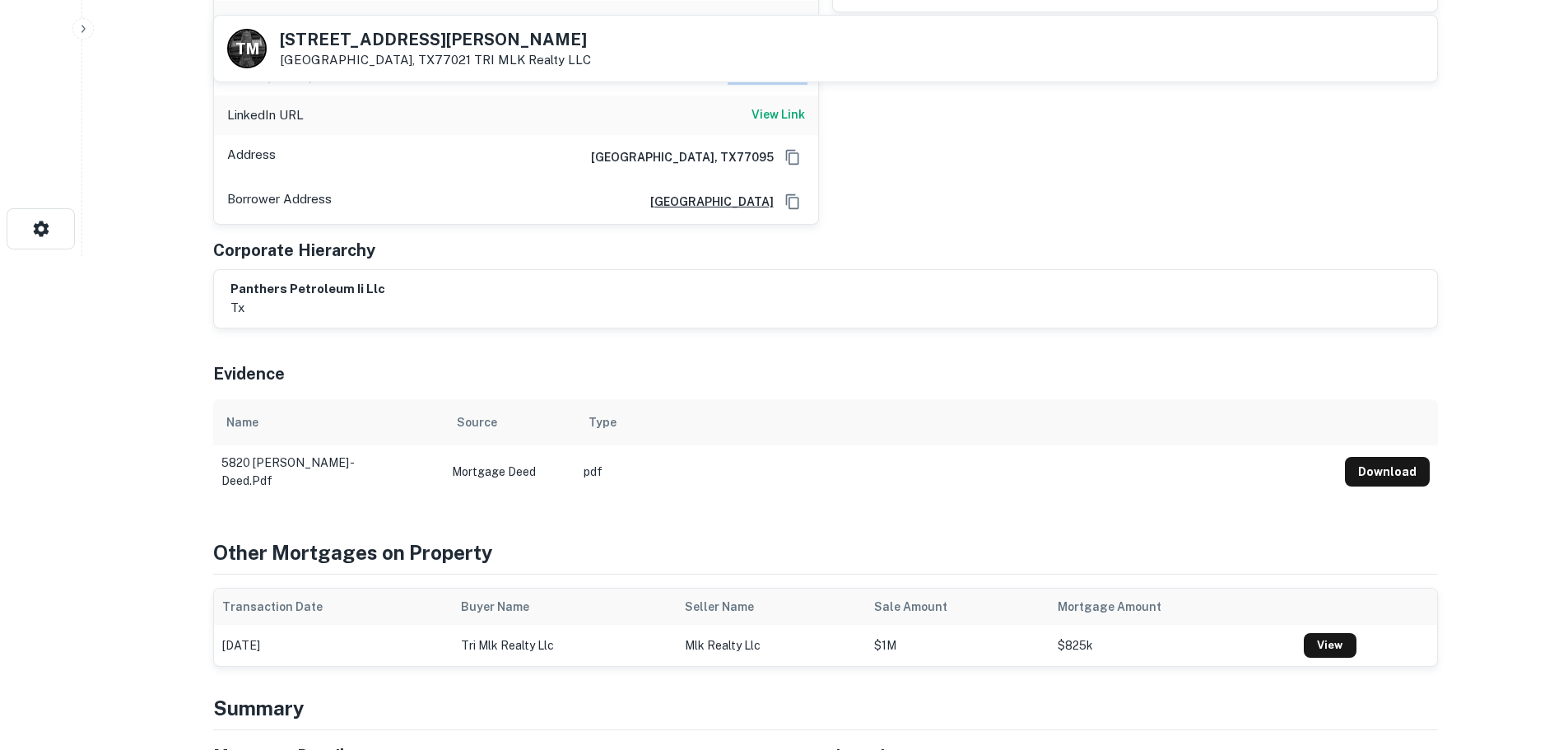
scroll to position [823, 0]
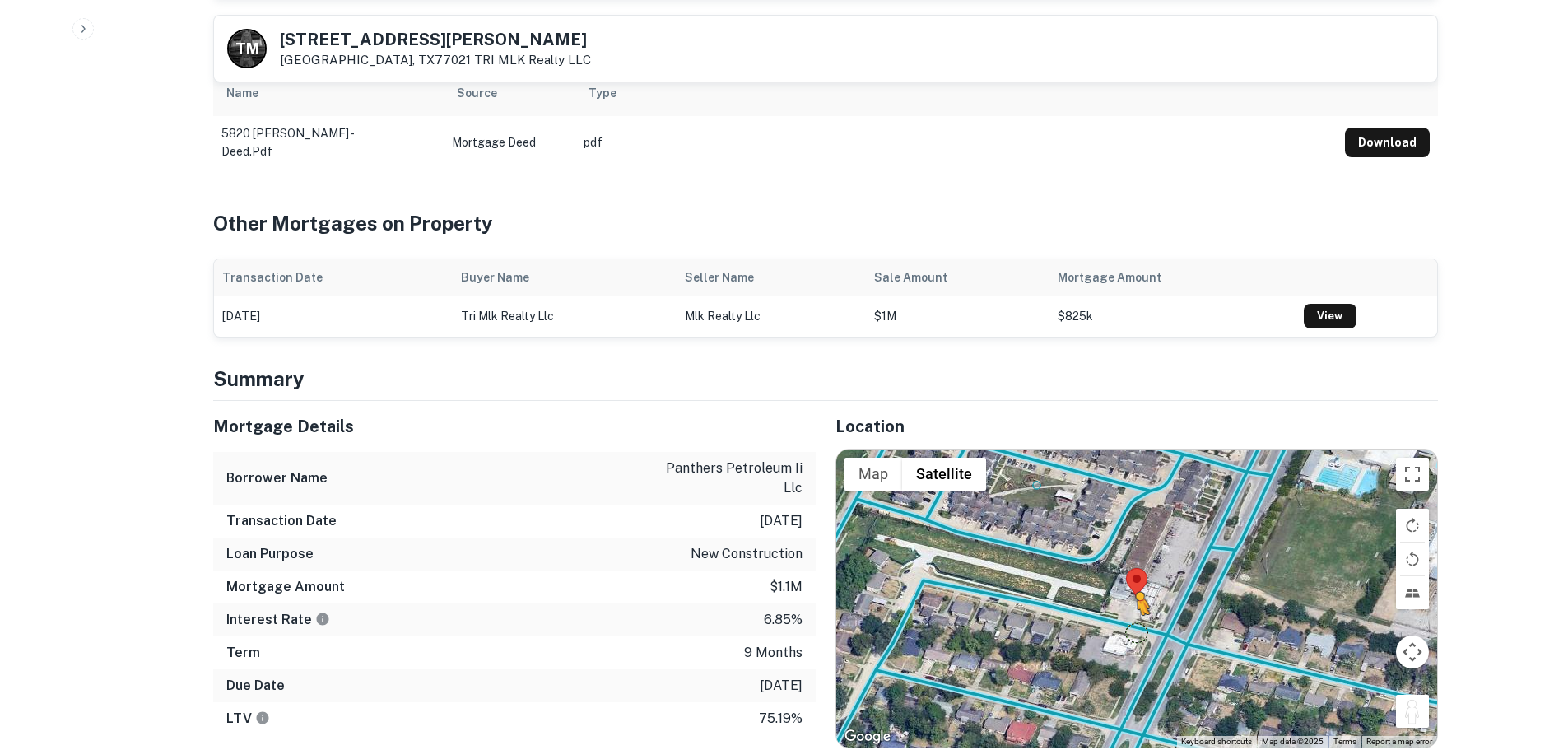
drag, startPoint x: 1404, startPoint y: 691, endPoint x: 1138, endPoint y: 613, distance: 277.2
click at [1138, 613] on div "To activate drag with keyboard, press Alt + Enter. Once in keyboard drag state,…" at bounding box center [1136, 598] width 601 height 298
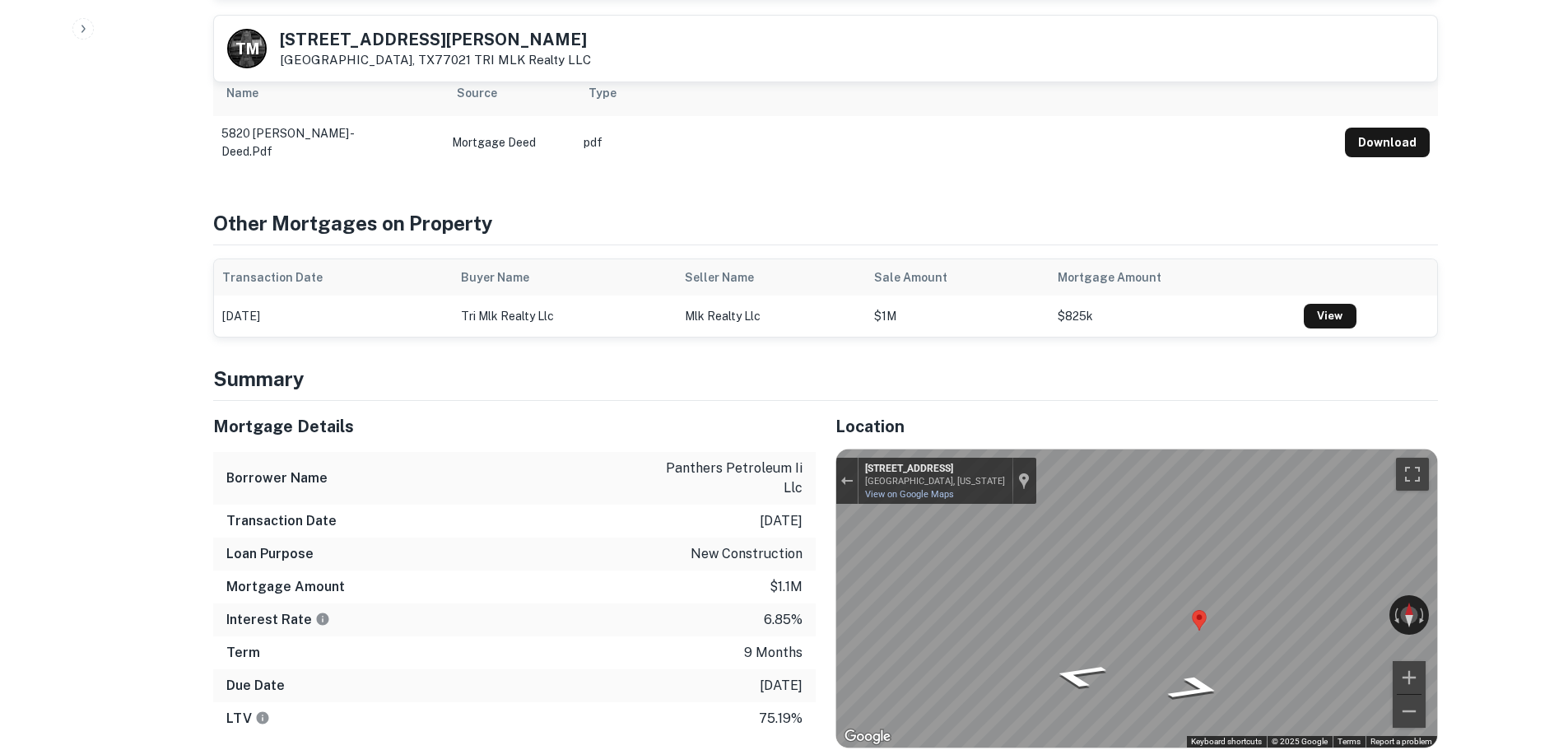
click at [1168, 599] on div "← Move left → Move right ↑ Move up ↓ Move down + Zoom in - Zoom out 5184 Brownc…" at bounding box center [1136, 598] width 601 height 298
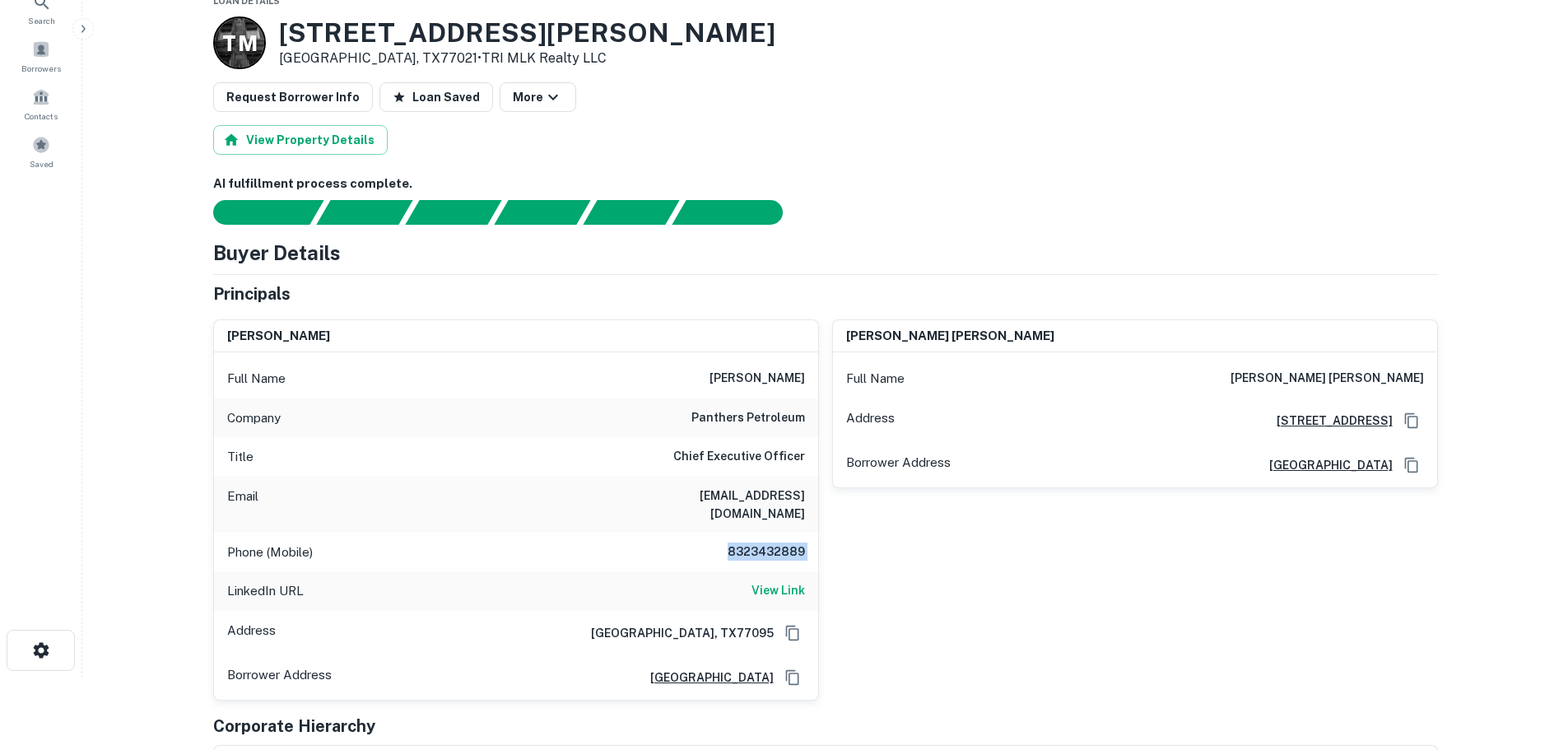
scroll to position [0, 0]
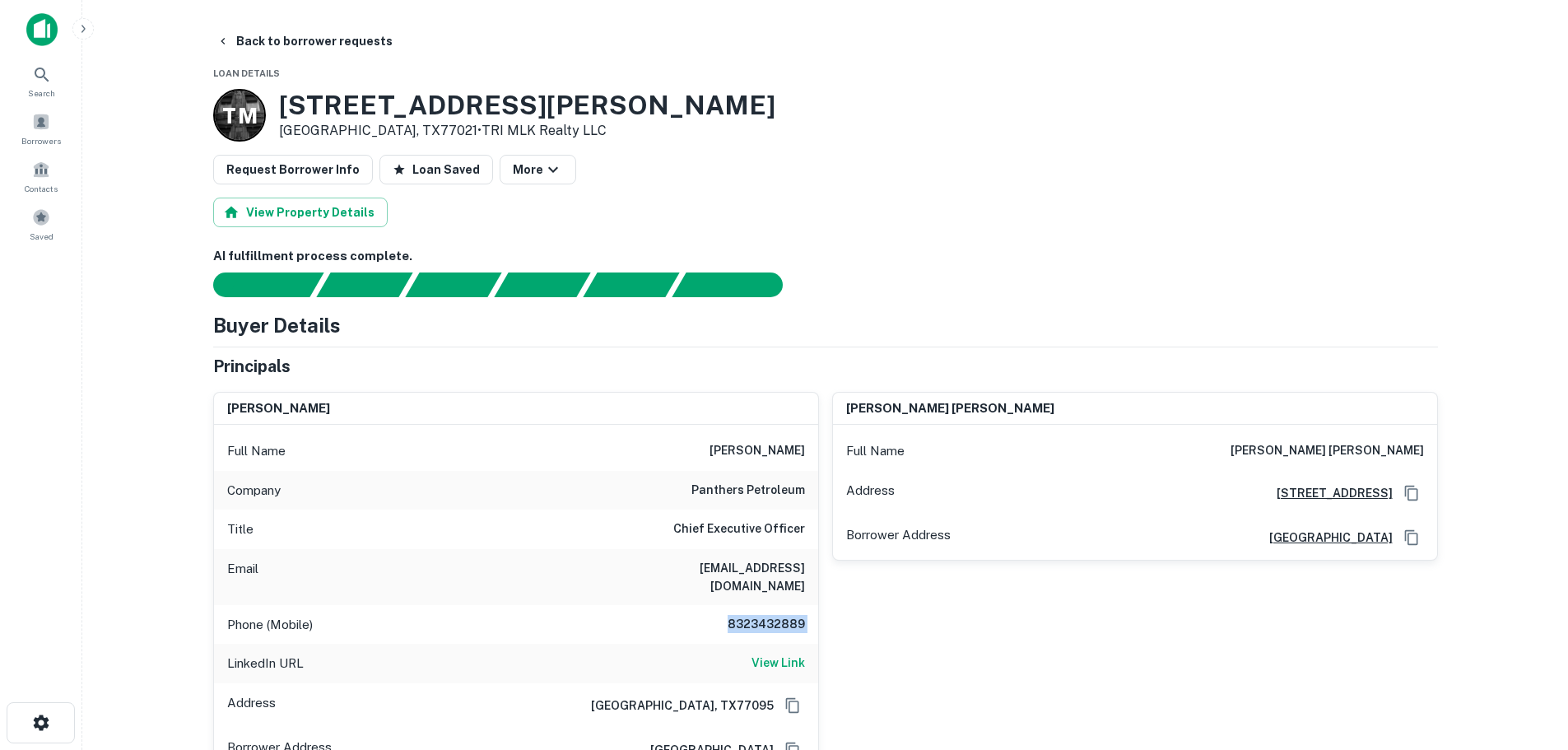
click at [771, 615] on h6 "8323432889" at bounding box center [755, 624] width 99 height 19
click at [316, 50] on button "Back to borrower requests" at bounding box center [304, 41] width 189 height 30
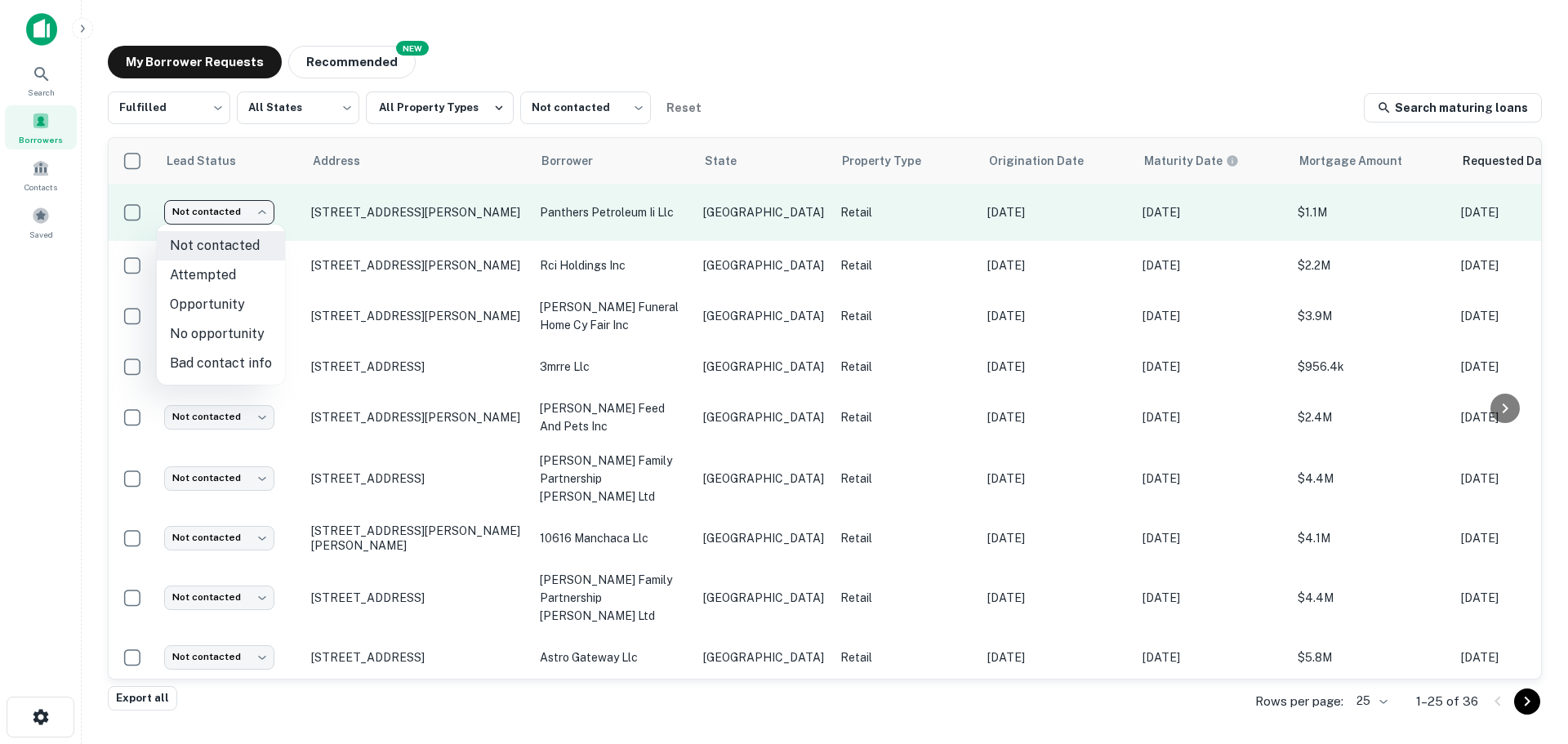
click at [241, 220] on body "Search Borrowers Contacts Saved My Borrower Requests NEW Recommended Fulfilled …" at bounding box center [784, 372] width 1568 height 744
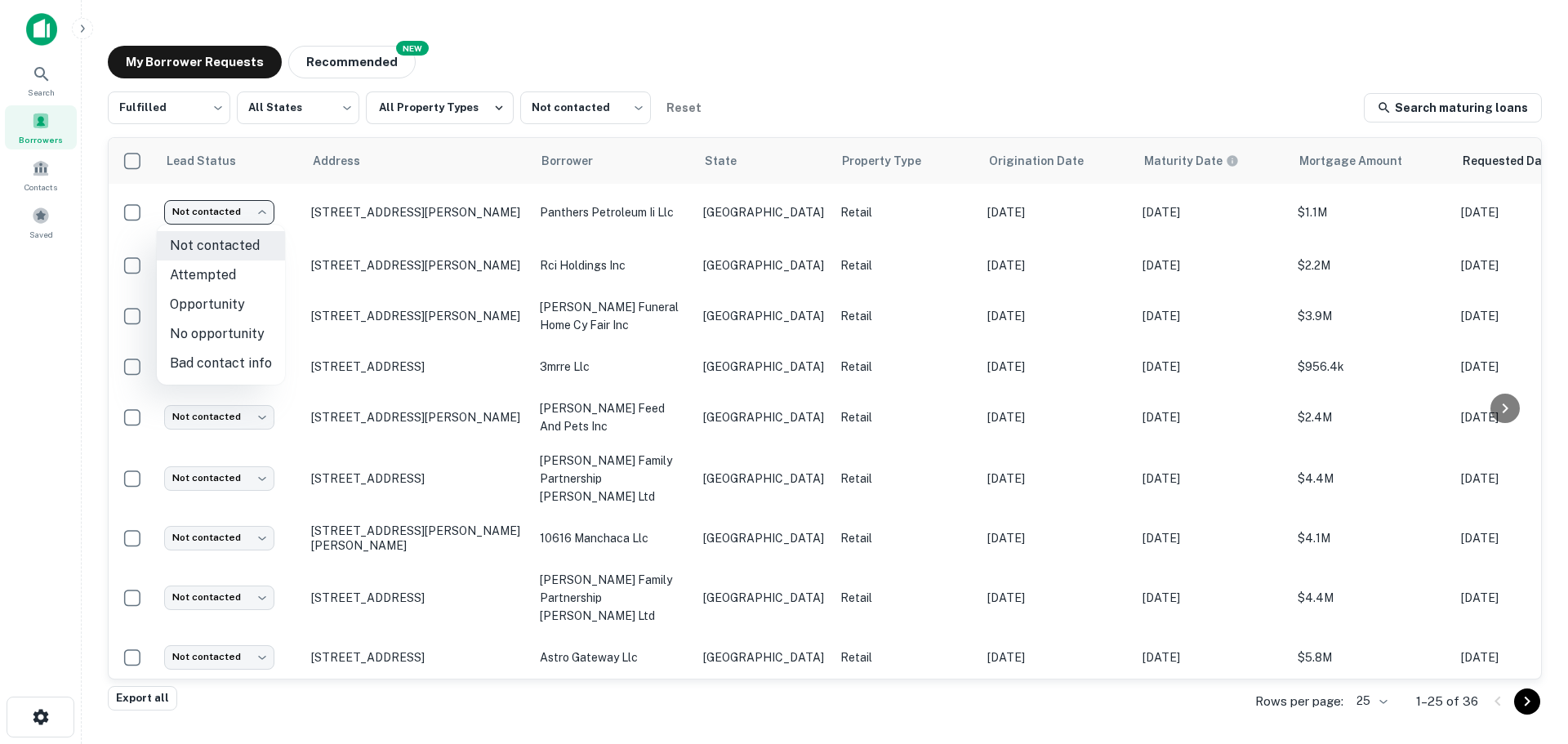
click at [237, 276] on li "Attempted" at bounding box center [220, 275] width 128 height 29
type input "*********"
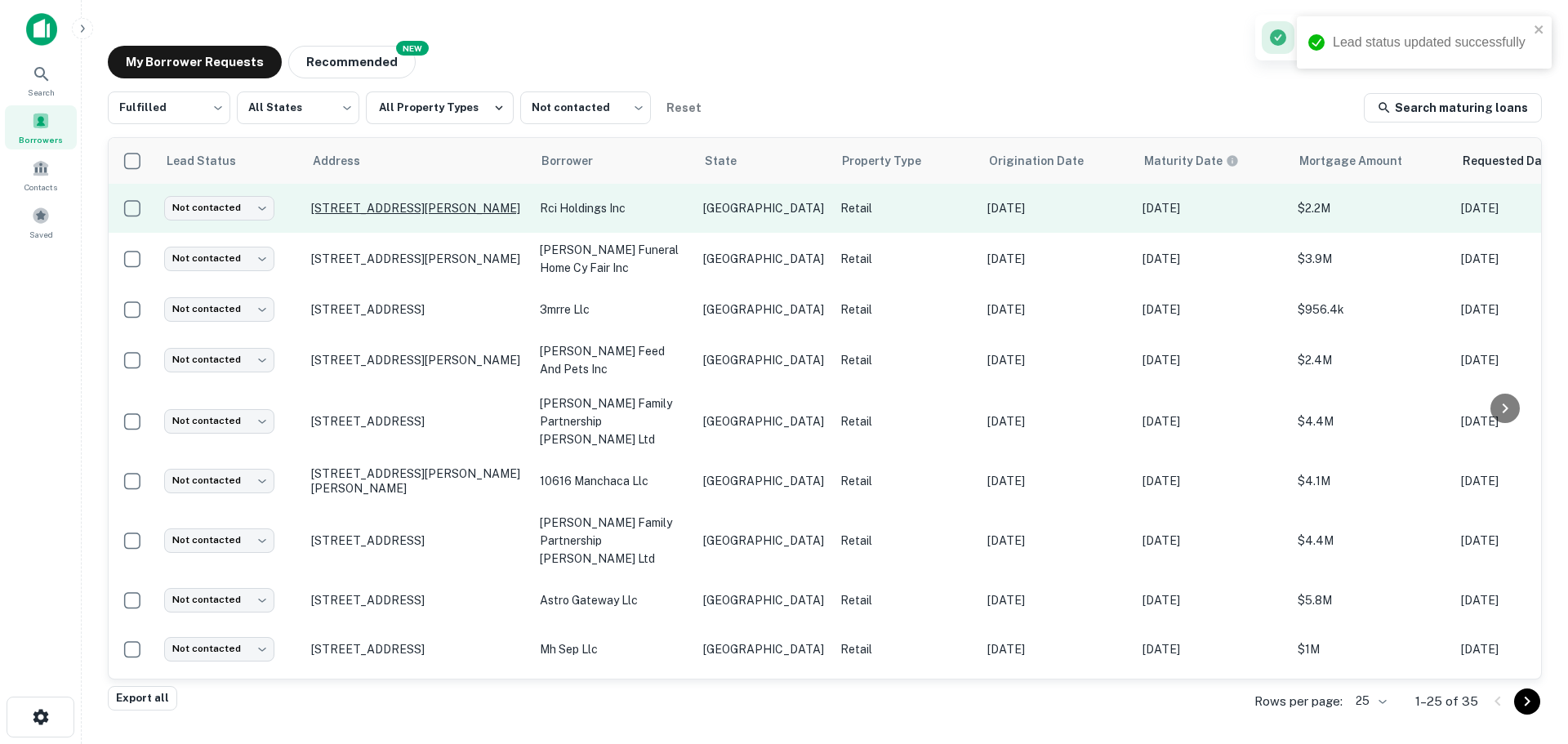
click at [427, 208] on p "[STREET_ADDRESS][PERSON_NAME]" at bounding box center [417, 209] width 212 height 15
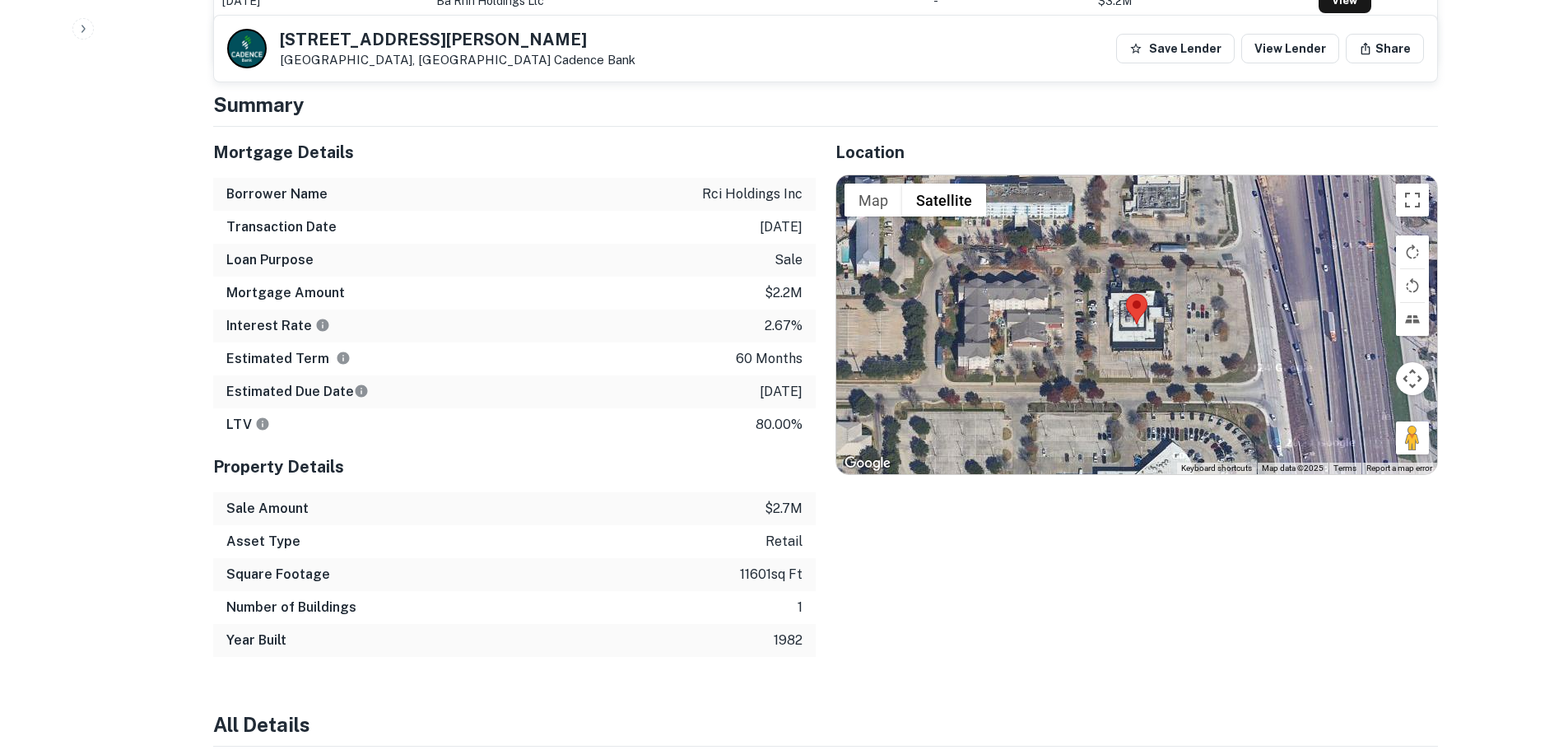
scroll to position [1893, 0]
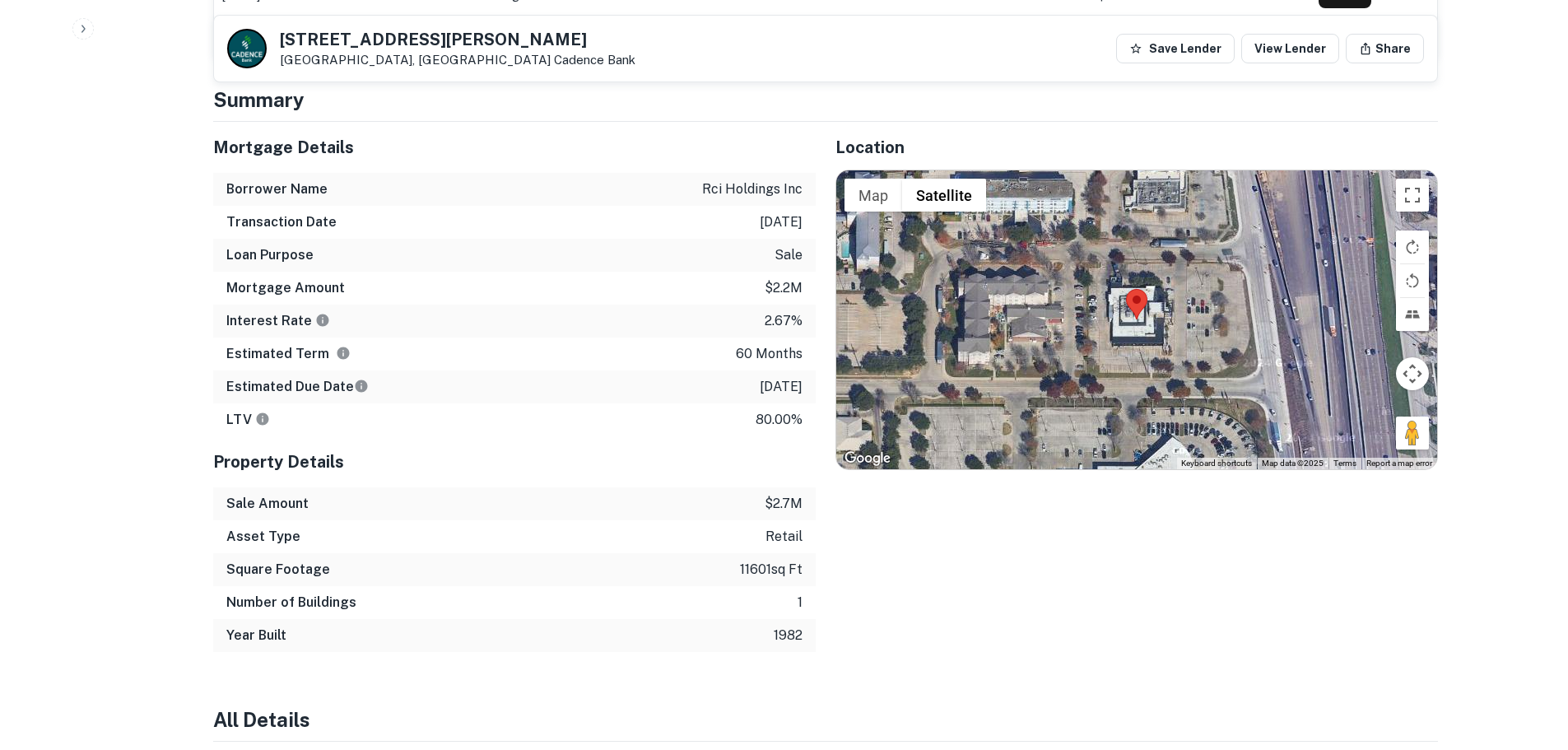
drag, startPoint x: 1411, startPoint y: 393, endPoint x: 1206, endPoint y: 317, distance: 218.6
click at [1206, 317] on div "Map Terrain Satellite Labels Keyboard shortcuts Map Data Map data ©2025 Map dat…" at bounding box center [1136, 319] width 601 height 298
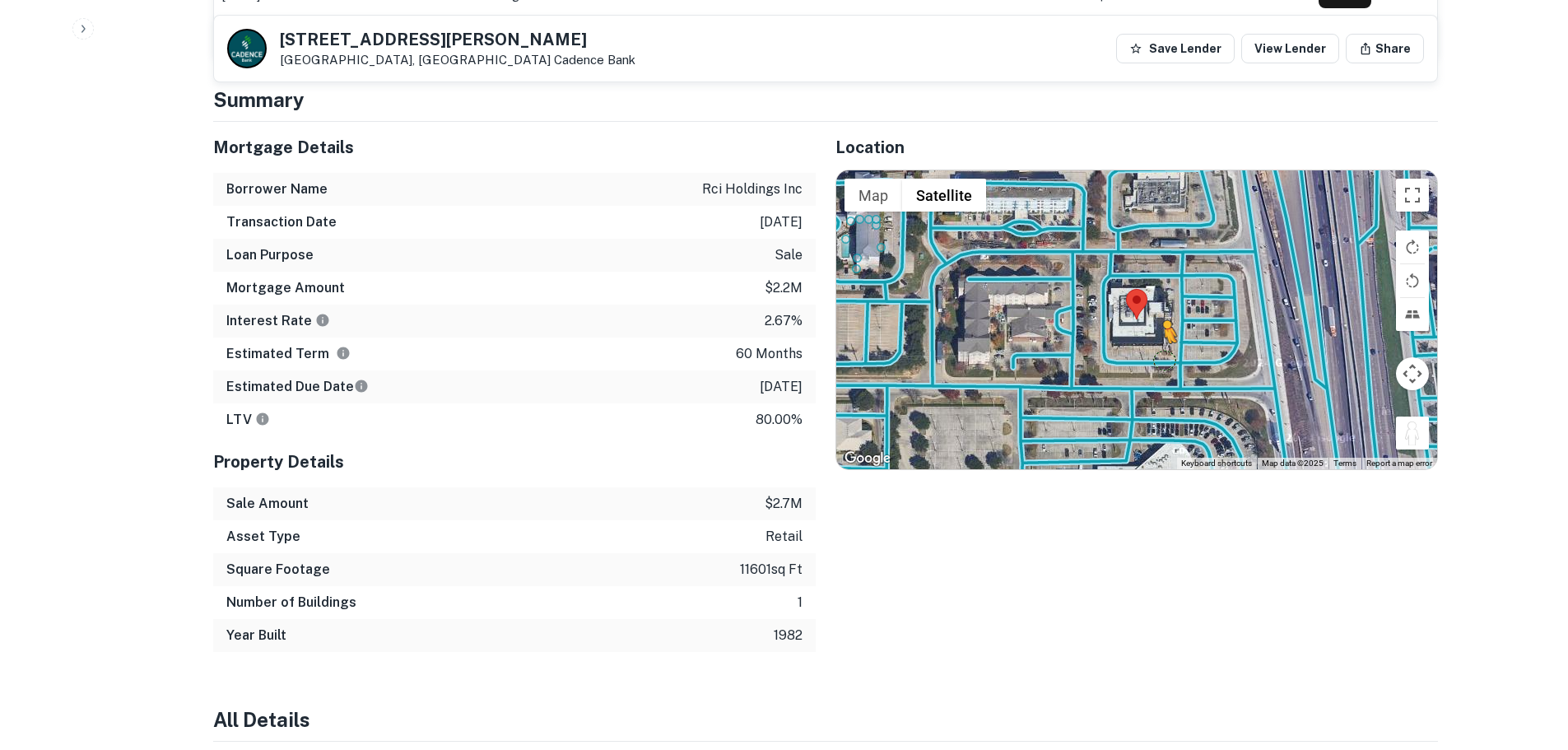
drag, startPoint x: 1415, startPoint y: 372, endPoint x: 1151, endPoint y: 307, distance: 271.9
click at [1151, 307] on div "To activate drag with keyboard, press Alt + Enter. Once in keyboard drag state,…" at bounding box center [1136, 319] width 601 height 298
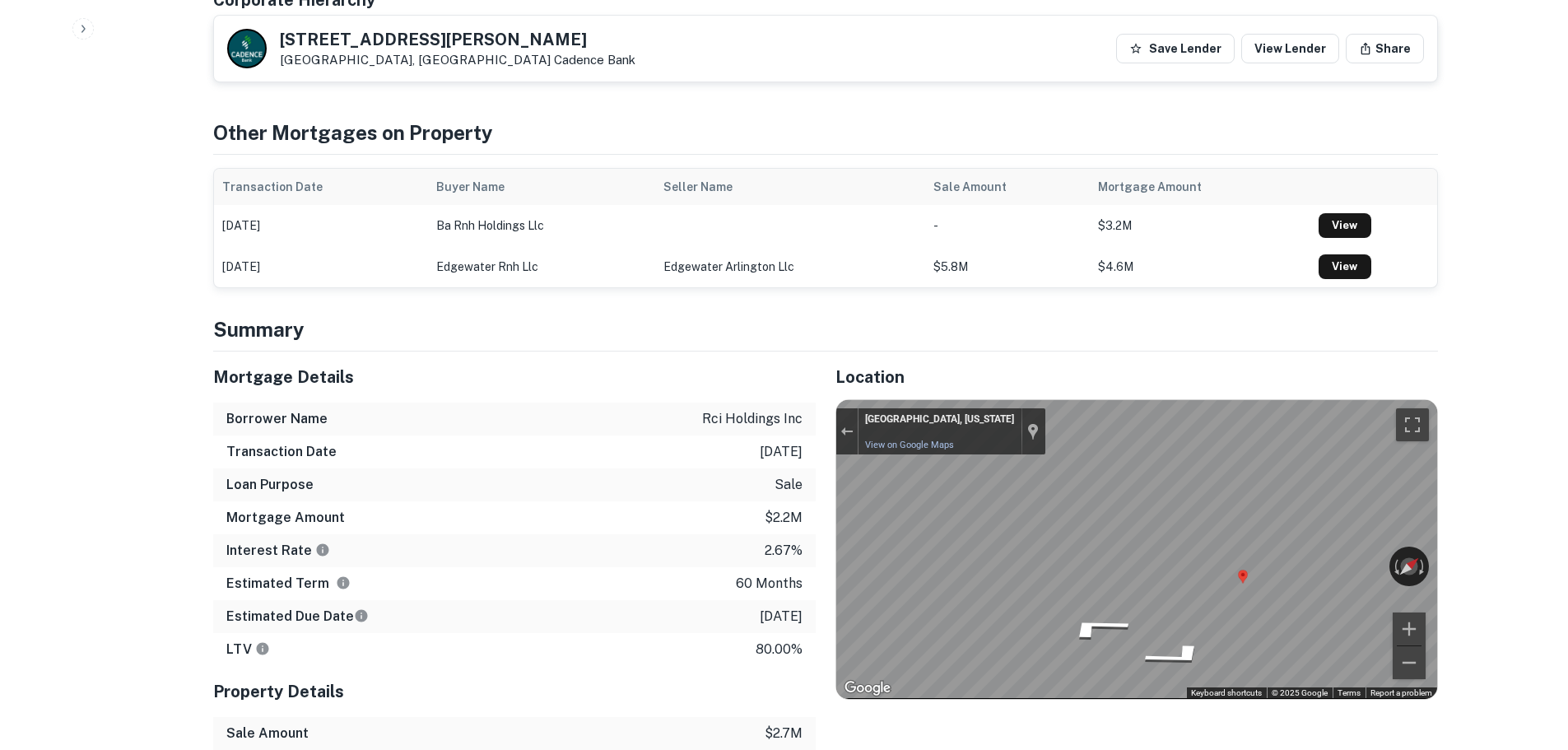
scroll to position [1646, 0]
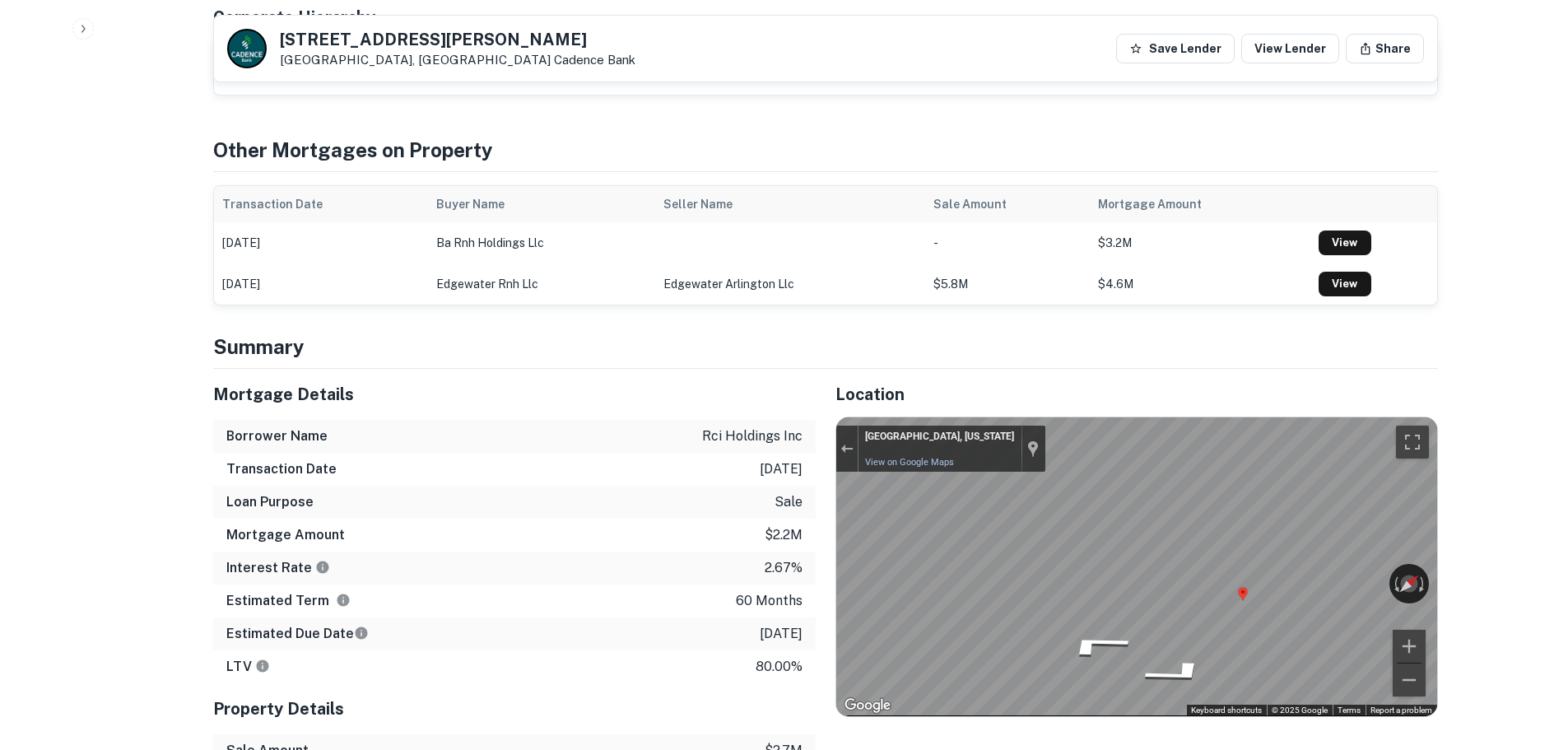
click at [339, 46] on h5 "701 N WATSON RD" at bounding box center [457, 39] width 356 height 16
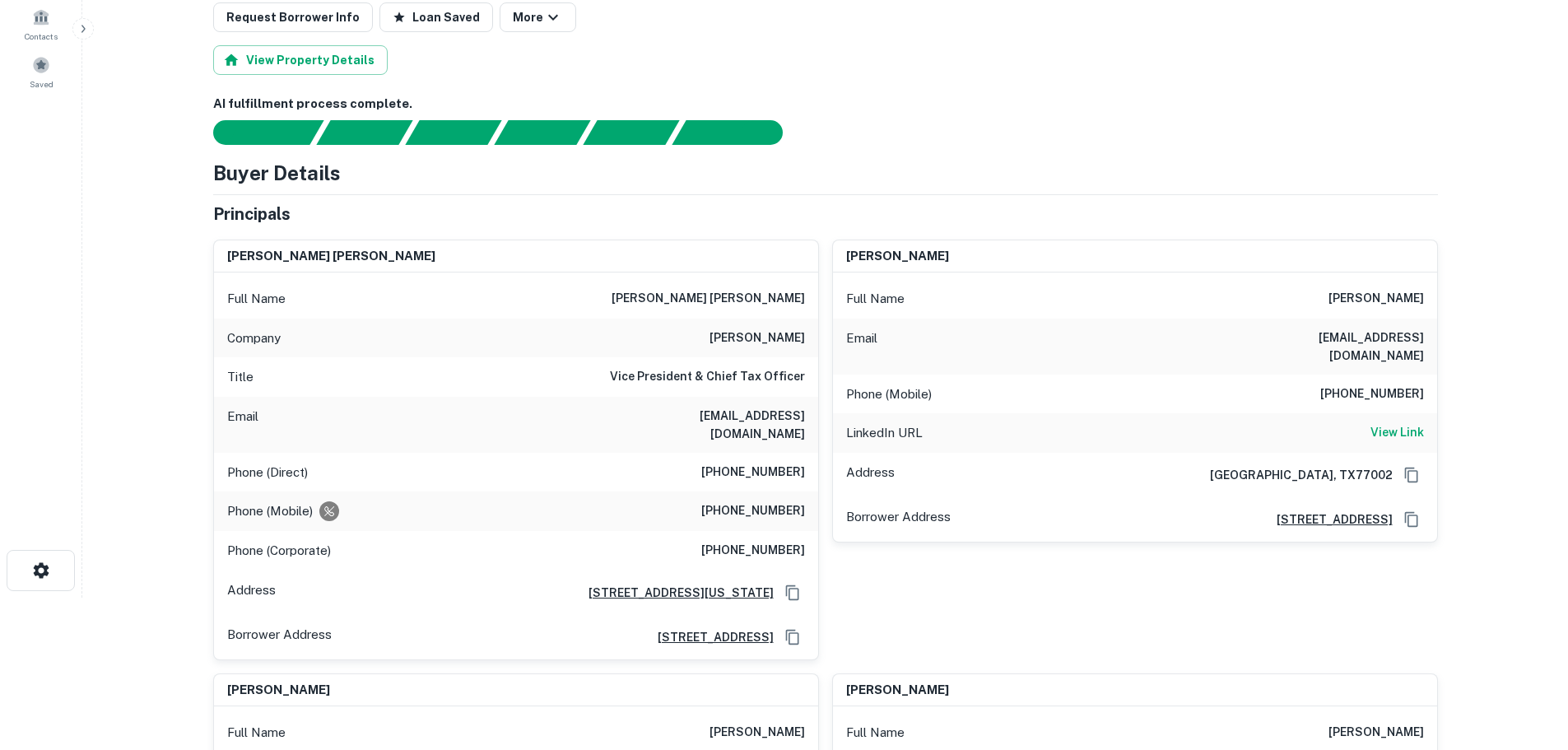
scroll to position [165, 0]
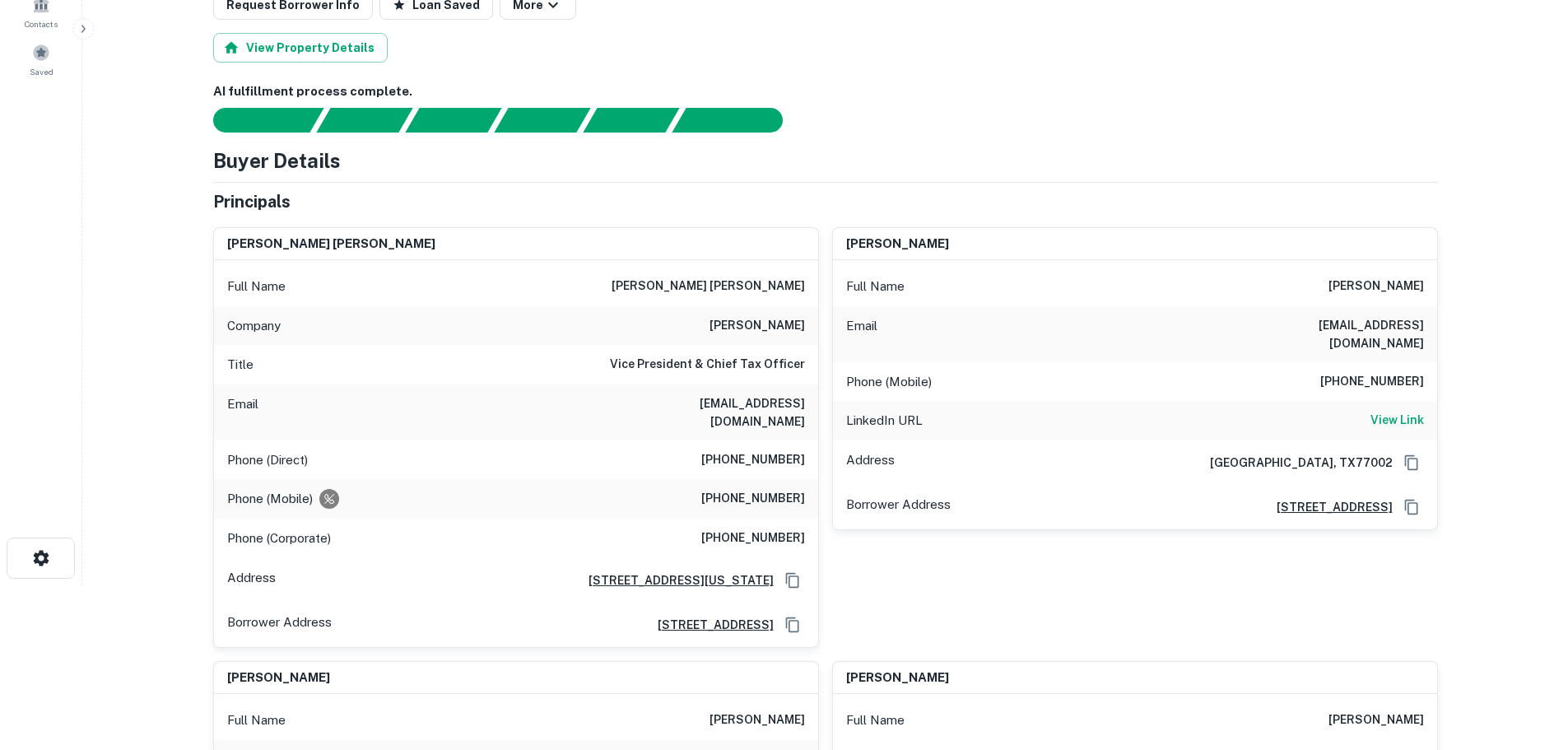
click at [743, 329] on h6 "kinder morgan" at bounding box center [757, 325] width 95 height 19
click at [740, 329] on h6 "kinder morgan" at bounding box center [757, 325] width 95 height 19
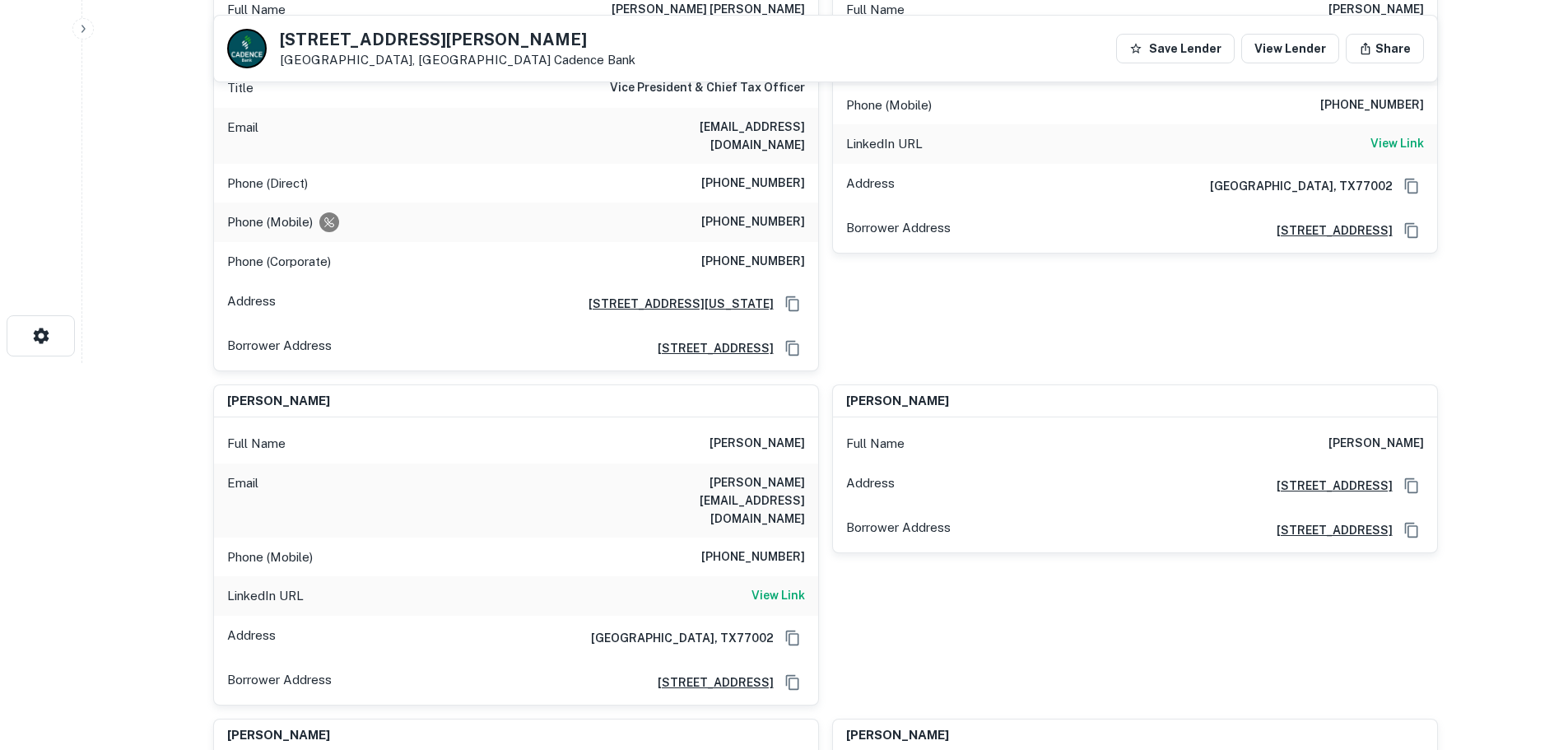
scroll to position [411, 0]
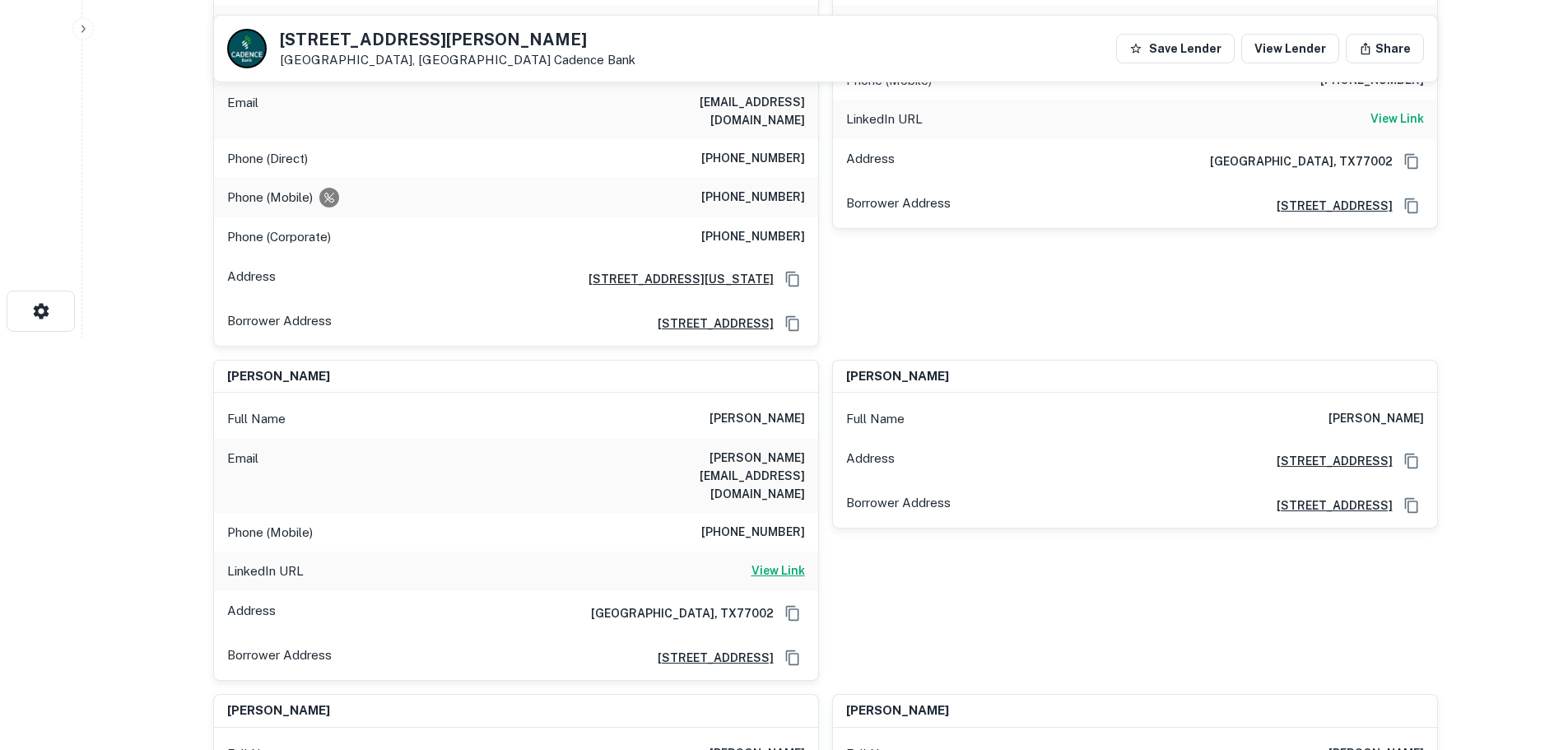
click at [774, 562] on h6 "View Link" at bounding box center [778, 570] width 53 height 18
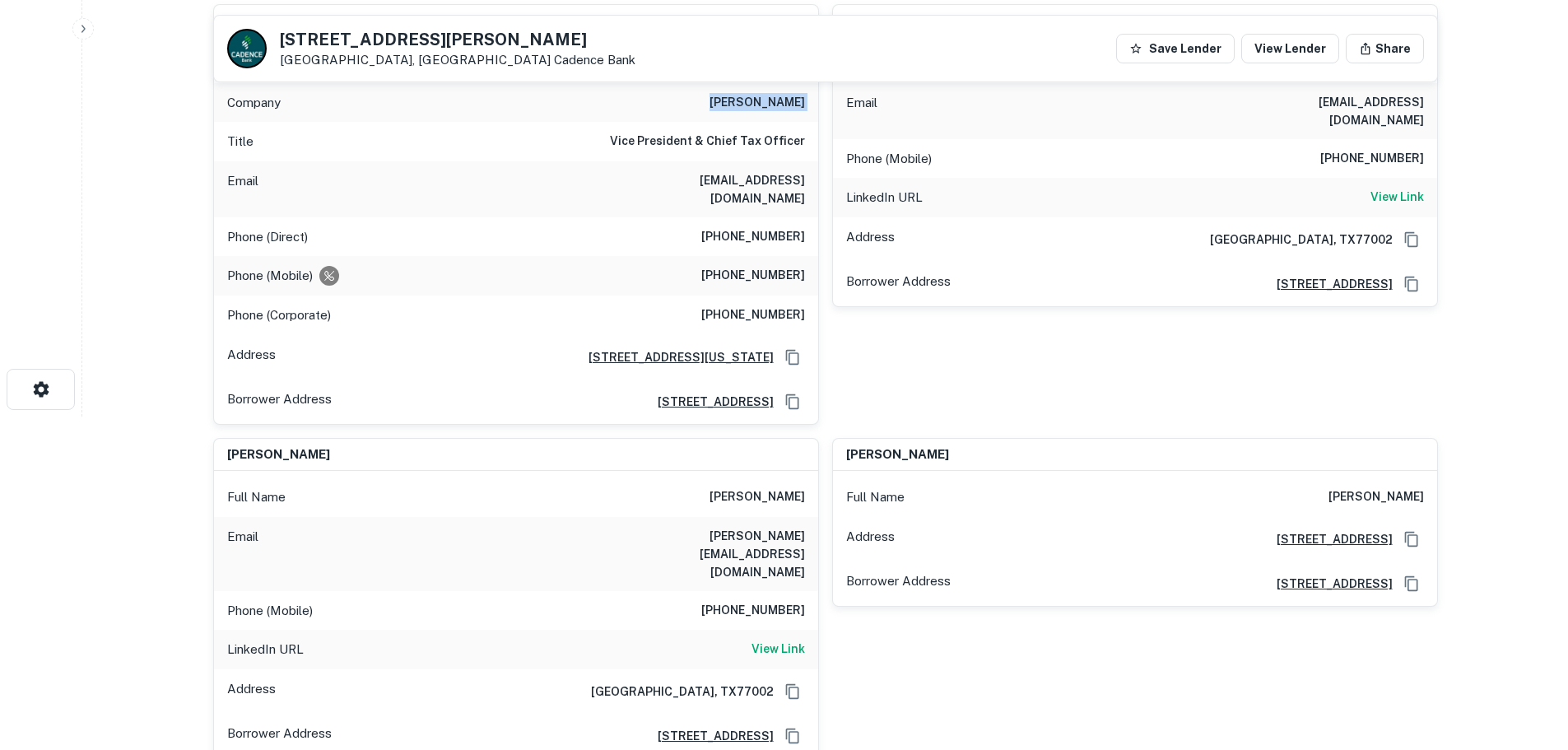
scroll to position [165, 0]
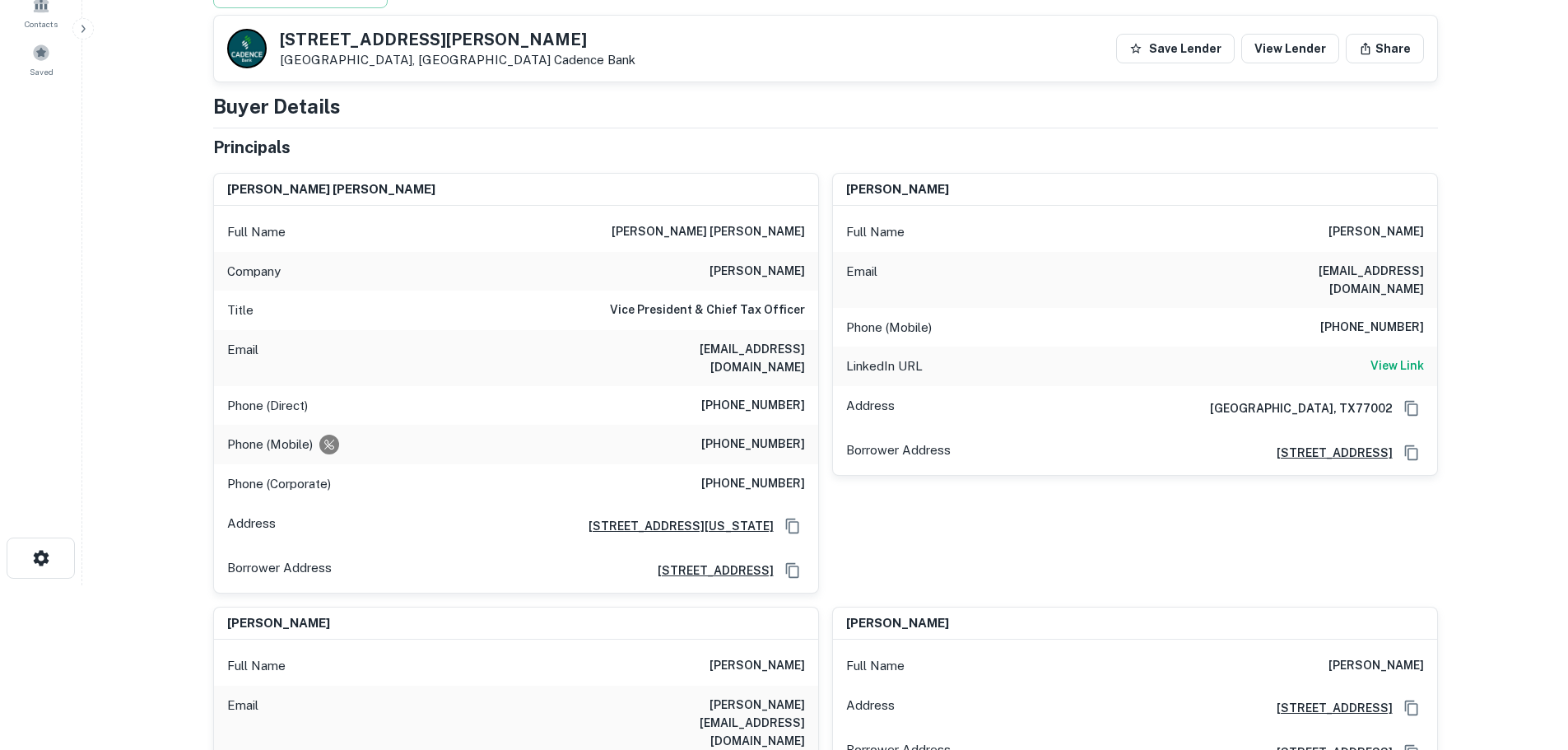
click at [762, 396] on h6 "(713) 369-9439" at bounding box center [753, 405] width 104 height 19
click at [765, 435] on h6 "(713) 829-8925" at bounding box center [753, 444] width 104 height 19
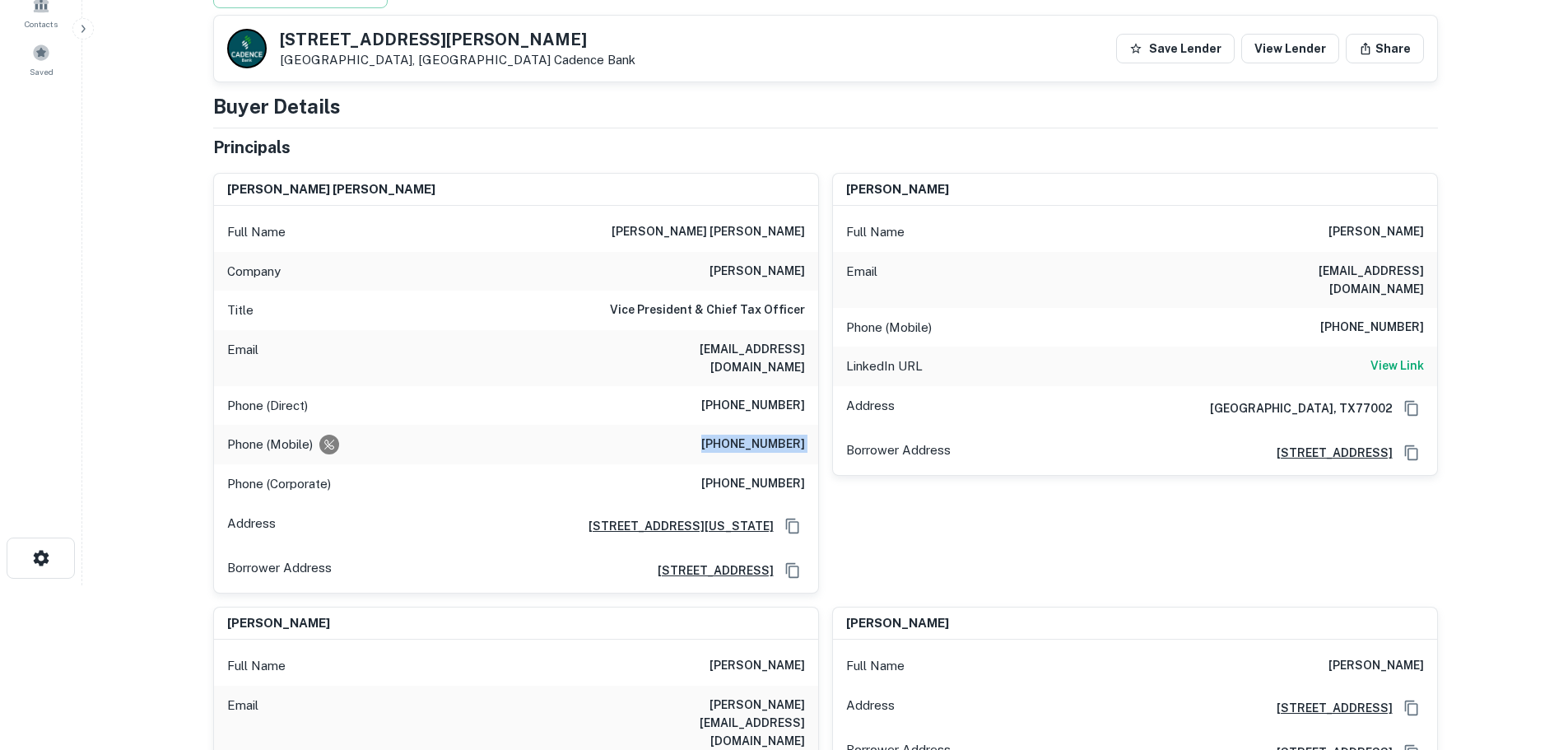
click at [765, 435] on h6 "(713) 829-8925" at bounding box center [753, 444] width 104 height 19
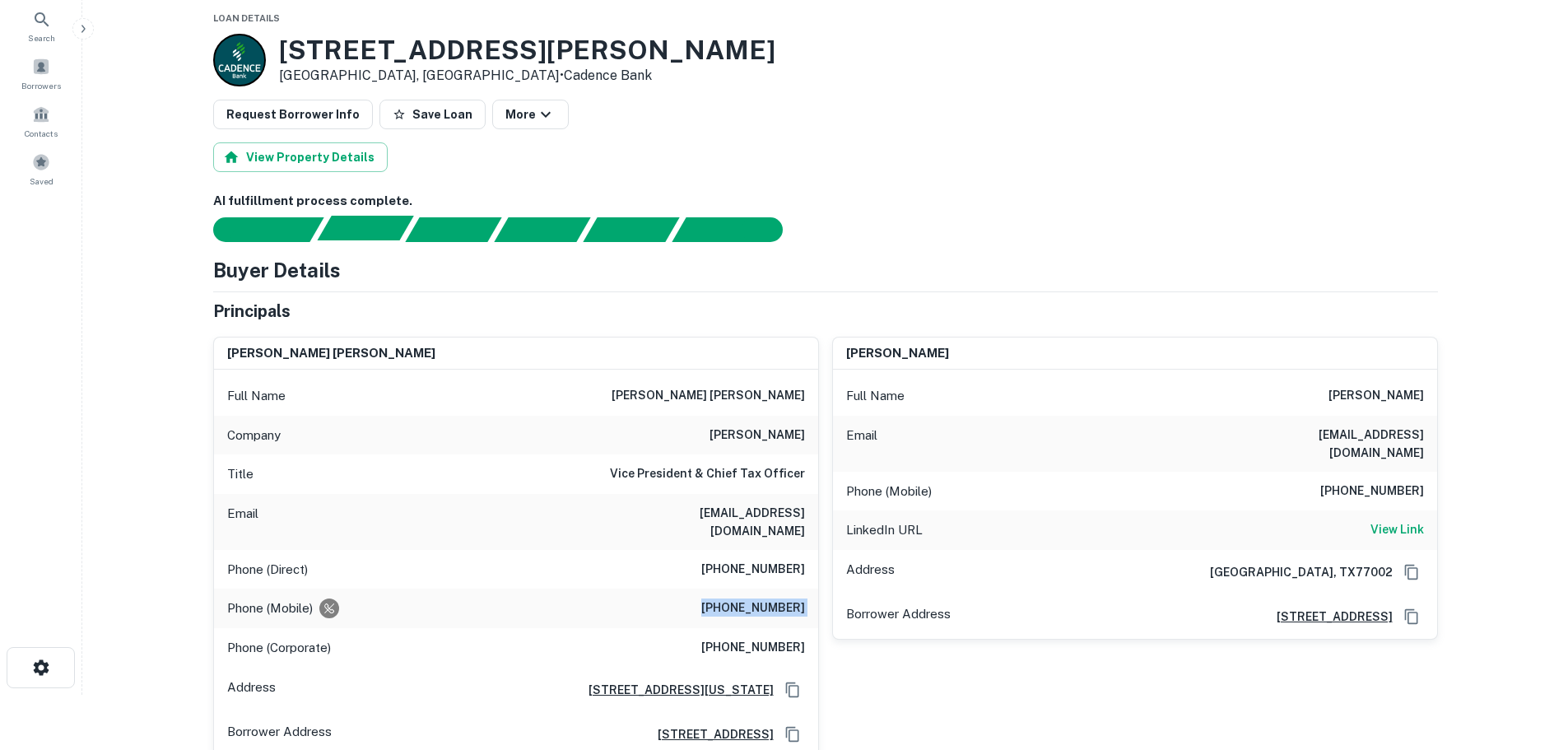
scroll to position [0, 0]
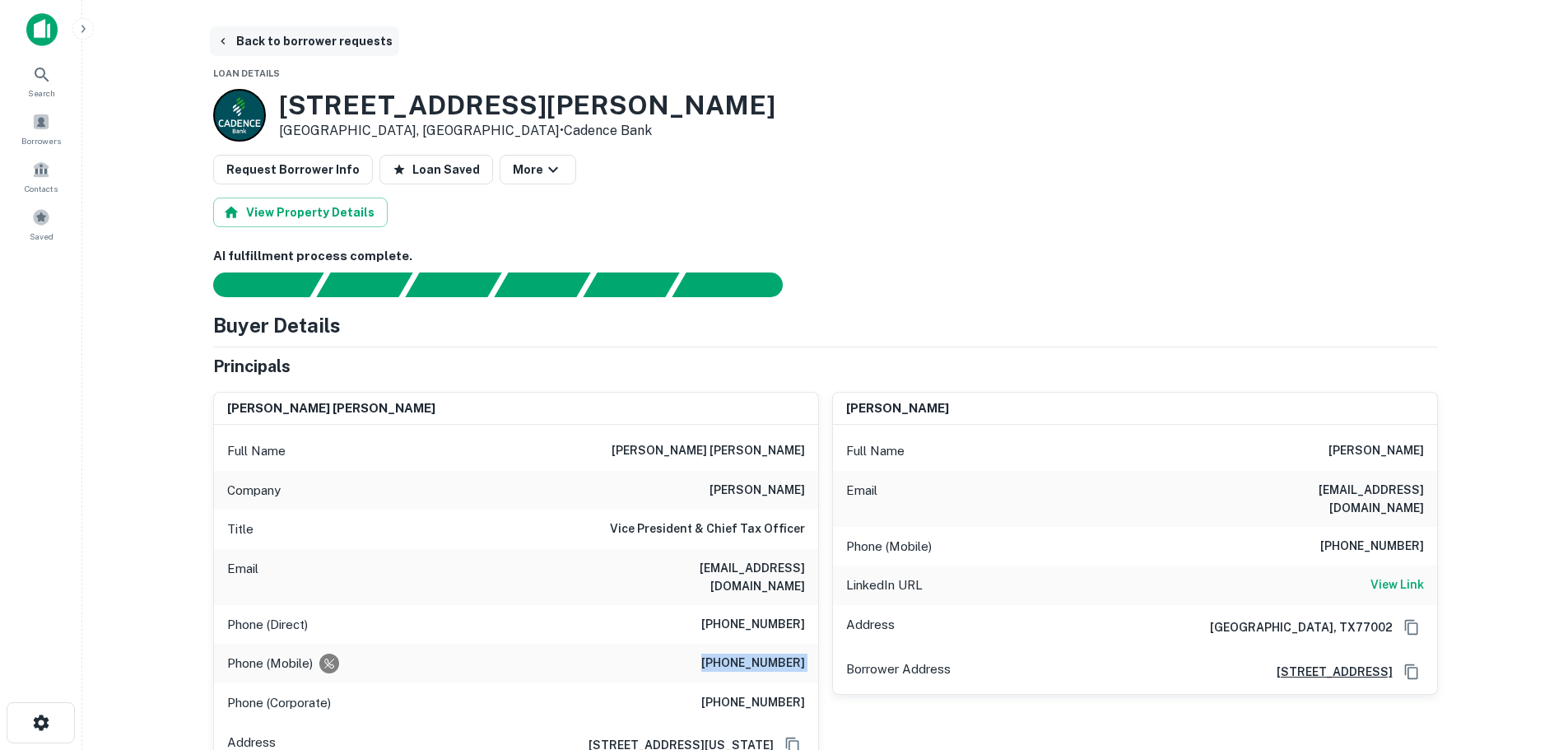
click at [310, 48] on button "Back to borrower requests" at bounding box center [304, 41] width 189 height 30
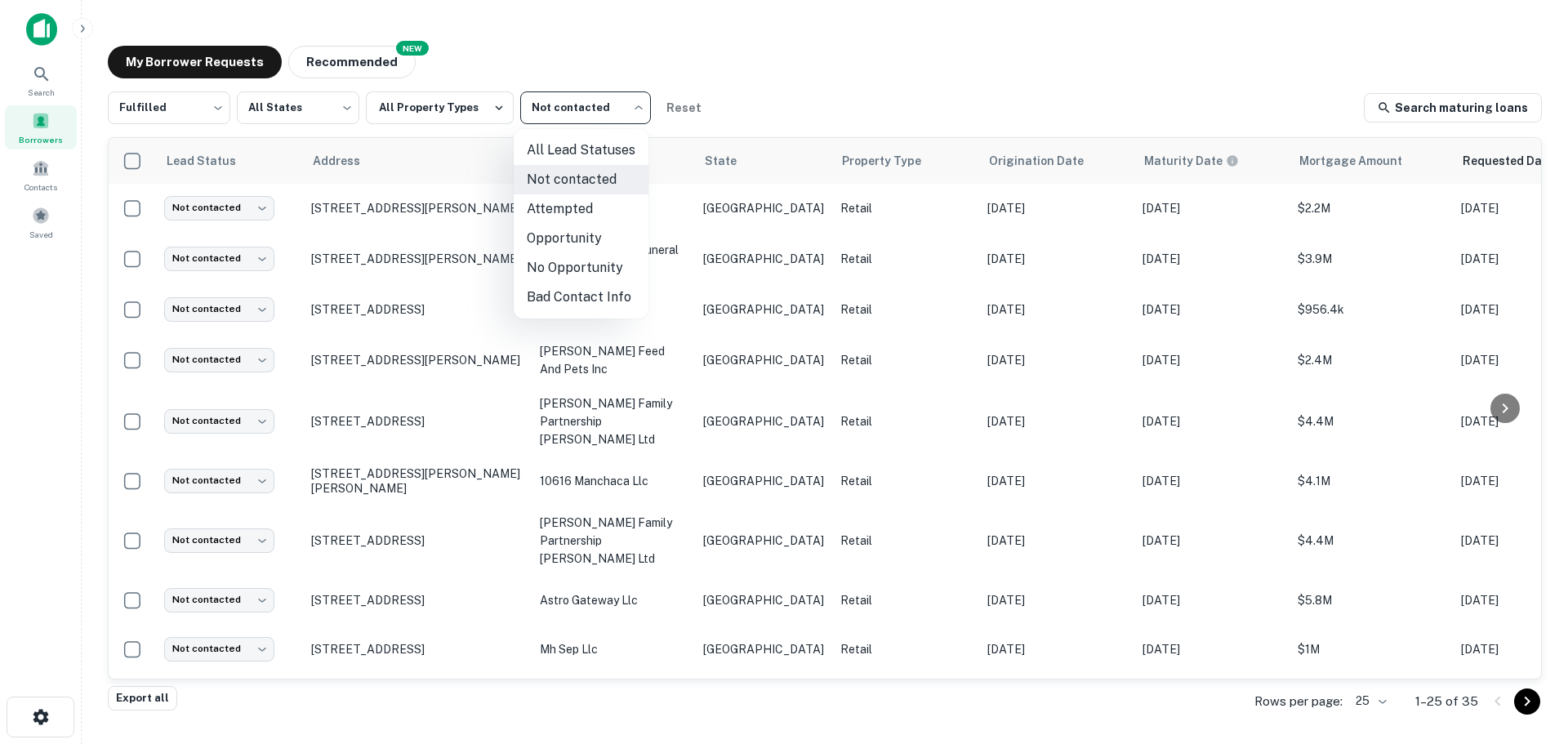
click at [551, 105] on body "Search Borrowers Contacts Saved My Borrower Requests NEW Recommended Fulfilled …" at bounding box center [784, 372] width 1568 height 744
click at [559, 209] on li "Attempted" at bounding box center [581, 209] width 135 height 29
type input "*********"
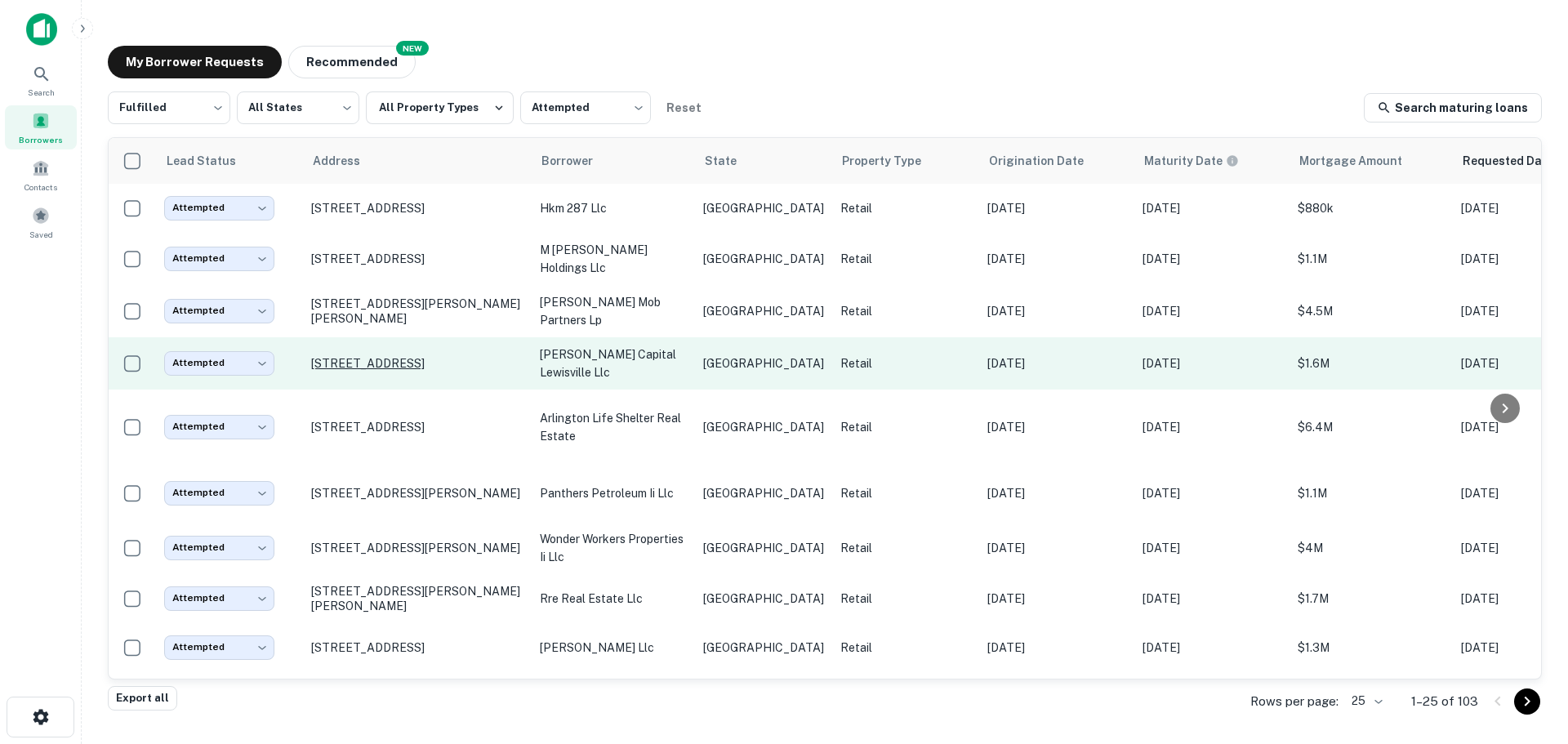
click at [354, 356] on p "[STREET_ADDRESS]" at bounding box center [417, 364] width 212 height 15
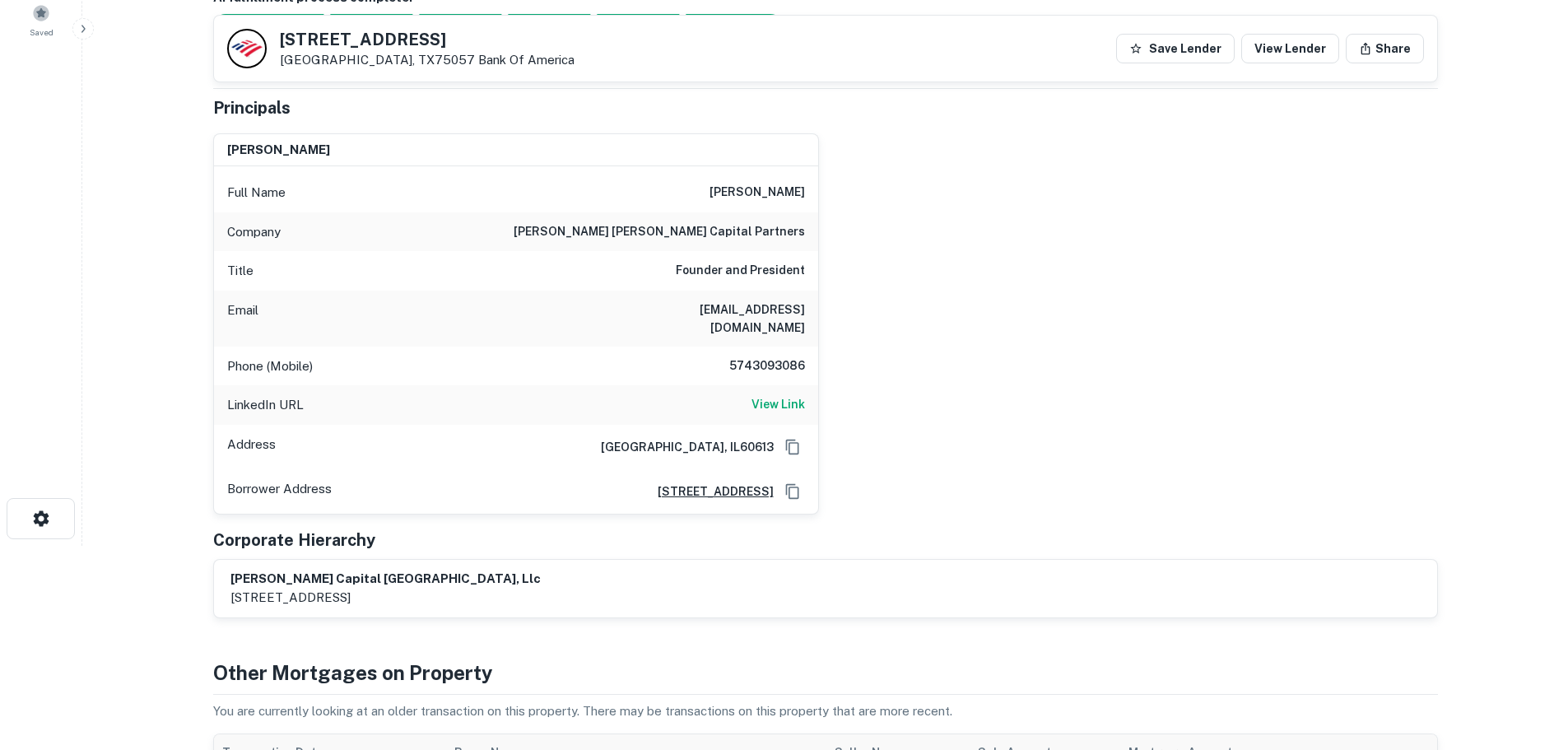
scroll to position [165, 0]
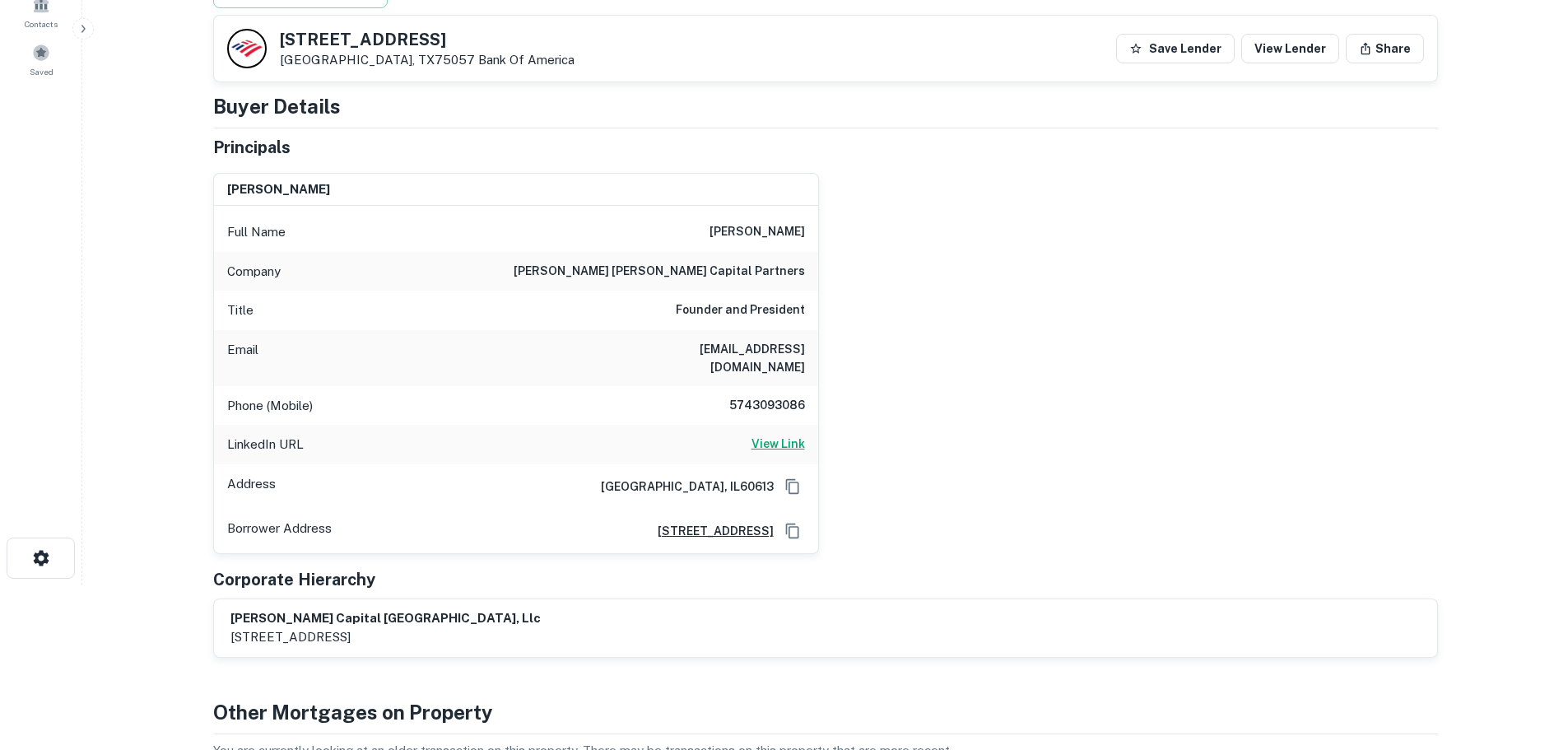
click at [789, 435] on h6 "View Link" at bounding box center [778, 443] width 53 height 18
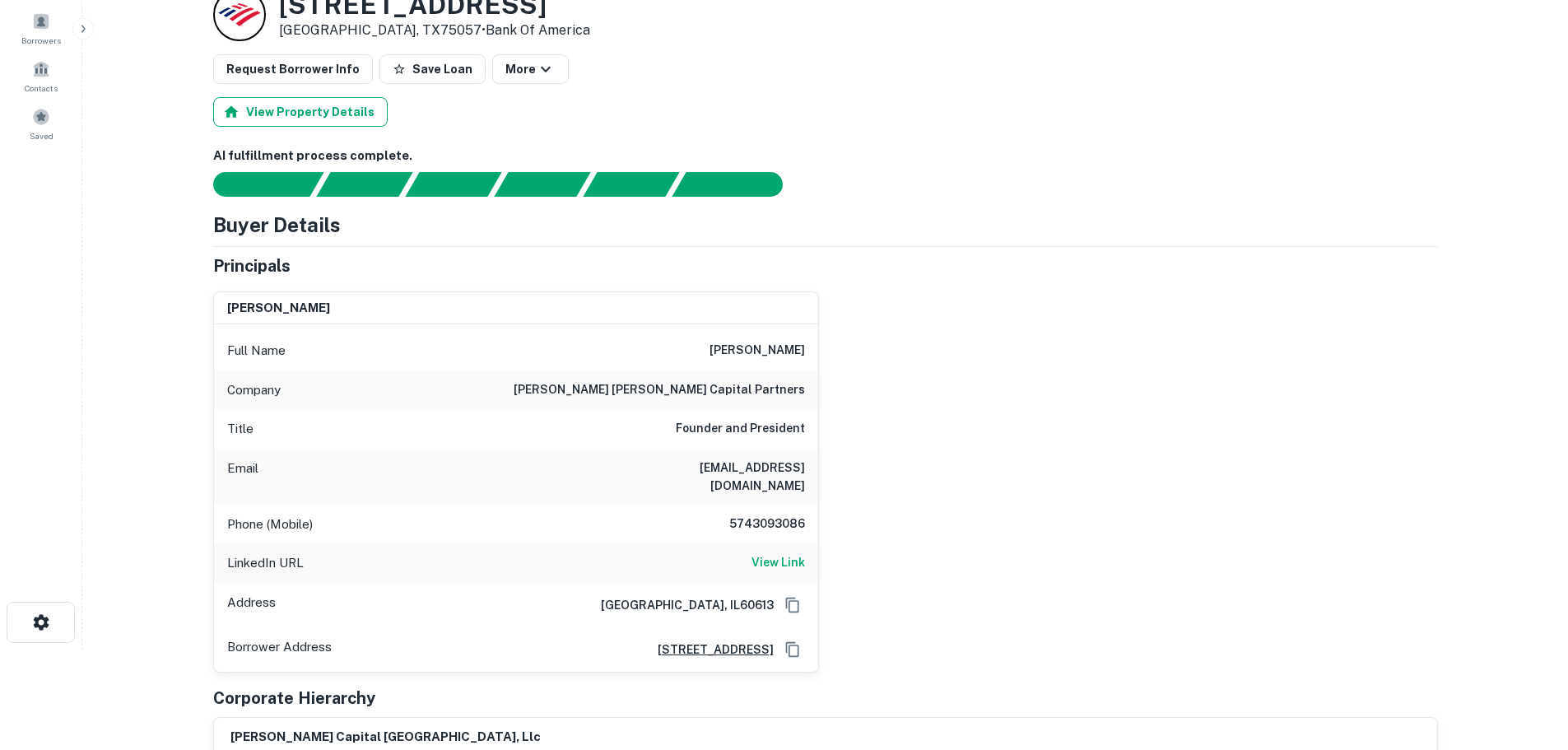
scroll to position [0, 0]
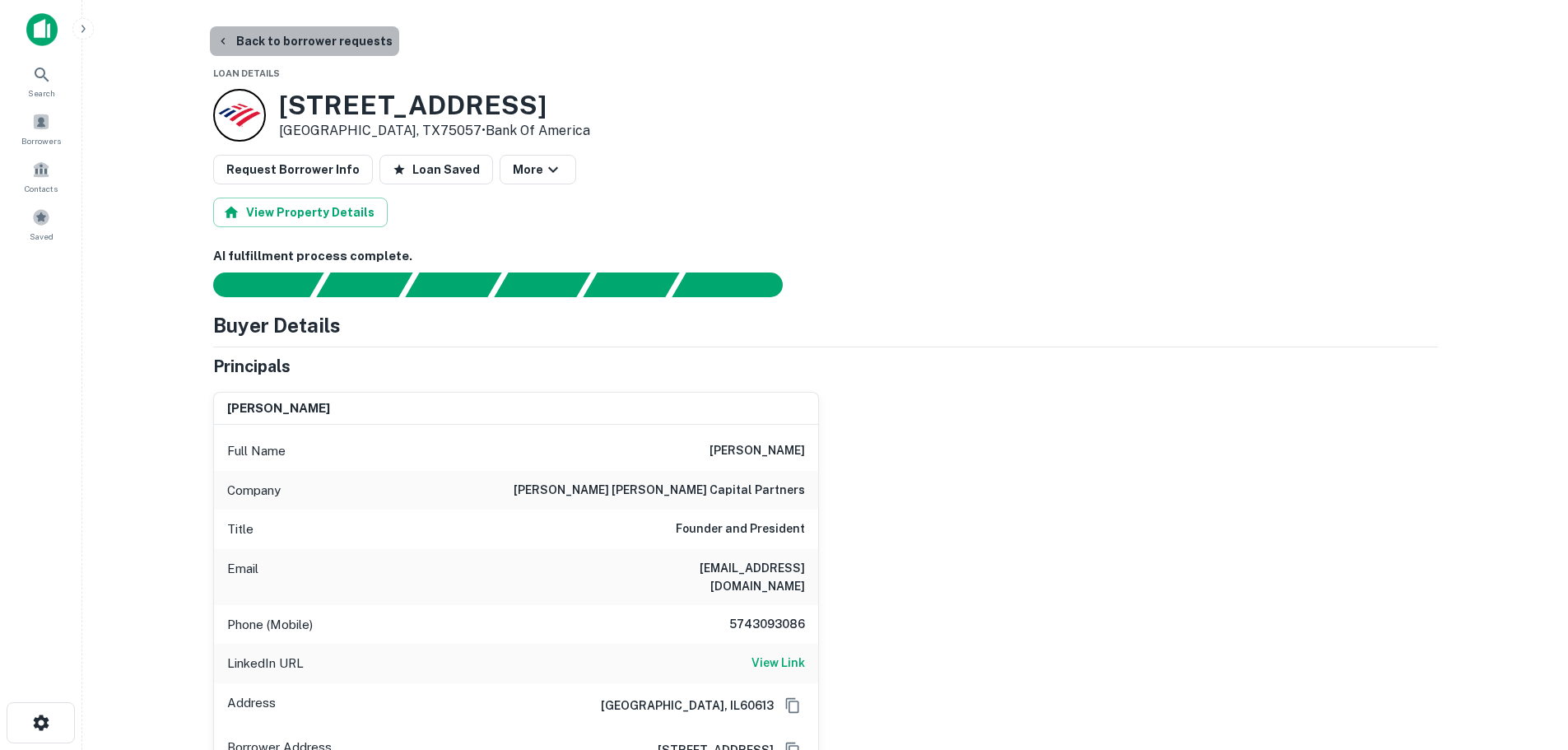
click at [318, 47] on button "Back to borrower requests" at bounding box center [304, 41] width 189 height 30
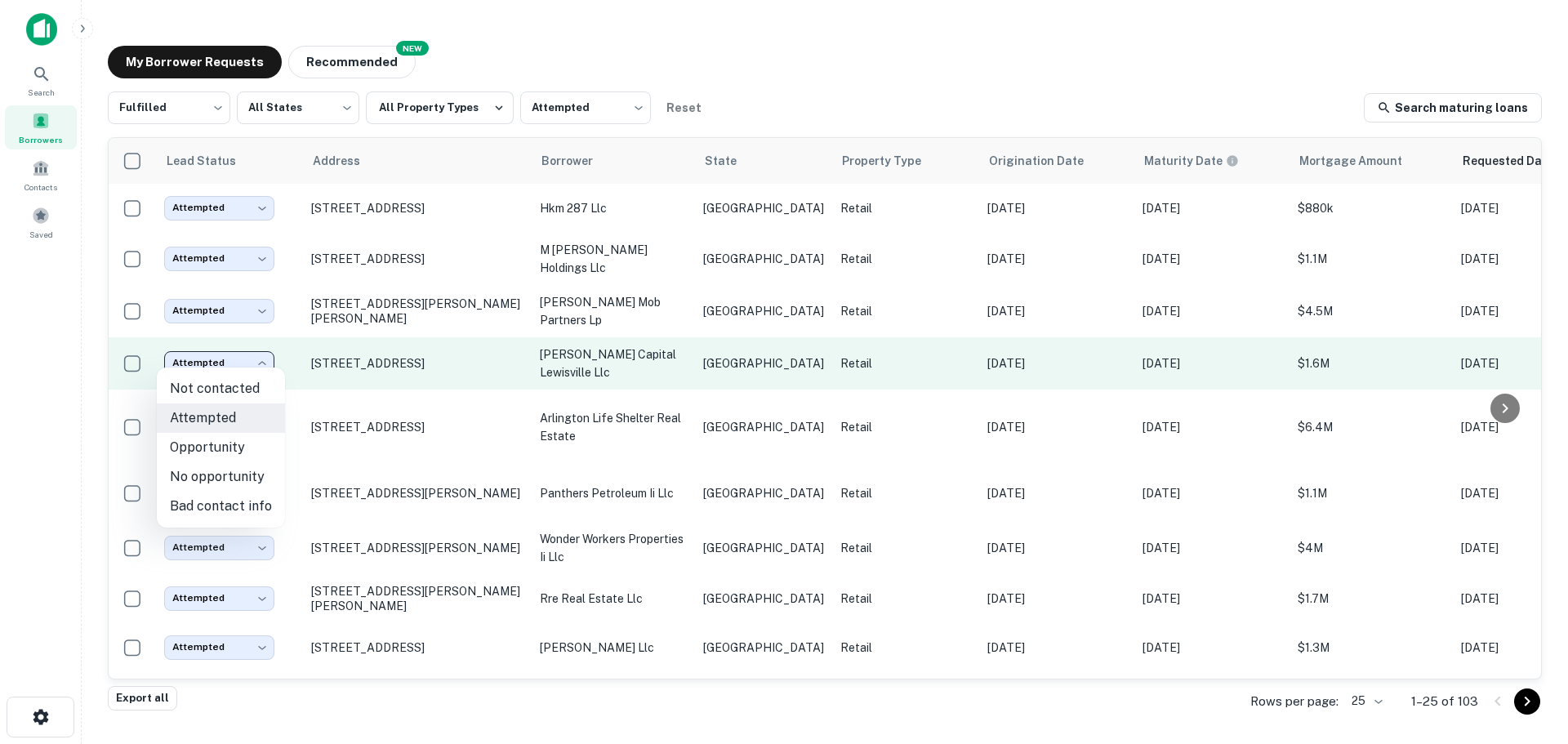
click at [236, 349] on body "Search Borrowers Contacts Saved My Borrower Requests NEW Recommended Fulfilled …" at bounding box center [784, 372] width 1568 height 744
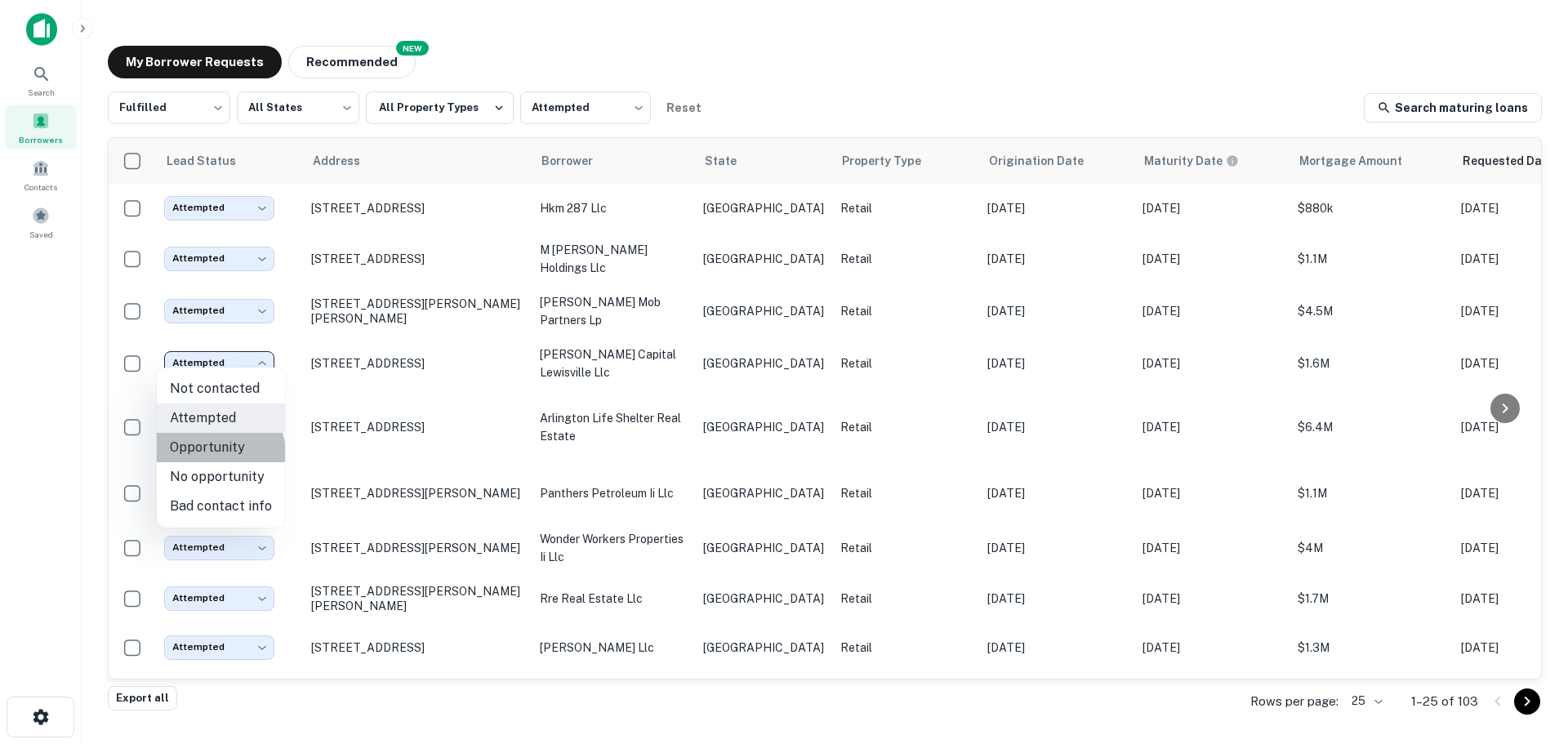
click at [216, 453] on li "Opportunity" at bounding box center [220, 447] width 128 height 29
type input "**********"
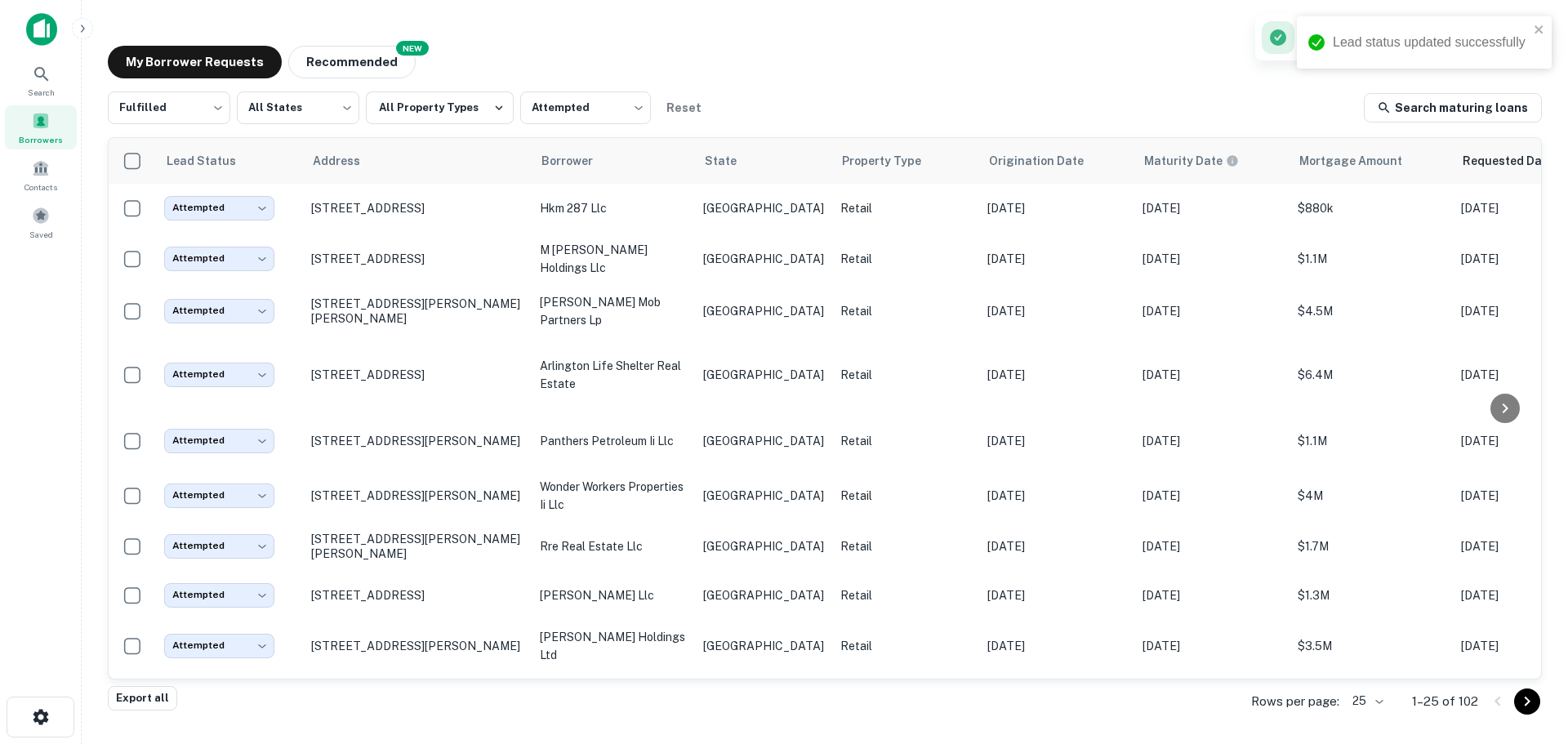
click at [251, 355] on td "Attempted ********* ​" at bounding box center [229, 375] width 147 height 75
click at [550, 111] on body "Search Borrowers Contacts Saved My Borrower Requests NEW Recommended Fulfilled …" at bounding box center [784, 372] width 1568 height 744
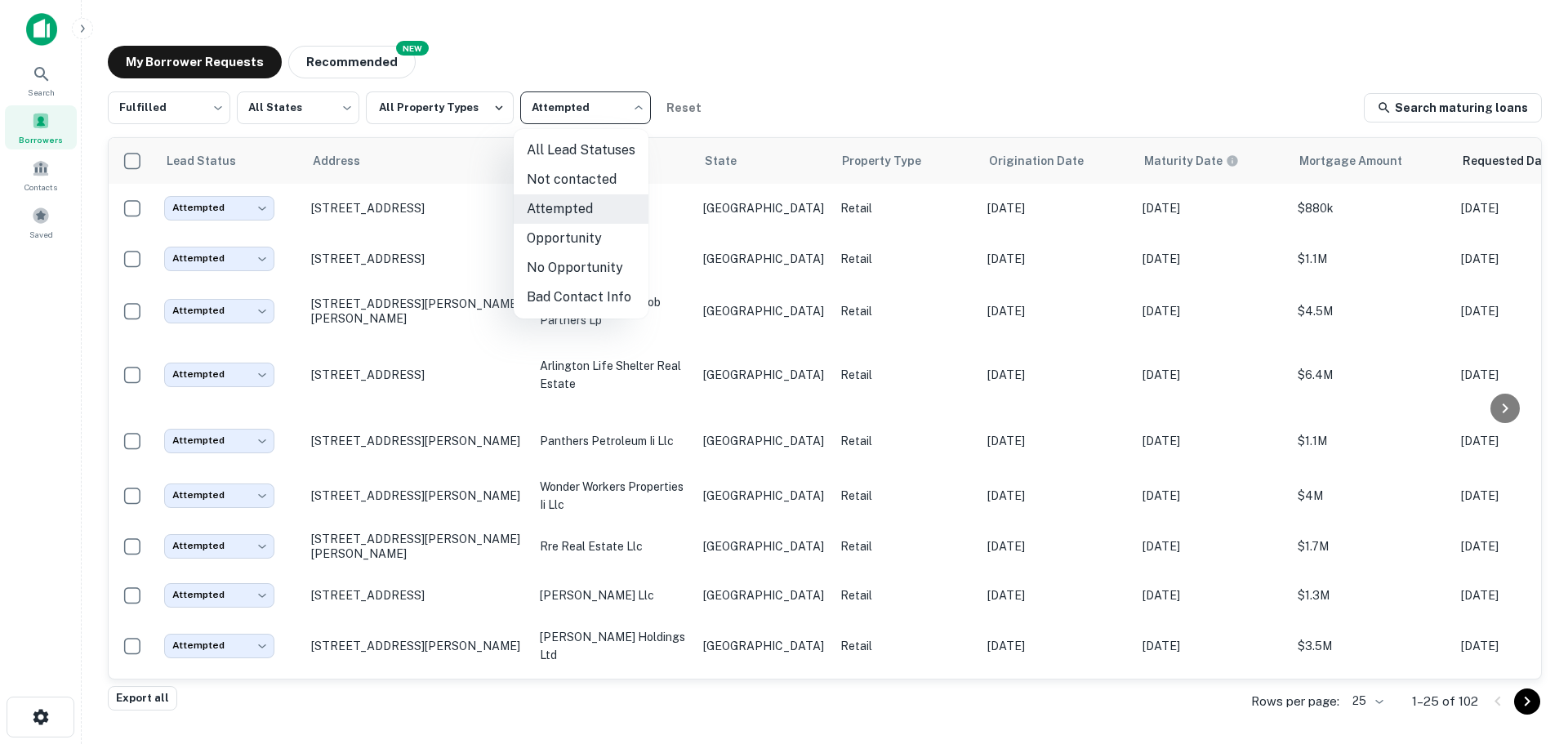
click at [568, 178] on li "Not contacted" at bounding box center [581, 179] width 135 height 29
type input "****"
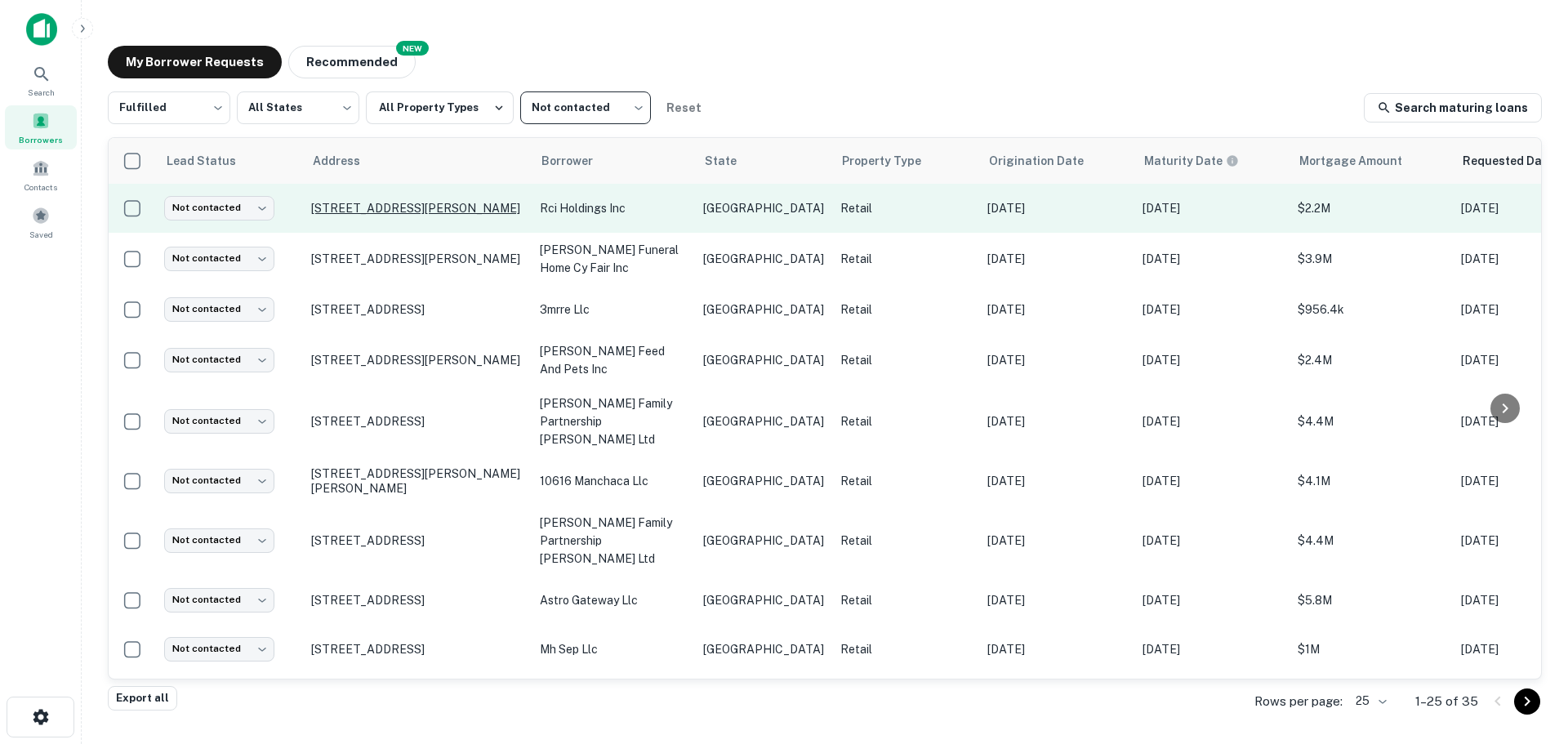
click at [455, 209] on p "[STREET_ADDRESS][PERSON_NAME]" at bounding box center [417, 209] width 212 height 15
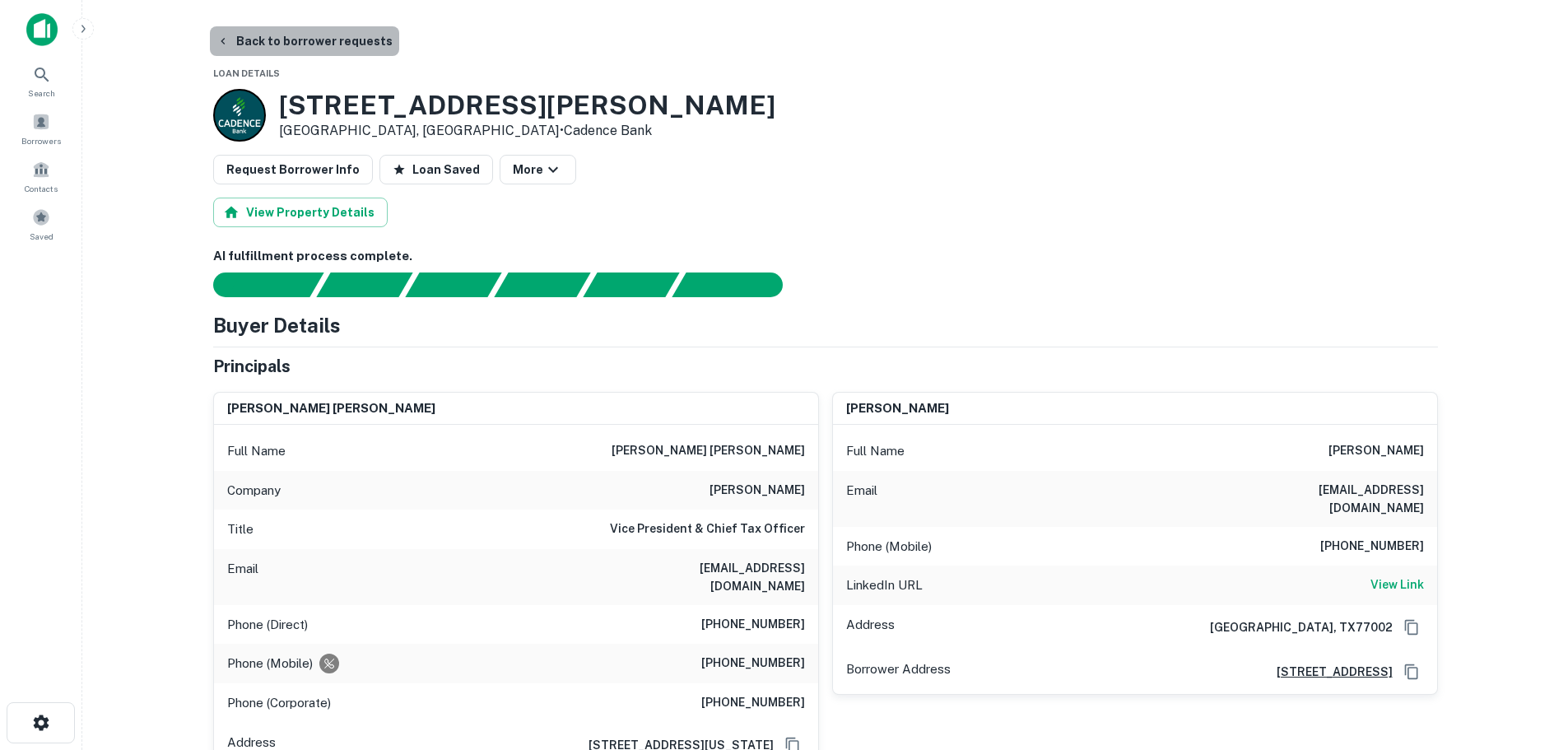
click at [325, 38] on button "Back to borrower requests" at bounding box center [304, 41] width 189 height 30
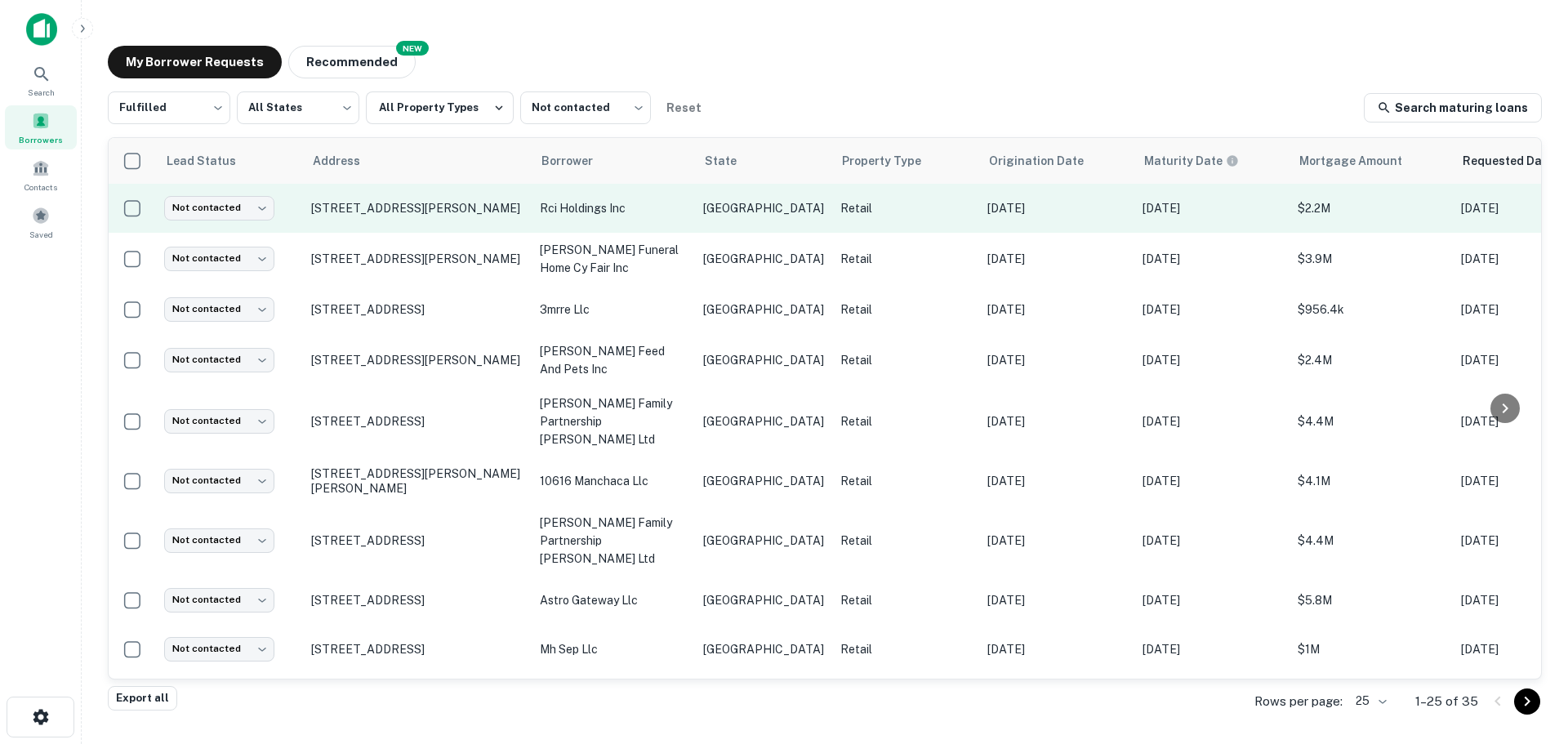
click at [240, 220] on td "Not contacted **** ​" at bounding box center [229, 208] width 147 height 49
click at [241, 212] on body "Search Borrowers Contacts Saved My Borrower Requests NEW Recommended Fulfilled …" at bounding box center [784, 372] width 1568 height 744
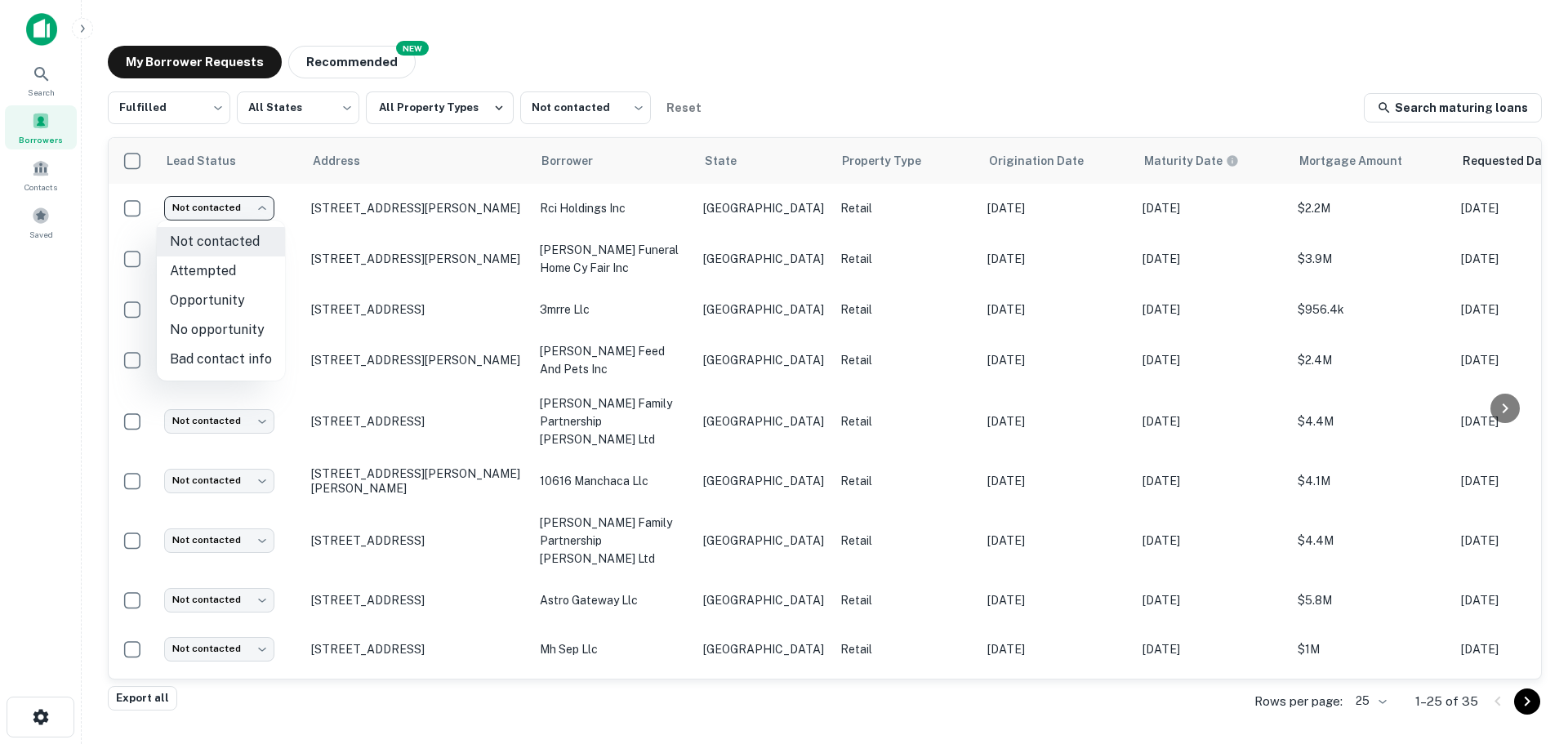
click at [237, 268] on li "Attempted" at bounding box center [220, 271] width 128 height 29
type input "*********"
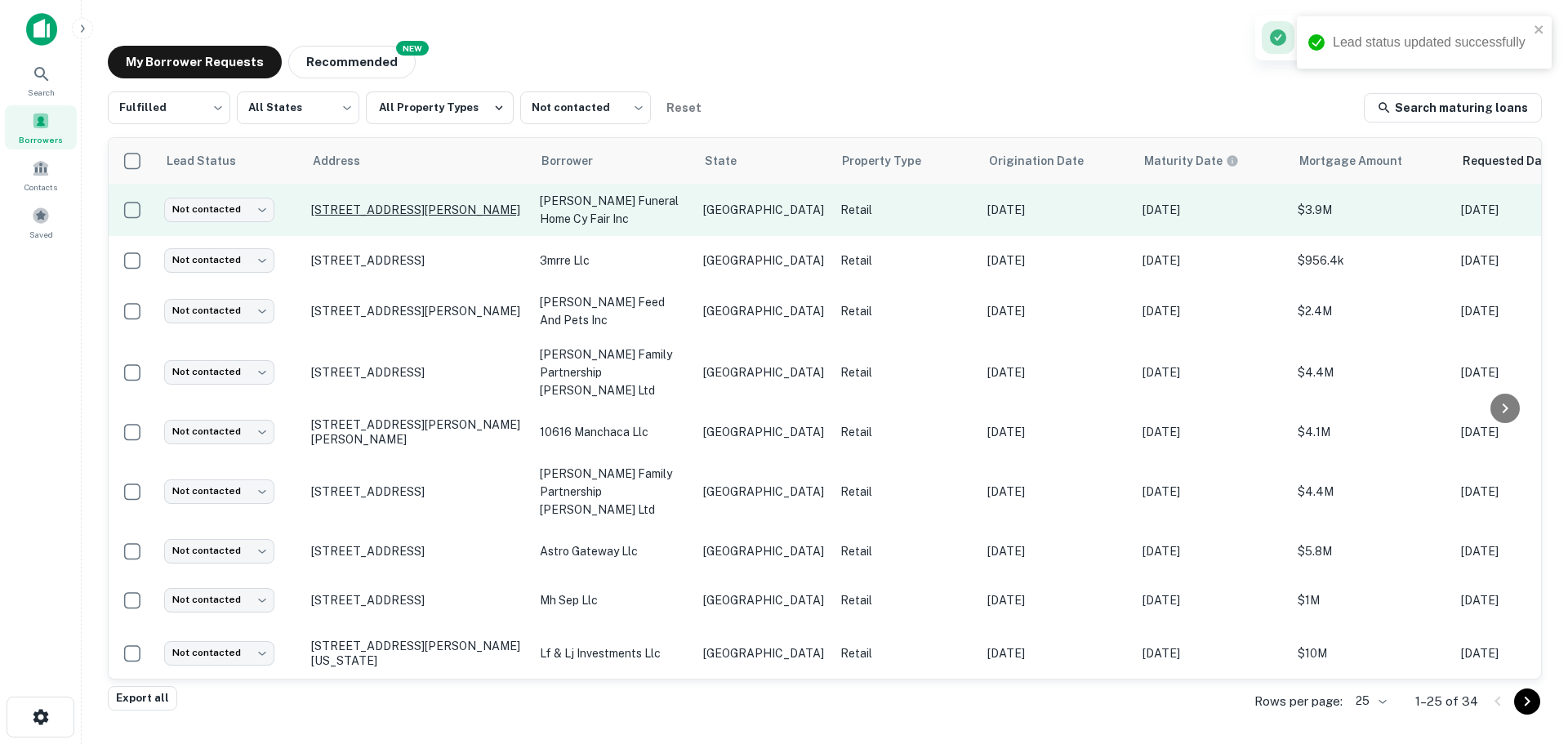
click at [416, 209] on p "[STREET_ADDRESS][PERSON_NAME]" at bounding box center [417, 210] width 212 height 15
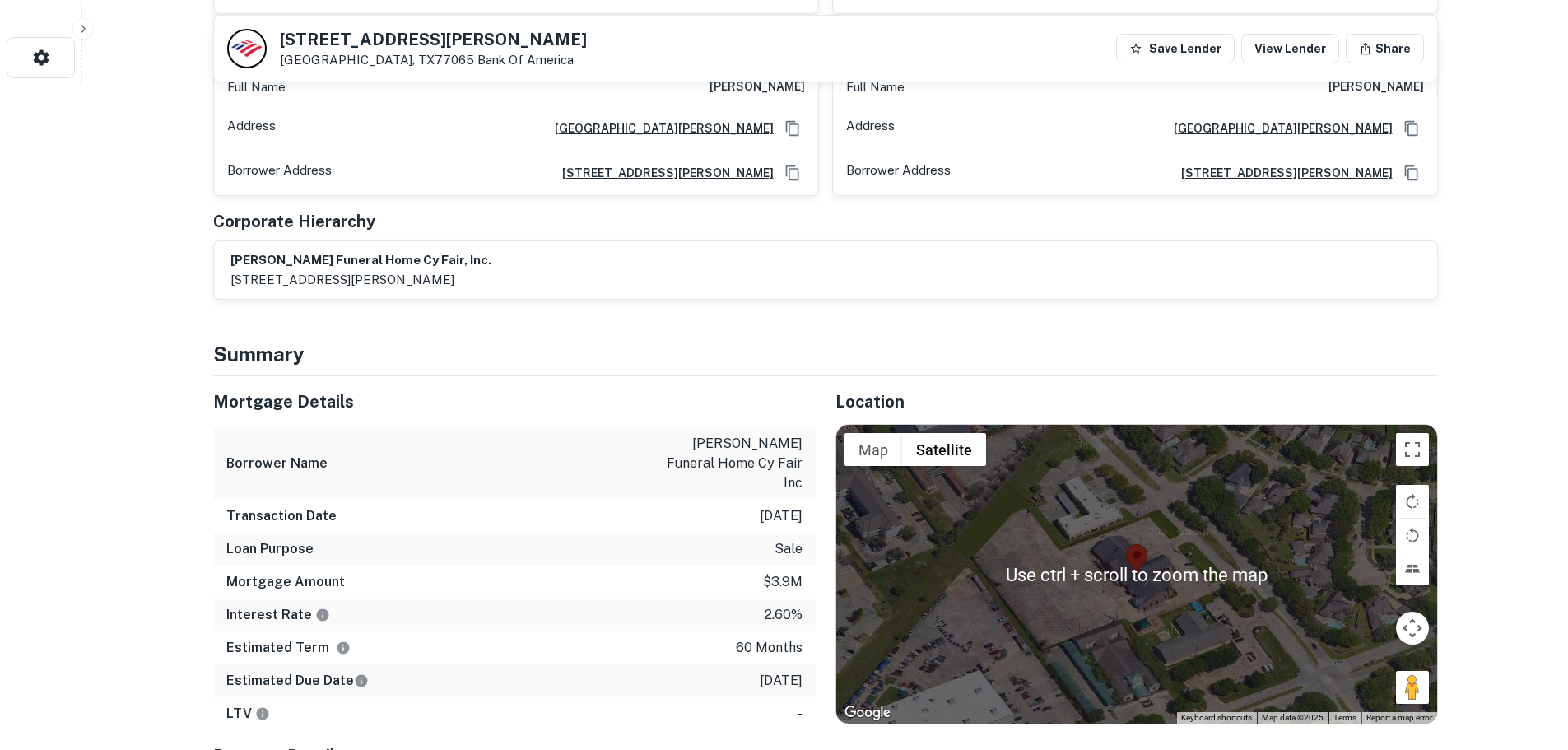
scroll to position [741, 0]
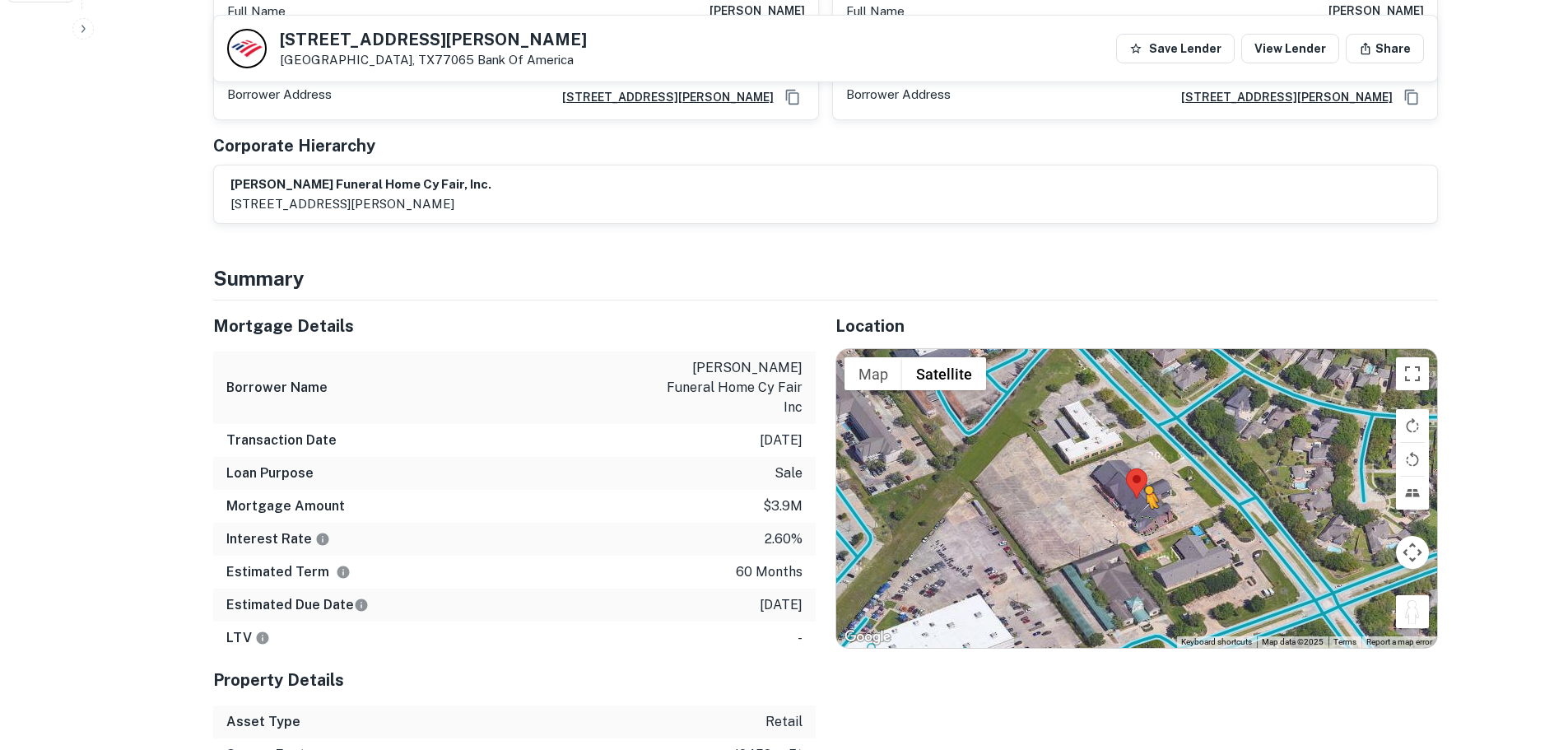
drag, startPoint x: 1408, startPoint y: 591, endPoint x: 1146, endPoint y: 507, distance: 275.1
click at [1146, 507] on div "To activate drag with keyboard, press Alt + Enter. Once in keyboard drag state,…" at bounding box center [1136, 497] width 601 height 298
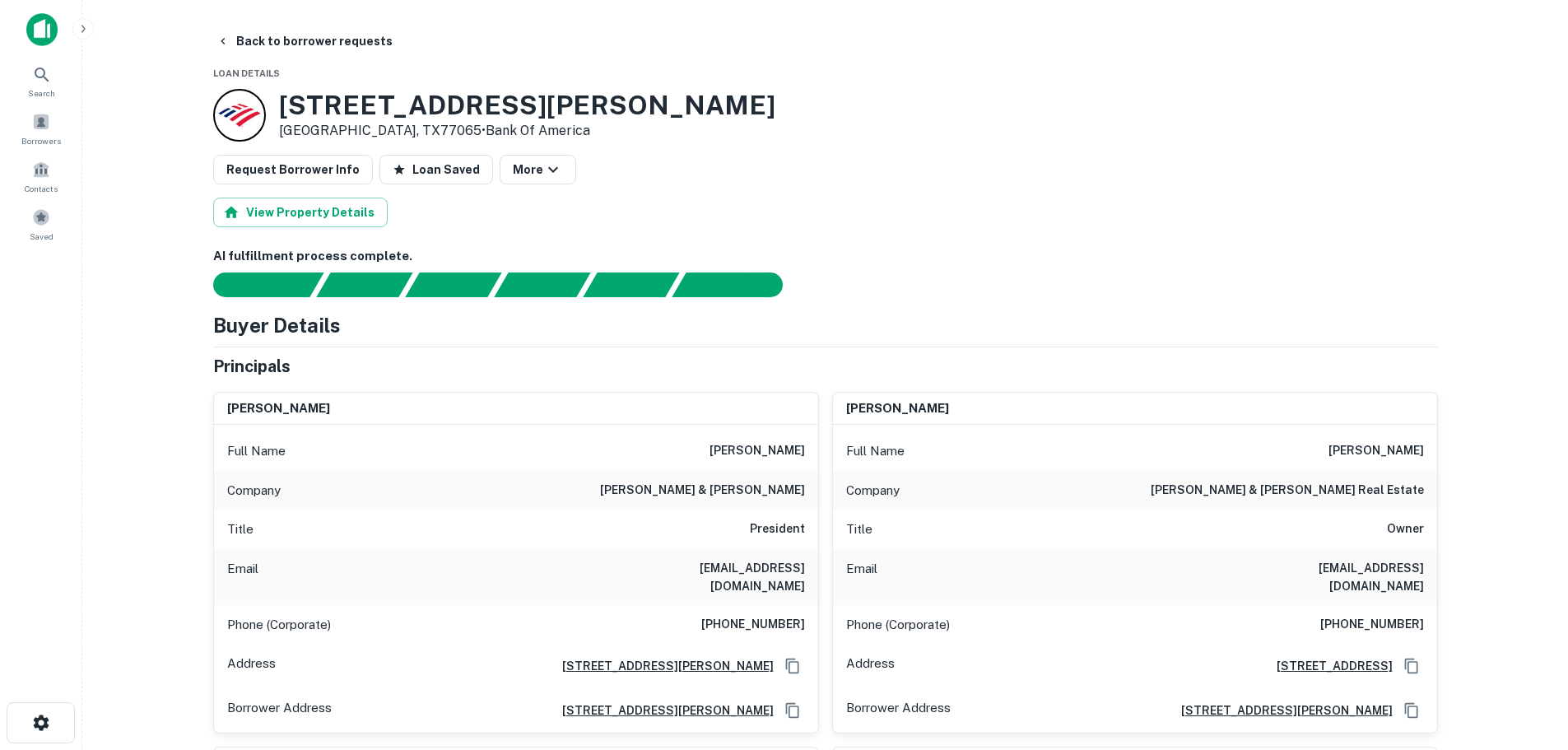
scroll to position [82, 0]
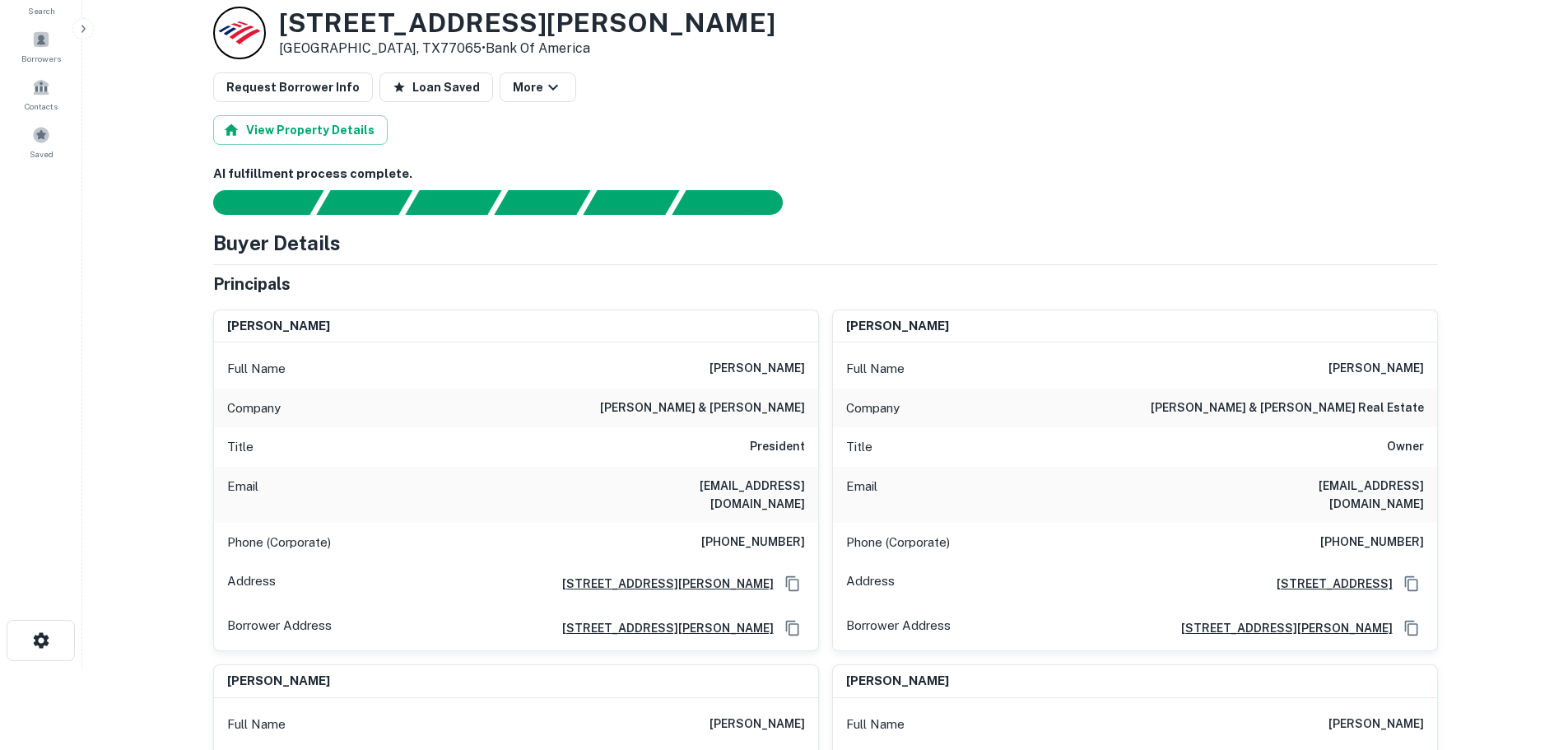
click at [798, 532] on h6 "(727) 441-1951" at bounding box center [753, 541] width 104 height 19
click at [1374, 532] on h6 "(502) 498-4514" at bounding box center [1372, 541] width 104 height 19
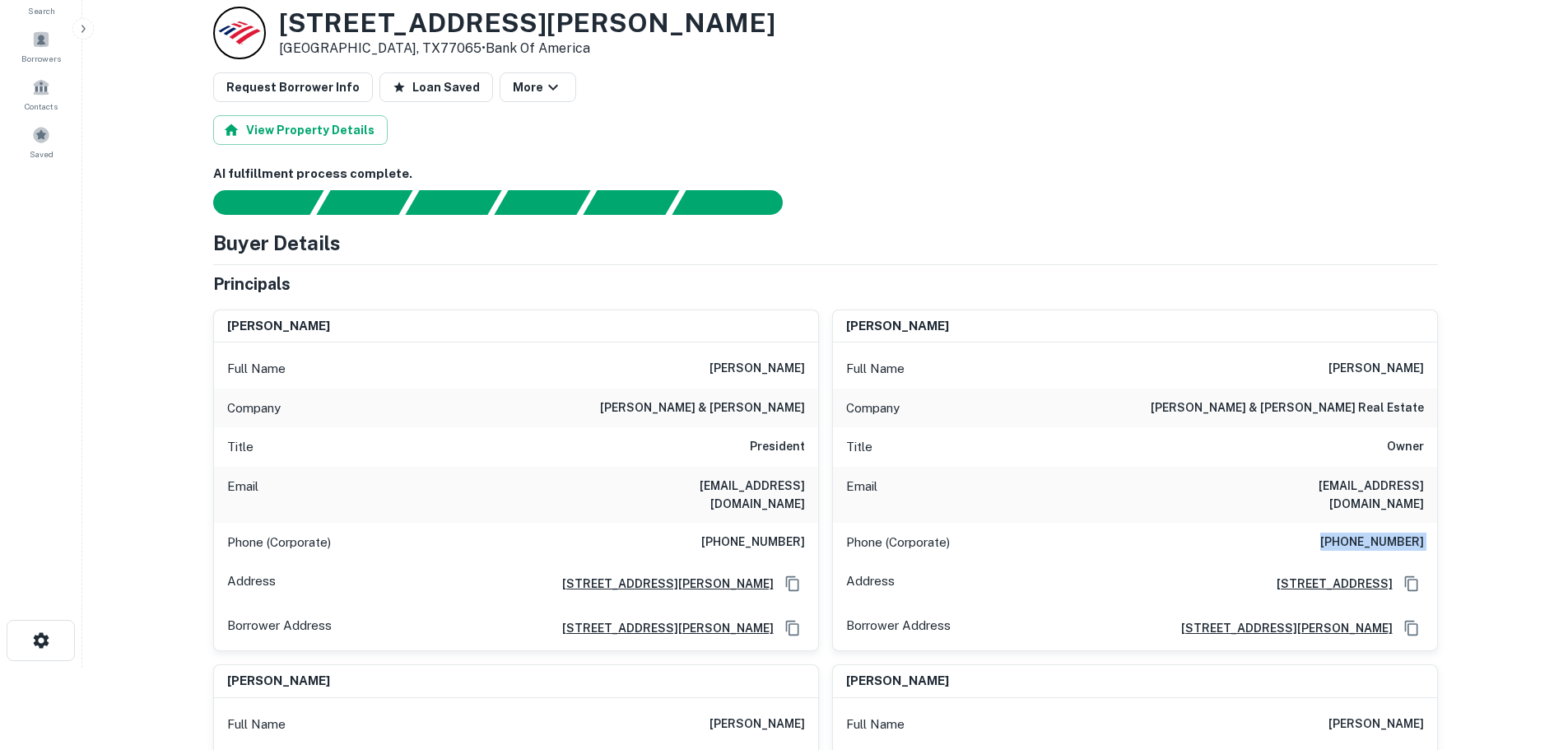
click at [1374, 532] on h6 "(502) 498-4514" at bounding box center [1372, 541] width 104 height 19
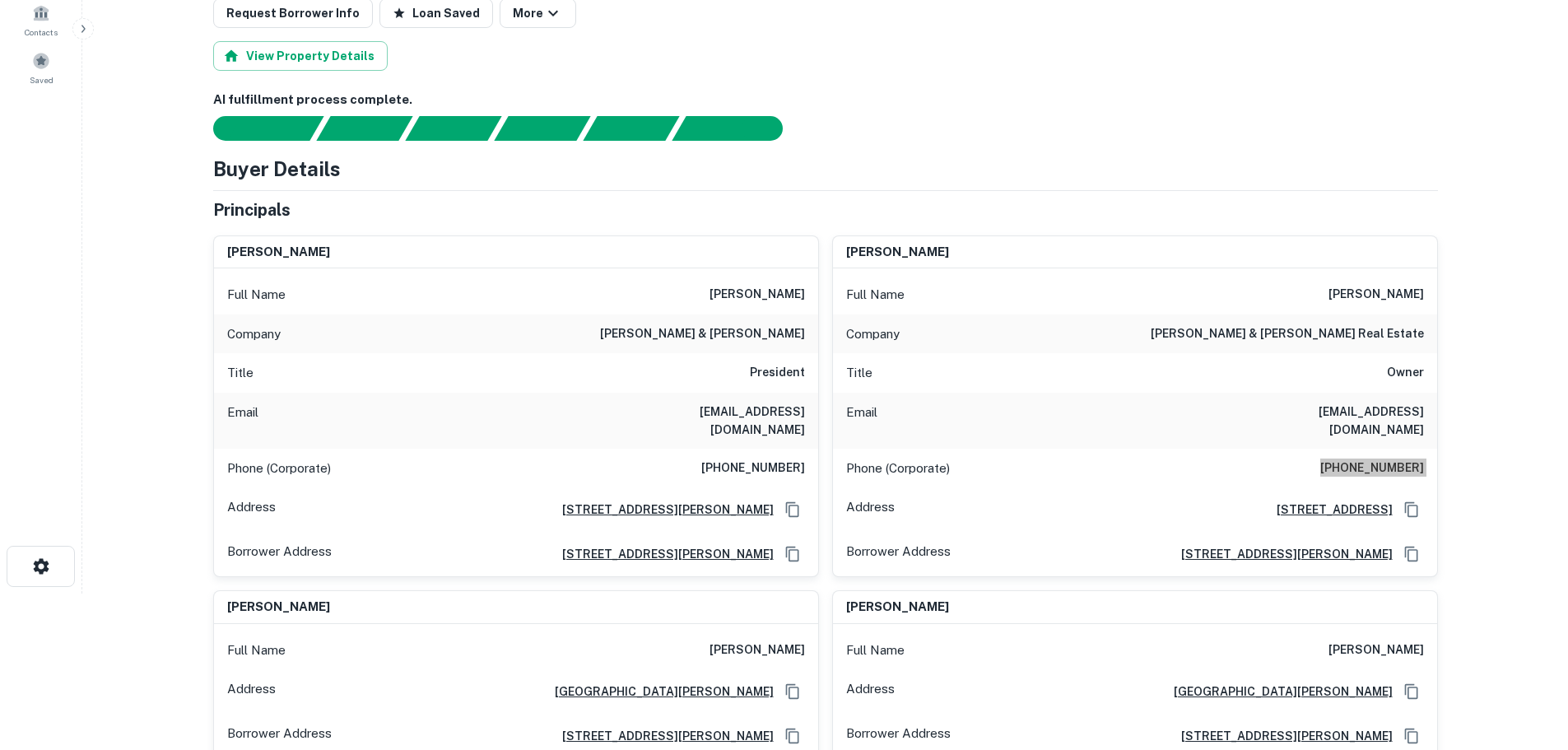
scroll to position [0, 0]
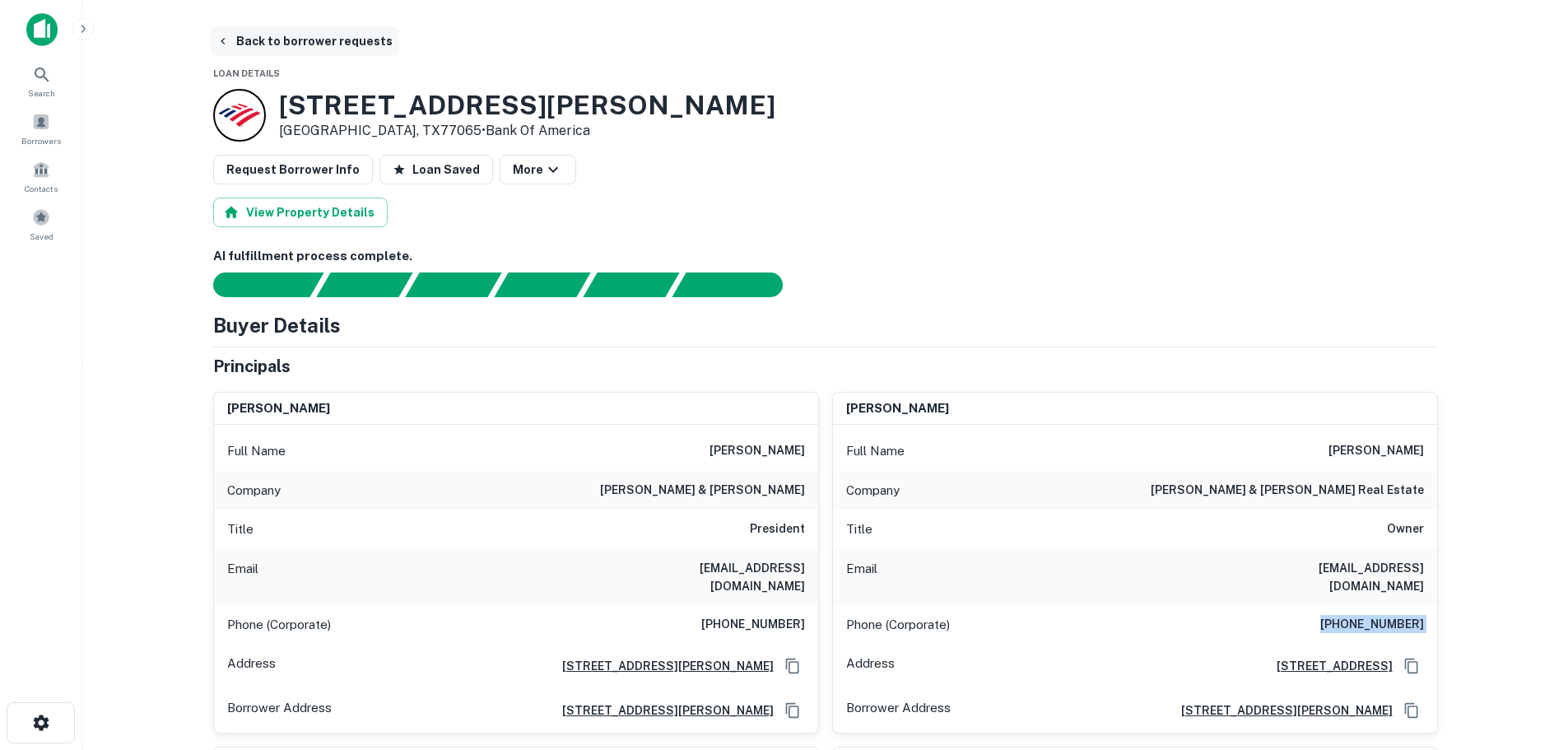
click at [295, 40] on button "Back to borrower requests" at bounding box center [304, 41] width 189 height 30
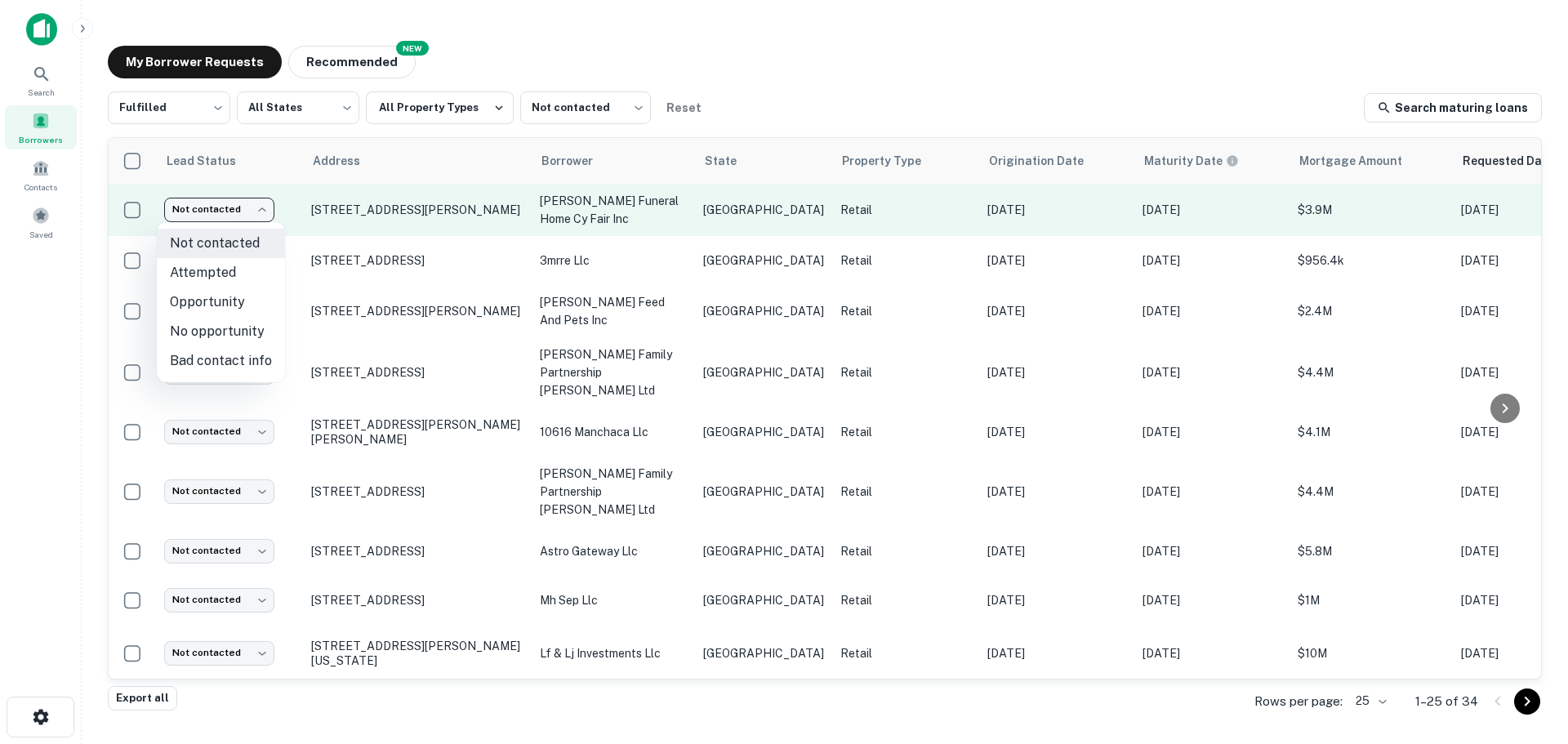
click at [223, 218] on body "Search Borrowers Contacts Saved My Borrower Requests NEW Recommended Fulfilled …" at bounding box center [784, 372] width 1568 height 744
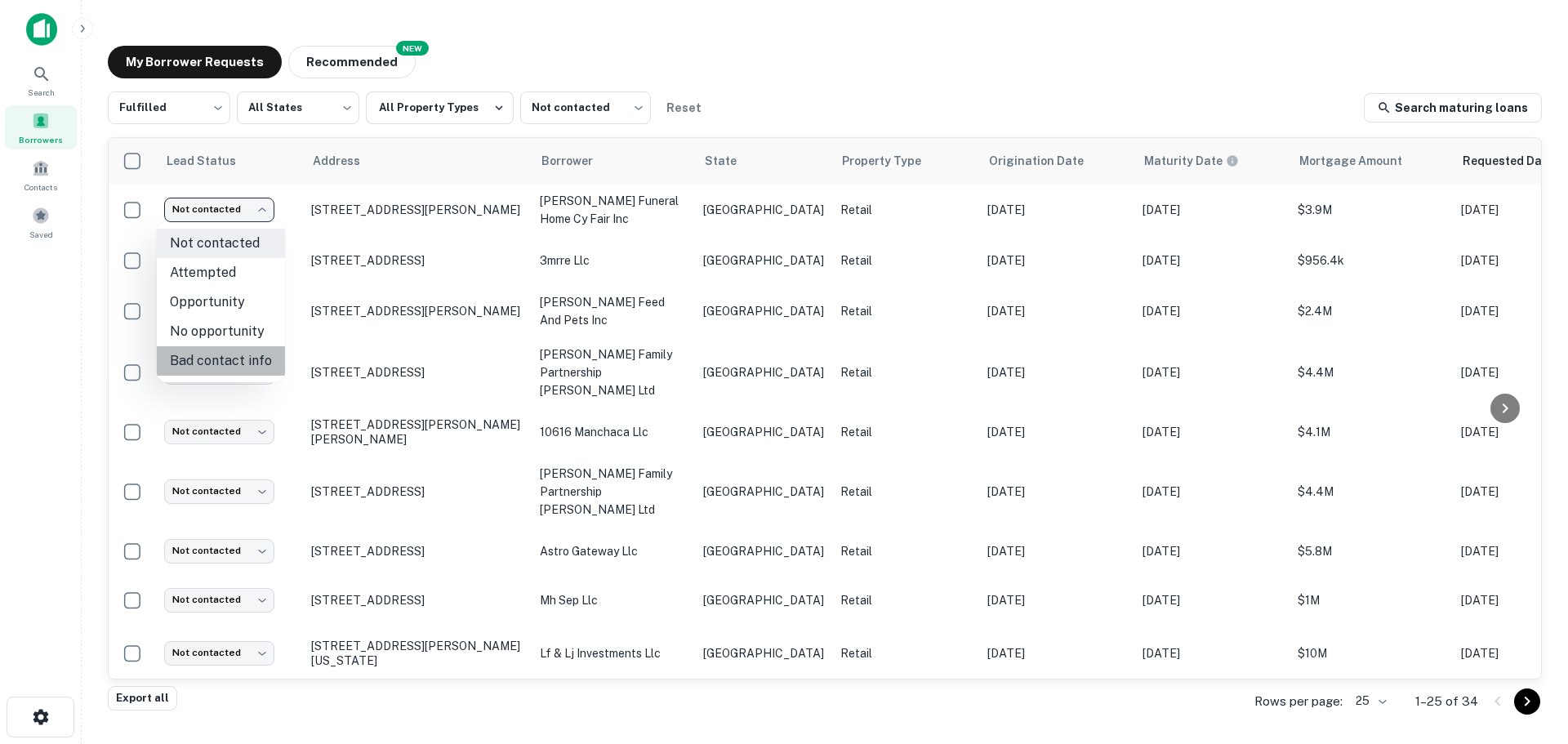
click at [225, 349] on li "Bad contact info" at bounding box center [220, 360] width 128 height 29
type input "**********"
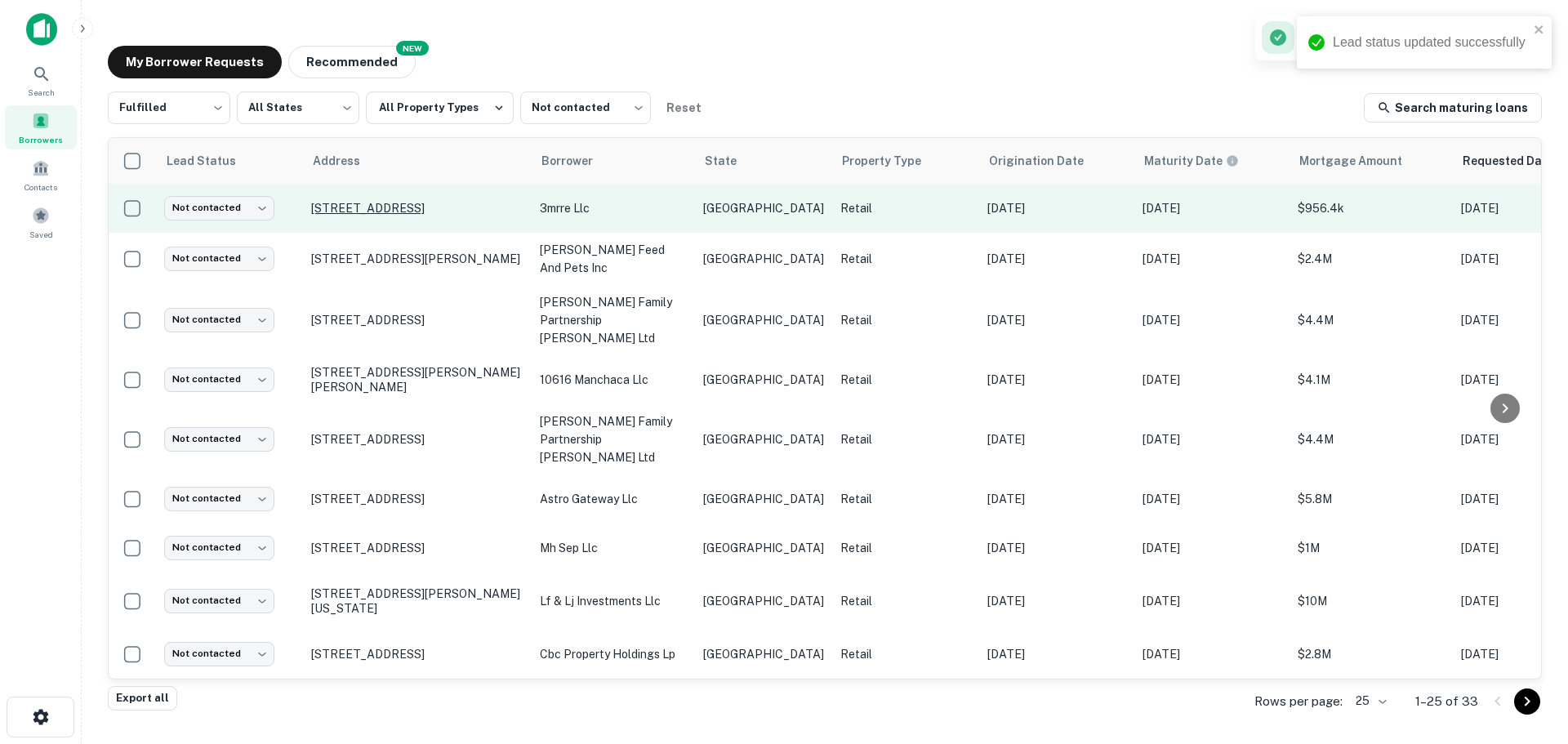
click at [412, 208] on p "[STREET_ADDRESS]" at bounding box center [417, 209] width 212 height 15
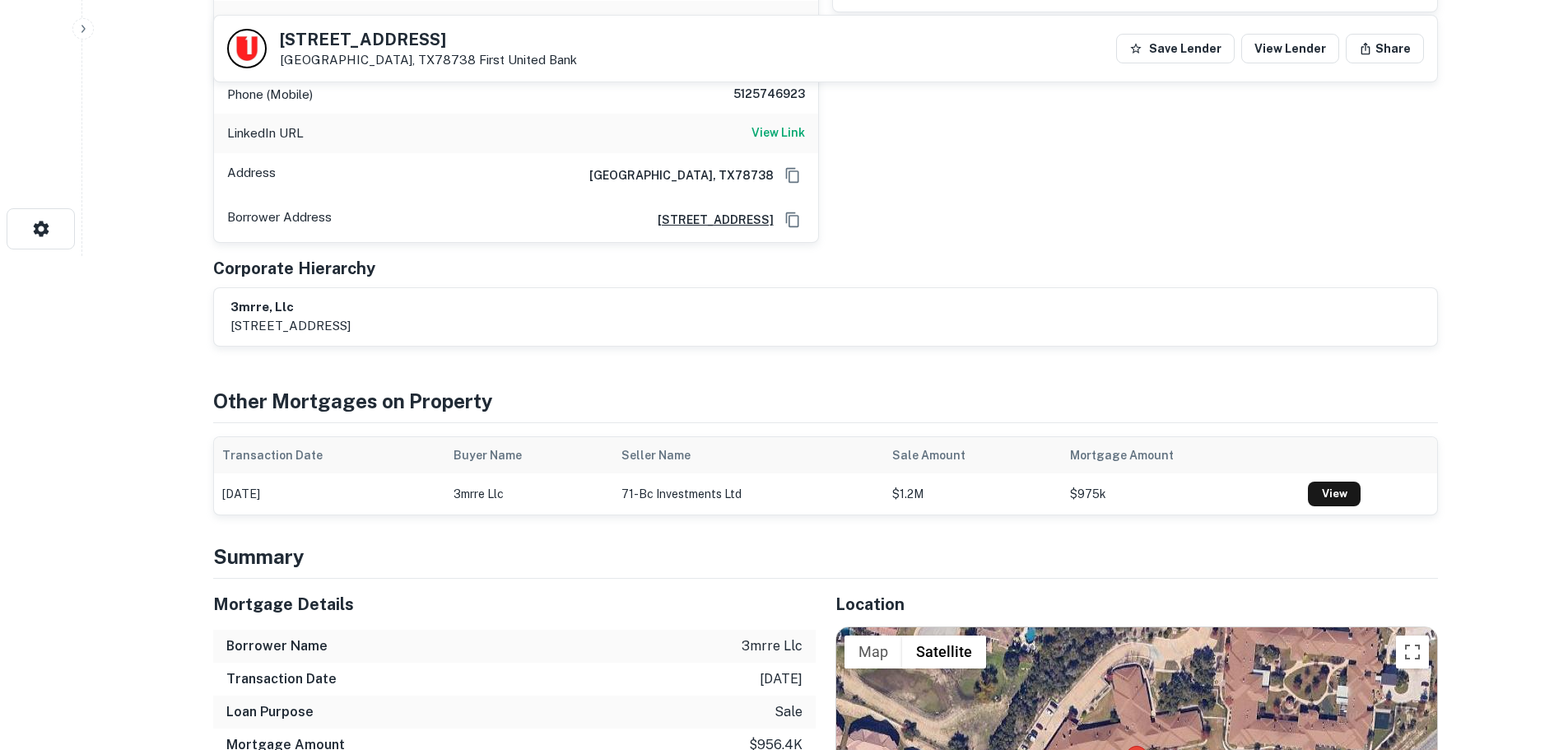
scroll to position [741, 0]
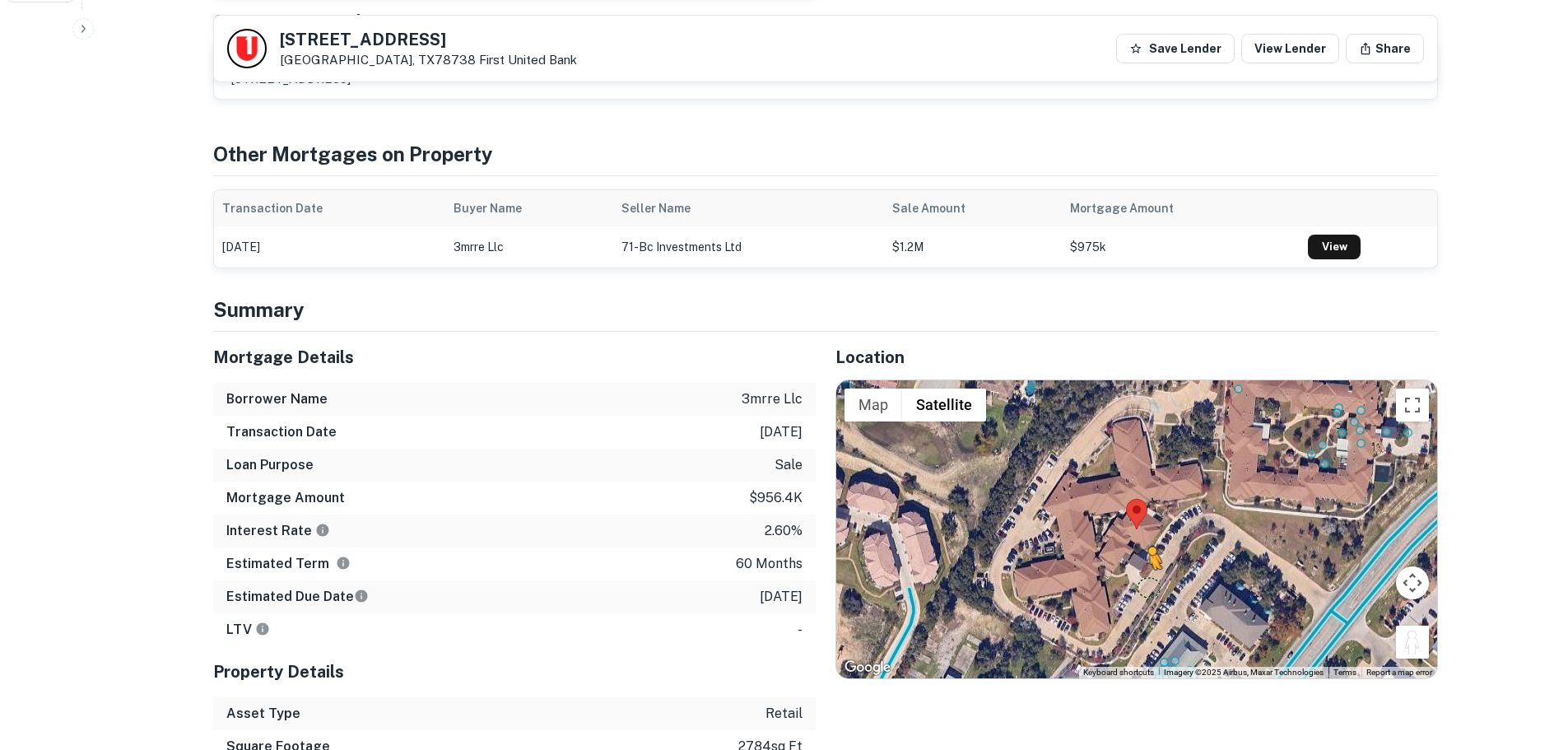
drag, startPoint x: 1421, startPoint y: 609, endPoint x: 1141, endPoint y: 552, distance: 285.7
click at [1141, 552] on div "To activate drag with keyboard, press Alt + Enter. Once in keyboard drag state,…" at bounding box center [1136, 529] width 601 height 298
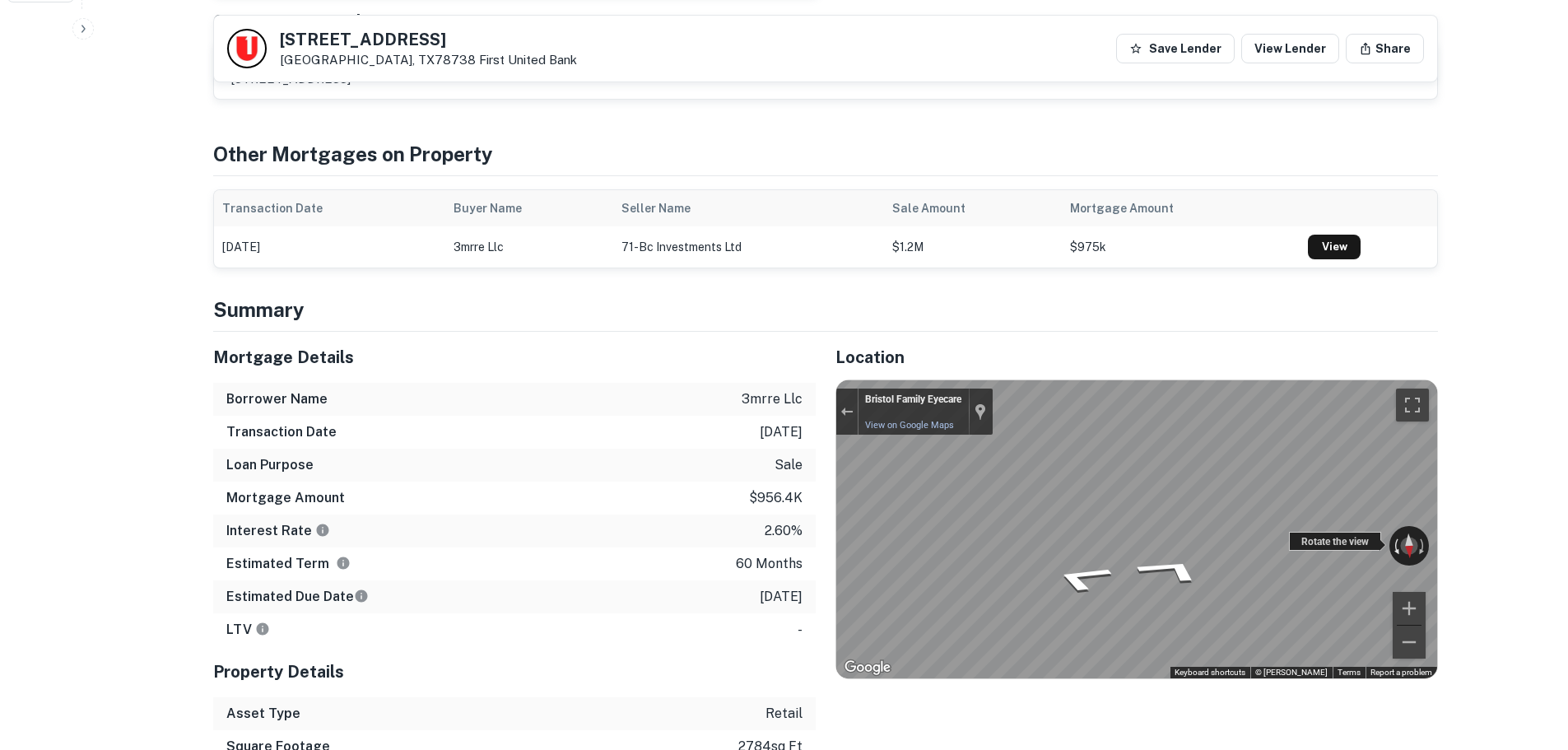
click at [1404, 521] on div "← Move left → Move right ↑ Move up ↓ Move down + Zoom in - Zoom out Bristol Fam…" at bounding box center [1136, 529] width 601 height 298
click at [1137, 569] on icon "Go Southeast" at bounding box center [1156, 585] width 117 height 33
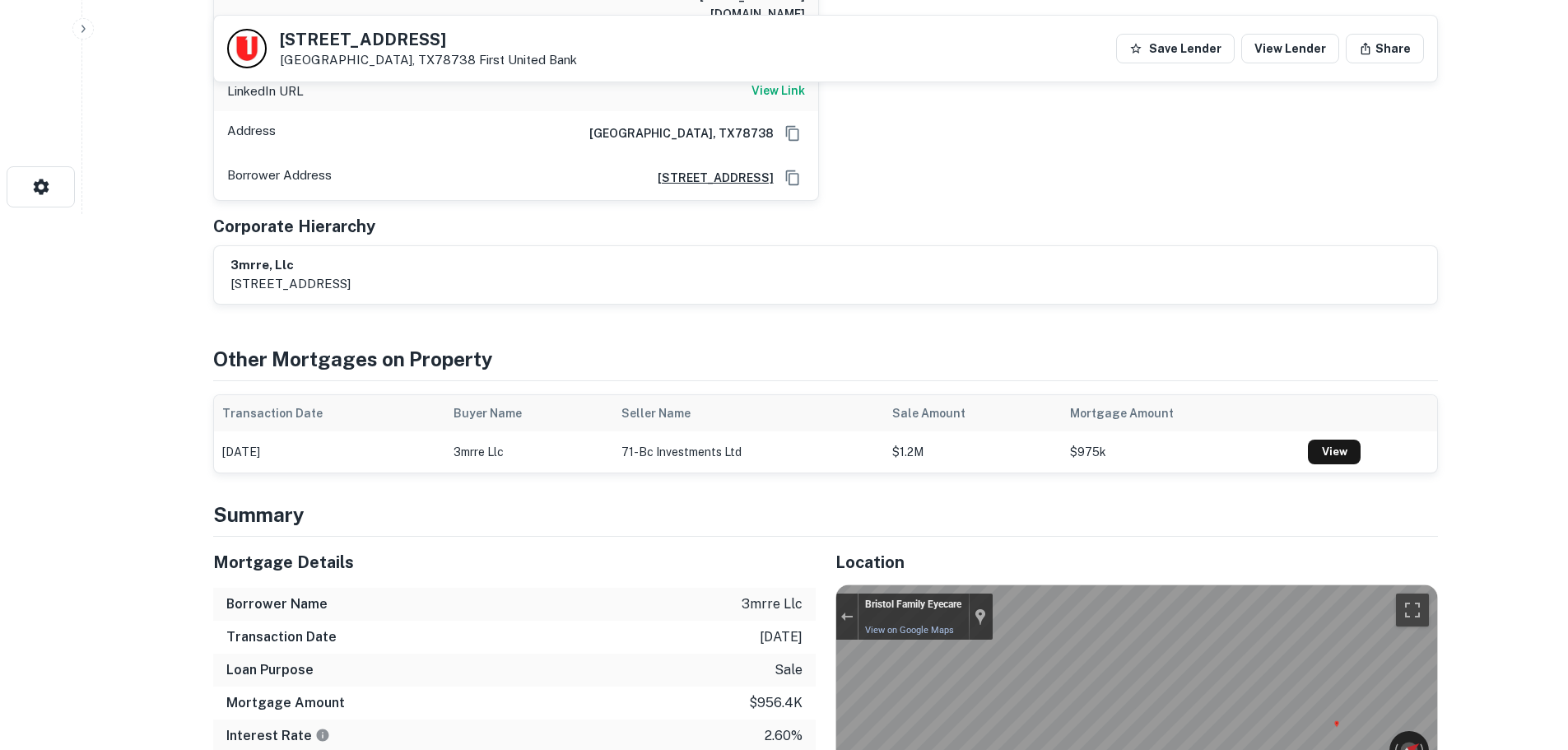
scroll to position [411, 0]
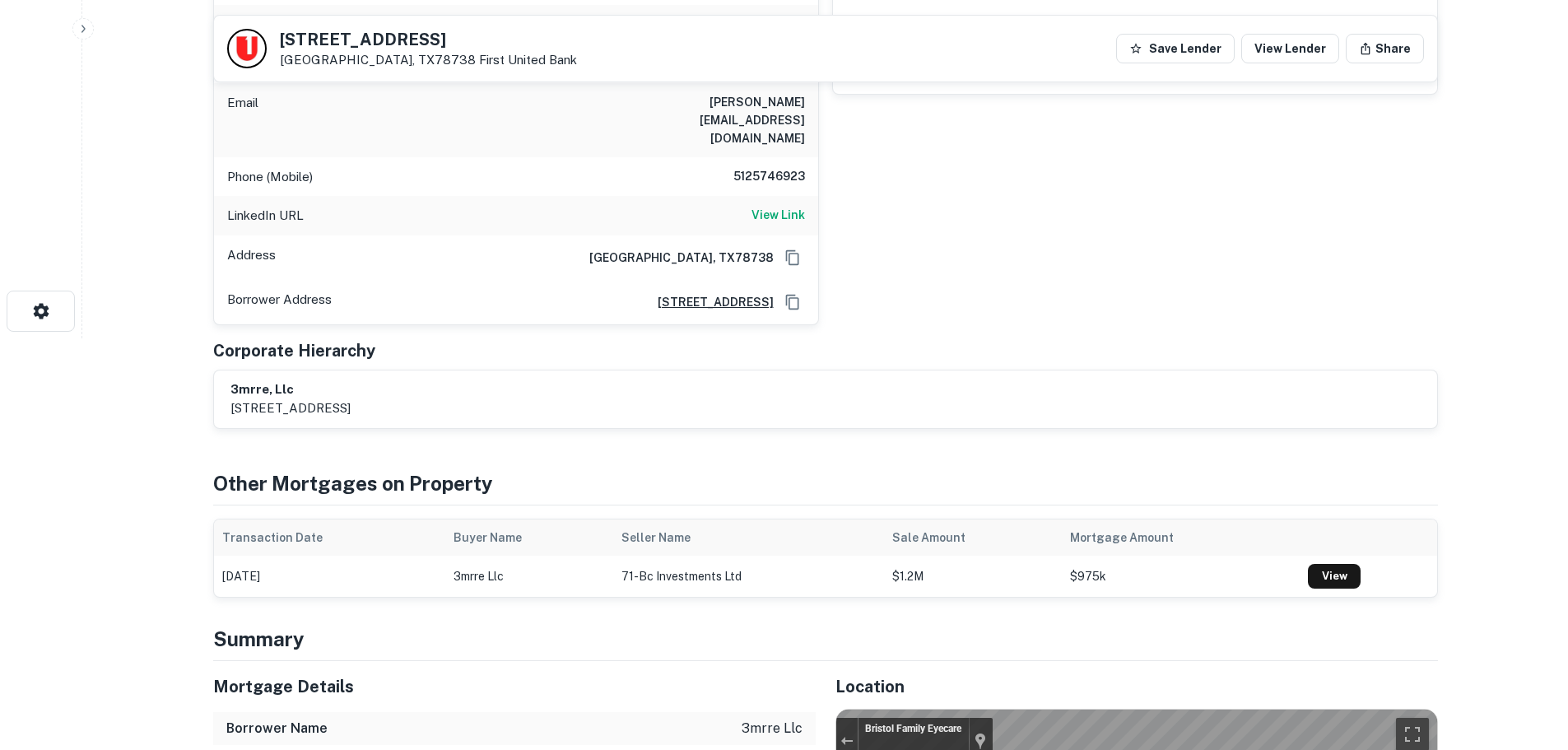
click at [378, 44] on h5 "14058 Bee Cave Pkwy" at bounding box center [428, 39] width 297 height 16
click at [383, 46] on h5 "14058 Bee Cave Pkwy" at bounding box center [428, 39] width 297 height 16
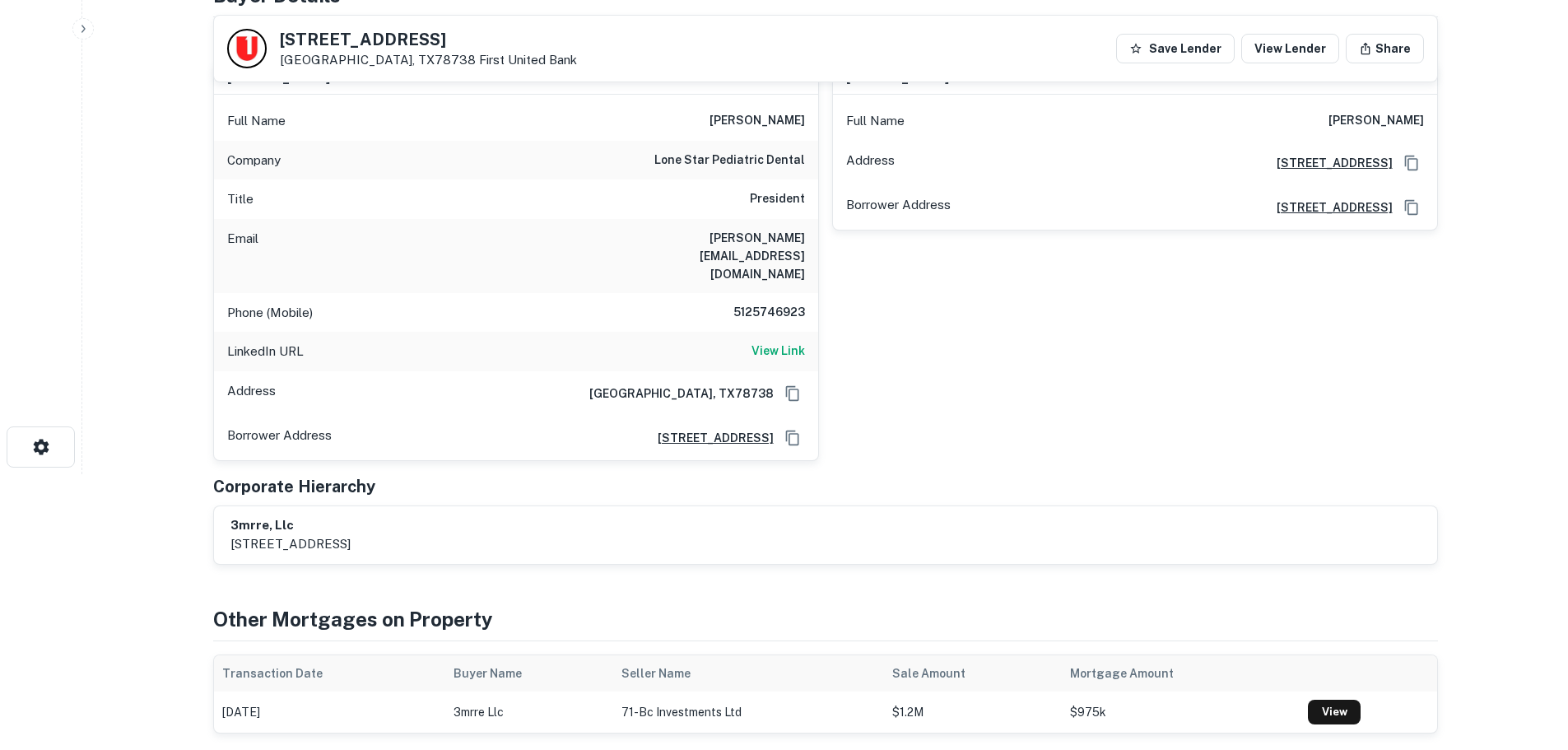
scroll to position [247, 0]
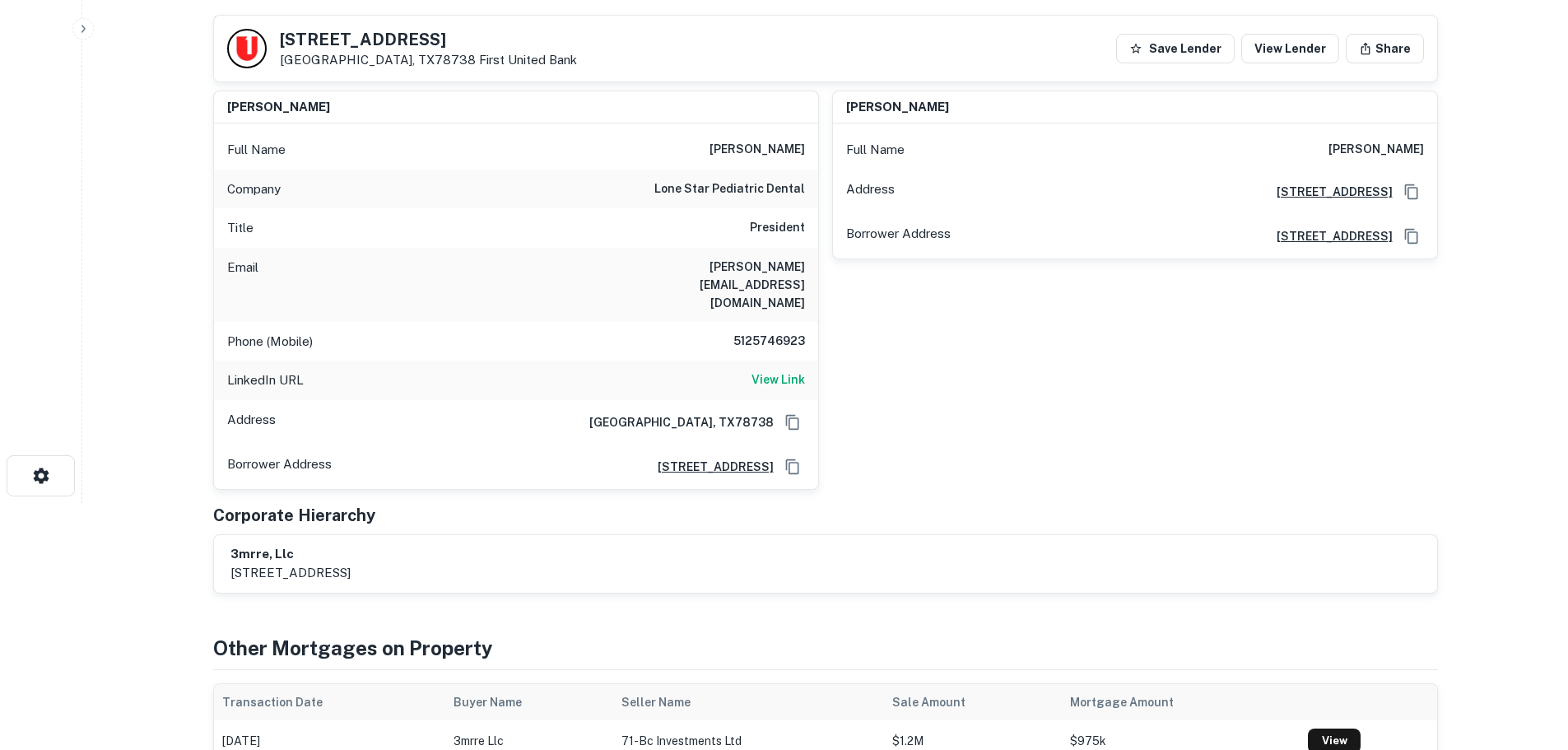
click at [789, 332] on h6 "5125746923" at bounding box center [755, 341] width 99 height 19
click at [785, 332] on h6 "5125746923" at bounding box center [755, 341] width 99 height 19
click at [784, 332] on h6 "5125746923" at bounding box center [755, 341] width 99 height 19
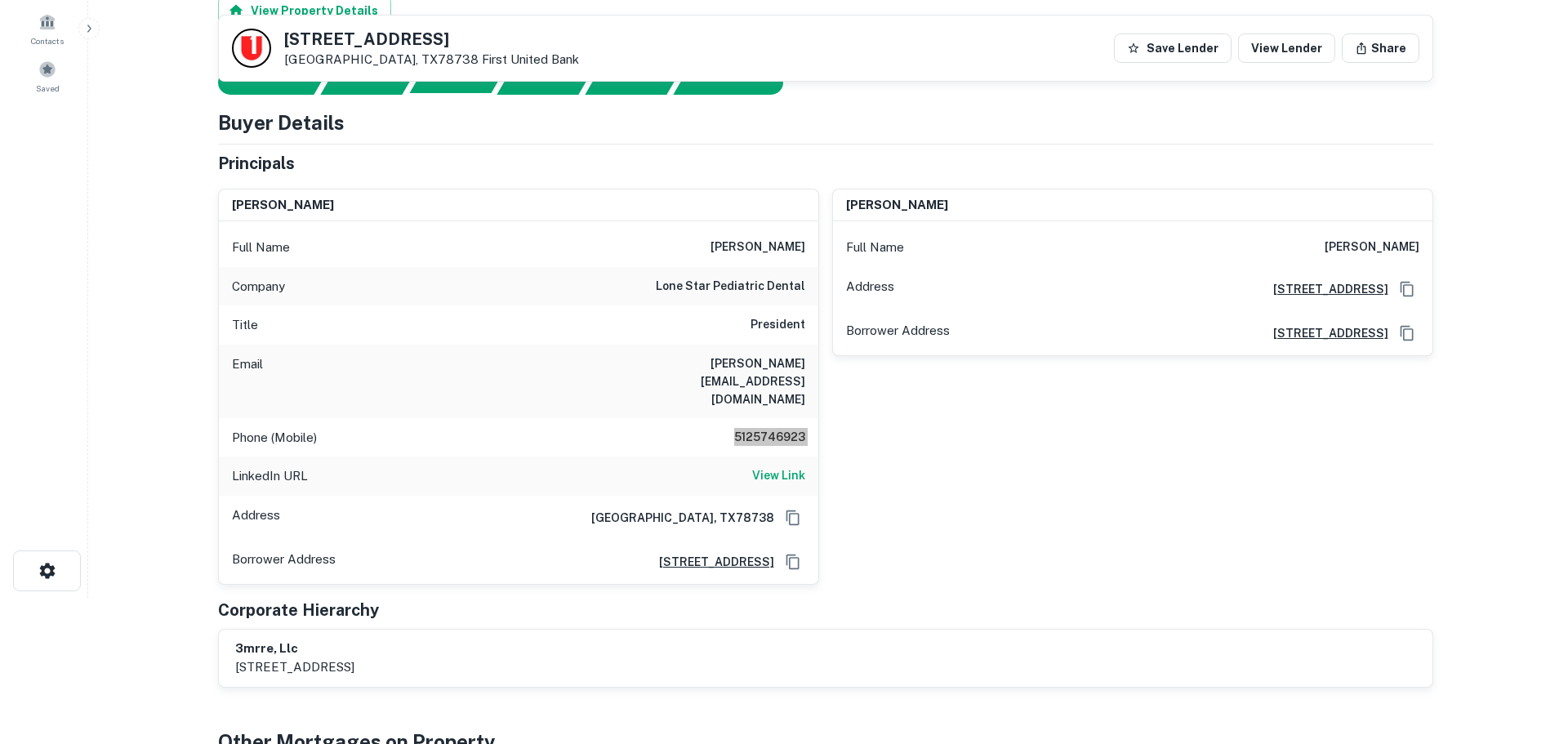
scroll to position [0, 0]
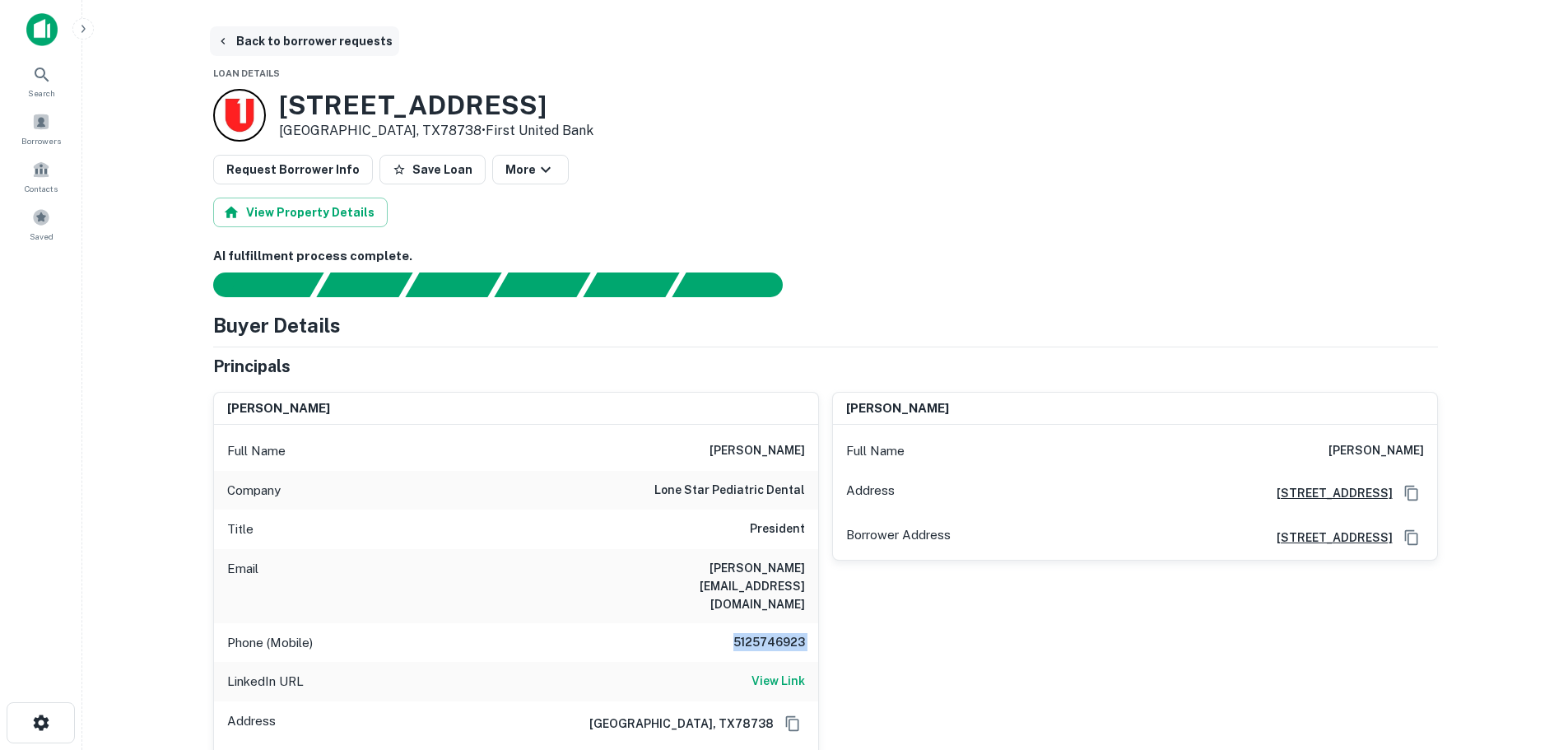
click at [346, 41] on button "Back to borrower requests" at bounding box center [304, 41] width 189 height 30
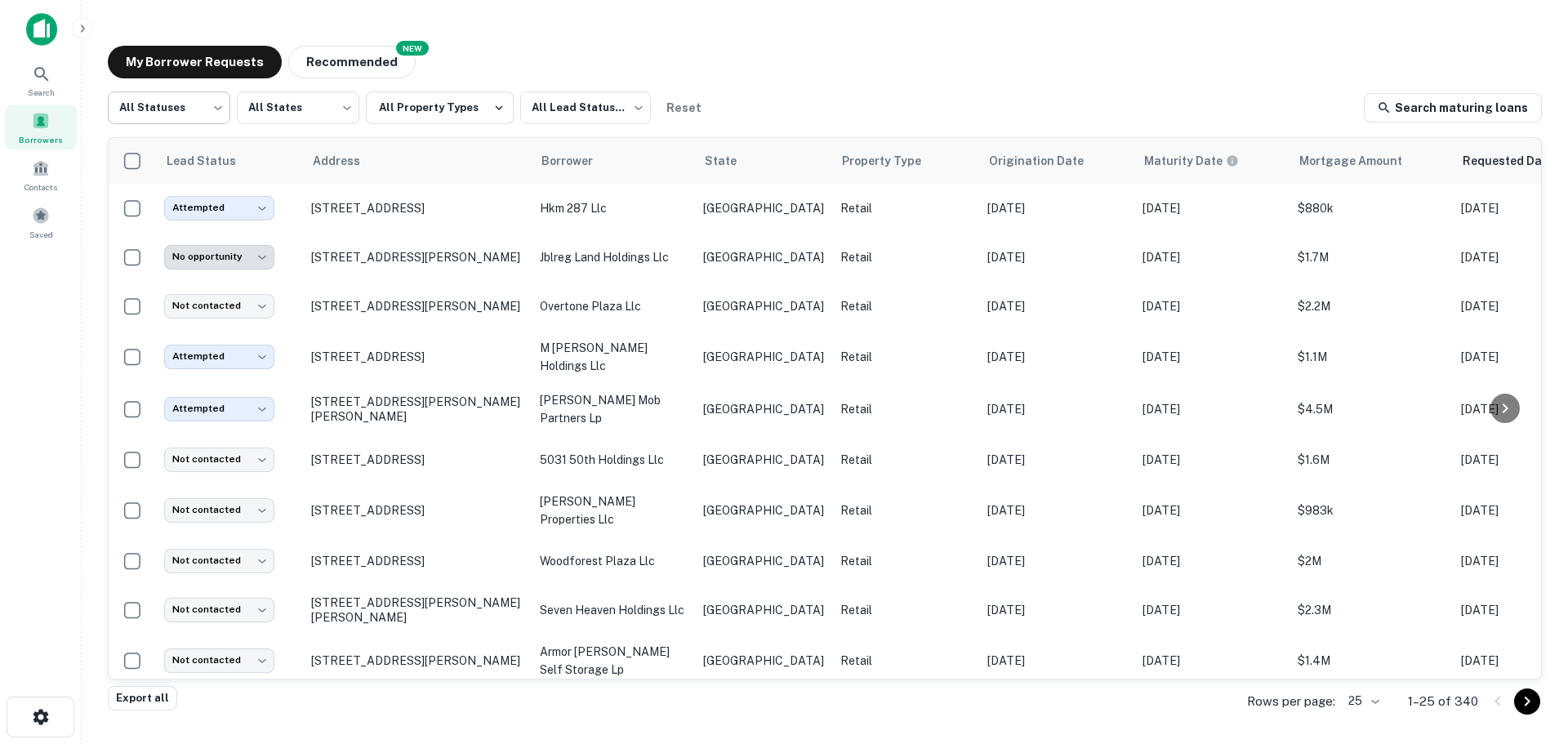
click at [220, 119] on body "**********" at bounding box center [784, 372] width 1568 height 744
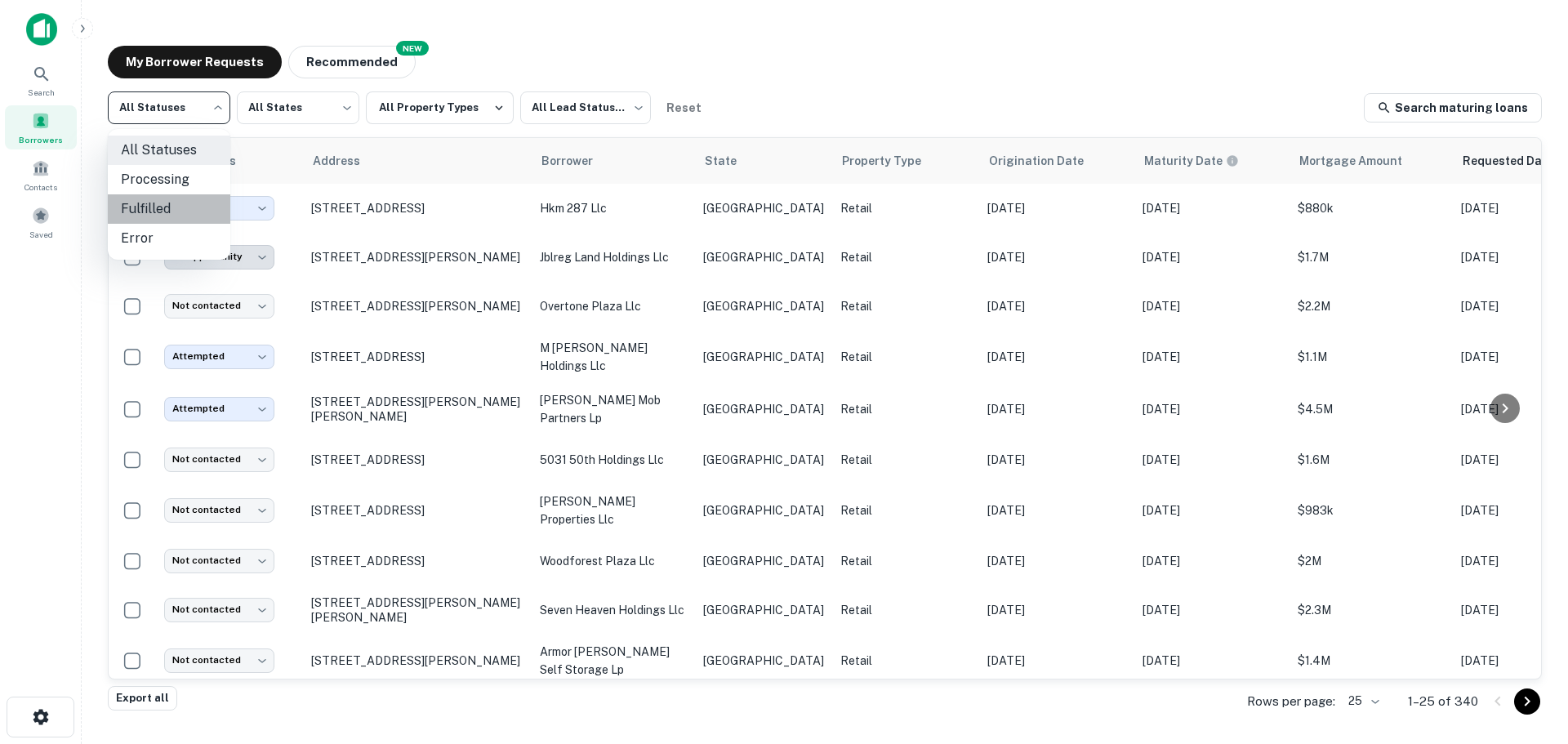
click at [192, 204] on li "Fulfilled" at bounding box center [169, 209] width 122 height 29
type input "*********"
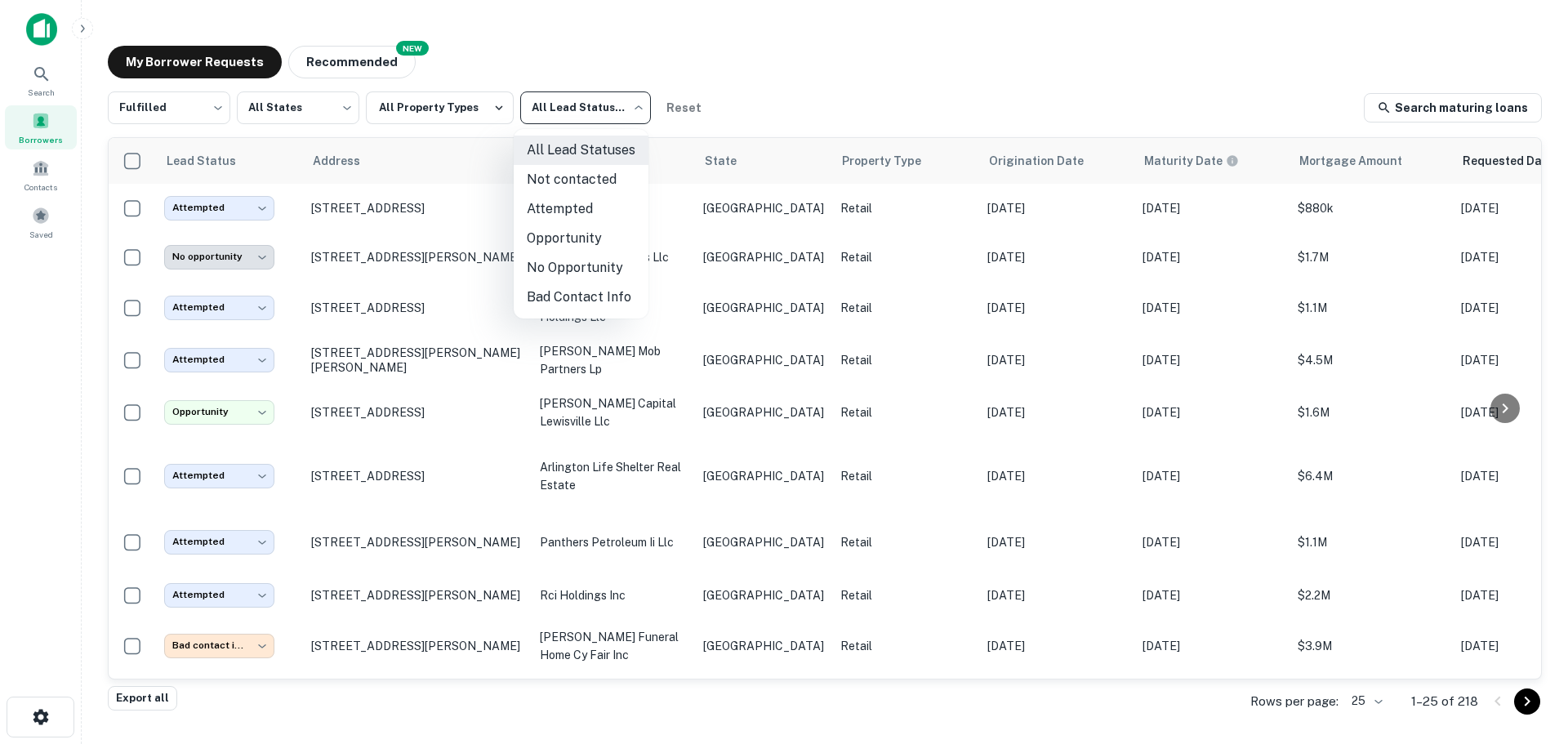
click at [593, 109] on body "**********" at bounding box center [784, 372] width 1568 height 744
click at [586, 185] on li "Not contacted" at bounding box center [581, 179] width 135 height 29
type input "****"
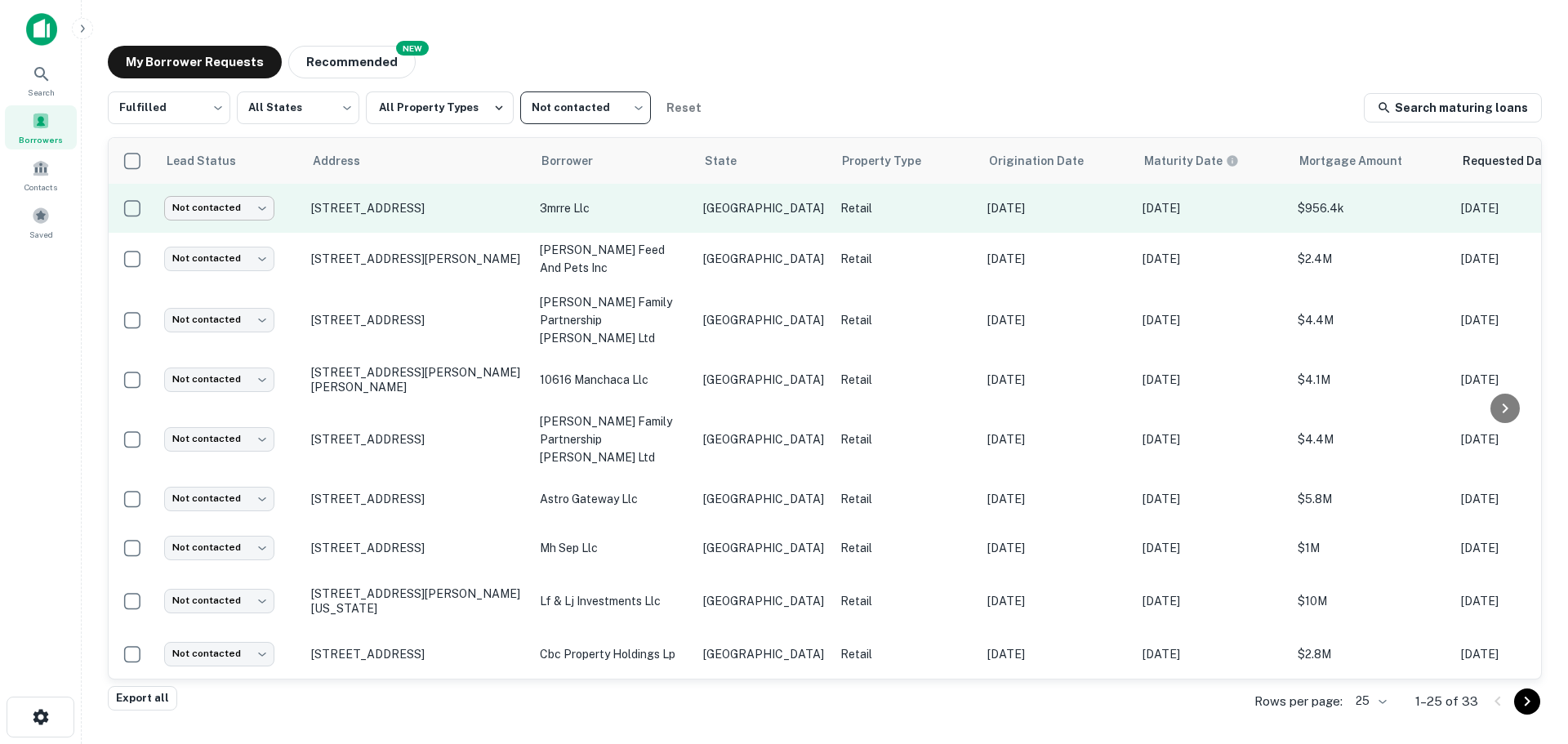
click at [199, 212] on body "Search Borrowers Contacts Saved My Borrower Requests NEW Recommended Fulfilled …" at bounding box center [784, 372] width 1568 height 744
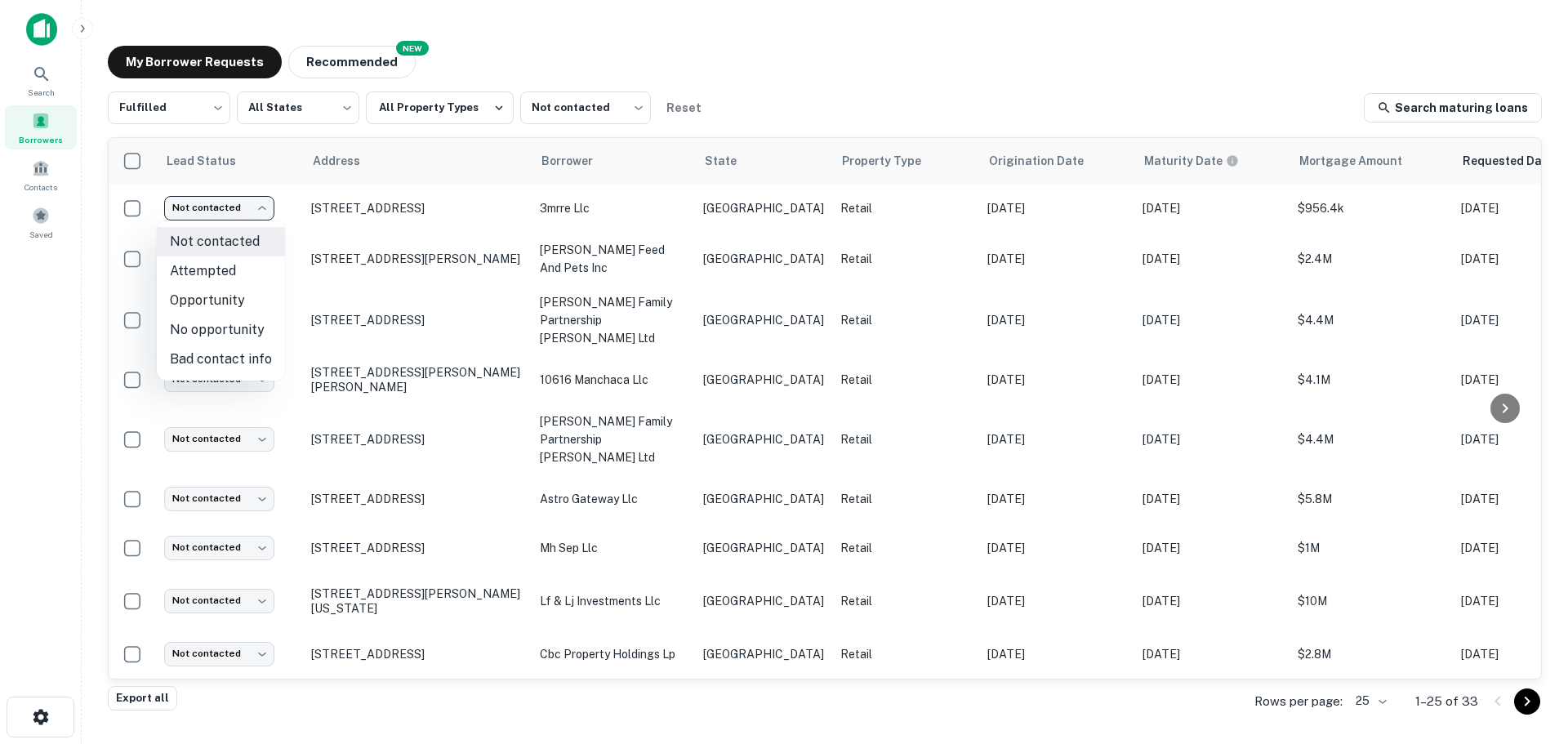
click at [200, 282] on li "Attempted" at bounding box center [220, 271] width 128 height 29
type input "*********"
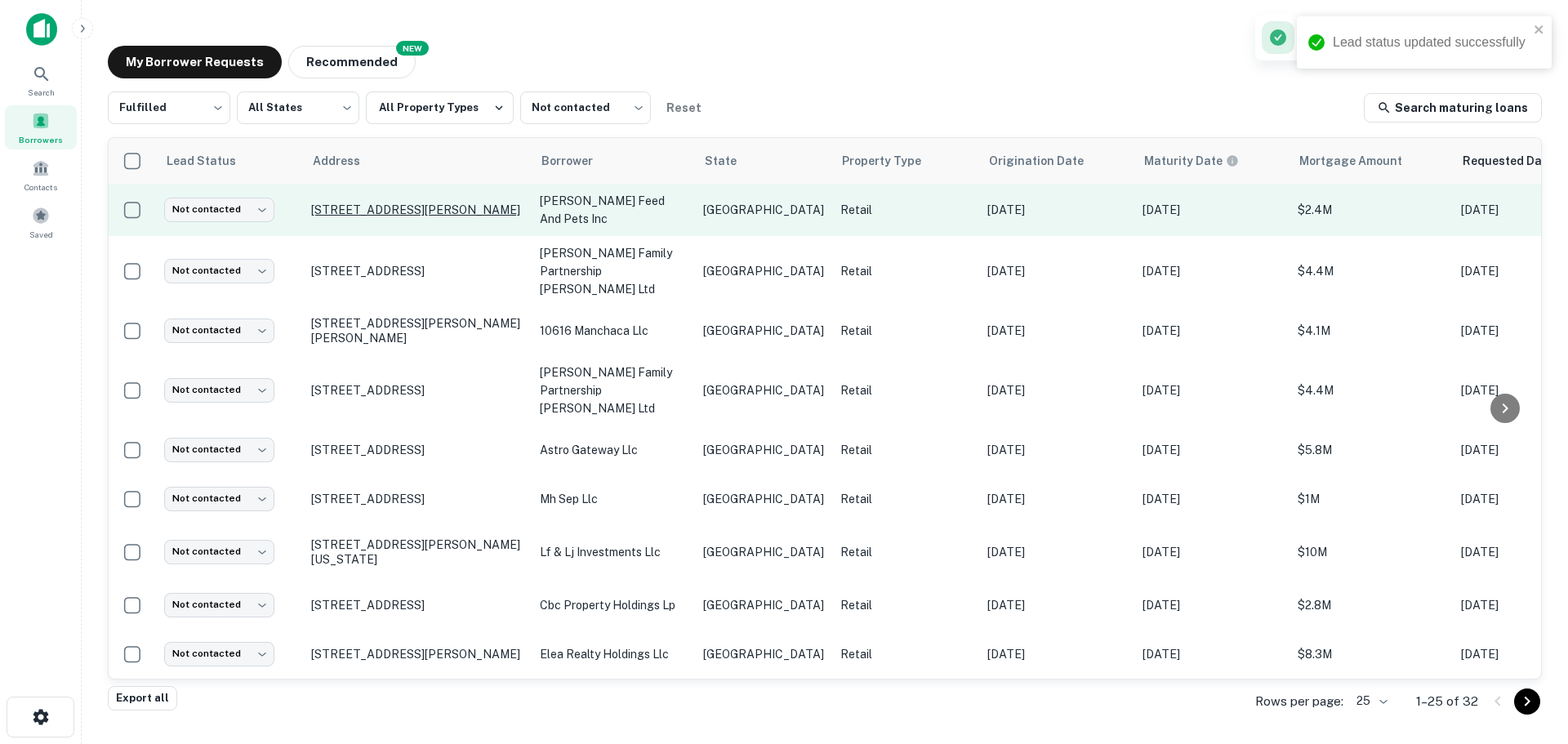
click at [377, 214] on p "[STREET_ADDRESS][PERSON_NAME]" at bounding box center [417, 210] width 212 height 15
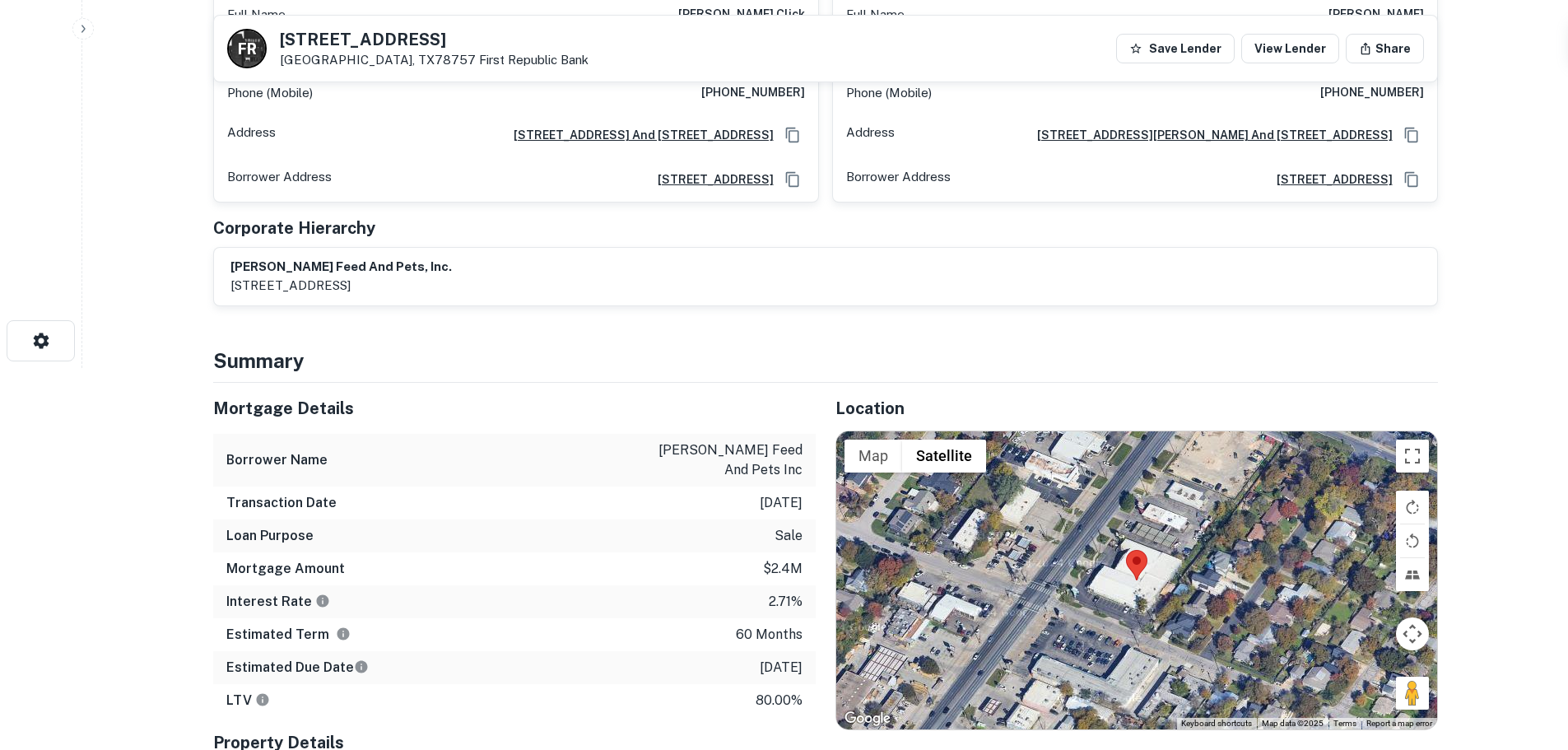
scroll to position [411, 0]
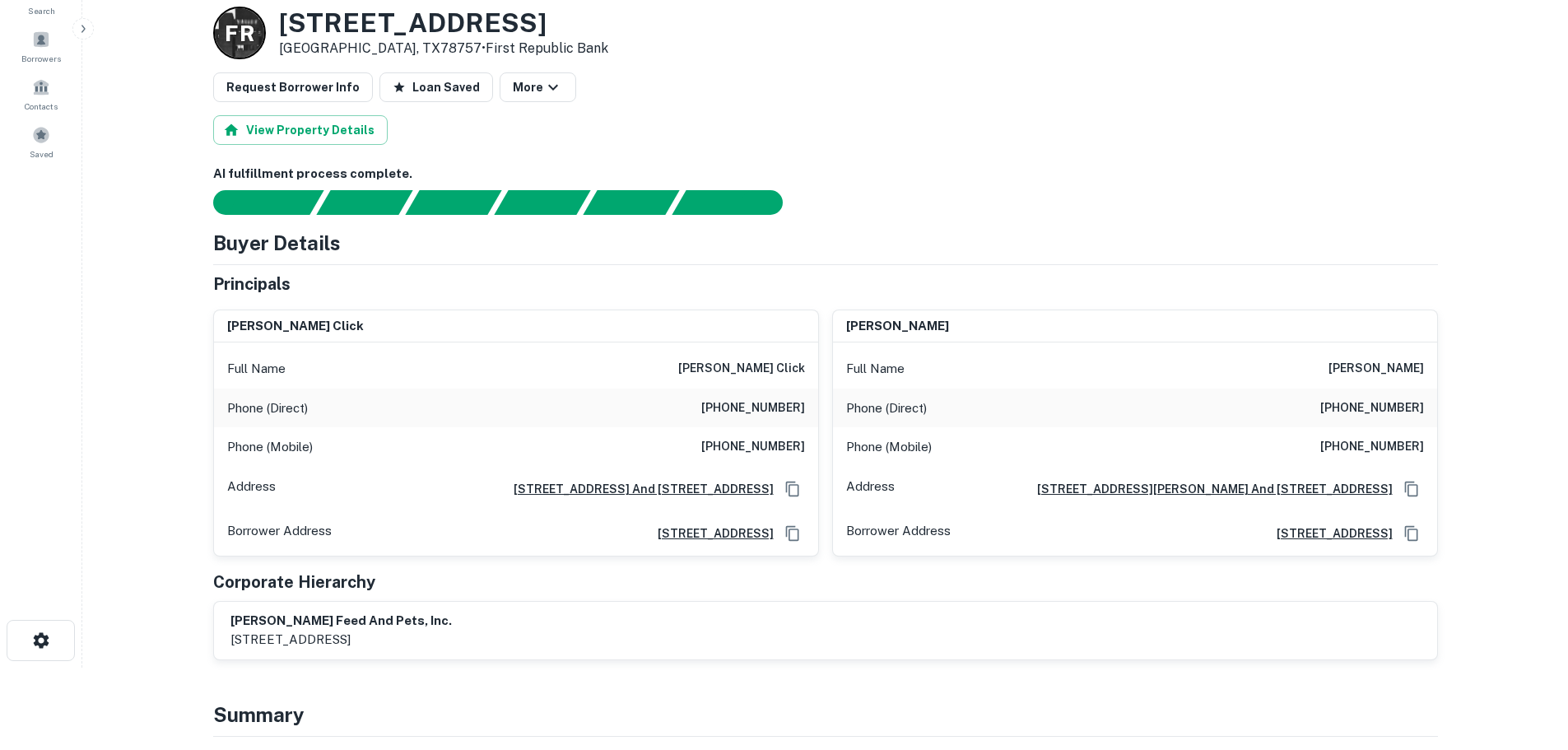
click at [331, 13] on h3 "[STREET_ADDRESS]" at bounding box center [444, 23] width 329 height 31
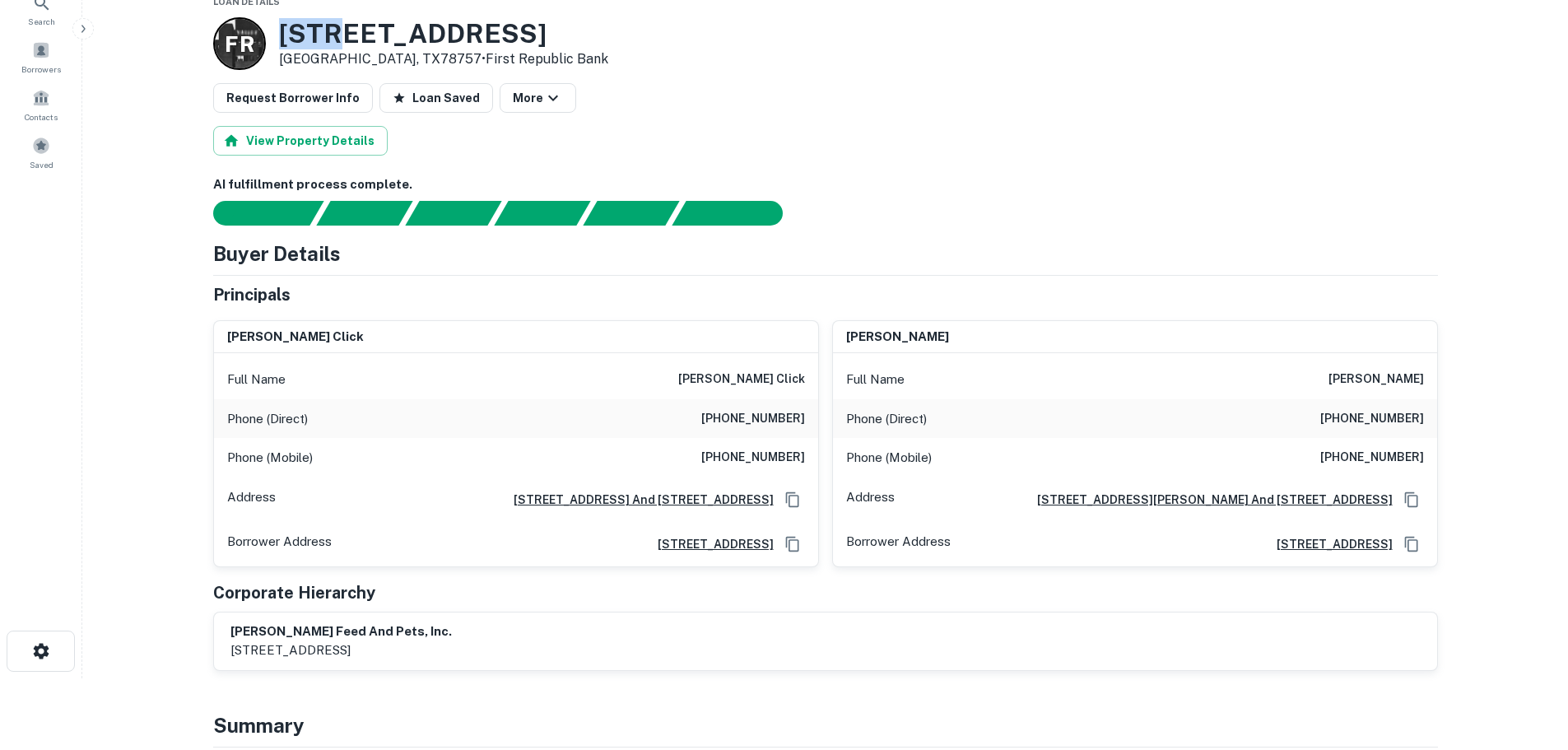
click at [331, 30] on h3 "[STREET_ADDRESS]" at bounding box center [444, 33] width 329 height 31
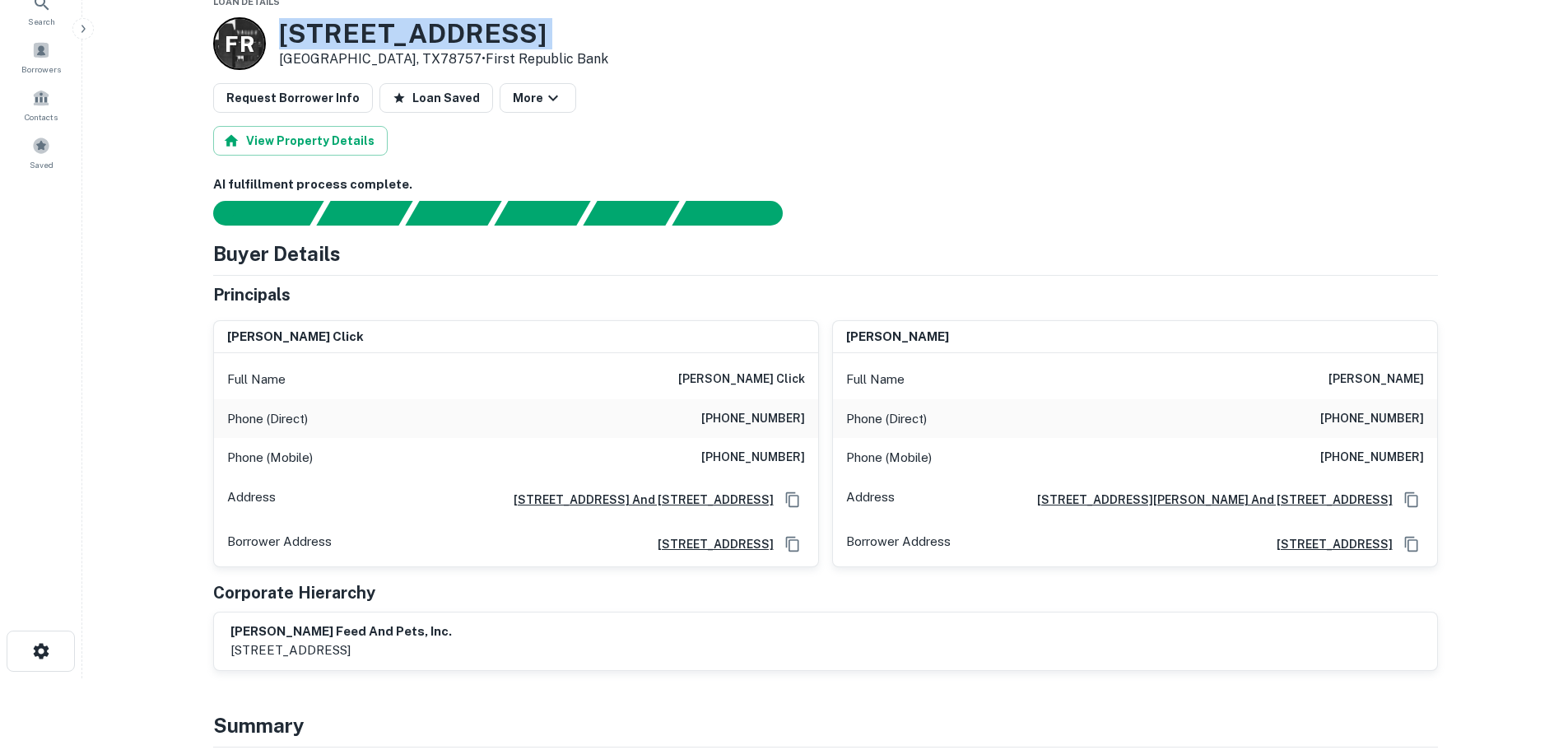
copy h3 "[STREET_ADDRESS]"
click at [774, 420] on h6 "[PHONE_NUMBER]" at bounding box center [753, 418] width 104 height 19
copy h6 "[PHONE_NUMBER]"
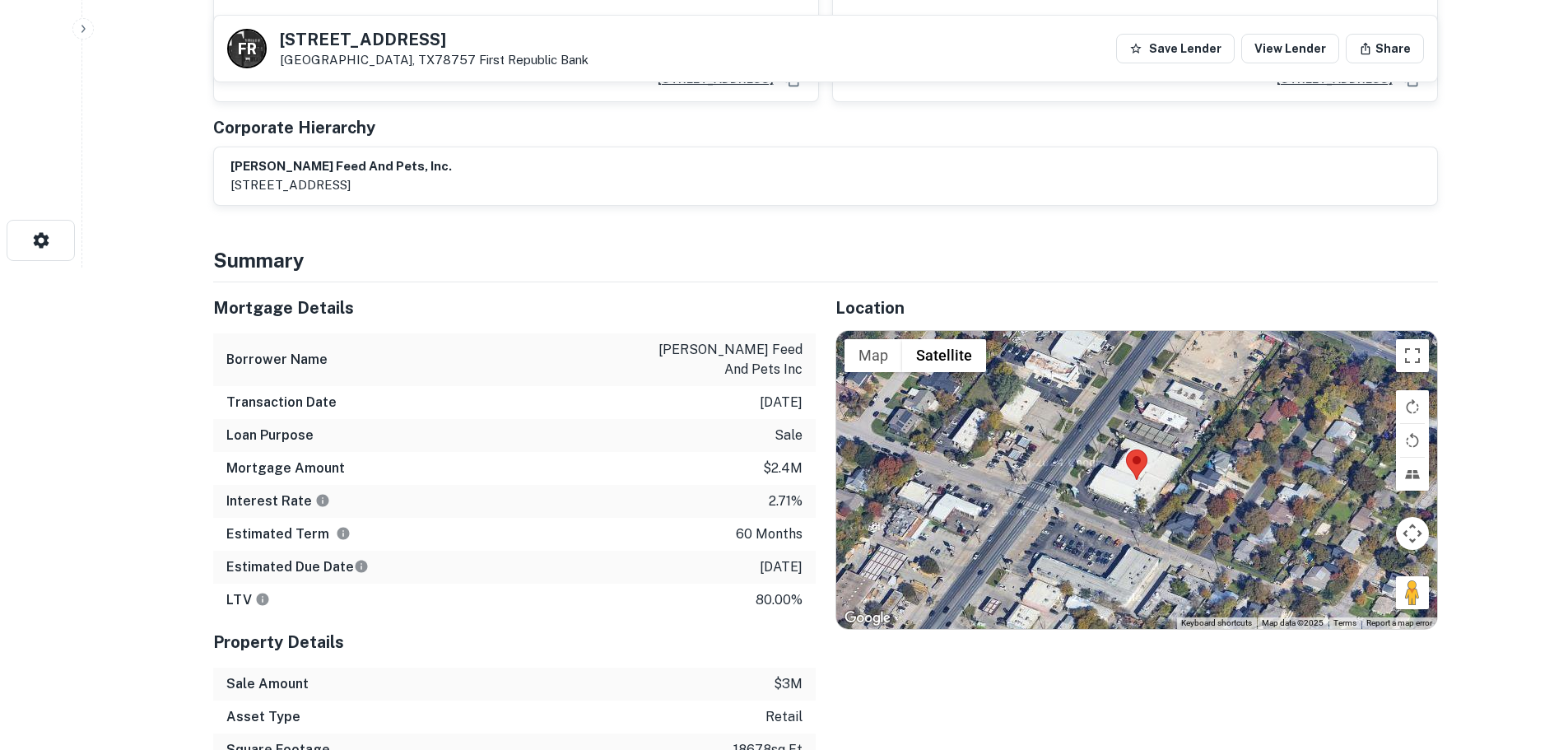
scroll to position [483, 0]
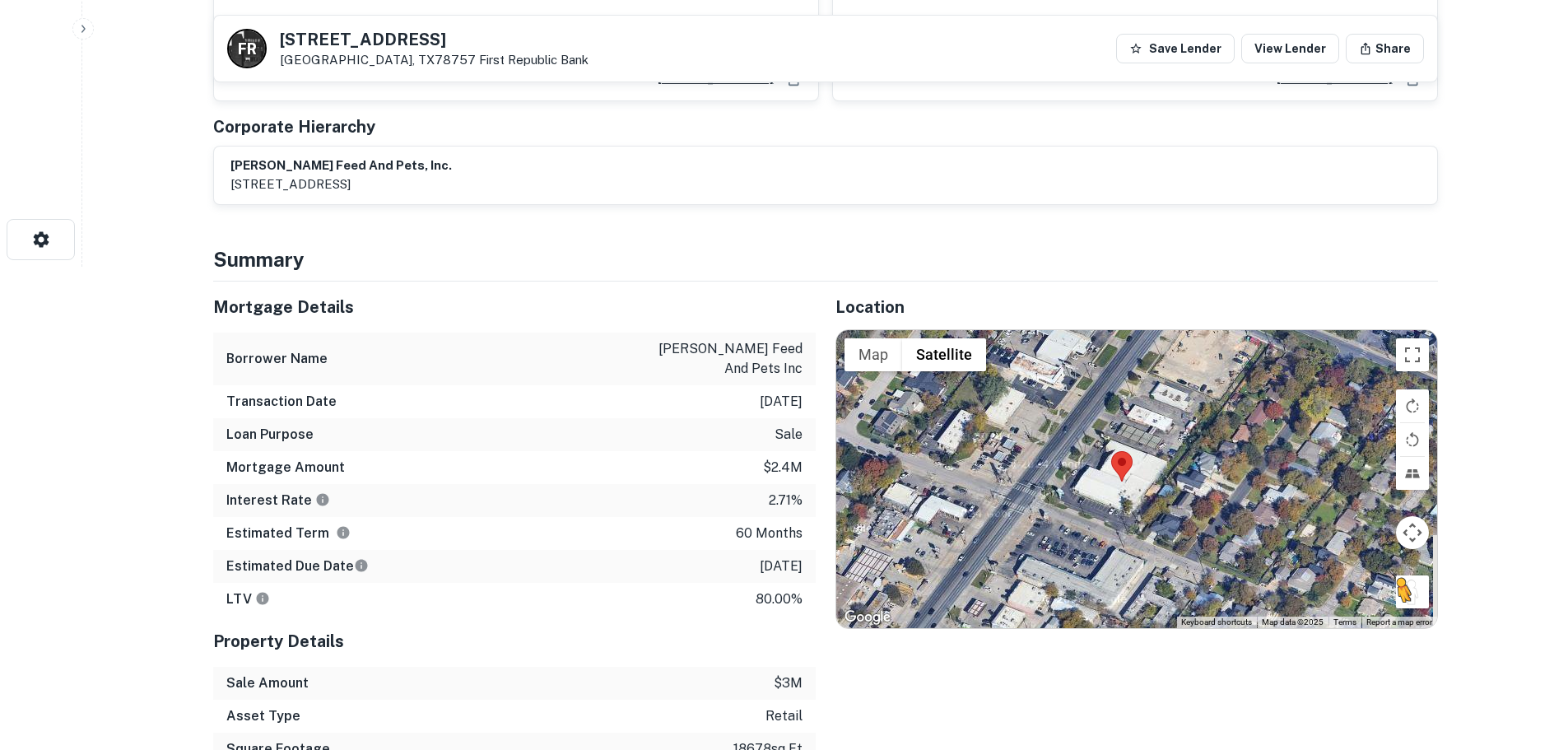
drag, startPoint x: 1430, startPoint y: 595, endPoint x: 1397, endPoint y: 598, distance: 33.1
click at [1397, 598] on div "To activate drag with keyboard, press Alt + Enter. Once in keyboard drag state,…" at bounding box center [1136, 479] width 601 height 298
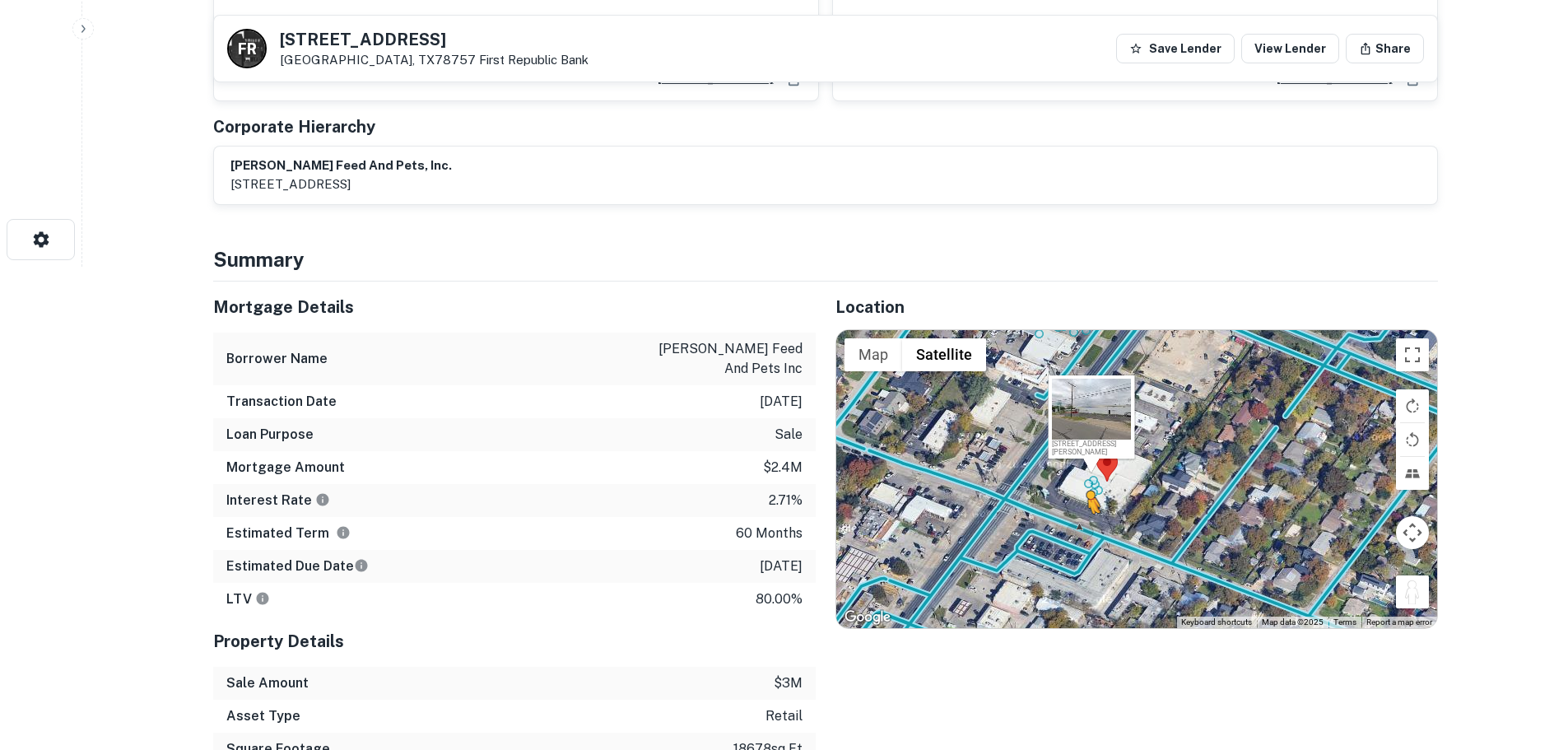
drag, startPoint x: 1408, startPoint y: 593, endPoint x: 1079, endPoint y: 527, distance: 335.6
click at [1079, 527] on div "To activate drag with keyboard, press Alt + Enter. Once in keyboard drag state,…" at bounding box center [1136, 479] width 601 height 298
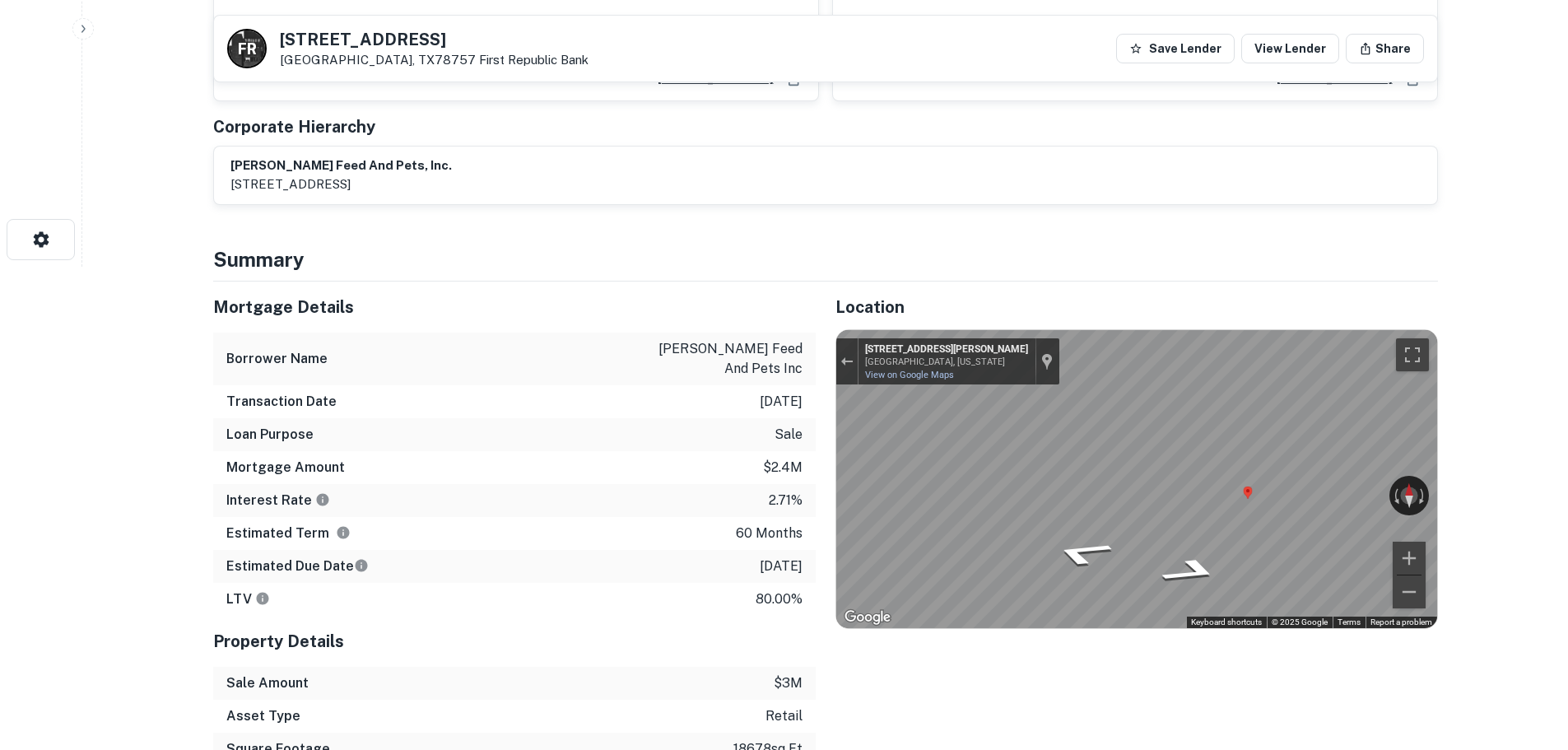
click at [673, 447] on div "Mortgage Details Borrower Name [PERSON_NAME] feed and pets inc Transaction Date…" at bounding box center [815, 573] width 1244 height 583
click at [644, 416] on div "Mortgage Details Borrower Name [PERSON_NAME] feed and pets inc Transaction Date…" at bounding box center [815, 573] width 1244 height 583
click at [719, 443] on div "Mortgage Details Borrower Name [PERSON_NAME] feed and pets inc Transaction Date…" at bounding box center [815, 573] width 1244 height 583
click at [1081, 560] on div "Map" at bounding box center [1136, 479] width 601 height 298
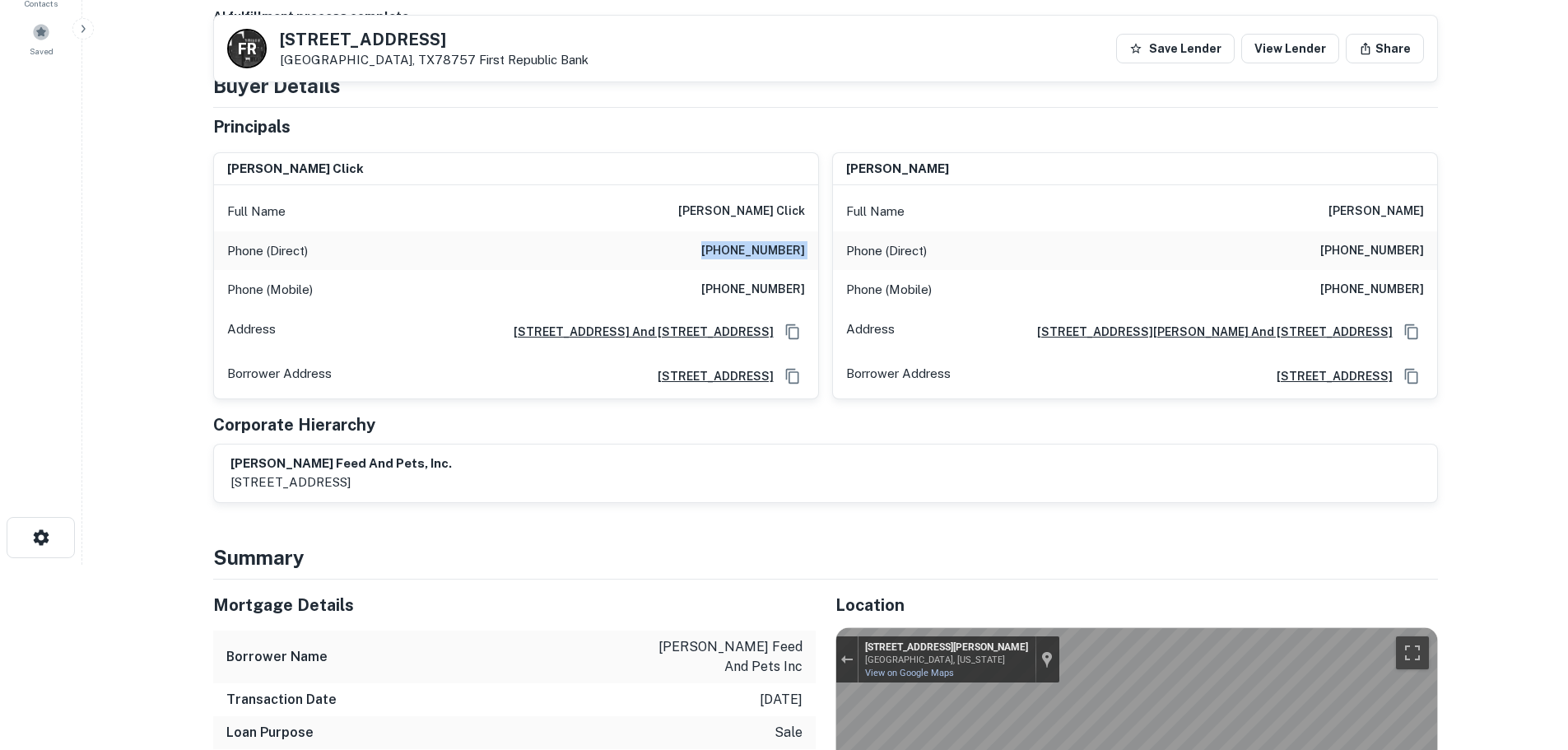
scroll to position [72, 0]
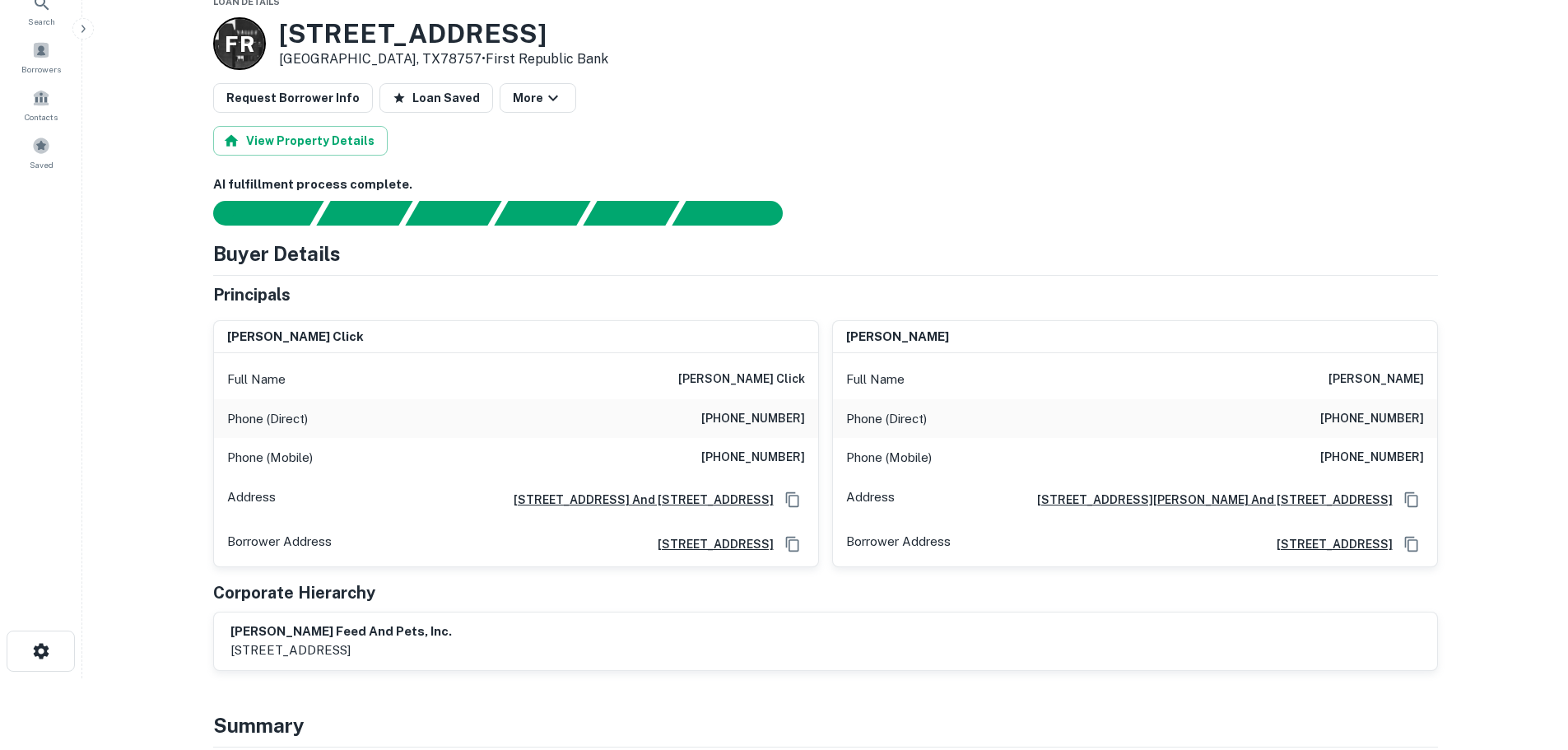
click at [754, 462] on h6 "[PHONE_NUMBER]" at bounding box center [753, 457] width 104 height 19
copy h6 "[PHONE_NUMBER]"
click at [1375, 427] on h6 "[PHONE_NUMBER]" at bounding box center [1372, 418] width 104 height 19
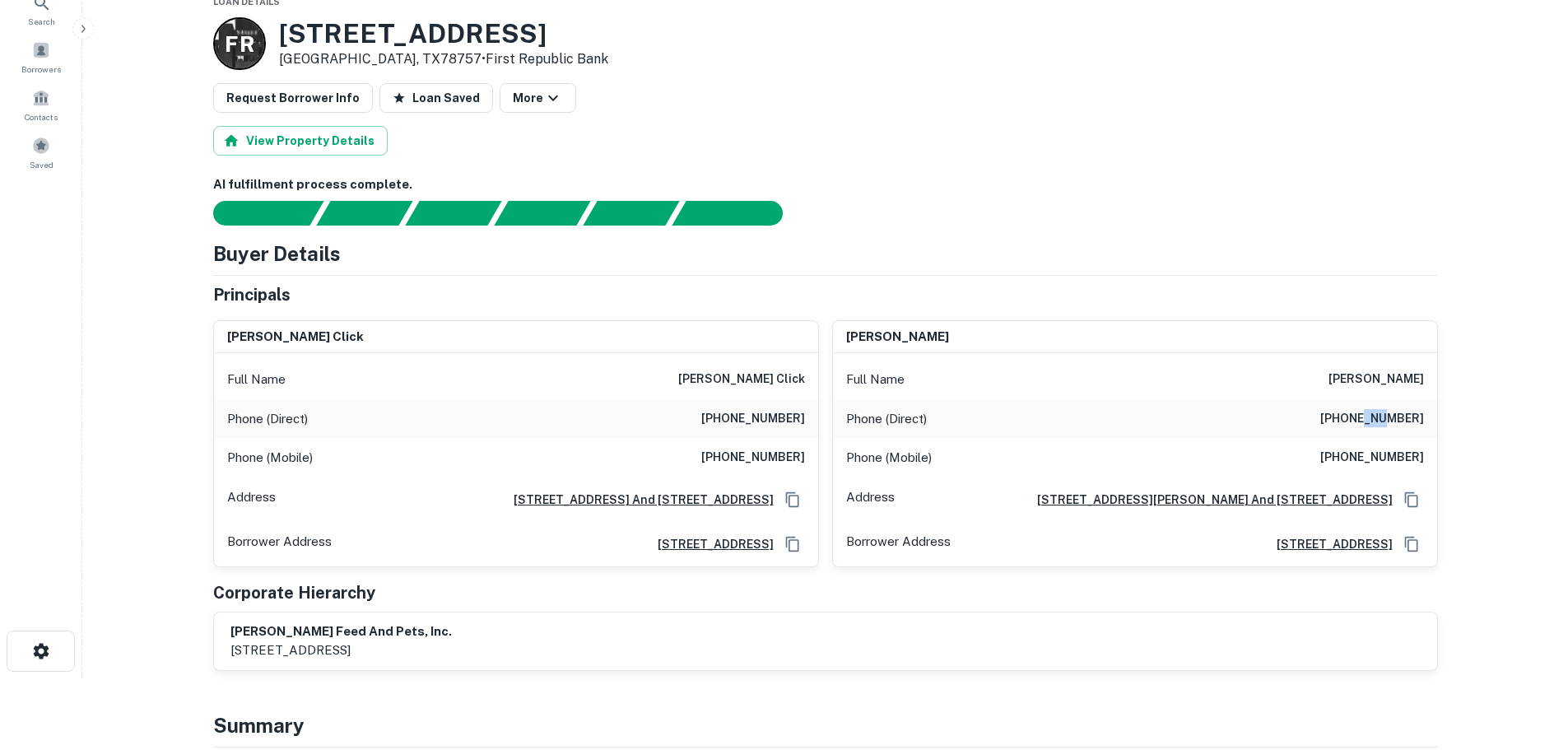
click at [1375, 427] on h6 "[PHONE_NUMBER]" at bounding box center [1372, 418] width 104 height 19
copy h6 "[PHONE_NUMBER]"
click at [1379, 456] on h6 "[PHONE_NUMBER]" at bounding box center [1372, 457] width 104 height 19
click at [1378, 456] on h6 "[PHONE_NUMBER]" at bounding box center [1372, 457] width 104 height 19
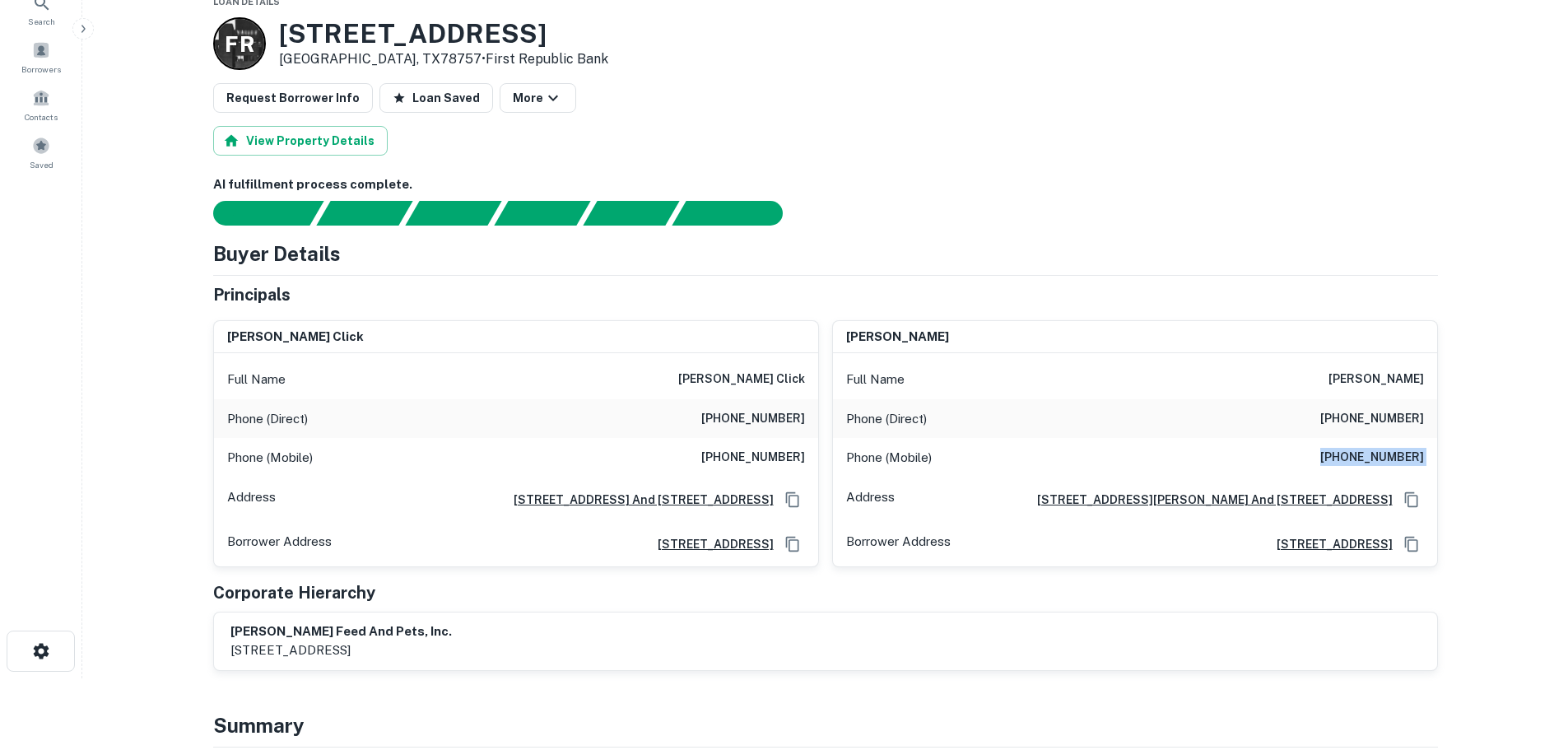
click at [1378, 456] on h6 "[PHONE_NUMBER]" at bounding box center [1372, 457] width 104 height 19
copy h6 "[PHONE_NUMBER]"
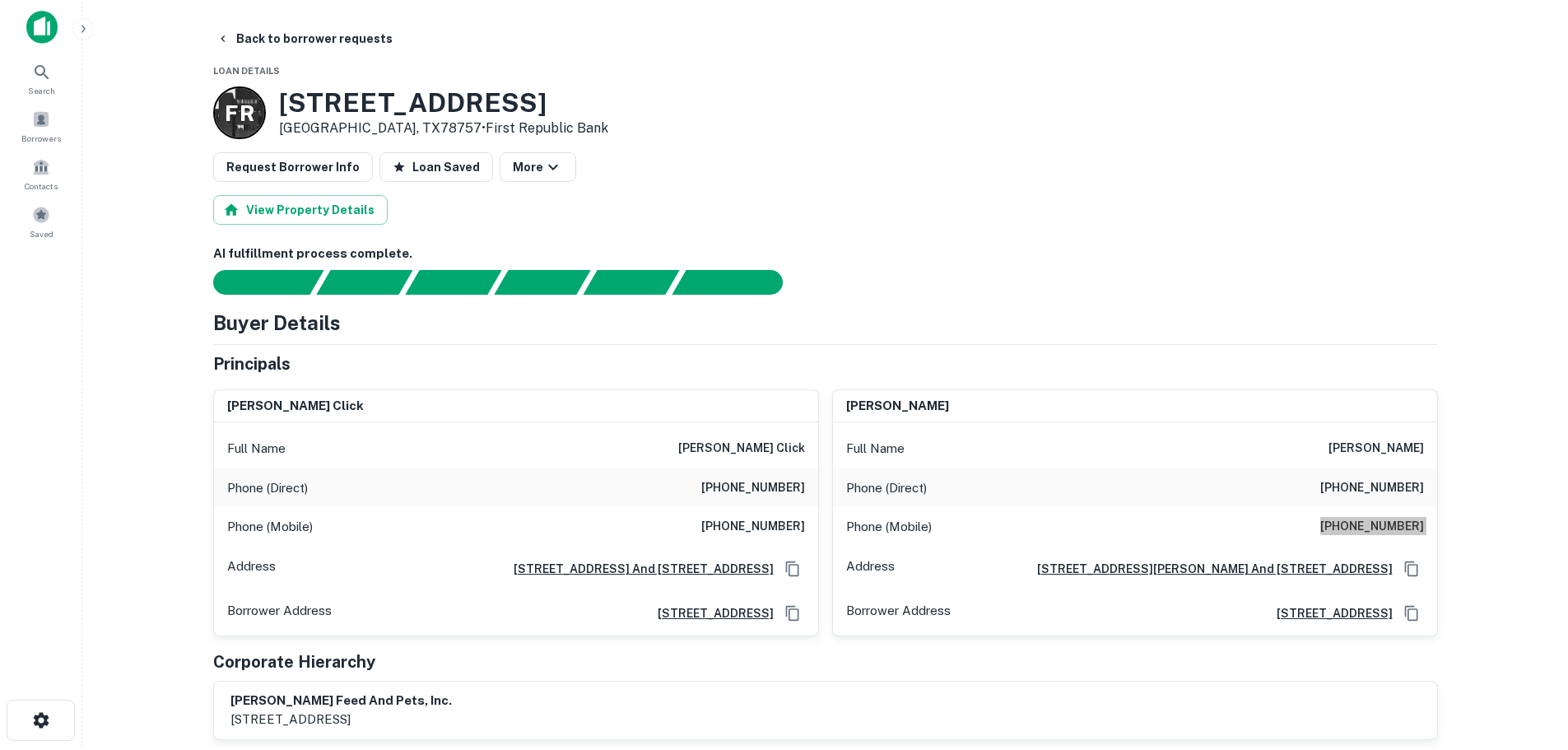
scroll to position [0, 0]
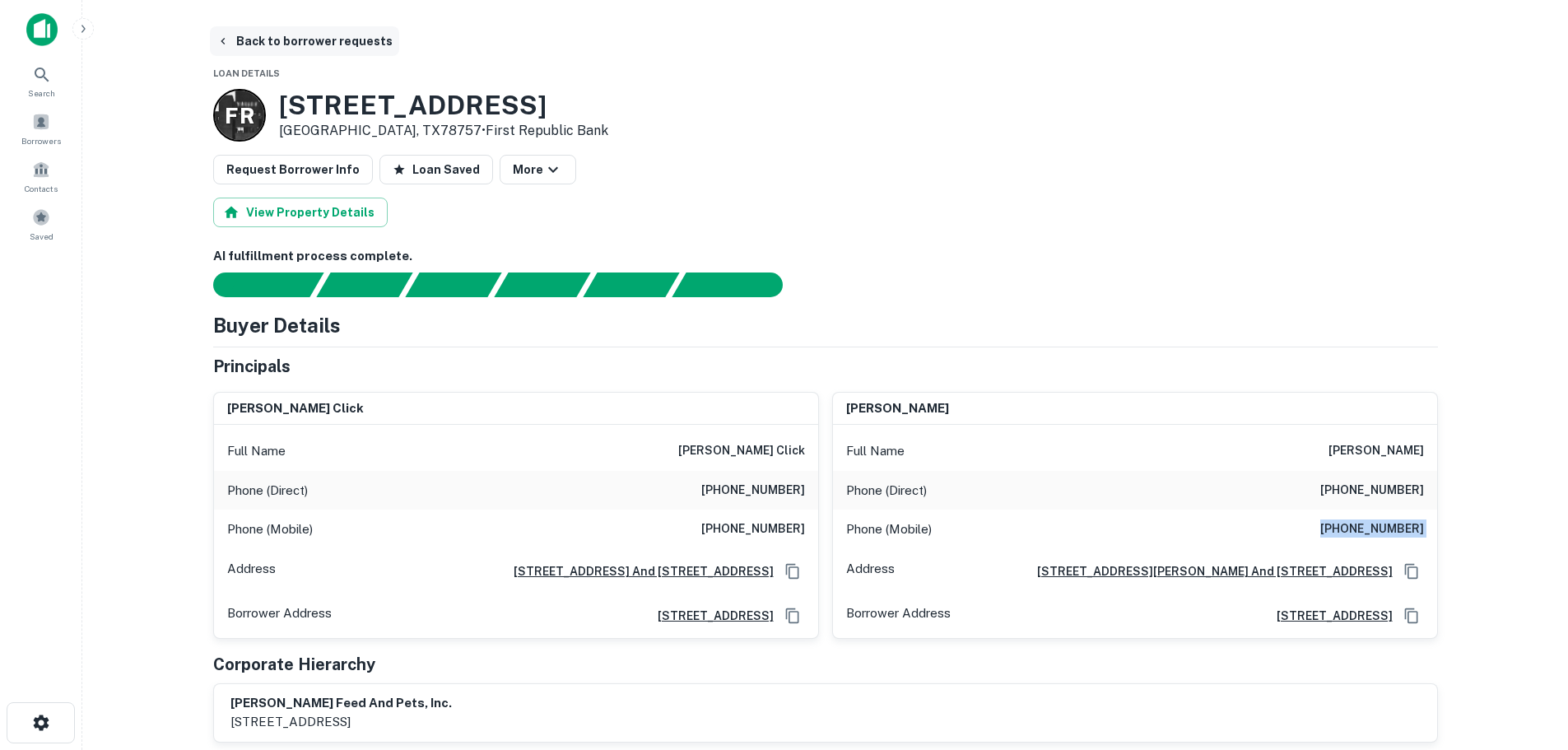
click at [275, 46] on button "Back to borrower requests" at bounding box center [304, 41] width 189 height 30
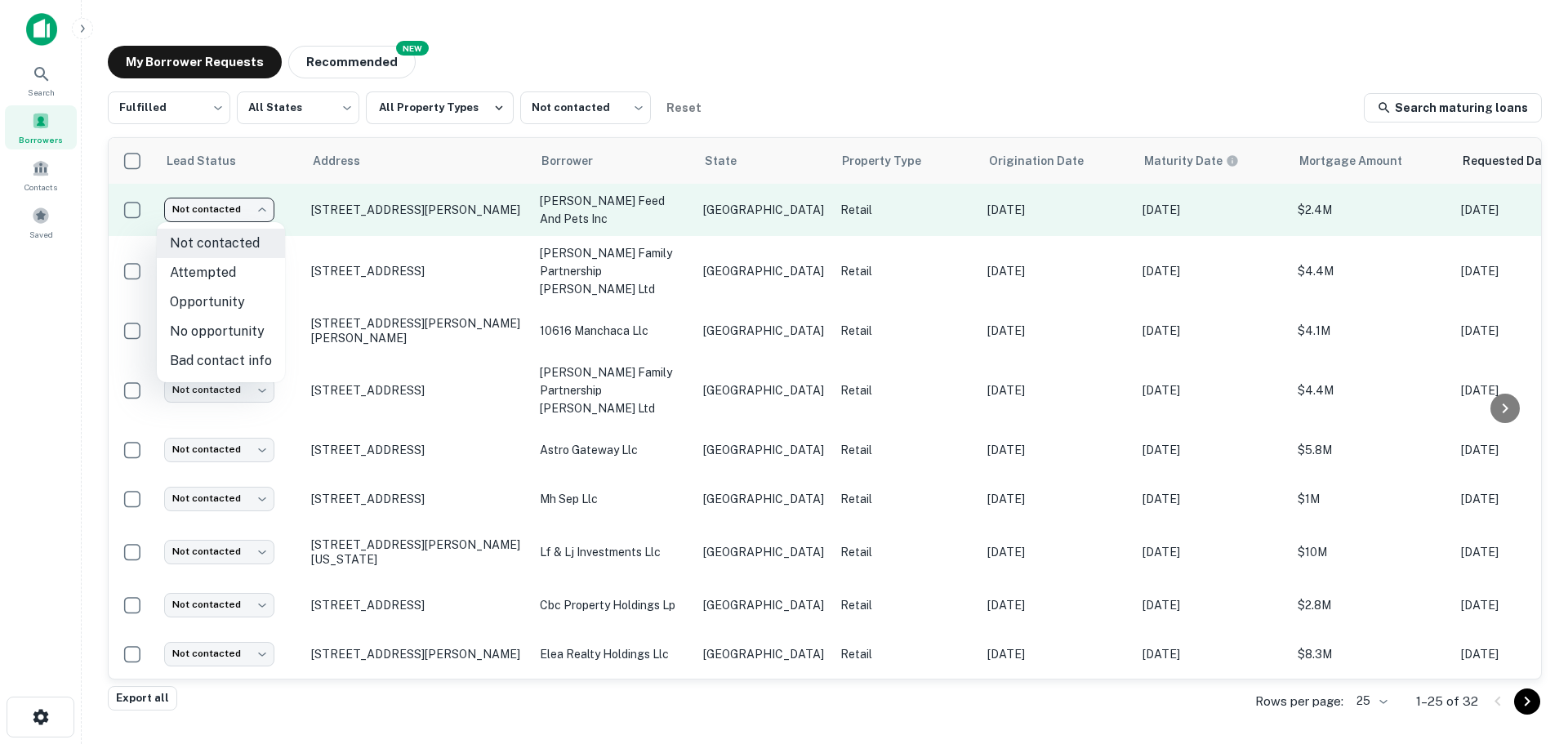
click at [256, 217] on body "Search Borrowers Contacts Saved My Borrower Requests NEW Recommended Fulfilled …" at bounding box center [784, 372] width 1568 height 744
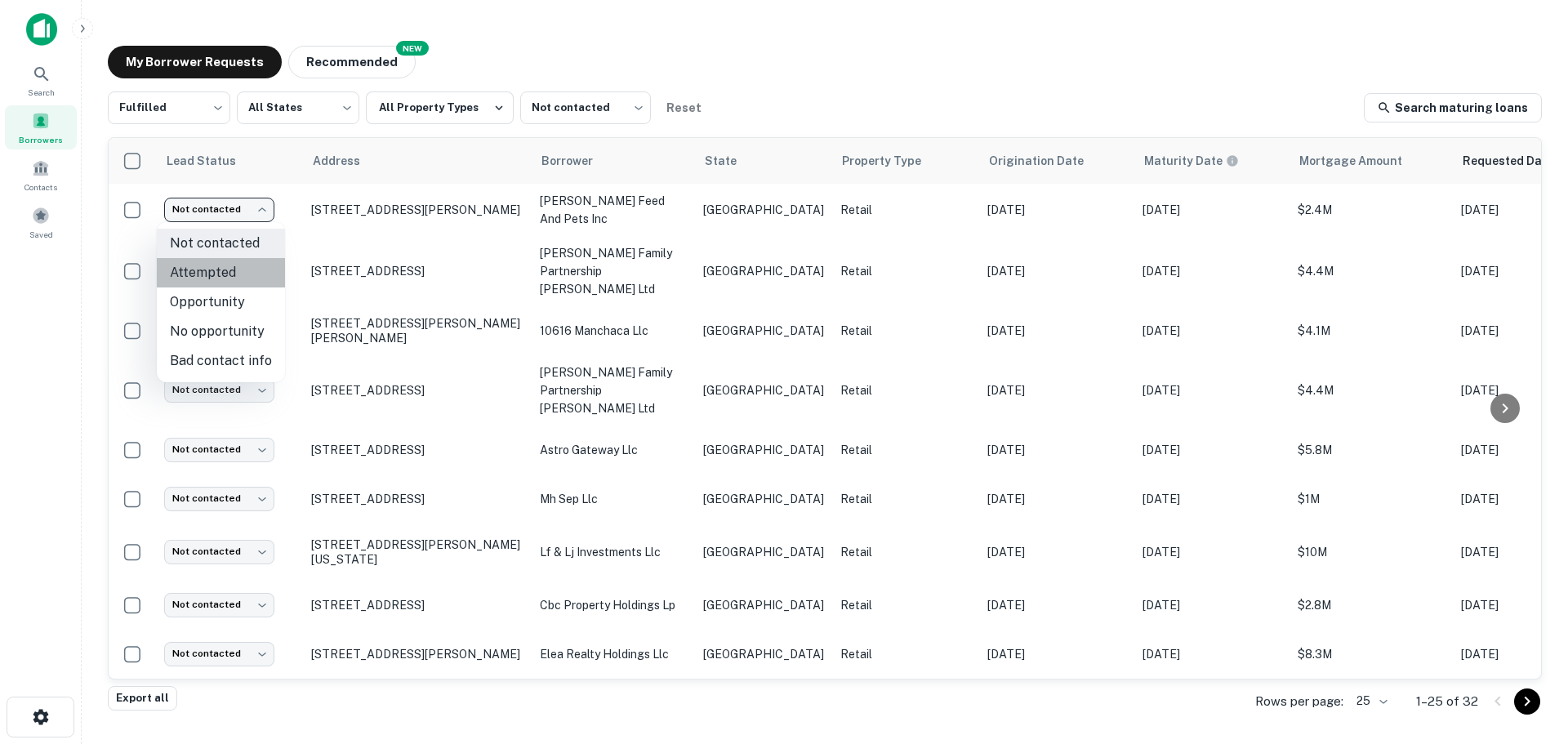
click at [249, 276] on li "Attempted" at bounding box center [220, 272] width 128 height 29
type input "*********"
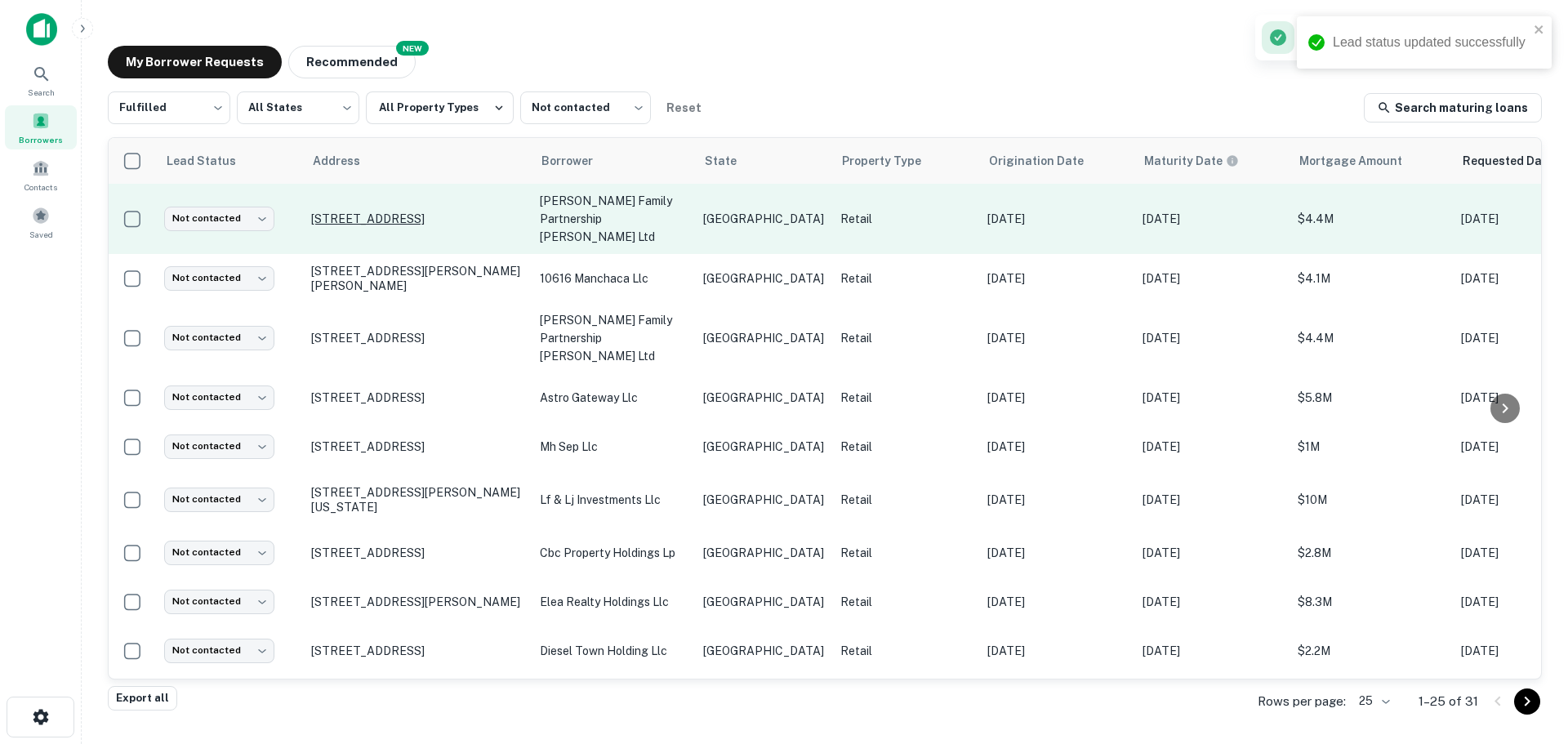
click at [384, 211] on p "[STREET_ADDRESS]" at bounding box center [417, 219] width 212 height 15
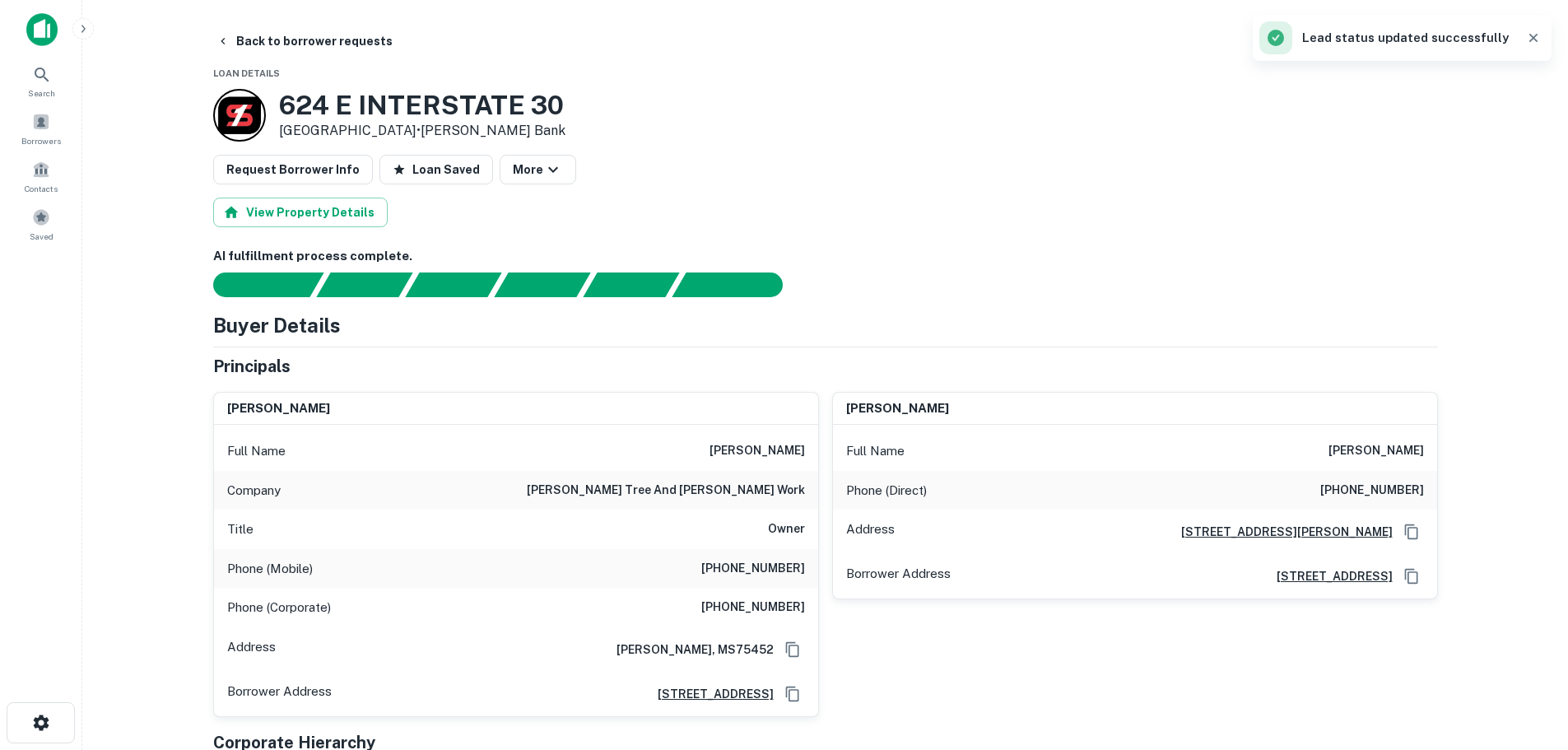
click at [452, 110] on h3 "624 E INTERSTATE 30" at bounding box center [422, 105] width 286 height 31
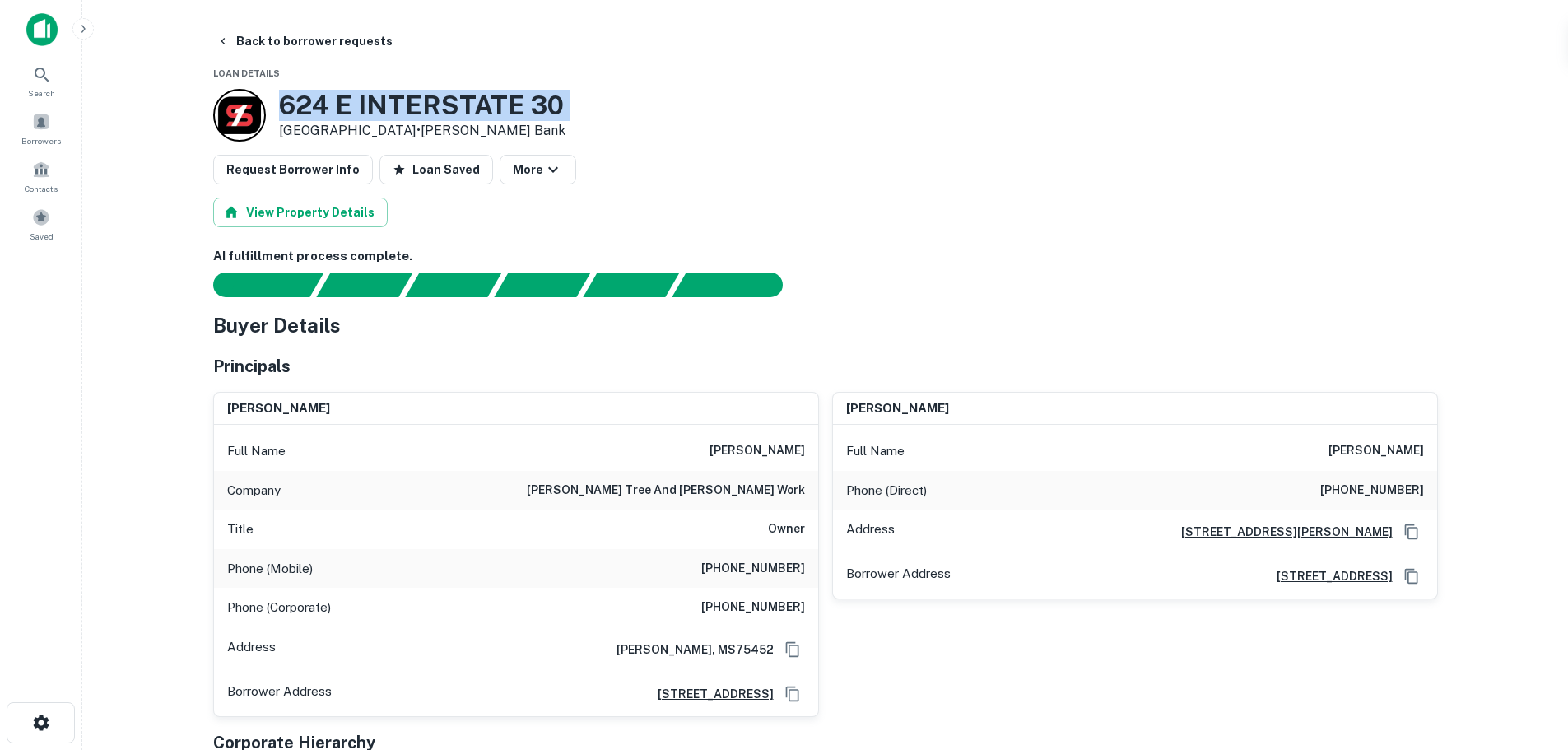
click at [452, 110] on h3 "624 E INTERSTATE 30" at bounding box center [422, 105] width 286 height 31
copy h3 "624 E INTERSTATE 30"
click at [774, 568] on h6 "[PHONE_NUMBER]" at bounding box center [753, 568] width 104 height 19
click at [773, 564] on h6 "[PHONE_NUMBER]" at bounding box center [753, 568] width 104 height 19
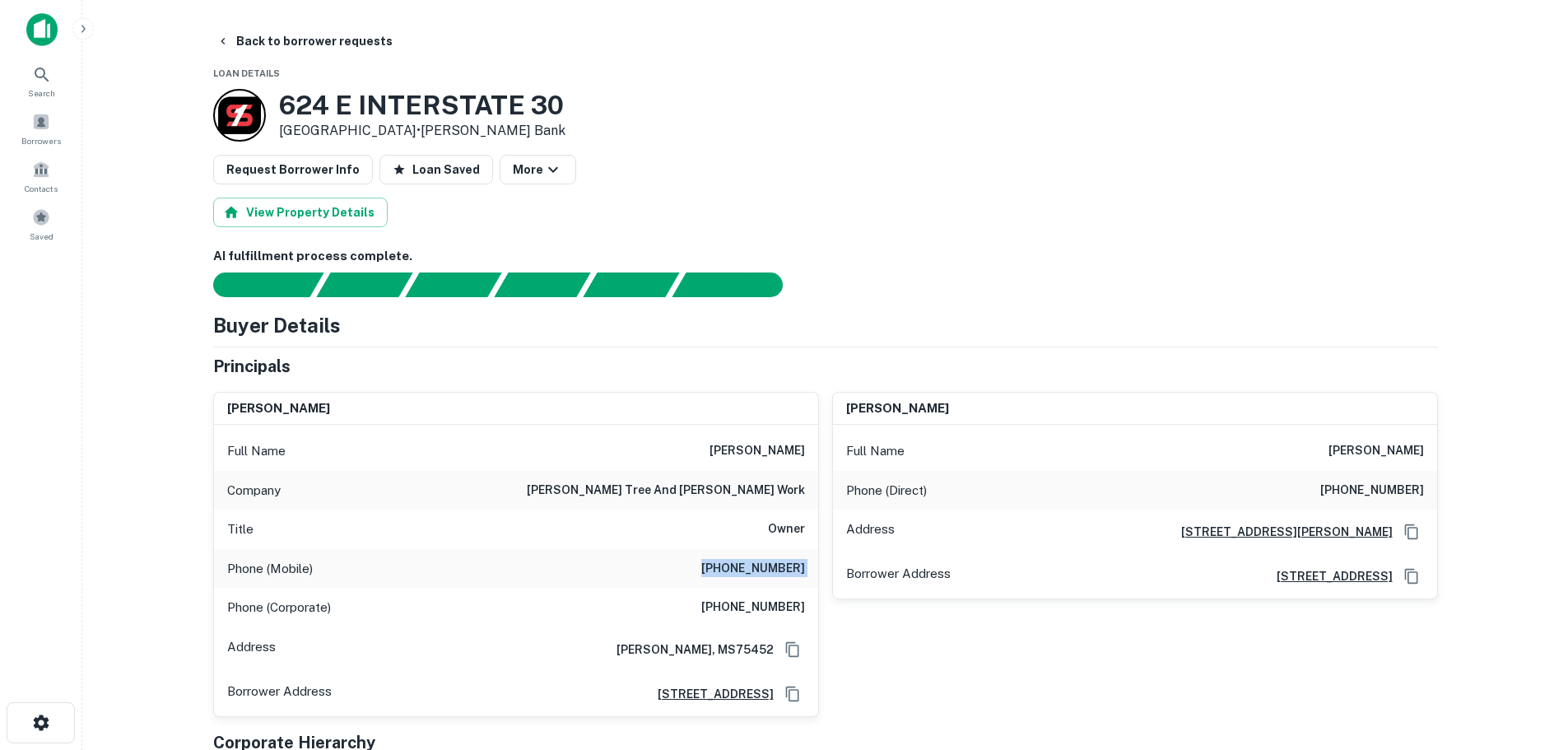
click at [773, 564] on h6 "[PHONE_NUMBER]" at bounding box center [753, 568] width 104 height 19
copy h6 "[PHONE_NUMBER]"
click at [1370, 488] on h6 "[PHONE_NUMBER]" at bounding box center [1372, 490] width 104 height 19
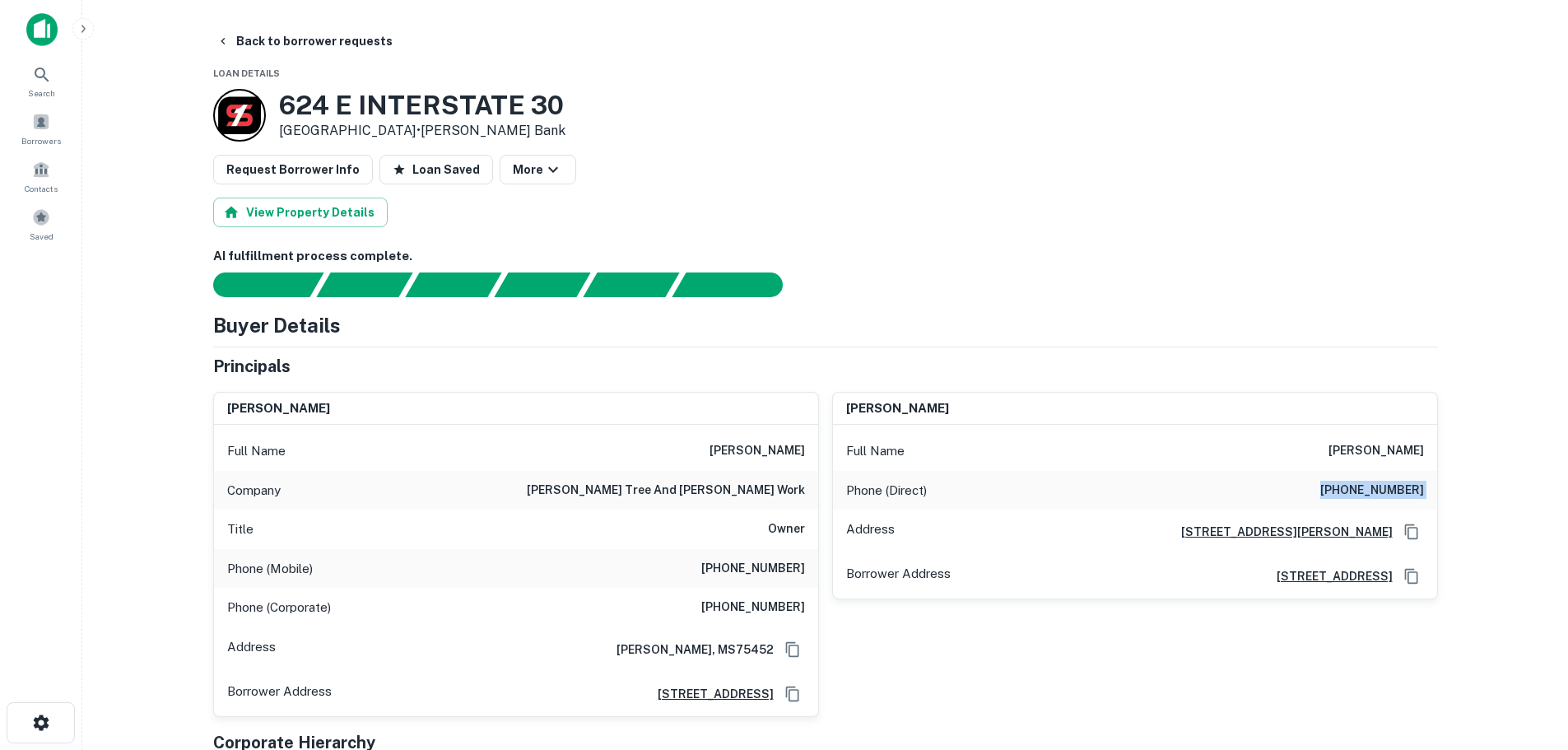
click at [1370, 488] on h6 "[PHONE_NUMBER]" at bounding box center [1372, 490] width 104 height 19
copy h6 "[PHONE_NUMBER]"
click at [313, 35] on button "Back to borrower requests" at bounding box center [304, 41] width 189 height 30
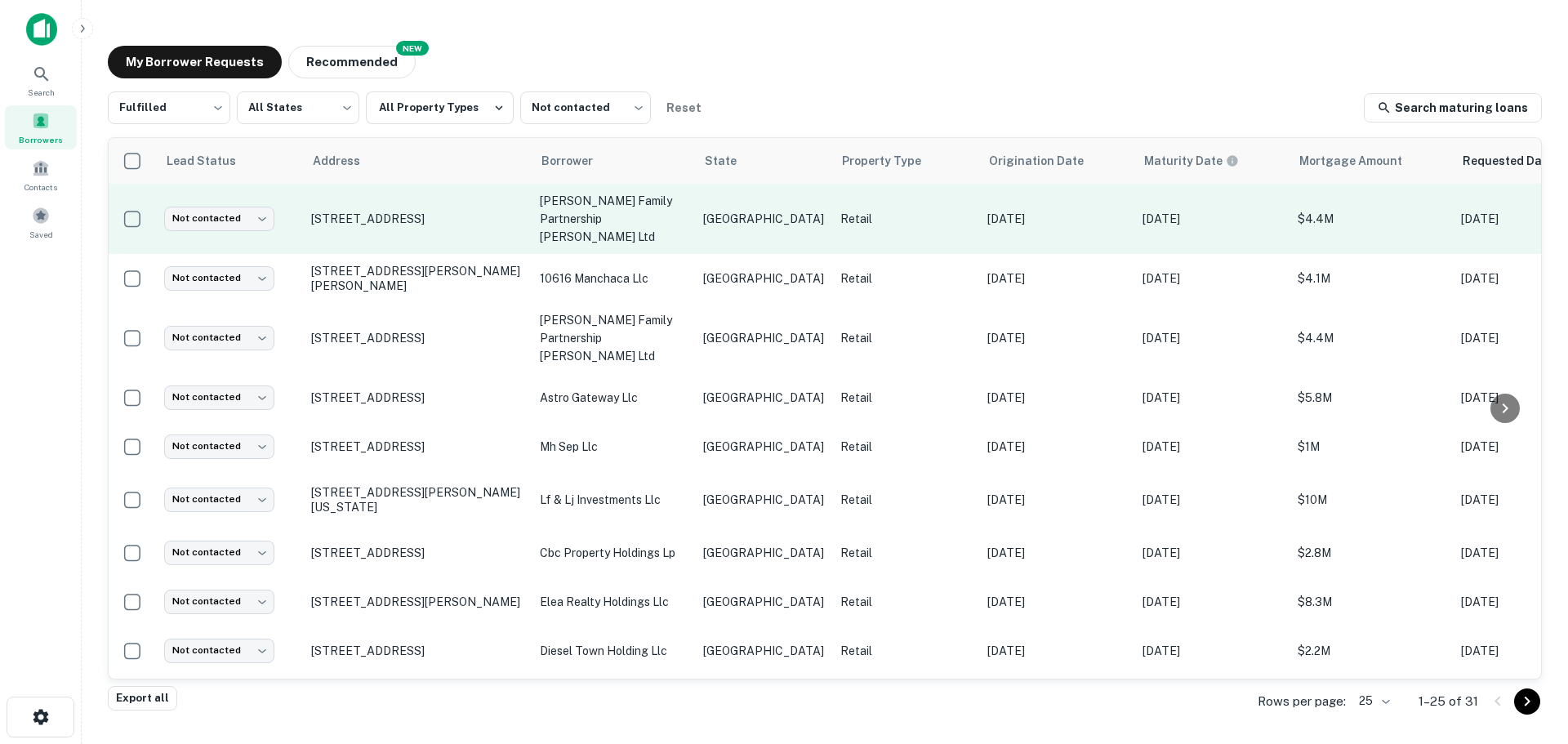
click at [207, 223] on td "Not contacted **** ​" at bounding box center [229, 219] width 147 height 70
click at [221, 214] on body "Search Borrowers Contacts Saved My Borrower Requests NEW Recommended Fulfilled …" at bounding box center [784, 372] width 1568 height 744
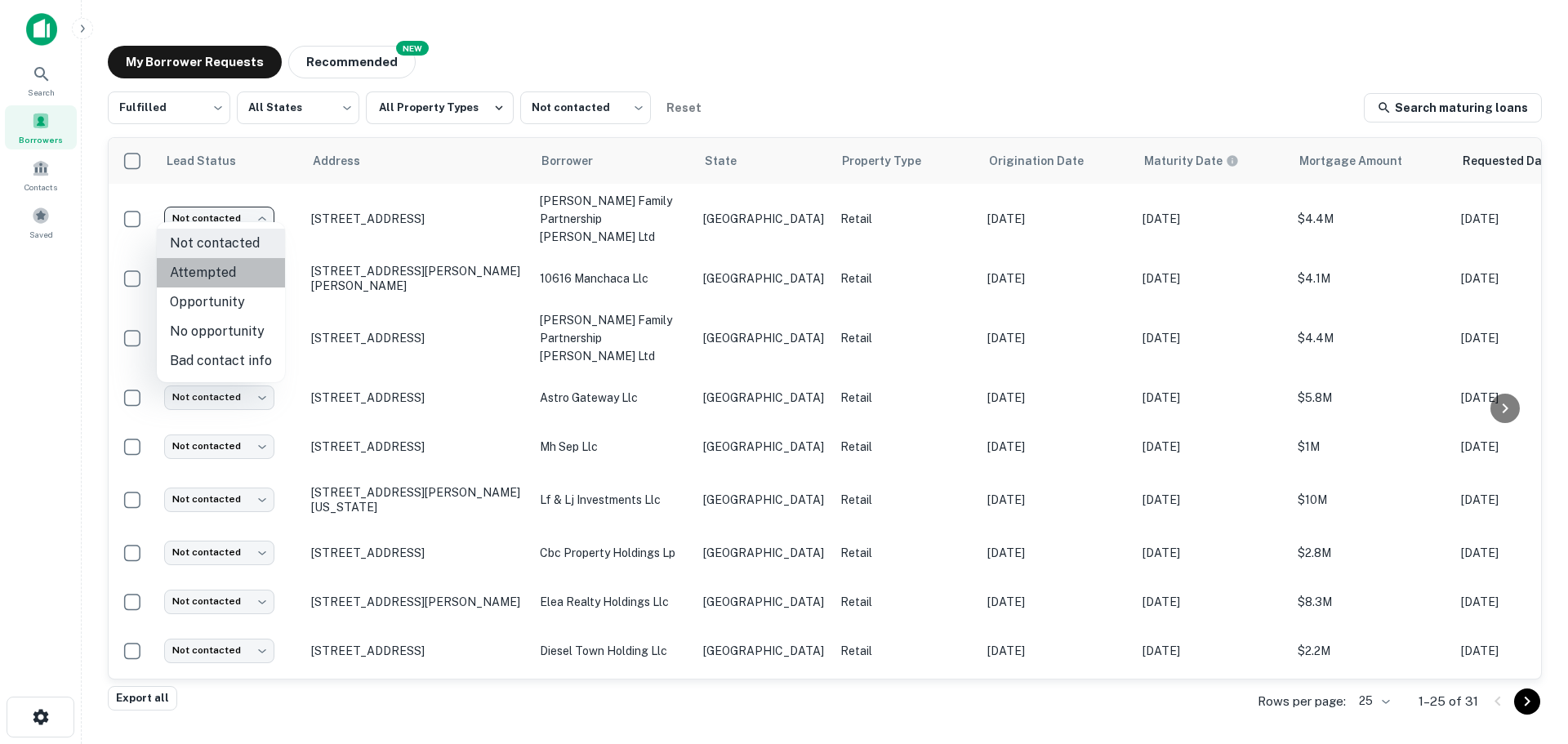
click at [245, 269] on li "Attempted" at bounding box center [220, 272] width 128 height 29
type input "*********"
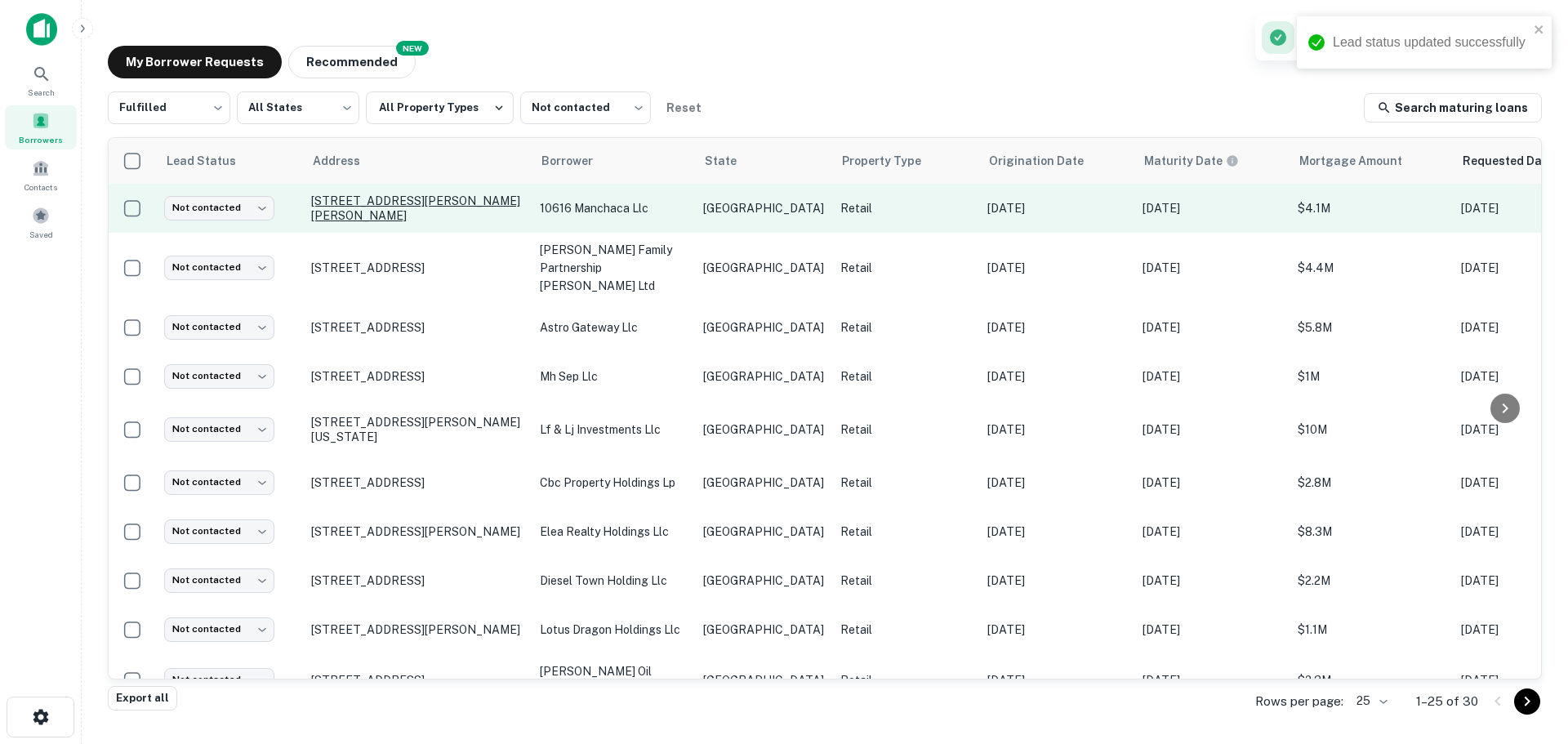
click at [399, 210] on p "[STREET_ADDRESS][PERSON_NAME][PERSON_NAME]" at bounding box center [417, 208] width 212 height 29
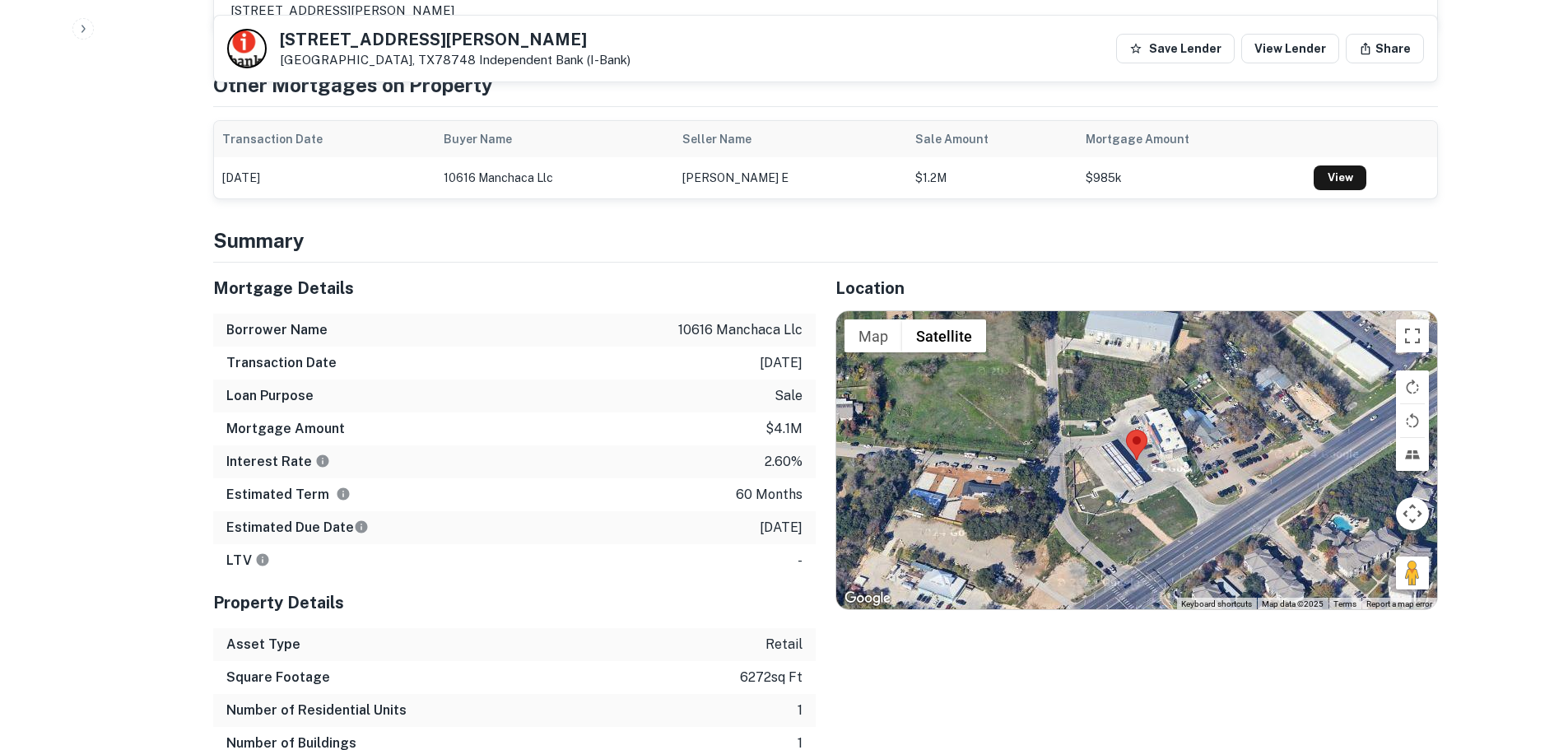
scroll to position [1152, 0]
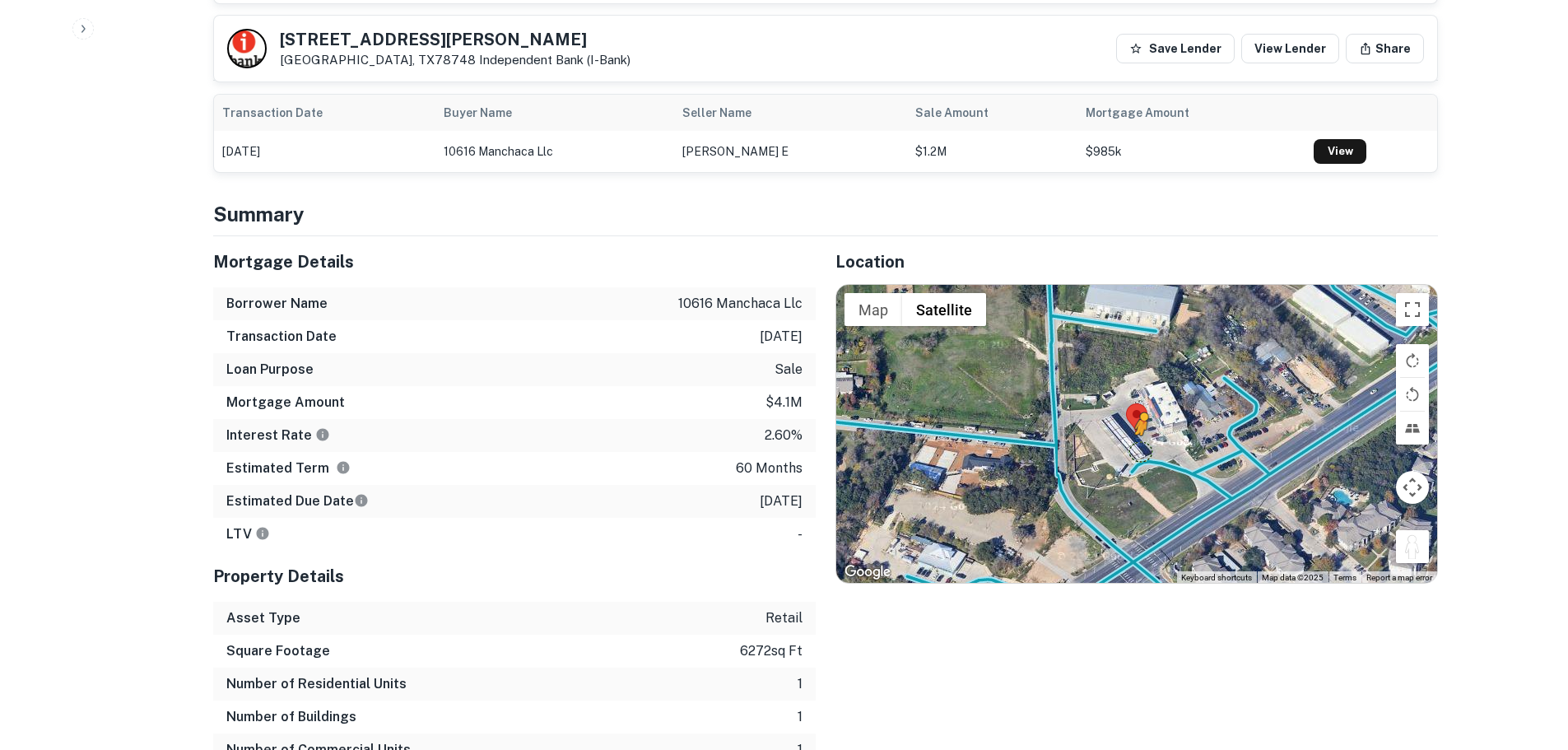
drag, startPoint x: 1414, startPoint y: 491, endPoint x: 1142, endPoint y: 400, distance: 286.8
click at [1142, 400] on div "To activate drag with keyboard, press Alt + Enter. Once in keyboard drag state,…" at bounding box center [1136, 433] width 601 height 298
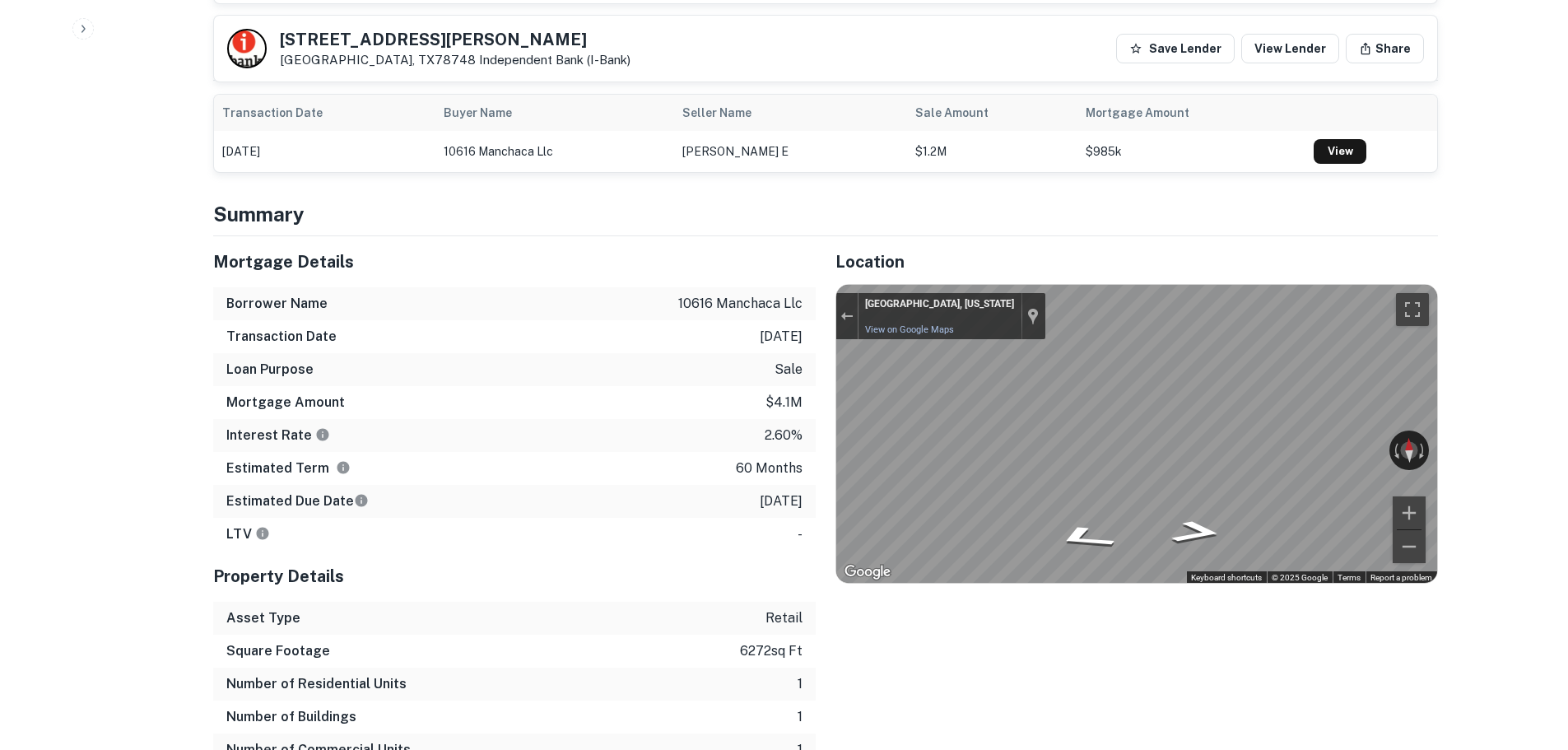
click at [1315, 398] on div "← Move left → Move right ↑ Move up ↓ Move down + Zoom in - Zoom out [GEOGRAPHIC…" at bounding box center [1136, 433] width 601 height 298
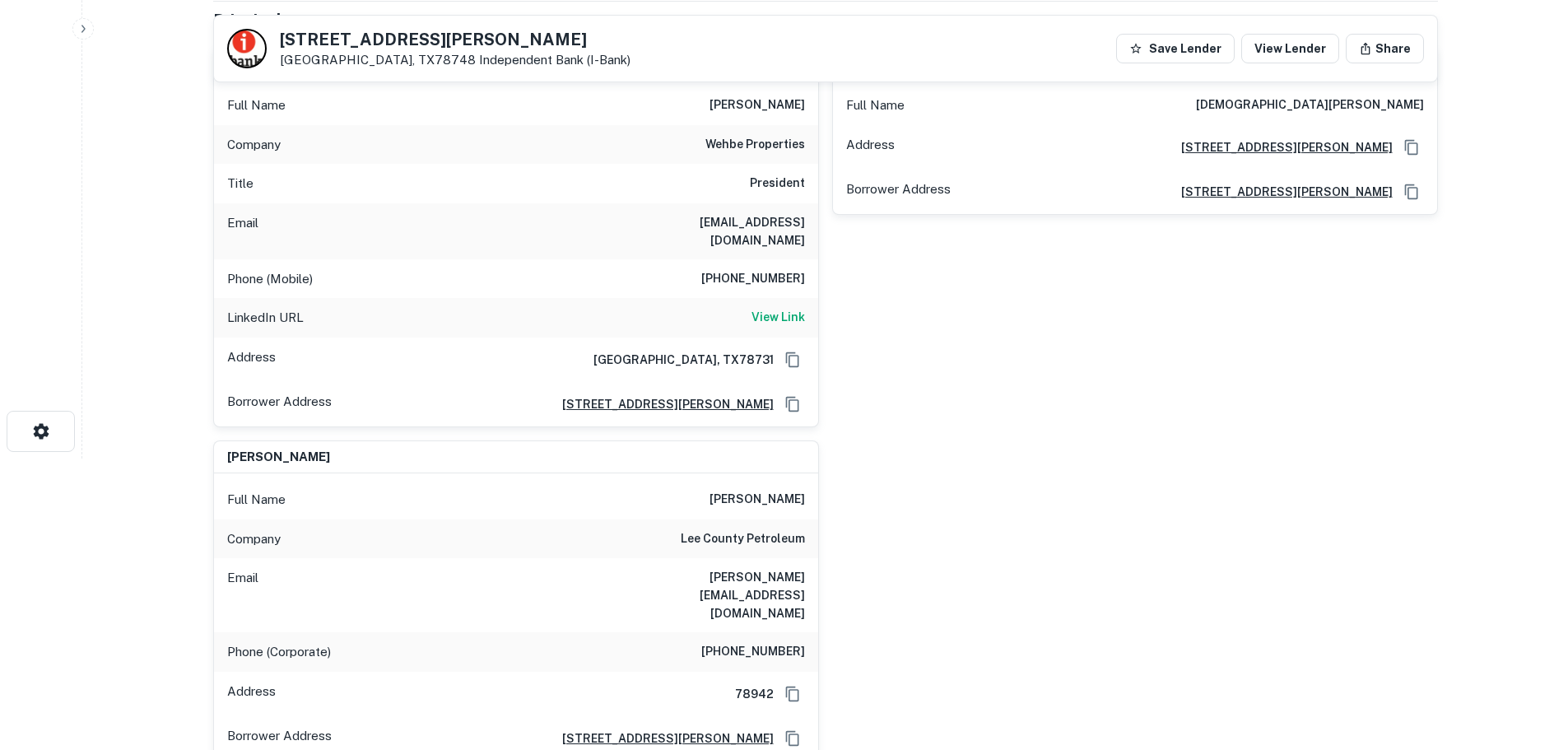
scroll to position [165, 0]
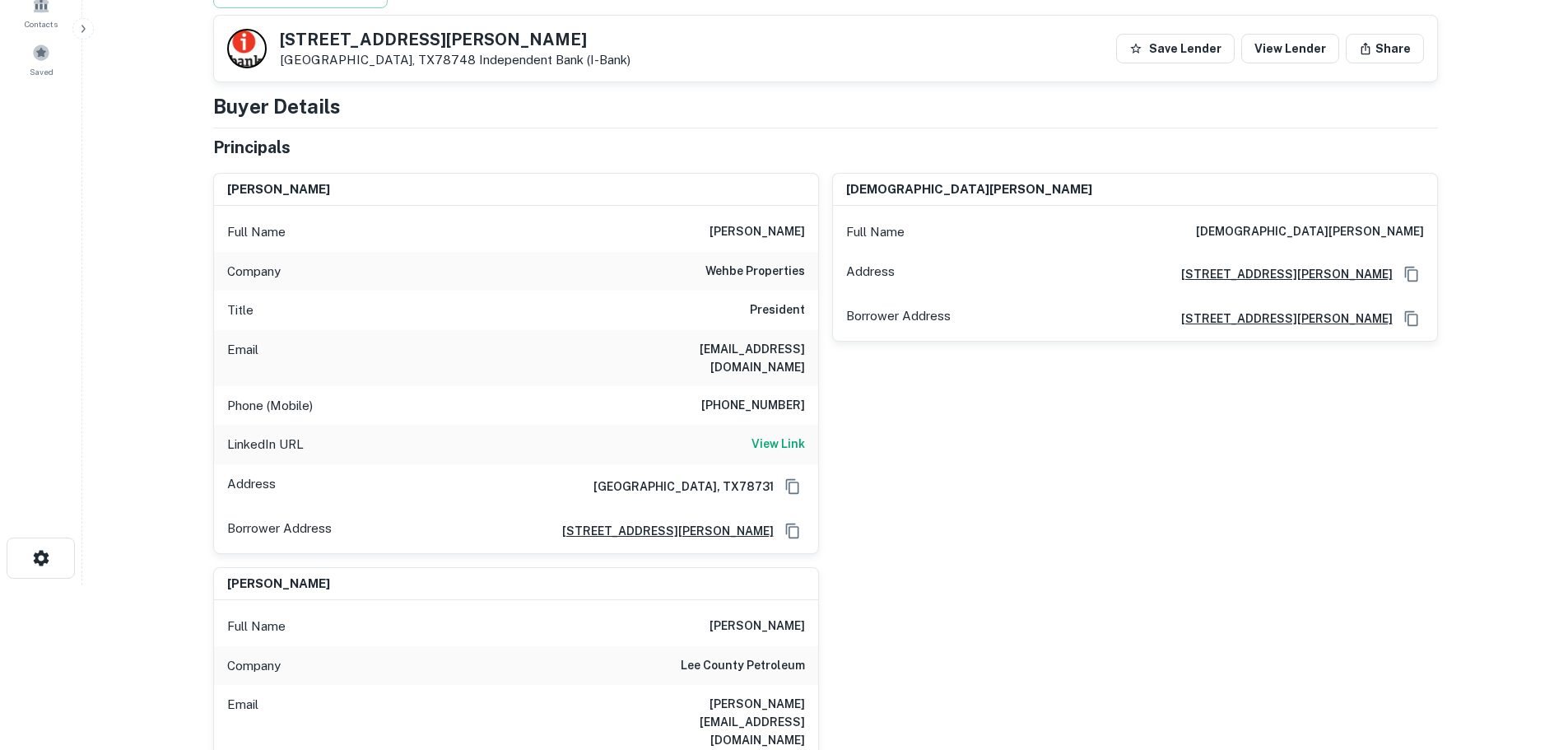
click at [773, 396] on h6 "[PHONE_NUMBER]" at bounding box center [753, 405] width 104 height 19
click at [760, 435] on h6 "View Link" at bounding box center [778, 443] width 53 height 18
click at [792, 396] on h6 "[PHONE_NUMBER]" at bounding box center [753, 405] width 104 height 19
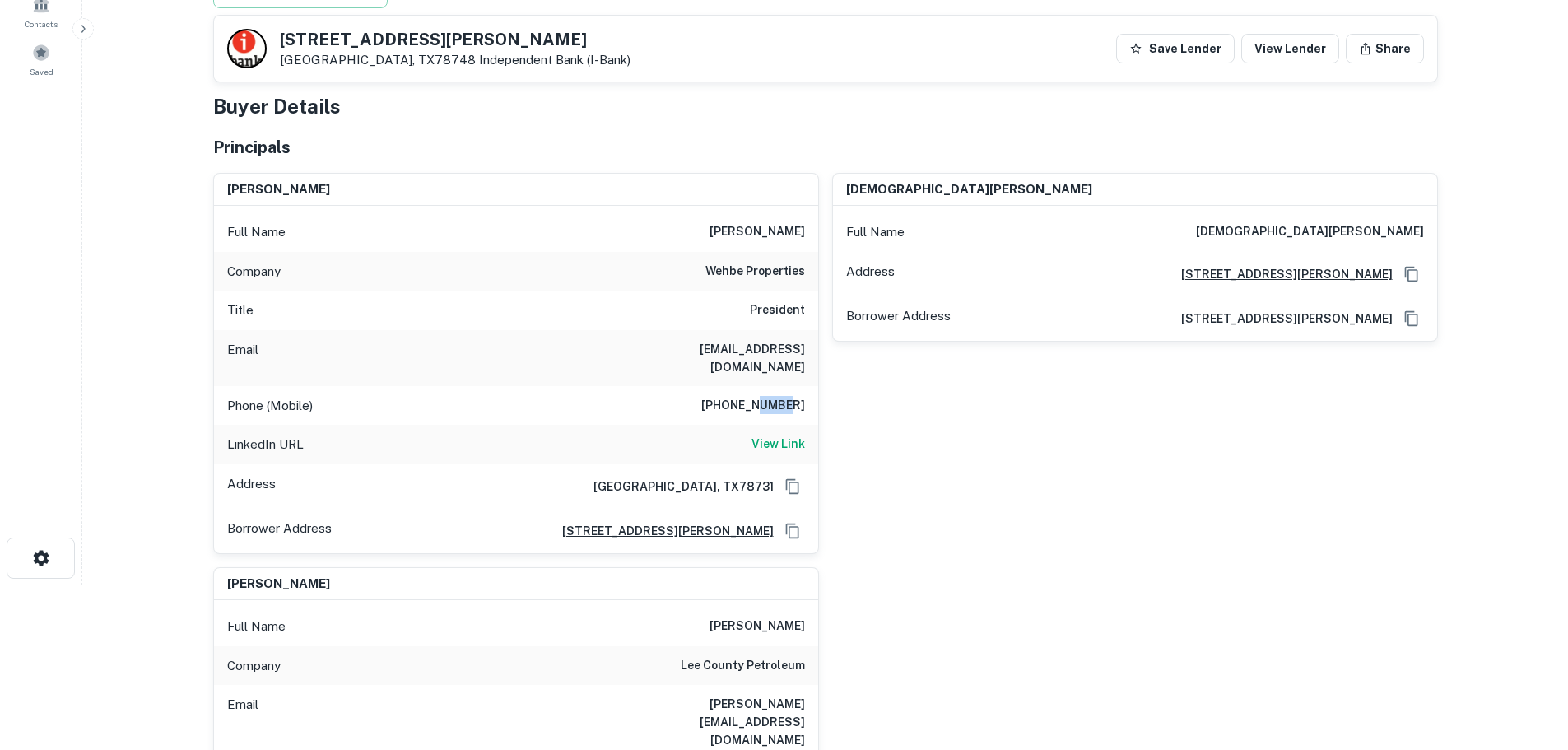
click at [792, 396] on h6 "[PHONE_NUMBER]" at bounding box center [753, 405] width 104 height 19
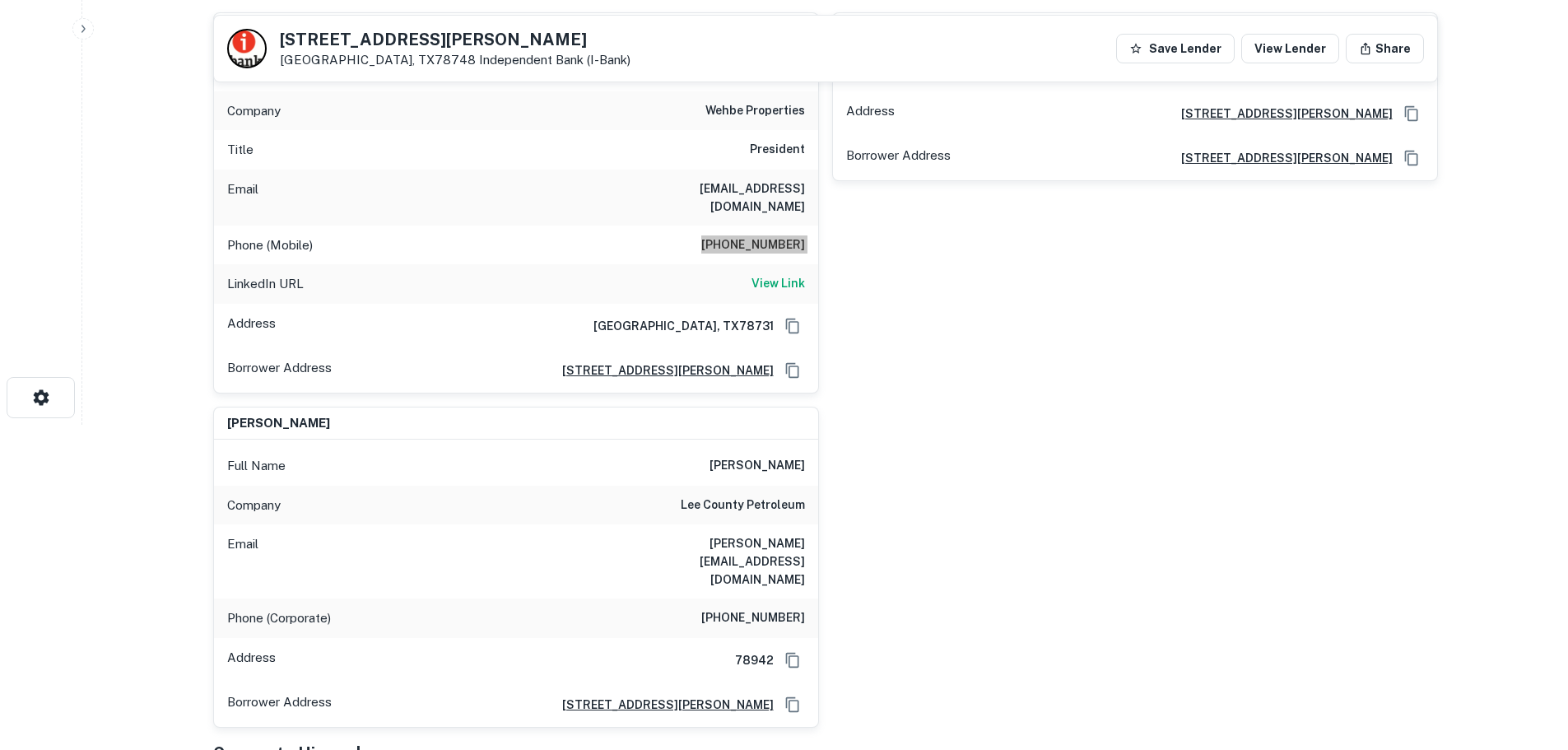
scroll to position [329, 0]
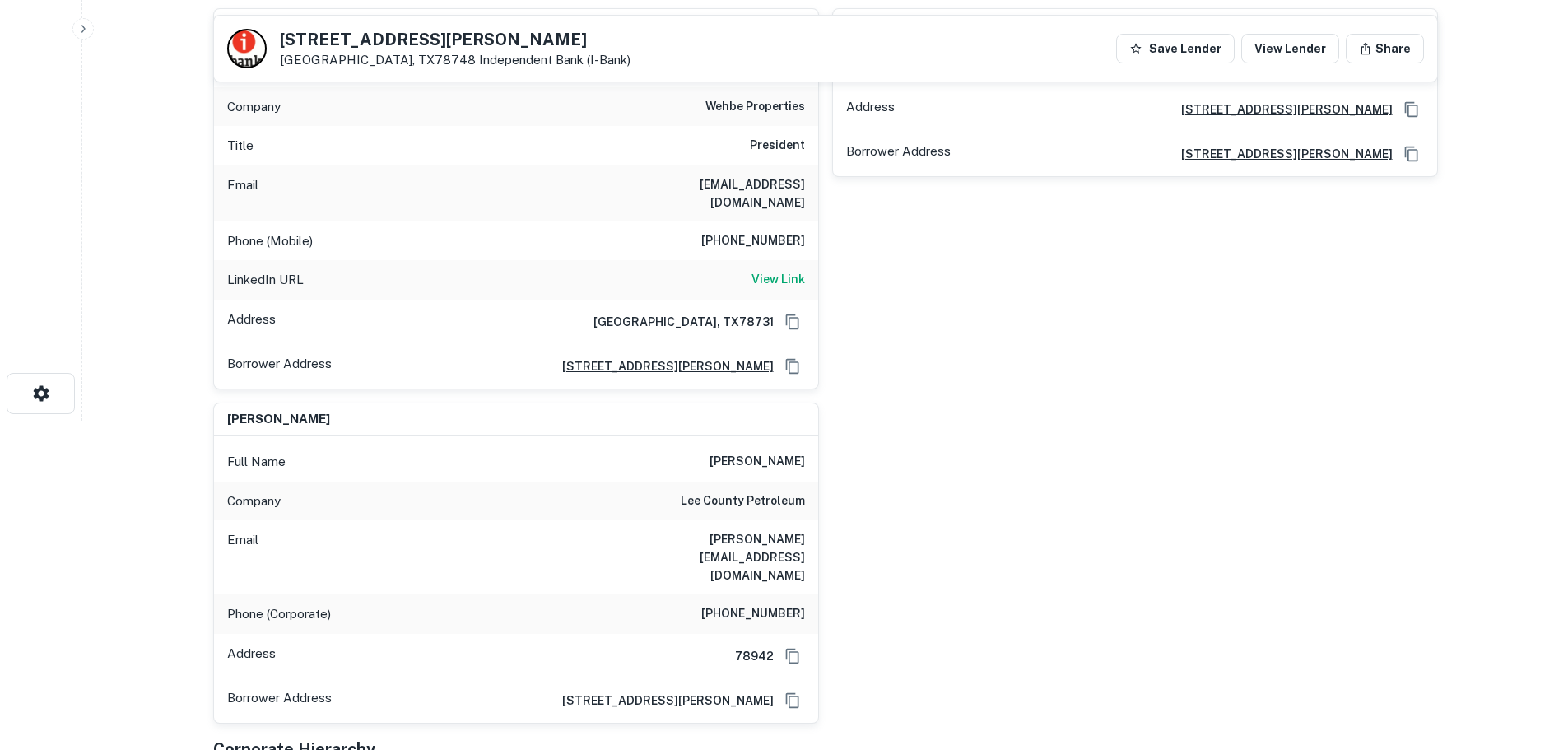
click at [767, 604] on h6 "[PHONE_NUMBER]" at bounding box center [753, 613] width 104 height 19
copy h6 "[PHONE_NUMBER]"
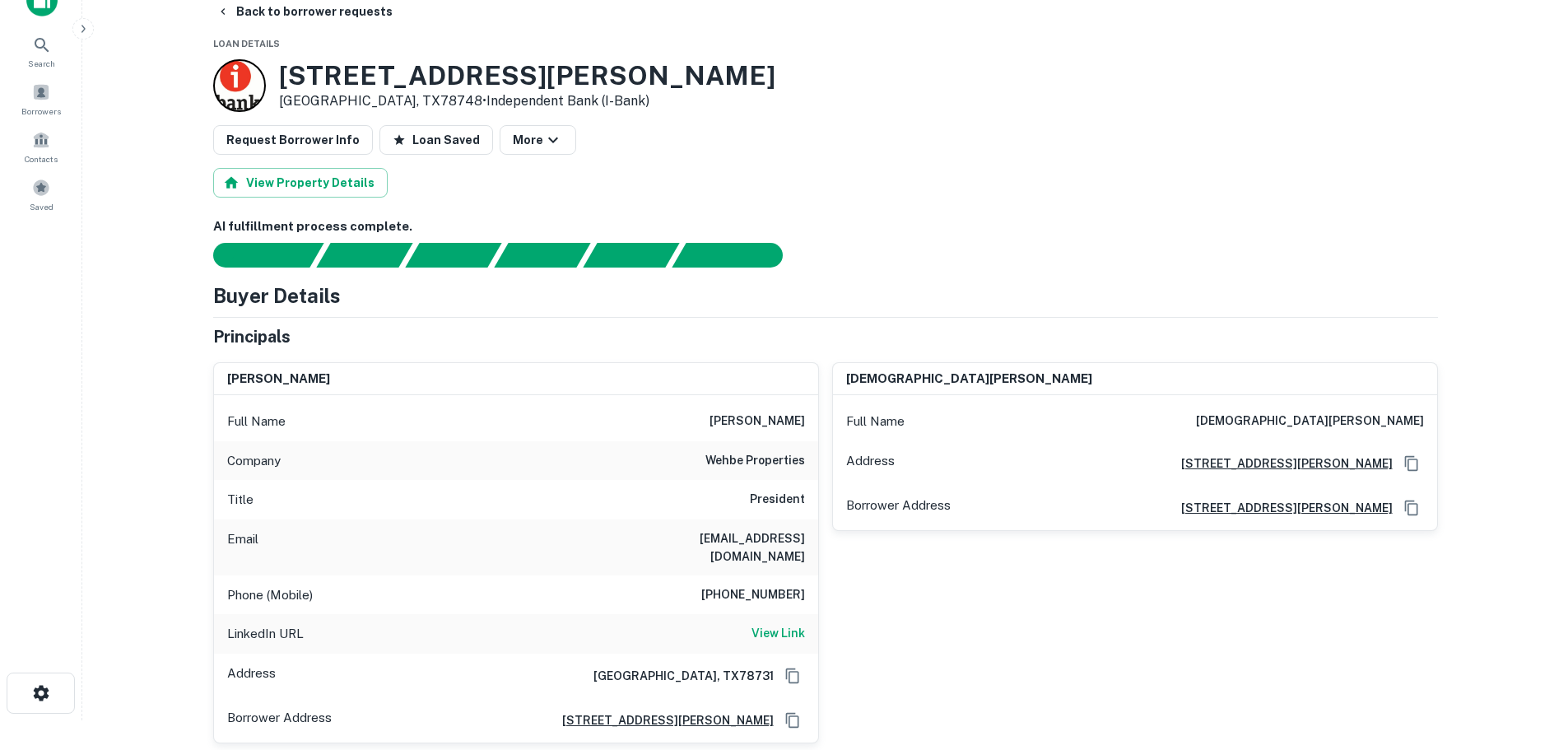
scroll to position [0, 0]
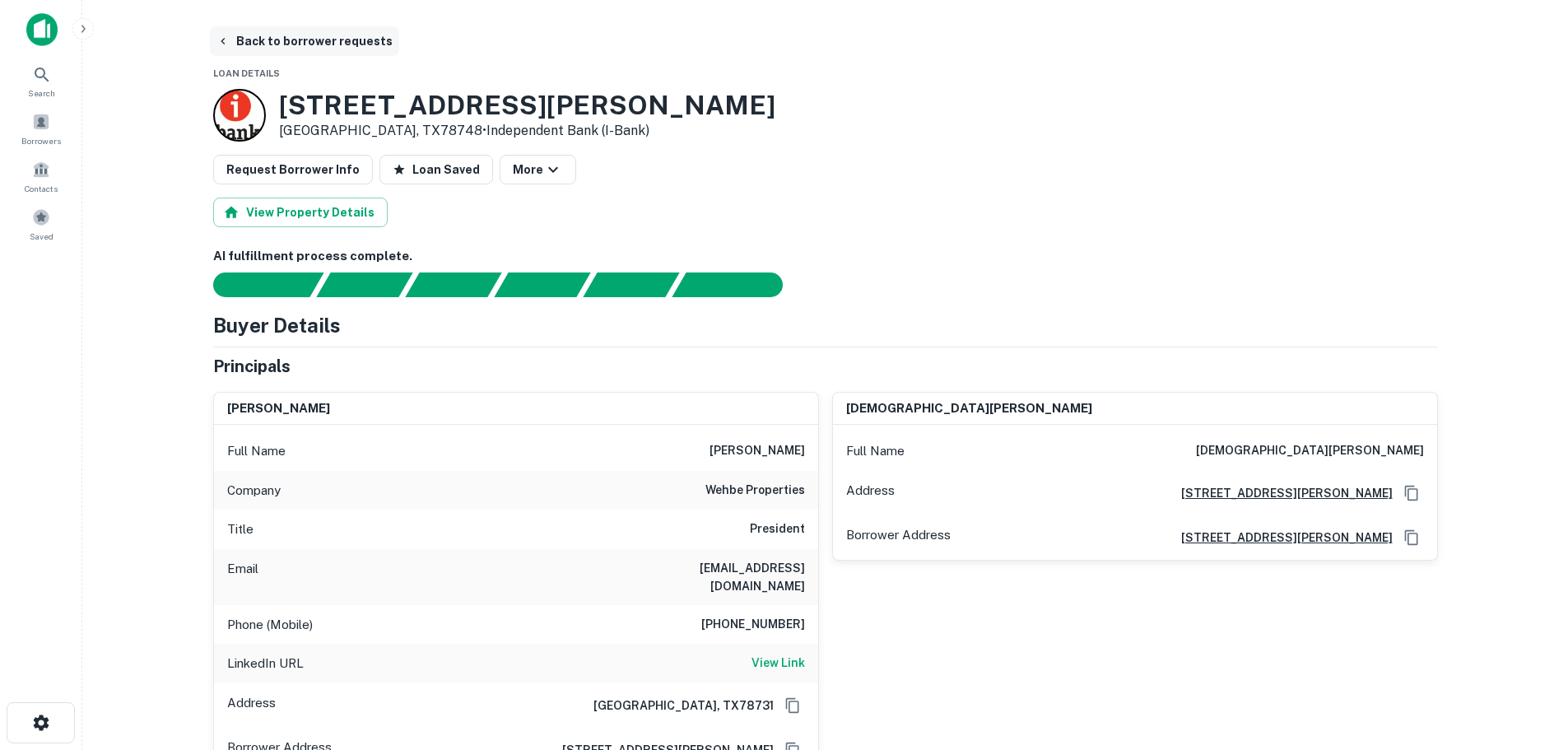
click at [322, 48] on button "Back to borrower requests" at bounding box center [304, 41] width 189 height 30
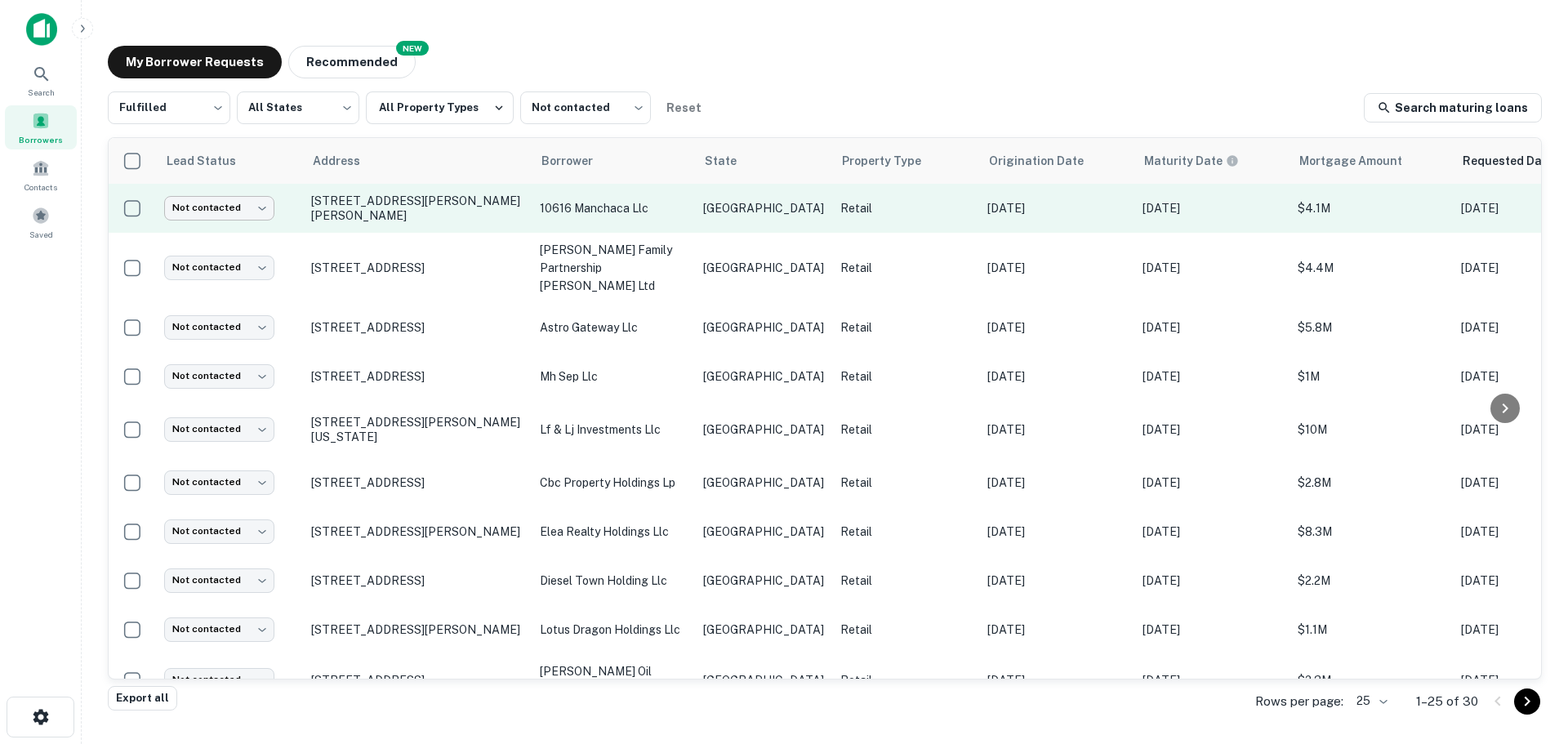
click at [246, 218] on body "Search Borrowers Contacts Saved My Borrower Requests NEW Recommended Fulfilled …" at bounding box center [784, 372] width 1568 height 744
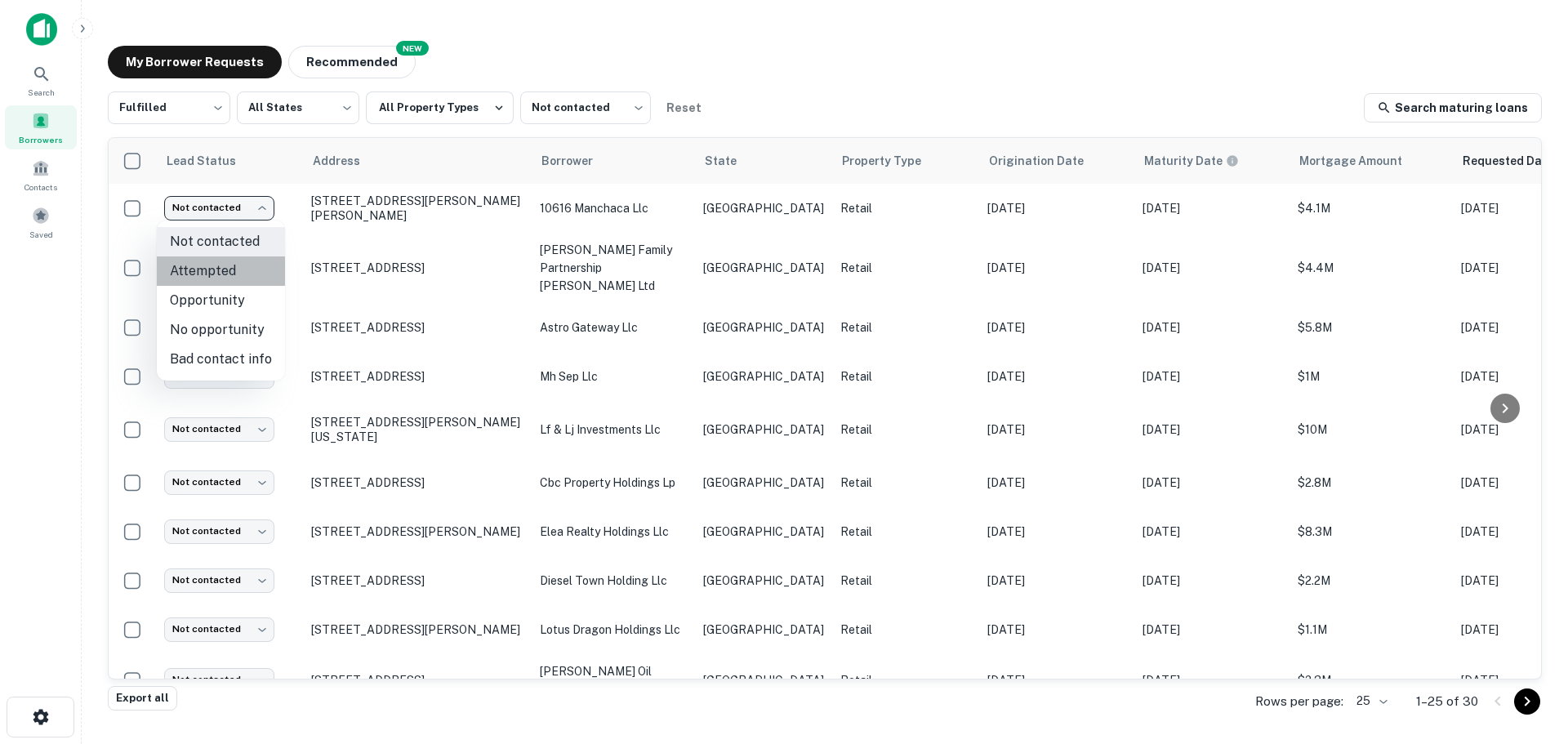
click at [235, 273] on li "Attempted" at bounding box center [220, 271] width 128 height 29
type input "*********"
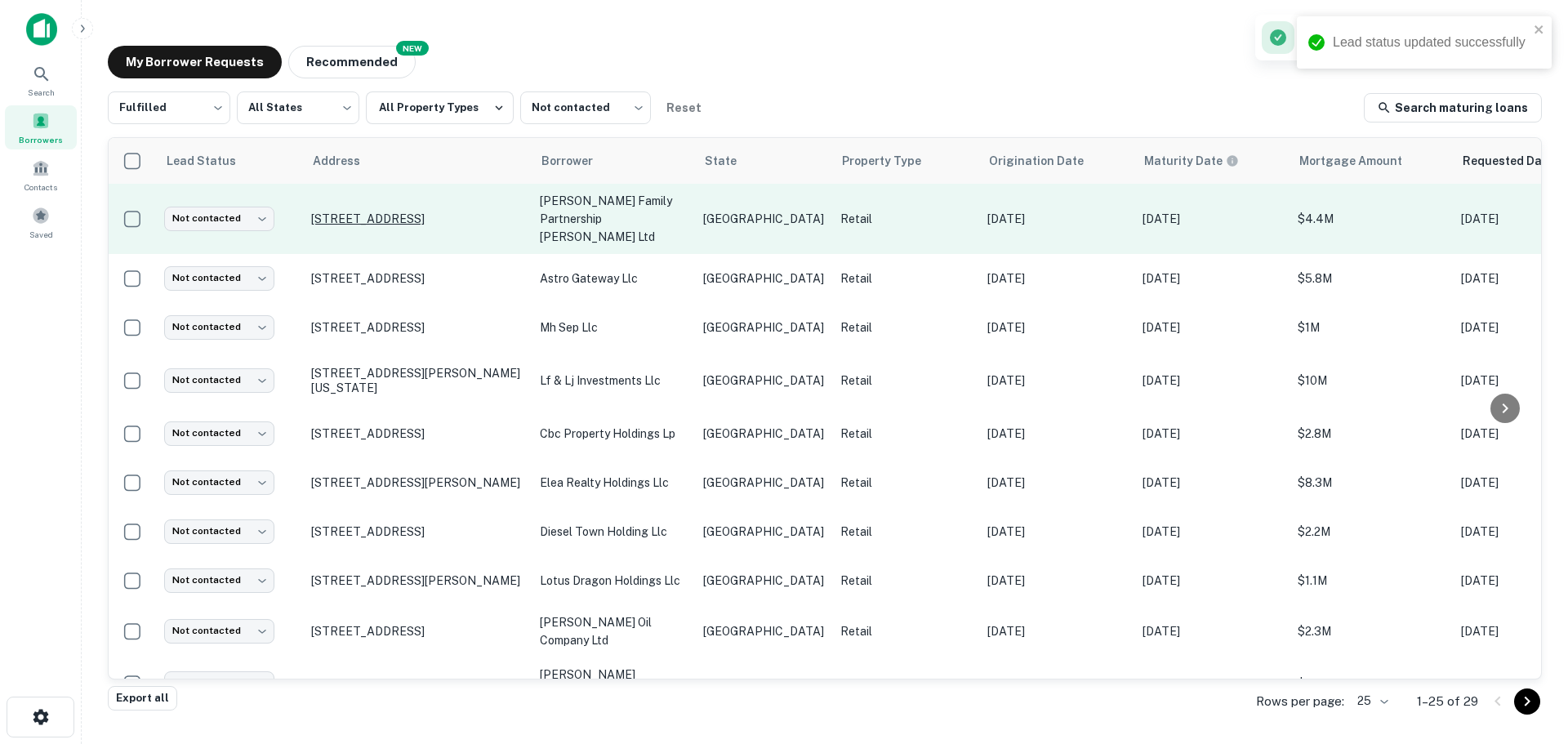
click at [410, 212] on p "[STREET_ADDRESS]" at bounding box center [417, 219] width 212 height 15
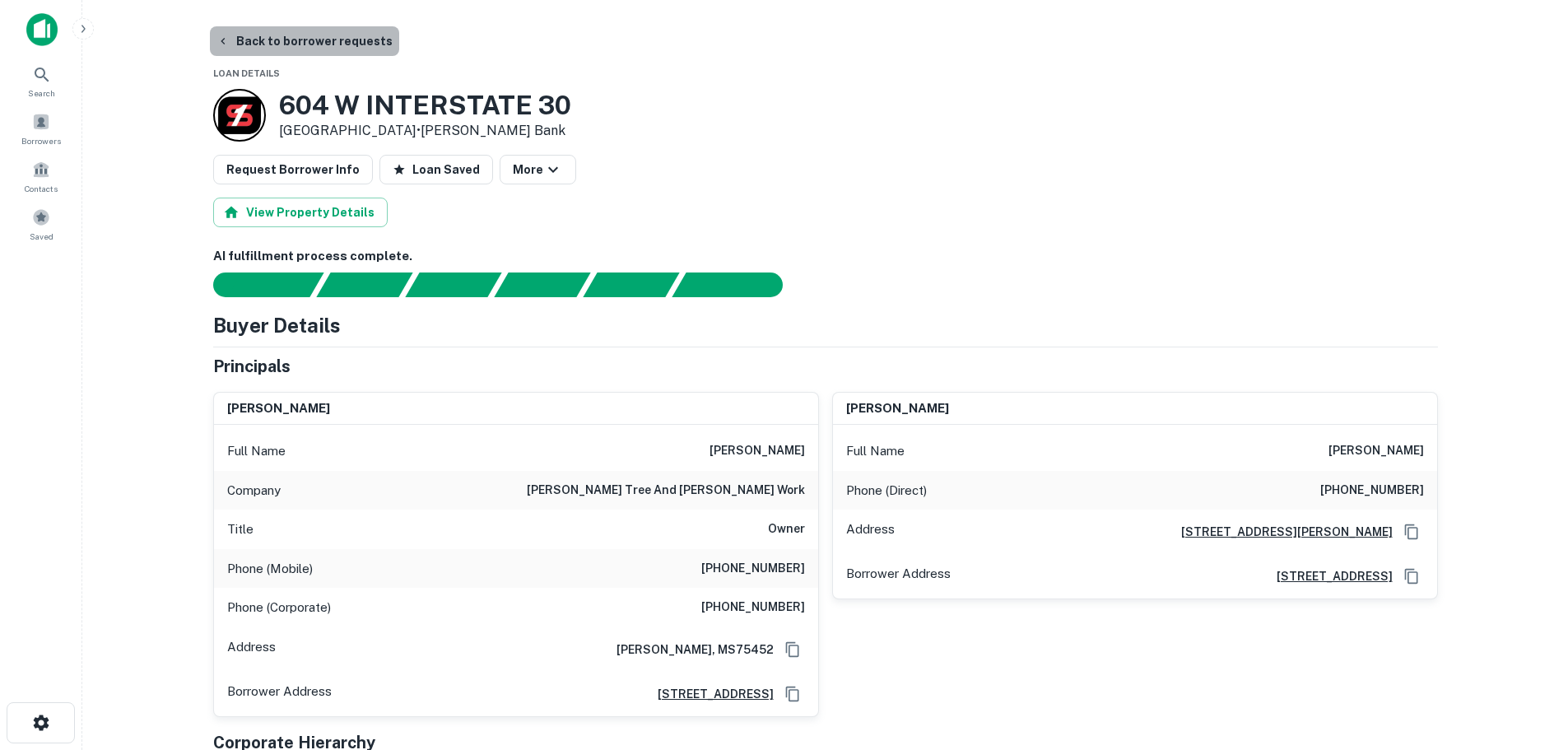
click at [320, 52] on button "Back to borrower requests" at bounding box center [304, 41] width 189 height 30
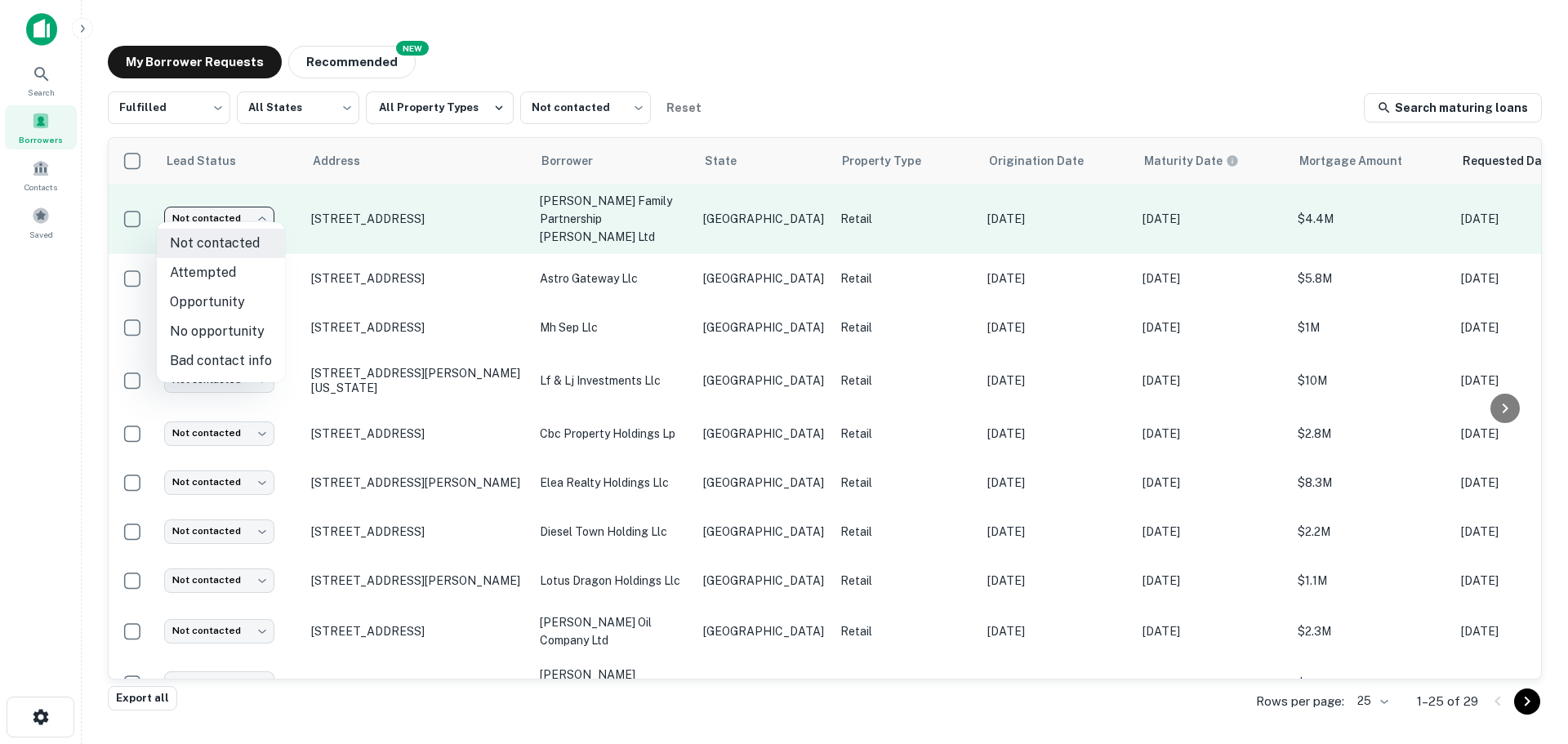
click at [228, 221] on body "Search Borrowers Contacts Saved My Borrower Requests NEW Recommended Fulfilled …" at bounding box center [784, 372] width 1568 height 744
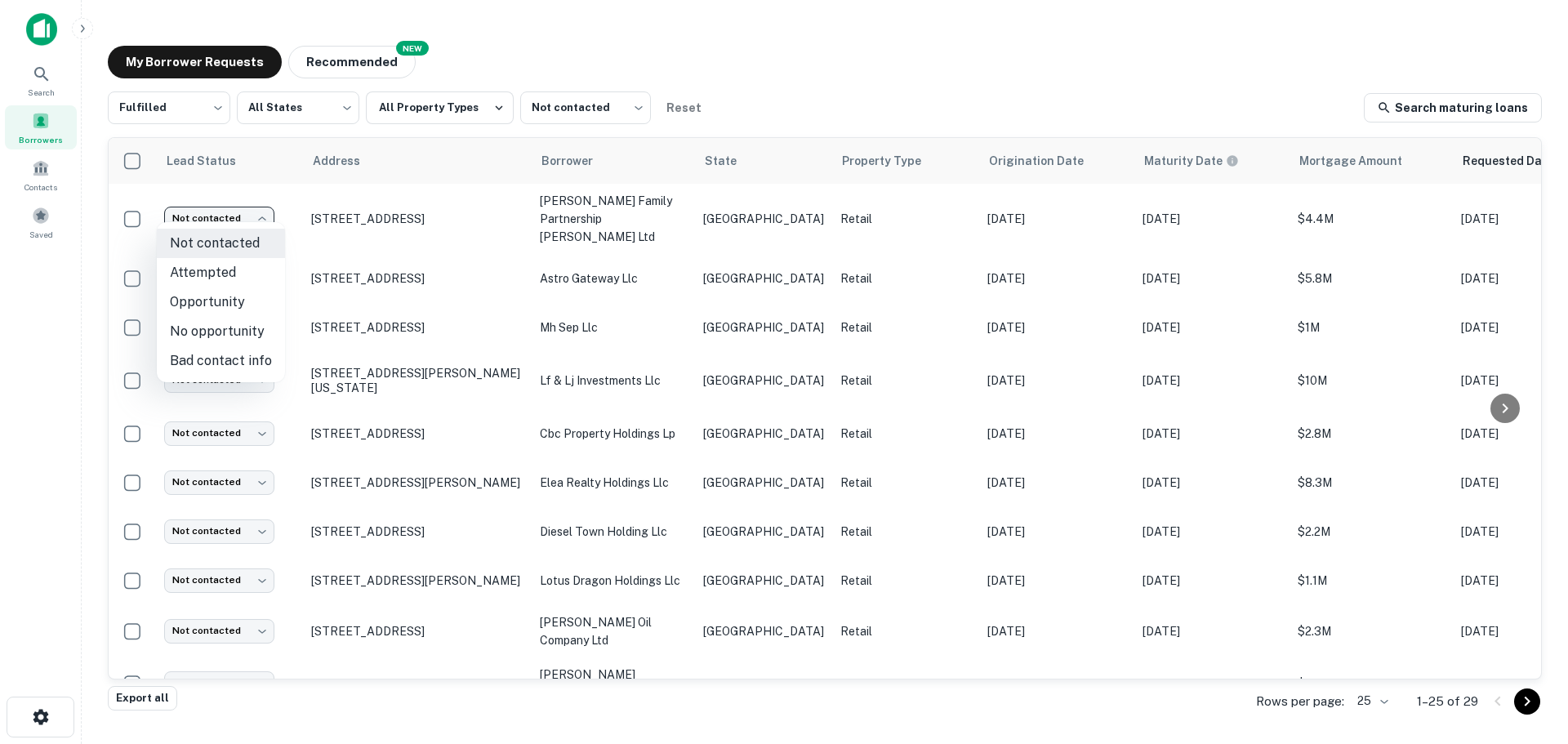
click at [233, 276] on li "Attempted" at bounding box center [220, 272] width 128 height 29
type input "*********"
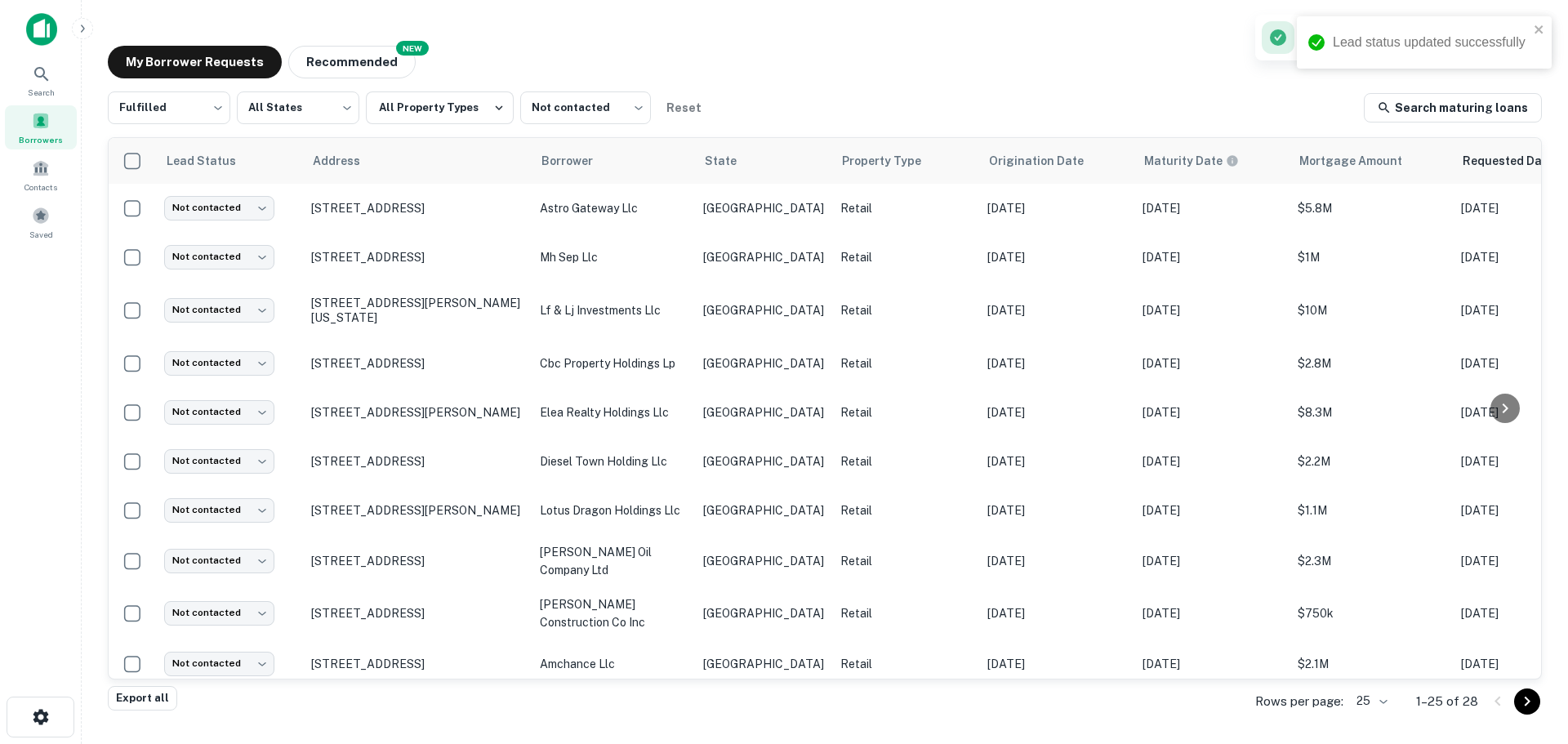
click at [410, 205] on p "[STREET_ADDRESS]" at bounding box center [417, 209] width 212 height 15
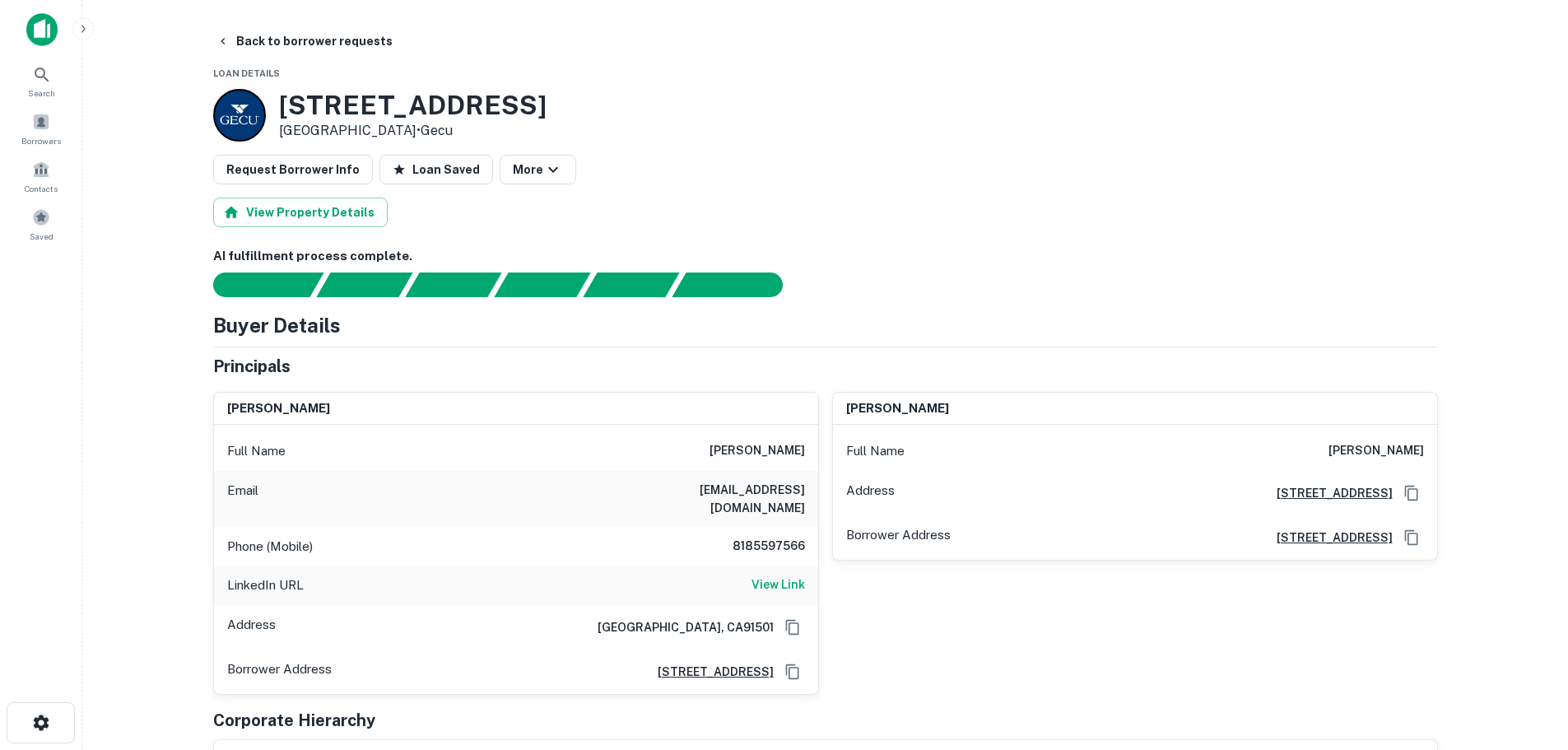
click at [459, 108] on h3 "[STREET_ADDRESS]" at bounding box center [412, 105] width 268 height 31
copy h3 "[STREET_ADDRESS]"
click at [749, 536] on h6 "8185597566" at bounding box center [755, 546] width 99 height 19
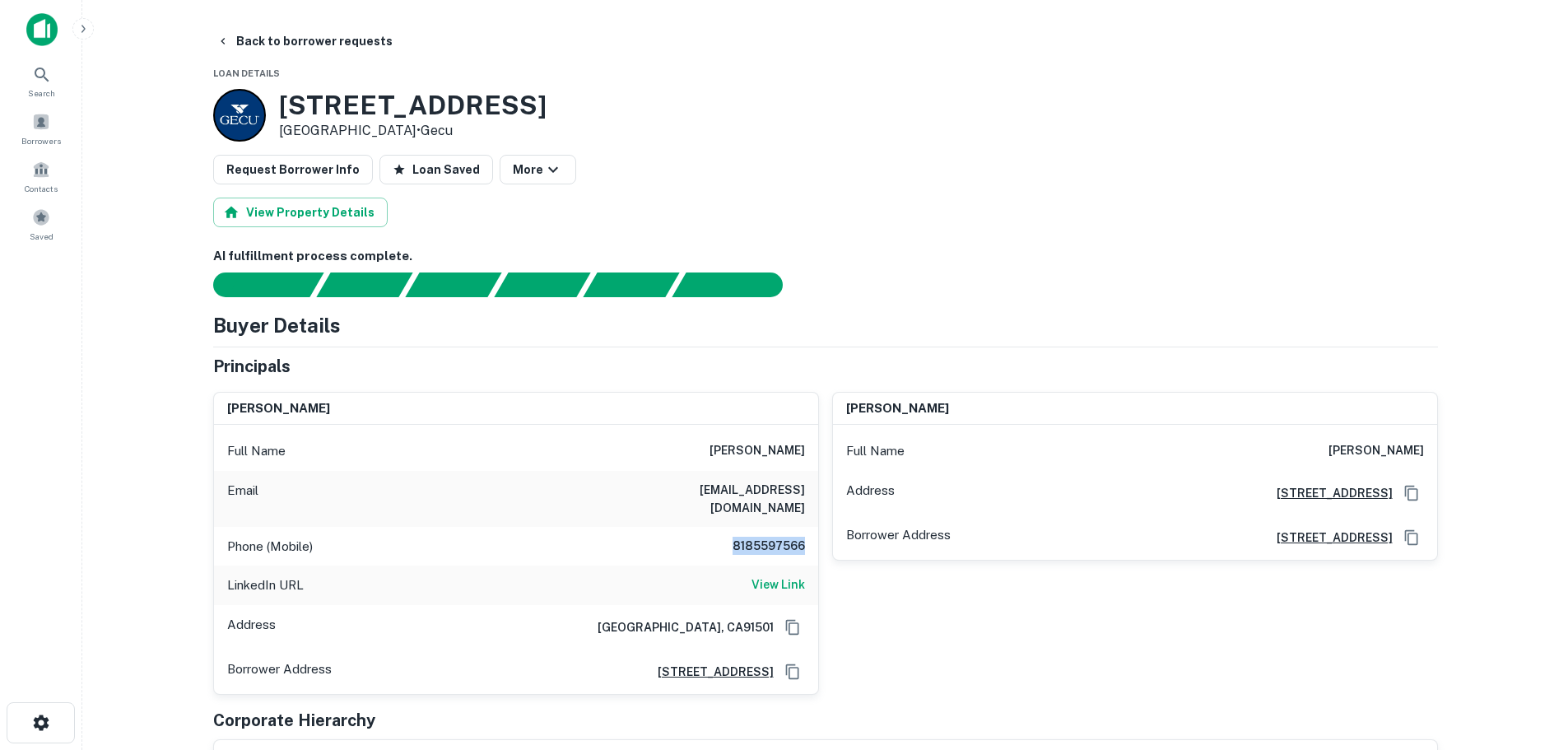
click at [749, 536] on h6 "8185597566" at bounding box center [755, 546] width 99 height 19
click at [283, 48] on button "Back to borrower requests" at bounding box center [304, 41] width 189 height 30
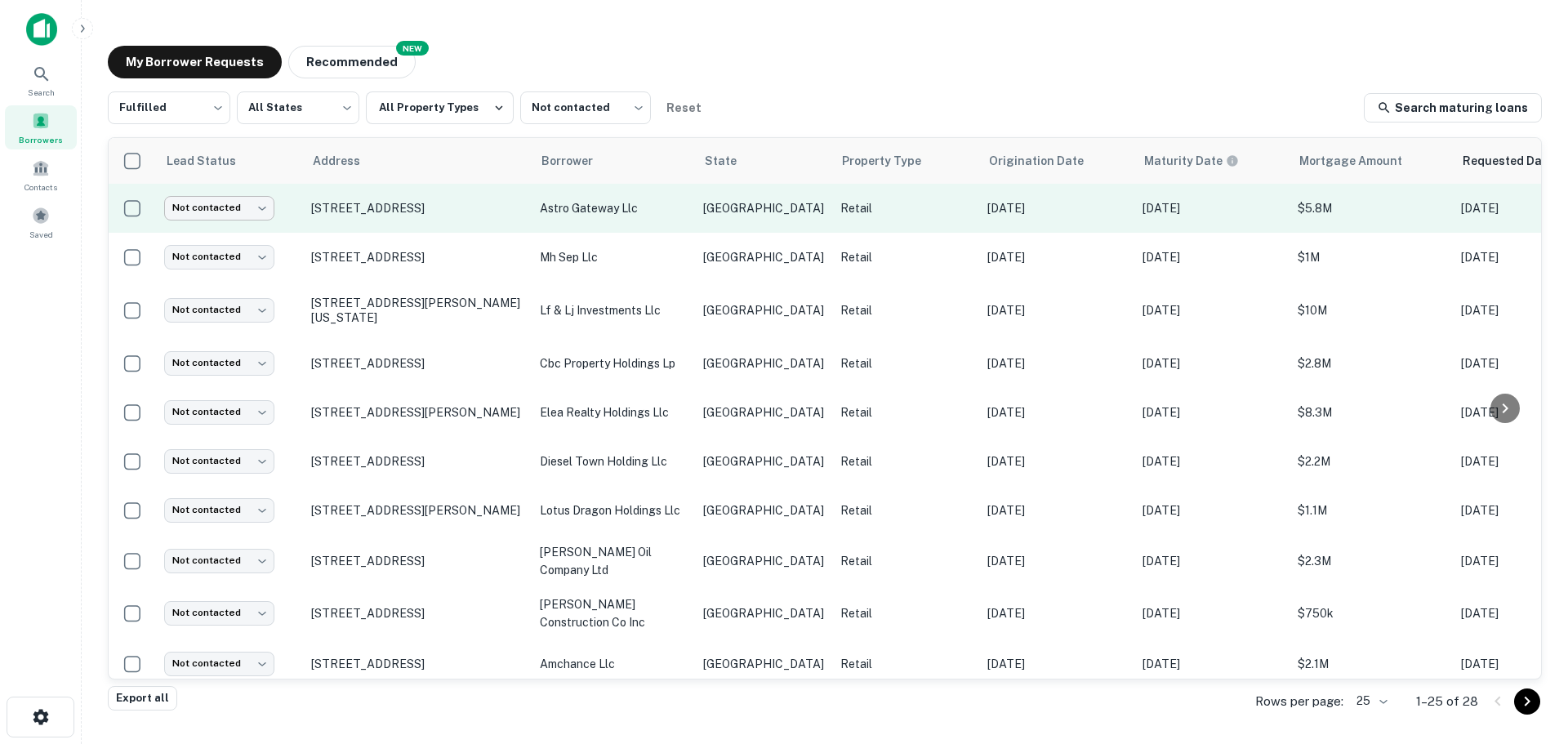
click at [251, 213] on body "Search Borrowers Contacts Saved My Borrower Requests NEW Recommended Fulfilled …" at bounding box center [784, 372] width 1568 height 744
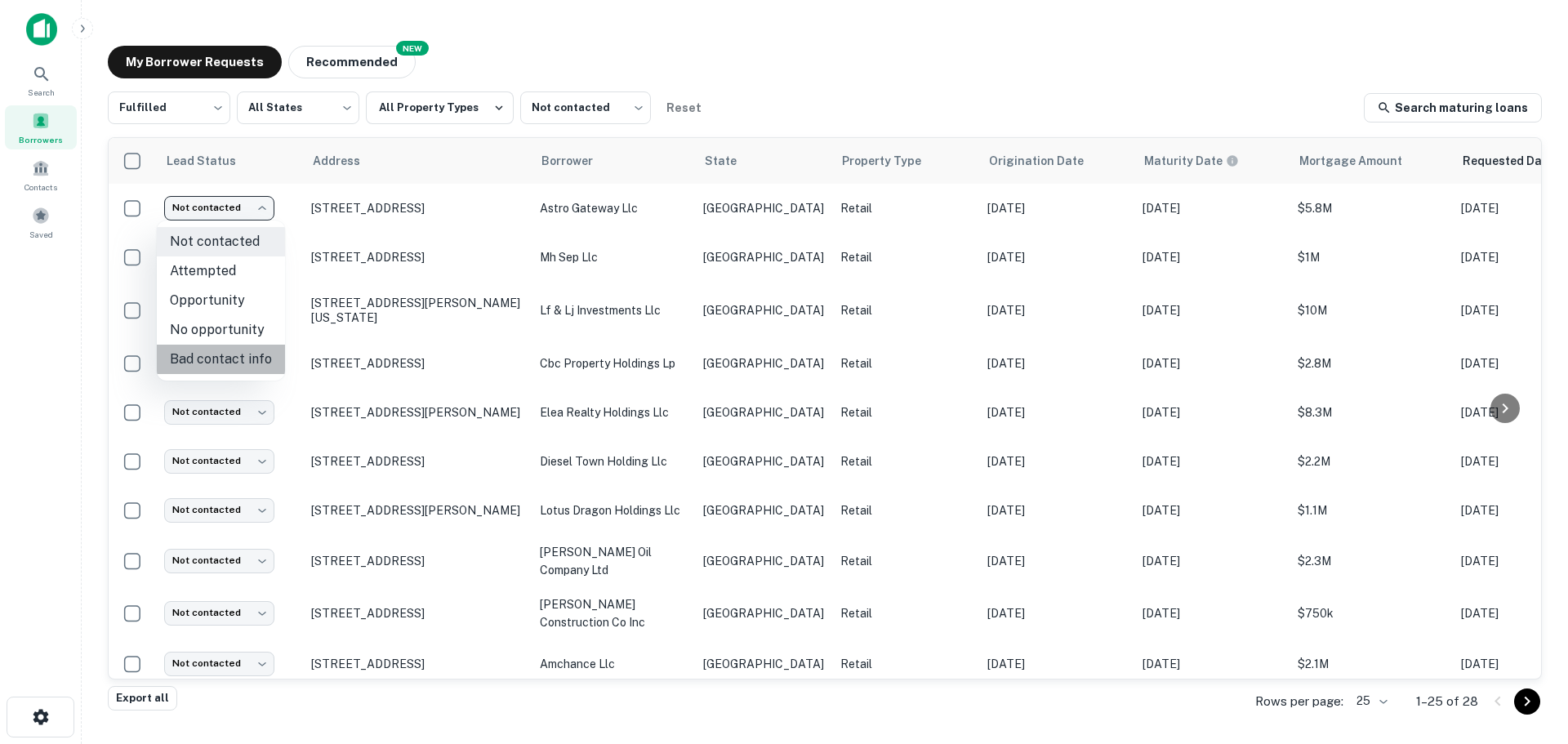
click at [228, 359] on li "Bad contact info" at bounding box center [220, 359] width 128 height 29
type input "**********"
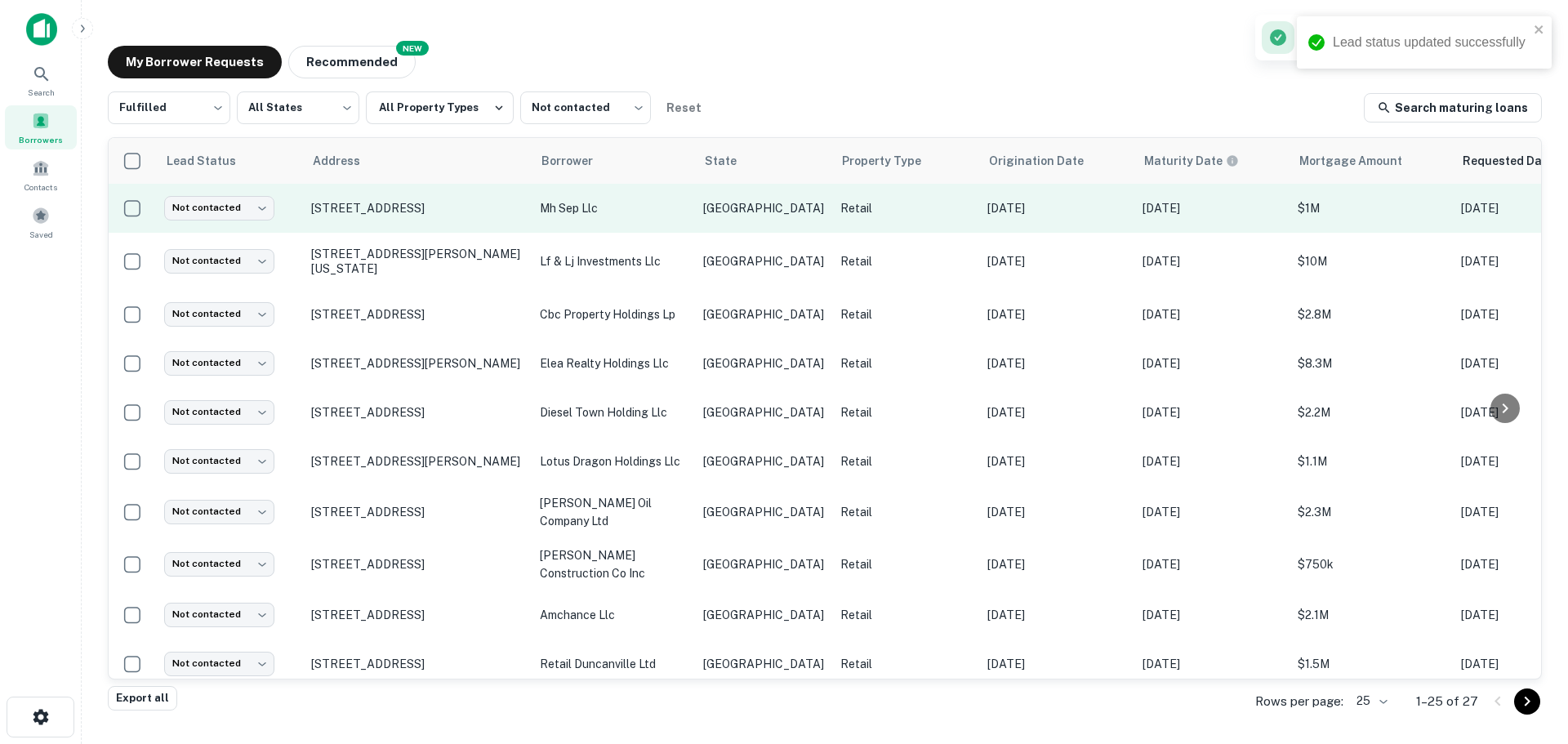
click at [402, 192] on td "[STREET_ADDRESS]" at bounding box center [417, 208] width 229 height 49
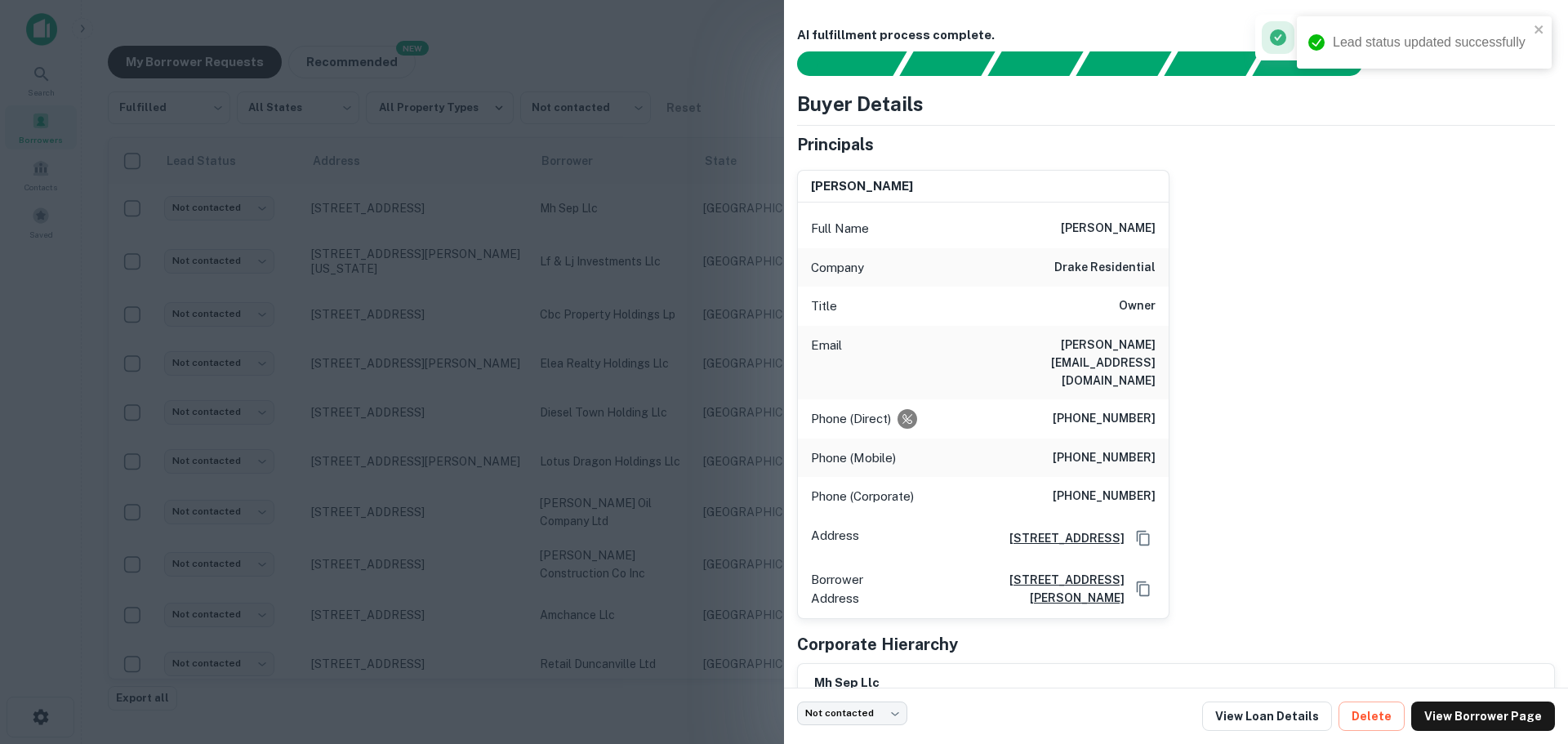
click at [406, 189] on div at bounding box center [784, 372] width 1568 height 744
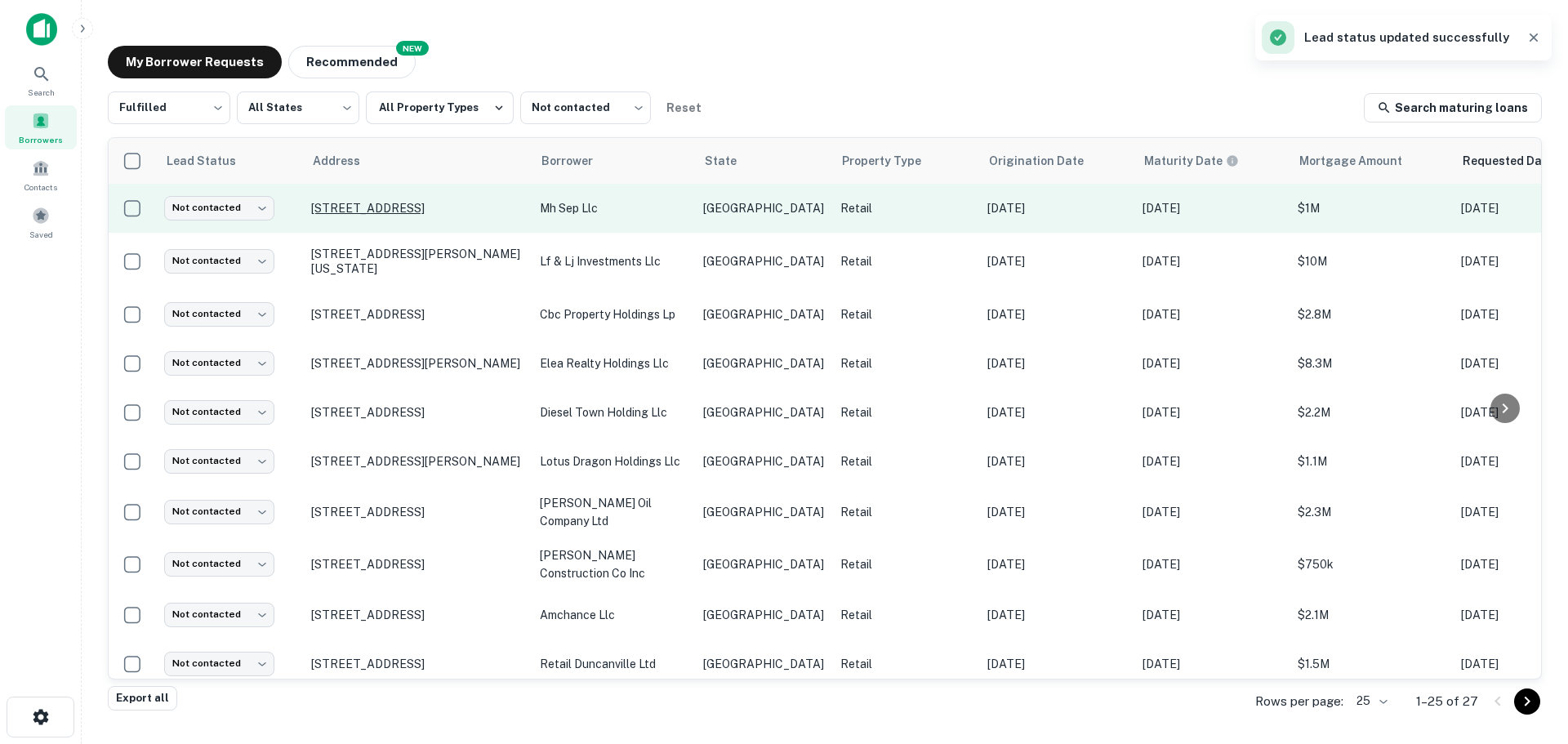
click at [401, 204] on p "[STREET_ADDRESS]" at bounding box center [417, 209] width 212 height 15
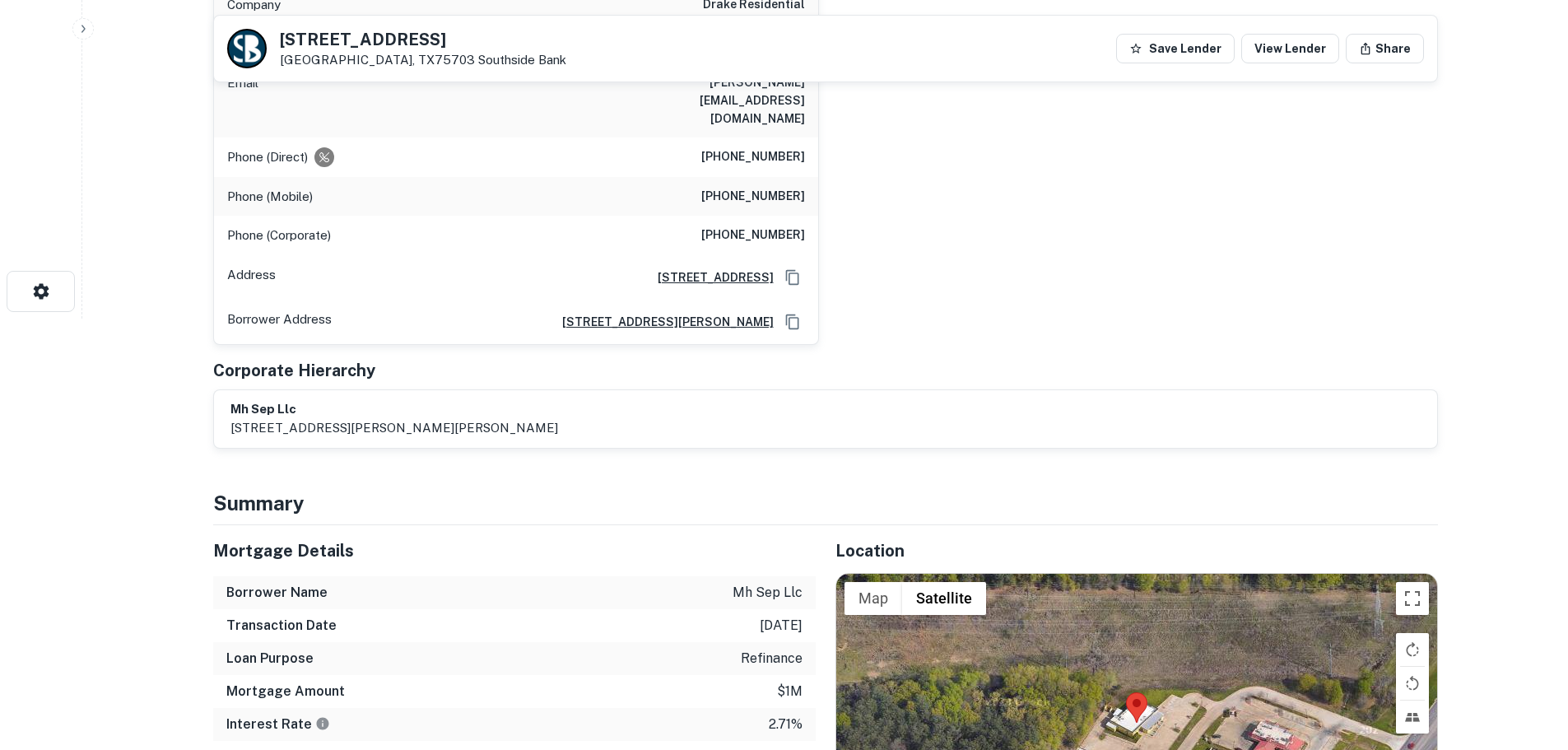
scroll to position [659, 0]
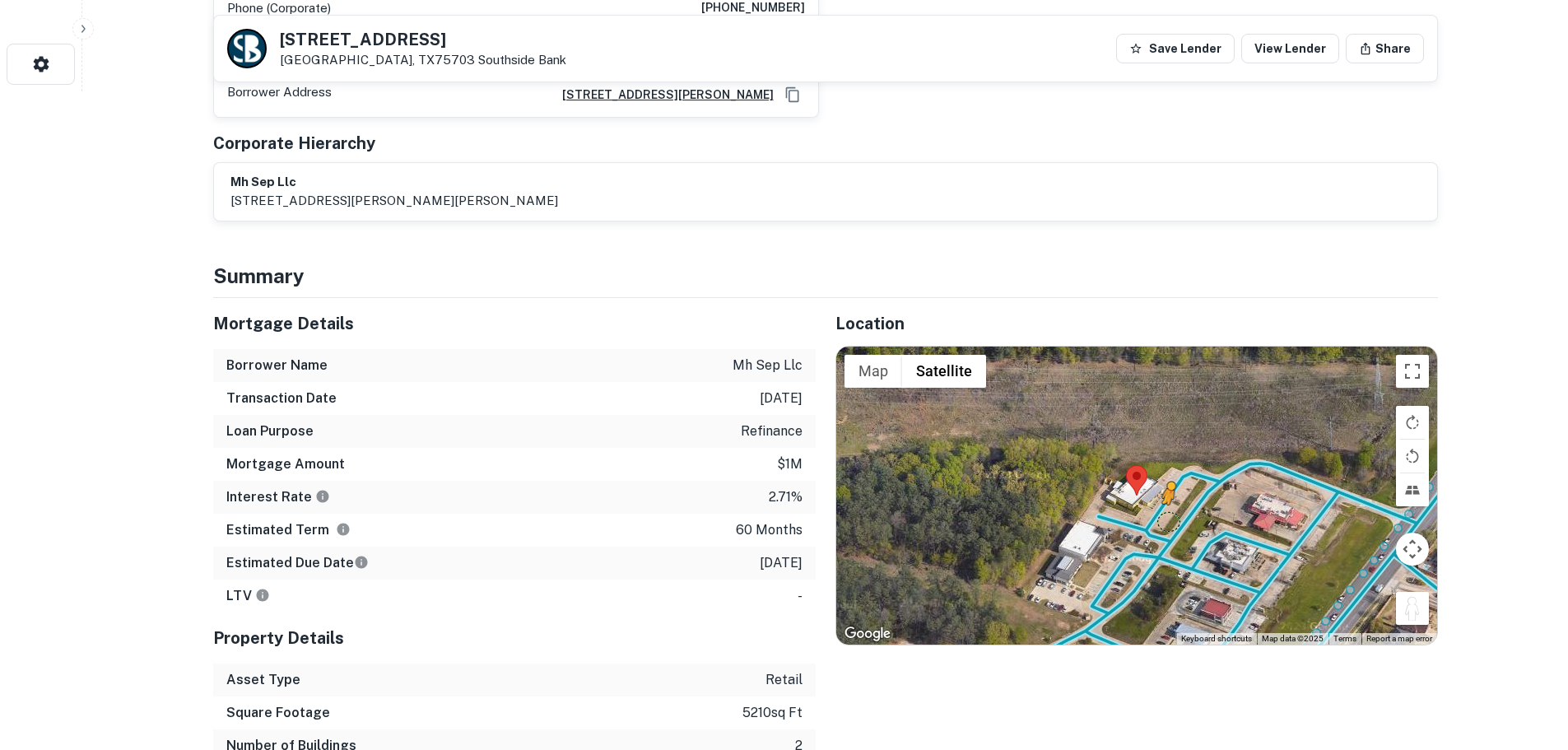
drag, startPoint x: 1406, startPoint y: 579, endPoint x: 1168, endPoint y: 485, distance: 255.9
click at [1168, 485] on div "To activate drag with keyboard, press Alt + Enter. Once in keyboard drag state,…" at bounding box center [1136, 495] width 601 height 298
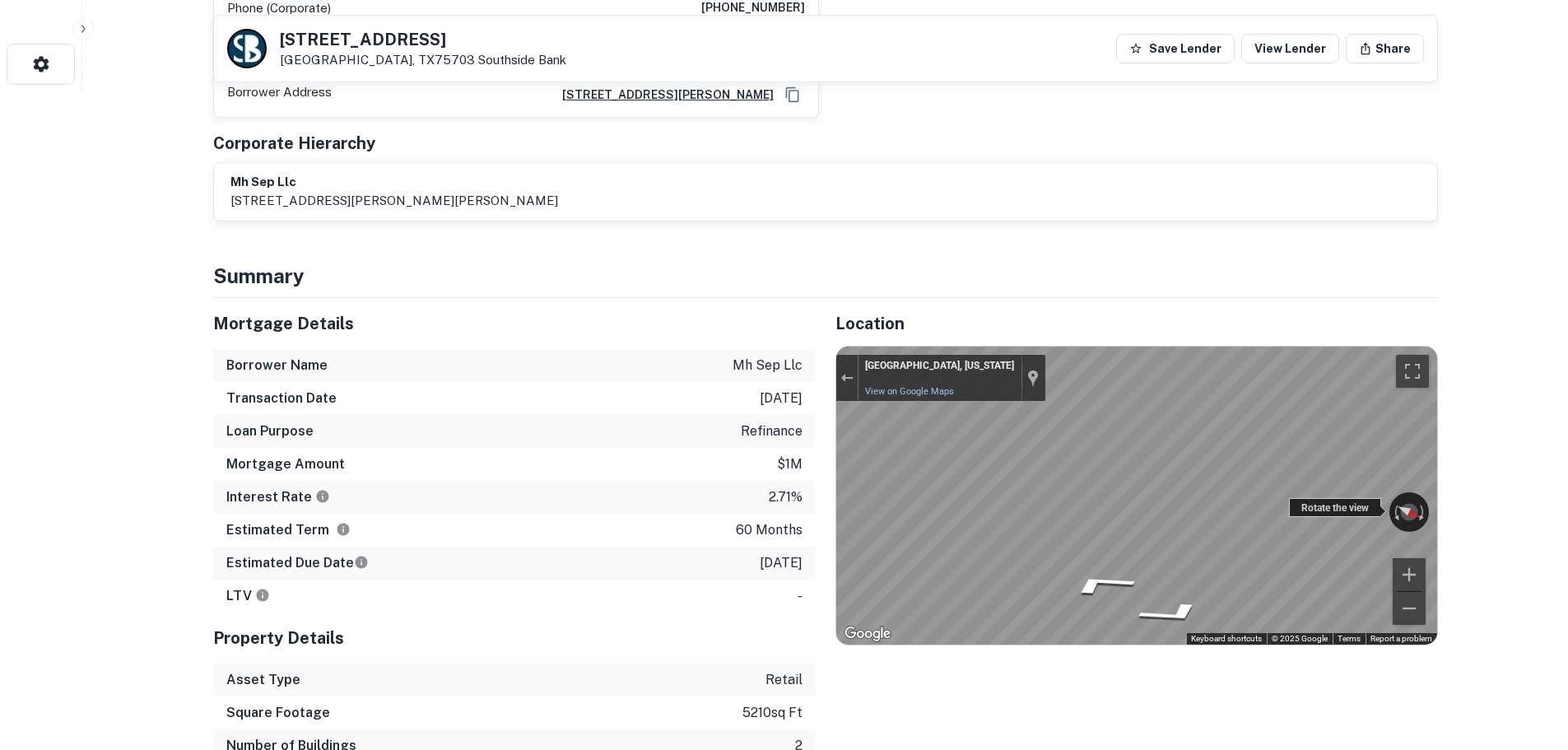
click at [1307, 481] on div "← Move left → Move right ↑ Move up ↓ Move down + Zoom in - Zoom out [GEOGRAPHIC…" at bounding box center [1136, 495] width 601 height 298
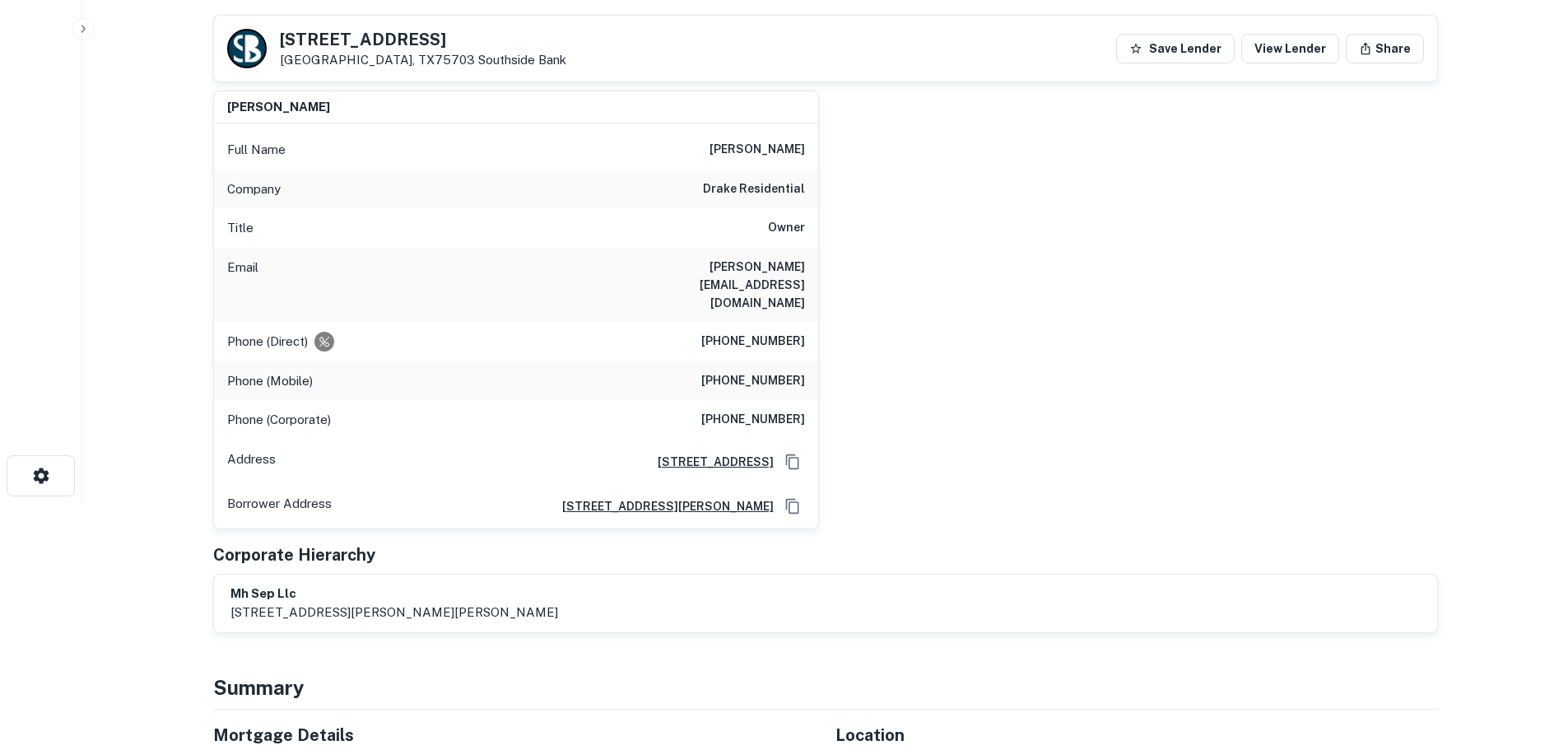
click at [388, 41] on h5 "[STREET_ADDRESS]" at bounding box center [422, 39] width 286 height 16
click at [757, 332] on h6 "[PHONE_NUMBER]" at bounding box center [753, 341] width 104 height 19
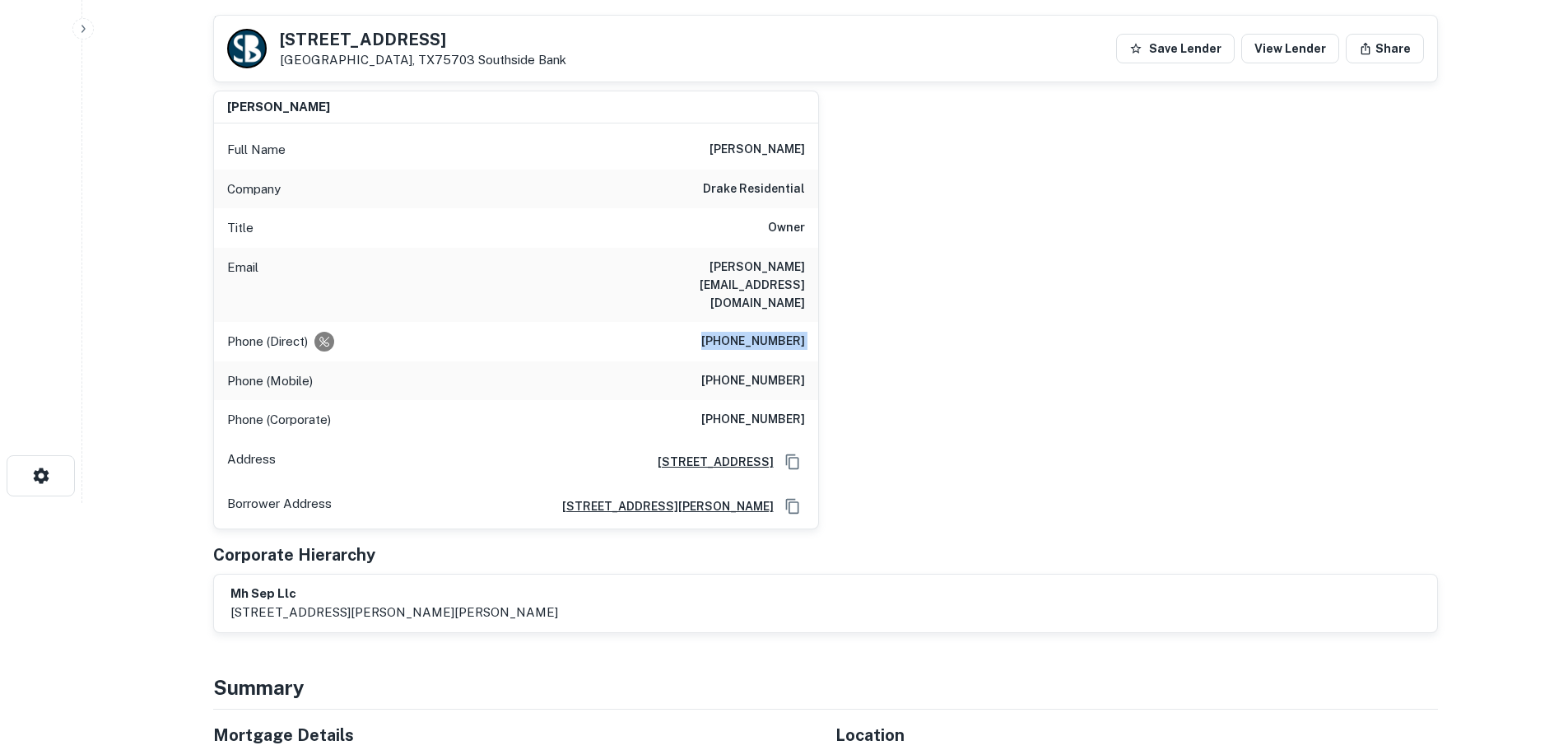
click at [757, 332] on h6 "[PHONE_NUMBER]" at bounding box center [753, 341] width 104 height 19
click at [788, 371] on h6 "[PHONE_NUMBER]" at bounding box center [753, 380] width 104 height 19
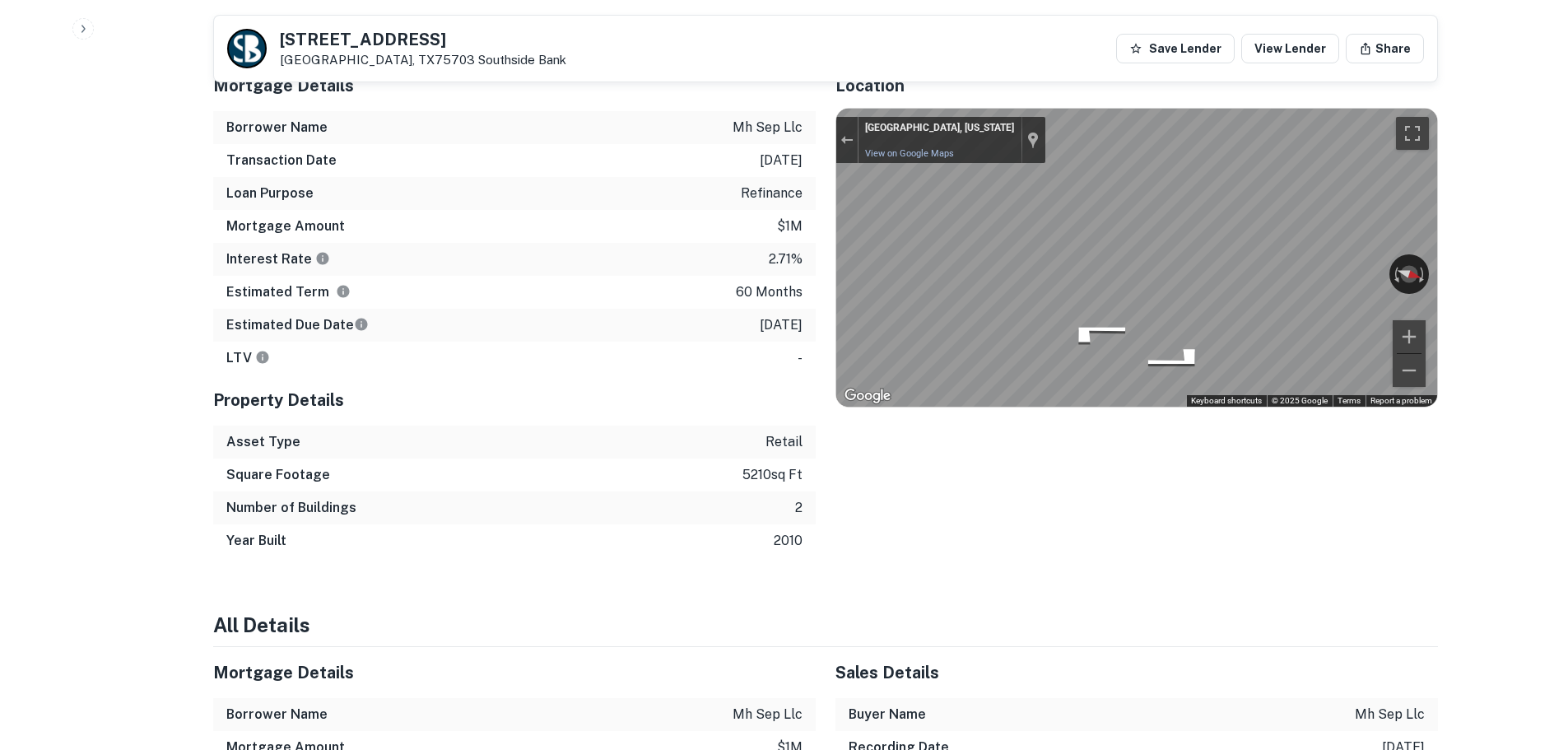
scroll to position [905, 0]
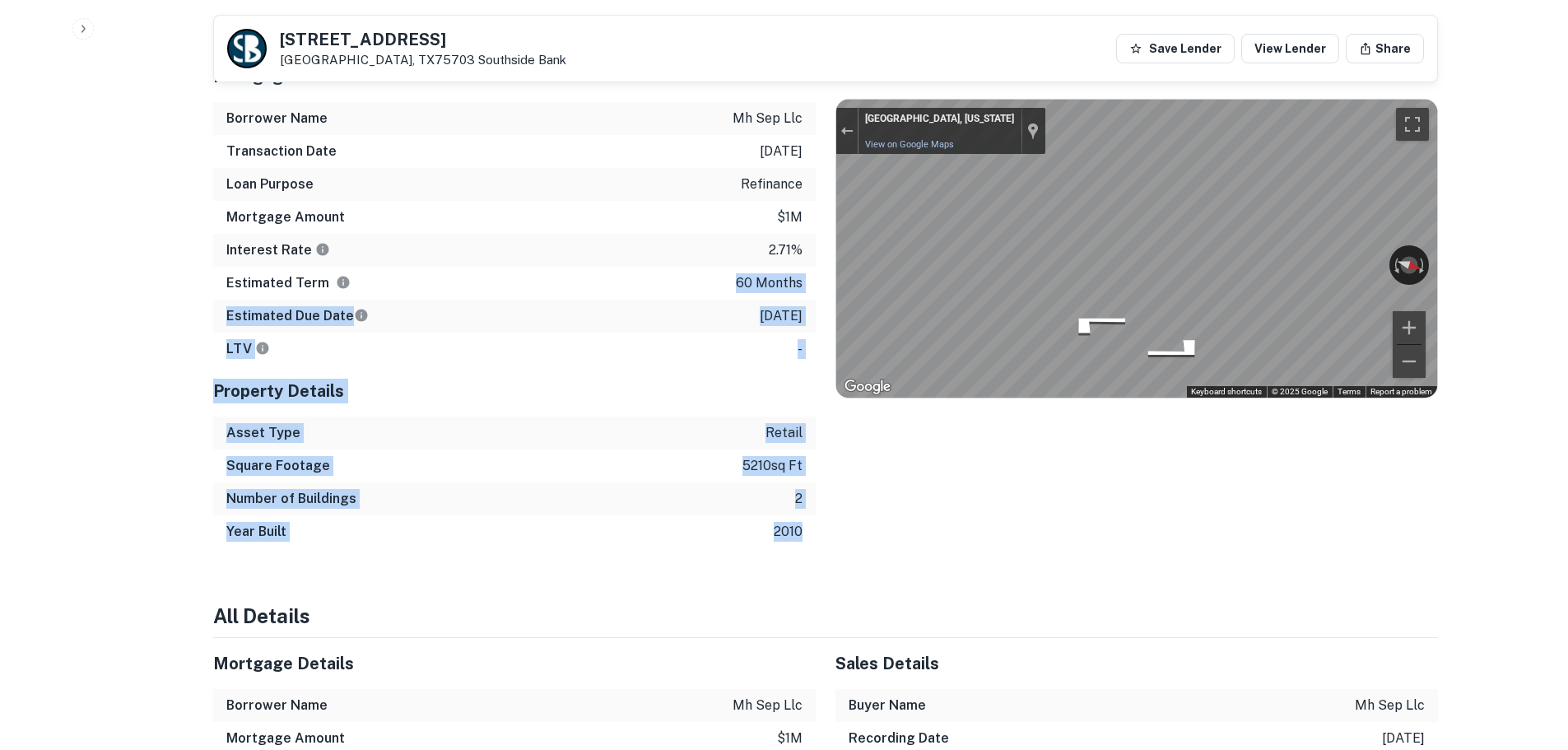
drag, startPoint x: 800, startPoint y: 493, endPoint x: 734, endPoint y: 251, distance: 250.8
click at [734, 251] on div "Mortgage Details Borrower Name mh sep llc Transaction Date [DATE] Loan Purpose …" at bounding box center [514, 299] width 602 height 497
click at [704, 366] on div "Property Details" at bounding box center [514, 391] width 602 height 51
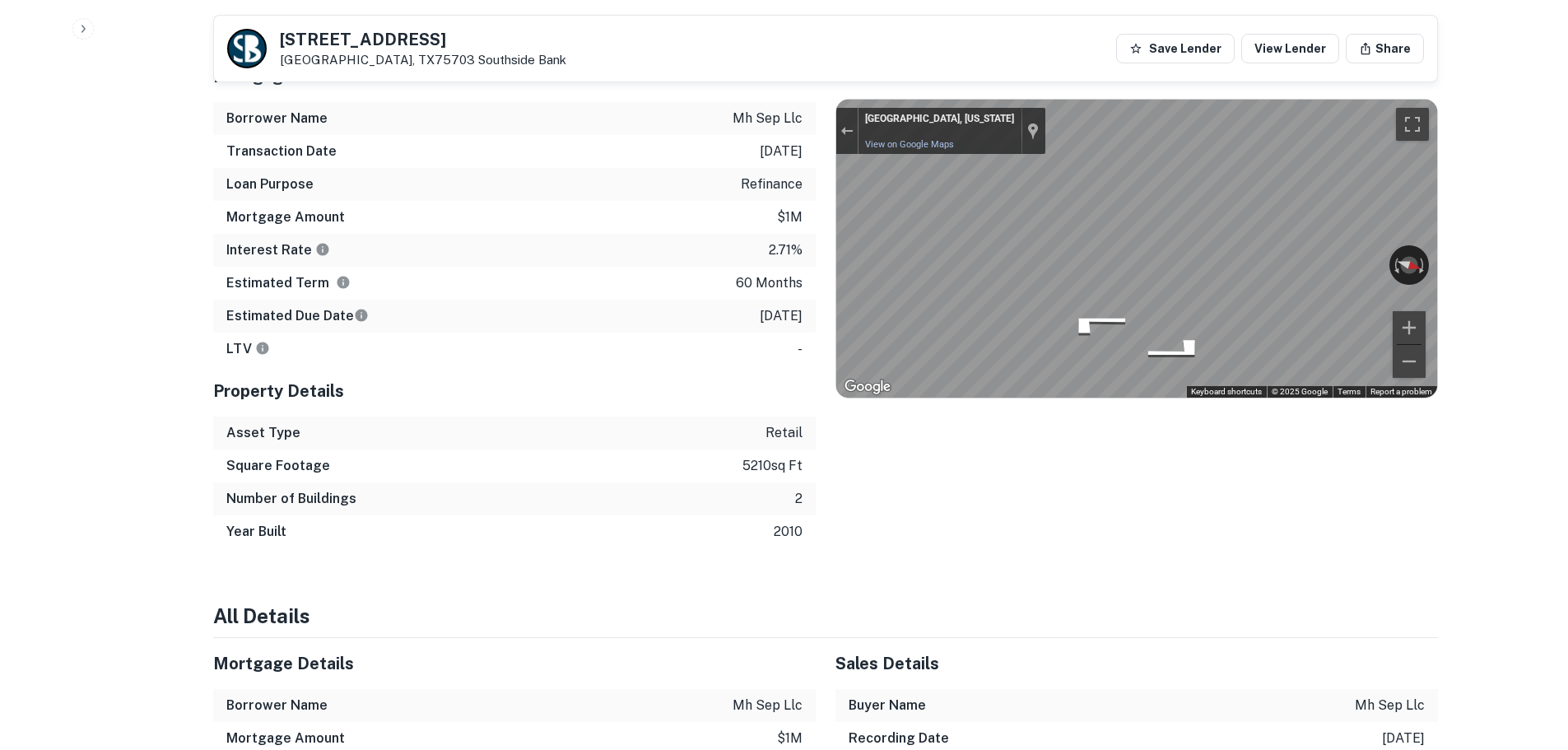
drag, startPoint x: 733, startPoint y: 247, endPoint x: 804, endPoint y: 289, distance: 82.5
click at [804, 289] on div "Mortgage Details Borrower Name mh sep llc Transaction Date [DATE] Loan Purpose …" at bounding box center [514, 208] width 602 height 314
click at [774, 333] on div "LTV -" at bounding box center [514, 349] width 602 height 33
drag, startPoint x: 738, startPoint y: 246, endPoint x: 813, endPoint y: 280, distance: 82.3
click at [813, 280] on div "Mortgage Details Borrower Name mh sep llc Transaction Date [DATE] Loan Purpose …" at bounding box center [514, 208] width 602 height 314
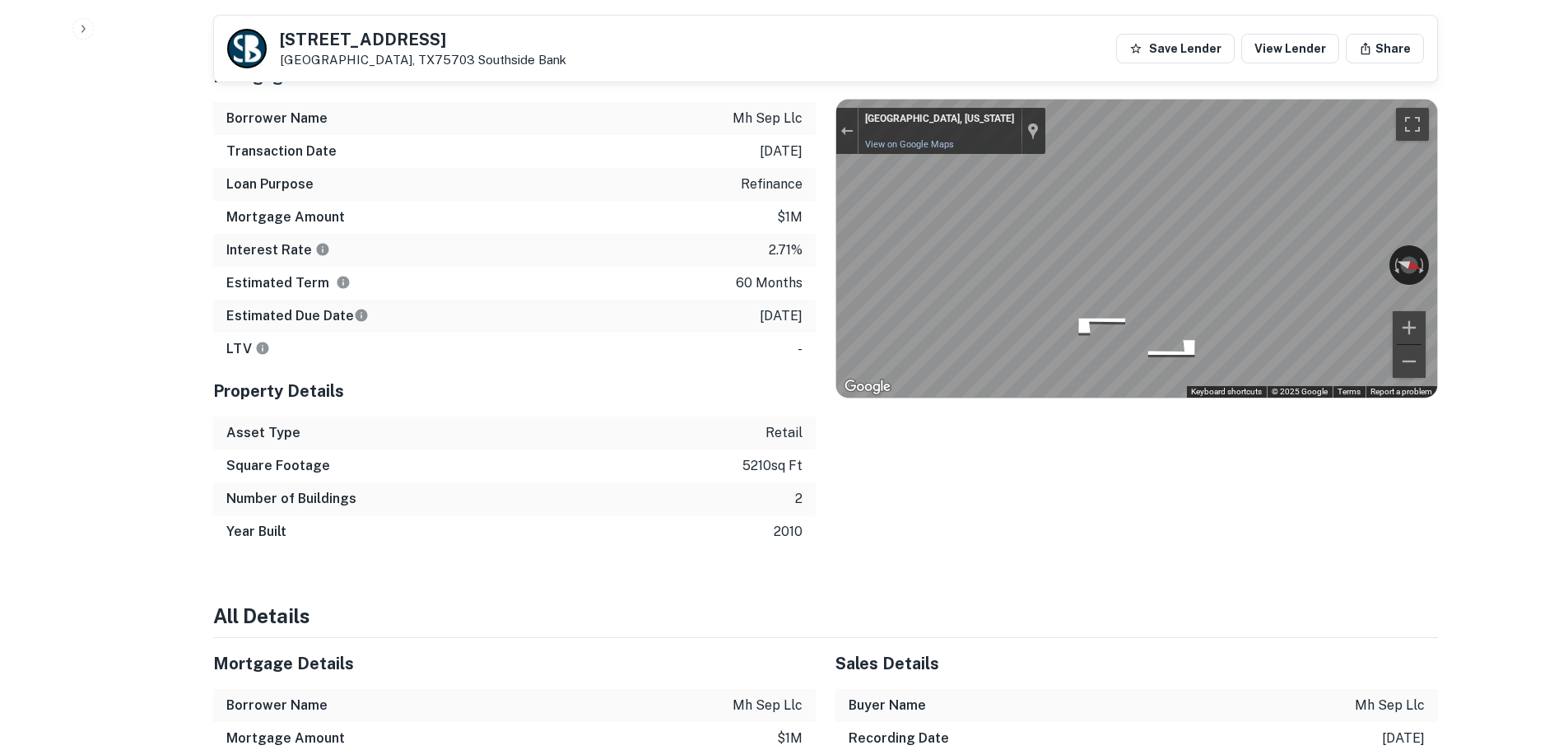
click at [805, 300] on div "Estimated Due Date [DATE]" at bounding box center [514, 316] width 602 height 33
drag, startPoint x: 805, startPoint y: 280, endPoint x: 741, endPoint y: 246, distance: 72.5
click at [741, 246] on div "Mortgage Details Borrower Name mh sep llc Transaction Date [DATE] Loan Purpose …" at bounding box center [514, 208] width 602 height 314
click at [730, 267] on div "Estimated Term 60 months" at bounding box center [514, 283] width 602 height 33
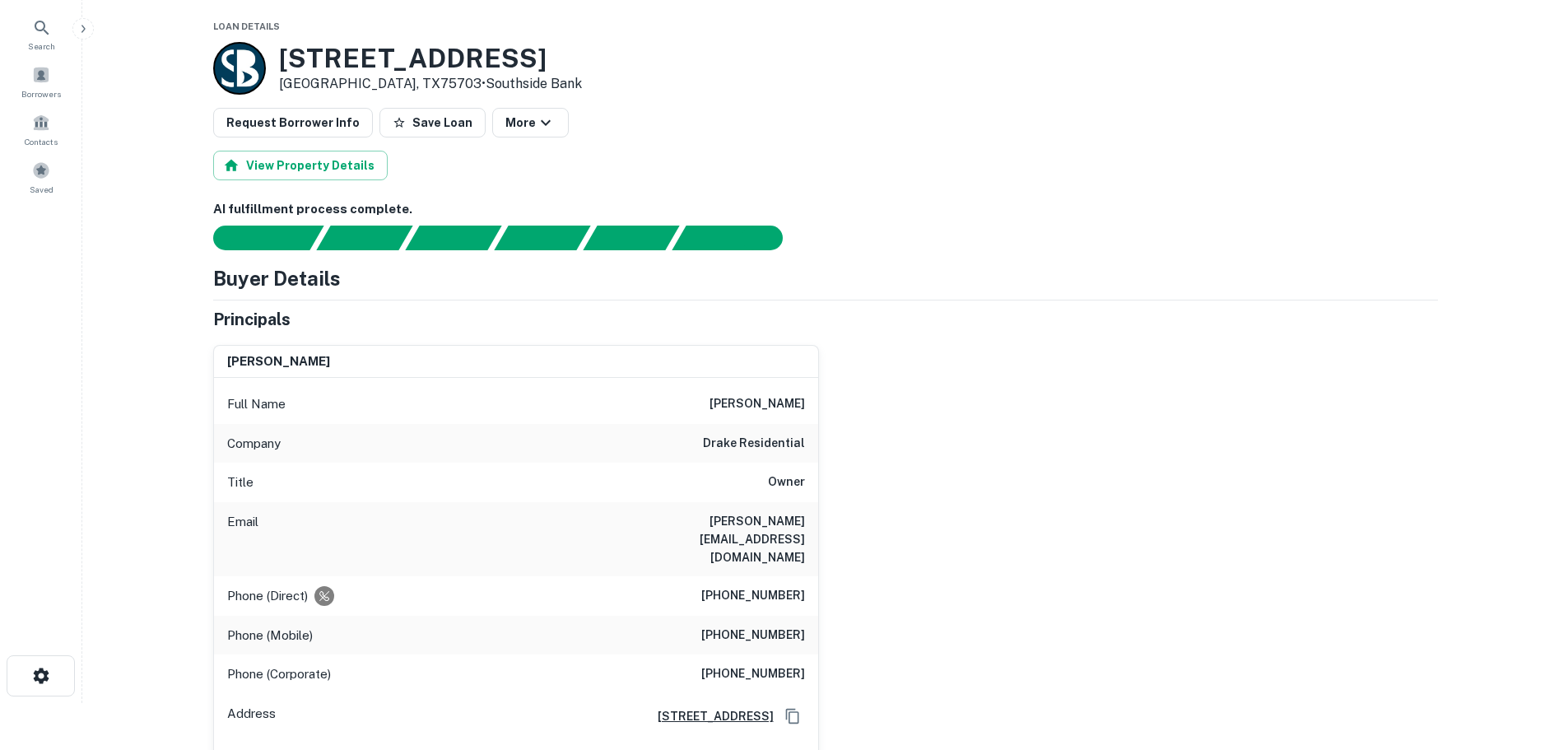
scroll to position [0, 0]
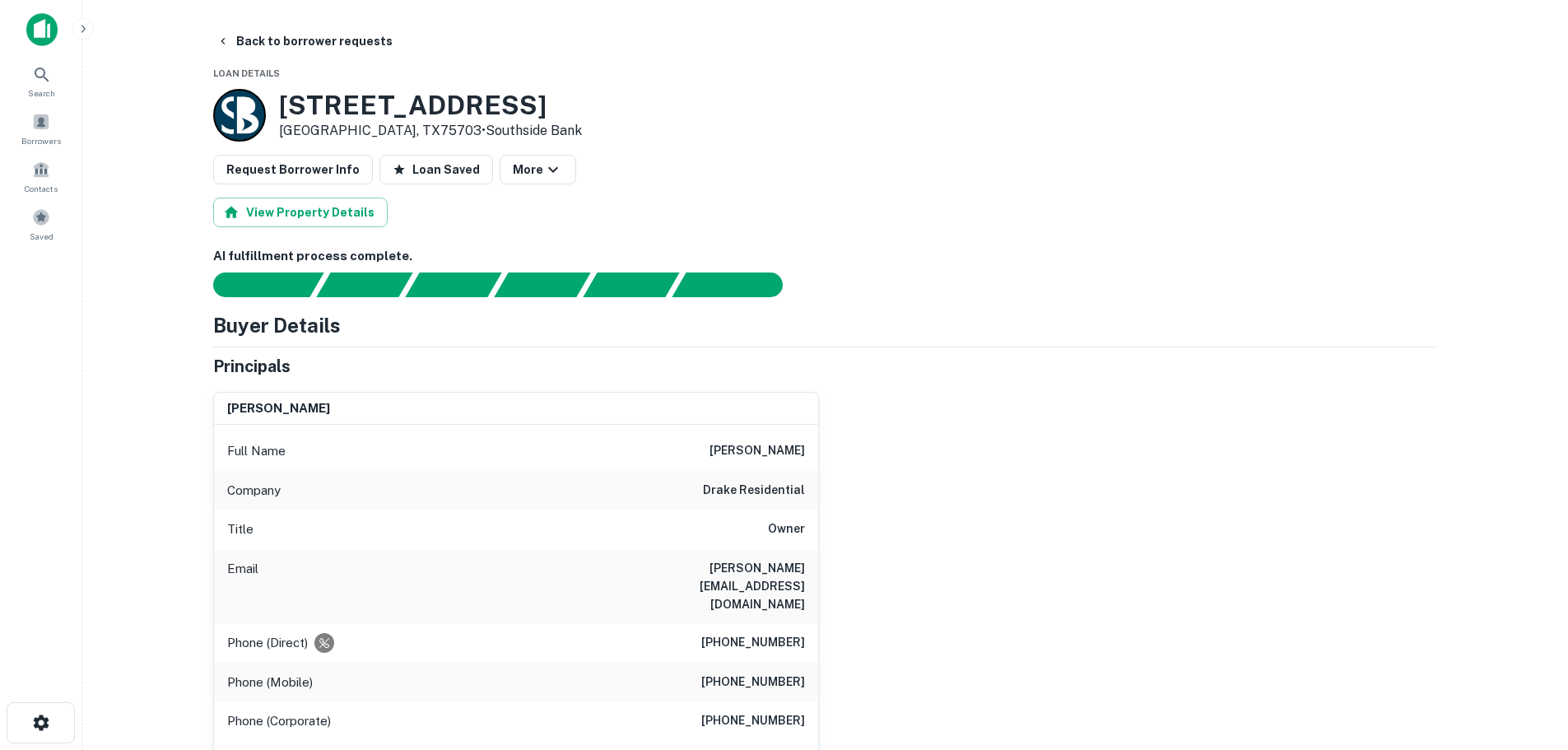
click at [383, 91] on h3 "[STREET_ADDRESS]" at bounding box center [430, 105] width 303 height 31
click at [381, 104] on h3 "[STREET_ADDRESS]" at bounding box center [430, 105] width 303 height 31
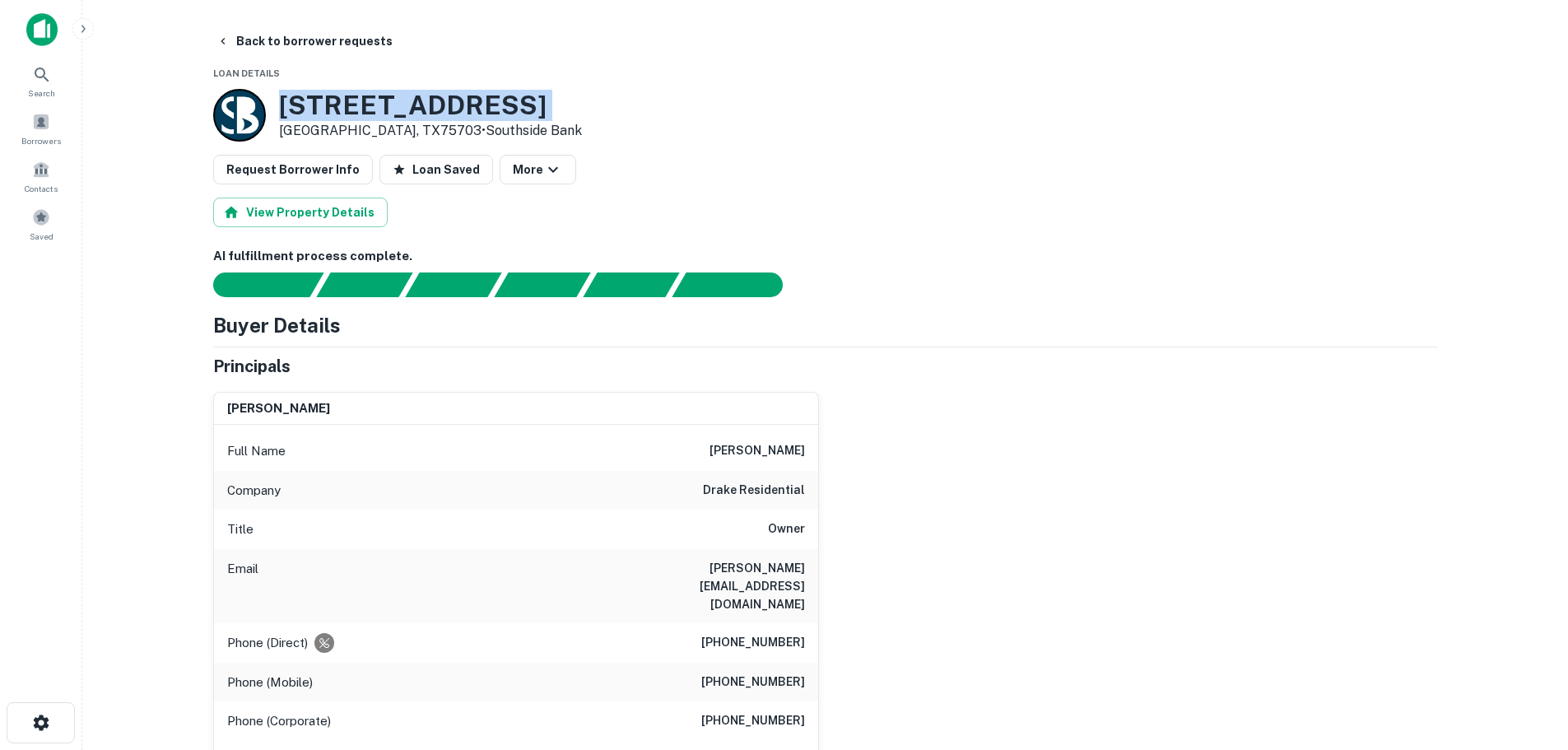
click at [381, 104] on h3 "[STREET_ADDRESS]" at bounding box center [430, 105] width 303 height 31
click at [329, 41] on button "Back to borrower requests" at bounding box center [304, 41] width 189 height 30
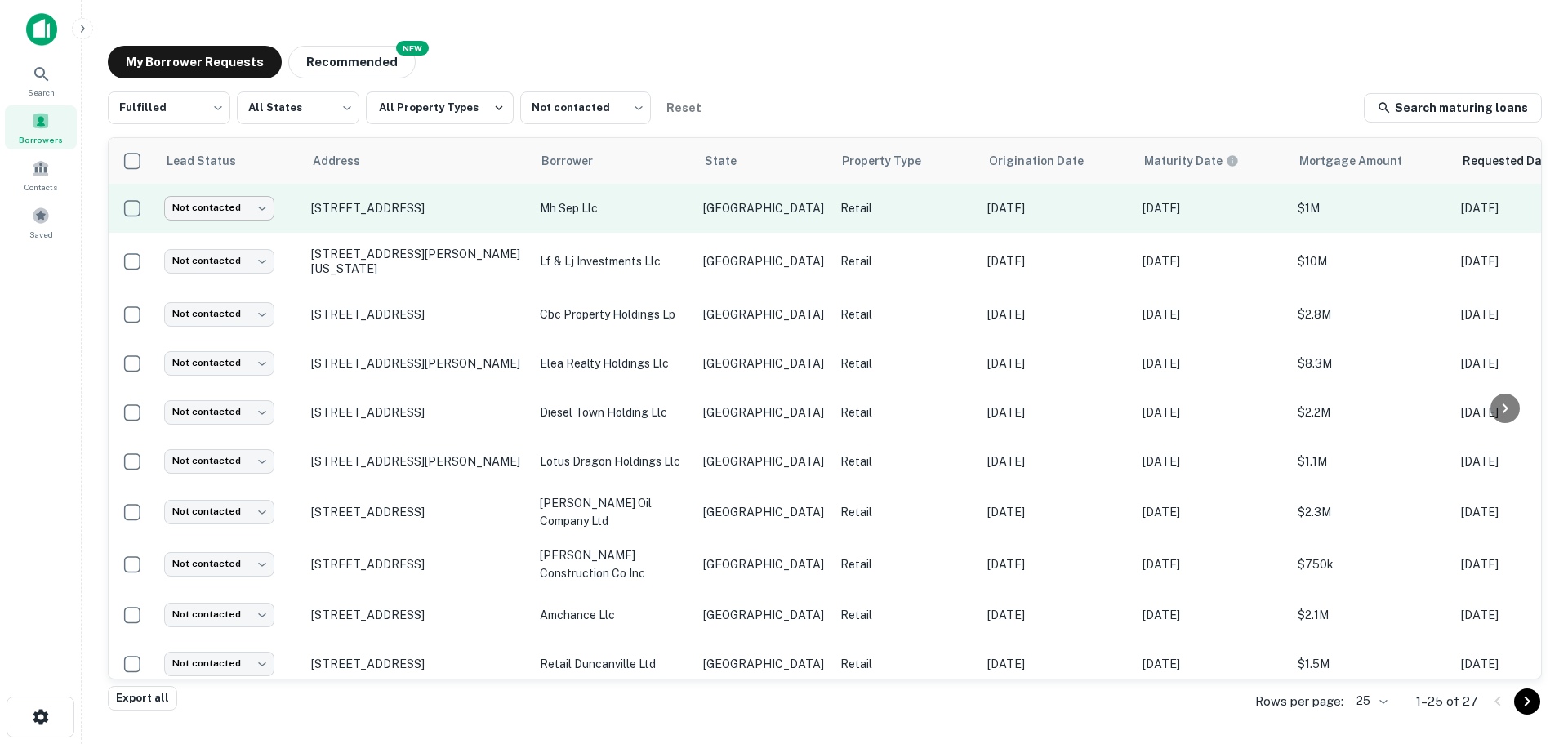
click at [211, 207] on body "Search Borrowers Contacts Saved My Borrower Requests NEW Recommended Fulfilled …" at bounding box center [784, 372] width 1568 height 744
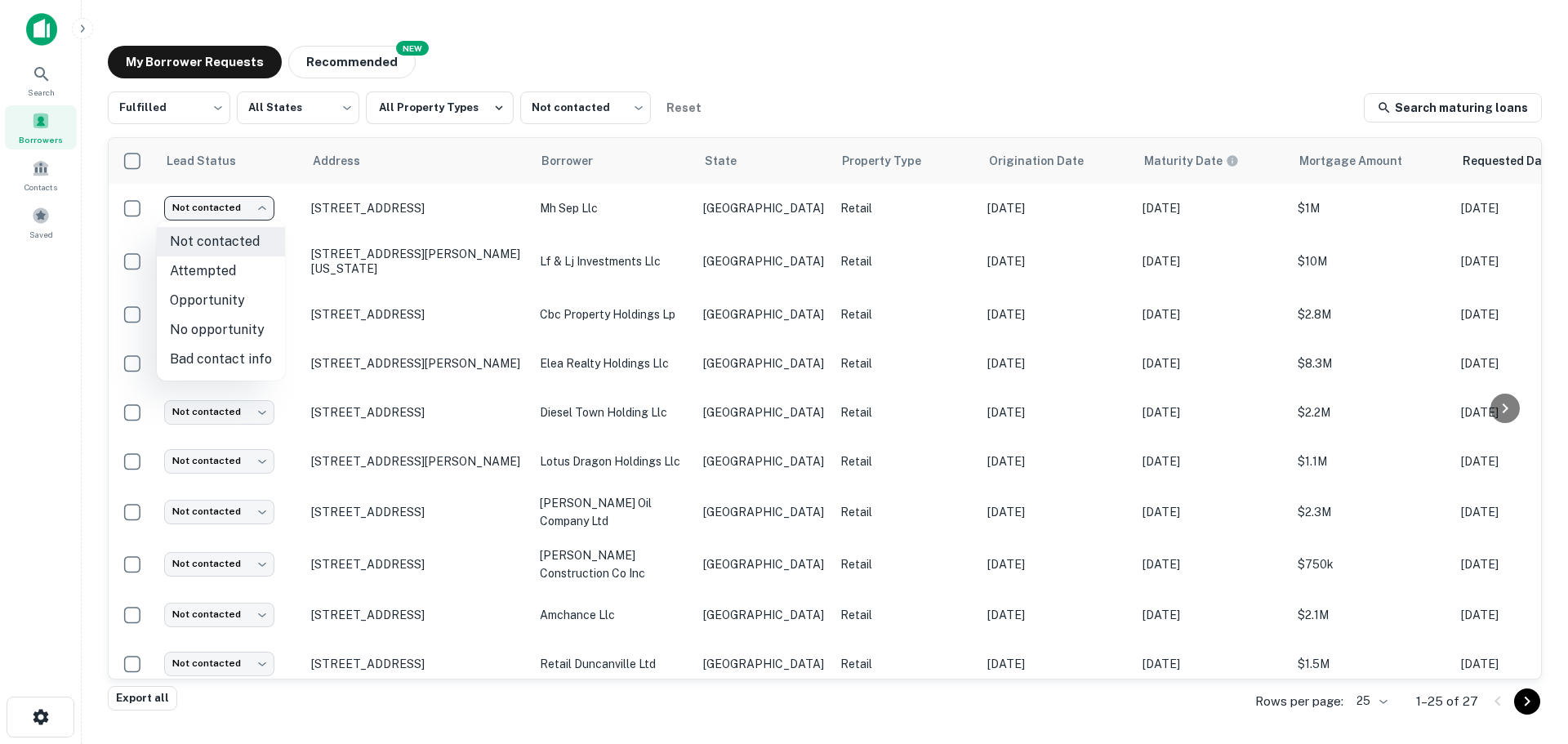
click at [222, 307] on li "Opportunity" at bounding box center [220, 300] width 128 height 29
type input "**********"
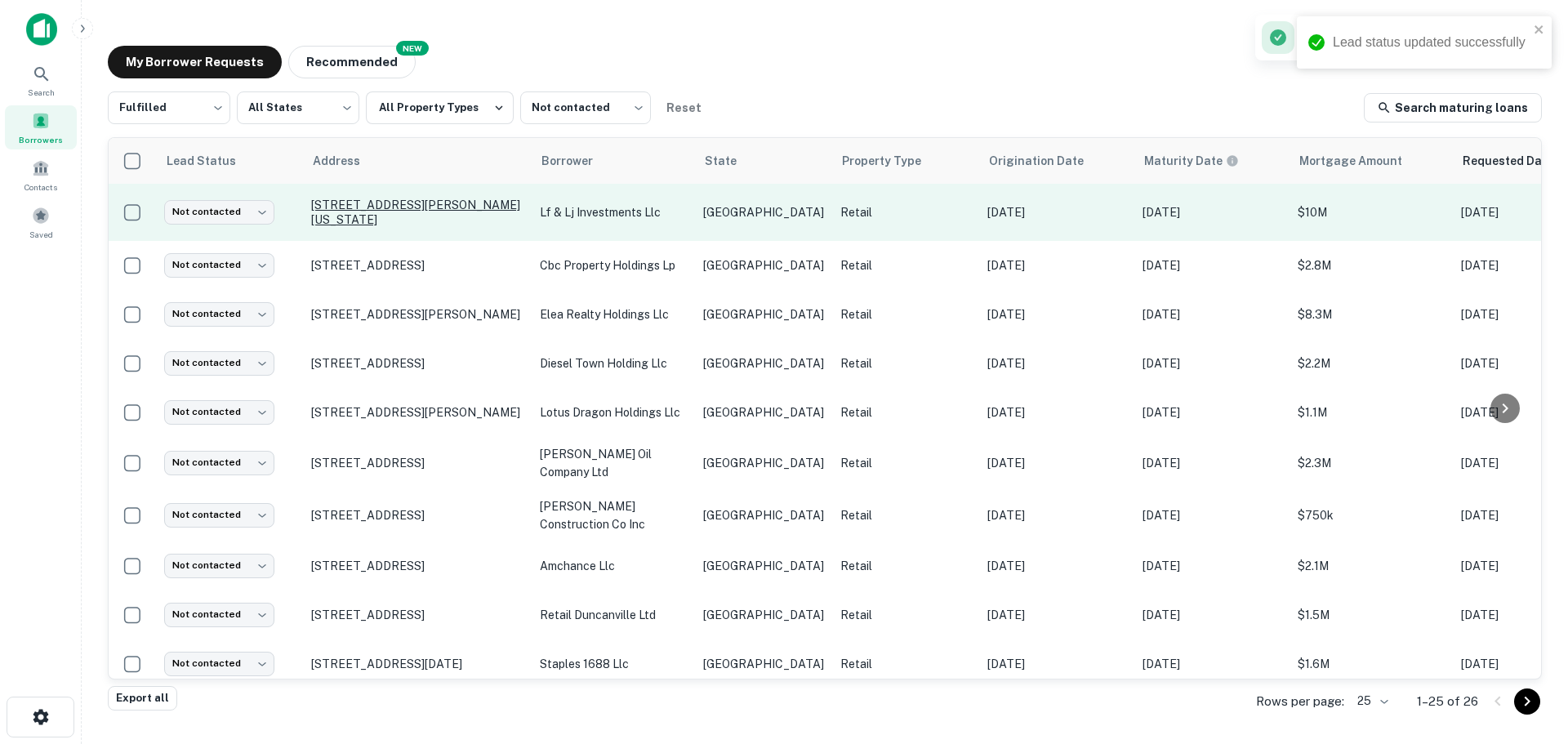
click at [403, 201] on p "[STREET_ADDRESS][PERSON_NAME][US_STATE]" at bounding box center [417, 212] width 212 height 29
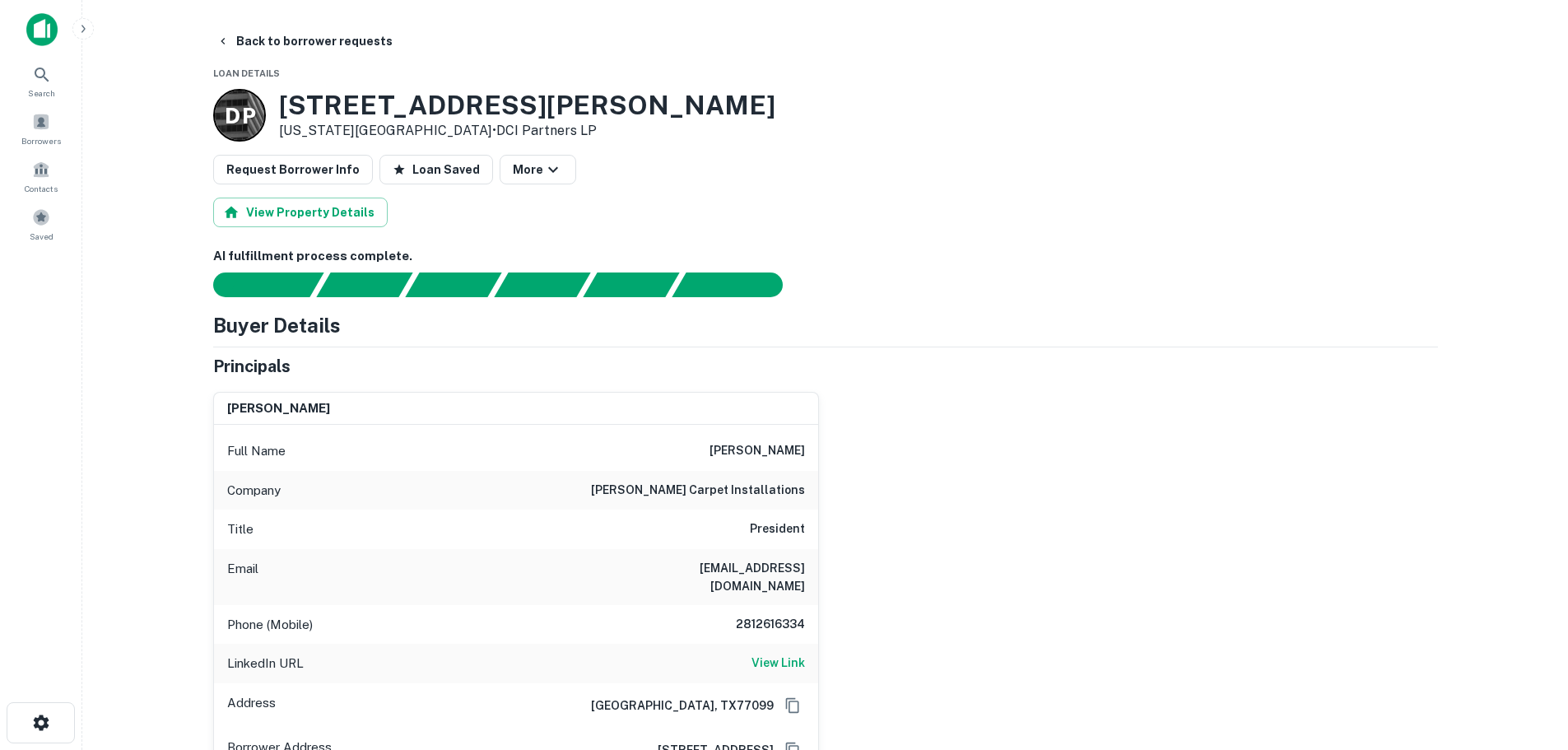
click at [466, 111] on h3 "[STREET_ADDRESS][PERSON_NAME]" at bounding box center [527, 105] width 497 height 31
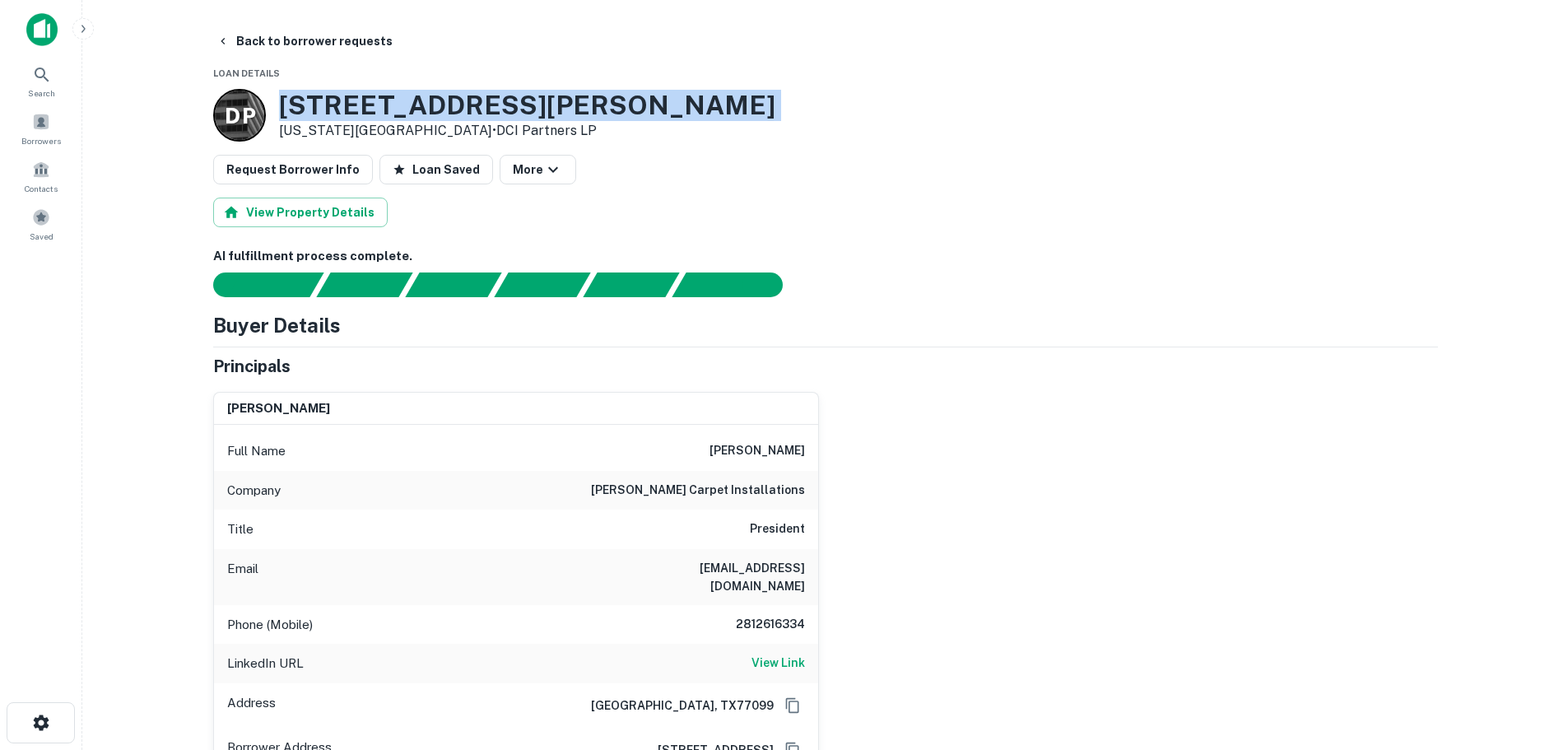
click at [466, 114] on h3 "[STREET_ADDRESS][PERSON_NAME]" at bounding box center [527, 105] width 497 height 31
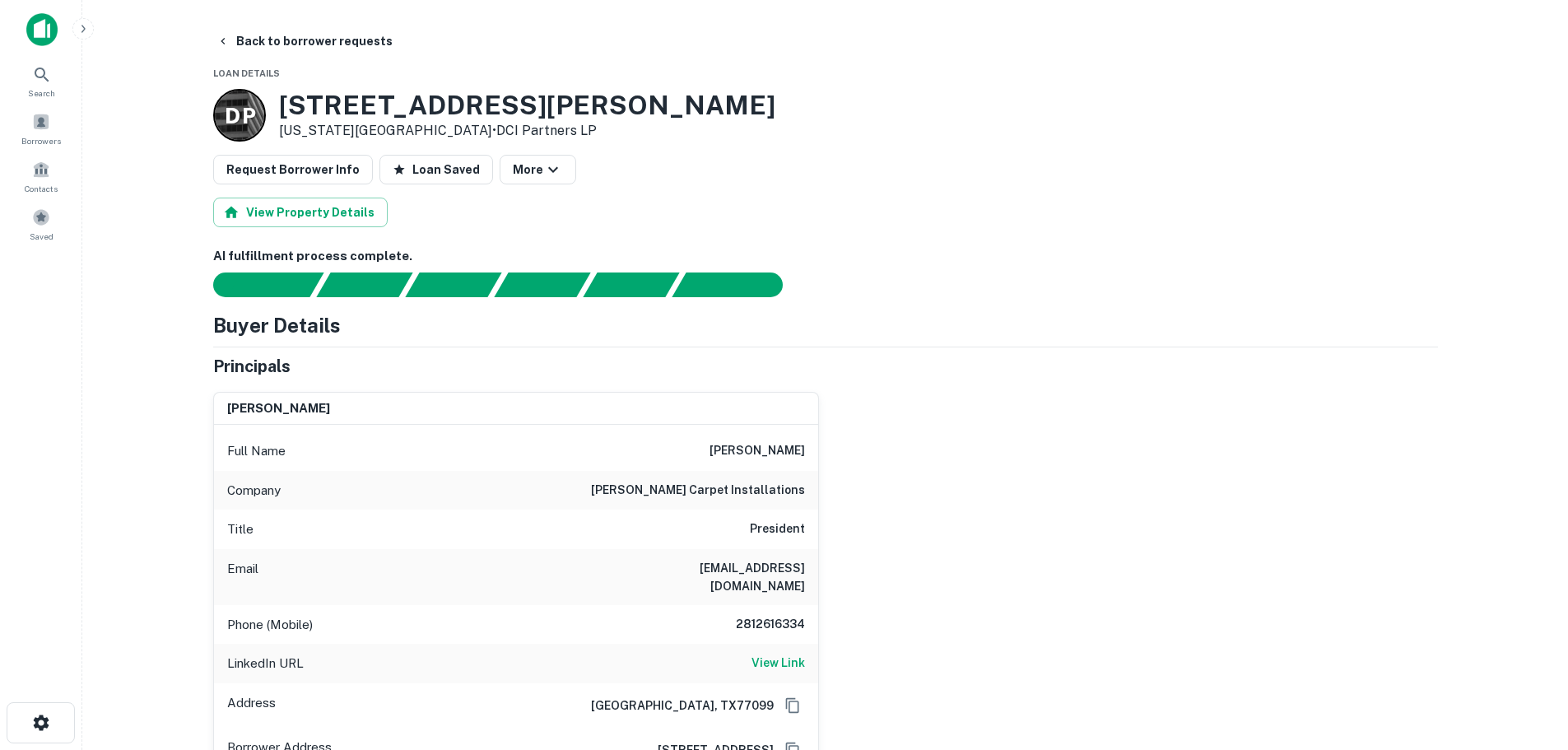
click at [784, 615] on h6 "2812616334" at bounding box center [755, 624] width 99 height 19
click at [270, 40] on button "Back to borrower requests" at bounding box center [304, 41] width 189 height 30
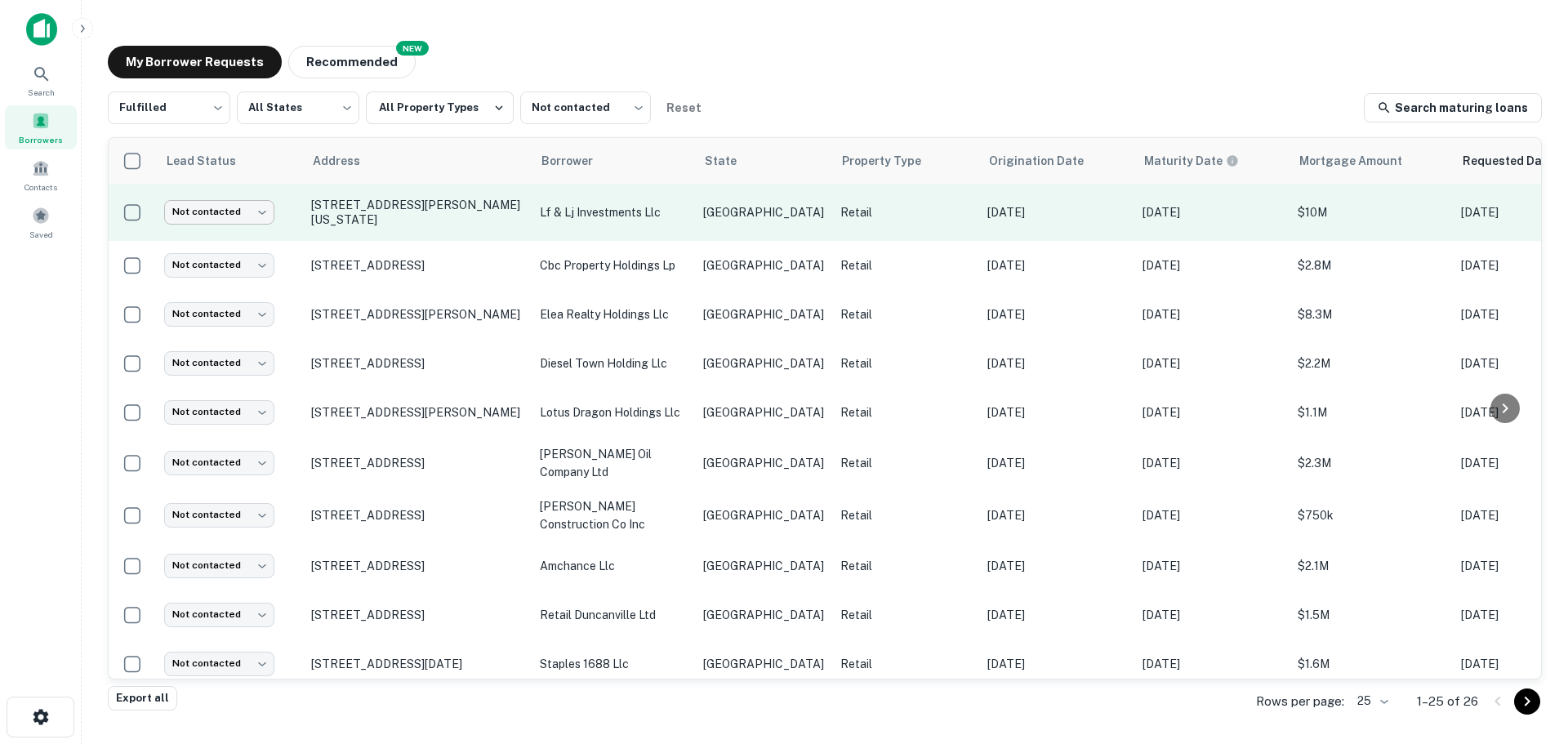
click at [237, 211] on body "Search Borrowers Contacts Saved My Borrower Requests NEW Recommended Fulfilled …" at bounding box center [784, 372] width 1568 height 744
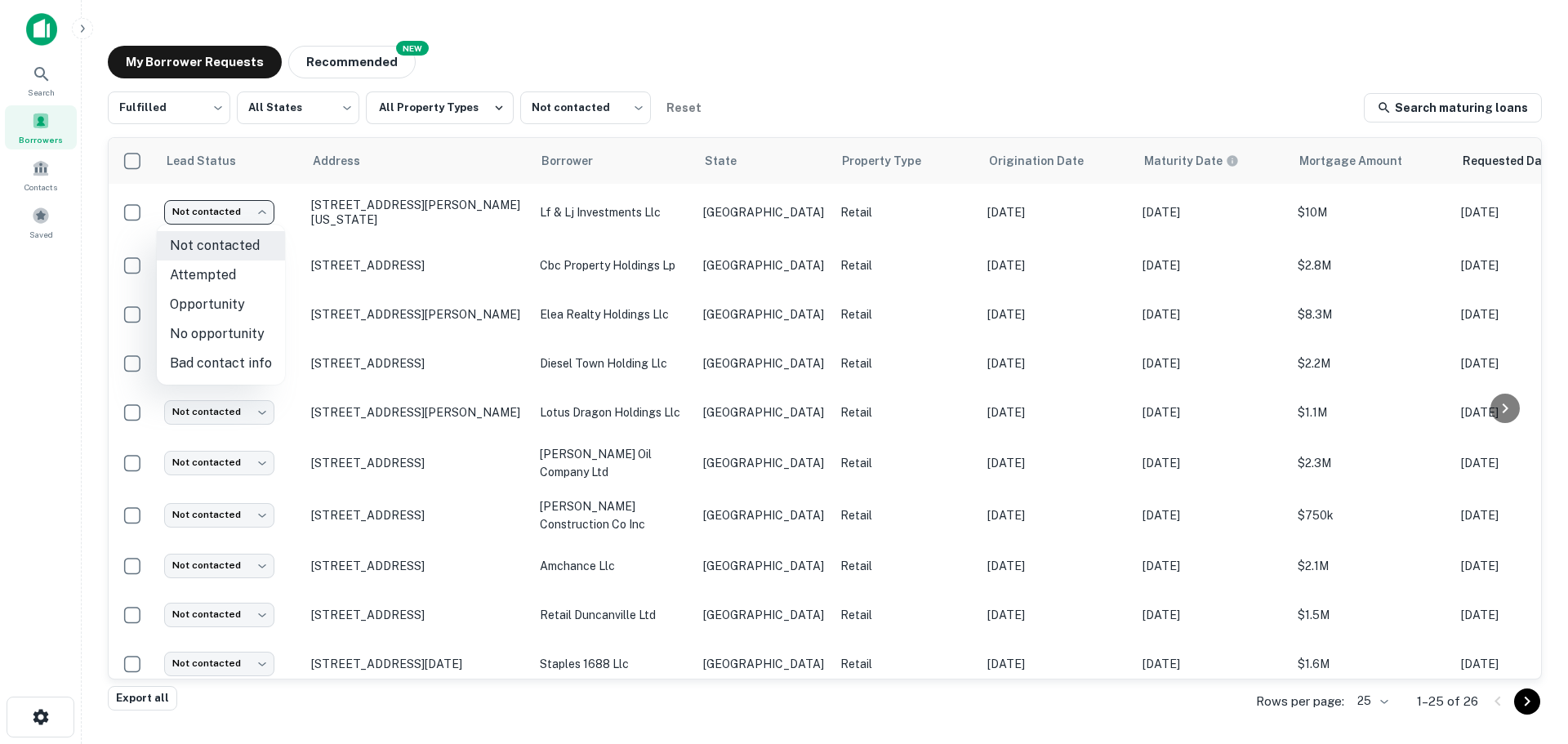
click at [205, 367] on li "Bad contact info" at bounding box center [220, 363] width 128 height 29
type input "**********"
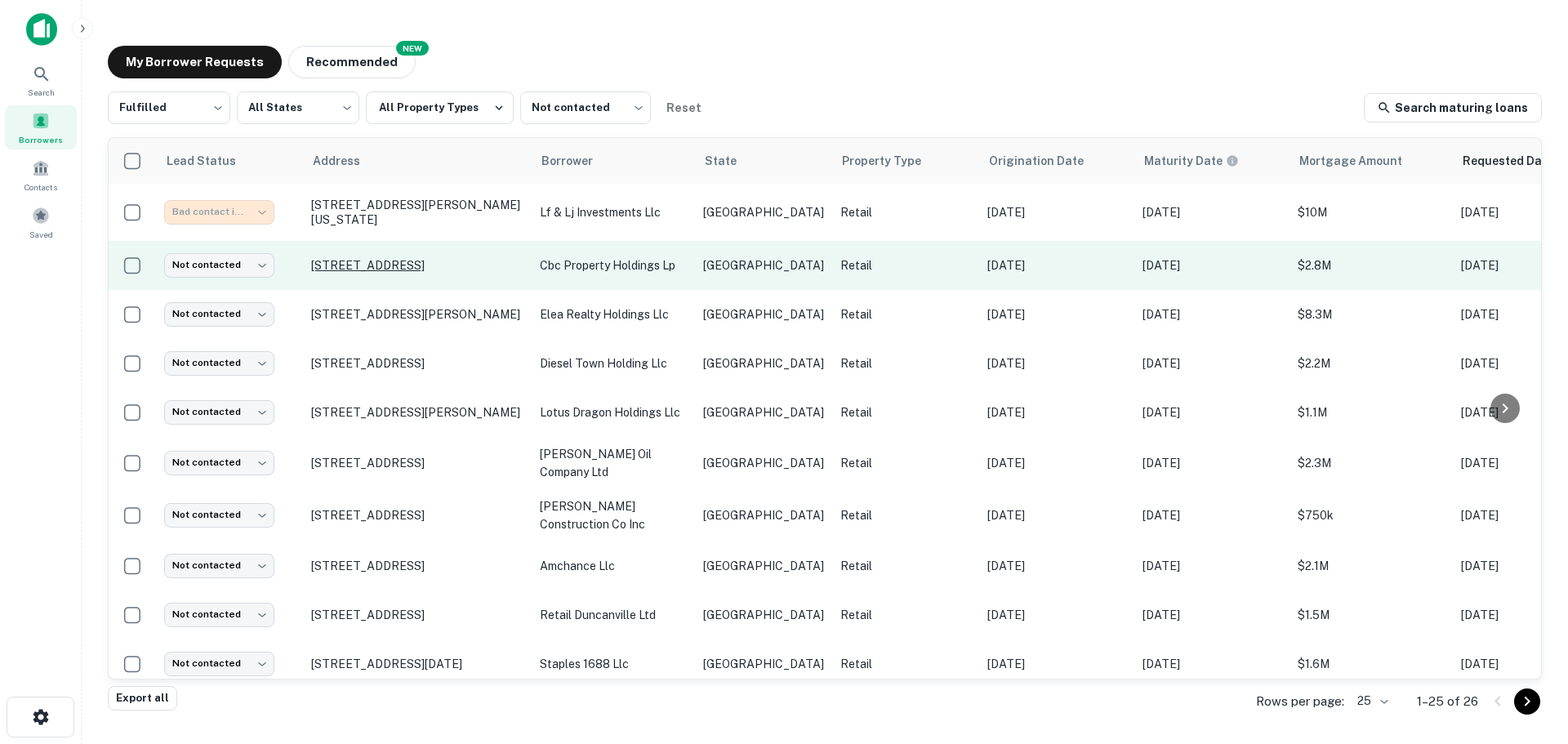
click at [420, 258] on p "[STREET_ADDRESS]" at bounding box center [417, 266] width 212 height 15
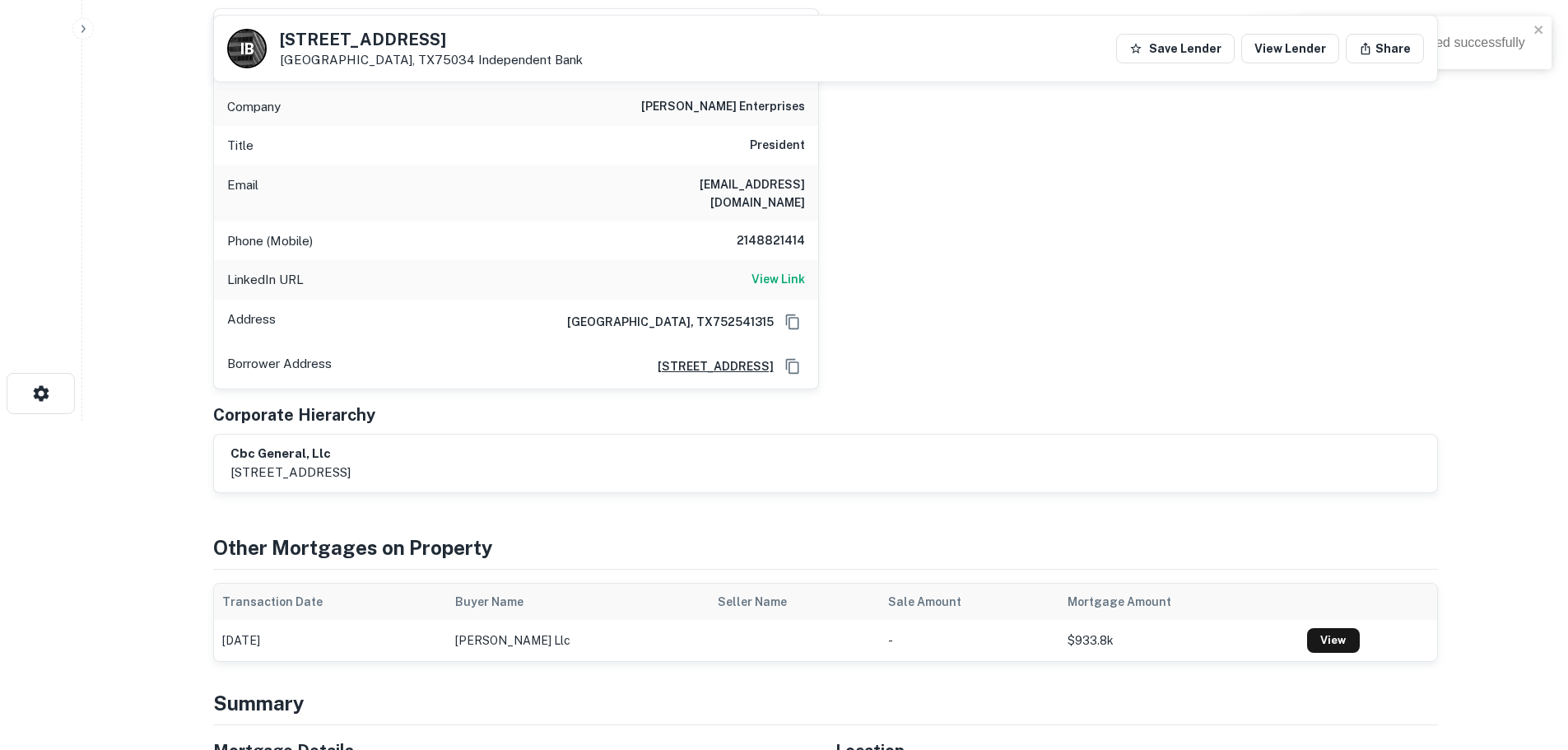
scroll to position [659, 0]
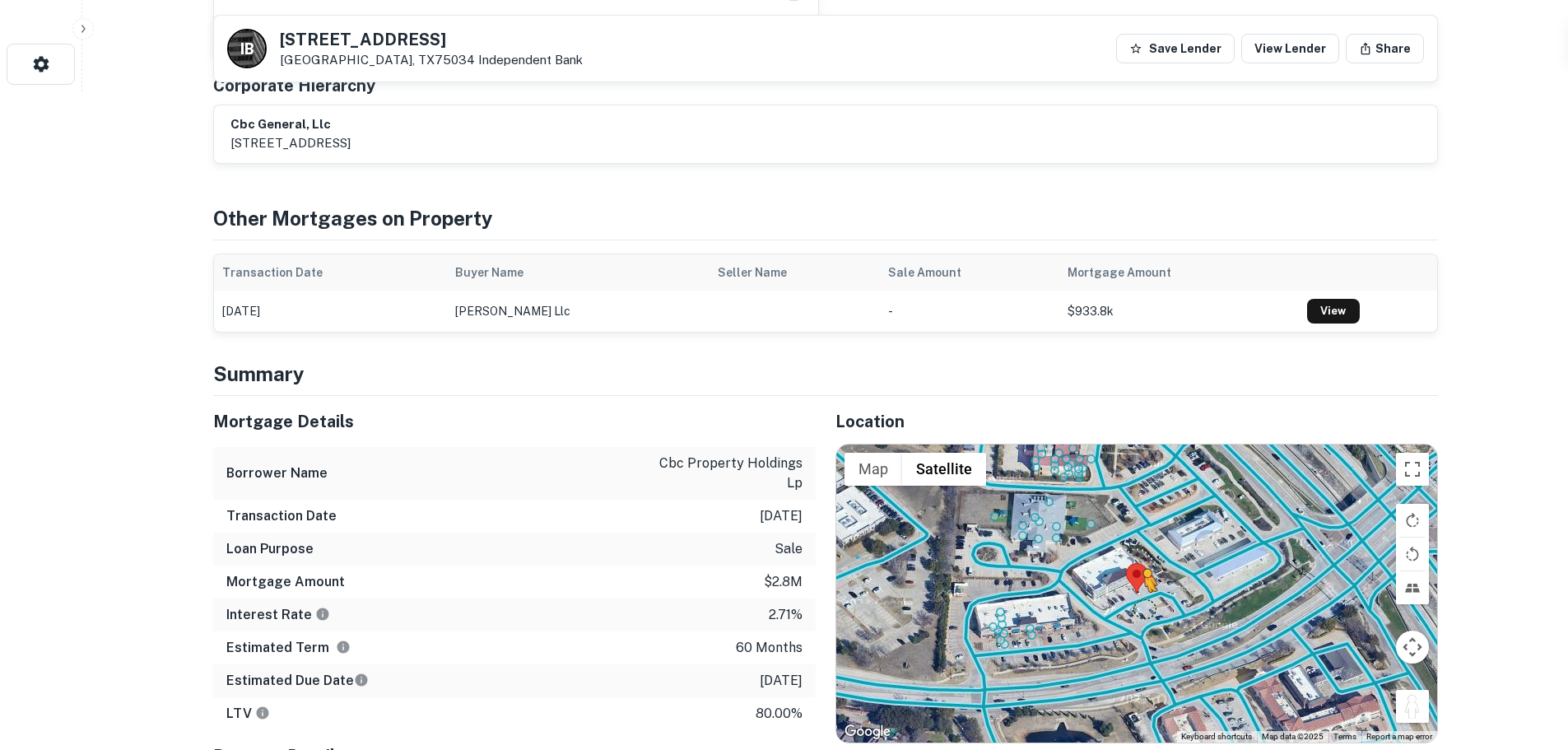
drag, startPoint x: 1412, startPoint y: 689, endPoint x: 1147, endPoint y: 595, distance: 281.2
click at [1147, 595] on div "To activate drag with keyboard, press Alt + Enter. Once in keyboard drag state,…" at bounding box center [1136, 593] width 601 height 298
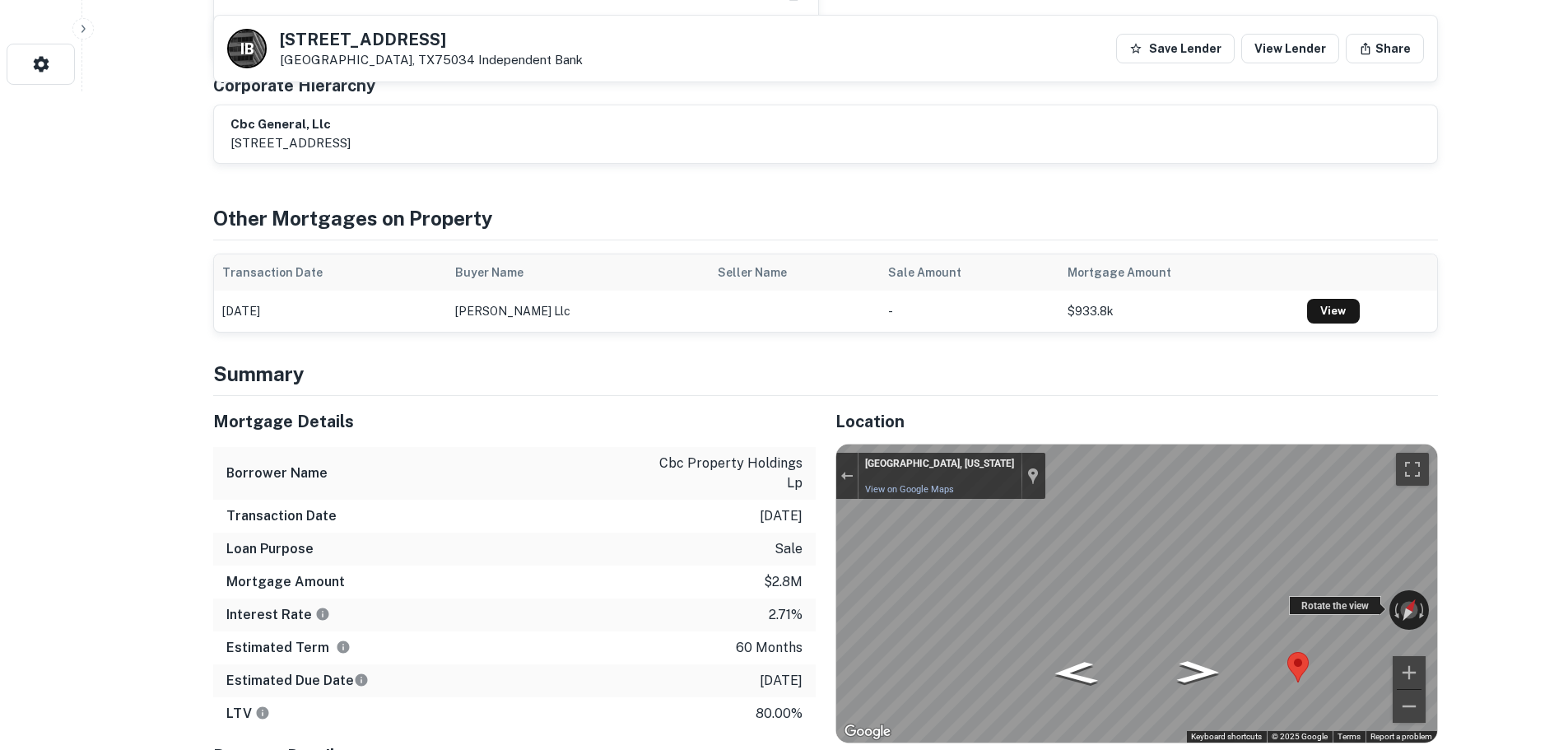
click at [1343, 582] on div "← Move left → Move right ↑ Move up ↓ Move down + Zoom in - Zoom out [GEOGRAPHIC…" at bounding box center [1136, 593] width 601 height 298
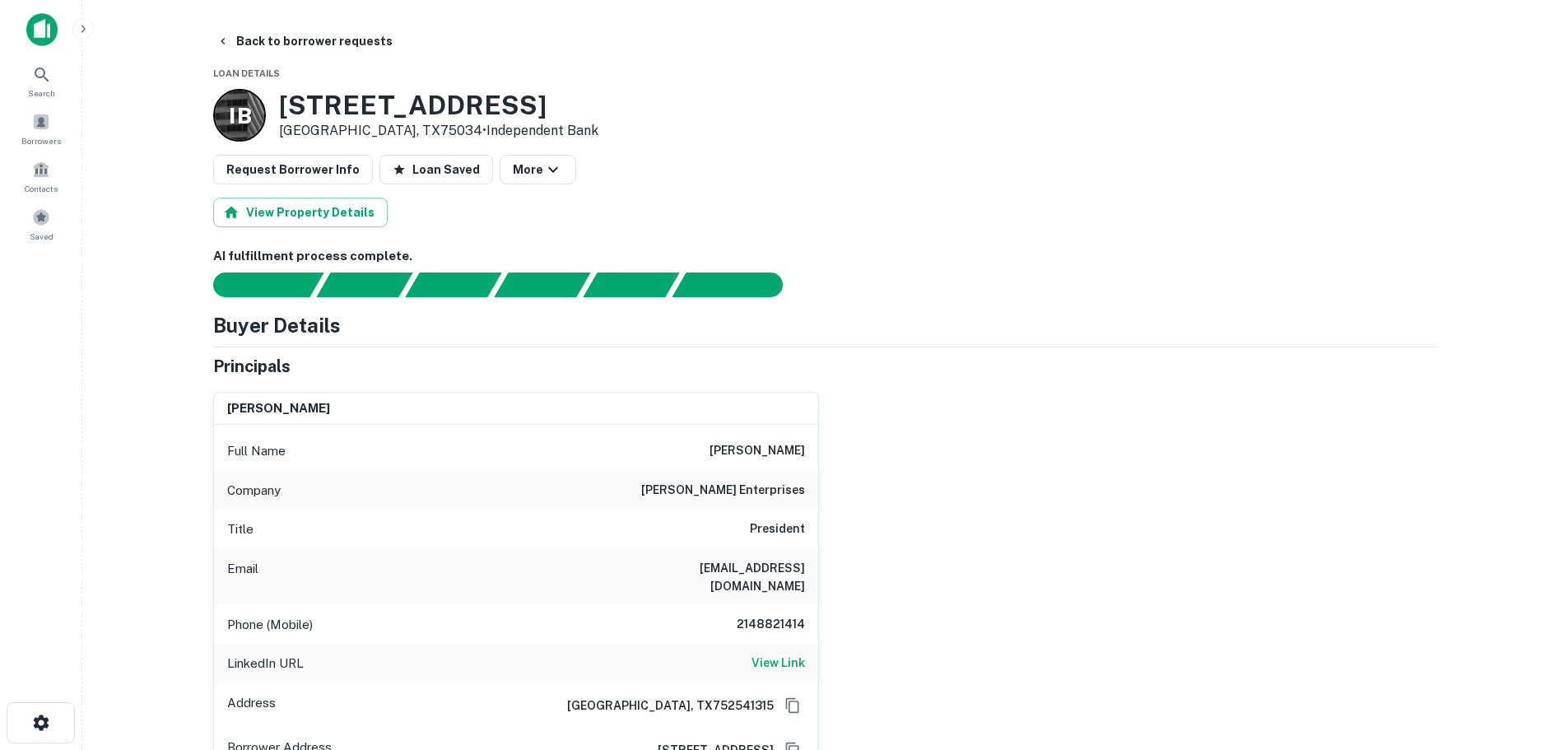
scroll to position [82, 0]
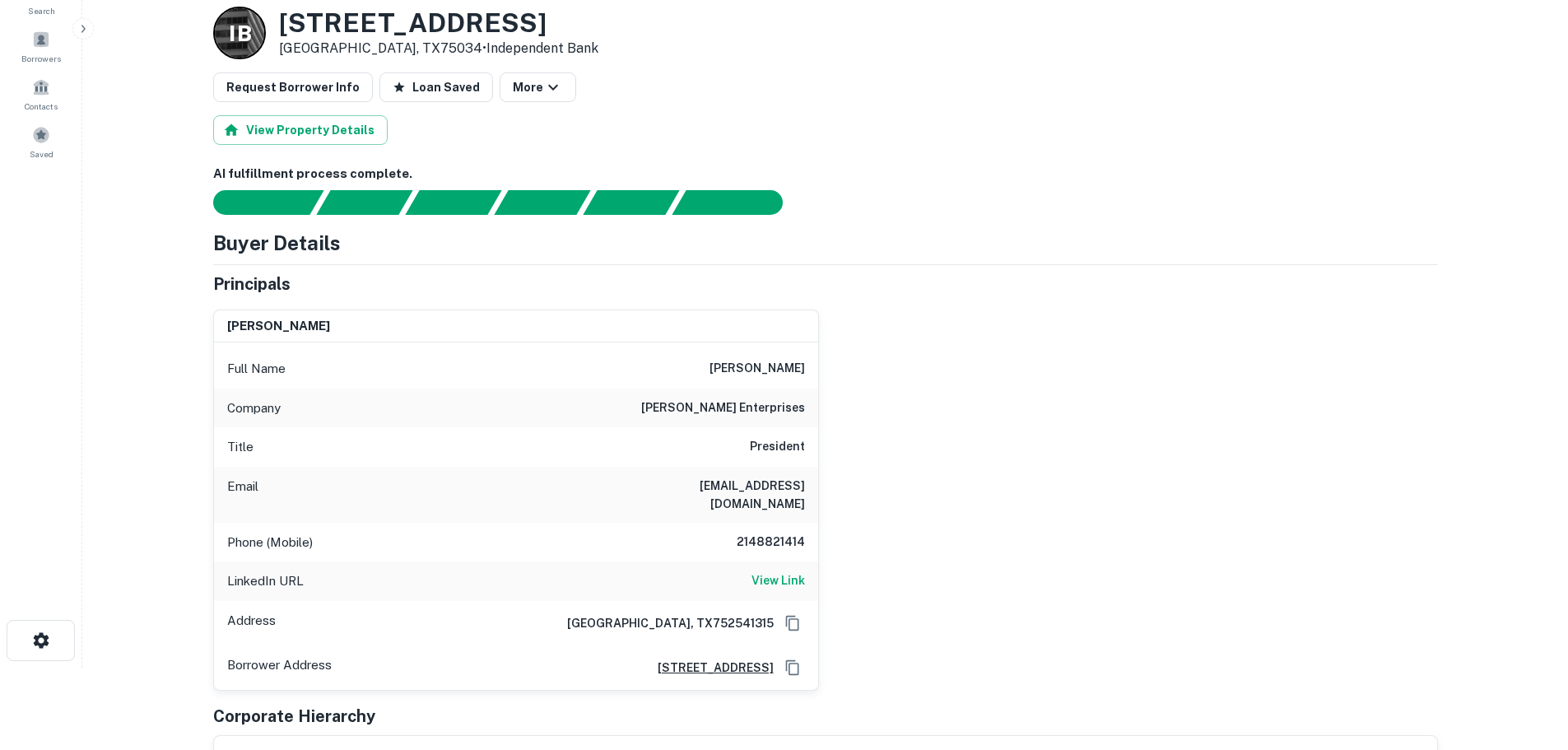
click at [787, 532] on h6 "2148821414" at bounding box center [755, 541] width 99 height 19
click at [781, 572] on h6 "View Link" at bounding box center [778, 579] width 53 height 18
click at [370, 34] on h3 "[STREET_ADDRESS]" at bounding box center [438, 23] width 319 height 31
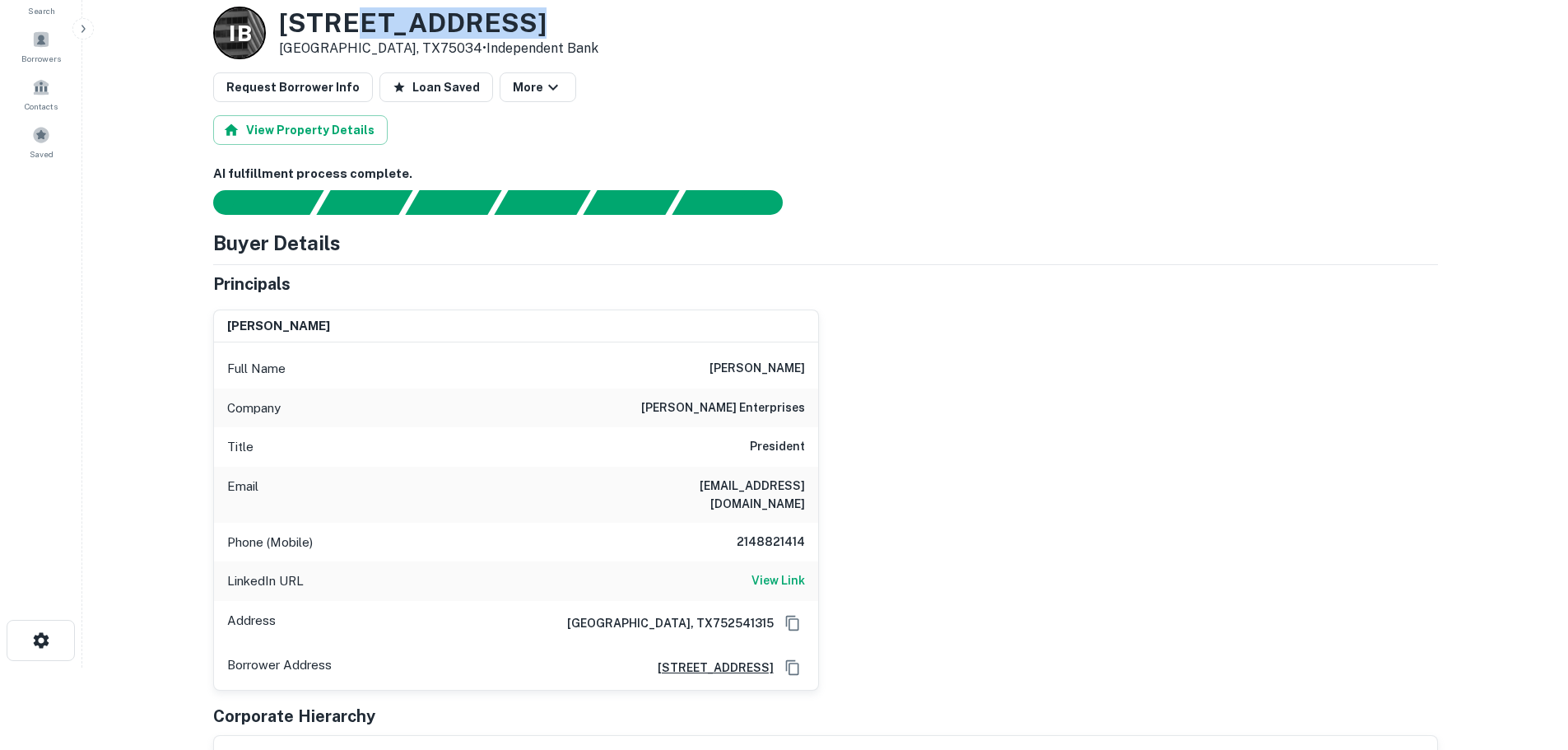
click at [370, 34] on h3 "[STREET_ADDRESS]" at bounding box center [438, 23] width 319 height 31
click at [779, 532] on h6 "2148821414" at bounding box center [755, 541] width 99 height 19
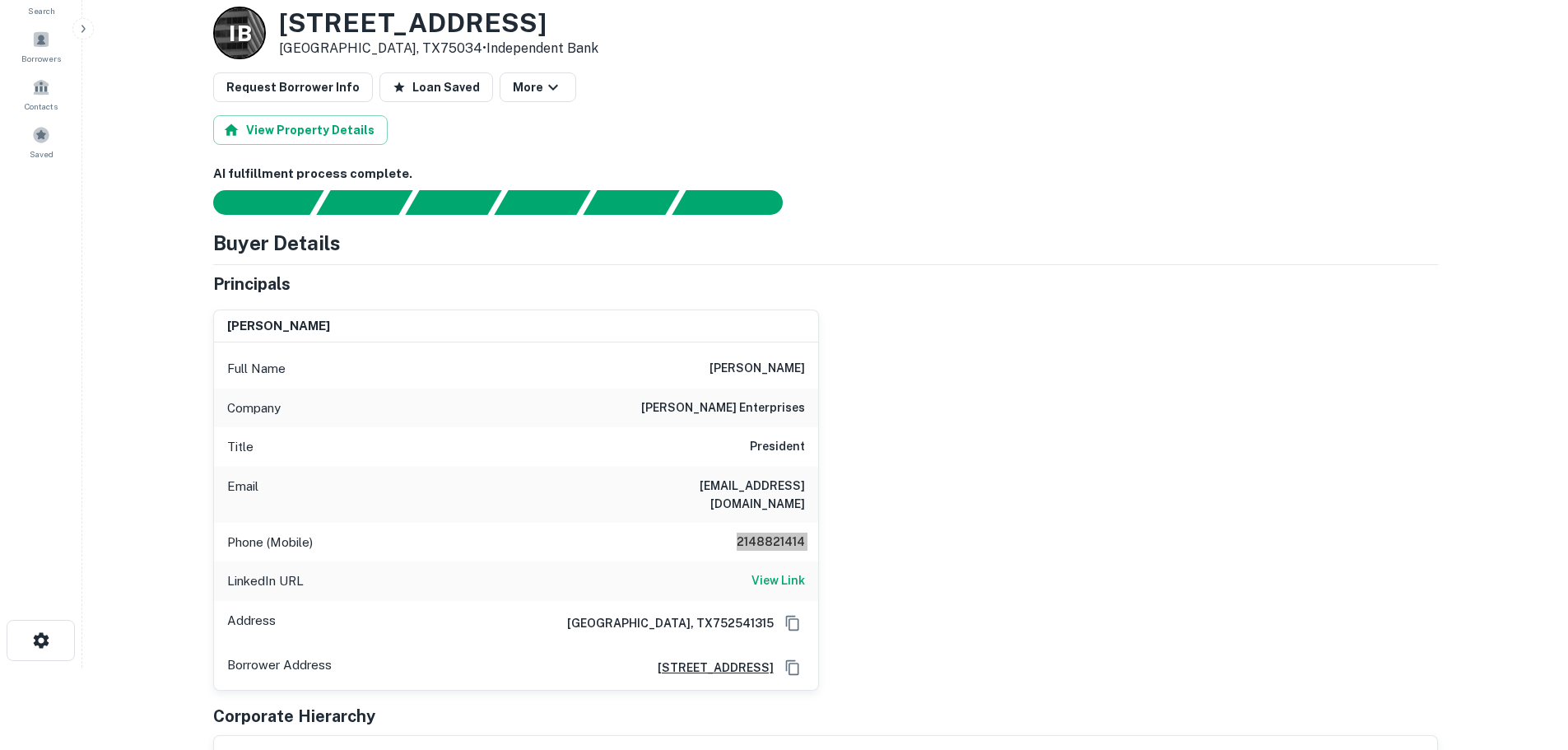
scroll to position [0, 0]
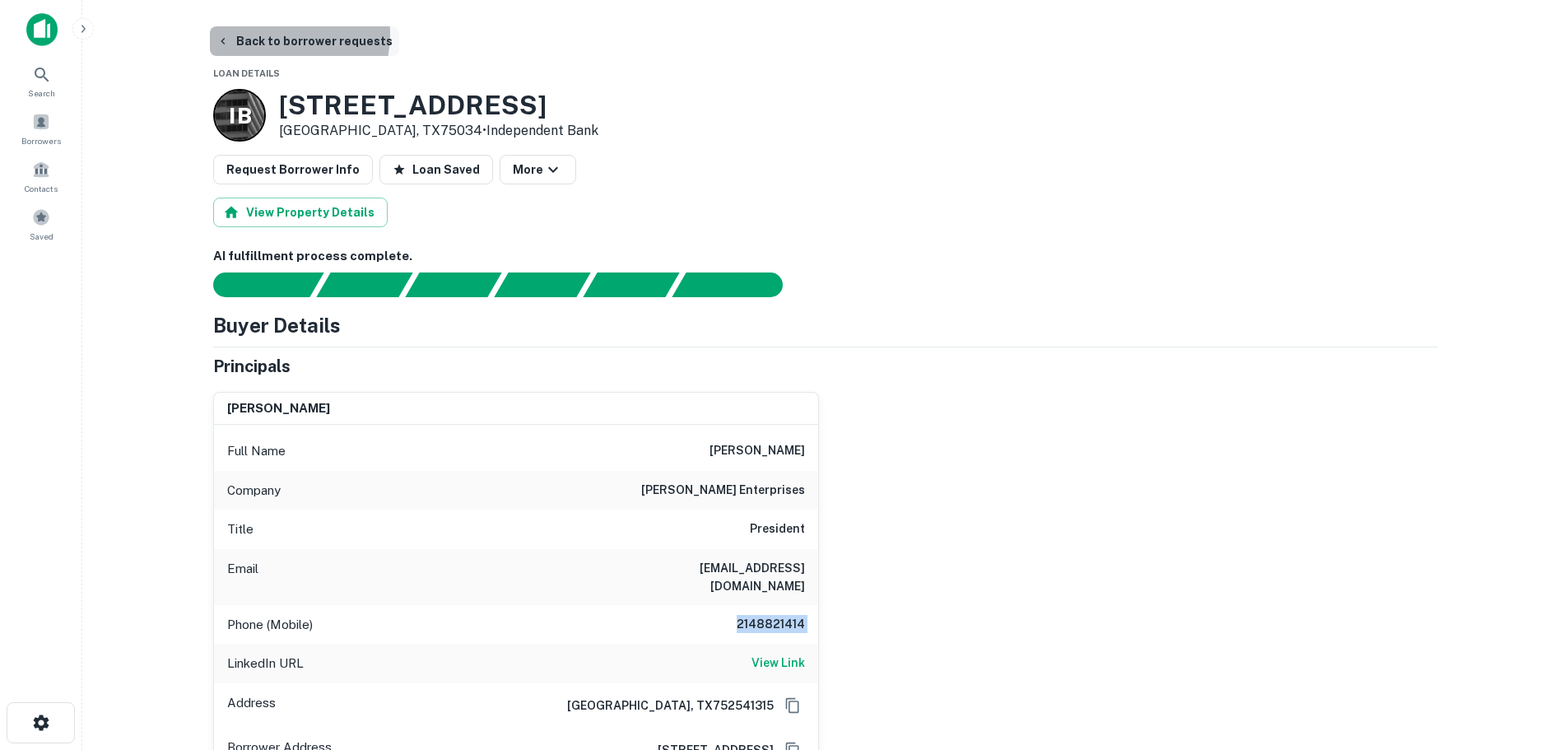
click at [280, 35] on button "Back to borrower requests" at bounding box center [304, 41] width 189 height 30
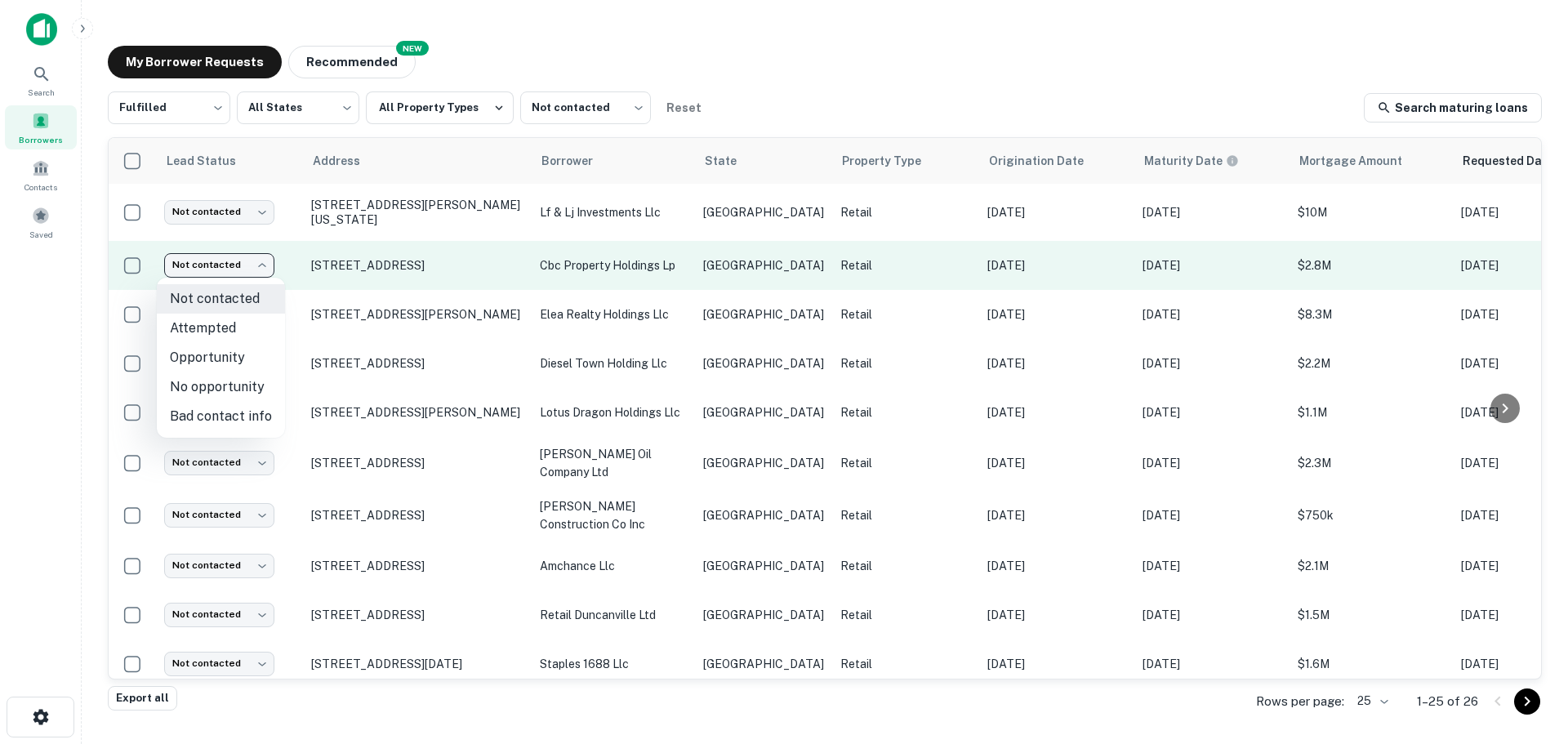
click at [240, 259] on body "Search Borrowers Contacts Saved My Borrower Requests NEW Recommended Fulfilled …" at bounding box center [784, 372] width 1568 height 744
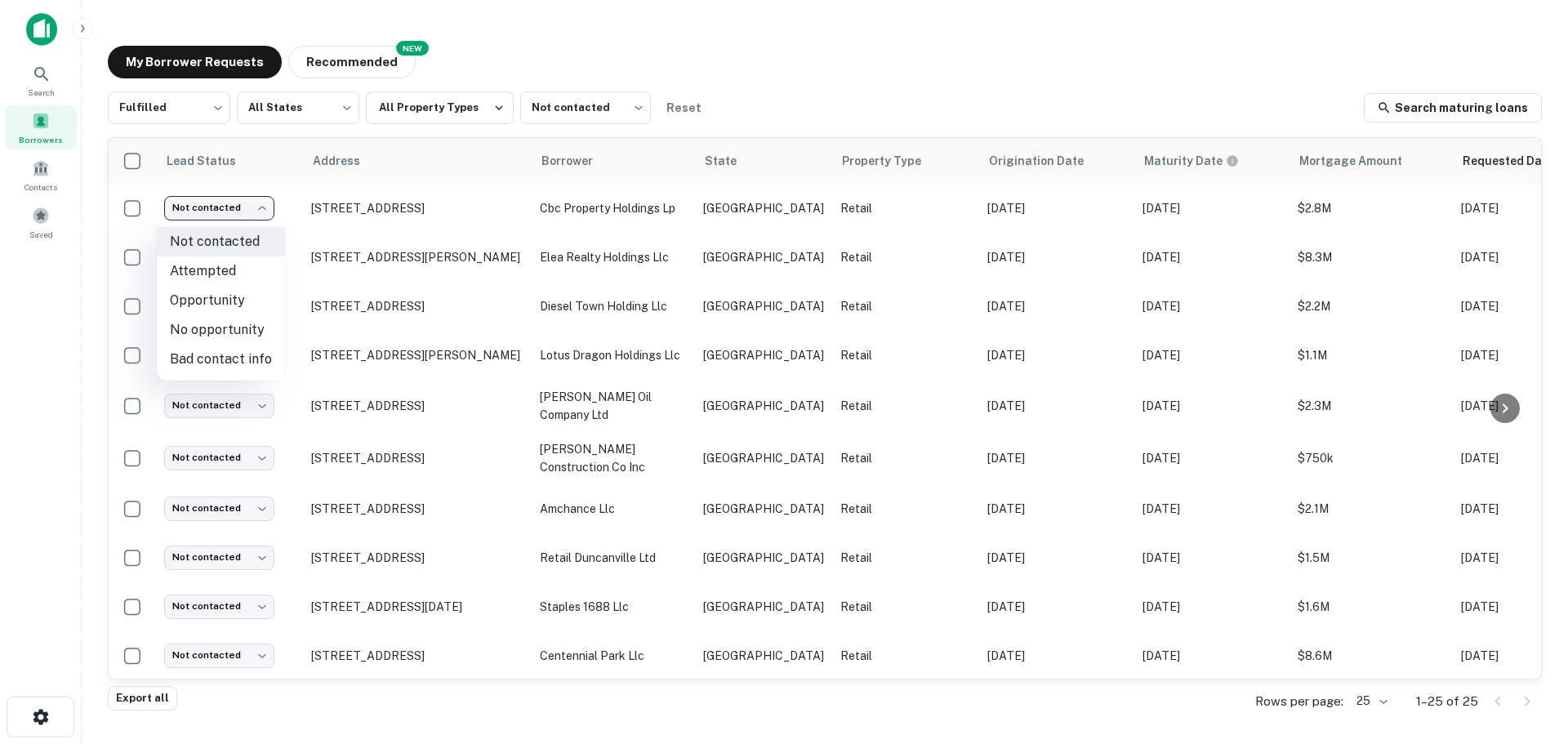
click at [235, 279] on li "Attempted" at bounding box center [220, 271] width 128 height 29
type input "*********"
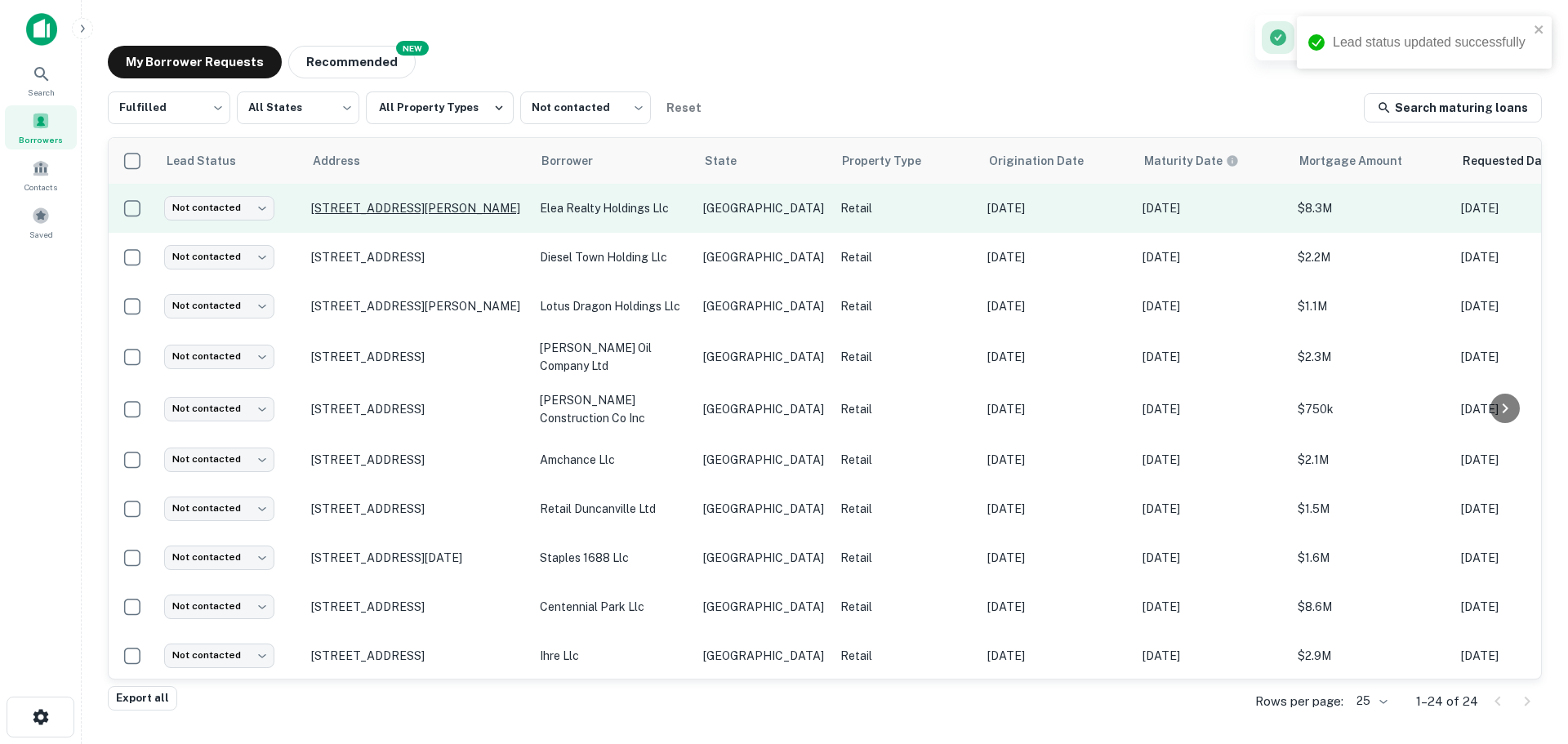
click at [343, 208] on p "[STREET_ADDRESS][PERSON_NAME]" at bounding box center [417, 209] width 212 height 15
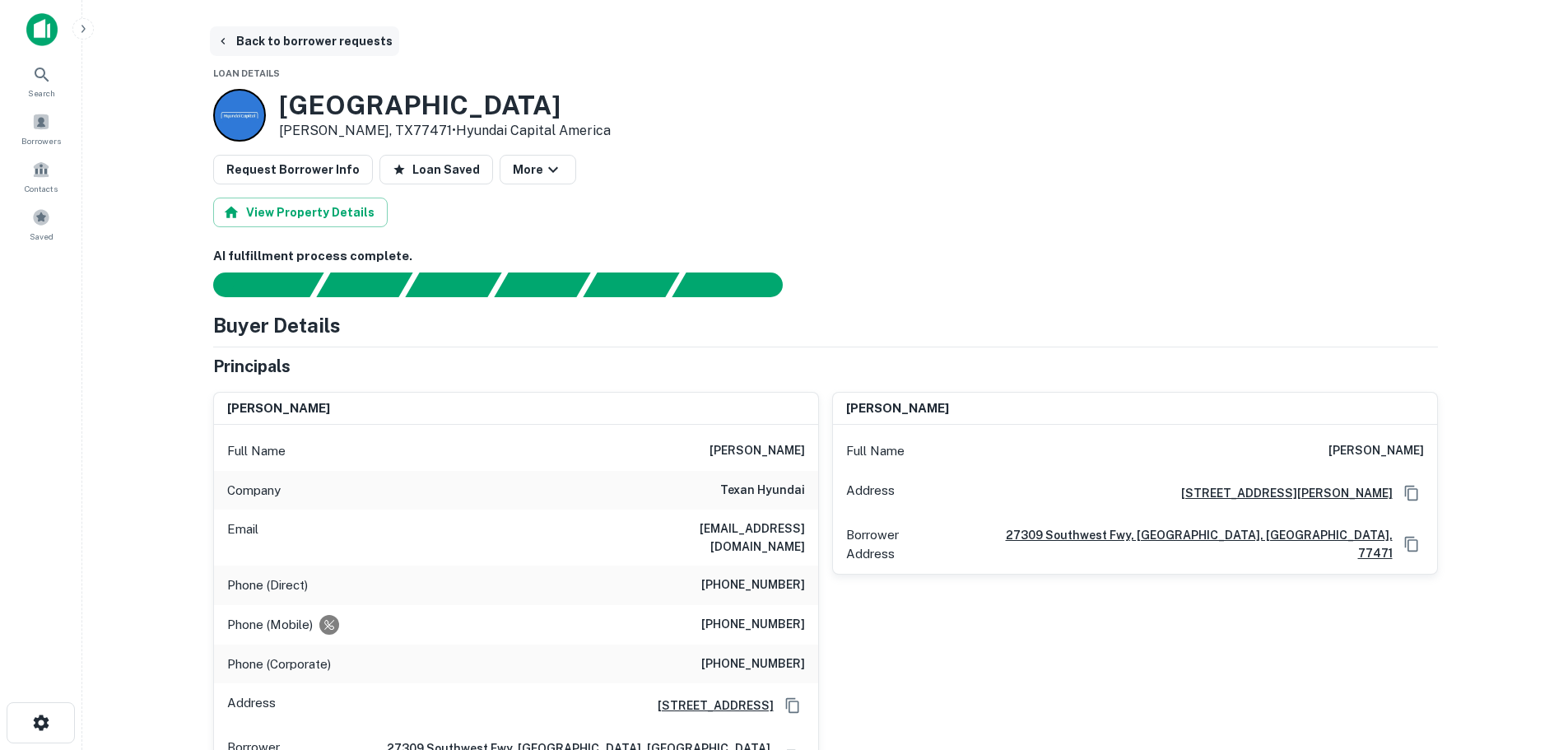
click at [309, 50] on button "Back to borrower requests" at bounding box center [304, 41] width 189 height 30
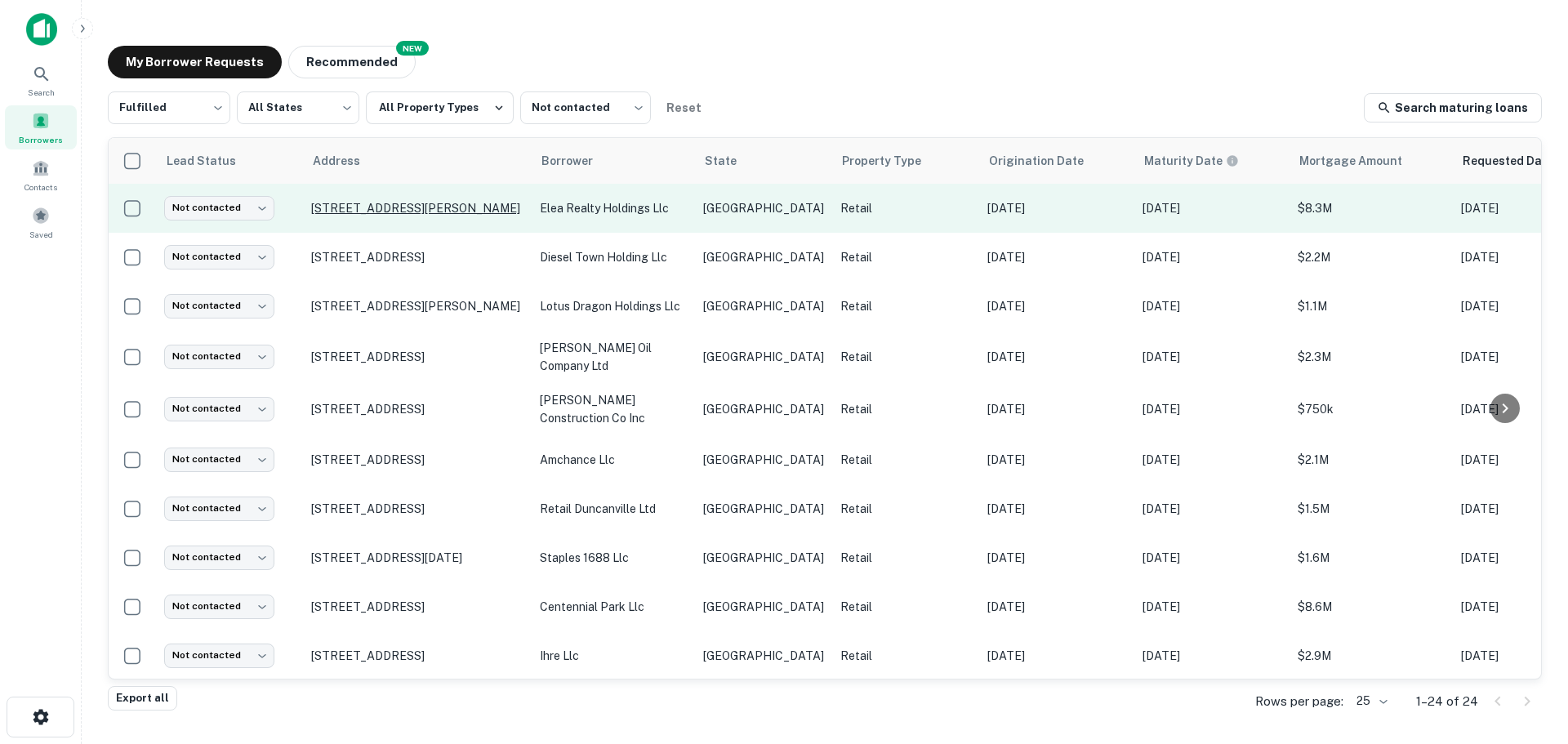
click at [396, 207] on p "[STREET_ADDRESS][PERSON_NAME]" at bounding box center [417, 209] width 212 height 15
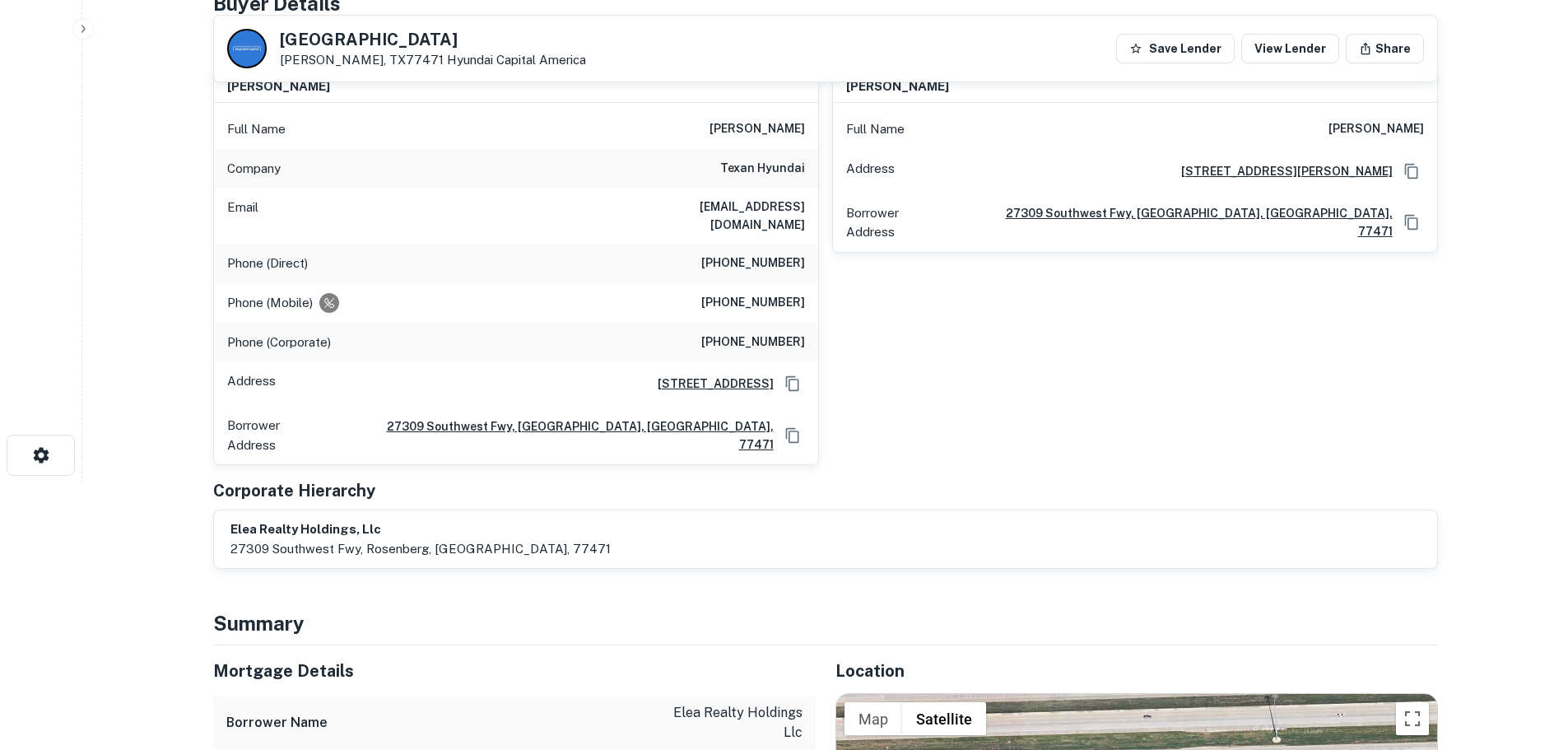
scroll to position [165, 0]
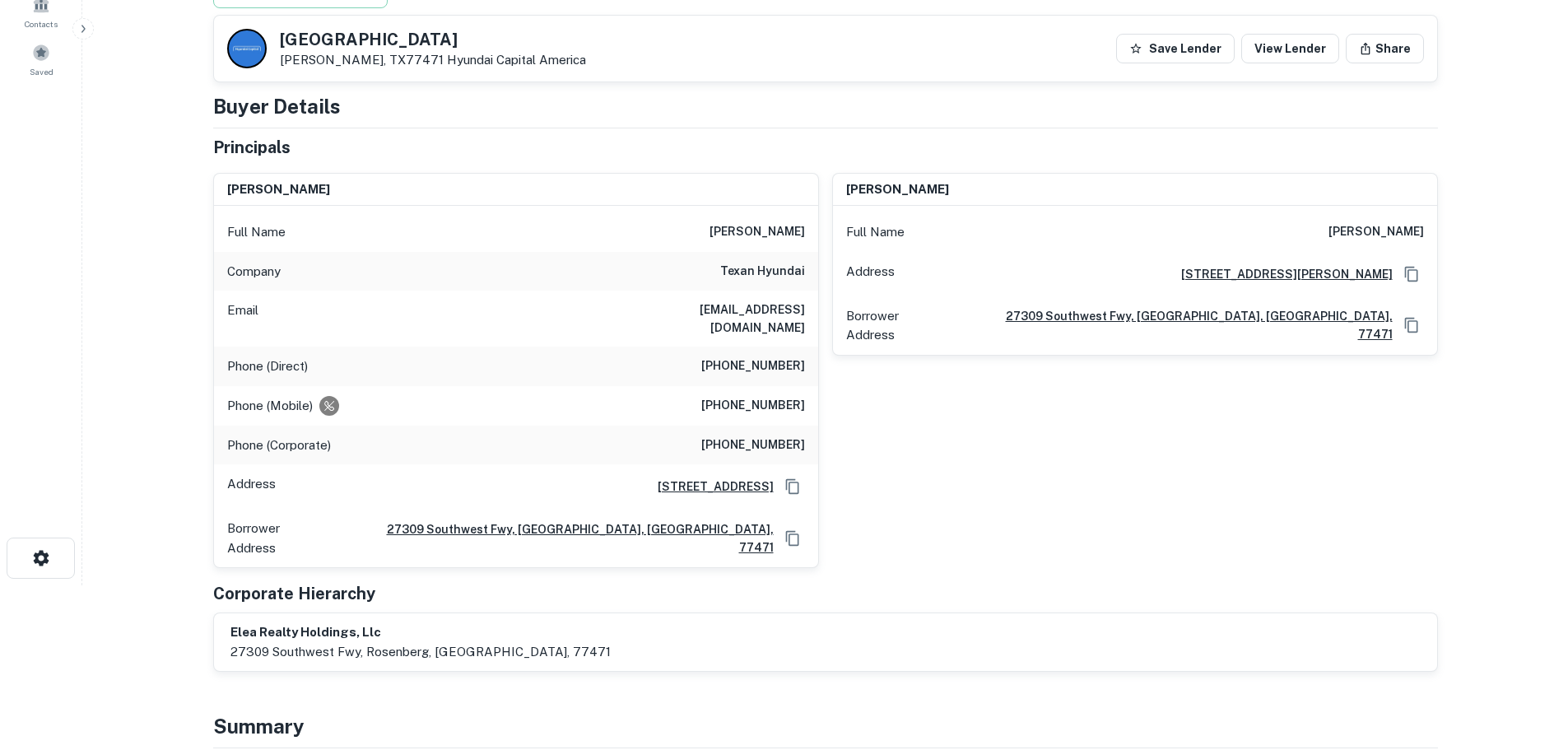
click at [745, 279] on h6 "texan hyundai" at bounding box center [763, 271] width 84 height 19
click at [770, 356] on h6 "[PHONE_NUMBER]" at bounding box center [753, 366] width 104 height 19
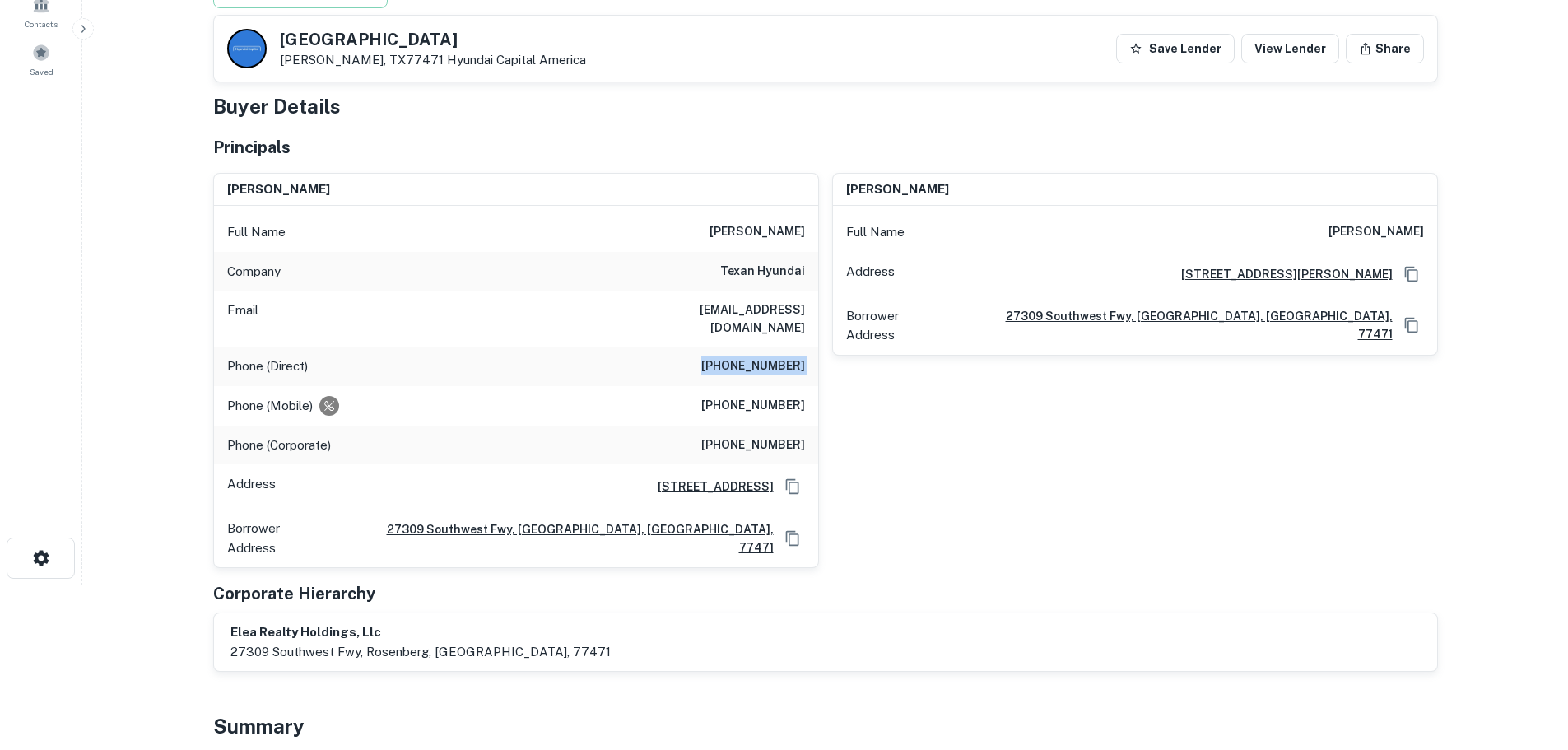
click at [770, 356] on h6 "[PHONE_NUMBER]" at bounding box center [753, 366] width 104 height 19
click at [764, 396] on h6 "[PHONE_NUMBER]" at bounding box center [753, 405] width 104 height 19
click at [770, 435] on h6 "[PHONE_NUMBER]" at bounding box center [753, 444] width 104 height 19
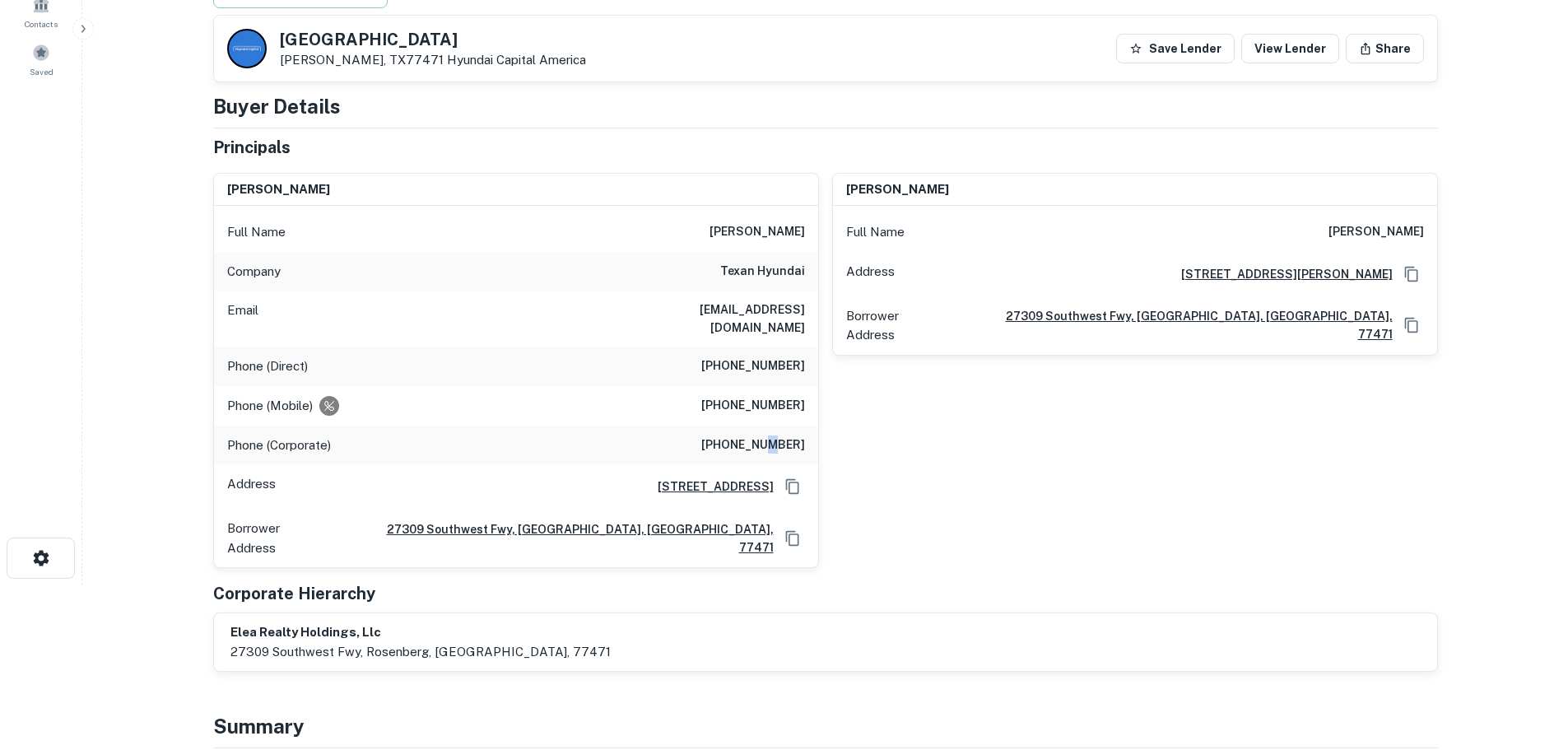
click at [770, 435] on h6 "[PHONE_NUMBER]" at bounding box center [753, 444] width 104 height 19
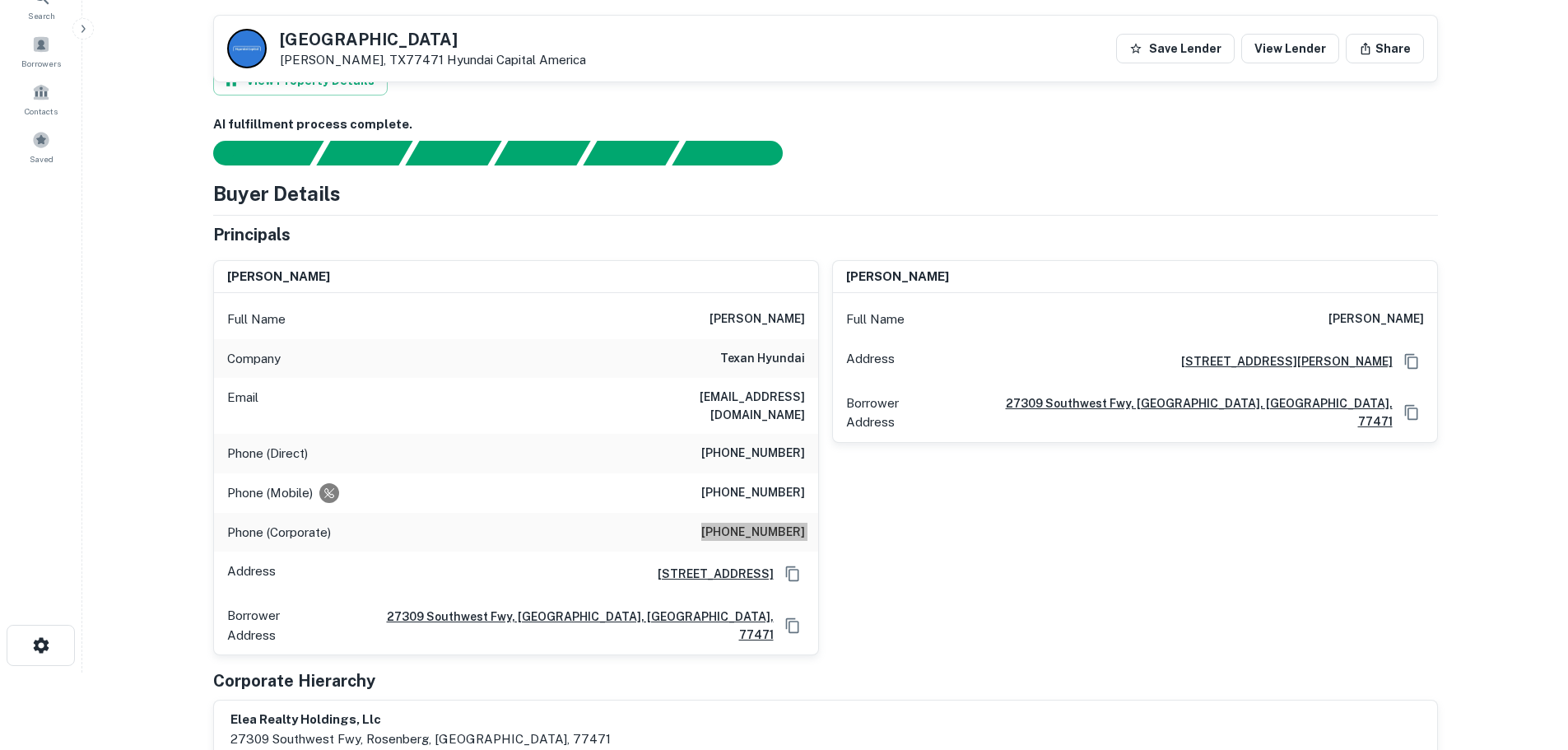
scroll to position [0, 0]
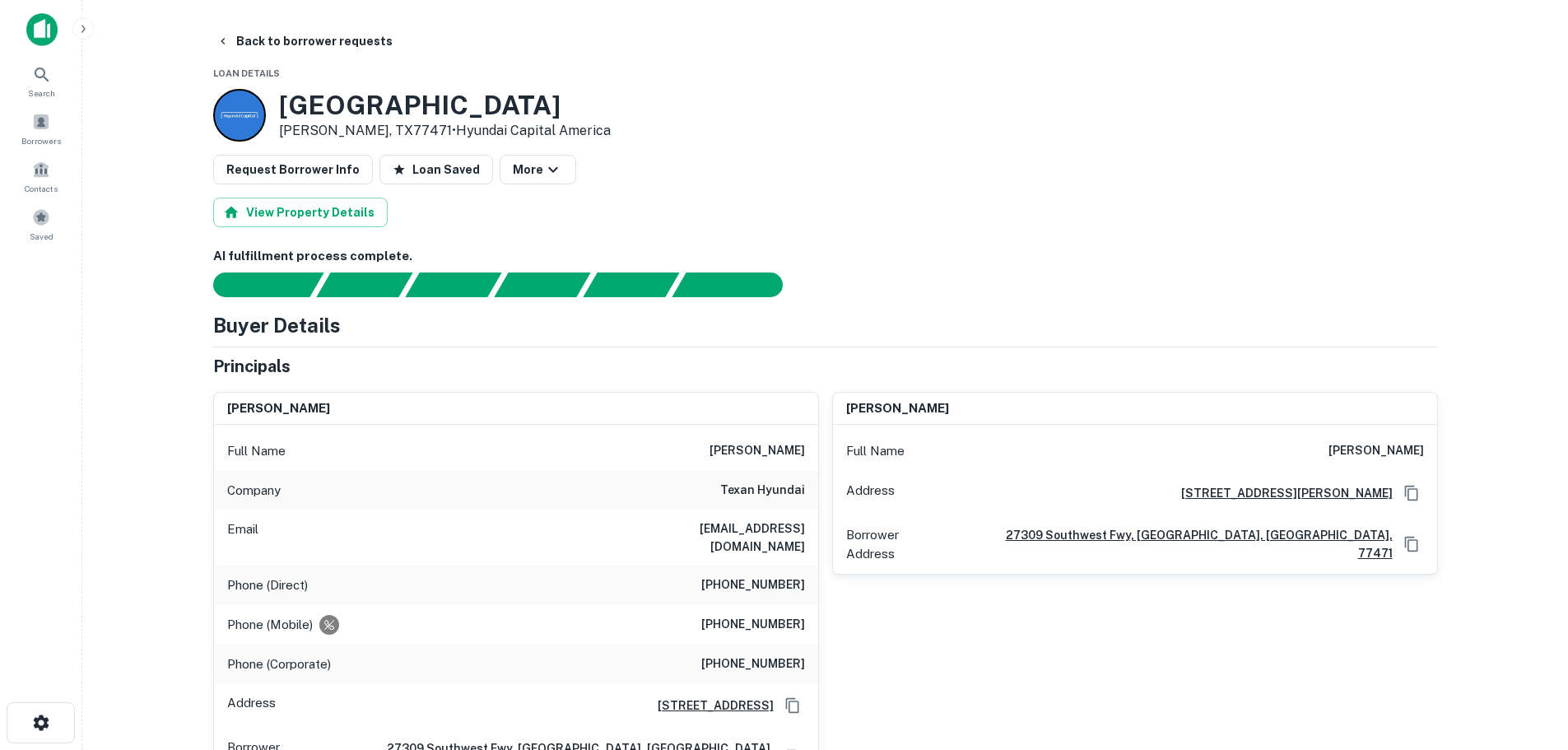
click at [753, 575] on h6 "[PHONE_NUMBER]" at bounding box center [753, 584] width 104 height 19
click at [754, 575] on h6 "[PHONE_NUMBER]" at bounding box center [753, 584] width 104 height 19
click at [293, 47] on button "Back to borrower requests" at bounding box center [304, 41] width 189 height 30
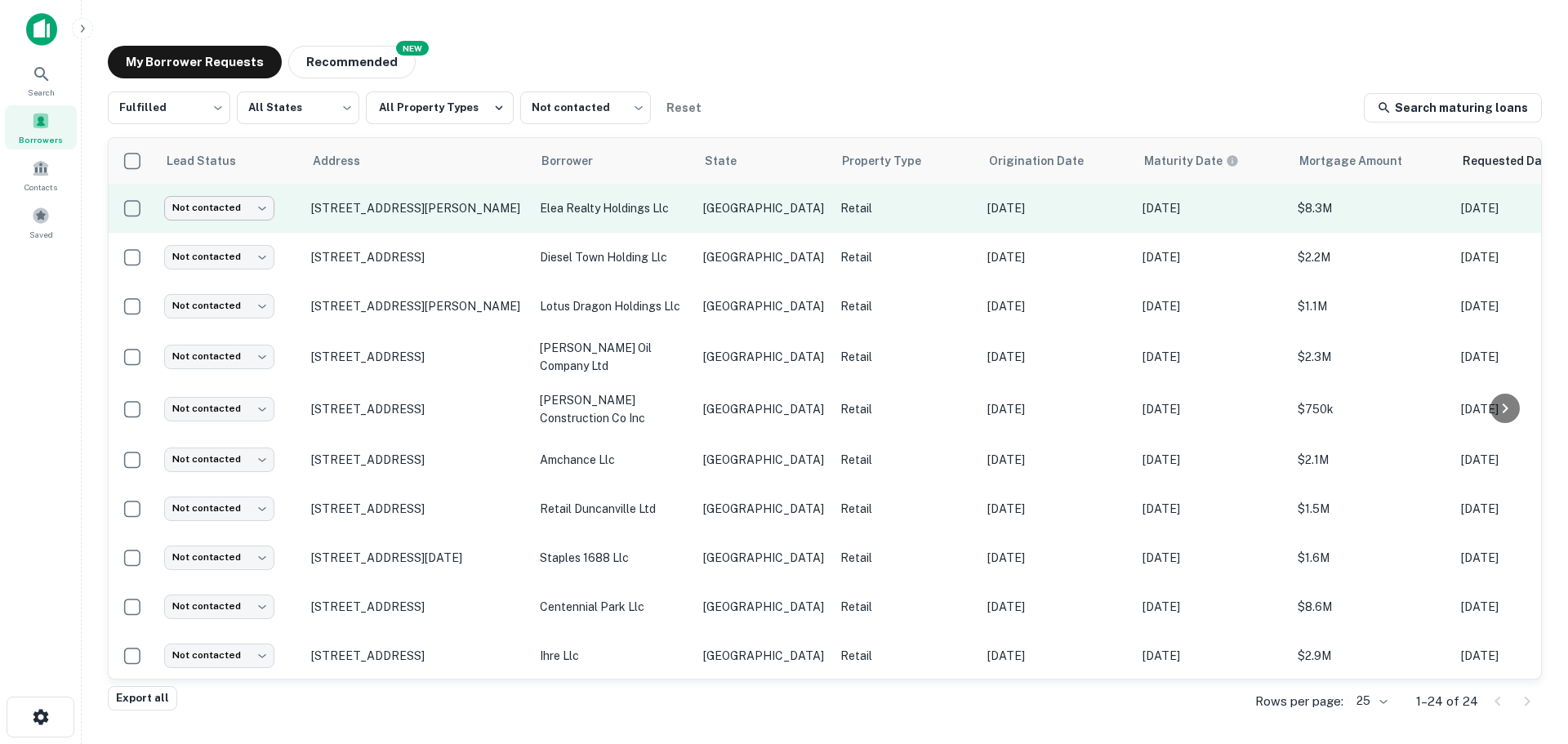
click at [261, 213] on body "Search Borrowers Contacts Saved My Borrower Requests NEW Recommended Fulfilled …" at bounding box center [784, 372] width 1568 height 744
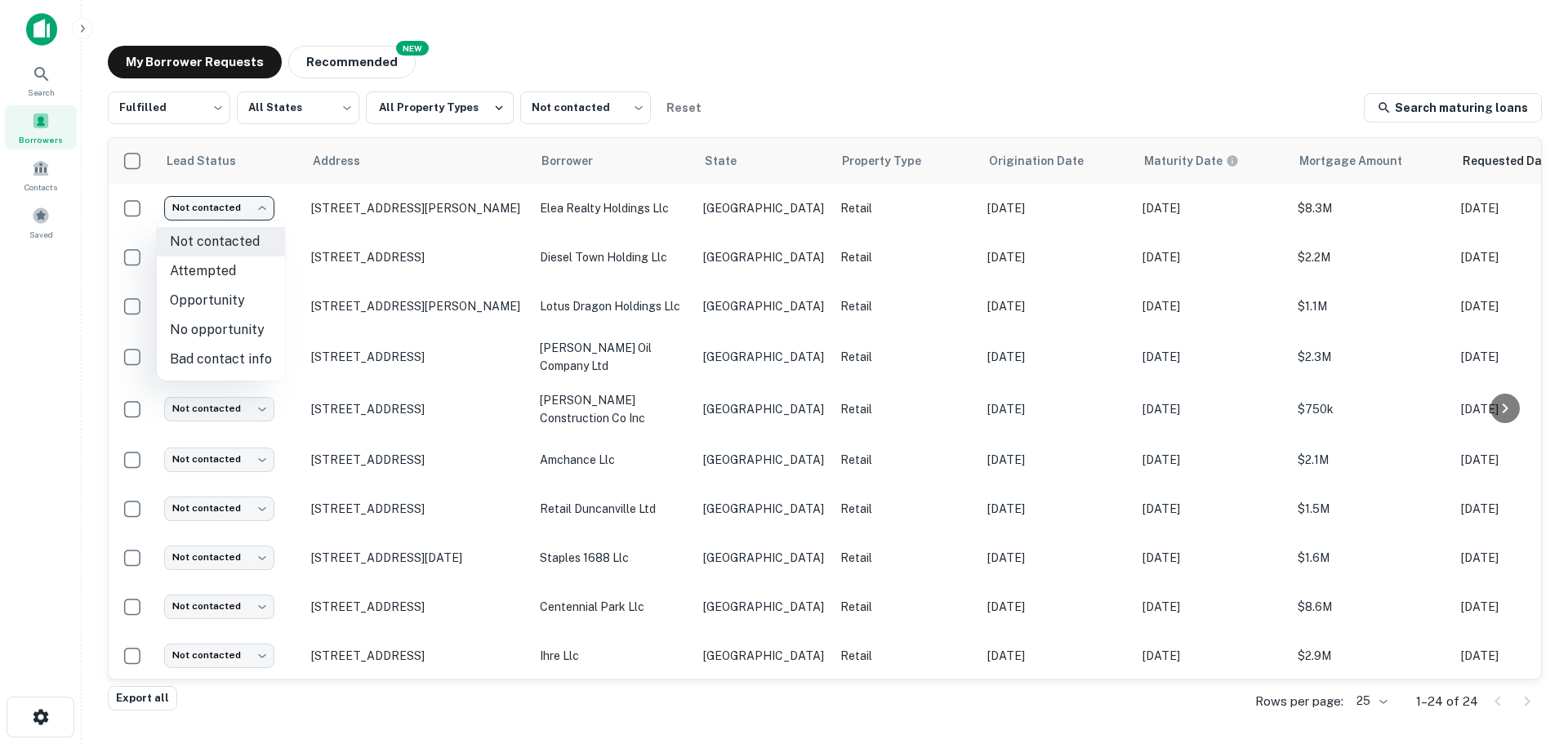
drag, startPoint x: 251, startPoint y: 275, endPoint x: 248, endPoint y: 356, distance: 81.1
click at [248, 356] on ul "Not contacted Attempted Opportunity No opportunity Bad contact info" at bounding box center [220, 300] width 128 height 160
click at [248, 356] on li "Bad contact info" at bounding box center [220, 359] width 128 height 29
type input "**********"
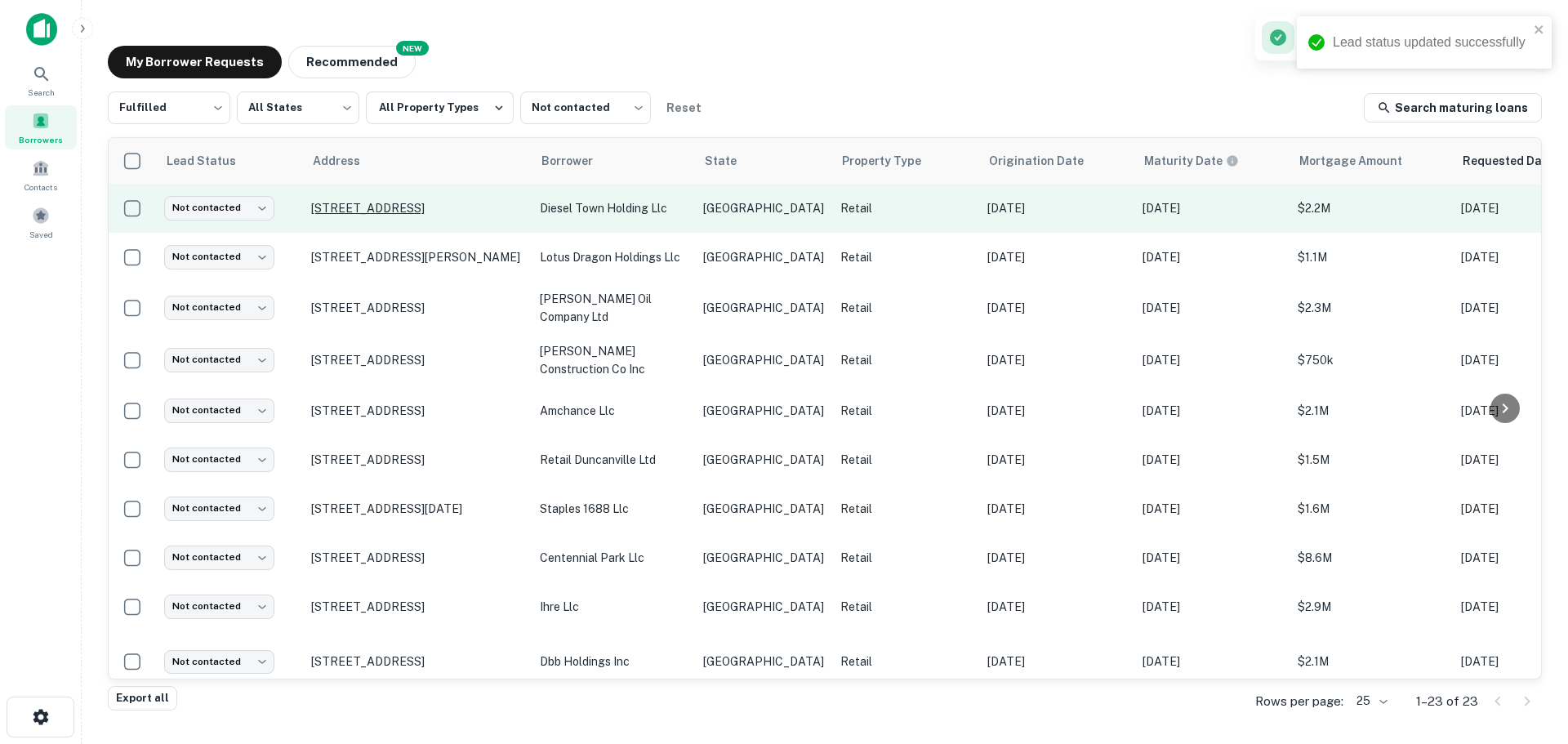
click at [394, 206] on p "[STREET_ADDRESS]" at bounding box center [417, 209] width 212 height 15
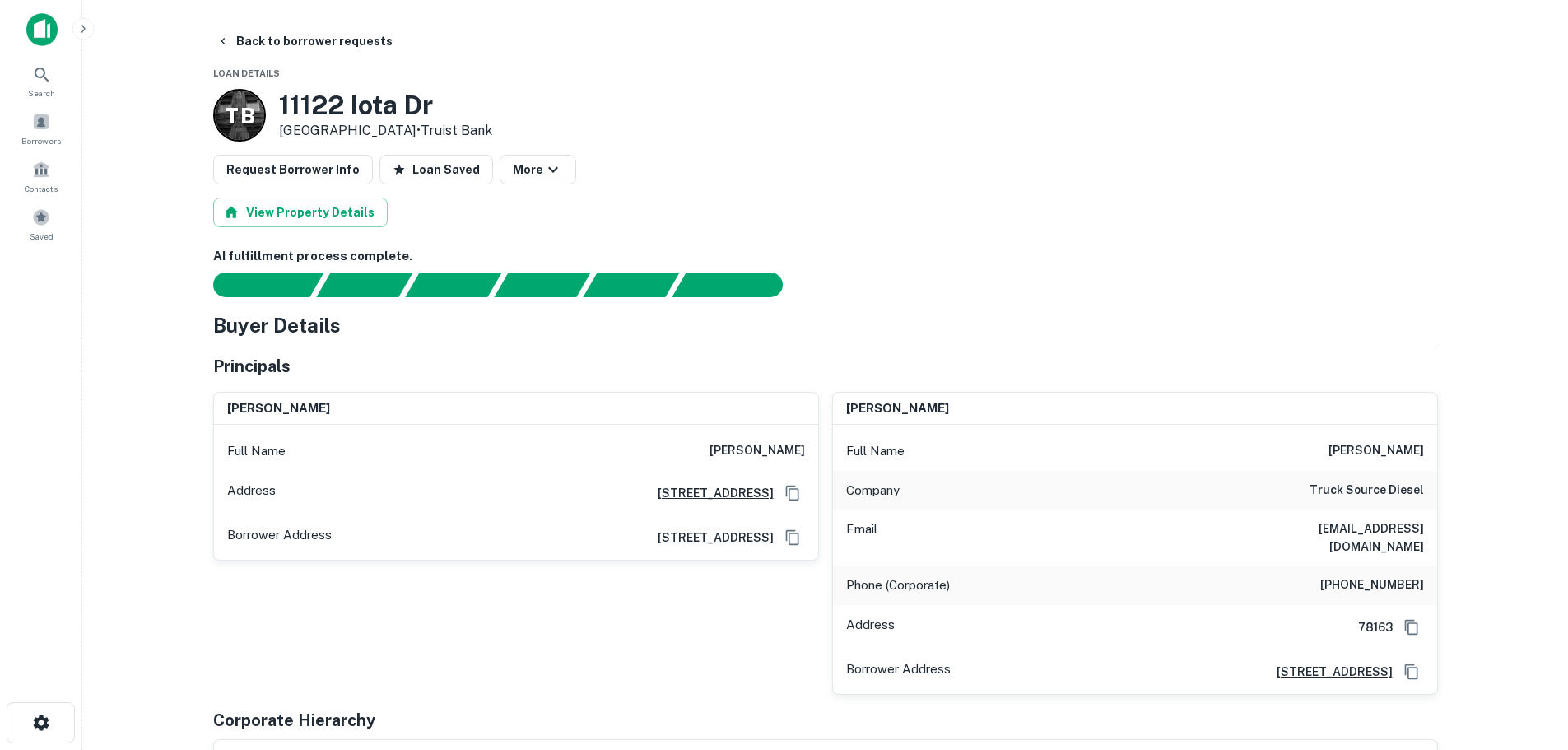
click at [402, 109] on h3 "11122 Iota Dr" at bounding box center [385, 105] width 213 height 31
click at [1383, 575] on h6 "[PHONE_NUMBER]" at bounding box center [1372, 584] width 104 height 19
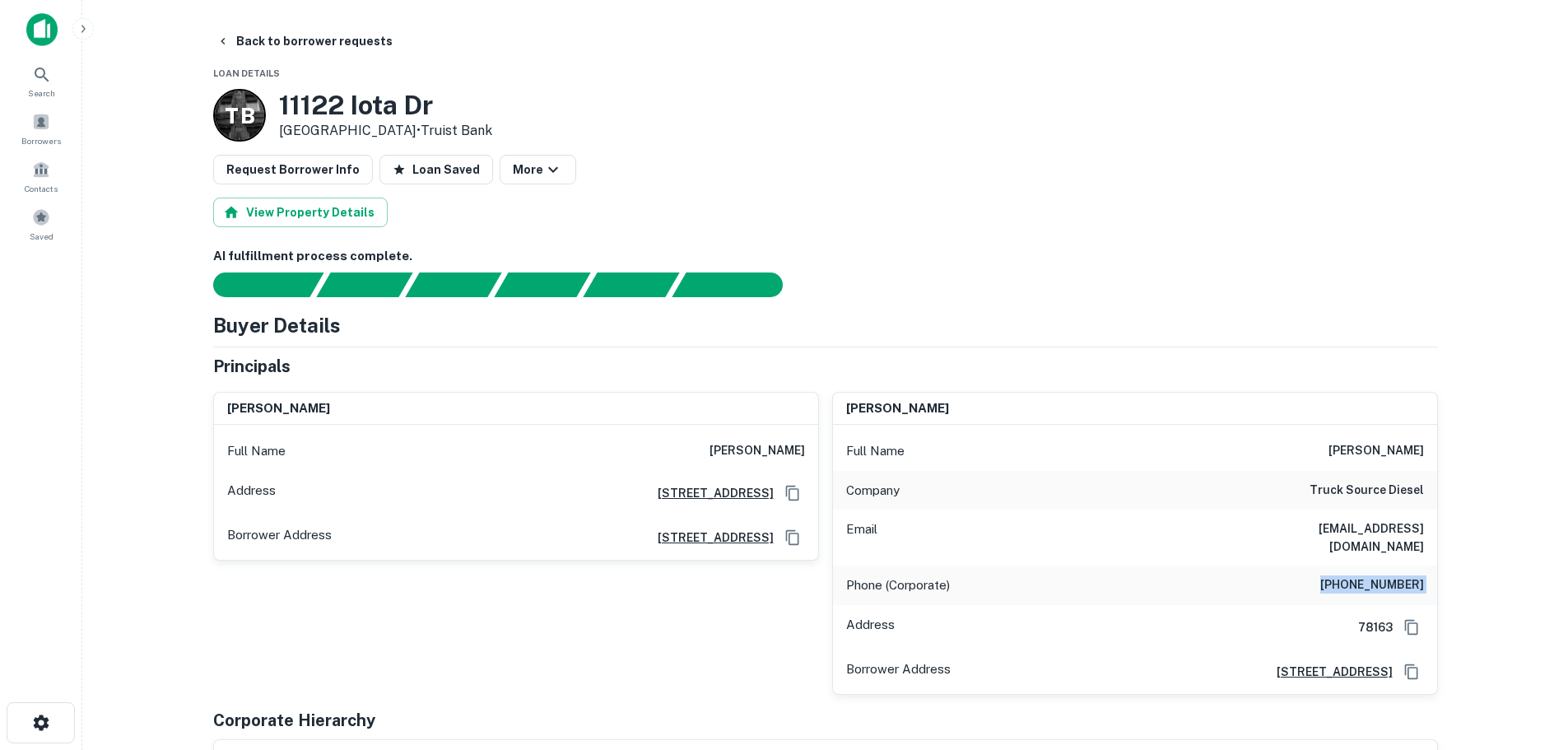
click at [1383, 575] on h6 "[PHONE_NUMBER]" at bounding box center [1372, 584] width 104 height 19
click at [313, 47] on button "Back to borrower requests" at bounding box center [304, 41] width 189 height 30
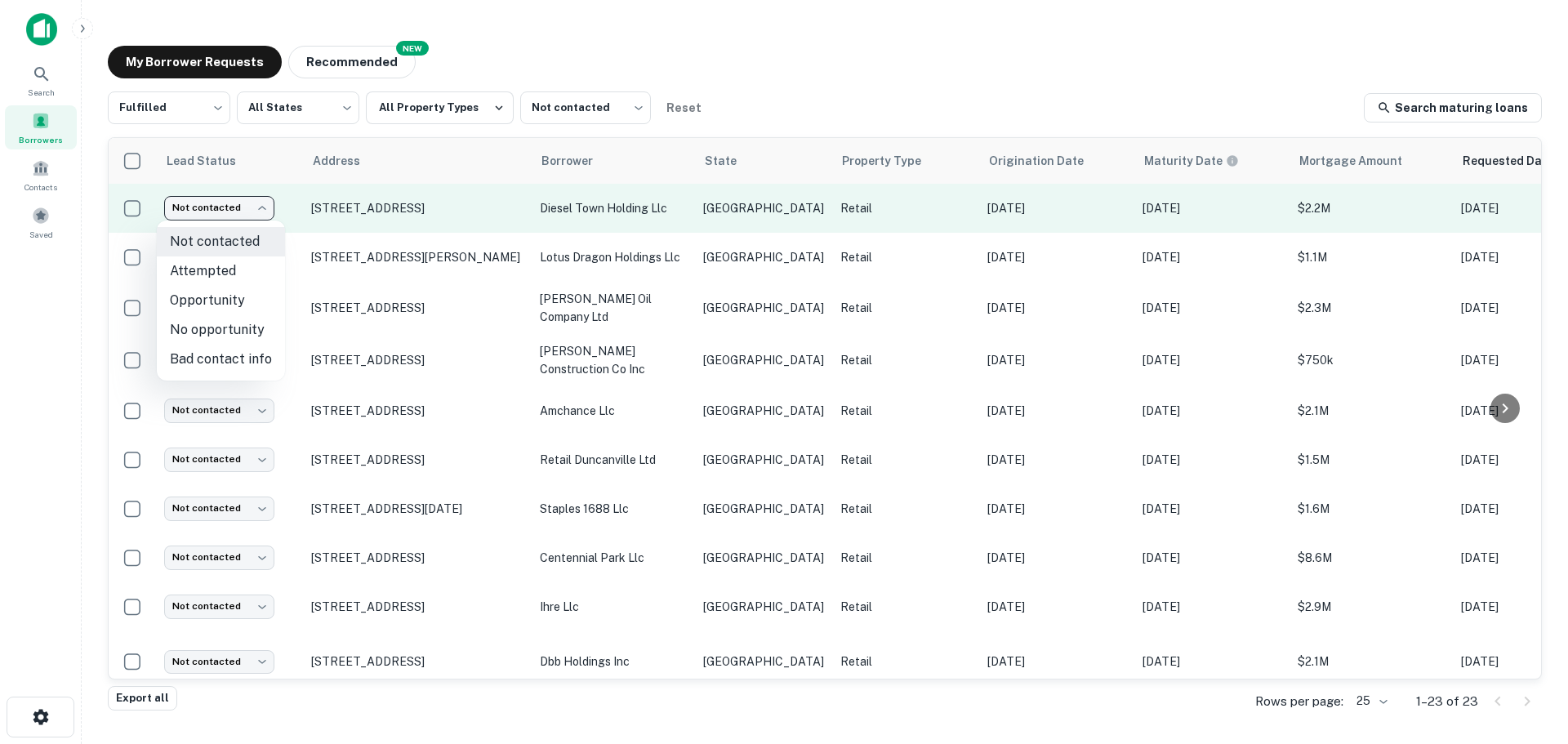
click at [244, 199] on body "Search Borrowers Contacts Saved My Borrower Requests NEW Recommended Fulfilled …" at bounding box center [784, 372] width 1568 height 744
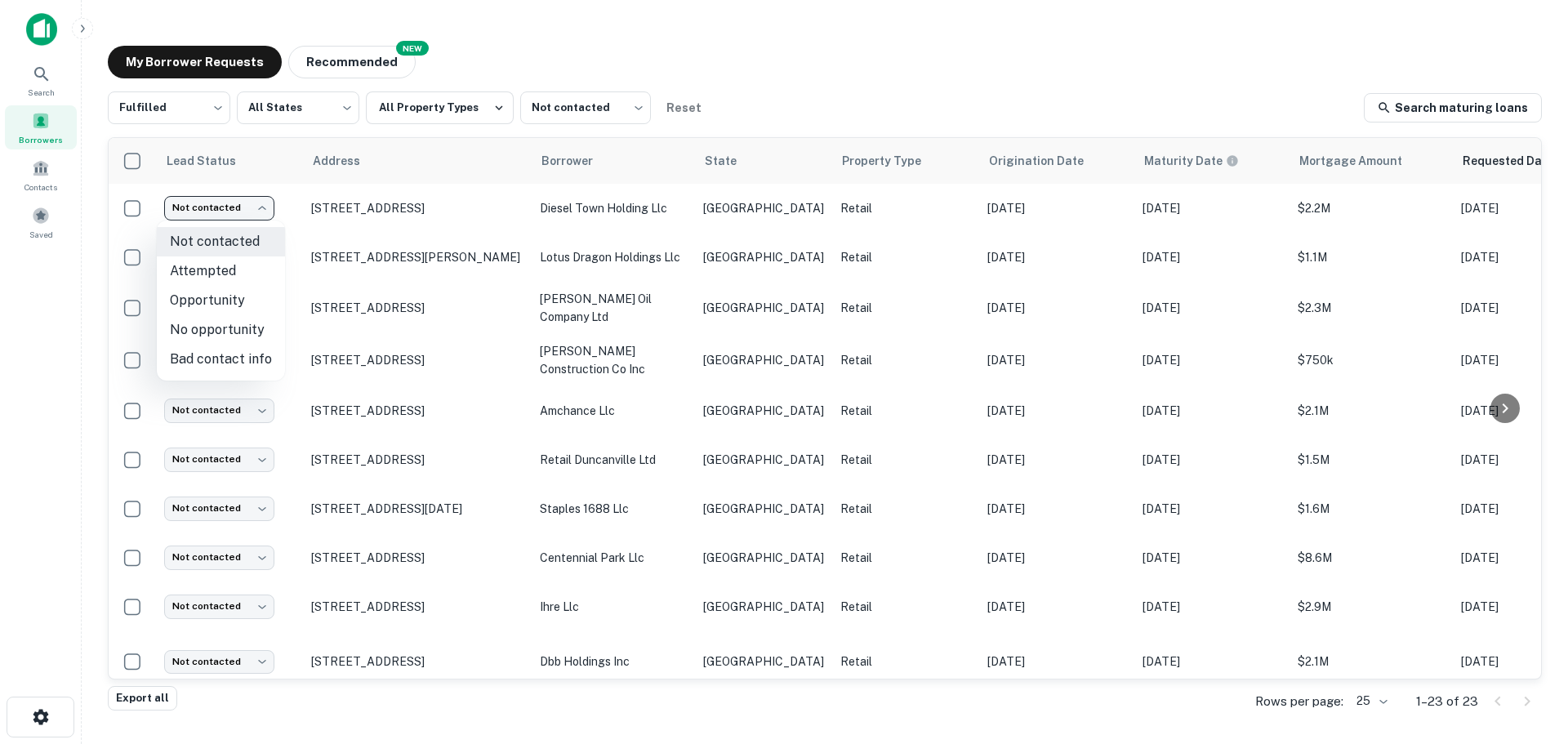
click at [232, 334] on li "No opportunity" at bounding box center [220, 329] width 128 height 29
type input "**********"
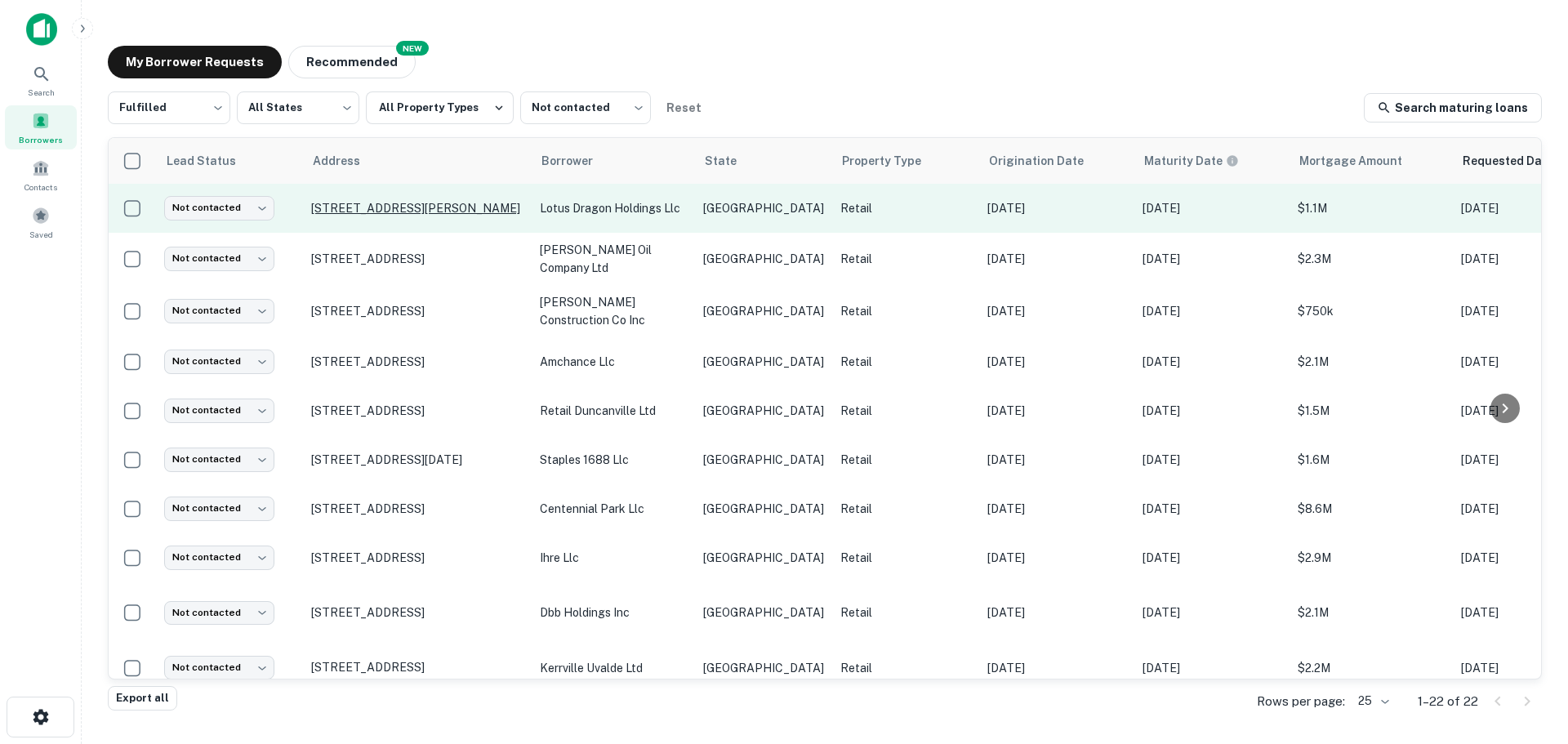
click at [404, 204] on p "[STREET_ADDRESS][PERSON_NAME]" at bounding box center [417, 209] width 212 height 15
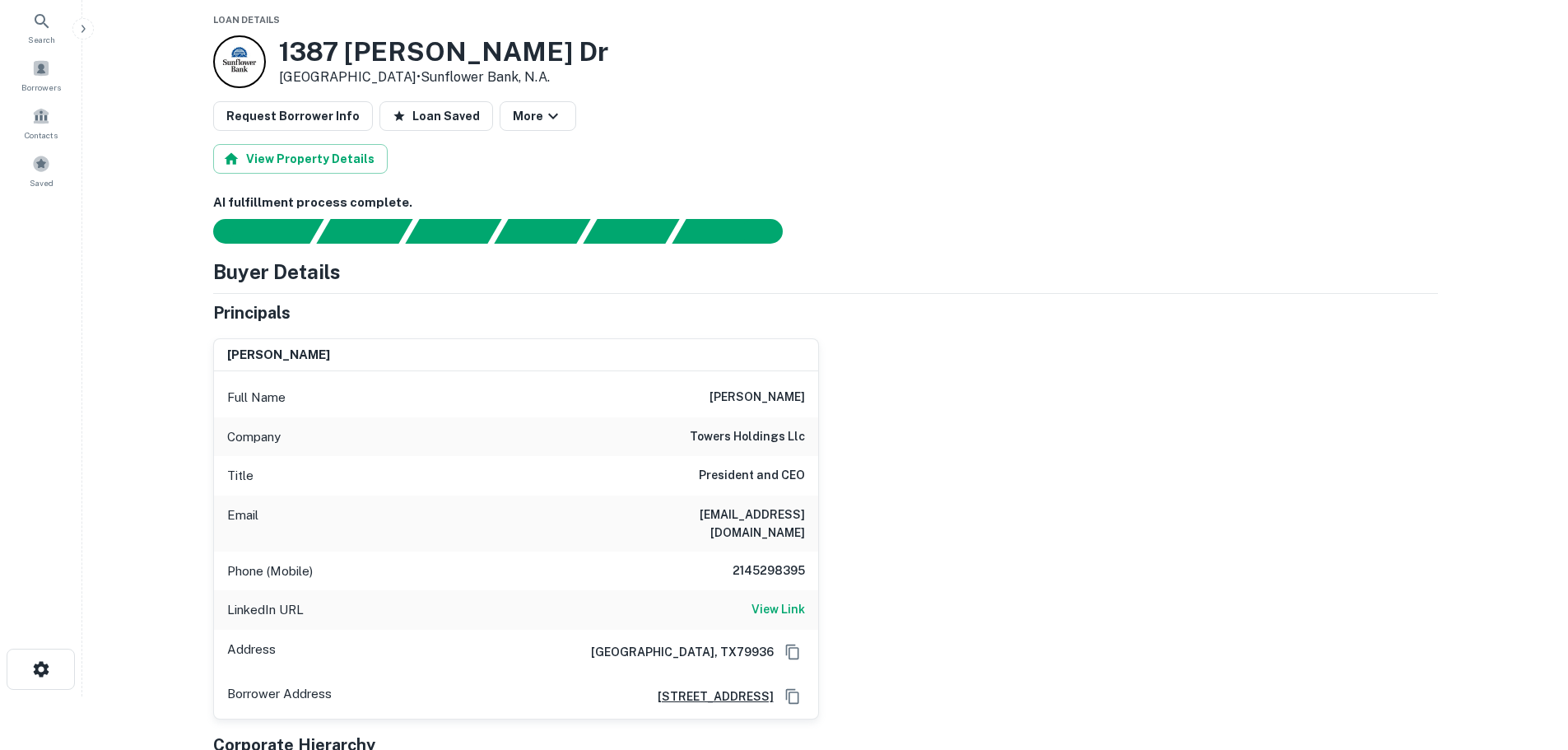
scroll to position [82, 0]
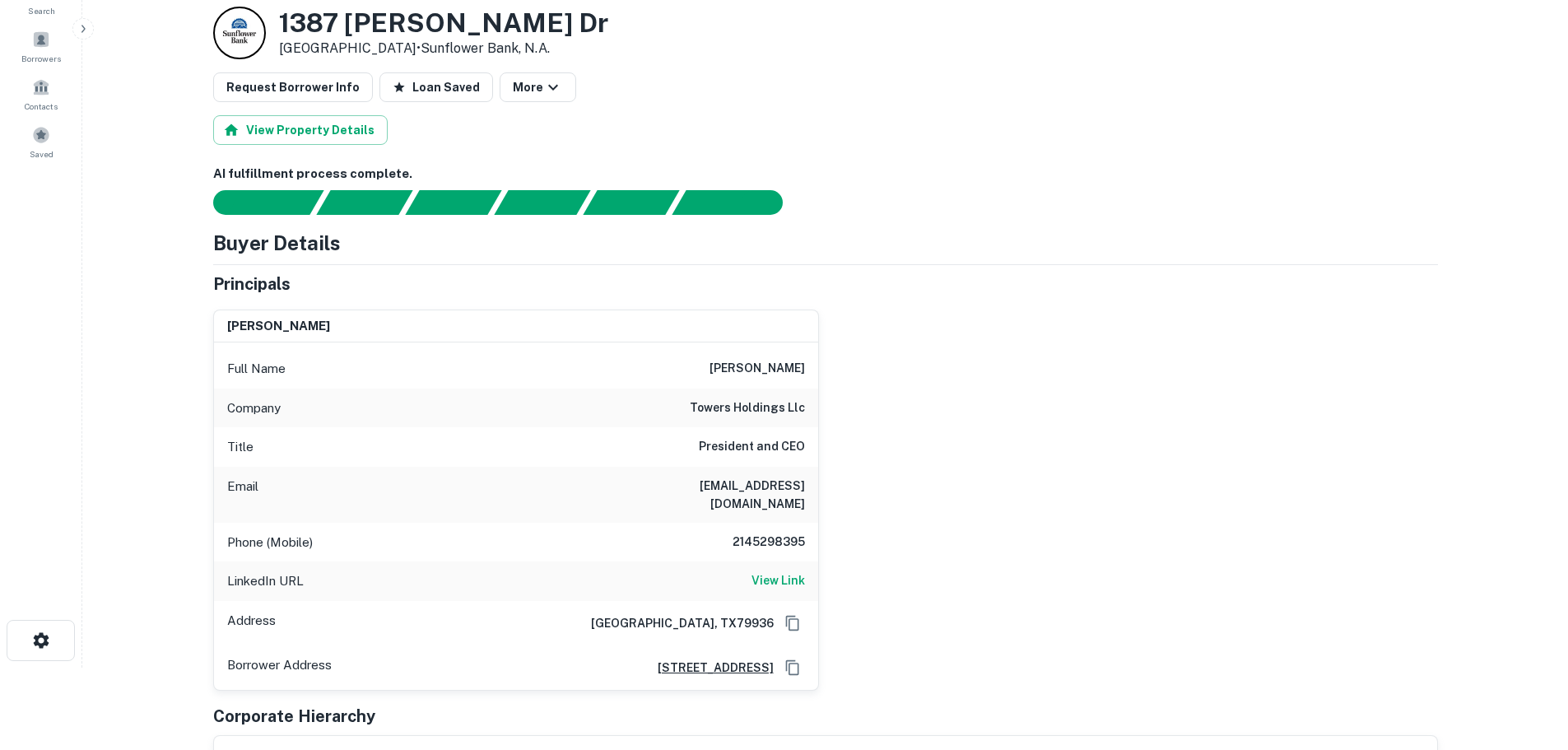
click at [732, 410] on h6 "towers holdings llc" at bounding box center [748, 408] width 115 height 19
click at [718, 369] on h6 "[PERSON_NAME]" at bounding box center [757, 368] width 95 height 19
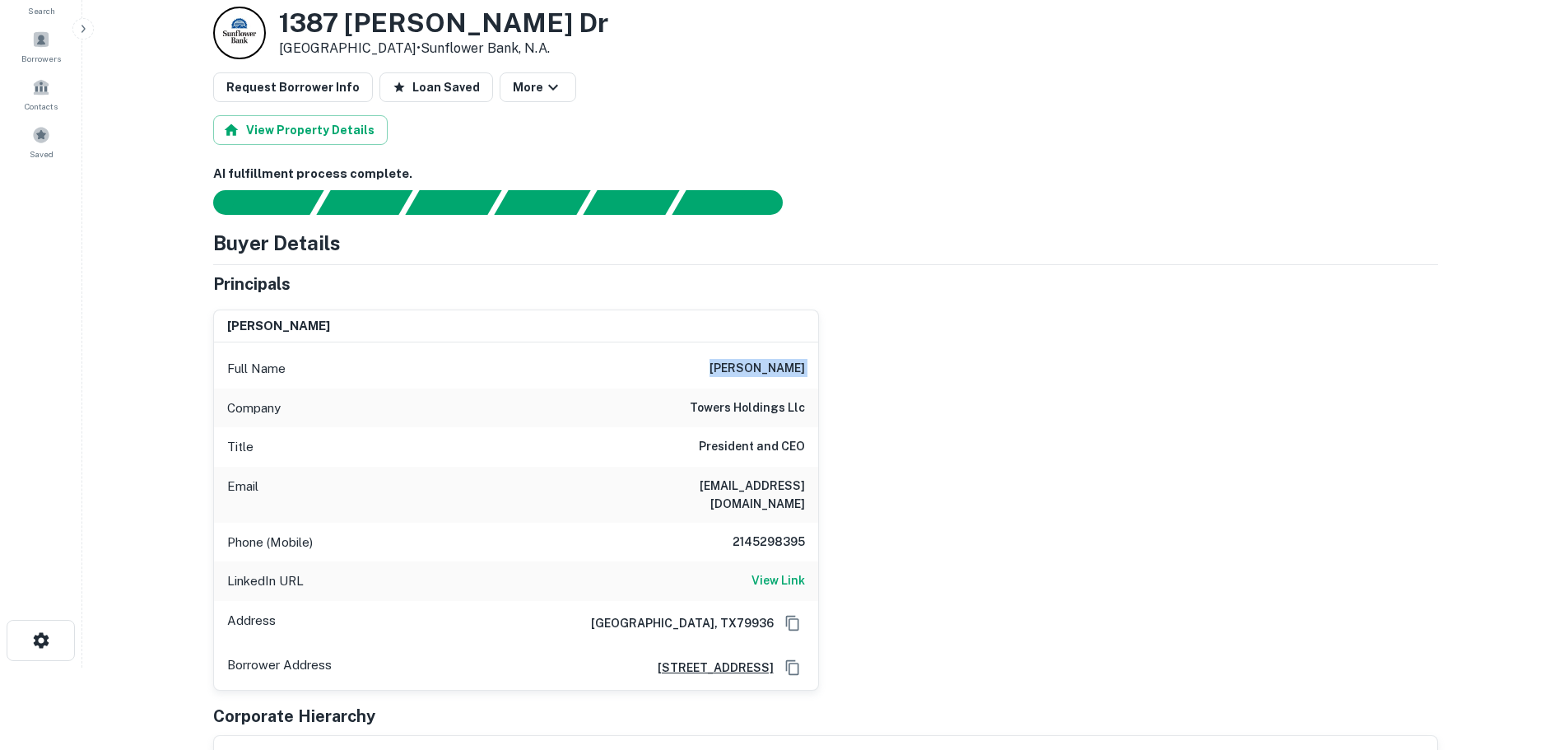
click at [718, 369] on h6 "[PERSON_NAME]" at bounding box center [757, 368] width 95 height 19
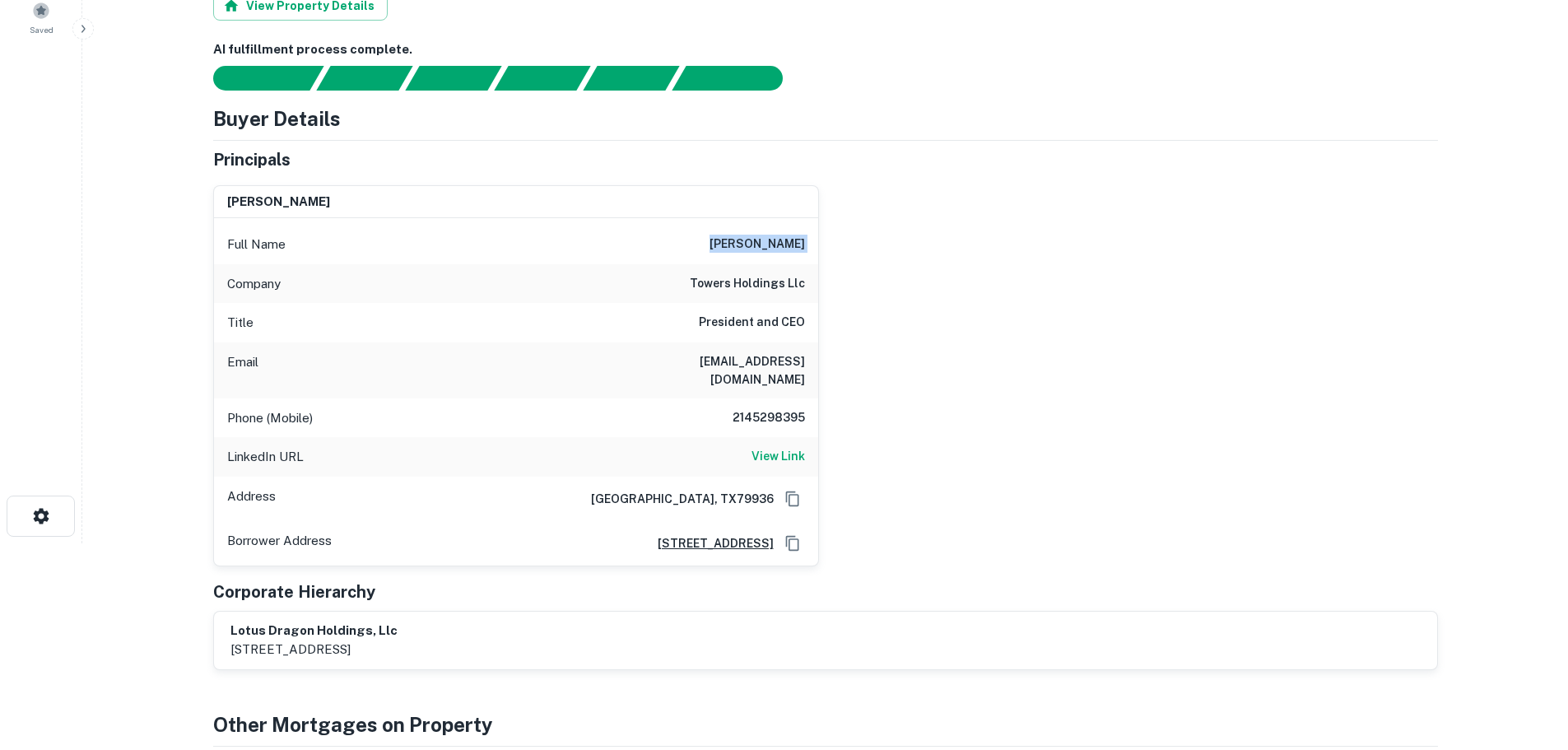
scroll to position [247, 0]
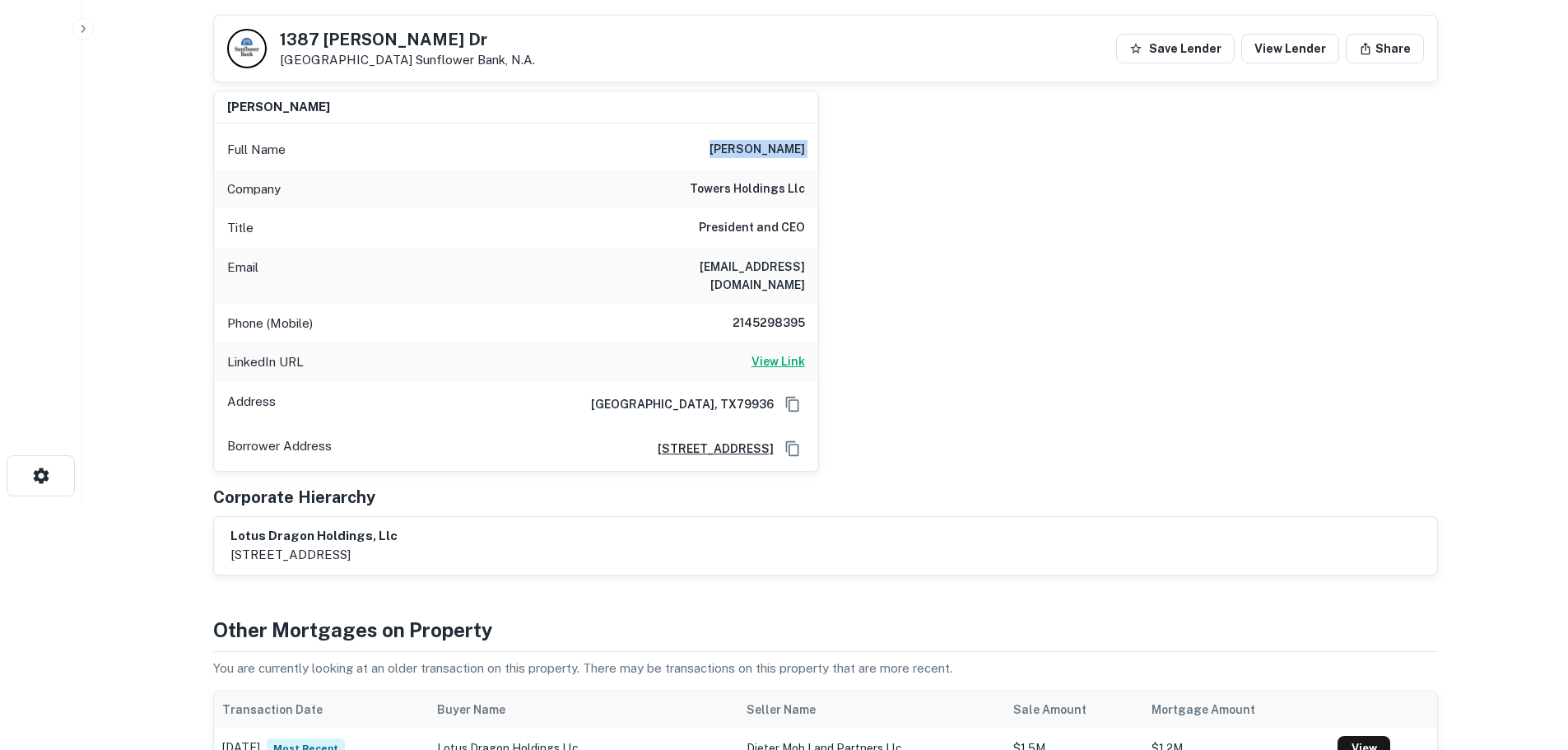
click at [771, 352] on h6 "View Link" at bounding box center [778, 361] width 53 height 18
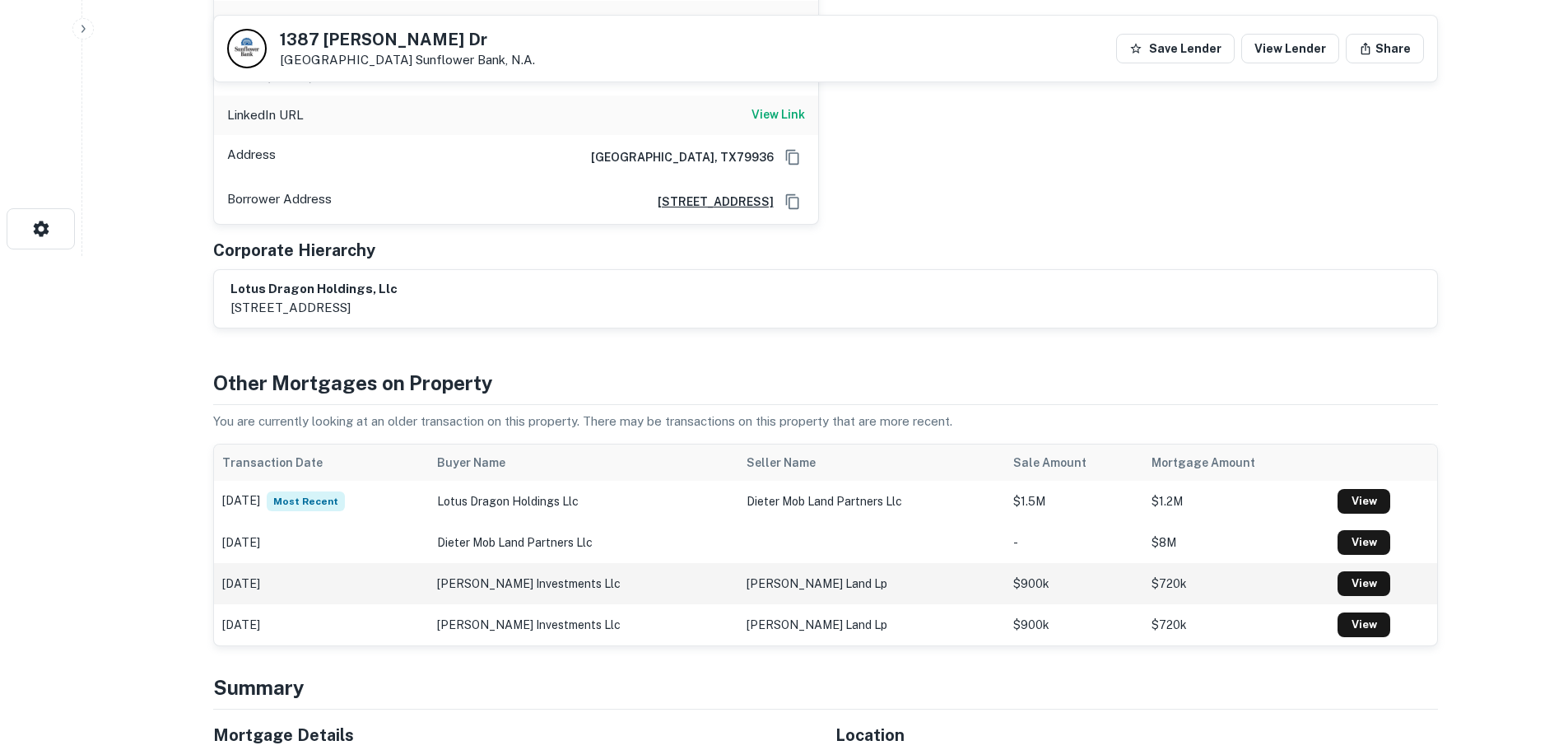
scroll to position [823, 0]
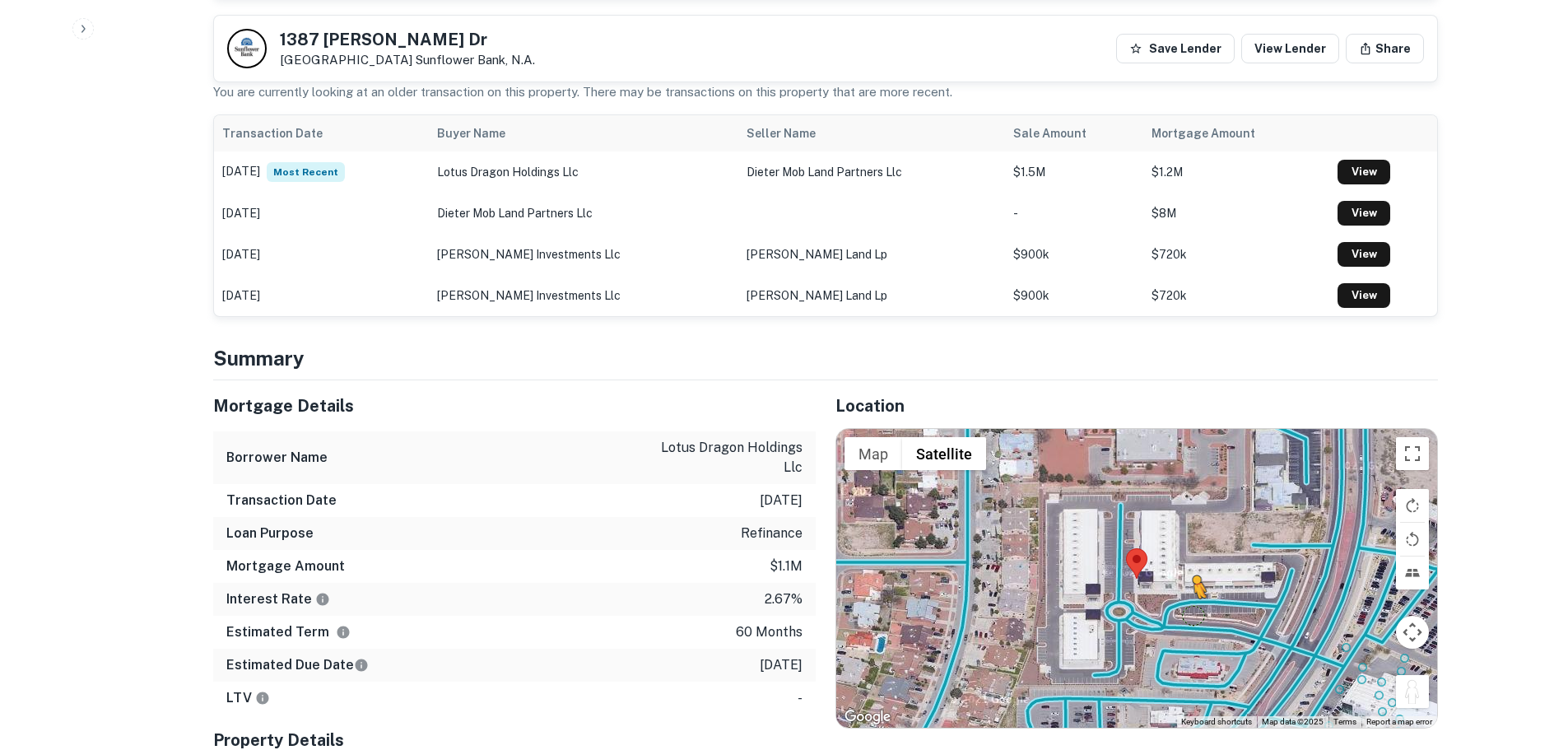
drag, startPoint x: 1417, startPoint y: 665, endPoint x: 1195, endPoint y: 597, distance: 232.2
click at [1195, 597] on div "To activate drag with keyboard, press Alt + Enter. Once in keyboard drag state,…" at bounding box center [1136, 578] width 601 height 298
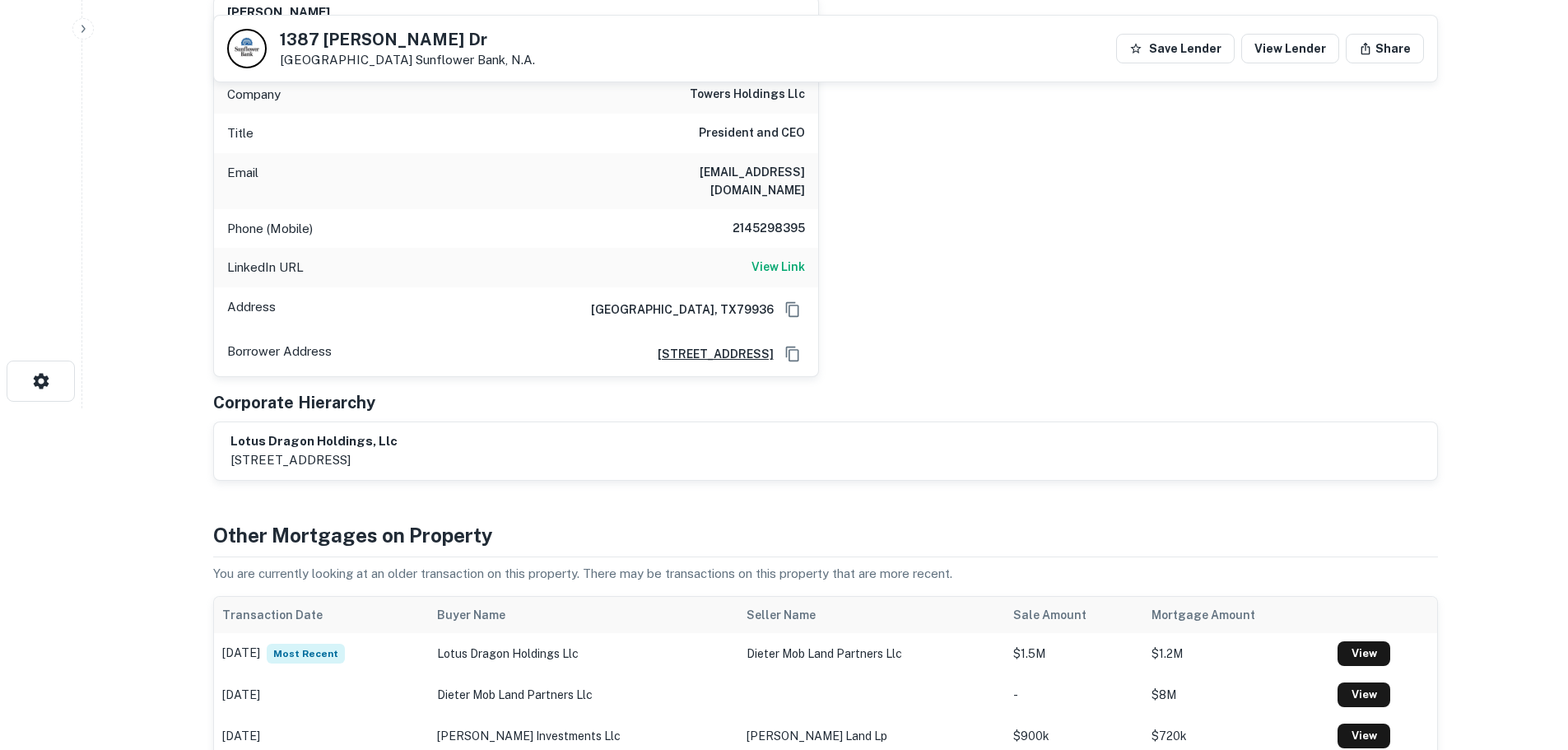
scroll to position [165, 0]
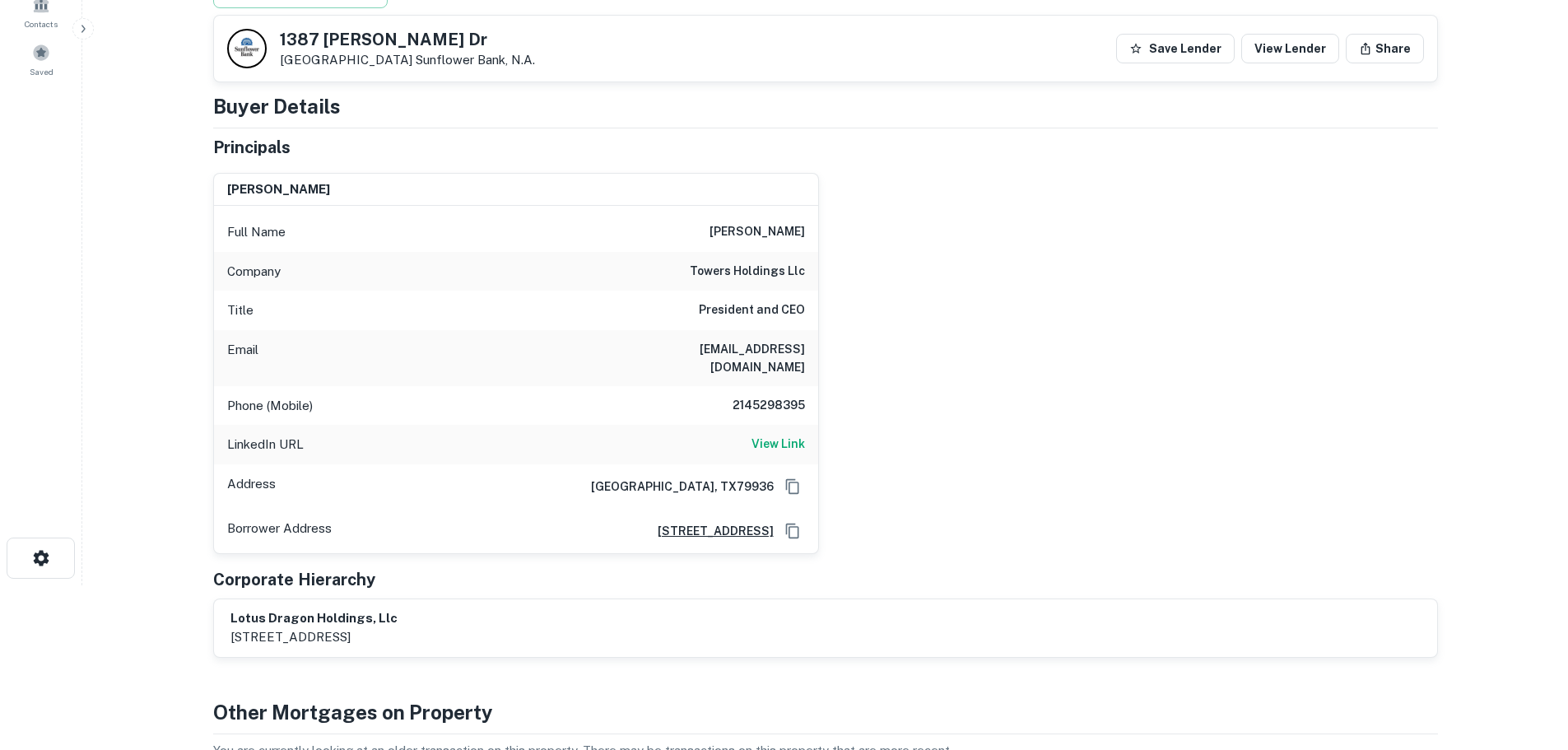
click at [796, 396] on h6 "2145298395" at bounding box center [755, 405] width 99 height 19
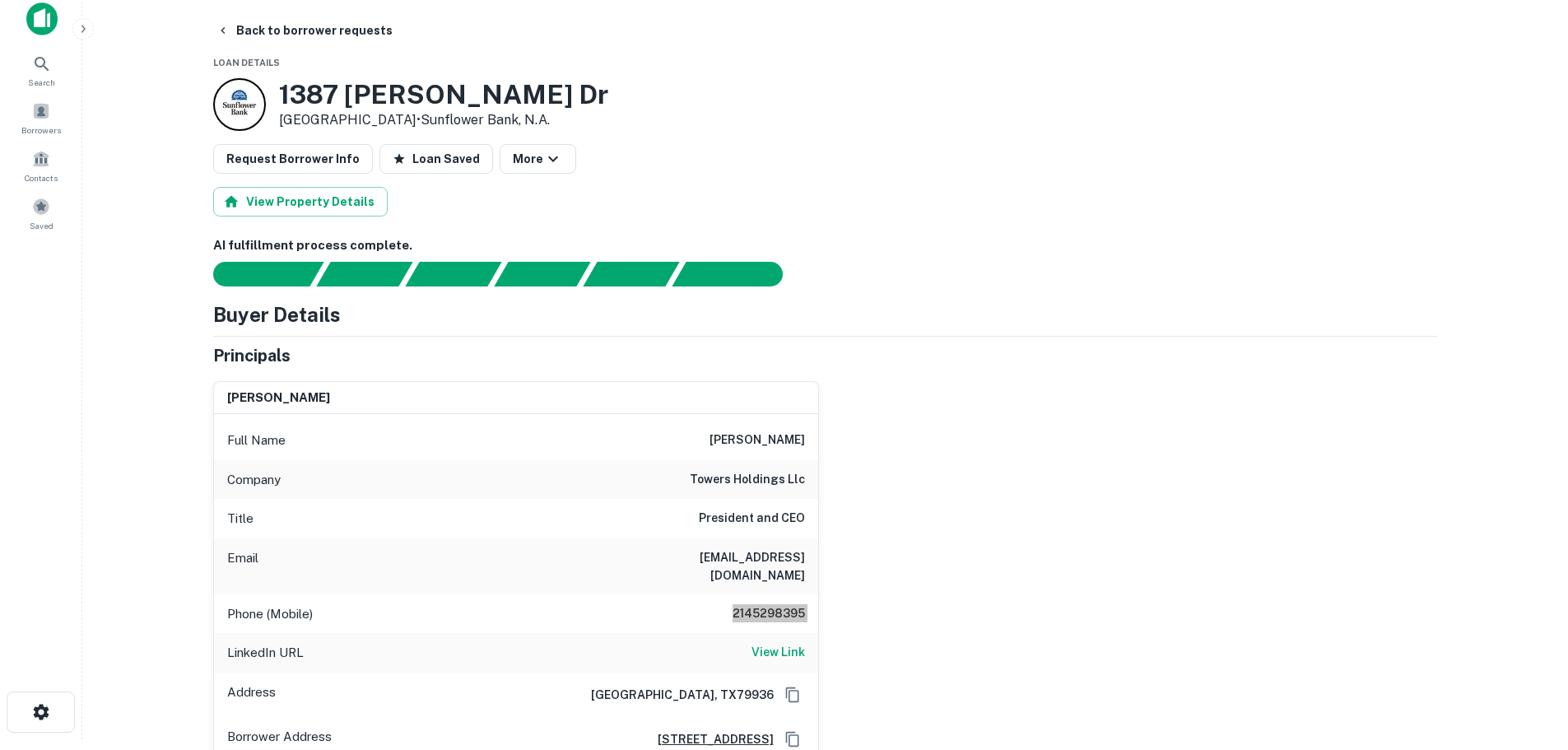
scroll to position [0, 0]
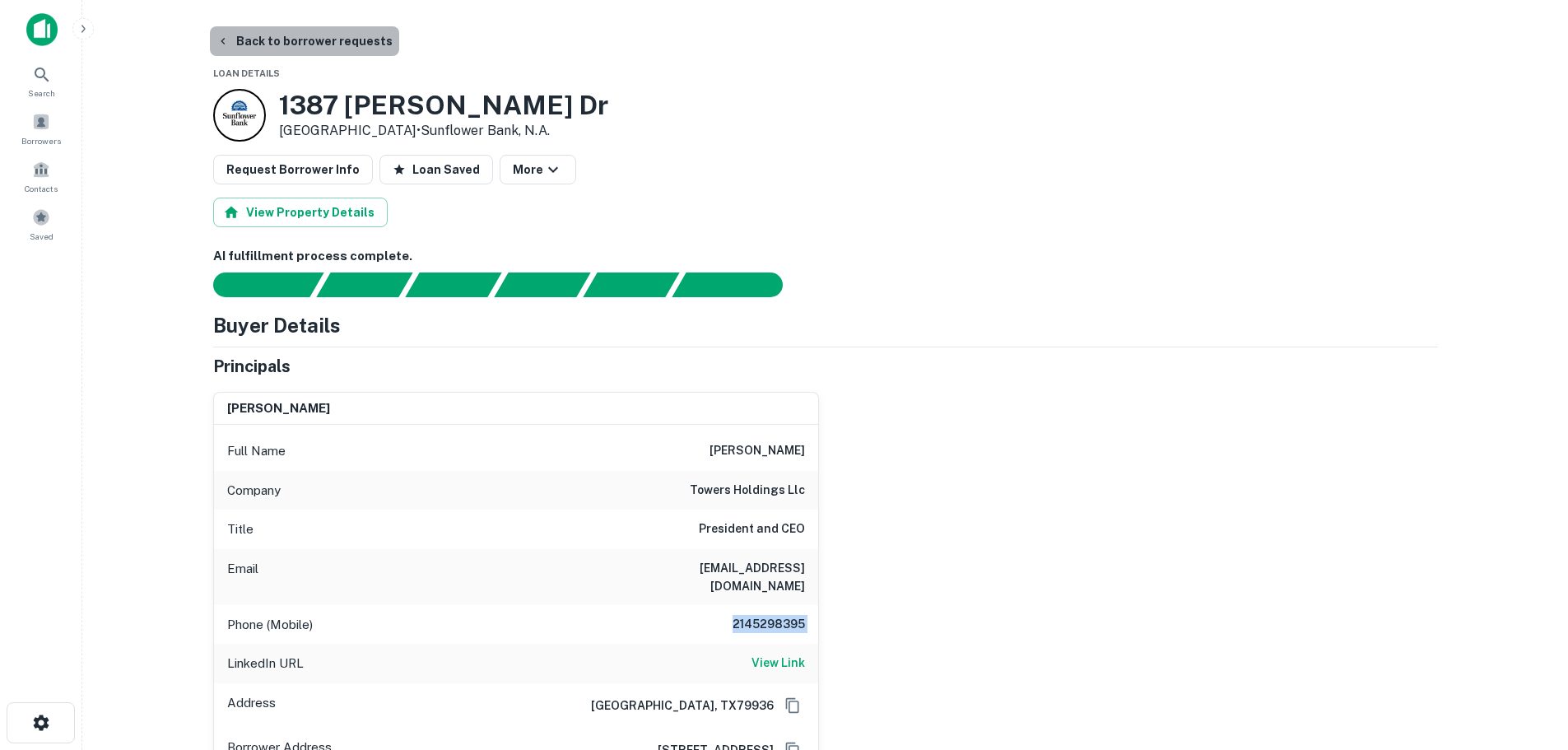
click at [314, 38] on button "Back to borrower requests" at bounding box center [304, 41] width 189 height 30
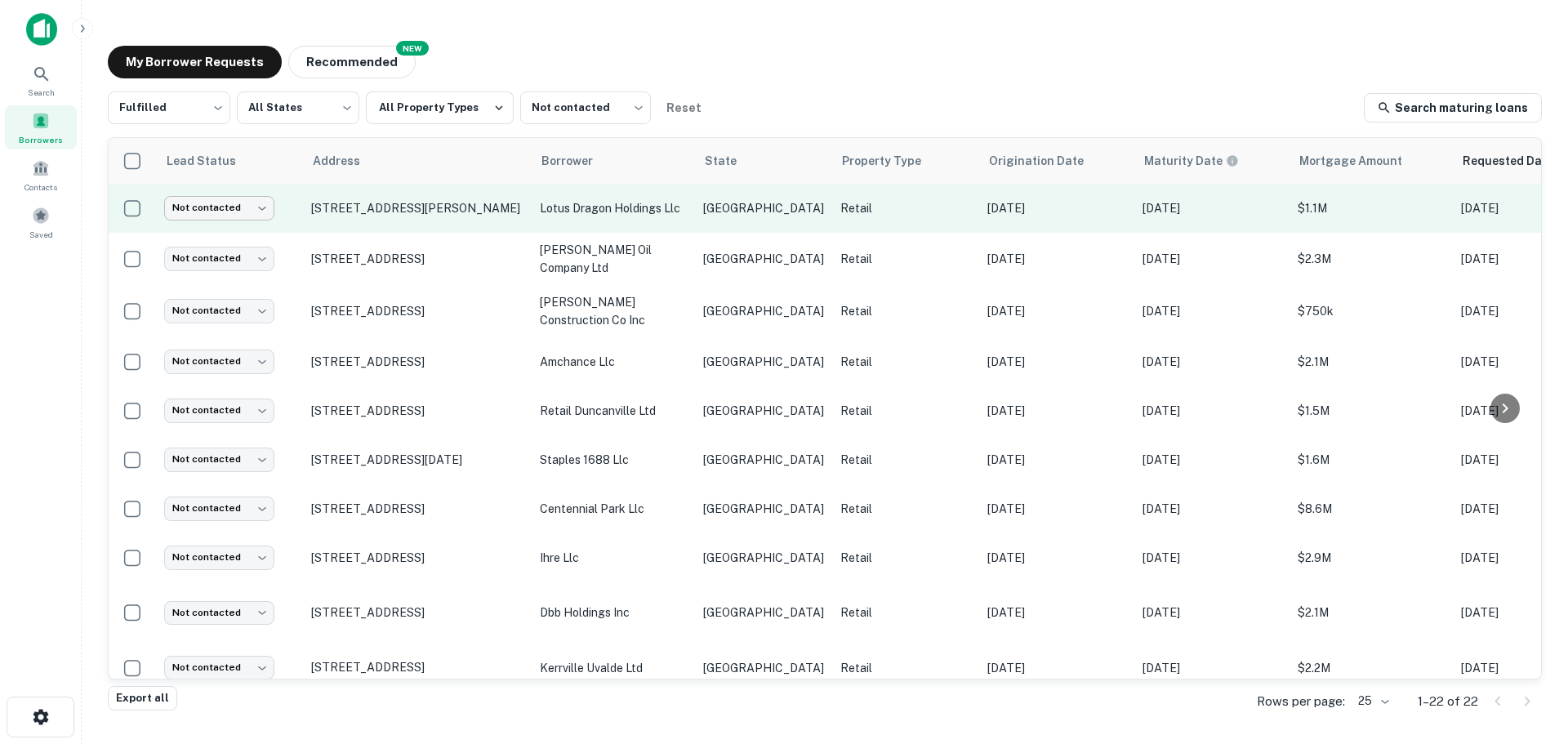
click at [228, 200] on body "Search Borrowers Contacts Saved My Borrower Requests NEW Recommended Fulfilled …" at bounding box center [784, 372] width 1568 height 744
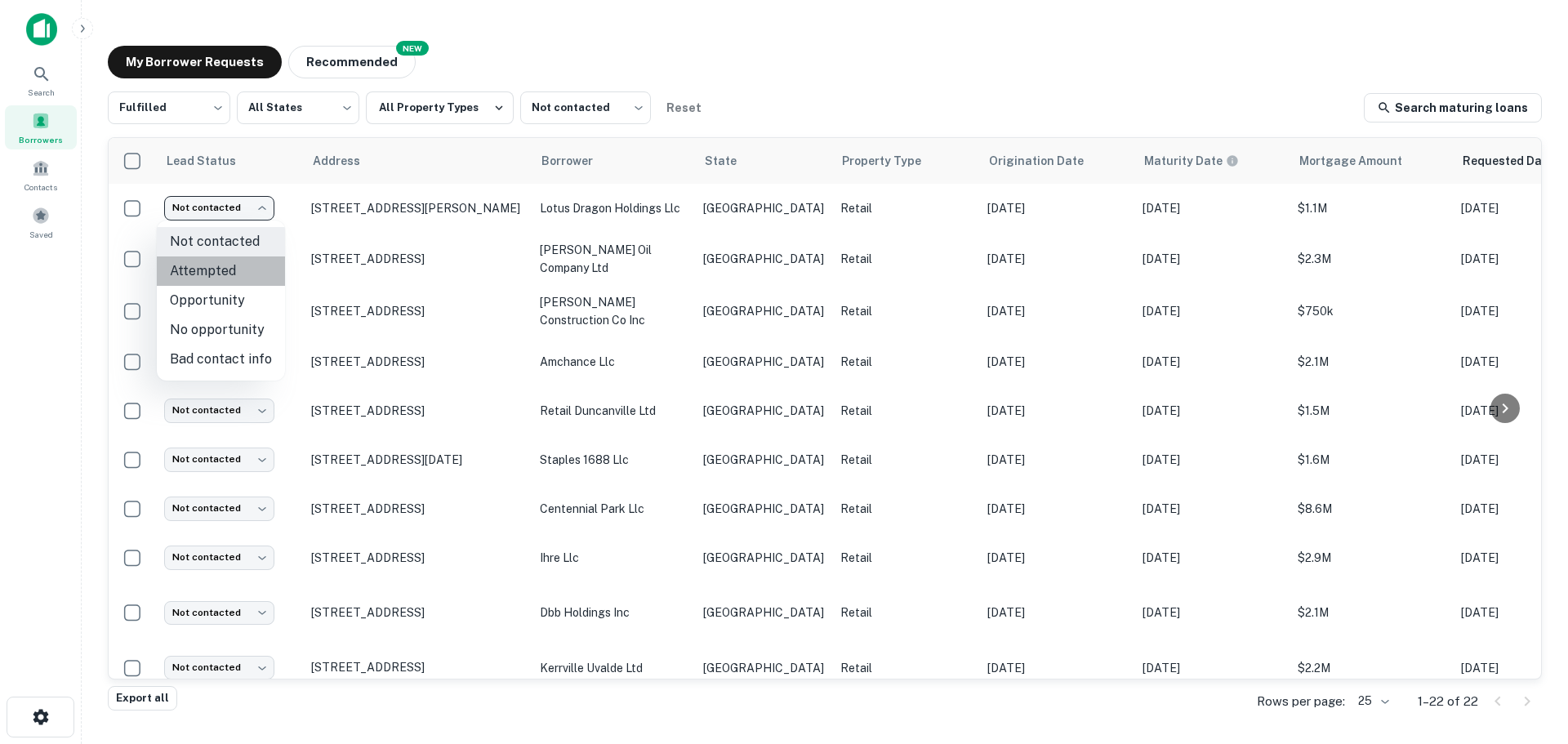
click at [229, 276] on li "Attempted" at bounding box center [220, 271] width 128 height 29
type input "*********"
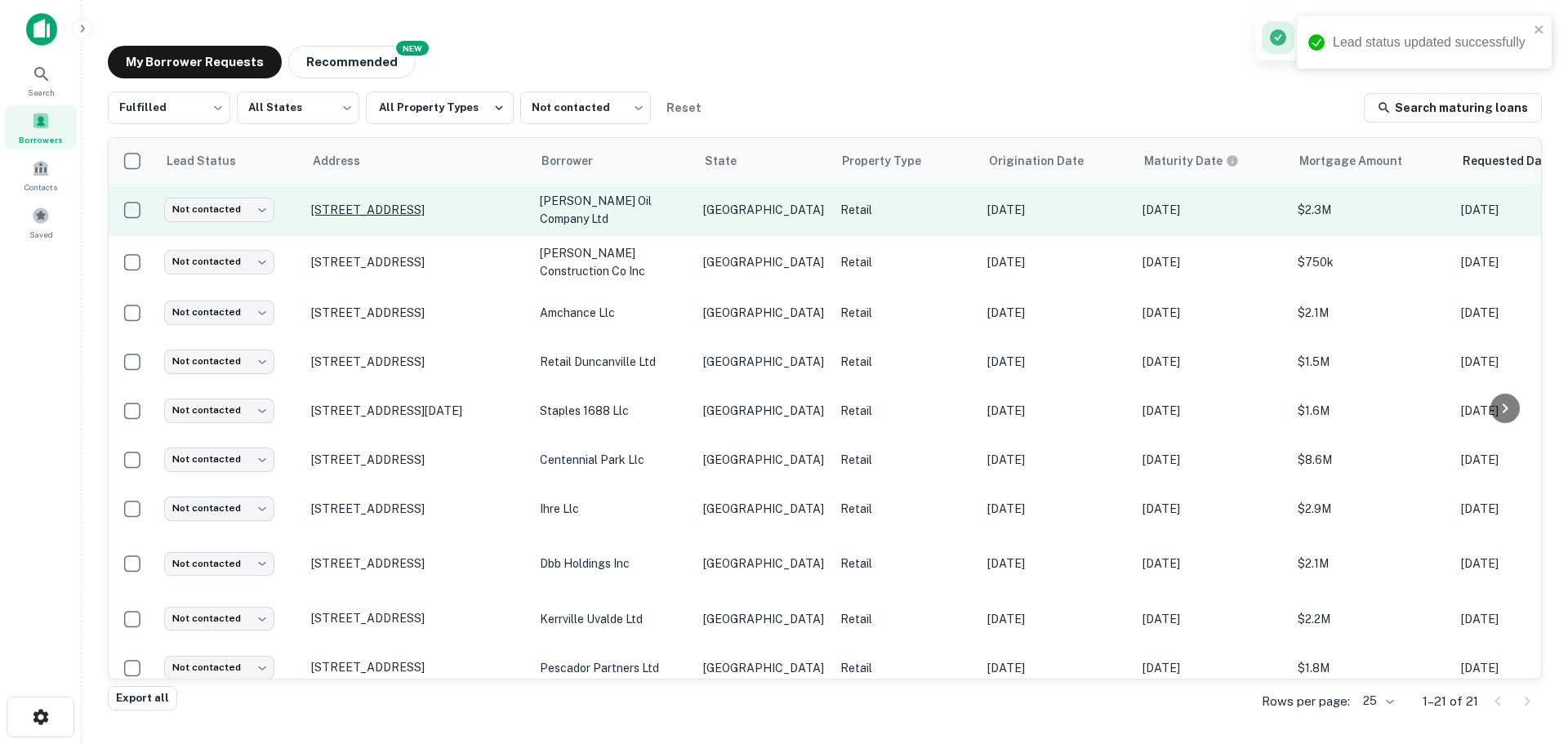
click at [388, 208] on p "[STREET_ADDRESS]" at bounding box center [417, 210] width 212 height 15
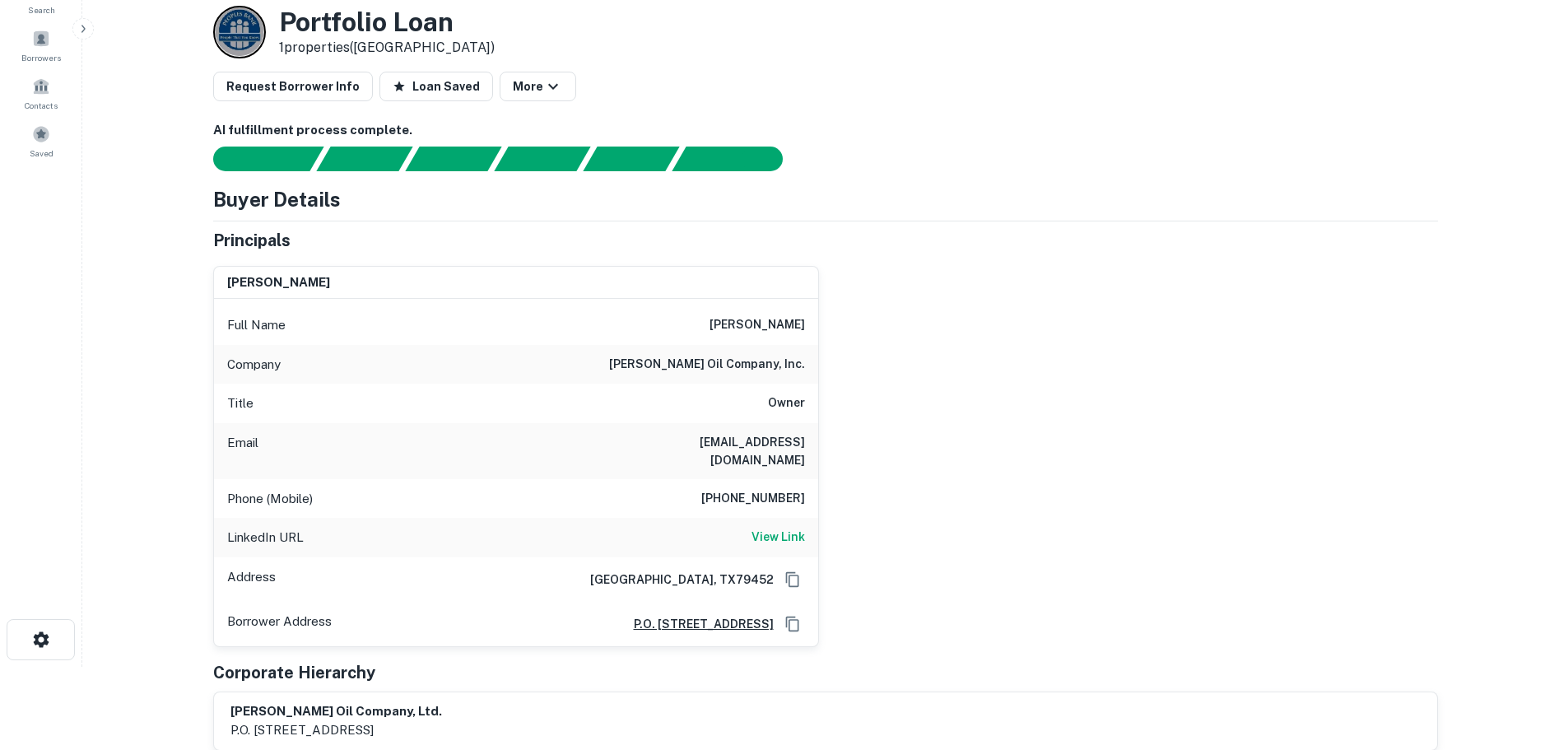
scroll to position [82, 0]
click at [782, 529] on h6 "View Link" at bounding box center [778, 537] width 53 height 18
click at [754, 490] on h6 "[PHONE_NUMBER]" at bounding box center [753, 499] width 104 height 19
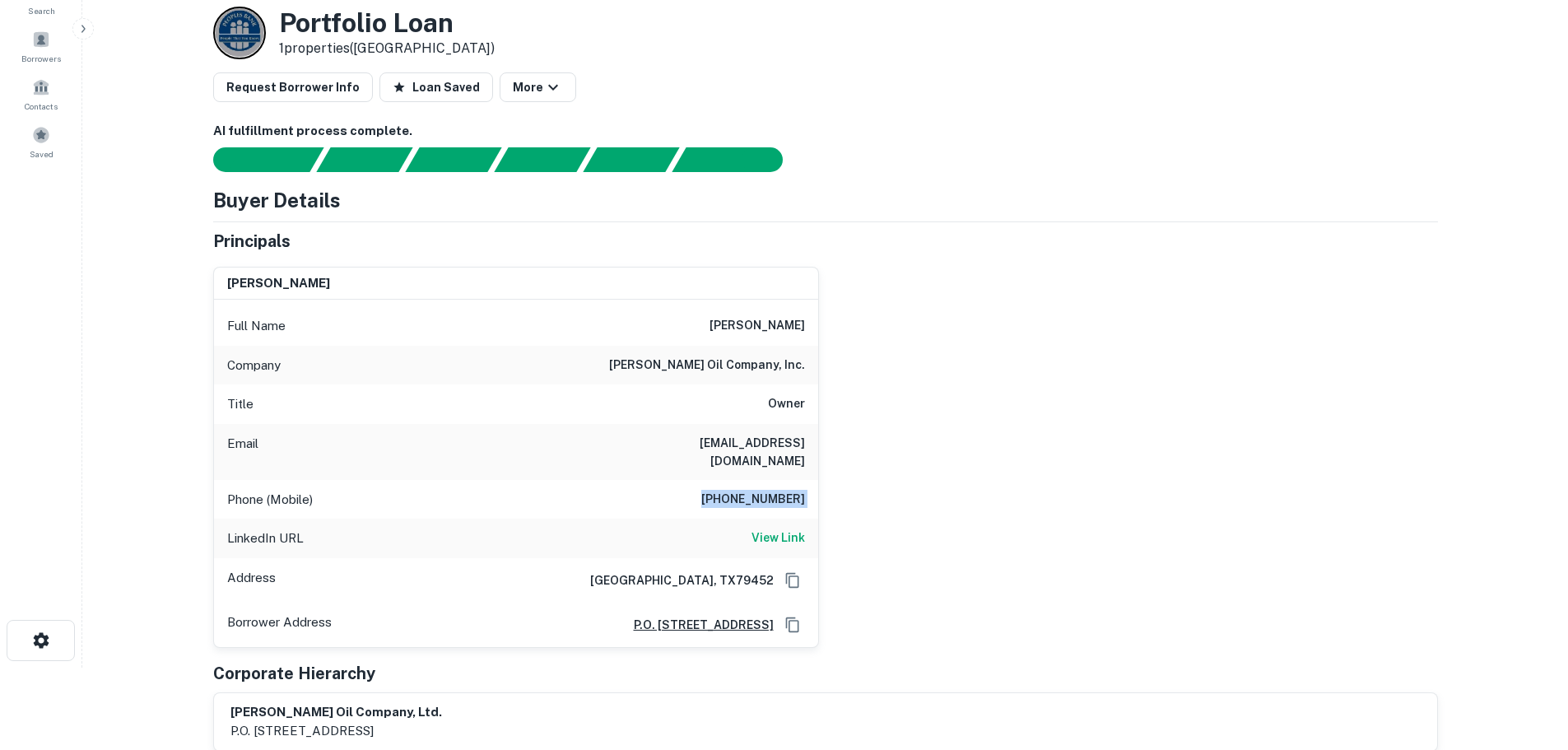
click at [753, 490] on h6 "[PHONE_NUMBER]" at bounding box center [753, 499] width 104 height 19
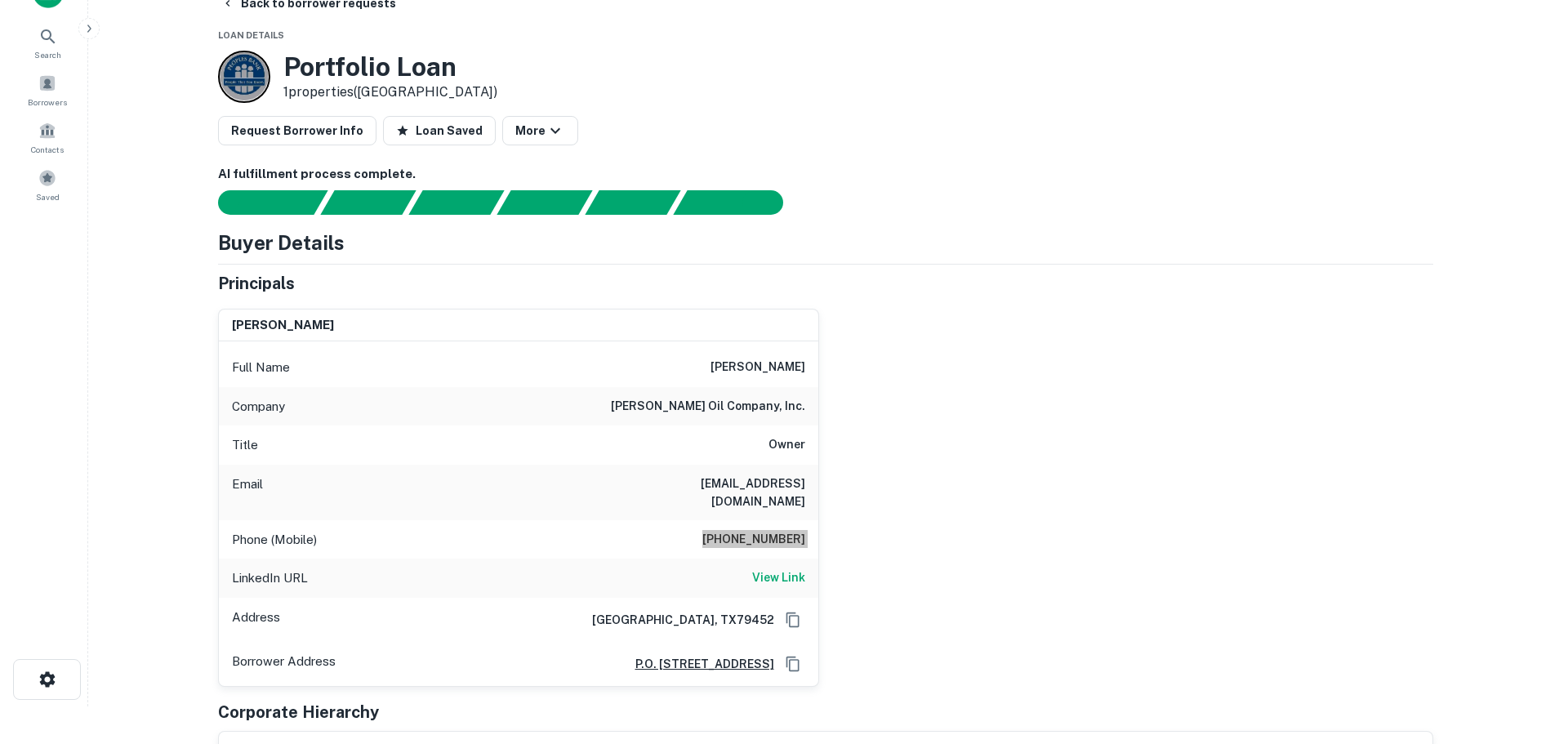
scroll to position [0, 0]
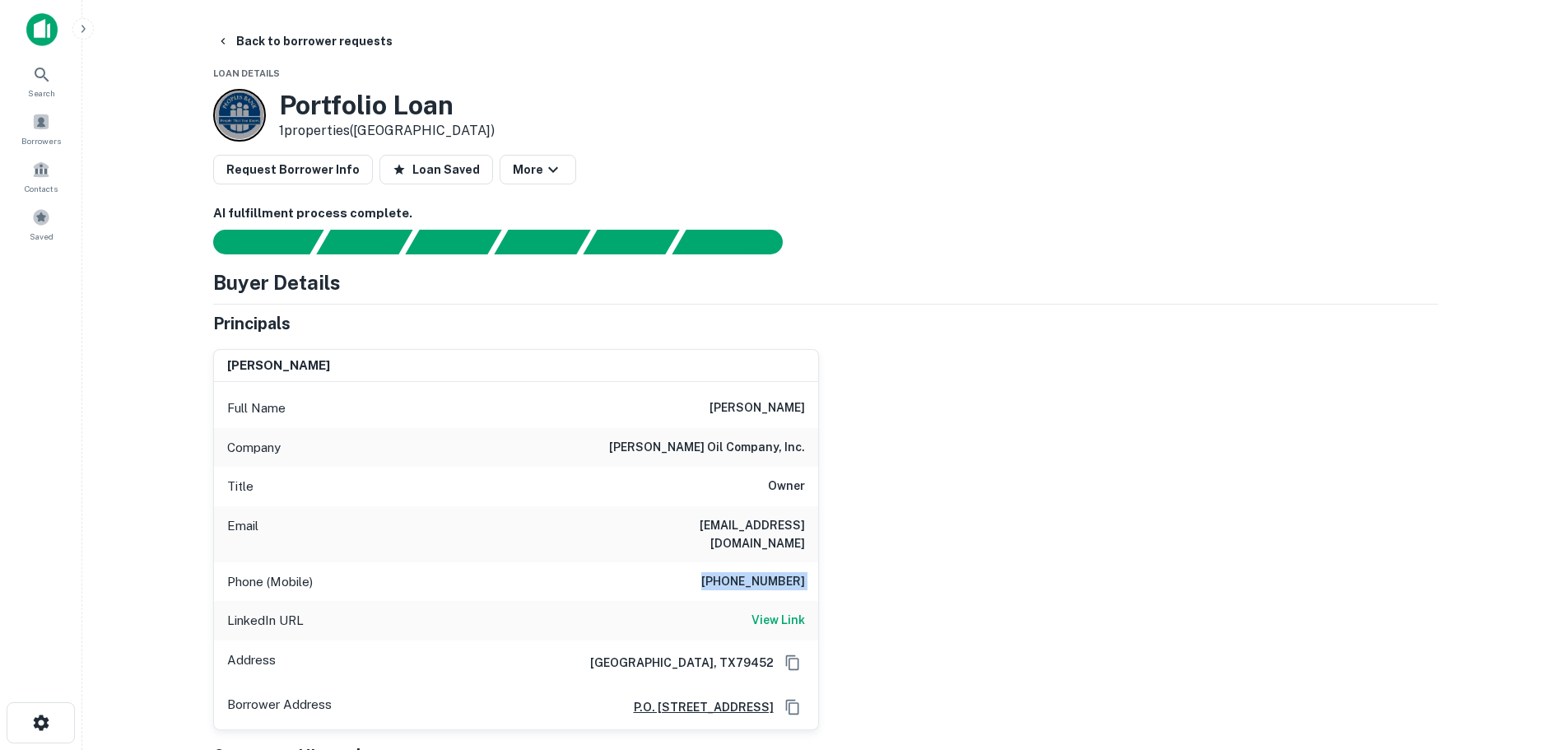
drag, startPoint x: 283, startPoint y: 48, endPoint x: 277, endPoint y: 56, distance: 10.0
click at [284, 48] on button "Back to borrower requests" at bounding box center [304, 41] width 189 height 30
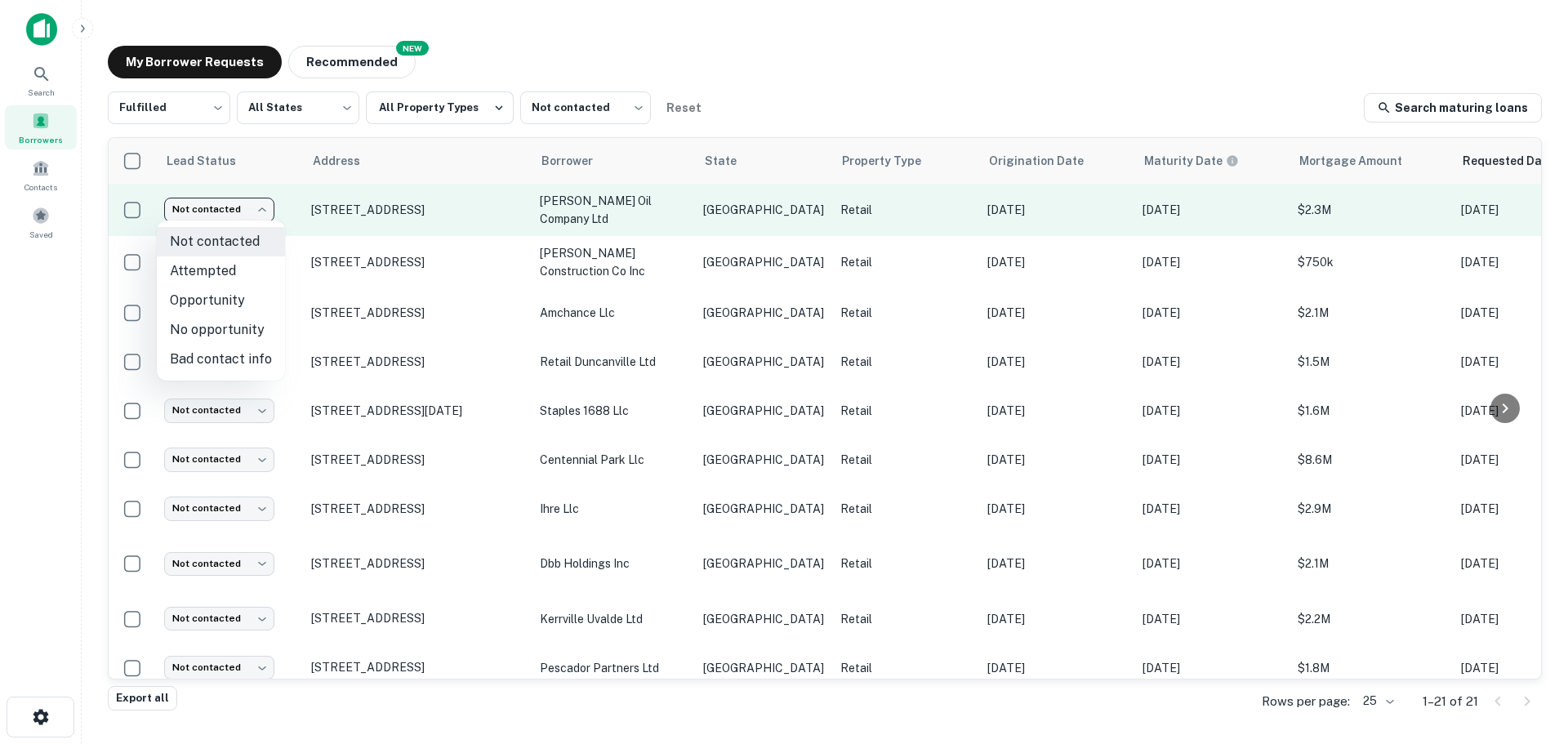
click at [208, 199] on body "Search Borrowers Contacts Saved My Borrower Requests NEW Recommended Fulfilled …" at bounding box center [784, 372] width 1568 height 744
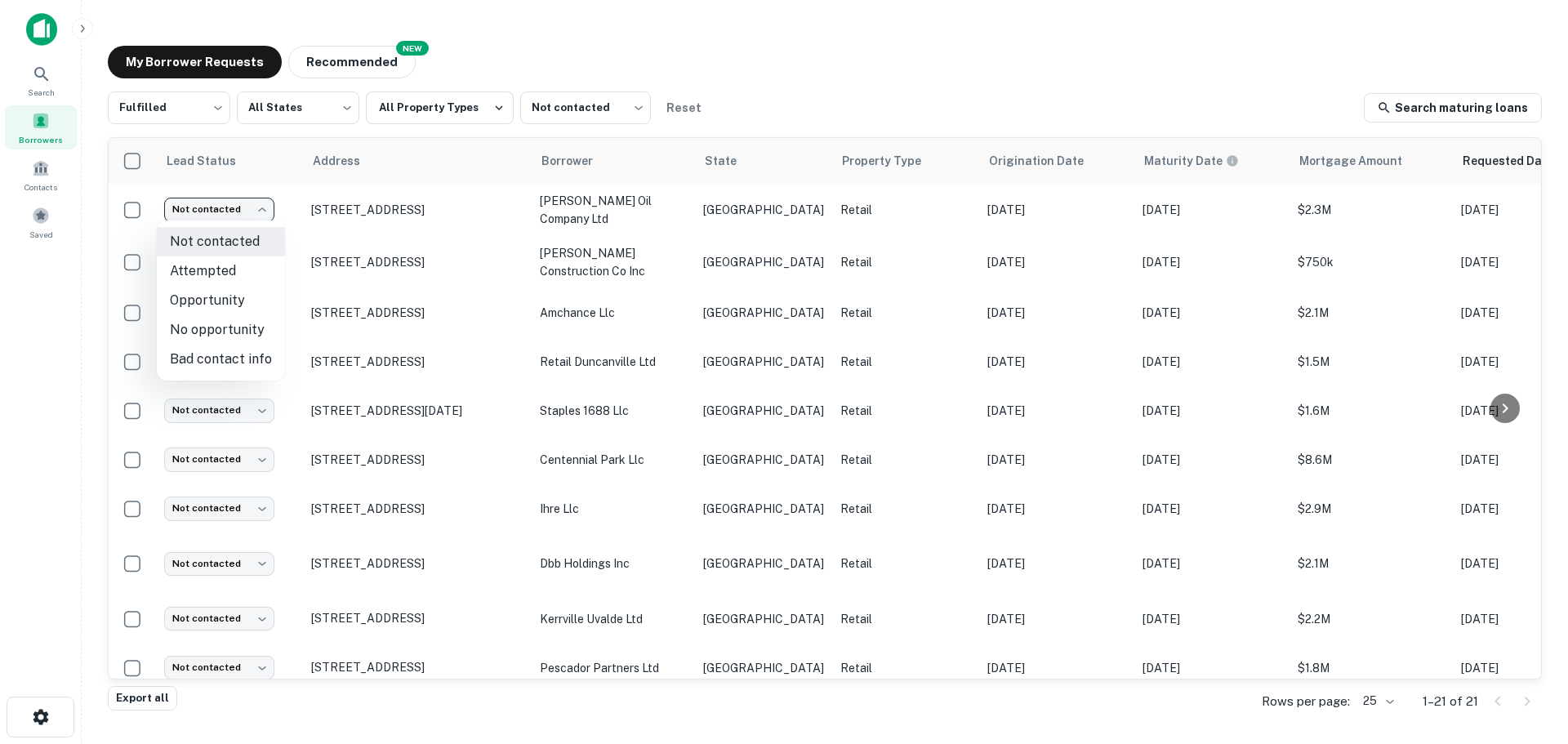
click at [188, 276] on li "Attempted" at bounding box center [220, 271] width 128 height 29
type input "*********"
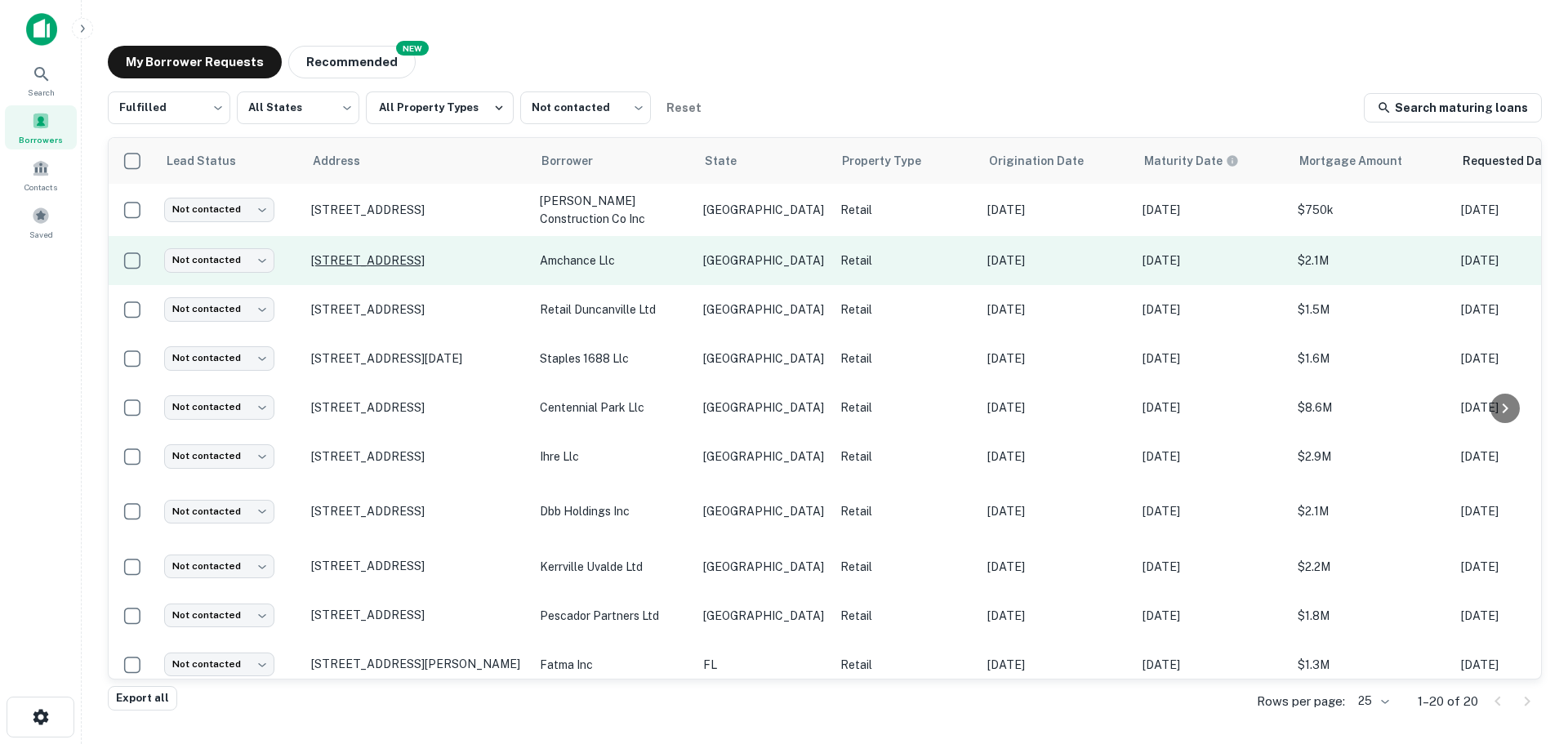
click at [415, 256] on p "[STREET_ADDRESS]" at bounding box center [417, 261] width 212 height 15
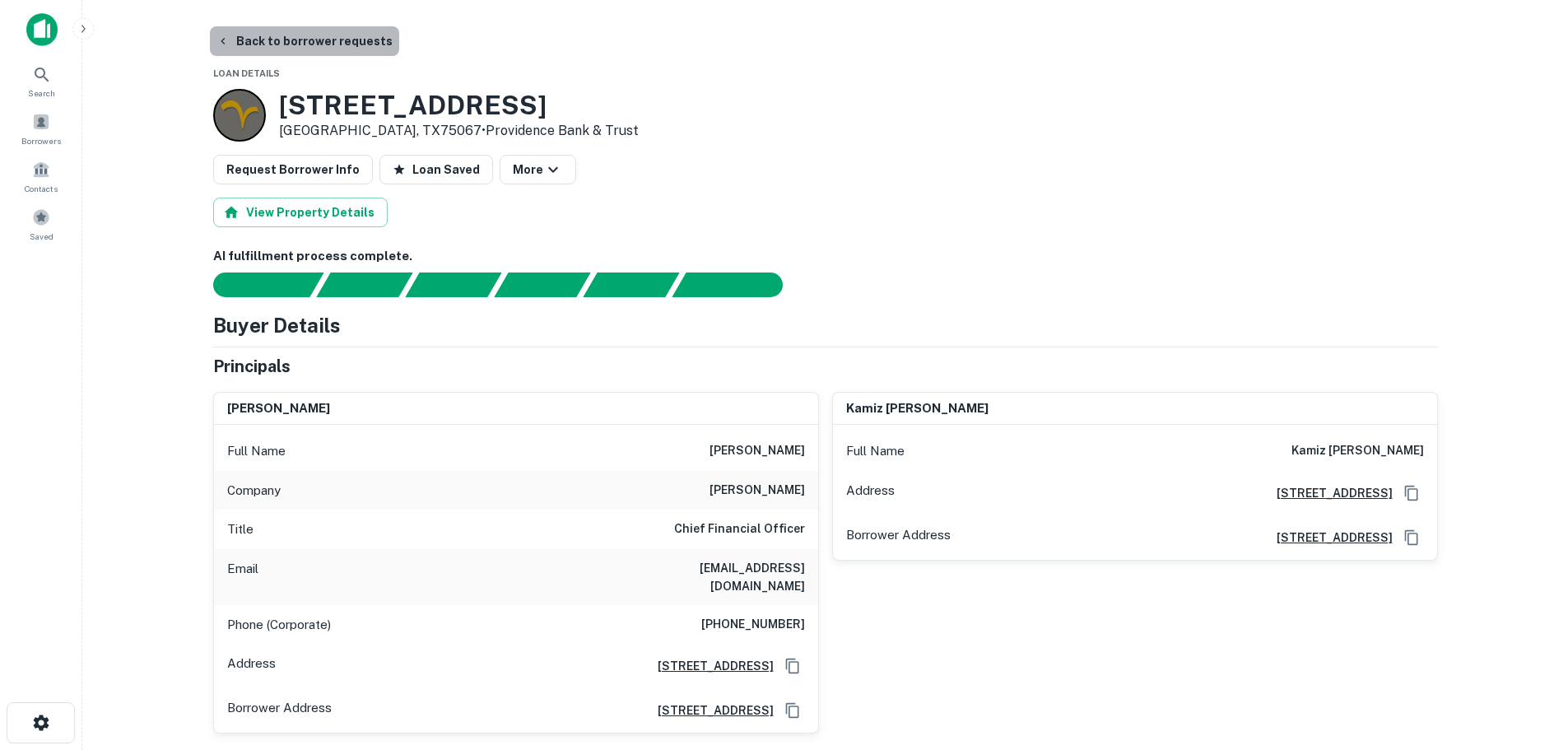
click at [372, 54] on button "Back to borrower requests" at bounding box center [304, 41] width 189 height 30
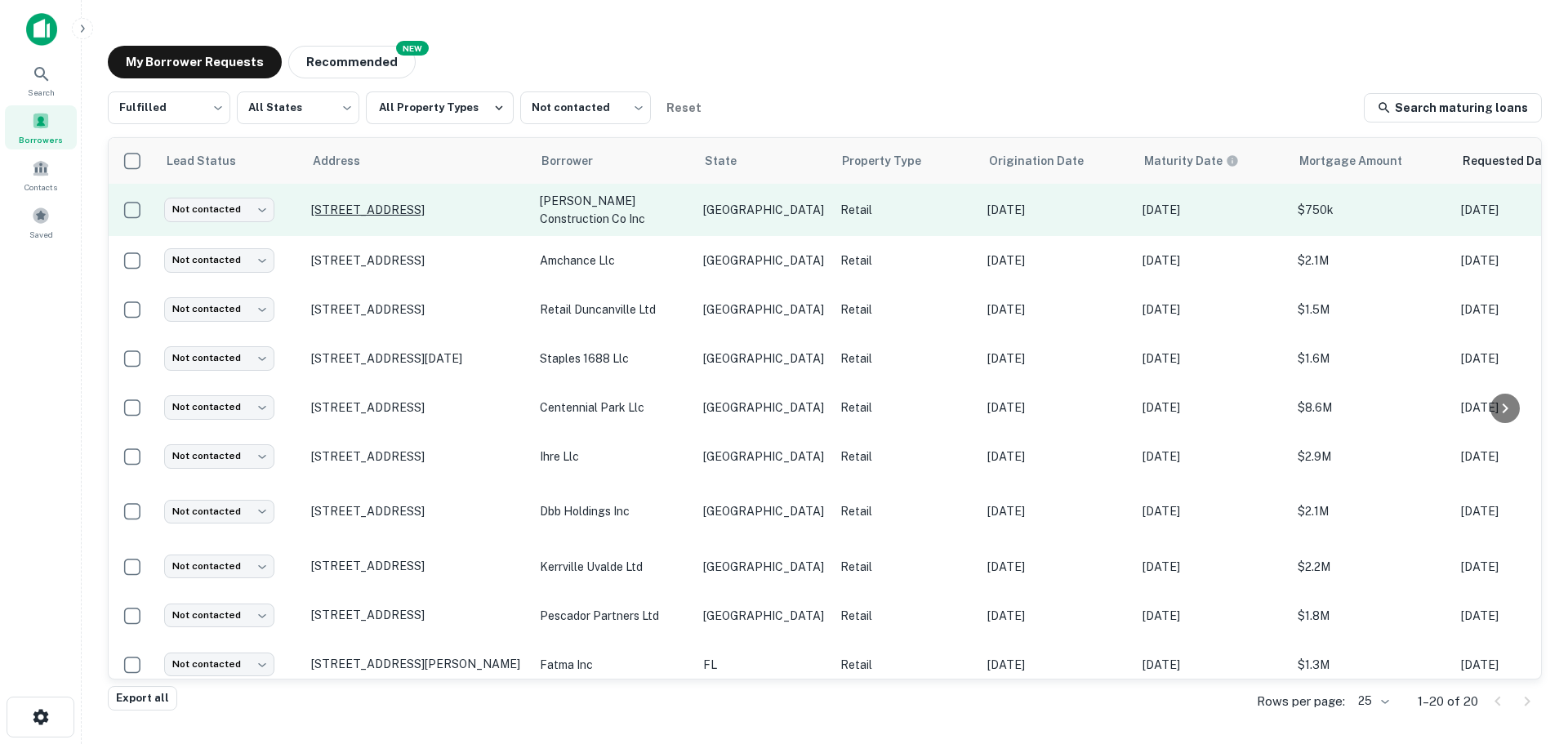
click at [387, 214] on p "[STREET_ADDRESS]" at bounding box center [417, 210] width 212 height 15
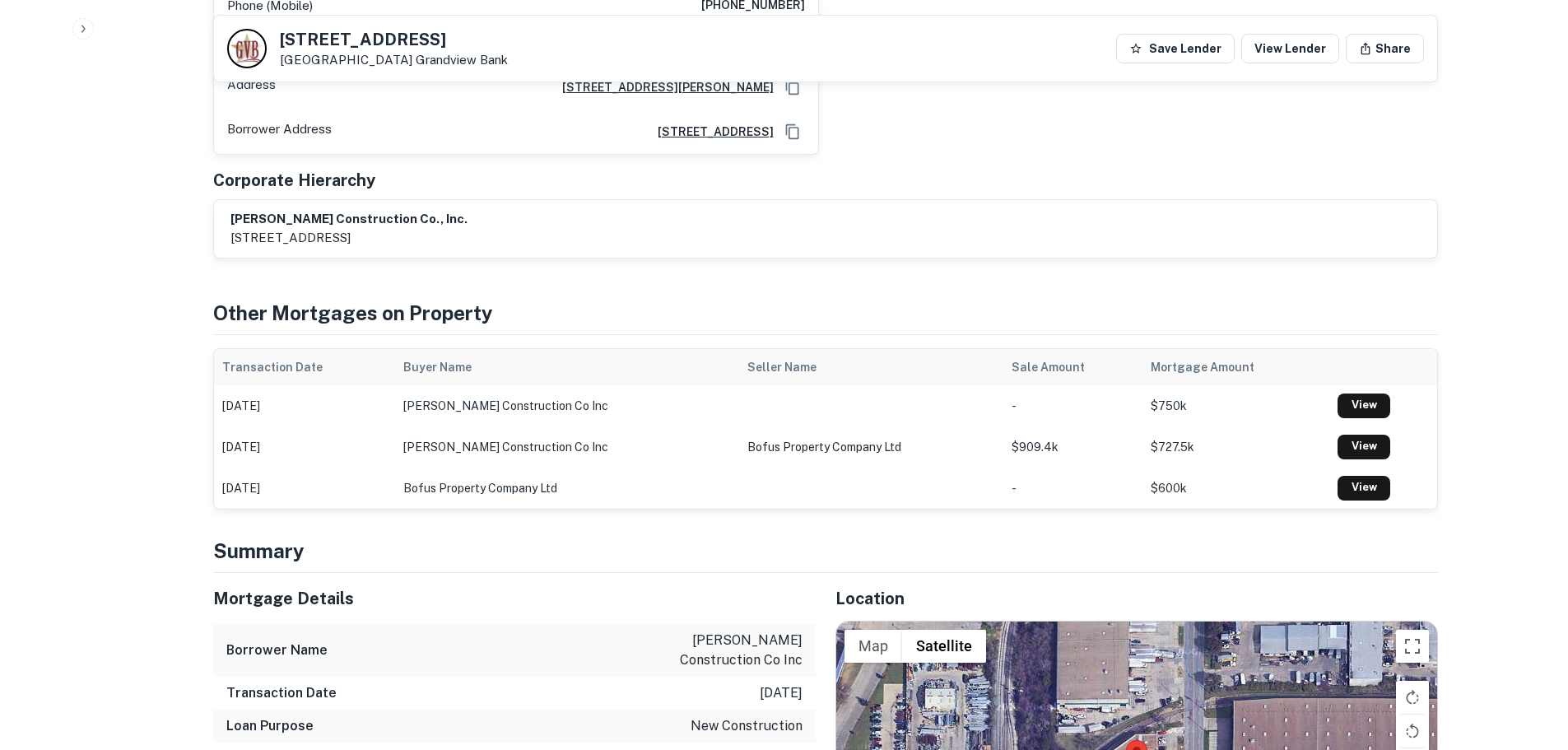
scroll to position [1235, 0]
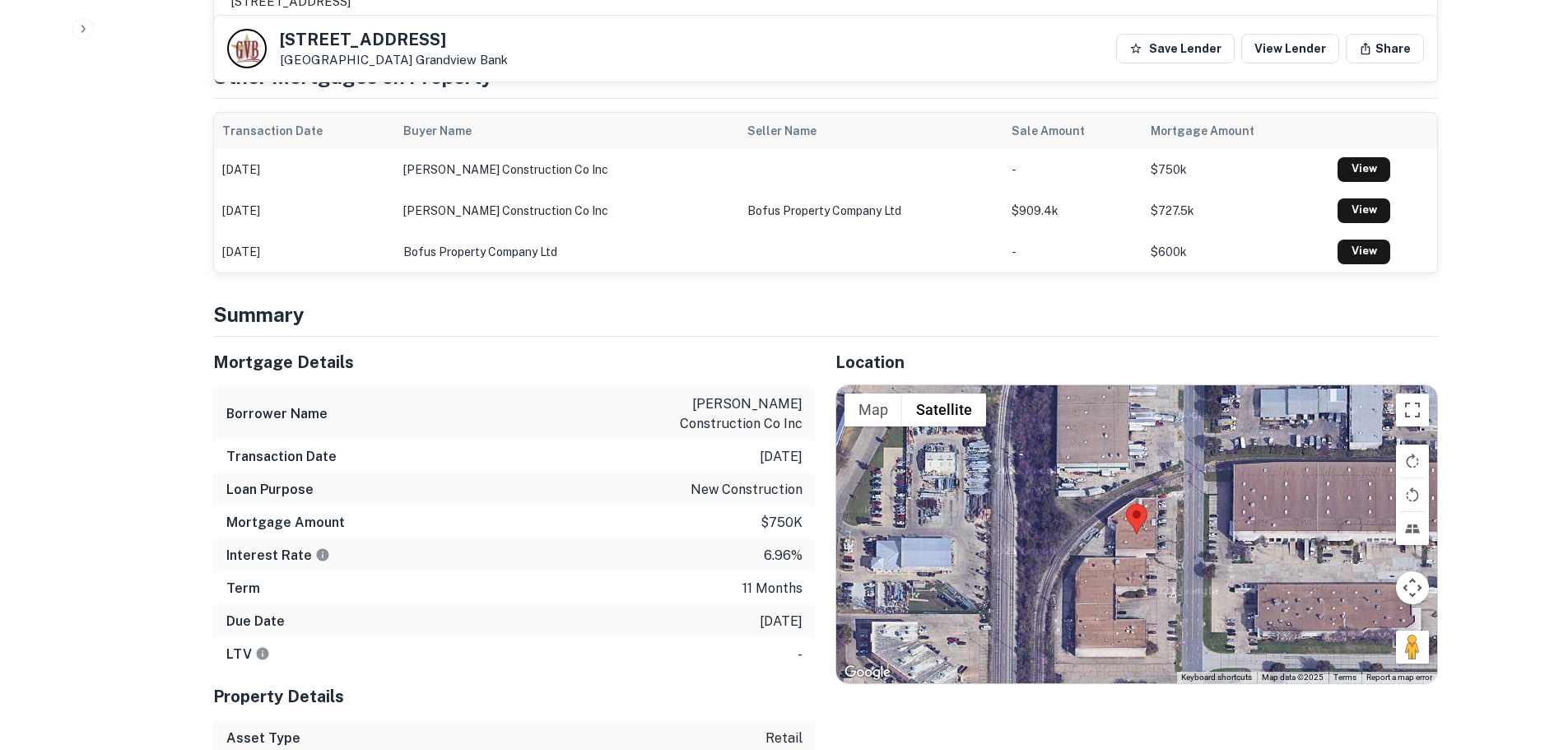
click at [337, 44] on h5 "[STREET_ADDRESS]" at bounding box center [394, 39] width 228 height 16
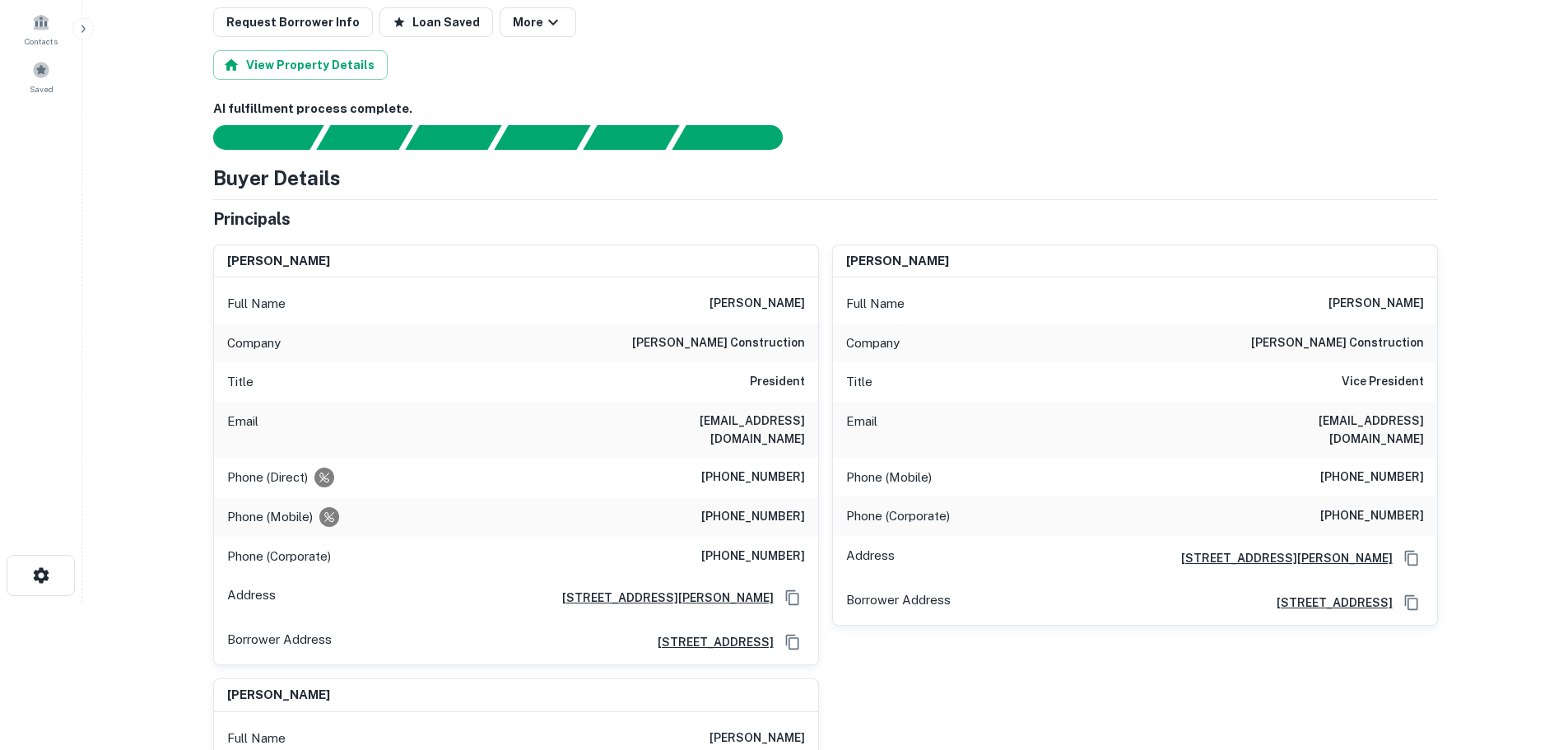
scroll to position [165, 0]
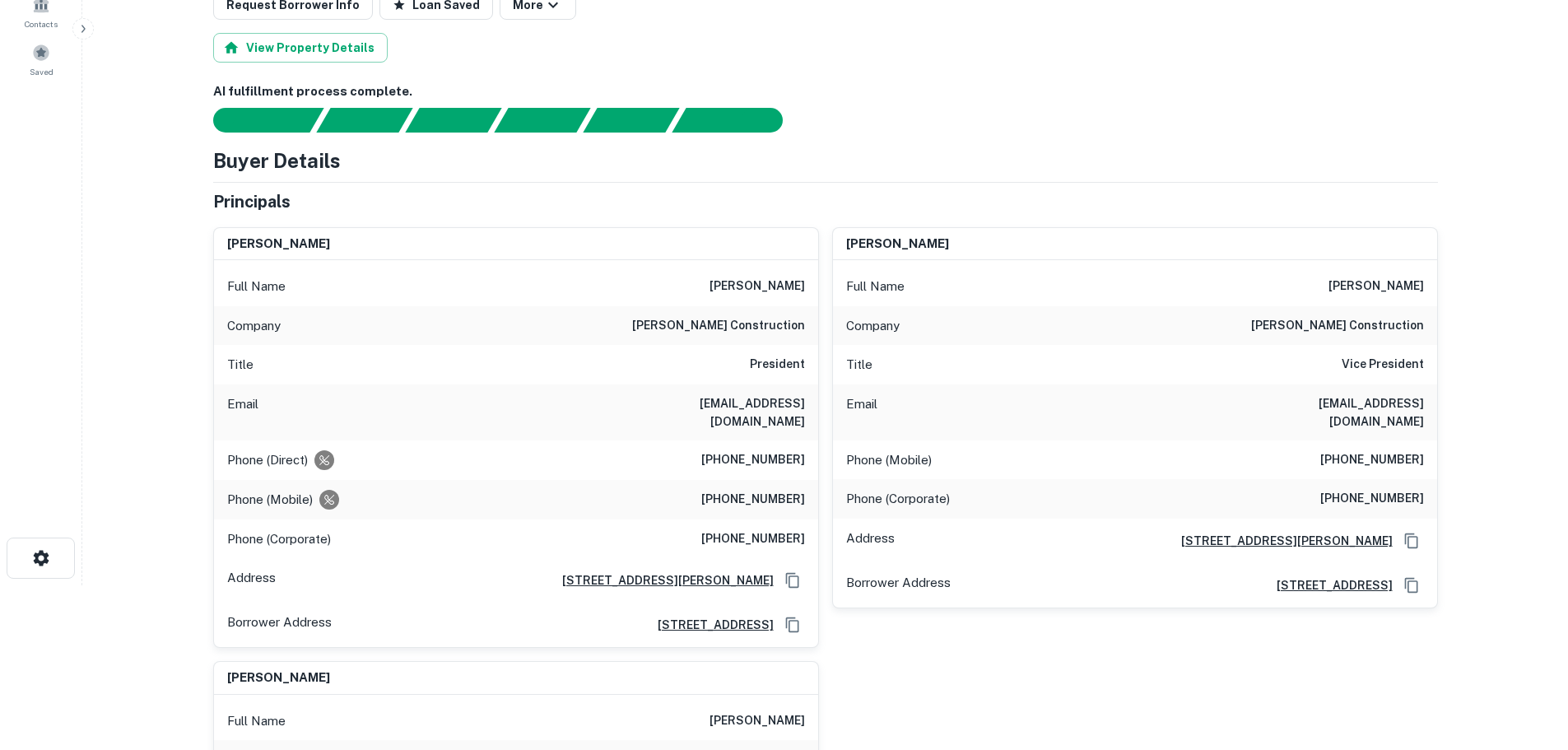
click at [726, 461] on h6 "[PHONE_NUMBER]" at bounding box center [753, 459] width 104 height 19
click at [772, 503] on h6 "[PHONE_NUMBER]" at bounding box center [753, 499] width 104 height 19
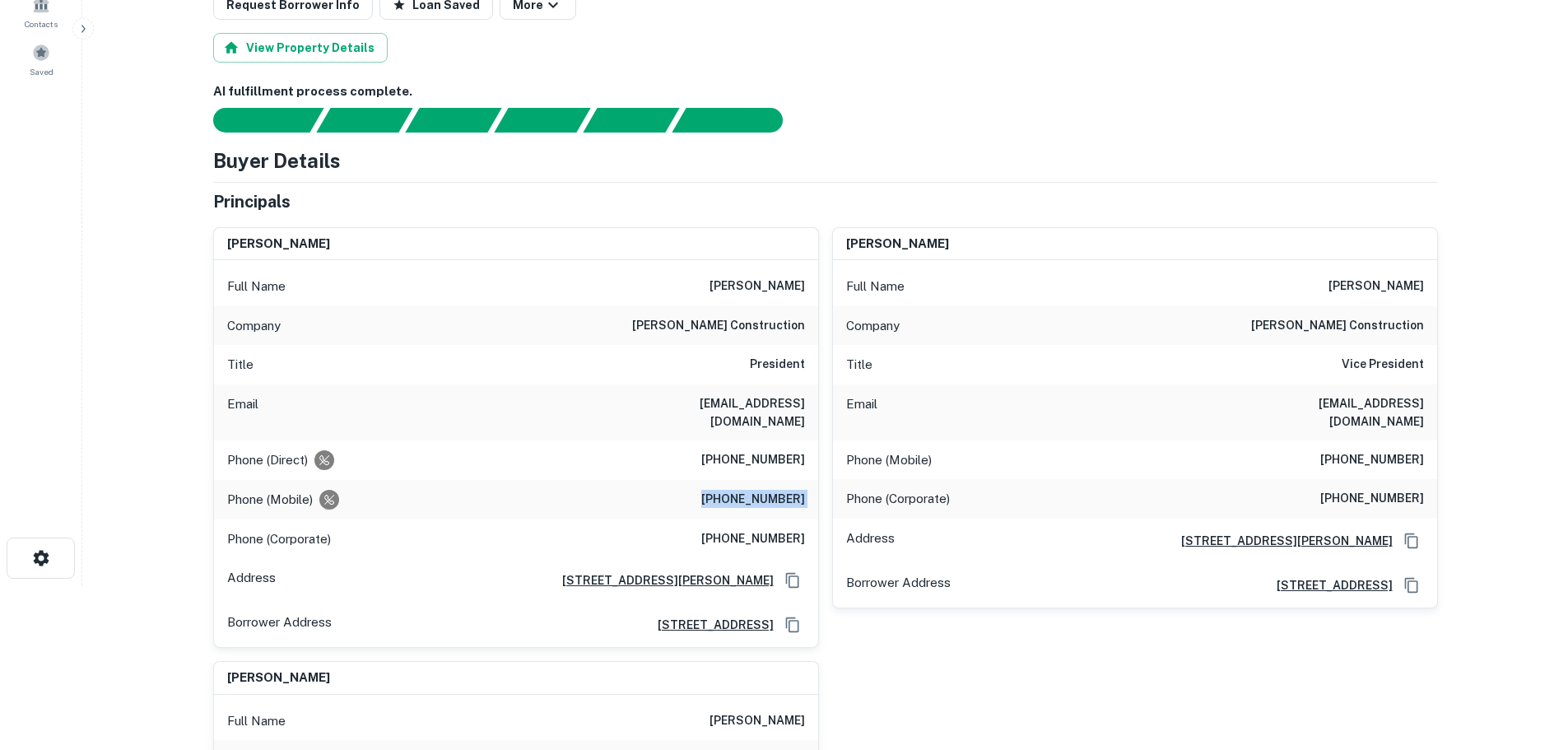
click at [772, 503] on h6 "[PHONE_NUMBER]" at bounding box center [753, 499] width 104 height 19
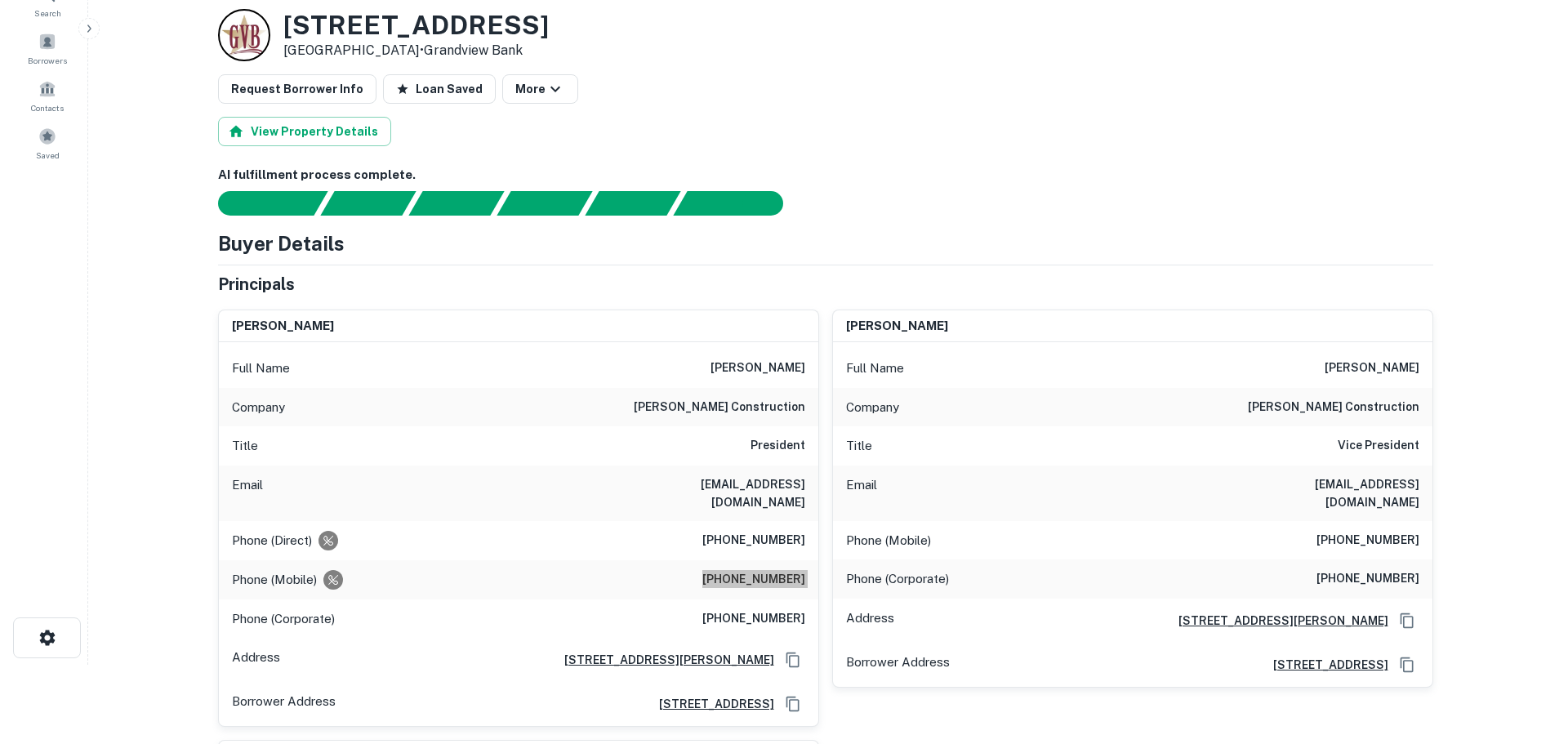
scroll to position [0, 0]
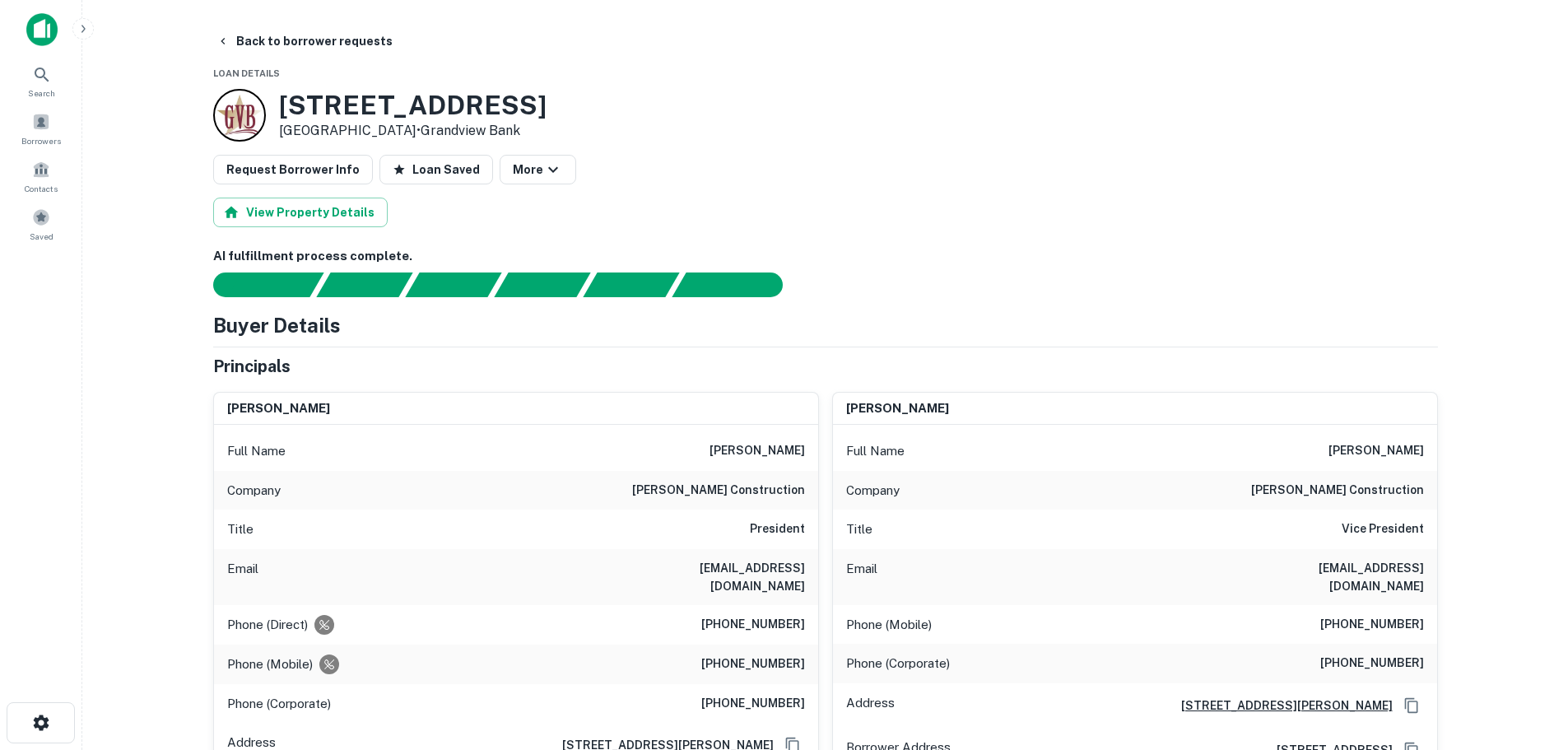
click at [1338, 628] on h6 "[PHONE_NUMBER]" at bounding box center [1372, 624] width 104 height 19
click at [288, 45] on button "Back to borrower requests" at bounding box center [304, 41] width 189 height 30
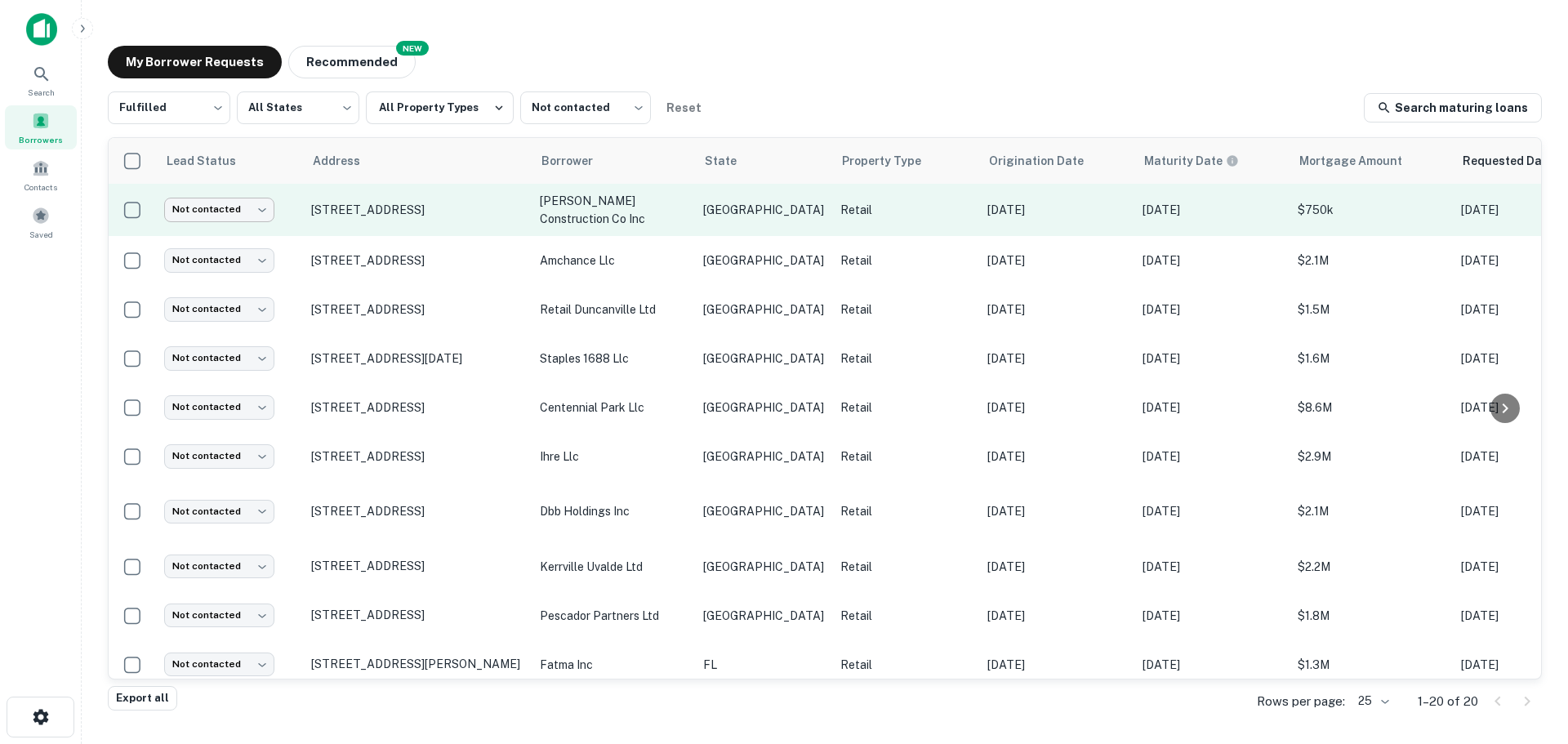
click at [264, 208] on body "Search Borrowers Contacts Saved My Borrower Requests NEW Recommended Fulfilled …" at bounding box center [784, 372] width 1568 height 744
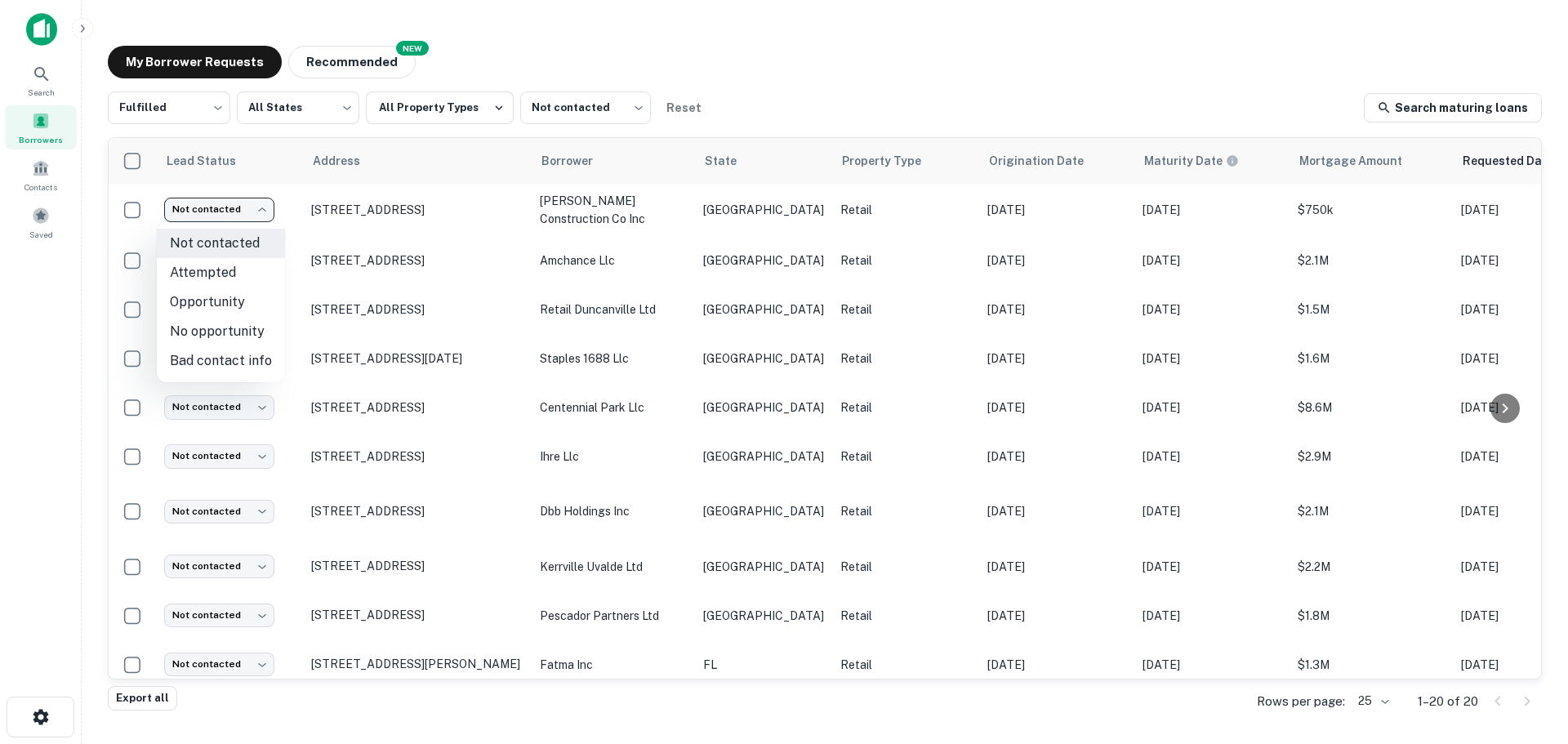
click at [242, 275] on li "Attempted" at bounding box center [220, 272] width 128 height 29
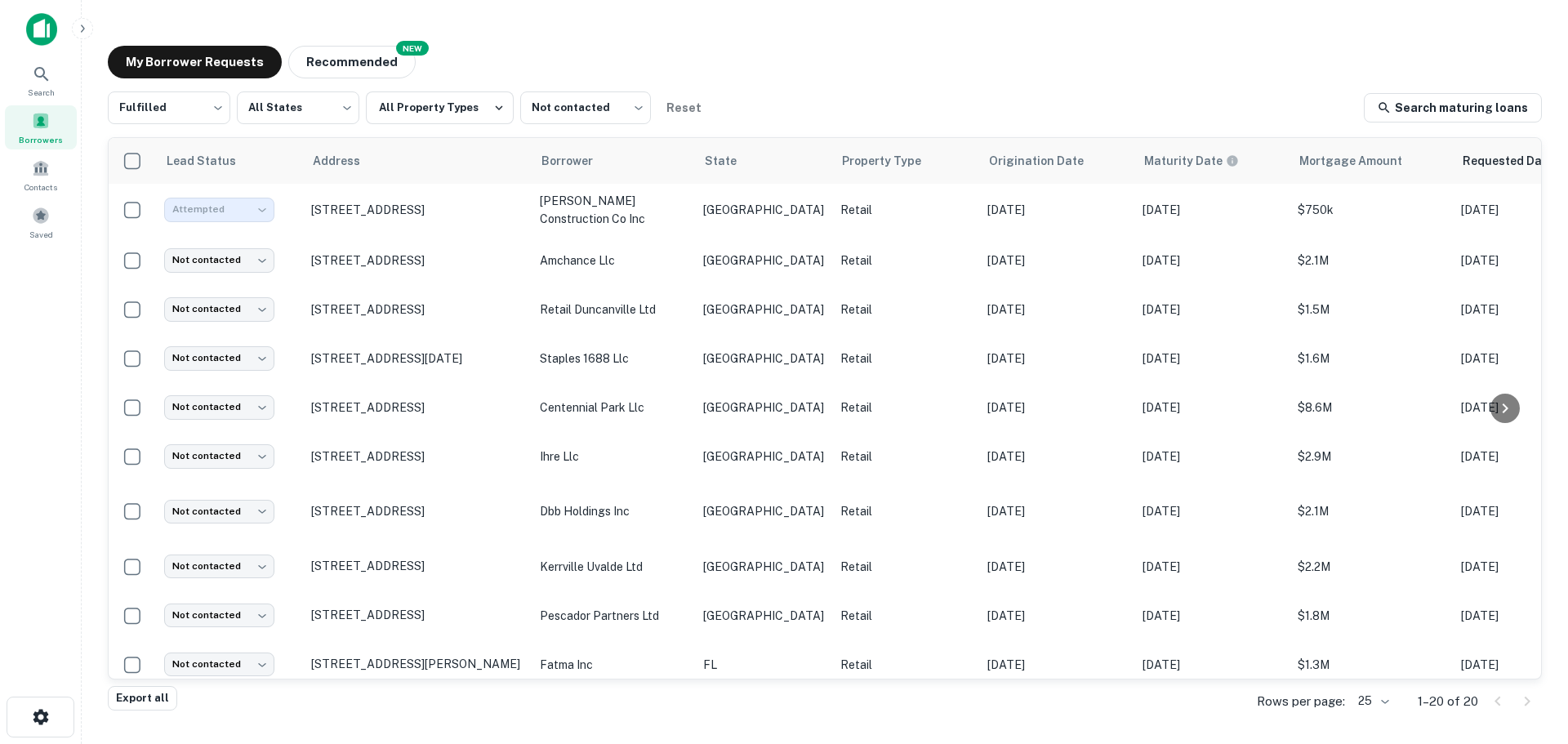
type input "*********"
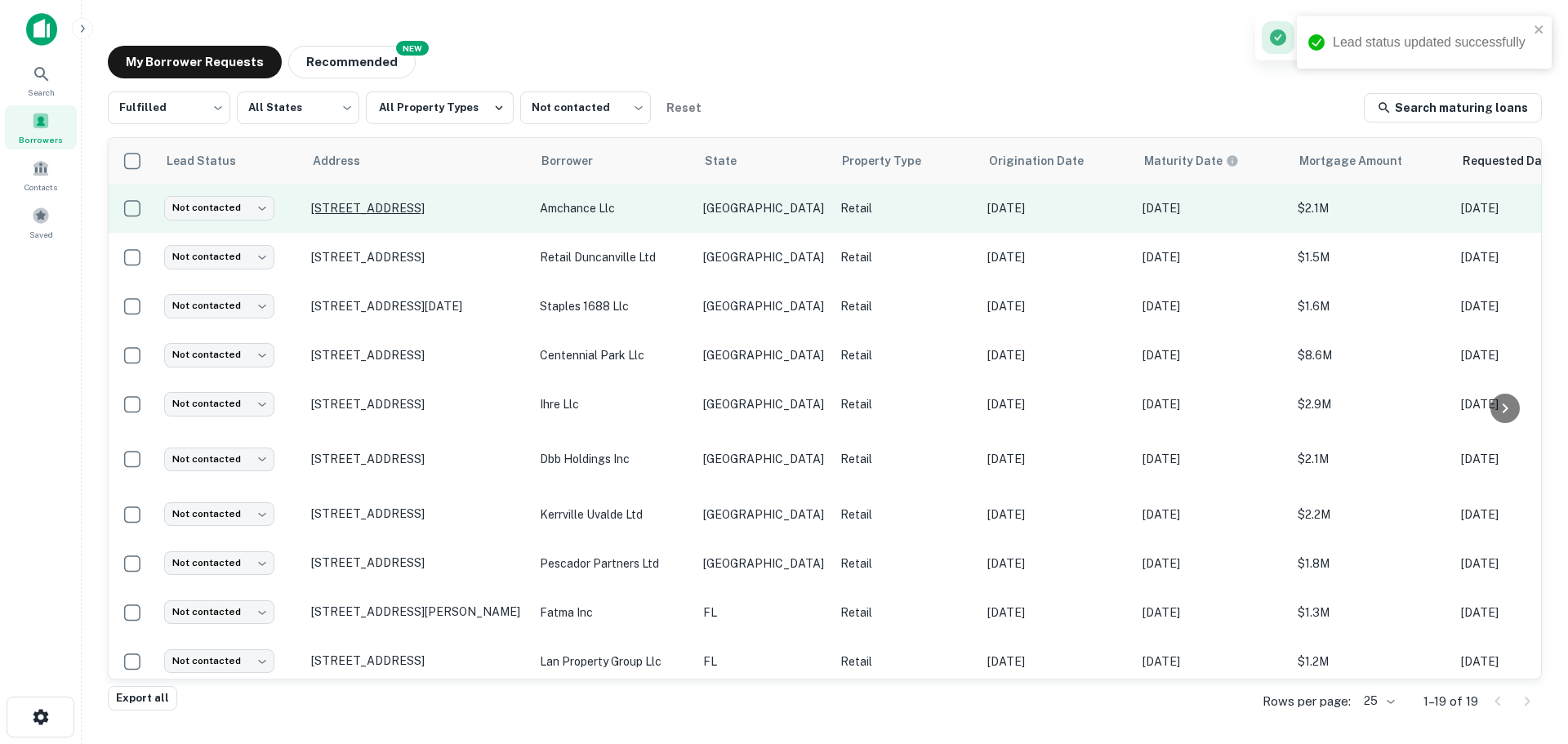
click at [397, 211] on p "[STREET_ADDRESS]" at bounding box center [417, 209] width 212 height 15
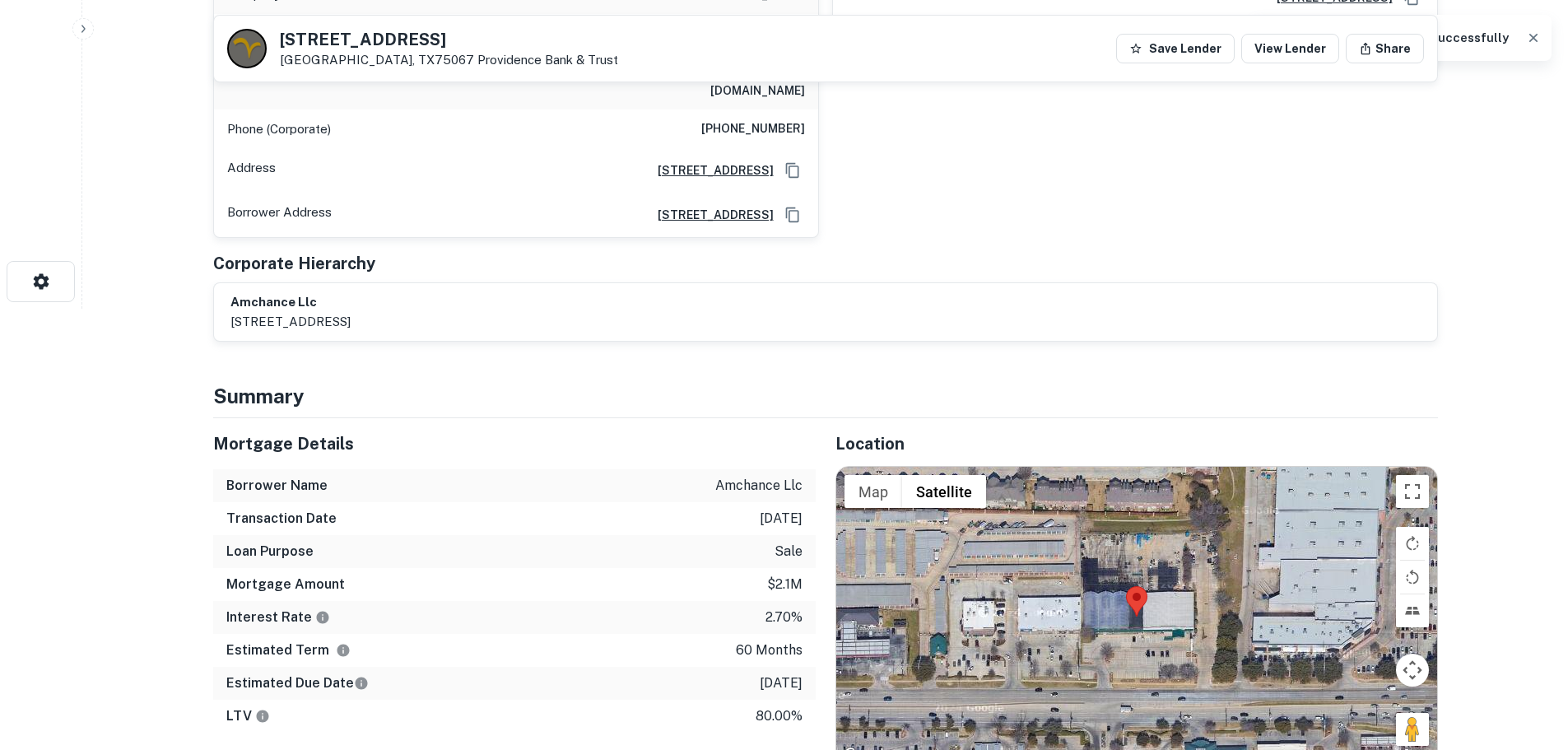
scroll to position [576, 0]
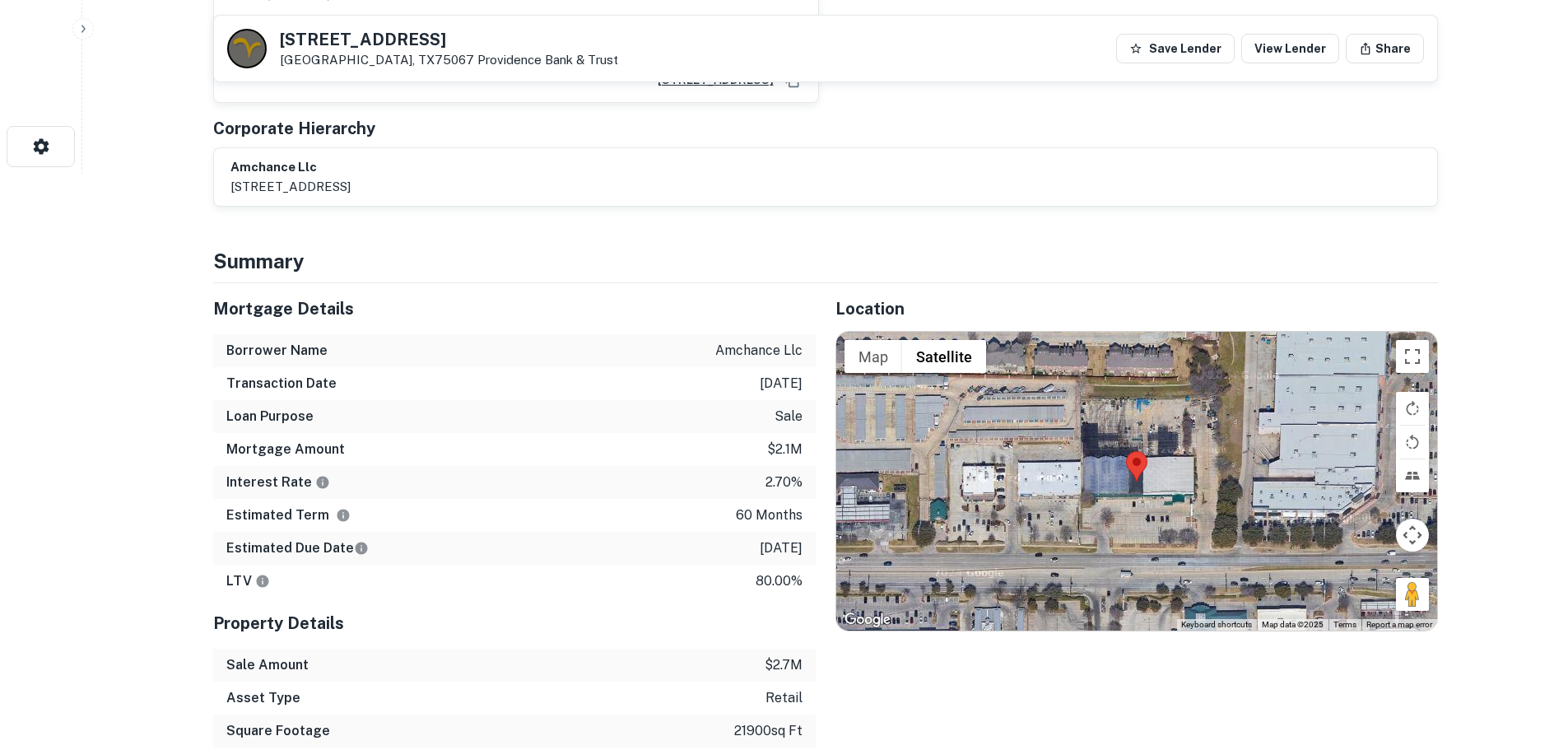
click at [422, 38] on h5 "[STREET_ADDRESS]" at bounding box center [449, 39] width 338 height 16
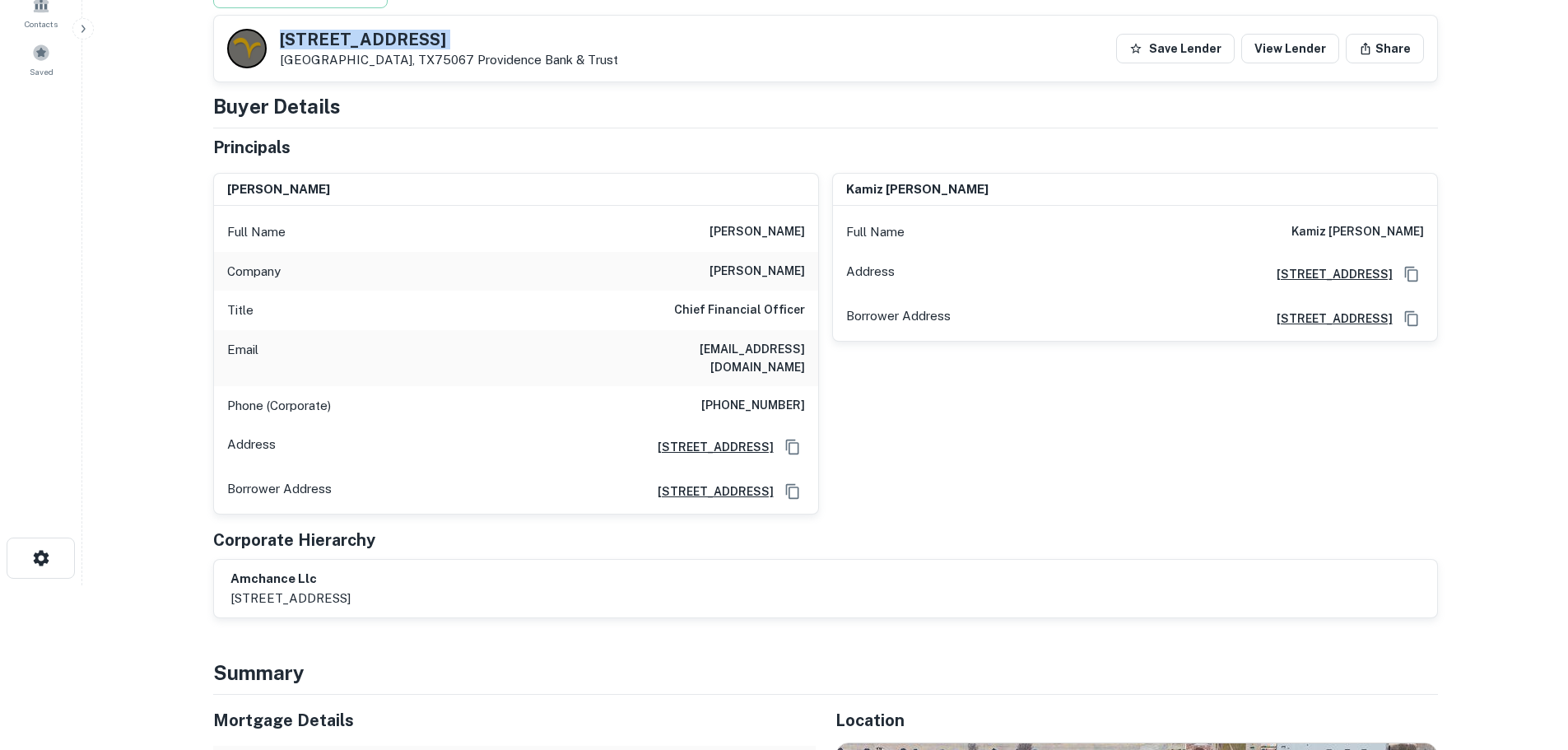
scroll to position [0, 0]
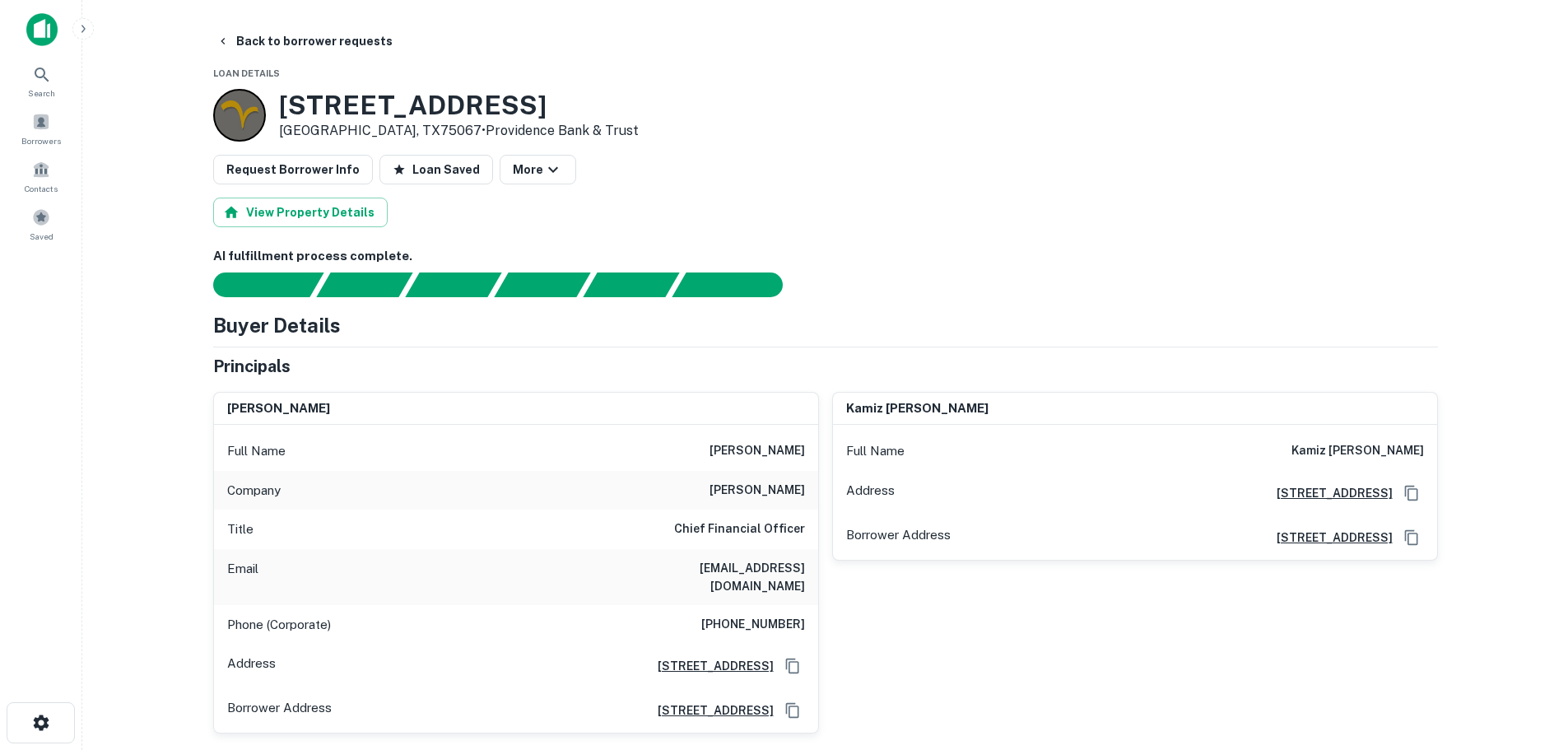
click at [754, 615] on h6 "[PHONE_NUMBER]" at bounding box center [753, 624] width 104 height 19
click at [769, 486] on h6 "[PERSON_NAME]" at bounding box center [757, 490] width 95 height 19
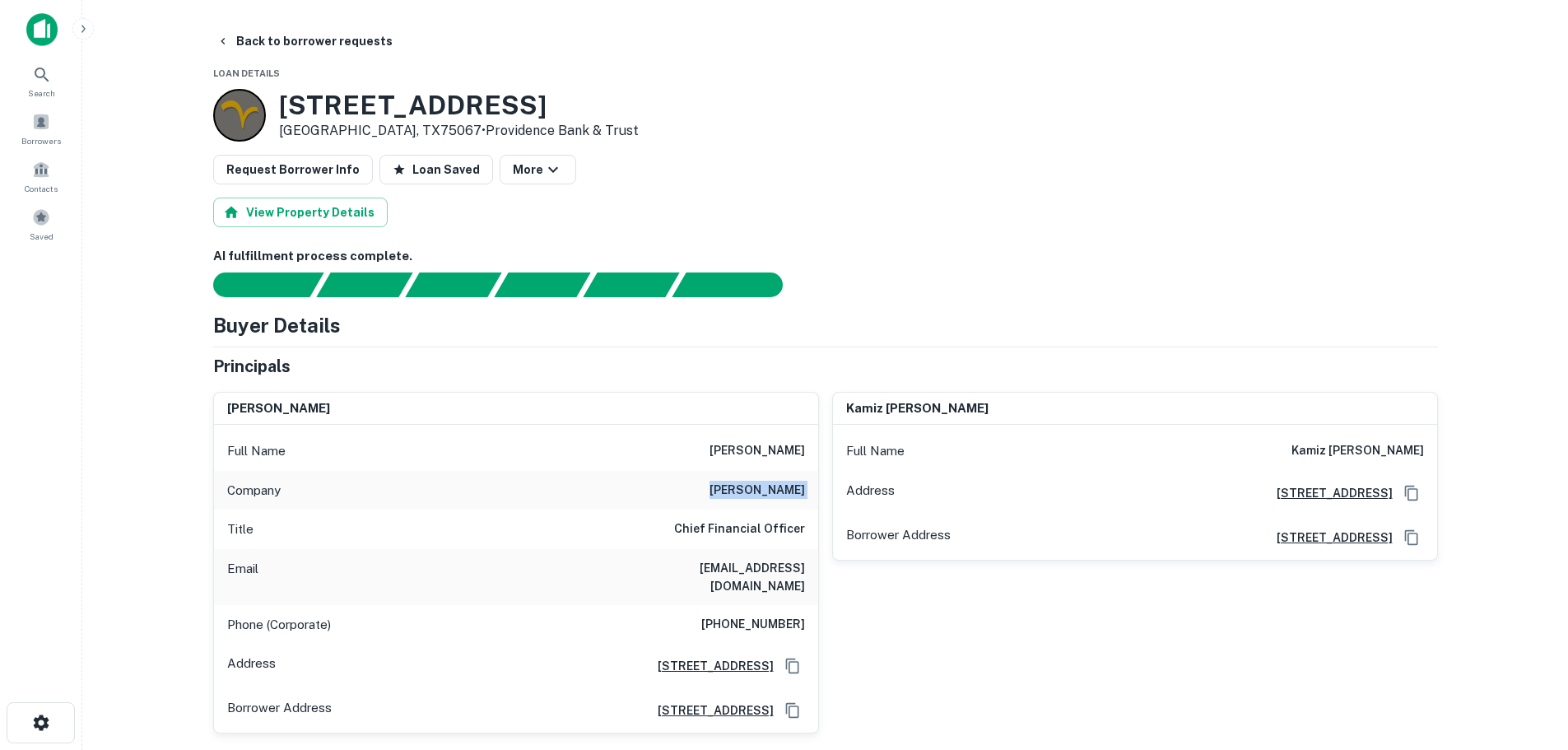
click at [769, 486] on h6 "[PERSON_NAME]" at bounding box center [757, 490] width 95 height 19
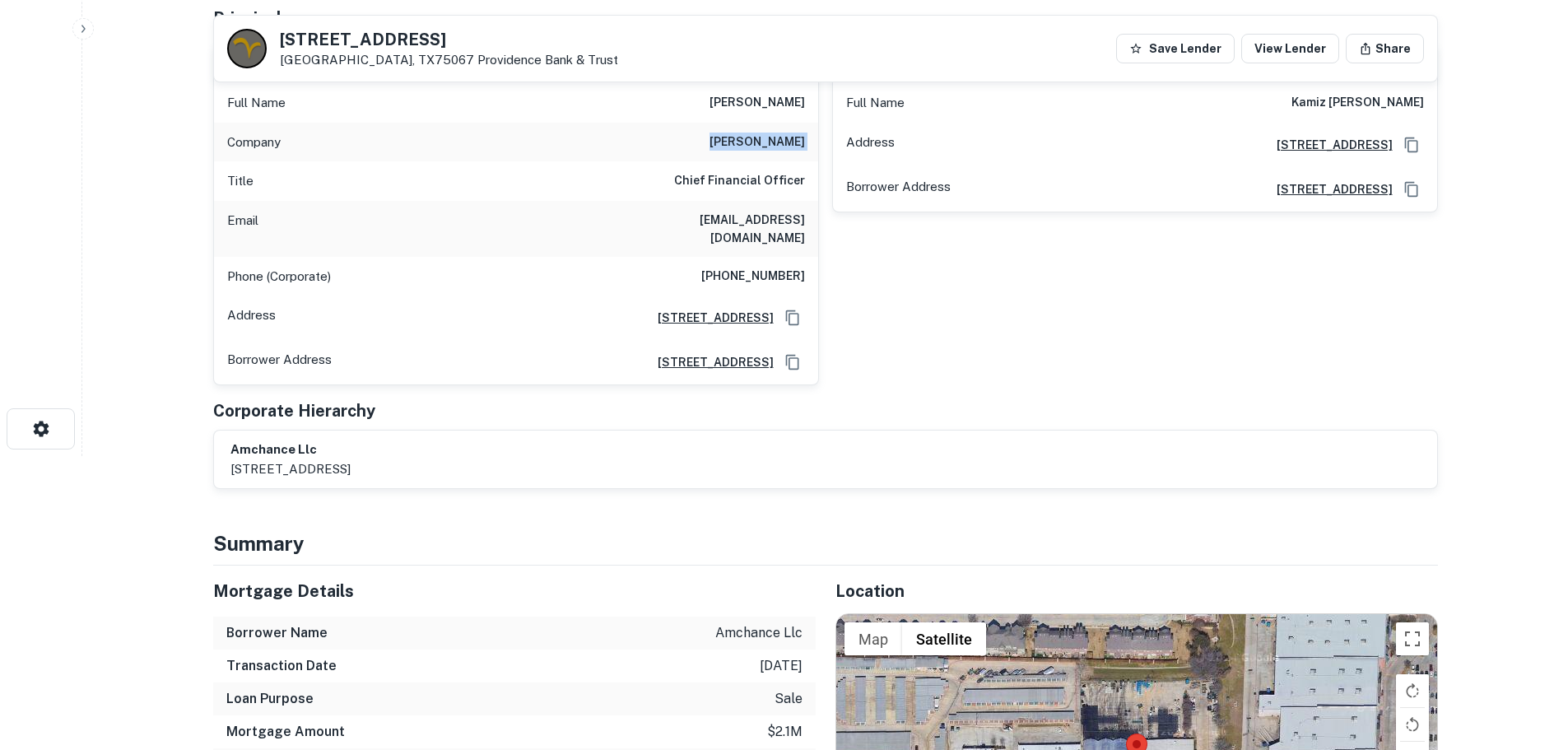
scroll to position [329, 0]
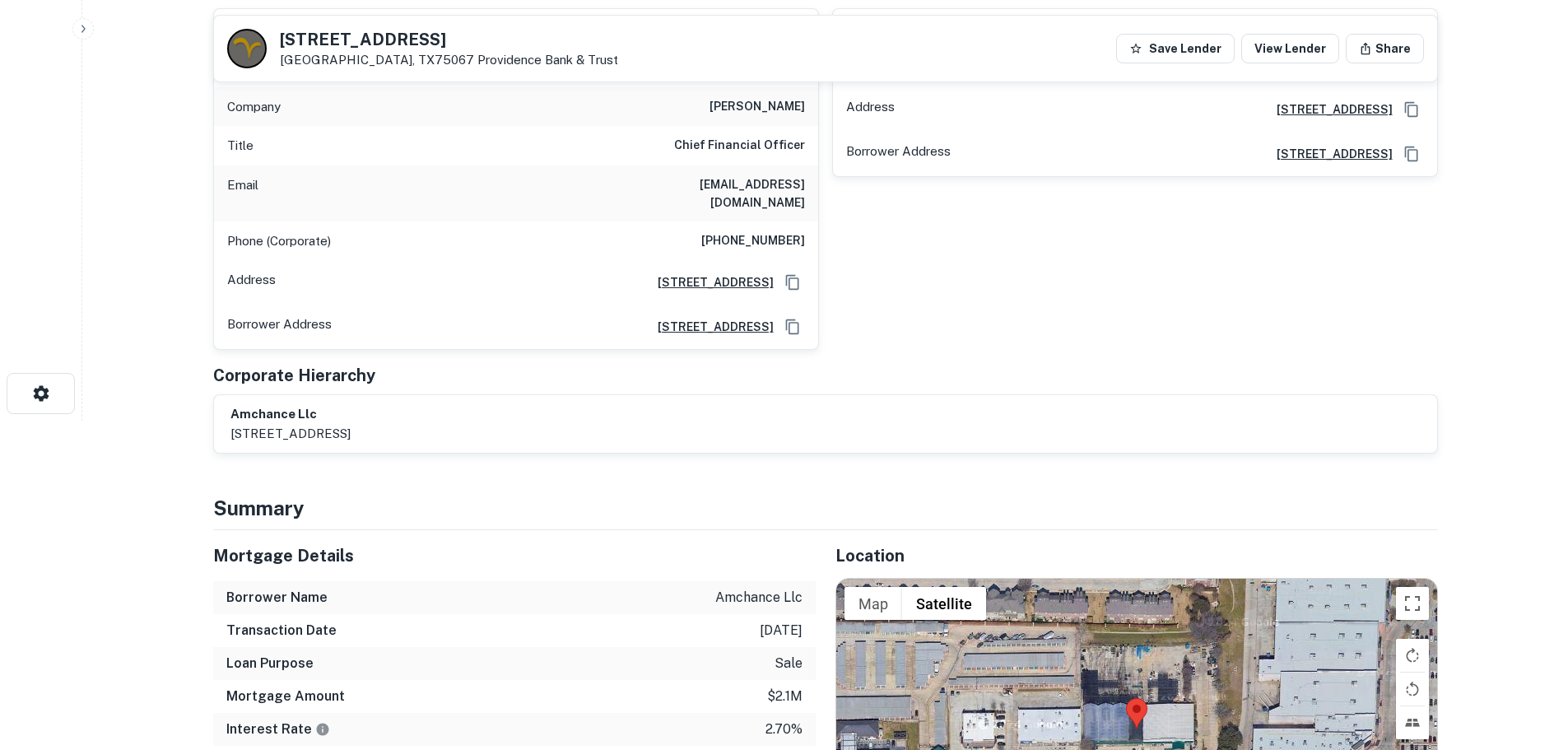
click at [743, 231] on h6 "[PHONE_NUMBER]" at bounding box center [753, 241] width 104 height 19
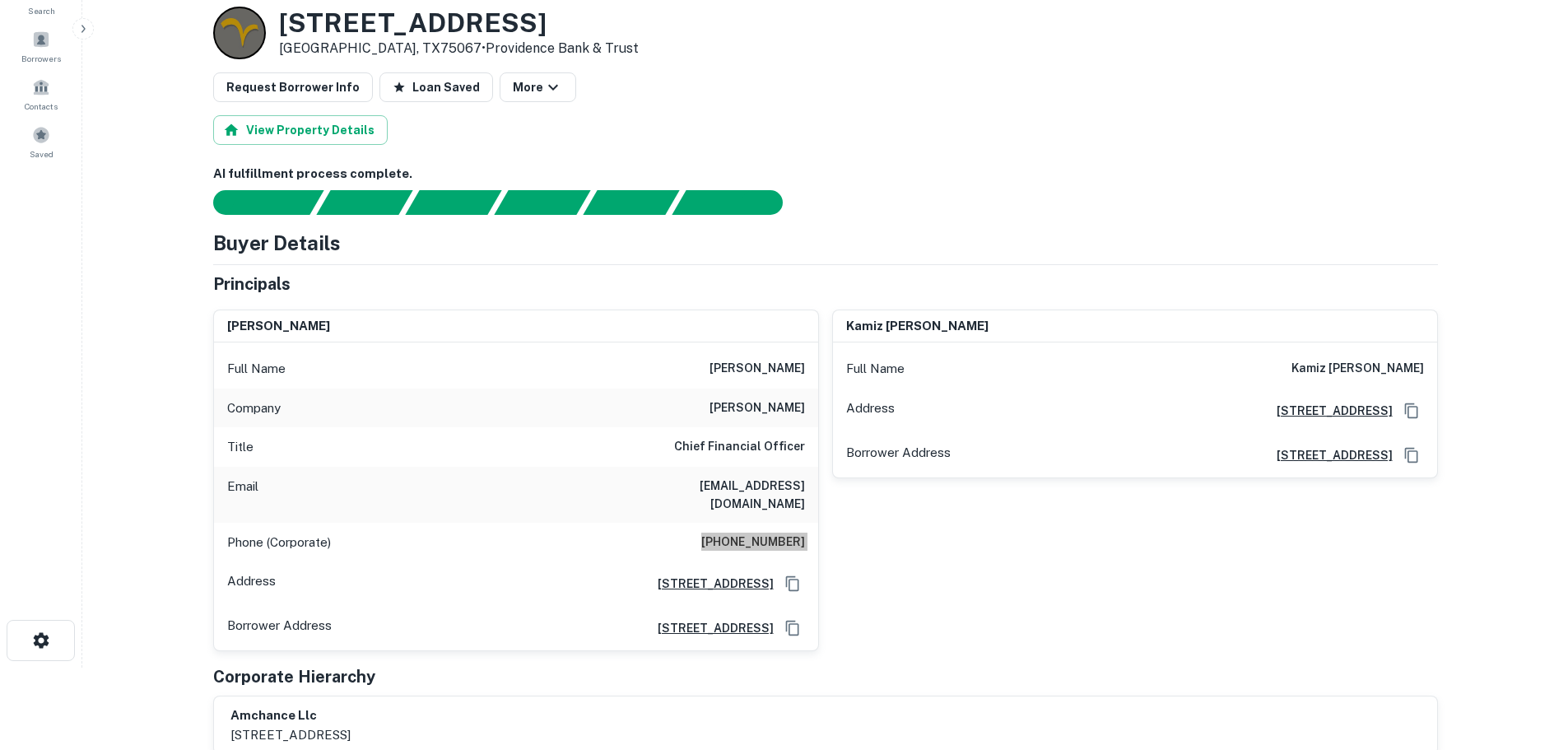
scroll to position [0, 0]
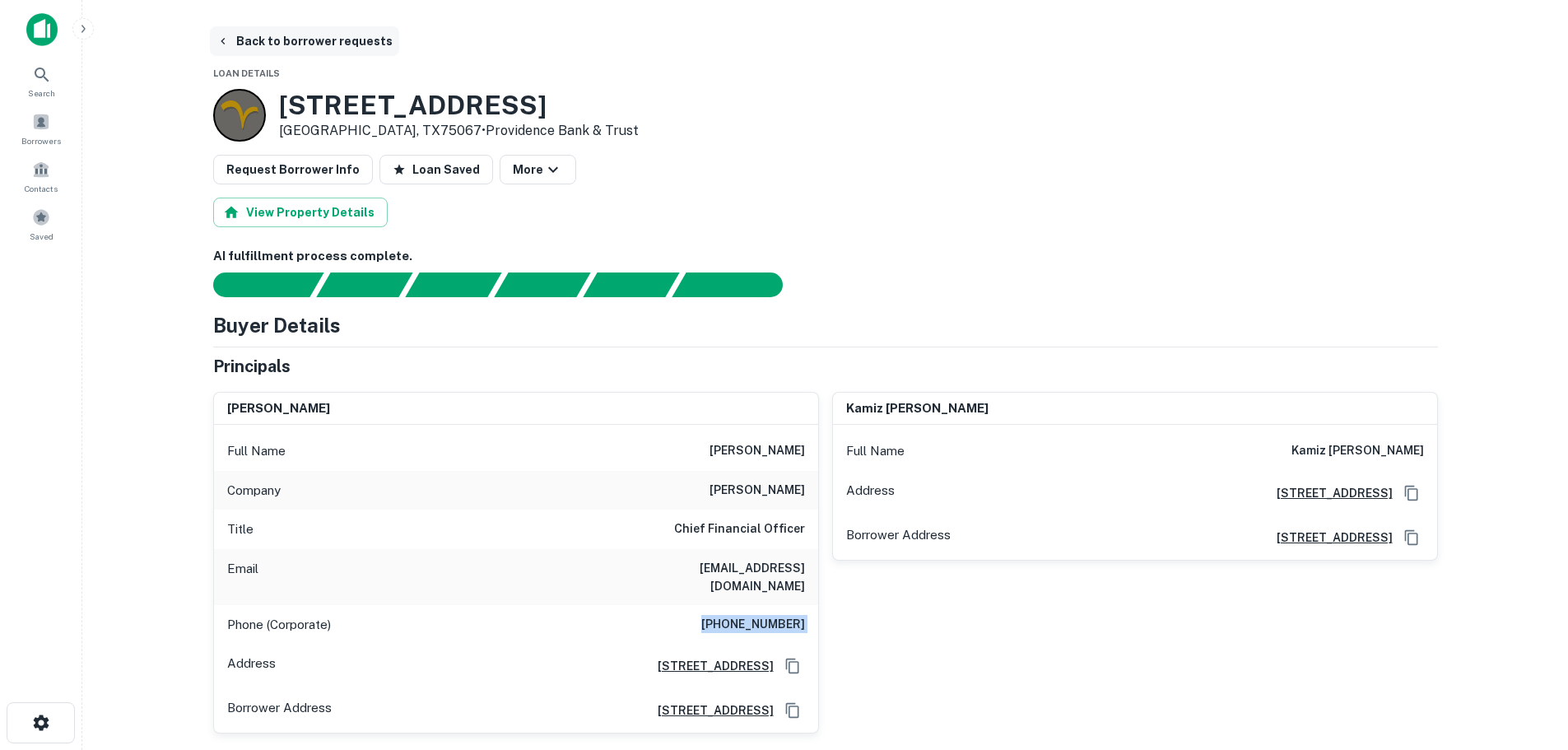
click at [355, 50] on button "Back to borrower requests" at bounding box center [304, 41] width 189 height 30
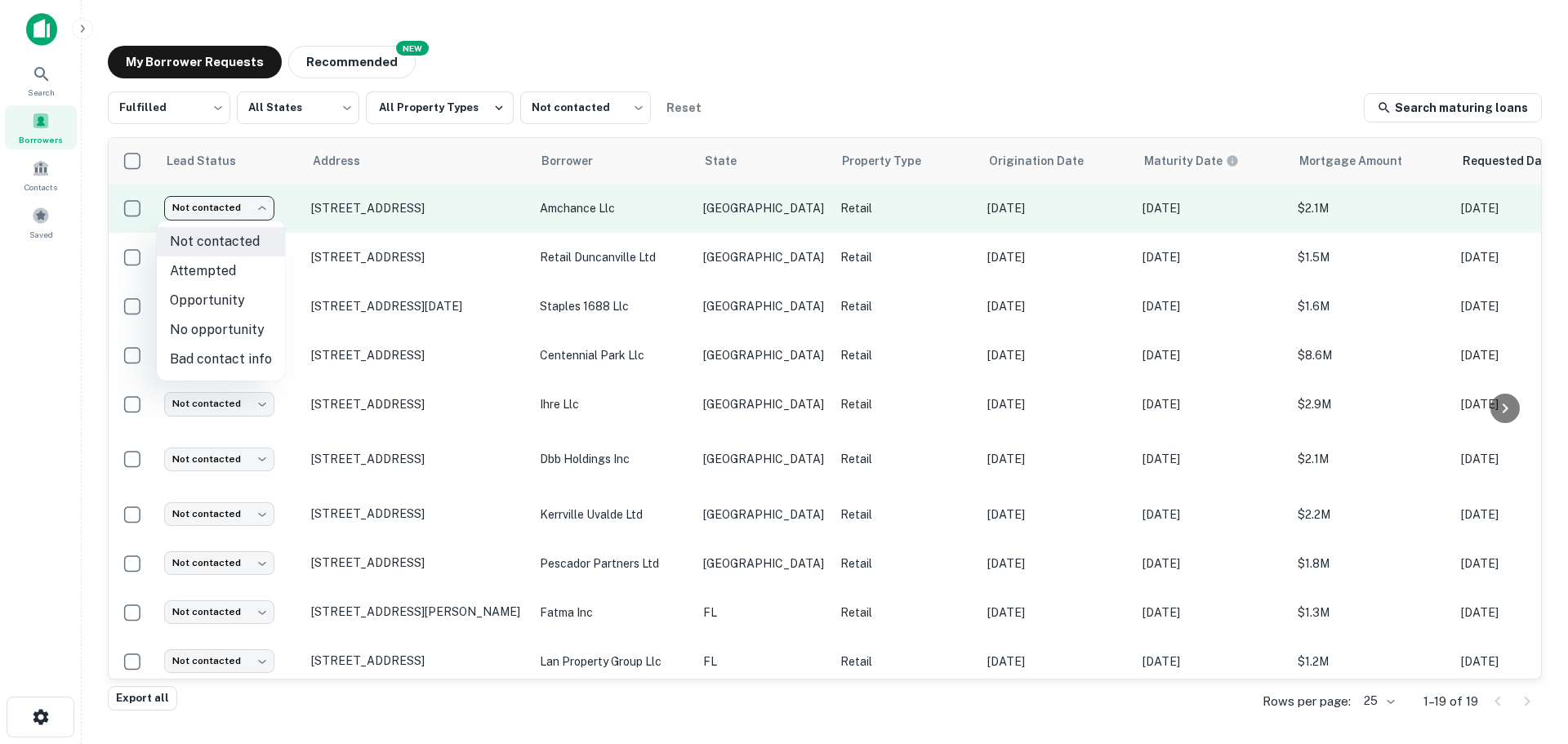
click at [220, 211] on body "Search Borrowers Contacts Saved My Borrower Requests NEW Recommended Fulfilled …" at bounding box center [784, 372] width 1568 height 744
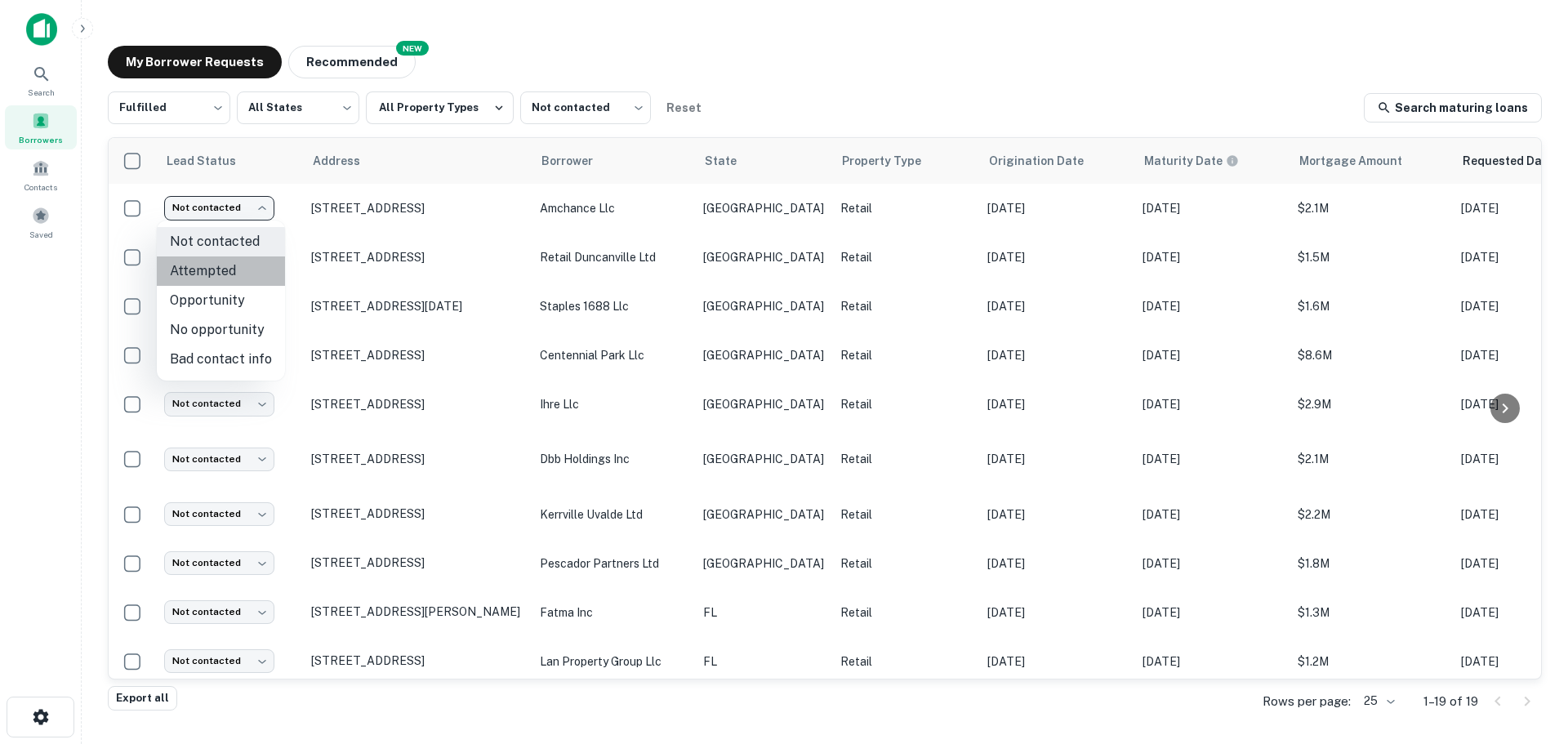
click at [235, 276] on li "Attempted" at bounding box center [220, 271] width 128 height 29
type input "*********"
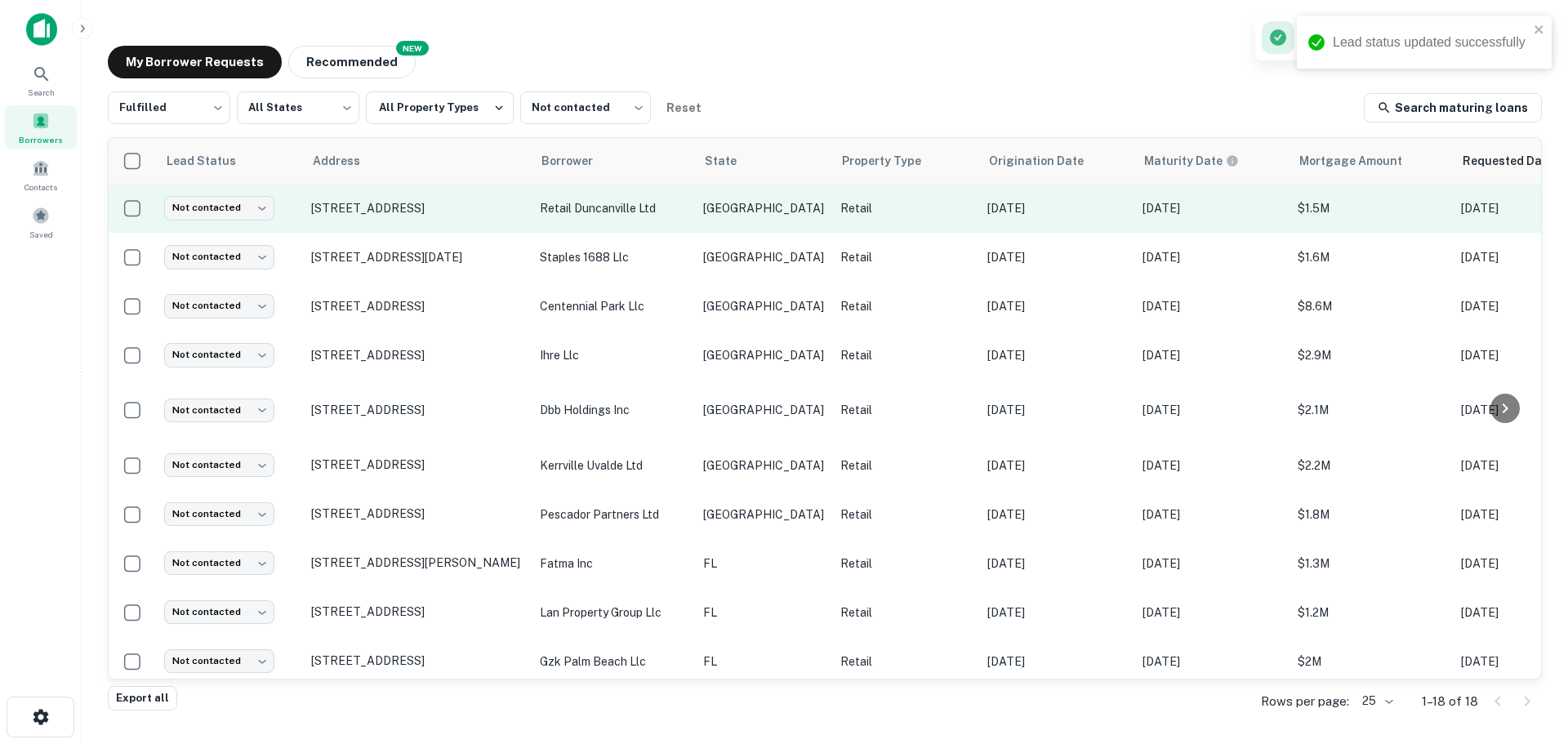
click at [455, 190] on td "[STREET_ADDRESS]" at bounding box center [417, 208] width 229 height 49
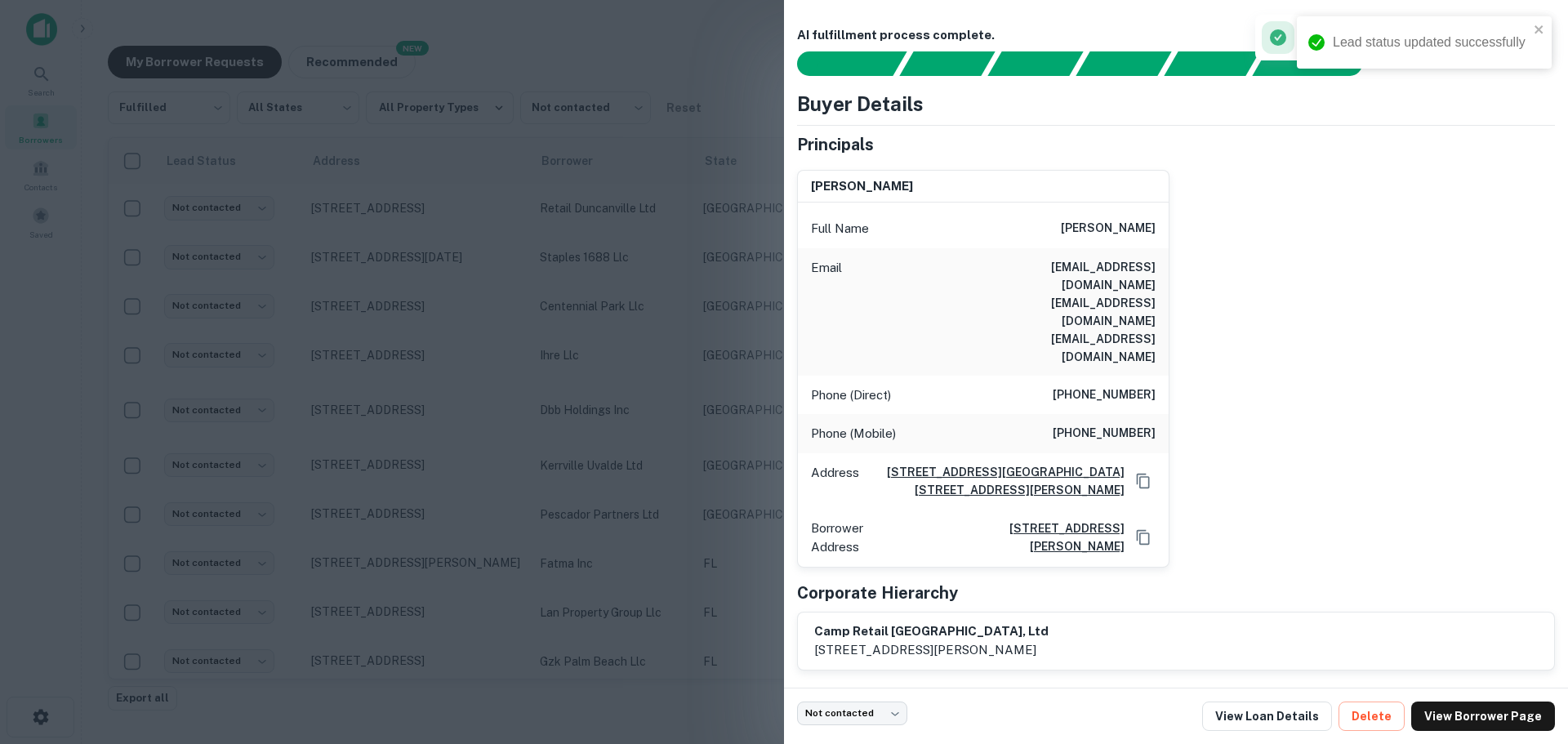
click at [455, 208] on div at bounding box center [784, 372] width 1568 height 744
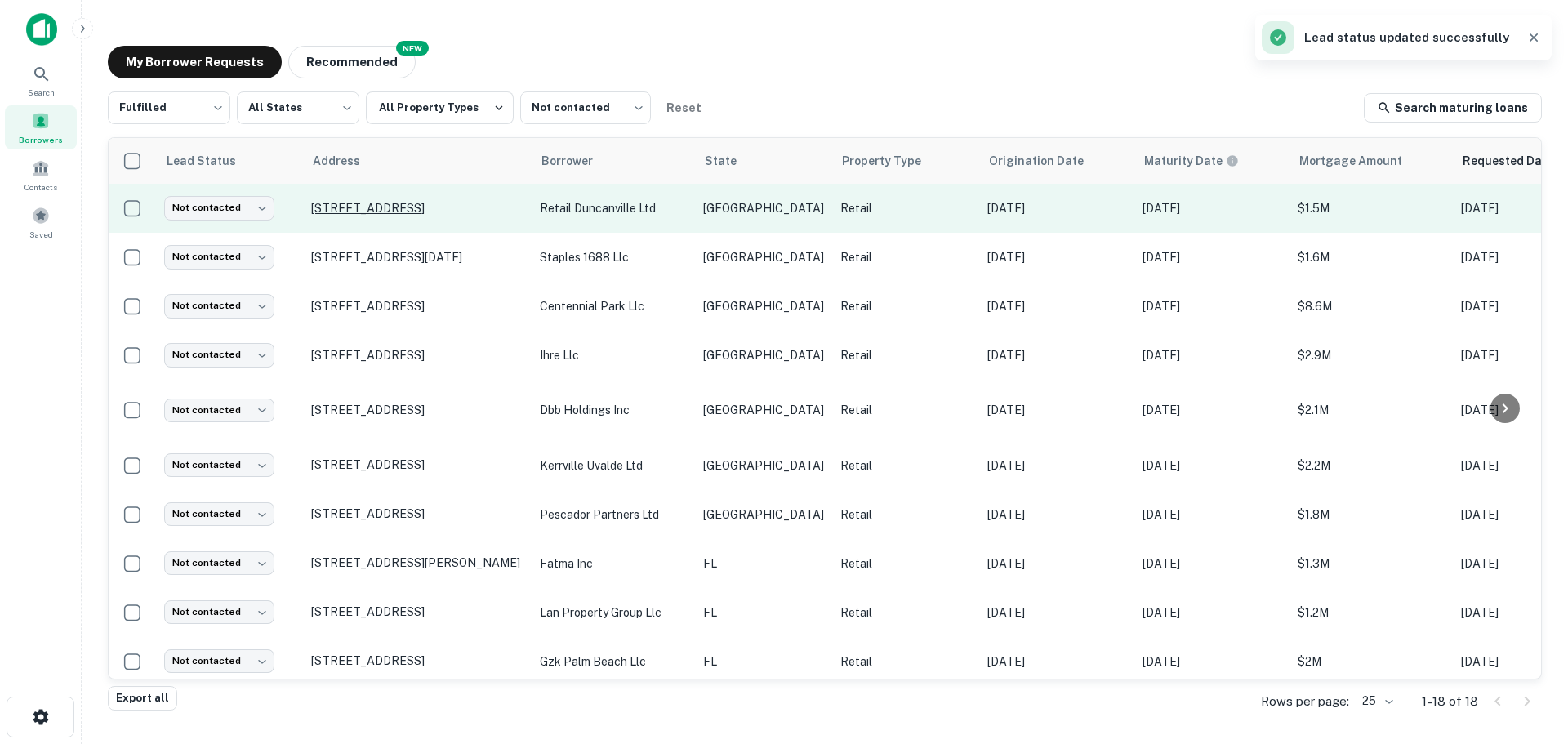
click at [435, 204] on p "[STREET_ADDRESS]" at bounding box center [417, 209] width 212 height 15
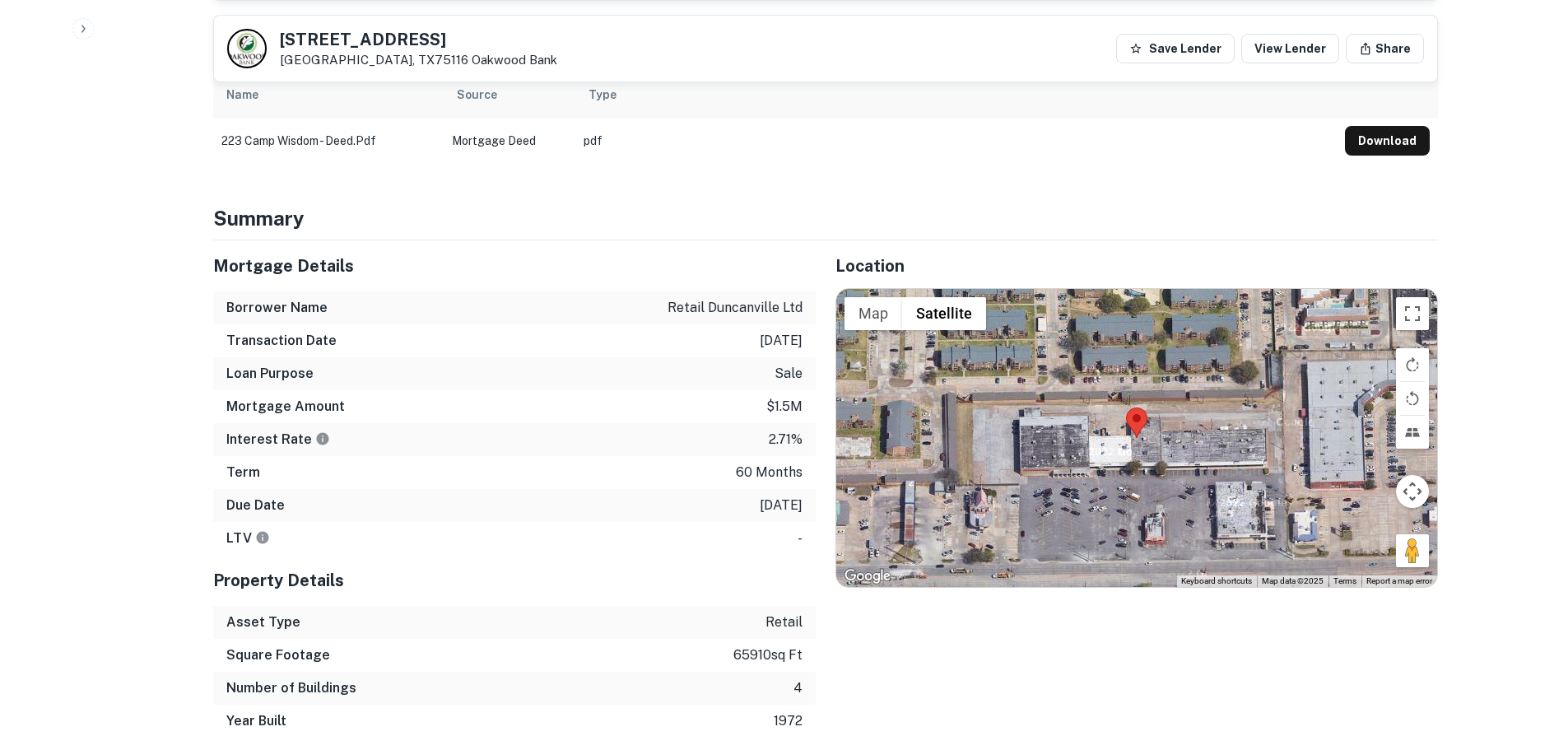
scroll to position [823, 0]
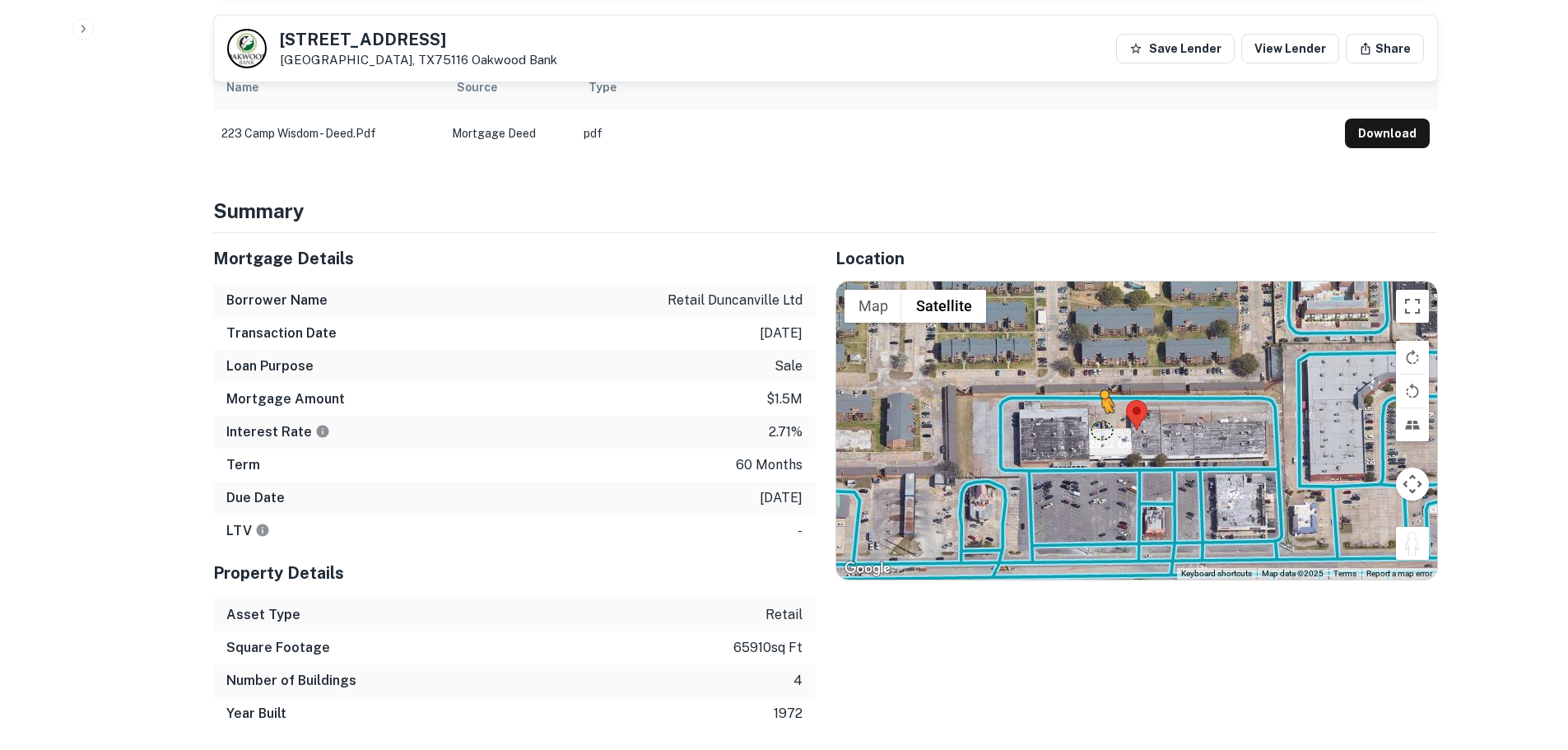
drag, startPoint x: 1412, startPoint y: 502, endPoint x: 1101, endPoint y: 387, distance: 331.6
click at [1101, 387] on div "To activate drag with keyboard, press Alt + Enter. Once in keyboard drag state,…" at bounding box center [1136, 430] width 601 height 298
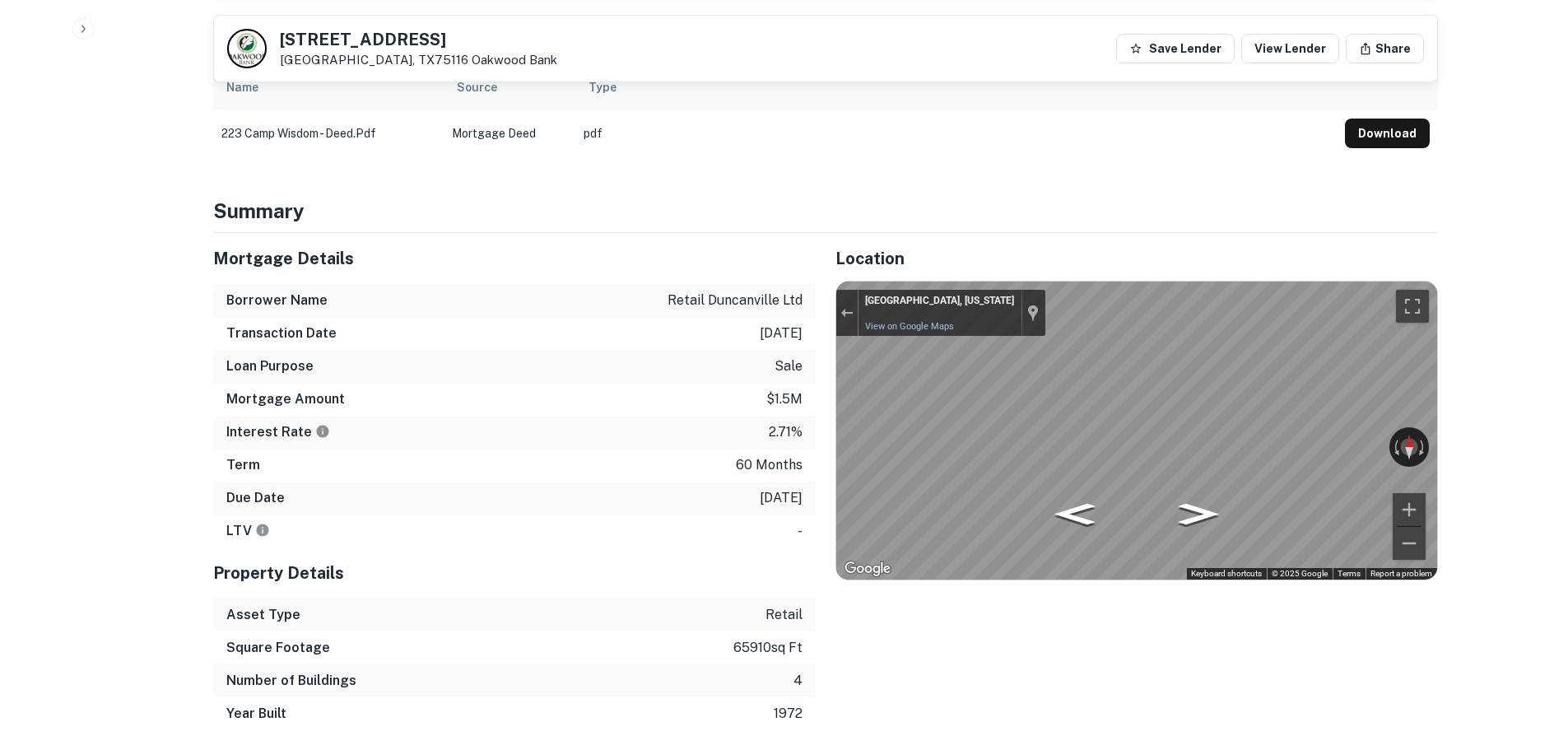
click at [1377, 405] on div "← Move left → Move right ↑ Move up ↓ Move down + Zoom in - Zoom out [GEOGRAPHIC…" at bounding box center [1136, 430] width 601 height 298
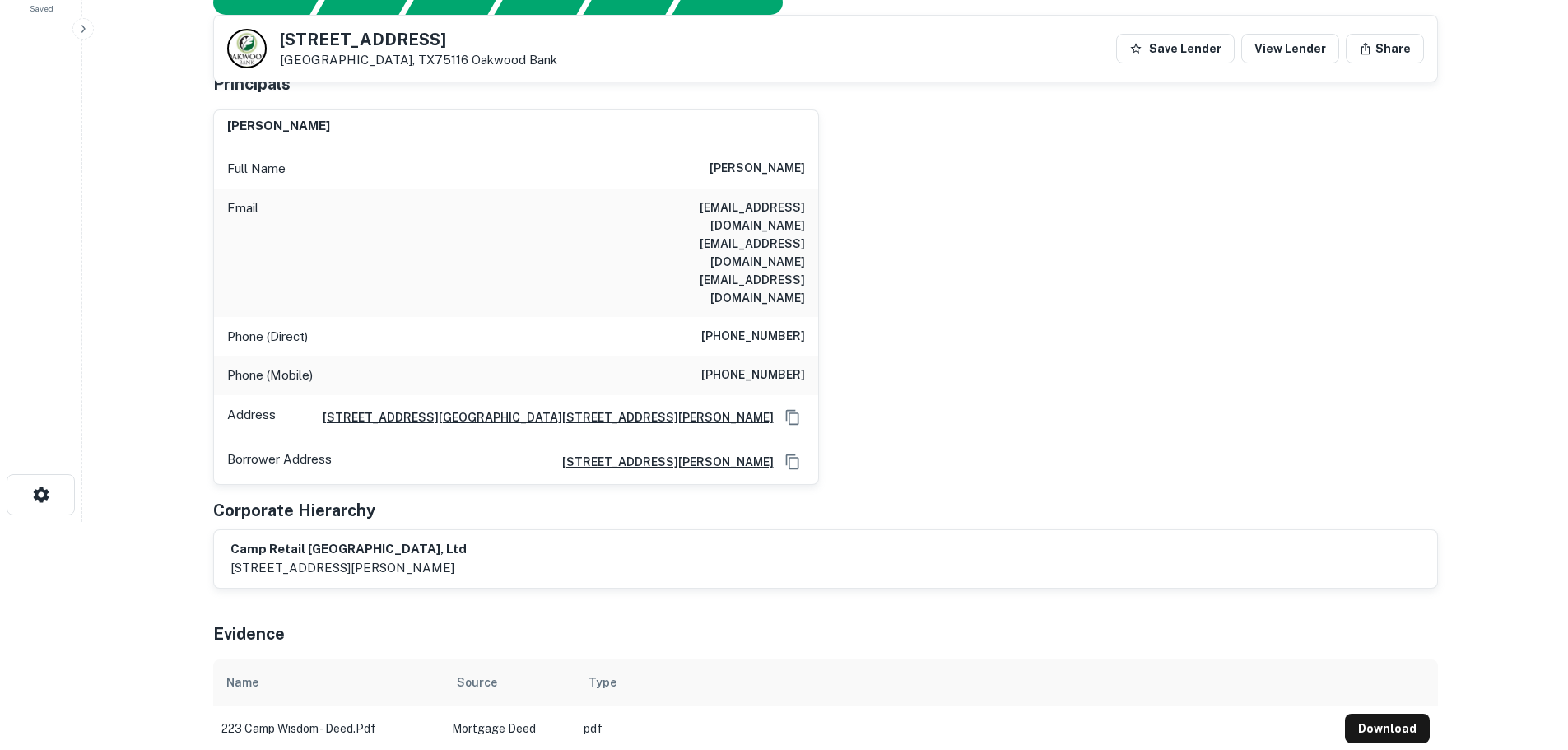
scroll to position [0, 0]
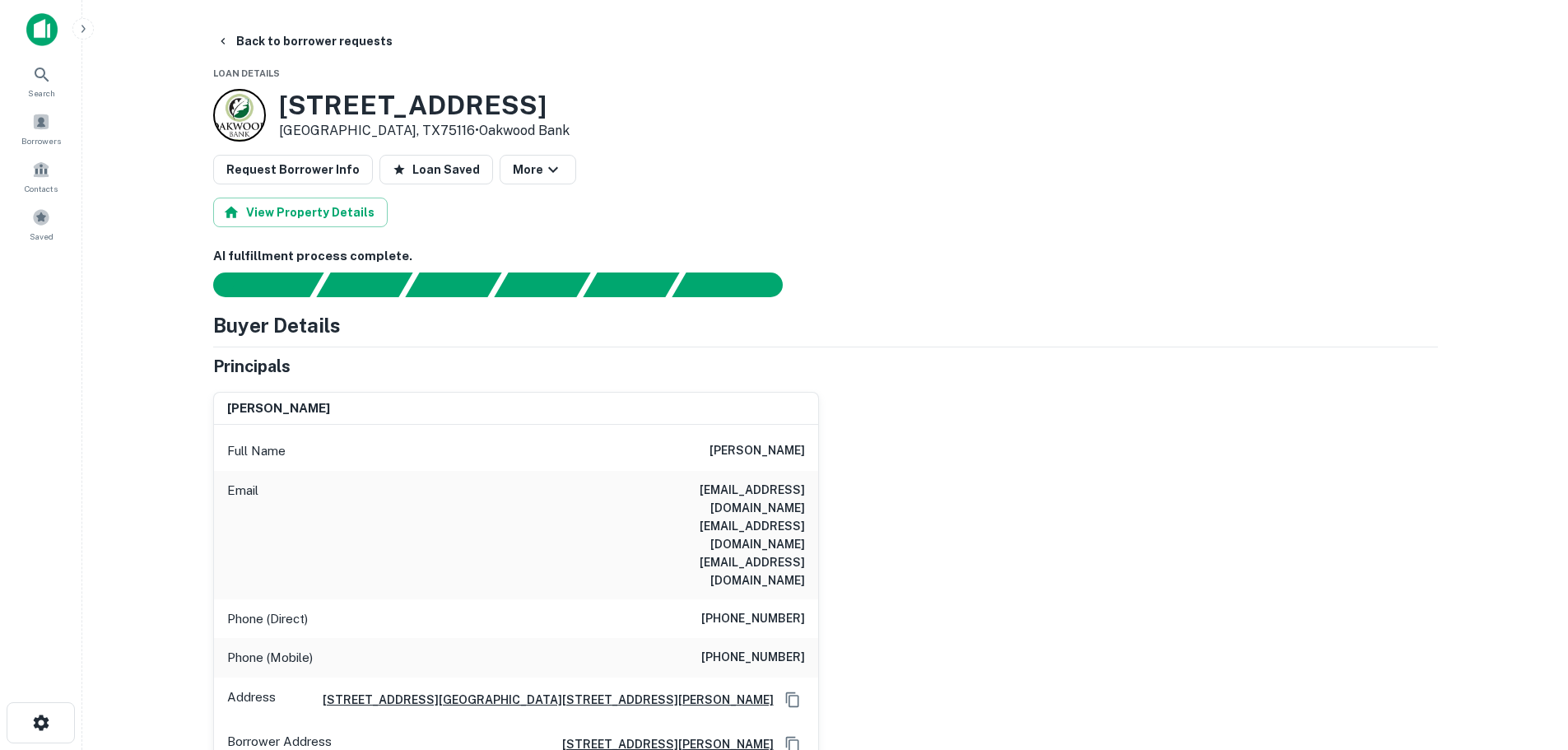
click at [469, 115] on h3 "[STREET_ADDRESS]" at bounding box center [424, 105] width 291 height 31
